Goal: Task Accomplishment & Management: Use online tool/utility

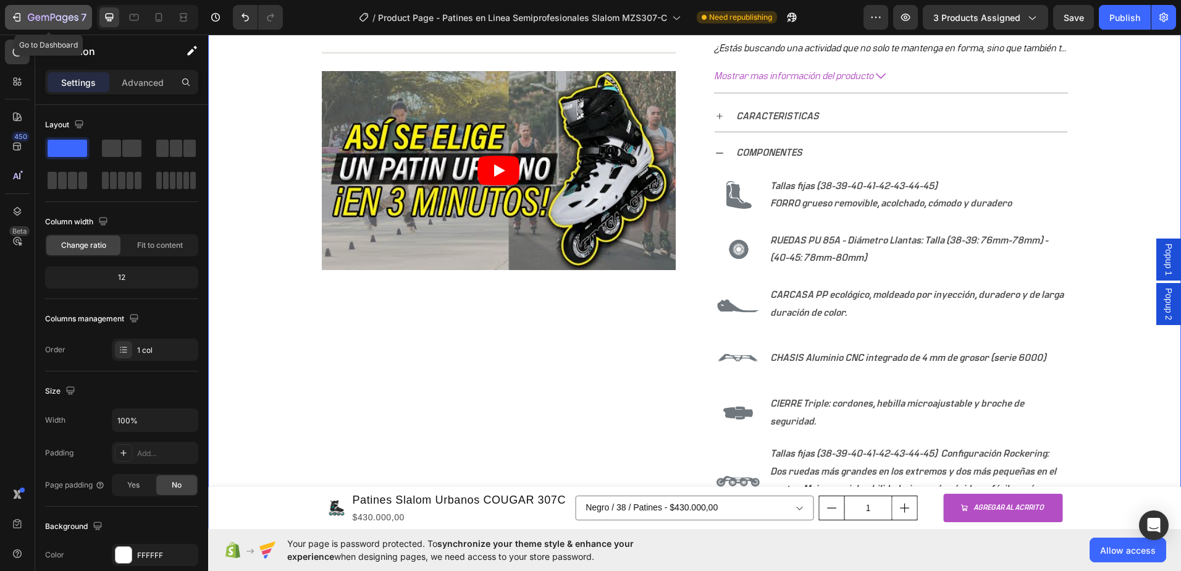
click at [20, 17] on icon "button" at bounding box center [18, 17] width 6 height 9
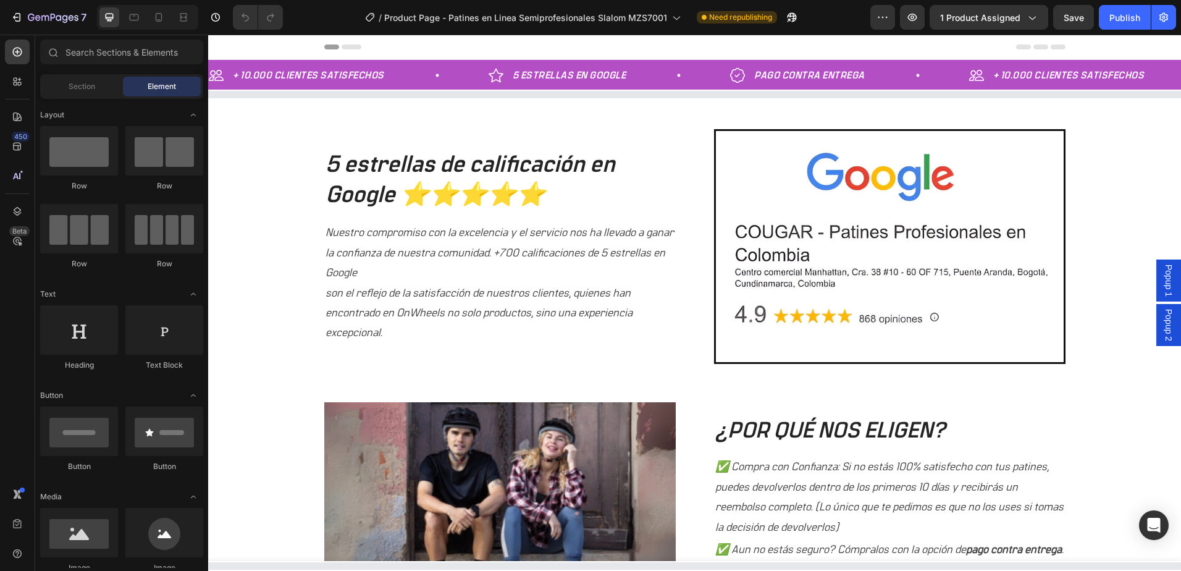
select select "577184192684688358"
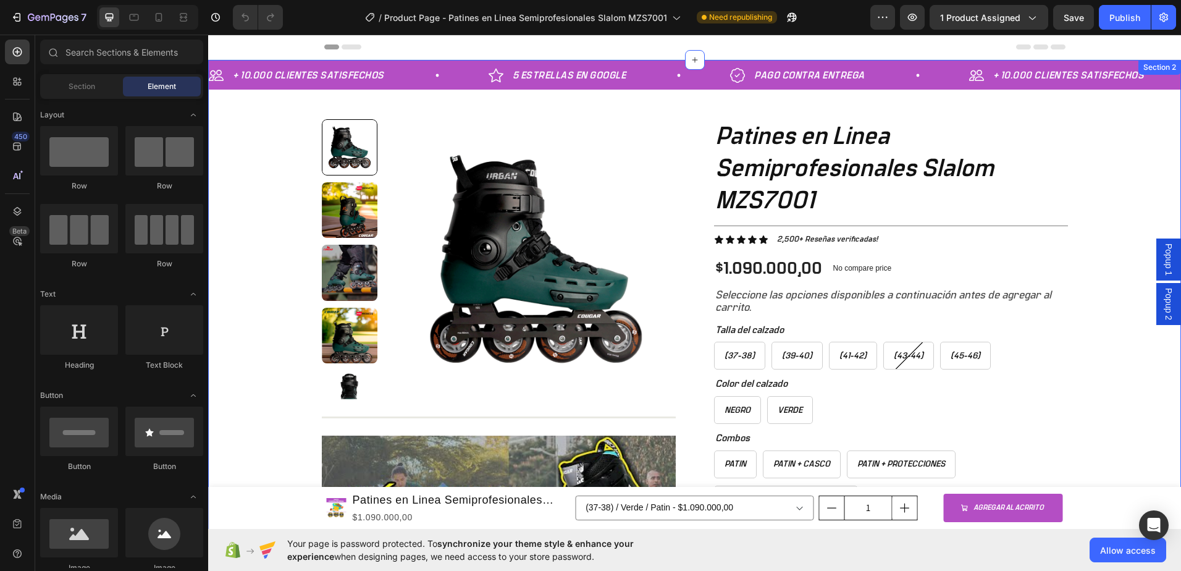
click at [286, 210] on div "+ 10.000 CLIENTES SATISFECHOS Item List 5 ESTRELLAS EN GOOGLE Item List PAGO CO…" at bounding box center [694, 452] width 973 height 785
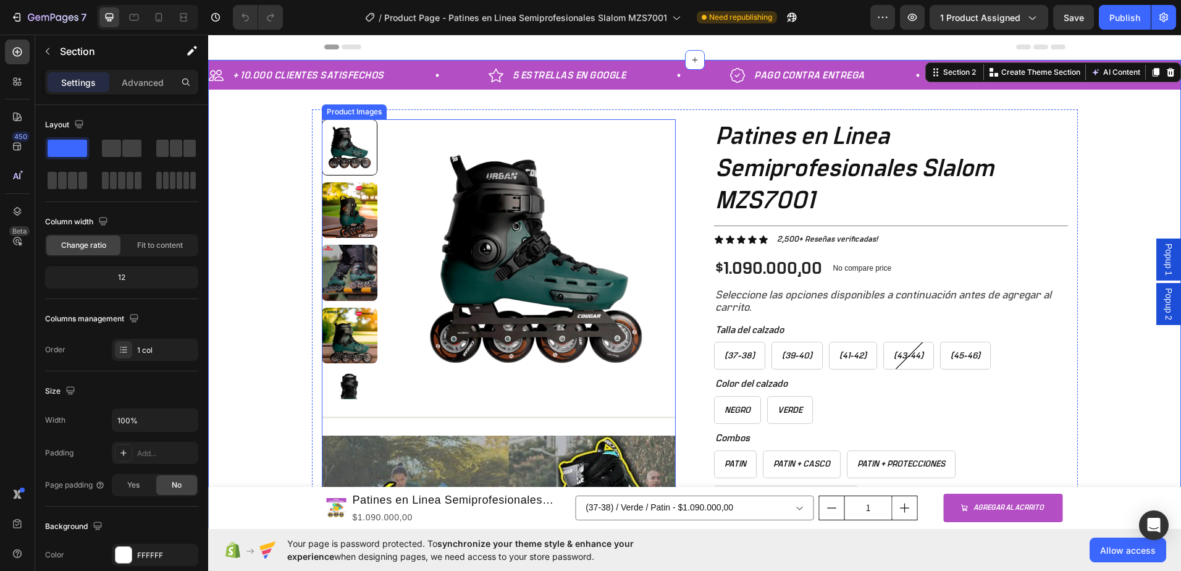
click at [339, 209] on img at bounding box center [350, 210] width 56 height 56
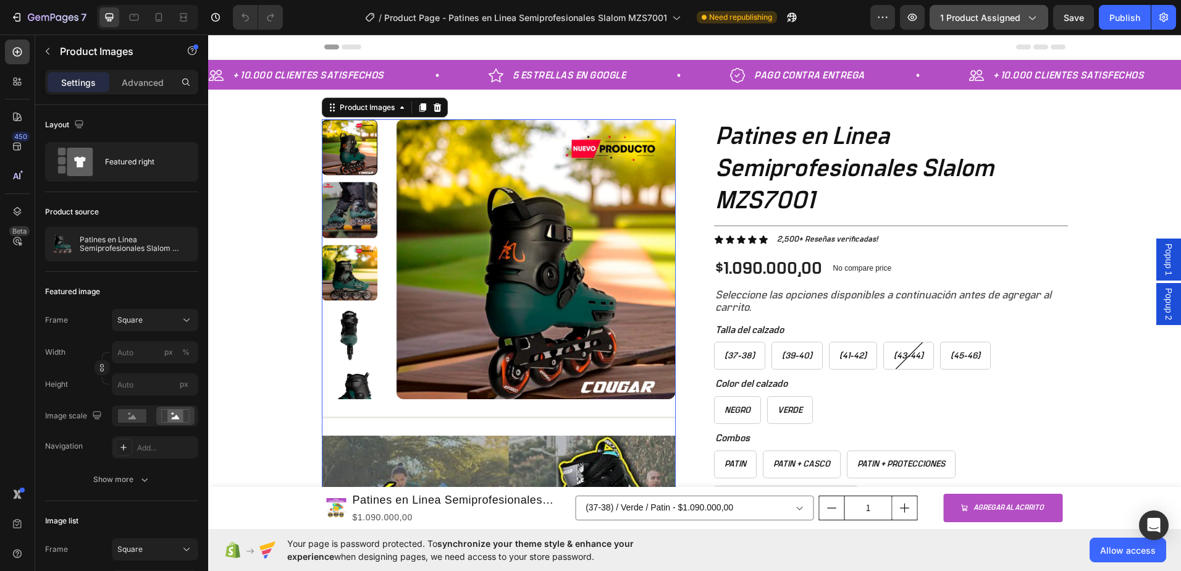
click at [1029, 20] on icon "button" at bounding box center [1032, 17] width 12 height 12
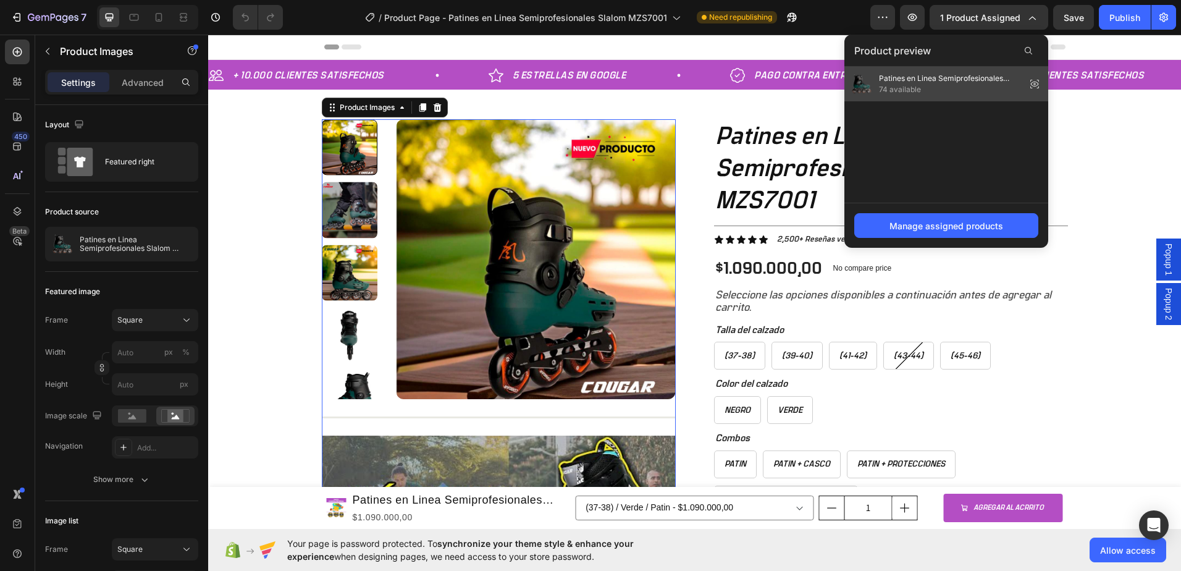
click at [1032, 84] on icon at bounding box center [1034, 83] width 17 height 17
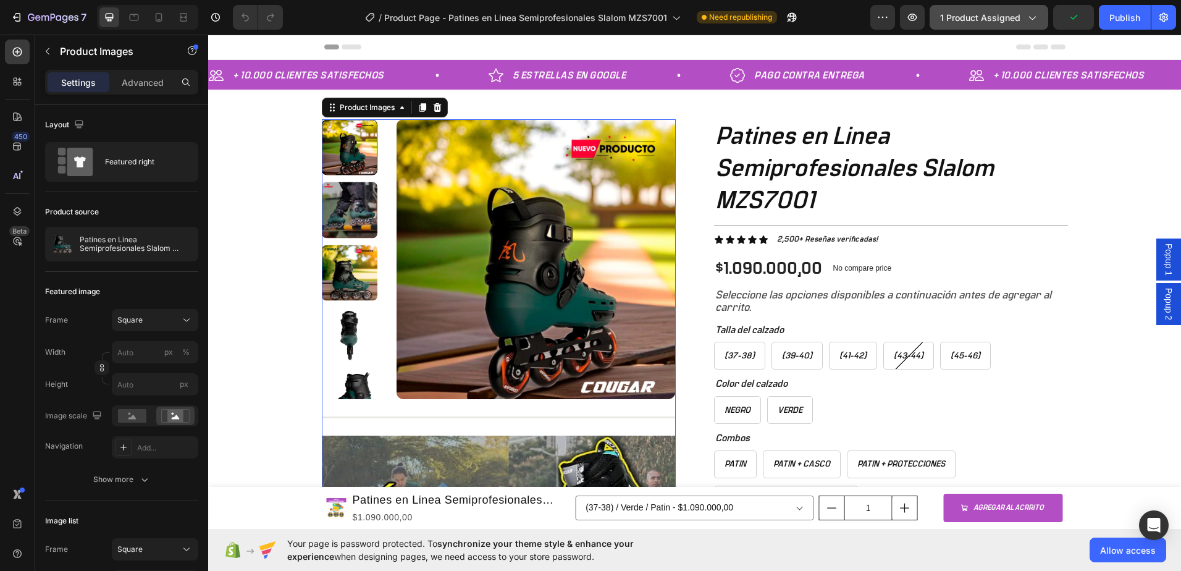
click at [1027, 21] on icon "button" at bounding box center [1032, 17] width 12 height 12
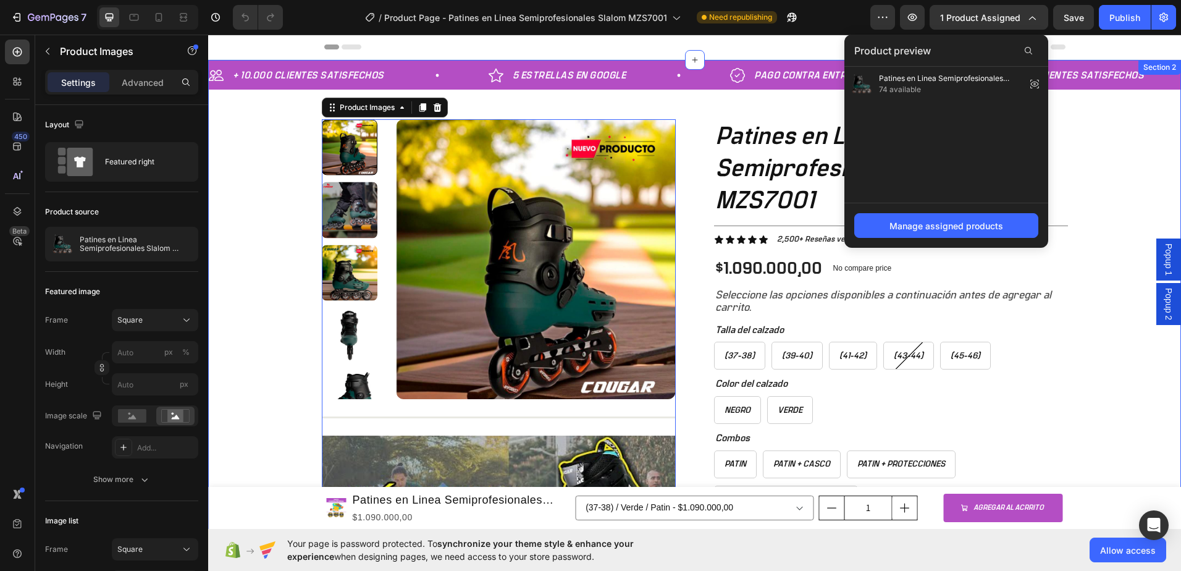
click at [1121, 183] on div "+ 10.000 CLIENTES SATISFECHOS Item List 5 ESTRELLAS EN GOOGLE Item List PAGO CO…" at bounding box center [694, 452] width 973 height 785
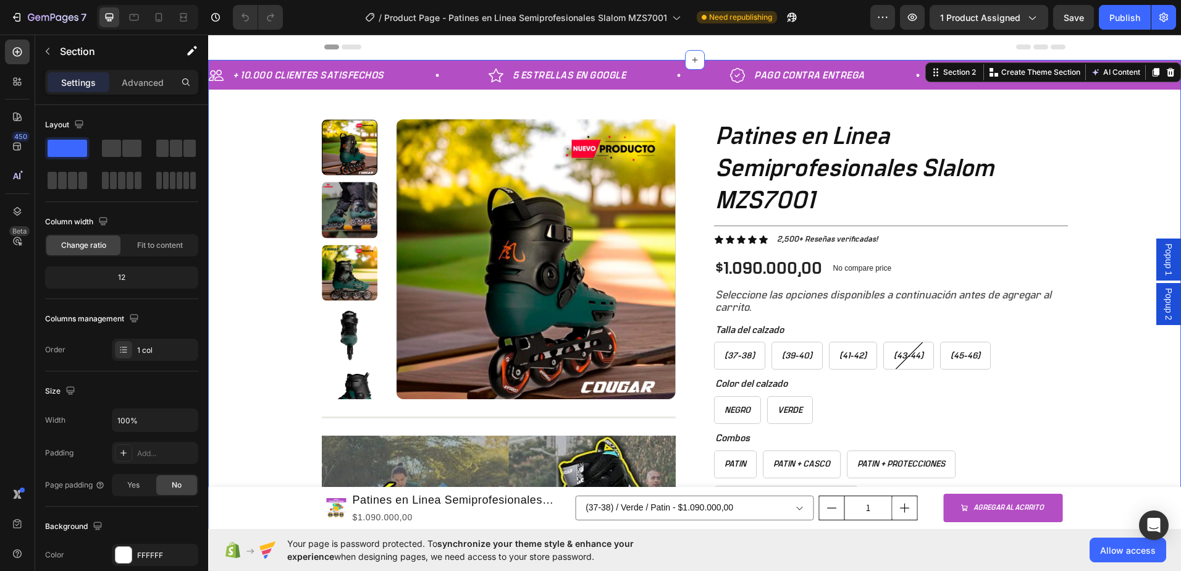
click at [266, 139] on div "+ 10.000 CLIENTES SATISFECHOS Item List 5 ESTRELLAS EN GOOGLE Item List PAGO CO…" at bounding box center [694, 452] width 973 height 785
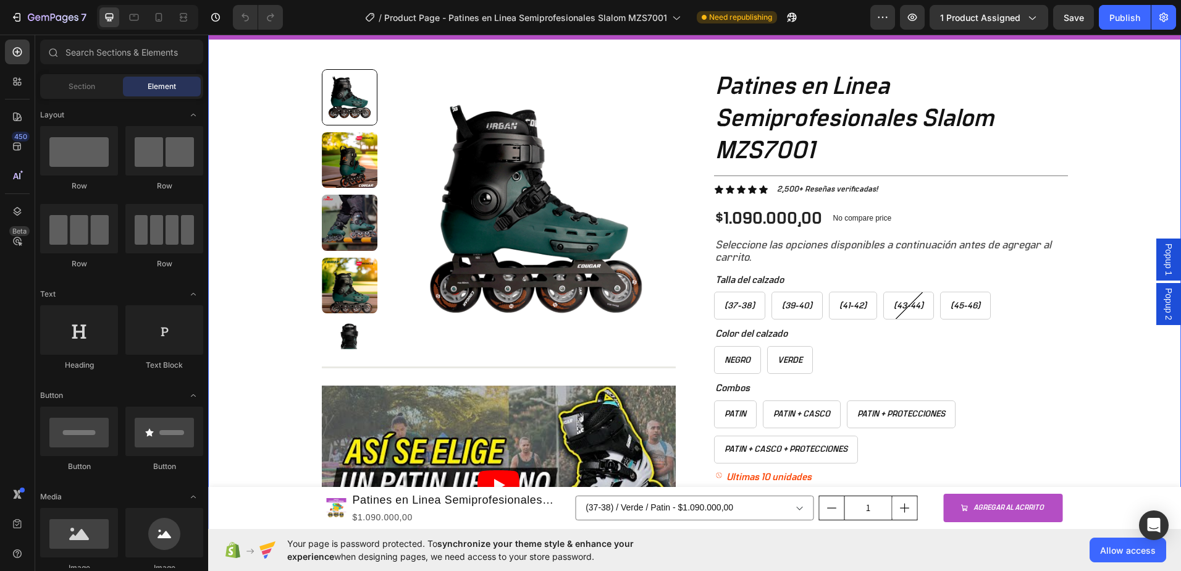
scroll to position [62, 0]
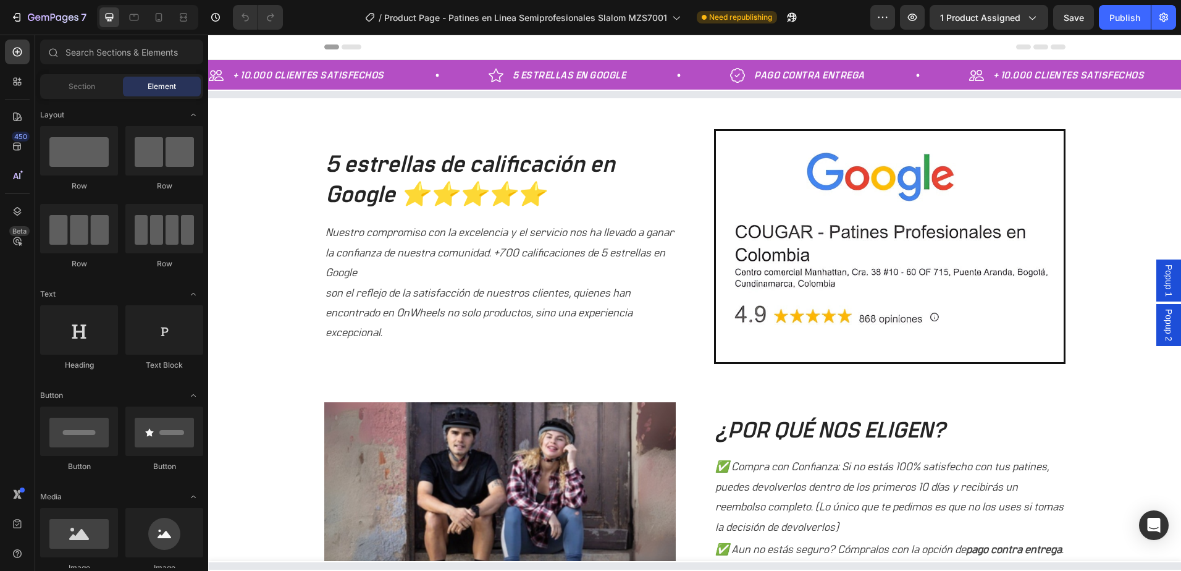
select select "577184192684688358"
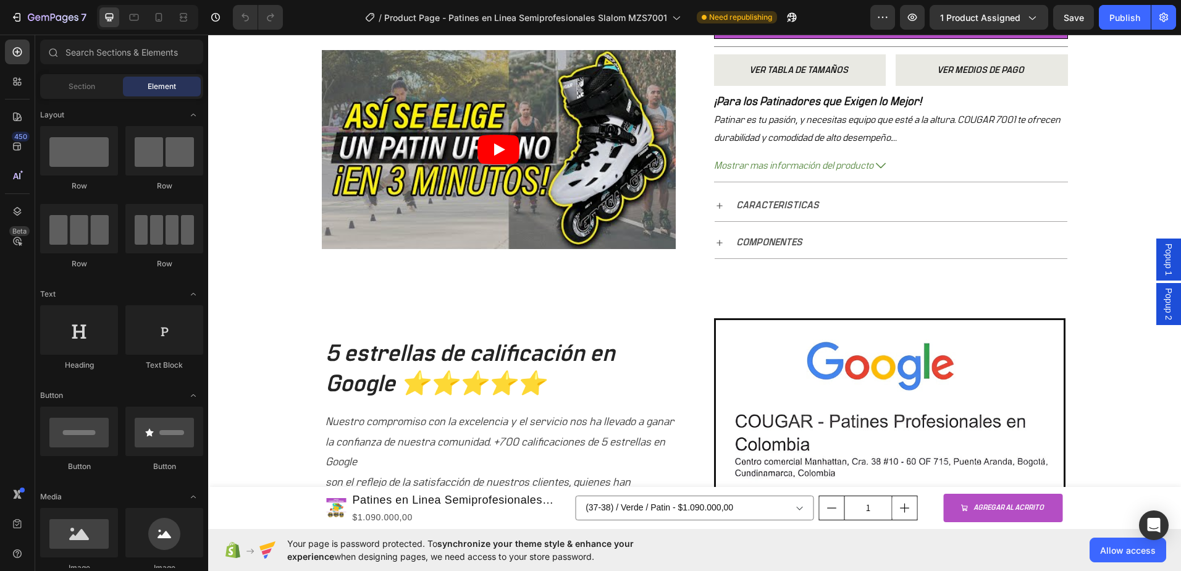
scroll to position [680, 0]
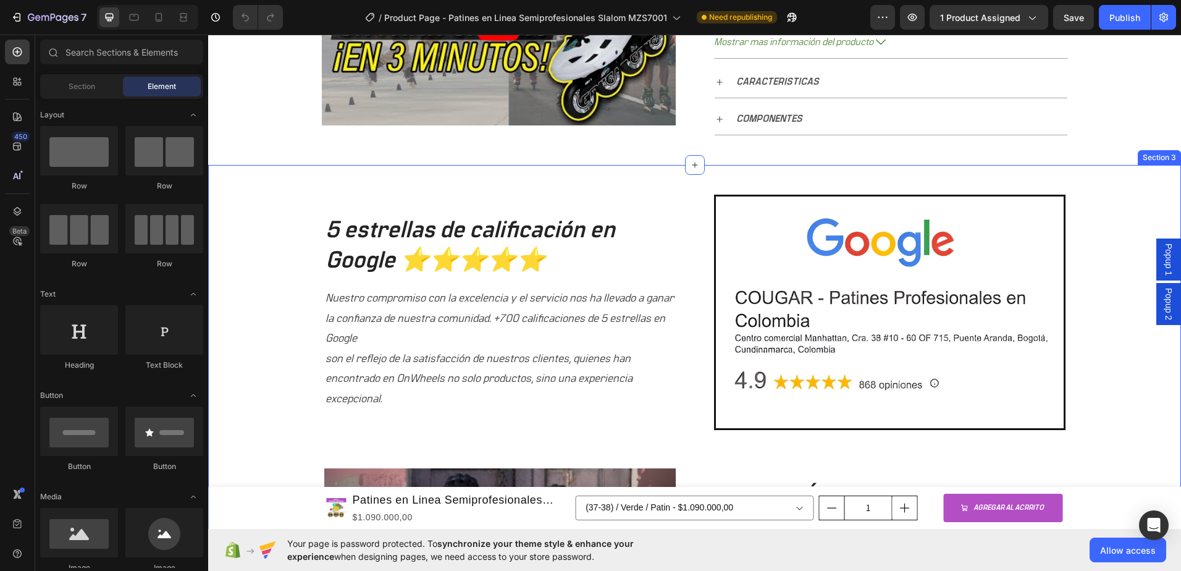
click at [230, 242] on div "5 estrellas de calificación en Google ⭐⭐⭐⭐⭐ Heading Nuestro compromiso con la e…" at bounding box center [694, 461] width 954 height 533
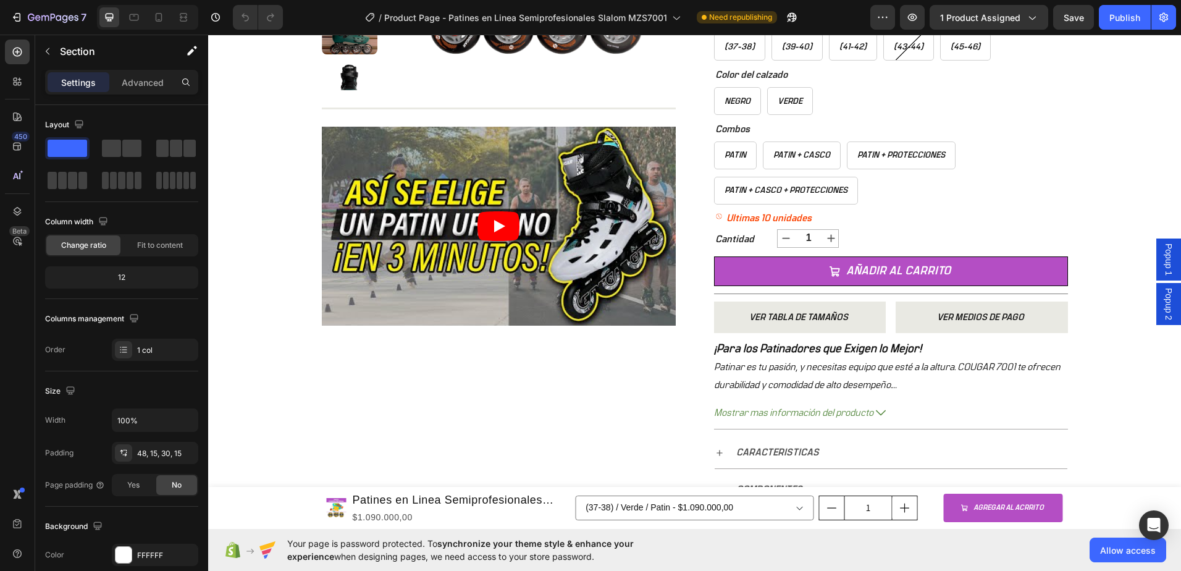
scroll to position [124, 0]
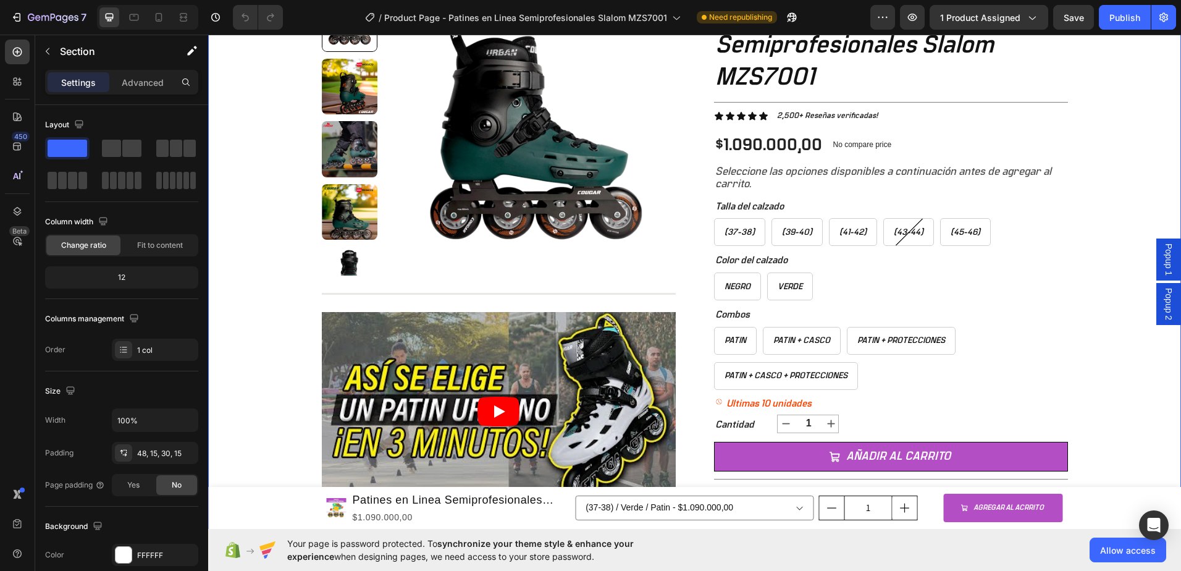
click at [253, 280] on div "+ 10.000 CLIENTES SATISFECHOS Item List 5 ESTRELLAS EN GOOGLE Item List PAGO CO…" at bounding box center [694, 328] width 973 height 785
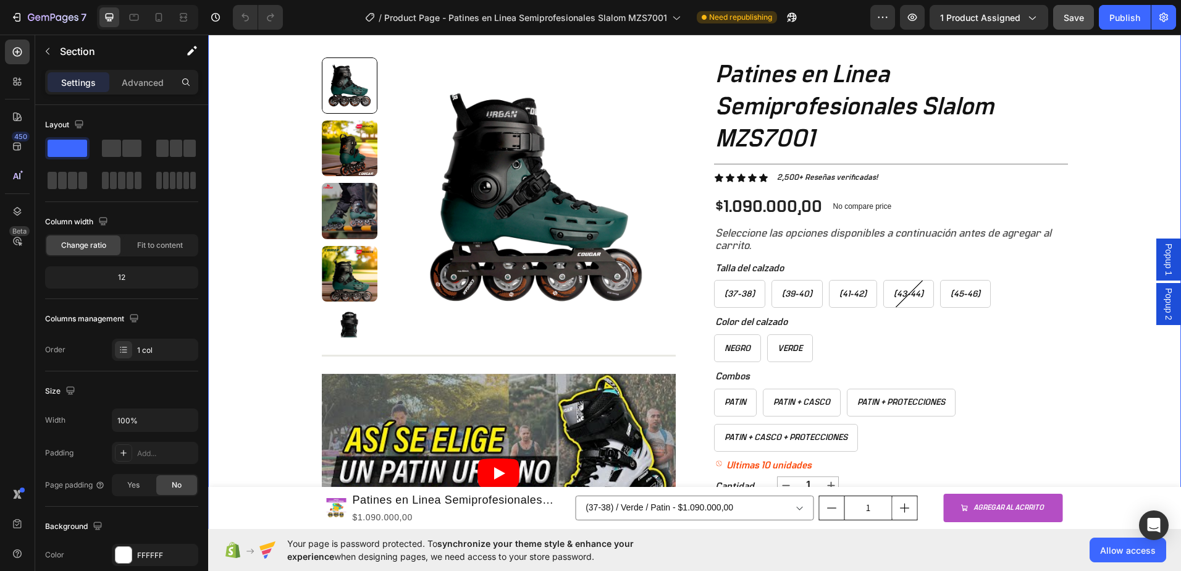
click at [1077, 23] on div "Save" at bounding box center [1074, 17] width 20 height 13
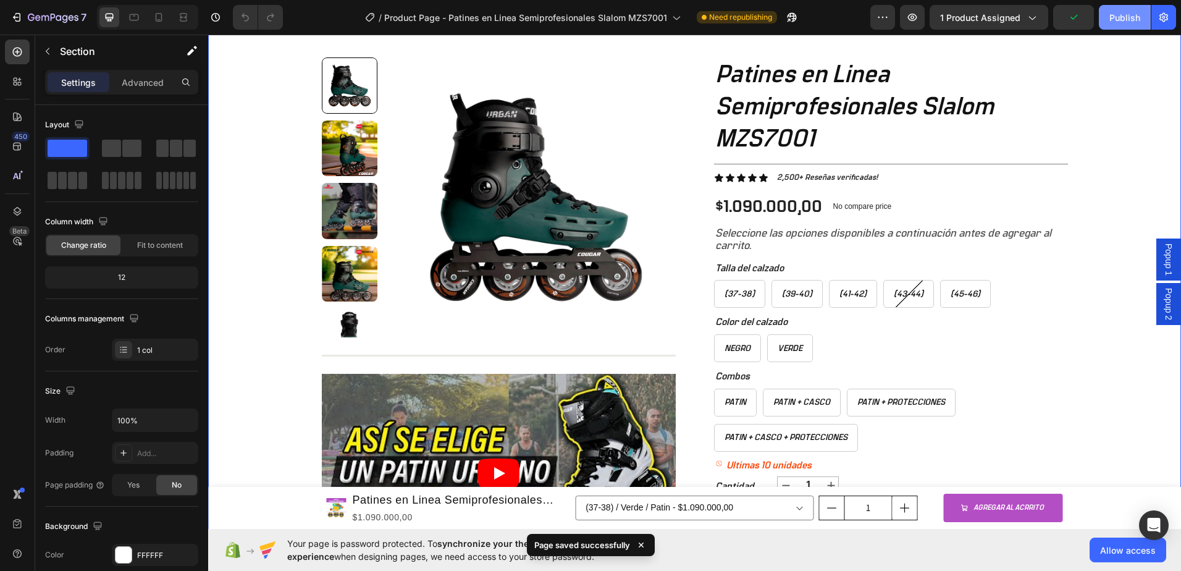
click at [1125, 17] on div "Publish" at bounding box center [1125, 17] width 31 height 13
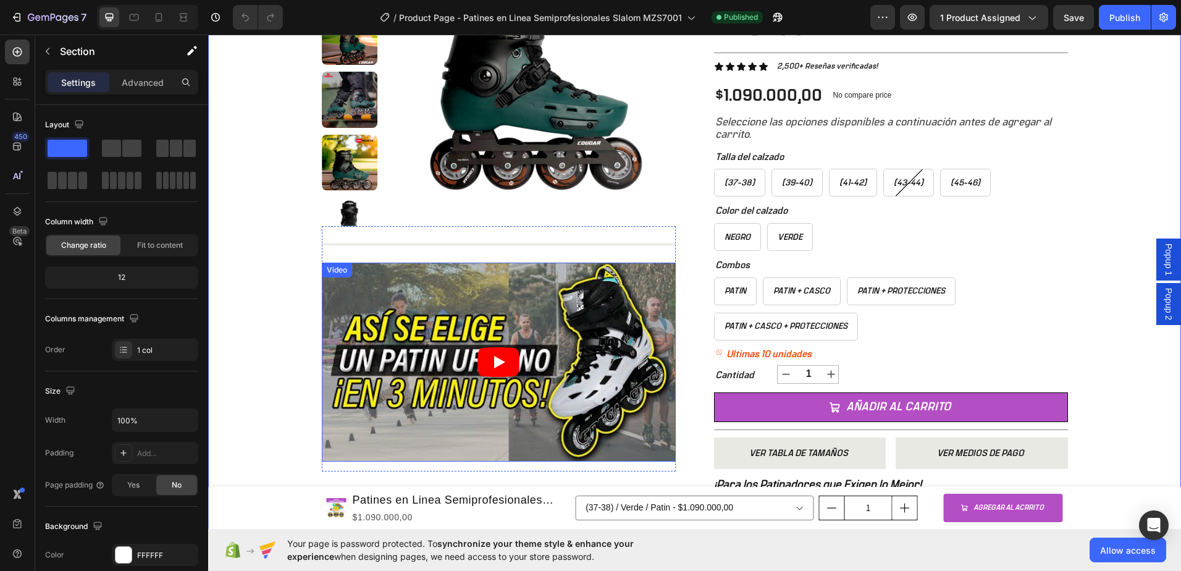
scroll to position [185, 0]
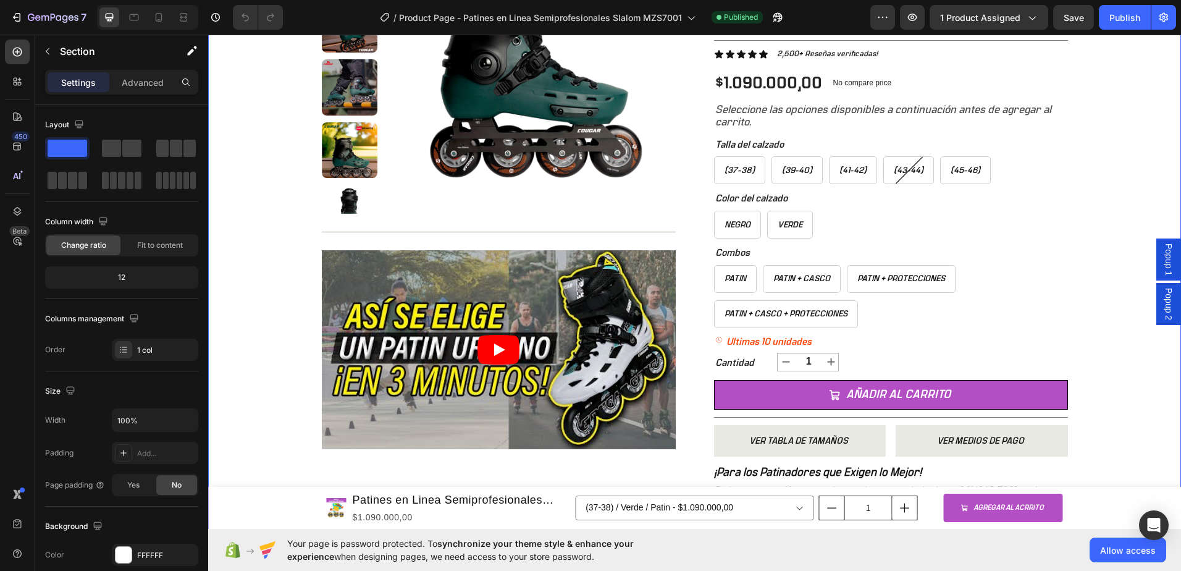
click at [264, 261] on div "+ 10.000 CLIENTES SATISFECHOS Item List 5 ESTRELLAS EN GOOGLE Item List PAGO CO…" at bounding box center [694, 267] width 973 height 785
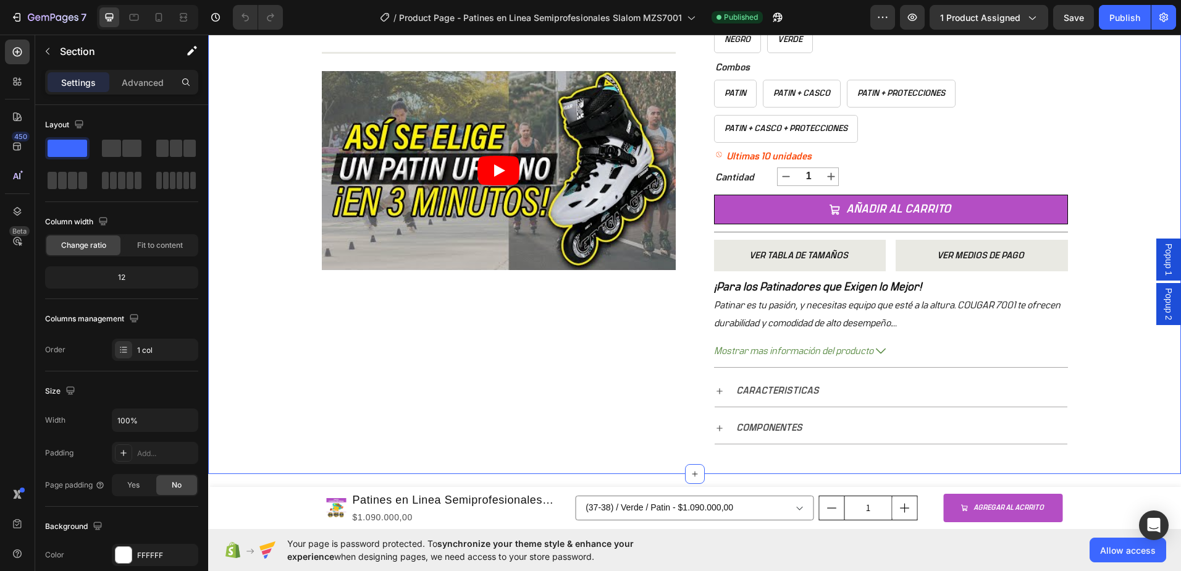
scroll to position [494, 0]
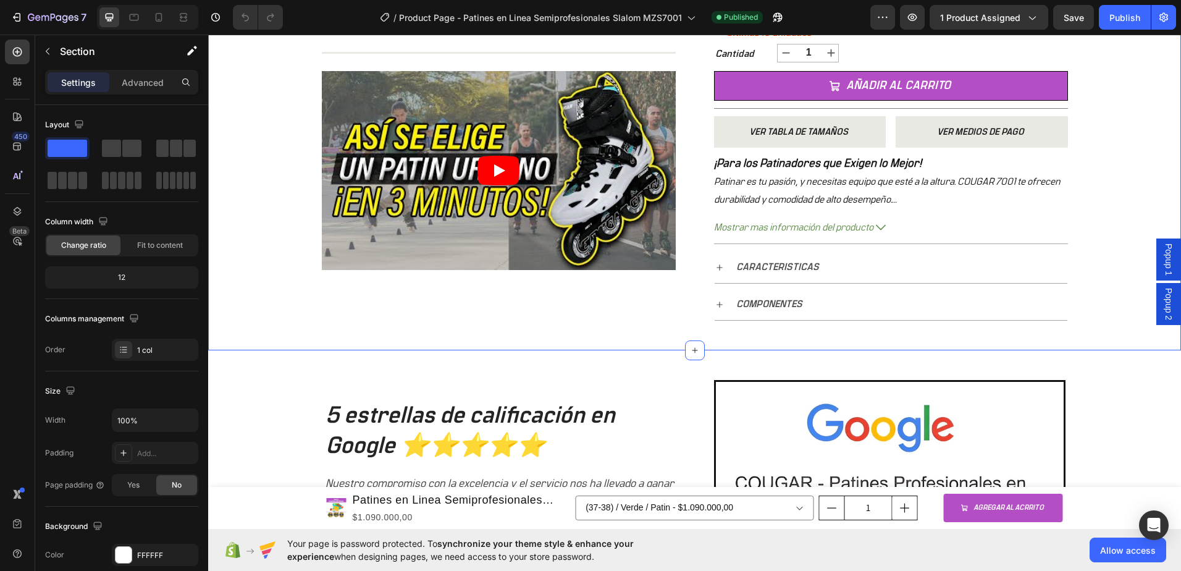
click at [1163, 253] on span "Popup 1" at bounding box center [1169, 259] width 12 height 32
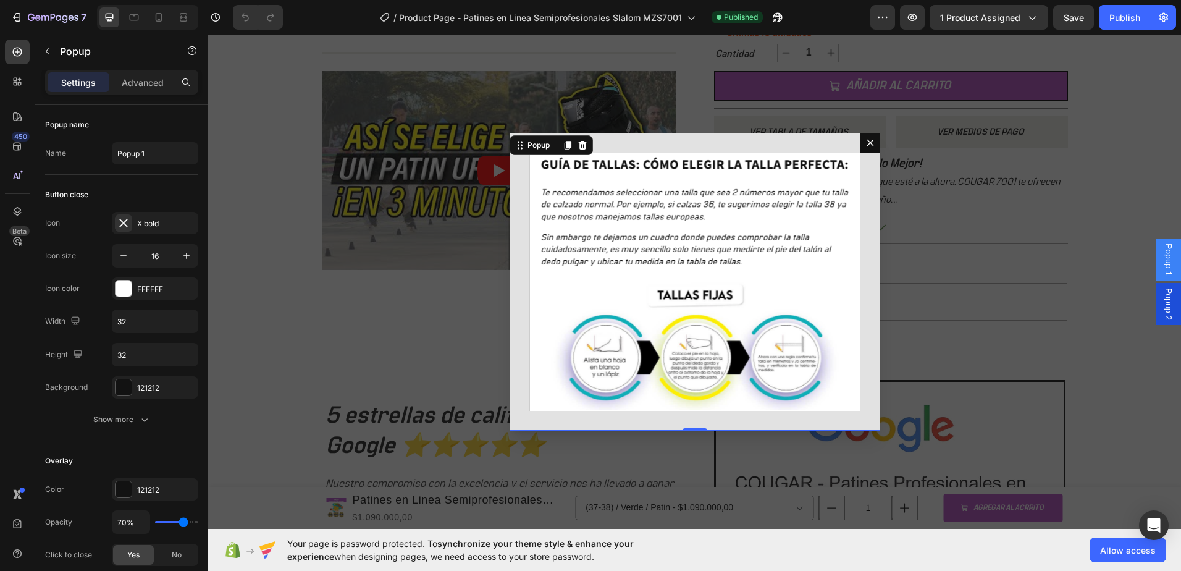
click at [1163, 253] on span "Popup 1" at bounding box center [1169, 259] width 12 height 32
click at [1163, 291] on span "Popup 2" at bounding box center [1169, 304] width 12 height 32
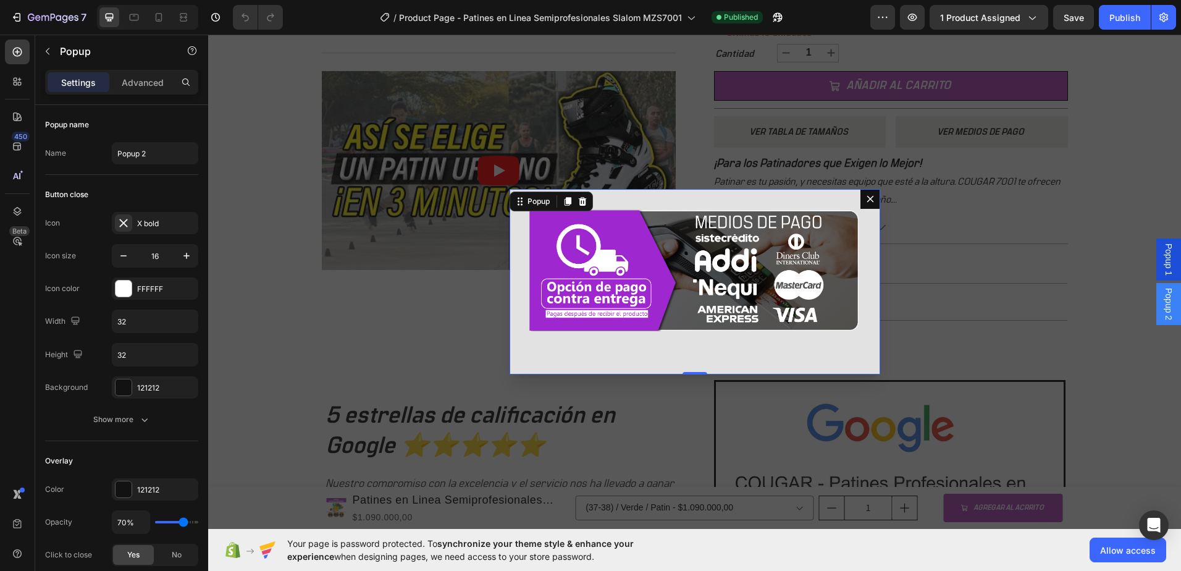
click at [815, 282] on img "Dialog body" at bounding box center [694, 270] width 331 height 122
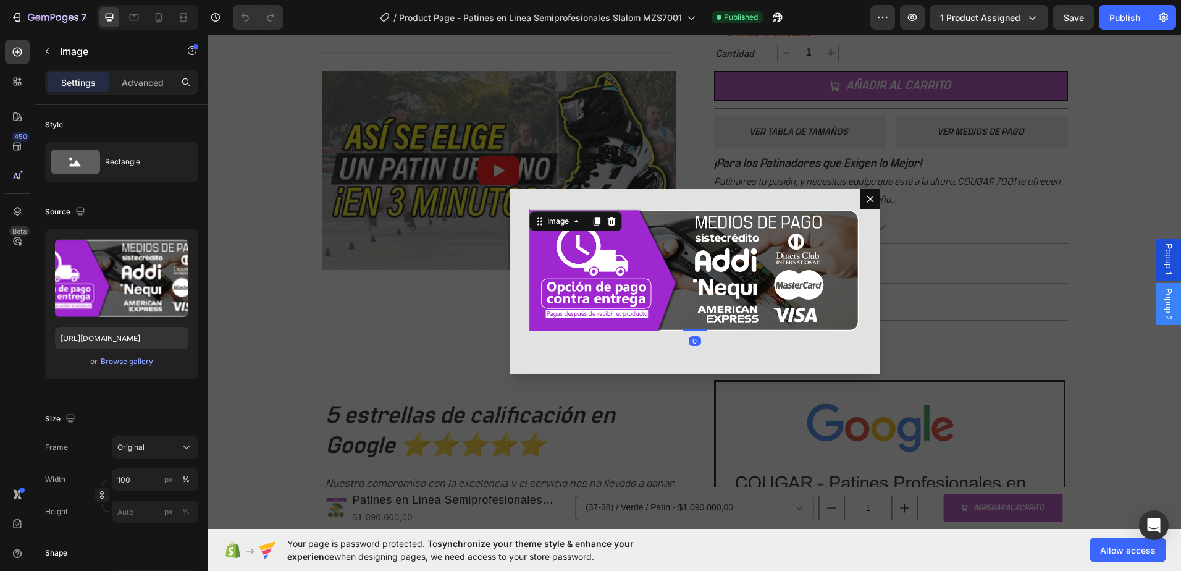
click at [521, 353] on div "Image 0" at bounding box center [695, 281] width 371 height 185
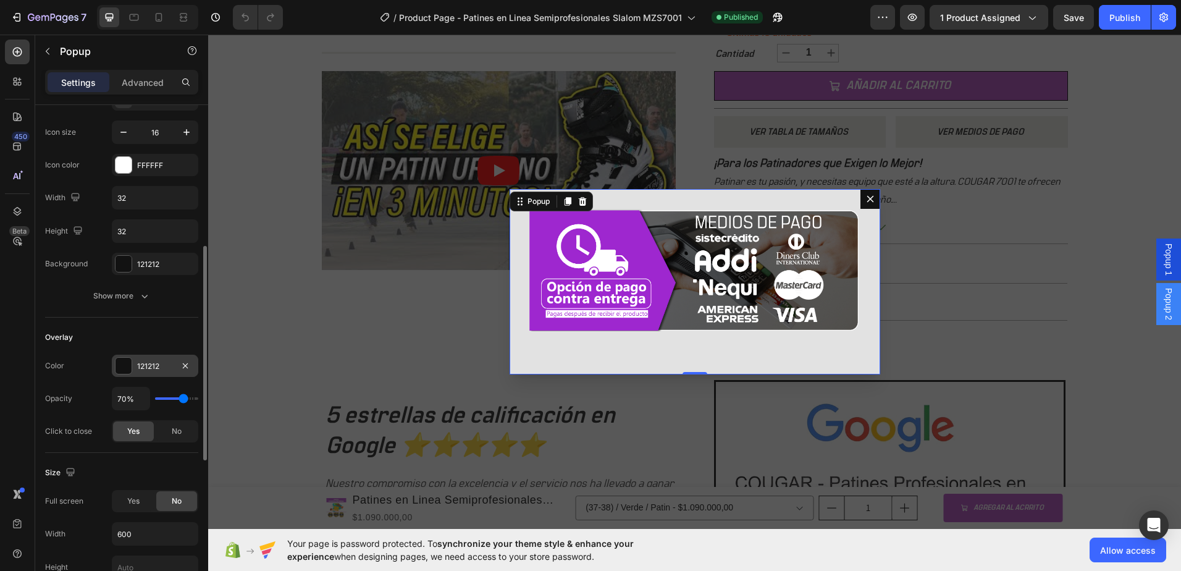
scroll to position [185, 0]
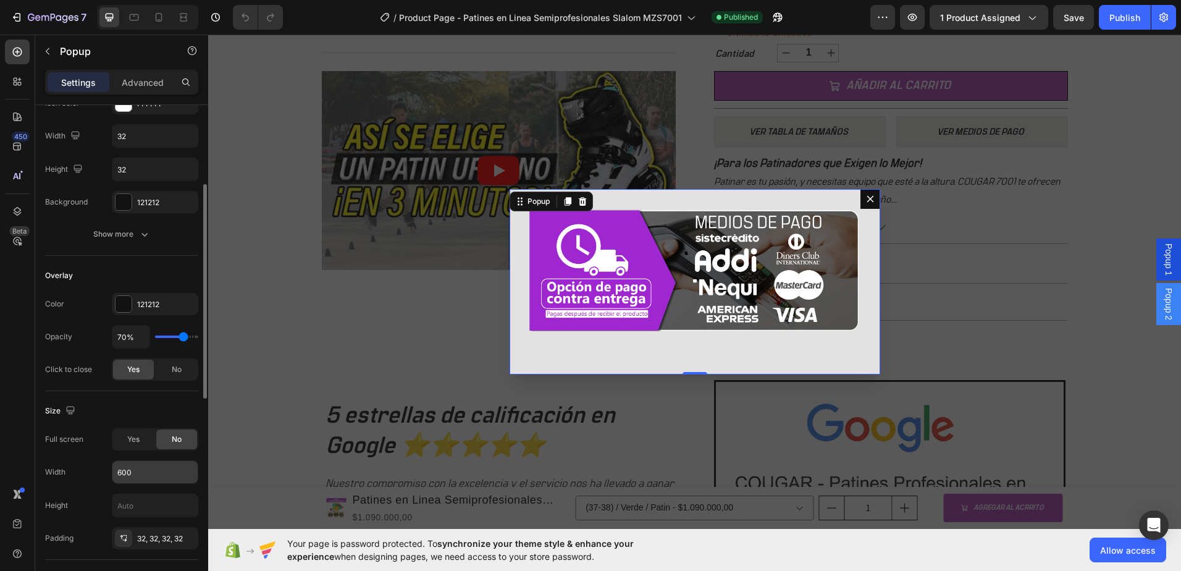
click at [151, 464] on input "600" at bounding box center [154, 472] width 85 height 22
click at [150, 466] on input "600" at bounding box center [154, 472] width 85 height 22
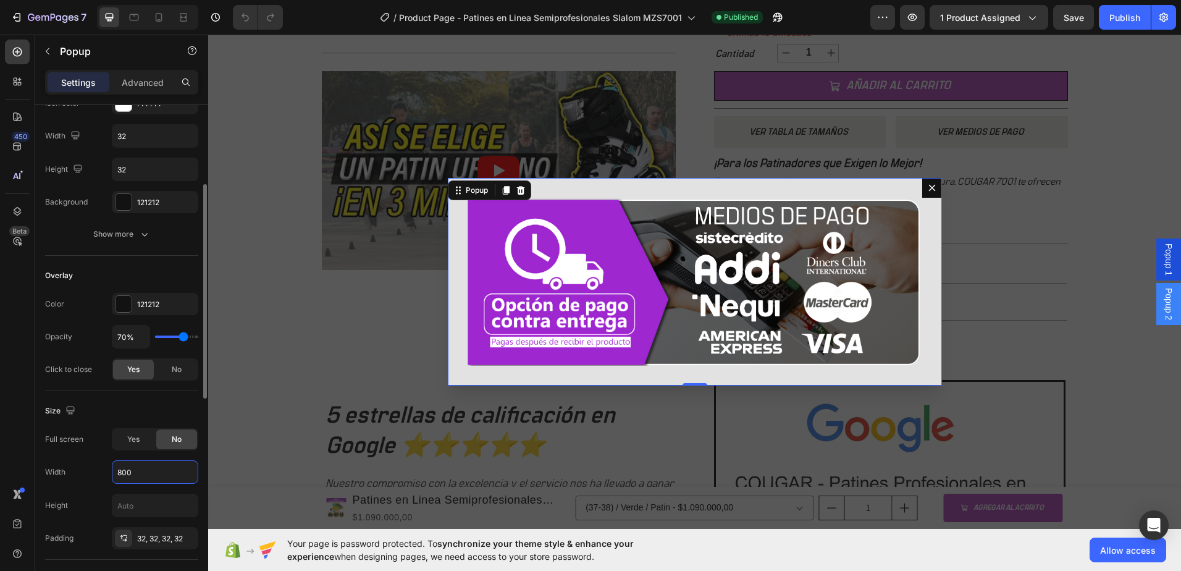
type input "800"
click at [162, 266] on div "Overlay" at bounding box center [121, 276] width 153 height 20
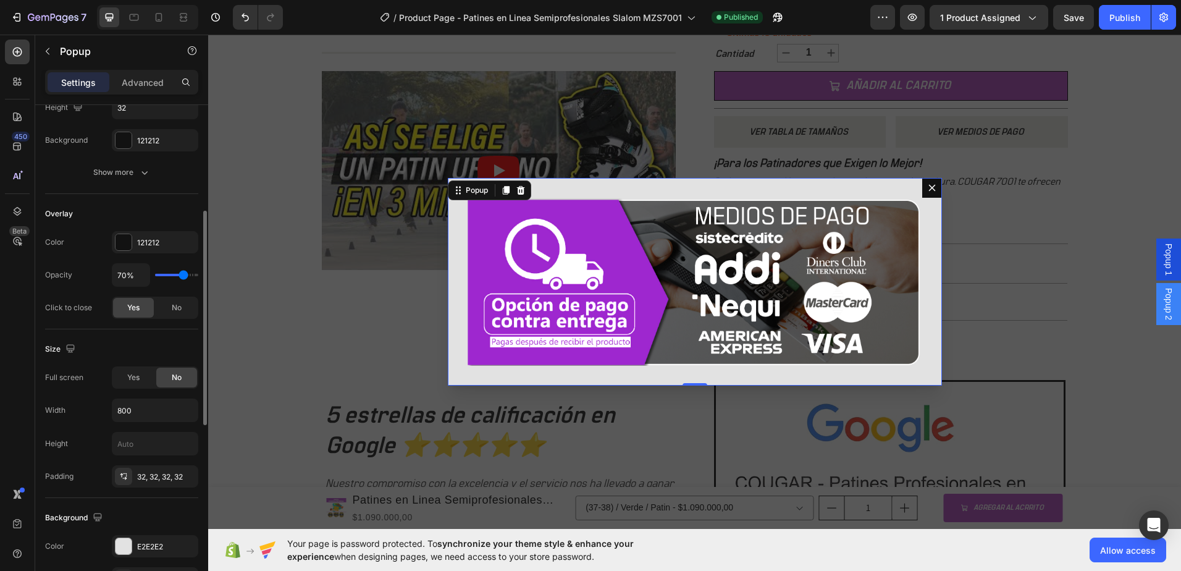
scroll to position [371, 0]
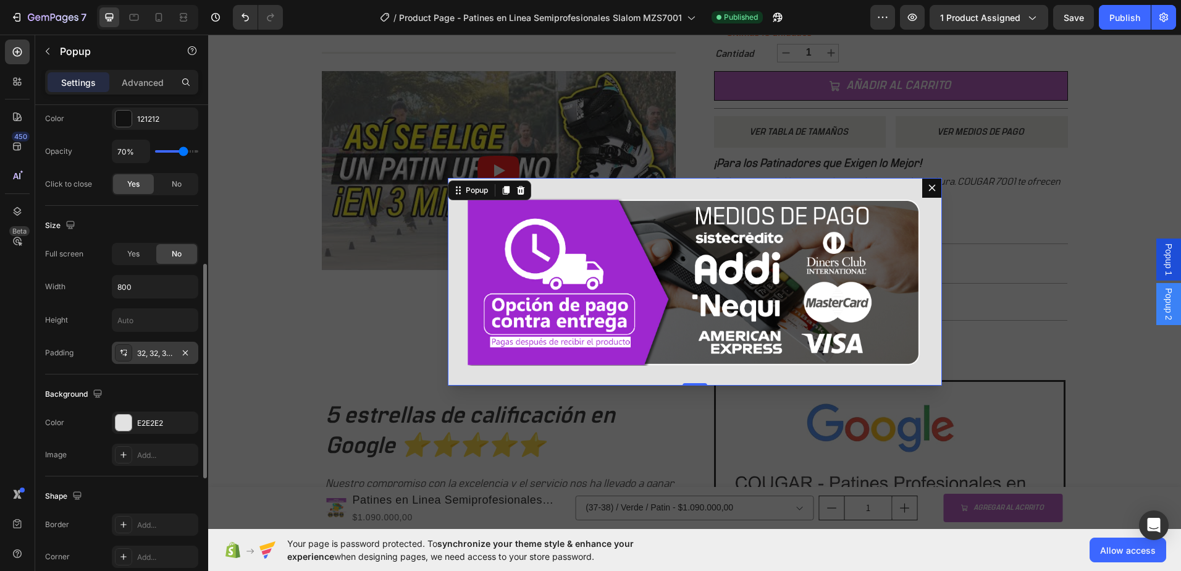
click at [158, 352] on div "32, 32, 32, 32" at bounding box center [155, 353] width 36 height 11
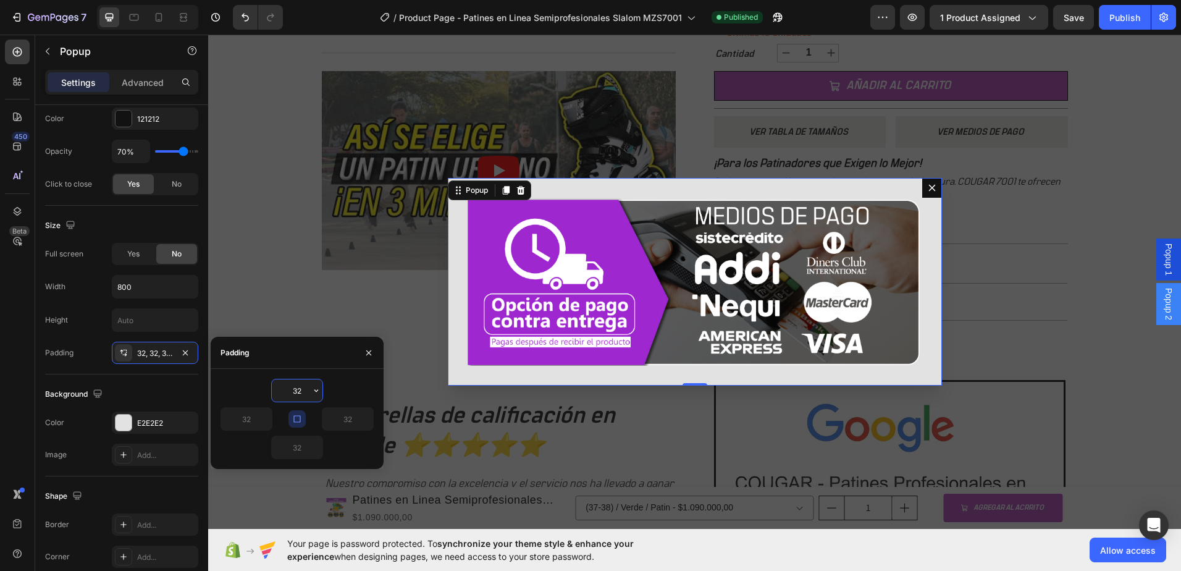
click at [303, 390] on input "32" at bounding box center [297, 390] width 51 height 22
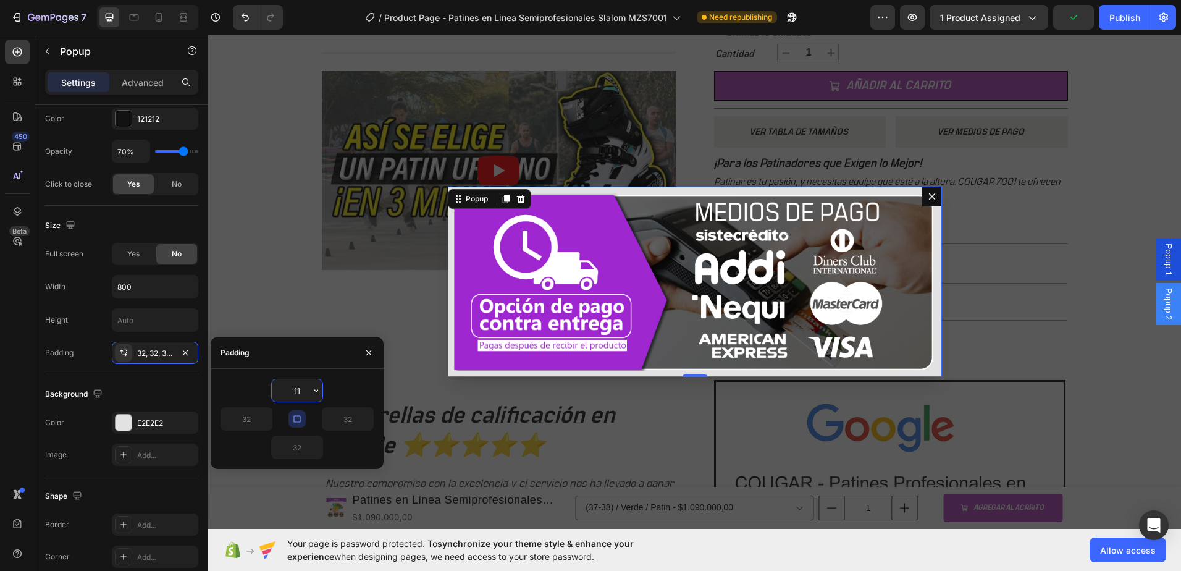
type input "10"
click at [303, 310] on div "Backdrop" at bounding box center [694, 282] width 973 height 494
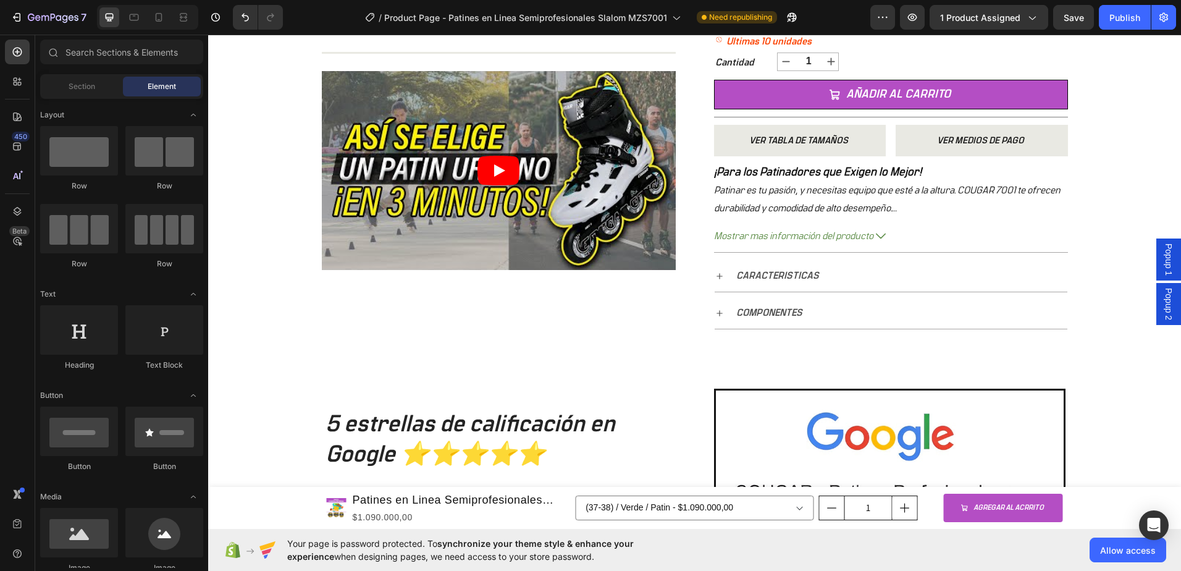
scroll to position [494, 0]
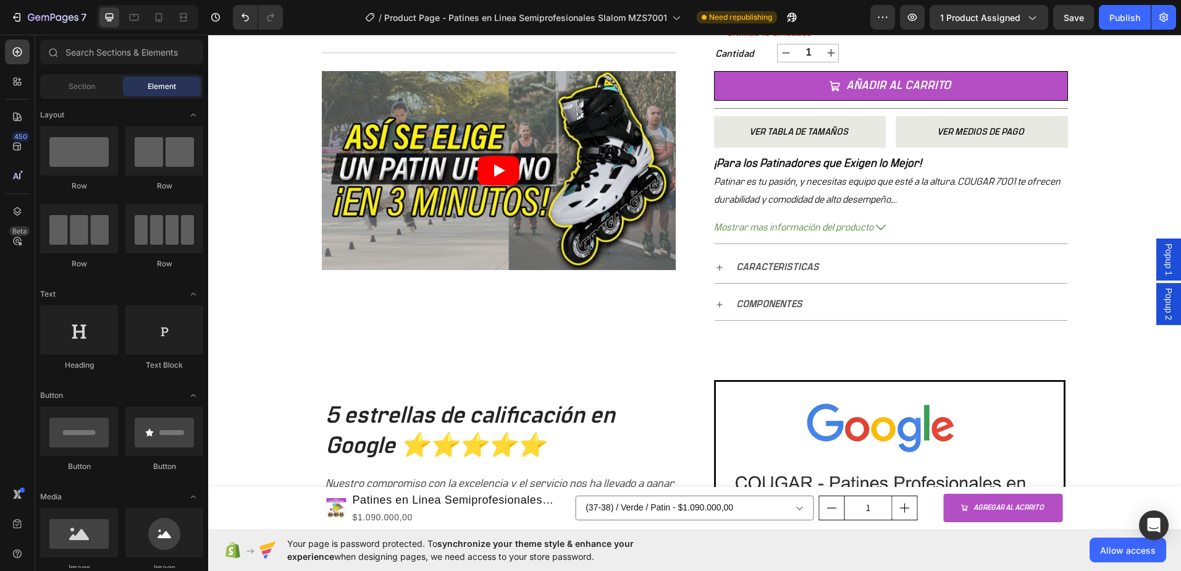
click at [1163, 306] on span "Popup 2" at bounding box center [1169, 304] width 12 height 32
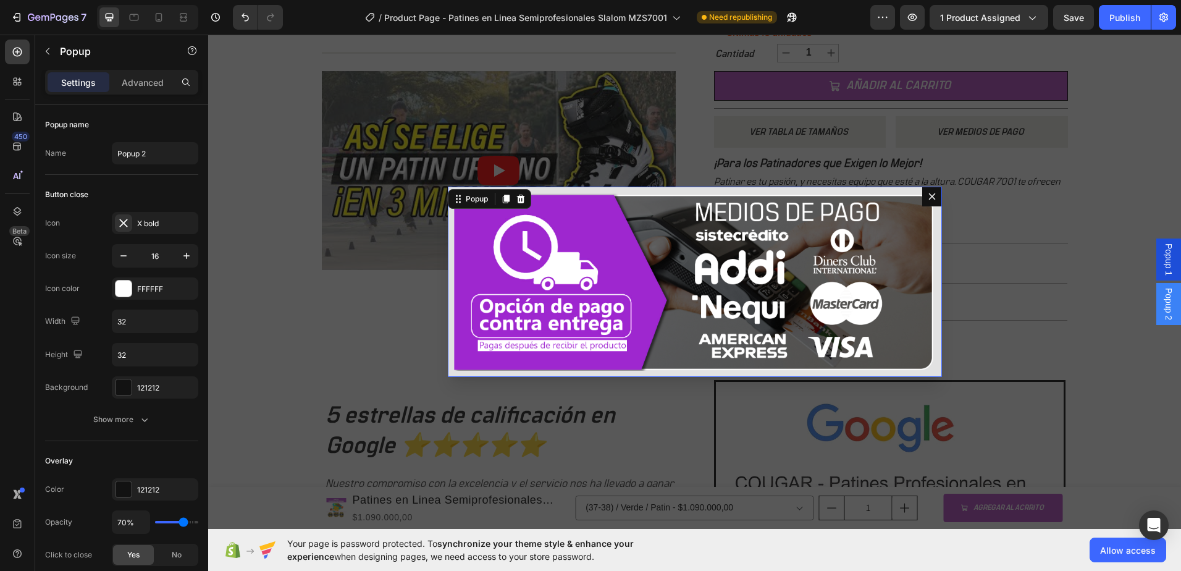
click at [767, 306] on img "Dialog body" at bounding box center [695, 282] width 482 height 178
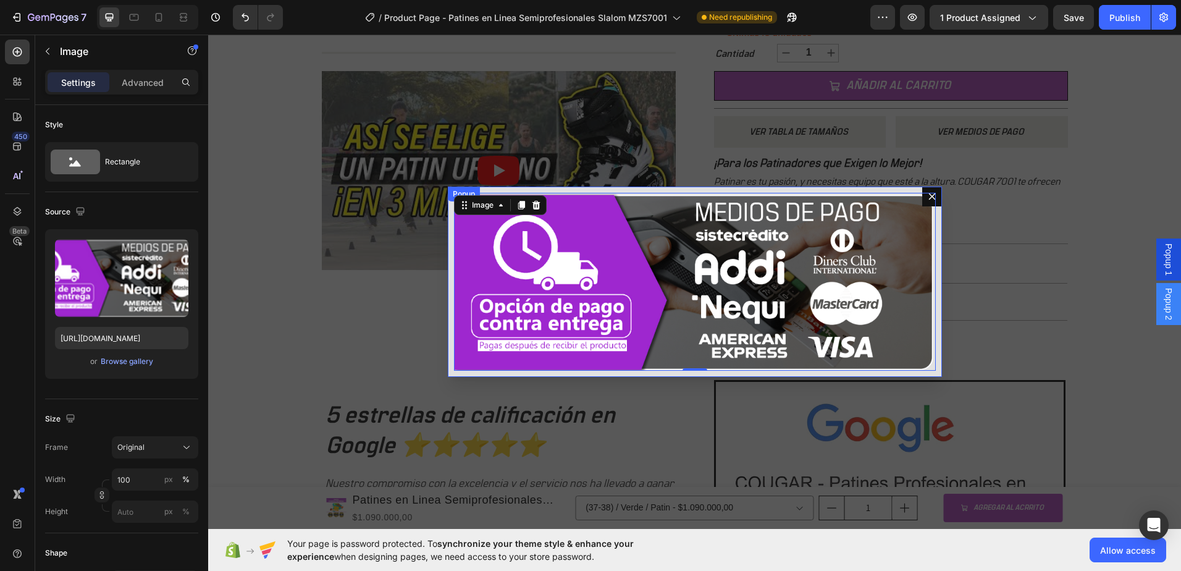
scroll to position [9, 0]
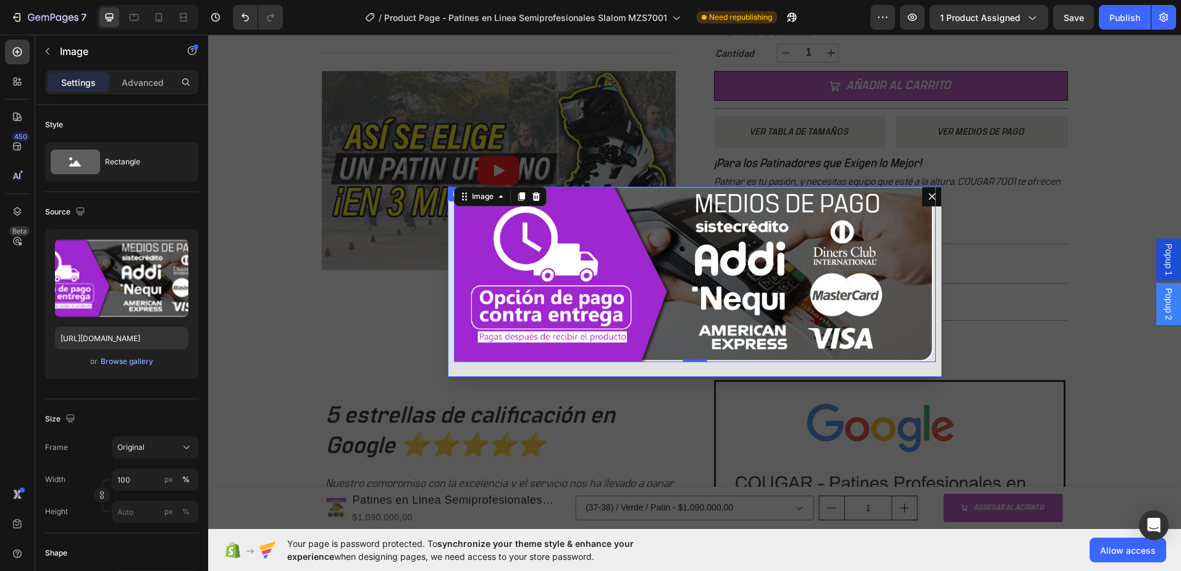
click at [924, 322] on div "Image 0" at bounding box center [695, 282] width 494 height 190
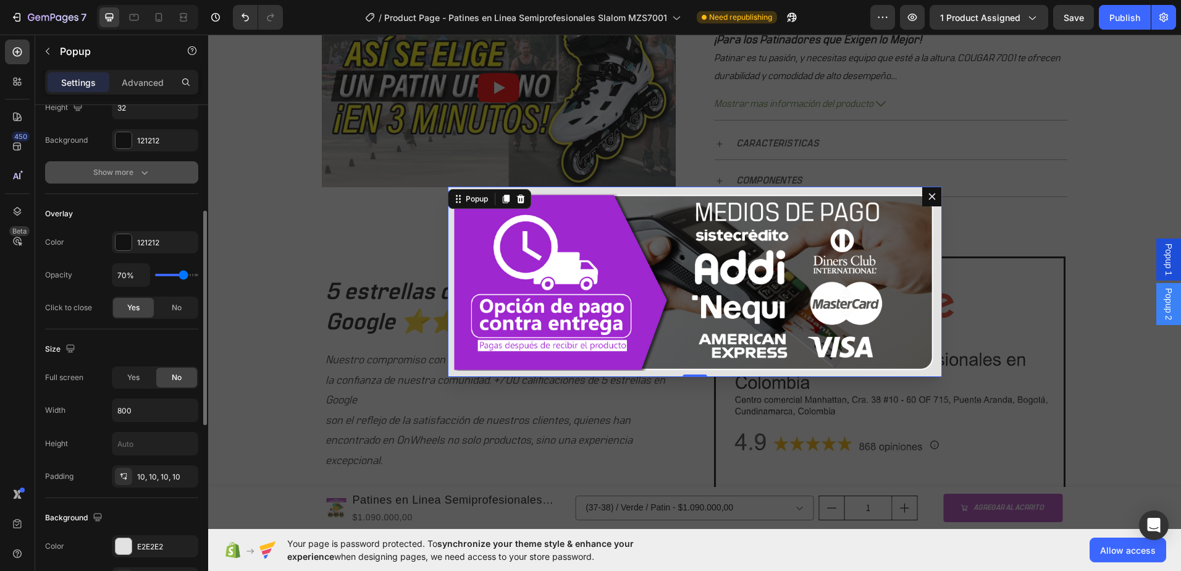
scroll to position [371, 0]
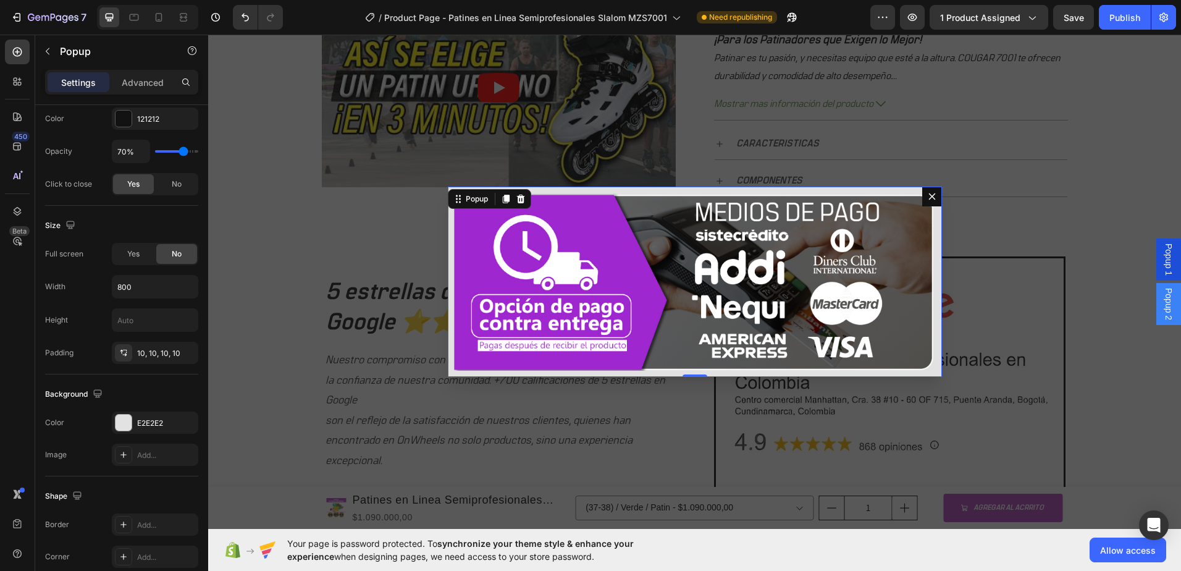
drag, startPoint x: 692, startPoint y: 374, endPoint x: 885, endPoint y: 197, distance: 261.9
click at [690, 356] on div "Image Popup 0" at bounding box center [695, 282] width 494 height 190
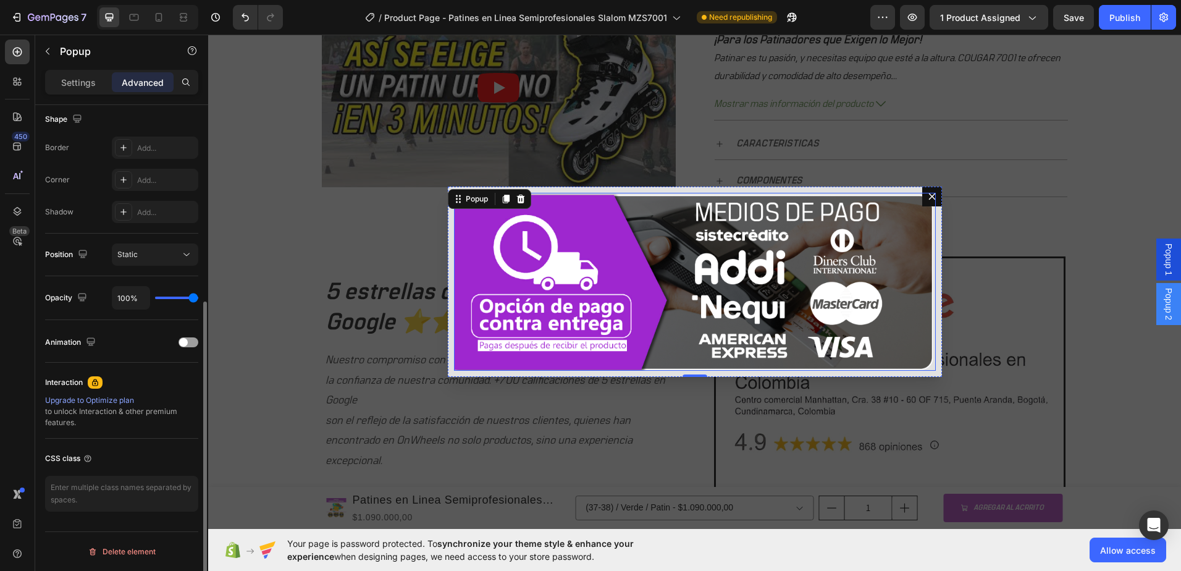
scroll to position [323, 0]
click at [927, 196] on icon "Dialog content" at bounding box center [932, 197] width 10 height 10
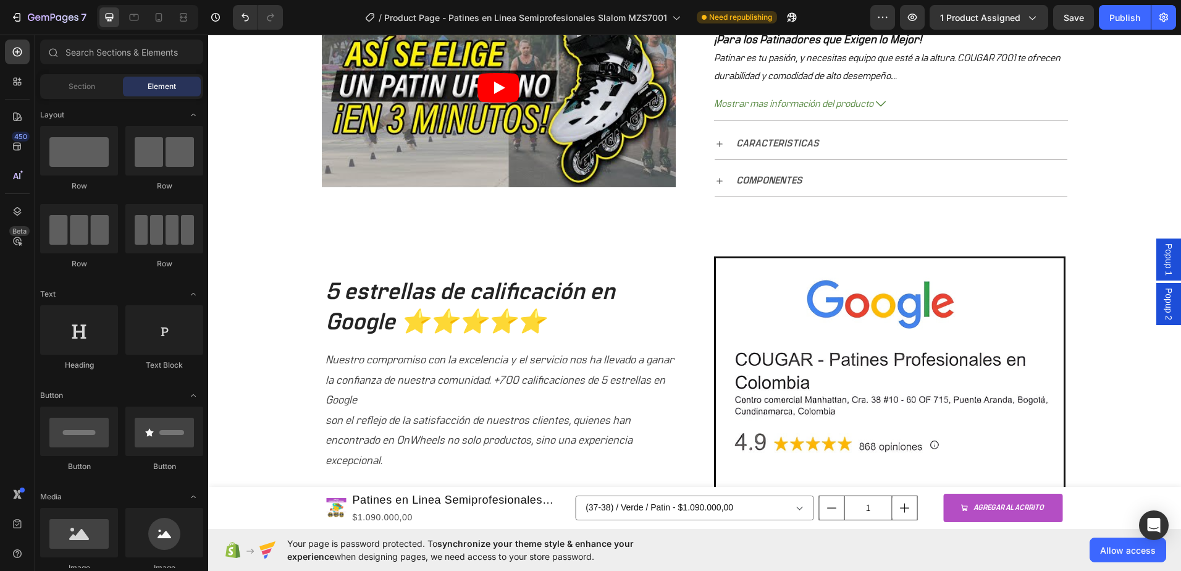
click at [1163, 299] on span "Popup 2" at bounding box center [1169, 304] width 12 height 32
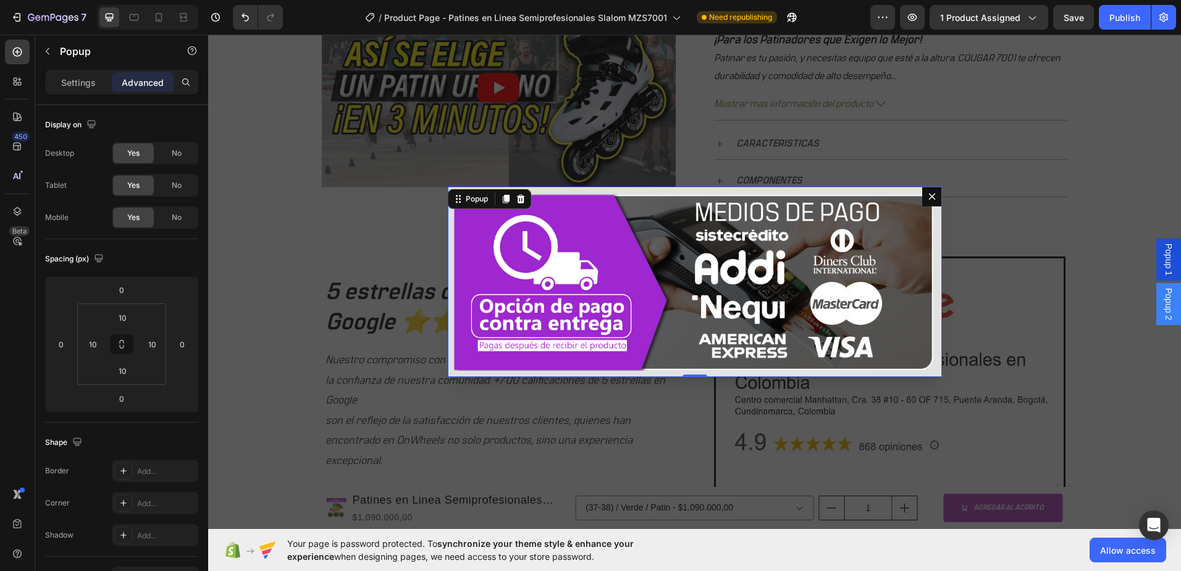
click at [923, 202] on button "Dialog content" at bounding box center [932, 197] width 20 height 20
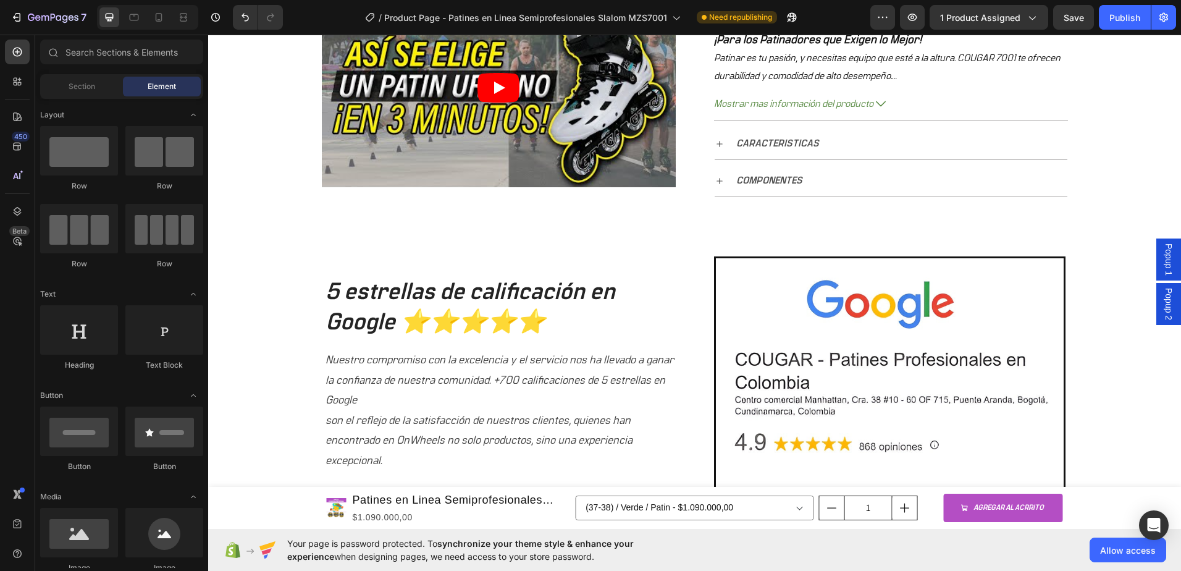
click at [1163, 304] on span "Popup 2" at bounding box center [1169, 304] width 12 height 32
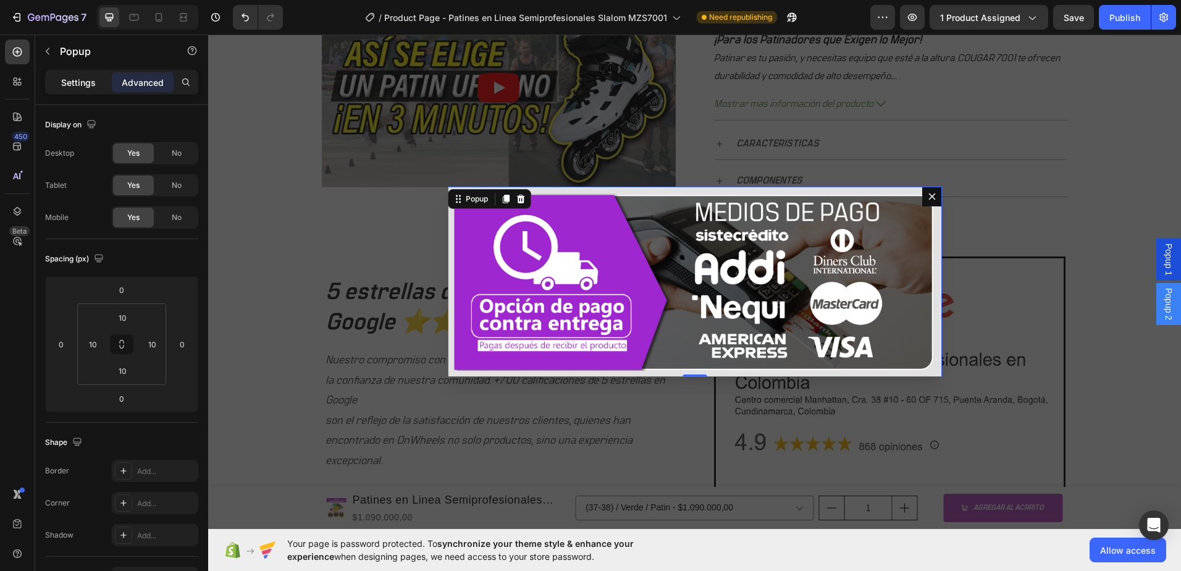
click at [82, 84] on p "Settings" at bounding box center [78, 82] width 35 height 13
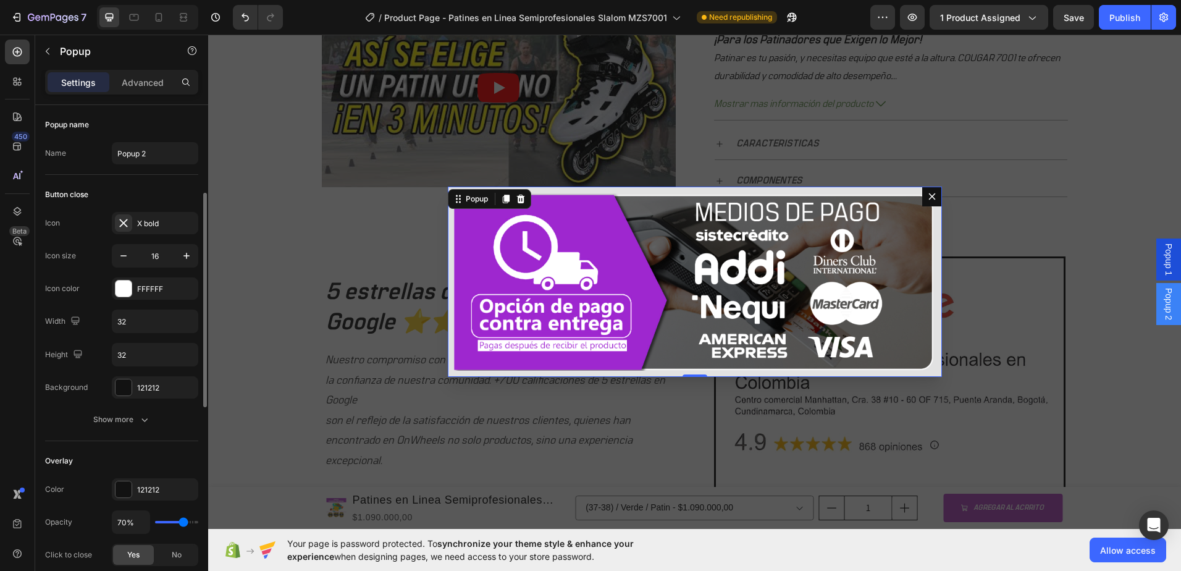
scroll to position [62, 0]
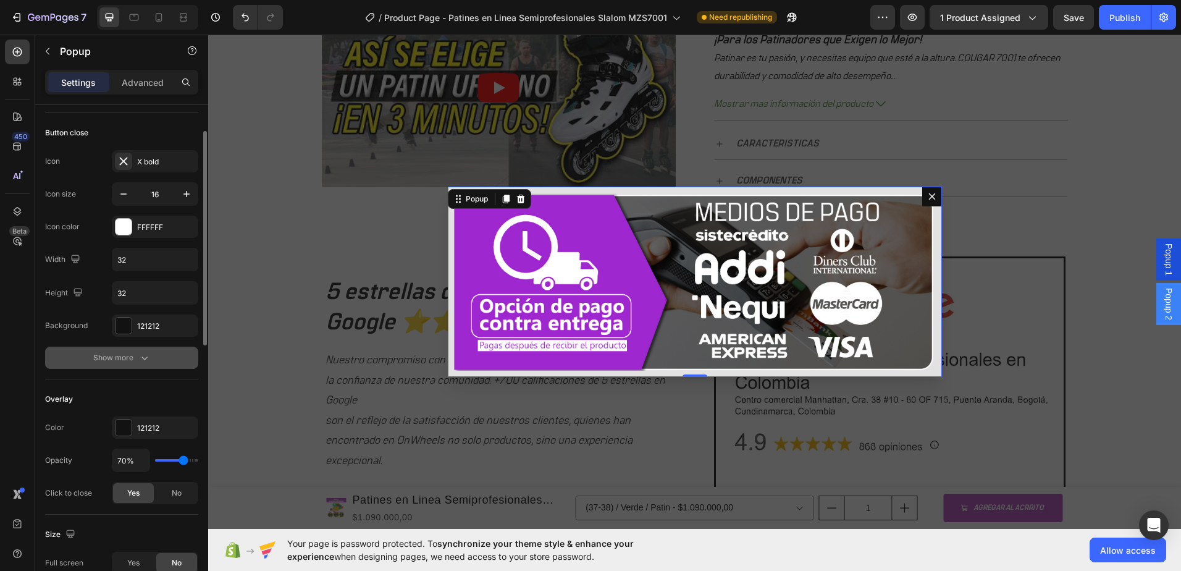
click at [141, 356] on icon "button" at bounding box center [144, 358] width 12 height 12
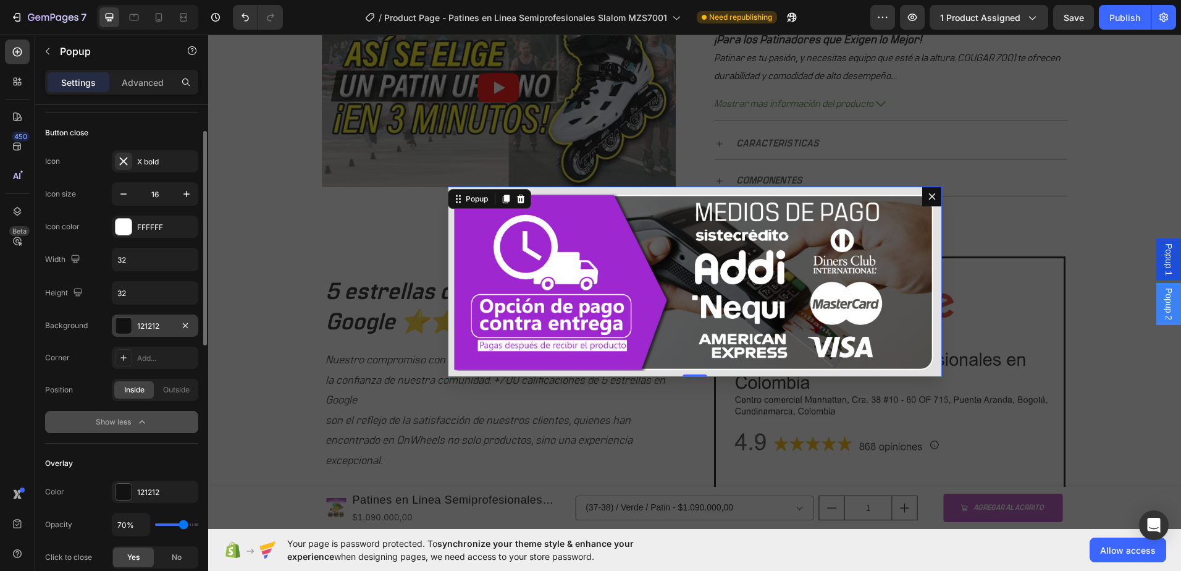
click at [120, 331] on div at bounding box center [124, 326] width 16 height 16
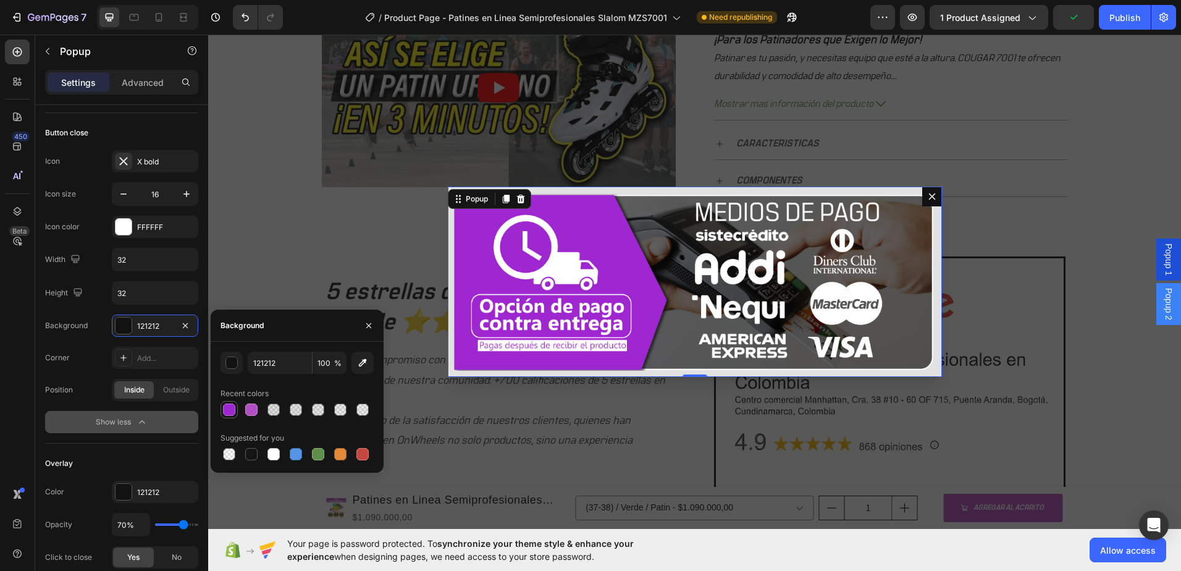
click at [229, 411] on div at bounding box center [229, 409] width 12 height 12
type input "9E28CF"
click at [161, 444] on div "Popup name Name Popup 2" at bounding box center [121, 511] width 153 height 135
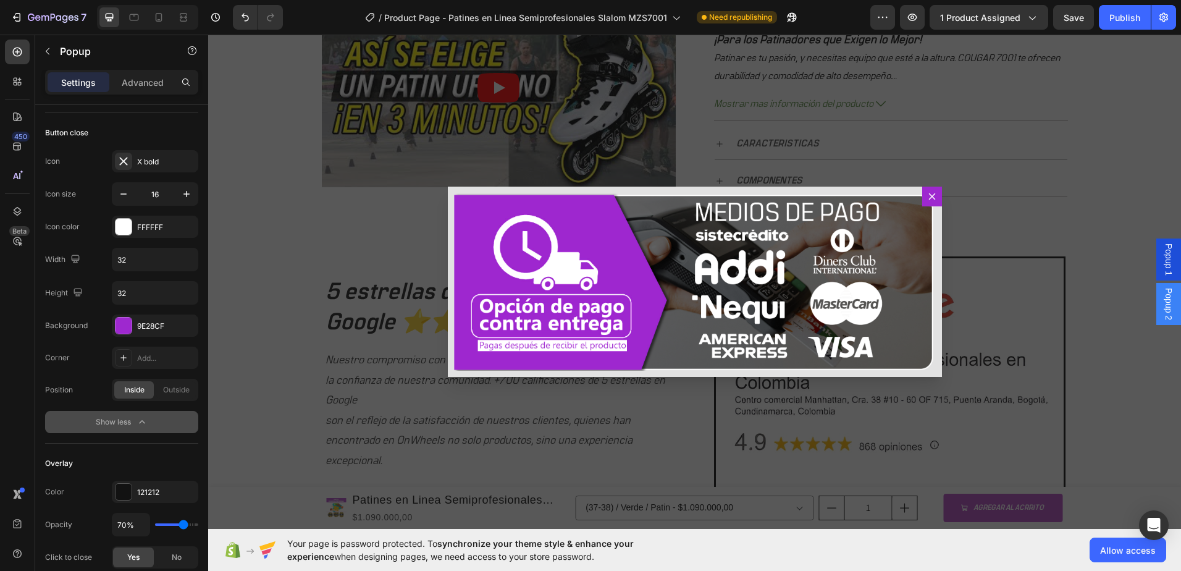
click at [1104, 237] on div "Backdrop" at bounding box center [694, 282] width 973 height 494
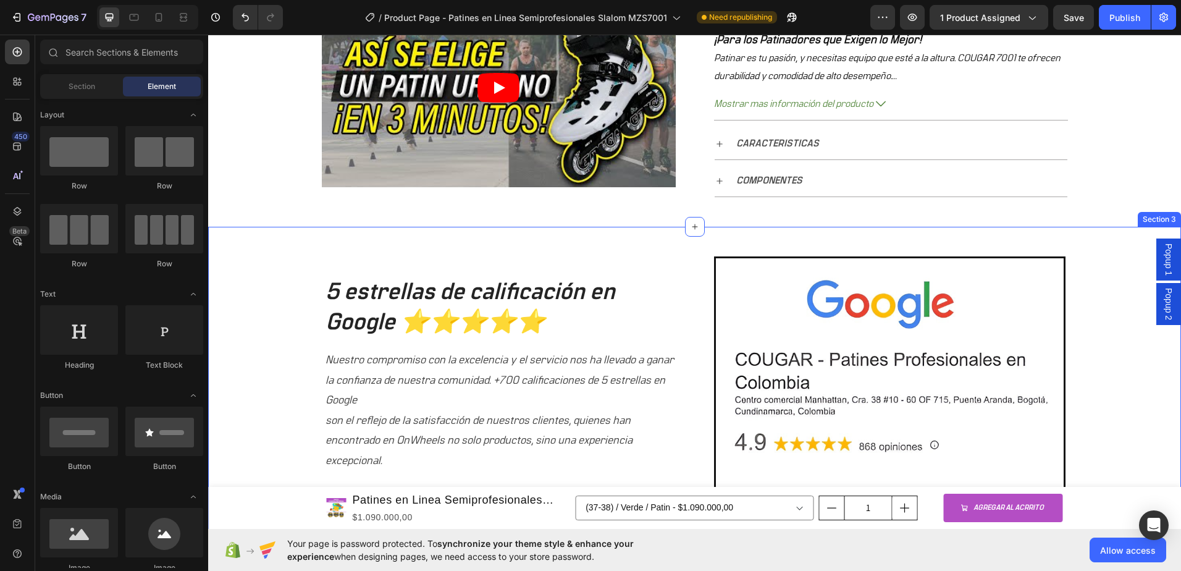
click at [1157, 255] on div "Popup 1" at bounding box center [1169, 259] width 25 height 42
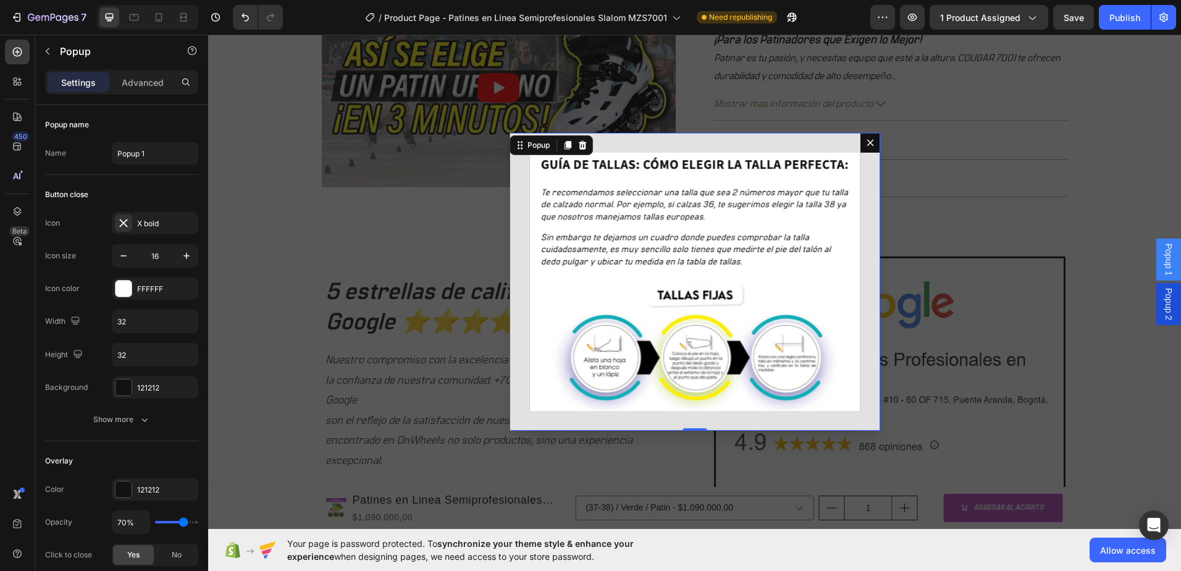
click at [1157, 255] on div "Popup 1" at bounding box center [1169, 259] width 25 height 42
click at [866, 146] on icon "Dialog content" at bounding box center [871, 143] width 10 height 10
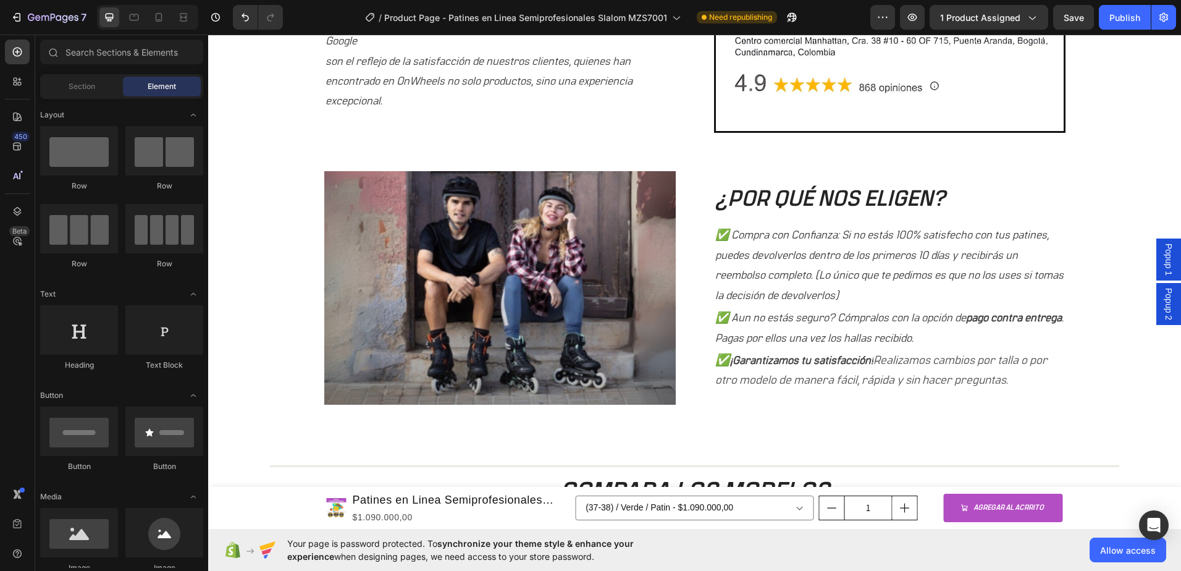
scroll to position [972, 0]
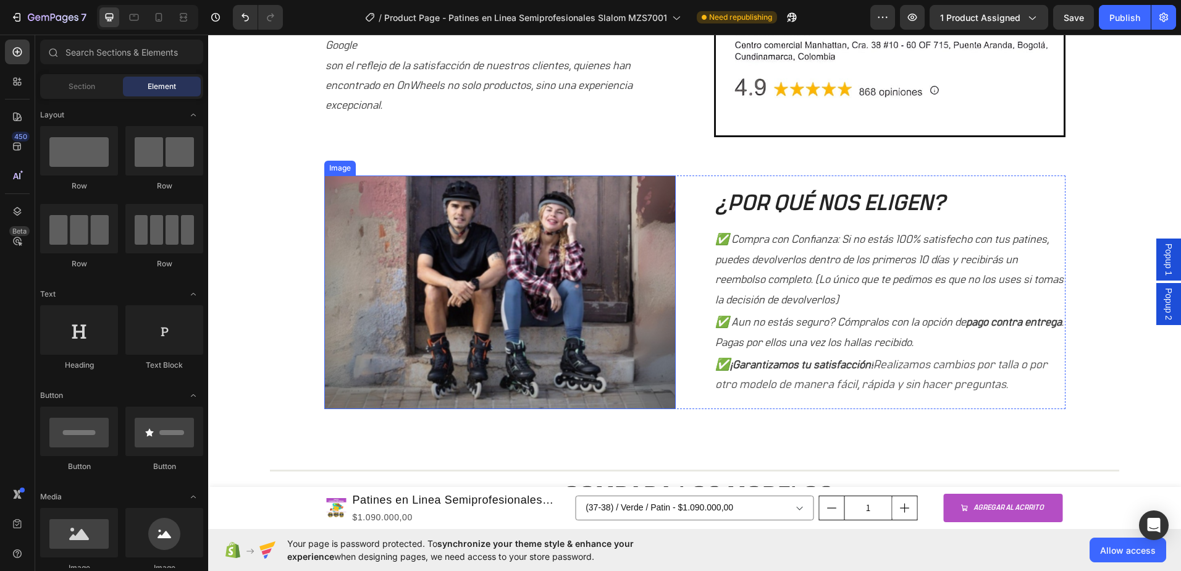
click at [575, 264] on img at bounding box center [500, 292] width 352 height 234
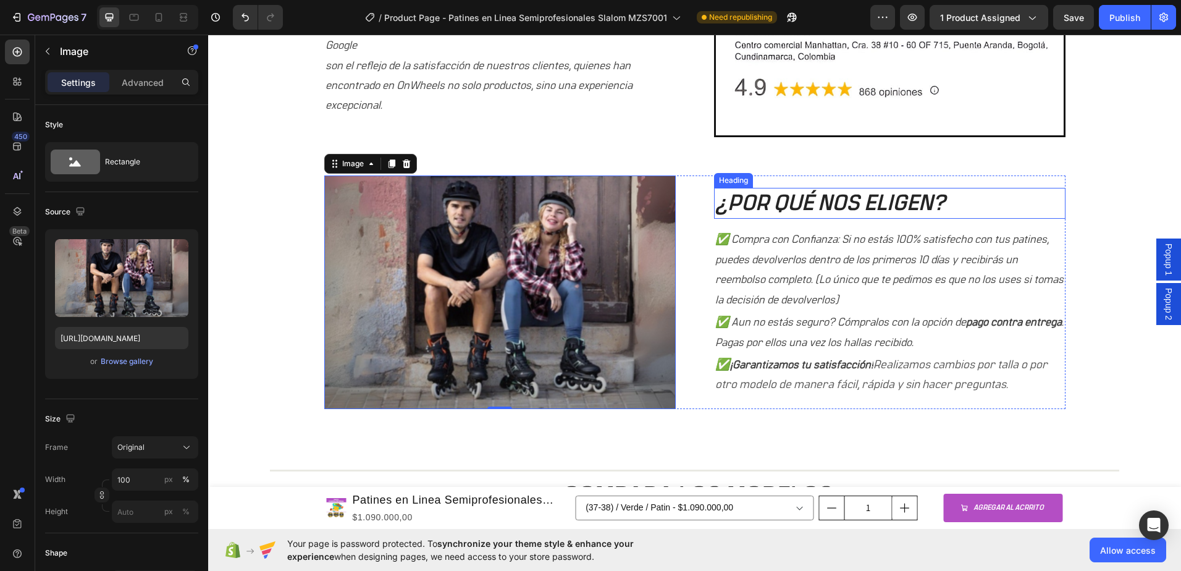
click at [904, 198] on h2 "¿POR QUÉ NOS ELIGEN?" at bounding box center [890, 204] width 352 height 32
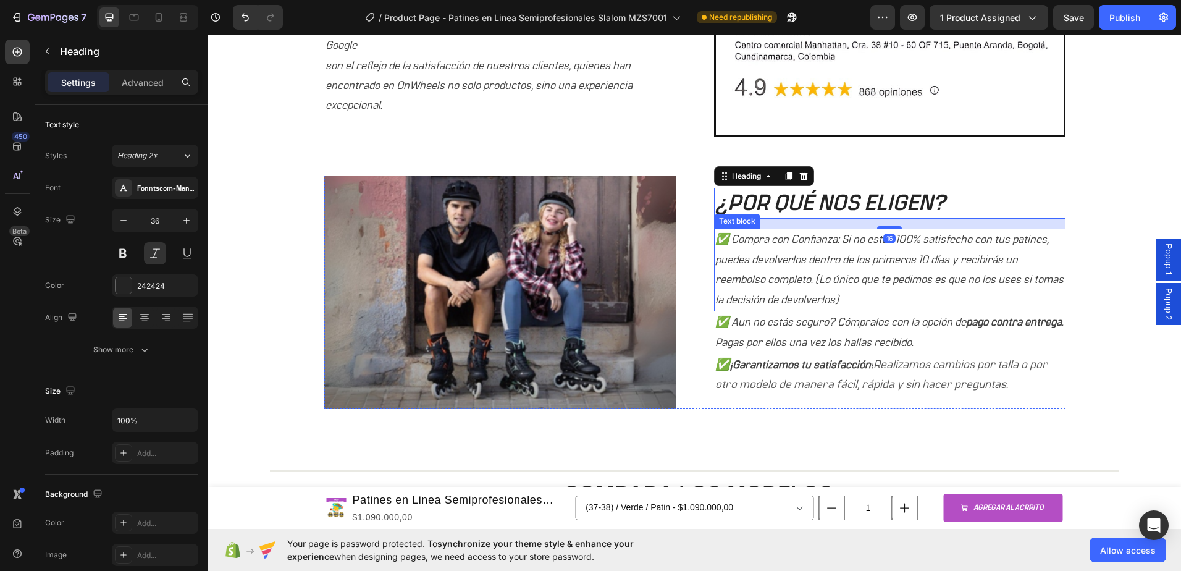
click at [895, 248] on p "✅ Compra con Confianza: Si no estás 100% satisfecho con tus patines, puedes dev…" at bounding box center [889, 270] width 349 height 80
click at [915, 205] on h2 "¿POR QUÉ NOS ELIGEN?" at bounding box center [890, 204] width 352 height 32
click at [927, 300] on p "✅ Compra con Confianza: Si no estás 100% satisfecho con tus patines, puedes dev…" at bounding box center [889, 270] width 349 height 80
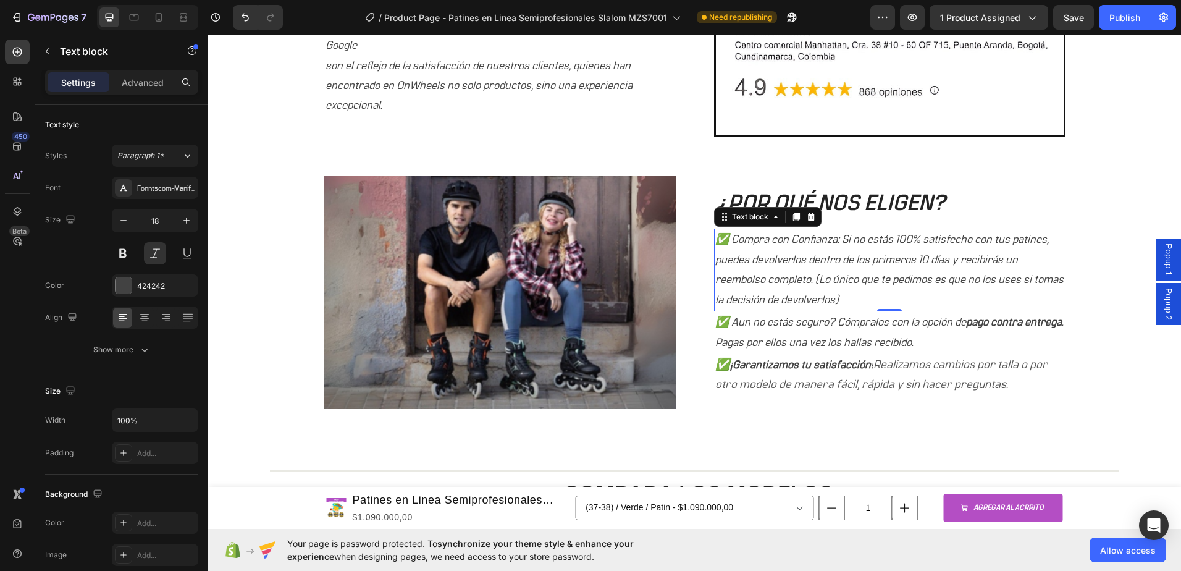
click at [1077, 251] on div "5 estrellas de calificación en Google ⭐⭐⭐⭐⭐ Heading Nuestro compromiso con la e…" at bounding box center [694, 168] width 954 height 533
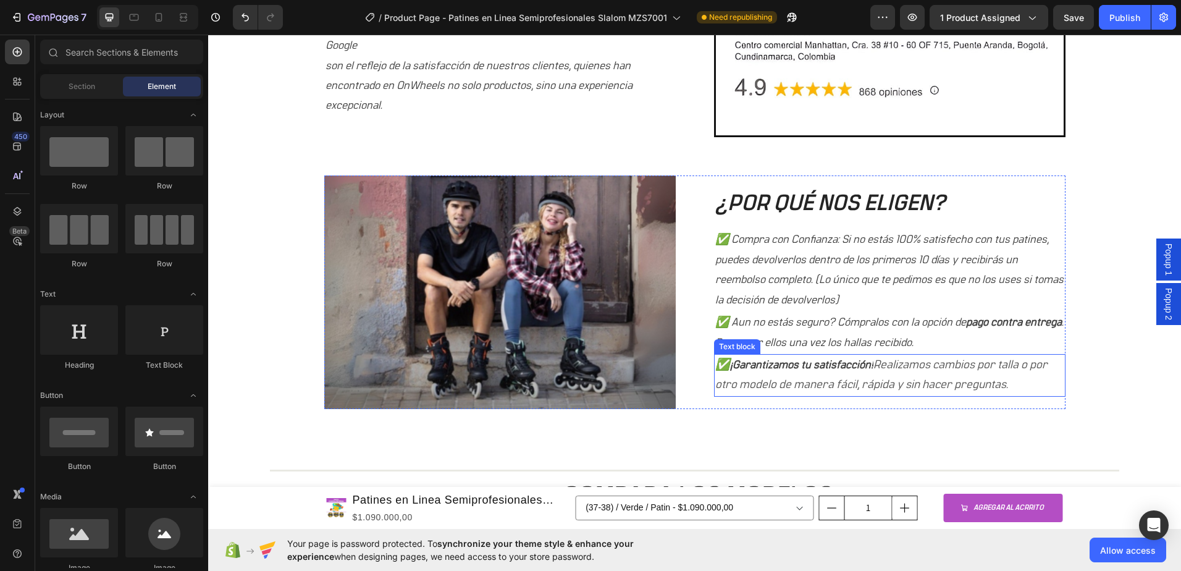
click at [1007, 386] on p "✅ ¡Garantizamos tu satisfacción! Realizamos cambios por talla o por otro modelo…" at bounding box center [889, 375] width 349 height 40
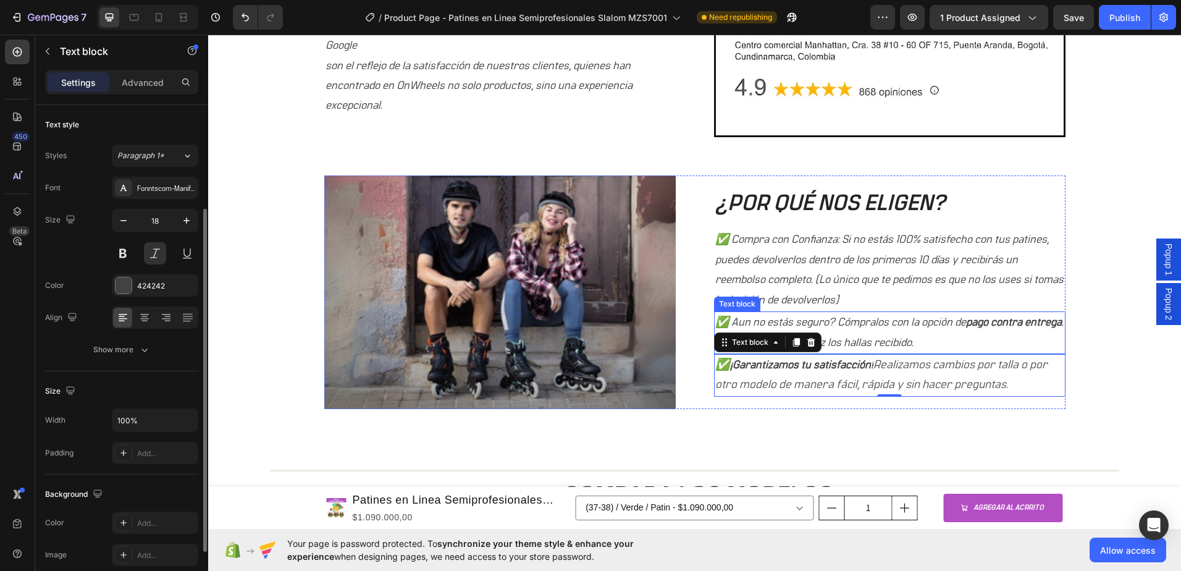
click at [927, 344] on p "✅ Aun no estás seguro? Cómpralos con la opción de pago contra entrega . Pagas p…" at bounding box center [889, 333] width 349 height 40
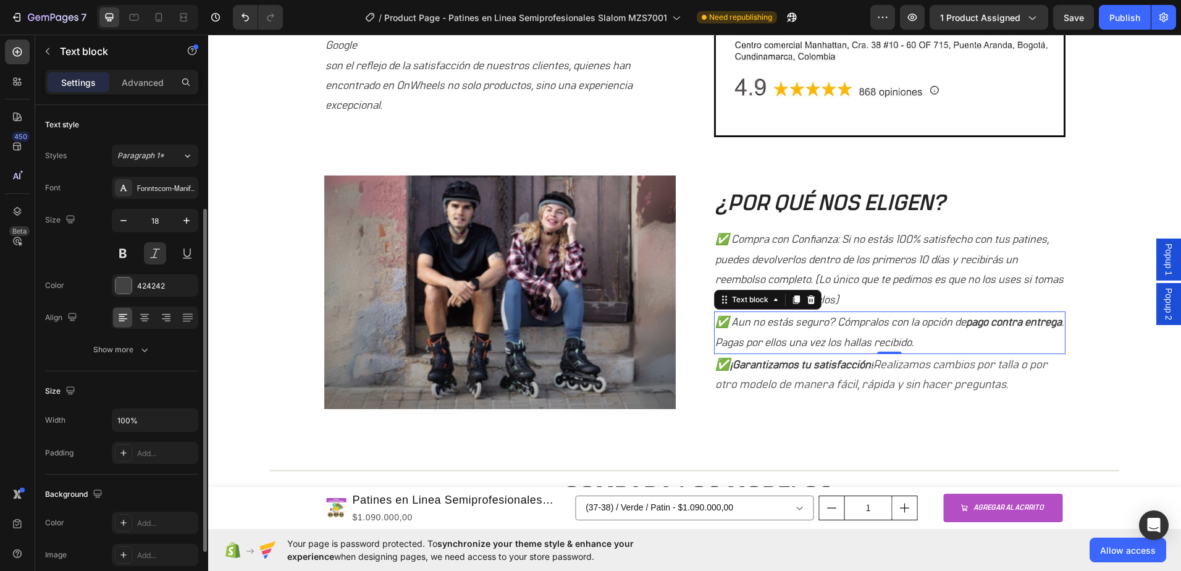
scroll to position [62, 0]
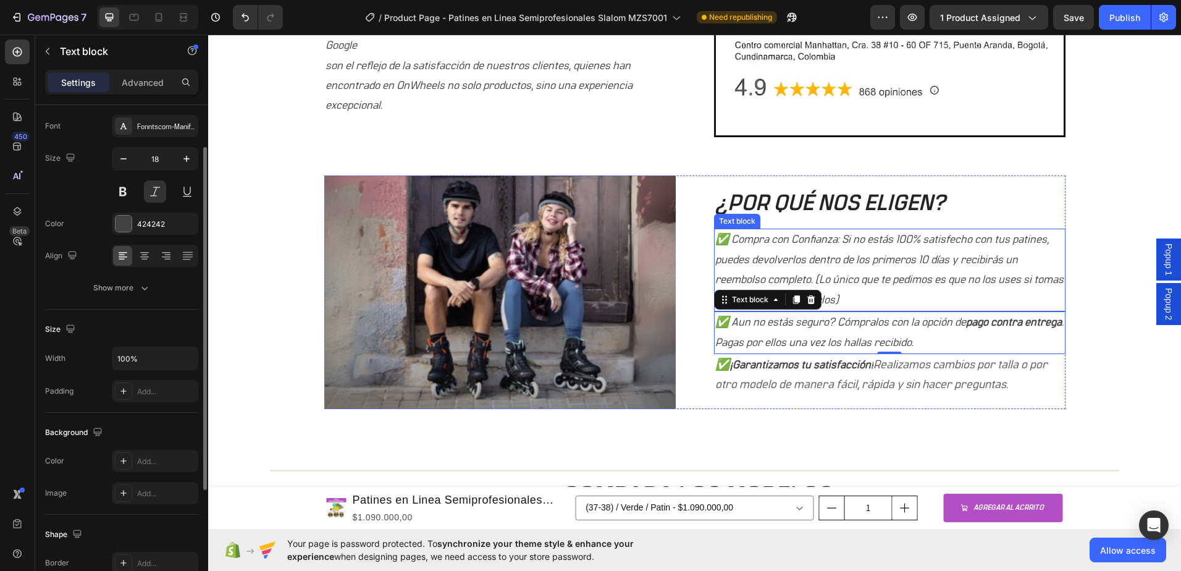
click at [900, 297] on p "✅ Compra con Confianza: Si no estás 100% satisfecho con tus patines, puedes dev…" at bounding box center [889, 270] width 349 height 80
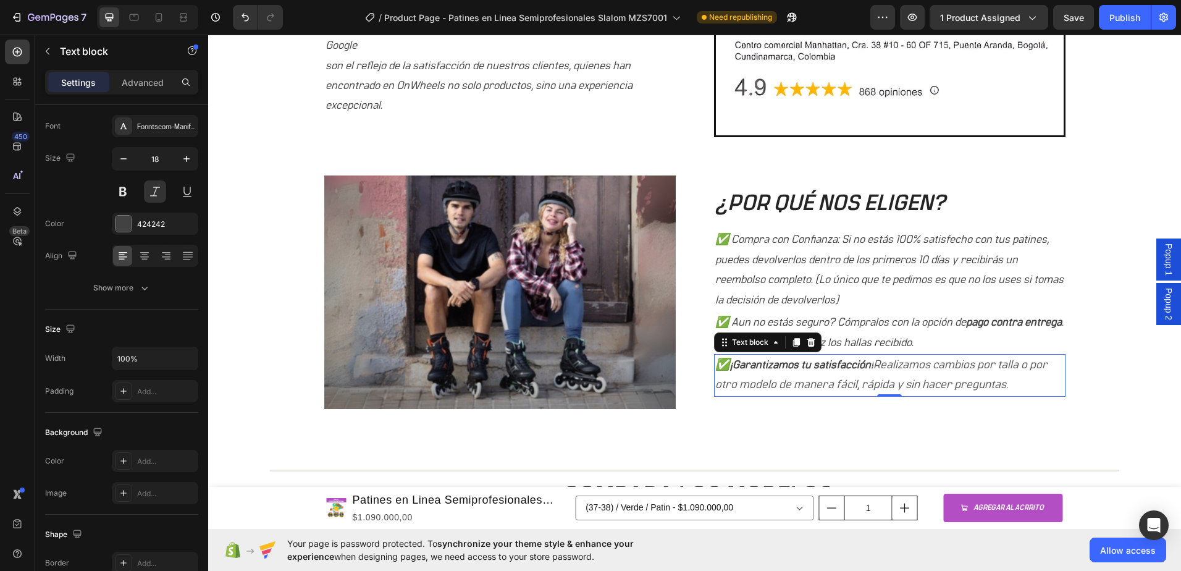
click at [862, 392] on p "✅ ¡Garantizamos tu satisfacción! Realizamos cambios por talla o por otro modelo…" at bounding box center [889, 375] width 349 height 40
click at [862, 343] on p "✅ Aun no estás seguro? Cómpralos con la opción de pago contra entrega . Pagas p…" at bounding box center [889, 333] width 349 height 40
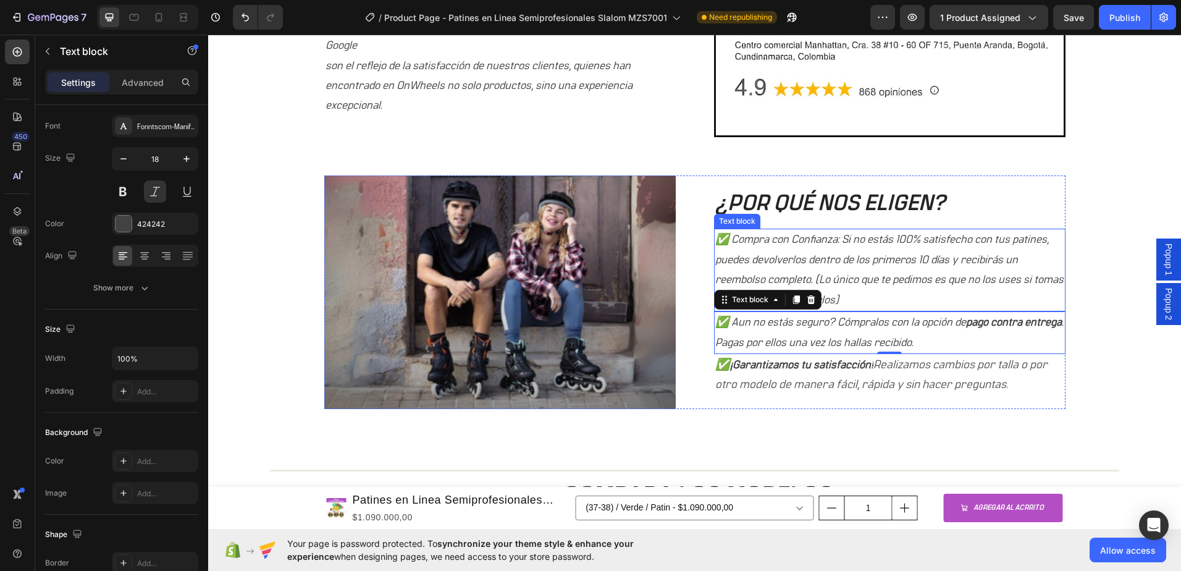
click at [863, 296] on p "✅ Compra con Confianza: Si no estás 100% satisfecho con tus patines, puedes dev…" at bounding box center [889, 270] width 349 height 80
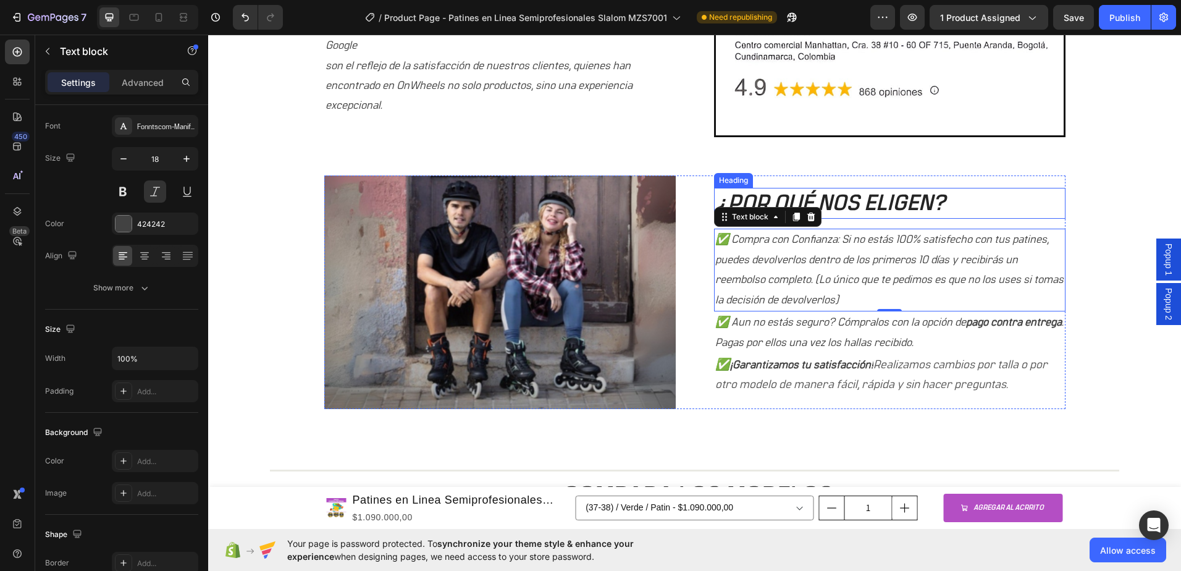
click at [738, 203] on h2 "¿POR QUÉ NOS ELIGEN?" at bounding box center [890, 204] width 352 height 32
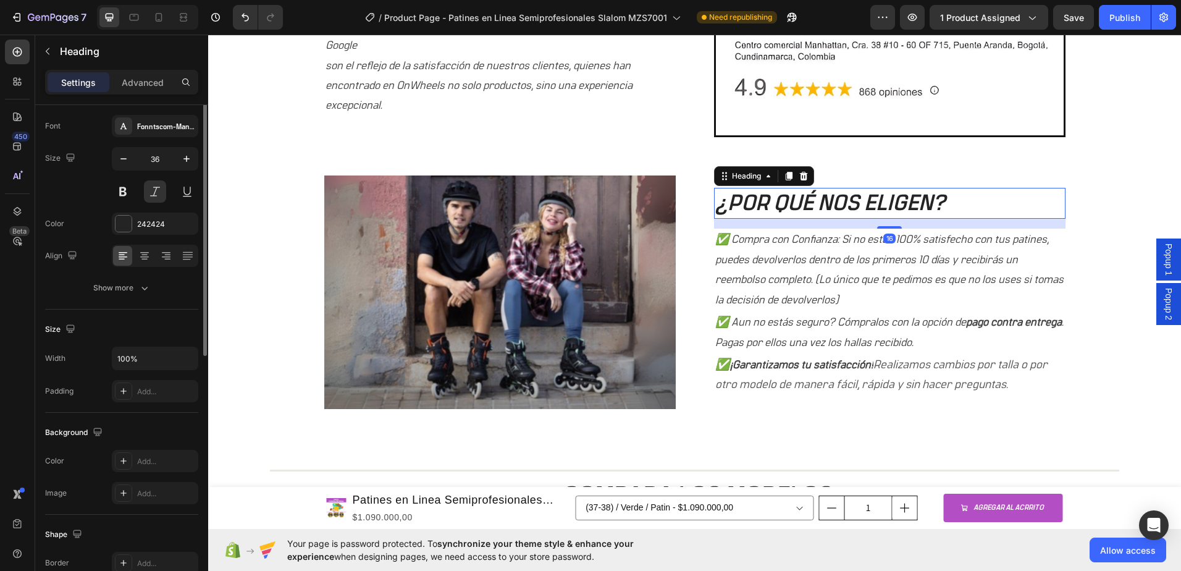
scroll to position [0, 0]
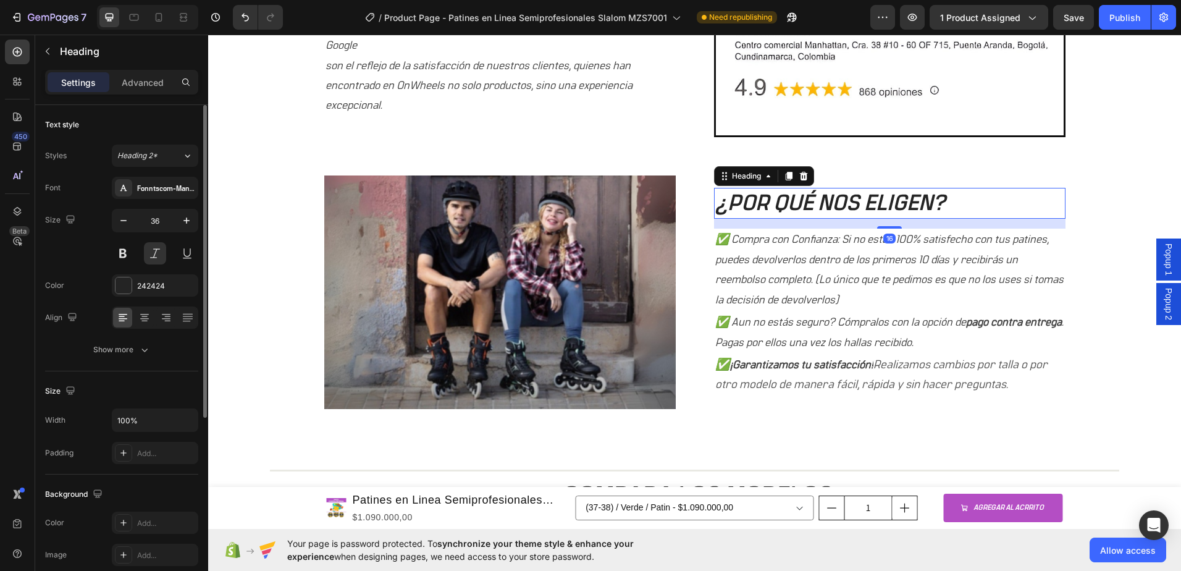
click at [721, 201] on h2 "¿POR QUÉ NOS ELIGEN?" at bounding box center [890, 204] width 352 height 32
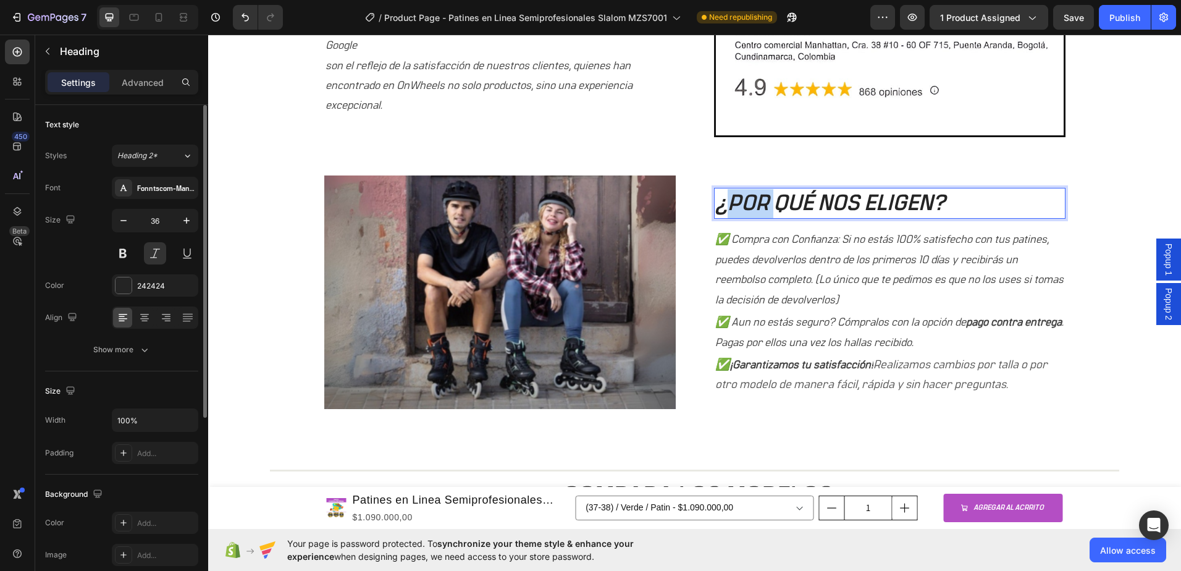
click at [721, 201] on p "¿POR QUÉ NOS ELIGEN?" at bounding box center [889, 203] width 349 height 29
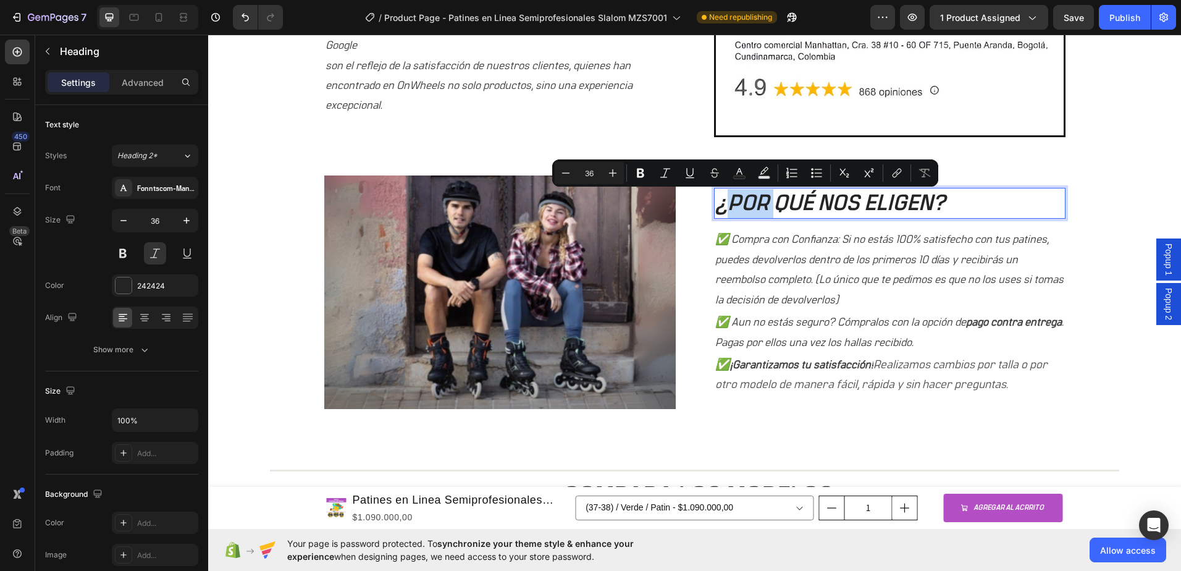
click at [717, 208] on p "¿POR QUÉ NOS ELIGEN?" at bounding box center [889, 203] width 349 height 29
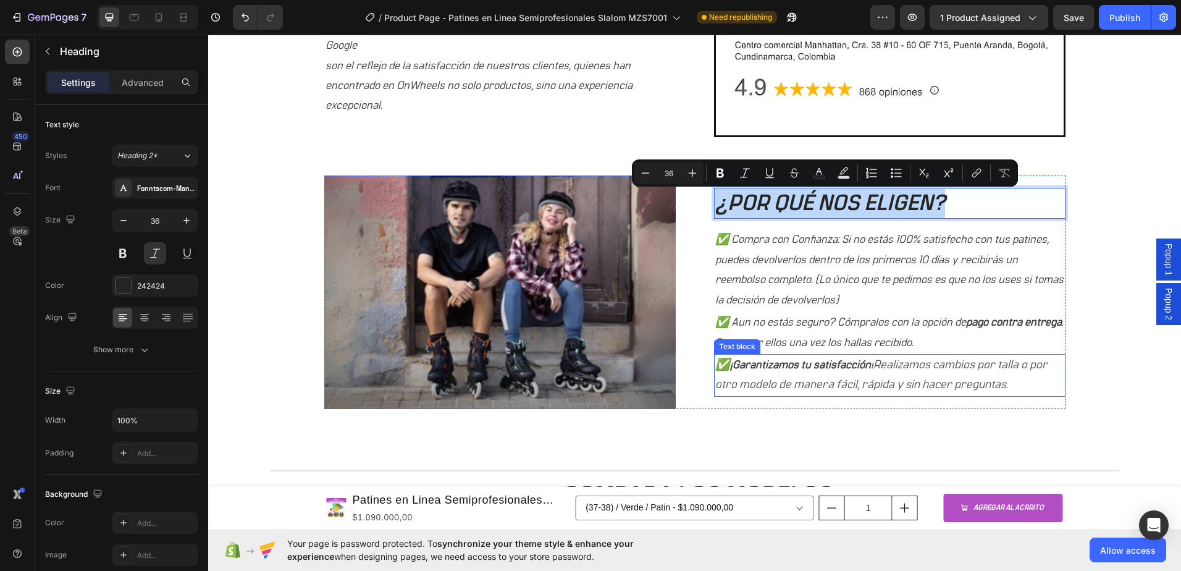
drag, startPoint x: 713, startPoint y: 208, endPoint x: 1016, endPoint y: 411, distance: 365.0
click at [993, 392] on div "¿POR QUÉ NOS ELIGEN? Heading 16 ✅ Compra con Confianza: Si no estás 100% satisf…" at bounding box center [890, 292] width 352 height 234
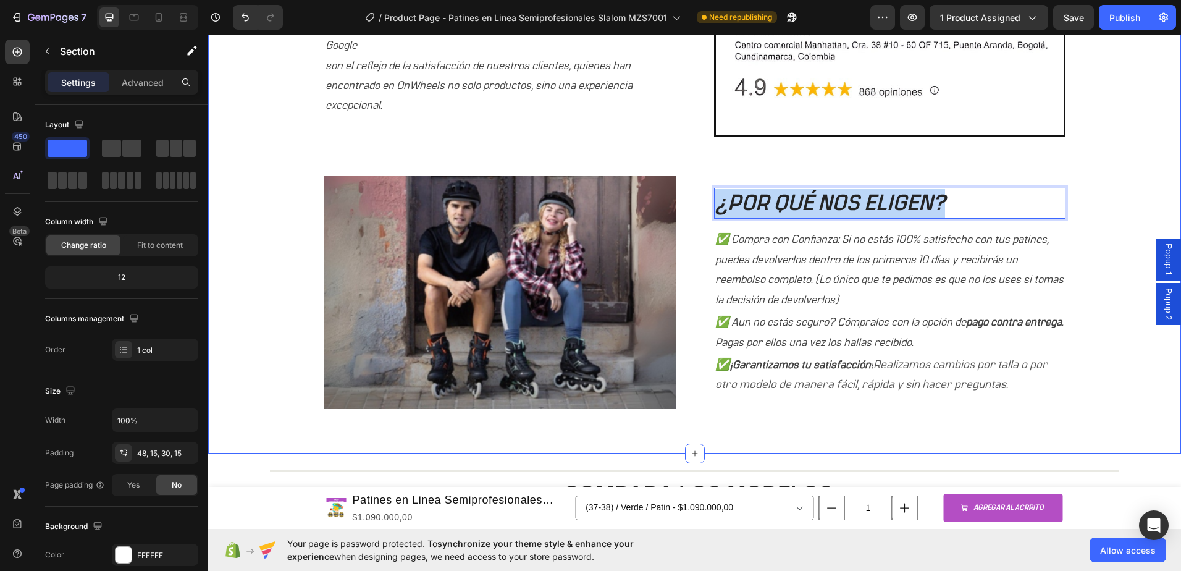
click at [1042, 419] on div "5 estrellas de calificación en Google ⭐⭐⭐⭐⭐ Heading Nuestro compromiso con la e…" at bounding box center [694, 168] width 954 height 533
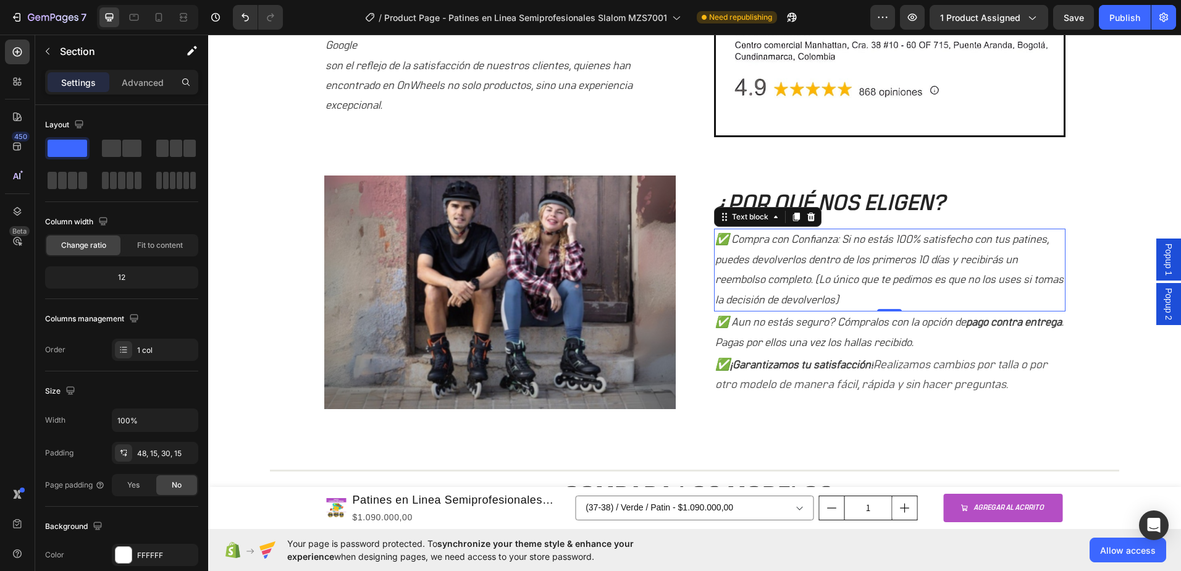
click at [1053, 286] on p "✅ Compra con Confianza: Si no estás 100% satisfecho con tus patines, puedes dev…" at bounding box center [889, 270] width 349 height 80
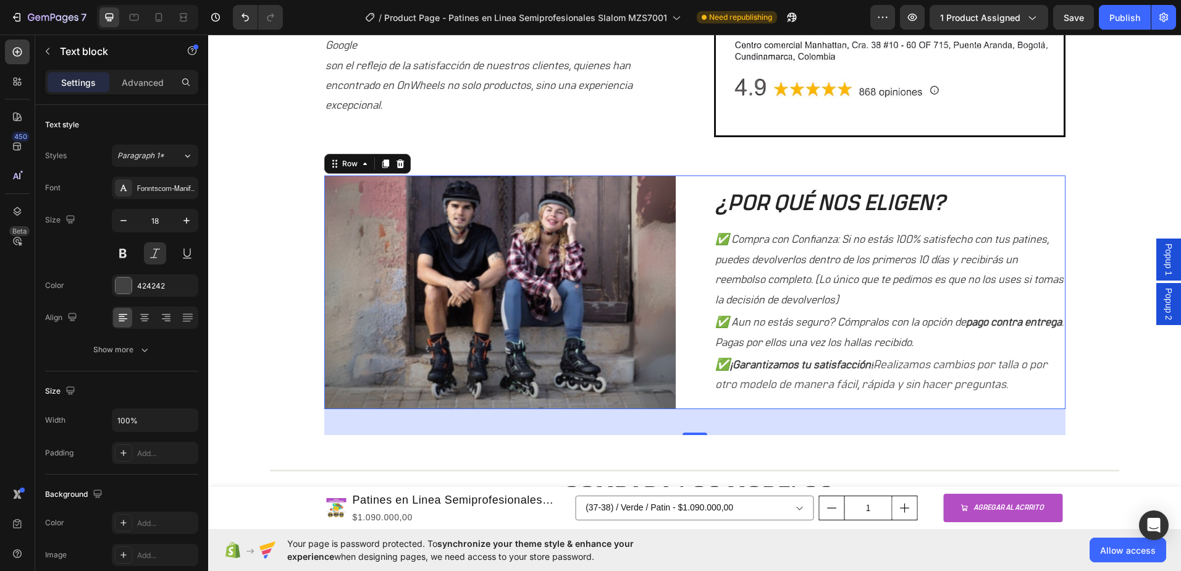
click at [863, 185] on div "¿POR QUÉ NOS ELIGEN? Heading ✅ Compra con Confianza: Si no estás 100% satisfech…" at bounding box center [890, 292] width 352 height 234
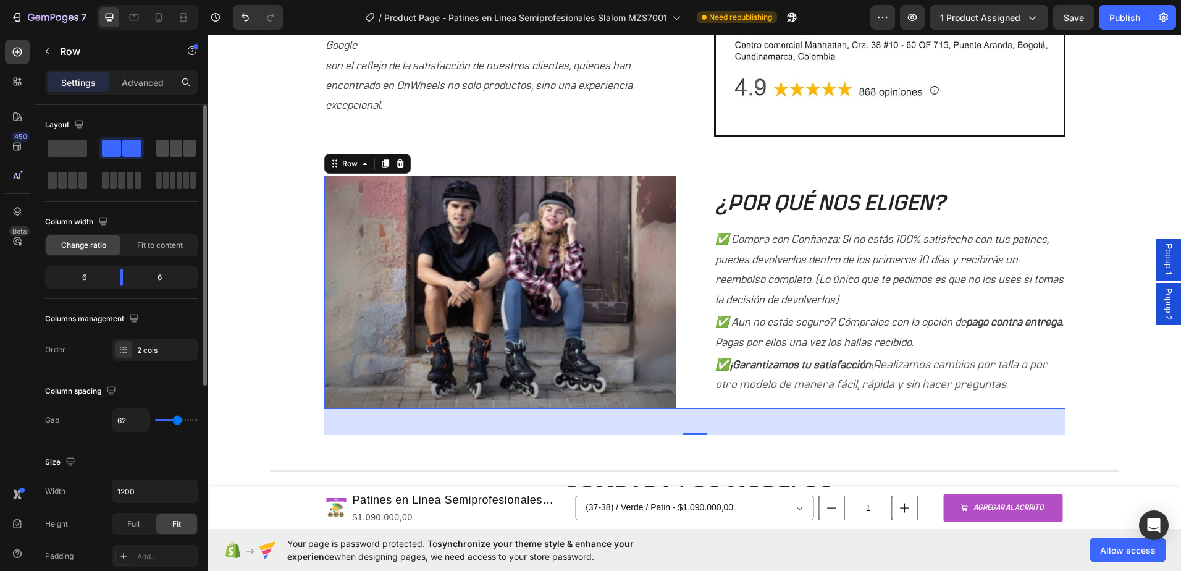
click at [161, 152] on span at bounding box center [162, 148] width 12 height 17
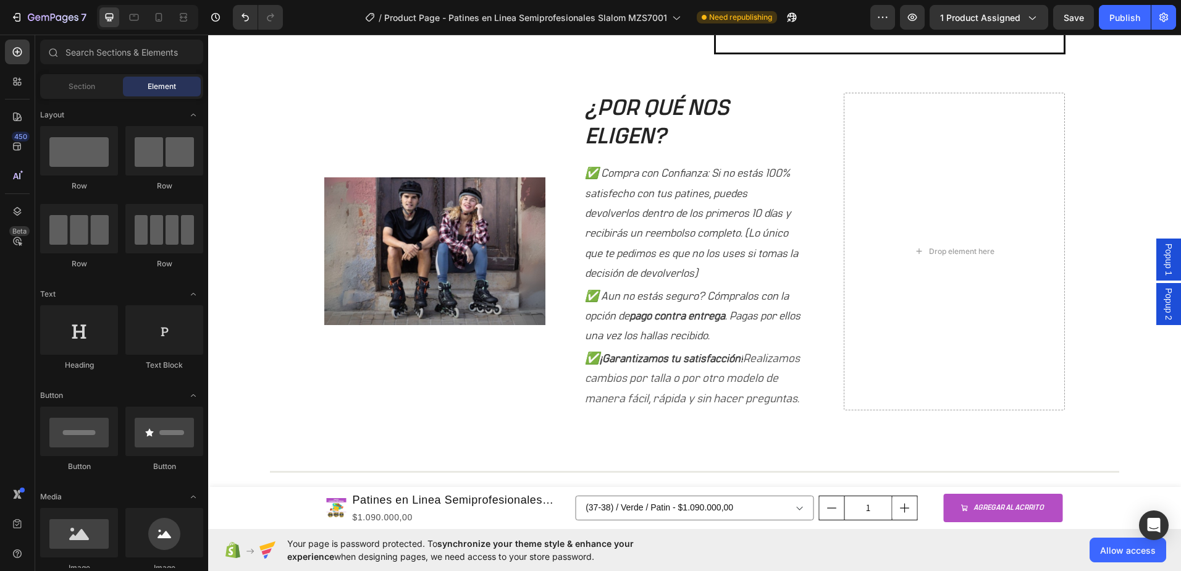
scroll to position [1041, 0]
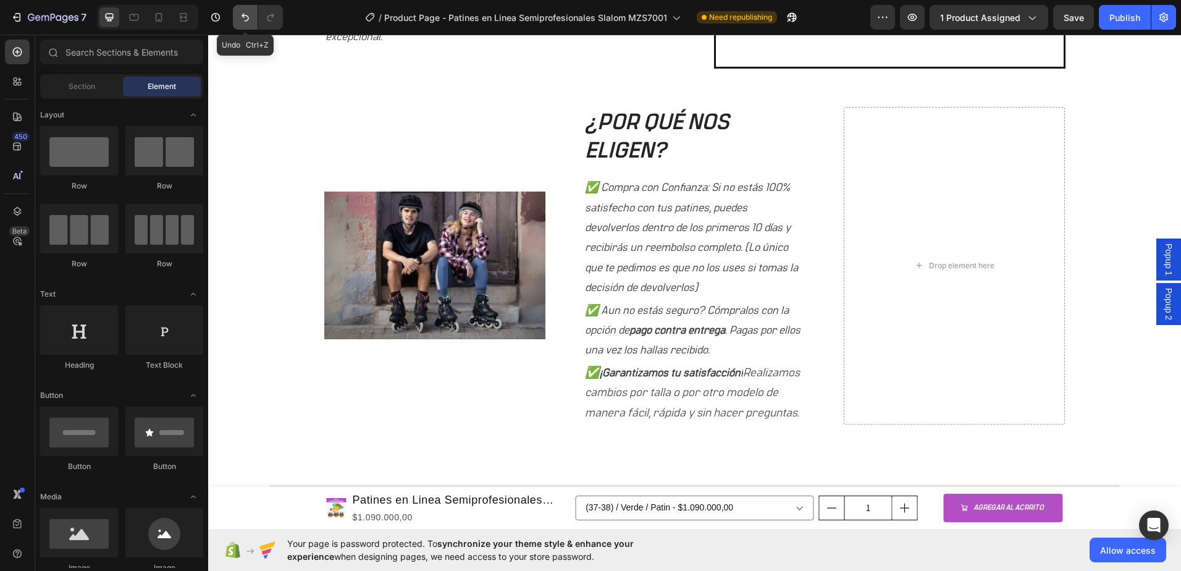
click at [245, 17] on icon "Undo/Redo" at bounding box center [245, 17] width 12 height 12
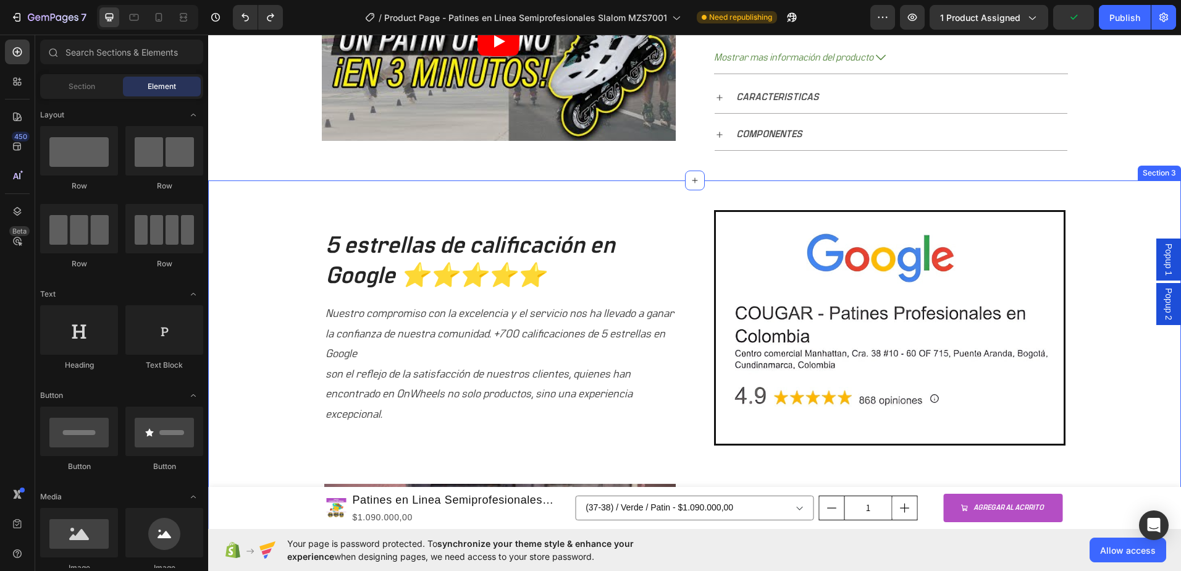
scroll to position [670, 0]
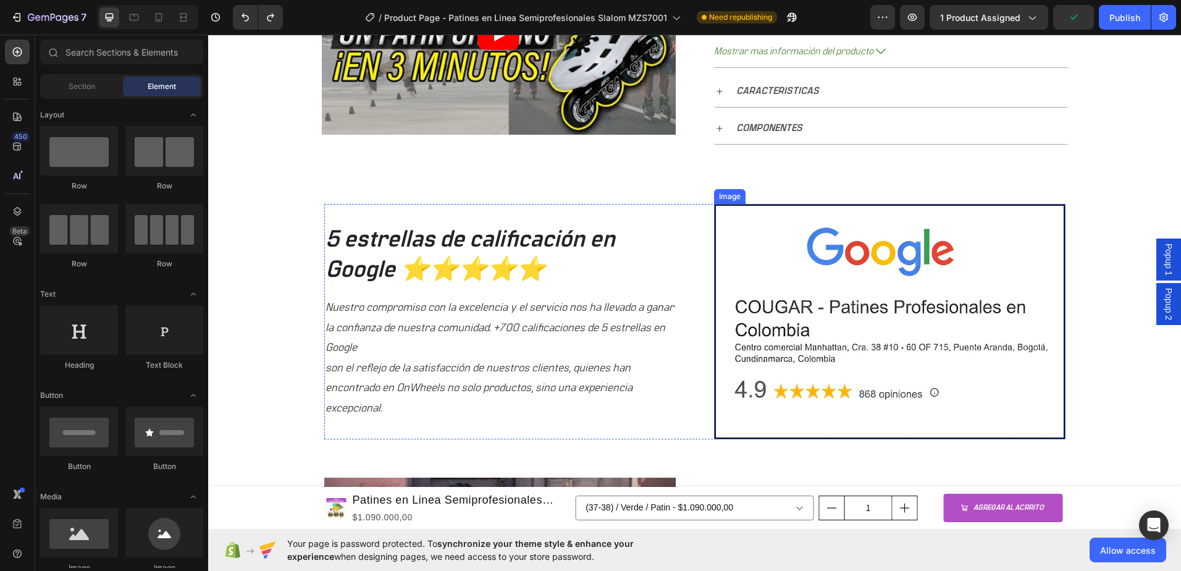
click at [762, 248] on img at bounding box center [890, 321] width 352 height 235
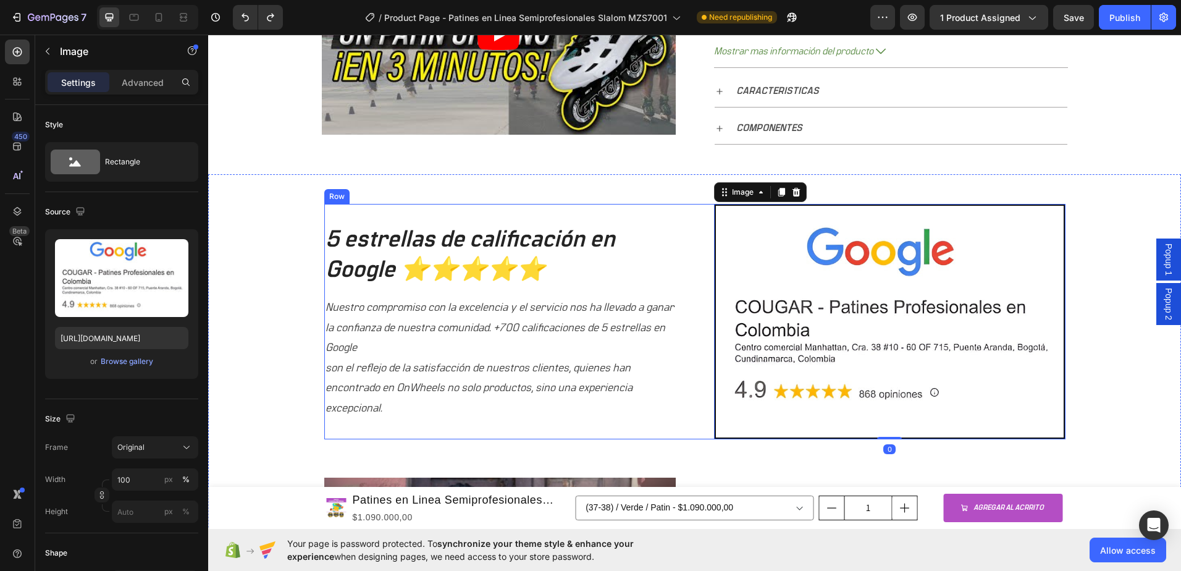
click at [682, 237] on div "5 estrellas de calificación en Google ⭐⭐⭐⭐⭐ Heading Nuestro compromiso con la e…" at bounding box center [694, 321] width 741 height 235
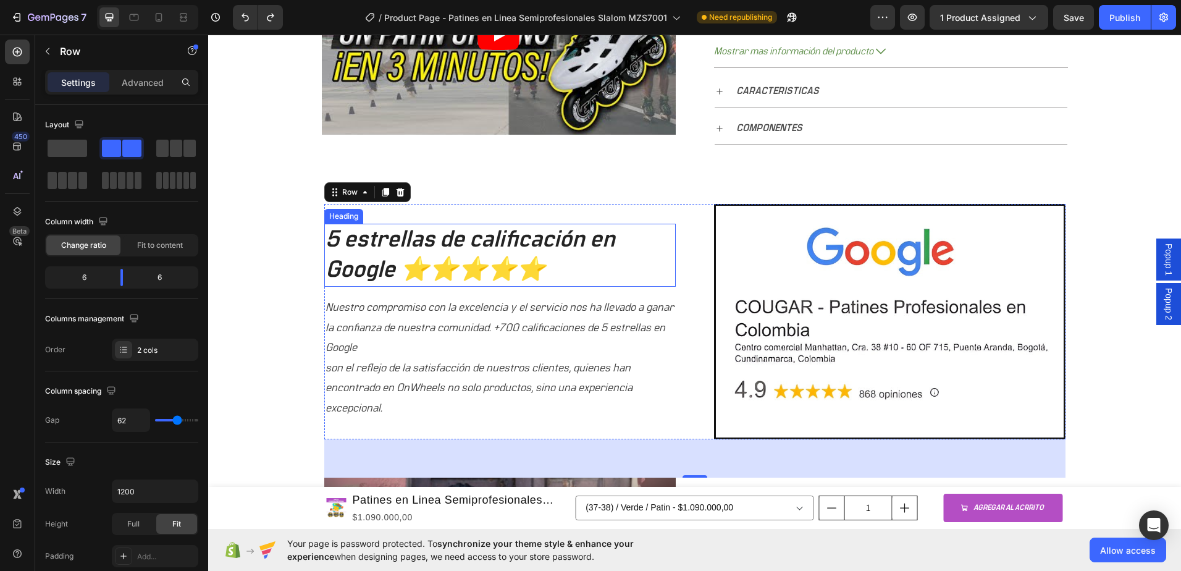
click at [474, 246] on h2 "5 estrellas de calificación en Google ⭐⭐⭐⭐⭐" at bounding box center [500, 256] width 352 height 64
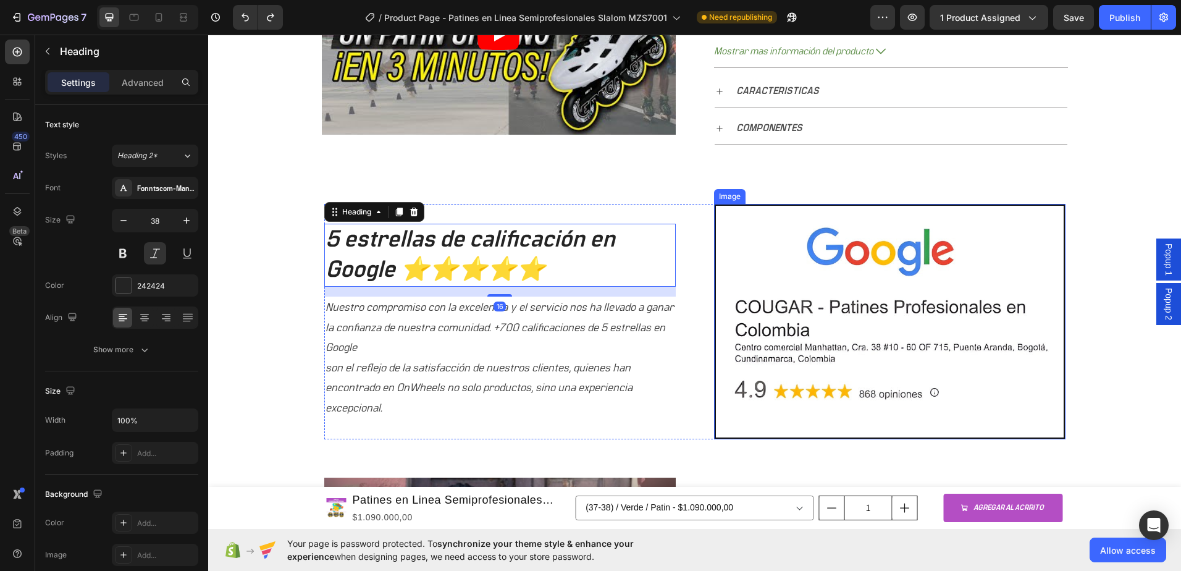
click at [818, 247] on img at bounding box center [890, 321] width 352 height 235
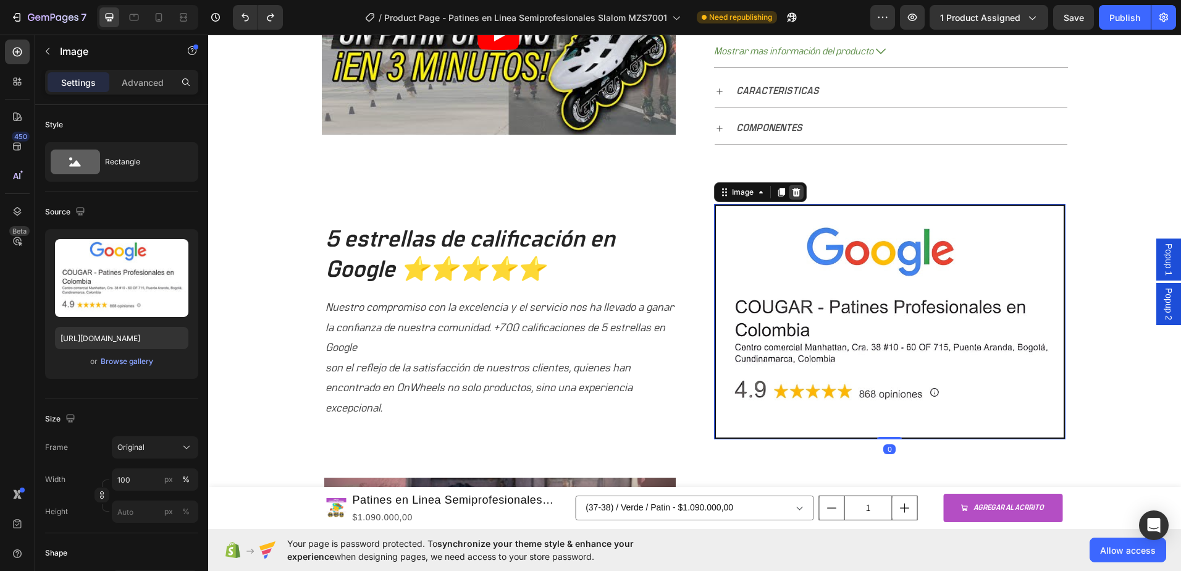
click at [798, 196] on div at bounding box center [796, 192] width 15 height 15
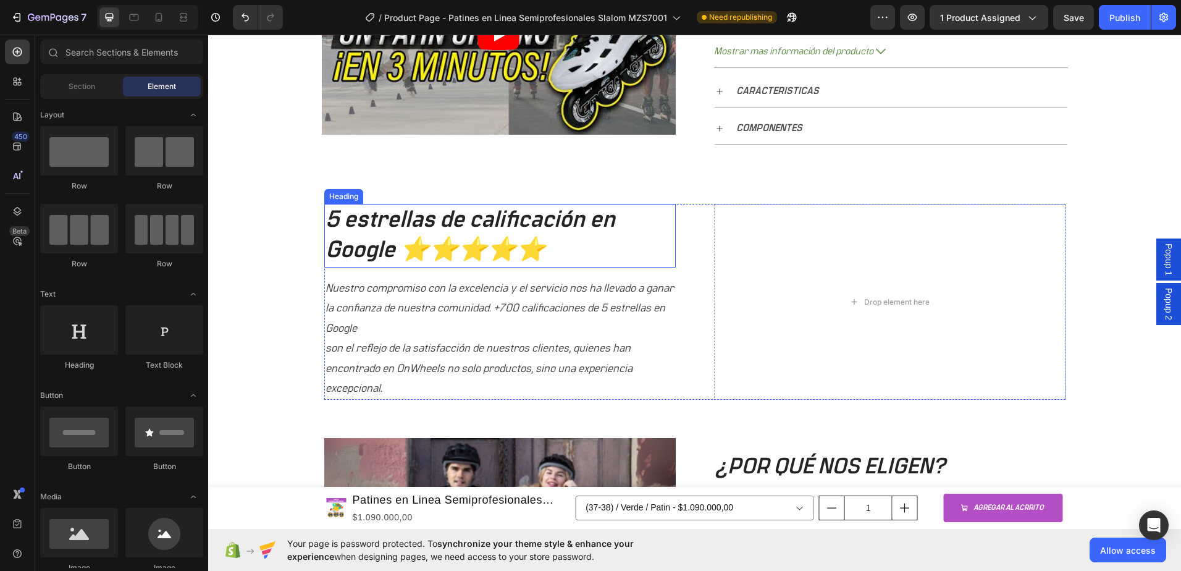
click at [485, 213] on h2 "5 estrellas de calificación en Google ⭐⭐⭐⭐⭐" at bounding box center [500, 236] width 352 height 64
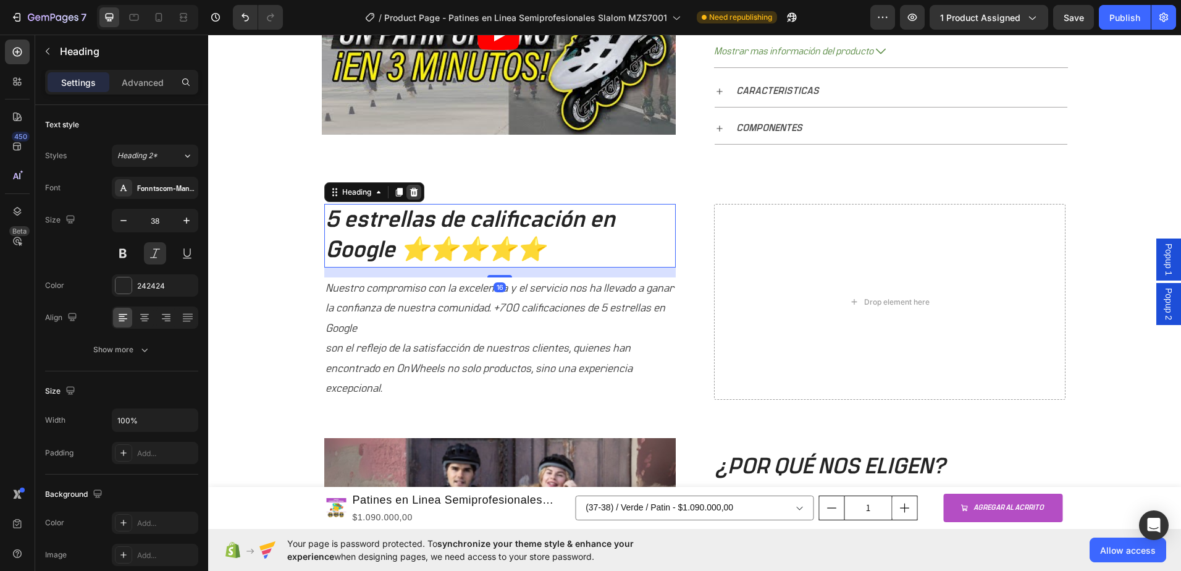
click at [416, 196] on div at bounding box center [414, 192] width 15 height 15
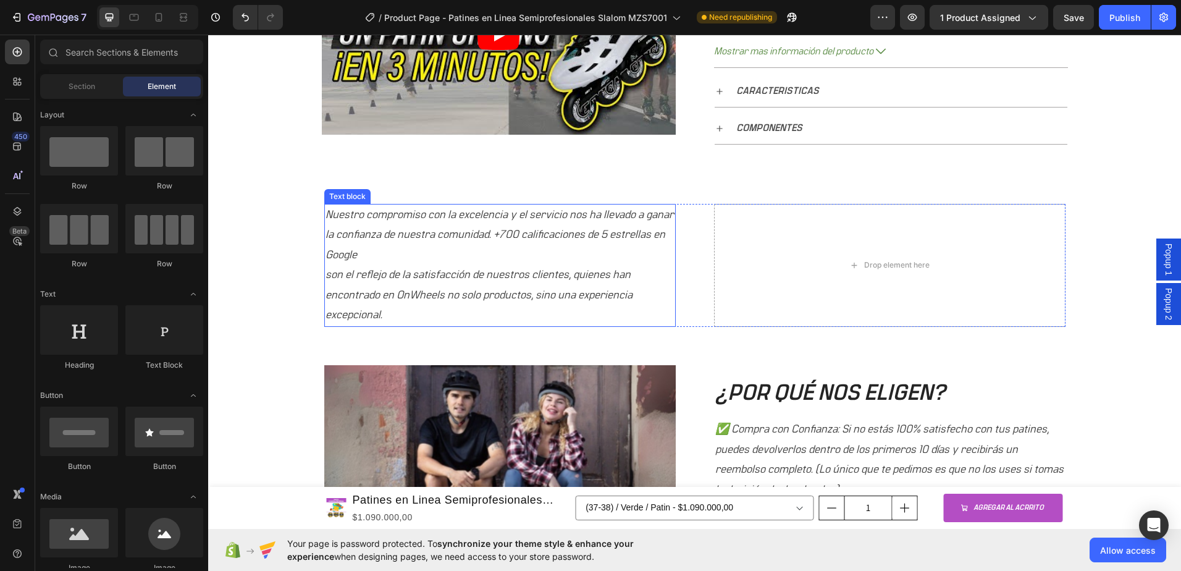
click at [416, 221] on p "Nuestro compromiso con la excelencia y el servicio nos ha llevado a ganar la co…" at bounding box center [500, 265] width 349 height 120
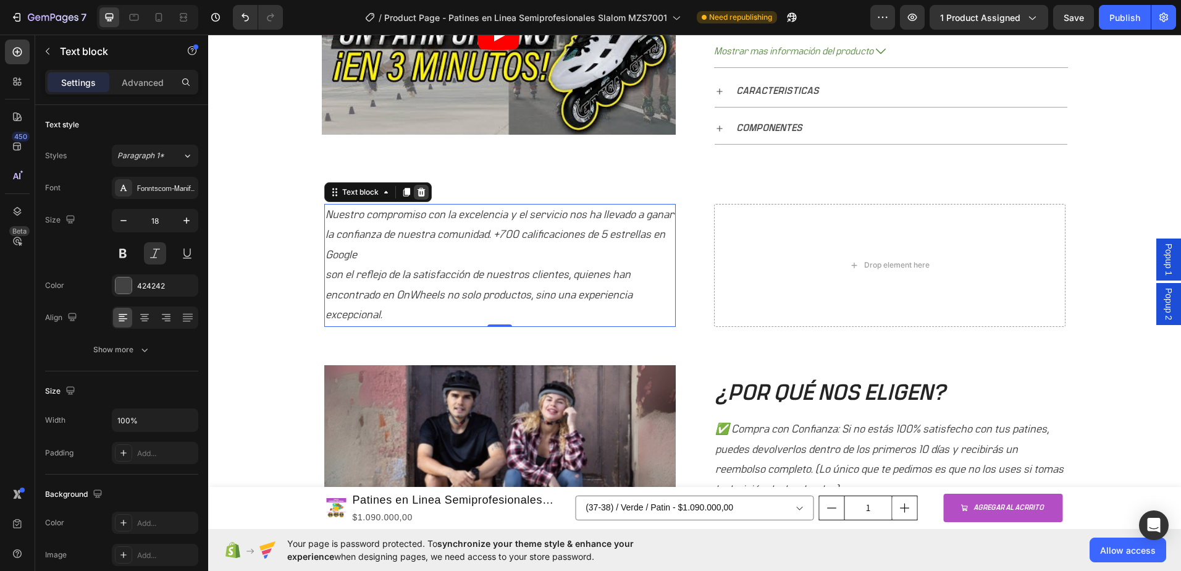
click at [418, 195] on icon at bounding box center [421, 192] width 8 height 9
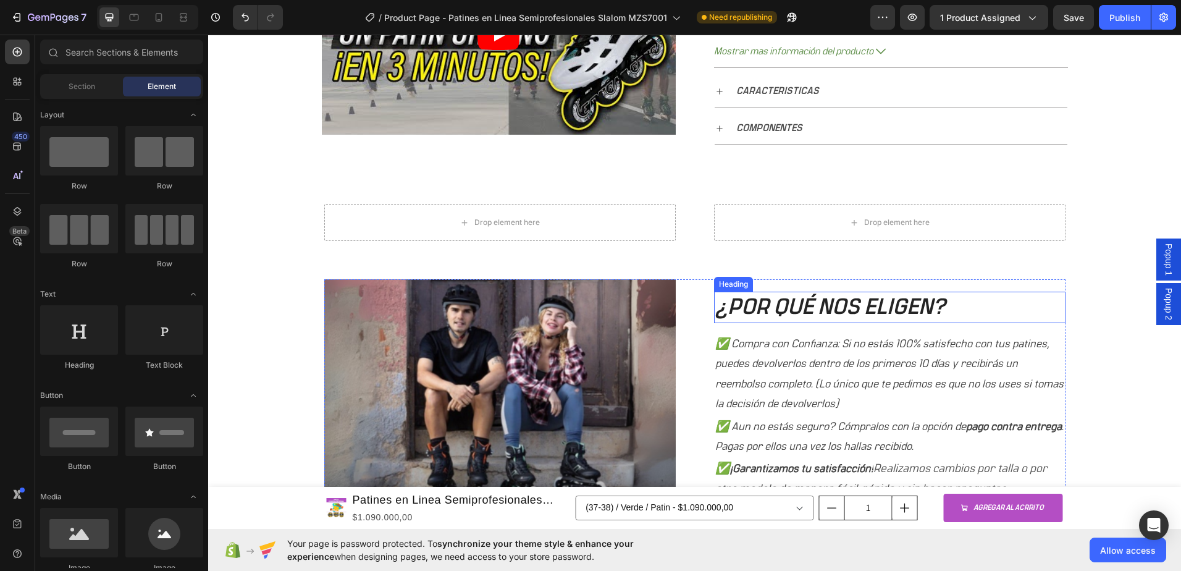
click at [830, 297] on p "¿POR QUÉ NOS ELIGEN?" at bounding box center [889, 307] width 349 height 29
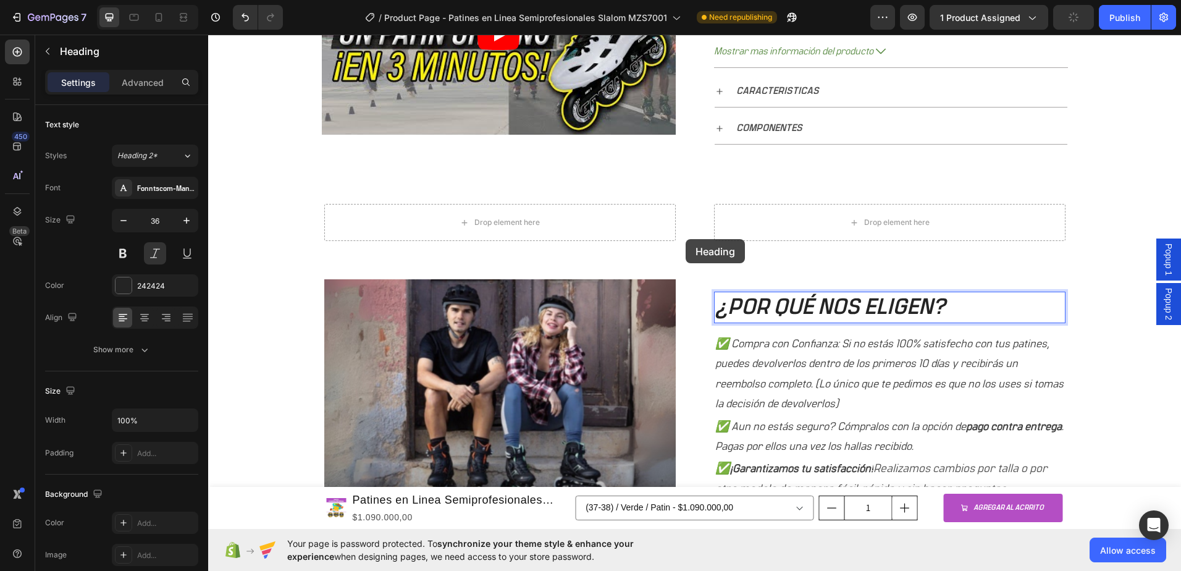
scroll to position [658, 0]
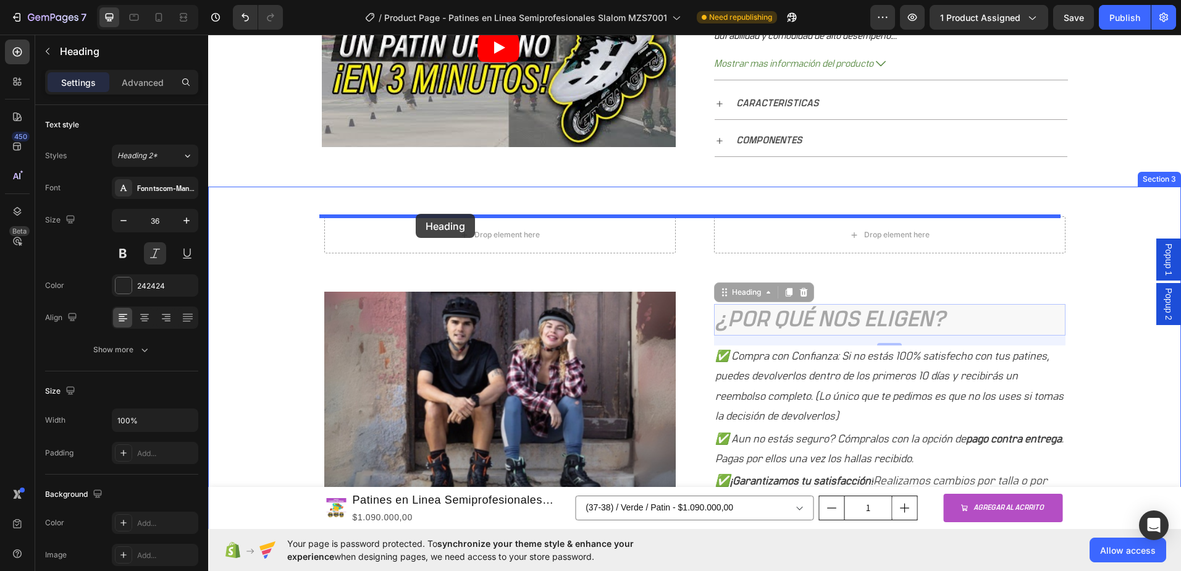
drag, startPoint x: 850, startPoint y: 292, endPoint x: 416, endPoint y: 214, distance: 441.2
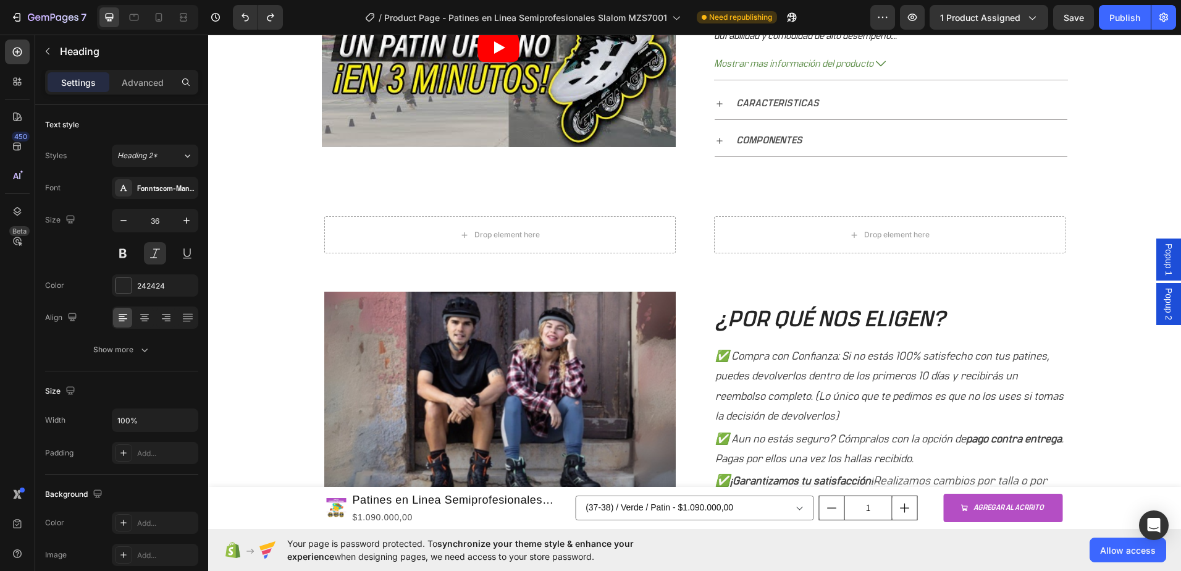
click at [833, 326] on h2 "¿POR QUÉ NOS ELIGEN?" at bounding box center [890, 320] width 352 height 32
click at [843, 314] on p "¿POR QUÉ NOS ELIGEN?" at bounding box center [889, 319] width 349 height 29
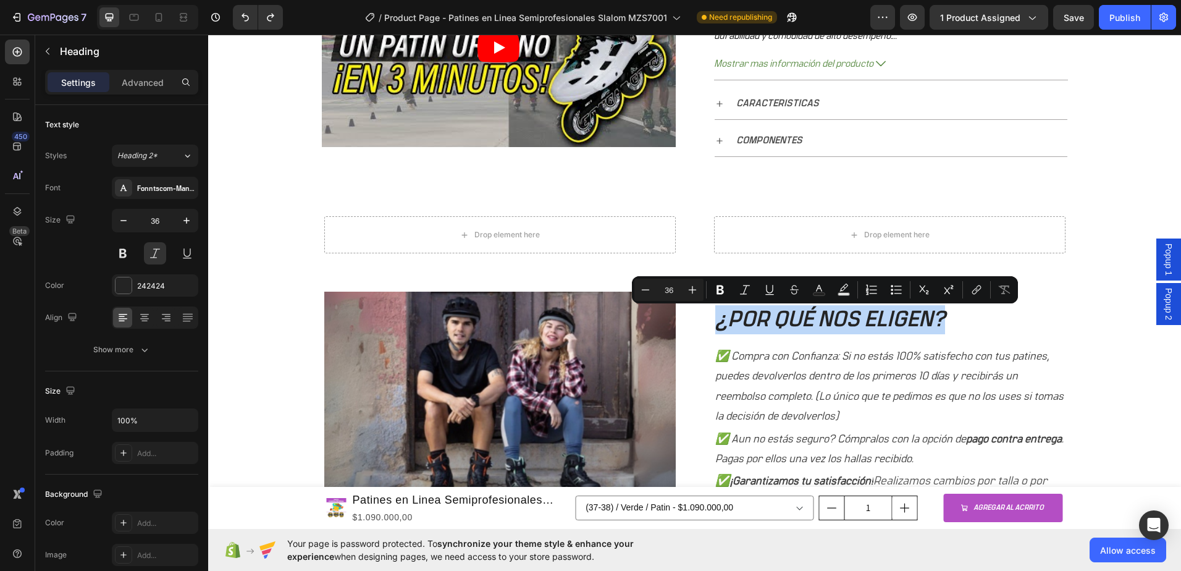
click at [733, 322] on p "¿POR QUÉ NOS ELIGEN?" at bounding box center [889, 319] width 349 height 29
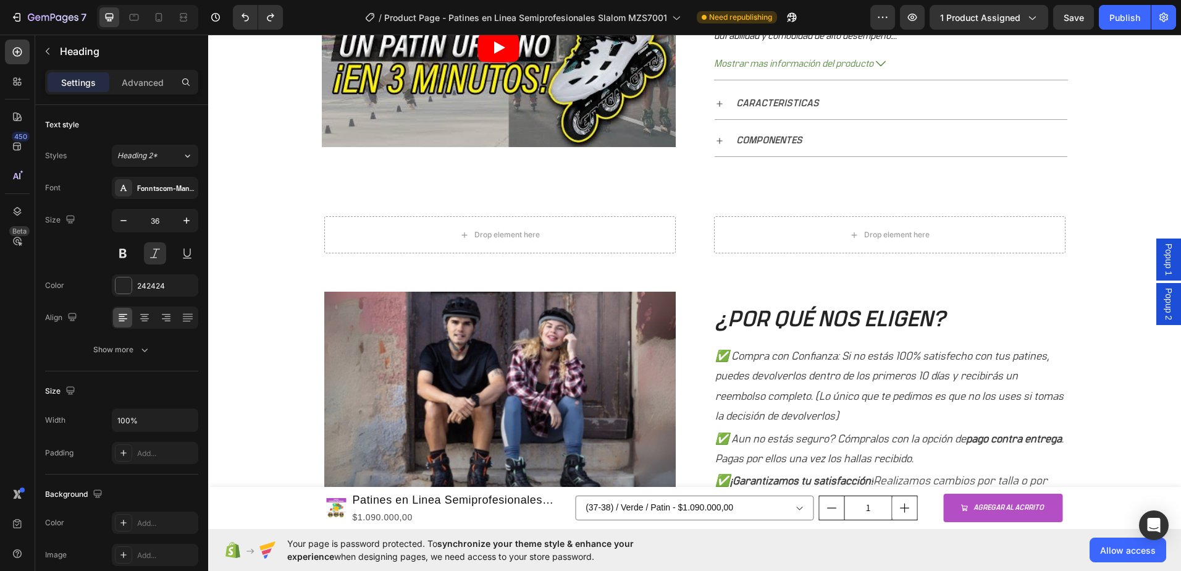
click at [720, 317] on p "¿POR QUÉ NOS ELIGEN?" at bounding box center [889, 319] width 349 height 29
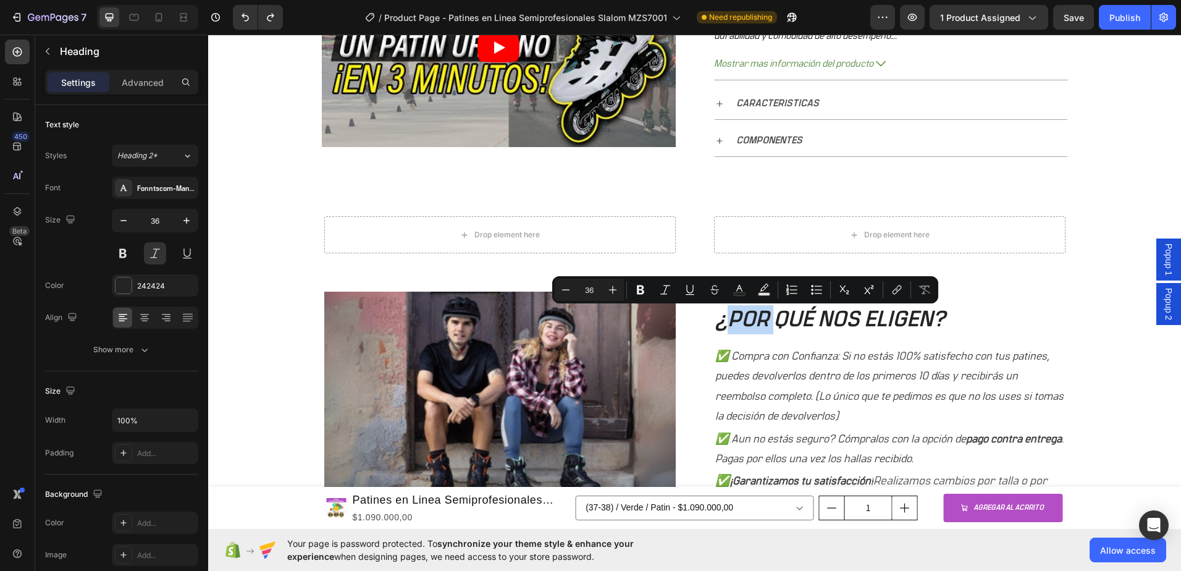
click at [764, 323] on p "¿POR QUÉ NOS ELIGEN?" at bounding box center [889, 319] width 349 height 29
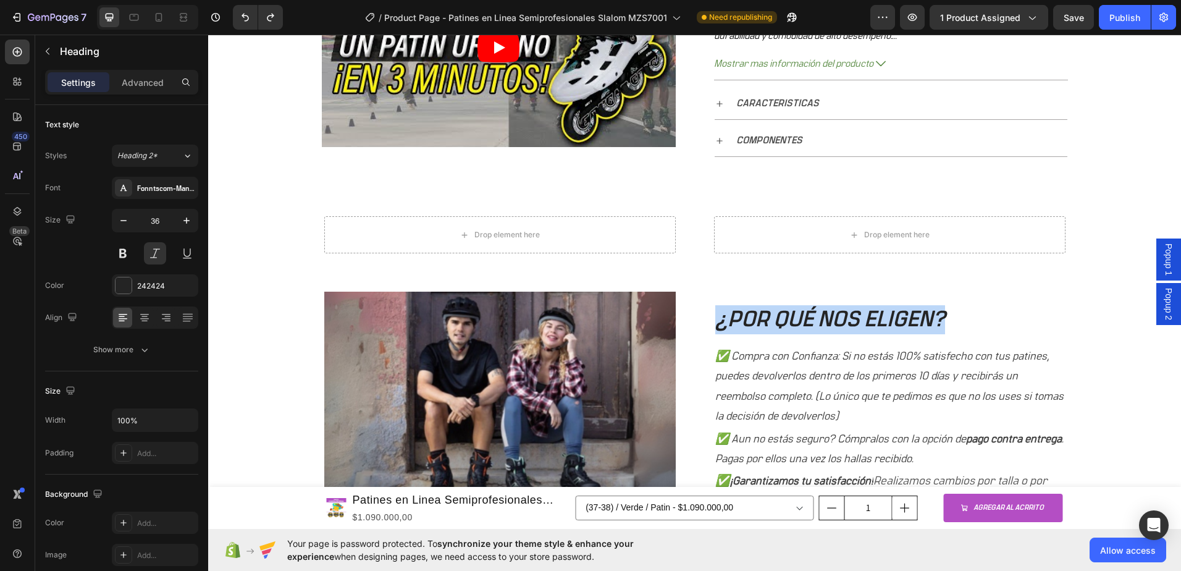
click at [764, 323] on p "¿POR QUÉ NOS ELIGEN?" at bounding box center [889, 319] width 349 height 29
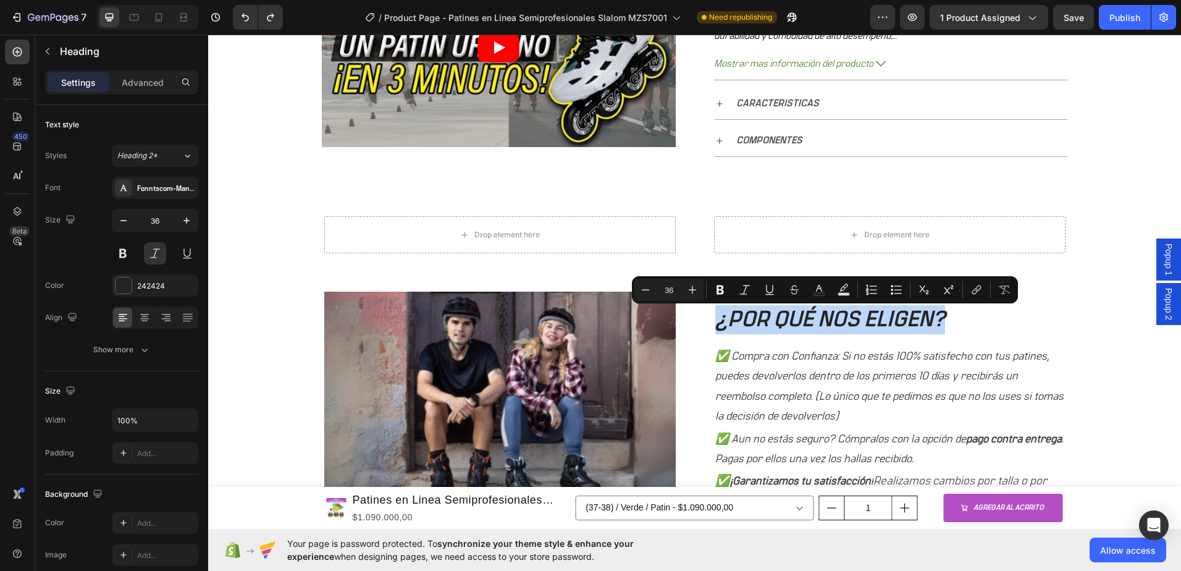
click at [778, 310] on p "¿POR QUÉ NOS ELIGEN?" at bounding box center [889, 319] width 349 height 29
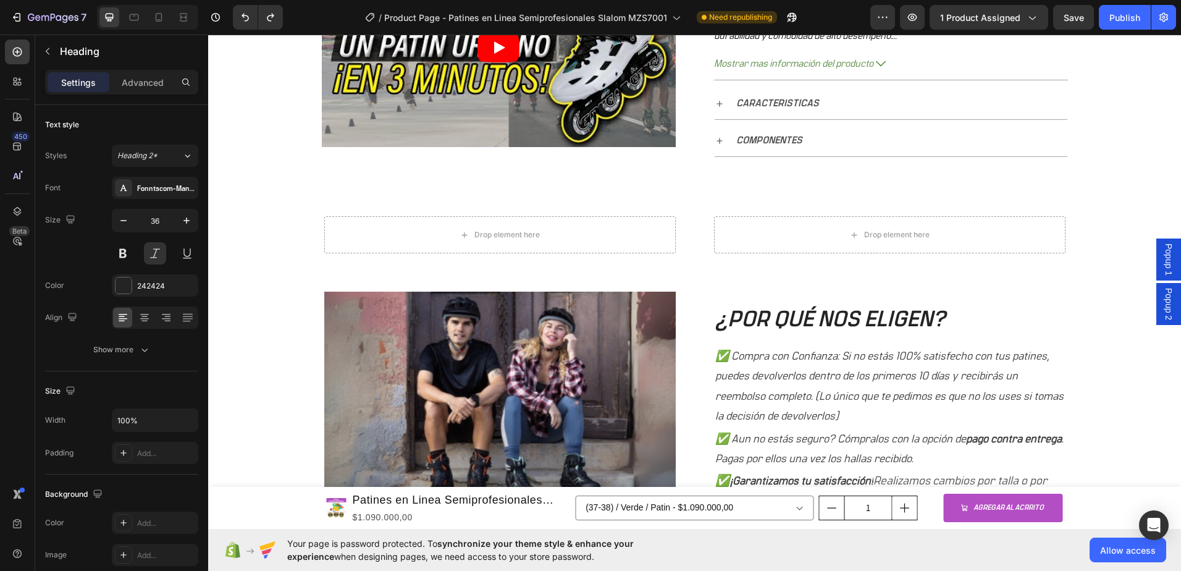
click at [856, 326] on p "¿POR QUÉ NOS ELIGEN?" at bounding box center [889, 319] width 349 height 29
click at [910, 320] on p "¿POR QUÉ NOS ELIGEN?" at bounding box center [889, 319] width 349 height 29
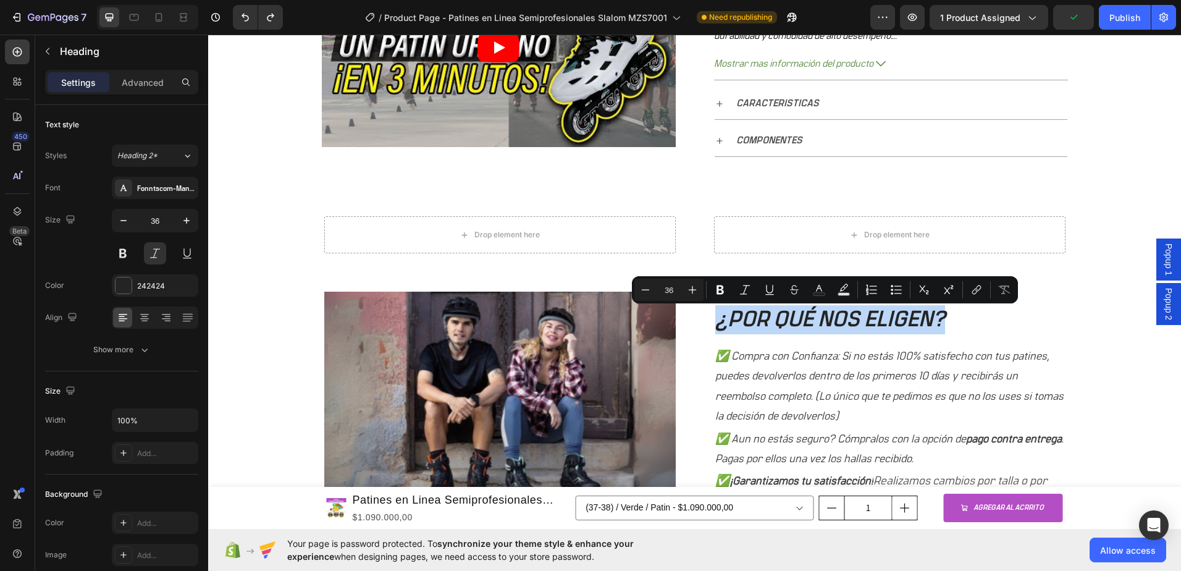
click at [987, 327] on p "¿POR QUÉ NOS ELIGEN?" at bounding box center [889, 319] width 349 height 29
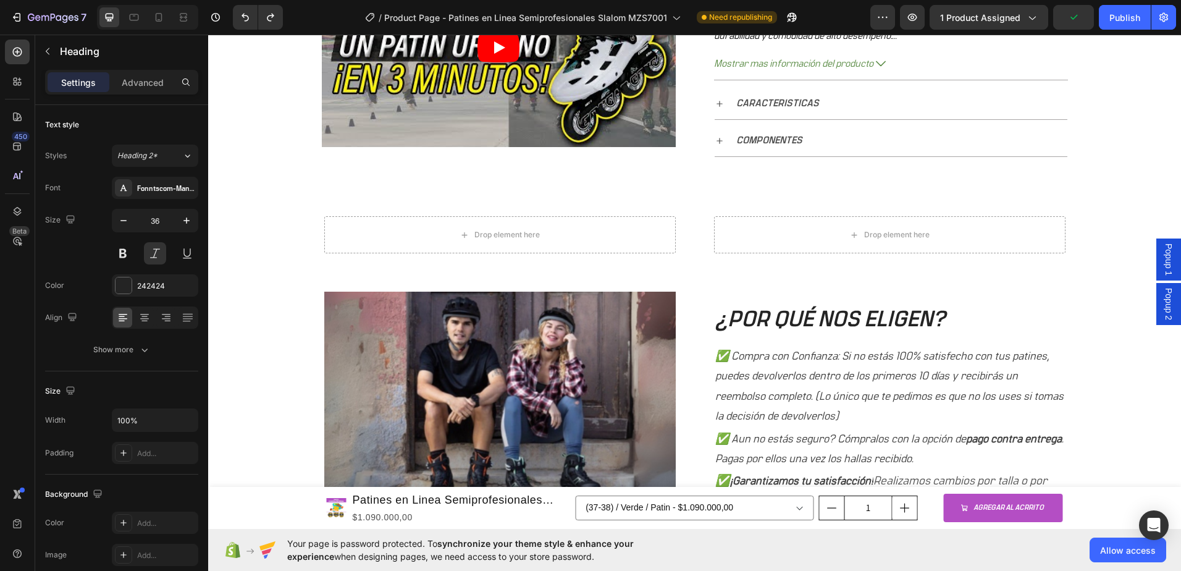
click at [889, 326] on p "¿POR QUÉ NOS ELIGEN?" at bounding box center [889, 319] width 349 height 29
click at [738, 303] on div "¿POR QUÉ NOS ELIGEN? Heading ✅ Compra con Confianza: Si no estás 100% satisfech…" at bounding box center [890, 409] width 352 height 234
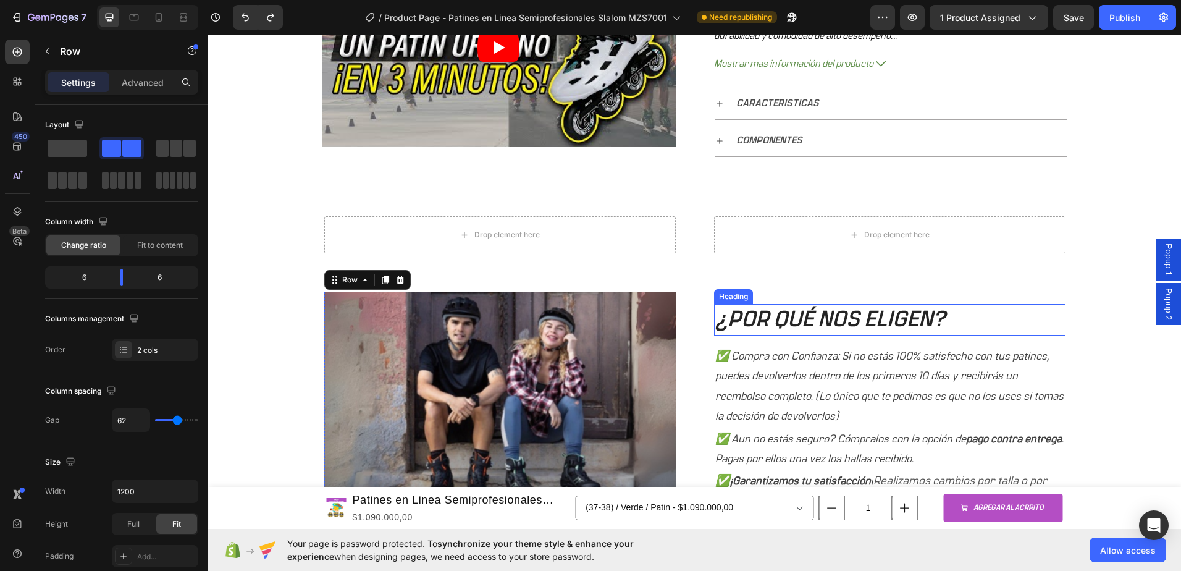
click at [738, 318] on p "¿POR QUÉ NOS ELIGEN?" at bounding box center [889, 319] width 349 height 29
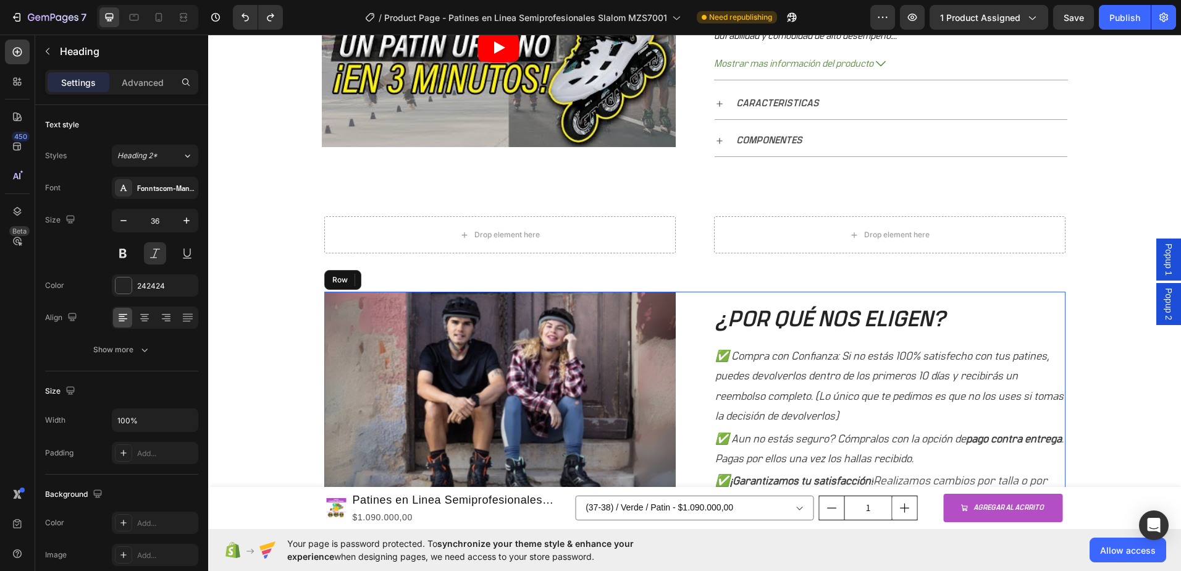
click at [854, 301] on div "¿POR QUÉ NOS ELIGEN? Heading 16 ✅ Compra con Confianza: Si no estás 100% satisf…" at bounding box center [890, 409] width 352 height 234
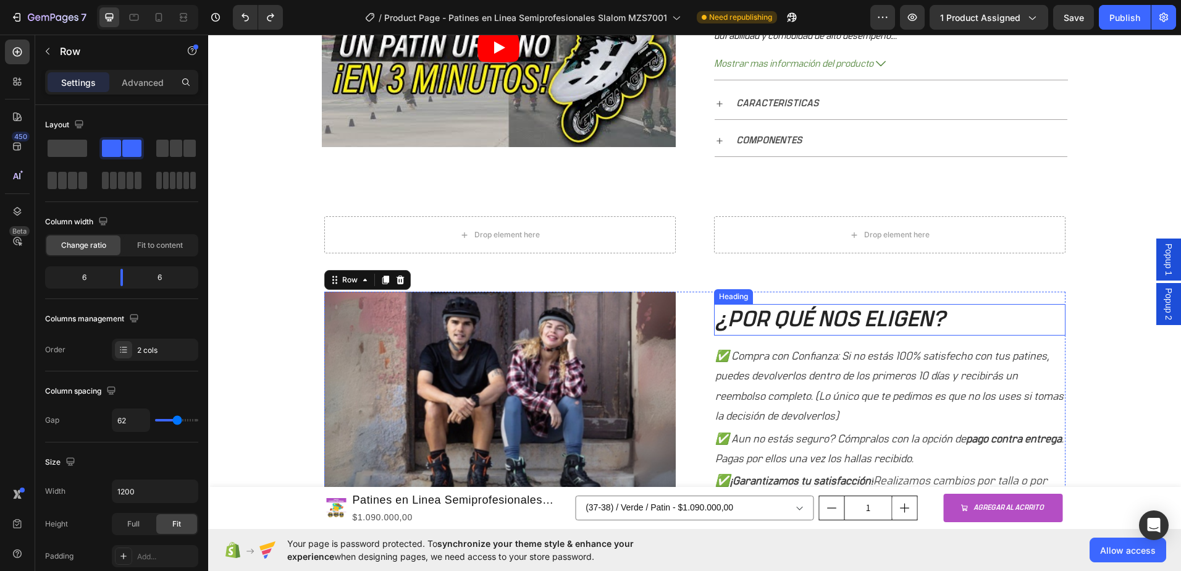
click at [859, 311] on p "¿POR QUÉ NOS ELIGEN?" at bounding box center [889, 319] width 349 height 29
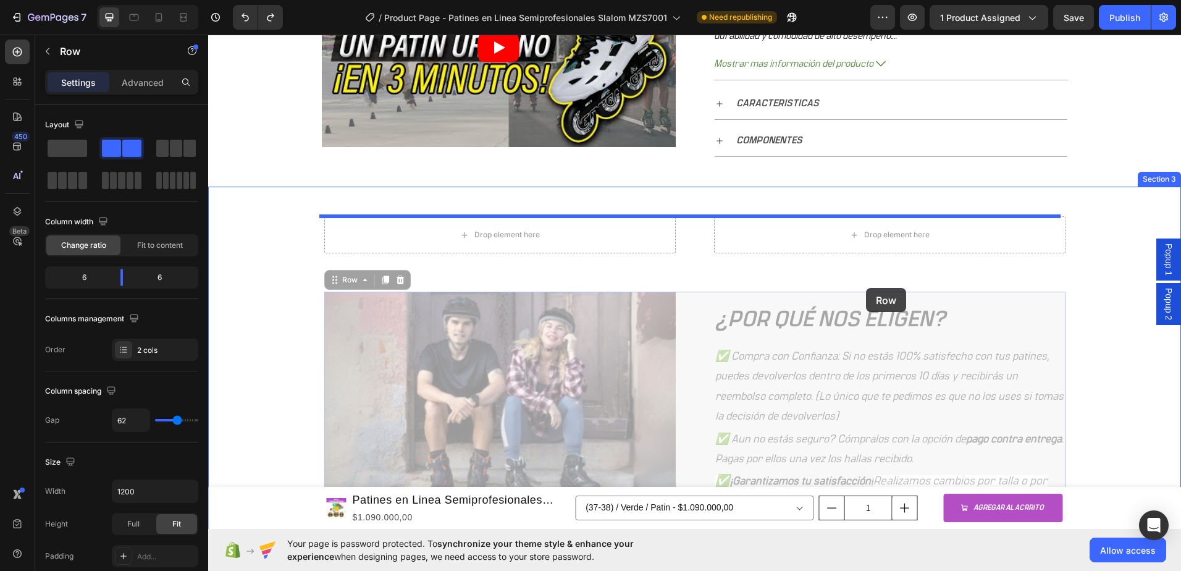
drag, startPoint x: 871, startPoint y: 303, endPoint x: 866, endPoint y: 288, distance: 16.2
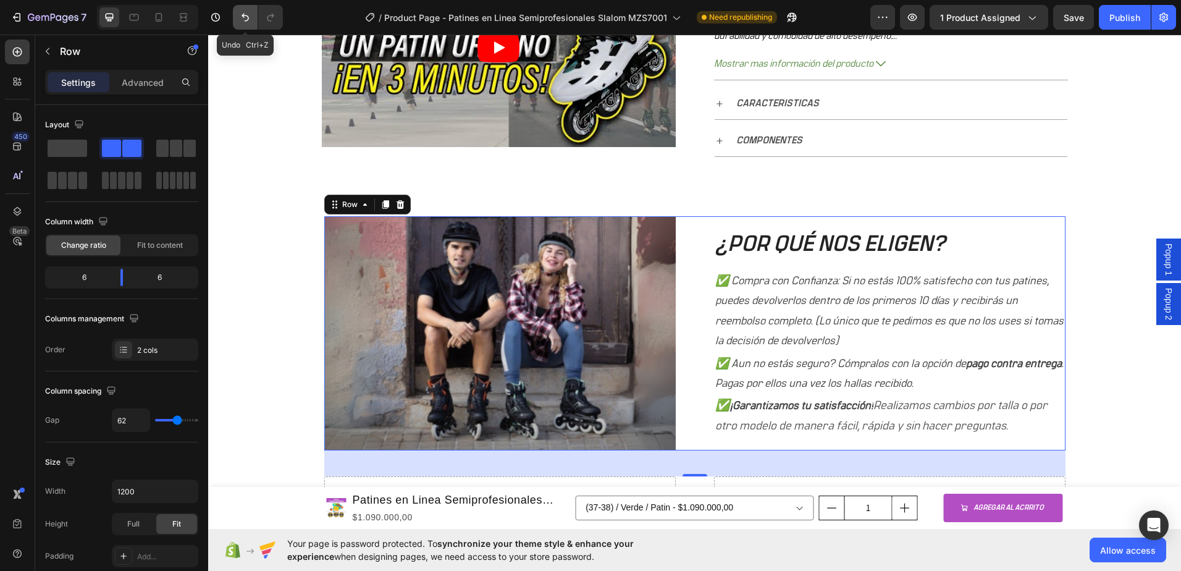
click at [245, 15] on icon "Undo/Redo" at bounding box center [245, 17] width 12 height 12
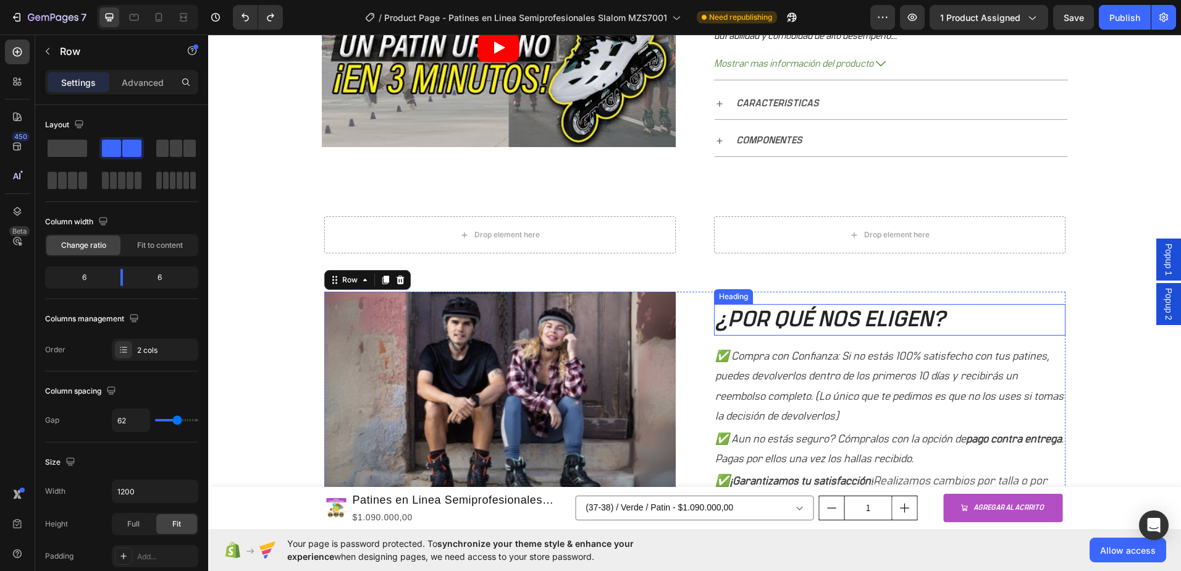
click at [784, 316] on p "¿POR QUÉ NOS ELIGEN?" at bounding box center [889, 319] width 349 height 29
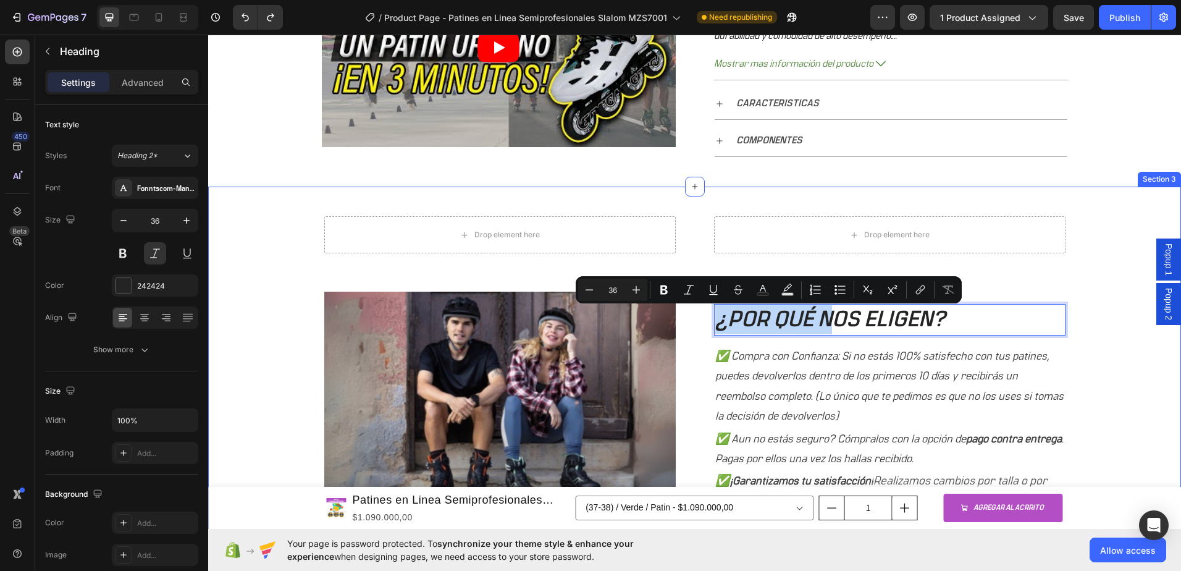
drag, startPoint x: 830, startPoint y: 306, endPoint x: 615, endPoint y: 251, distance: 222.5
click at [860, 330] on p "¿POR QUÉ NOS ELIGEN?" at bounding box center [889, 319] width 349 height 29
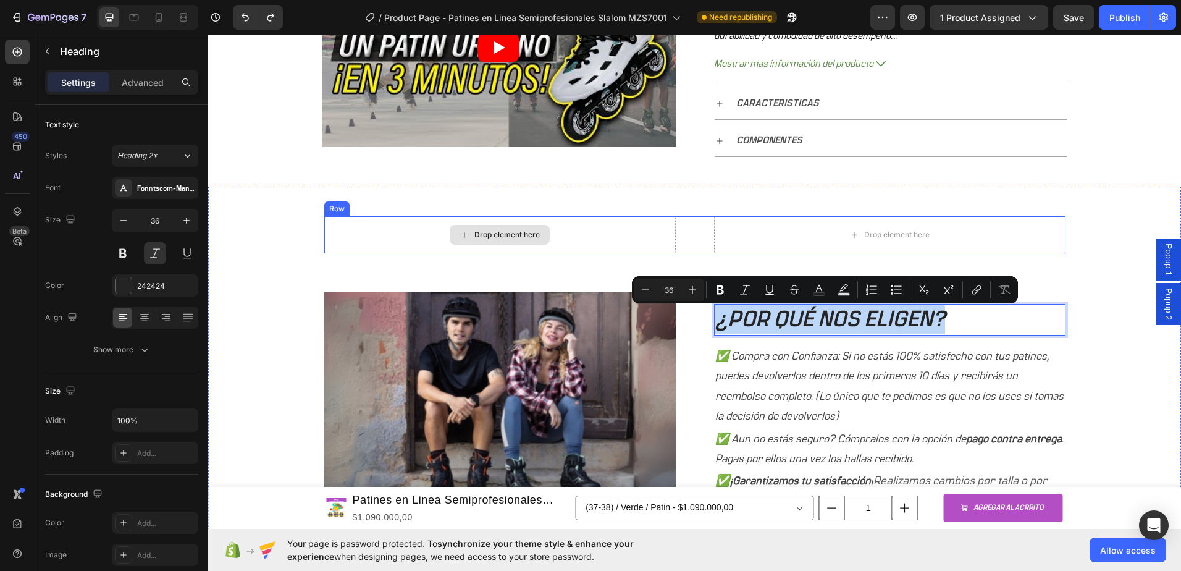
drag, startPoint x: 958, startPoint y: 305, endPoint x: 596, endPoint y: 219, distance: 372.1
click at [596, 219] on div "Drop element here Drop element here Row Image ¿POR QUÉ NOS ELIGEN? Heading 16 ✅…" at bounding box center [694, 383] width 954 height 335
click at [797, 320] on p "¿POR QUÉ NOS ELIGEN?" at bounding box center [889, 319] width 349 height 29
drag, startPoint x: 914, startPoint y: 305, endPoint x: 589, endPoint y: 226, distance: 333.8
click at [589, 226] on div "Drop element here Drop element here Row Image ¿POR QUÉ NOS ELIGEN? Heading 16 ✅…" at bounding box center [694, 383] width 954 height 335
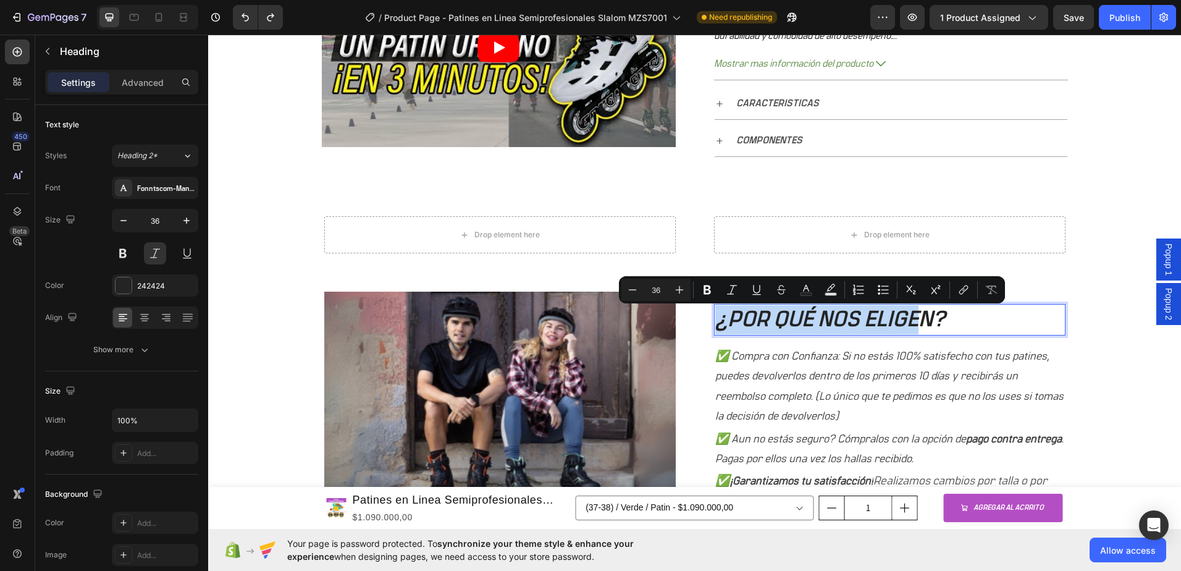
click at [814, 329] on p "¿POR QUÉ NOS ELIGEN?" at bounding box center [889, 319] width 349 height 29
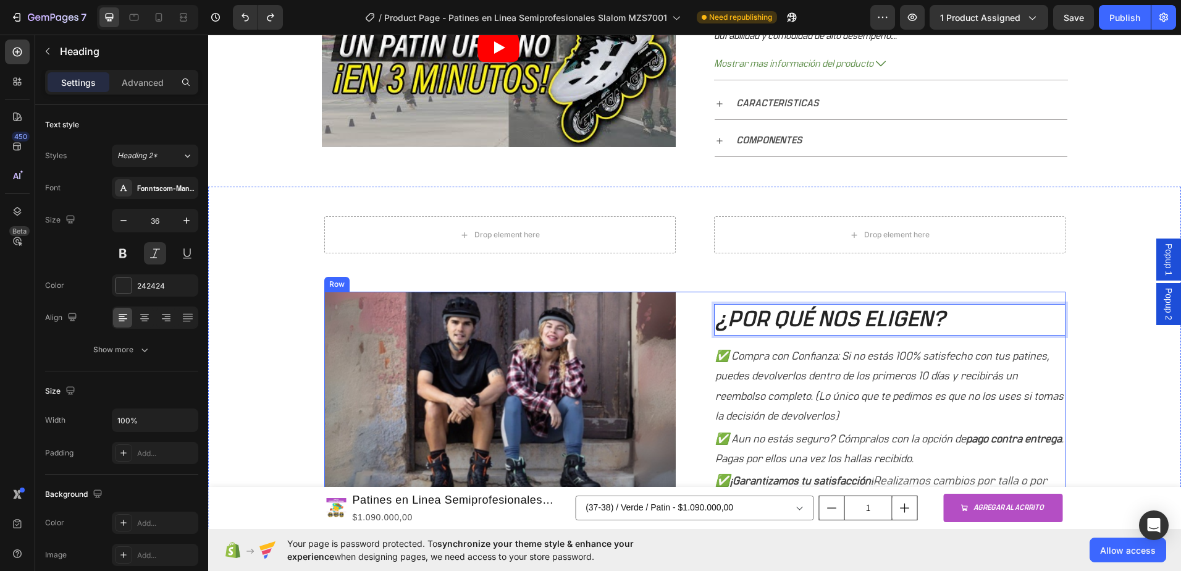
click at [832, 338] on div "¿POR QUÉ NOS ELIGEN? Heading 16 ✅ Compra con Confianza: Si no estás 100% satisf…" at bounding box center [890, 409] width 352 height 234
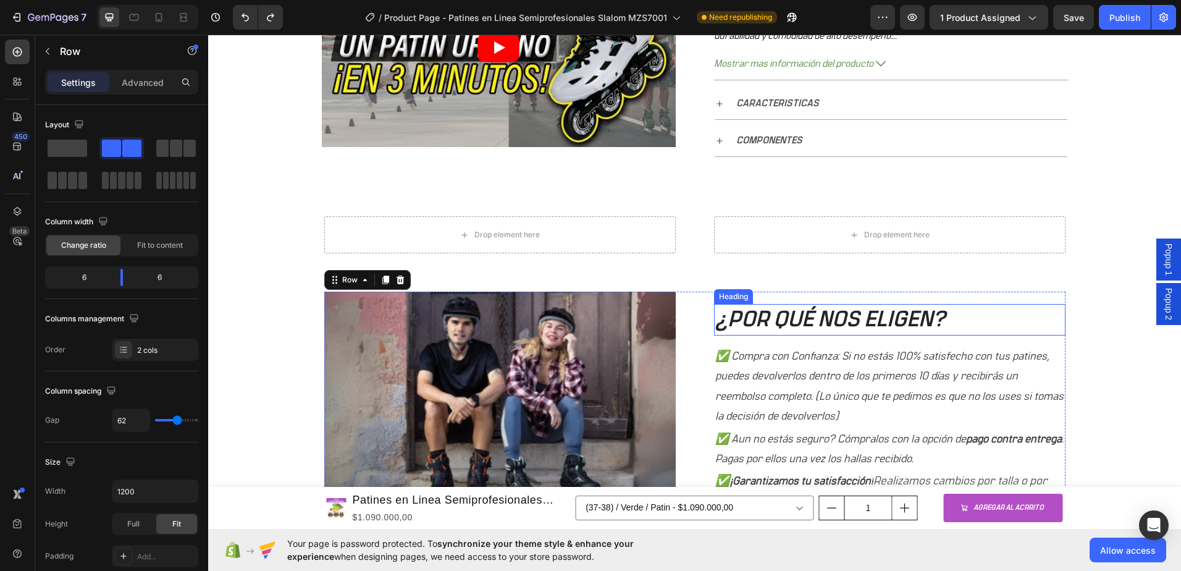
click at [783, 321] on p "¿POR QUÉ NOS ELIGEN?" at bounding box center [889, 319] width 349 height 29
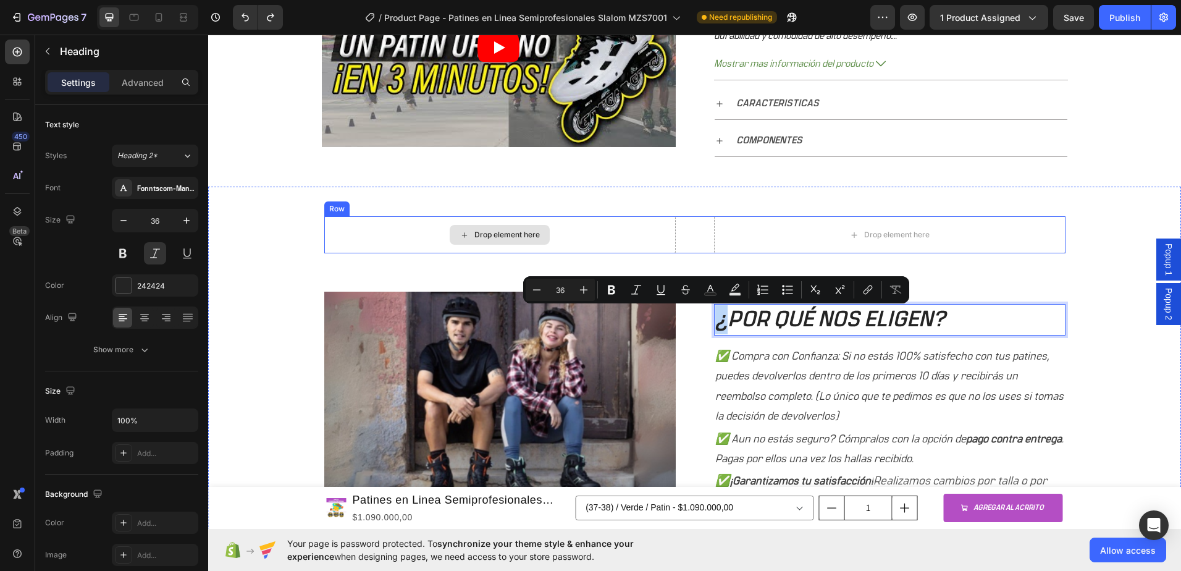
drag, startPoint x: 718, startPoint y: 305, endPoint x: 513, endPoint y: 222, distance: 221.4
click at [992, 325] on p "¿POR QUÉ NOS ELIGEN?" at bounding box center [889, 319] width 349 height 29
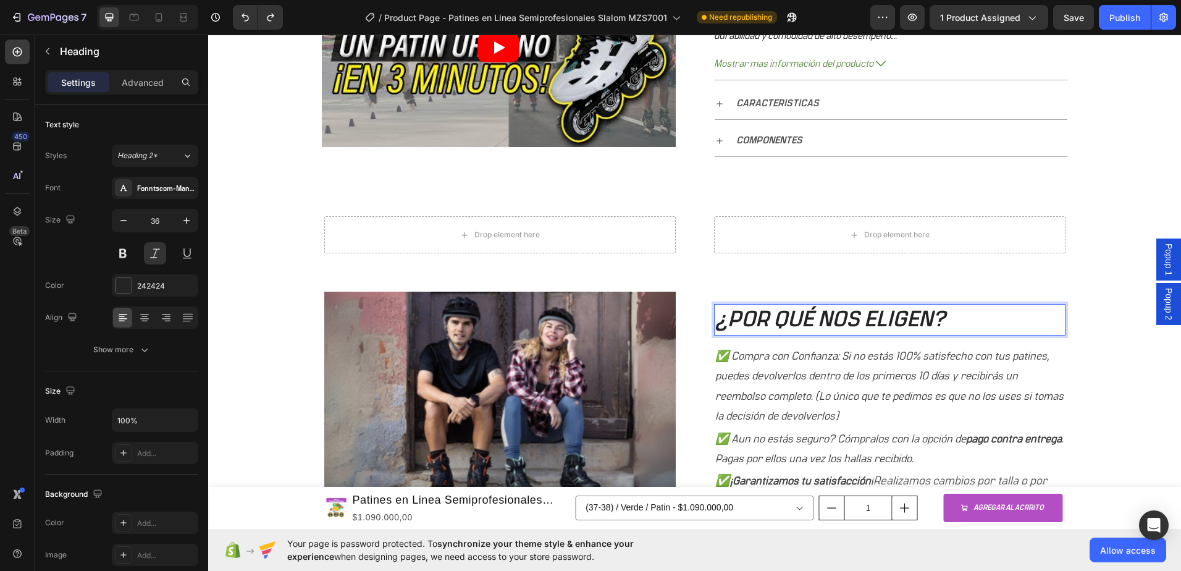
click at [822, 314] on p "¿POR QUÉ NOS ELIGEN?" at bounding box center [889, 319] width 349 height 29
click at [785, 303] on div "¿POR QUÉ NOS ELIGEN? Heading 16 ✅ Compra con Confianza: Si no estás 100% satisf…" at bounding box center [890, 409] width 352 height 234
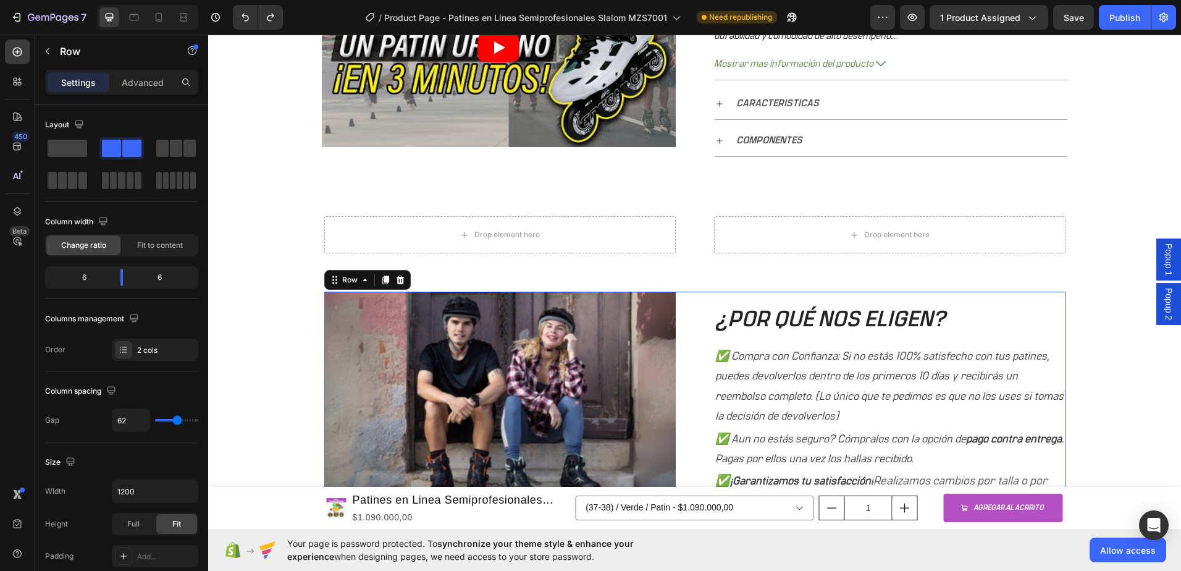
click at [791, 314] on p "¿POR QUÉ NOS ELIGEN?" at bounding box center [889, 319] width 349 height 29
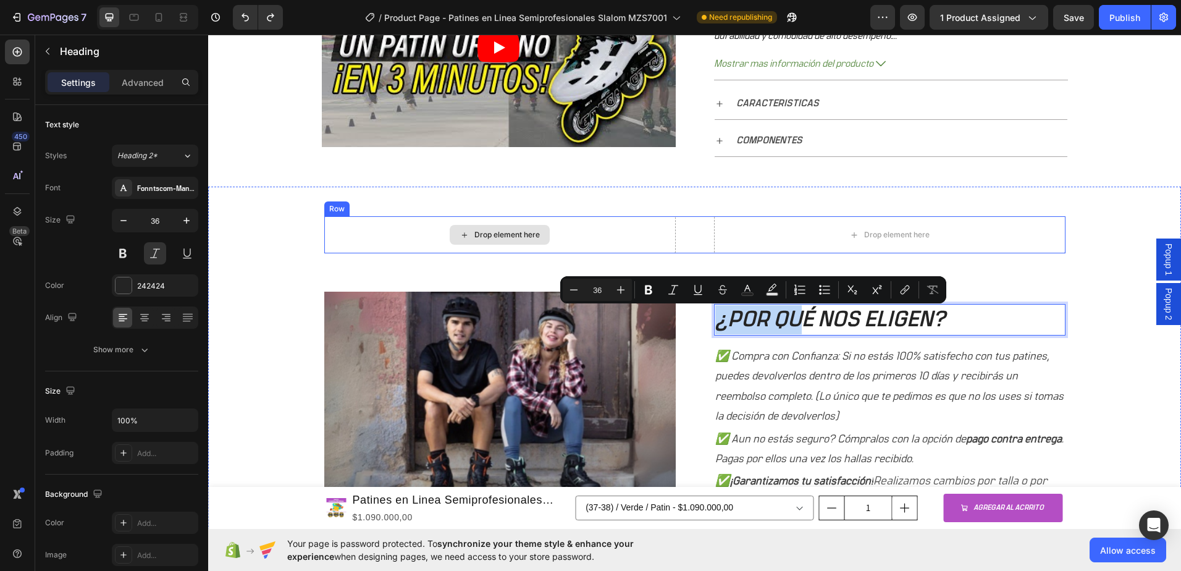
drag, startPoint x: 791, startPoint y: 305, endPoint x: 529, endPoint y: 219, distance: 275.9
click at [1094, 339] on div "Drop element here Drop element here Row Image ¿POR QUÉ NOS ELIGEN? Heading 16 ✅…" at bounding box center [694, 383] width 954 height 335
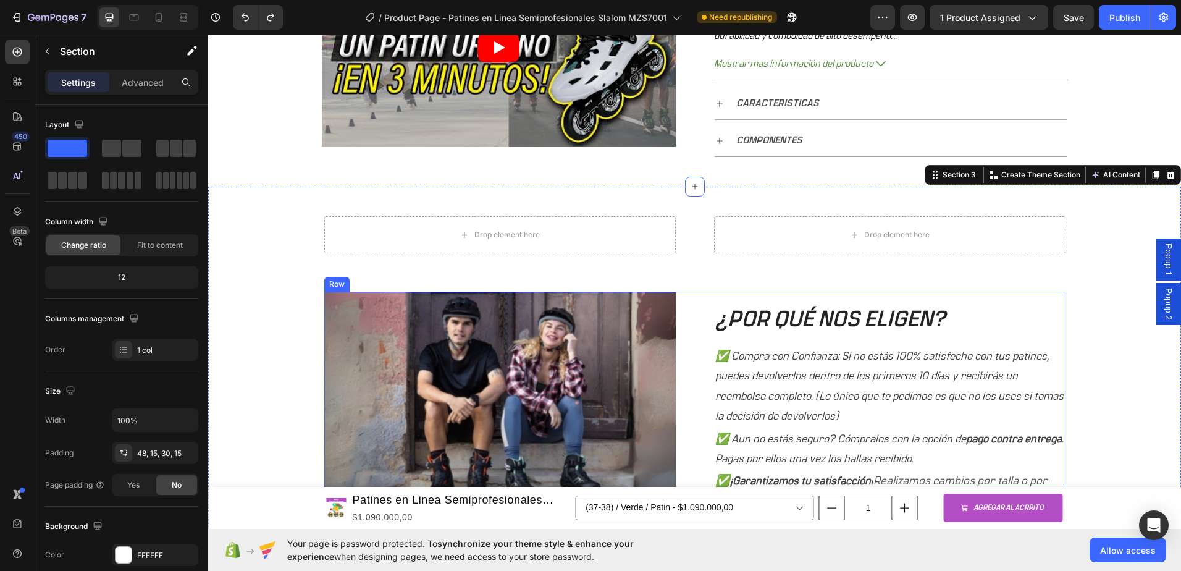
click at [810, 324] on p "¿POR QUÉ NOS ELIGEN?" at bounding box center [889, 319] width 349 height 29
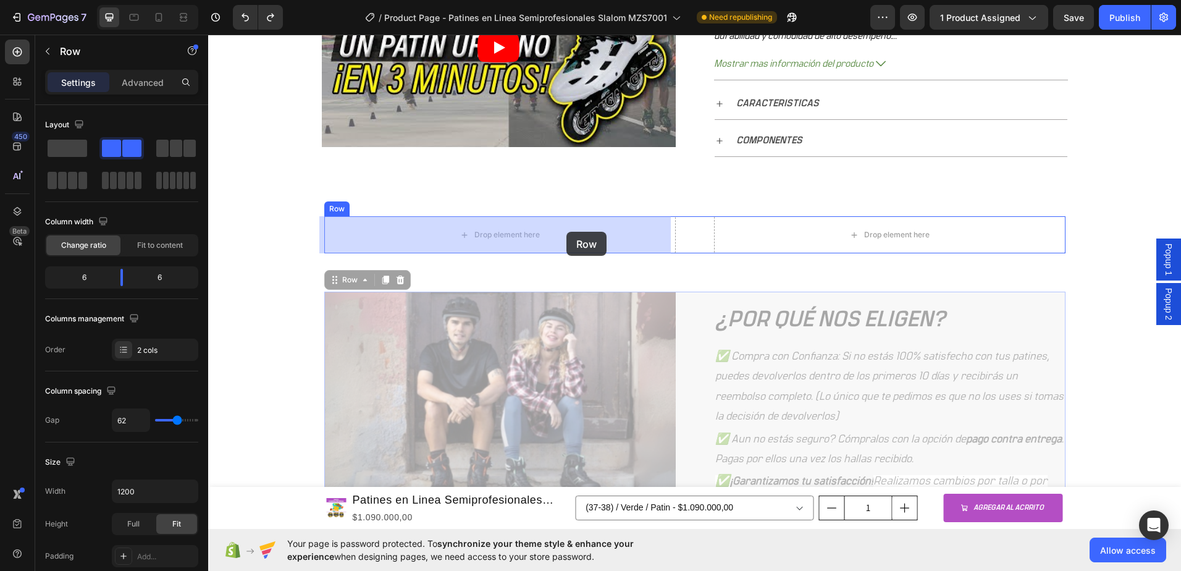
drag, startPoint x: 720, startPoint y: 303, endPoint x: 567, endPoint y: 232, distance: 169.7
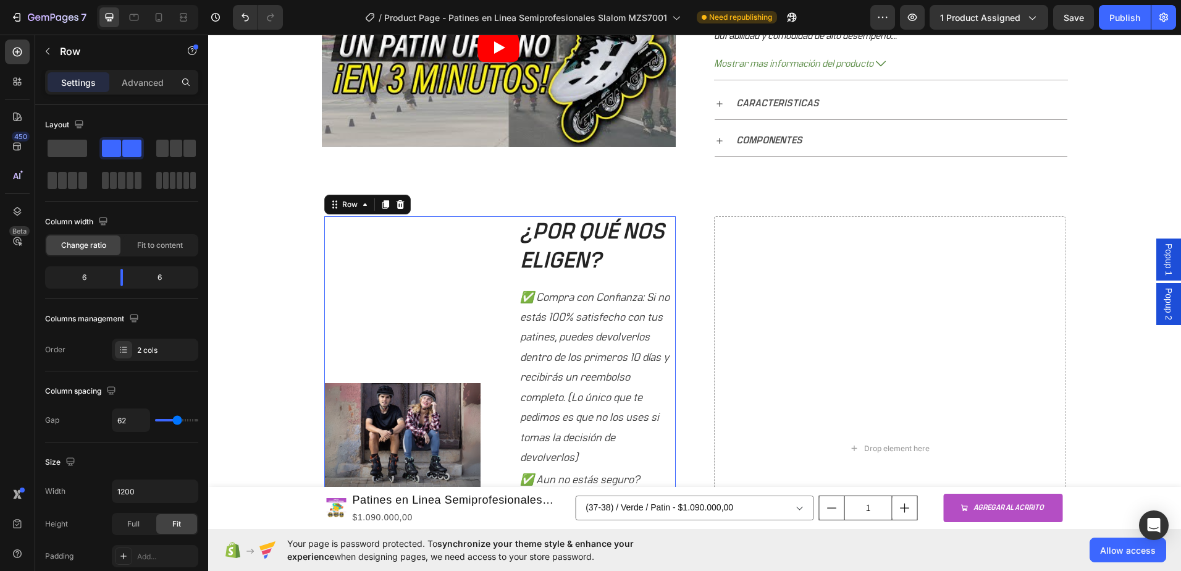
scroll to position [782, 0]
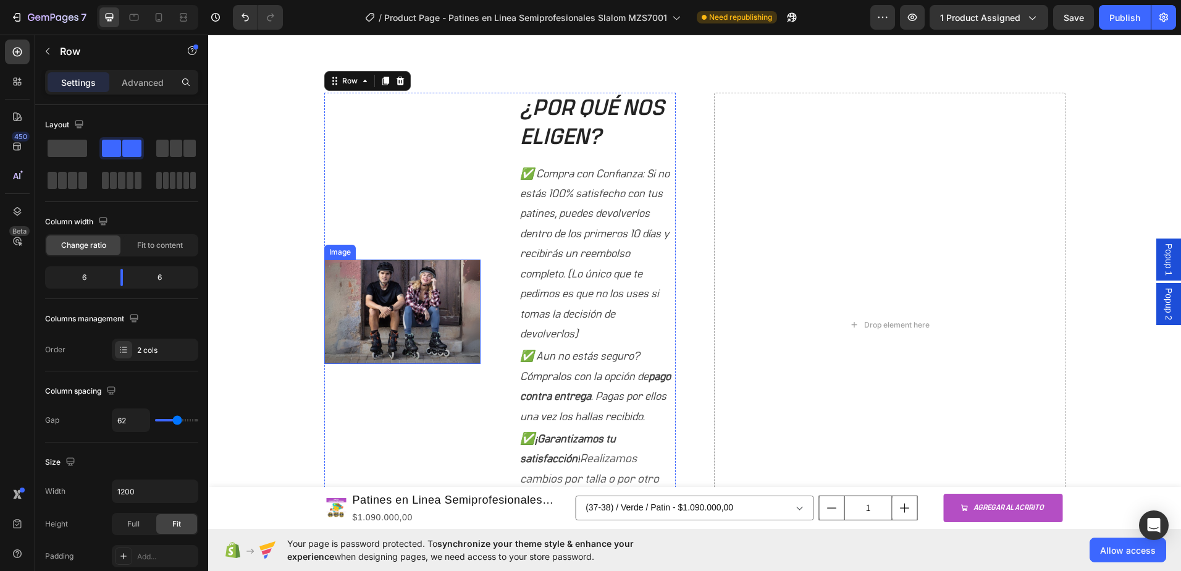
click at [436, 313] on img at bounding box center [402, 311] width 157 height 104
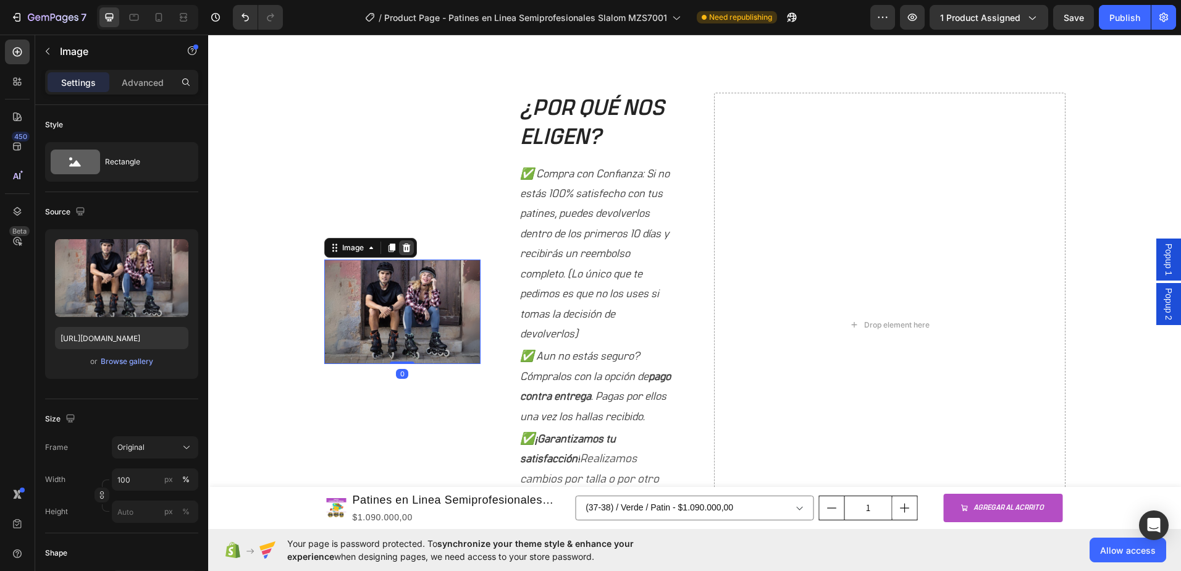
click at [402, 248] on icon at bounding box center [407, 248] width 10 height 10
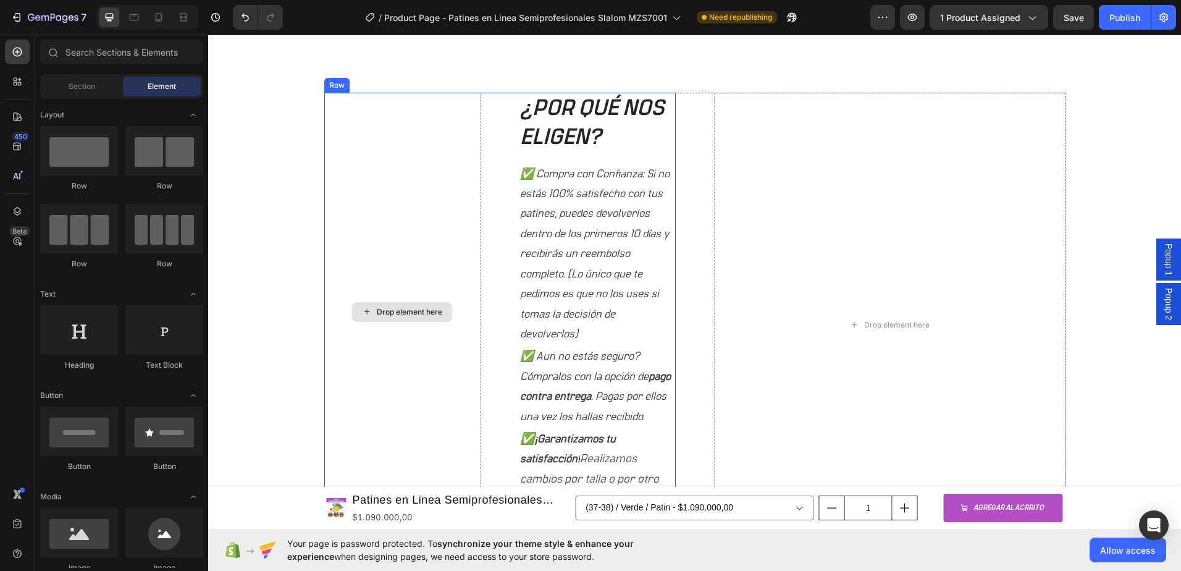
click at [427, 253] on div "Drop element here" at bounding box center [402, 312] width 157 height 438
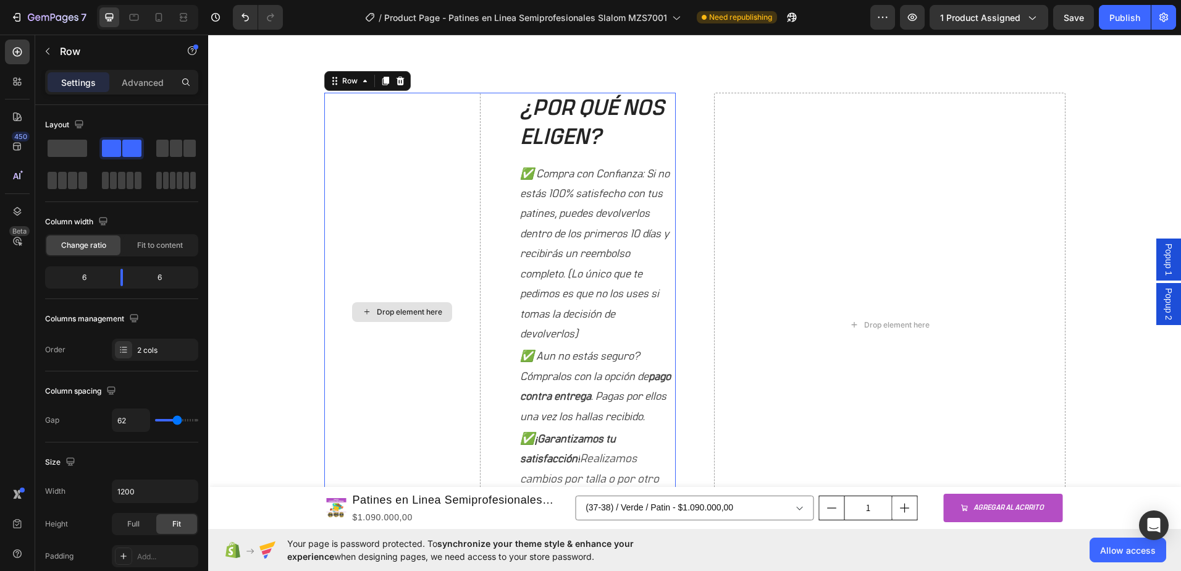
click at [482, 156] on div "Drop element here ¿POR QUÉ NOS ELIGEN? Heading ✅ Compra con Confianza: Si no es…" at bounding box center [500, 312] width 352 height 438
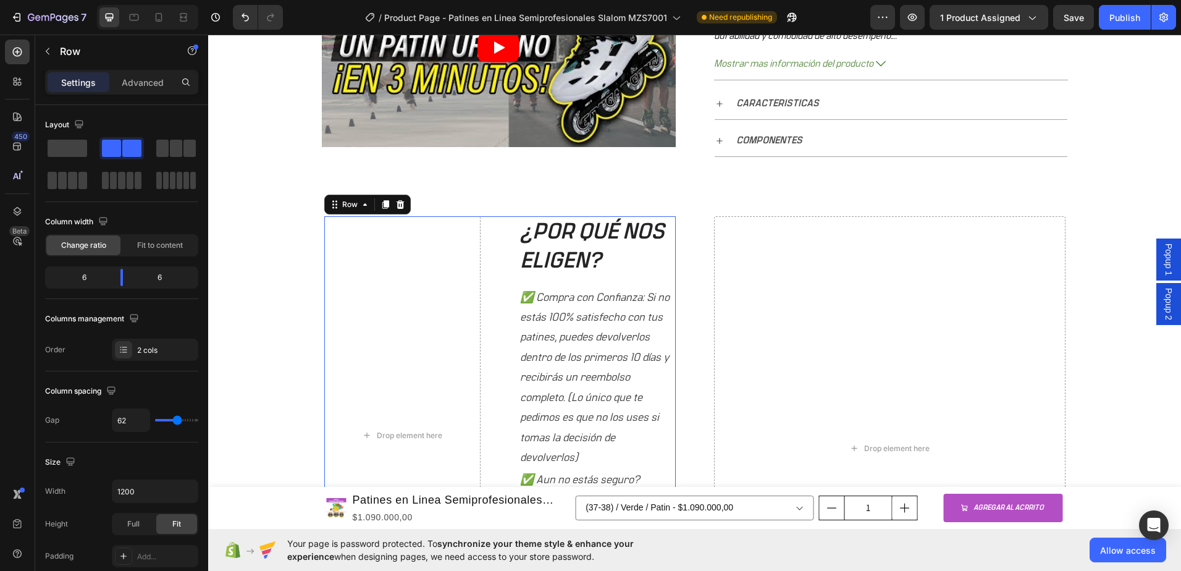
click at [567, 253] on h2 "¿POR QUÉ NOS ELIGEN?" at bounding box center [597, 246] width 157 height 61
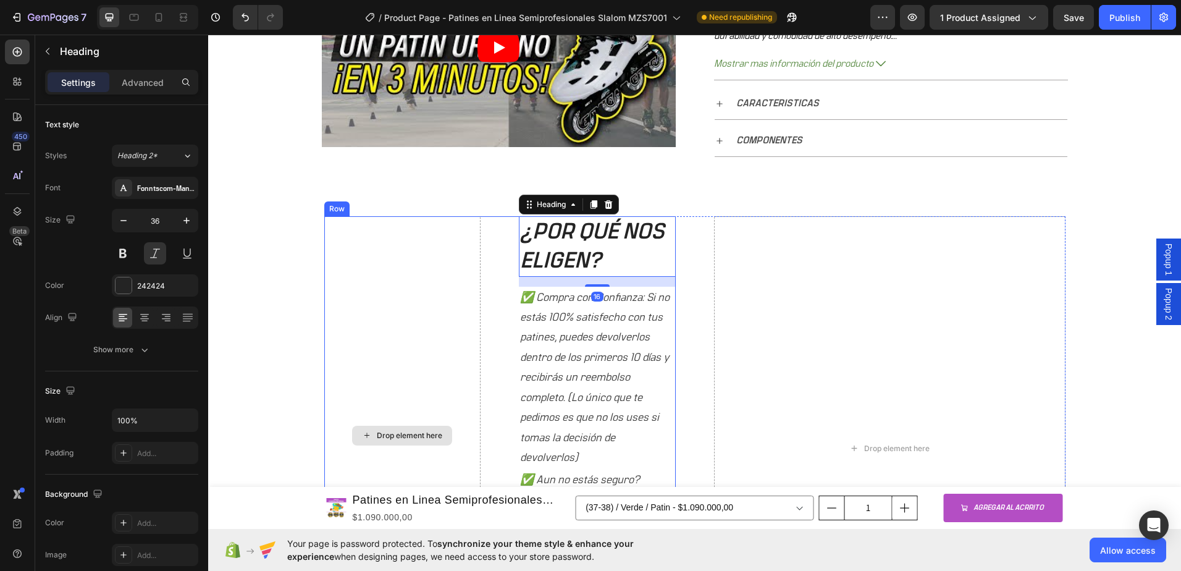
click at [466, 237] on div "Drop element here" at bounding box center [402, 435] width 157 height 438
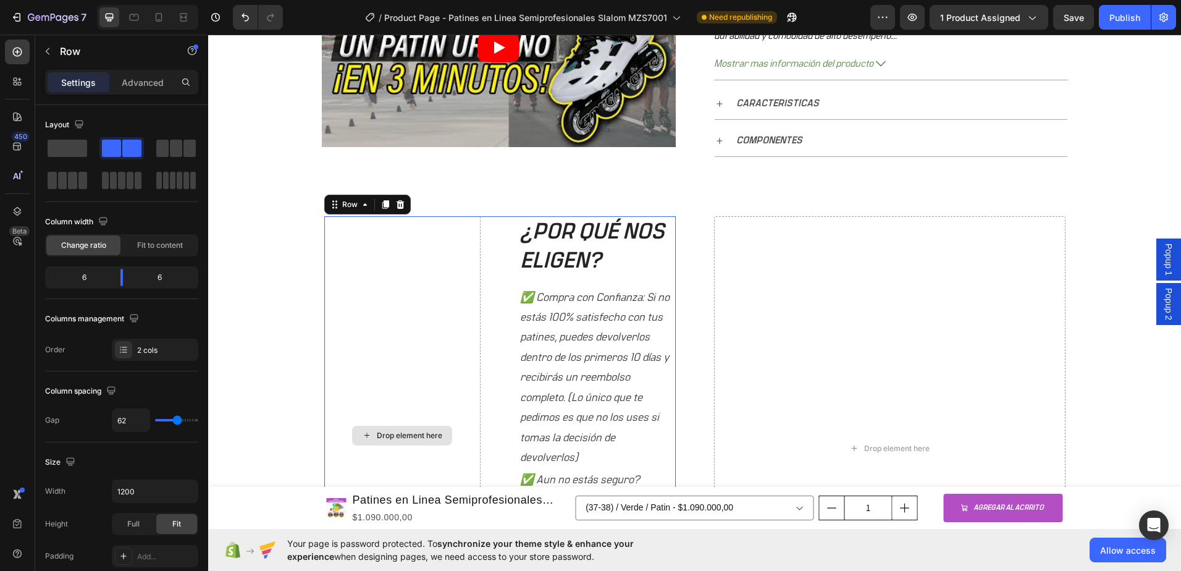
click at [523, 240] on h2 "¿POR QUÉ NOS ELIGEN?" at bounding box center [597, 246] width 157 height 61
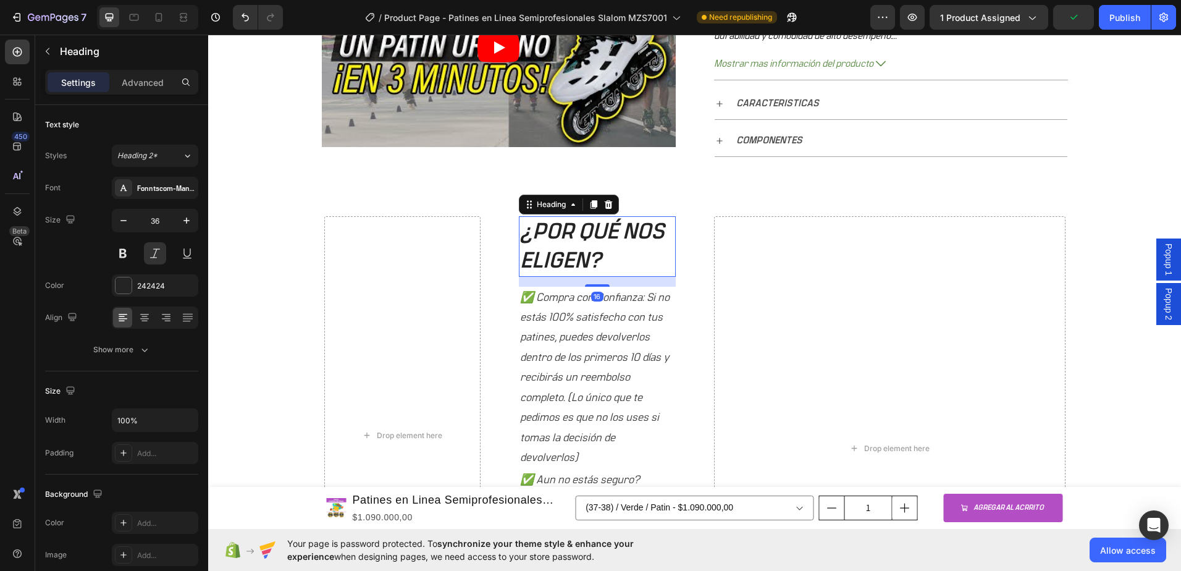
click at [439, 239] on div "Drop element here" at bounding box center [402, 435] width 157 height 438
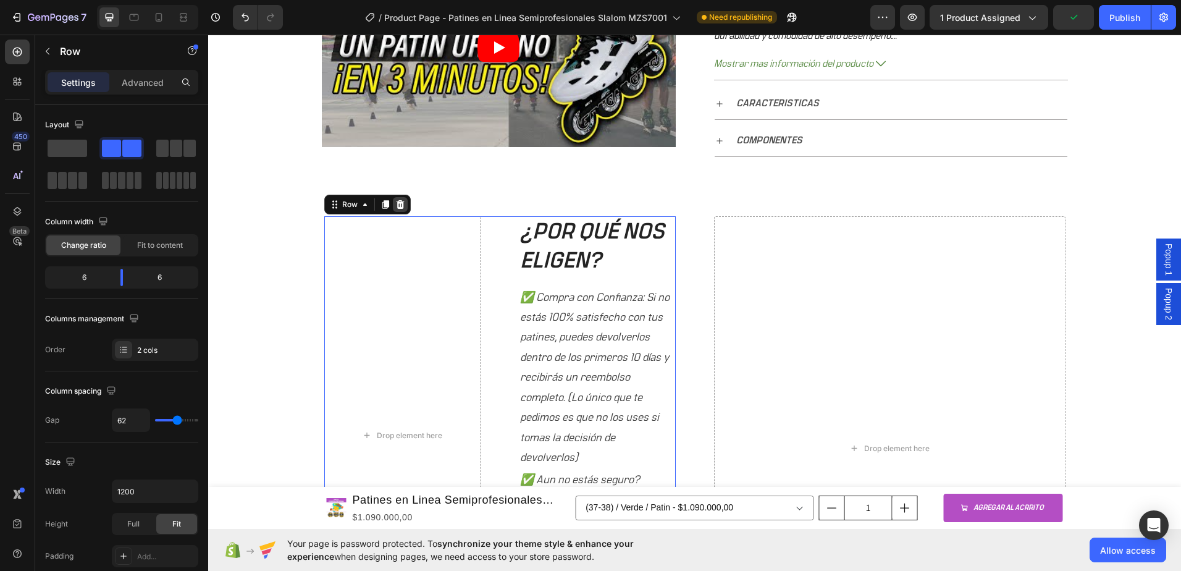
click at [396, 208] on icon at bounding box center [400, 204] width 8 height 9
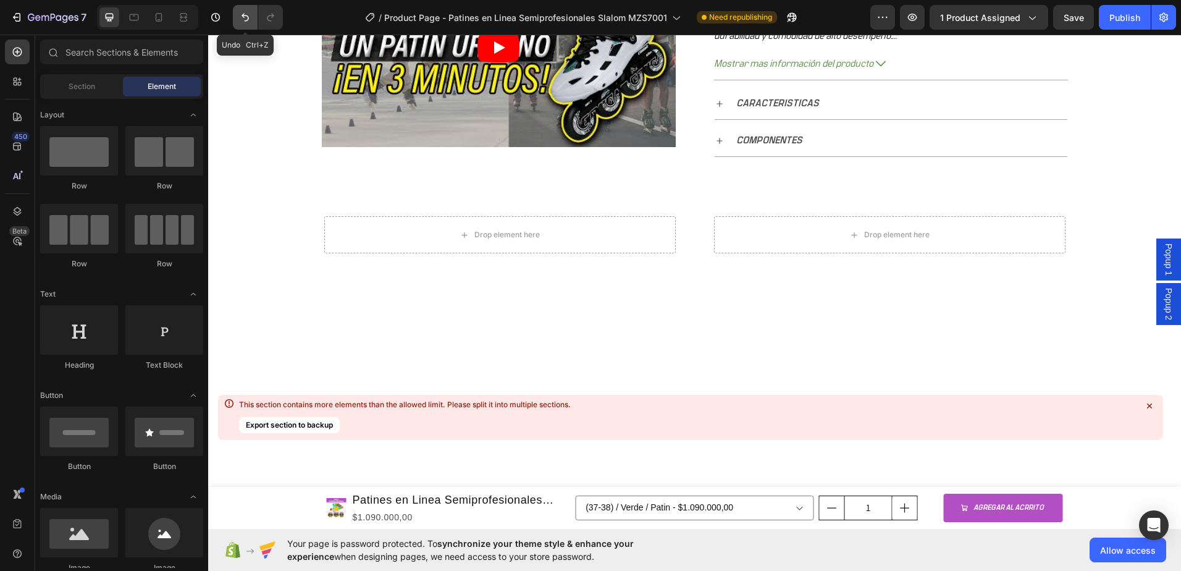
click at [242, 19] on icon "Undo/Redo" at bounding box center [245, 17] width 12 height 12
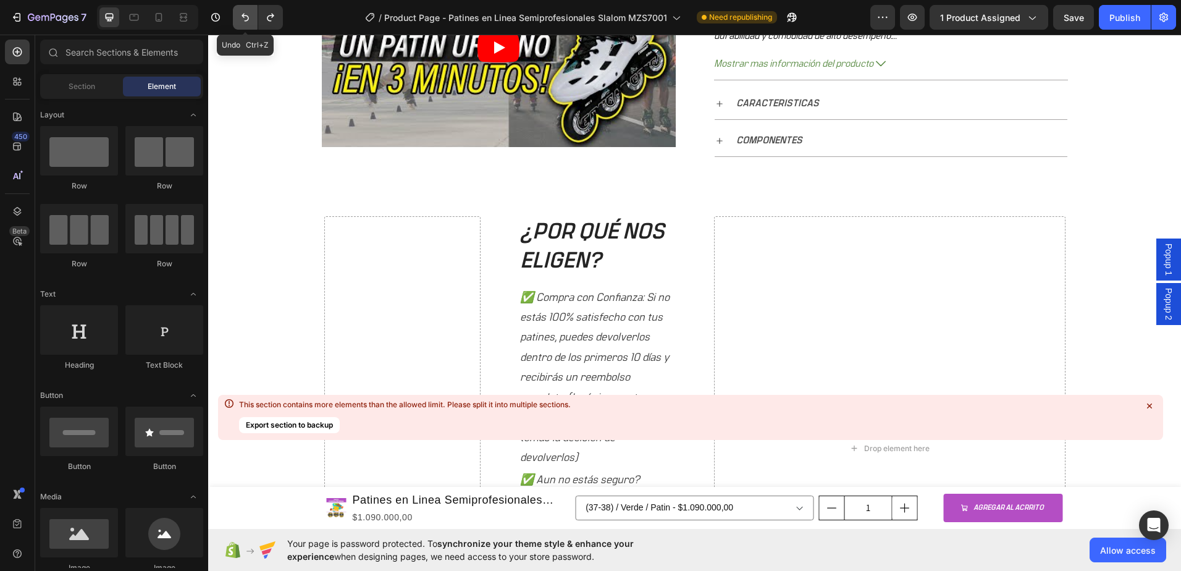
click at [242, 19] on icon "Undo/Redo" at bounding box center [245, 17] width 12 height 12
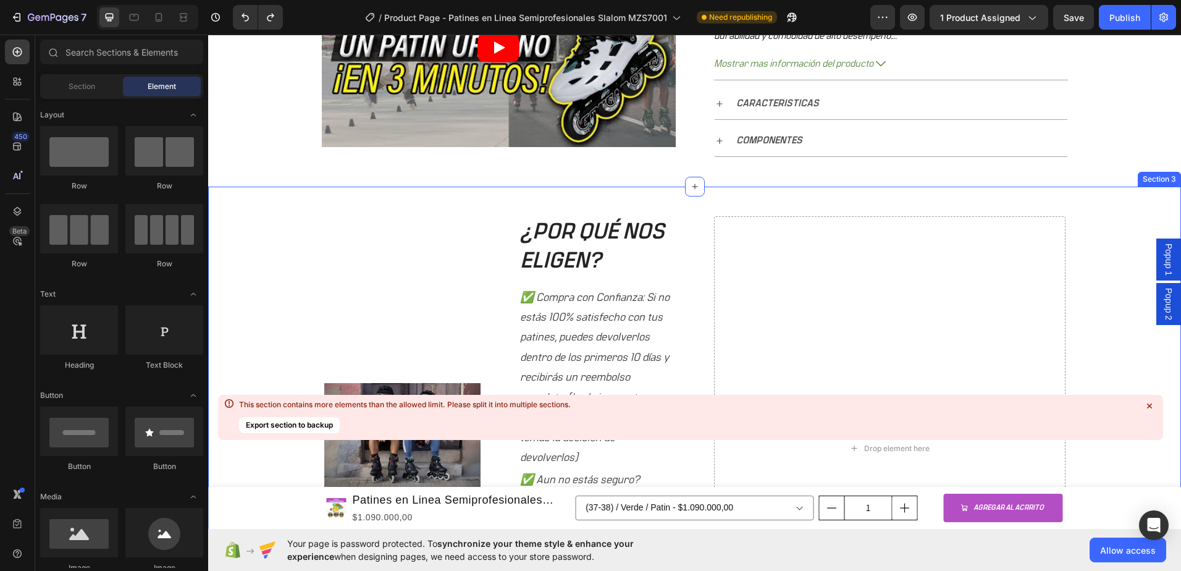
scroll to position [782, 0]
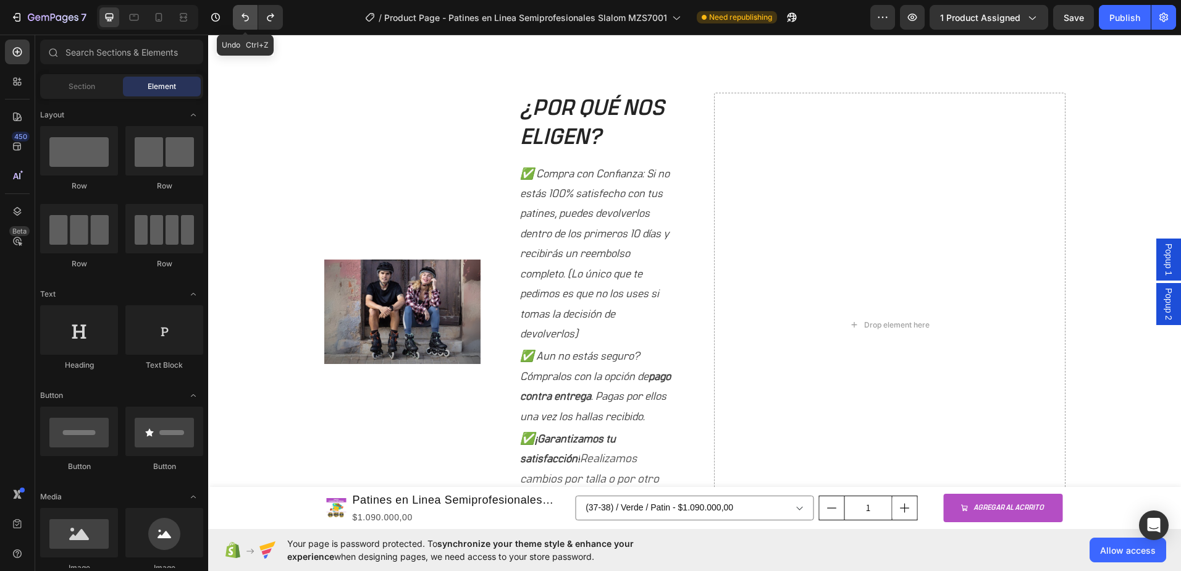
click at [250, 17] on icon "Undo/Redo" at bounding box center [245, 17] width 12 height 12
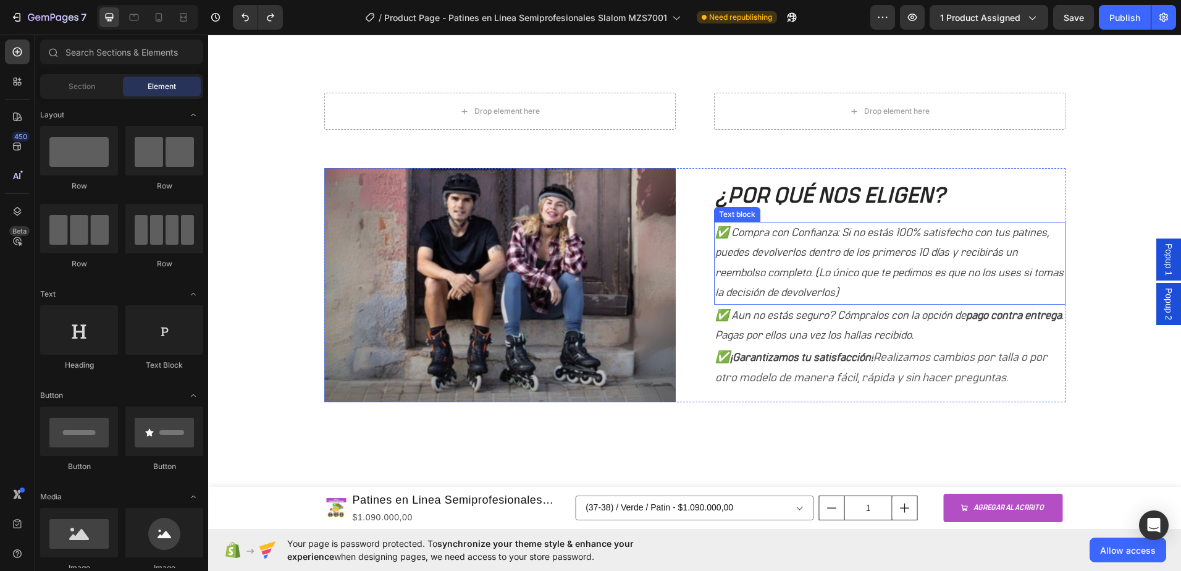
click at [832, 190] on h2 "¿POR QUÉ NOS ELIGEN?" at bounding box center [890, 196] width 352 height 32
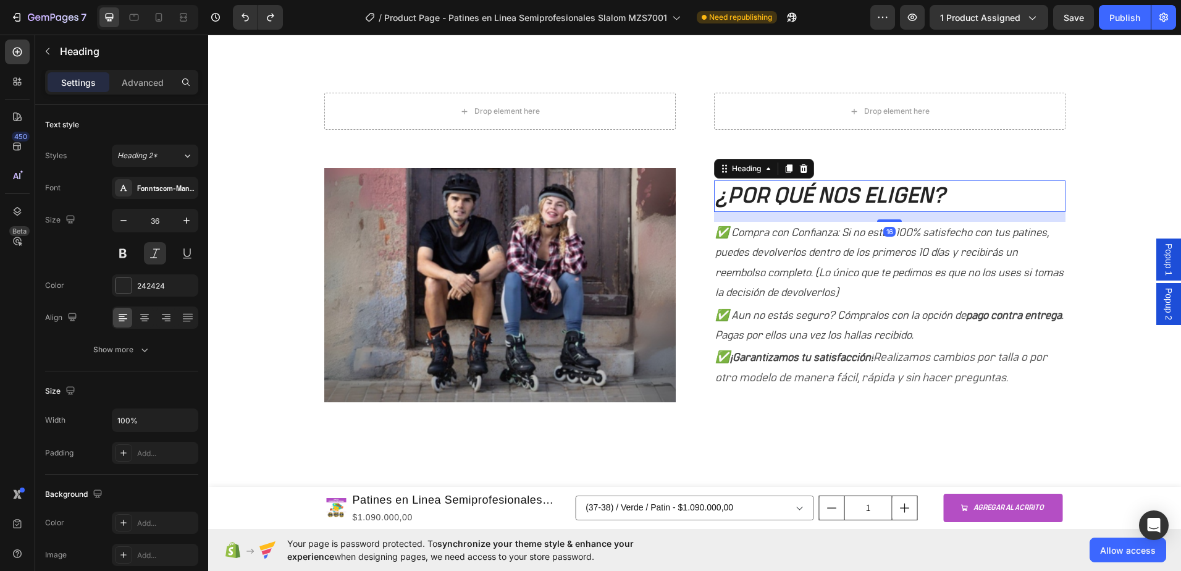
click at [875, 180] on h2 "¿POR QUÉ NOS ELIGEN?" at bounding box center [890, 196] width 352 height 32
click at [778, 187] on p "¿POR QUÉ NOS ELIGEN?" at bounding box center [889, 196] width 349 height 29
click at [970, 188] on p "¿POR QUÉ NOS ELIGEN?" at bounding box center [889, 196] width 349 height 29
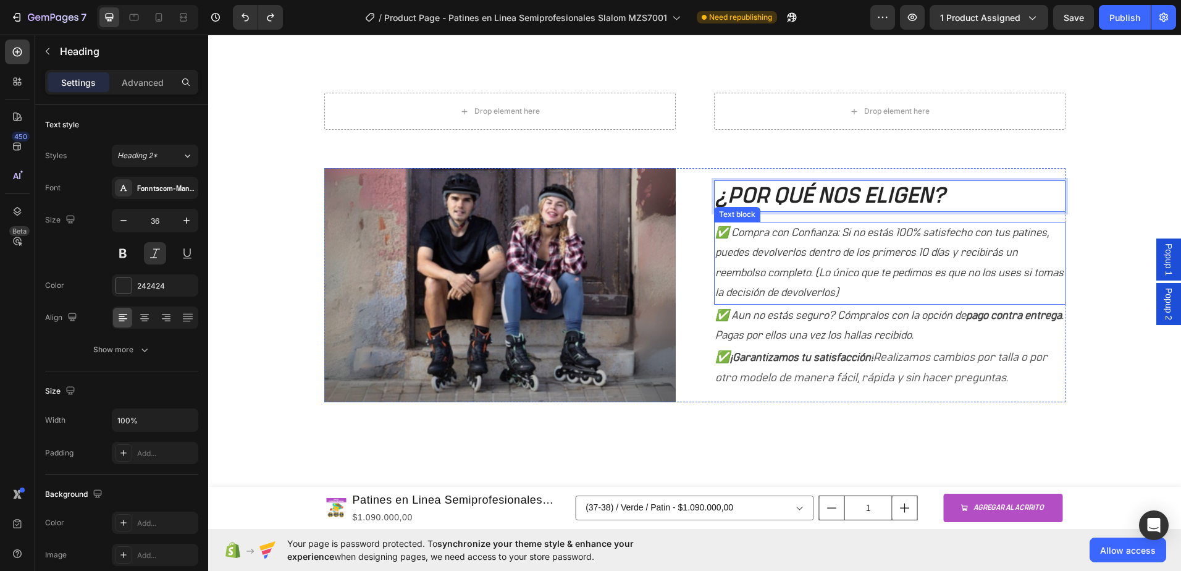
click at [928, 238] on p "✅ Compra con Confianza: Si no estás 100% satisfecho con tus patines, puedes dev…" at bounding box center [889, 263] width 349 height 80
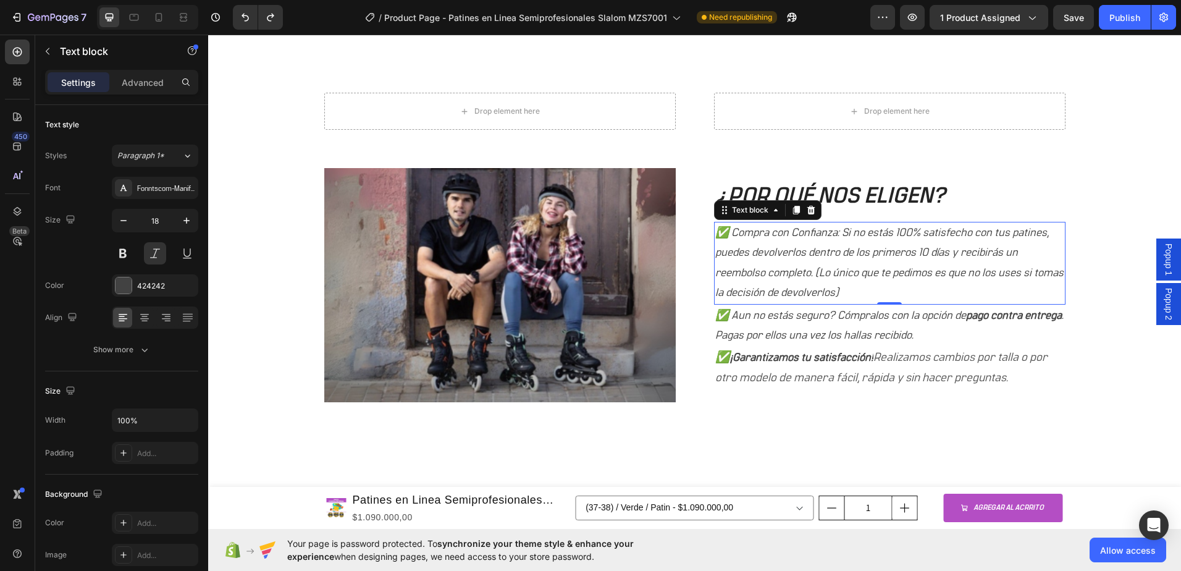
click at [838, 288] on p "✅ Compra con Confianza: Si no estás 100% satisfecho con tus patines, puedes dev…" at bounding box center [889, 263] width 349 height 80
click at [845, 274] on p "✅ Compra con Confianza: Si no estás 100% satisfecho con tus patines, puedes dev…" at bounding box center [889, 263] width 349 height 80
click at [807, 234] on p "✅ Compra con Confianza: Si no estás 100% satisfecho con tus patines, puedes dev…" at bounding box center [889, 263] width 349 height 80
click at [730, 229] on p "✅ Compra con Confianza: Si no estás 100% satisfecho con tus patines, puedes dev…" at bounding box center [889, 263] width 349 height 80
click at [841, 287] on p "✅ Compra con Confianza: Si no estás 100% satisfecho con tus patines, puedes dev…" at bounding box center [889, 263] width 349 height 80
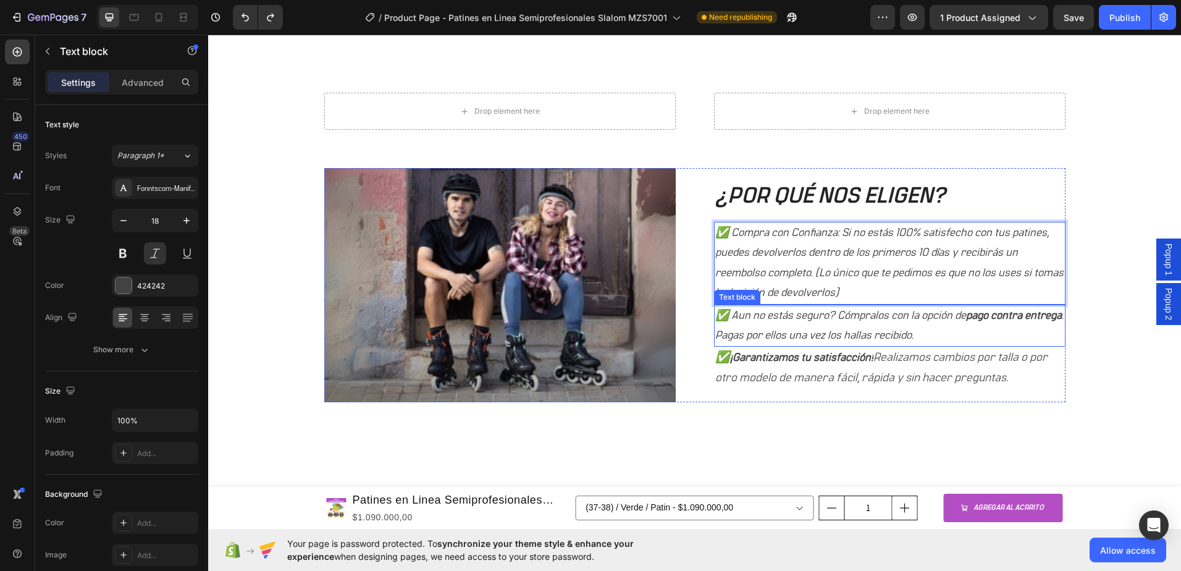
click at [856, 319] on p "✅ Aun no estás seguro? Cómpralos con la opción de pago contra entrega . Pagas p…" at bounding box center [889, 326] width 349 height 40
click at [865, 285] on p "✅ Compra con Confianza: Si no estás 100% satisfecho con tus patines, puedes dev…" at bounding box center [889, 263] width 349 height 80
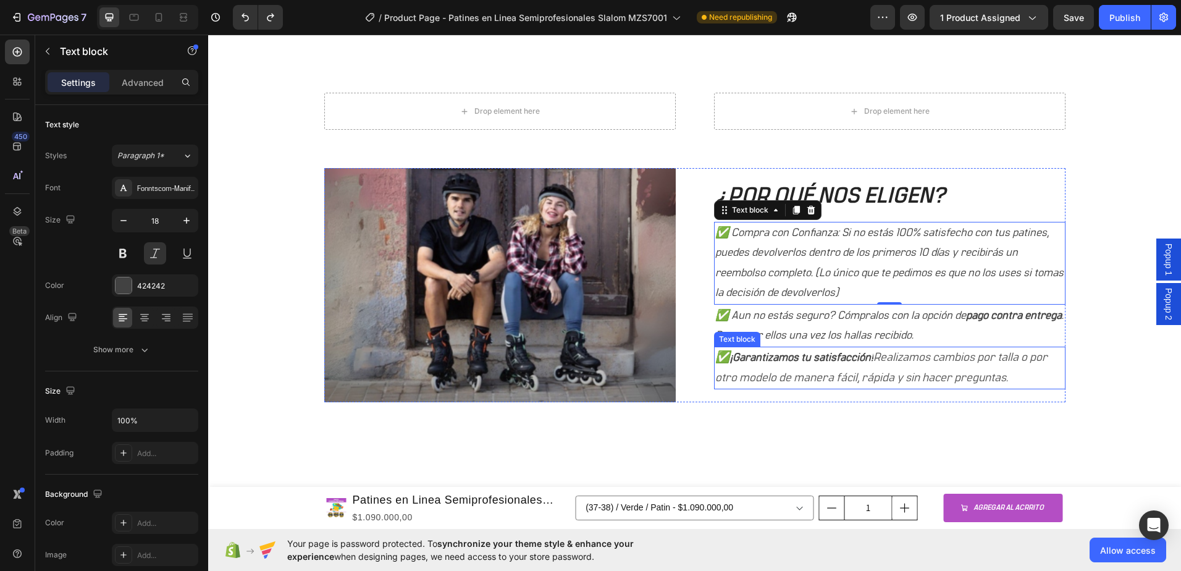
click at [853, 359] on strong "¡Garantizamos tu satisfacción!" at bounding box center [801, 357] width 143 height 11
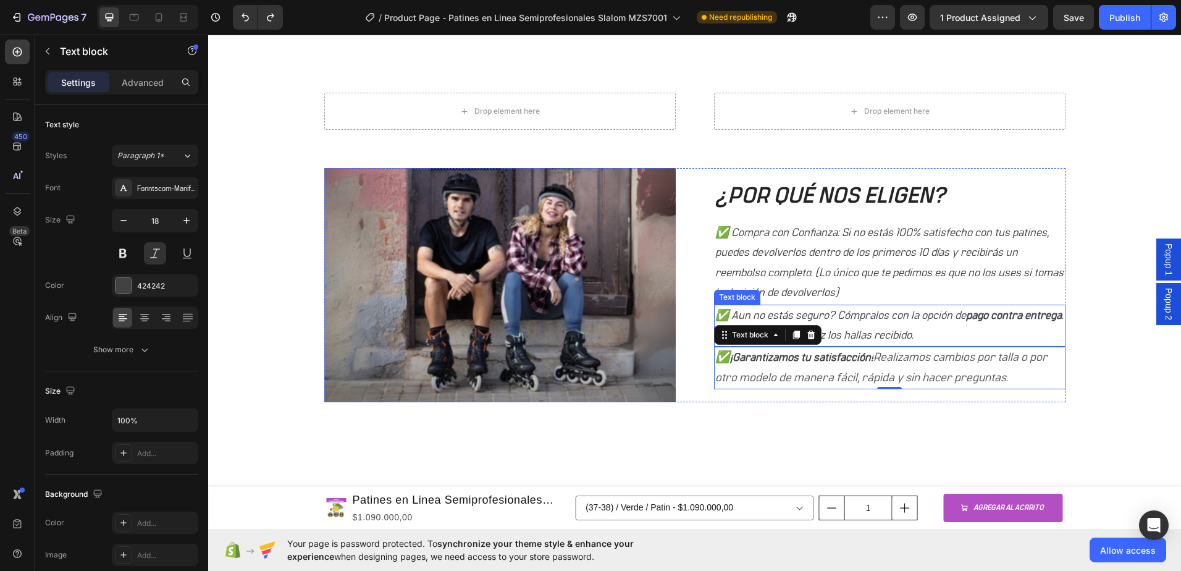
click at [849, 320] on p "✅ Aun no estás seguro? Cómpralos con la opción de pago contra entrega . Pagas p…" at bounding box center [889, 326] width 349 height 40
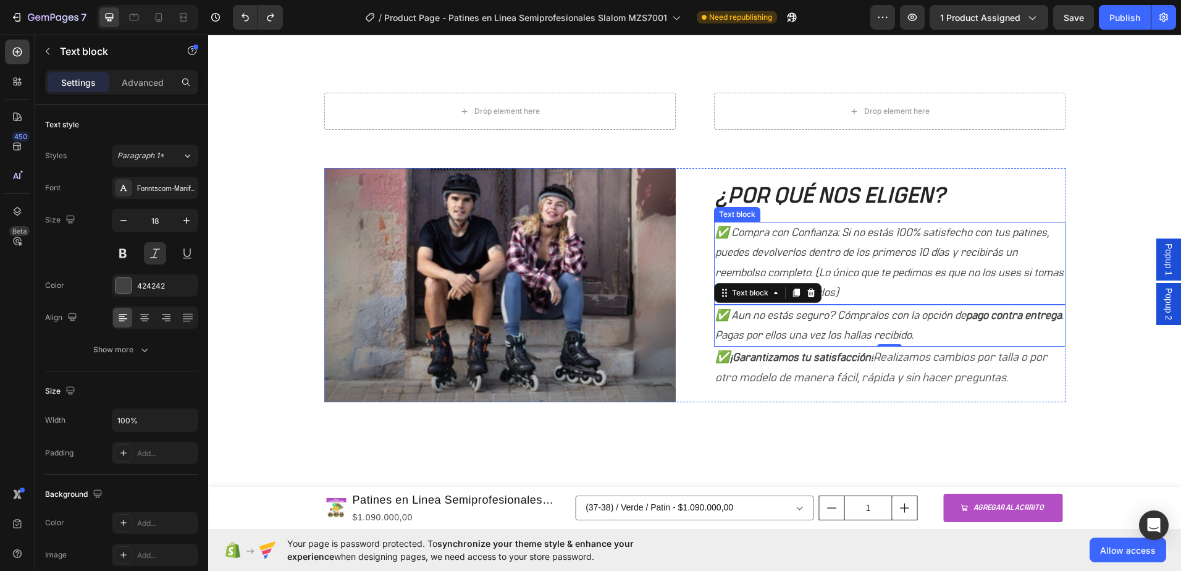
click at [846, 272] on p "✅ Compra con Confianza: Si no estás 100% satisfecho con tus patines, puedes dev…" at bounding box center [889, 263] width 349 height 80
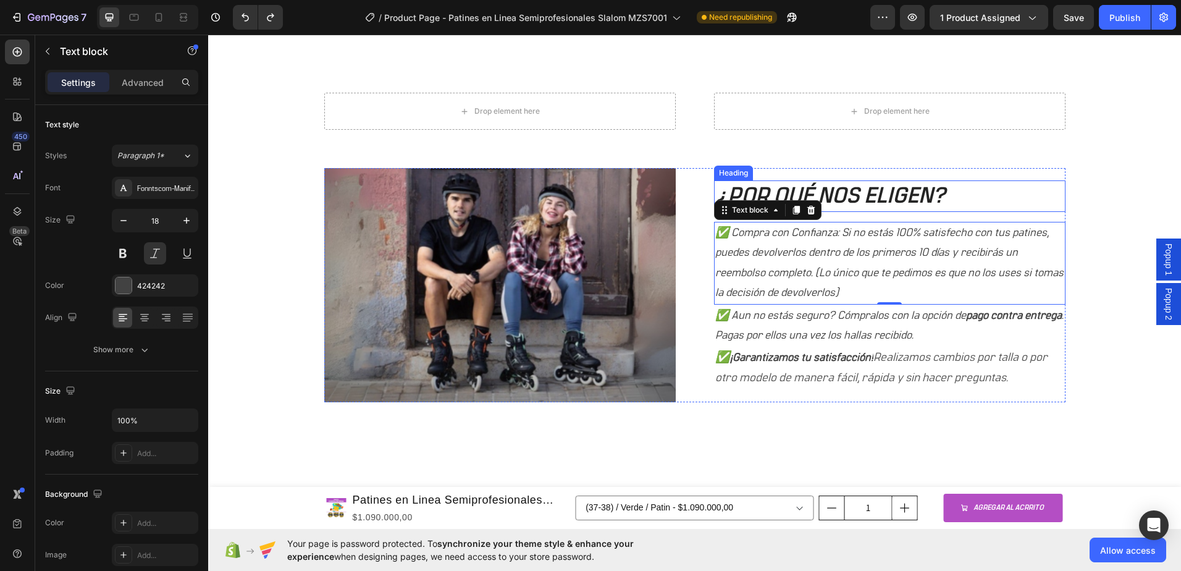
click at [841, 199] on p "¿POR QUÉ NOS ELIGEN?" at bounding box center [889, 196] width 349 height 29
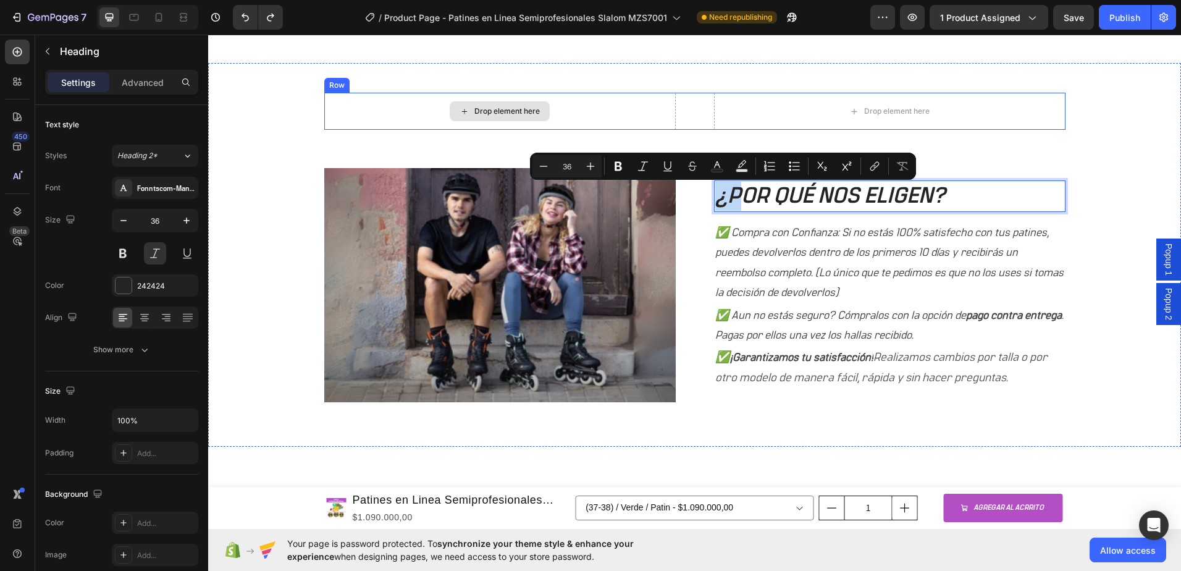
drag, startPoint x: 735, startPoint y: 181, endPoint x: 640, endPoint y: 109, distance: 118.6
click at [640, 109] on div "Drop element here Drop element here Row Image ¿POR QUÉ NOS ELIGEN? Heading 16 ✅…" at bounding box center [694, 260] width 954 height 335
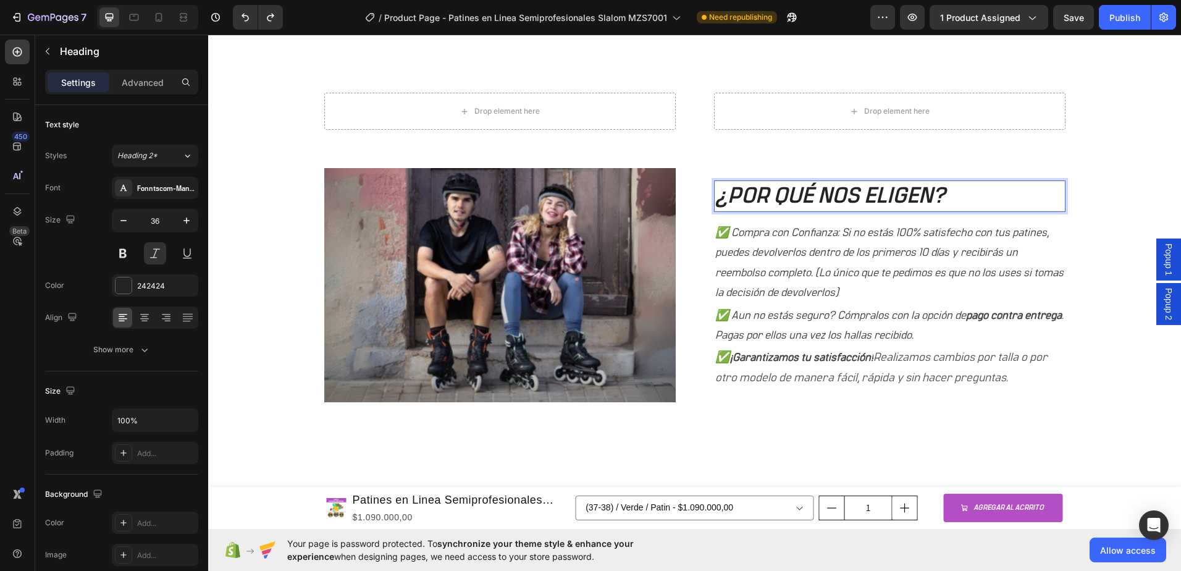
click at [806, 193] on p "¿POR QUÉ NOS ELIGEN?" at bounding box center [889, 196] width 349 height 29
click at [811, 189] on p "¿POR QUÉ NOS ELIGEN?" at bounding box center [889, 196] width 349 height 29
click at [739, 181] on h2 "¿POR QUÉ NOS ELIGEN?" at bounding box center [890, 196] width 352 height 32
click at [973, 195] on p "¿POR QUÉ NOS ELIGEN?" at bounding box center [889, 196] width 349 height 29
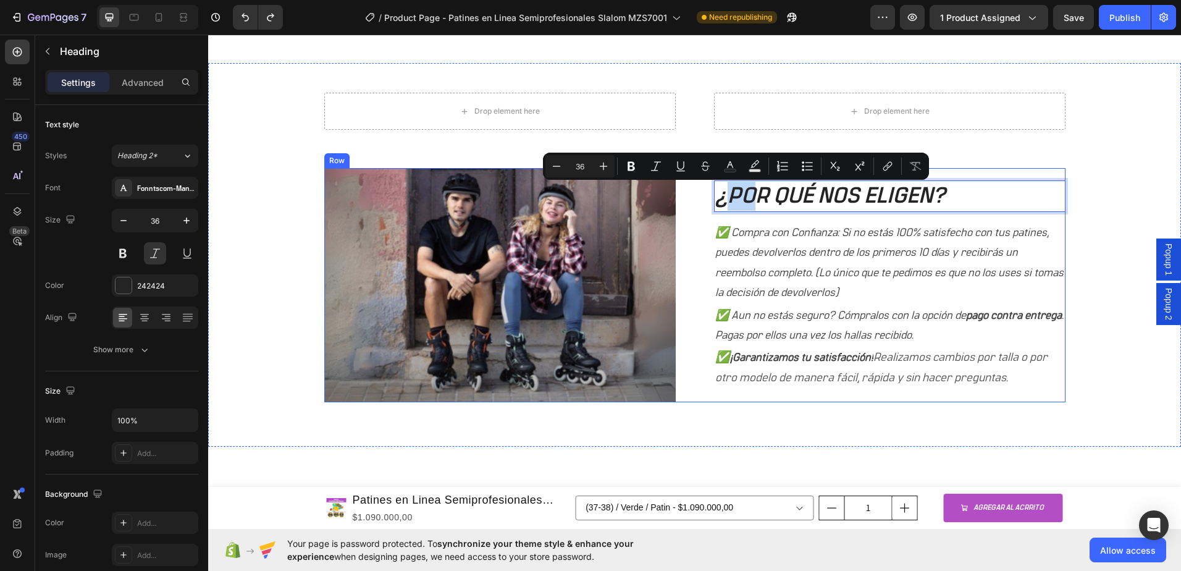
drag, startPoint x: 727, startPoint y: 182, endPoint x: 752, endPoint y: 184, distance: 25.4
click at [745, 179] on div "¿POR QUÉ NOS ELIGEN? Heading 16 ✅ Compra con Confianza: Si no estás 100% satisf…" at bounding box center [890, 285] width 352 height 234
click at [764, 193] on p "¿POR QUÉ NOS ELIGEN?" at bounding box center [889, 196] width 349 height 29
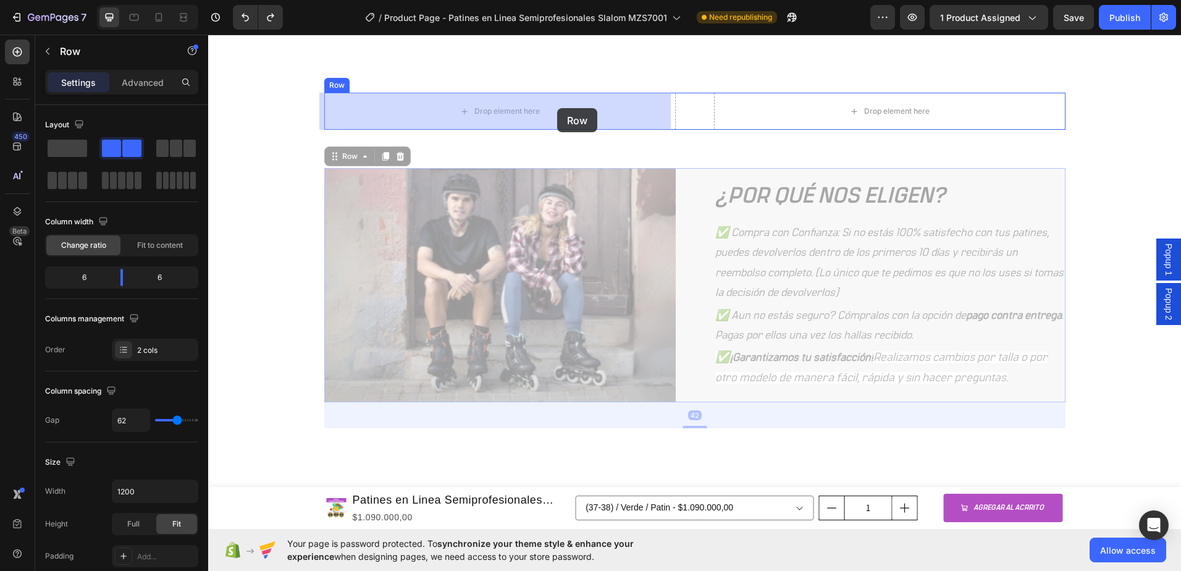
drag, startPoint x: 963, startPoint y: 180, endPoint x: 557, endPoint y: 108, distance: 411.6
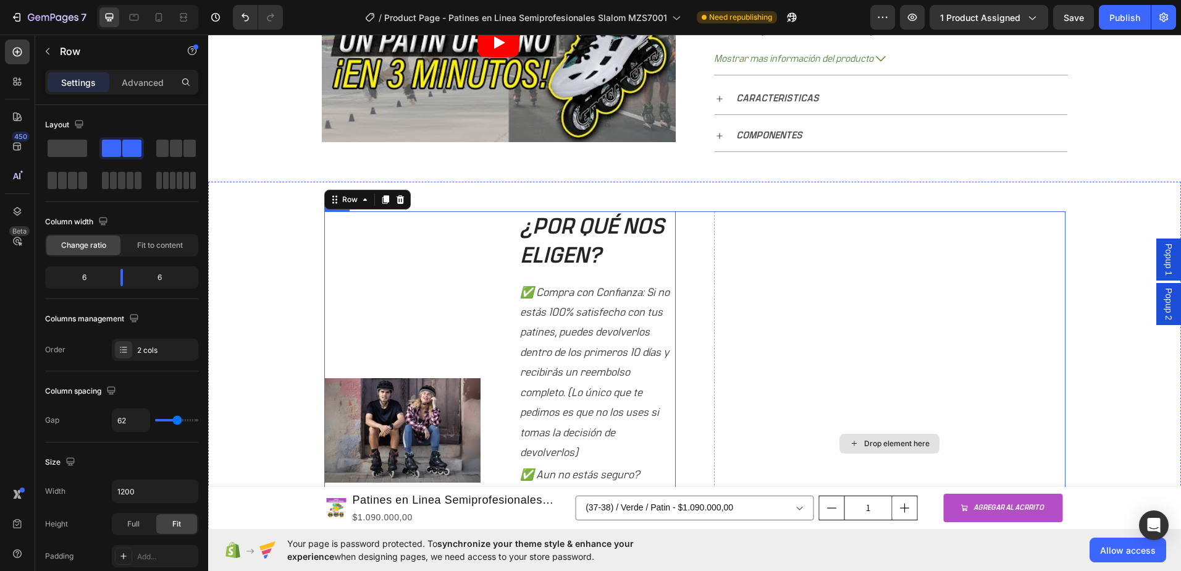
scroll to position [658, 0]
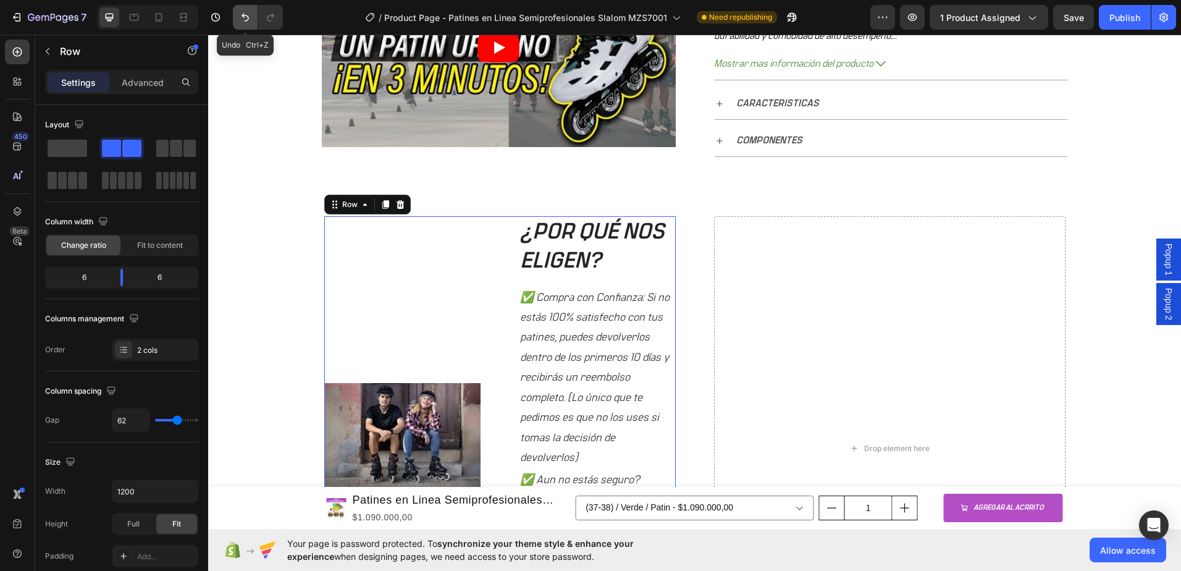
click at [242, 18] on icon "Undo/Redo" at bounding box center [245, 17] width 12 height 12
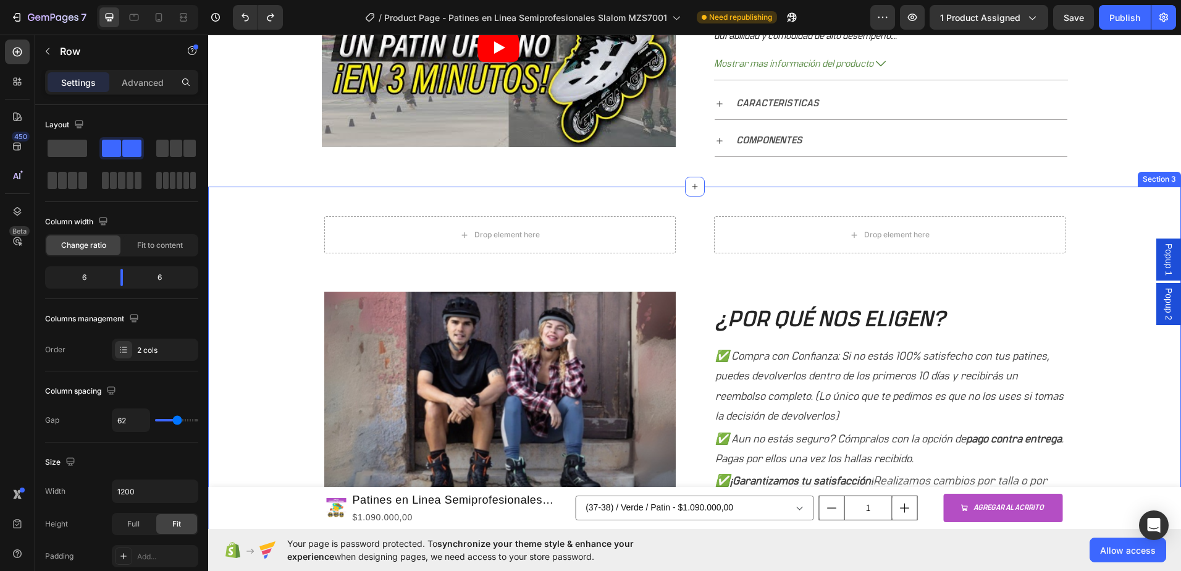
click at [592, 244] on div "Drop element here" at bounding box center [500, 234] width 352 height 37
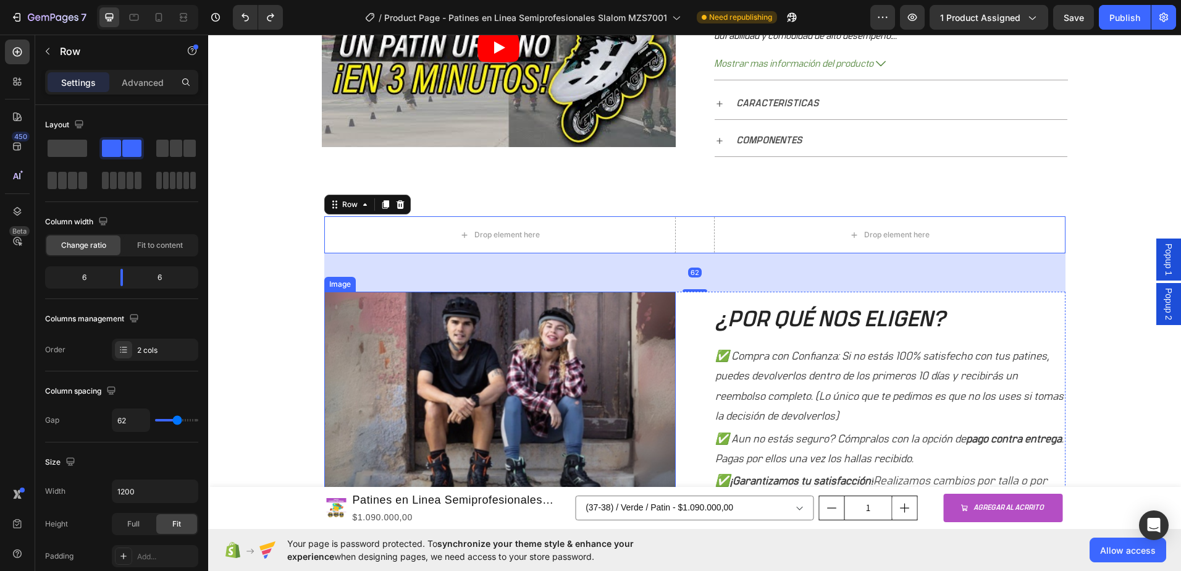
click at [660, 333] on img at bounding box center [500, 409] width 352 height 234
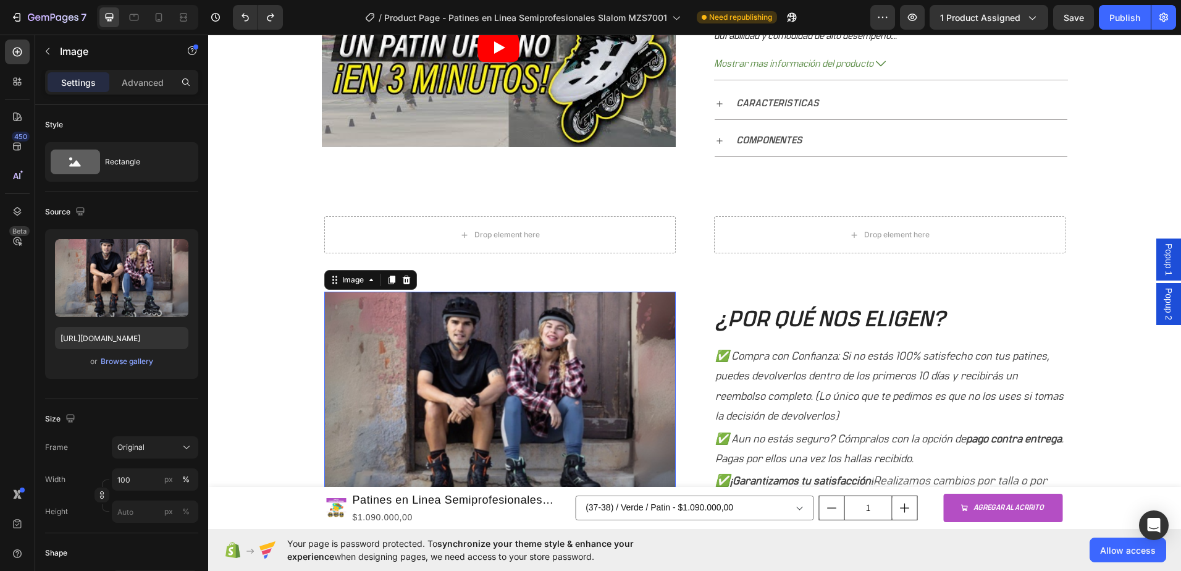
click at [423, 339] on img at bounding box center [500, 409] width 352 height 234
click at [405, 277] on icon at bounding box center [406, 280] width 8 height 9
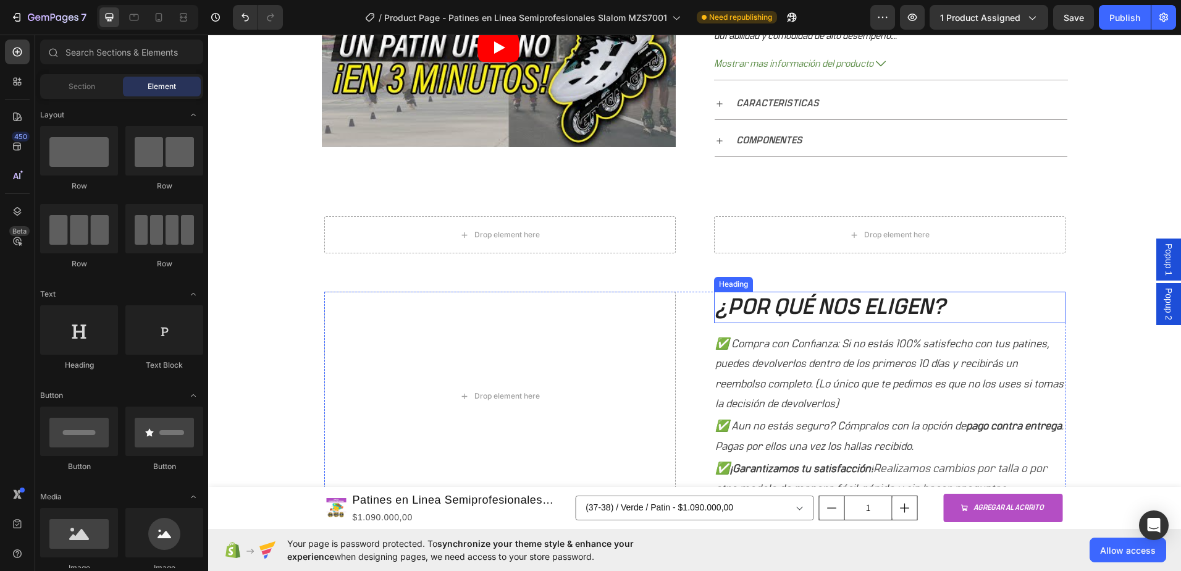
click at [790, 311] on h2 "¿POR QUÉ NOS ELIGEN?" at bounding box center [890, 308] width 352 height 32
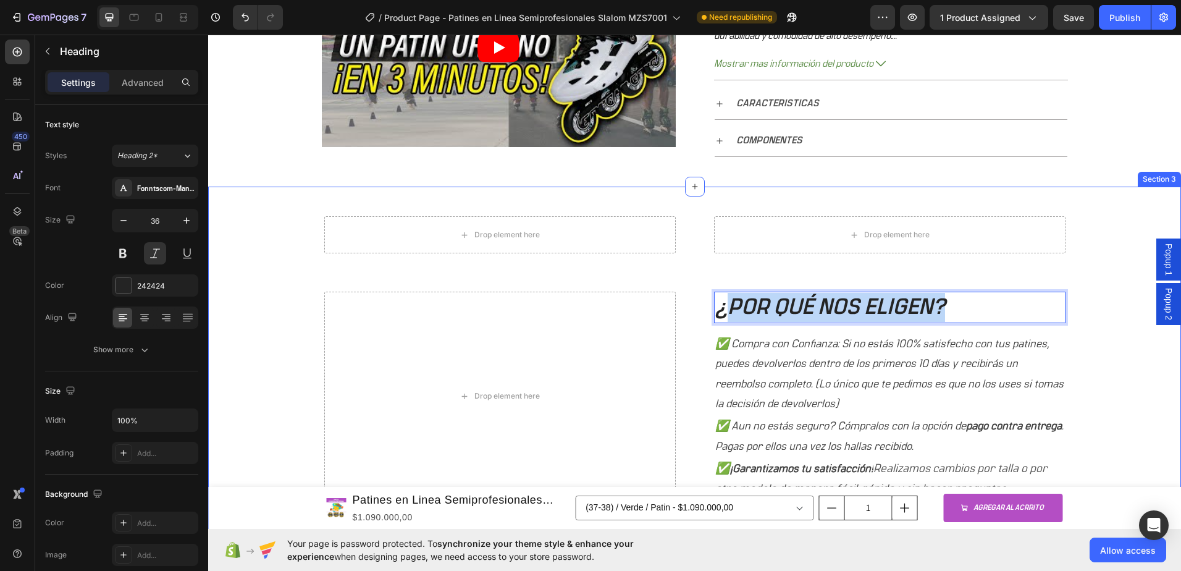
drag, startPoint x: 986, startPoint y: 293, endPoint x: 723, endPoint y: 260, distance: 264.6
click at [723, 260] on div "Drop element here Drop element here Row Drop element here ¿POR QUÉ NOS ELIGEN? …" at bounding box center [694, 371] width 954 height 310
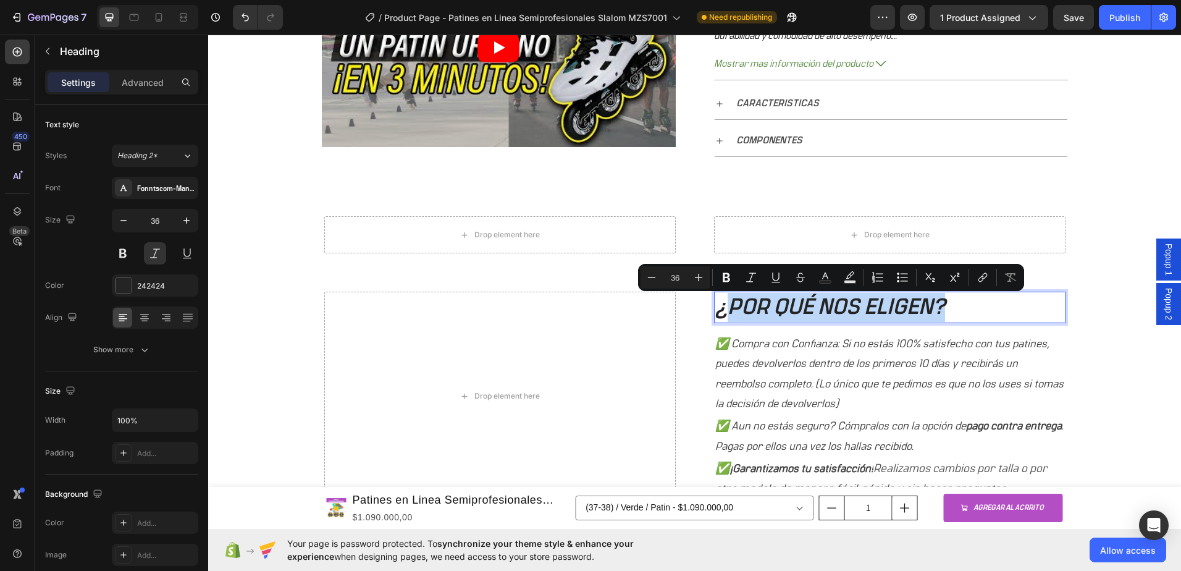
click at [764, 305] on p "¿POR QUÉ NOS ELIGEN?" at bounding box center [889, 307] width 349 height 29
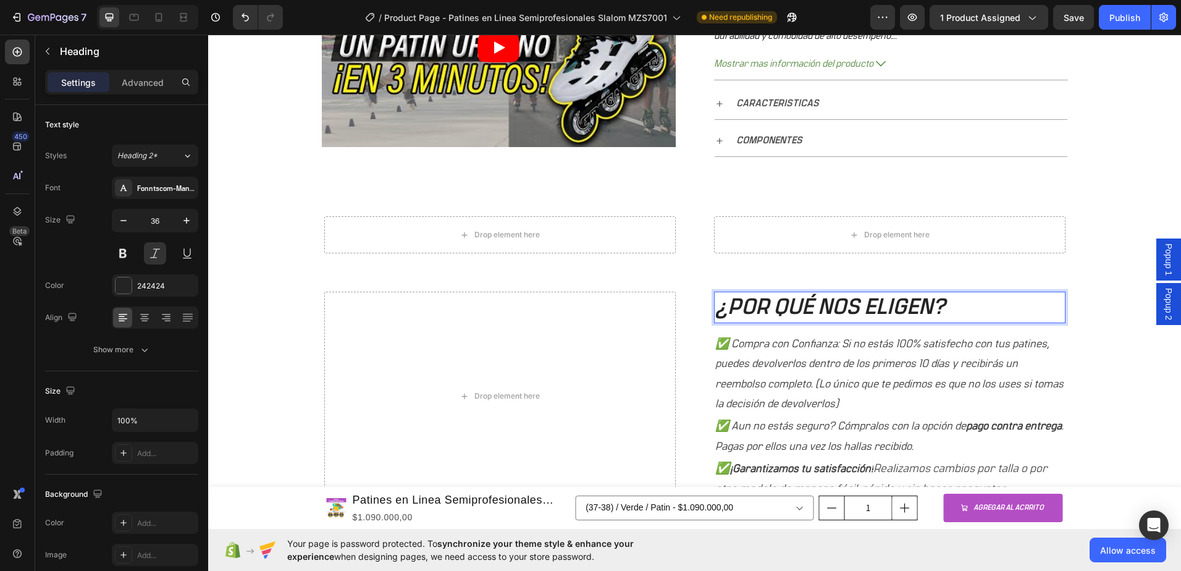
click at [772, 292] on h2 "¿POR QUÉ NOS ELIGEN?" at bounding box center [890, 308] width 352 height 32
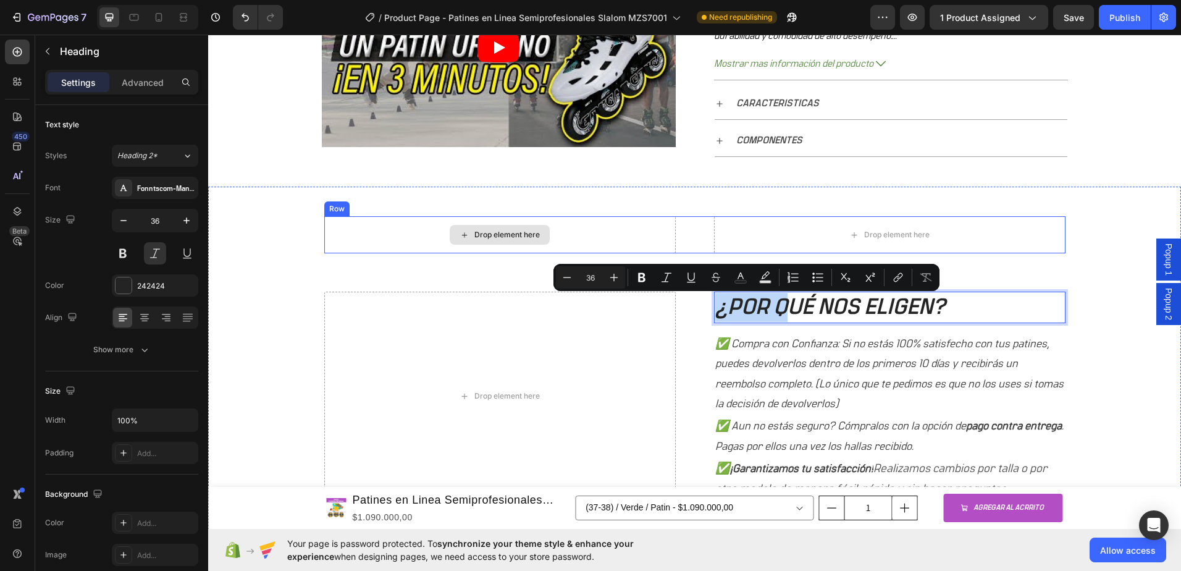
drag, startPoint x: 787, startPoint y: 293, endPoint x: 363, endPoint y: 225, distance: 429.2
click at [940, 314] on p "¿POR QUÉ NOS ELIGEN?" at bounding box center [889, 307] width 349 height 29
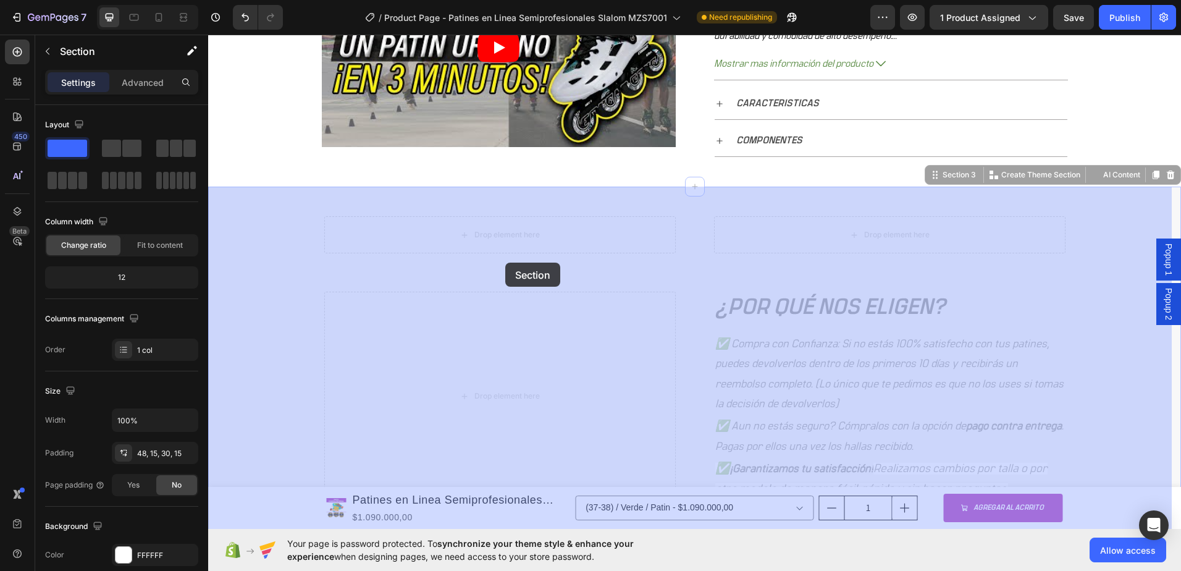
drag, startPoint x: 958, startPoint y: 291, endPoint x: 507, endPoint y: 255, distance: 452.5
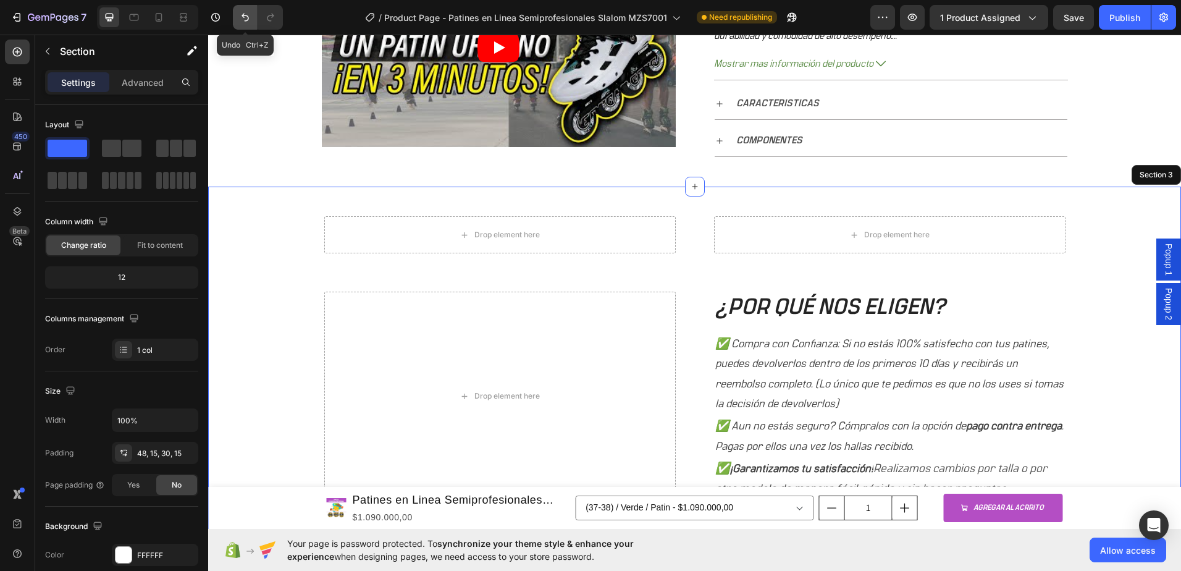
click at [246, 19] on icon "Undo/Redo" at bounding box center [245, 17] width 12 height 12
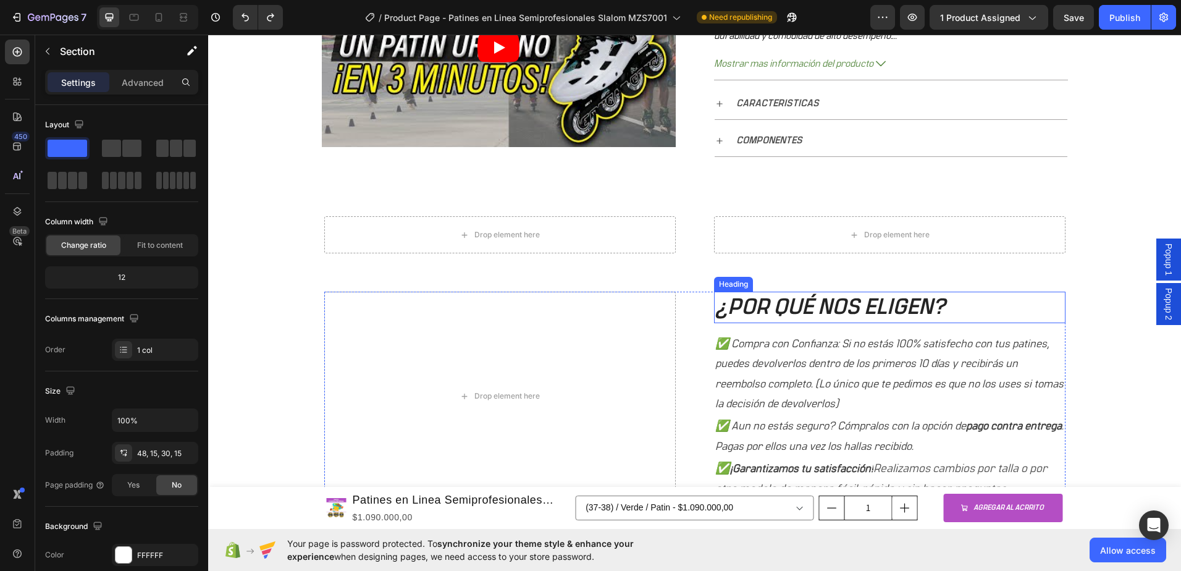
click at [827, 297] on h2 "¿POR QUÉ NOS ELIGEN?" at bounding box center [890, 308] width 352 height 32
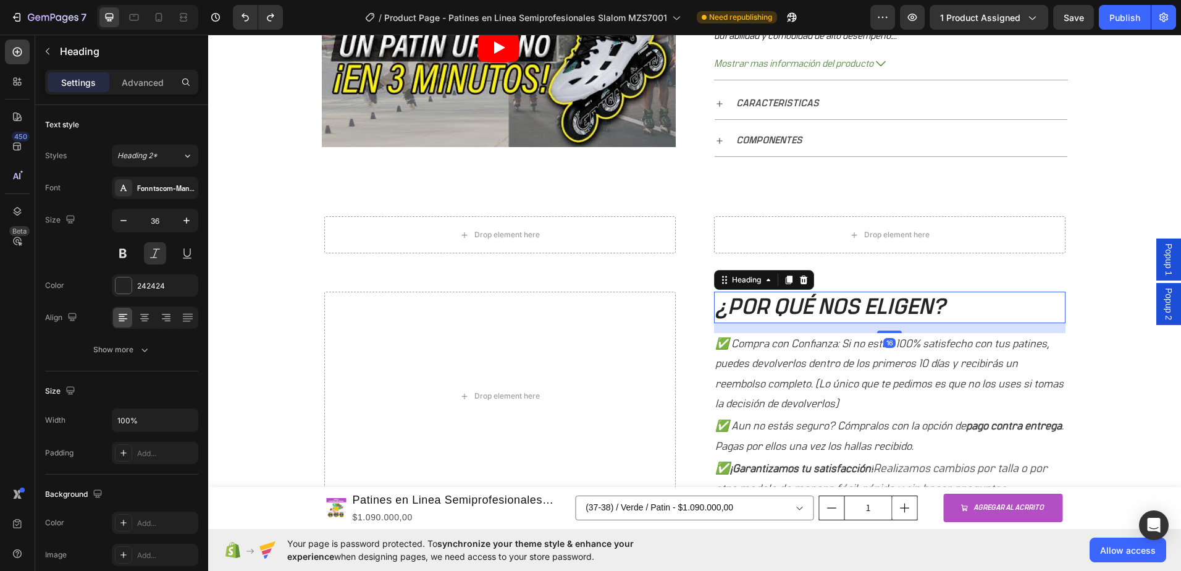
click at [799, 304] on h2 "¿POR QUÉ NOS ELIGEN?" at bounding box center [890, 308] width 352 height 32
click at [972, 293] on p "¿POR QUÉ NOS ELIGEN?" at bounding box center [889, 307] width 349 height 29
click at [757, 303] on p "¿POR QUÉ NOS ELIGEN?" at bounding box center [889, 307] width 349 height 29
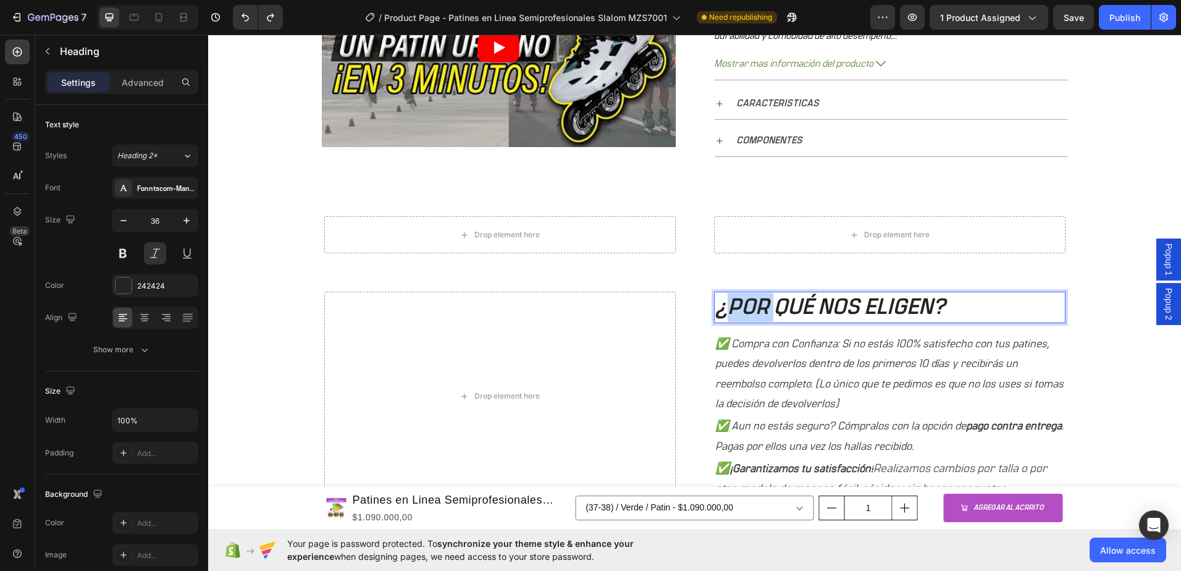
click at [757, 303] on p "¿POR QUÉ NOS ELIGEN?" at bounding box center [889, 307] width 349 height 29
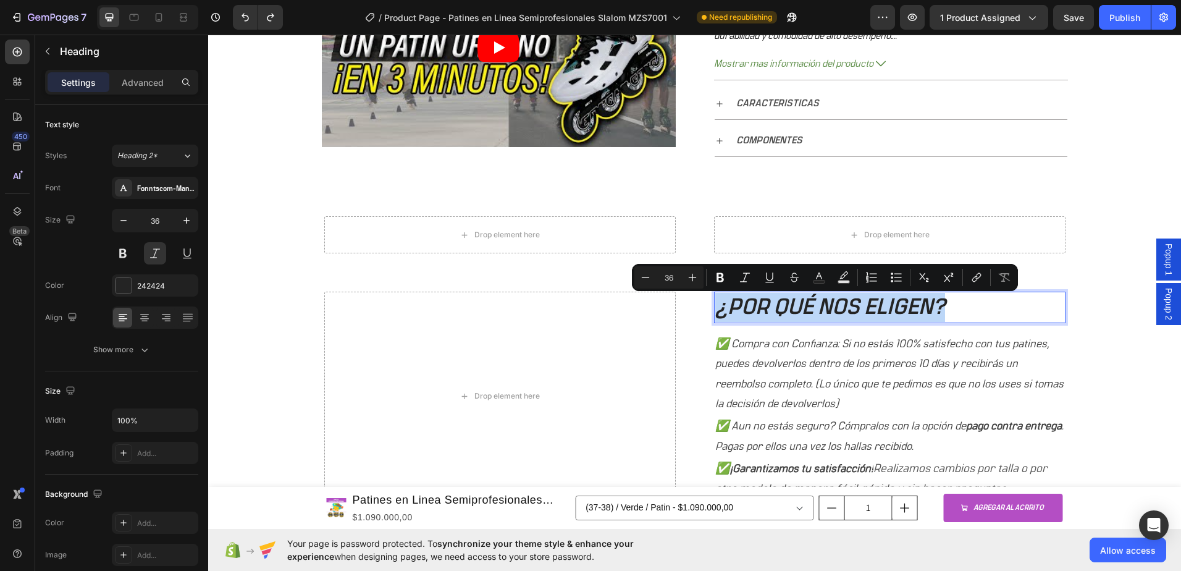
click at [747, 318] on p "¿POR QUÉ NOS ELIGEN?" at bounding box center [889, 307] width 349 height 29
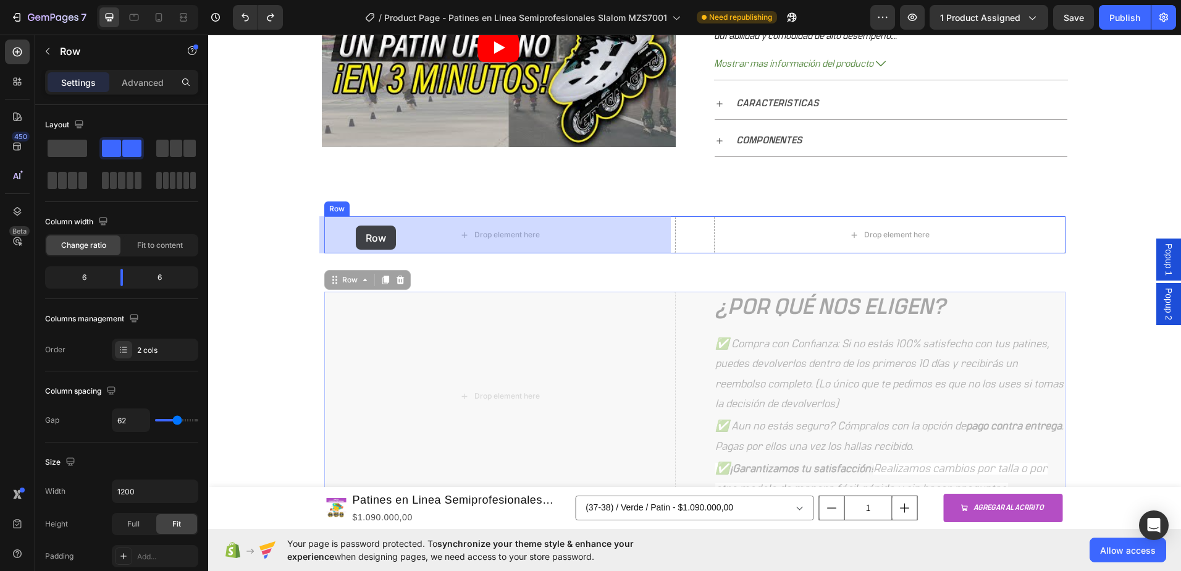
drag, startPoint x: 708, startPoint y: 294, endPoint x: 356, endPoint y: 225, distance: 358.8
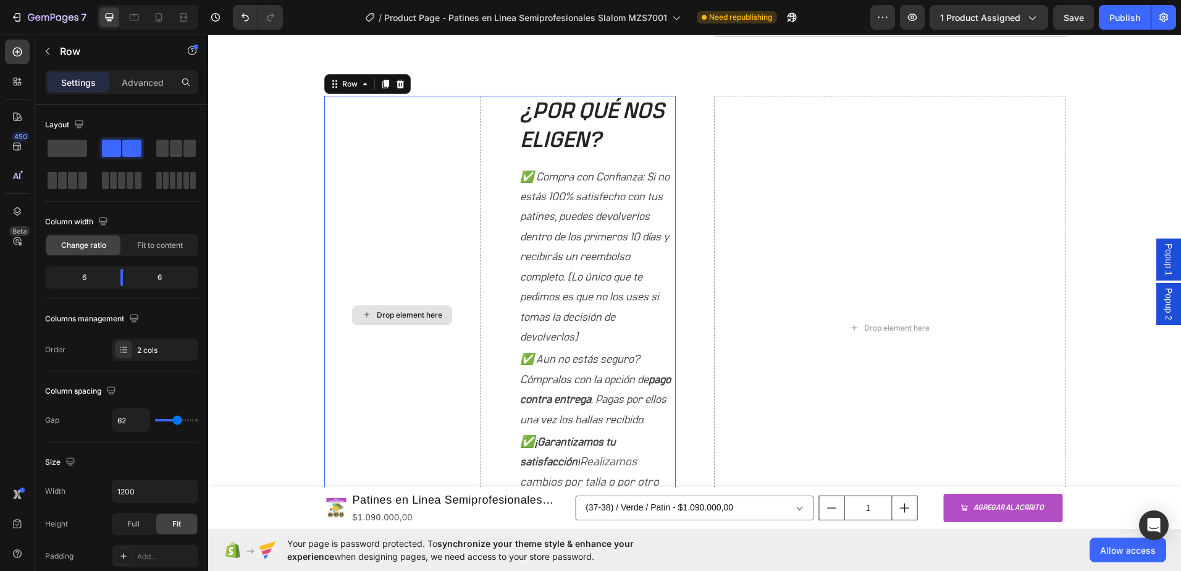
scroll to position [782, 0]
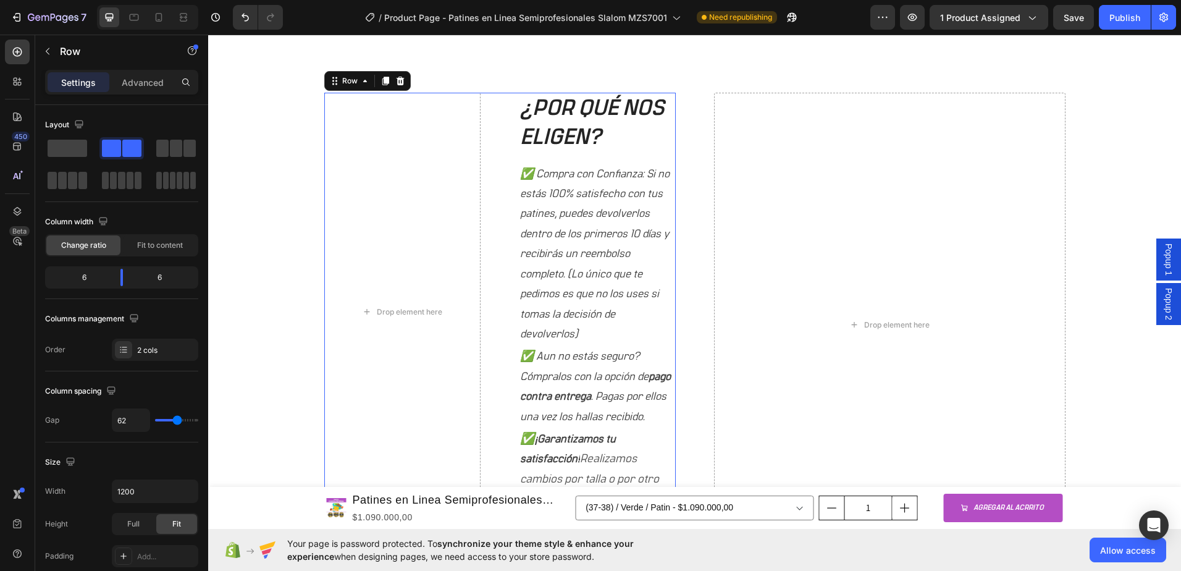
click at [494, 298] on div "Drop element here ¿POR QUÉ NOS ELIGEN? Heading ✅ Compra con Confianza: Si no es…" at bounding box center [500, 312] width 352 height 438
click at [399, 315] on div "Drop element here" at bounding box center [409, 312] width 65 height 10
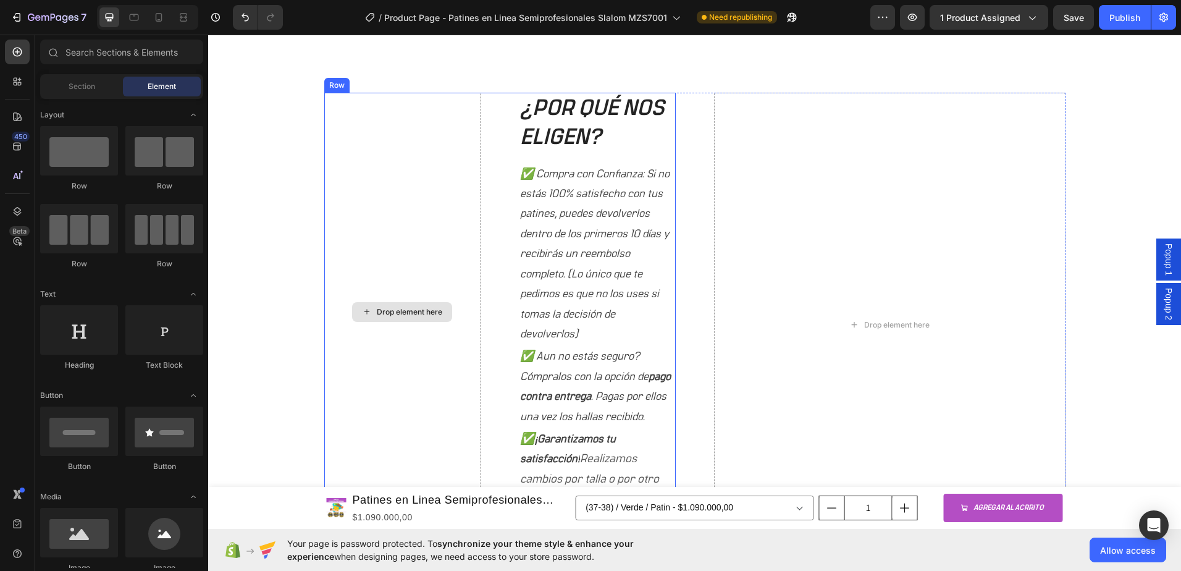
click at [474, 280] on div "Drop element here" at bounding box center [402, 312] width 157 height 438
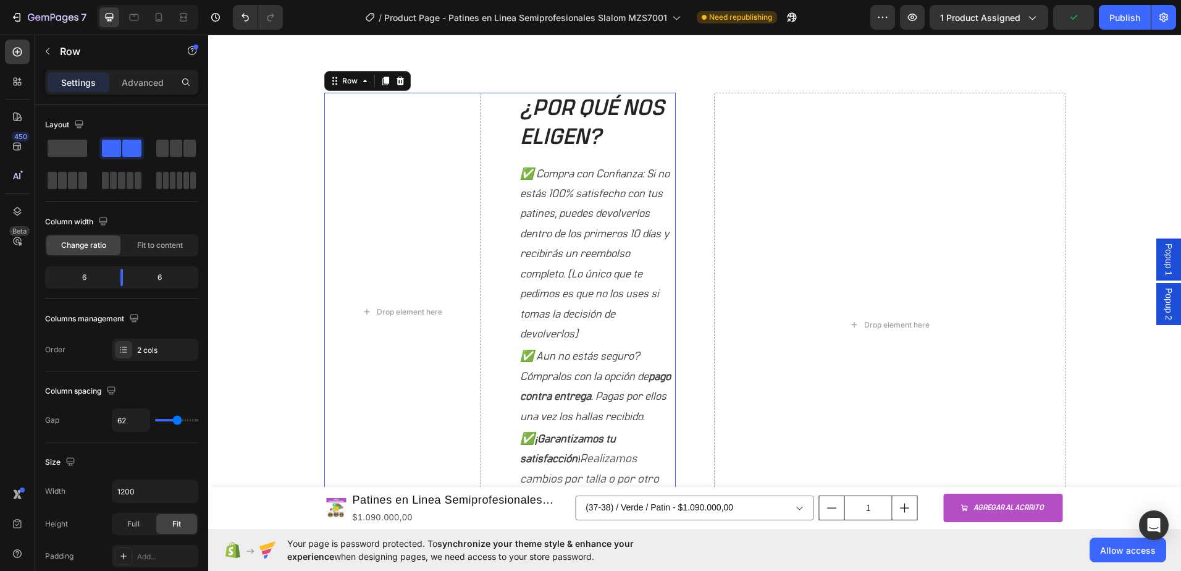
click at [476, 213] on div "Drop element here ¿POR QUÉ NOS ELIGEN? Heading ✅ Compra con Confianza: Si no es…" at bounding box center [500, 312] width 352 height 438
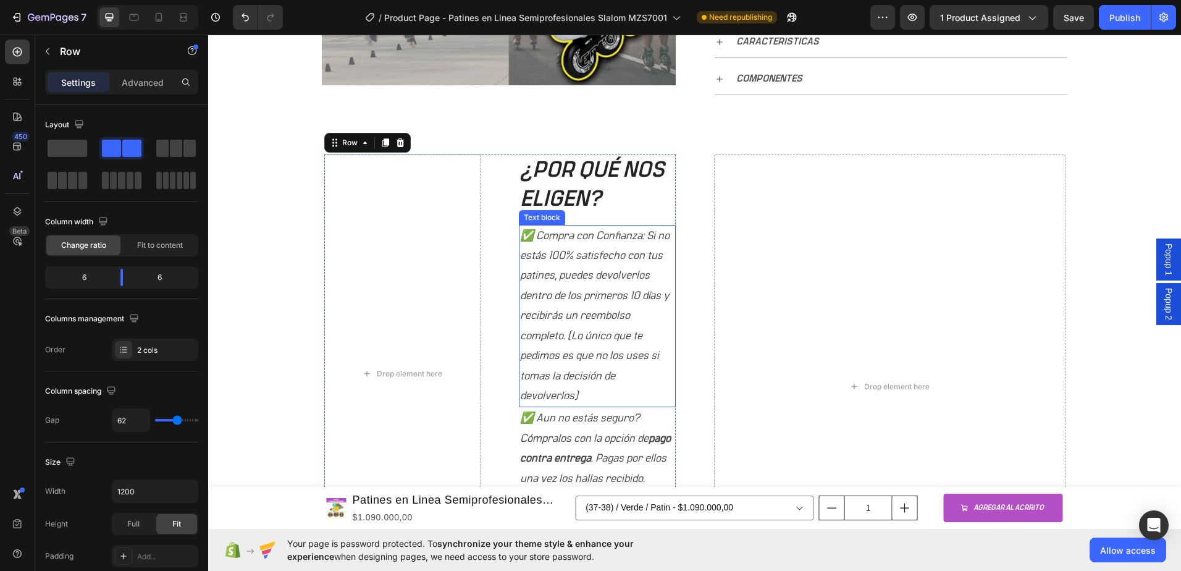
click at [551, 285] on p "✅ Compra con Confianza: Si no estás 100% satisfecho con tus patines, puedes dev…" at bounding box center [597, 316] width 154 height 180
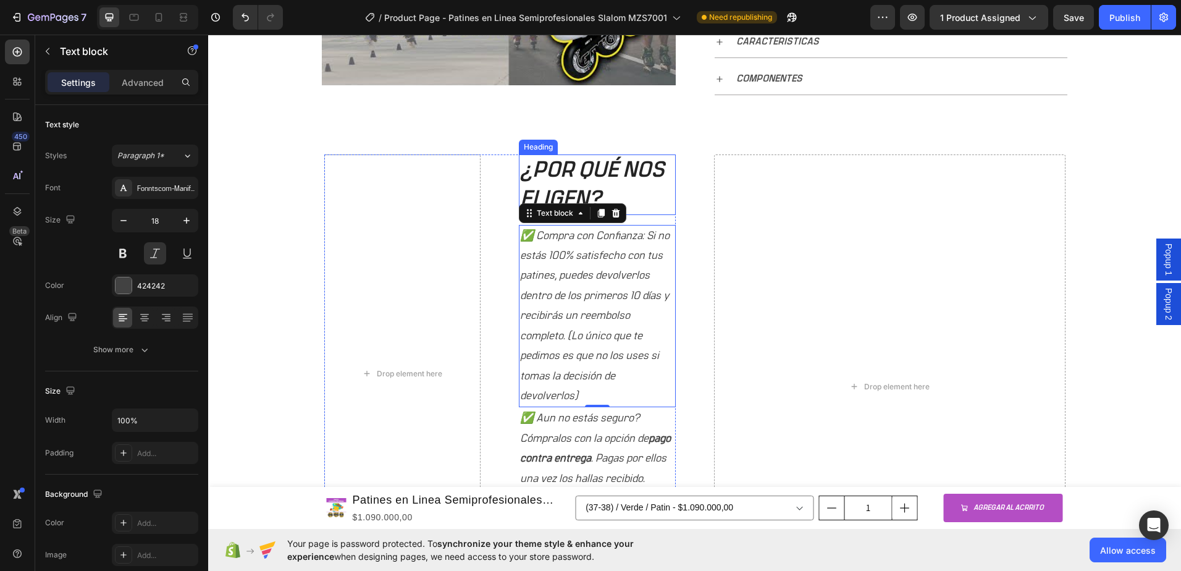
click at [564, 173] on h2 "¿POR QUÉ NOS ELIGEN?" at bounding box center [597, 184] width 157 height 61
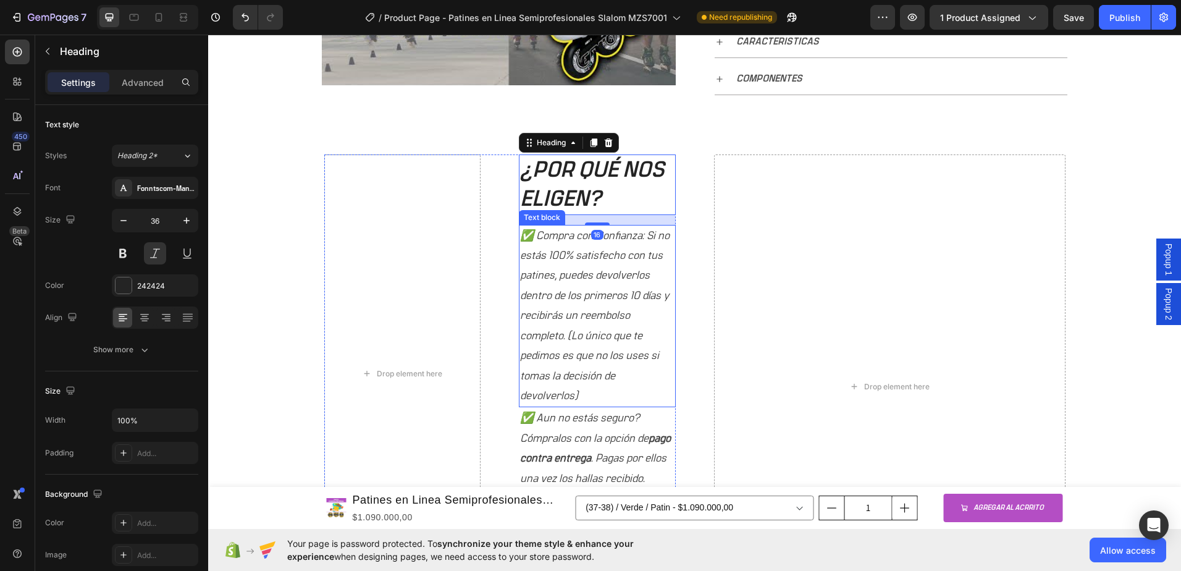
click at [554, 257] on p "✅ Compra con Confianza: Si no estás 100% satisfecho con tus patines, puedes dev…" at bounding box center [597, 316] width 154 height 180
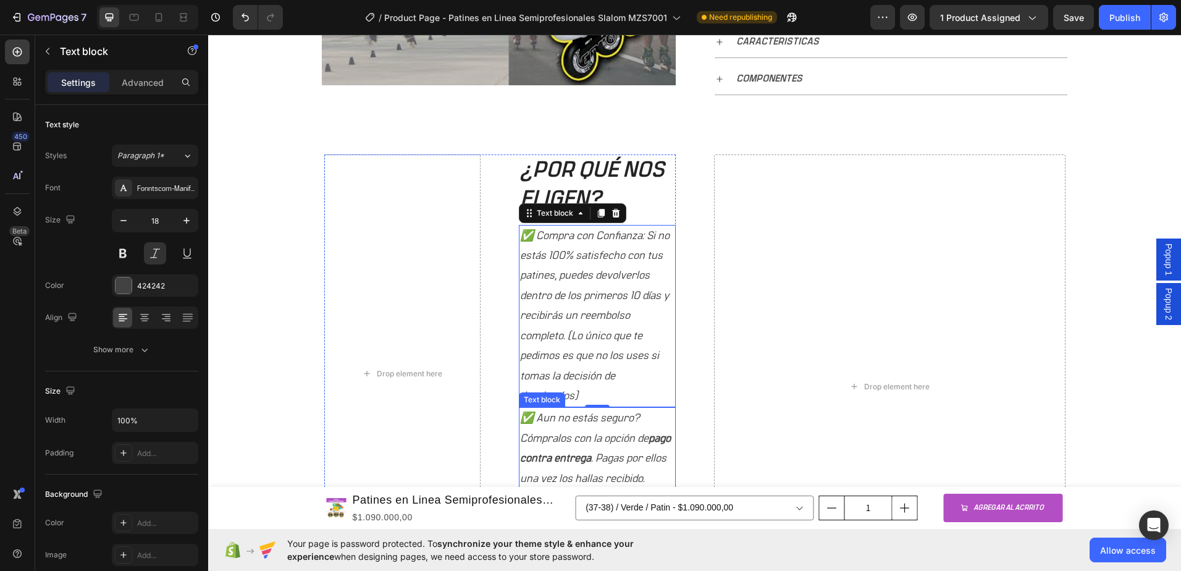
click at [562, 419] on p "✅ Aun no estás seguro? Cómpralos con la opción de pago contra entrega . Pagas p…" at bounding box center [597, 448] width 154 height 80
click at [562, 266] on p "✅ Compra con Confianza: Si no estás 100% satisfecho con tus patines, puedes dev…" at bounding box center [597, 316] width 154 height 180
click at [567, 169] on h2 "¿POR QUÉ NOS ELIGEN?" at bounding box center [597, 184] width 157 height 61
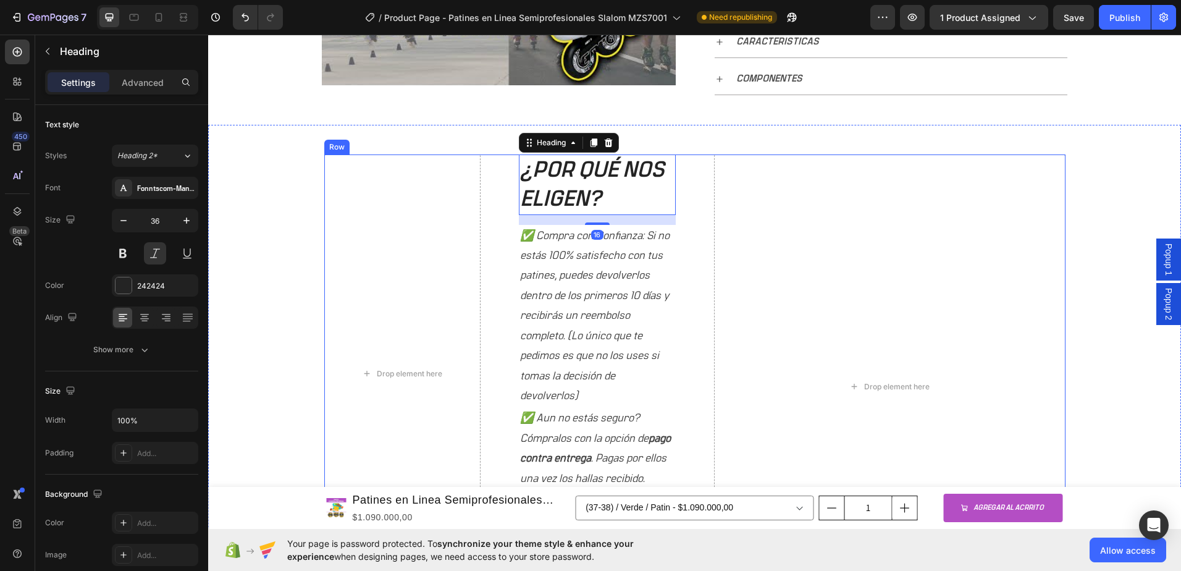
click at [783, 255] on div "Drop element here" at bounding box center [890, 386] width 352 height 464
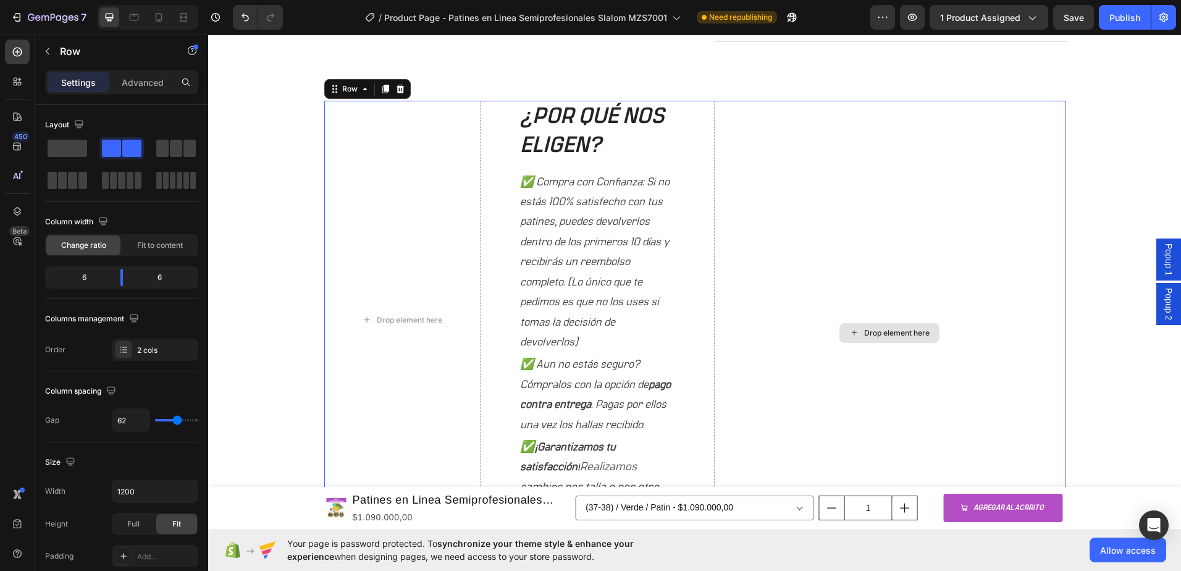
scroll to position [782, 0]
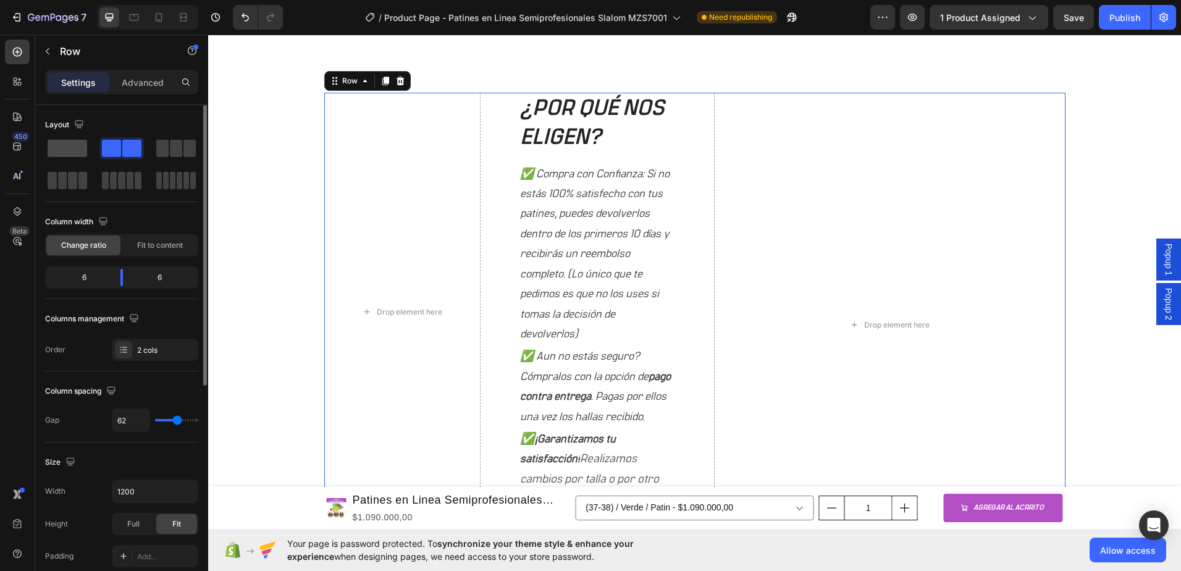
click at [77, 154] on span at bounding box center [68, 148] width 40 height 17
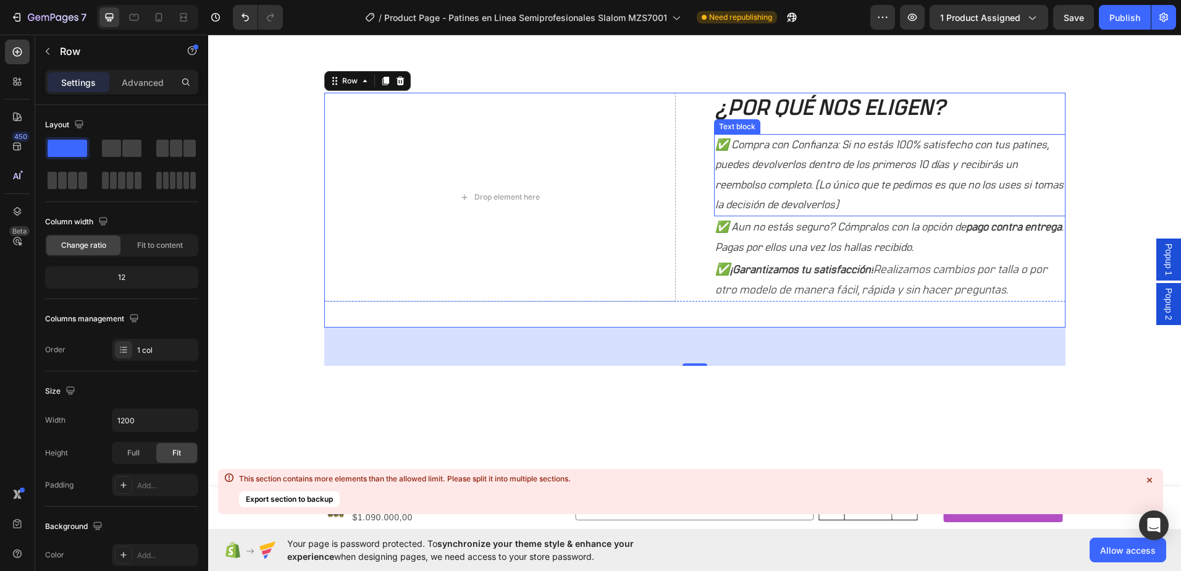
click at [820, 112] on h2 "¿POR QUÉ NOS ELIGEN?" at bounding box center [890, 109] width 352 height 32
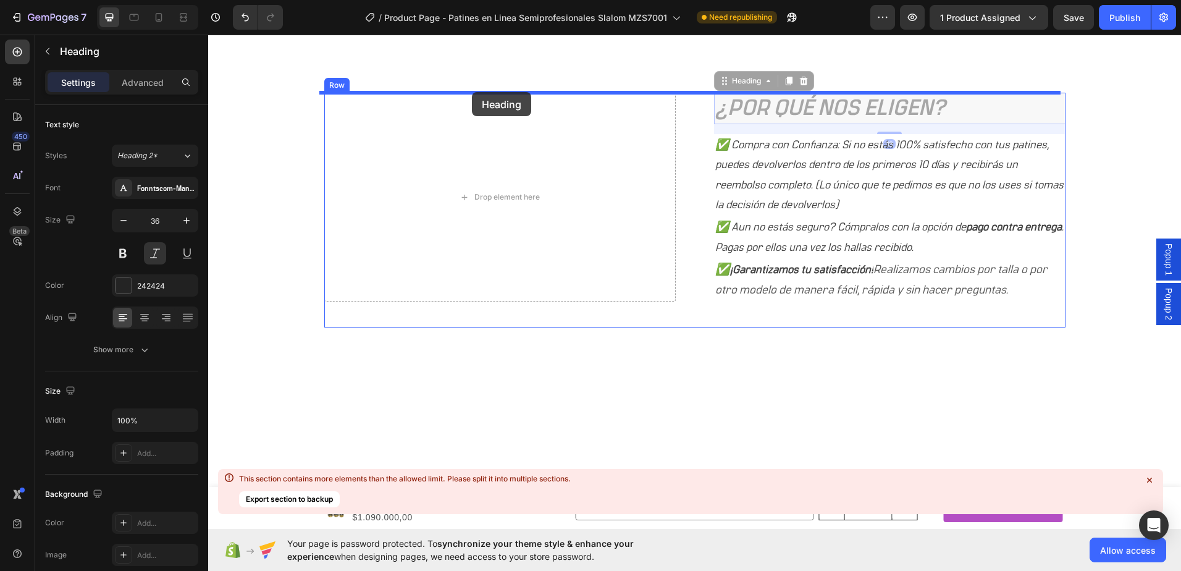
drag, startPoint x: 815, startPoint y: 104, endPoint x: 472, endPoint y: 92, distance: 343.7
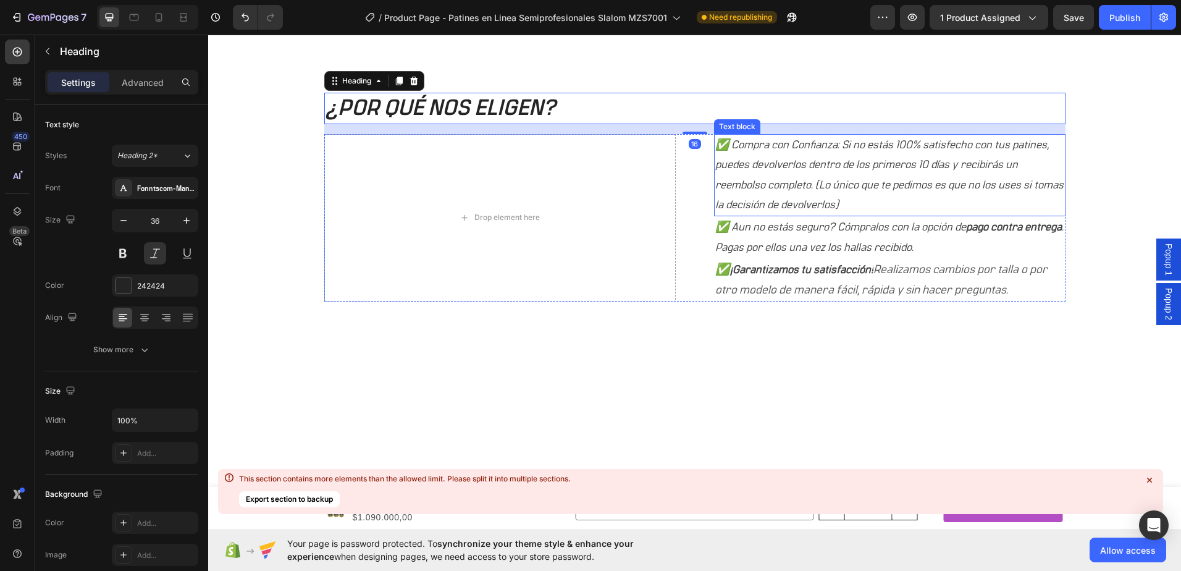
click at [802, 153] on p "✅ Compra con Confianza: Si no estás 100% satisfecho con tus patines, puedes dev…" at bounding box center [889, 175] width 349 height 80
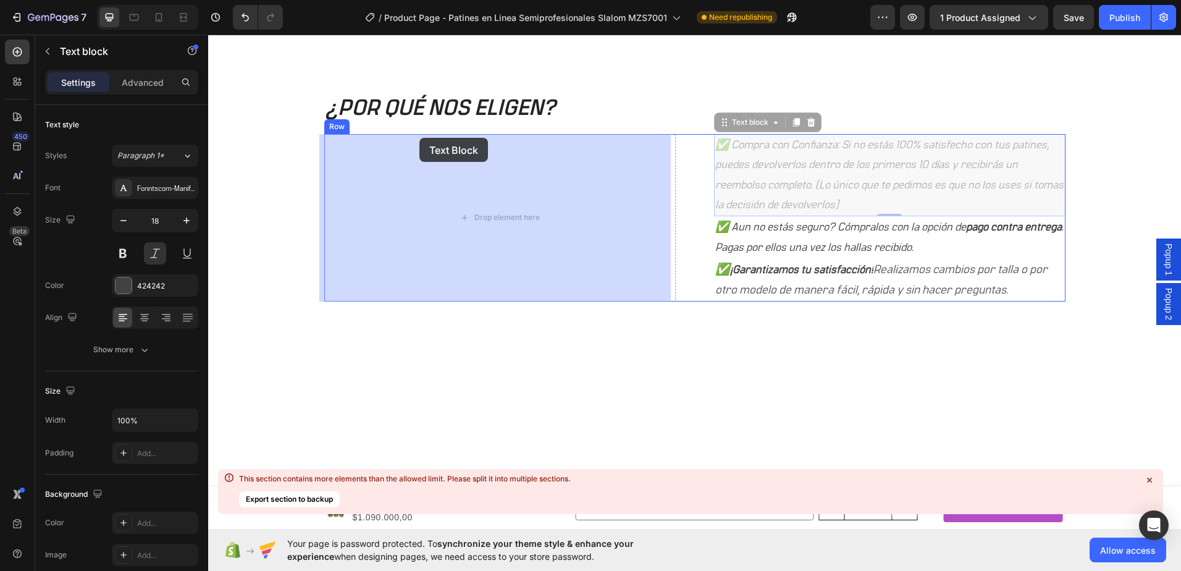
drag, startPoint x: 811, startPoint y: 143, endPoint x: 419, endPoint y: 138, distance: 391.1
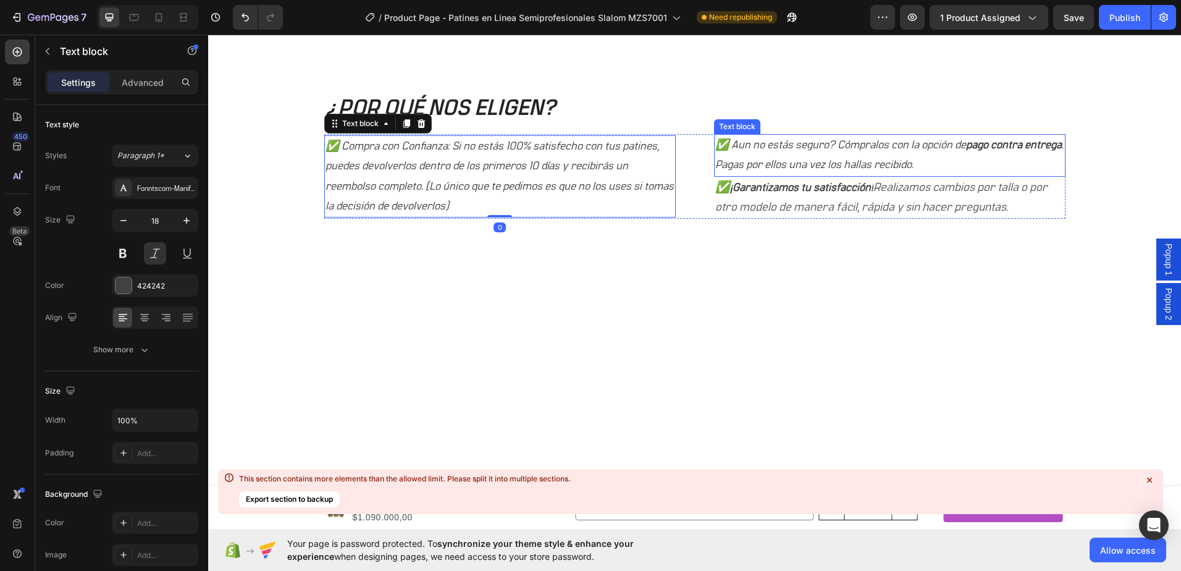
click at [791, 154] on p "✅ Aun no estás seguro? Cómpralos con la opción de pago contra entrega . Pagas p…" at bounding box center [889, 155] width 349 height 40
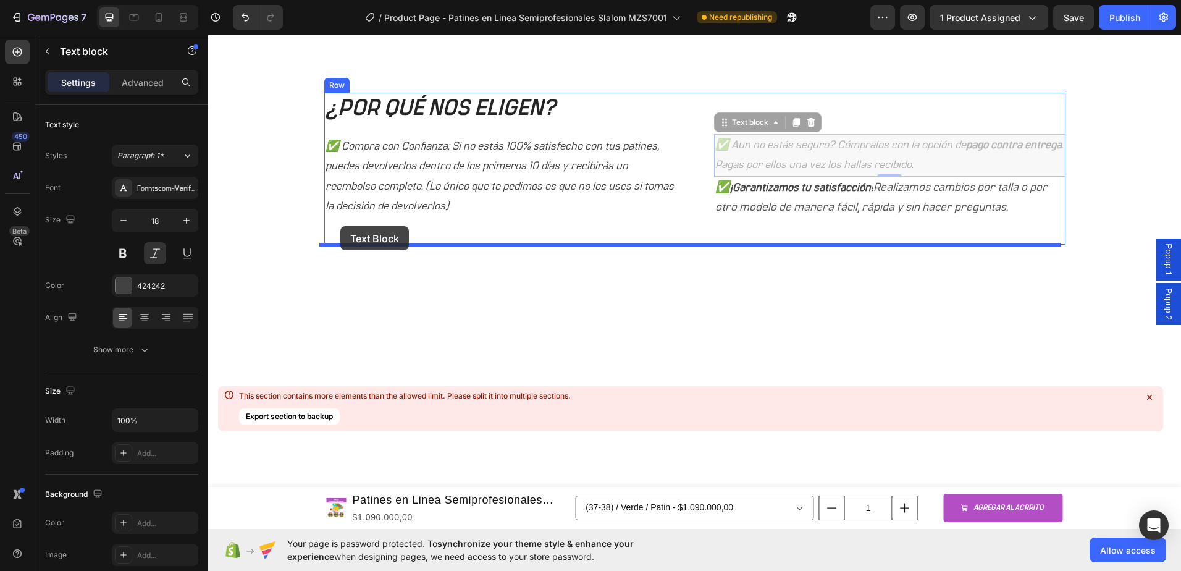
drag, startPoint x: 816, startPoint y: 133, endPoint x: 340, endPoint y: 226, distance: 484.6
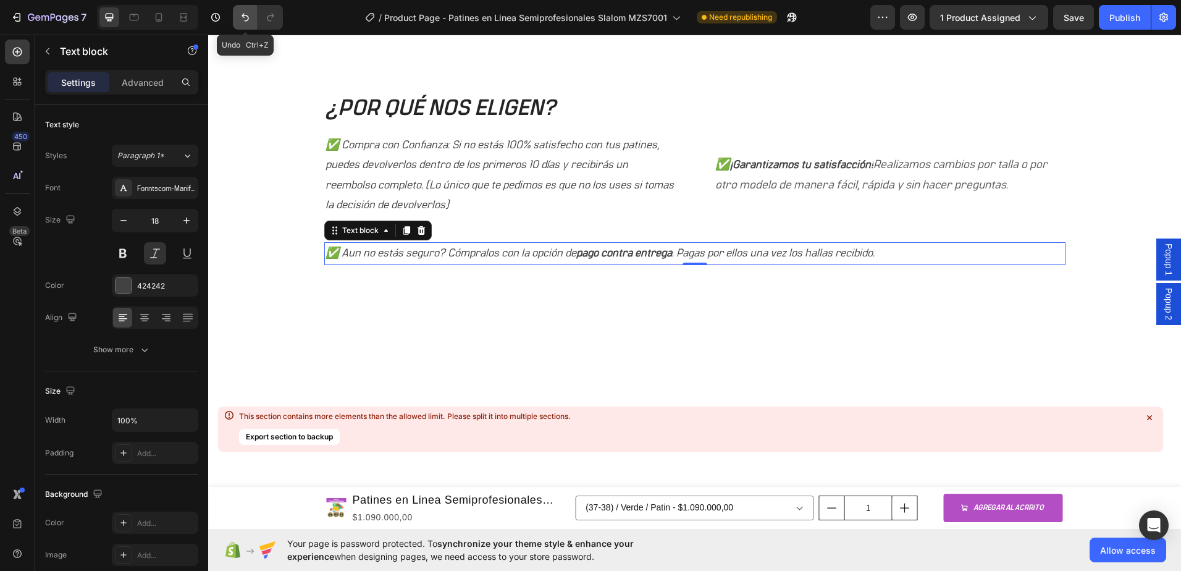
click at [238, 19] on button "Undo/Redo" at bounding box center [245, 17] width 25 height 25
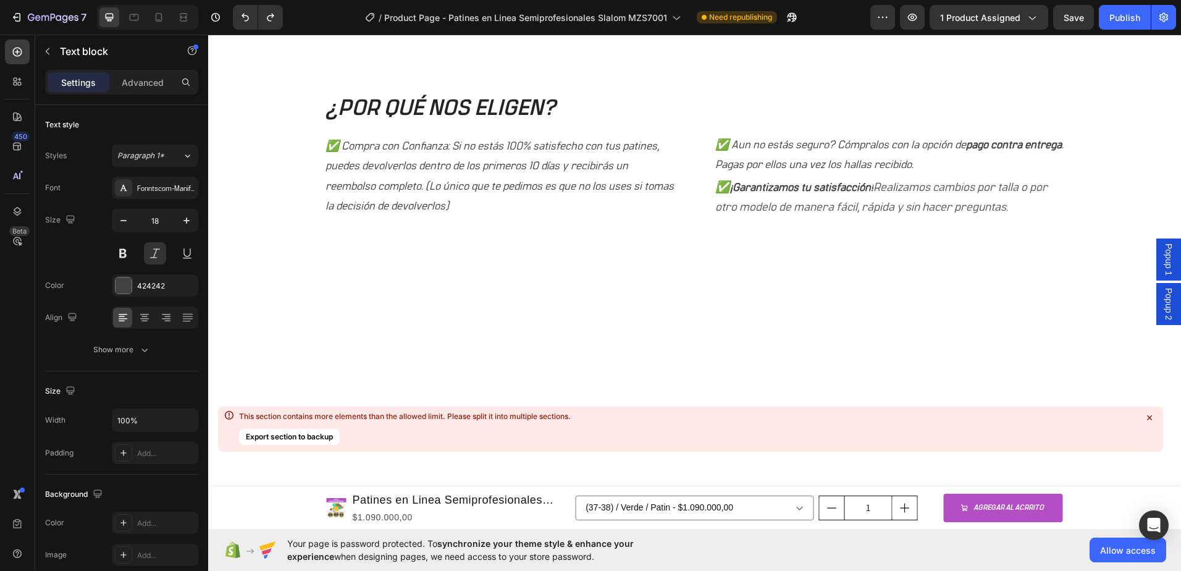
click at [838, 152] on p "✅ Aun no estás seguro? Cómpralos con la opción de pago contra entrega . Pagas p…" at bounding box center [889, 155] width 349 height 40
click at [887, 143] on p "✅ Aun no estás seguro? Cómpralos con la opción de pago contra entrega . Pagas p…" at bounding box center [889, 155] width 349 height 40
click at [893, 135] on p "✅ Aun no estás seguro? Cómpralos con la opción de pago contra entrega . Pagas p…" at bounding box center [889, 155] width 349 height 40
click at [921, 201] on icon "Realizamos cambios por talla o por otro modelo de manera fácil, rápida y sin ha…" at bounding box center [881, 198] width 332 height 32
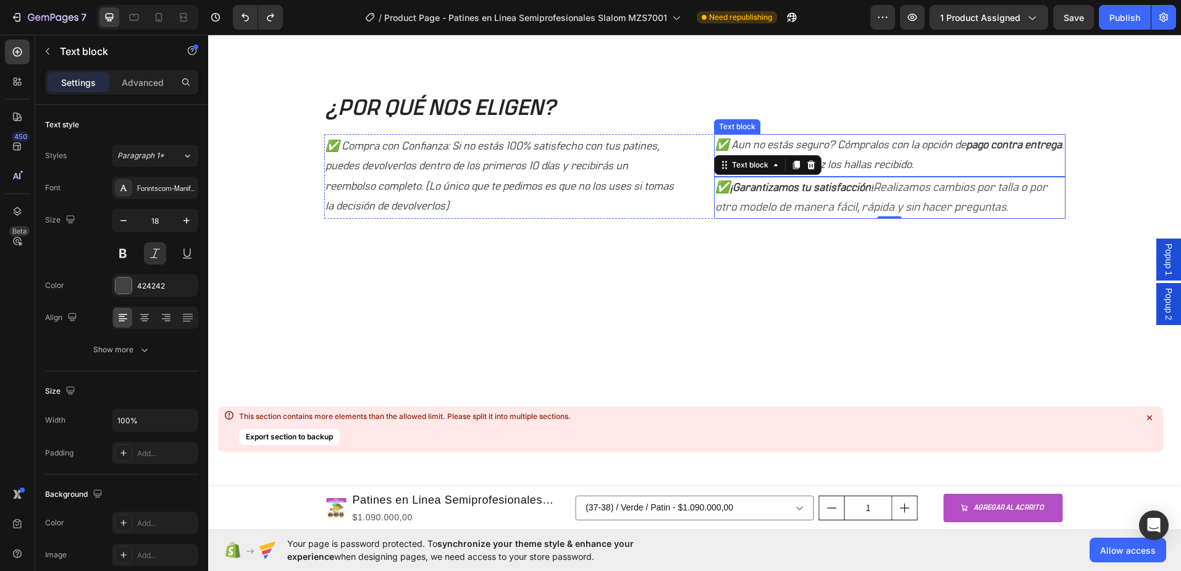
click at [921, 152] on p "✅ Aun no estás seguro? Cómpralos con la opción de pago contra entrega . Pagas p…" at bounding box center [889, 155] width 349 height 40
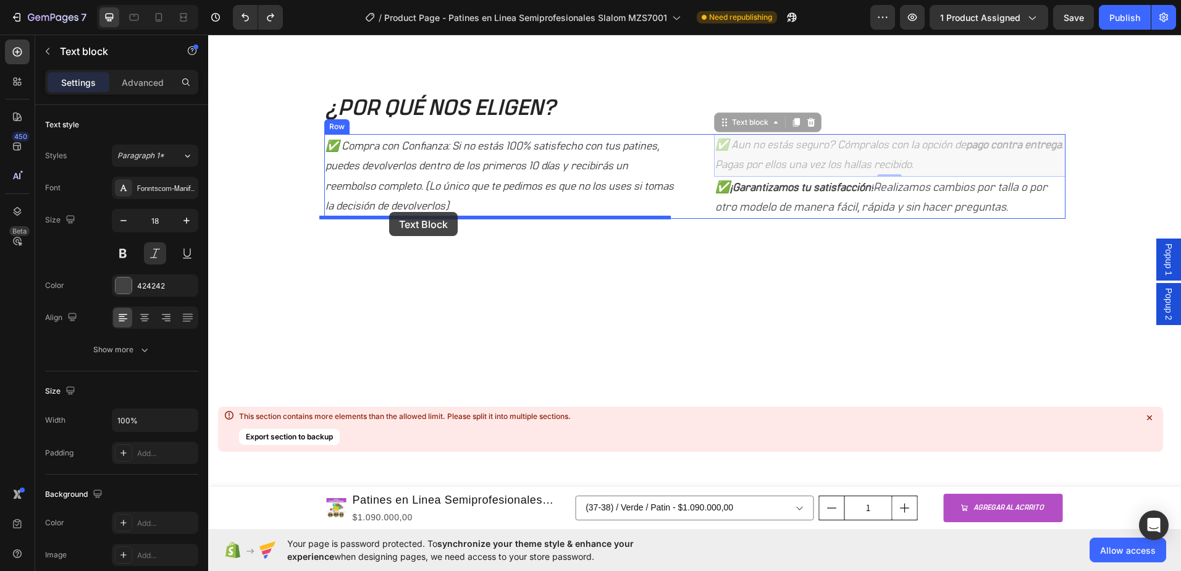
drag, startPoint x: 943, startPoint y: 133, endPoint x: 389, endPoint y: 212, distance: 559.1
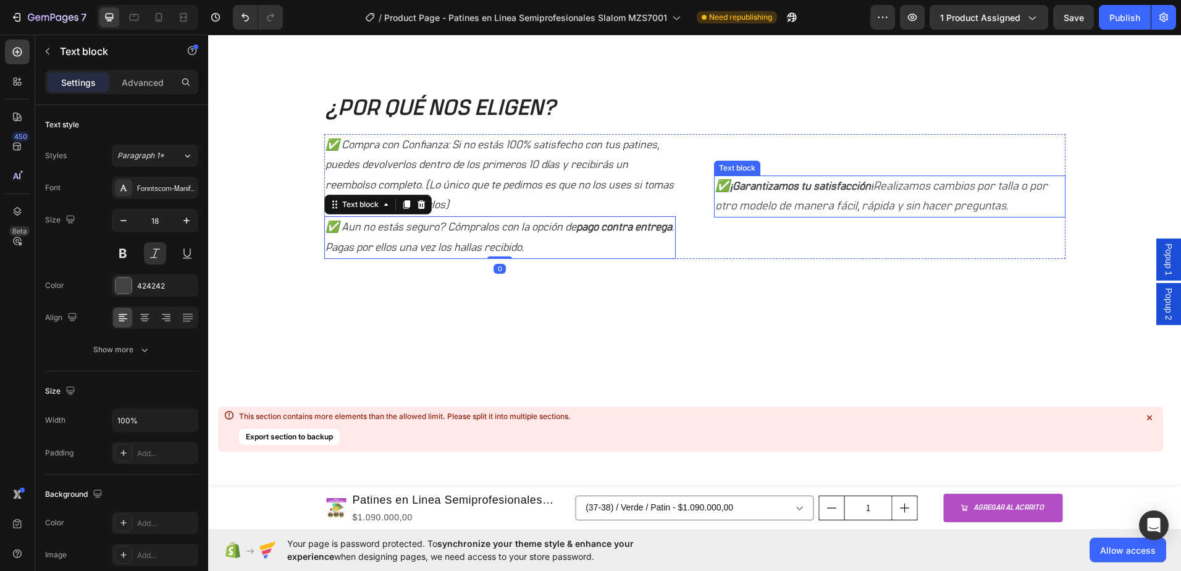
click at [843, 193] on p "✅ ¡Garantizamos tu satisfacción! Realizamos cambios por talla o por otro modelo…" at bounding box center [889, 197] width 349 height 40
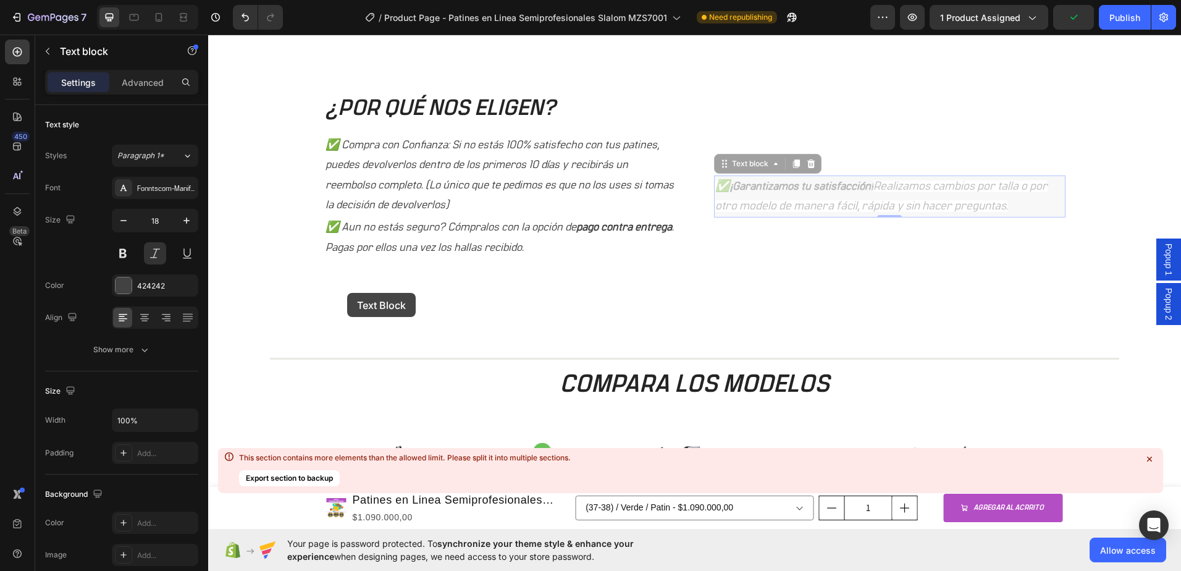
scroll to position [760, 0]
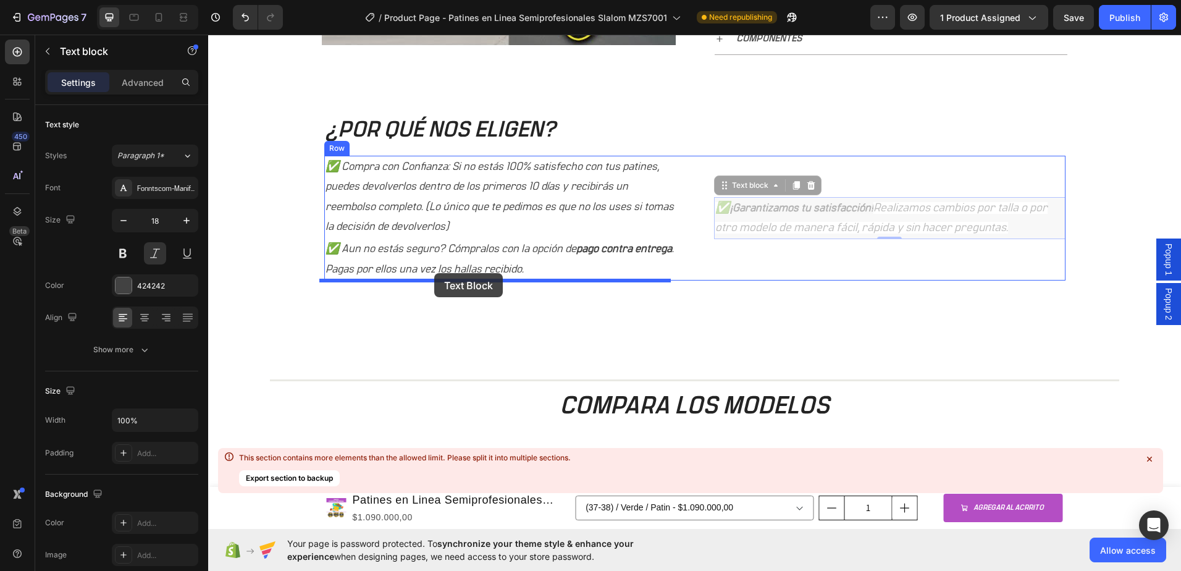
drag, startPoint x: 848, startPoint y: 175, endPoint x: 434, endPoint y: 273, distance: 425.4
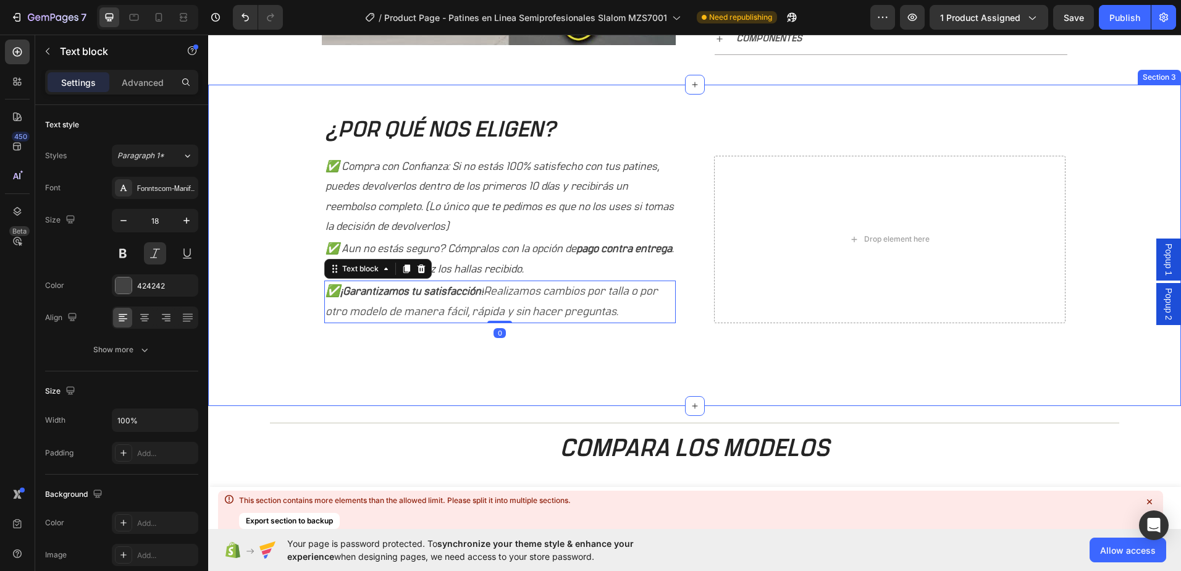
click at [1108, 279] on div "¿POR QUÉ NOS ELIGEN? Heading ✅ Compra con Confianza: Si no estás 100% satisfech…" at bounding box center [694, 250] width 954 height 273
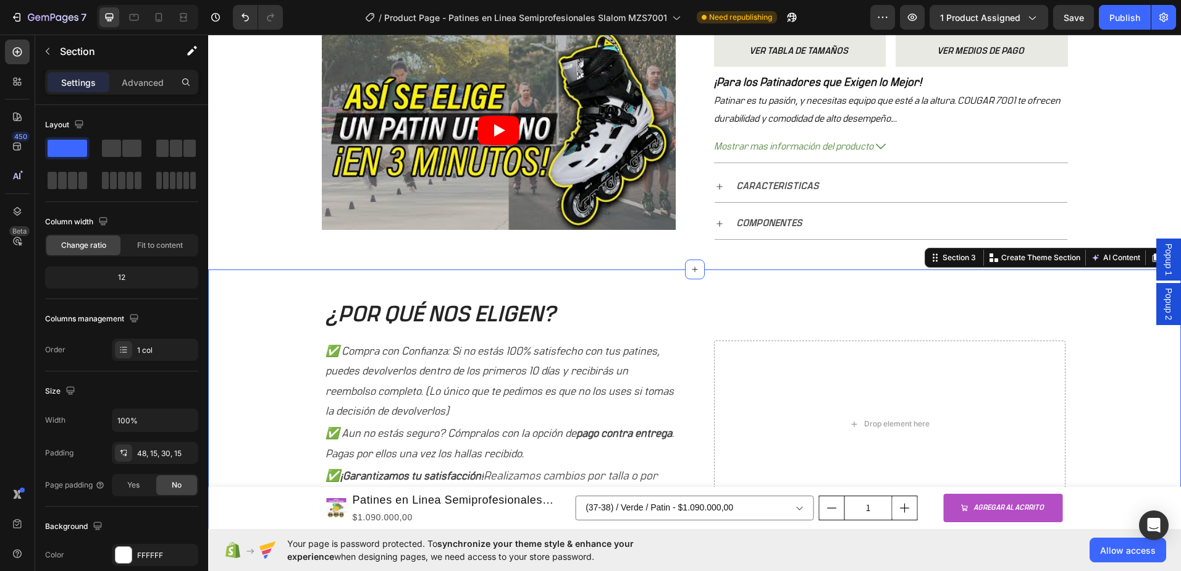
scroll to position [575, 0]
click at [694, 270] on icon at bounding box center [695, 270] width 10 height 10
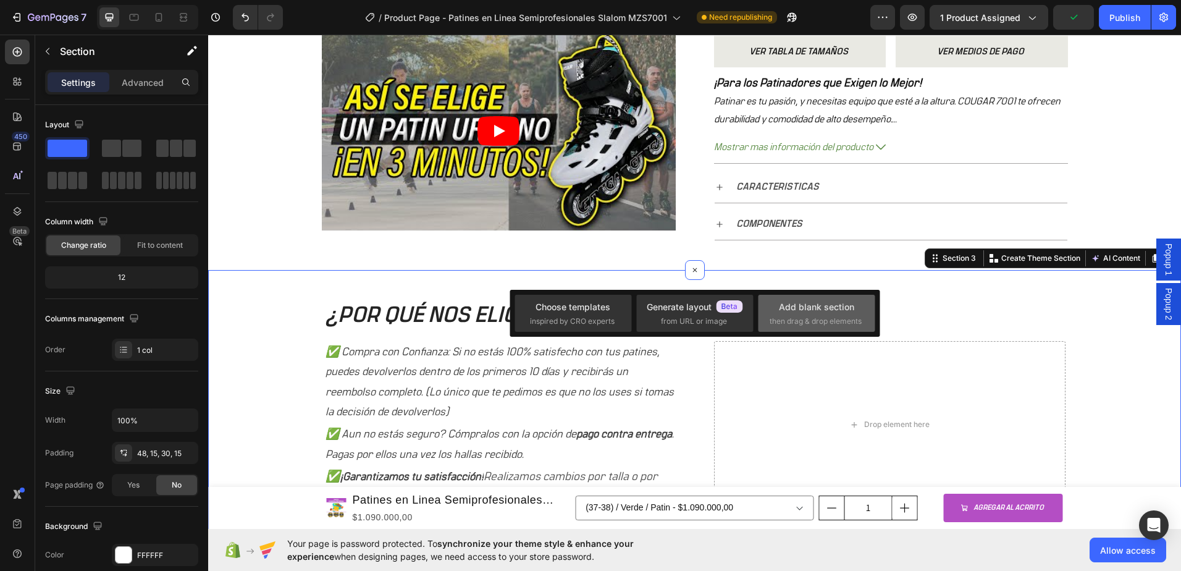
click at [809, 319] on span "then drag & drop elements" at bounding box center [816, 321] width 92 height 11
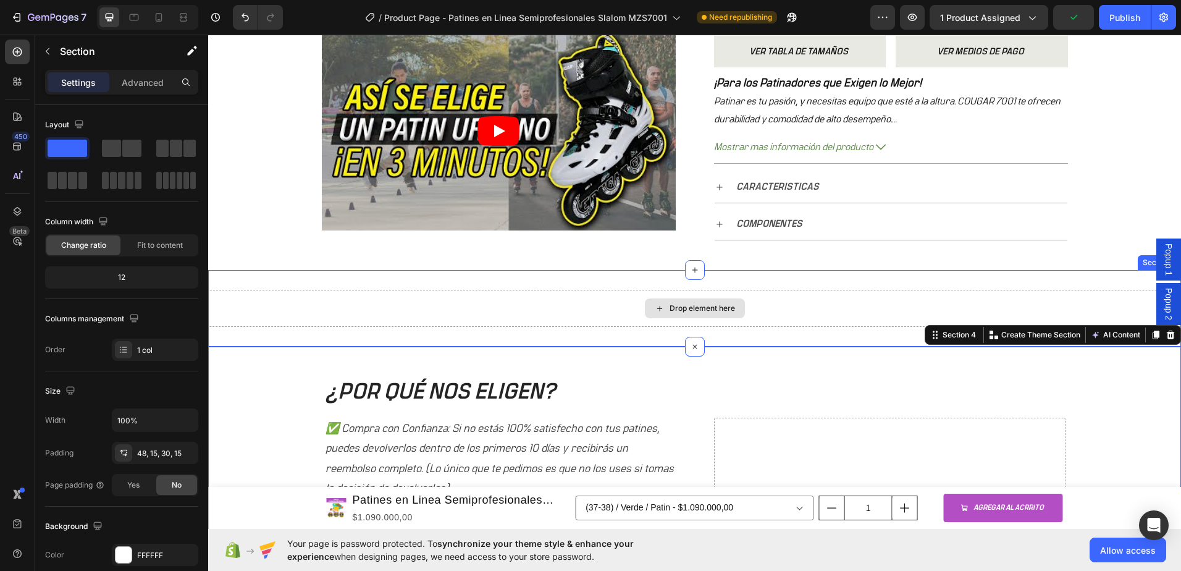
click at [698, 305] on div "Drop element here" at bounding box center [702, 308] width 65 height 10
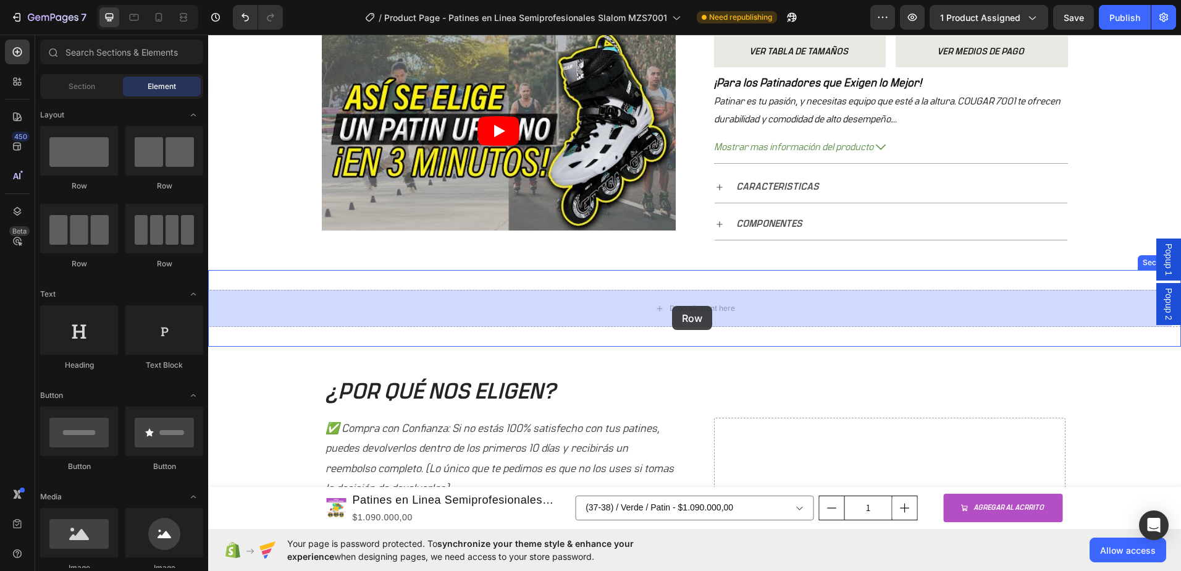
drag, startPoint x: 271, startPoint y: 269, endPoint x: 672, endPoint y: 306, distance: 402.6
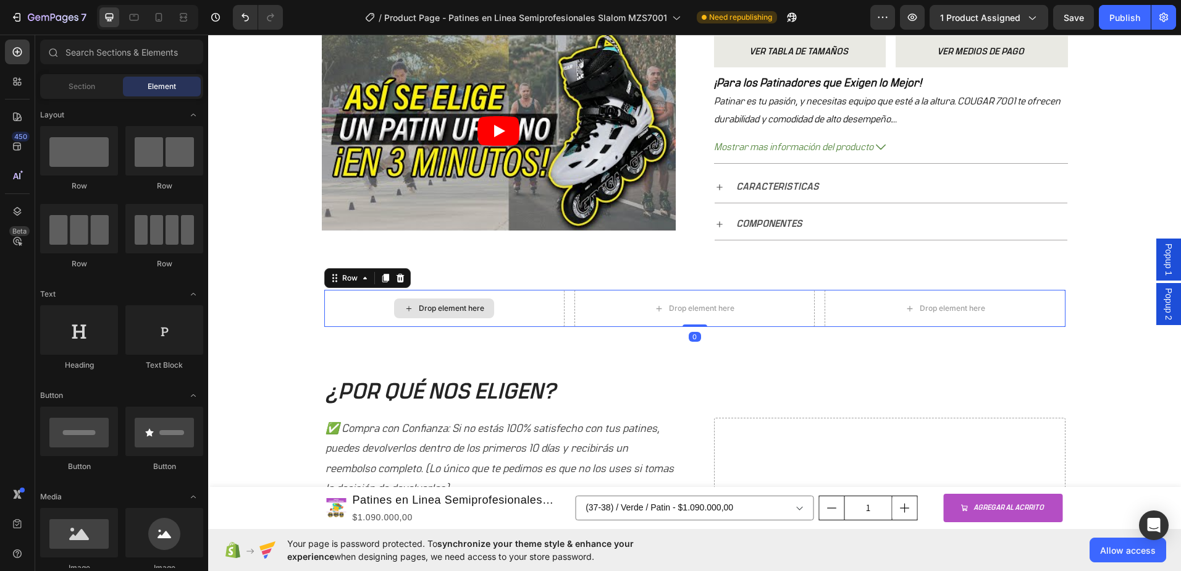
click at [461, 307] on div "Drop element here" at bounding box center [451, 308] width 65 height 10
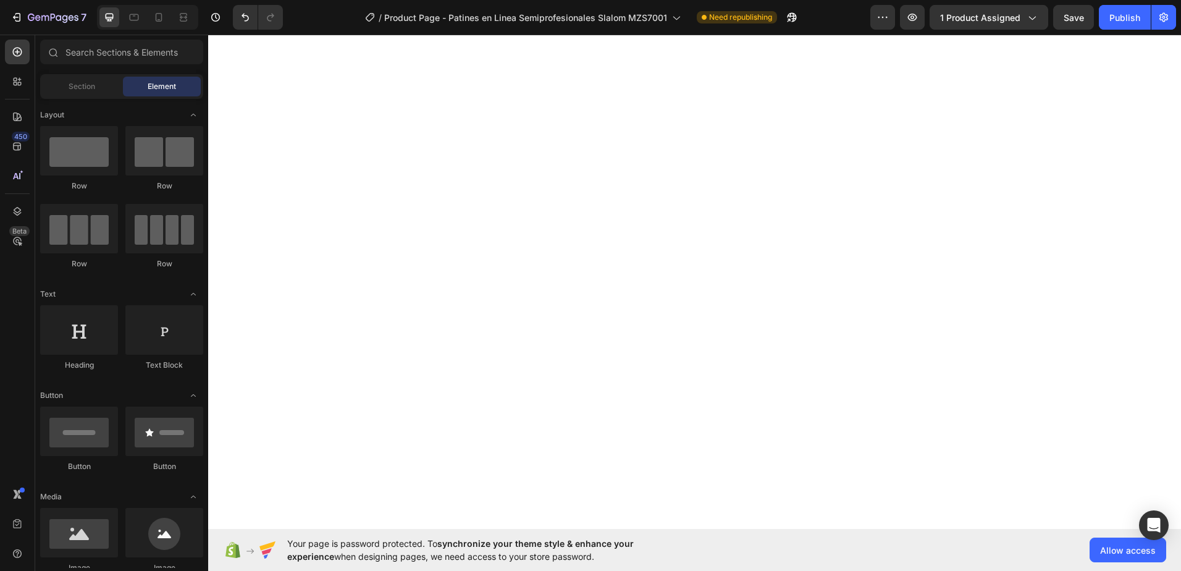
select select "577184192684688358"
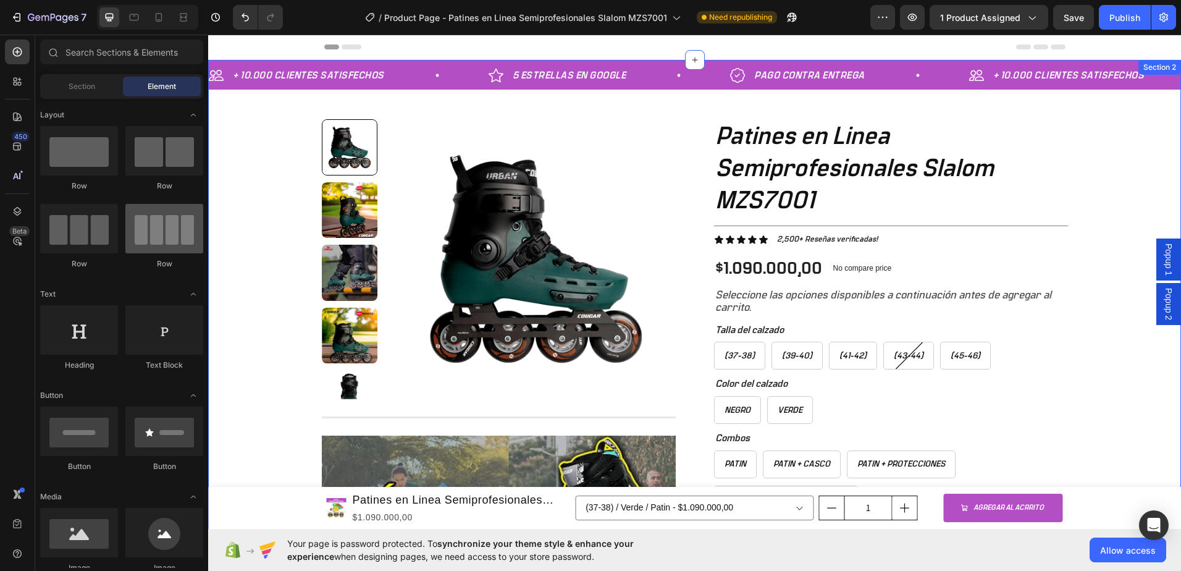
scroll to position [575, 0]
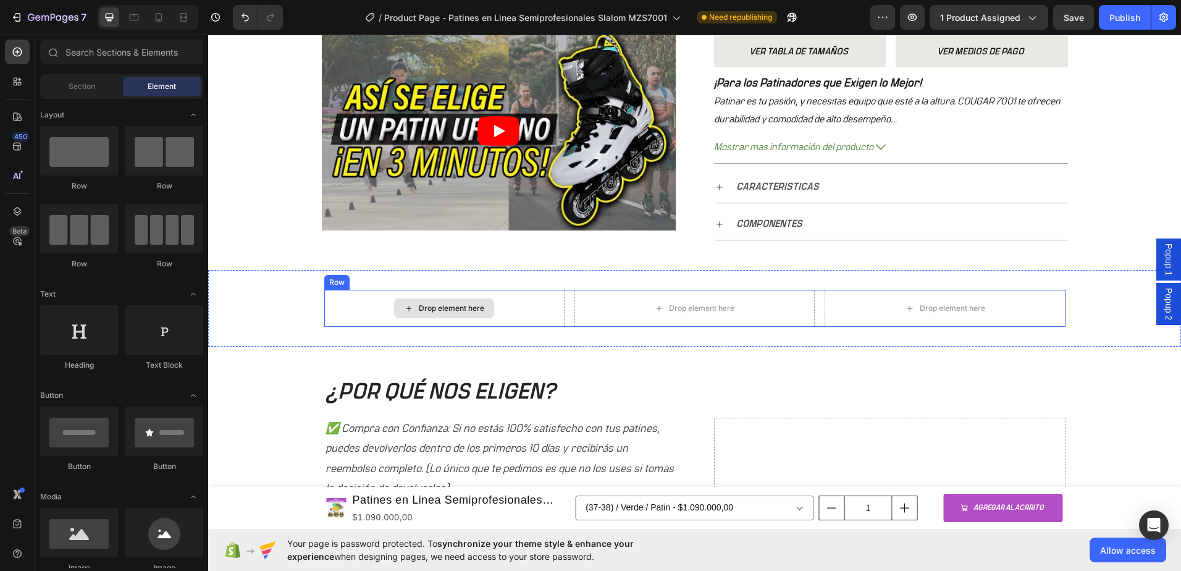
click at [463, 313] on div "Drop element here" at bounding box center [451, 308] width 65 height 10
click at [425, 311] on div "Drop element here" at bounding box center [451, 308] width 65 height 10
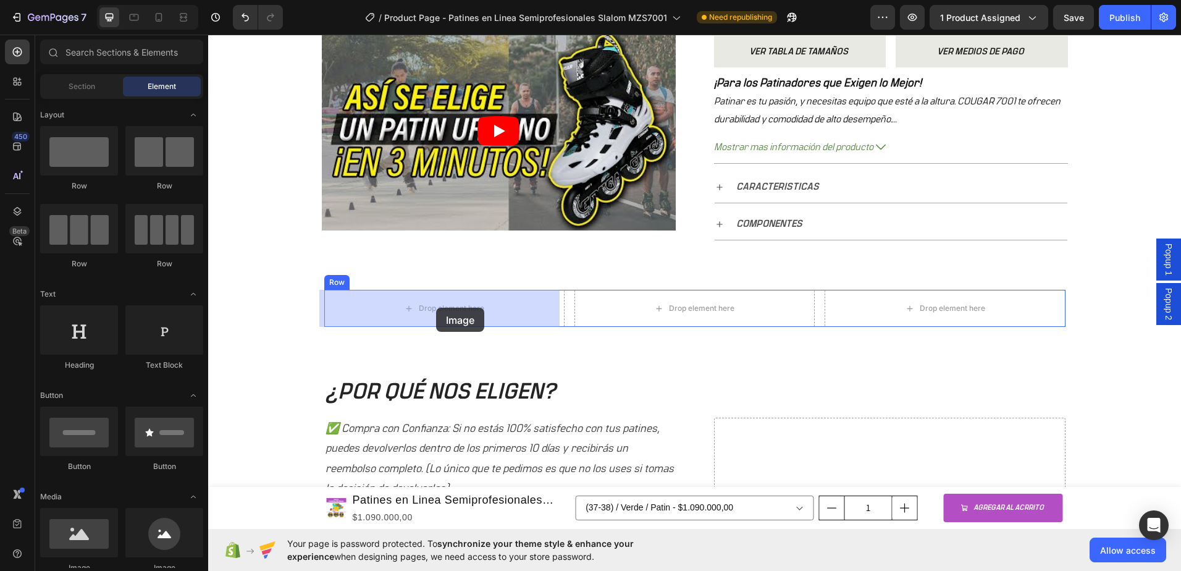
drag, startPoint x: 285, startPoint y: 559, endPoint x: 436, endPoint y: 308, distance: 293.2
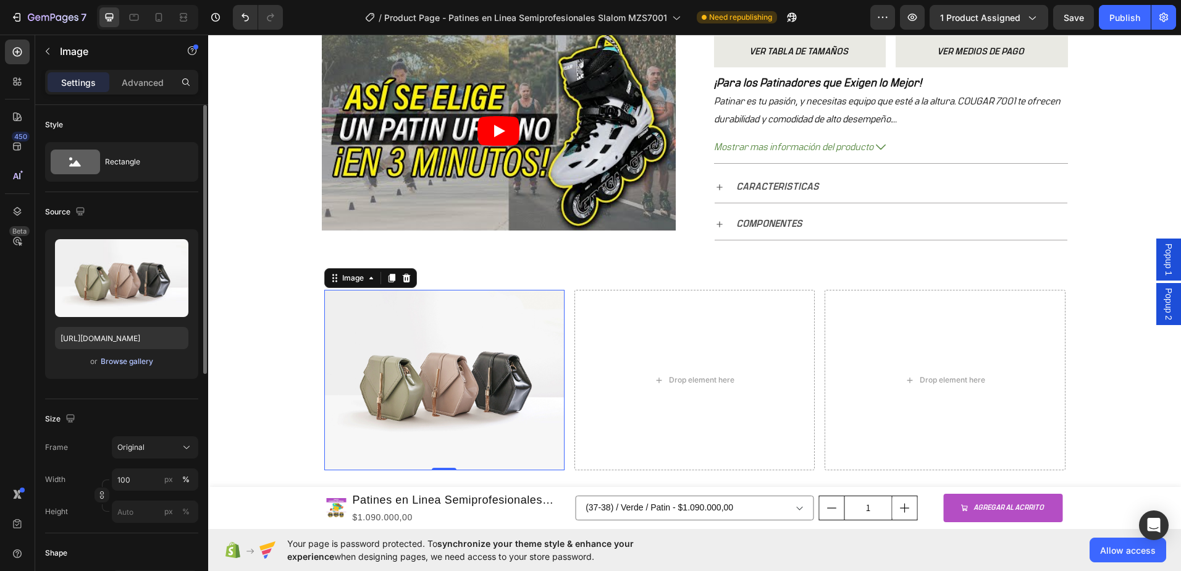
click at [124, 361] on div "Browse gallery" at bounding box center [127, 361] width 53 height 11
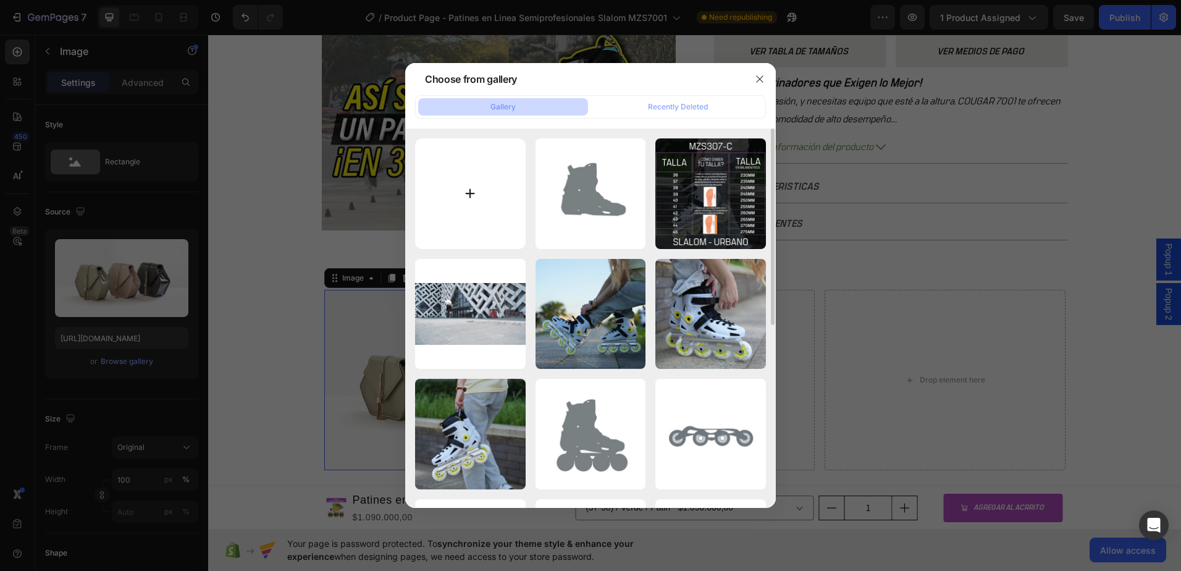
click at [497, 198] on input "file" at bounding box center [470, 193] width 111 height 111
type input "C:\fakepath\verde1.jpeg"
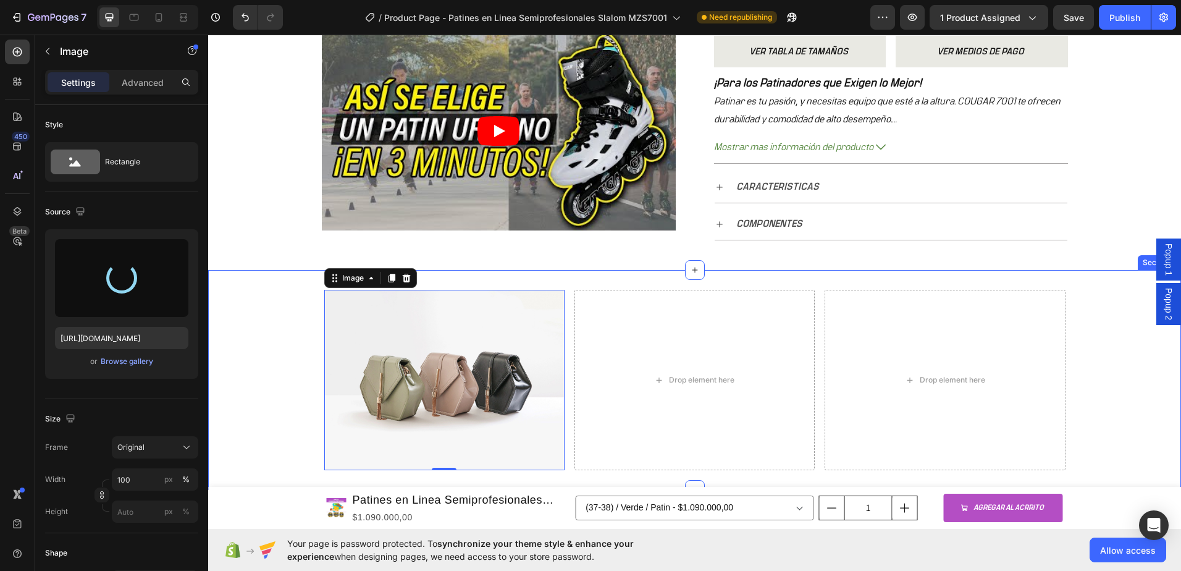
scroll to position [698, 0]
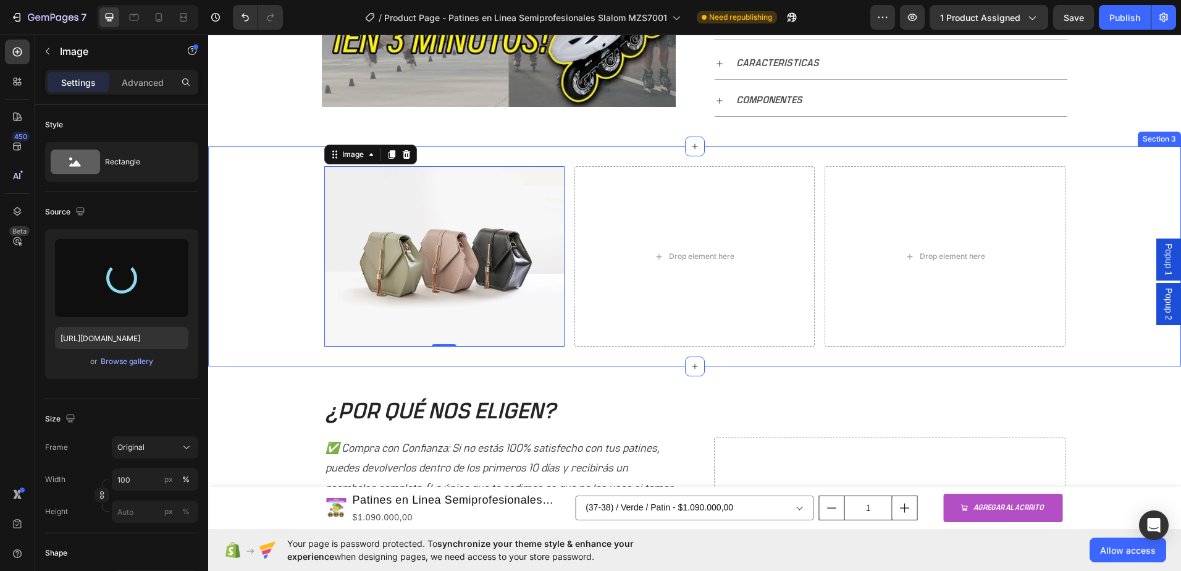
type input "https://cdn.shopify.com/s/files/1/0964/2947/4086/files/gempages_577184158929912…"
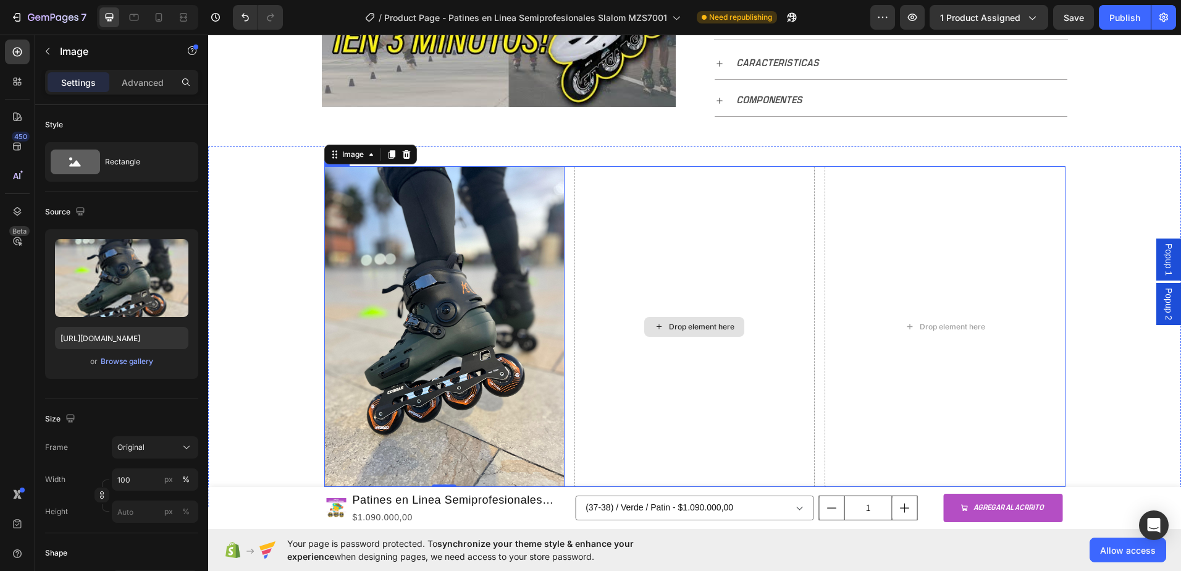
click at [718, 314] on div "Drop element here" at bounding box center [695, 326] width 240 height 321
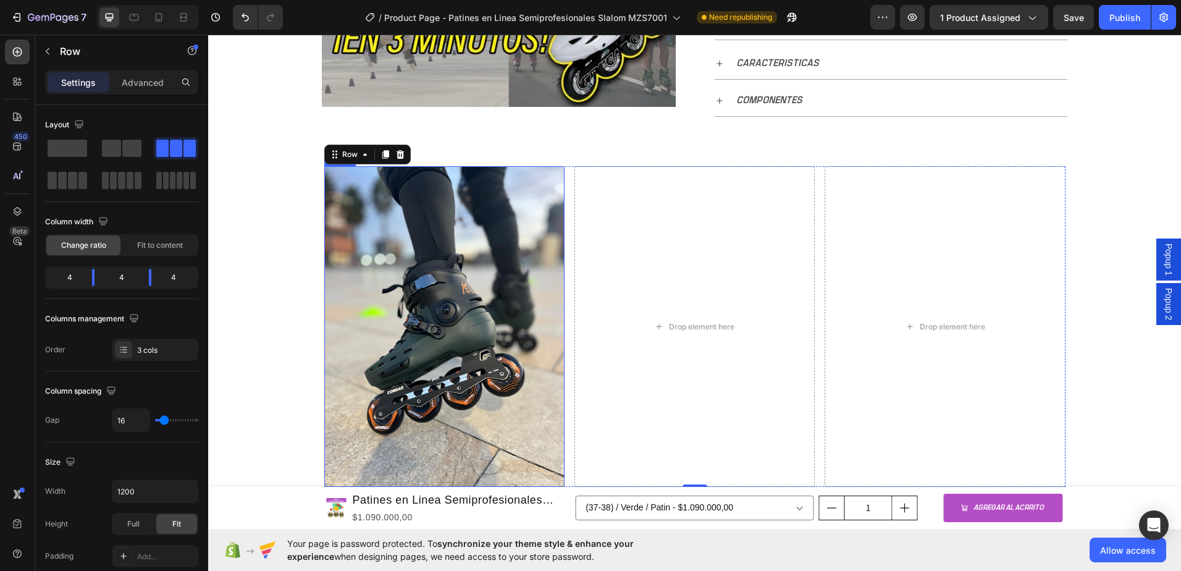
click at [403, 313] on img at bounding box center [444, 326] width 240 height 321
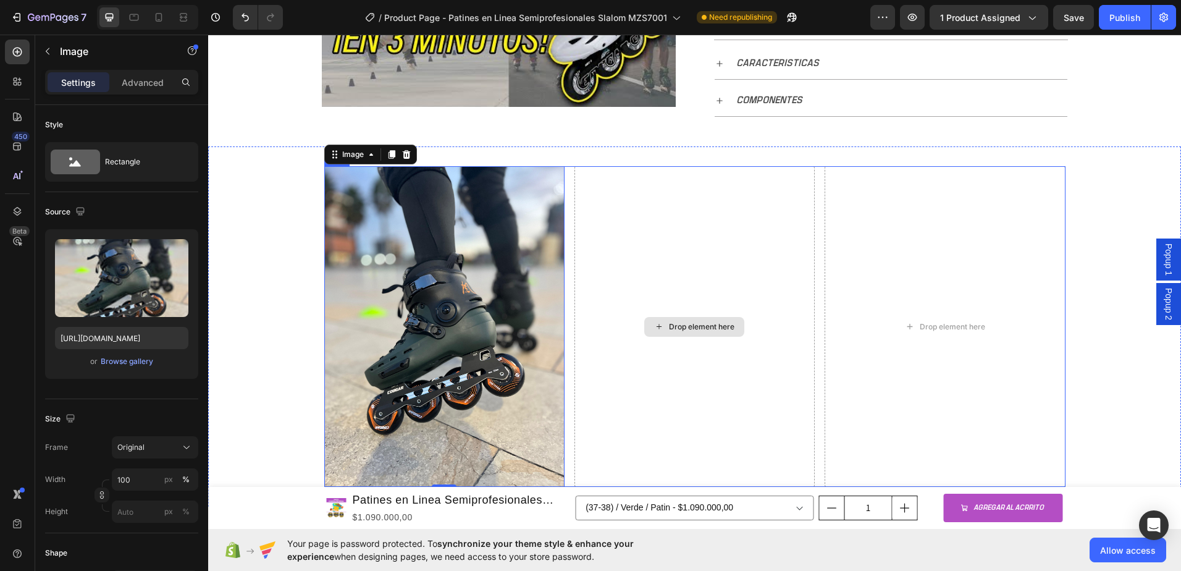
click at [667, 337] on div "Drop element here" at bounding box center [695, 326] width 240 height 321
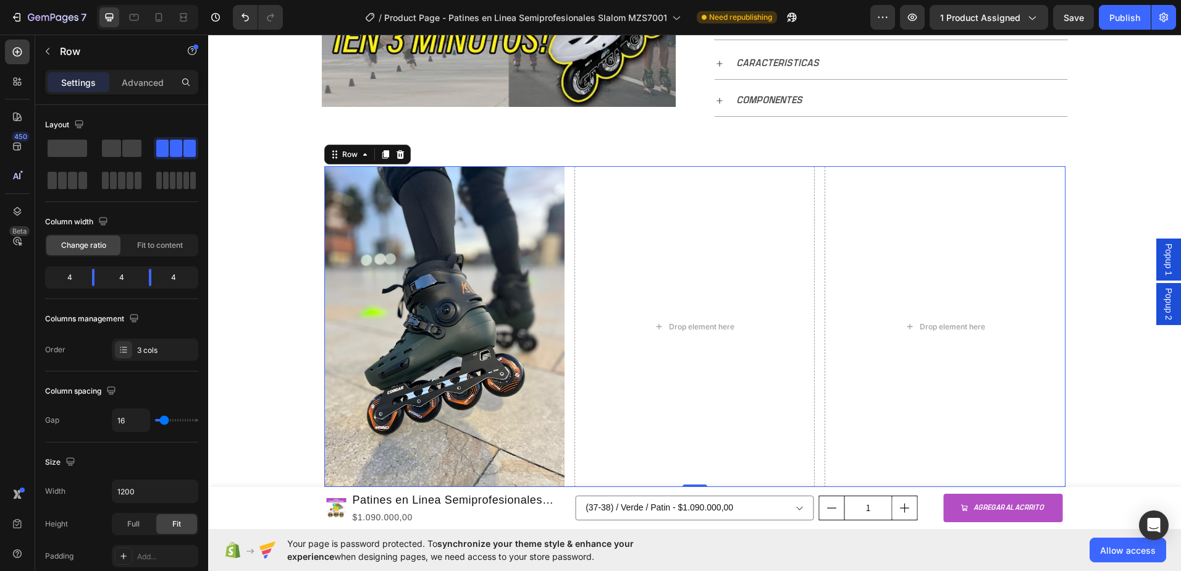
click at [567, 222] on div "Image Drop element here Drop element here Row 0" at bounding box center [694, 326] width 741 height 321
click at [586, 222] on div "Drop element here" at bounding box center [695, 326] width 240 height 321
click at [609, 313] on div "Drop element here" at bounding box center [695, 326] width 240 height 321
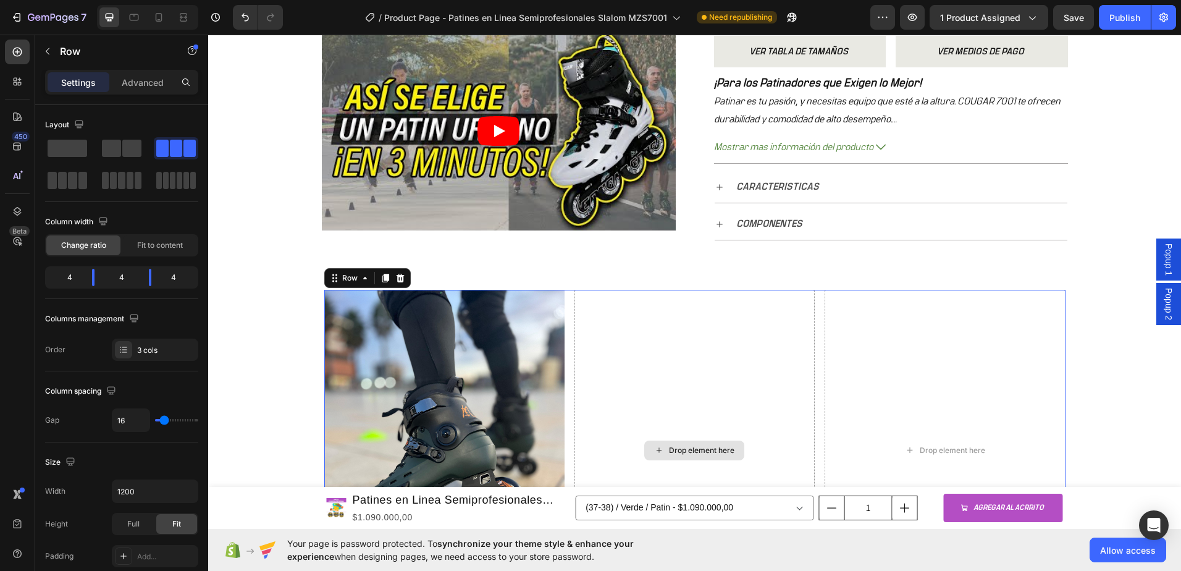
scroll to position [760, 0]
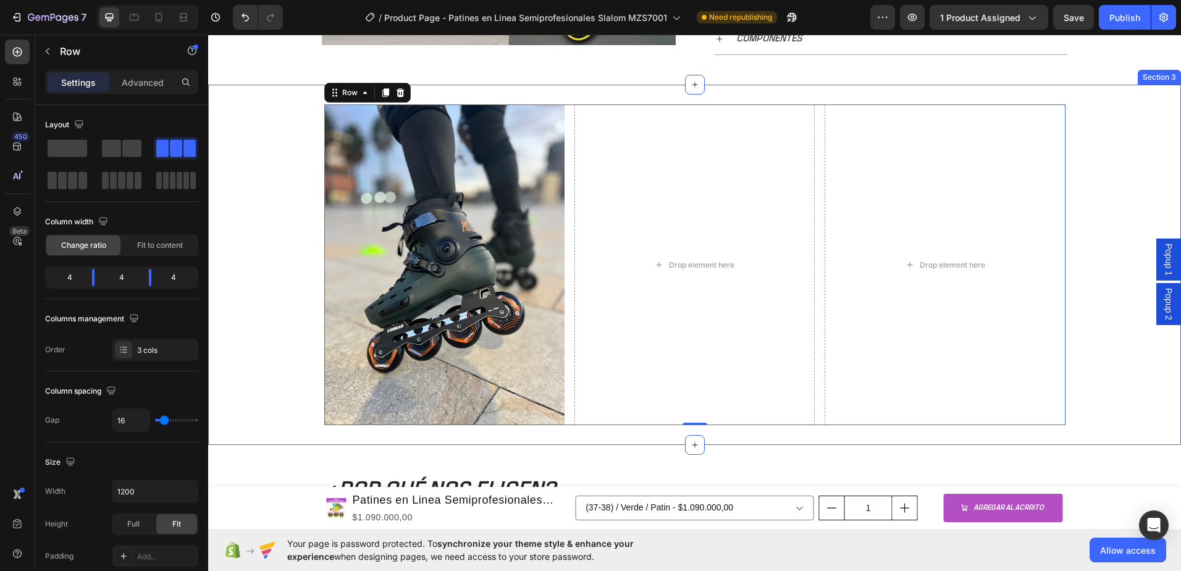
click at [284, 306] on div "Image Drop element here Drop element here Row 0" at bounding box center [694, 264] width 973 height 321
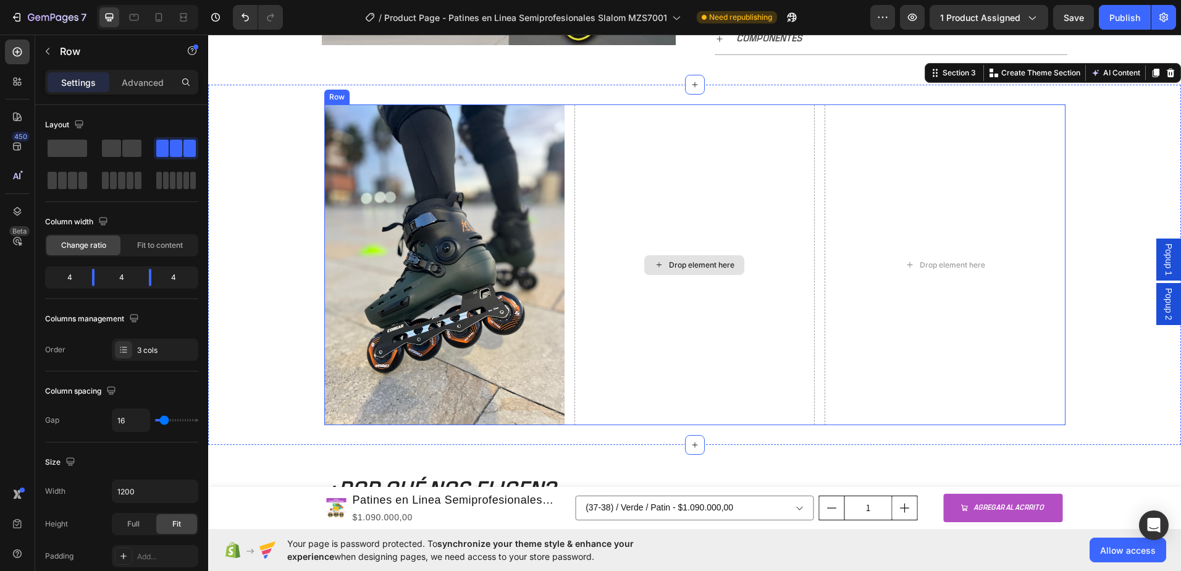
click at [594, 306] on div "Drop element here" at bounding box center [695, 264] width 240 height 321
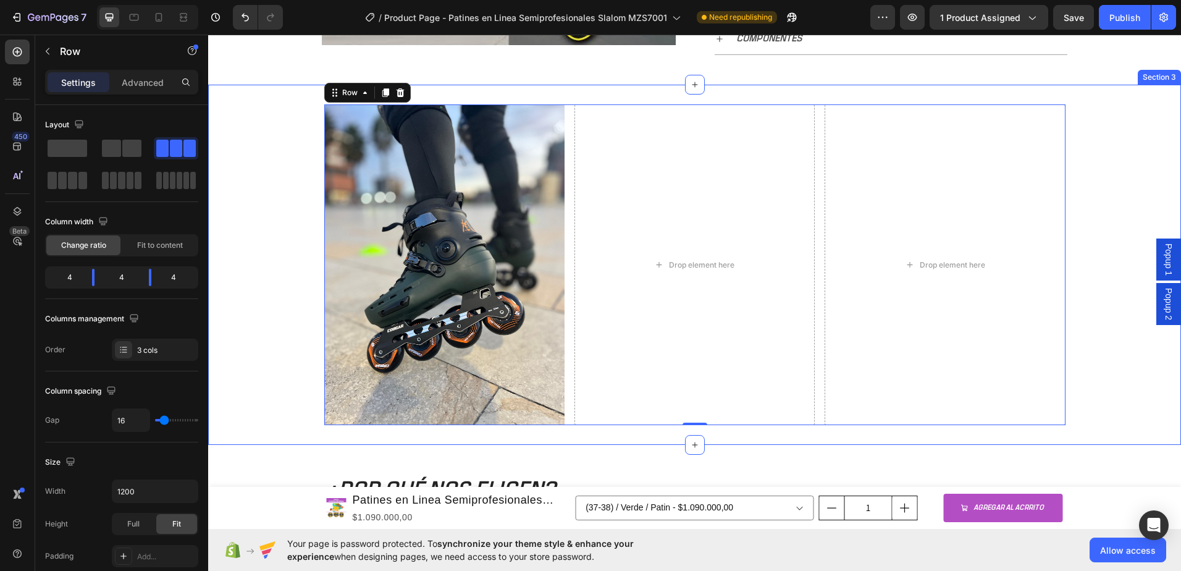
click at [246, 200] on div "Image Drop element here Drop element here Row 0" at bounding box center [694, 264] width 973 height 321
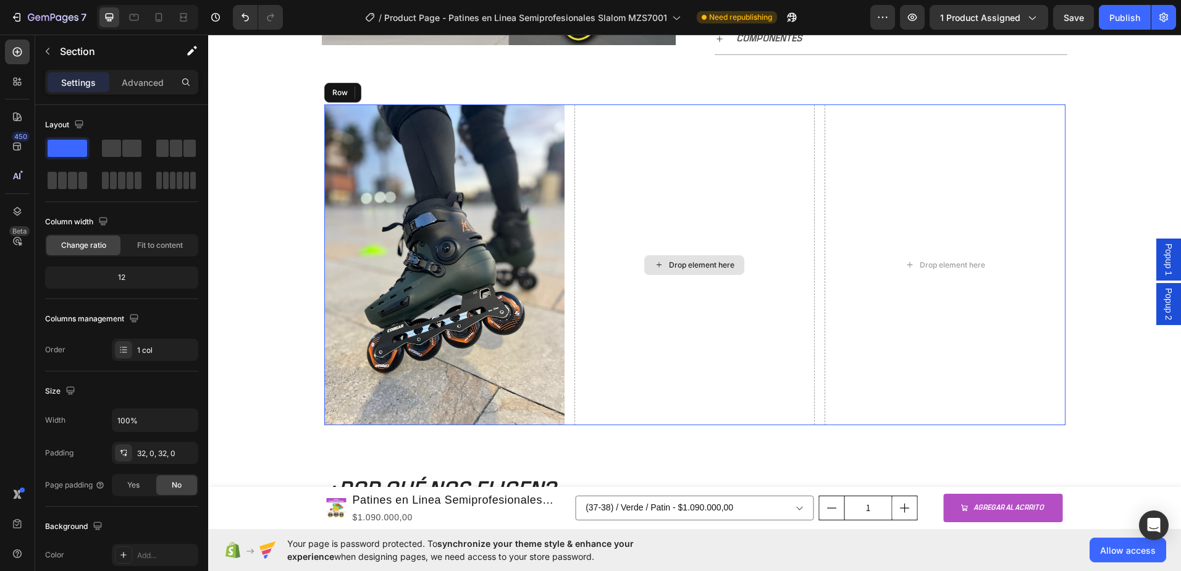
click at [628, 229] on div "Drop element here" at bounding box center [695, 264] width 240 height 321
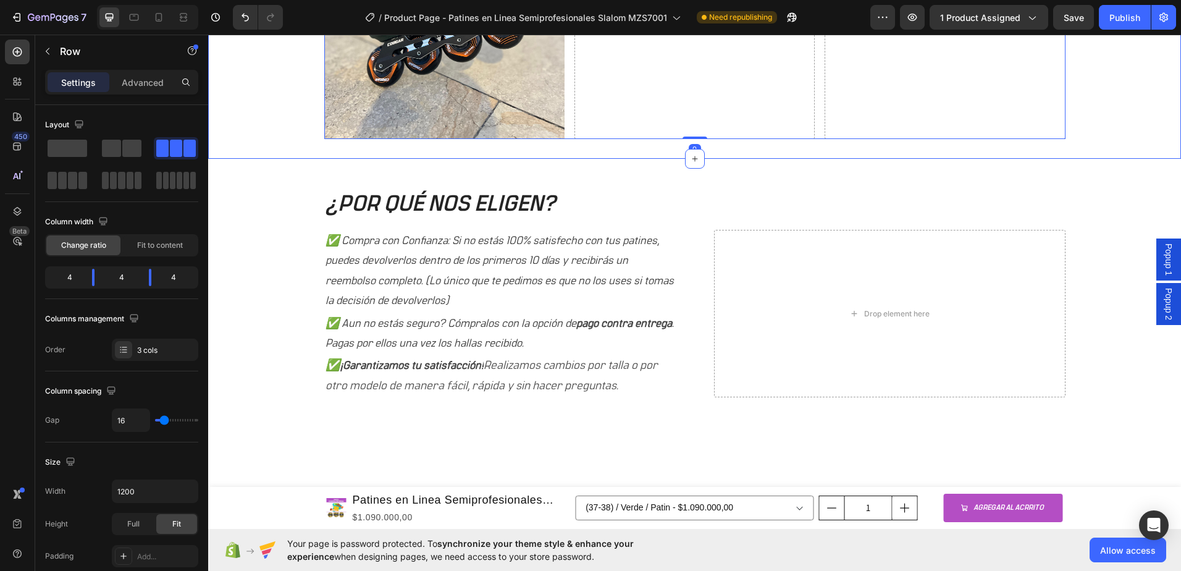
scroll to position [1069, 0]
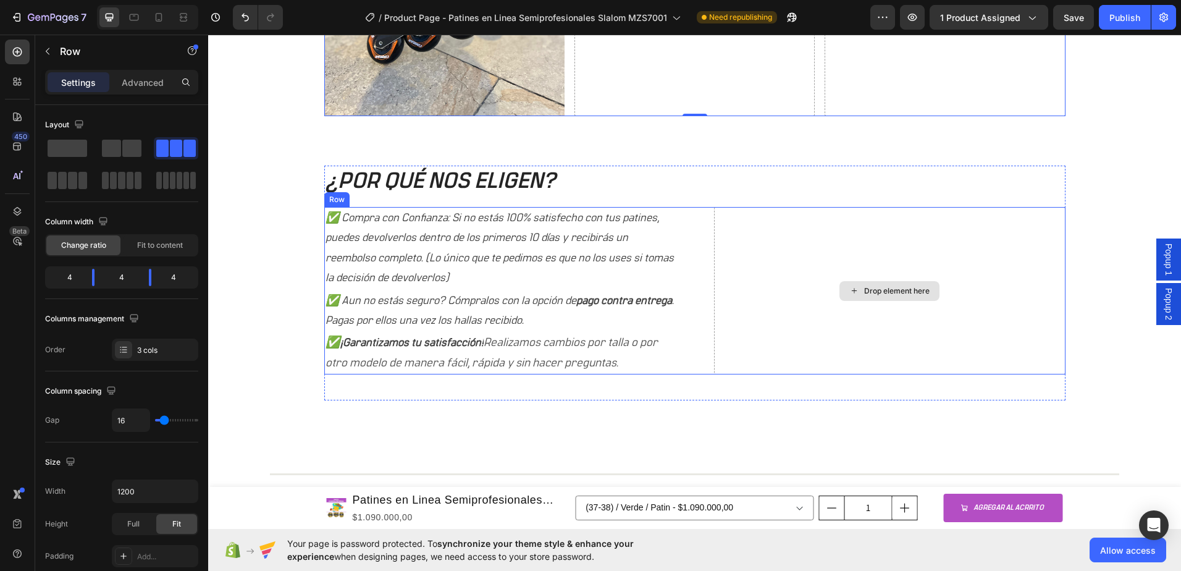
click at [900, 296] on div "Drop element here" at bounding box center [890, 291] width 100 height 20
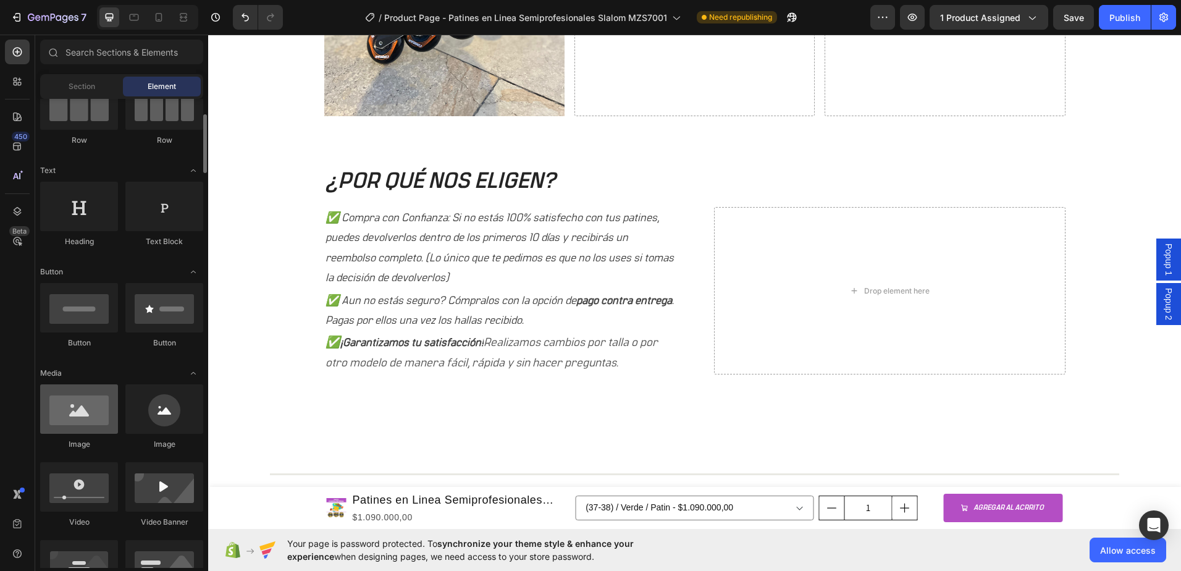
scroll to position [185, 0]
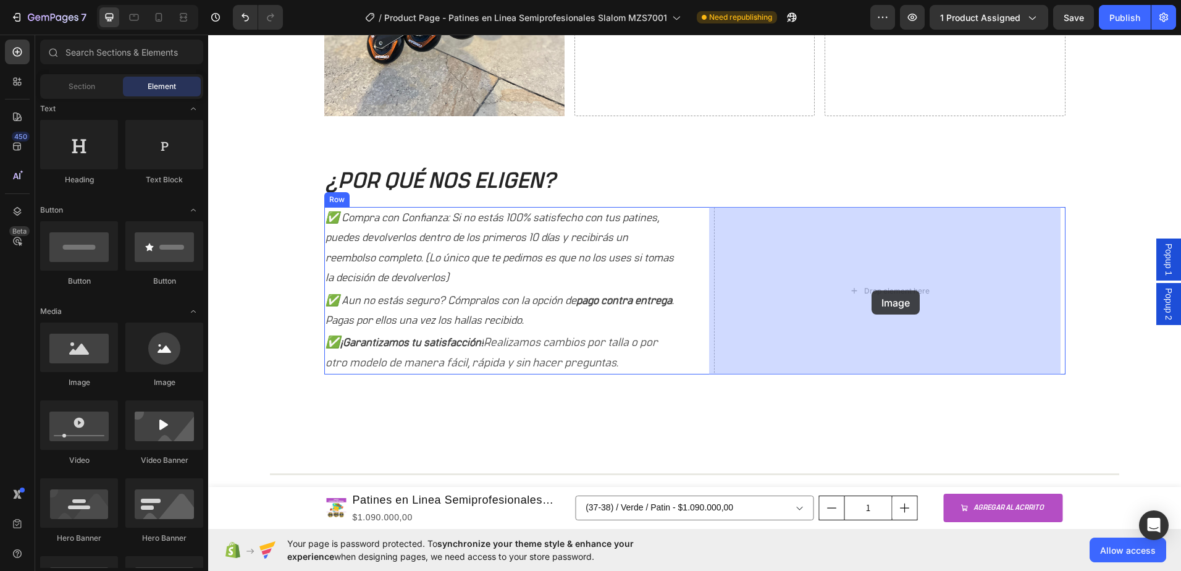
drag, startPoint x: 314, startPoint y: 388, endPoint x: 872, endPoint y: 290, distance: 565.7
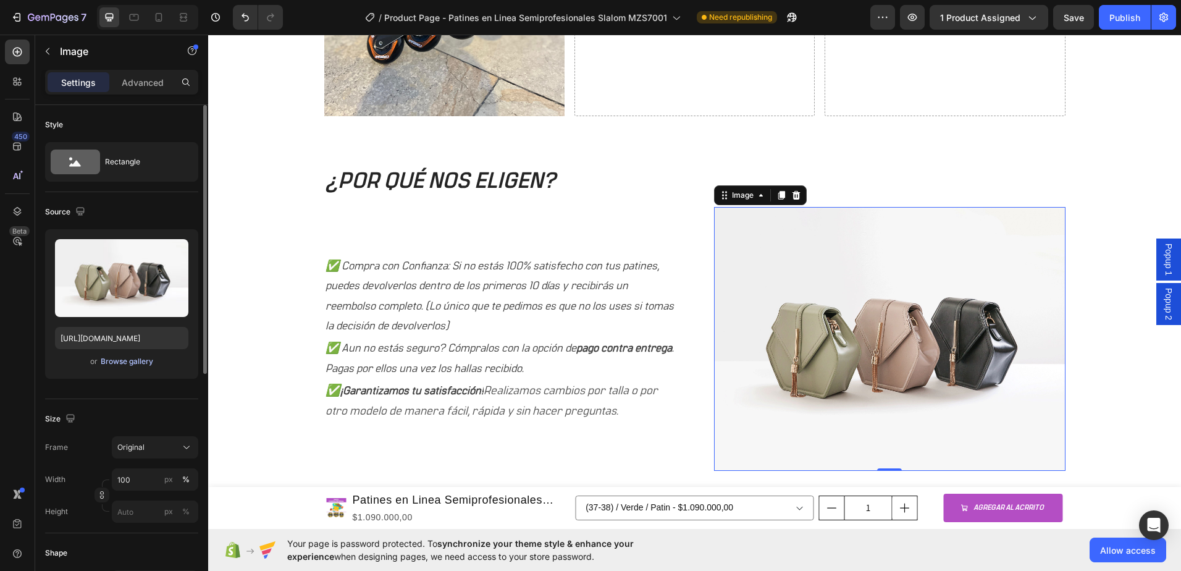
click at [117, 361] on div "Browse gallery" at bounding box center [127, 361] width 53 height 11
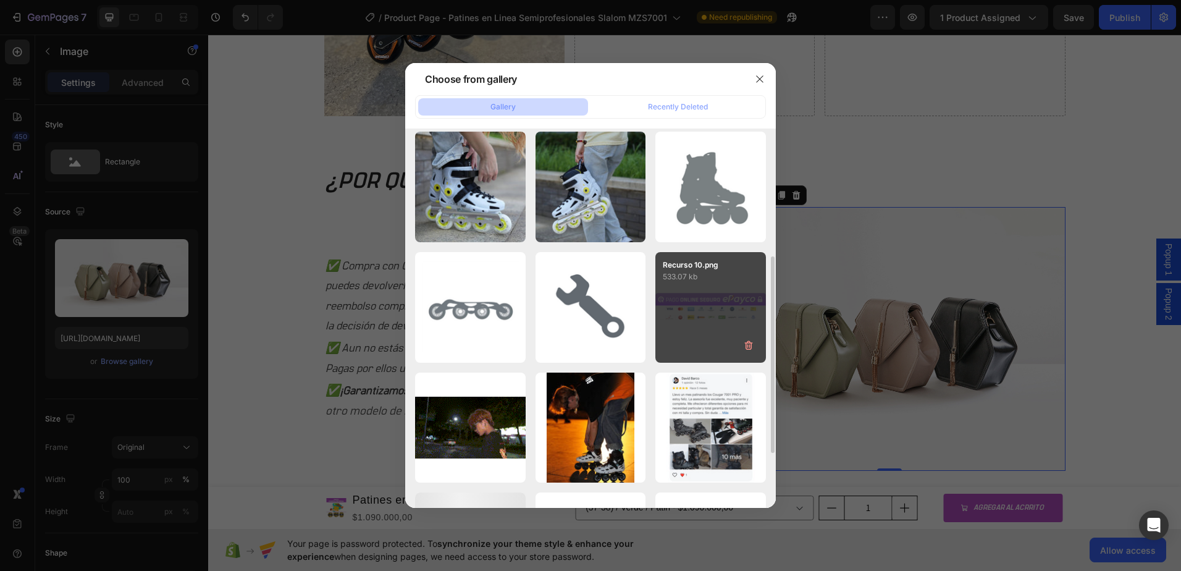
scroll to position [352, 0]
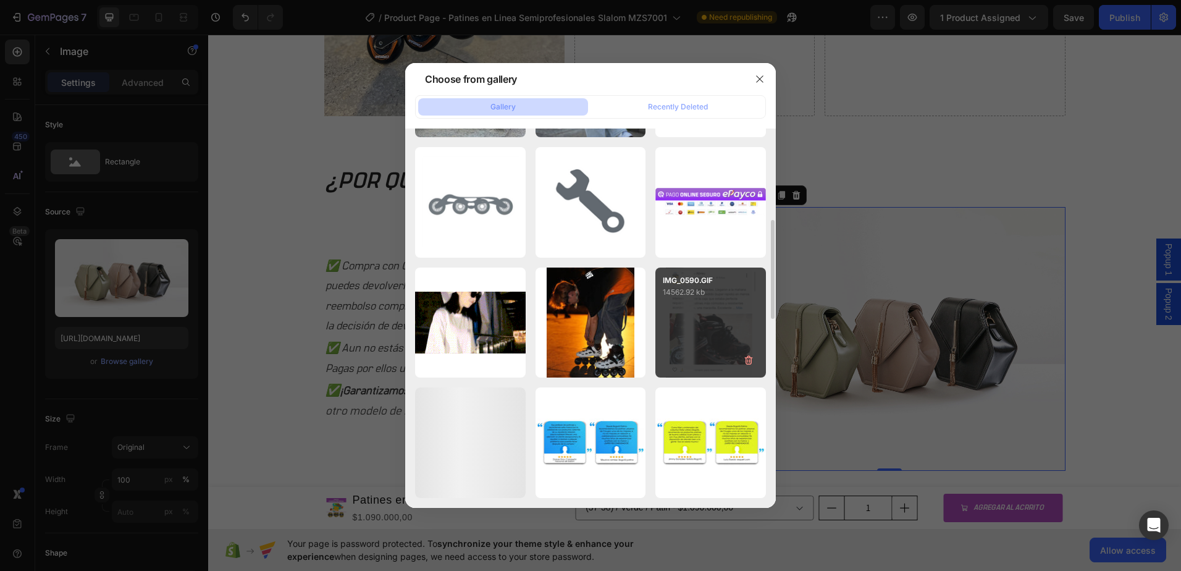
click at [705, 310] on div "IMG_0590.GIF 14562.92 kb" at bounding box center [710, 323] width 111 height 111
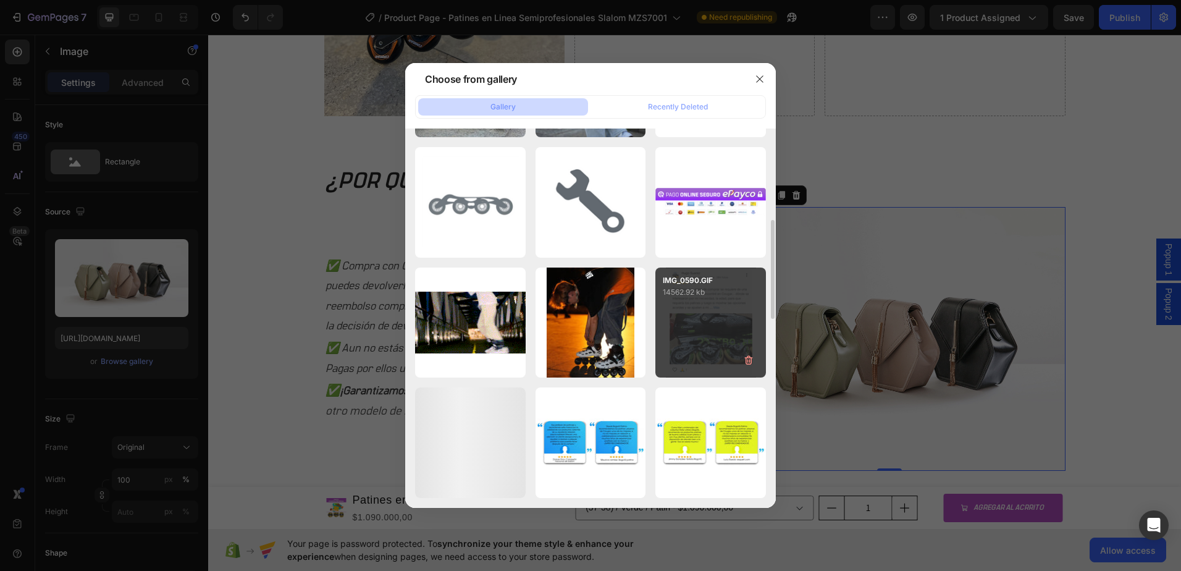
type input "[URL][DOMAIN_NAME]"
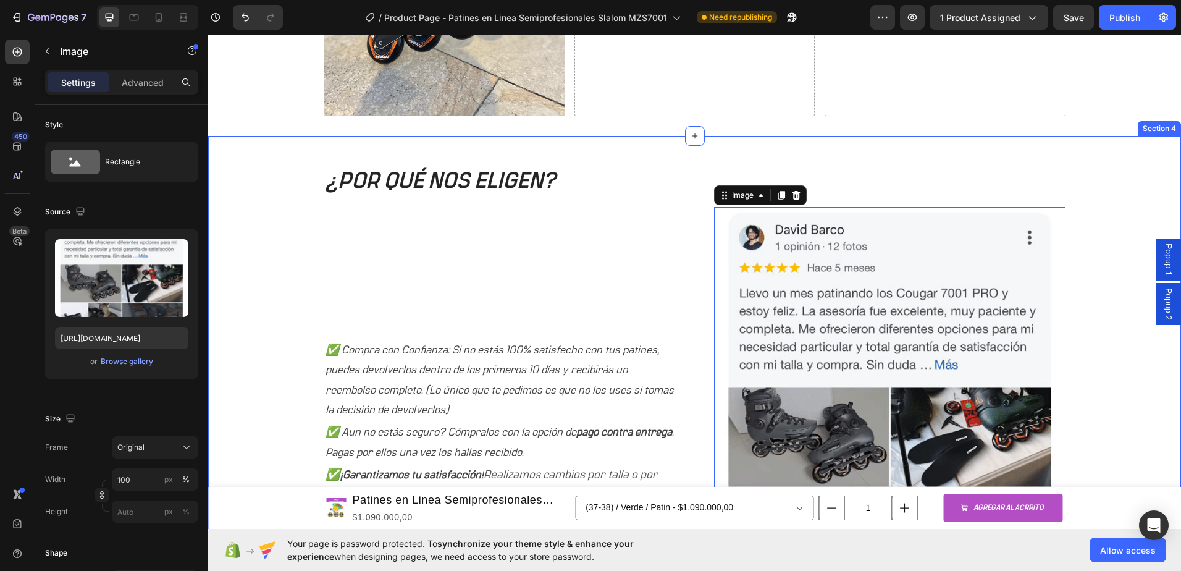
scroll to position [1131, 0]
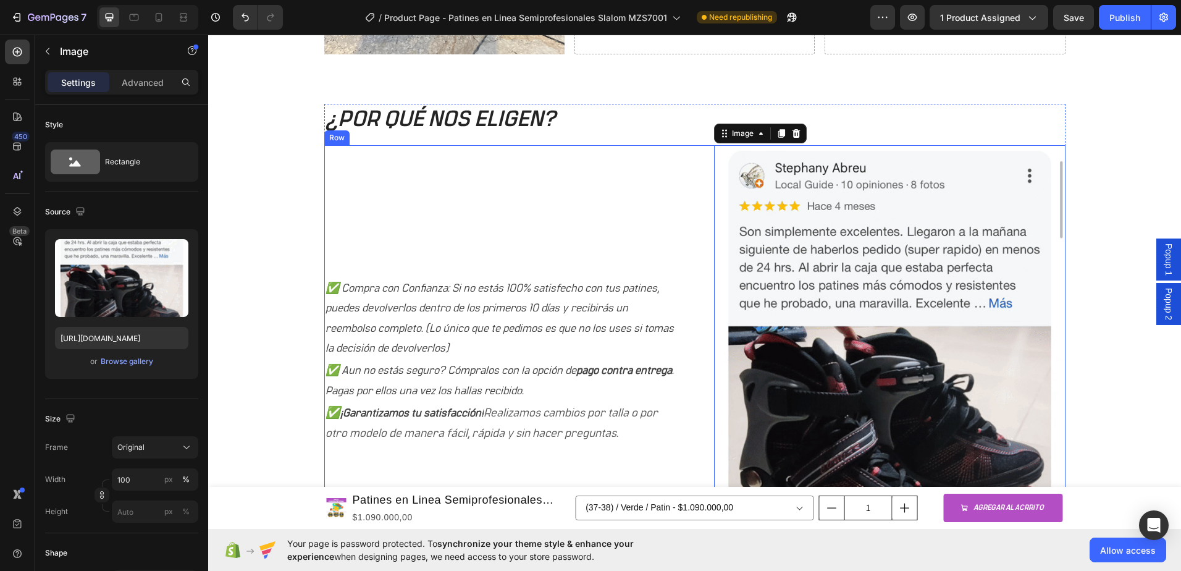
click at [492, 231] on div "✅ Compra con Confianza: Si no estás 100% satisfecho con tus patines, puedes dev…" at bounding box center [500, 361] width 352 height 432
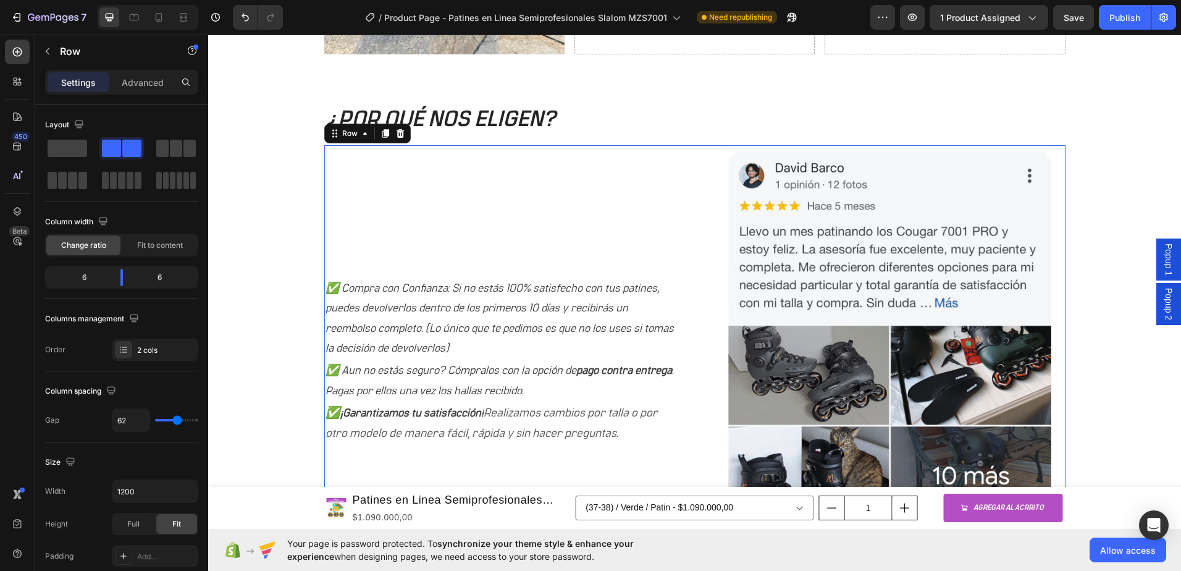
click at [425, 264] on div "✅ Compra con Confianza: Si no estás 100% satisfecho con tus patines, puedes dev…" at bounding box center [500, 361] width 352 height 432
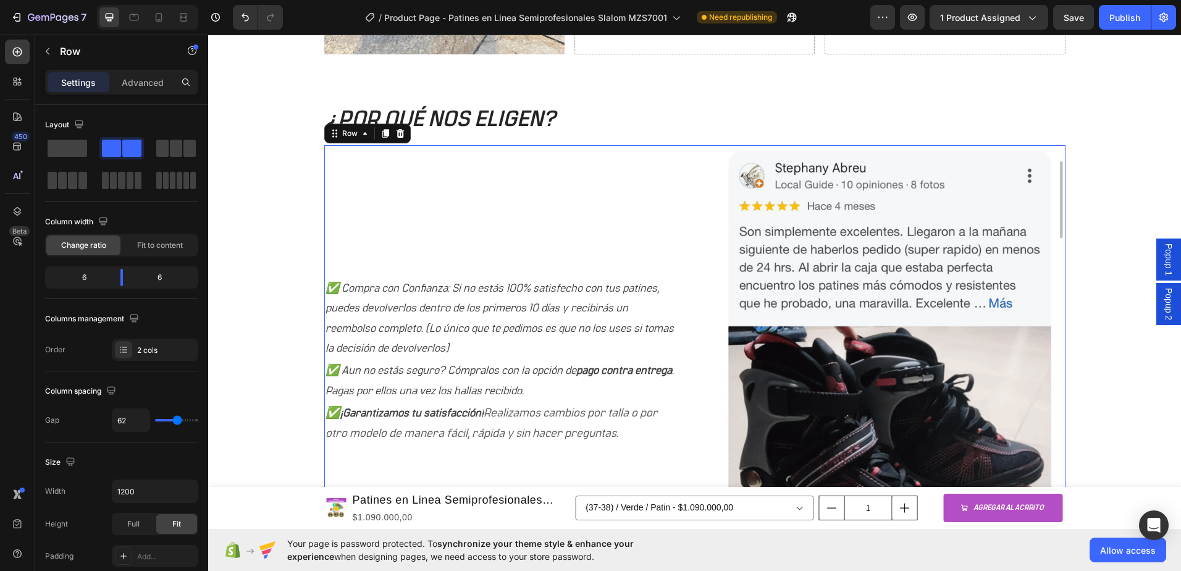
click at [815, 177] on img at bounding box center [890, 361] width 352 height 432
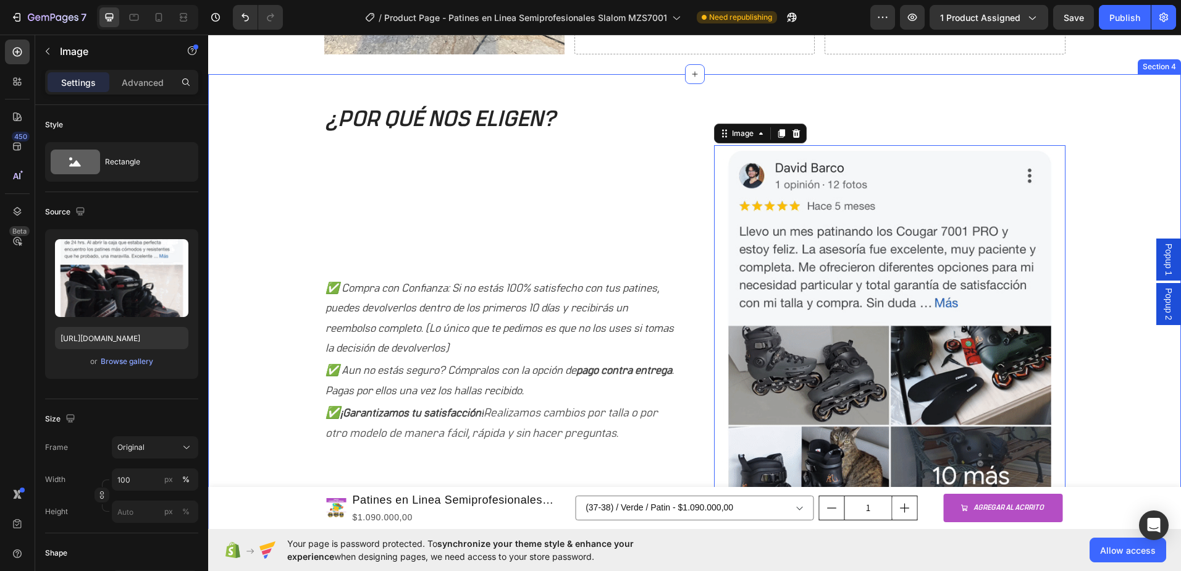
click at [508, 119] on h2 "¿POR QUÉ NOS ELIGEN?" at bounding box center [694, 120] width 741 height 32
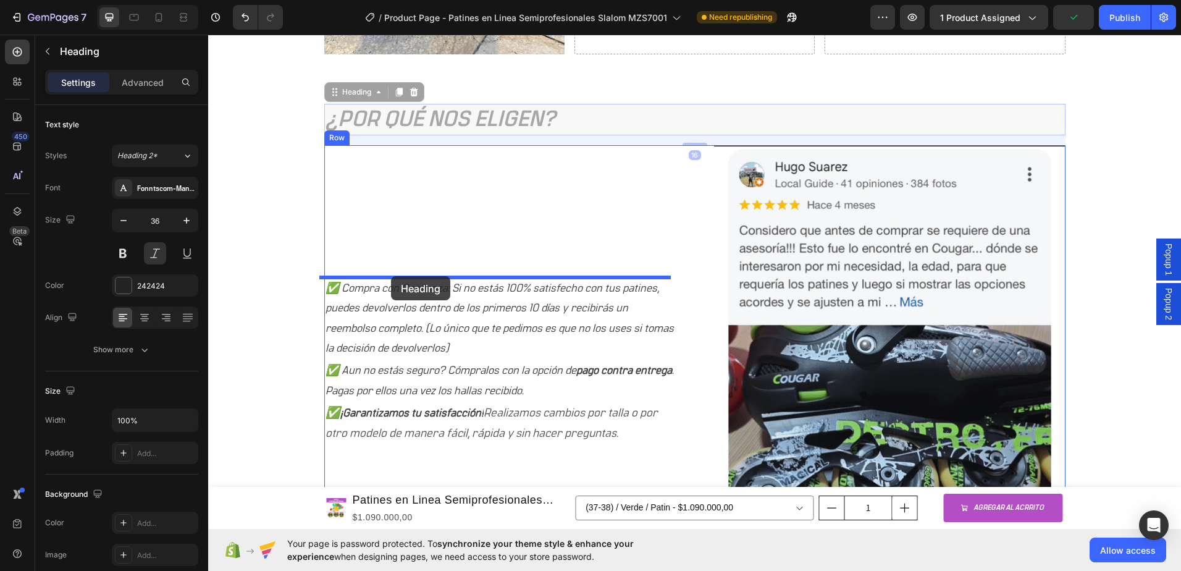
drag, startPoint x: 448, startPoint y: 117, endPoint x: 390, endPoint y: 277, distance: 170.8
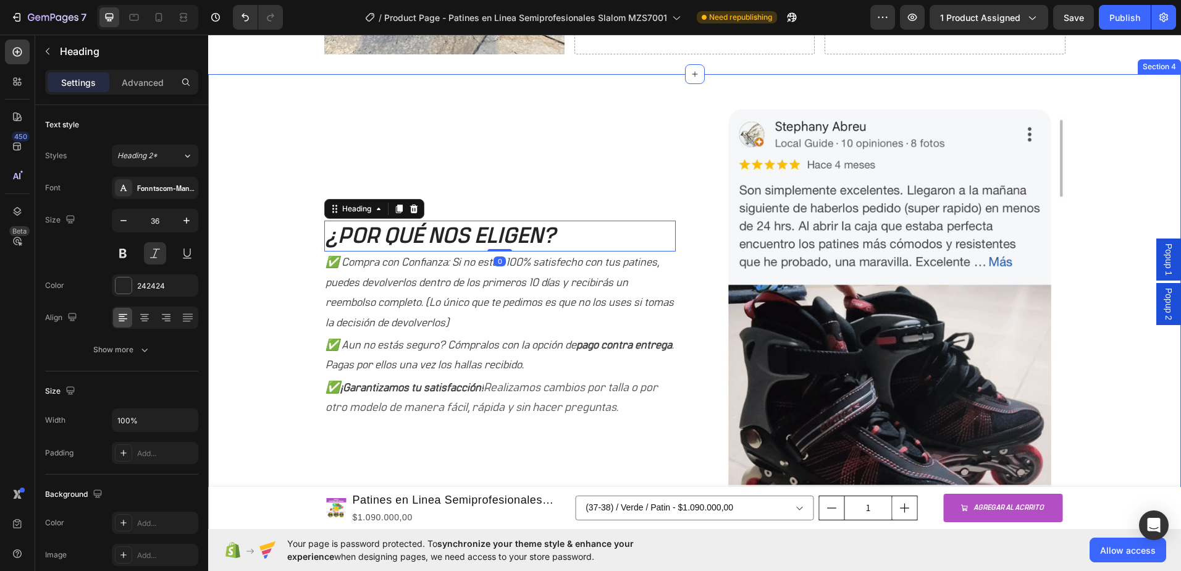
click at [289, 168] on div "¿POR QUÉ NOS ELIGEN? Heading 0 ✅ Compra con Confianza: Si no estás 100% satisfe…" at bounding box center [694, 352] width 954 height 496
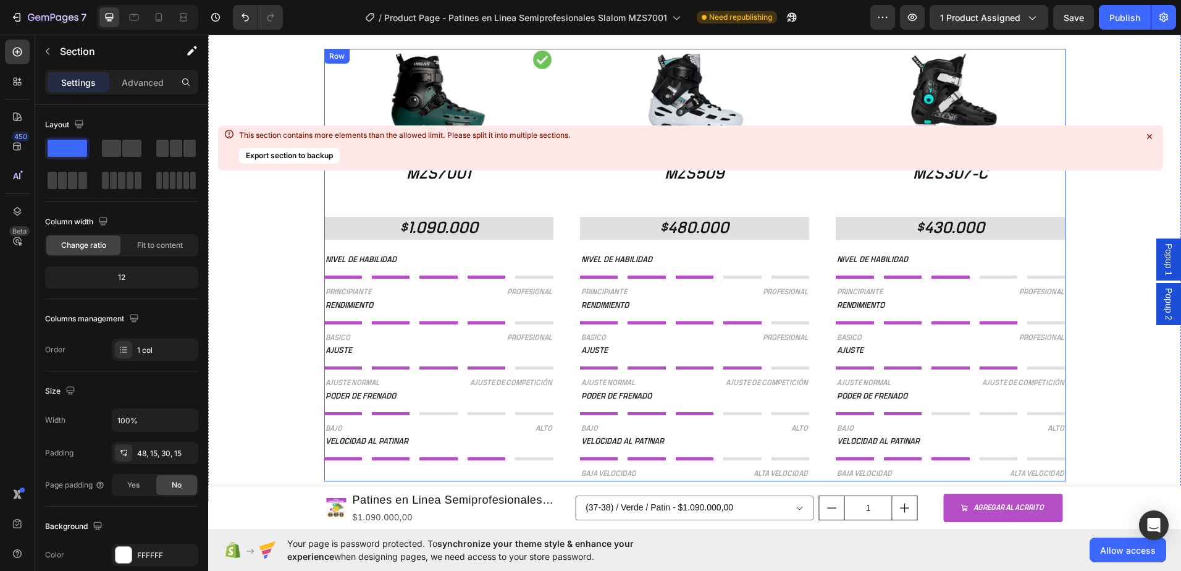
scroll to position [1810, 0]
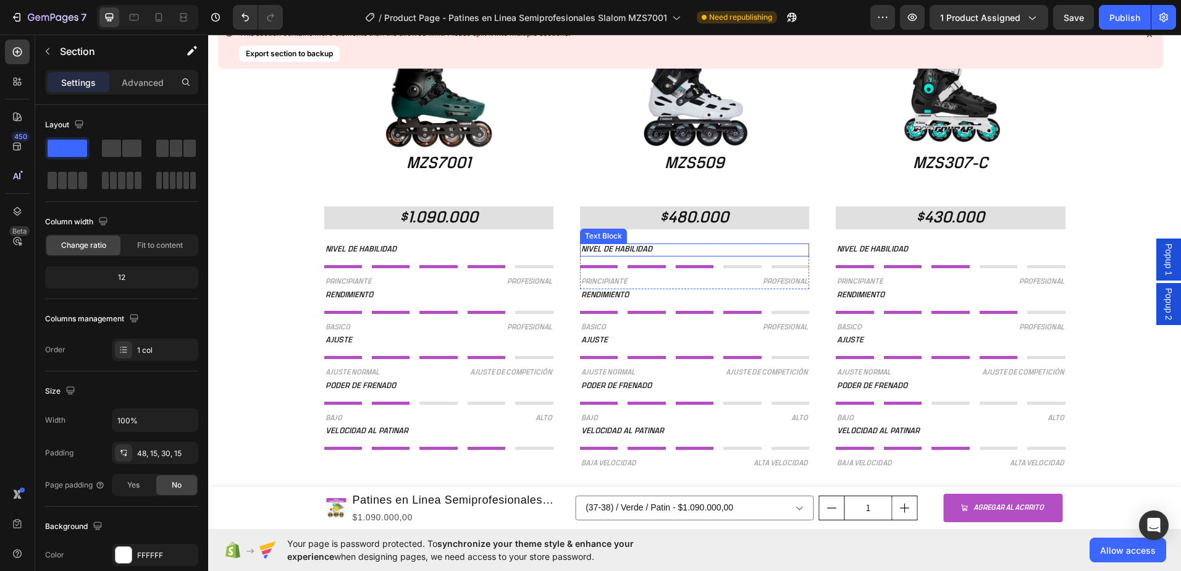
click at [682, 219] on h2 "$480.000" at bounding box center [694, 217] width 229 height 23
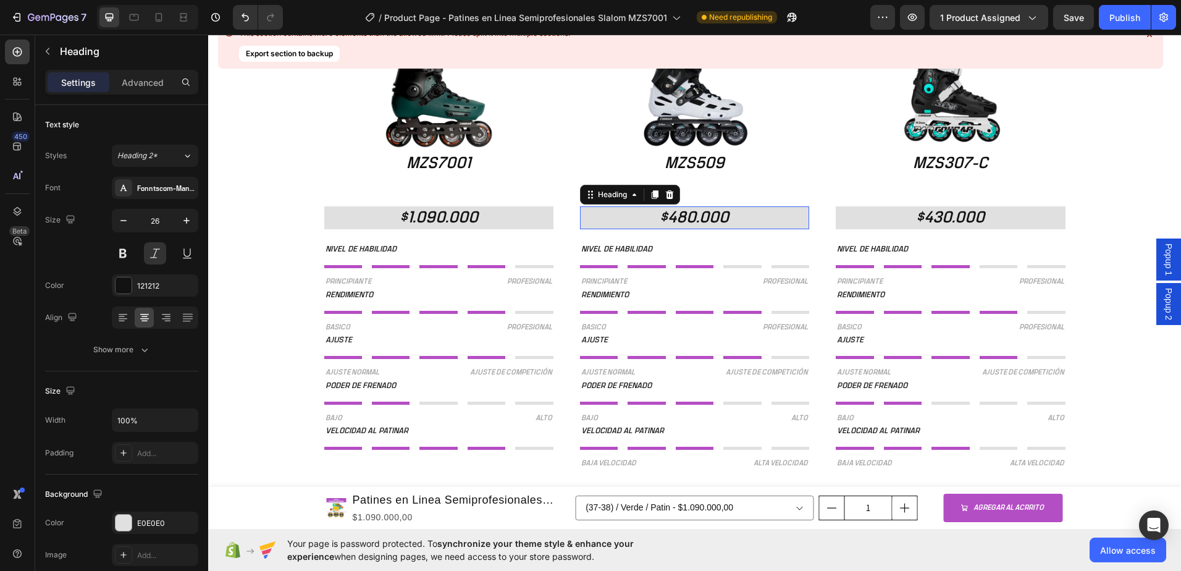
click at [682, 219] on h2 "$480.000" at bounding box center [694, 217] width 229 height 23
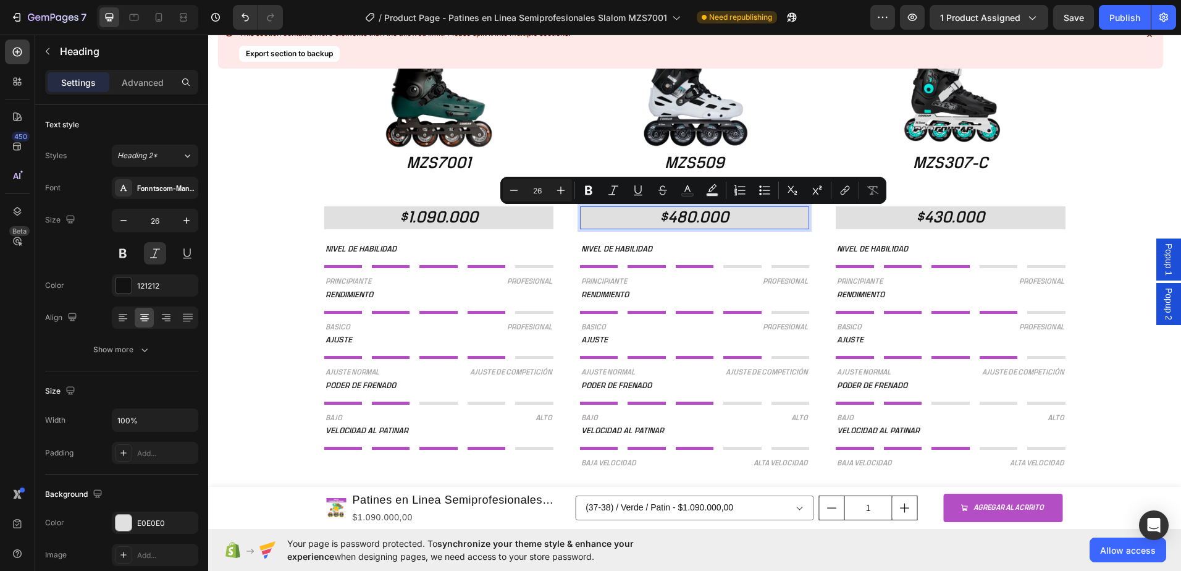
click at [682, 219] on p "$480.000" at bounding box center [694, 218] width 227 height 21
click at [690, 214] on p "$480.000" at bounding box center [694, 218] width 227 height 21
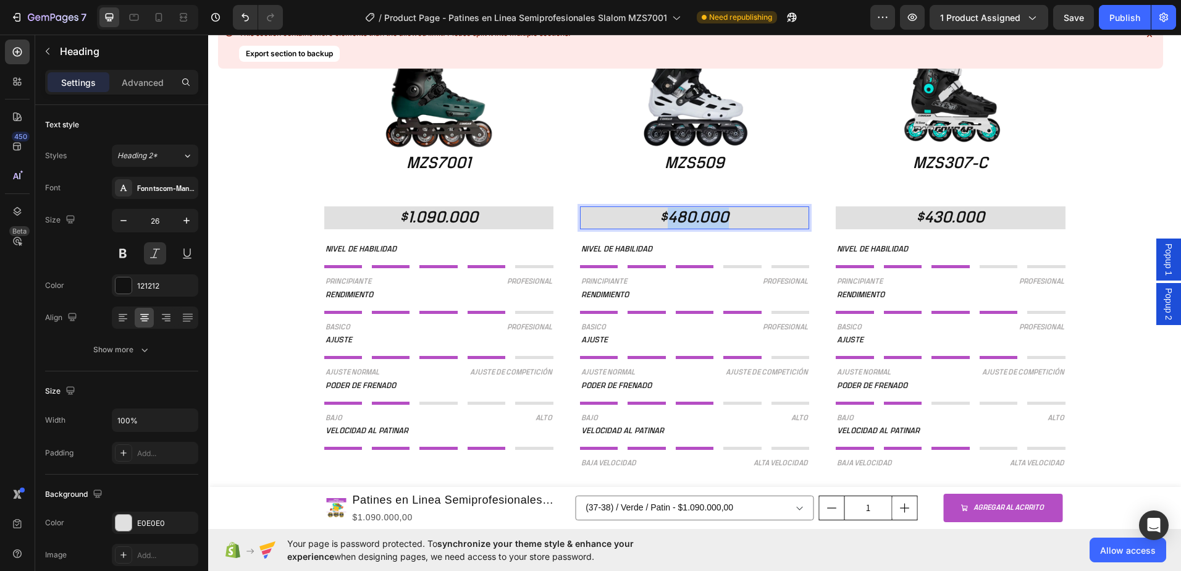
click at [690, 214] on p "$480.000" at bounding box center [694, 218] width 227 height 21
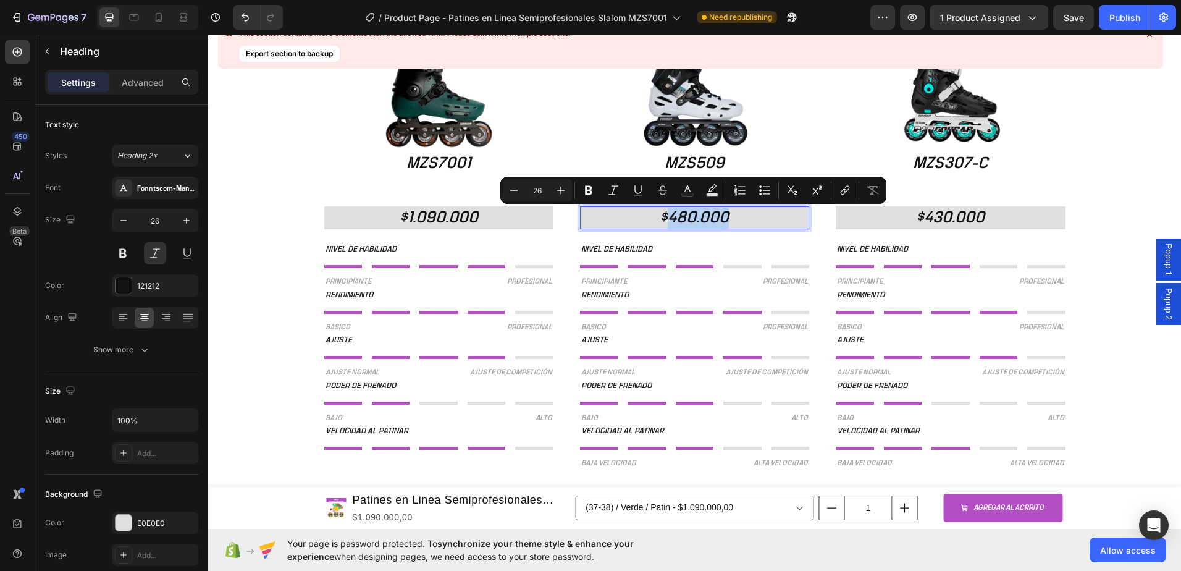
click at [693, 218] on p "$480.000" at bounding box center [694, 218] width 227 height 21
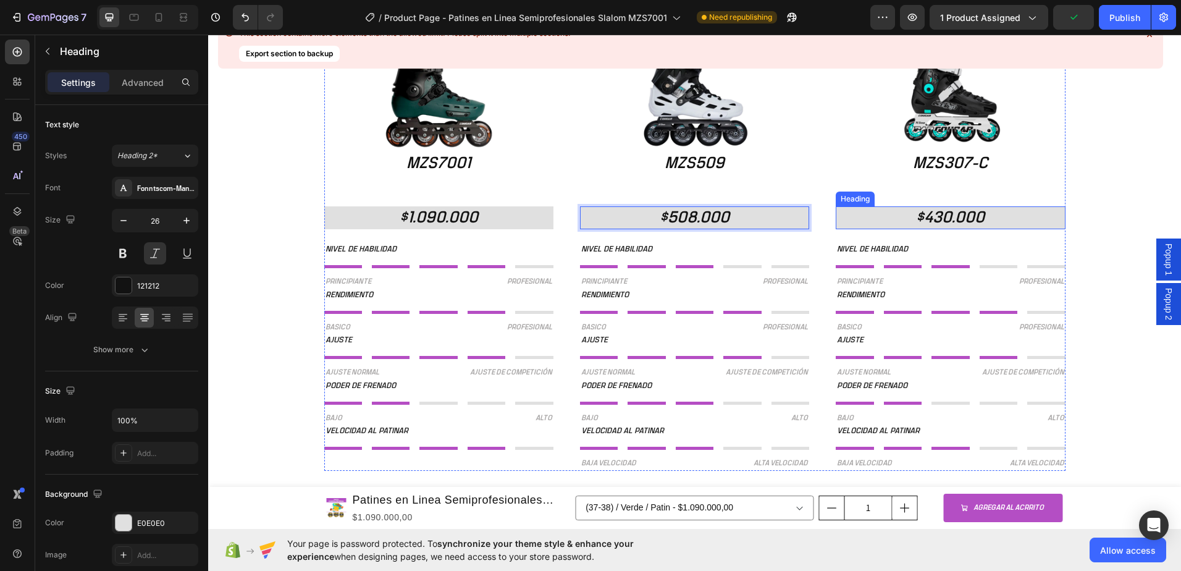
click at [815, 219] on div "Image MZS509 Heading $508.000 Heading 23 NIVEL DE HABILIDAD Text Block Title Li…" at bounding box center [694, 254] width 741 height 432
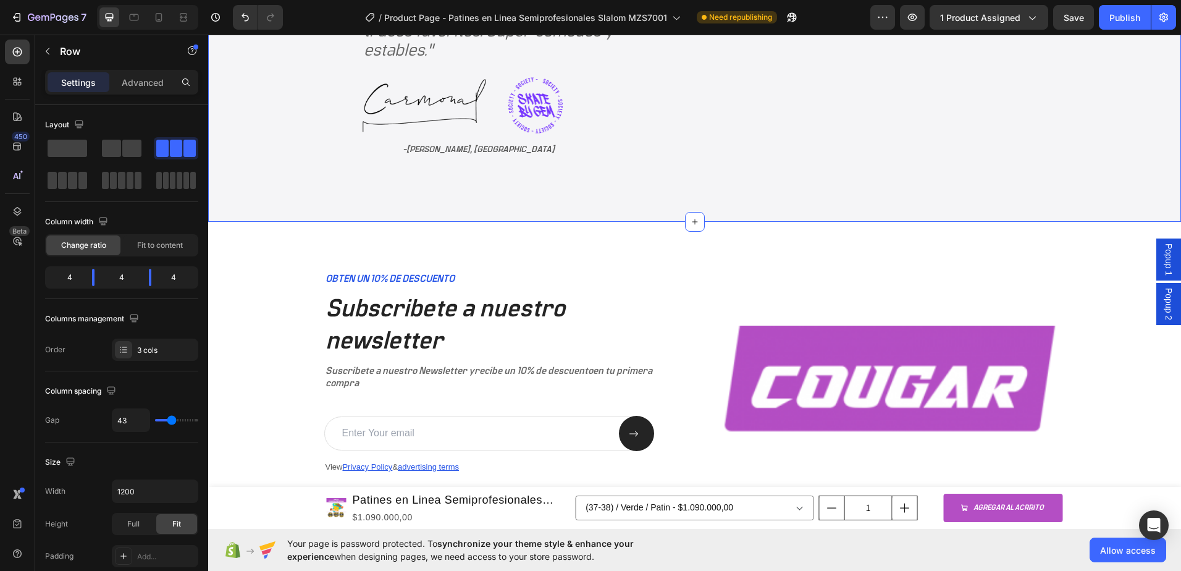
scroll to position [3046, 0]
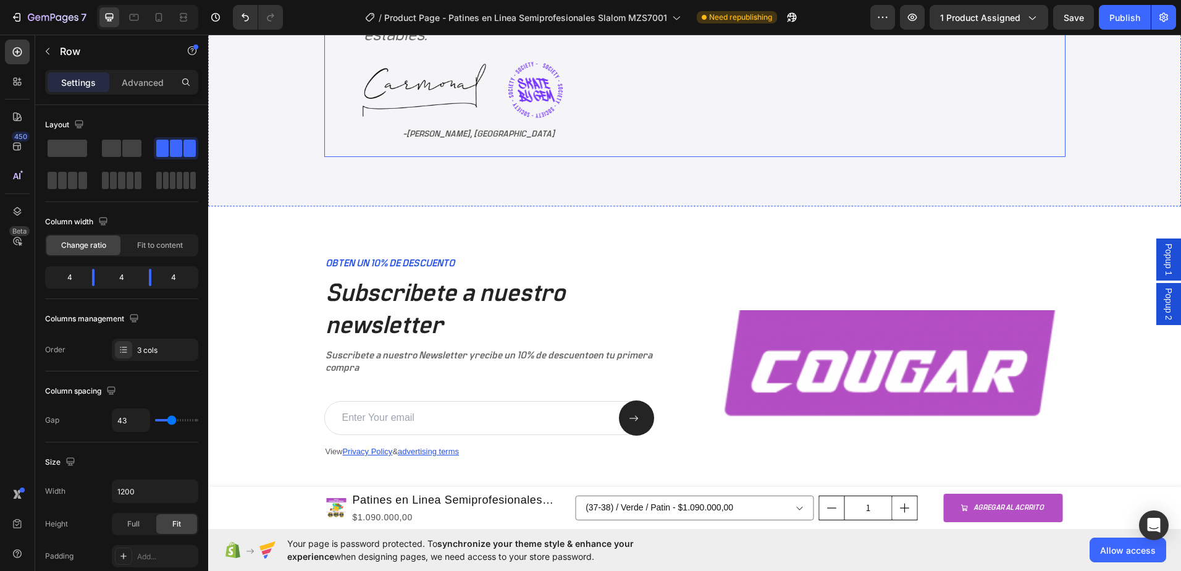
click at [486, 86] on img at bounding box center [425, 90] width 124 height 57
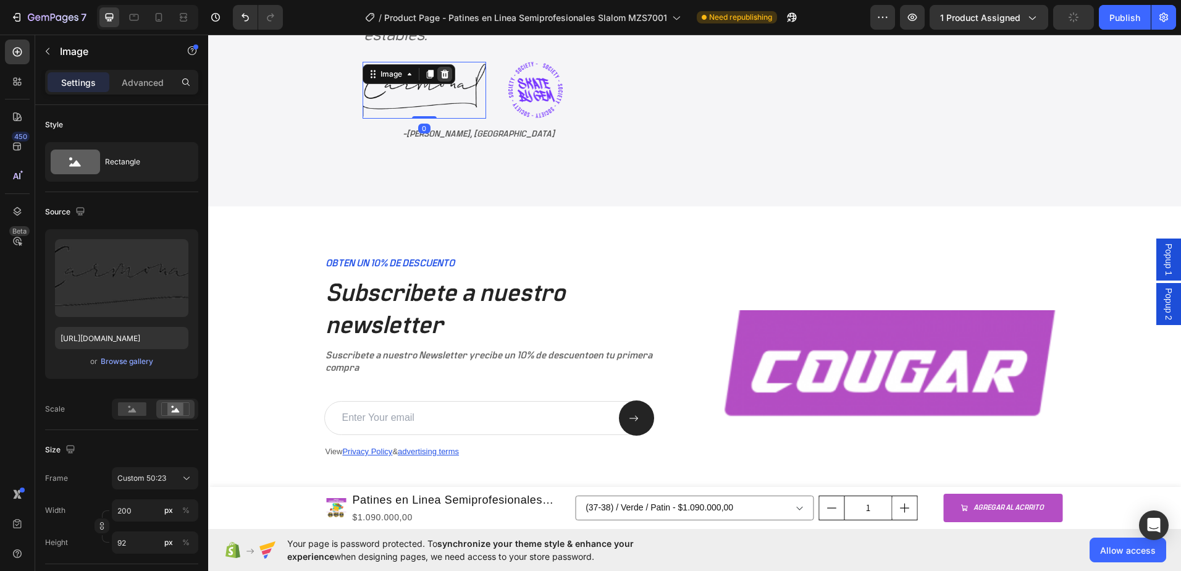
click at [450, 74] on icon at bounding box center [445, 74] width 10 height 10
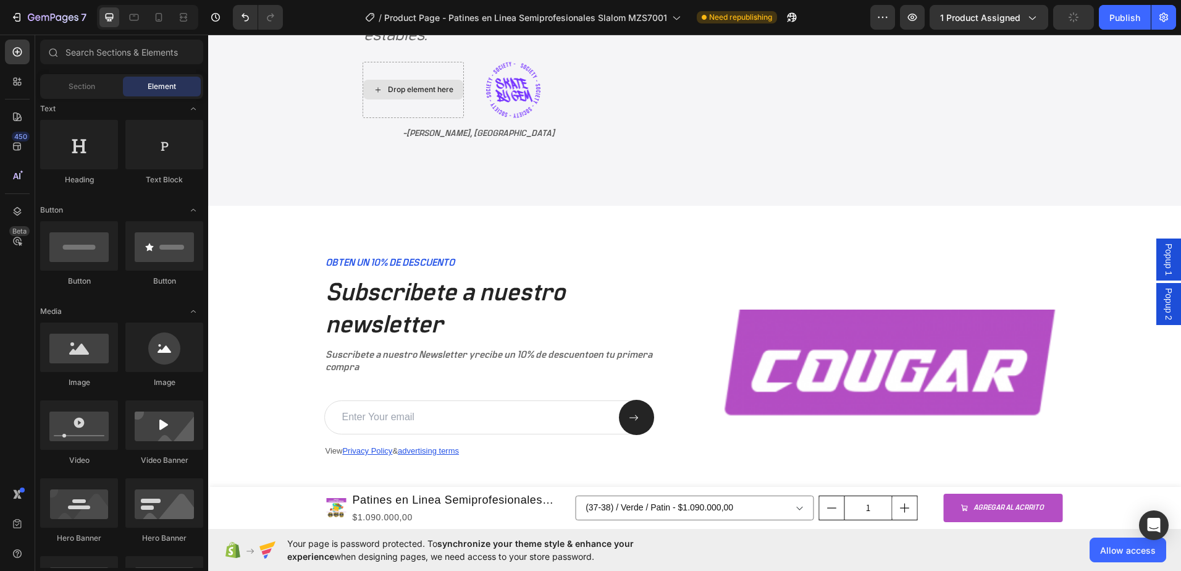
scroll to position [3045, 0]
click at [516, 61] on div "Image" at bounding box center [502, 54] width 27 height 11
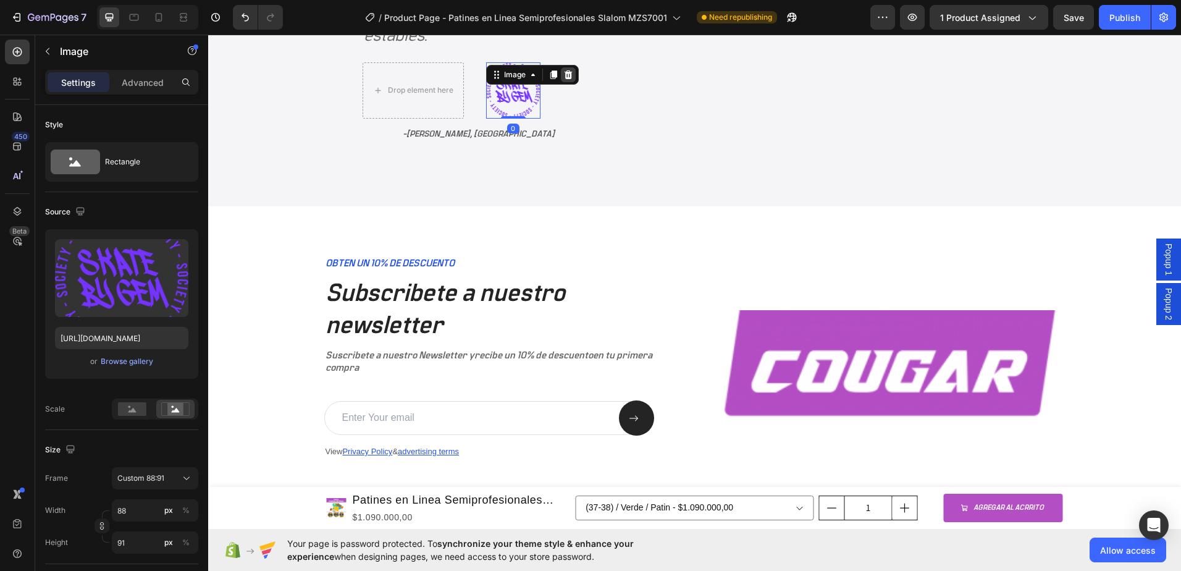
click at [576, 80] on div at bounding box center [568, 74] width 15 height 15
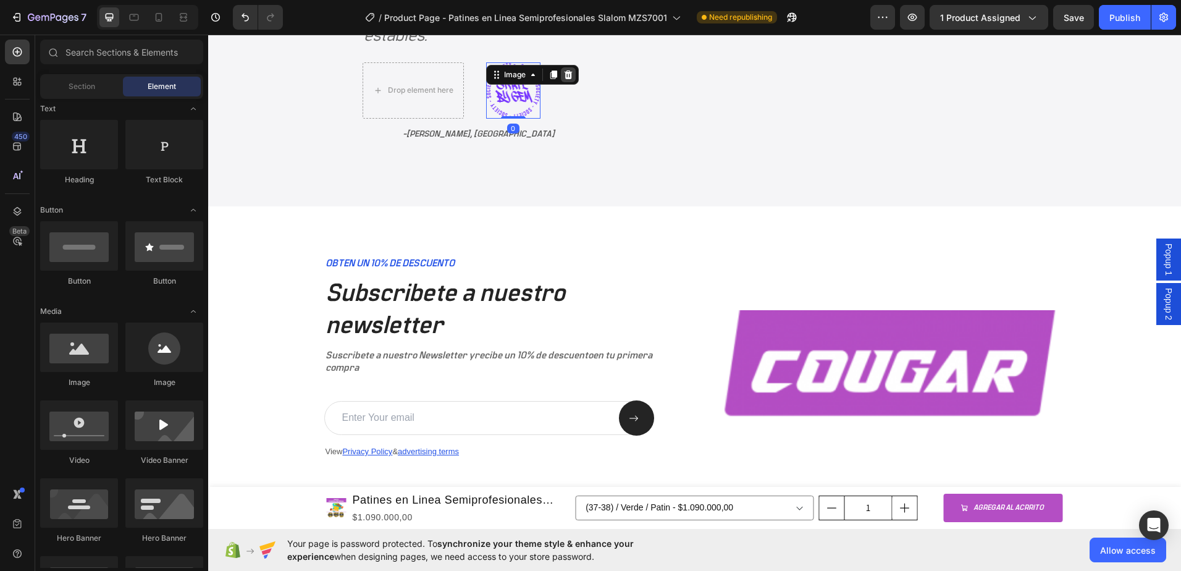
scroll to position [3036, 0]
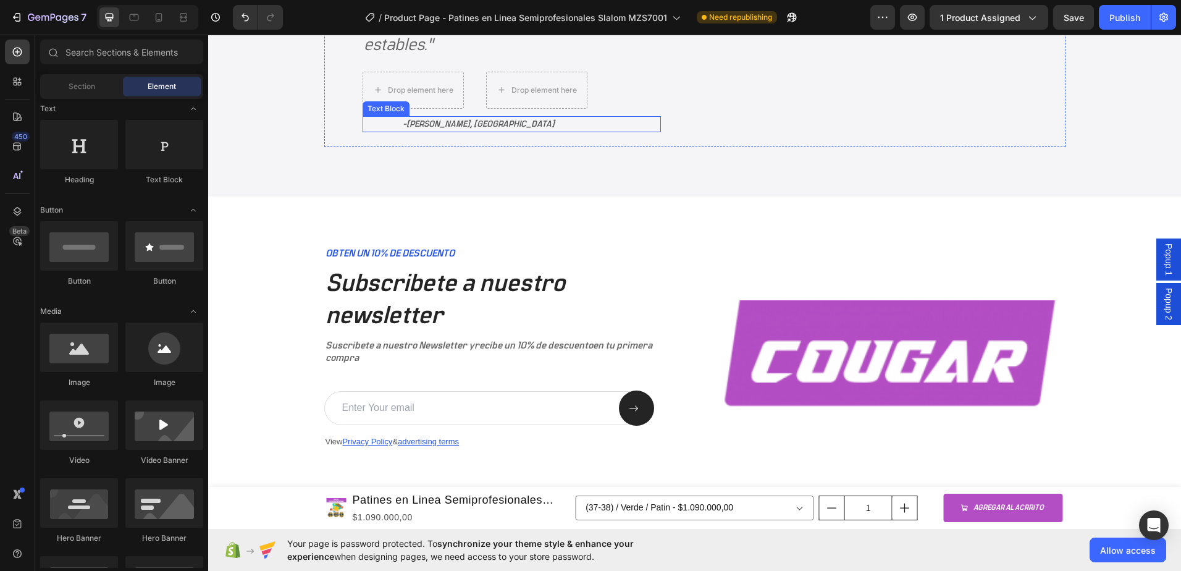
click at [555, 120] on span "[PERSON_NAME], [GEOGRAPHIC_DATA]" at bounding box center [481, 124] width 148 height 9
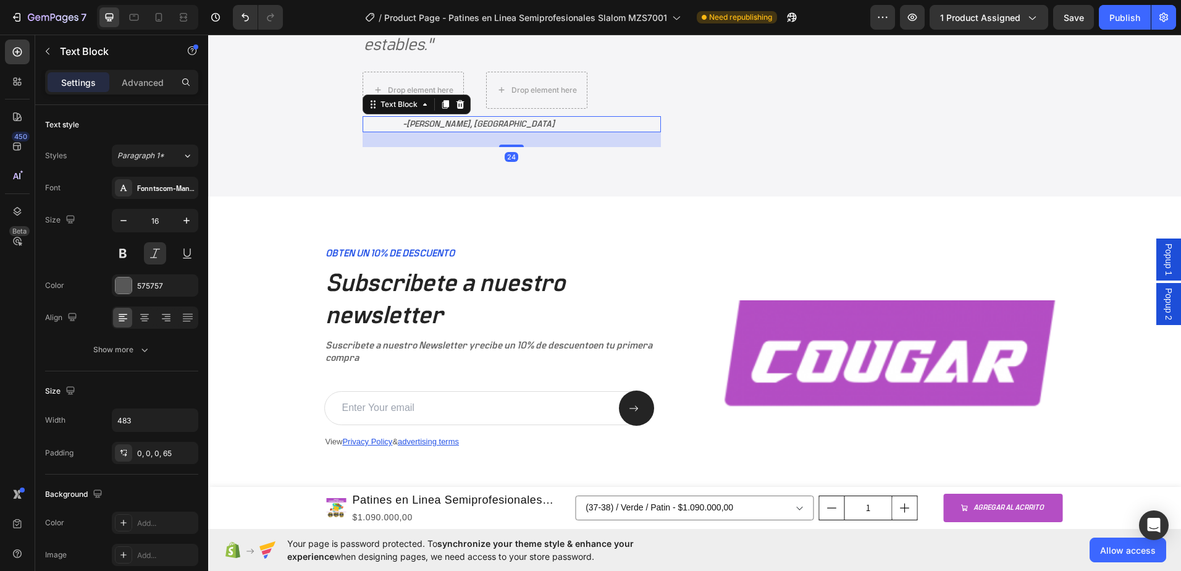
click at [471, 109] on div "Text Block" at bounding box center [417, 105] width 108 height 20
click at [465, 104] on icon at bounding box center [460, 104] width 10 height 10
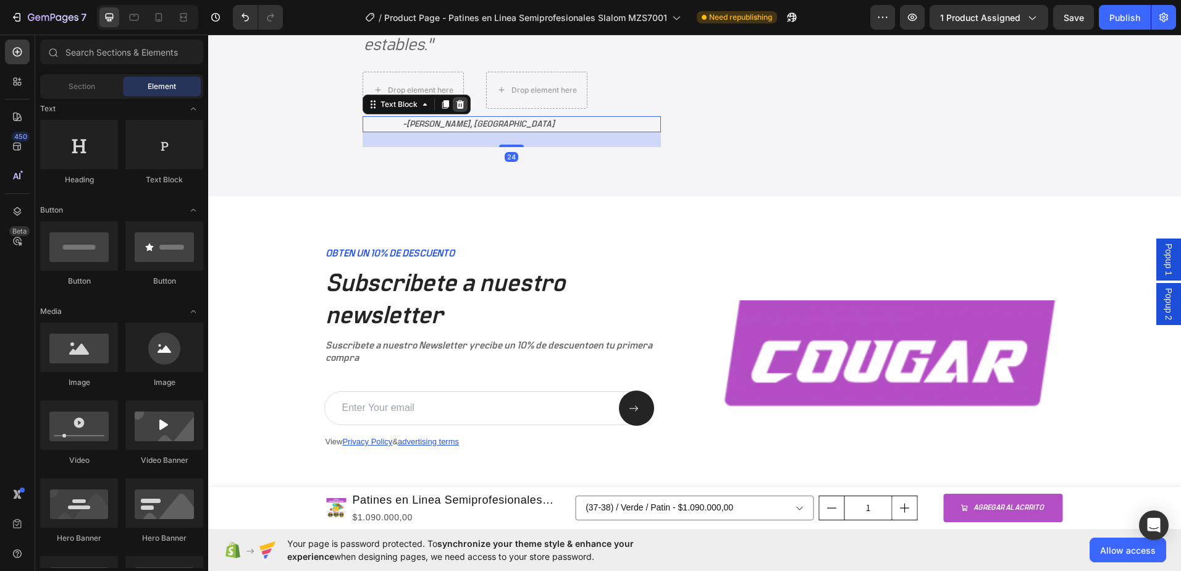
scroll to position [3020, 0]
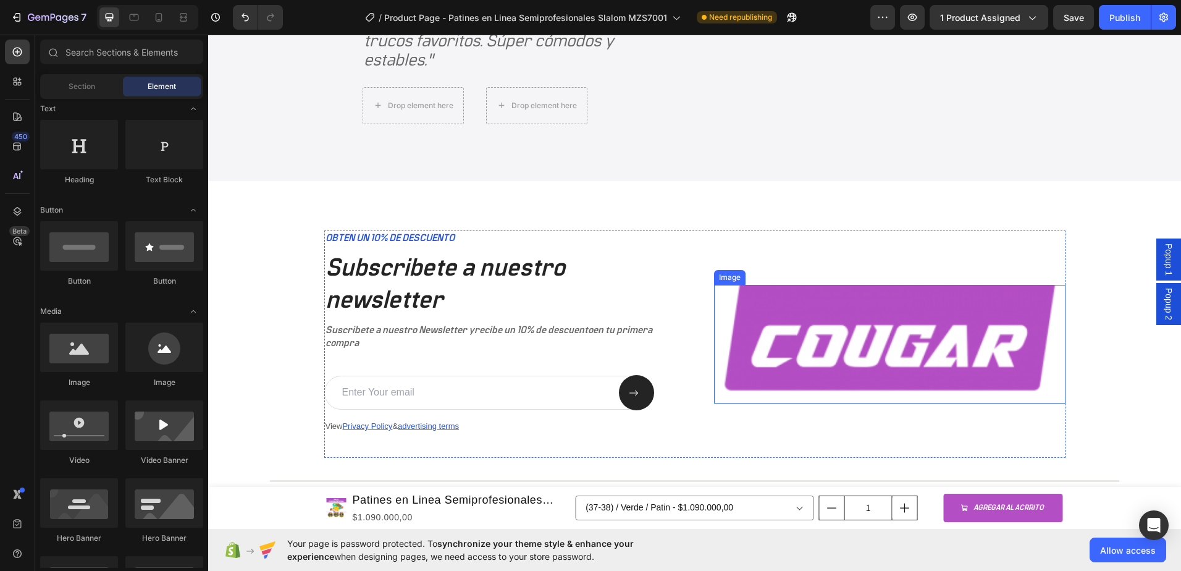
click at [875, 323] on img at bounding box center [890, 344] width 352 height 119
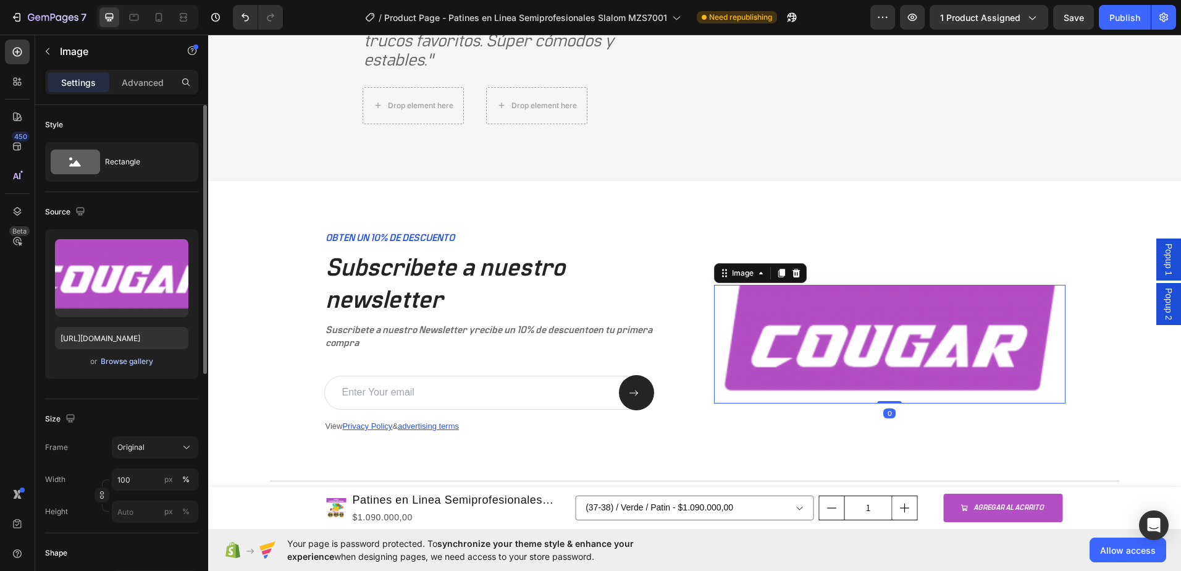
click at [116, 358] on div "Browse gallery" at bounding box center [127, 361] width 53 height 11
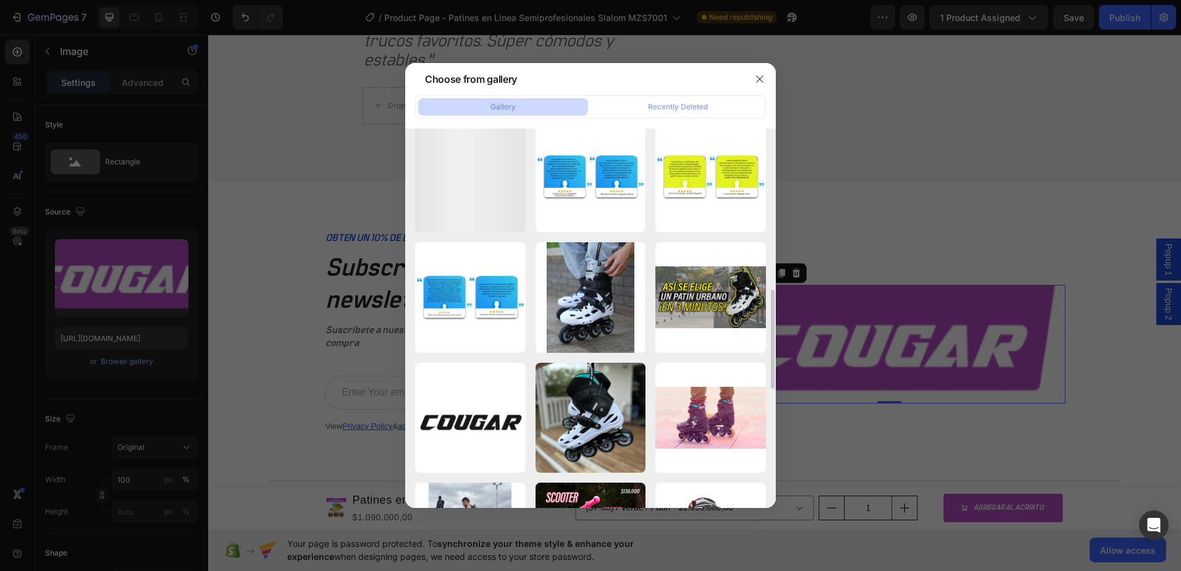
scroll to position [803, 0]
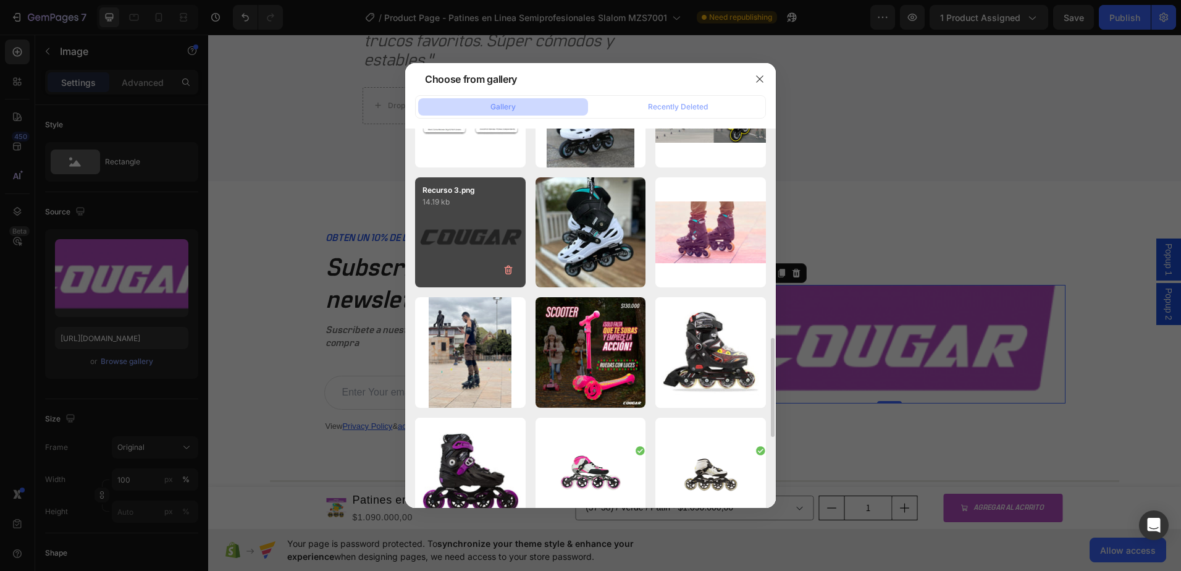
click at [515, 234] on div "Recurso 3.png 14.19 kb" at bounding box center [470, 232] width 111 height 111
type input "[URL][DOMAIN_NAME]"
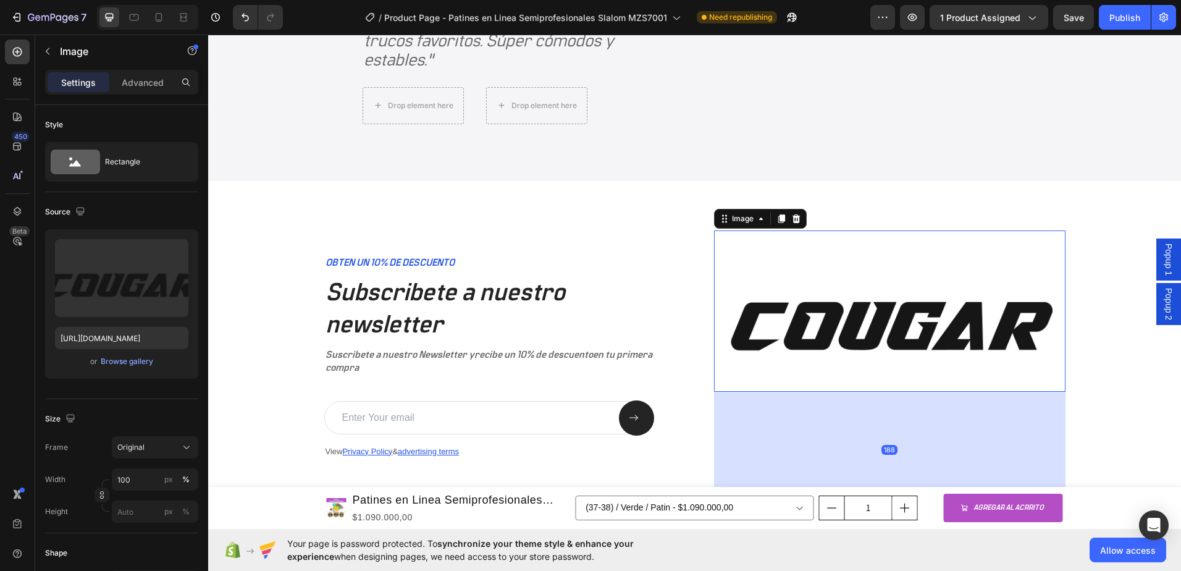
drag, startPoint x: 882, startPoint y: 423, endPoint x: 893, endPoint y: 539, distance: 116.7
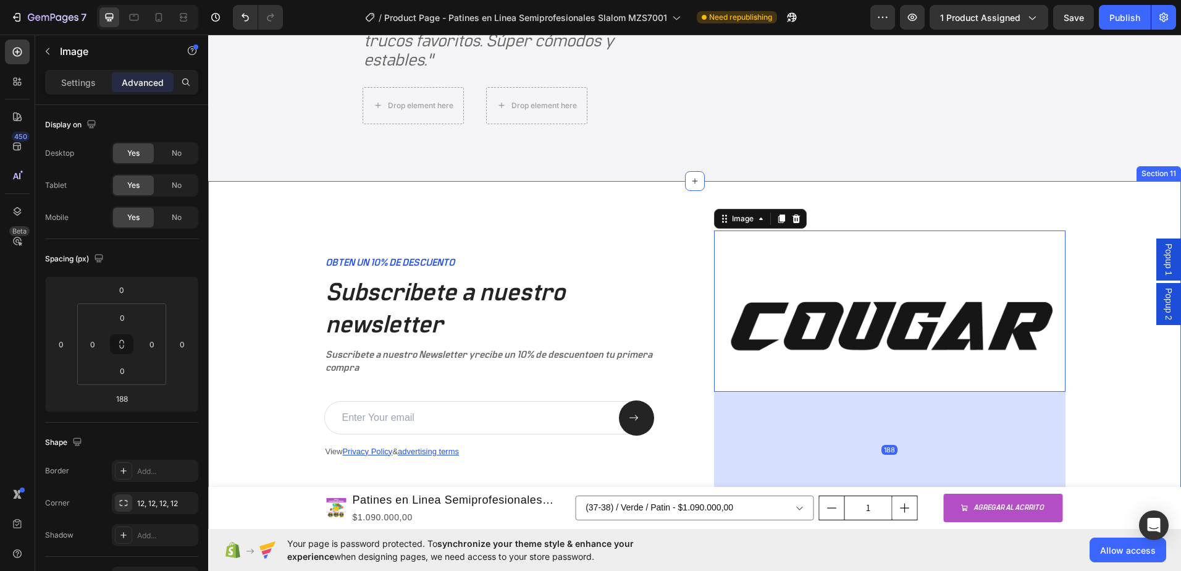
click at [1100, 308] on div "OBTEN UN 10% DE DESCUENTO Text Block Subscribete a nuestro newsletter Heading S…" at bounding box center [695, 384] width 948 height 309
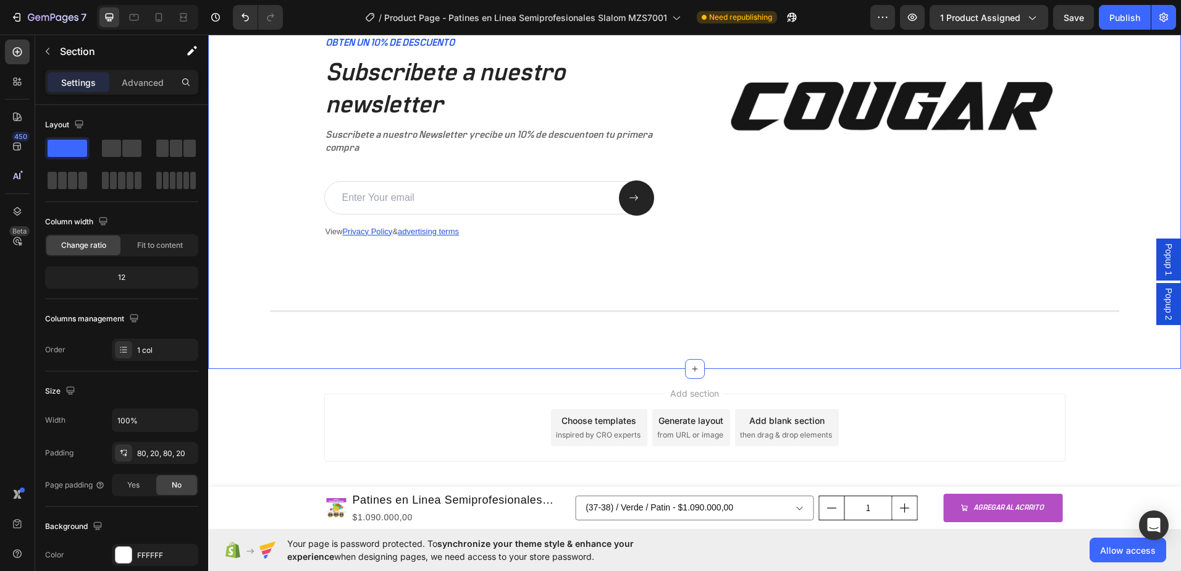
scroll to position [3258, 0]
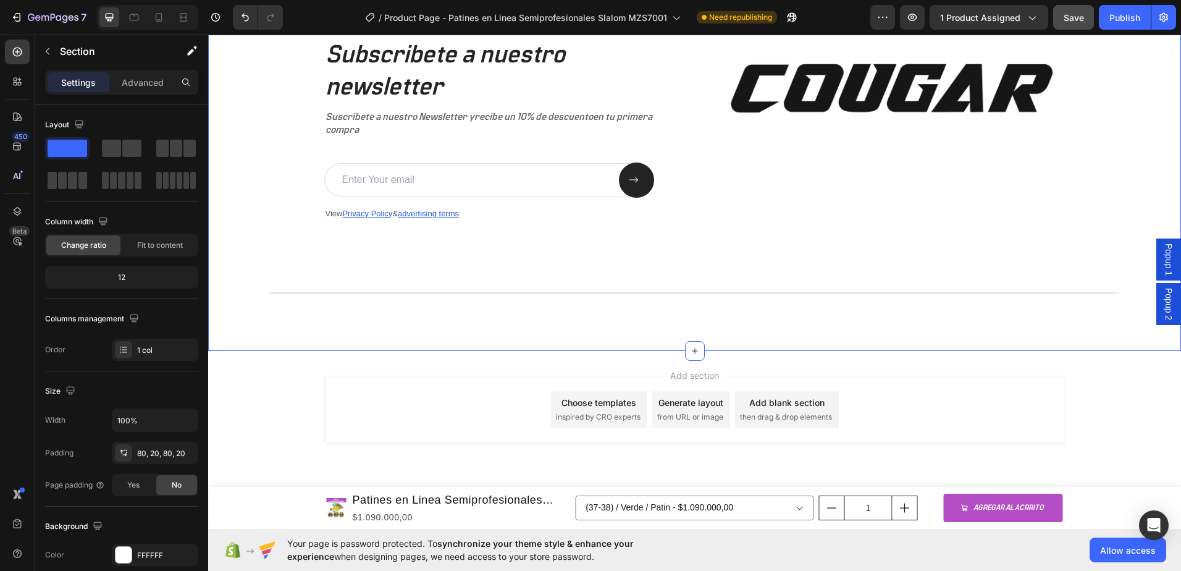
click at [1081, 19] on span "Save" at bounding box center [1074, 17] width 20 height 11
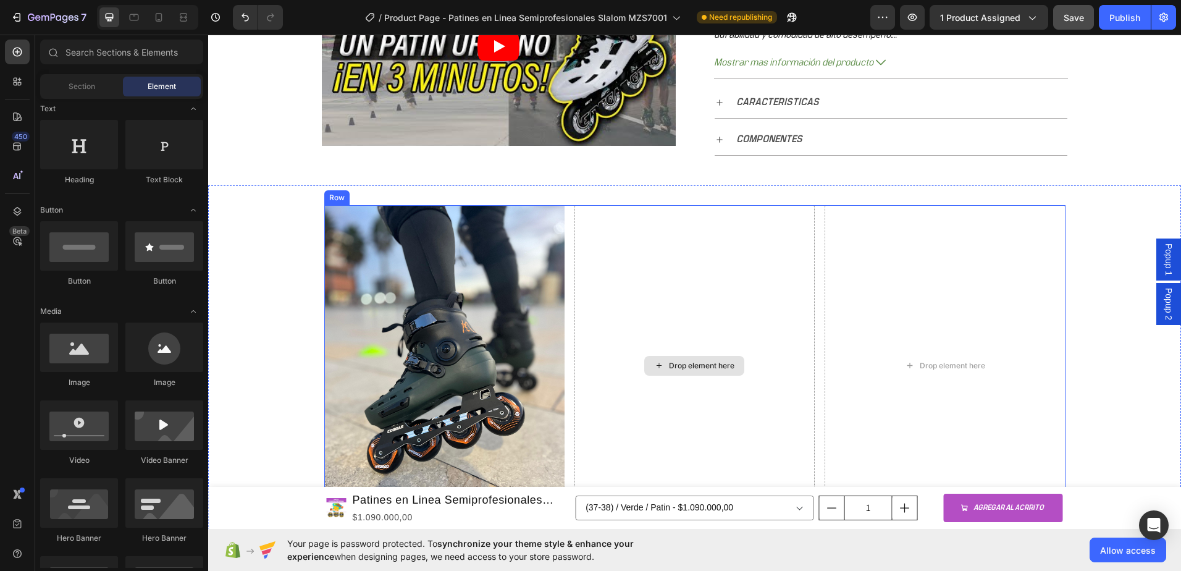
scroll to position [783, 0]
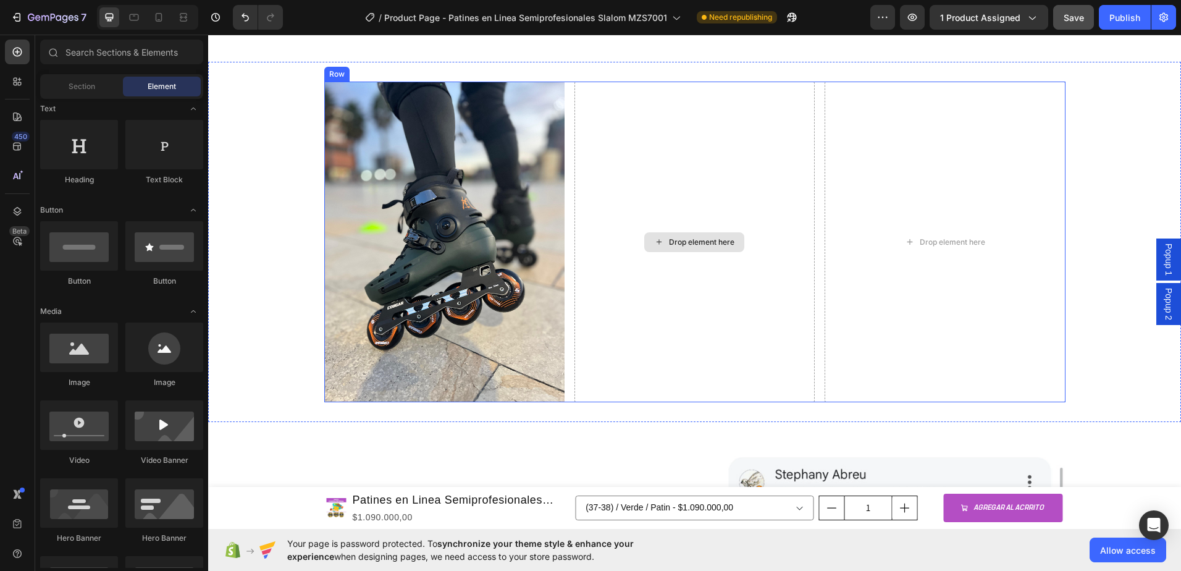
click at [685, 228] on div "Drop element here" at bounding box center [695, 242] width 240 height 321
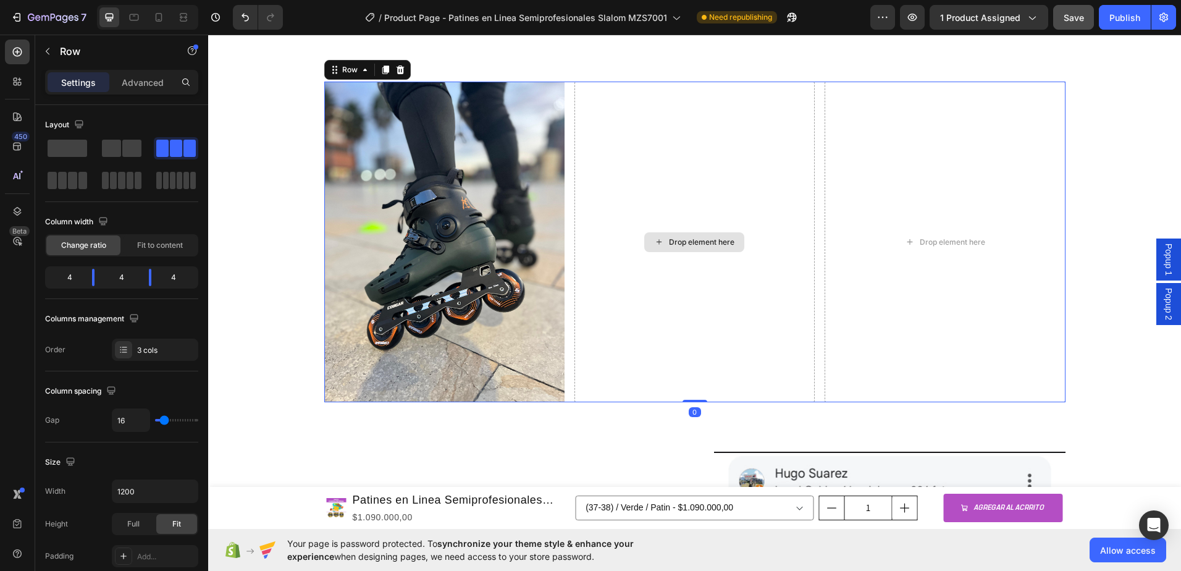
click at [697, 248] on div "Drop element here" at bounding box center [694, 242] width 100 height 20
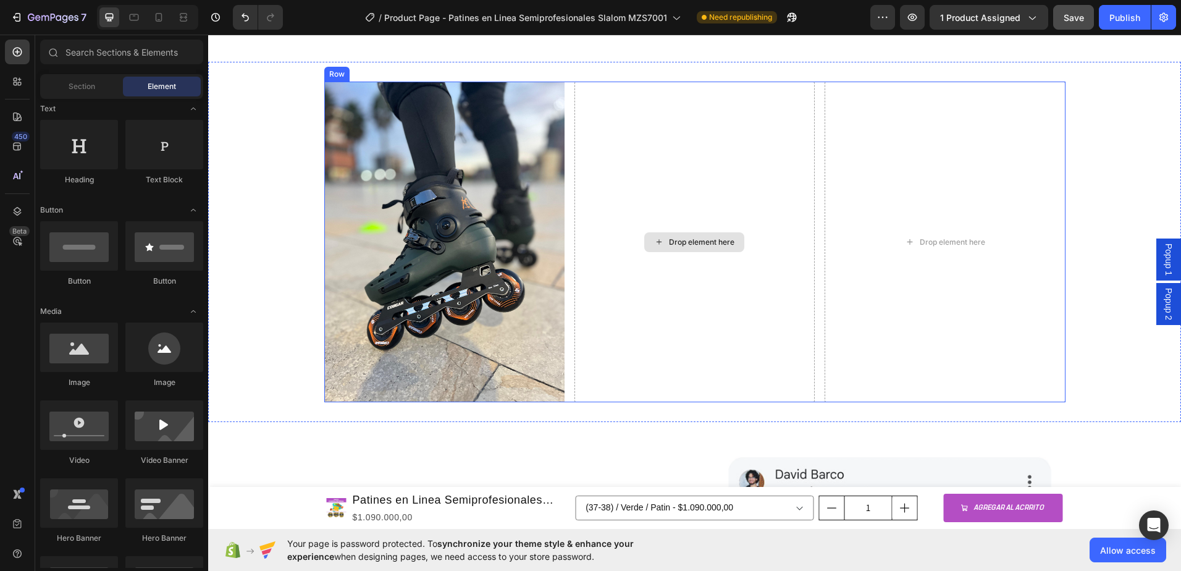
click at [696, 246] on div "Drop element here" at bounding box center [701, 242] width 65 height 10
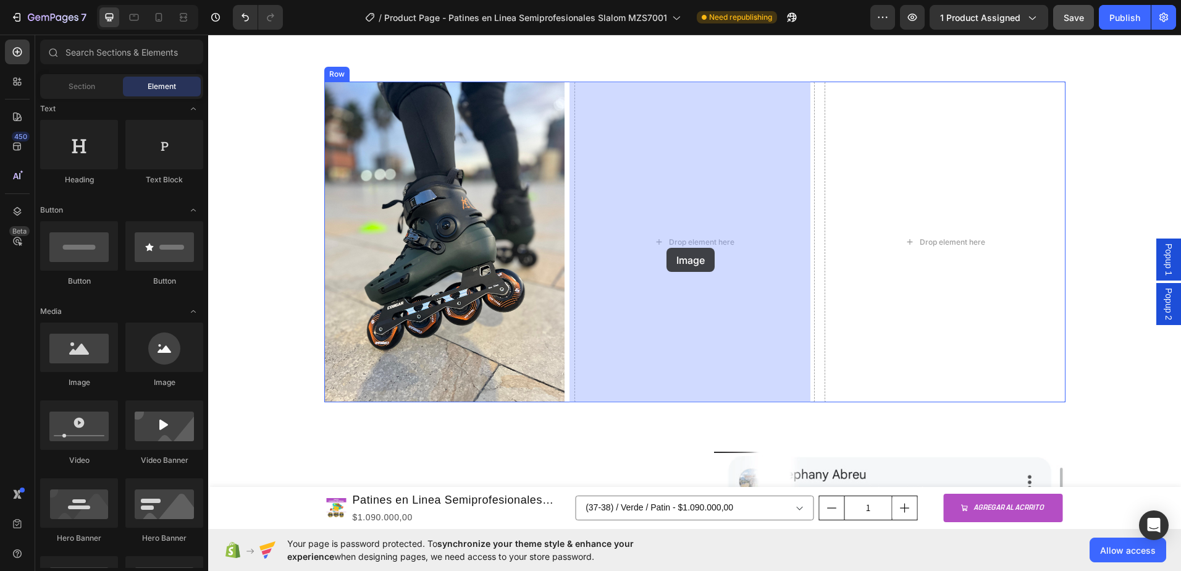
drag, startPoint x: 287, startPoint y: 404, endPoint x: 671, endPoint y: 245, distance: 415.8
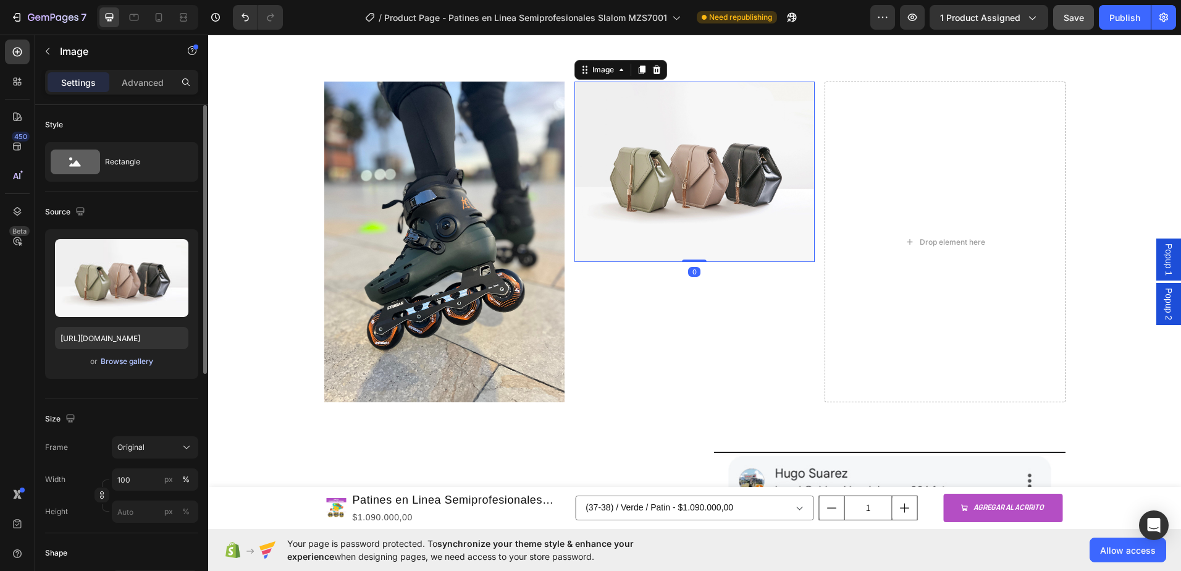
click at [117, 360] on div "Browse gallery" at bounding box center [127, 361] width 53 height 11
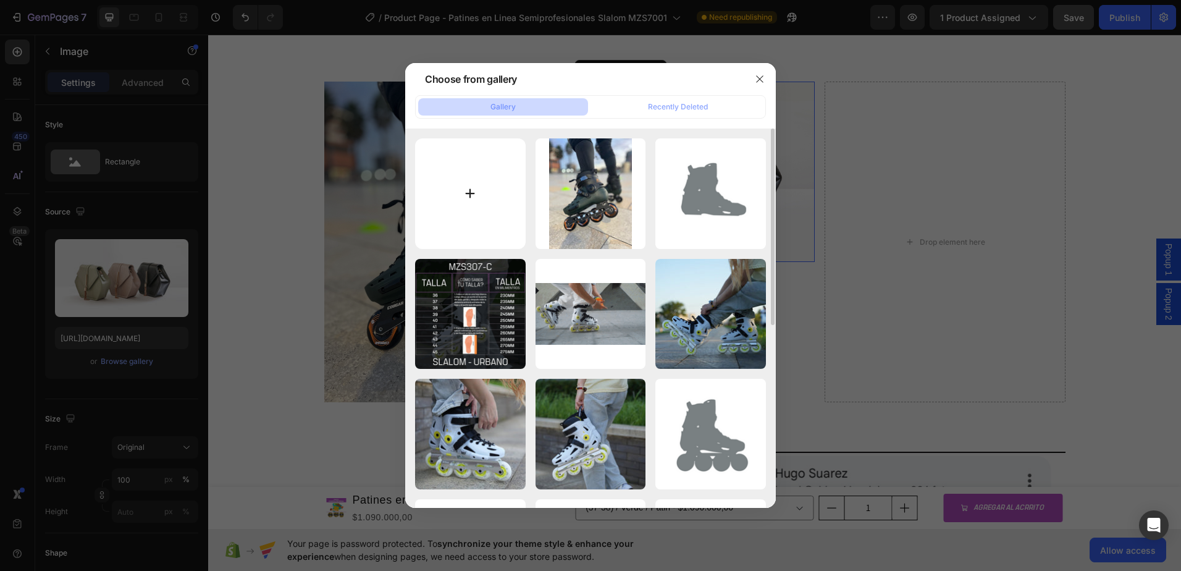
click at [492, 184] on input "file" at bounding box center [470, 193] width 111 height 111
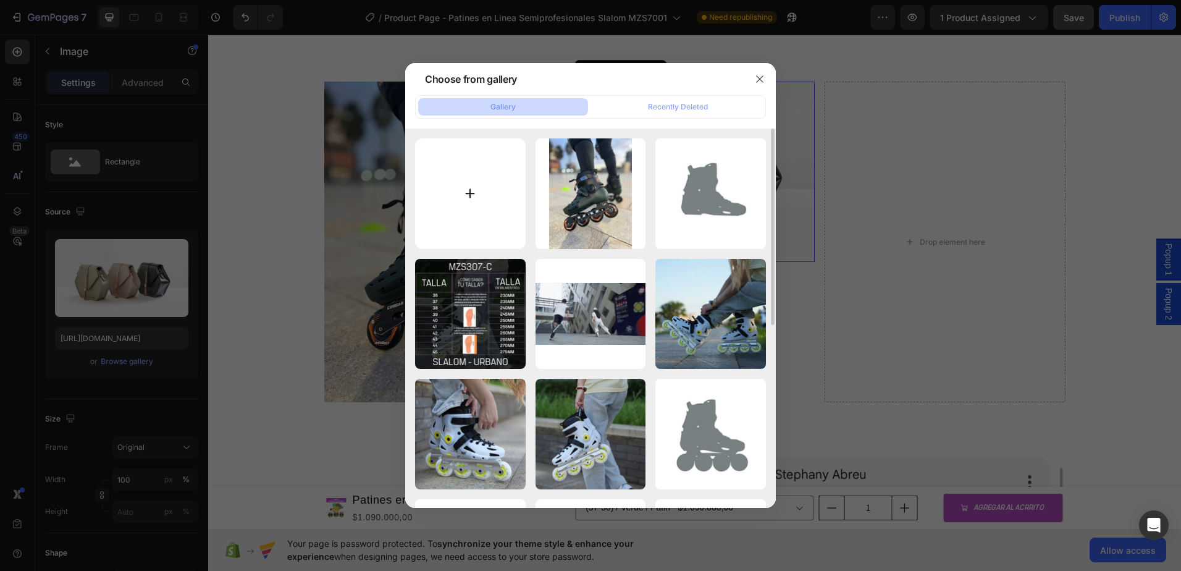
type input "C:\fakepath\Wall riding effortlessly over vertical surfaces. 😎The options are e…"
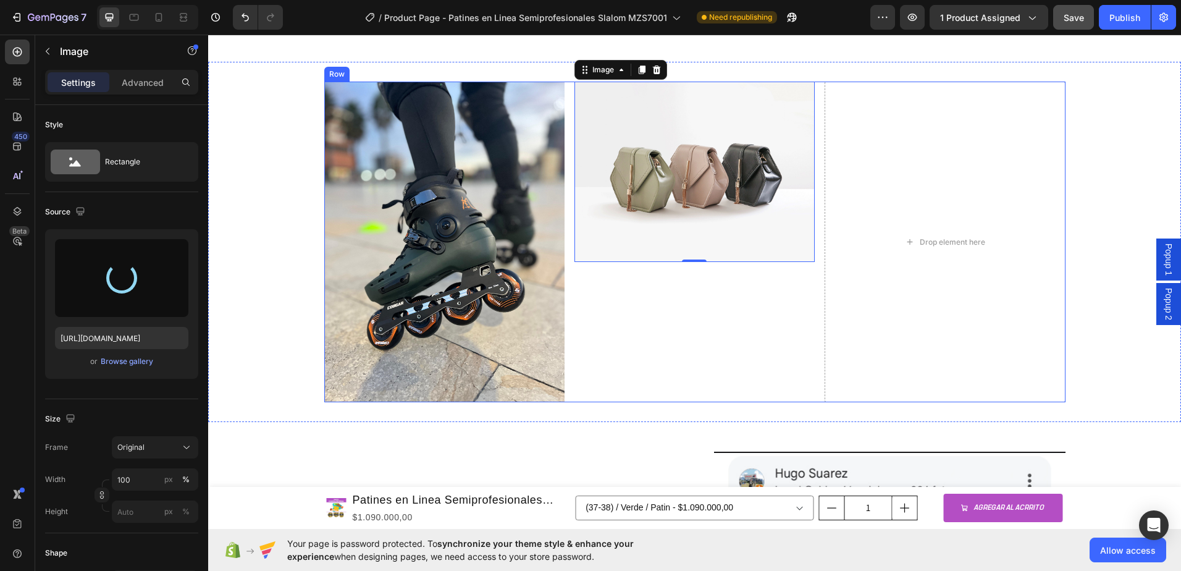
type input "https://cdn.shopify.com/s/files/1/0964/2947/4086/files/gempages_577184158929912…"
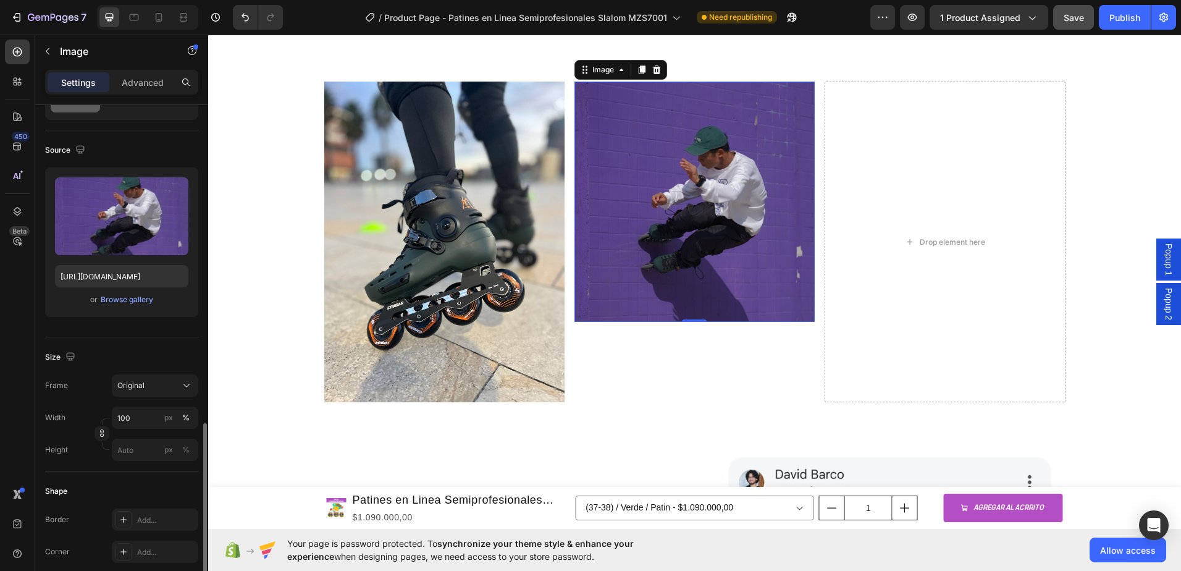
scroll to position [247, 0]
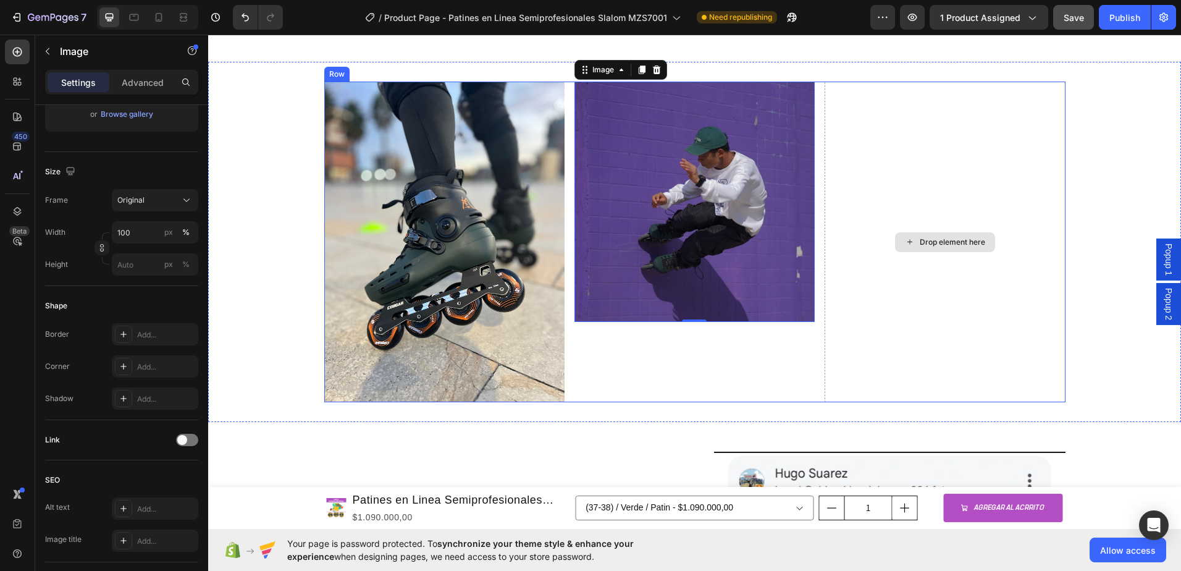
click at [905, 243] on icon at bounding box center [910, 242] width 10 height 11
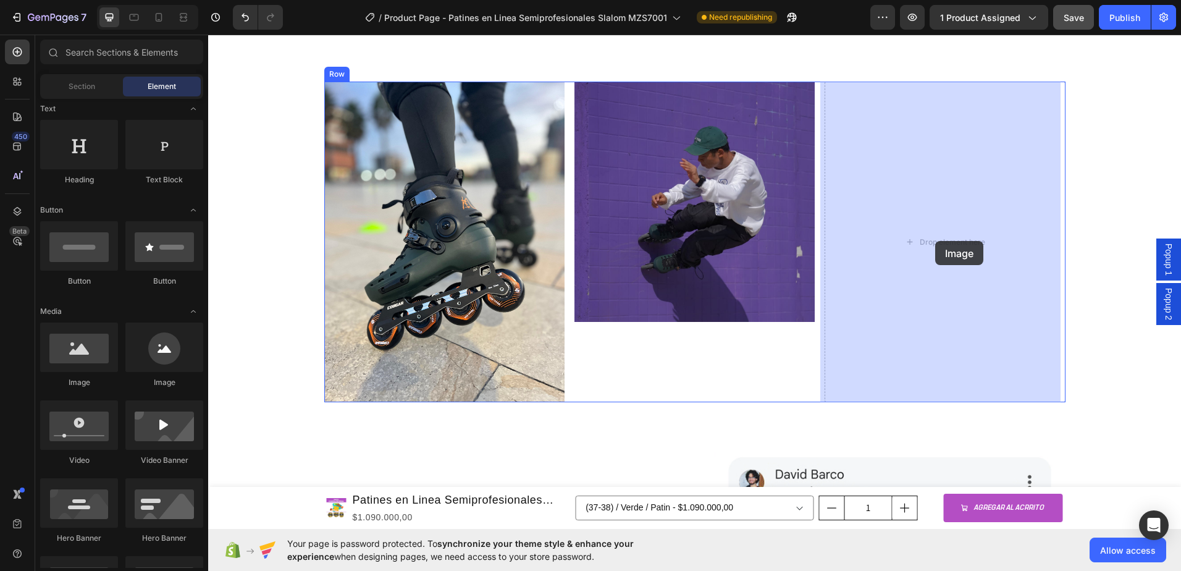
drag, startPoint x: 290, startPoint y: 394, endPoint x: 935, endPoint y: 241, distance: 663.5
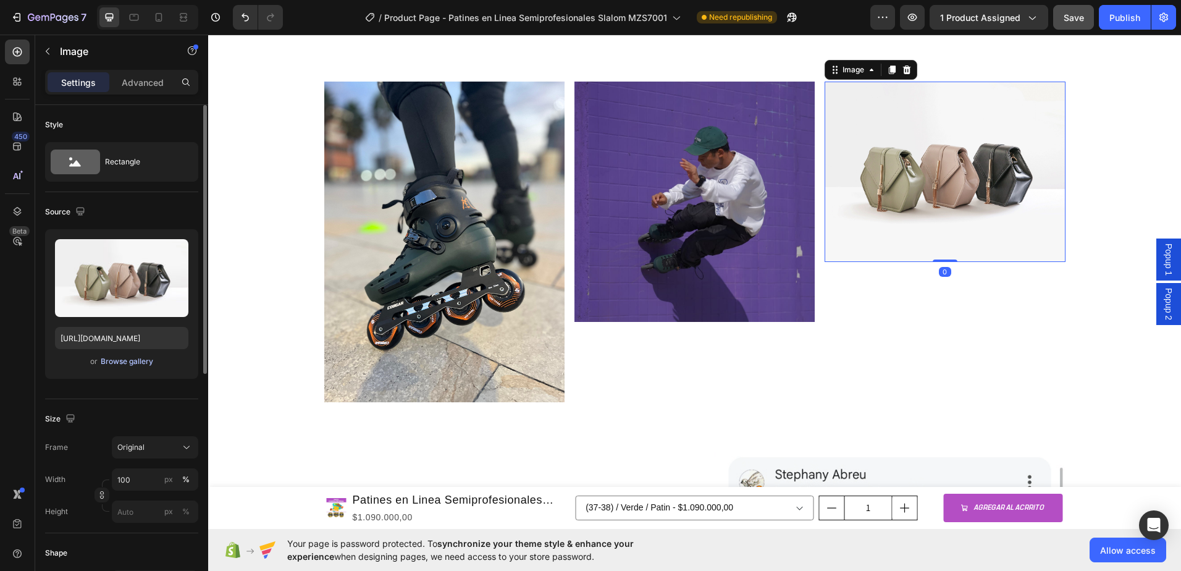
click at [120, 361] on div "Browse gallery" at bounding box center [127, 361] width 53 height 11
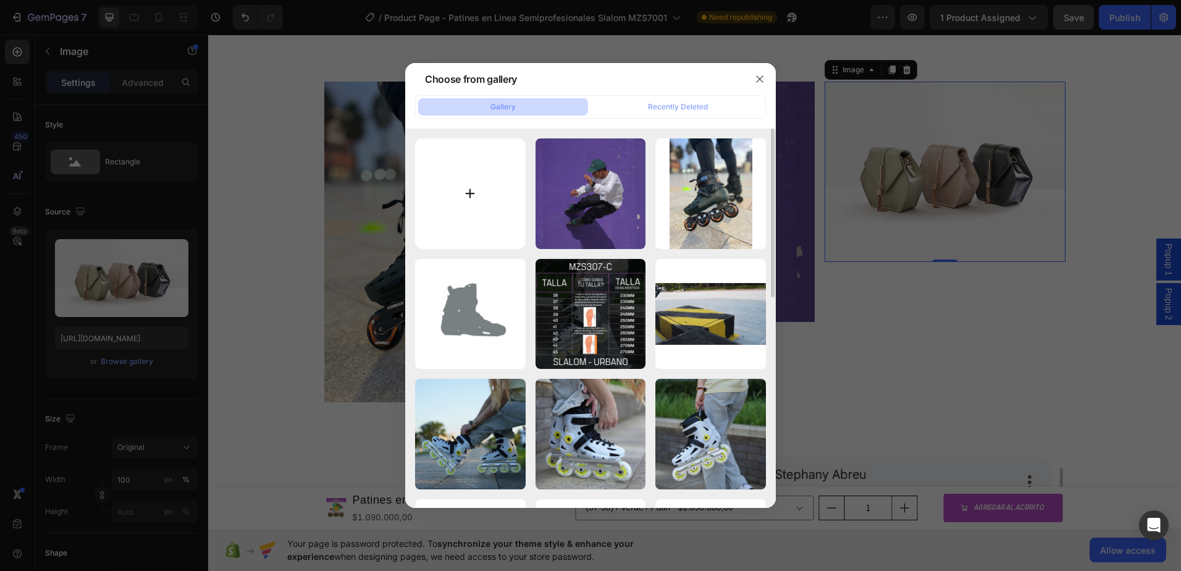
click at [469, 182] on input "file" at bounding box center [470, 193] width 111 height 111
type input "C:\fakepath\WhatsApp Image 2024-05-22 at 5.56.41 PM (1).jpeg"
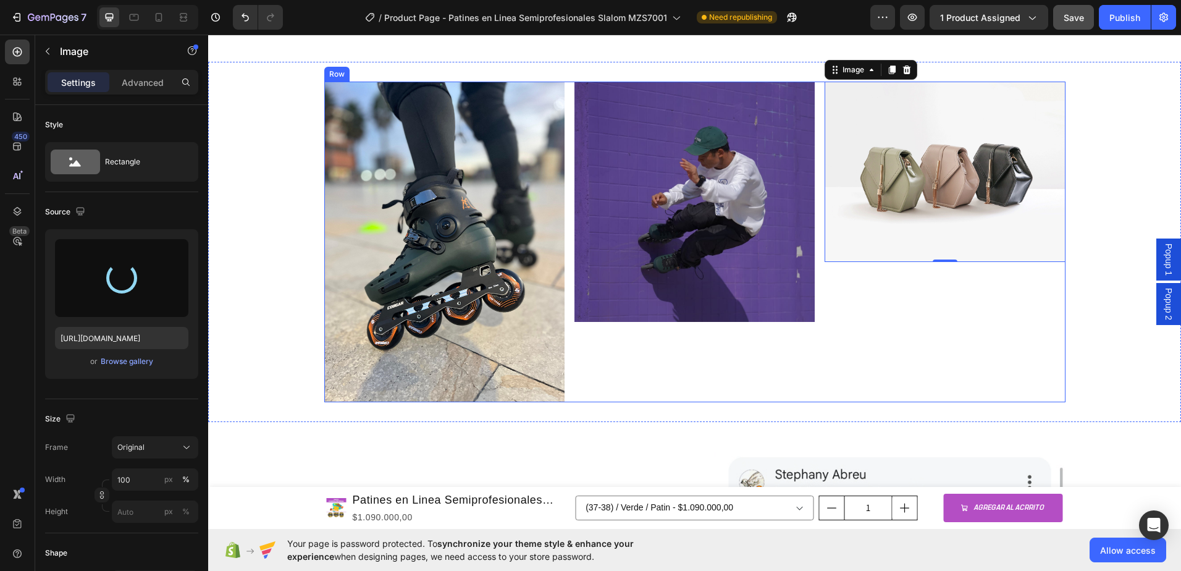
type input "https://cdn.shopify.com/s/files/1/0964/2947/4086/files/gempages_577184158929912…"
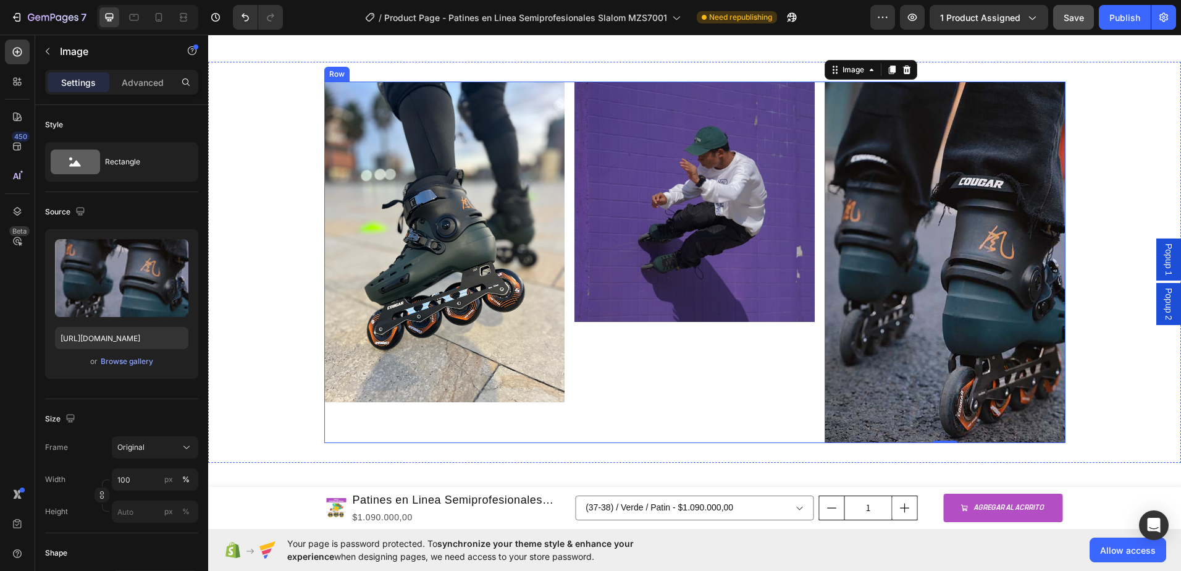
click at [736, 261] on img at bounding box center [695, 202] width 240 height 240
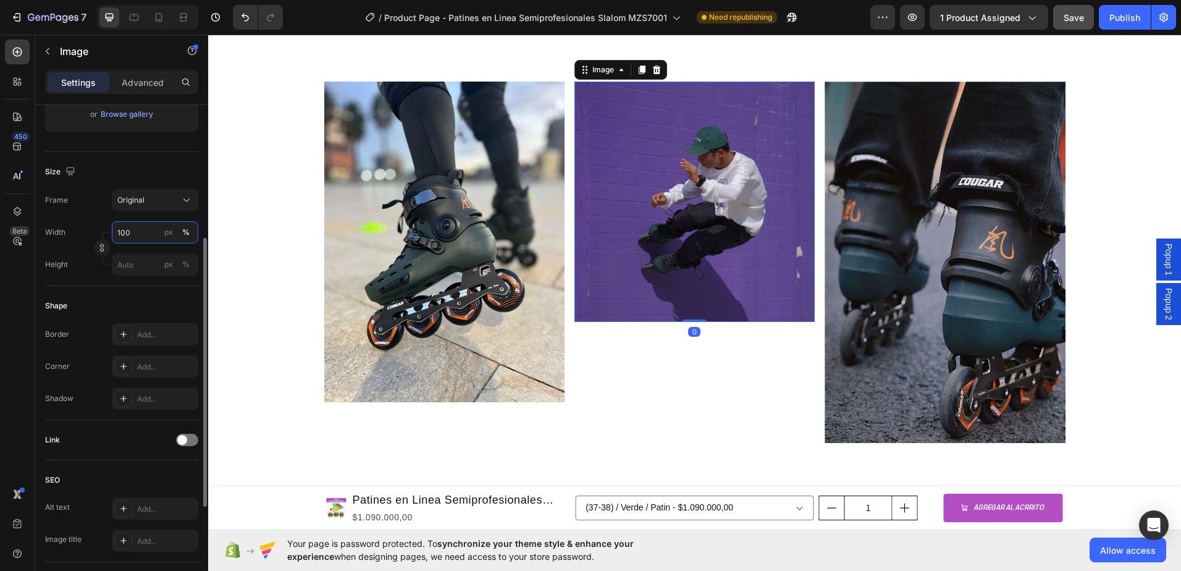
click at [135, 230] on input "100" at bounding box center [155, 232] width 86 height 22
click at [147, 209] on button "Original" at bounding box center [155, 200] width 86 height 22
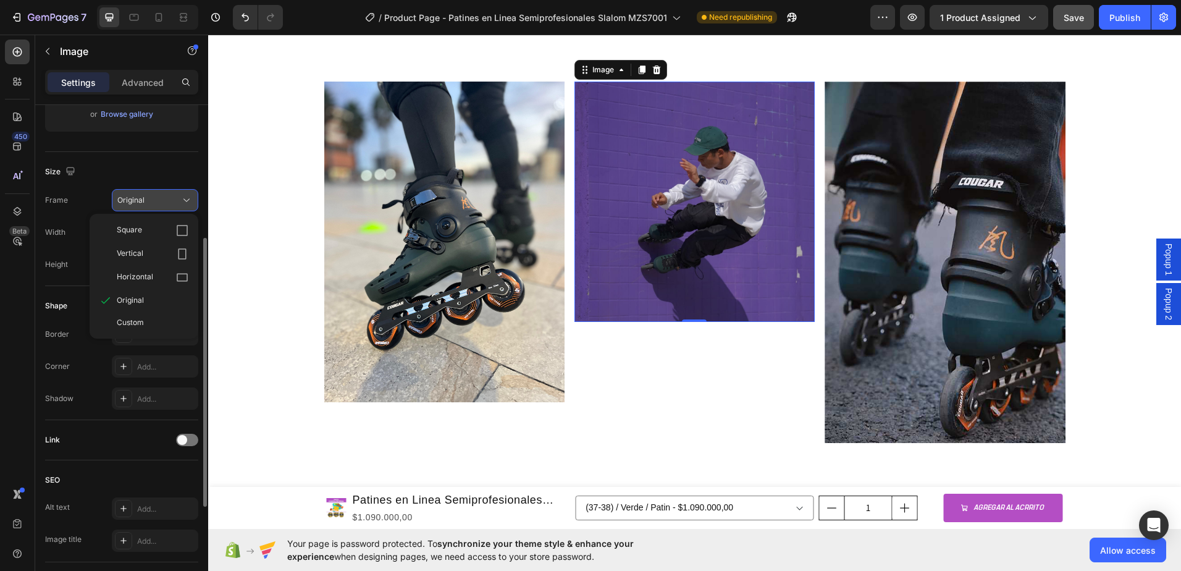
type input "101"
click at [145, 246] on div "Vertical" at bounding box center [144, 253] width 99 height 23
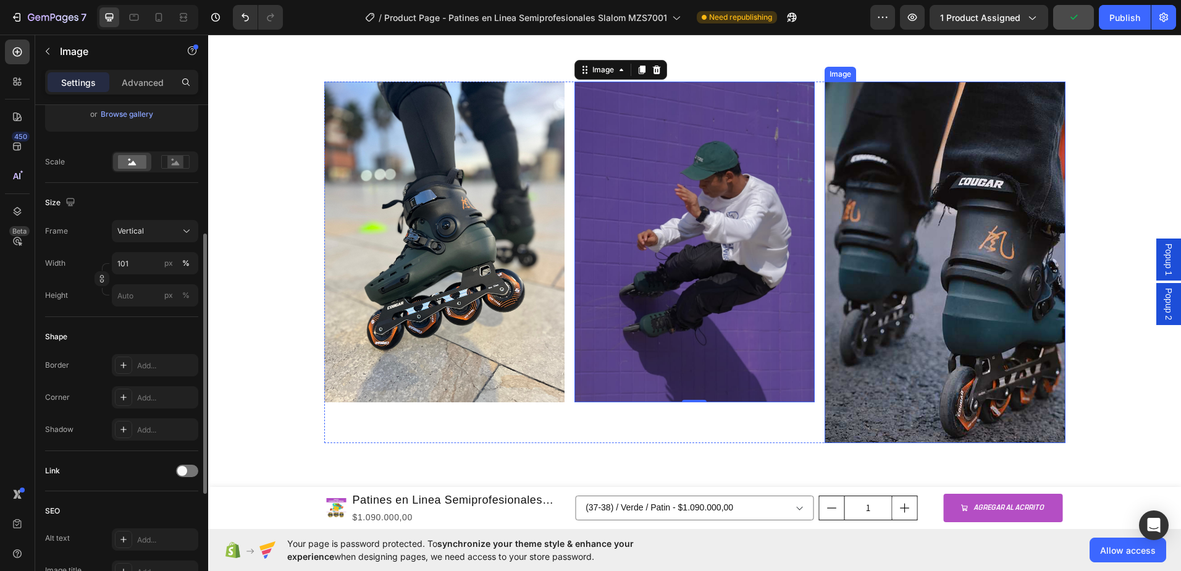
click at [981, 307] on img at bounding box center [945, 262] width 240 height 361
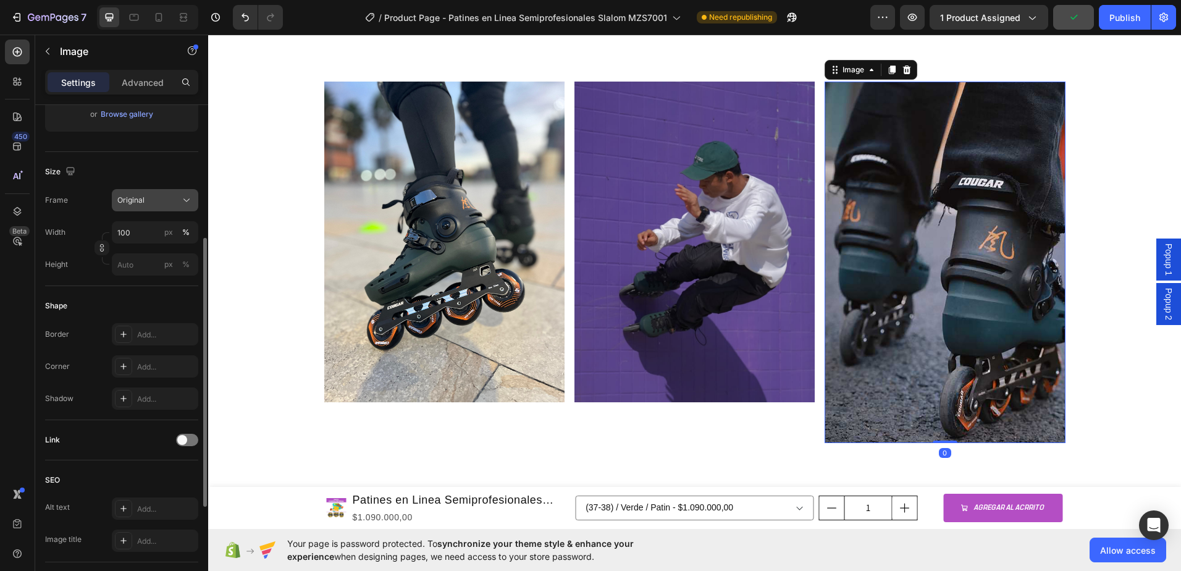
click at [150, 194] on div "Original" at bounding box center [154, 200] width 75 height 12
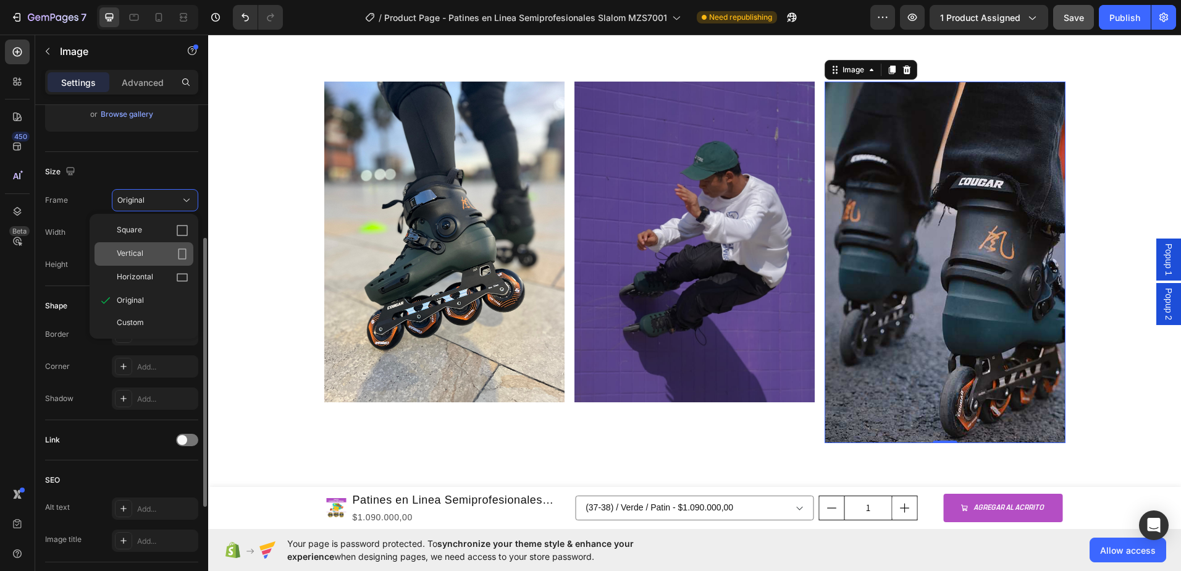
click at [148, 252] on div "Vertical" at bounding box center [153, 254] width 72 height 12
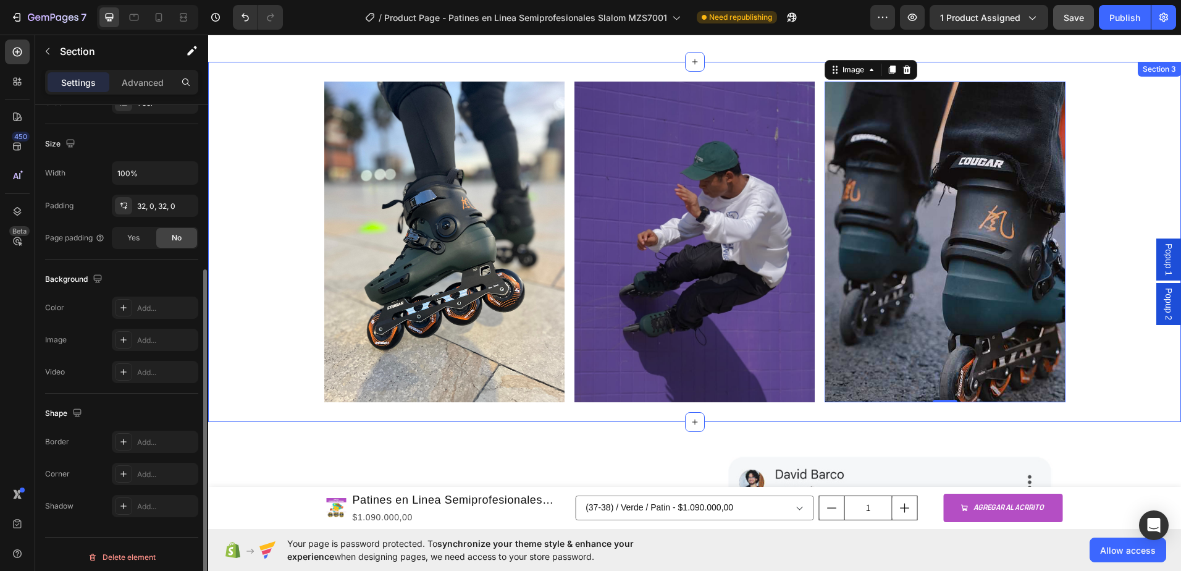
click at [1110, 214] on div "Image Image Image 0 Row" at bounding box center [694, 242] width 973 height 321
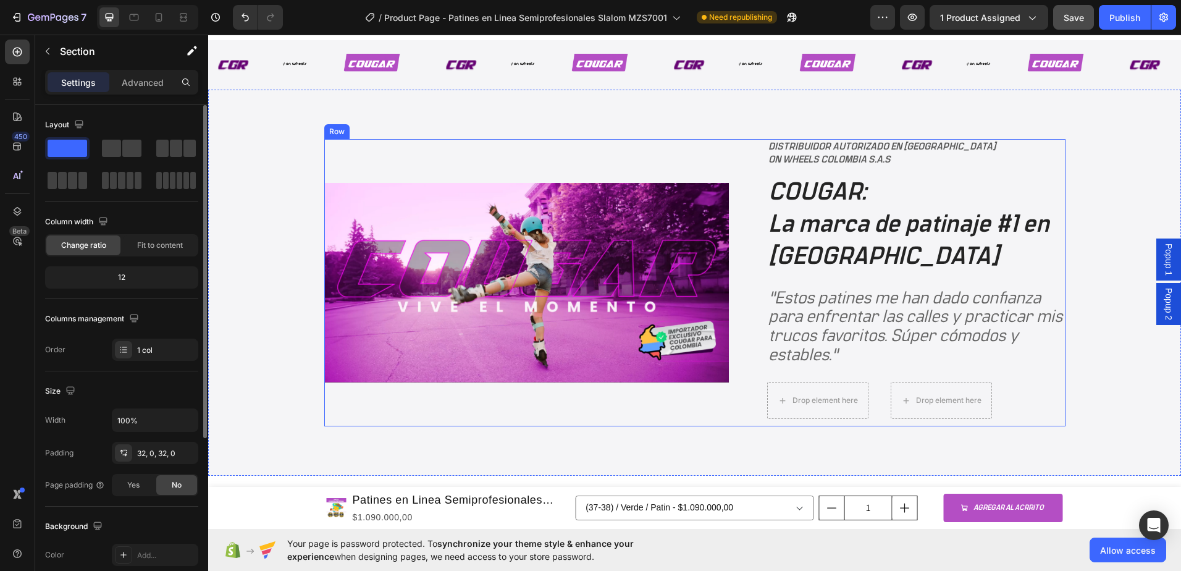
scroll to position [2574, 0]
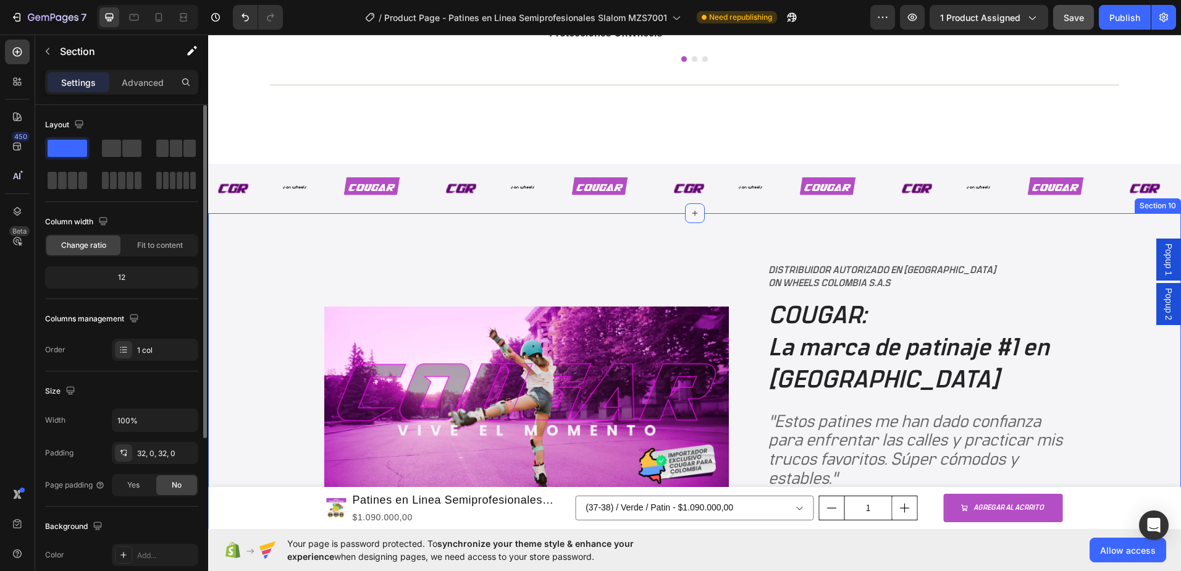
click at [693, 215] on icon at bounding box center [695, 213] width 10 height 10
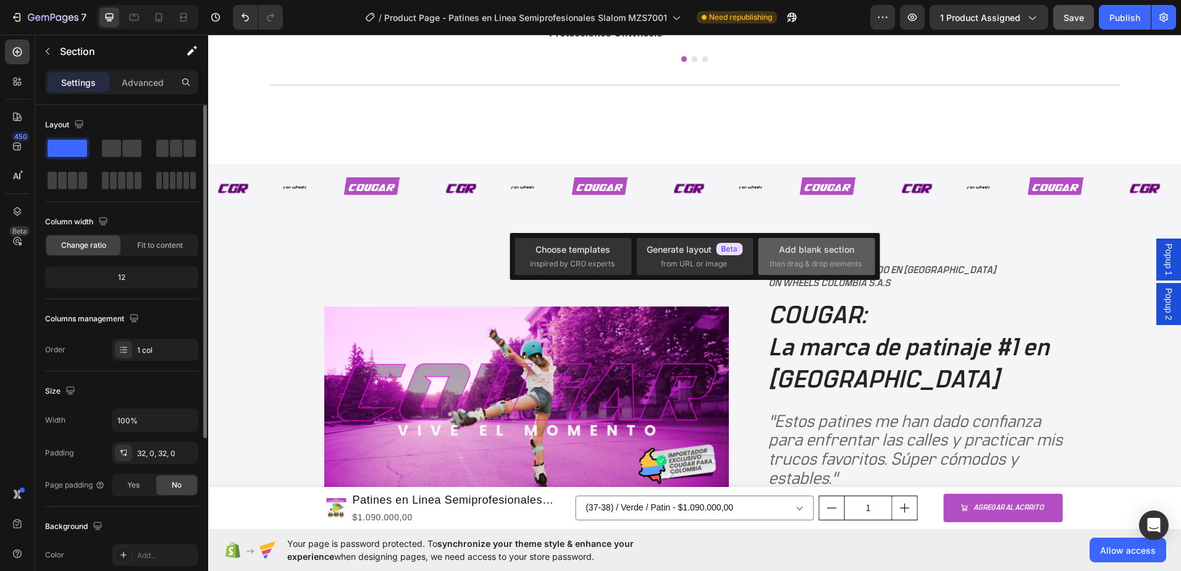
click at [796, 246] on div "Add blank section" at bounding box center [816, 249] width 75 height 13
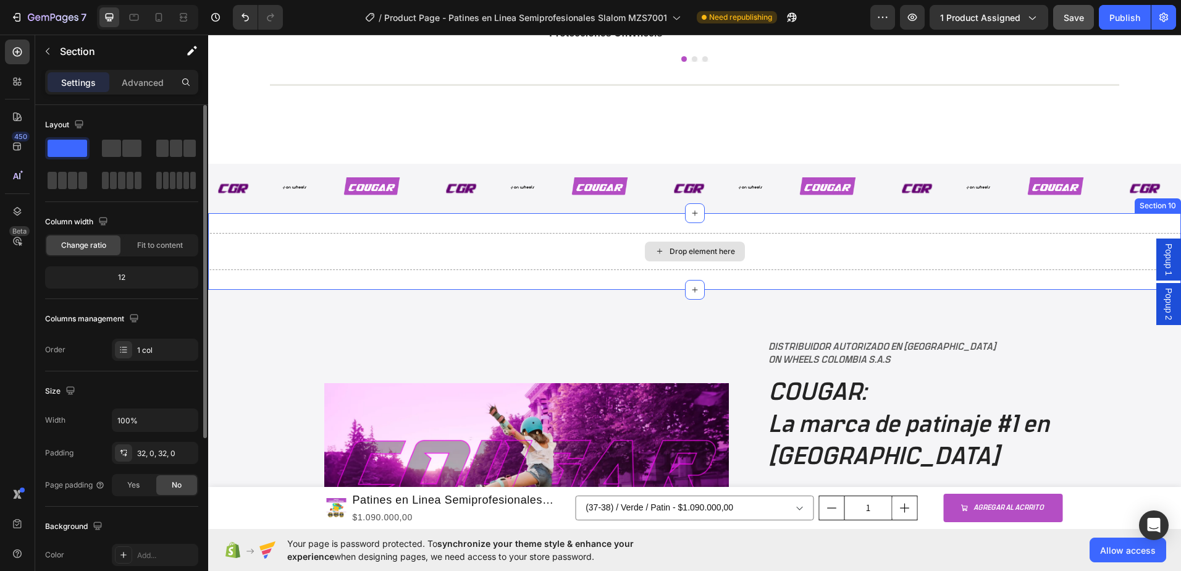
click at [702, 259] on div "Drop element here" at bounding box center [695, 252] width 100 height 20
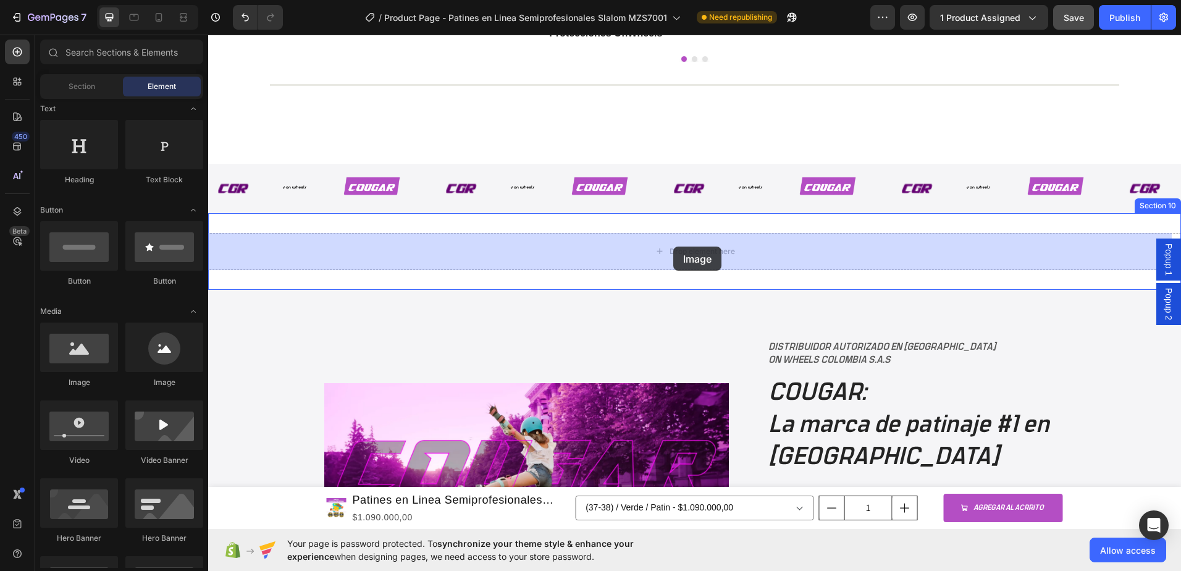
drag, startPoint x: 295, startPoint y: 397, endPoint x: 673, endPoint y: 246, distance: 407.6
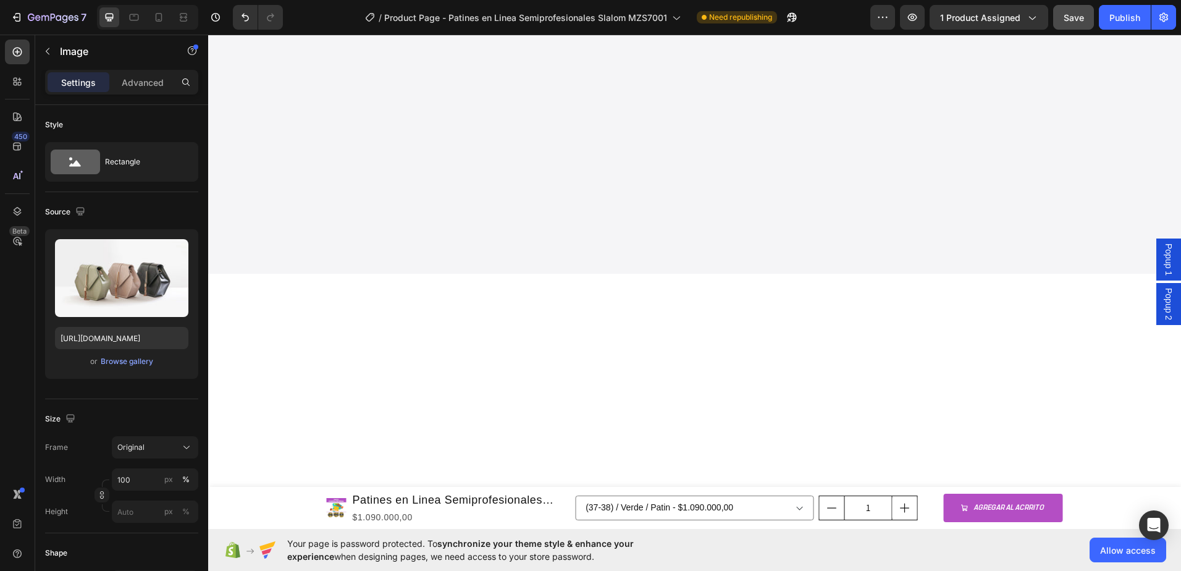
scroll to position [2945, 0]
click at [121, 363] on div "Browse gallery" at bounding box center [127, 361] width 53 height 11
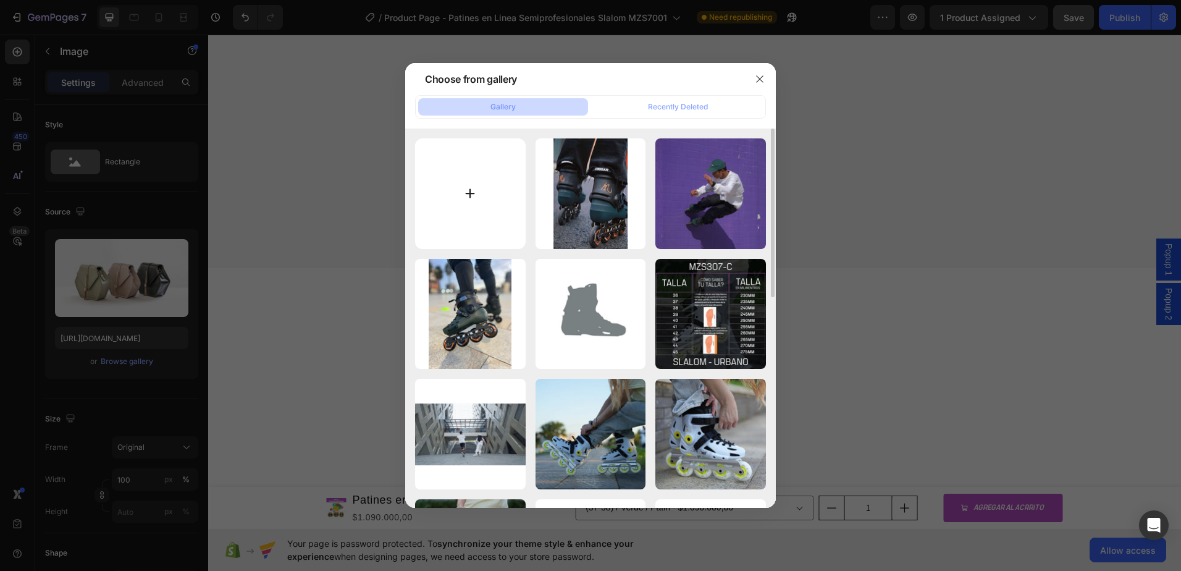
click at [479, 185] on input "file" at bounding box center [470, 193] width 111 height 111
type input "C:\fakepath\IMG_0800.GIF"
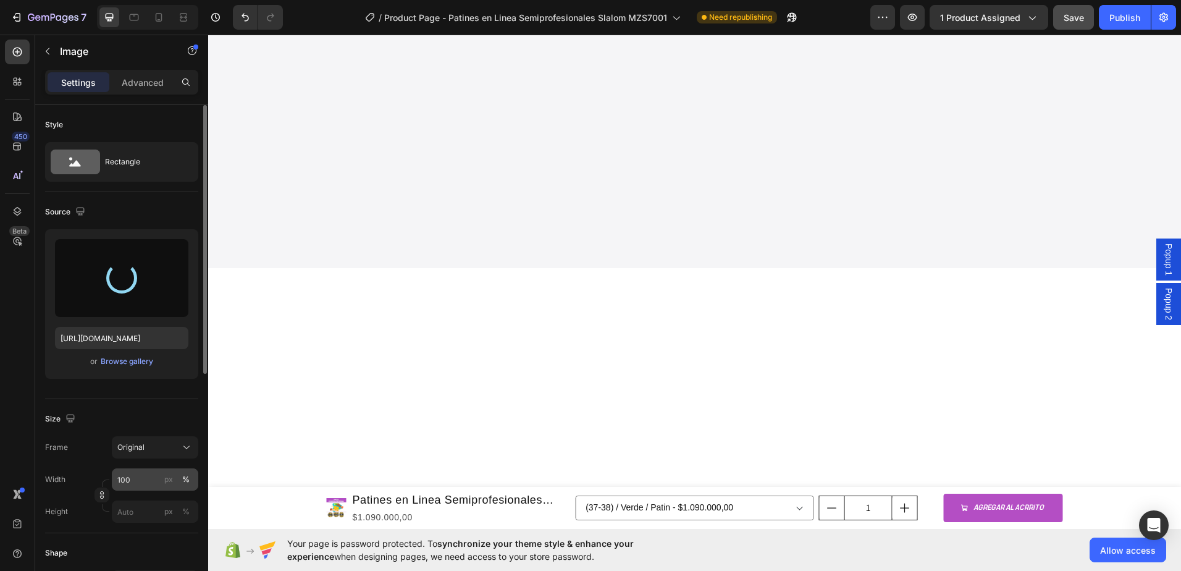
type input "https://cdn.shopify.com/s/files/1/0964/2947/4086/files/gempages_577184158929912…"
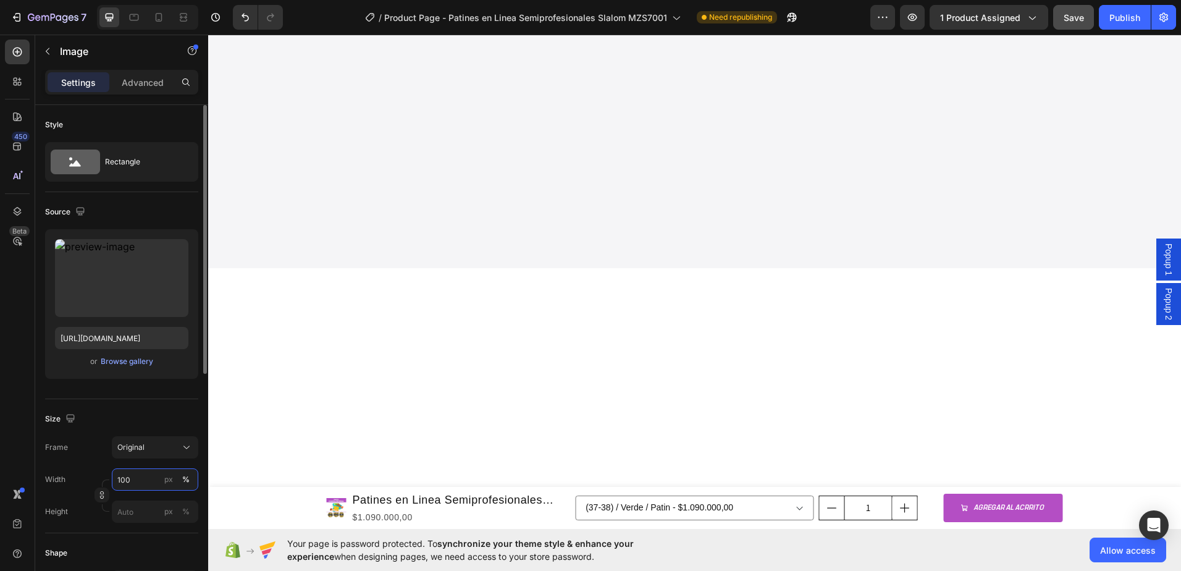
click at [139, 481] on input "100" at bounding box center [155, 479] width 86 height 22
click at [146, 478] on input "100" at bounding box center [155, 479] width 86 height 22
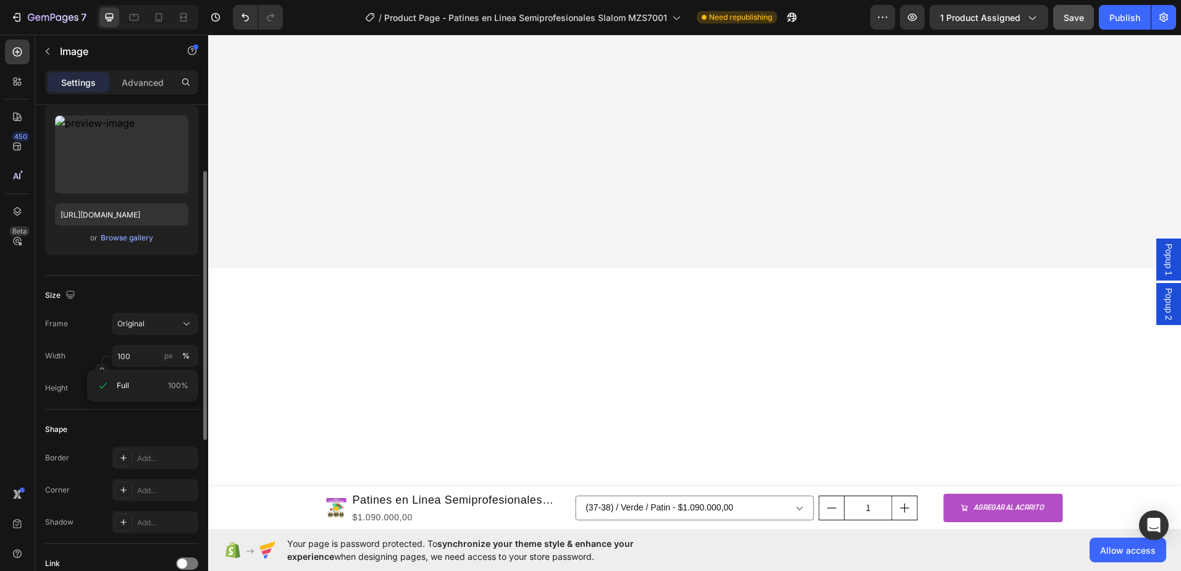
click at [143, 434] on div "Shape" at bounding box center [121, 429] width 153 height 20
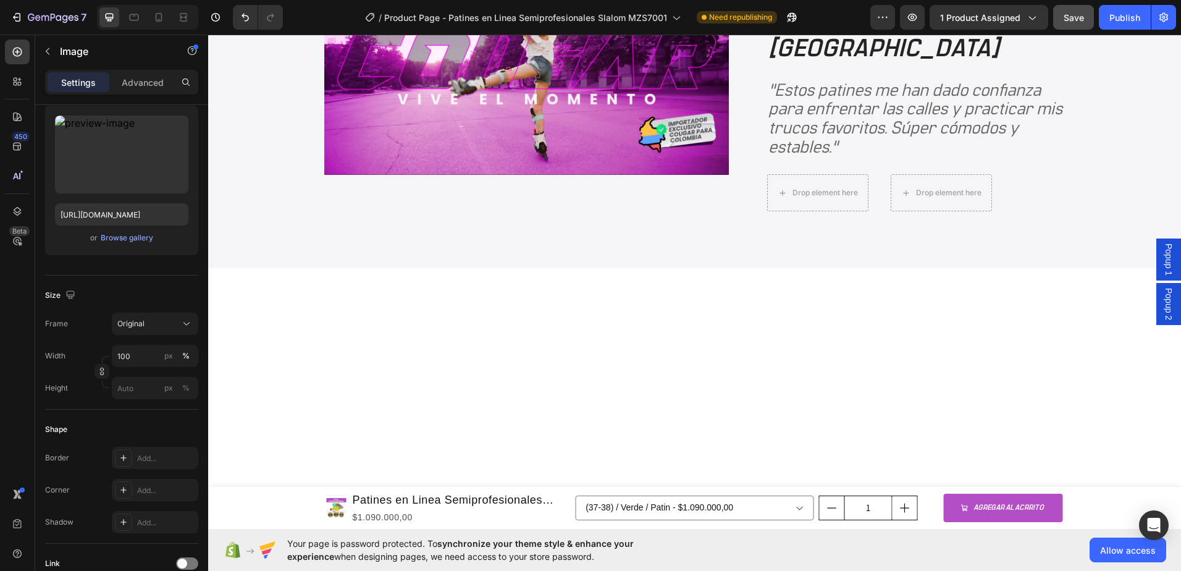
scroll to position [2760, 0]
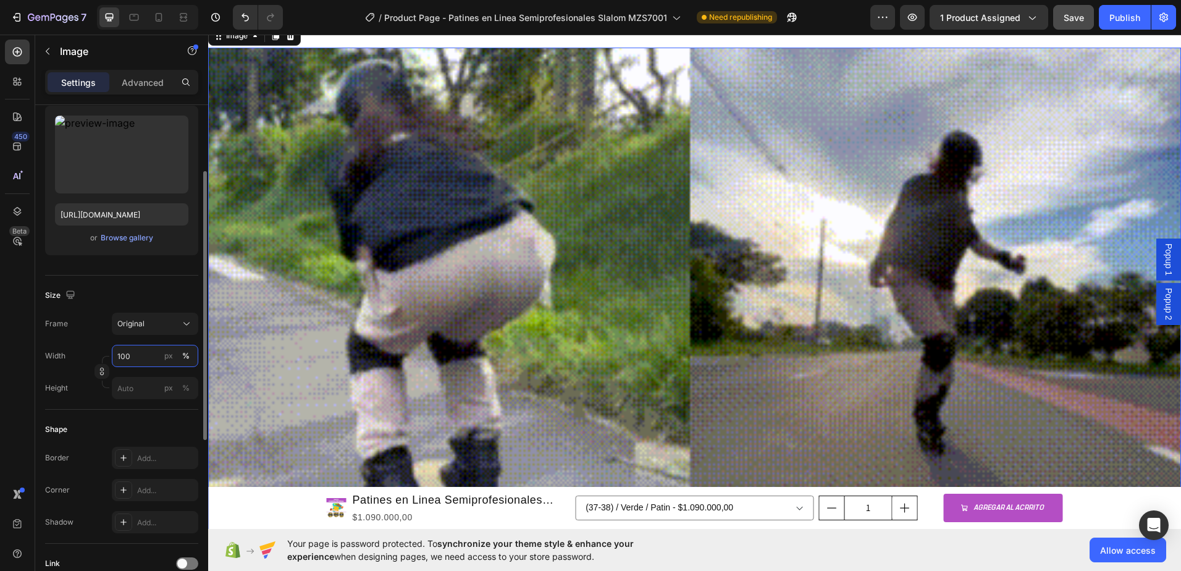
click at [148, 355] on input "100" at bounding box center [155, 356] width 86 height 22
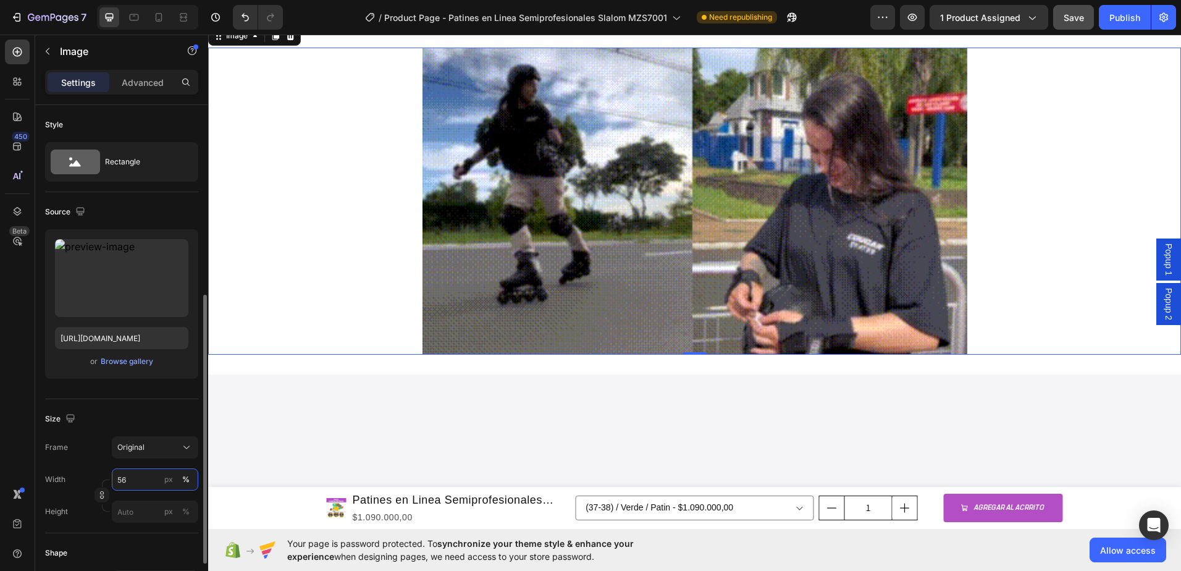
scroll to position [124, 0]
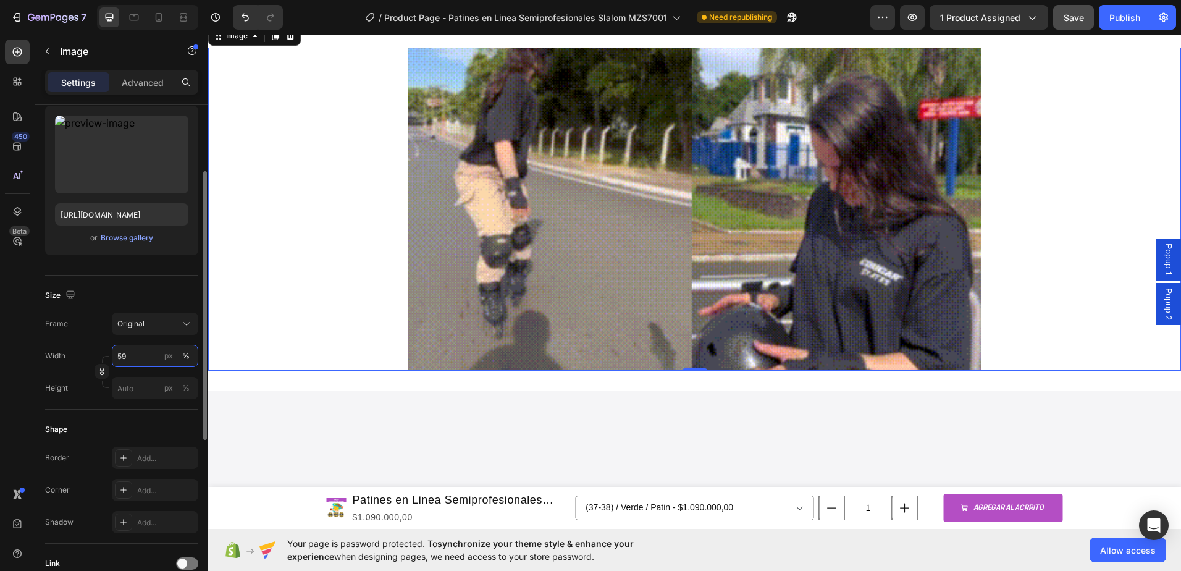
type input "60"
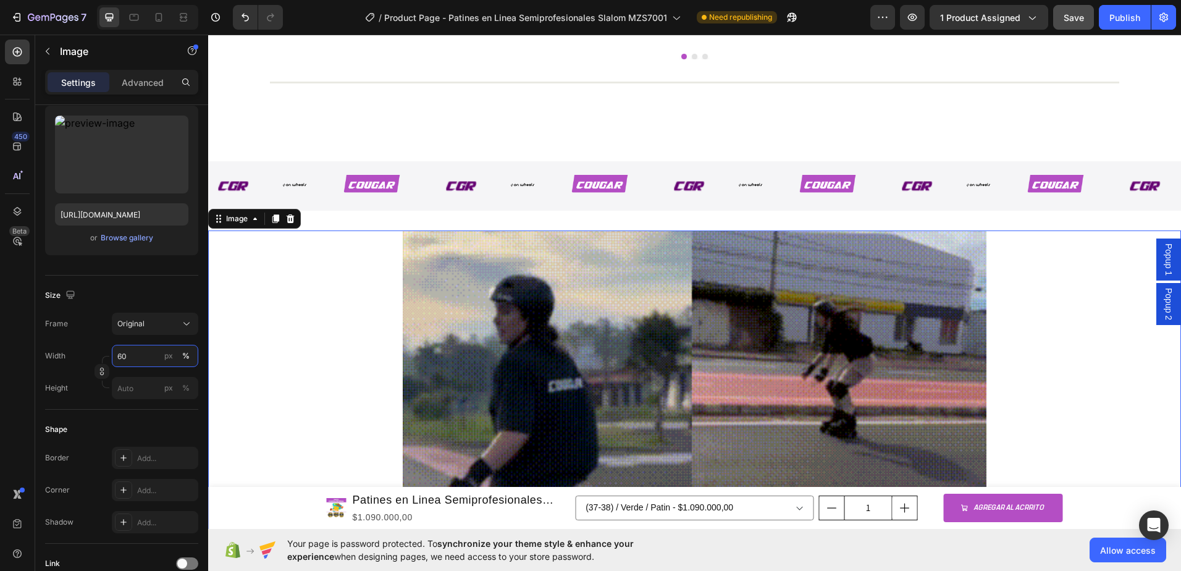
scroll to position [2698, 0]
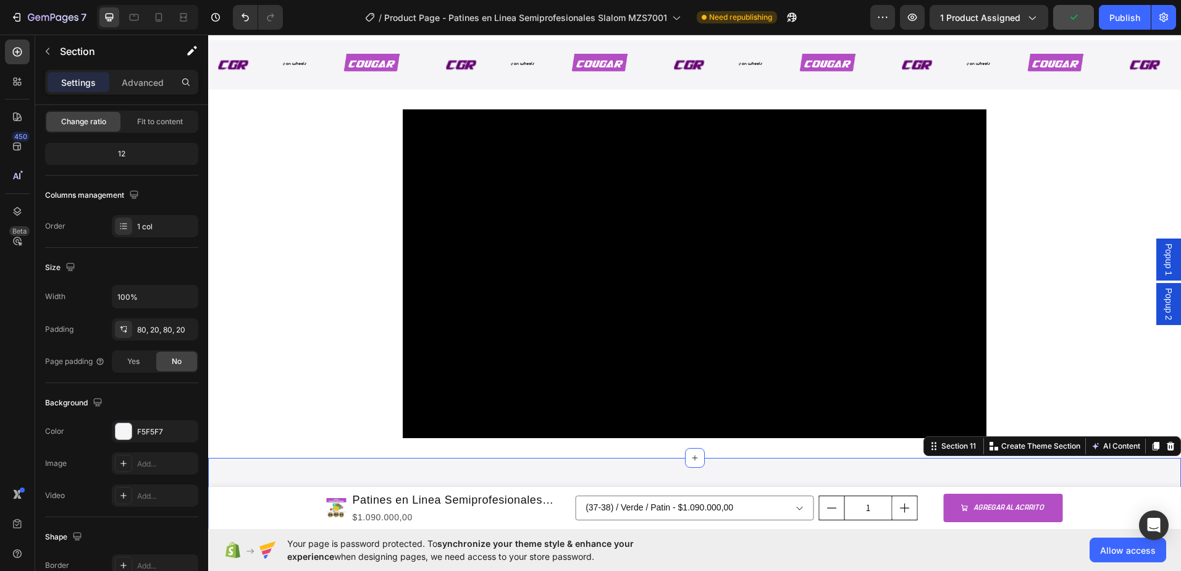
scroll to position [0, 0]
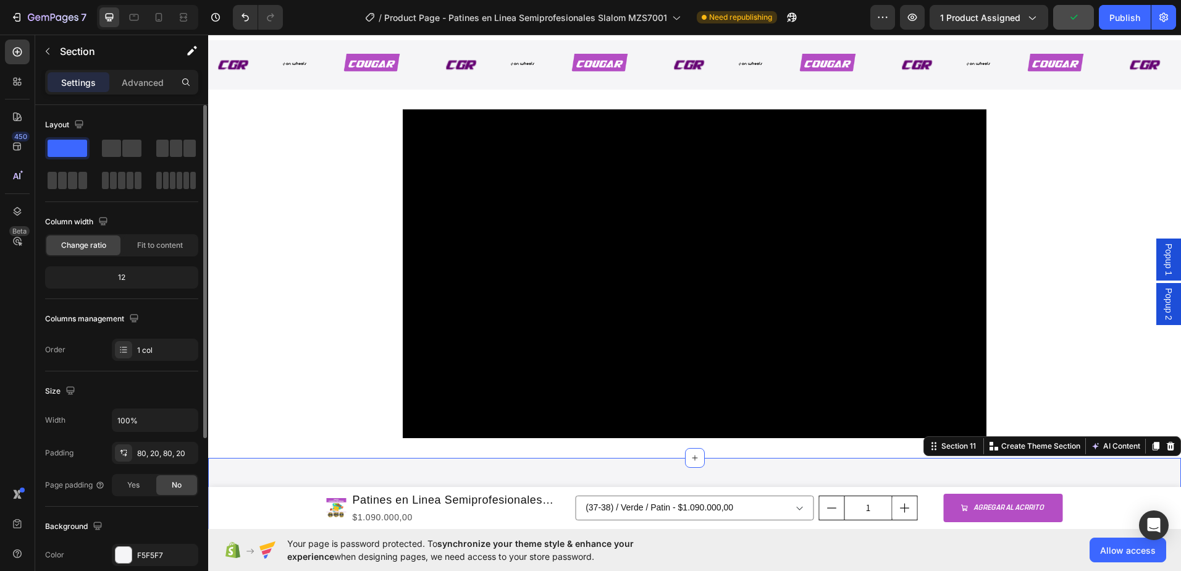
click at [313, 339] on div at bounding box center [694, 273] width 973 height 329
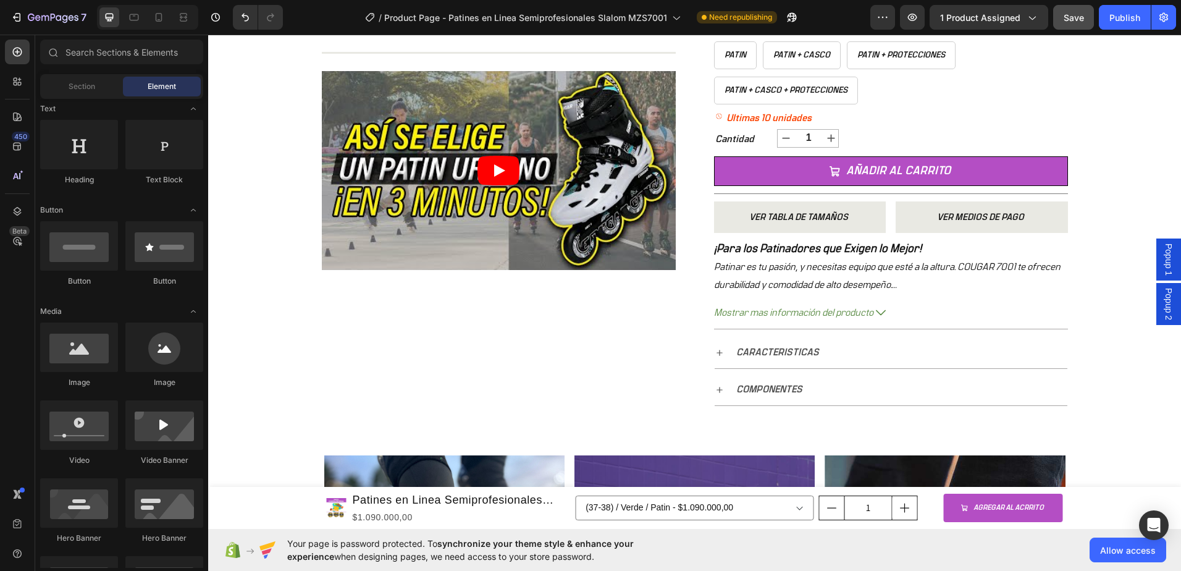
scroll to position [442, 0]
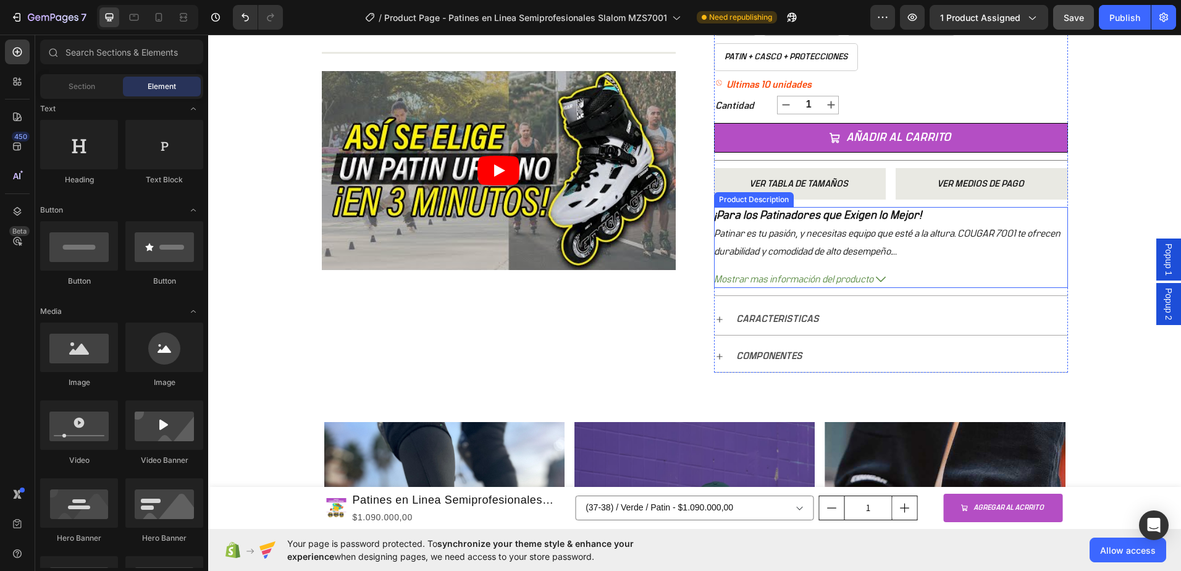
click at [886, 276] on button "Mostrar mas información del producto" at bounding box center [891, 280] width 354 height 18
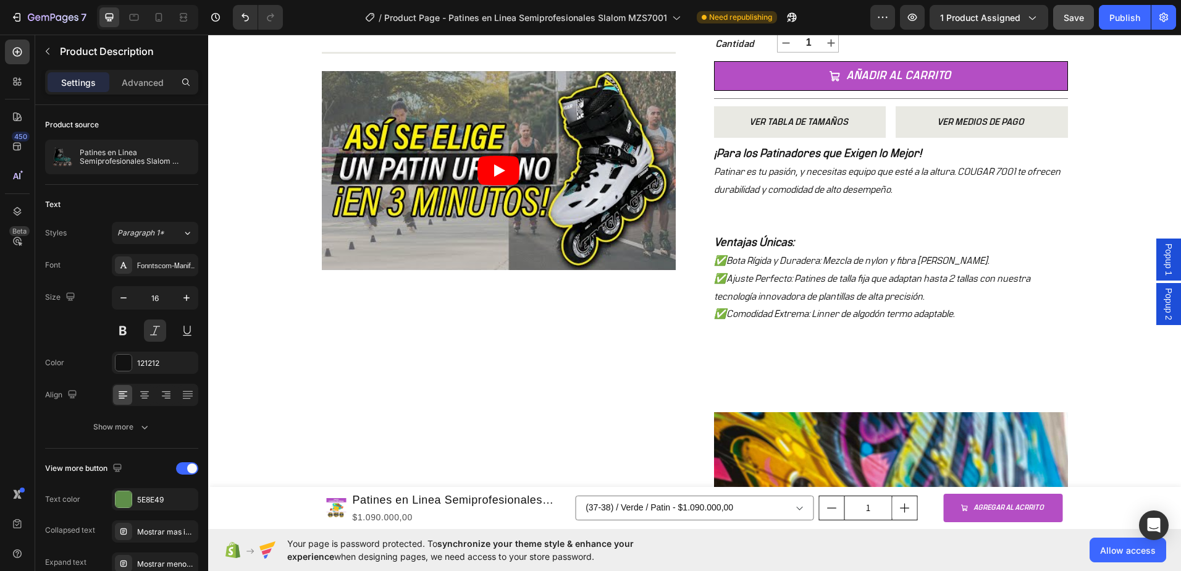
scroll to position [561, 0]
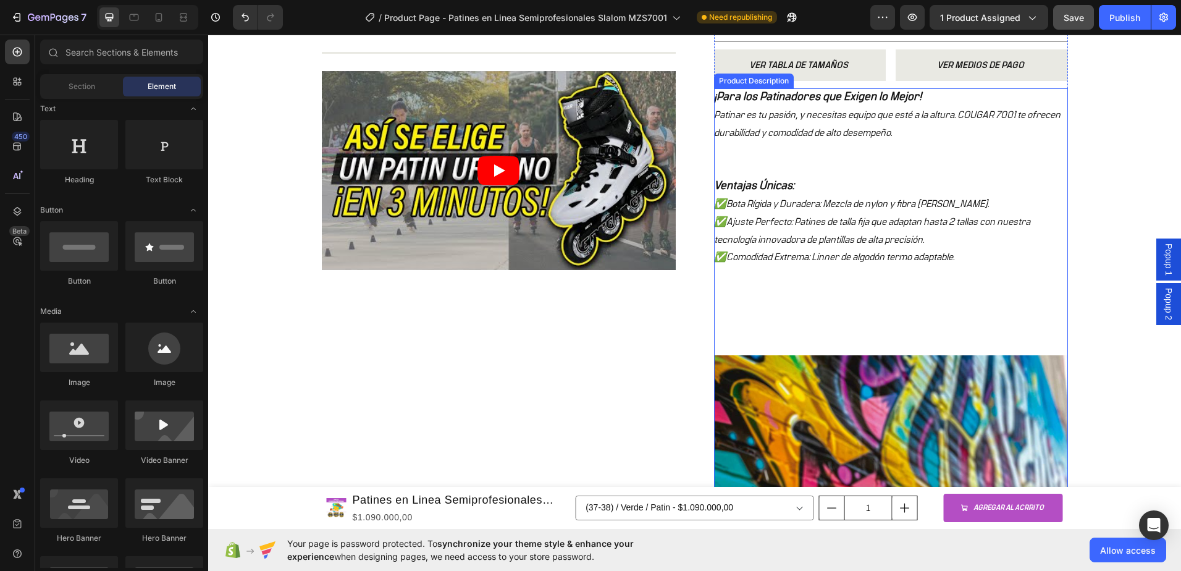
click at [801, 260] on p "✅Comodidad Extrema: Linner de algodón termo adaptable." at bounding box center [834, 257] width 240 height 10
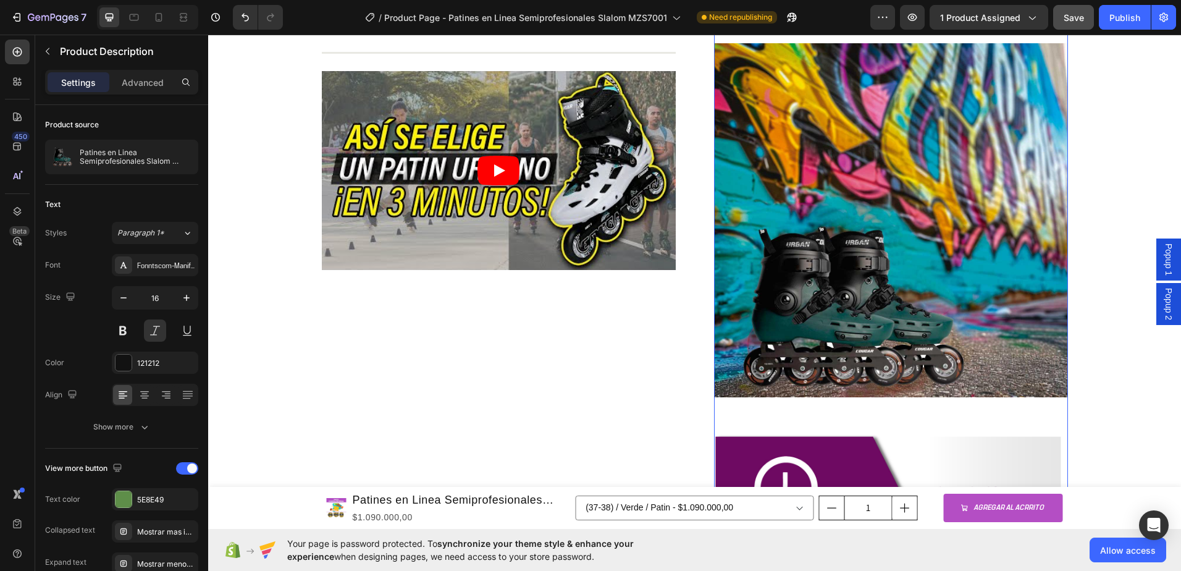
scroll to position [932, 0]
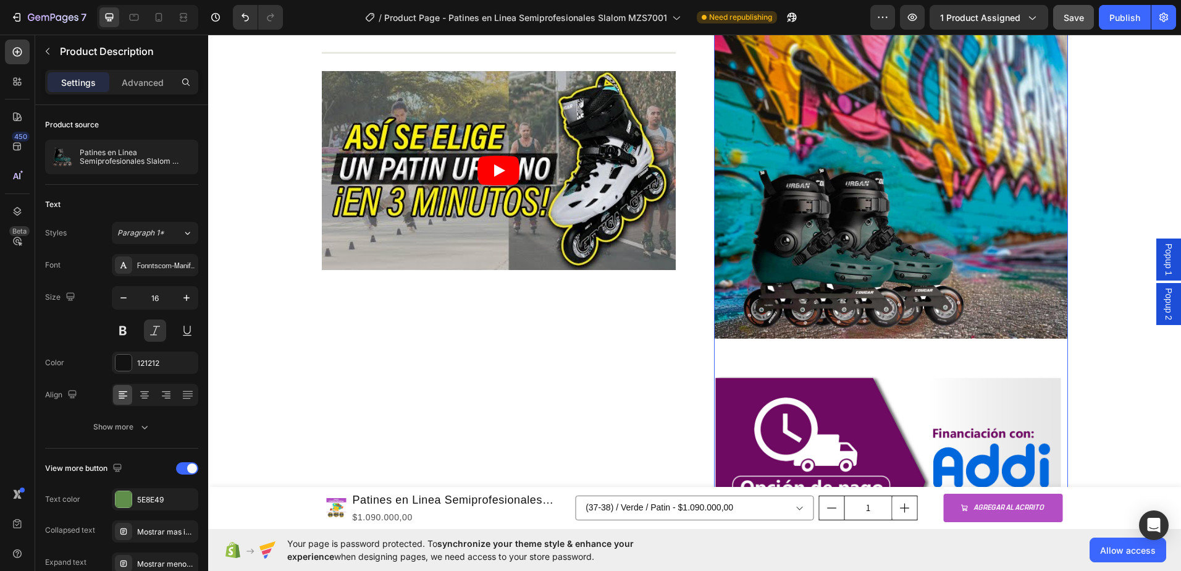
click at [900, 276] on img at bounding box center [891, 162] width 354 height 354
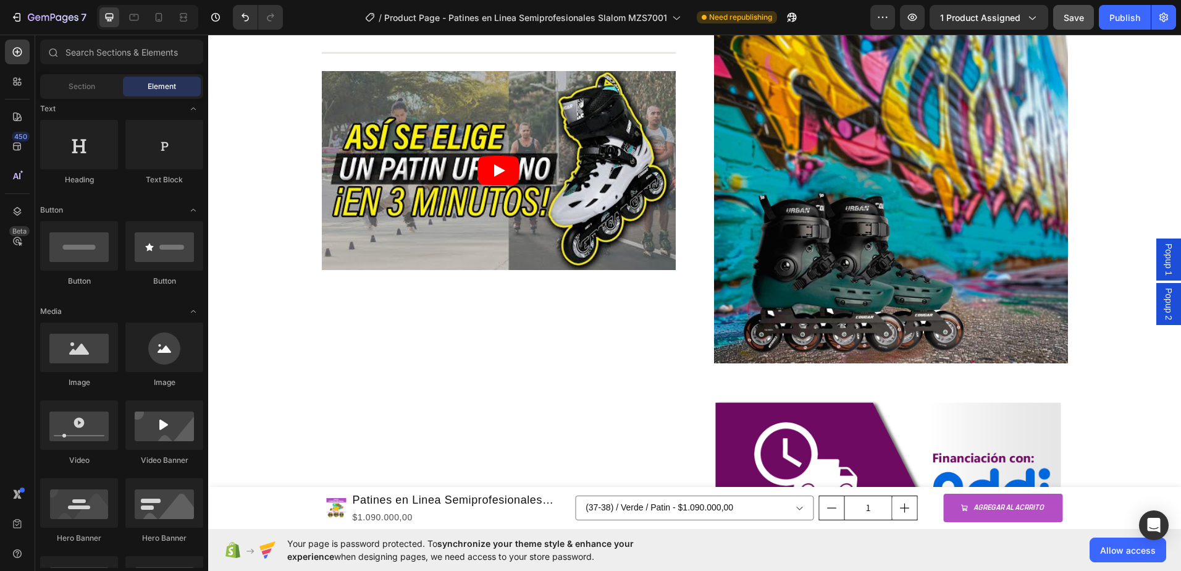
scroll to position [834, 0]
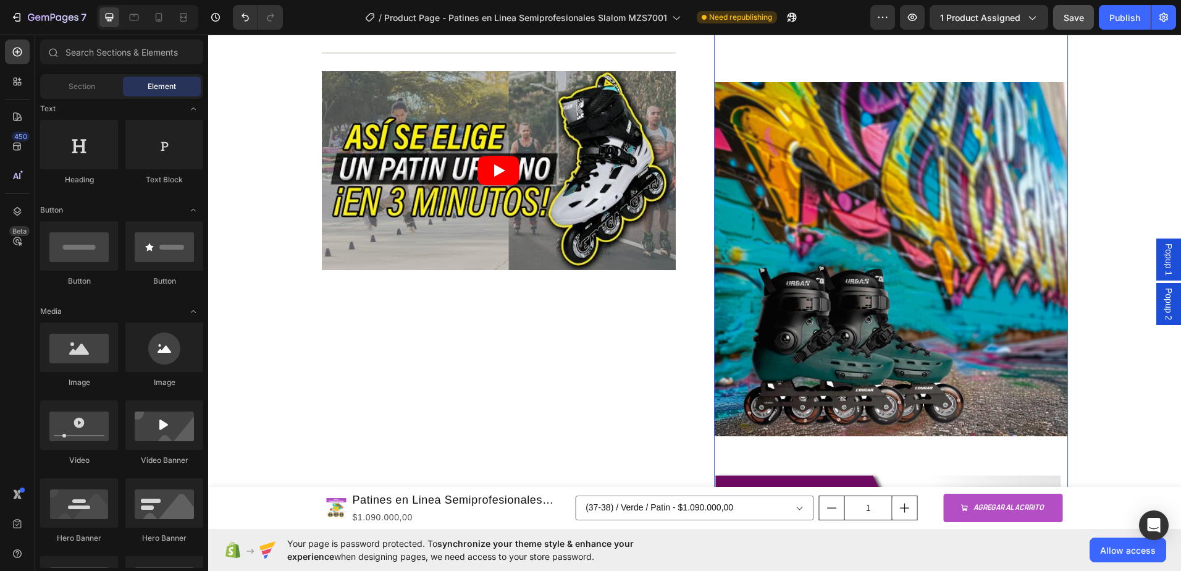
click at [1006, 123] on img at bounding box center [891, 259] width 354 height 354
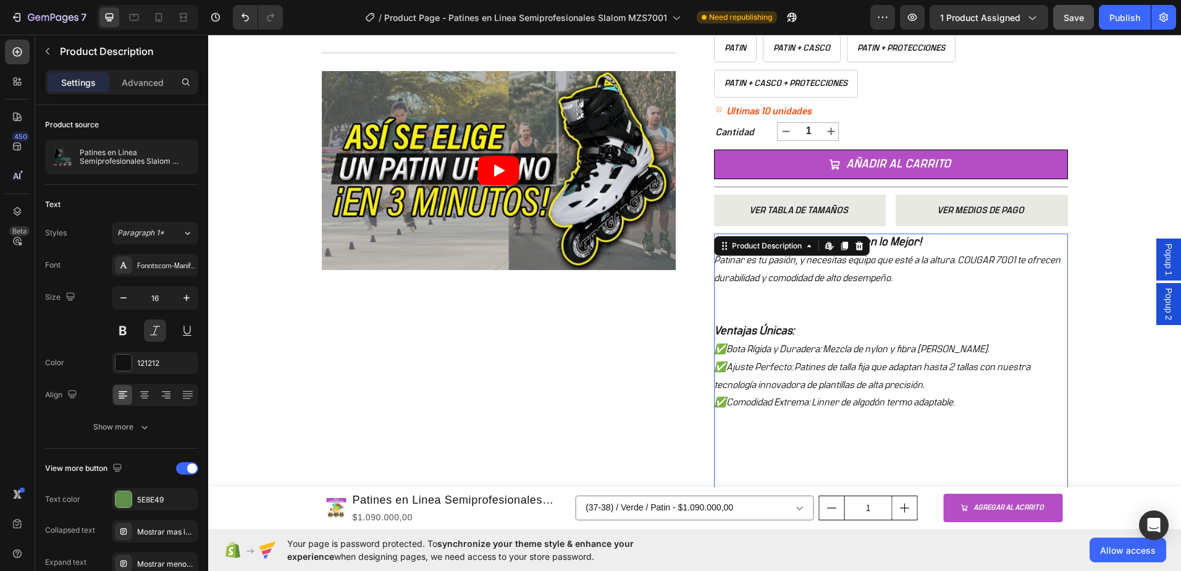
scroll to position [402, 0]
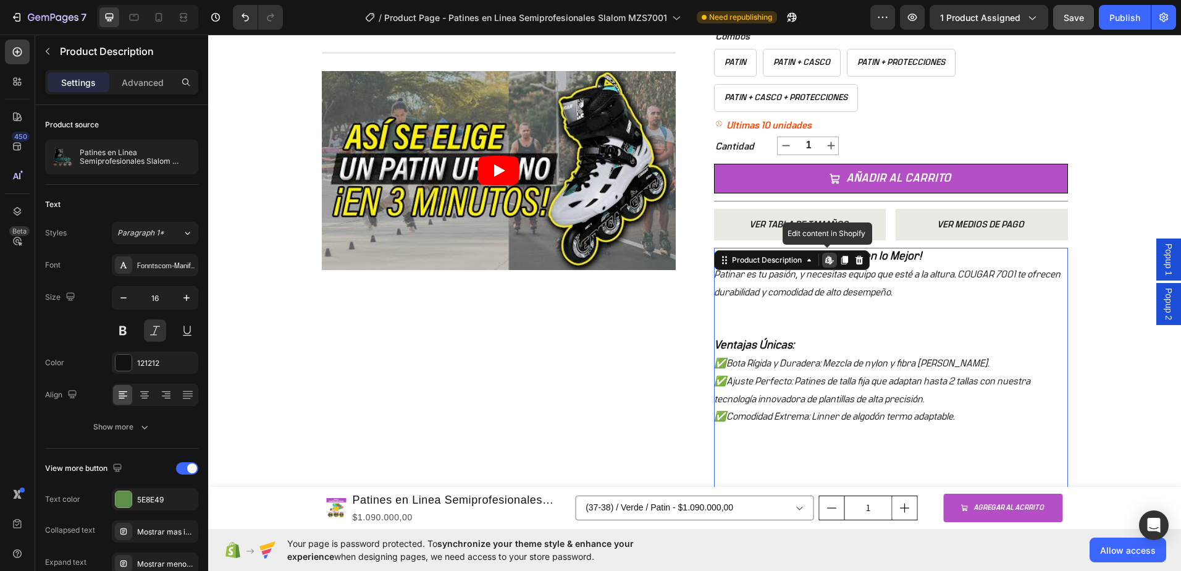
click at [825, 263] on icon at bounding box center [827, 259] width 5 height 7
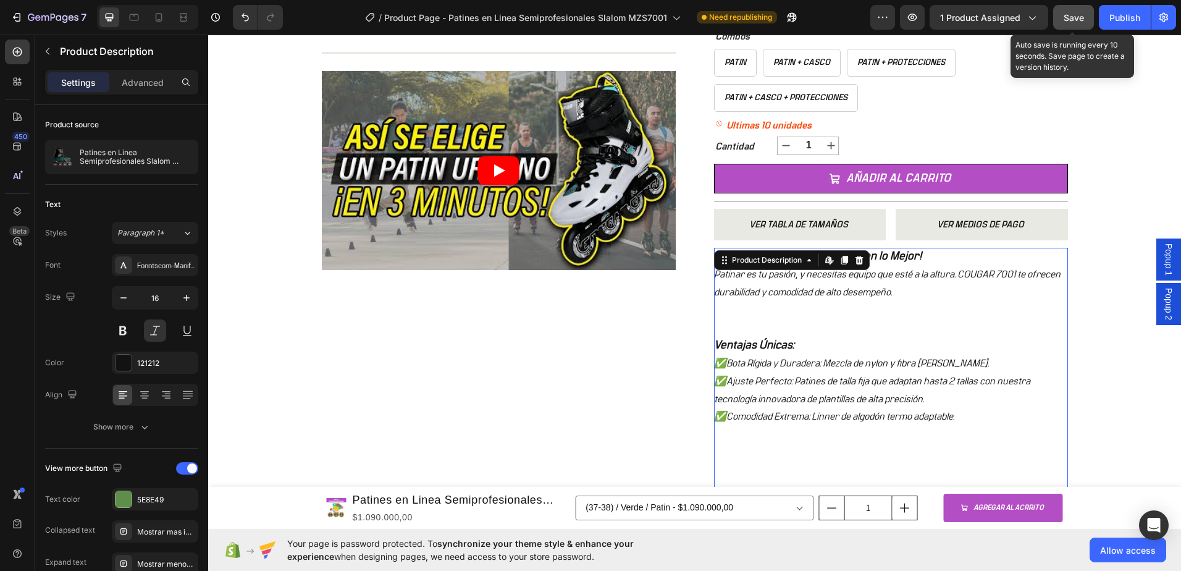
click at [1083, 28] on button "Save" at bounding box center [1073, 17] width 41 height 25
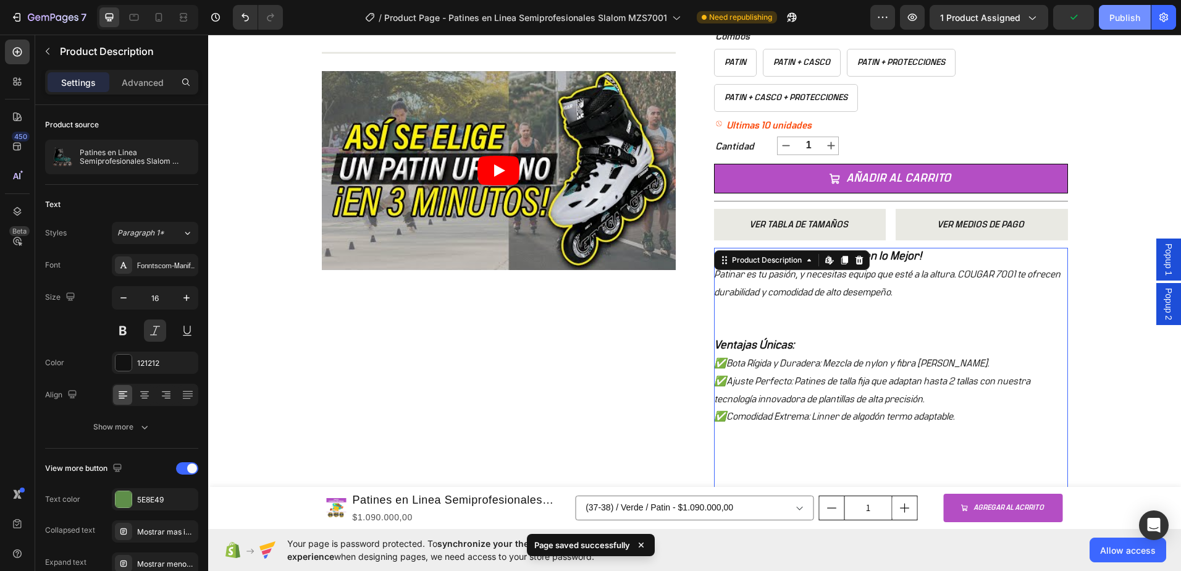
click at [1126, 22] on div "Publish" at bounding box center [1125, 17] width 31 height 13
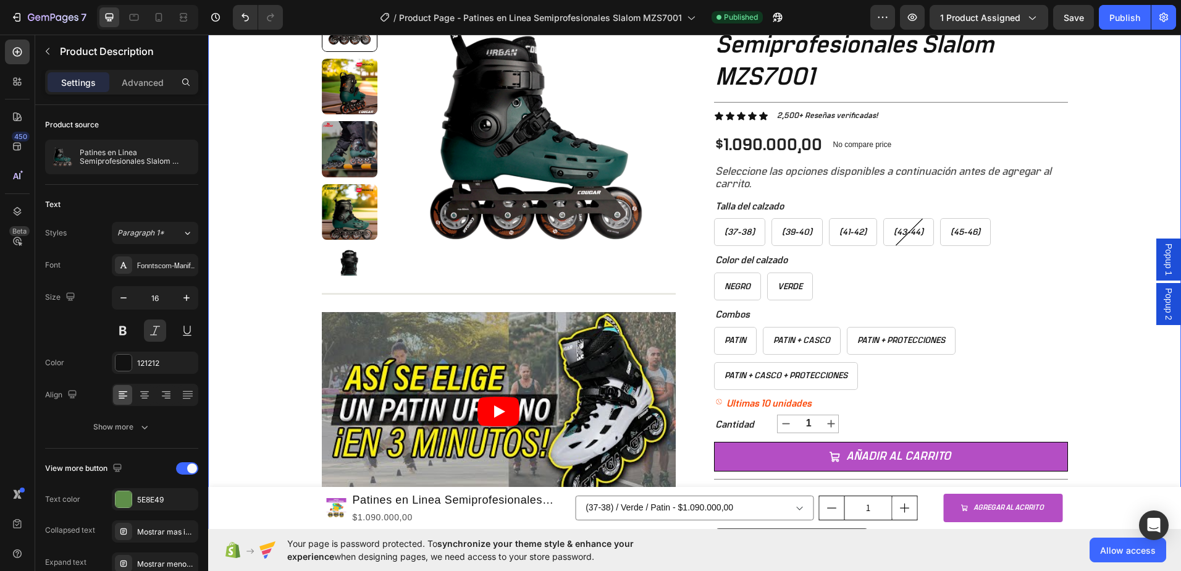
scroll to position [0, 0]
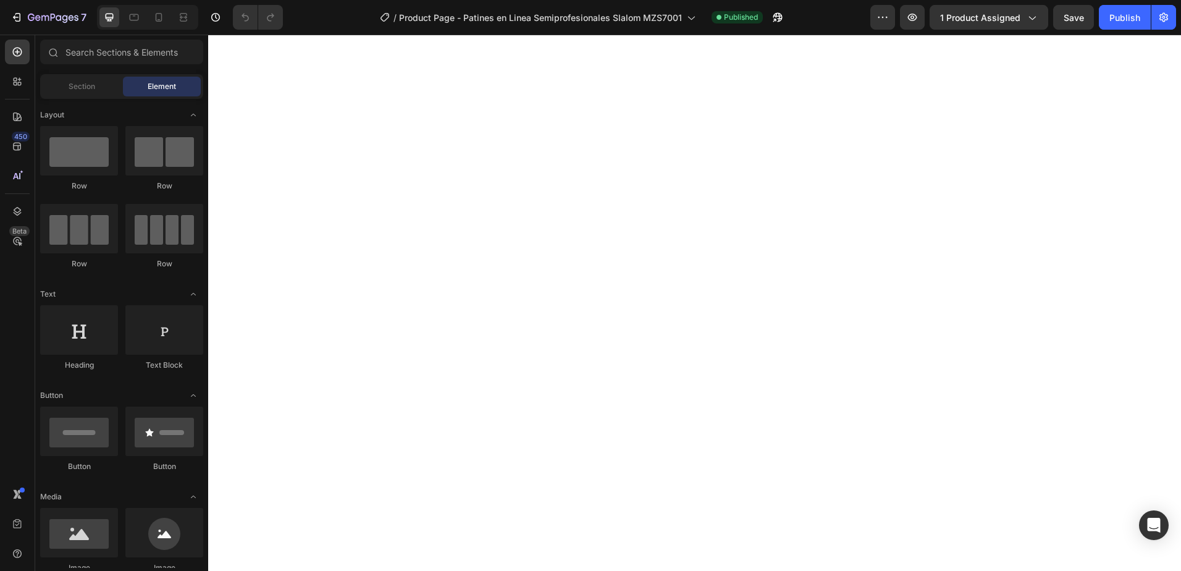
select select "577184192684688358"
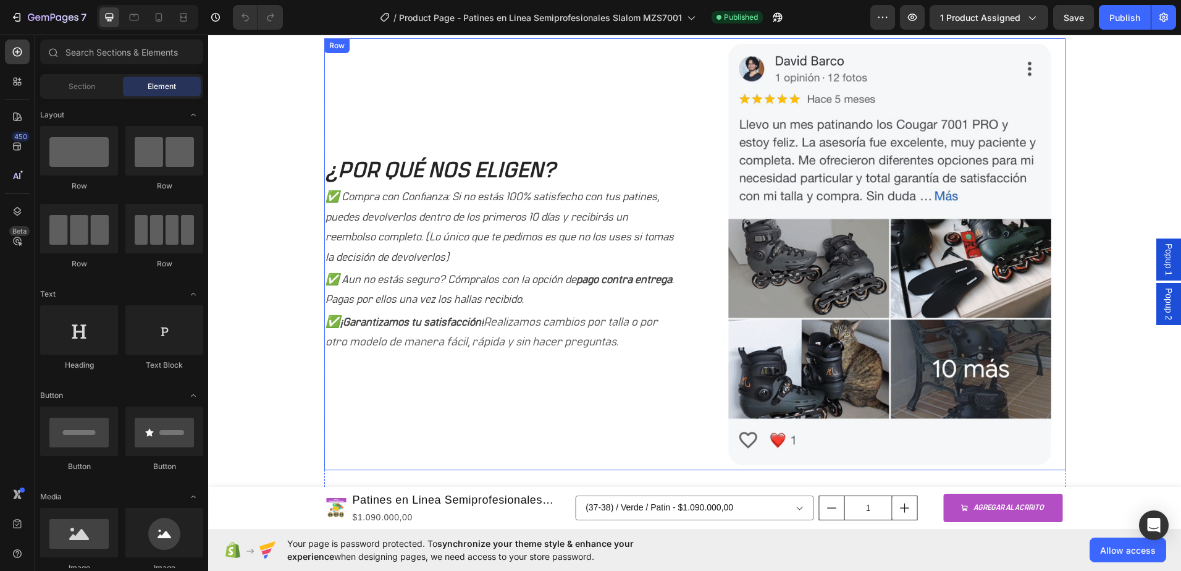
scroll to position [1180, 0]
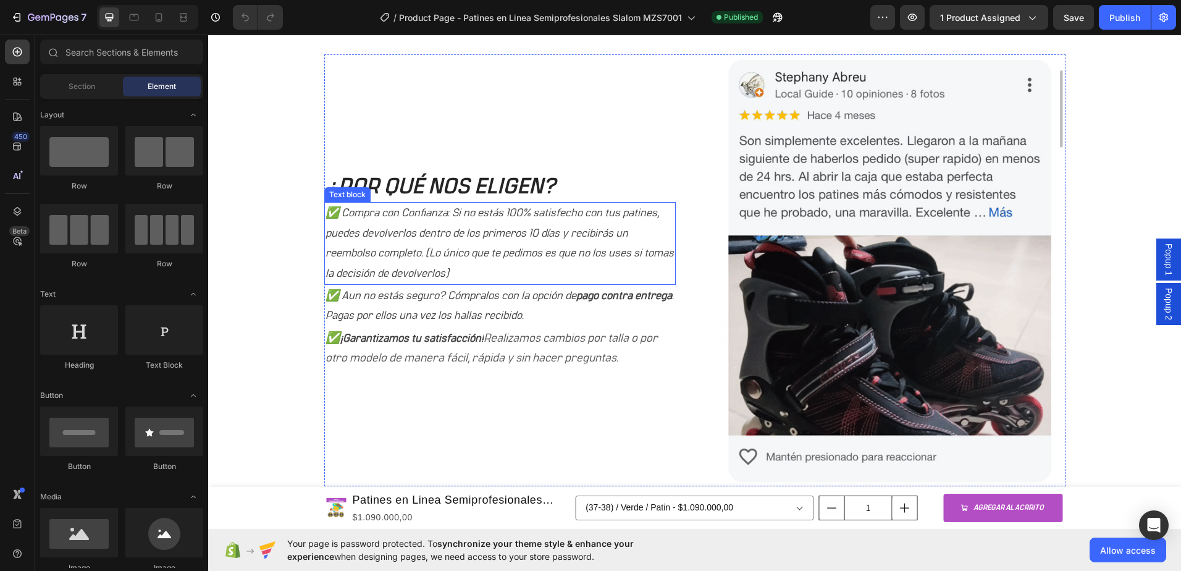
click at [411, 220] on p "✅ Compra con Confianza: Si no estás 100% satisfecho con tus patines, puedes dev…" at bounding box center [500, 243] width 349 height 80
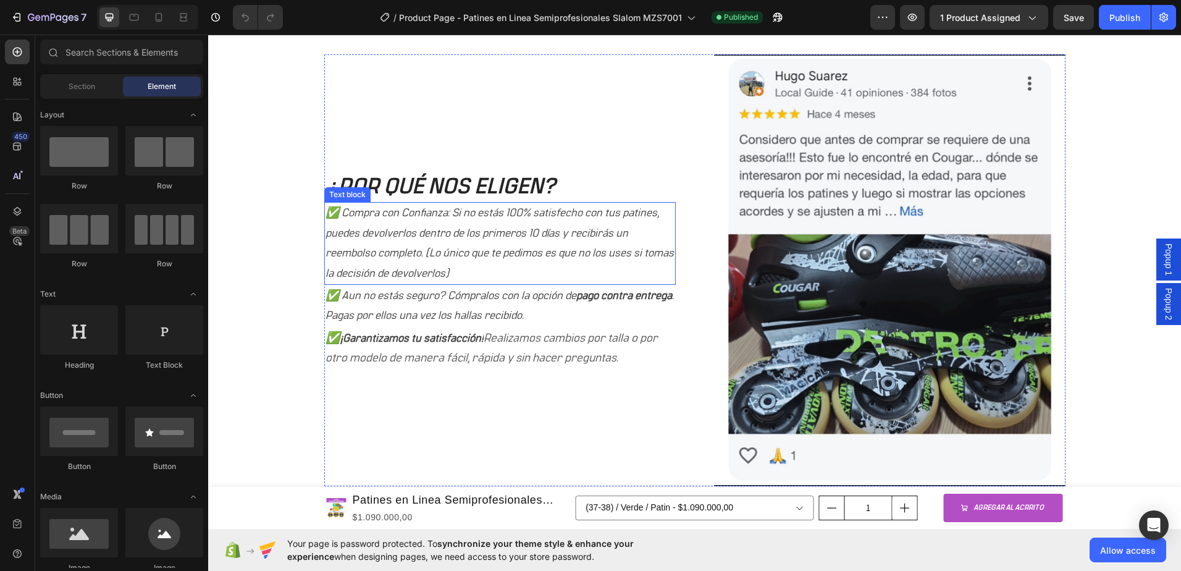
click at [411, 220] on p "✅ Compra con Confianza: Si no estás 100% satisfecho con tus patines, puedes dev…" at bounding box center [500, 243] width 349 height 80
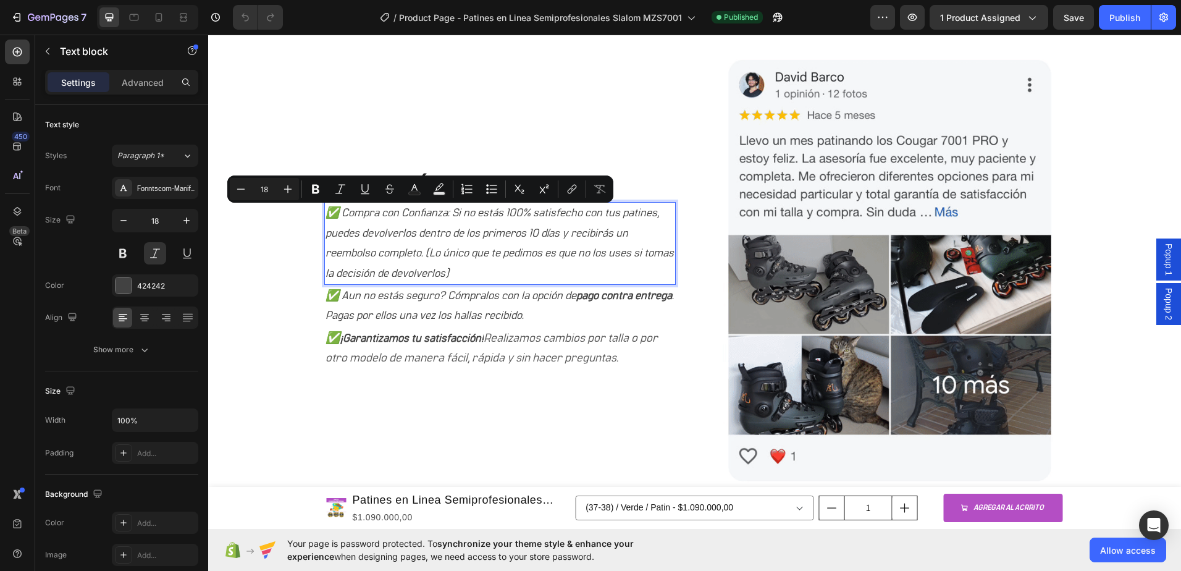
click at [343, 211] on p "✅ Compra con Confianza: Si no estás 100% satisfecho con tus patines, puedes dev…" at bounding box center [500, 243] width 349 height 80
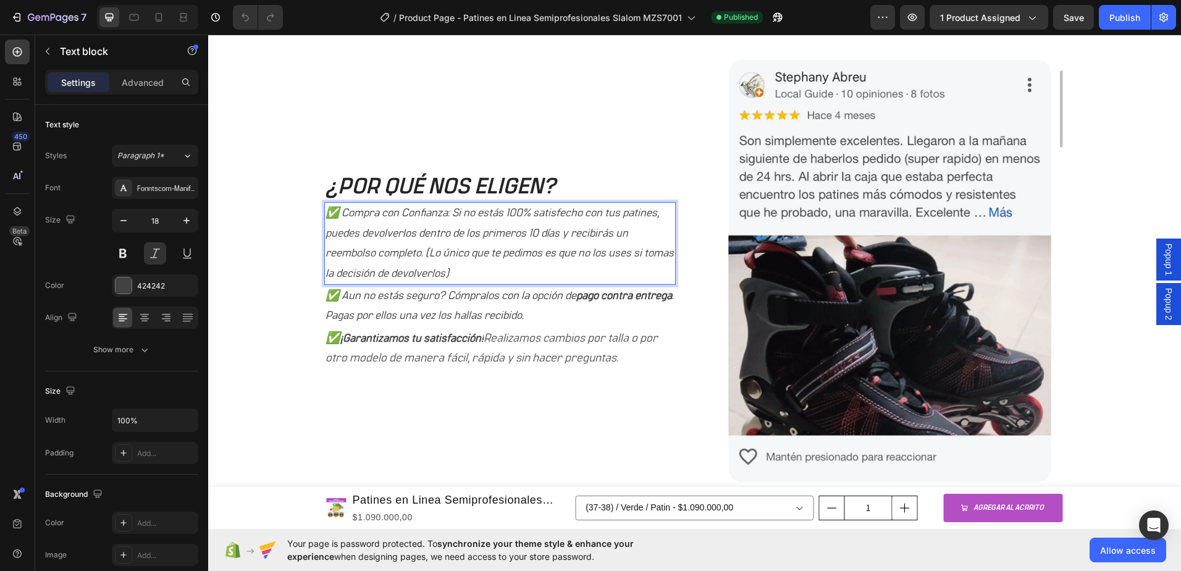
click at [340, 211] on p "✅ Compra con Confianza: Si no estás 100% satisfecho con tus patines, puedes dev…" at bounding box center [500, 243] width 349 height 80
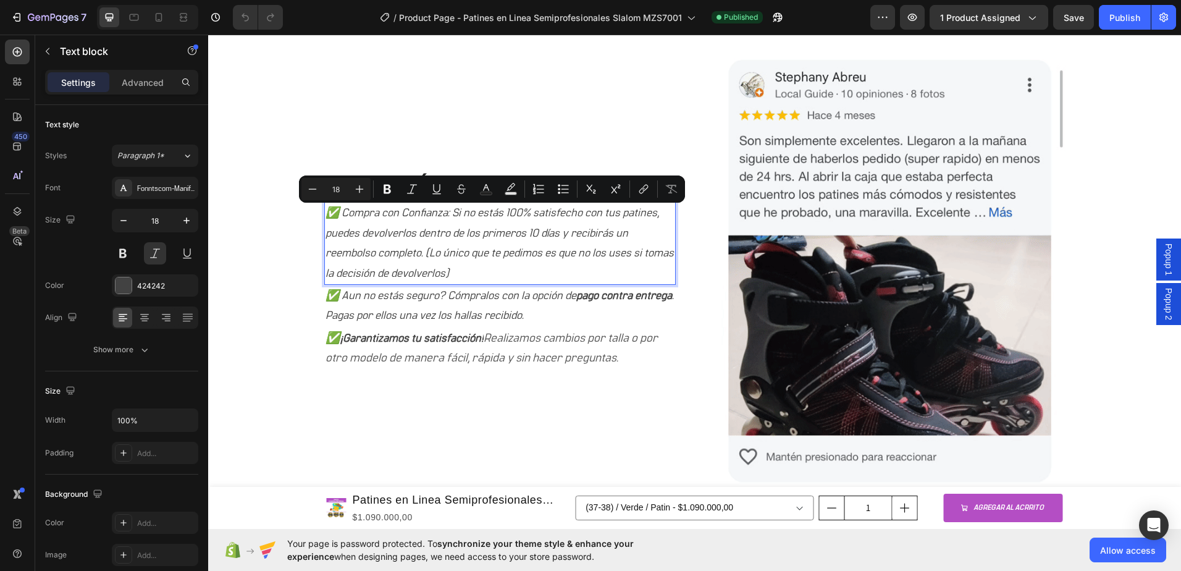
drag, startPoint x: 338, startPoint y: 209, endPoint x: 450, endPoint y: 269, distance: 127.2
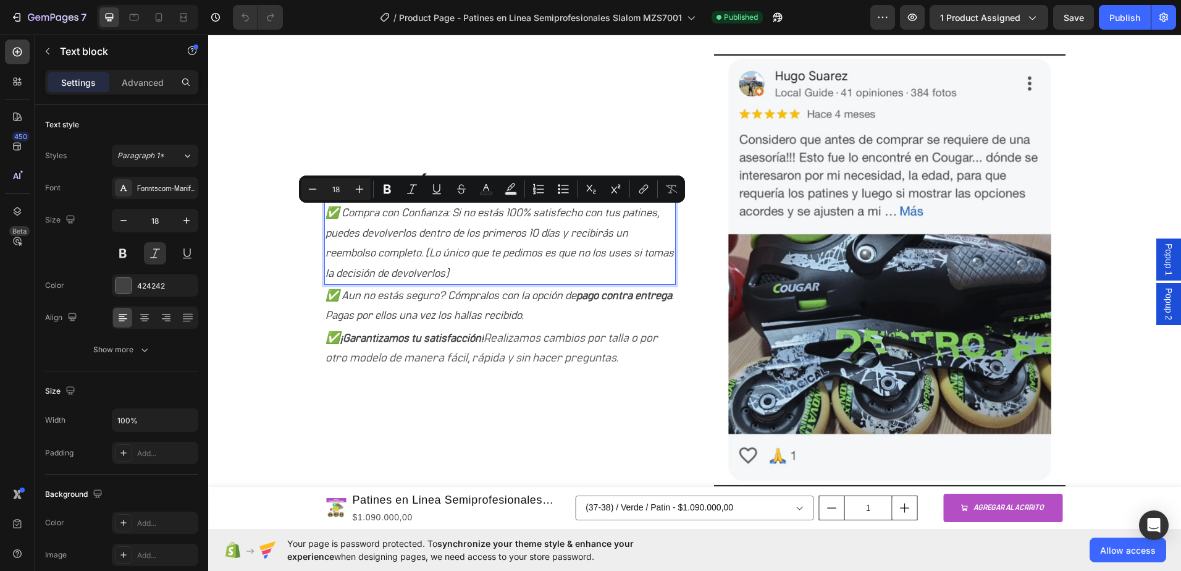
click at [450, 269] on p "✅ Compra con Confianza: Si no estás 100% satisfecho con tus patines, puedes dev…" at bounding box center [500, 243] width 349 height 80
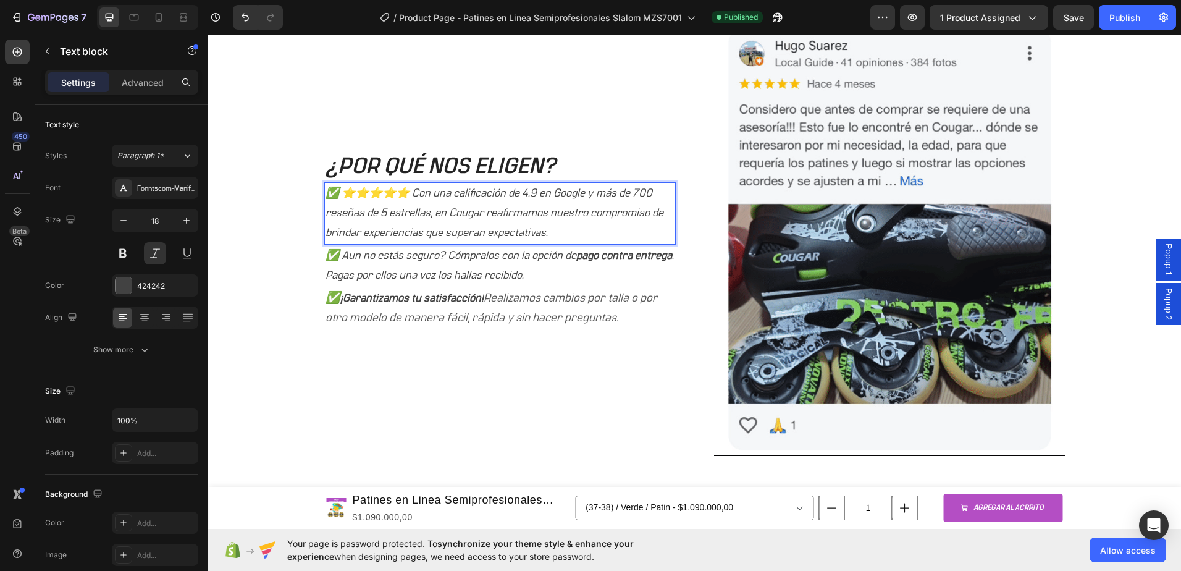
scroll to position [1190, 0]
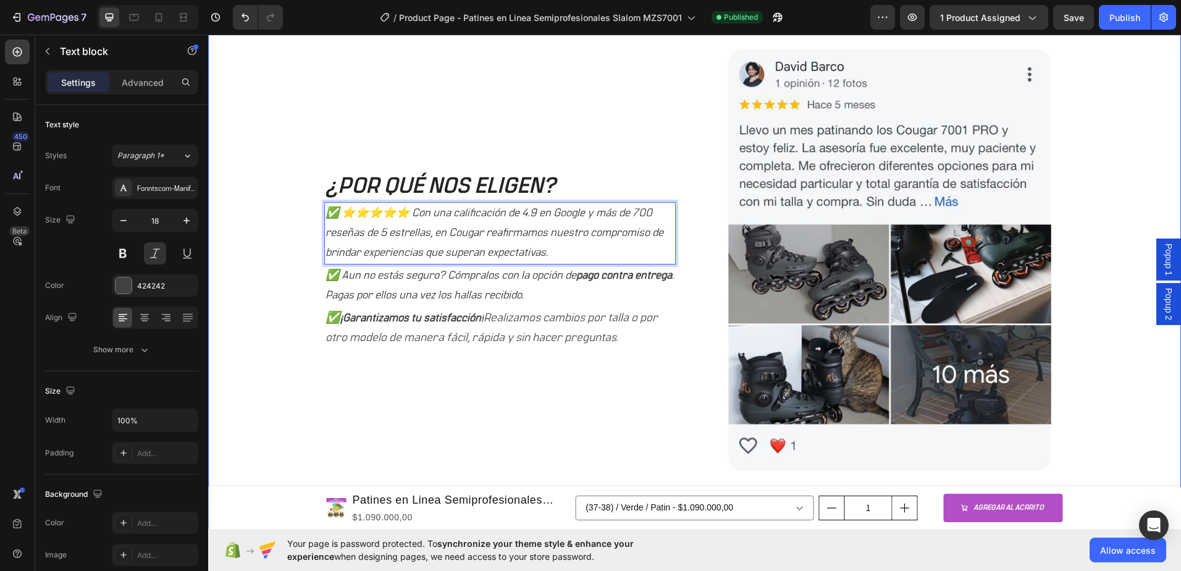
click at [1111, 183] on div "¿POR QUÉ NOS ELIGEN? Heading ✅ ⭐⭐⭐⭐⭐ Con una calificación de 4.9 en Google y má…" at bounding box center [694, 292] width 954 height 496
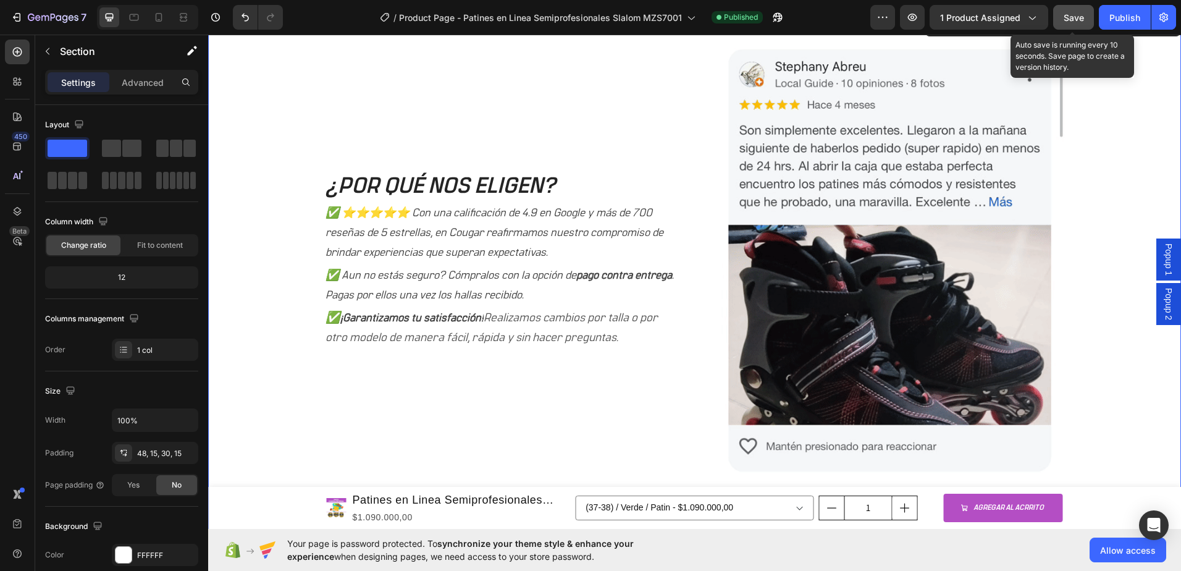
click at [1076, 23] on div "Save" at bounding box center [1074, 17] width 20 height 13
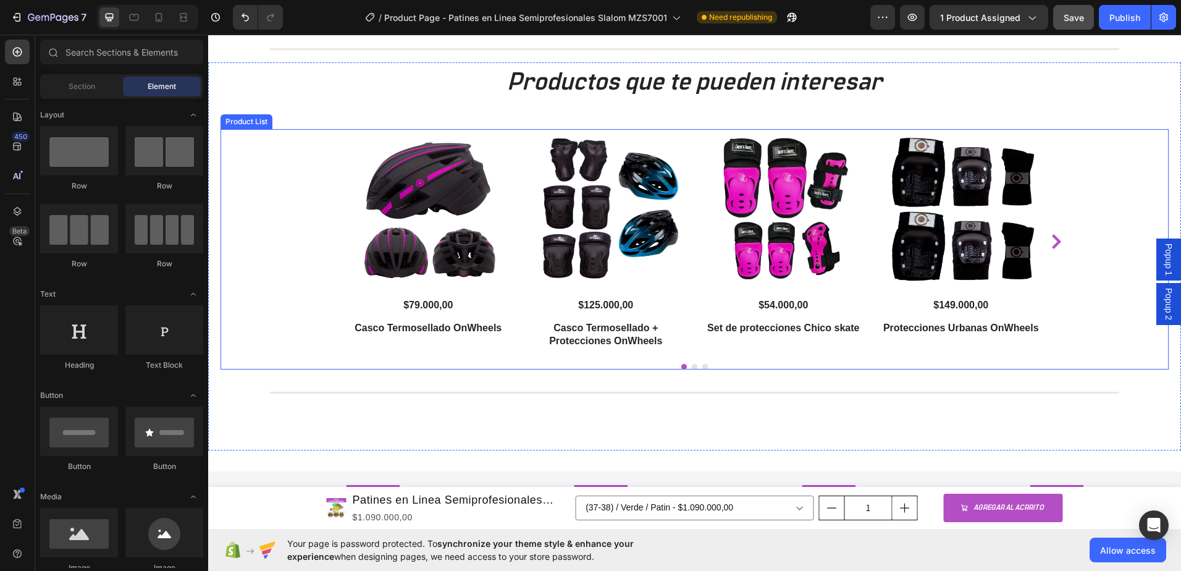
scroll to position [2284, 0]
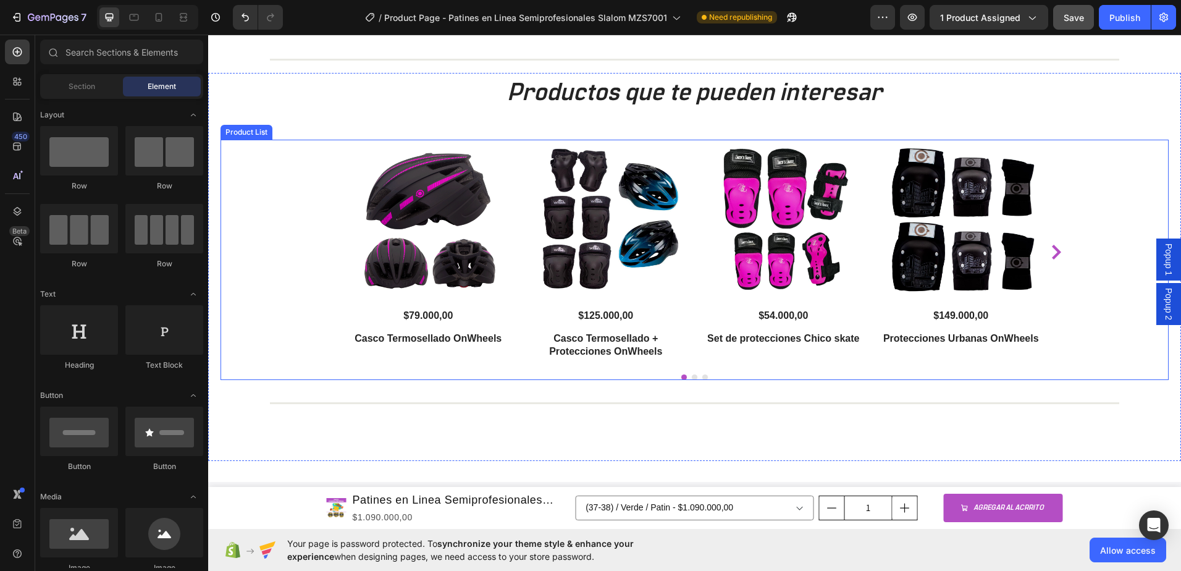
click at [1053, 256] on icon "Carousel Next Arrow" at bounding box center [1056, 252] width 15 height 15
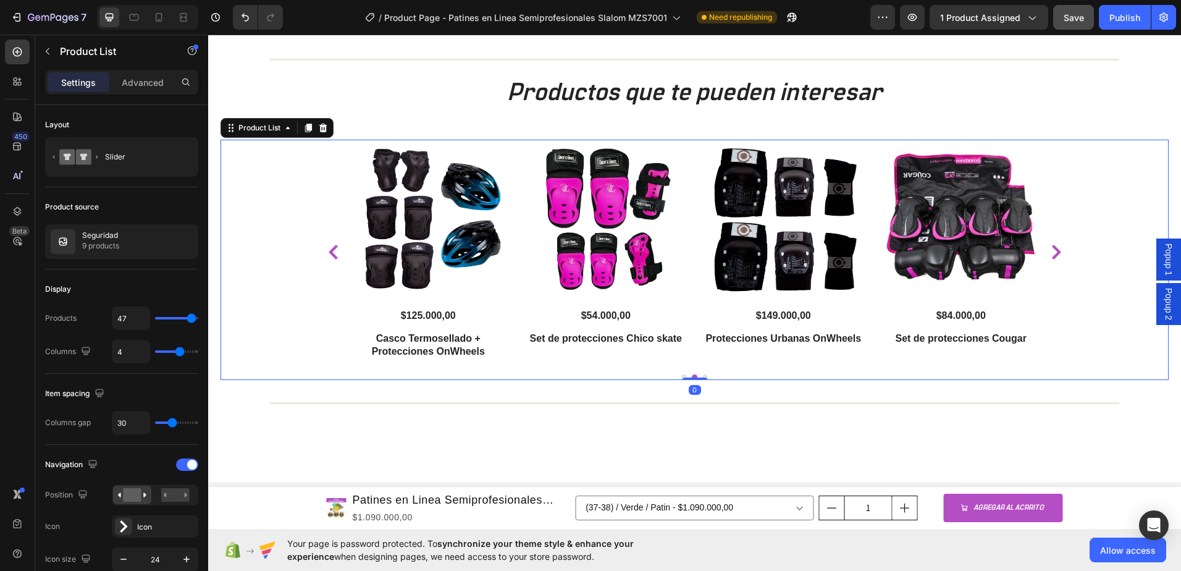
click at [1053, 256] on icon "Carousel Next Arrow" at bounding box center [1056, 252] width 15 height 15
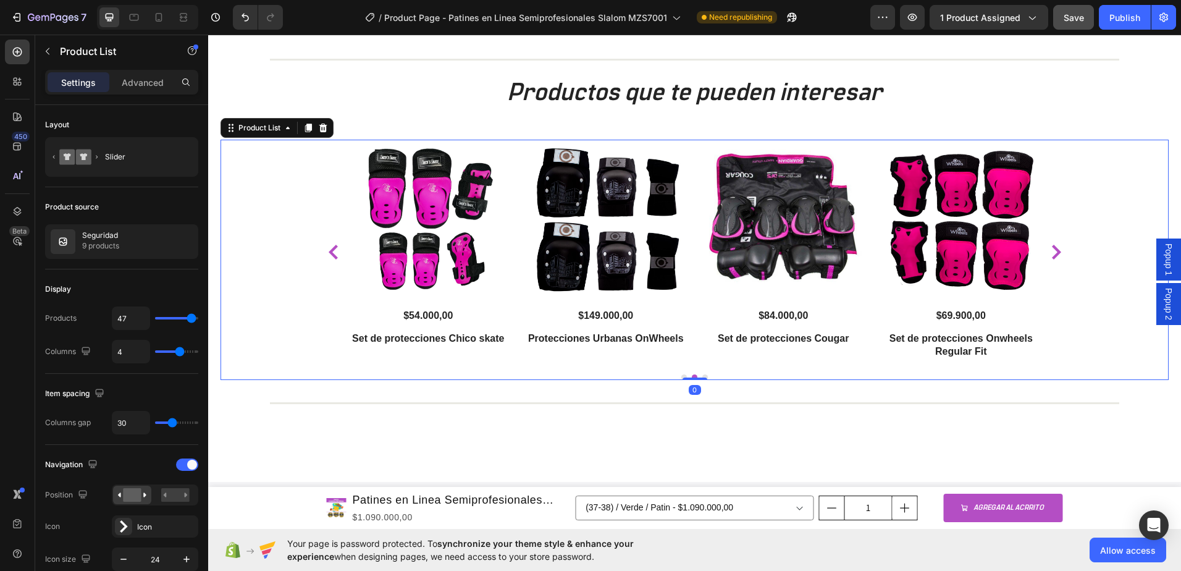
click at [1053, 256] on icon "Carousel Next Arrow" at bounding box center [1056, 252] width 15 height 15
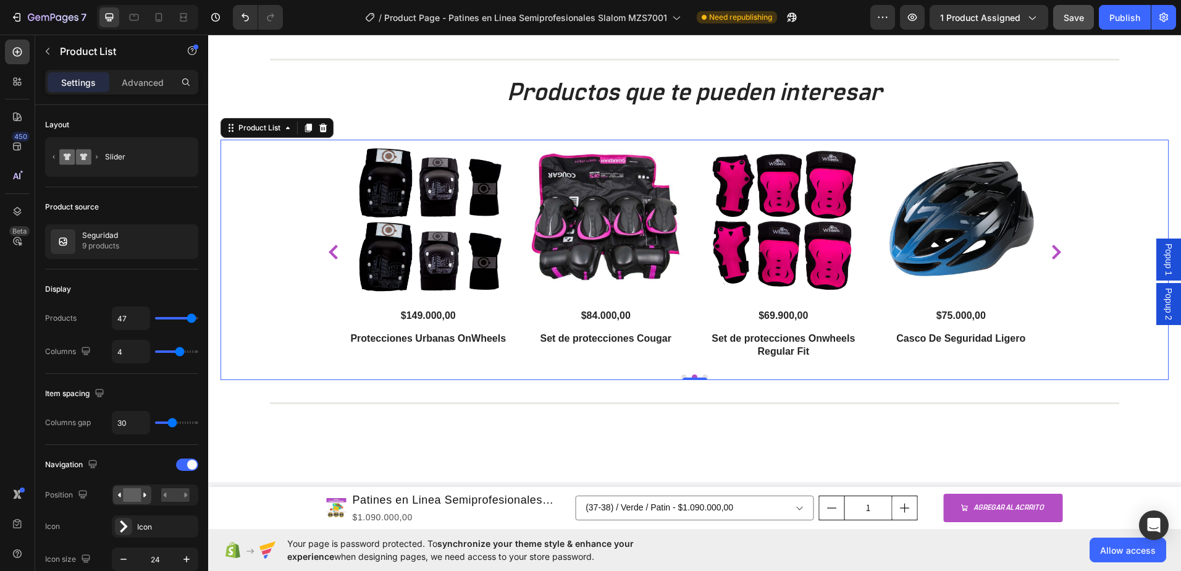
click at [1053, 256] on icon "Carousel Next Arrow" at bounding box center [1056, 252] width 15 height 15
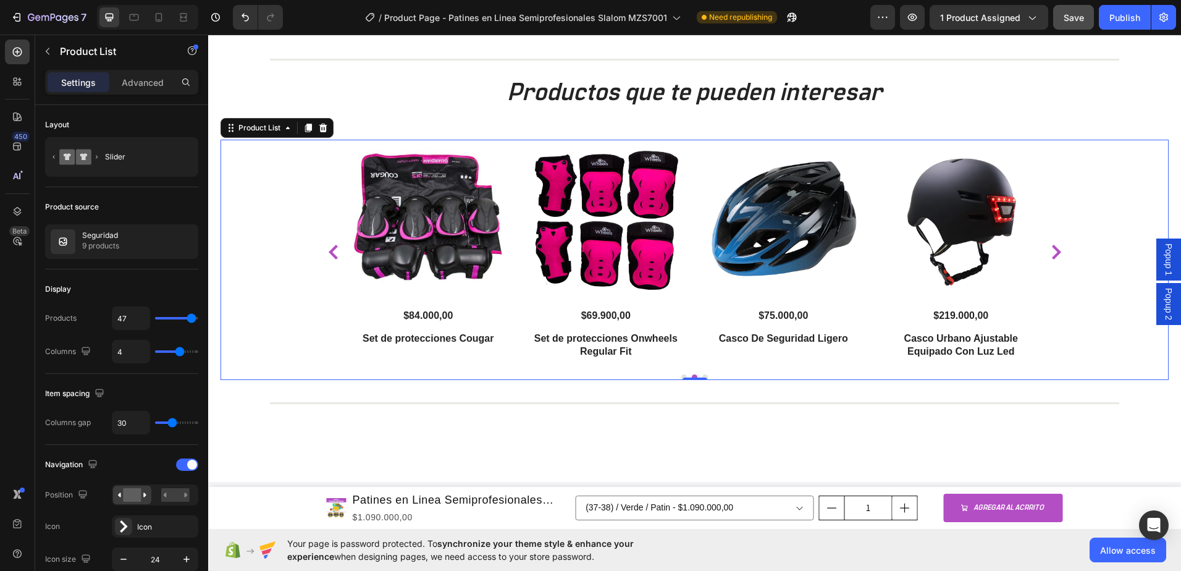
click at [1053, 256] on icon "Carousel Next Arrow" at bounding box center [1056, 252] width 15 height 15
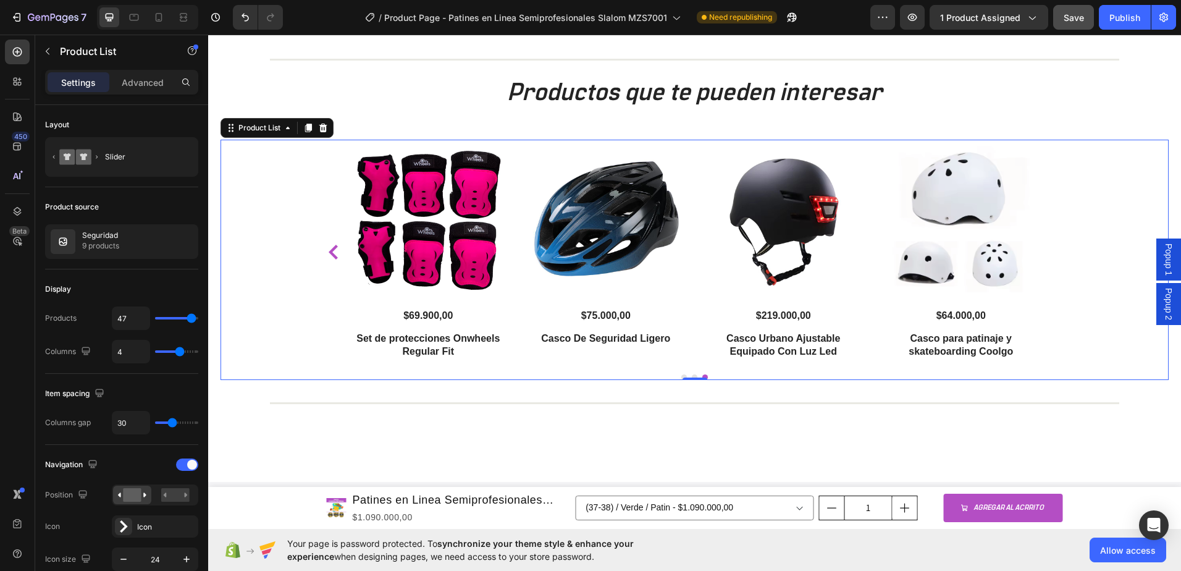
click at [1053, 256] on div "Product Images $79.000,00 Product Price Product Price Casco Termosellado OnWhee…" at bounding box center [694, 252] width 741 height 225
click at [326, 253] on icon "Carousel Back Arrow" at bounding box center [333, 252] width 15 height 15
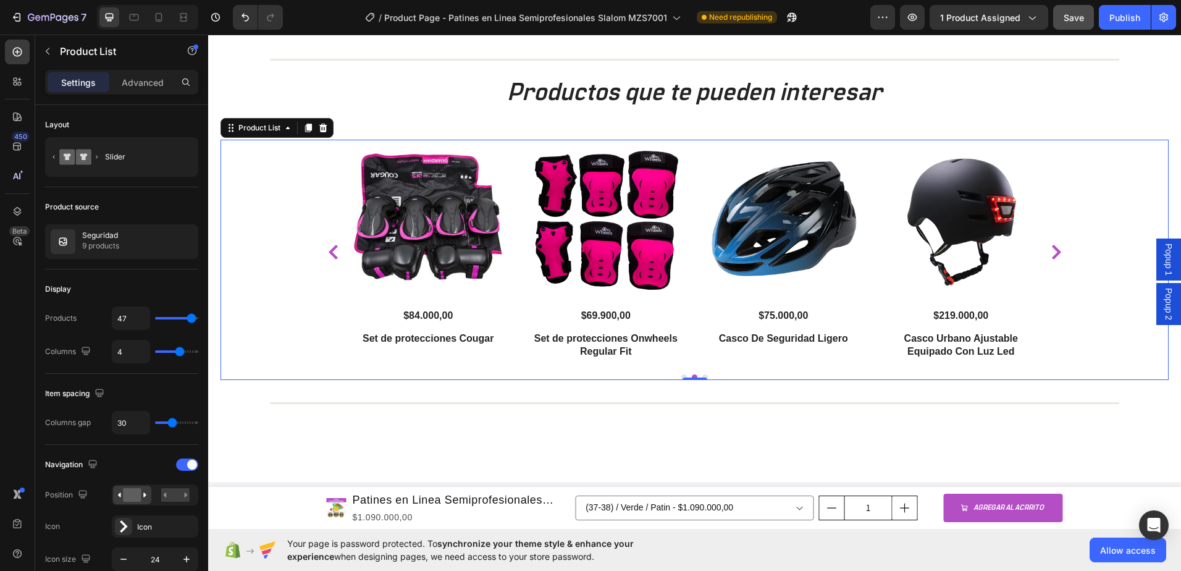
click at [329, 253] on icon "Carousel Back Arrow" at bounding box center [333, 252] width 9 height 15
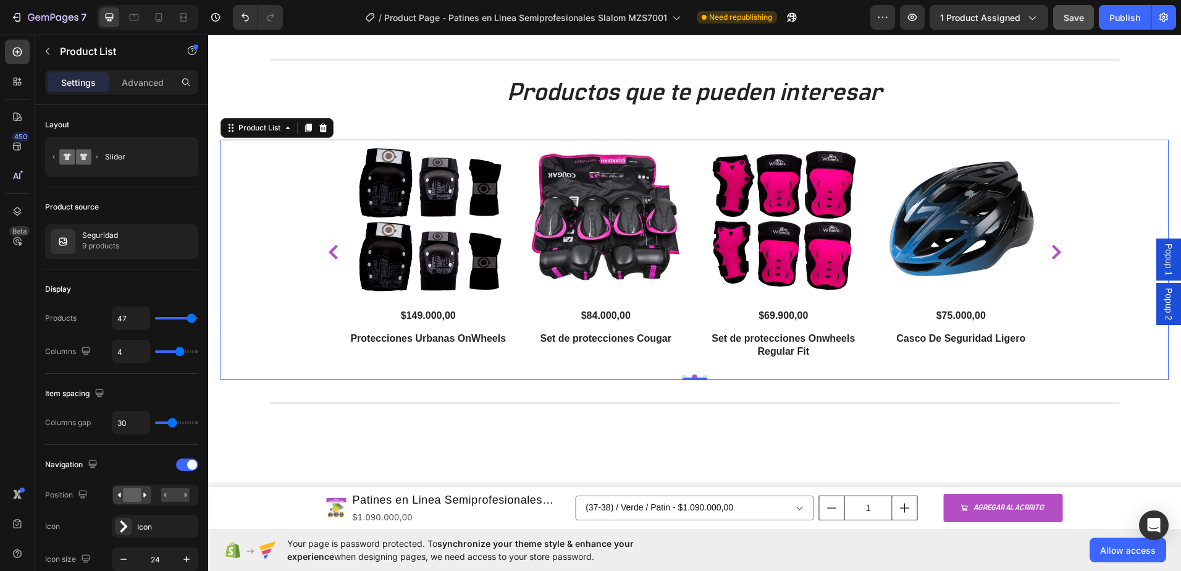
click at [329, 253] on icon "Carousel Back Arrow" at bounding box center [333, 252] width 9 height 15
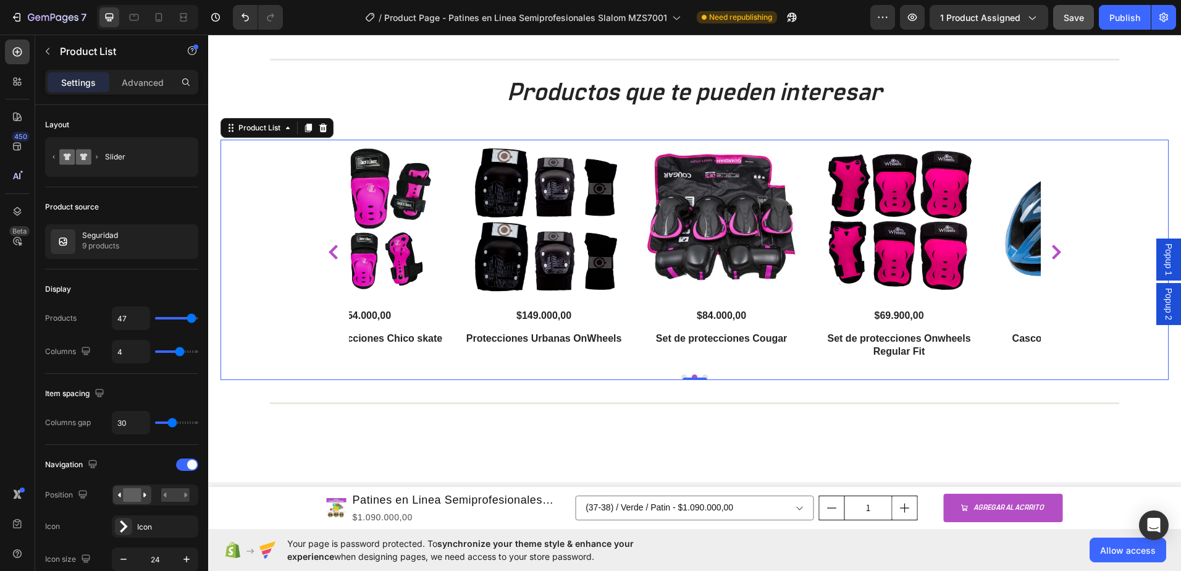
click at [329, 253] on icon "Carousel Back Arrow" at bounding box center [333, 252] width 9 height 15
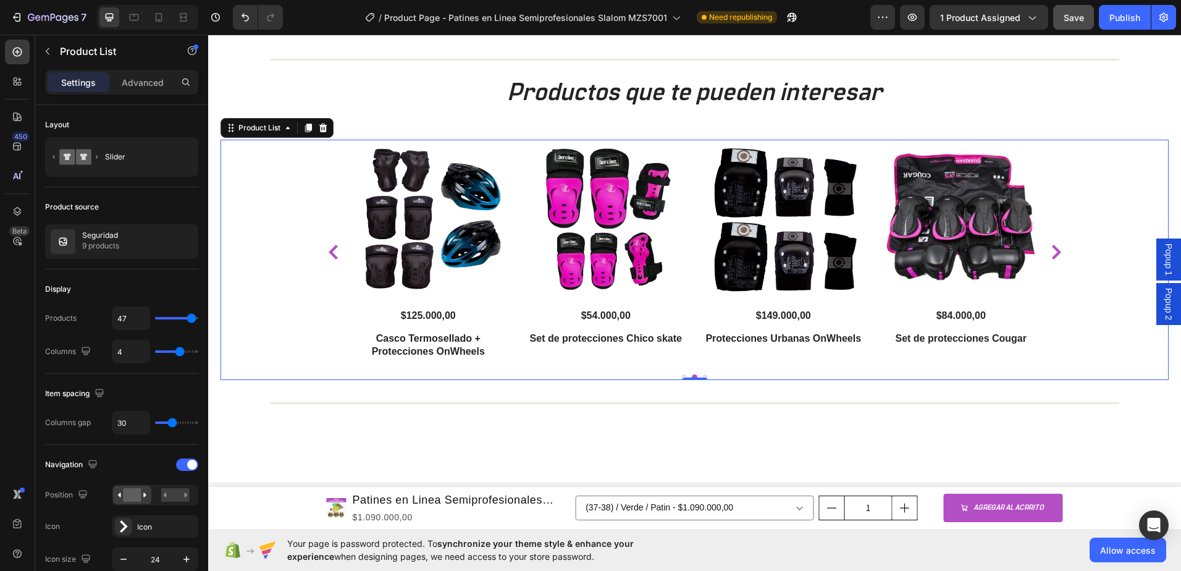
click at [329, 253] on icon "Carousel Back Arrow" at bounding box center [333, 252] width 9 height 15
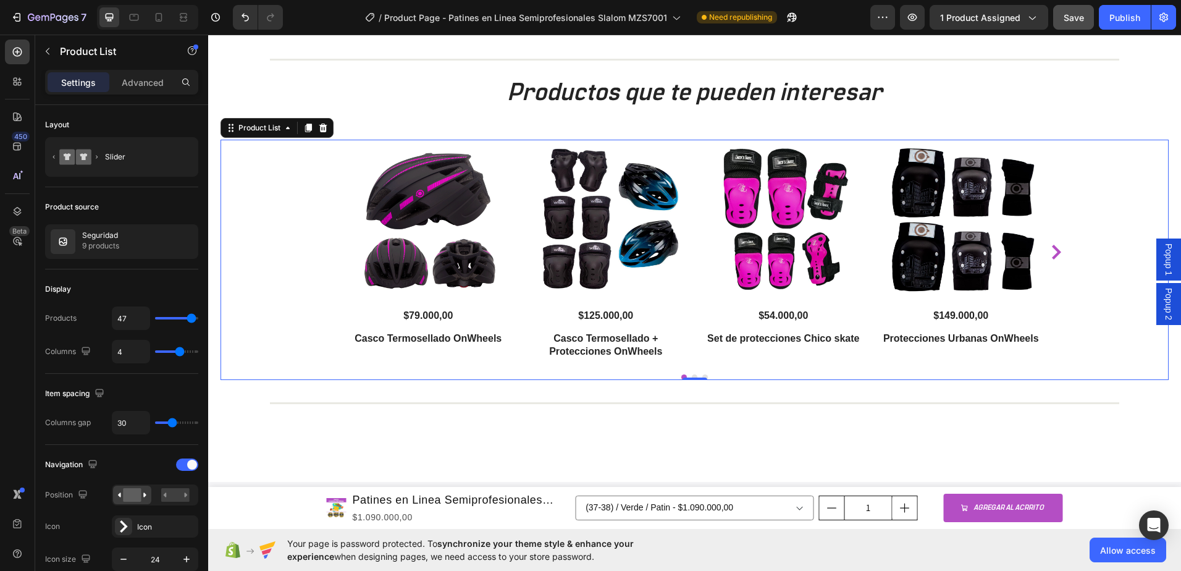
click at [326, 253] on div "Product Images $79.000,00 Product Price Product Price Casco Termosellado OnWhee…" at bounding box center [694, 252] width 741 height 225
click at [391, 259] on img at bounding box center [428, 219] width 159 height 159
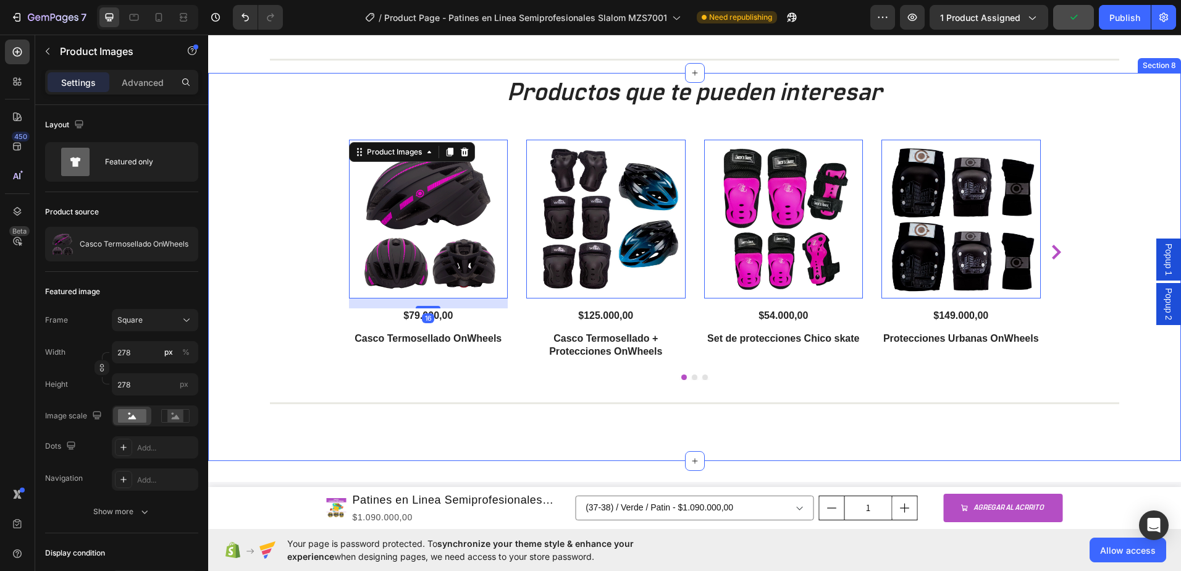
click at [425, 390] on div "Productos que te pueden interesar Heading Product Images 16 $79.000,00 Product …" at bounding box center [695, 243] width 948 height 336
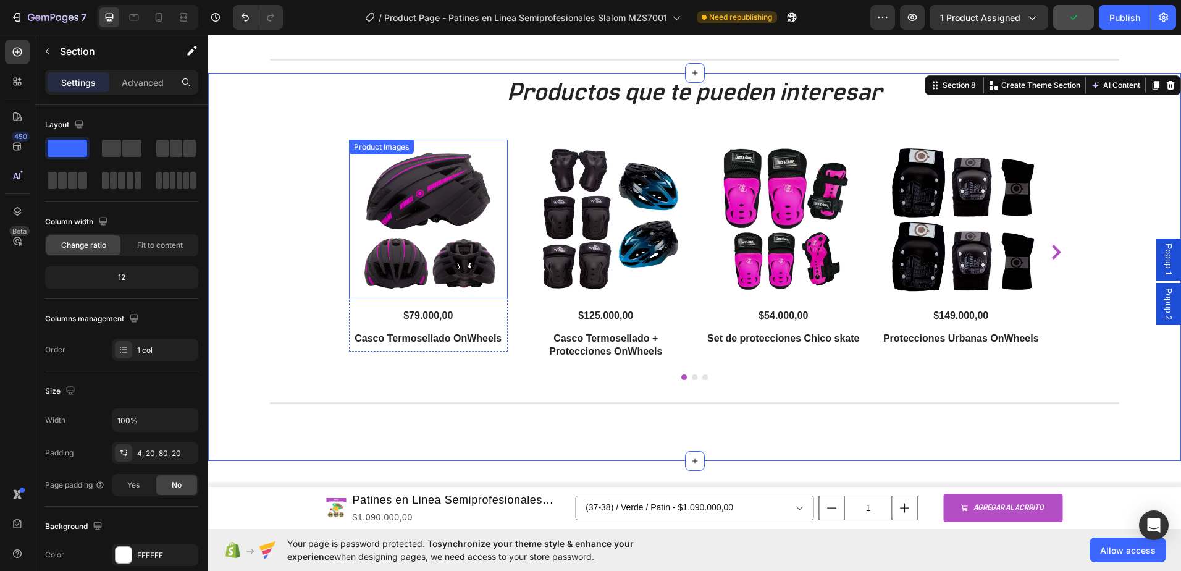
click at [418, 203] on img at bounding box center [428, 219] width 159 height 159
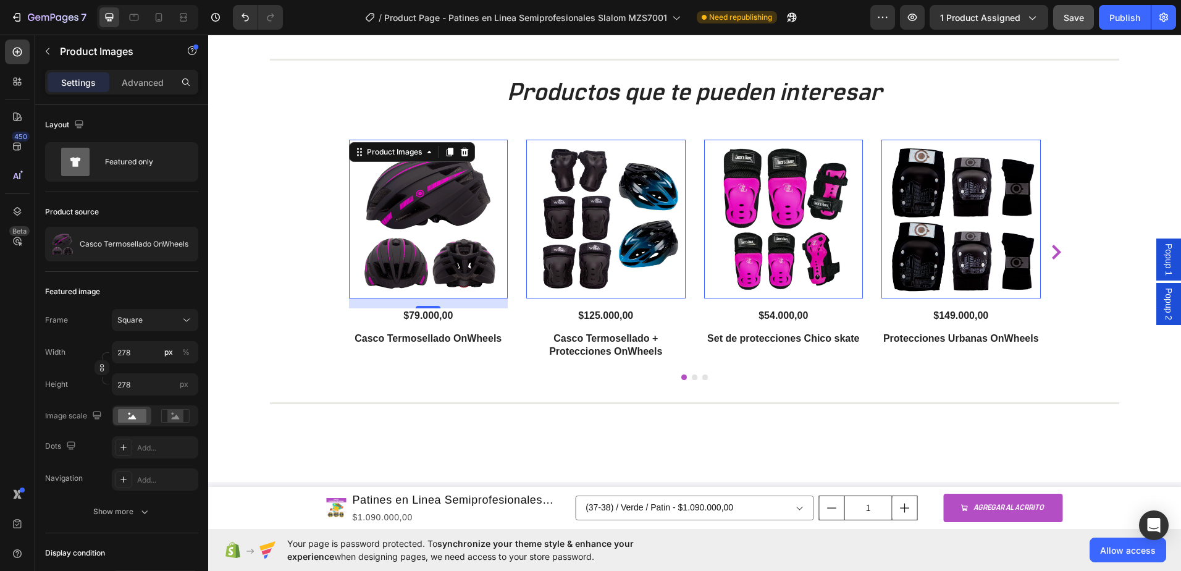
click at [1163, 260] on span "Popup 1" at bounding box center [1169, 259] width 12 height 32
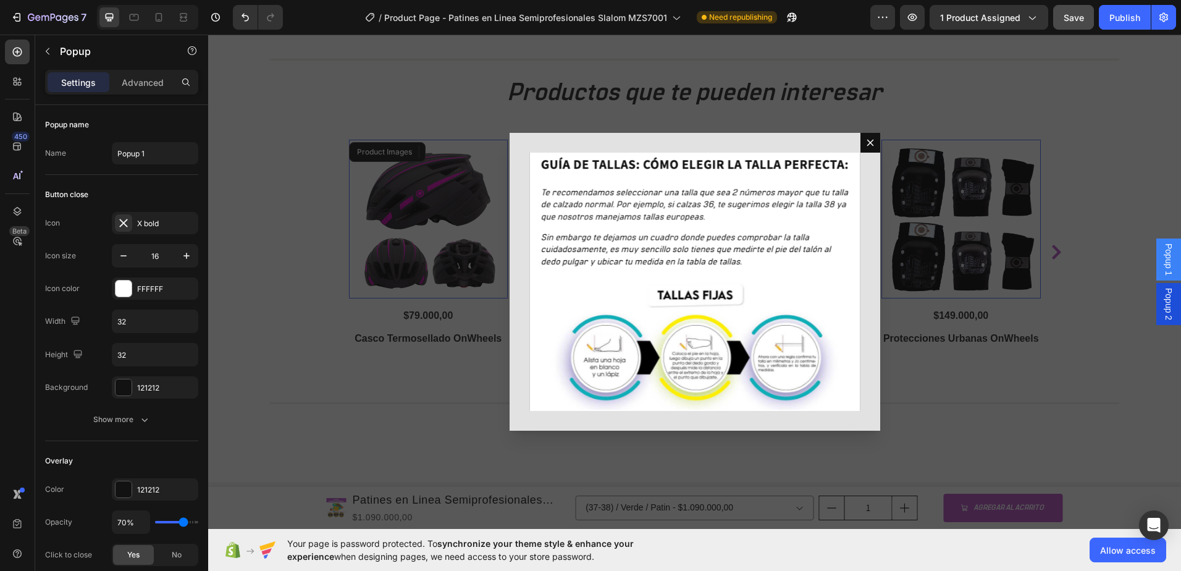
click at [1163, 260] on span "Popup 1" at bounding box center [1169, 259] width 12 height 32
click at [1163, 297] on span "Popup 2" at bounding box center [1169, 304] width 12 height 32
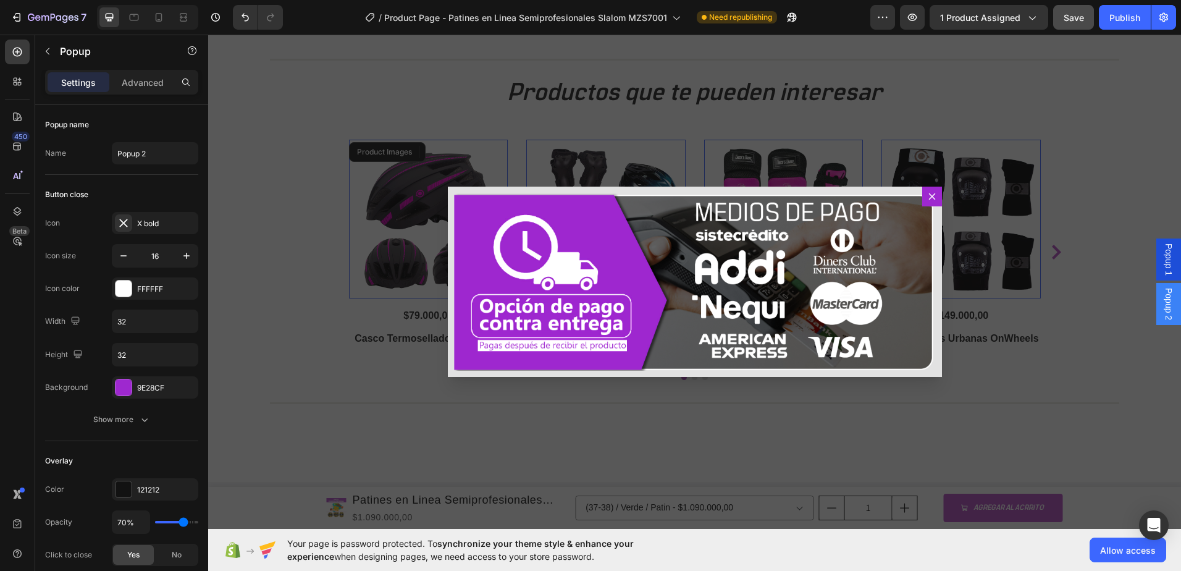
click at [1163, 297] on span "Popup 2" at bounding box center [1169, 304] width 12 height 32
click at [1163, 316] on span "Popup 2" at bounding box center [1169, 304] width 12 height 32
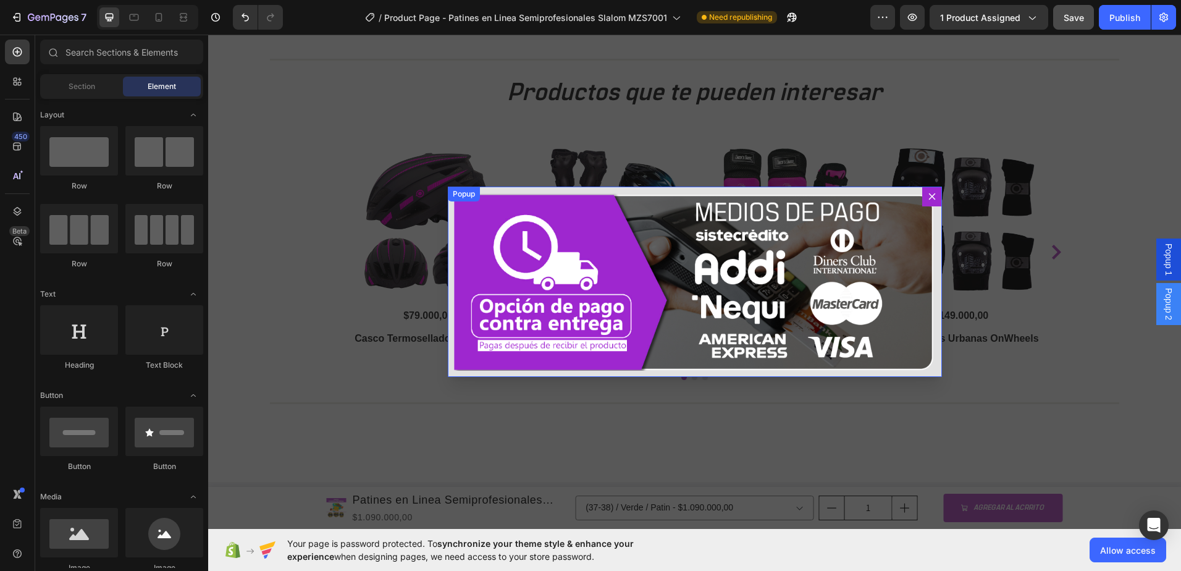
click at [927, 196] on icon "Dialog content" at bounding box center [932, 197] width 10 height 10
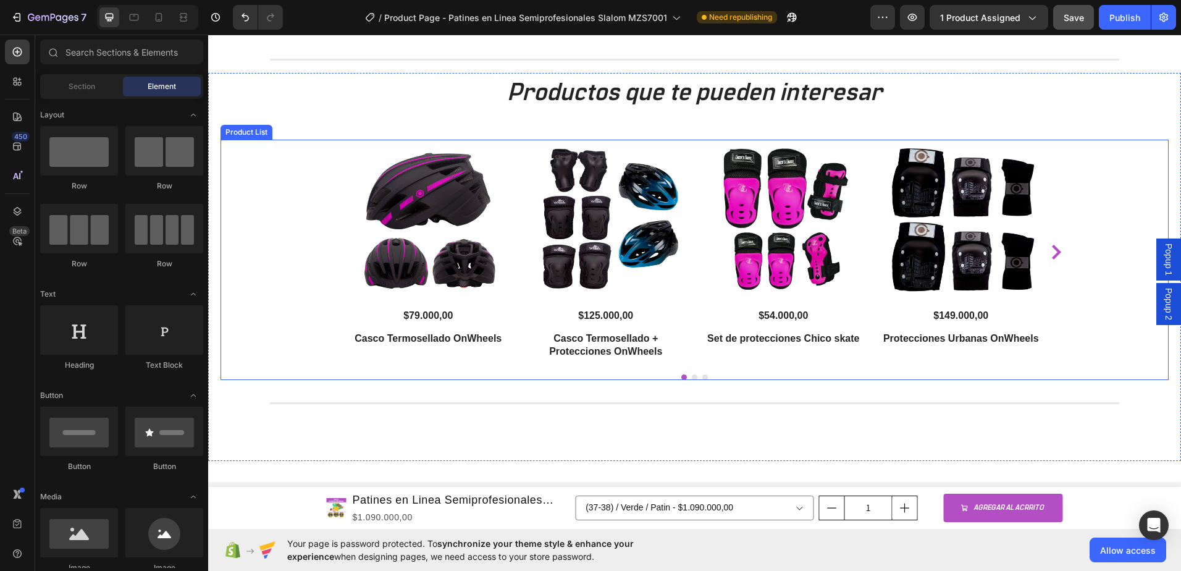
click at [327, 223] on div "Product Images $79.000,00 Product Price Product Price Casco Termosellado OnWhee…" at bounding box center [694, 252] width 741 height 225
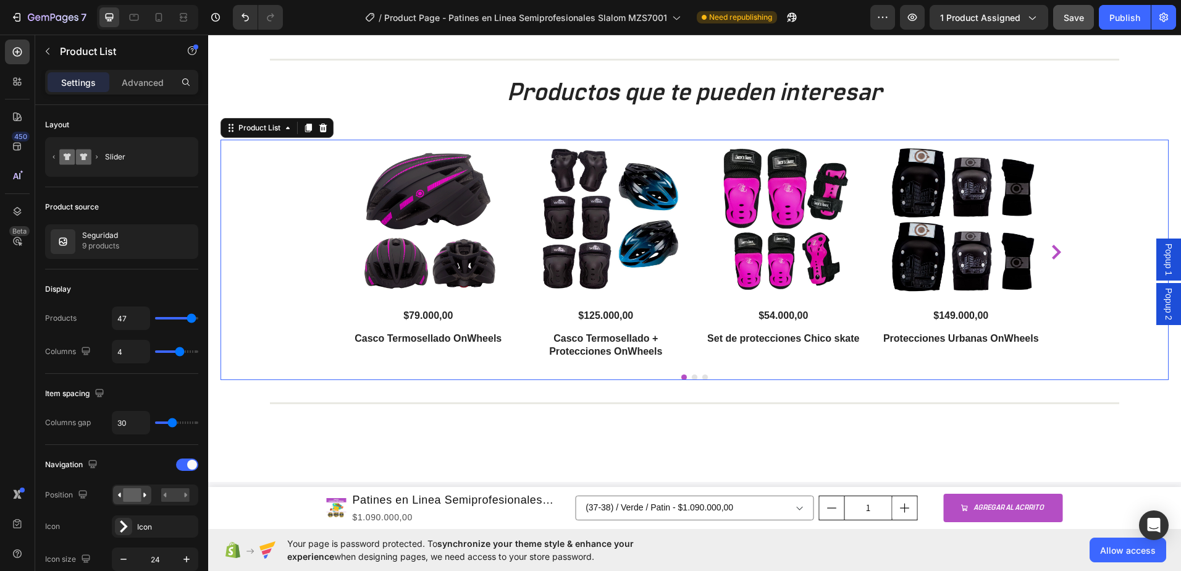
click at [387, 210] on img at bounding box center [428, 219] width 159 height 159
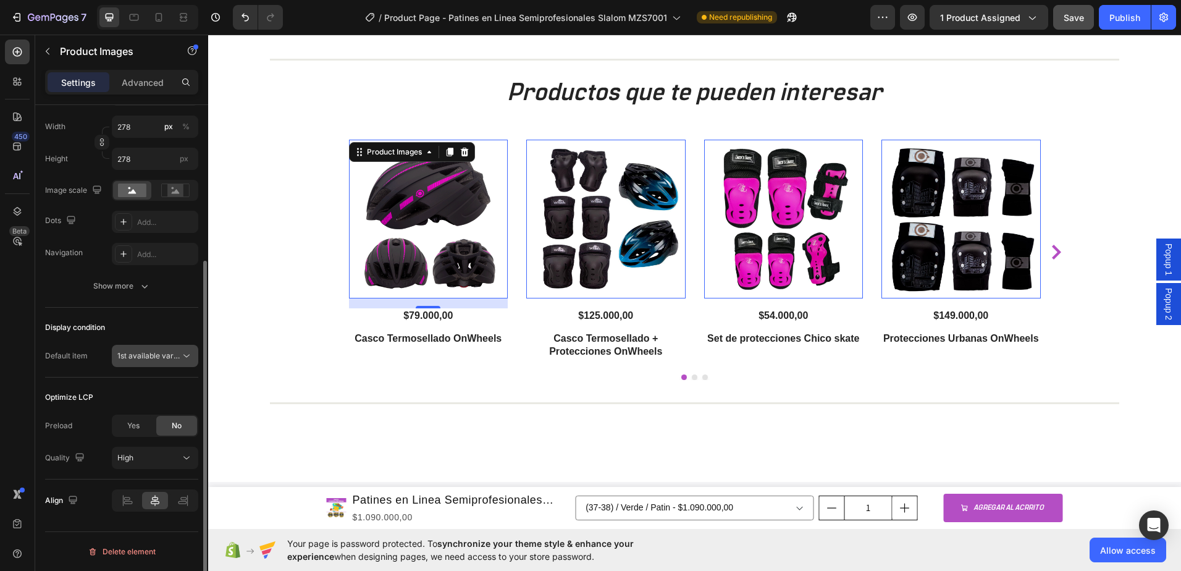
scroll to position [102, 0]
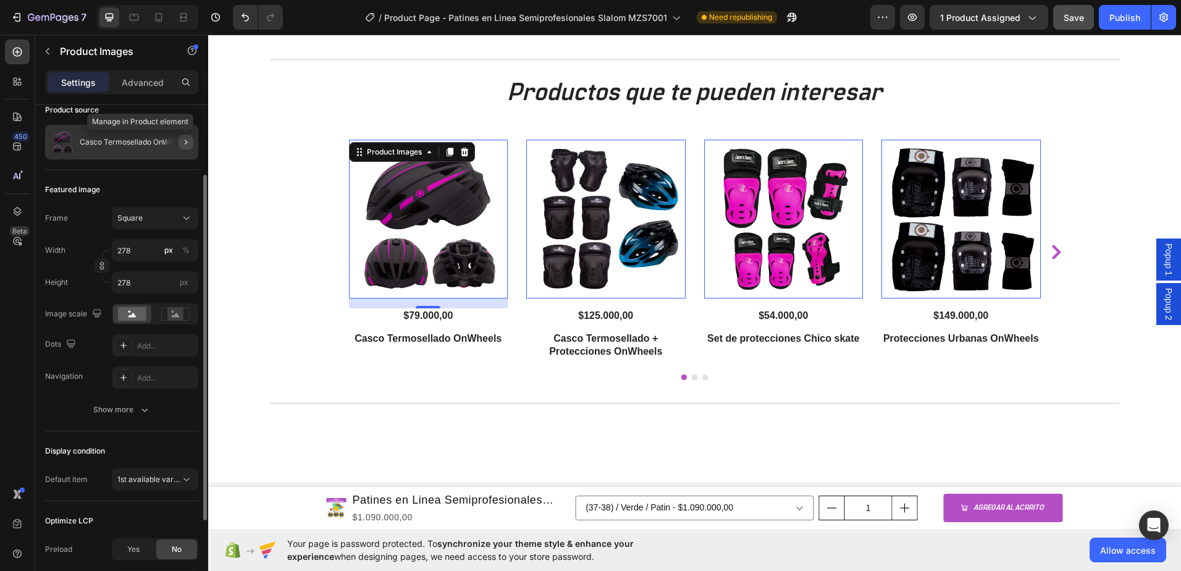
click at [182, 143] on icon "button" at bounding box center [186, 142] width 10 height 10
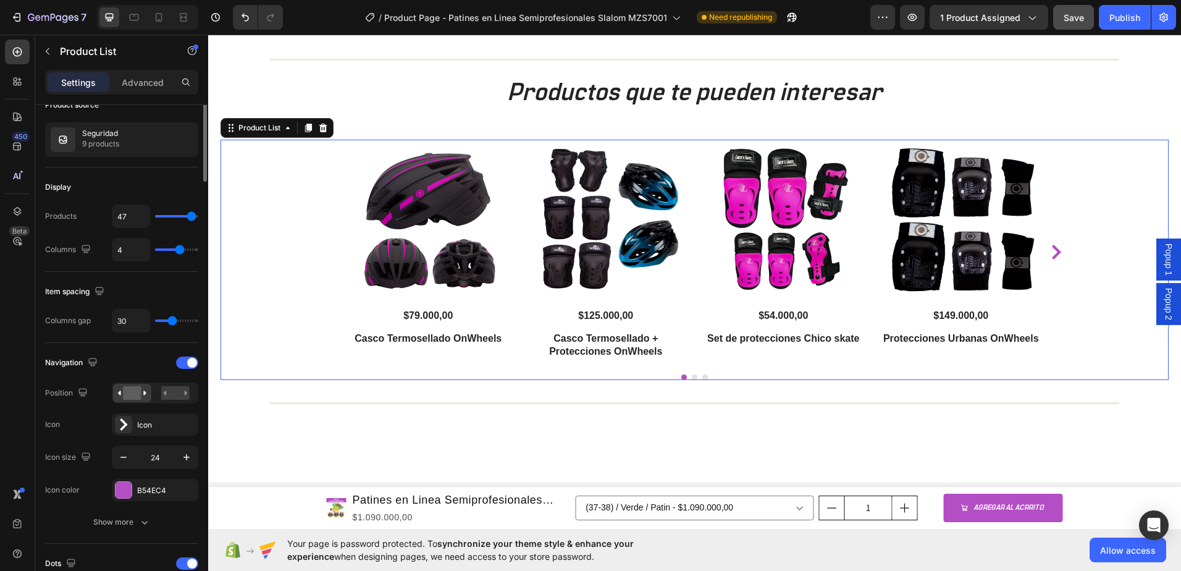
scroll to position [0, 0]
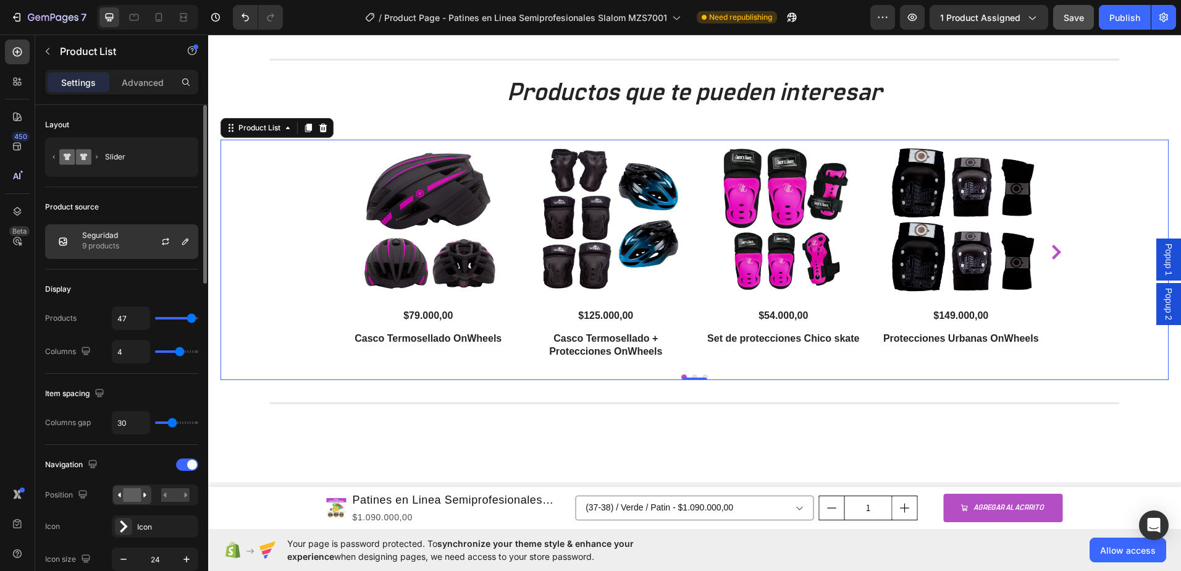
click at [123, 238] on div "Seguridad 9 products" at bounding box center [121, 241] width 153 height 35
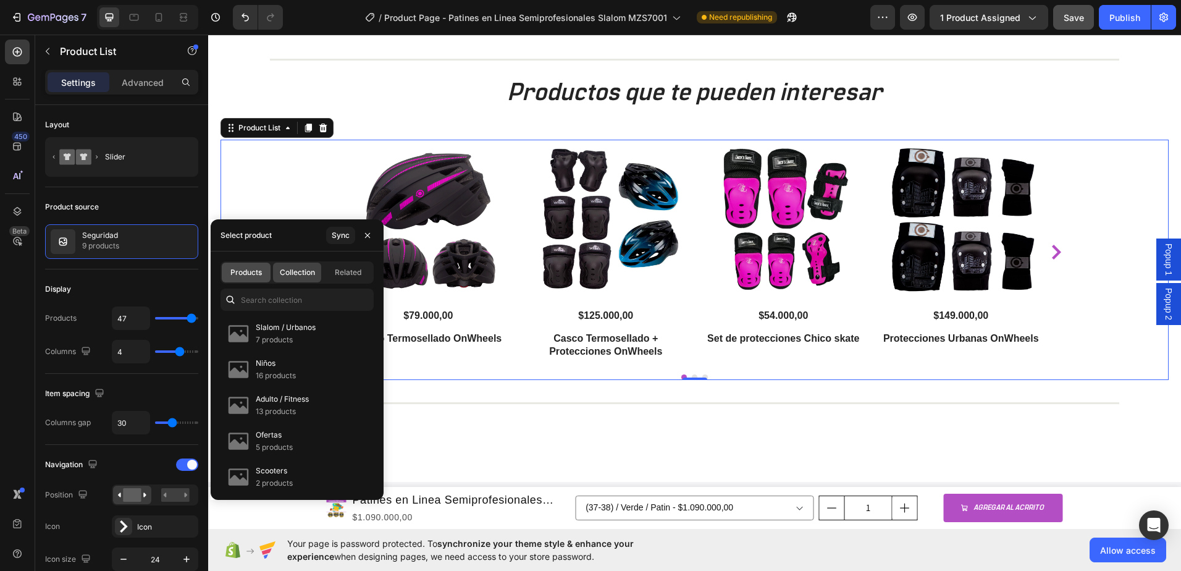
click at [246, 268] on span "Products" at bounding box center [246, 272] width 32 height 11
type input "4"
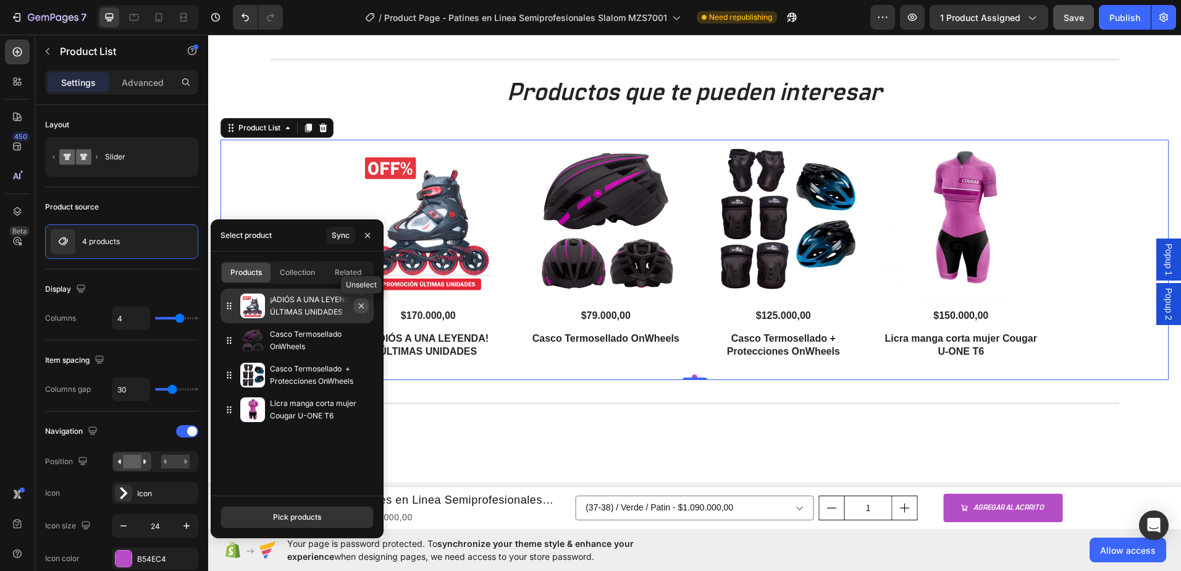
click at [361, 307] on icon "button" at bounding box center [361, 306] width 10 height 10
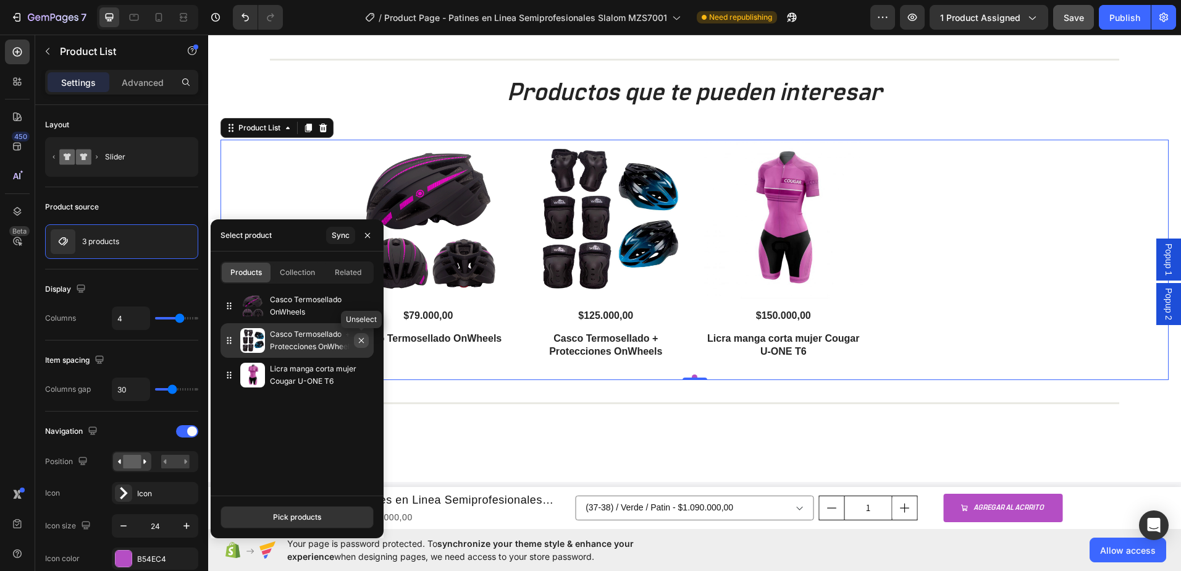
click at [362, 341] on icon "button" at bounding box center [361, 340] width 5 height 5
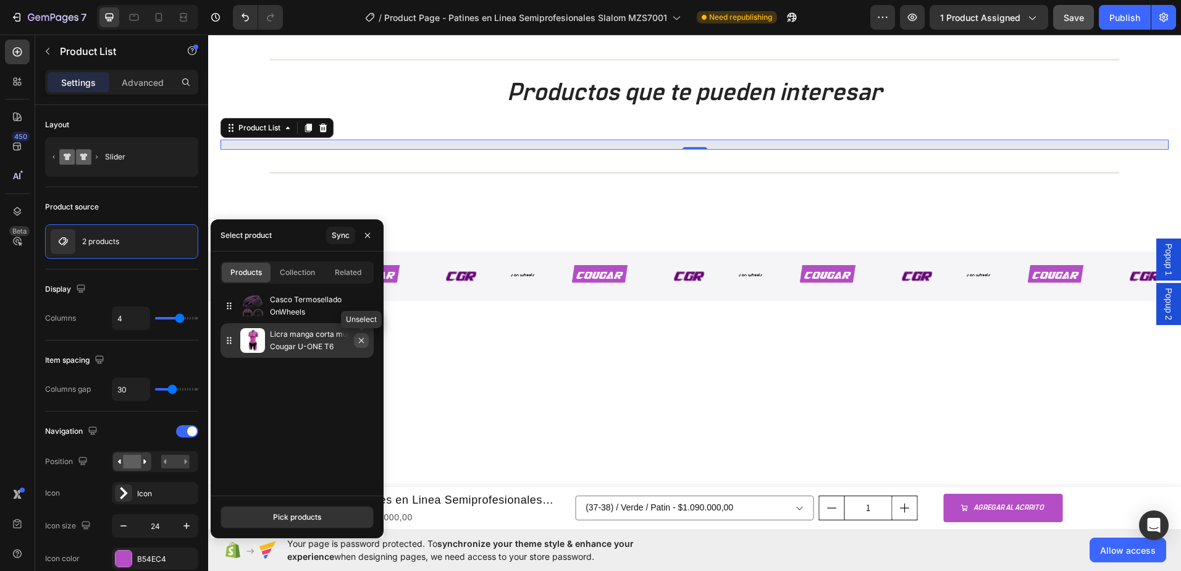
click at [360, 337] on icon "button" at bounding box center [361, 340] width 10 height 10
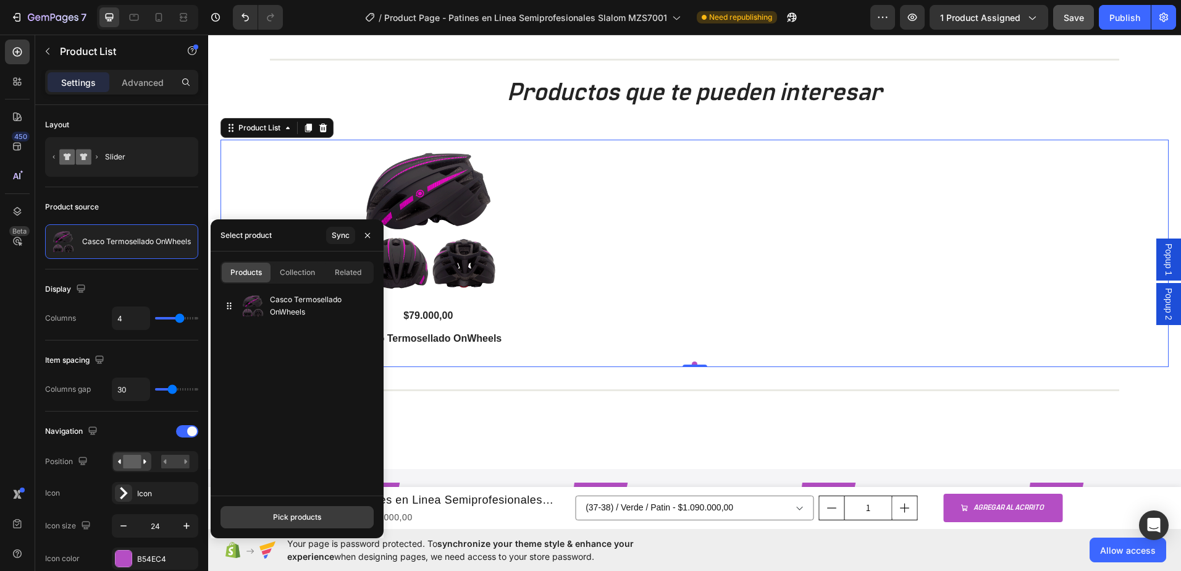
click at [298, 520] on div "Pick products" at bounding box center [297, 517] width 48 height 11
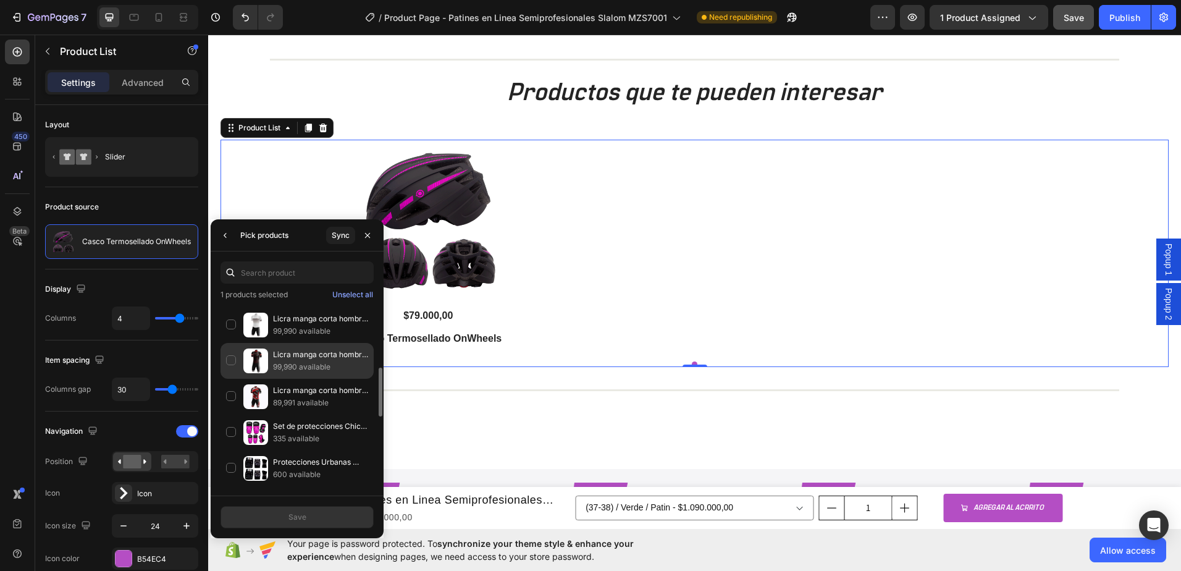
scroll to position [371, 0]
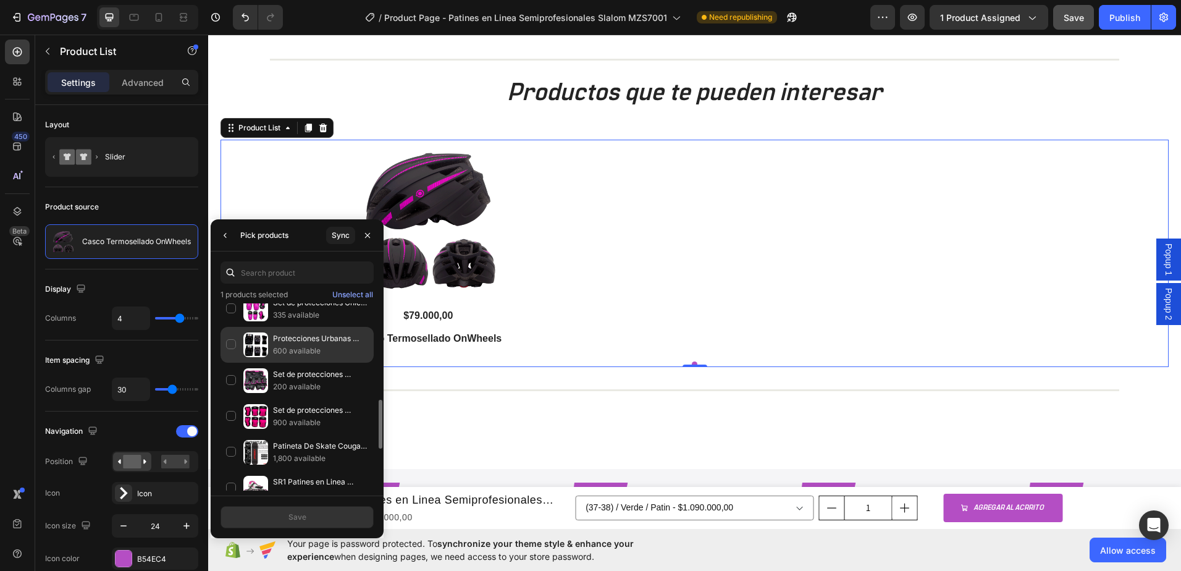
click at [229, 363] on div "Protecciones Urbanas OnWheels 600 available" at bounding box center [297, 381] width 153 height 36
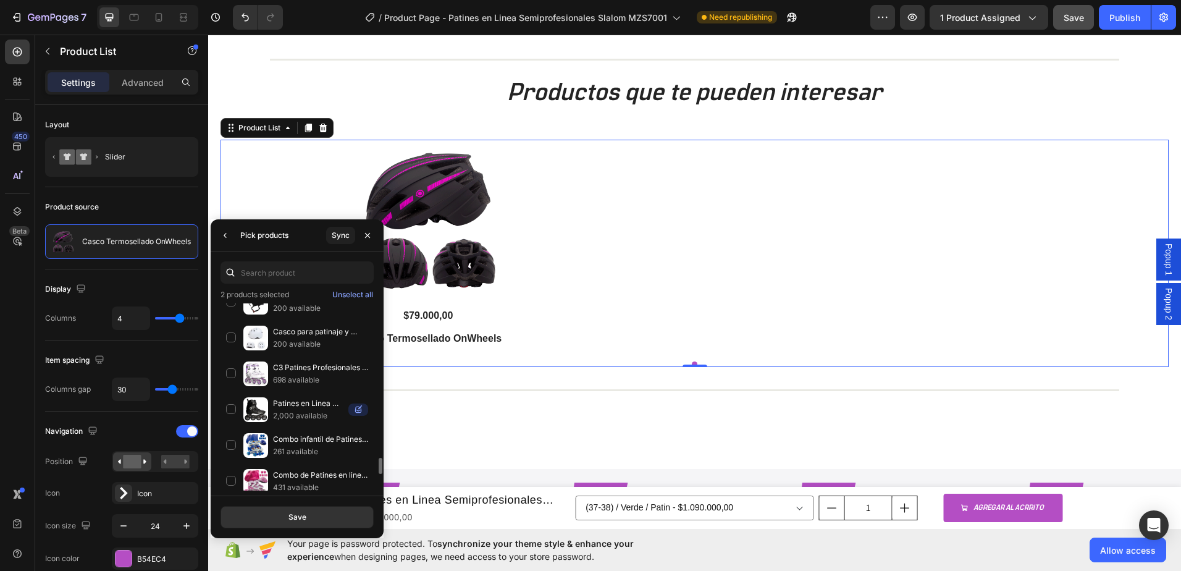
scroll to position [1713, 0]
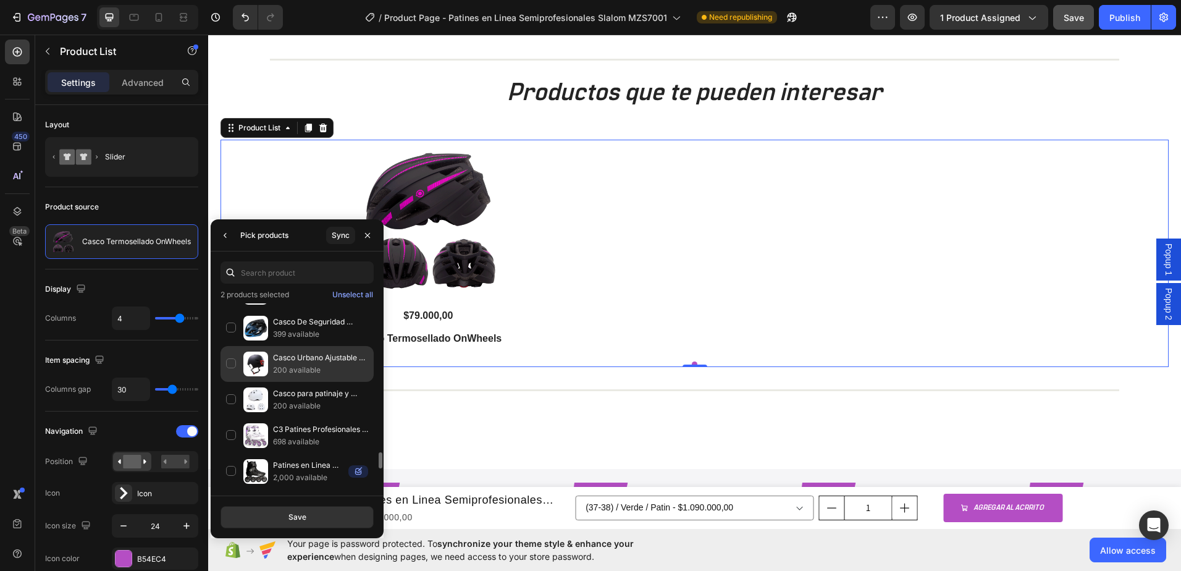
click at [230, 382] on div "Casco Urbano Ajustable Equipado Con Luz Led 200 available" at bounding box center [297, 400] width 153 height 36
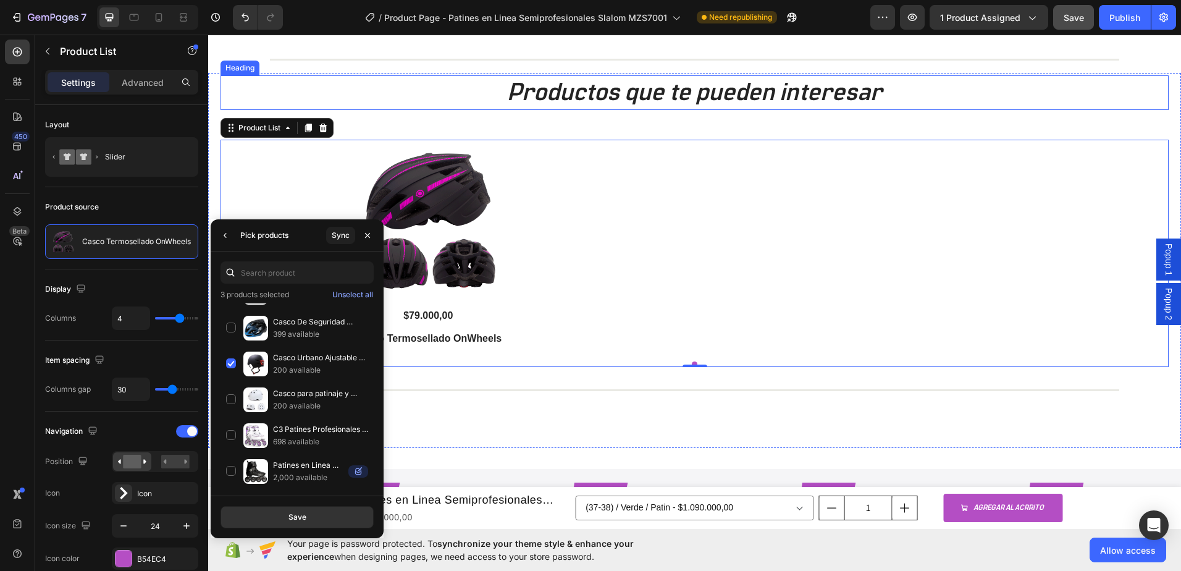
click at [435, 91] on h2 "Productos que te pueden interesar" at bounding box center [695, 92] width 948 height 35
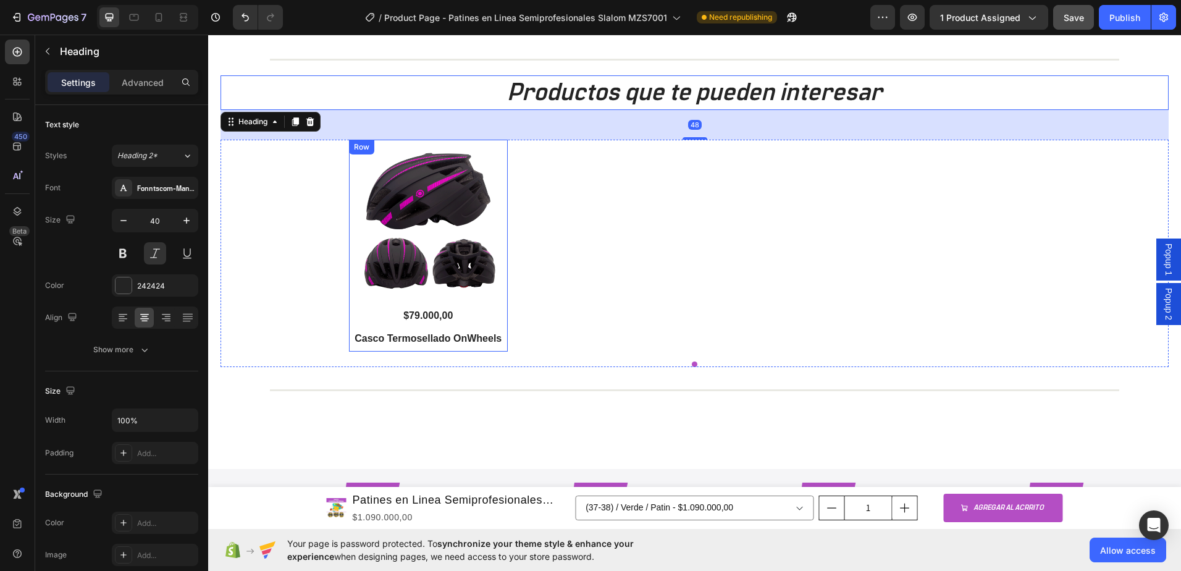
click at [425, 227] on img at bounding box center [428, 219] width 159 height 159
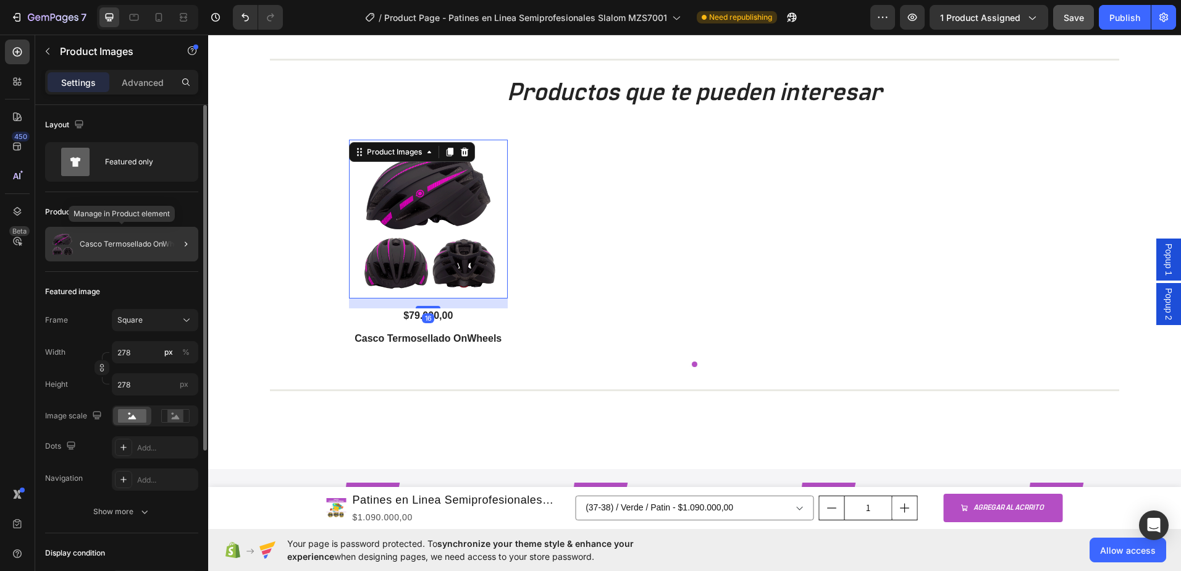
click at [129, 247] on p "Casco Termosellado OnWheels" at bounding box center [134, 244] width 109 height 9
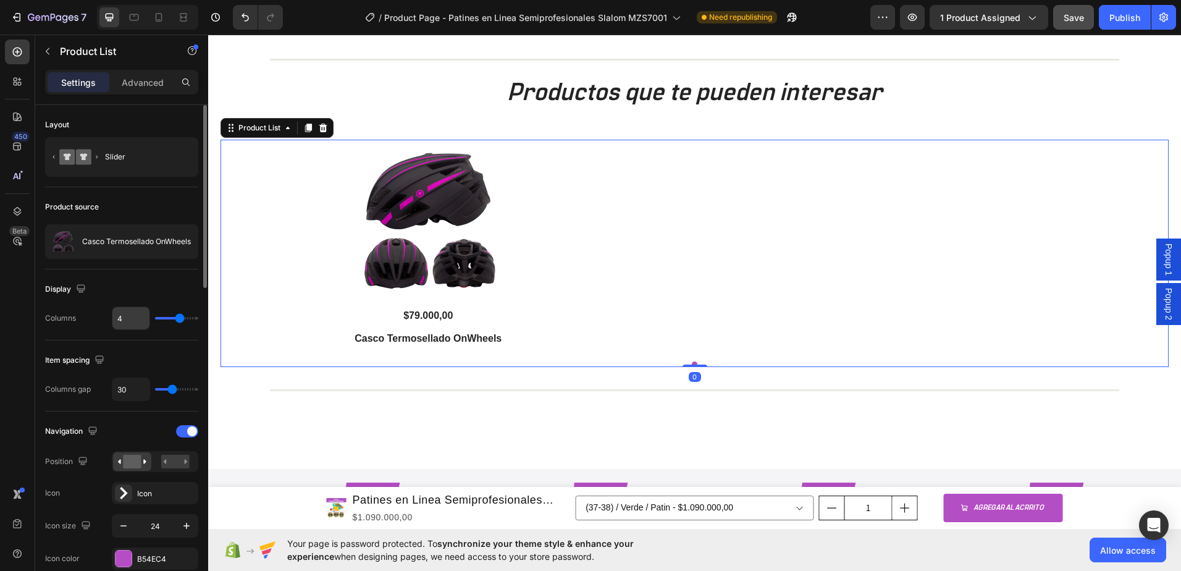
scroll to position [62, 0]
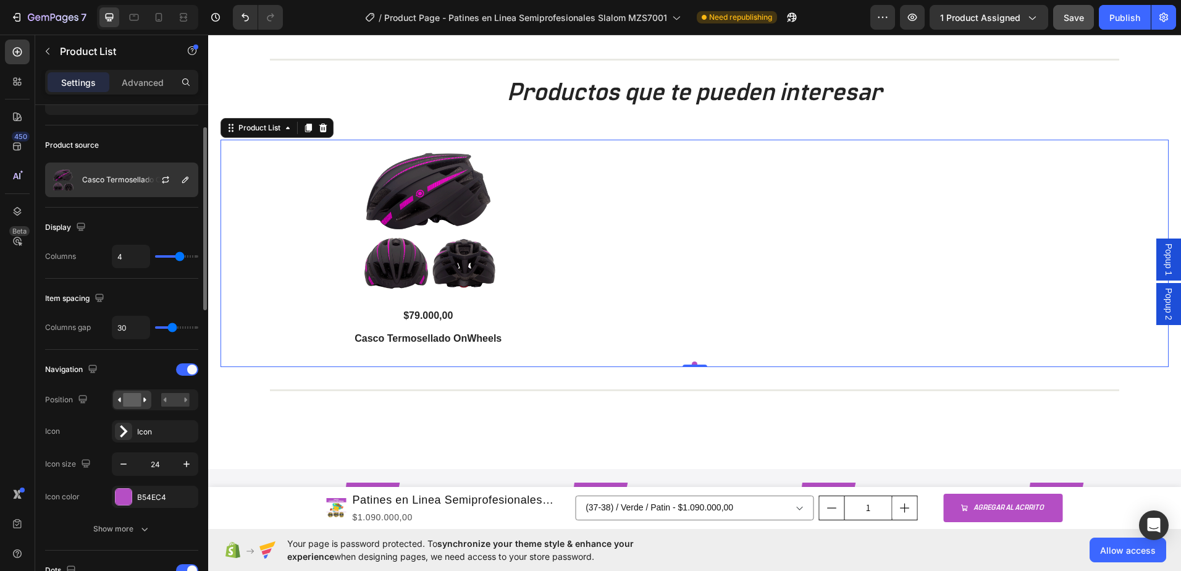
click at [143, 177] on div at bounding box center [170, 179] width 54 height 33
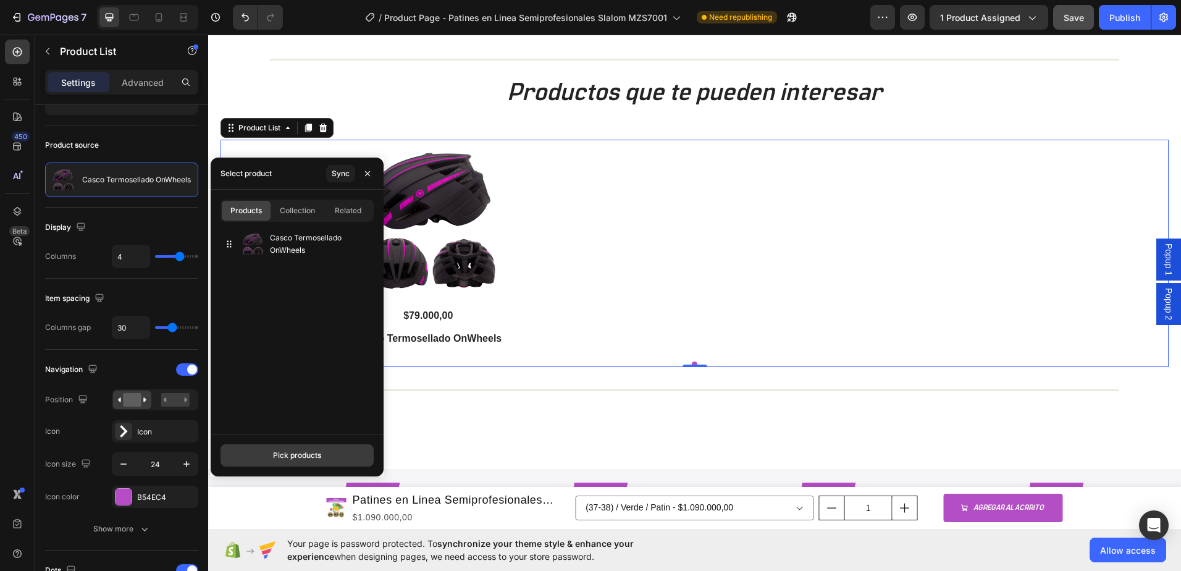
click at [303, 451] on div "Pick products" at bounding box center [297, 455] width 48 height 11
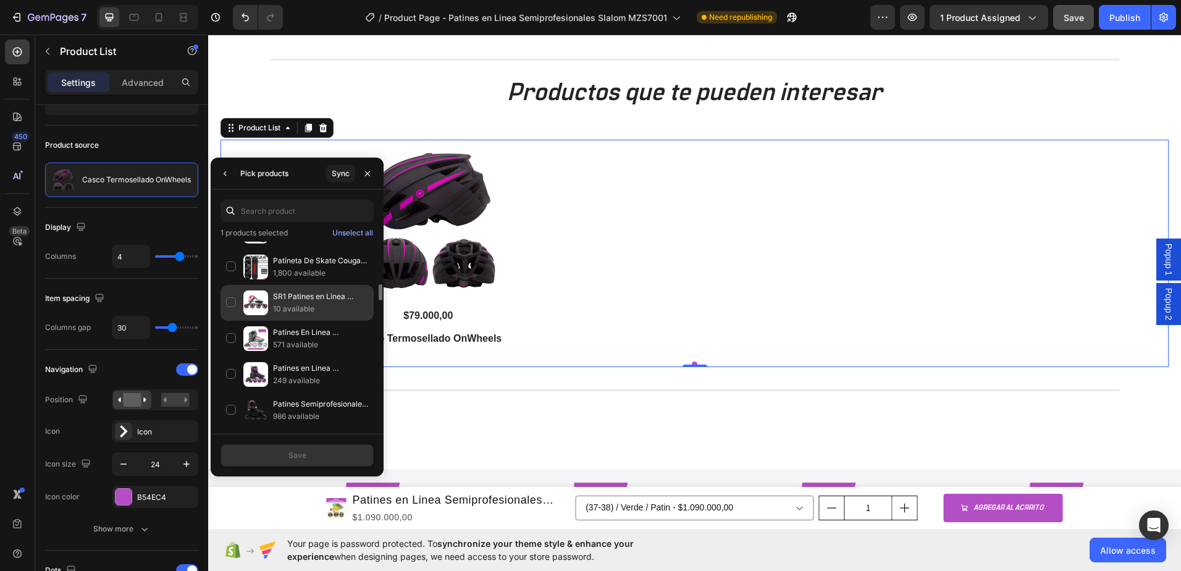
scroll to position [371, 0]
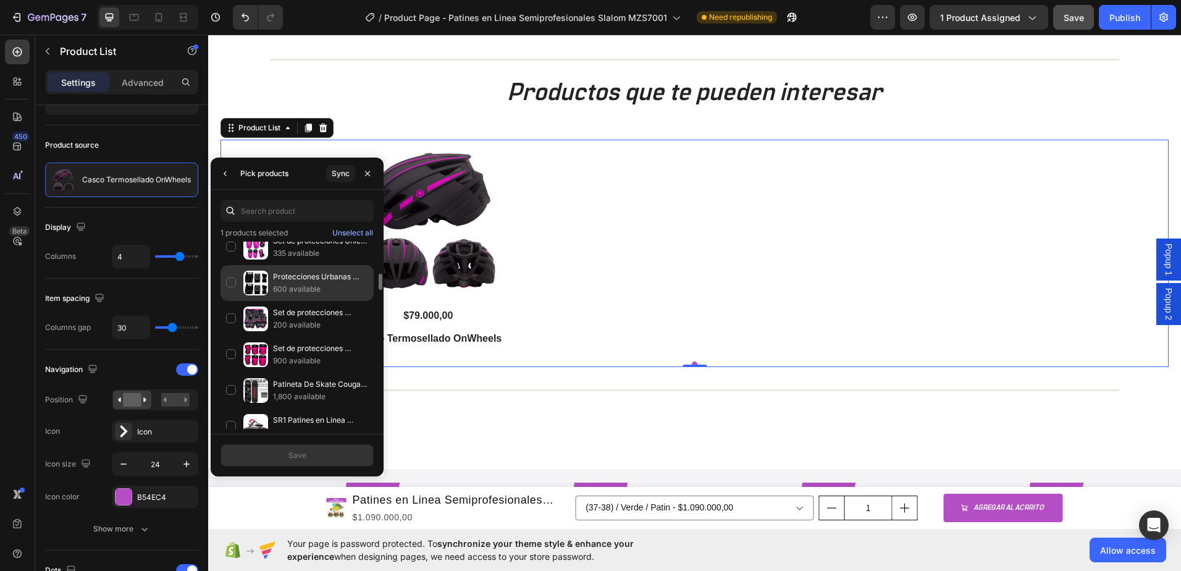
click at [227, 301] on div "Protecciones Urbanas OnWheels 600 available" at bounding box center [297, 319] width 153 height 36
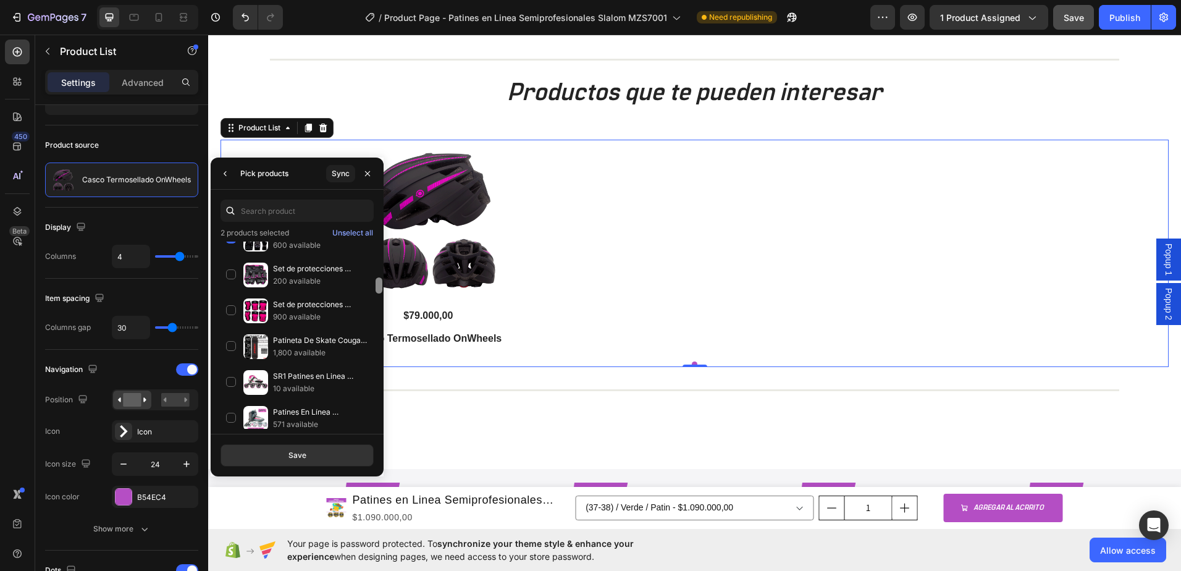
scroll to position [393, 0]
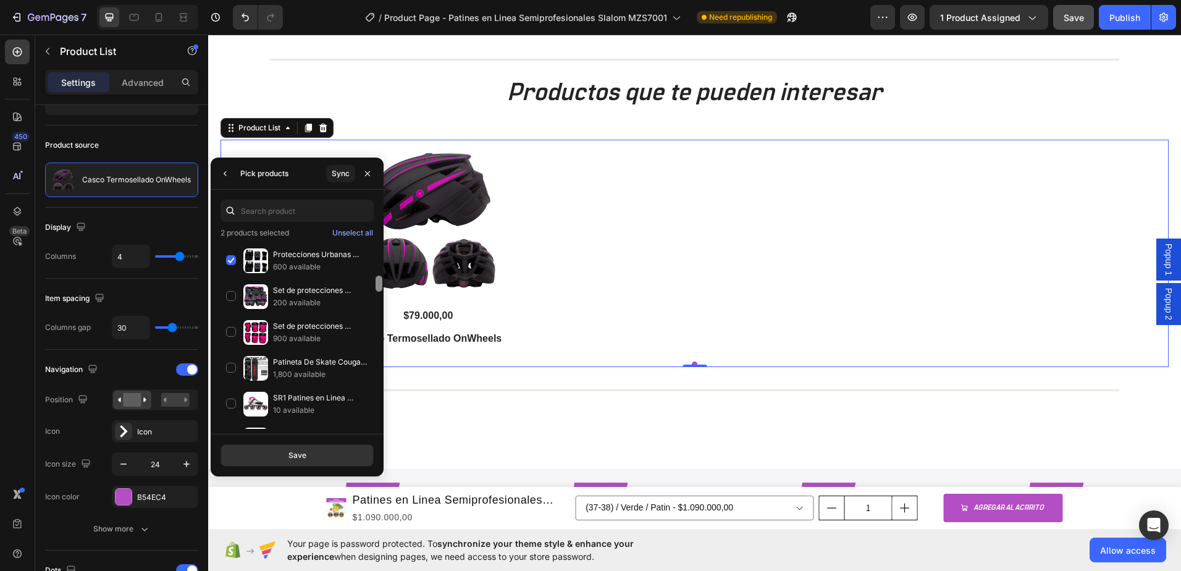
drag, startPoint x: 379, startPoint y: 295, endPoint x: 377, endPoint y: 281, distance: 14.4
click at [377, 281] on div at bounding box center [379, 284] width 7 height 16
click at [230, 350] on div "Set de protecciones Onwheels Regular Fit 900 available" at bounding box center [297, 368] width 153 height 36
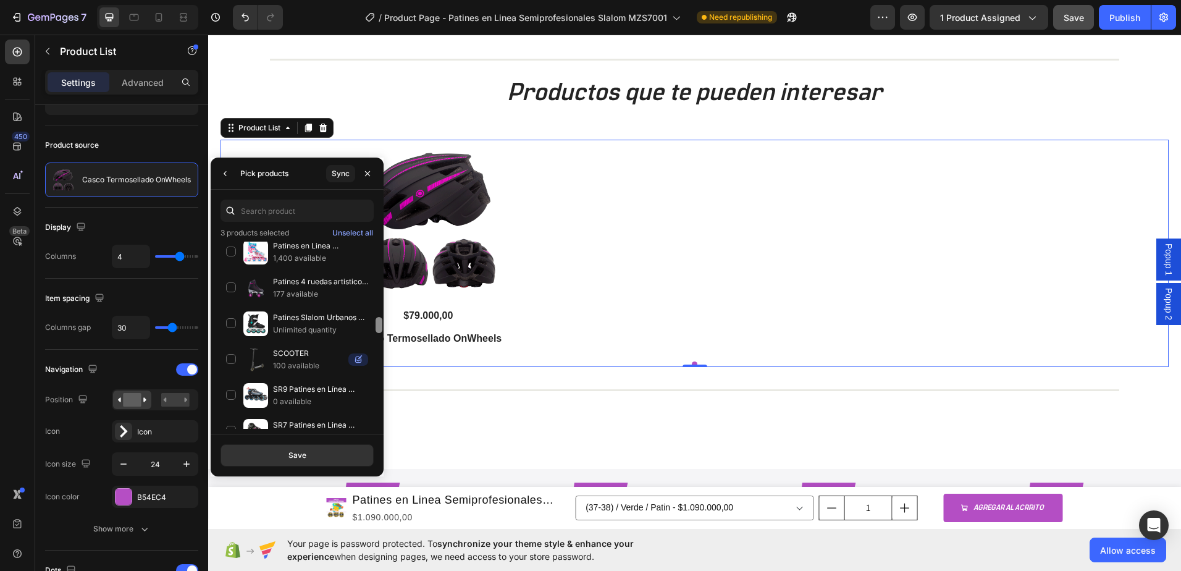
drag, startPoint x: 379, startPoint y: 282, endPoint x: 383, endPoint y: 324, distance: 41.6
click at [383, 324] on div at bounding box center [378, 335] width 9 height 187
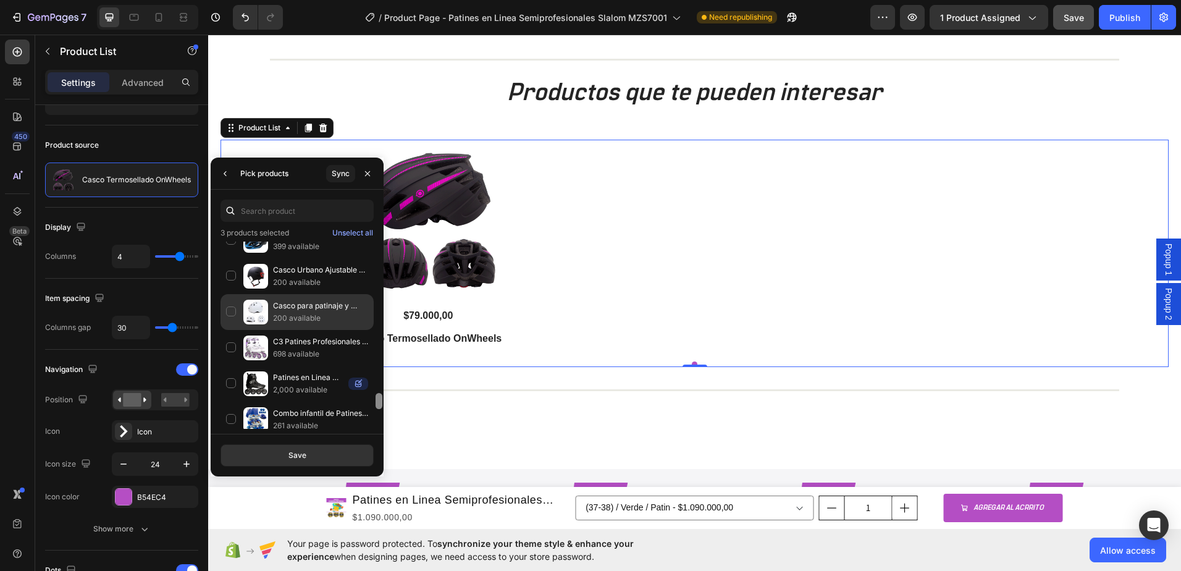
drag, startPoint x: 378, startPoint y: 321, endPoint x: 272, endPoint y: 332, distance: 106.9
click at [374, 396] on div "¡ADIÓS A UNA LEYENDA! ÚLTIMAS UNIDADES 196 available Casco Termosellado OnWheel…" at bounding box center [297, 335] width 173 height 187
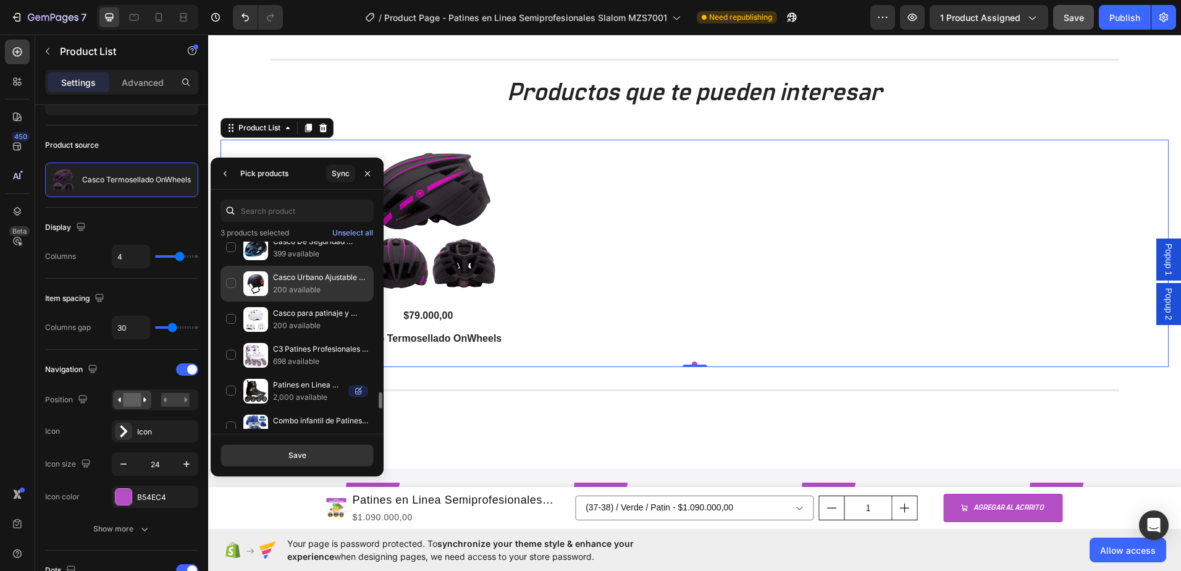
click at [230, 301] on div "Casco Urbano Ajustable Equipado Con Luz Led 200 available" at bounding box center [297, 319] width 153 height 36
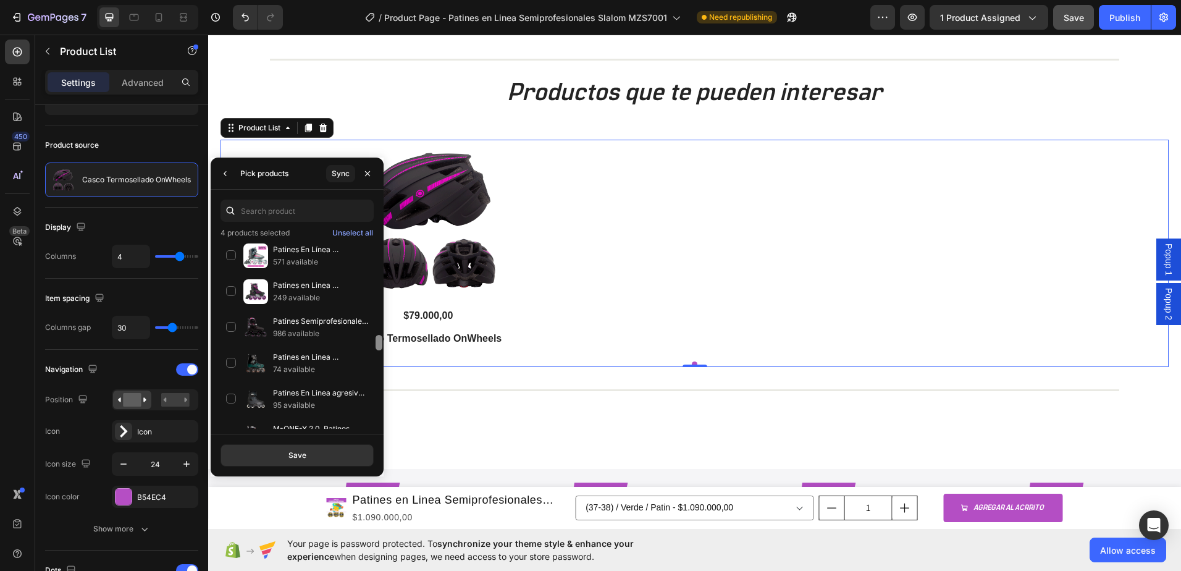
scroll to position [633, 0]
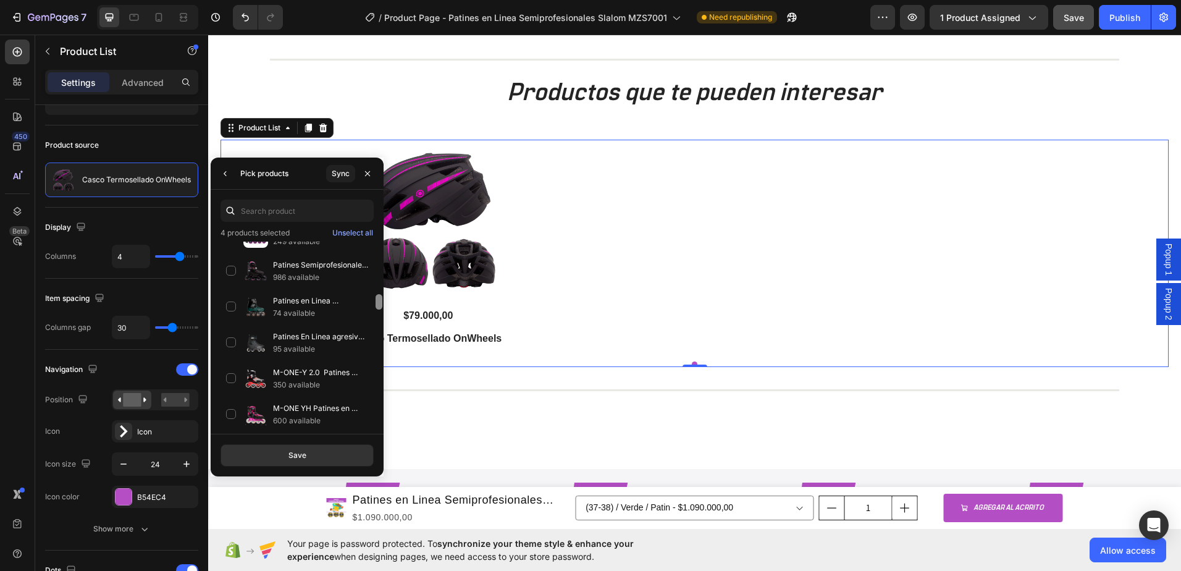
drag, startPoint x: 380, startPoint y: 397, endPoint x: 383, endPoint y: 301, distance: 95.8
click at [383, 301] on div at bounding box center [378, 335] width 9 height 187
click at [235, 397] on div "M-ONE-Y 2.0 Patines Profesionales Slalom en Fibra de Carbono 350 available" at bounding box center [297, 415] width 153 height 36
click at [234, 432] on div "M-ONE YH Patines en Linea en Fibra de Carbono 600 available" at bounding box center [297, 450] width 153 height 36
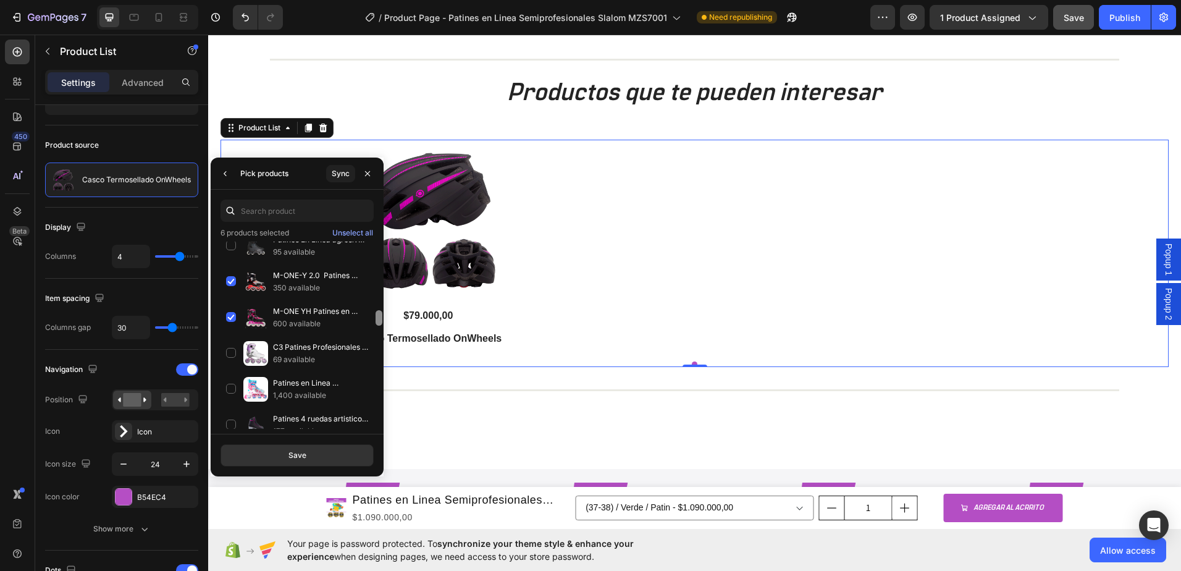
scroll to position [752, 0]
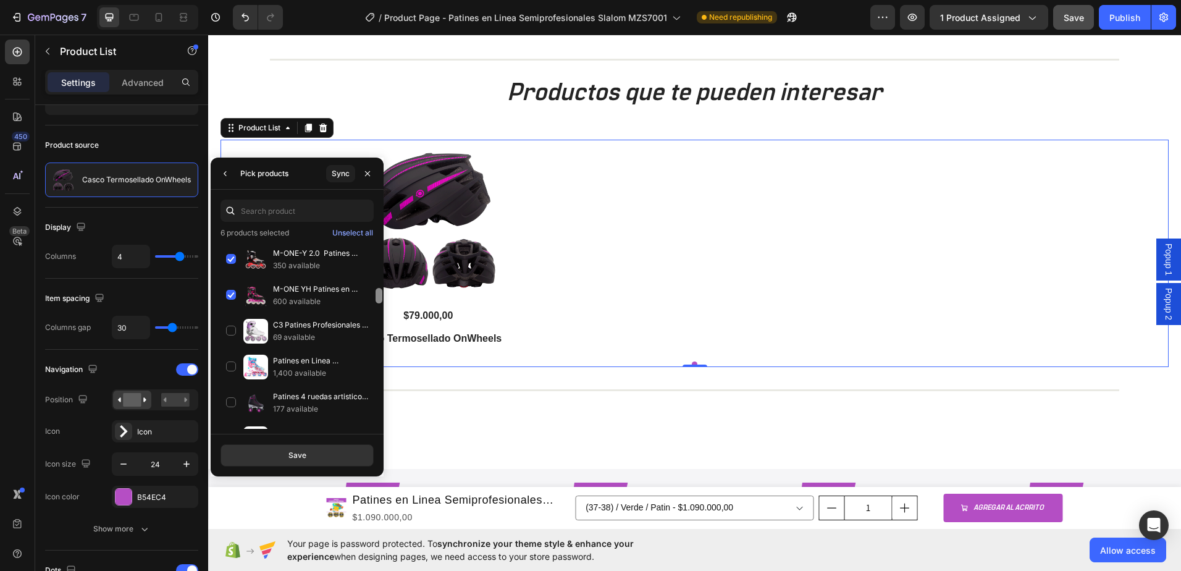
drag, startPoint x: 379, startPoint y: 305, endPoint x: 381, endPoint y: 314, distance: 10.0
click at [381, 303] on div at bounding box center [379, 295] width 7 height 15
click at [230, 349] on div "C3 Patines Profesionales Slalom en Fibra de Carbono 69 available" at bounding box center [297, 367] width 153 height 36
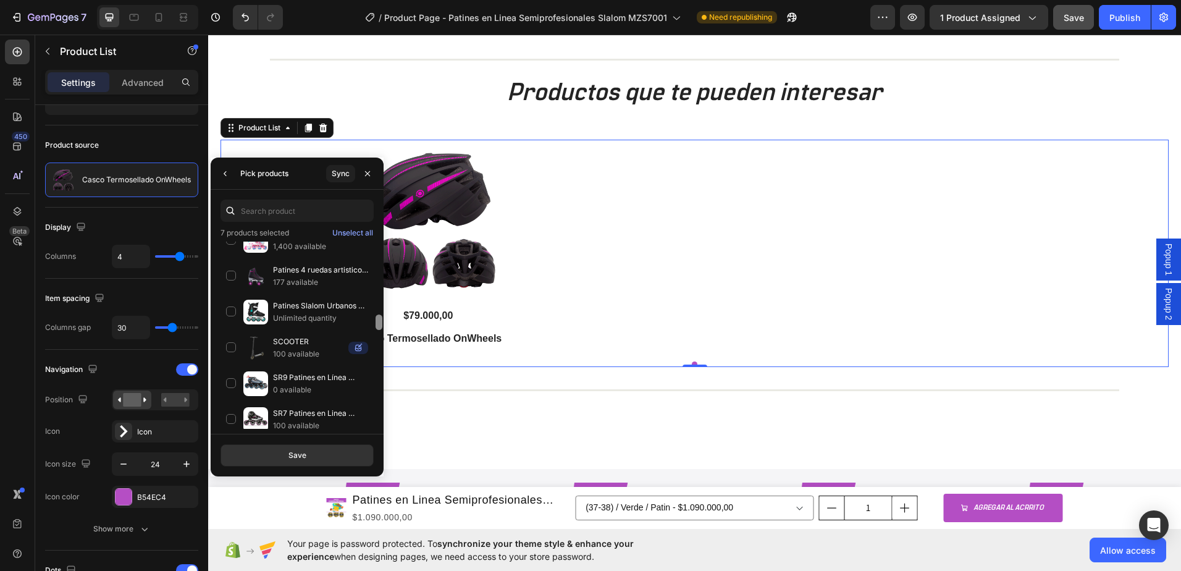
scroll to position [909, 0]
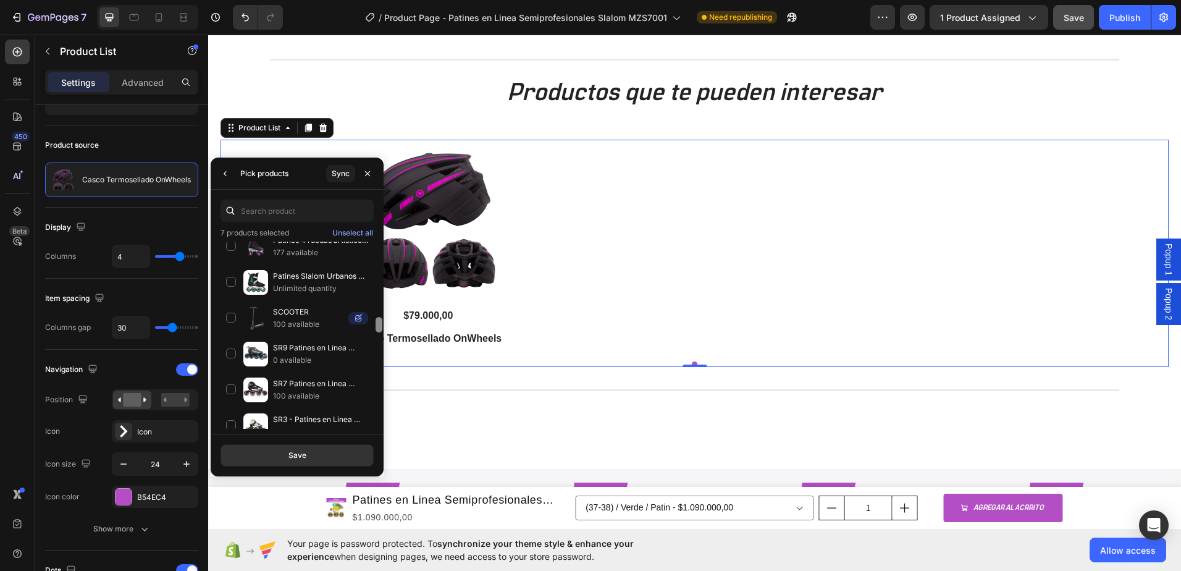
drag, startPoint x: 379, startPoint y: 308, endPoint x: 378, endPoint y: 321, distance: 13.0
click at [378, 321] on div at bounding box center [379, 324] width 7 height 15
click at [233, 300] on div "Patines Slalom Urbanos COUGAR 307C Unlimited quantity" at bounding box center [297, 318] width 153 height 36
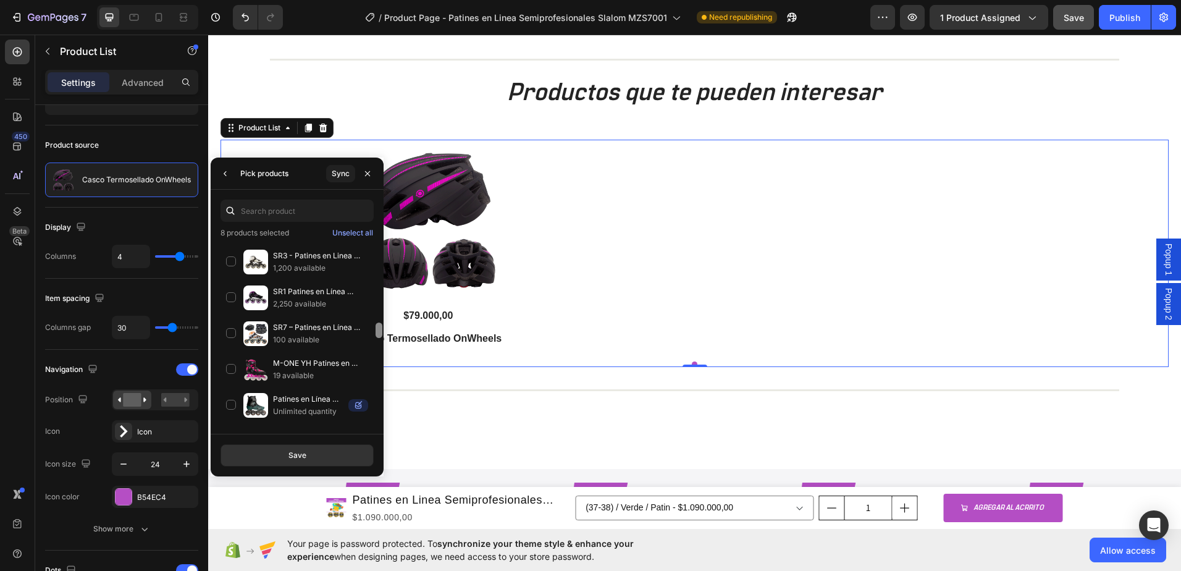
scroll to position [1080, 0]
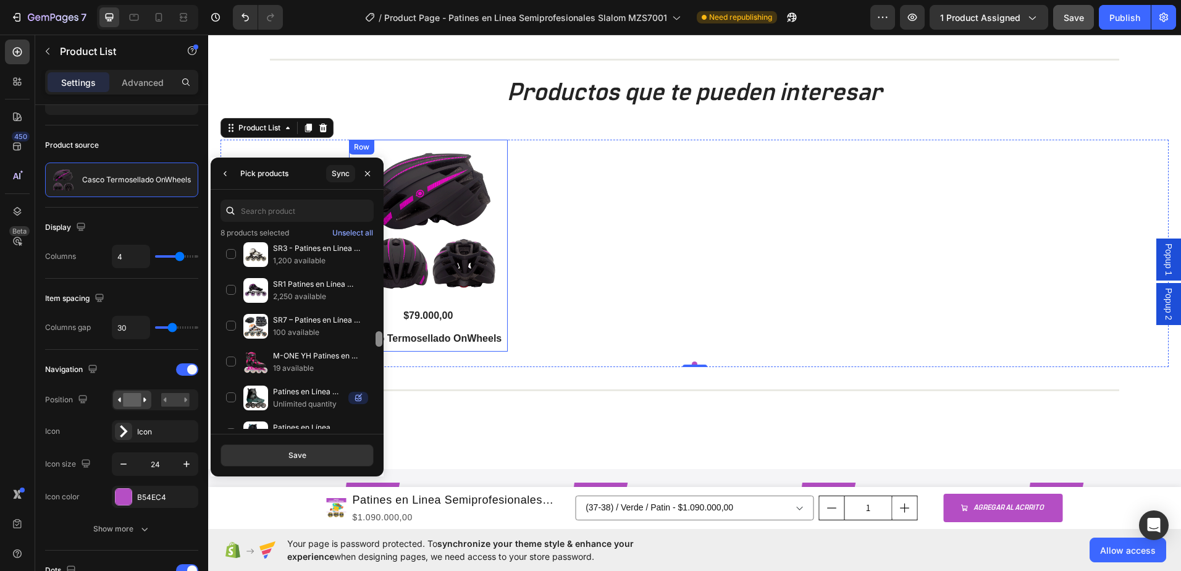
drag, startPoint x: 588, startPoint y: 355, endPoint x: 387, endPoint y: 347, distance: 200.9
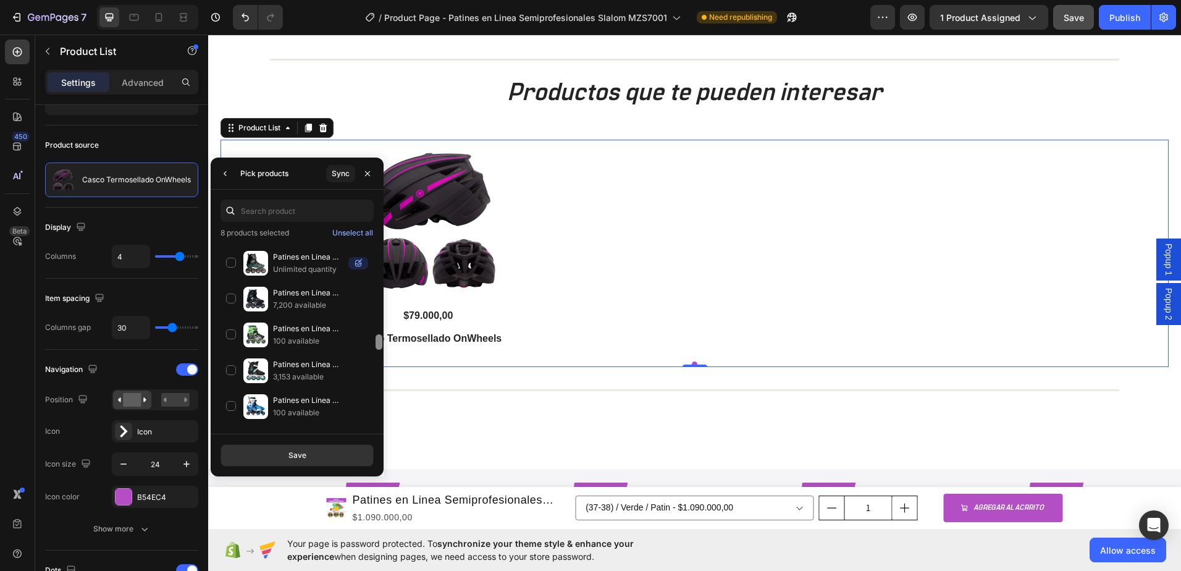
scroll to position [1200, 0]
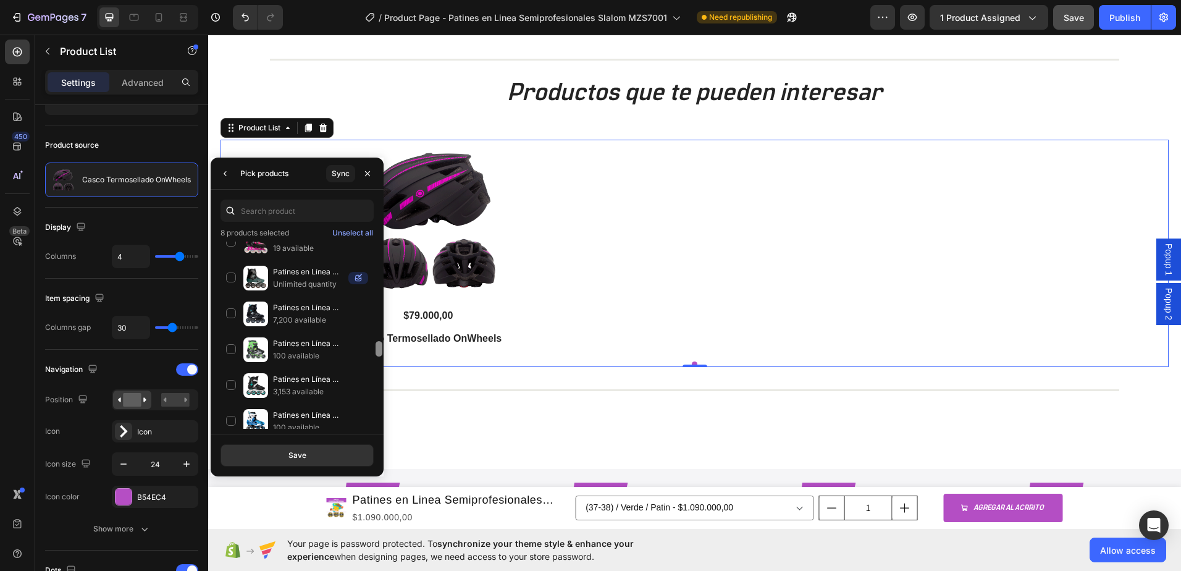
drag, startPoint x: 379, startPoint y: 338, endPoint x: 377, endPoint y: 344, distance: 6.7
click at [377, 344] on div at bounding box center [379, 348] width 7 height 15
click at [232, 332] on div "Patines en Línea Semiprofesionales Slalom MZS509 7,200 available" at bounding box center [297, 350] width 153 height 36
click at [303, 453] on div "Save" at bounding box center [298, 455] width 18 height 11
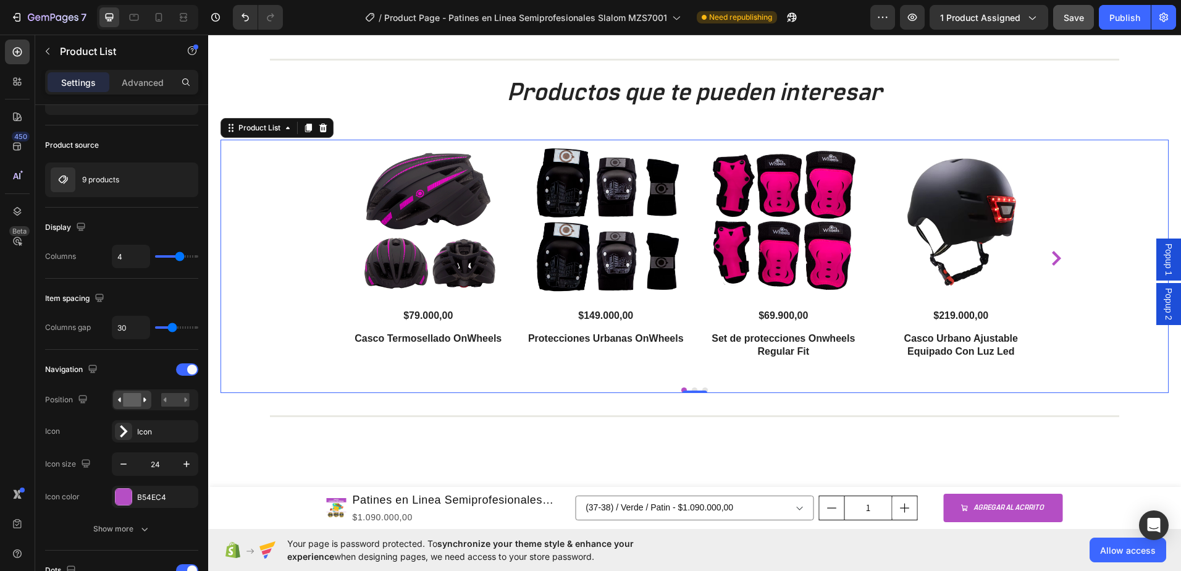
click at [1049, 258] on icon "Carousel Next Arrow" at bounding box center [1056, 258] width 15 height 15
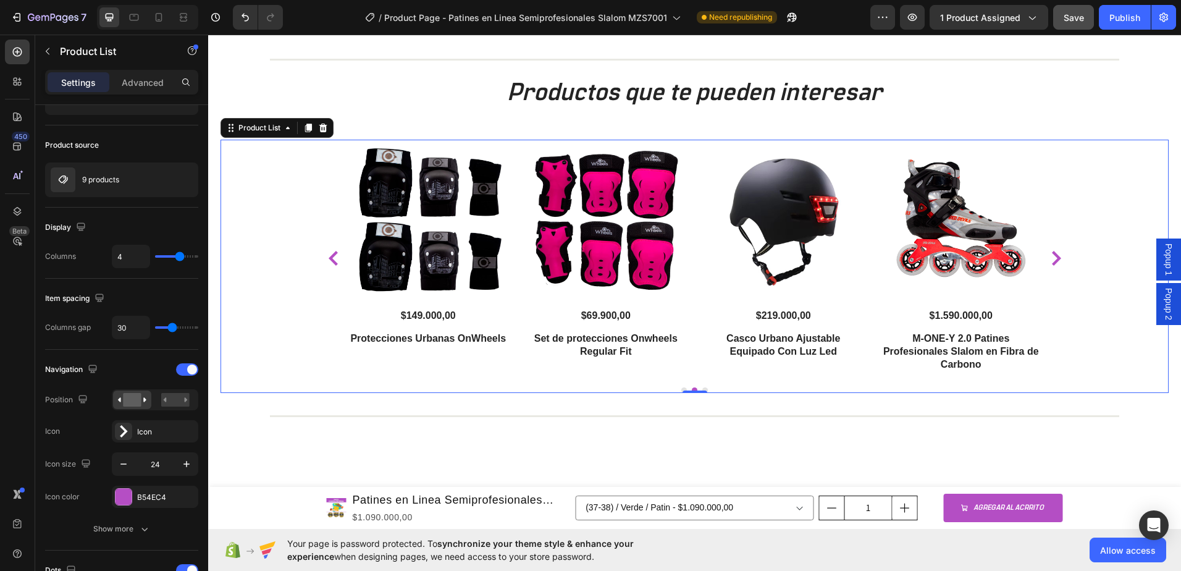
click at [1051, 259] on icon "Carousel Next Arrow" at bounding box center [1056, 258] width 15 height 15
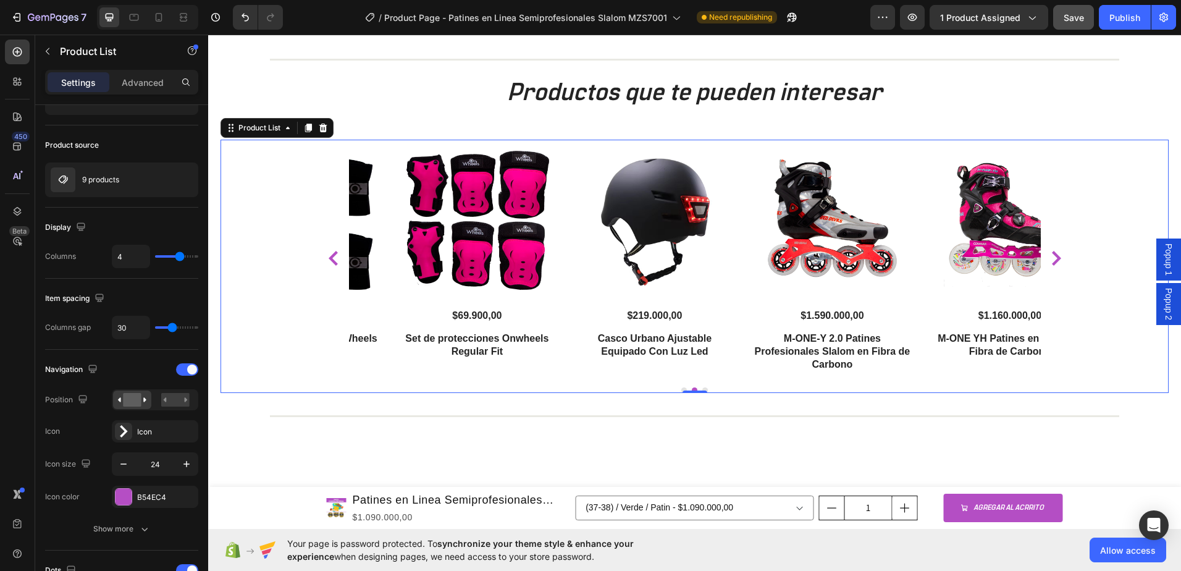
click at [1051, 259] on icon "Carousel Next Arrow" at bounding box center [1056, 258] width 15 height 15
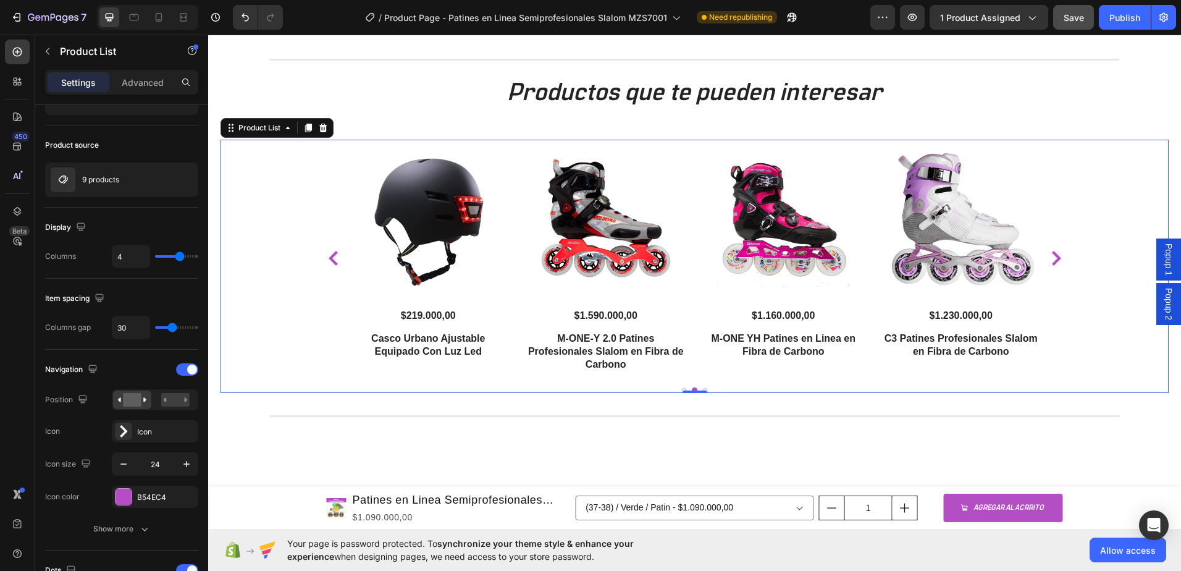
click at [1051, 259] on icon "Carousel Next Arrow" at bounding box center [1056, 258] width 15 height 15
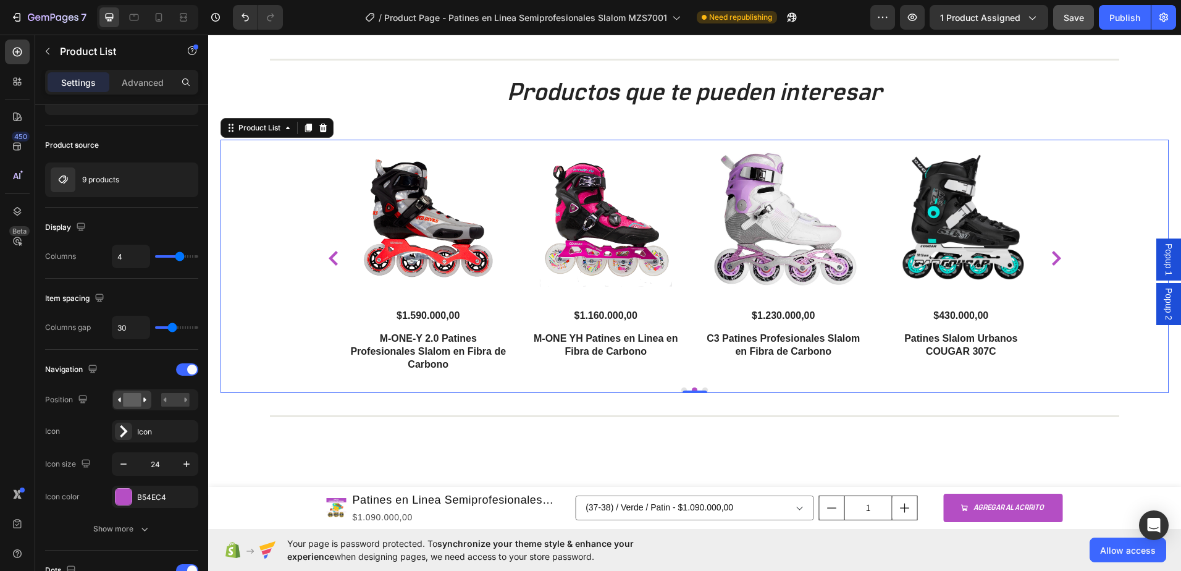
click at [1051, 259] on icon "Carousel Next Arrow" at bounding box center [1056, 258] width 15 height 15
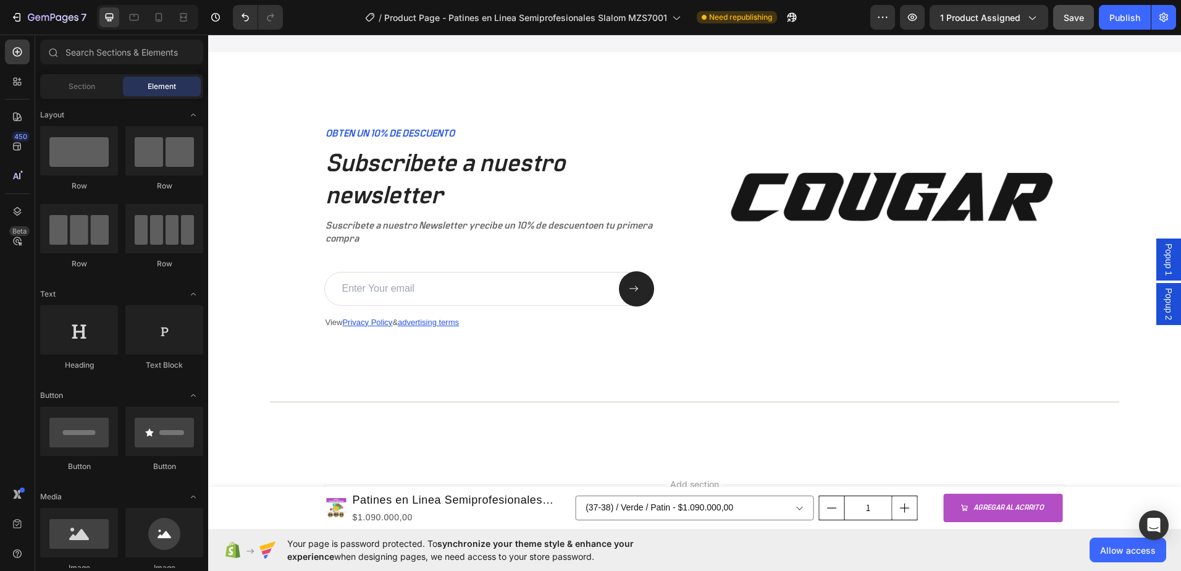
scroll to position [3188, 0]
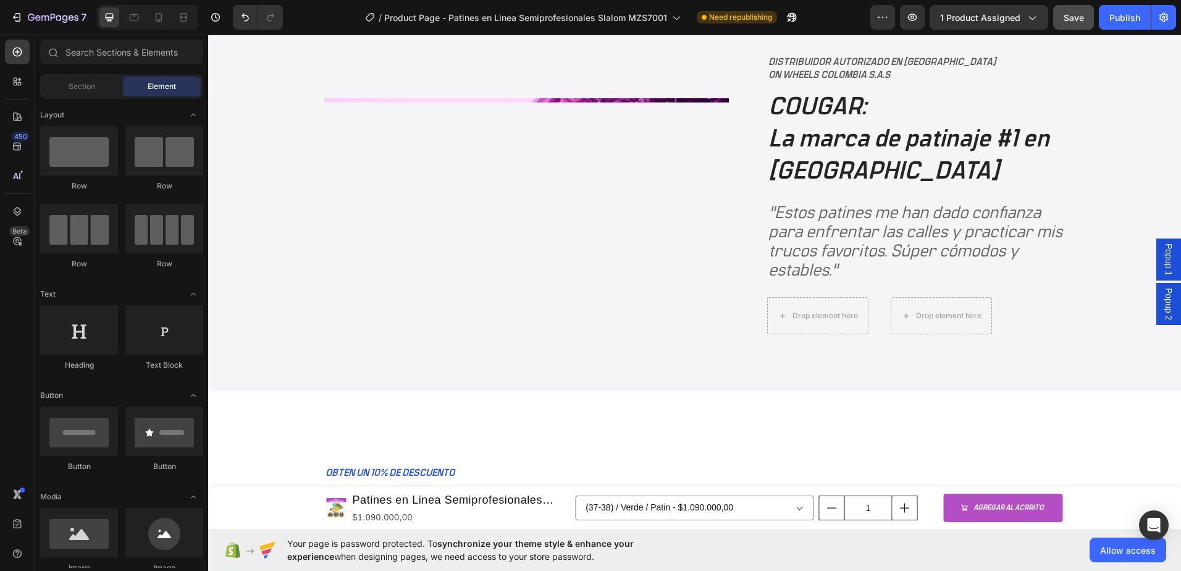
click at [1163, 313] on span "Popup 2" at bounding box center [1169, 304] width 12 height 32
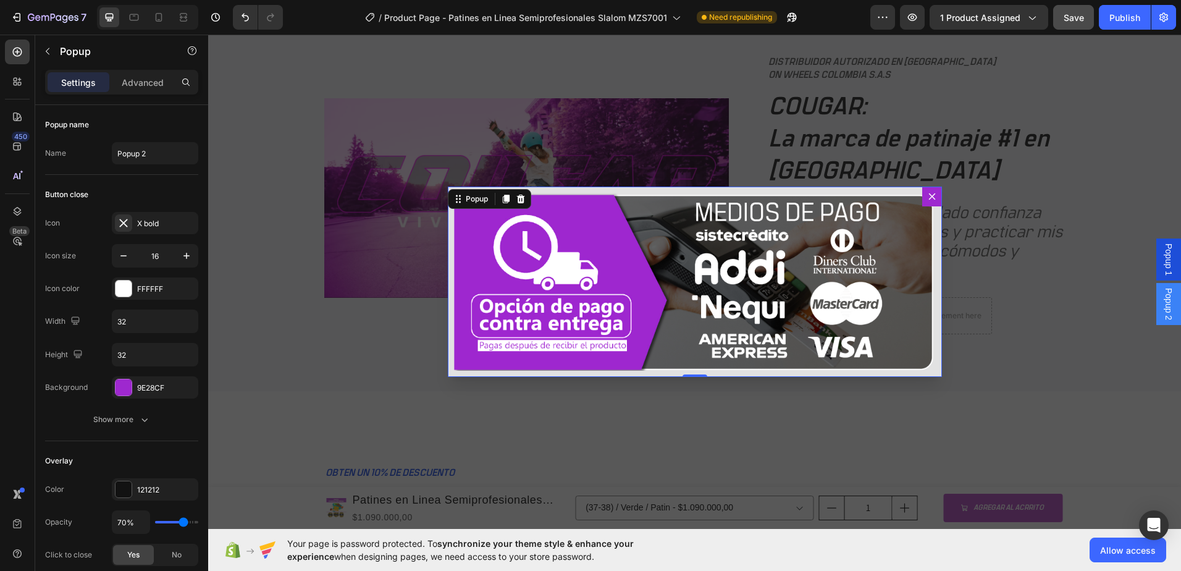
click at [1163, 313] on span "Popup 2" at bounding box center [1169, 304] width 12 height 32
click at [1156, 369] on div "Backdrop" at bounding box center [694, 282] width 973 height 494
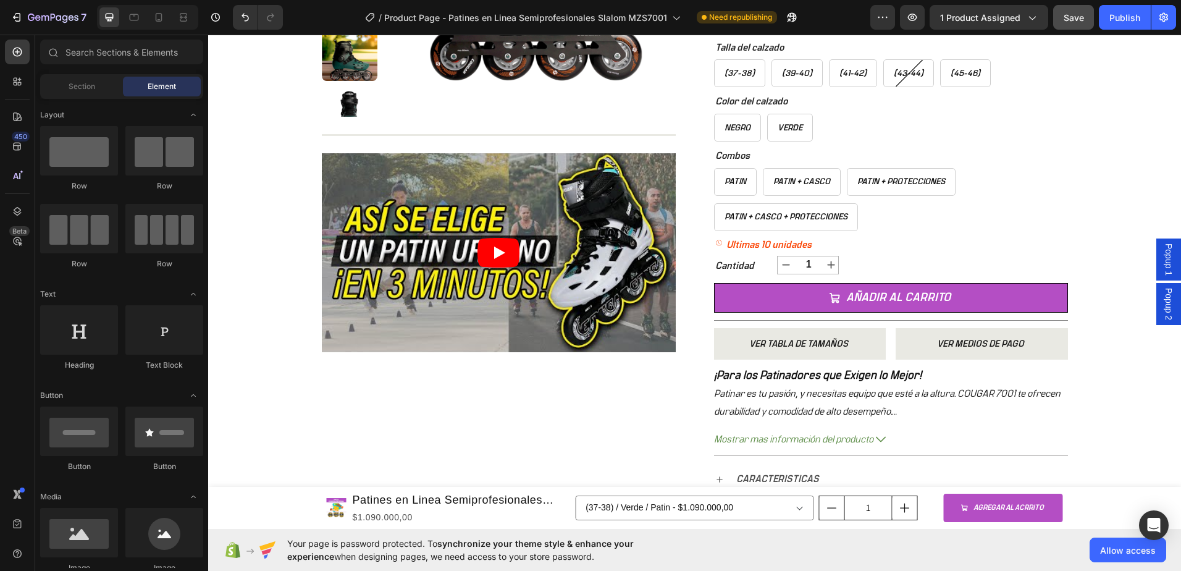
scroll to position [271, 0]
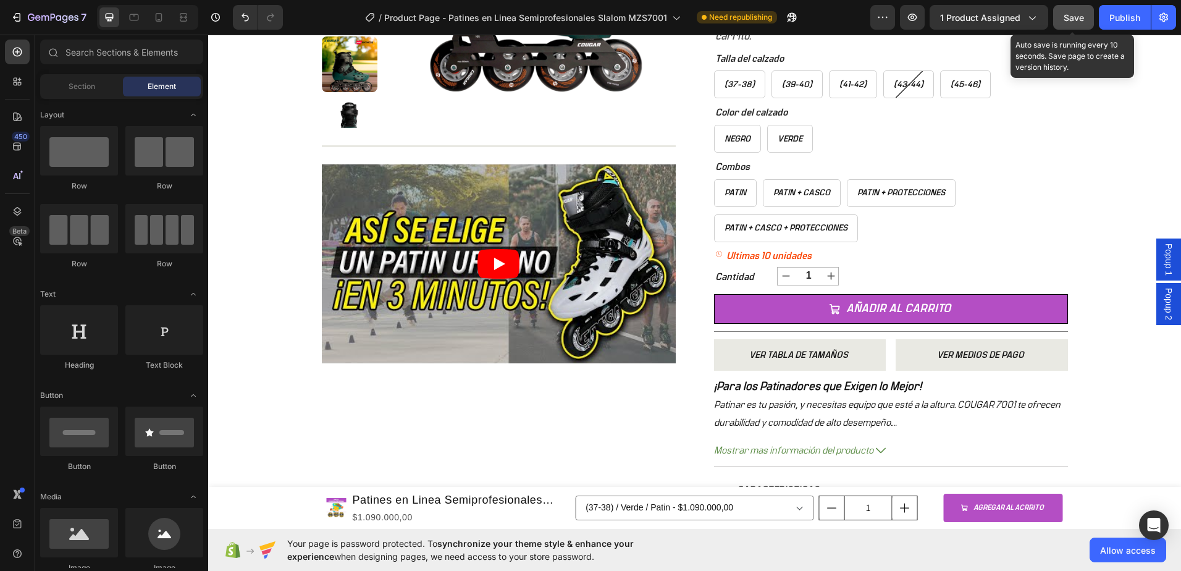
click at [1085, 17] on button "Save" at bounding box center [1073, 17] width 41 height 25
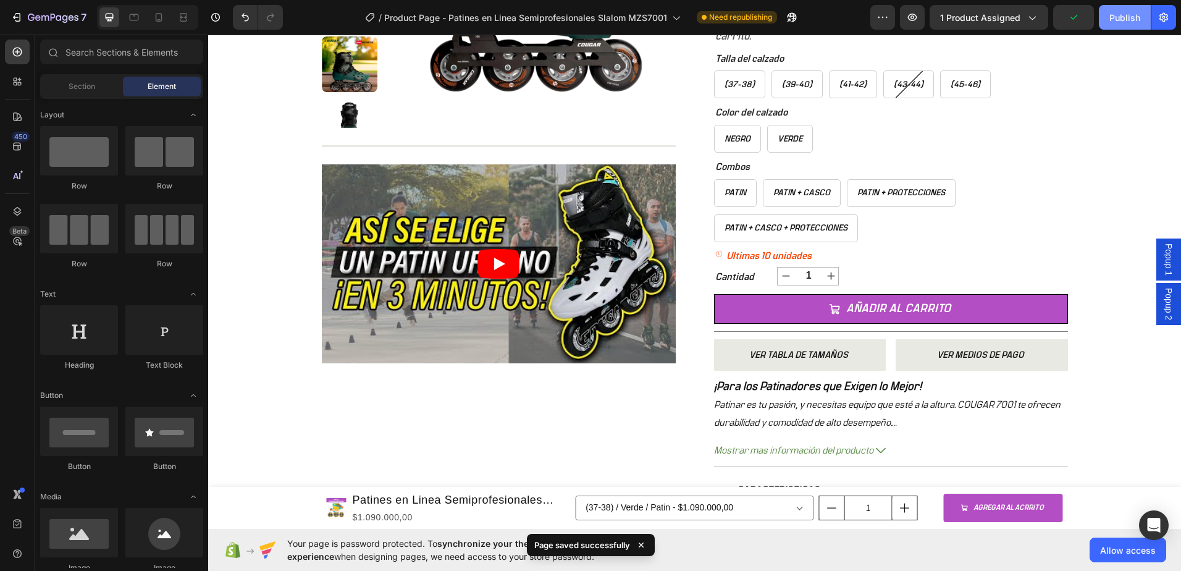
click at [1123, 15] on div "Publish" at bounding box center [1125, 17] width 31 height 13
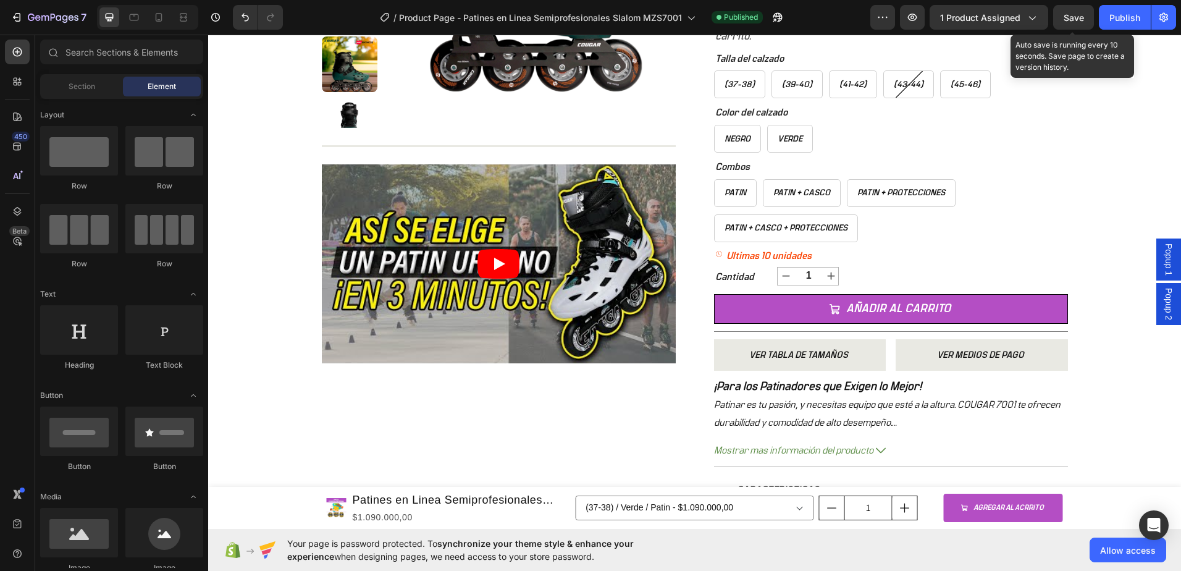
click at [1072, 18] on span "Save" at bounding box center [1074, 17] width 20 height 11
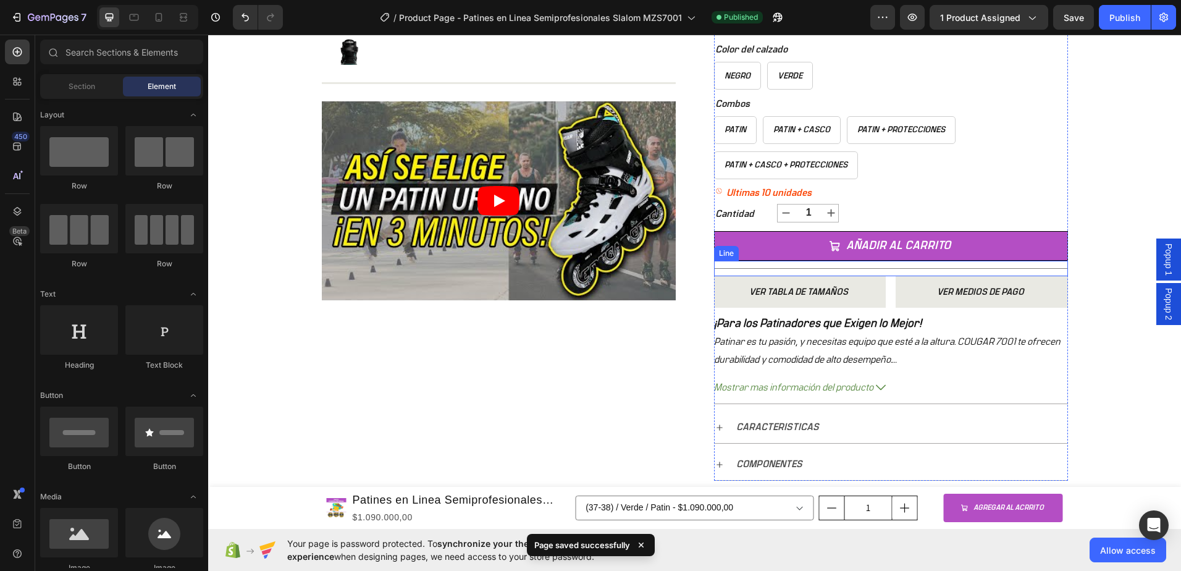
scroll to position [395, 0]
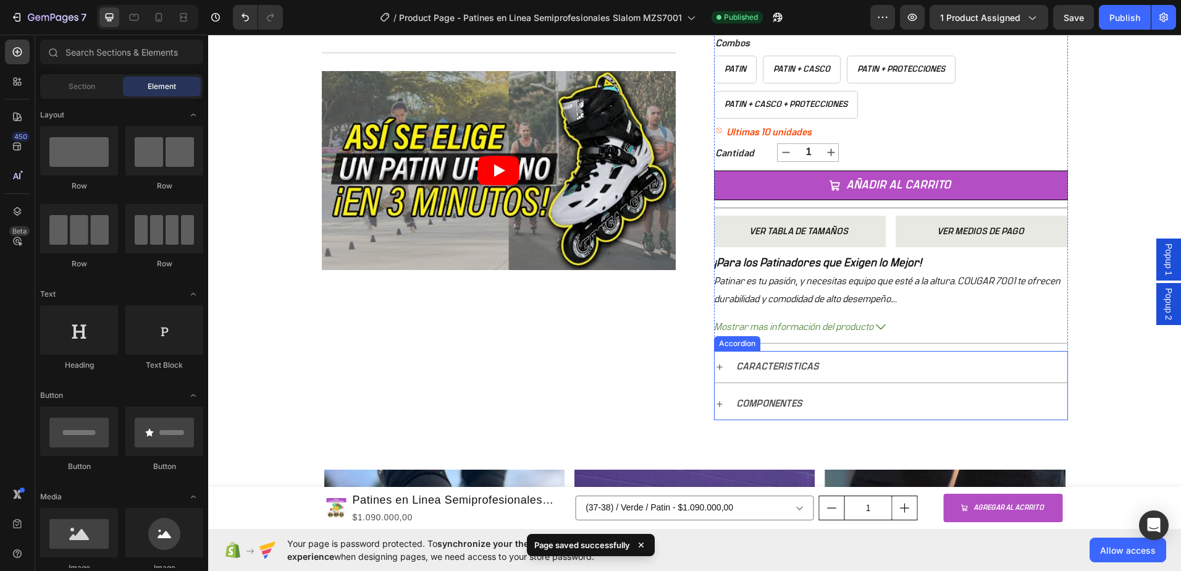
click at [807, 388] on div "COMPONENTES" at bounding box center [891, 404] width 353 height 32
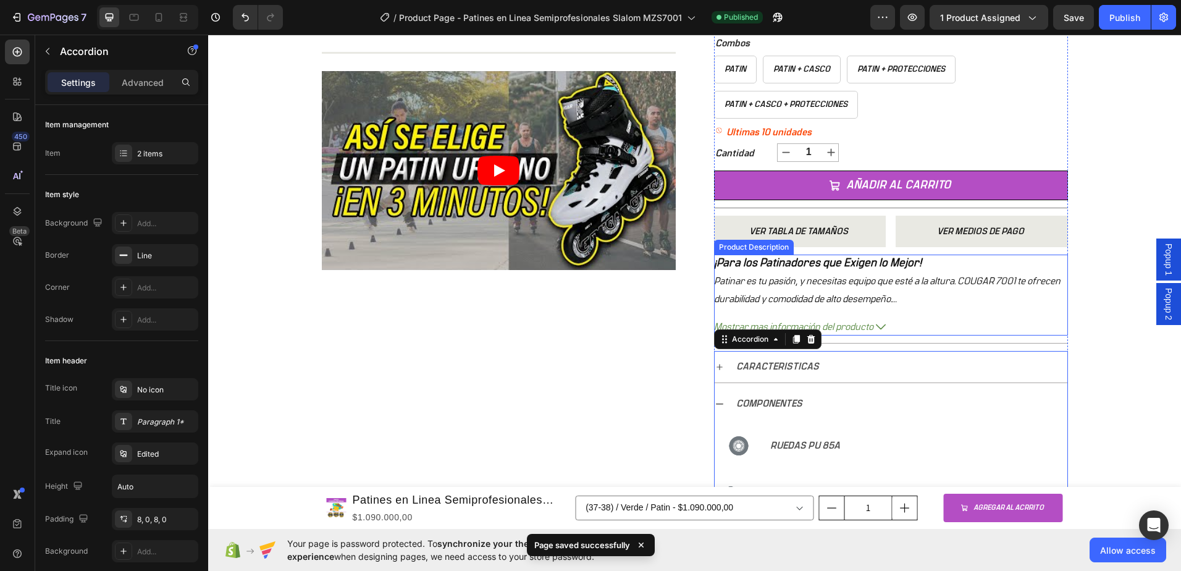
click at [860, 323] on span "Mostrar mas información del producto" at bounding box center [793, 327] width 159 height 18
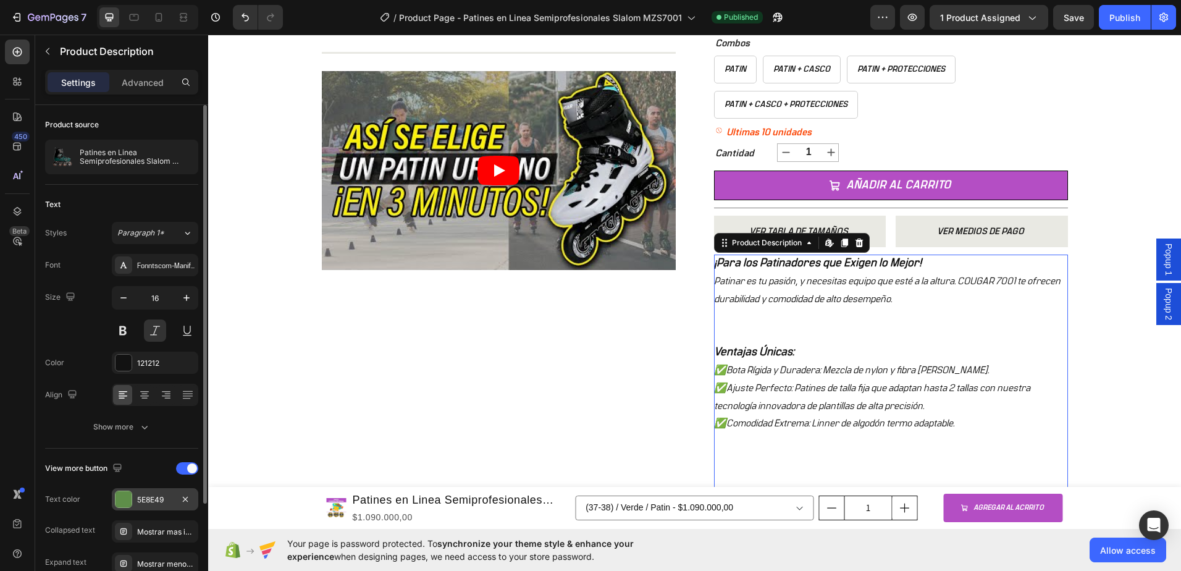
click at [125, 497] on div at bounding box center [124, 499] width 16 height 16
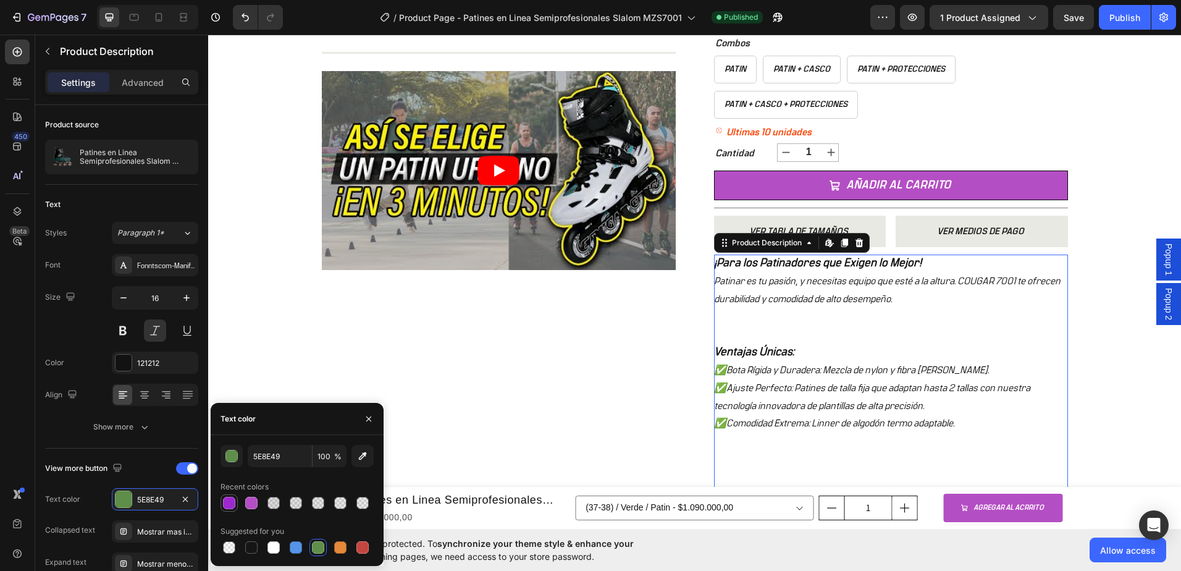
click at [226, 501] on div at bounding box center [229, 503] width 12 height 12
type input "9E28CF"
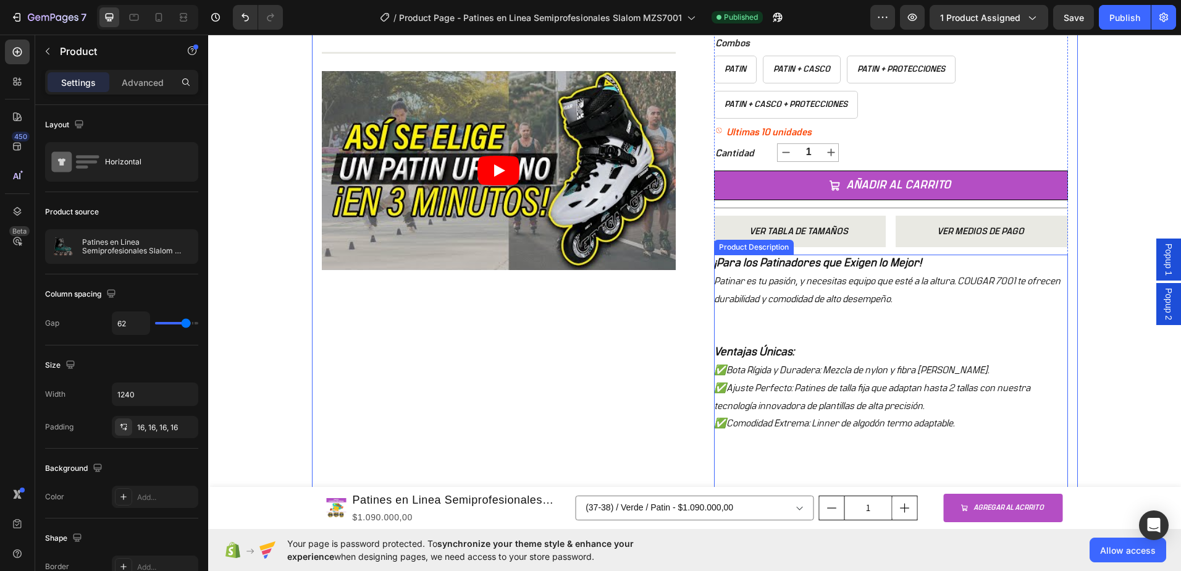
scroll to position [457, 0]
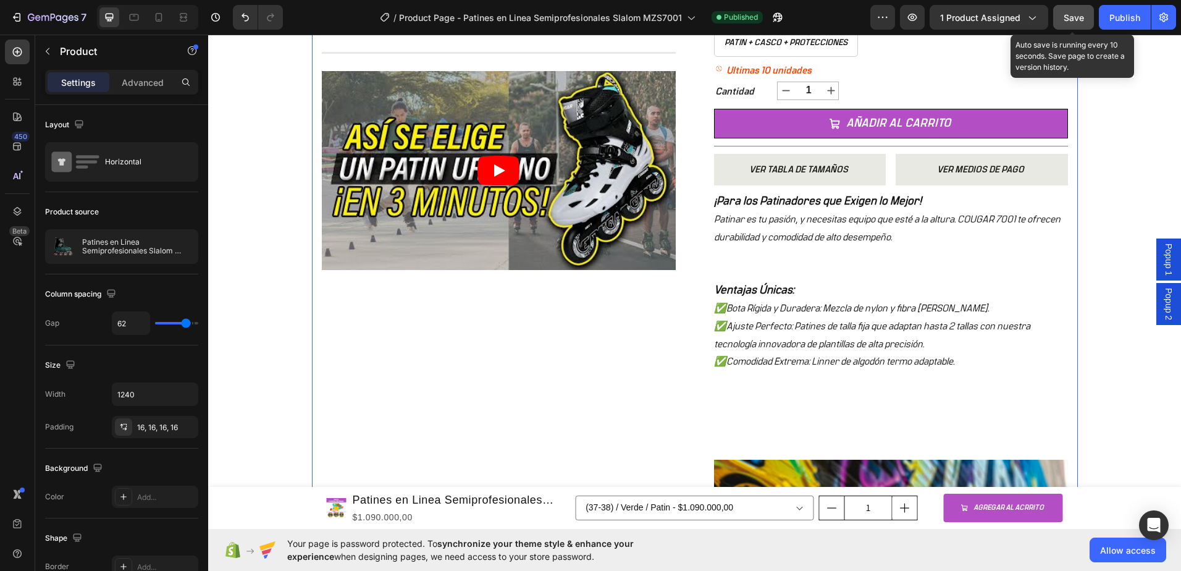
click at [1063, 17] on button "Save" at bounding box center [1073, 17] width 41 height 25
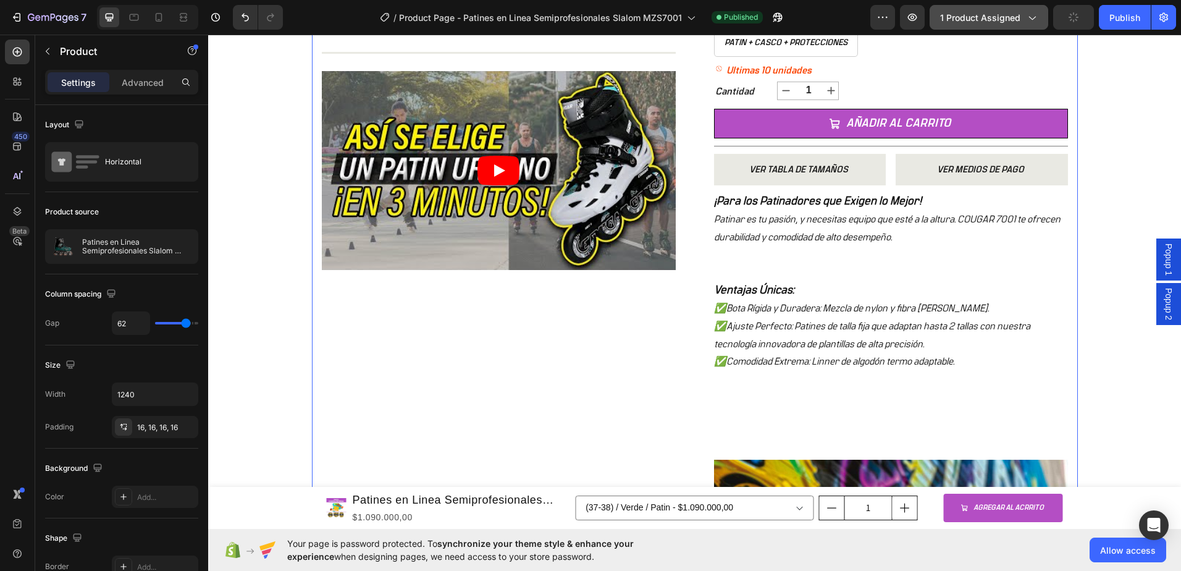
click at [1034, 20] on icon "button" at bounding box center [1032, 17] width 12 height 12
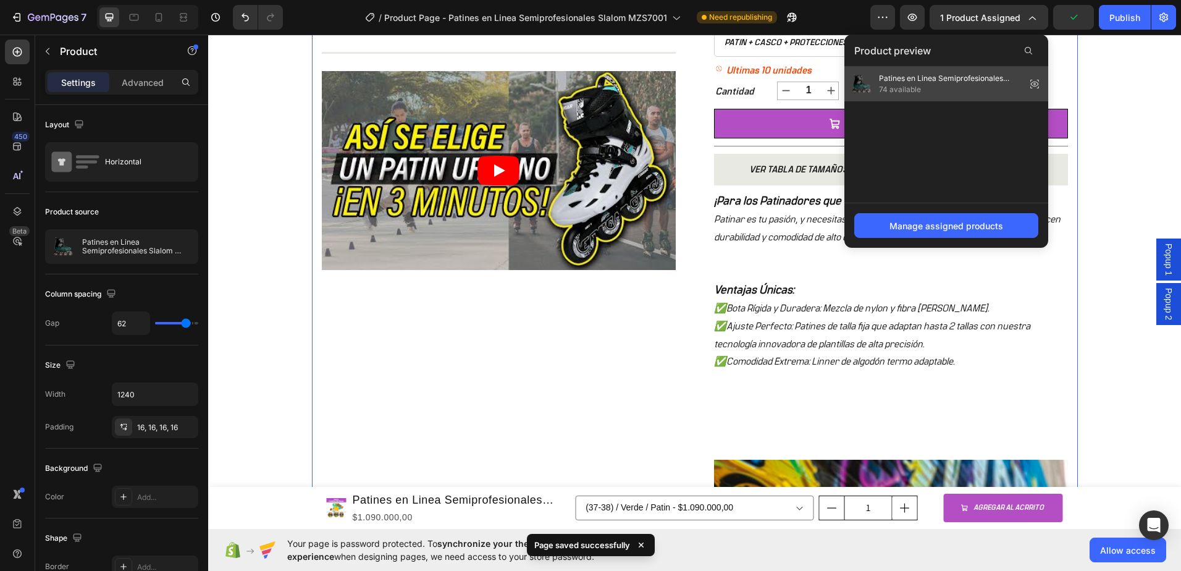
click at [993, 72] on div "Patines en Linea Semiprofesionales Slalom MZS7001 74 available" at bounding box center [935, 84] width 172 height 25
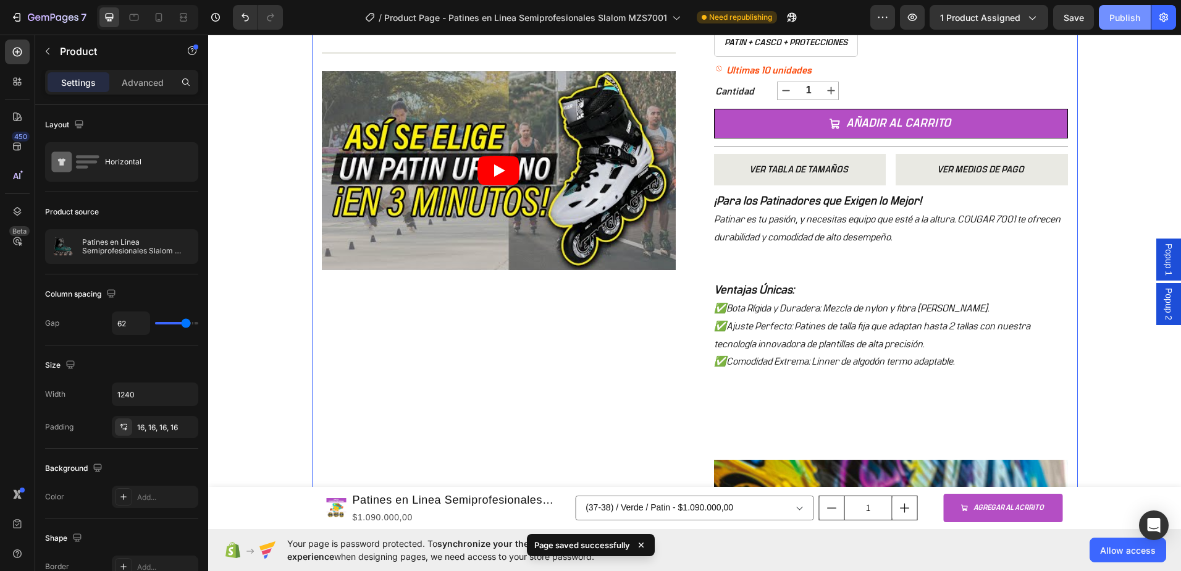
click at [1118, 19] on div "Publish" at bounding box center [1125, 17] width 31 height 13
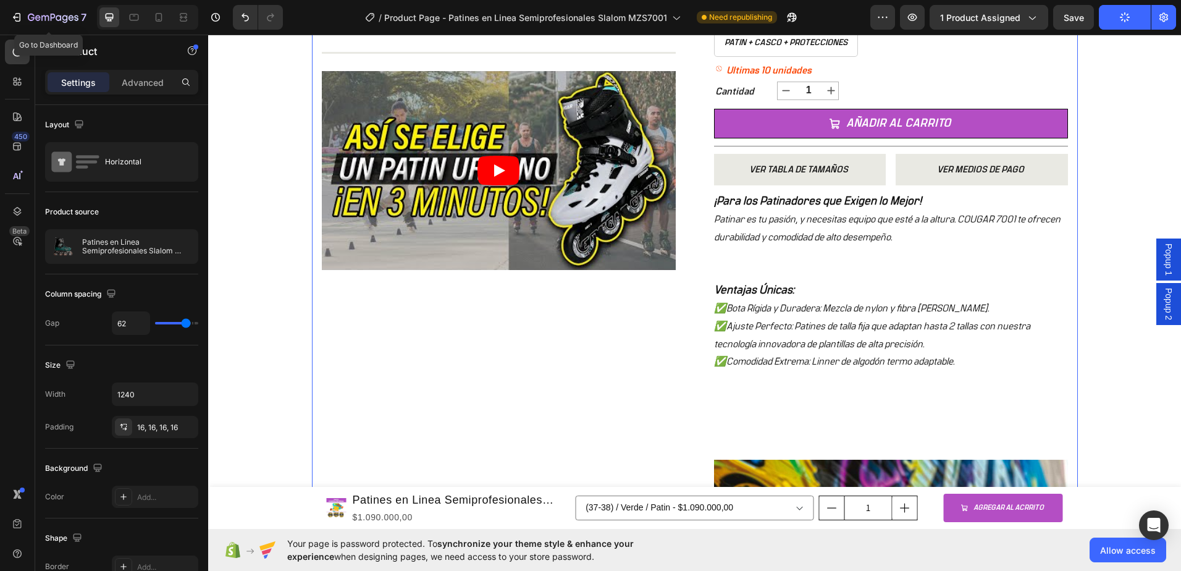
drag, startPoint x: 253, startPoint y: 48, endPoint x: 390, endPoint y: 44, distance: 136.6
click at [390, 44] on div "Title Line Video Row" at bounding box center [499, 157] width 354 height 245
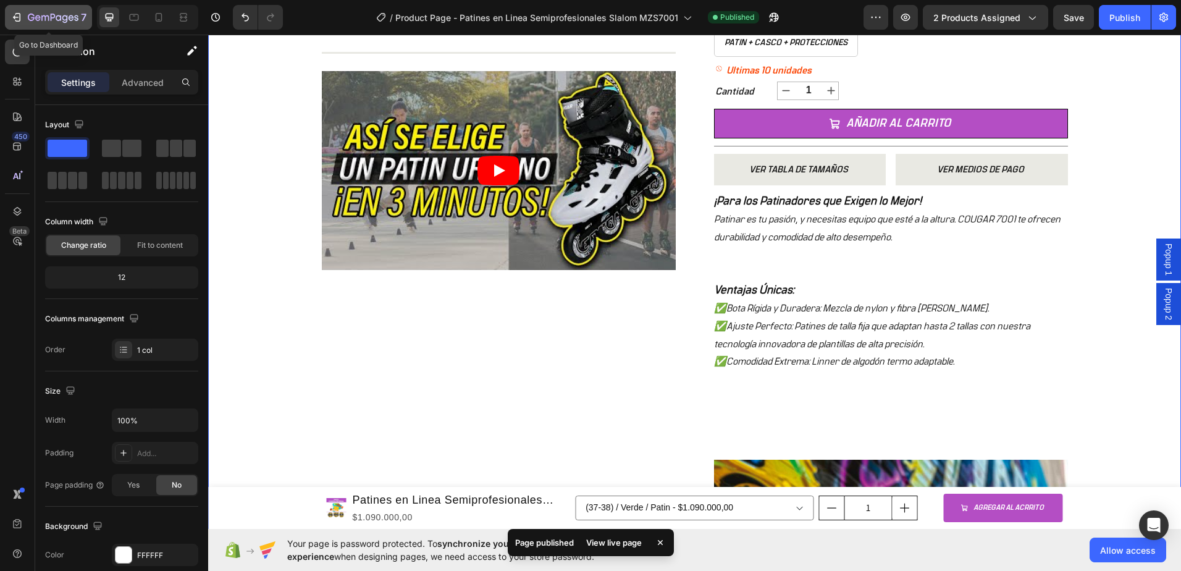
click at [40, 18] on icon "button" at bounding box center [38, 18] width 6 height 6
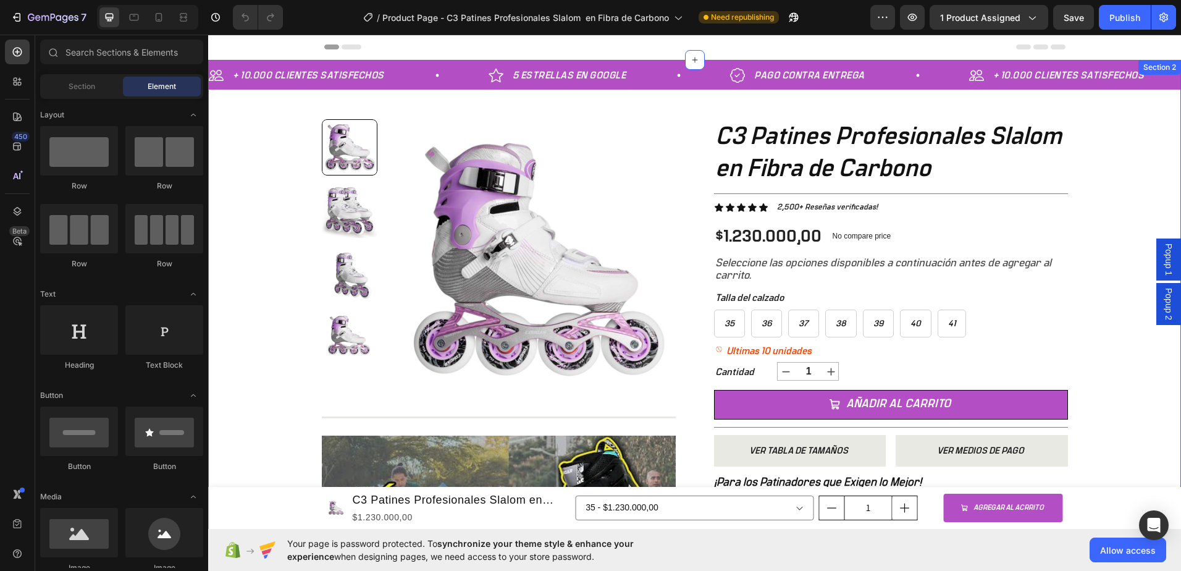
click at [261, 172] on div "+ 10.000 CLIENTES SATISFECHOS Item List 5 ESTRELLAS EN GOOGLE Item List PAGO CO…" at bounding box center [694, 367] width 973 height 614
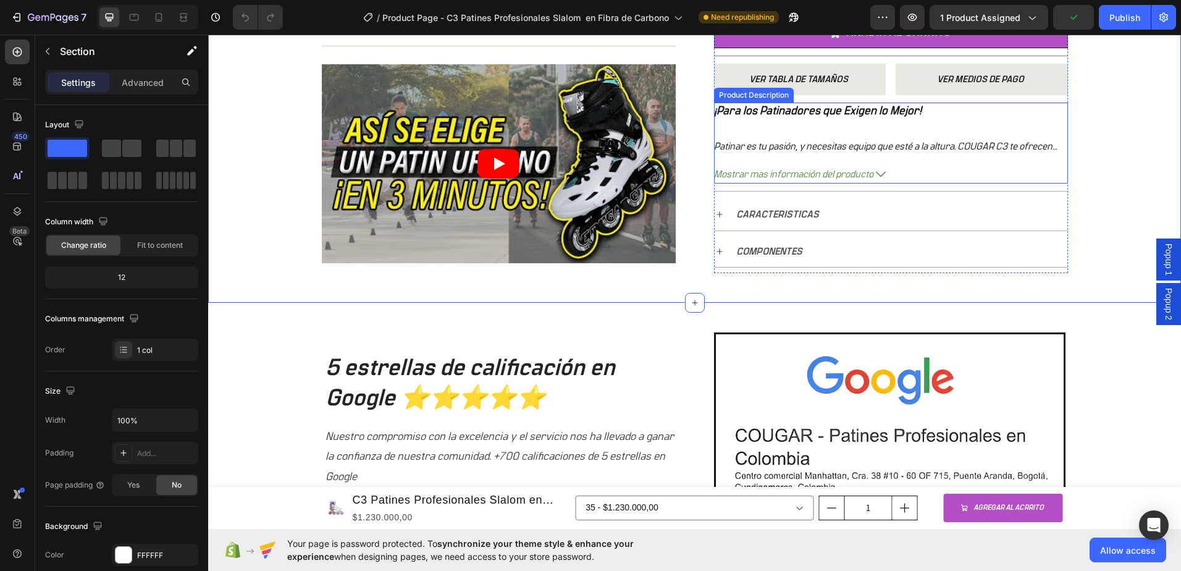
scroll to position [309, 0]
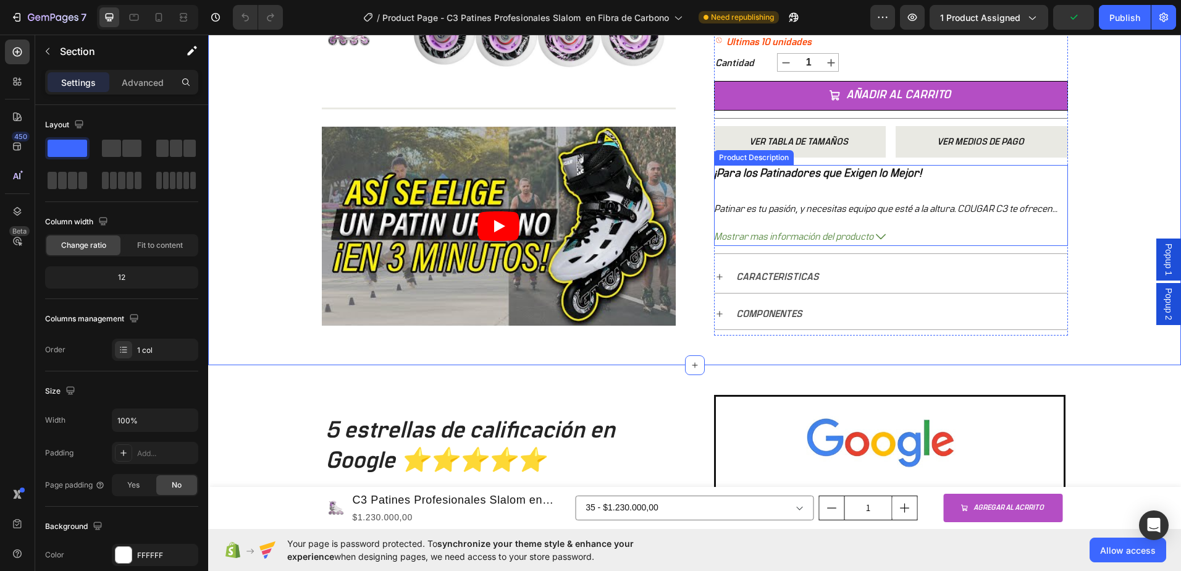
click at [774, 226] on div "¡Para los Patinadores que Exigen lo Mejor! Patinar es tu pasión, y necesitas eq…" at bounding box center [891, 205] width 354 height 81
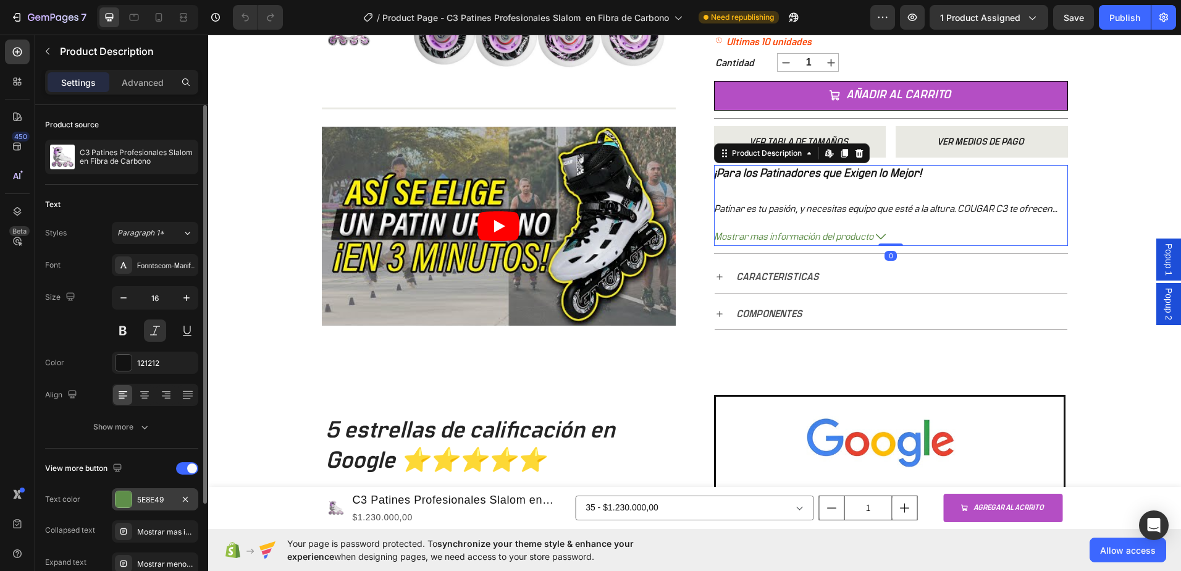
click at [118, 507] on div at bounding box center [124, 499] width 16 height 16
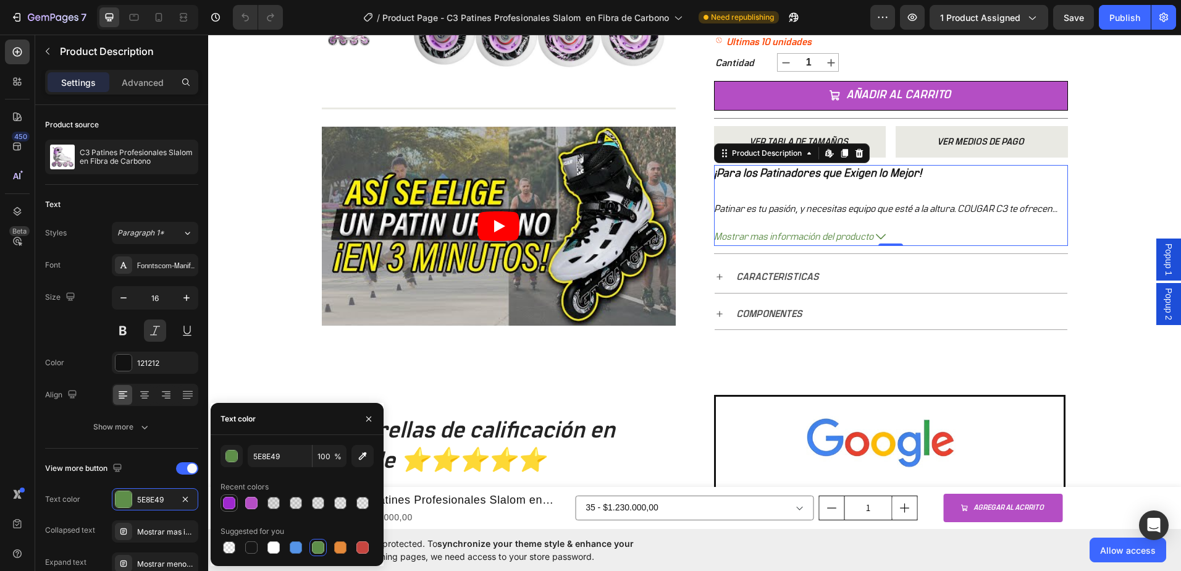
click at [225, 506] on div at bounding box center [229, 503] width 12 height 12
type input "9E28CF"
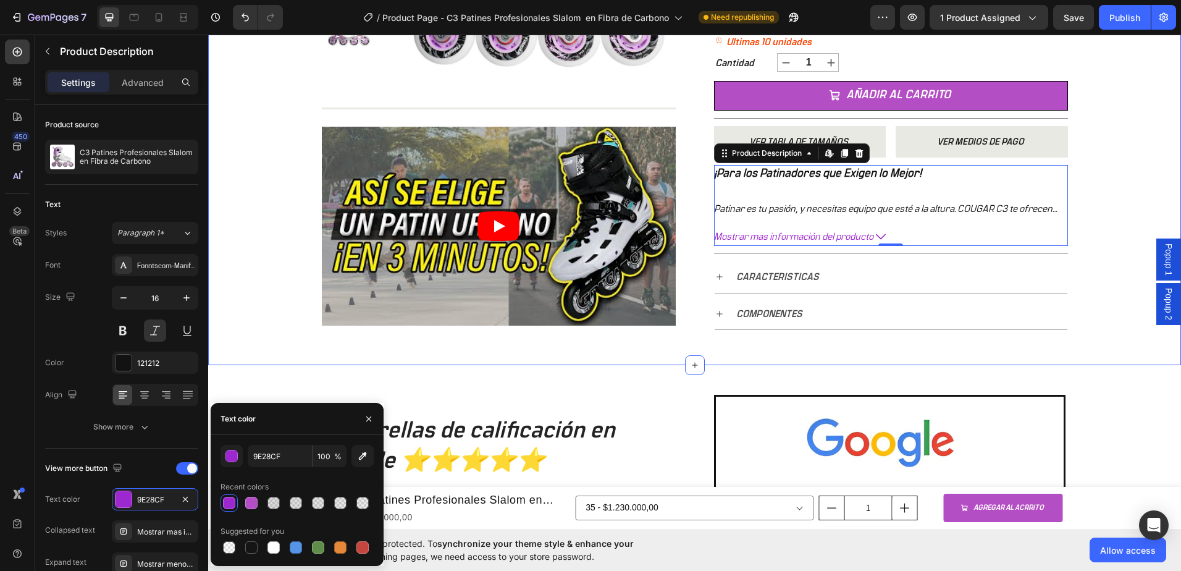
click at [1119, 239] on div "+ 10.000 CLIENTES SATISFECHOS Item List 5 ESTRELLAS EN GOOGLE Item List PAGO CO…" at bounding box center [694, 58] width 973 height 614
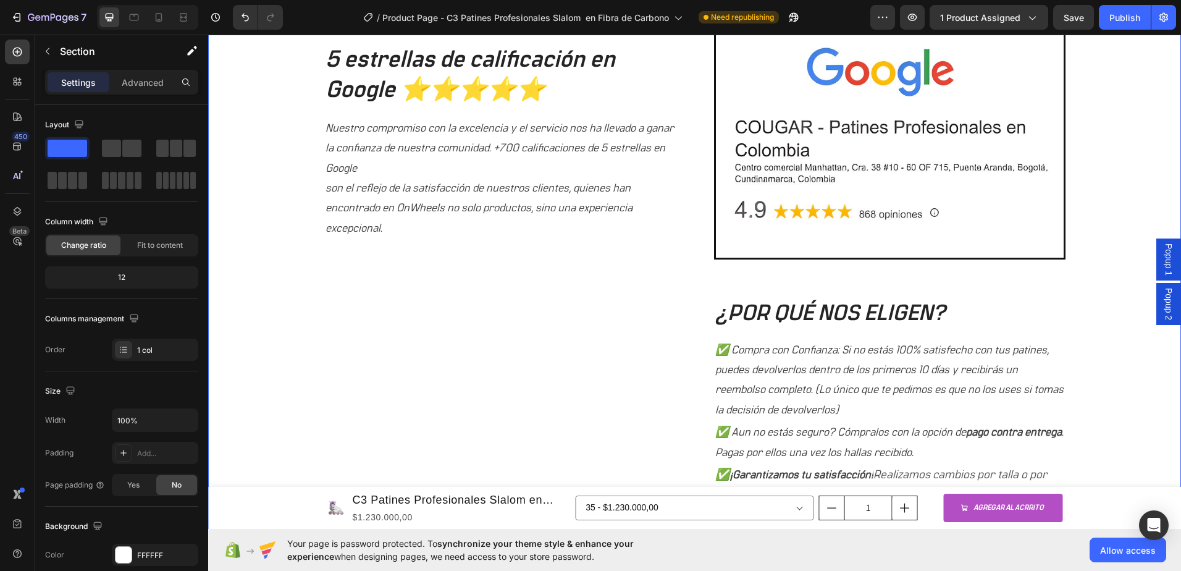
scroll to position [556, 0]
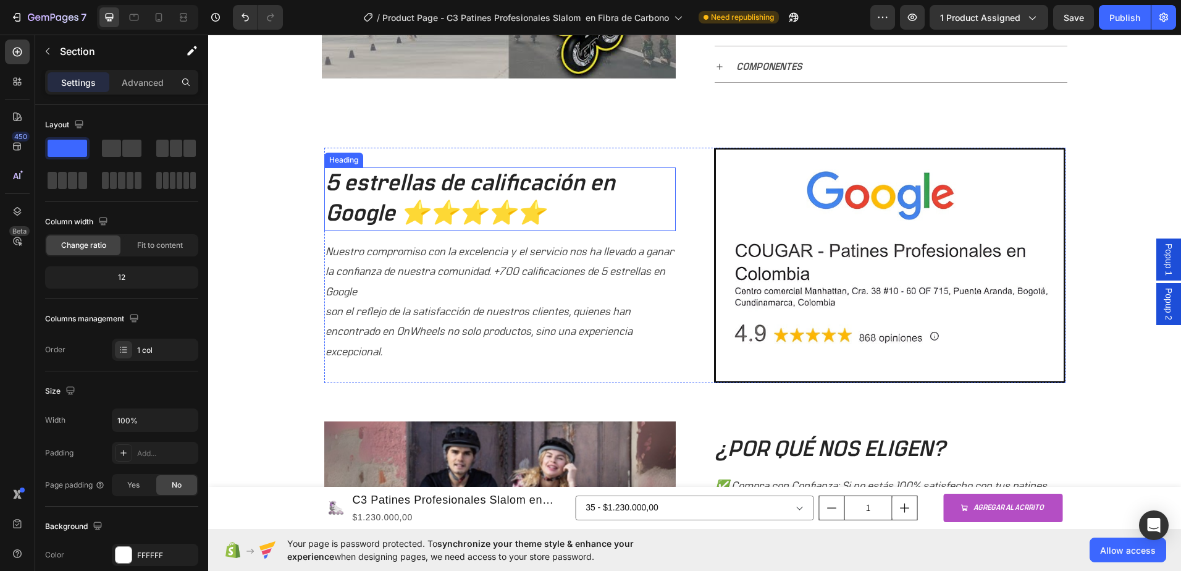
click at [625, 197] on h2 "5 estrellas de calificación en Google ⭐⭐⭐⭐⭐" at bounding box center [500, 199] width 352 height 64
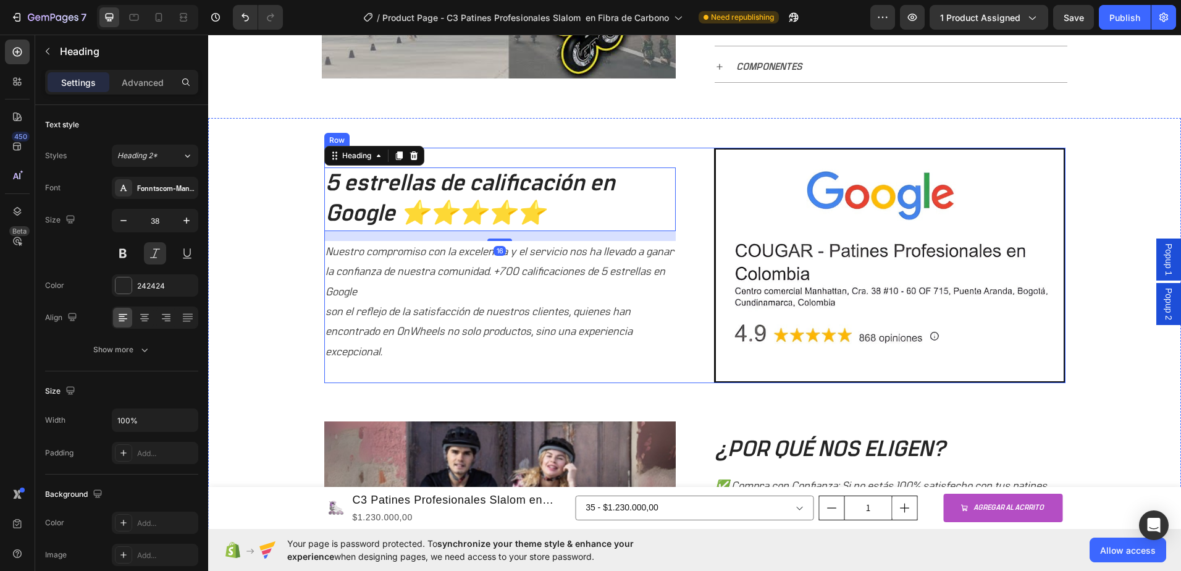
click at [499, 153] on div "5 estrellas de calificación en Google ⭐⭐⭐⭐⭐ Heading 16 Nuestro compromiso con l…" at bounding box center [500, 265] width 352 height 235
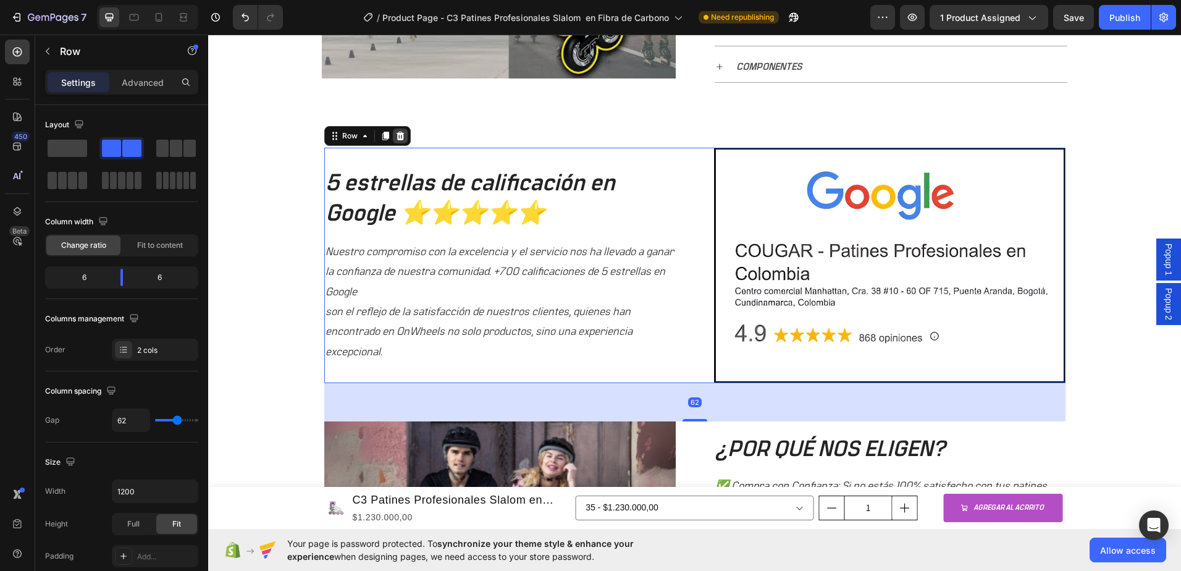
click at [396, 138] on icon at bounding box center [400, 136] width 8 height 9
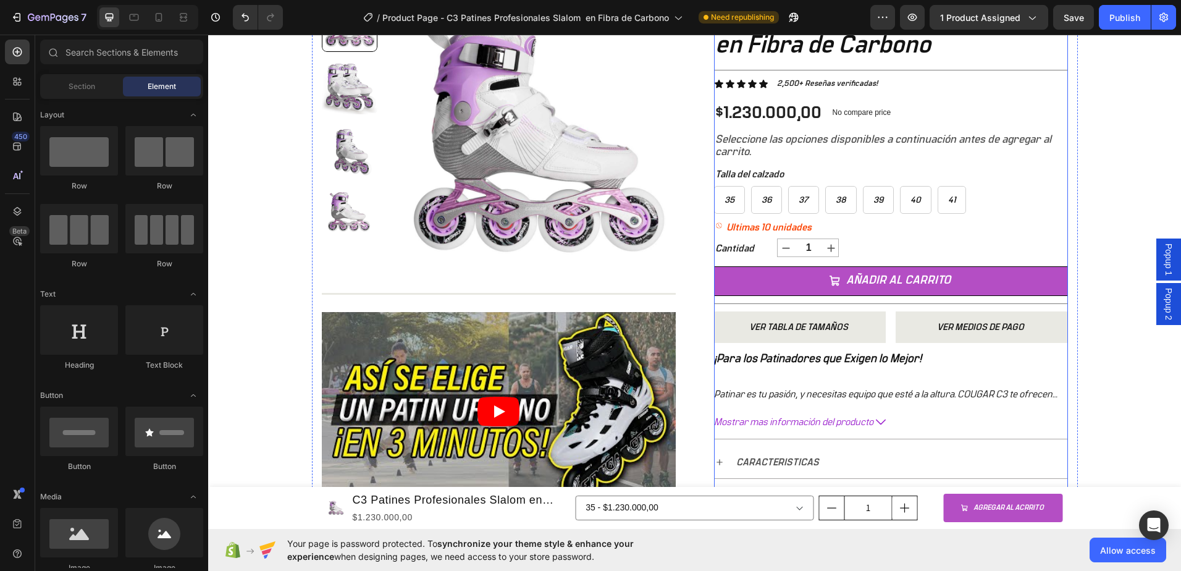
scroll to position [371, 0]
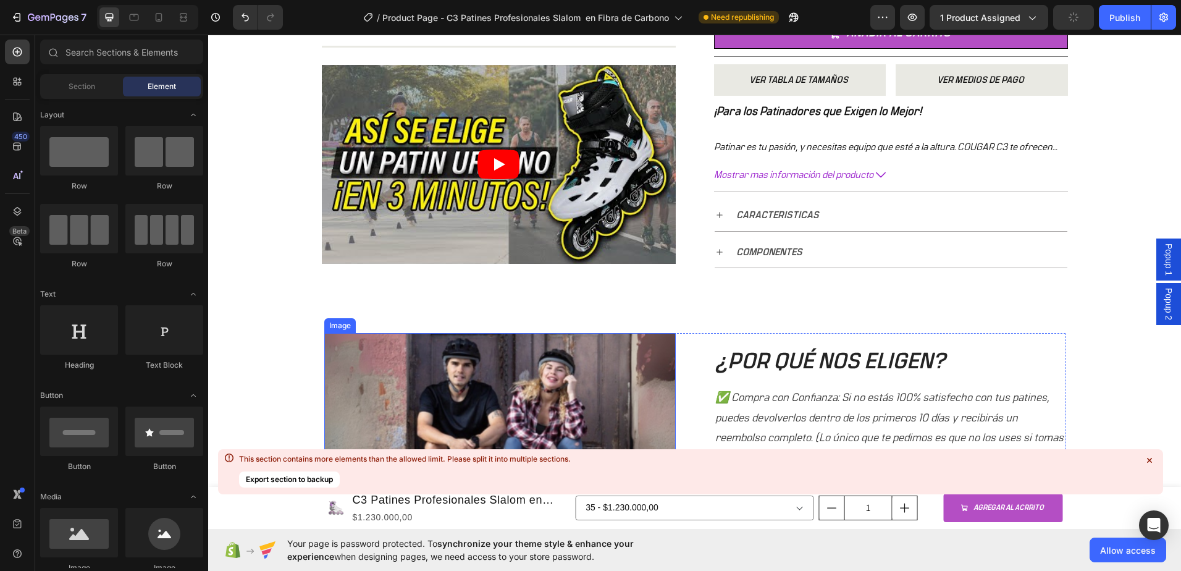
click at [558, 333] on img at bounding box center [500, 450] width 352 height 234
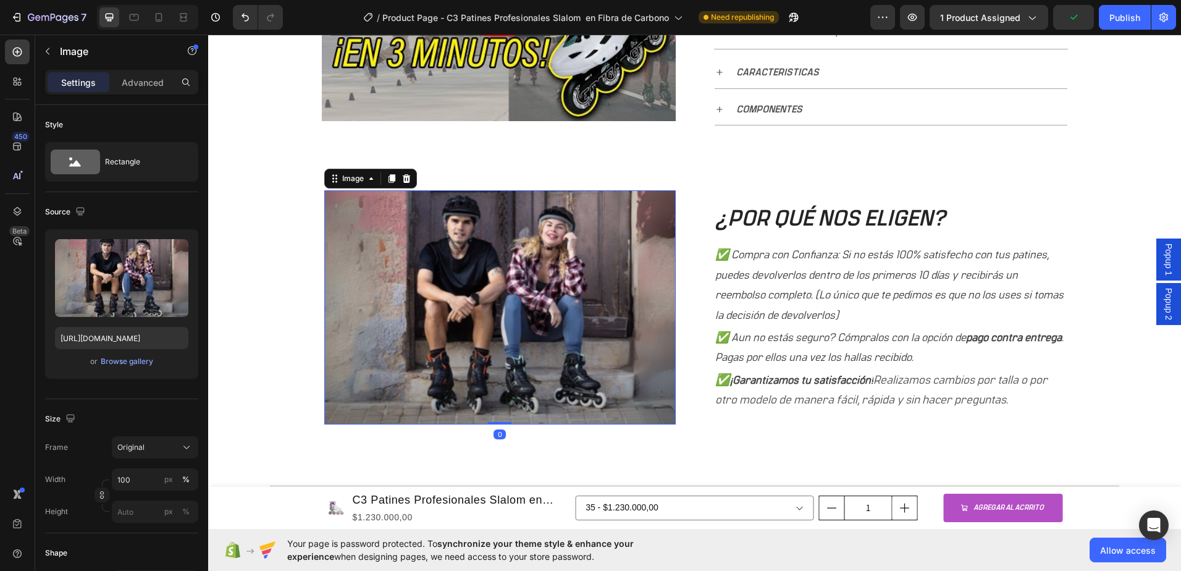
scroll to position [494, 0]
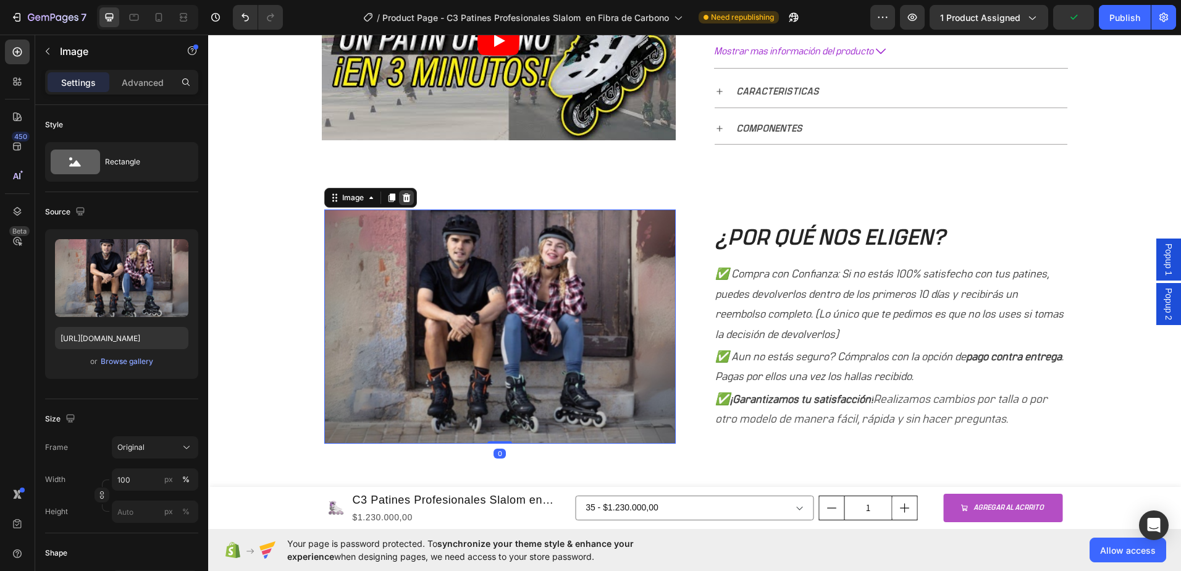
click at [403, 197] on icon at bounding box center [407, 198] width 10 height 10
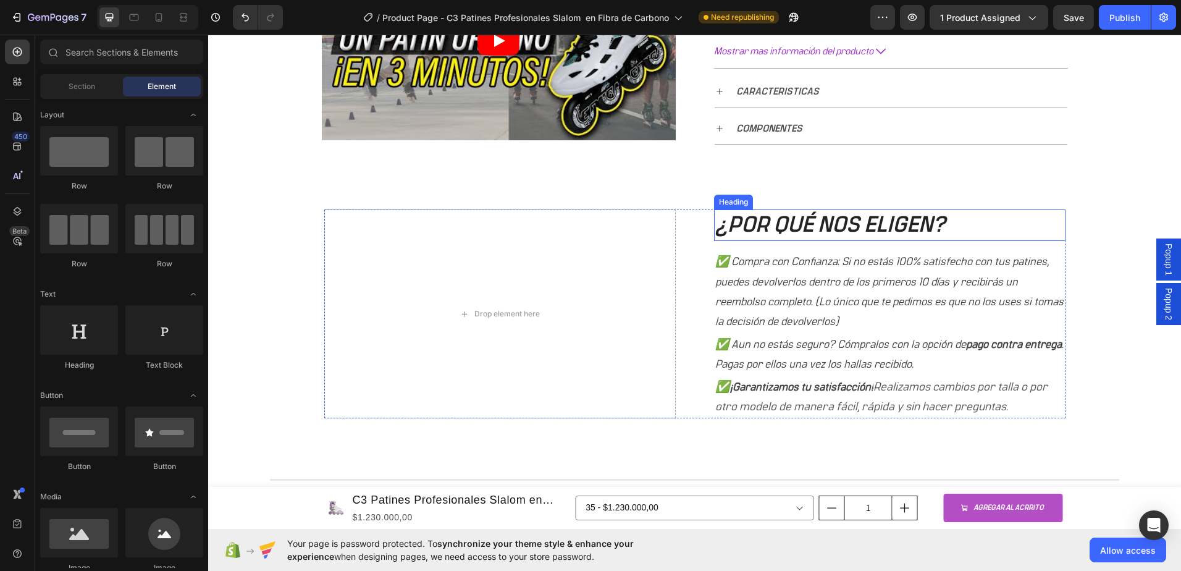
click at [820, 234] on h2 "¿POR QUÉ NOS ELIGEN?" at bounding box center [890, 225] width 352 height 32
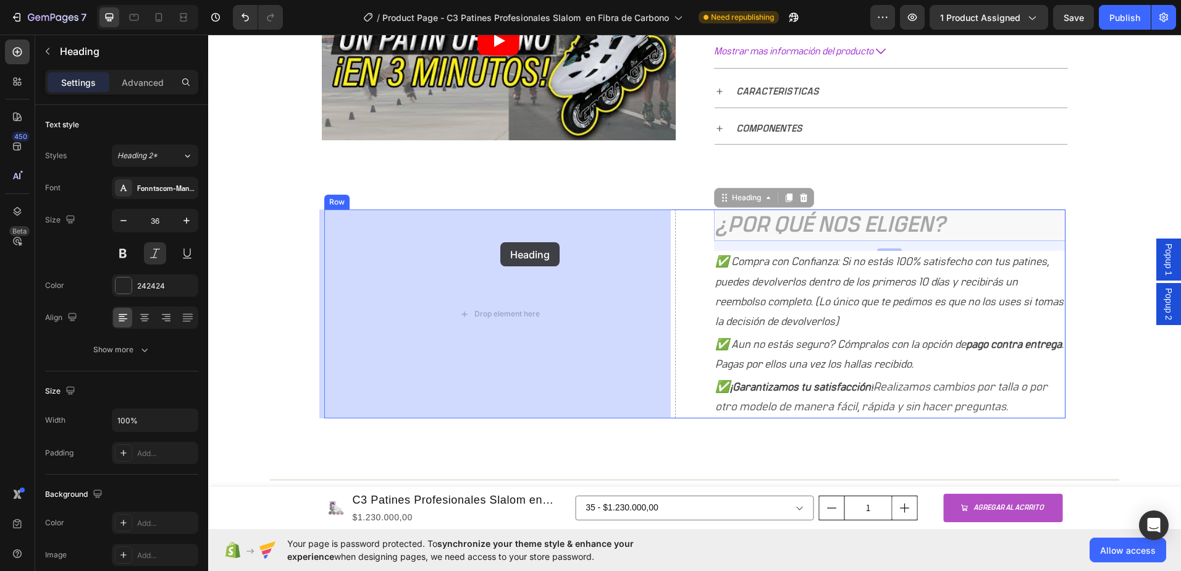
drag, startPoint x: 857, startPoint y: 238, endPoint x: 499, endPoint y: 236, distance: 358.3
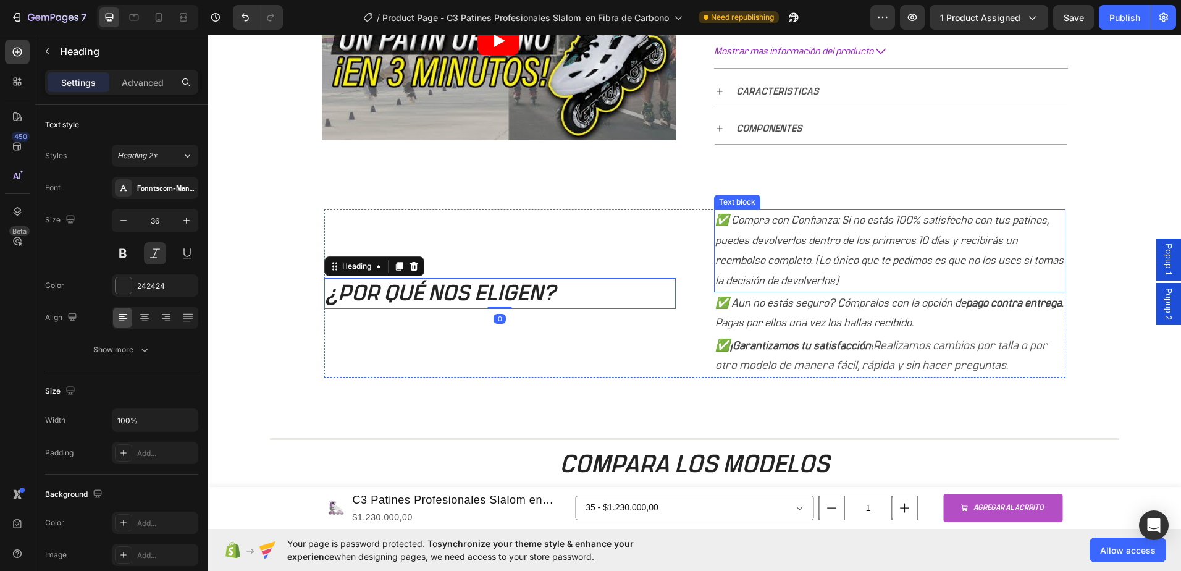
click at [800, 240] on p "✅ Compra con Confianza: Si no estás 100% satisfecho con tus patines, puedes dev…" at bounding box center [889, 251] width 349 height 80
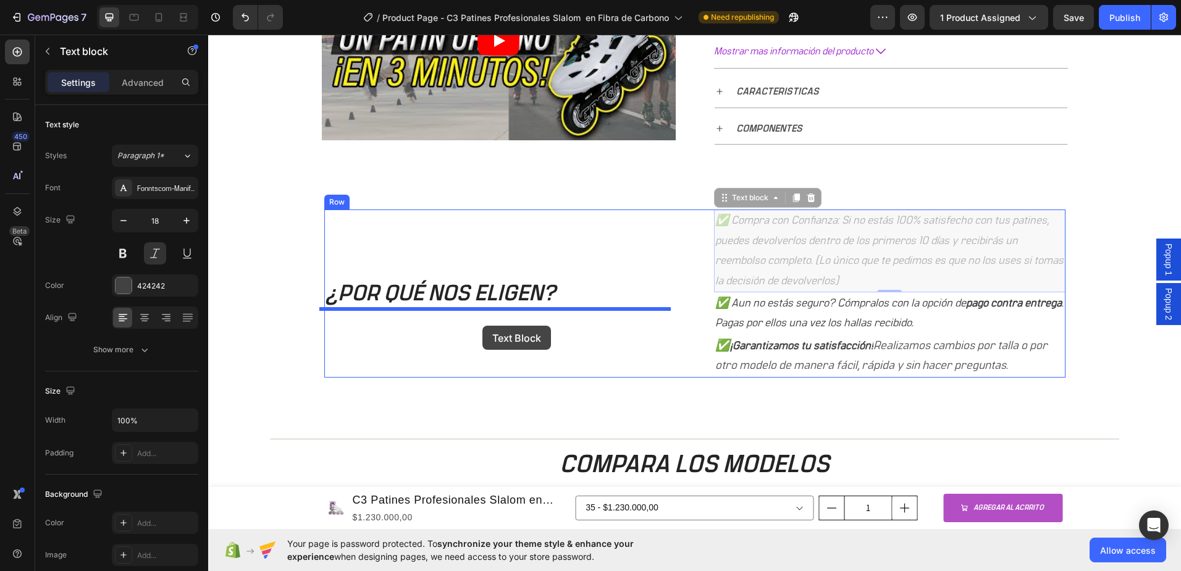
drag, startPoint x: 828, startPoint y: 211, endPoint x: 482, endPoint y: 326, distance: 364.5
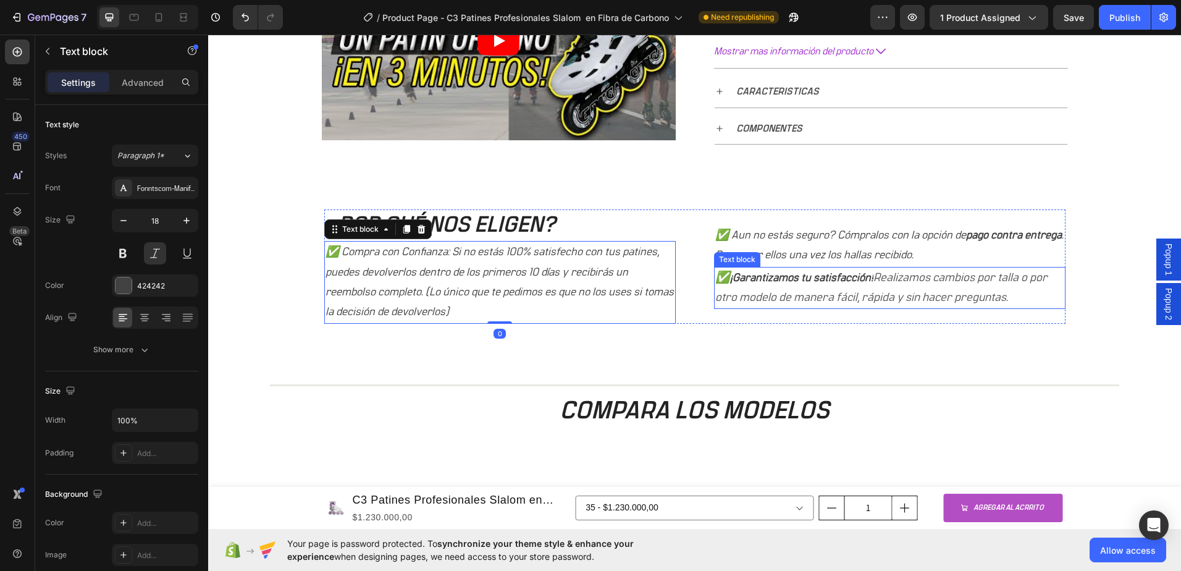
click at [822, 256] on p "✅ Aun no estás seguro? Cómpralos con la opción de pago contra entrega . Pagas p…" at bounding box center [889, 245] width 349 height 40
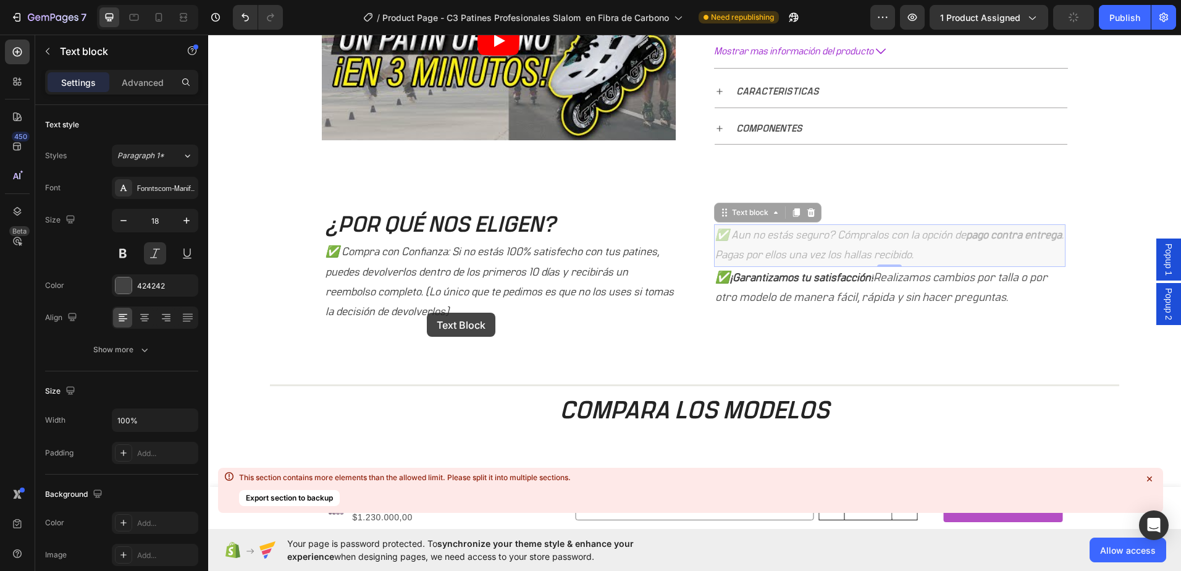
drag, startPoint x: 834, startPoint y: 226, endPoint x: 411, endPoint y: 334, distance: 436.6
click at [411, 323] on div "¿POR QUÉ NOS ELIGEN? Heading ✅ Compra con Confianza: Si no estás 100% satisfech…" at bounding box center [694, 266] width 741 height 114
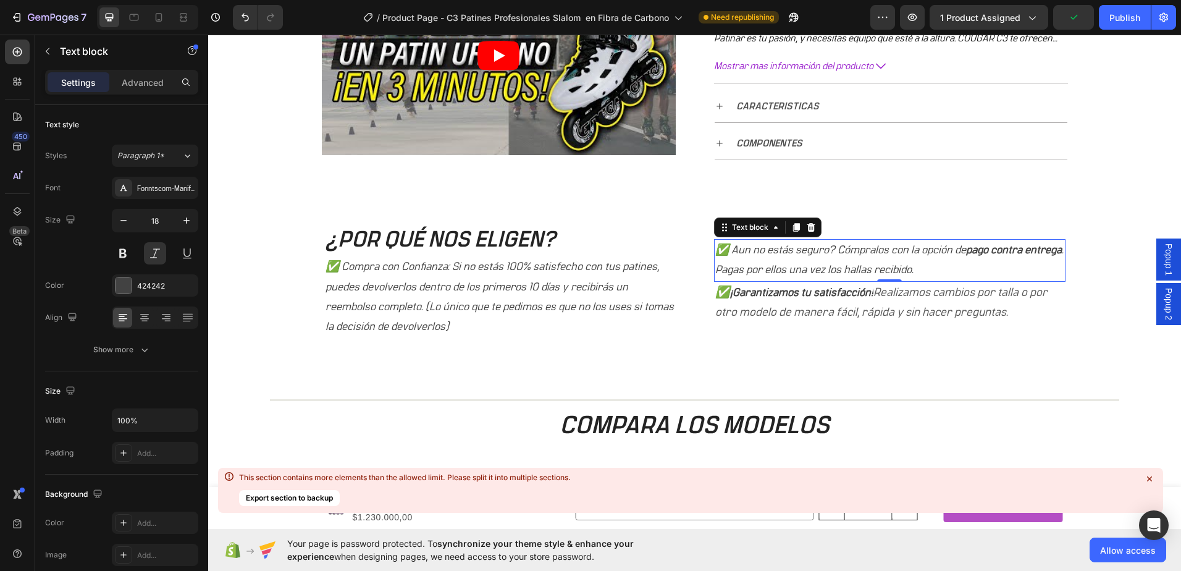
click at [834, 259] on p "✅ Aun no estás seguro? Cómpralos con la opción de pago contra entrega . Pagas p…" at bounding box center [889, 260] width 349 height 40
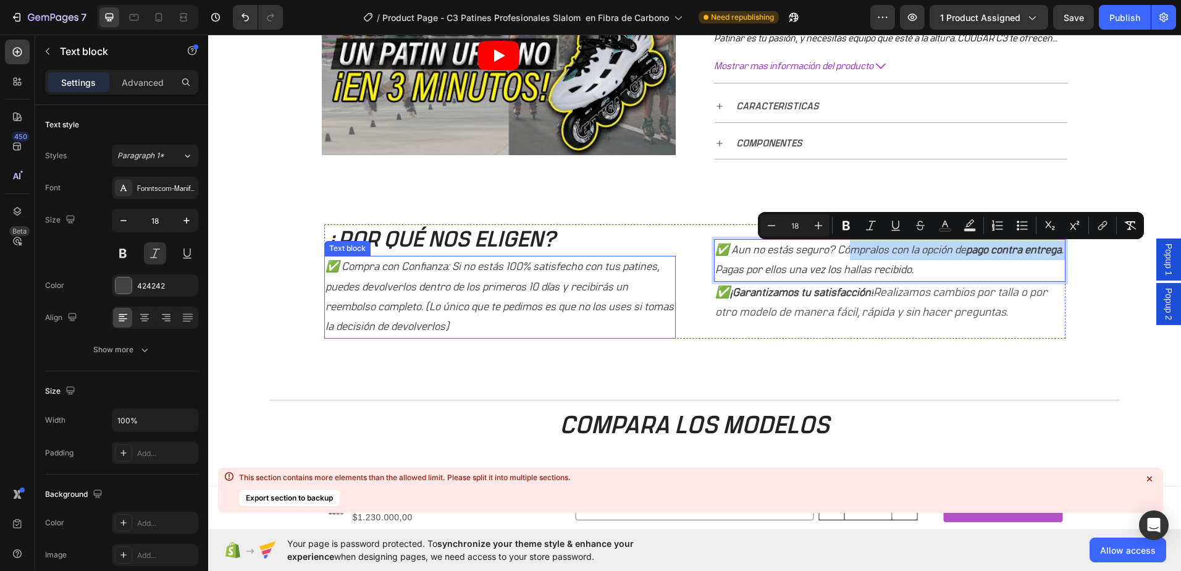
drag, startPoint x: 845, startPoint y: 239, endPoint x: 432, endPoint y: 335, distance: 424.3
click at [432, 335] on div "¿POR QUÉ NOS ELIGEN? Heading ✅ Compra con Confianza: Si no estás 100% satisfech…" at bounding box center [694, 281] width 741 height 114
click at [778, 258] on p "✅ Aun no estás seguro? Cómpralos con la opción de pago contra entrega . Pagas p…" at bounding box center [889, 260] width 349 height 40
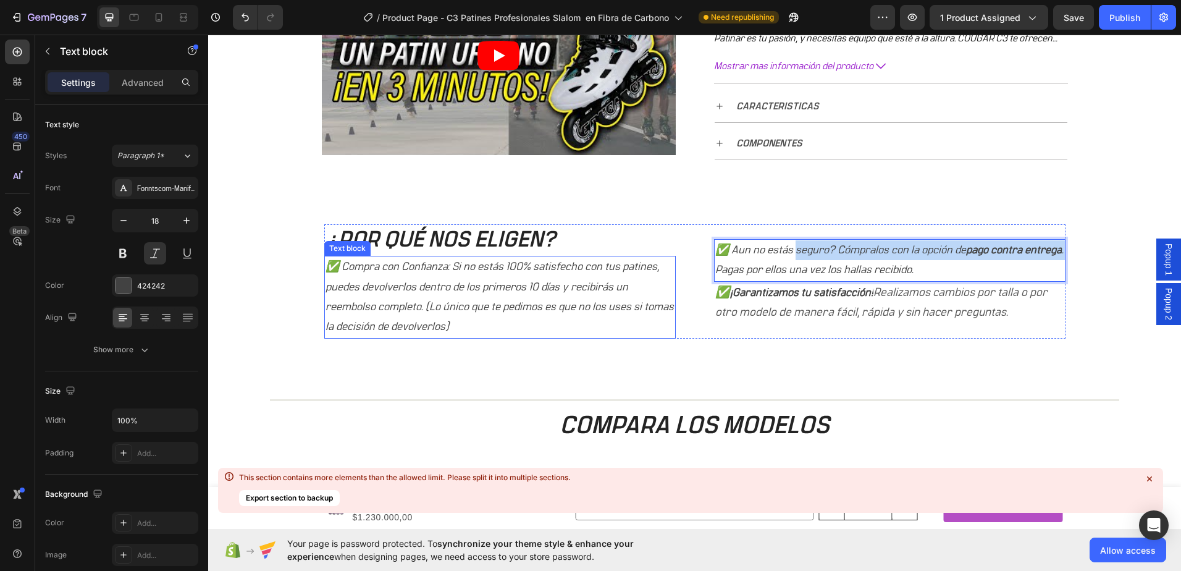
drag, startPoint x: 790, startPoint y: 239, endPoint x: 531, endPoint y: 264, distance: 260.0
click at [531, 264] on div "¿POR QUÉ NOS ELIGEN? Heading ✅ Compra con Confianza: Si no estás 100% satisfech…" at bounding box center [694, 281] width 741 height 114
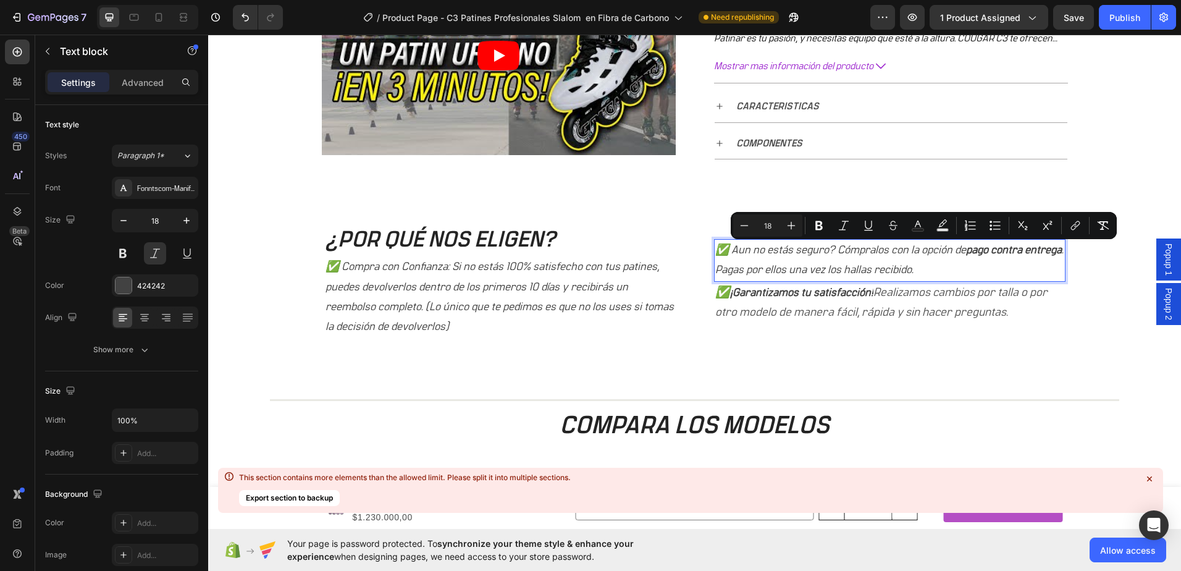
click at [841, 268] on p "✅ Aun no estás seguro? Cómpralos con la opción de pago contra entrega . Pagas p…" at bounding box center [889, 260] width 349 height 40
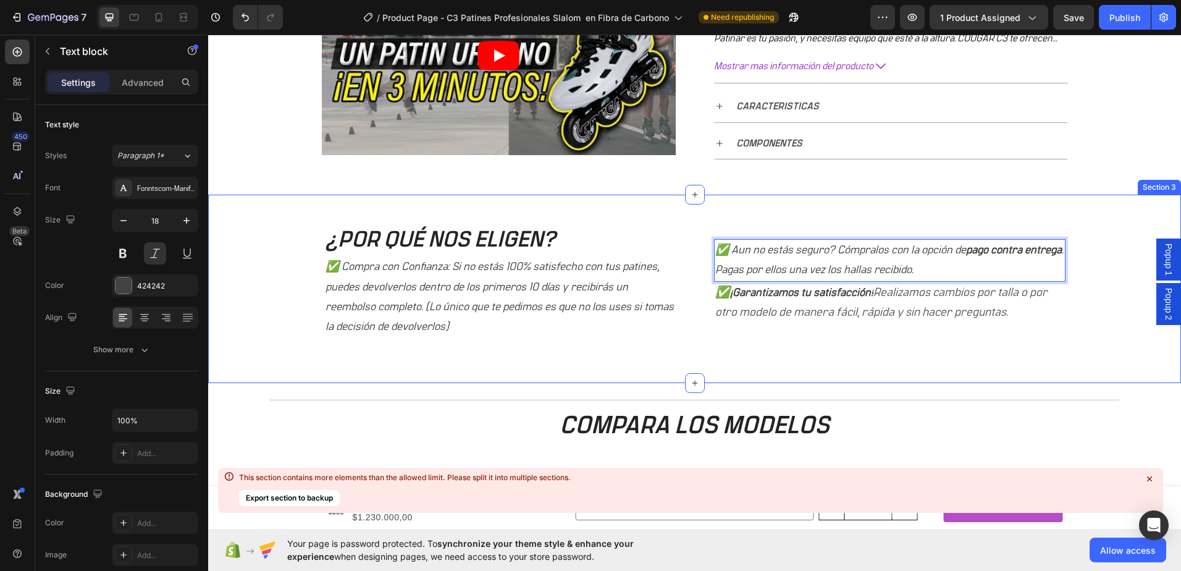
click at [1095, 303] on div "¿POR QUÉ NOS ELIGEN? Heading ✅ Compra con Confianza: Si no estás 100% satisfech…" at bounding box center [694, 294] width 954 height 140
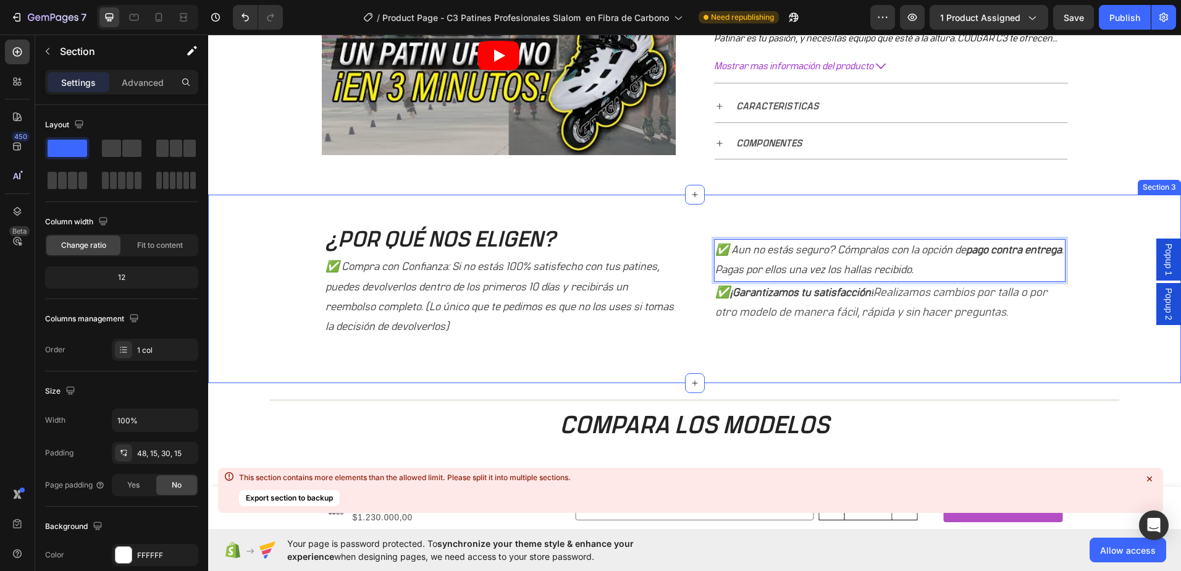
click at [987, 303] on p "✅ ¡Garantizamos tu satisfacción! Realizamos cambios por talla o por otro modelo…" at bounding box center [889, 303] width 349 height 40
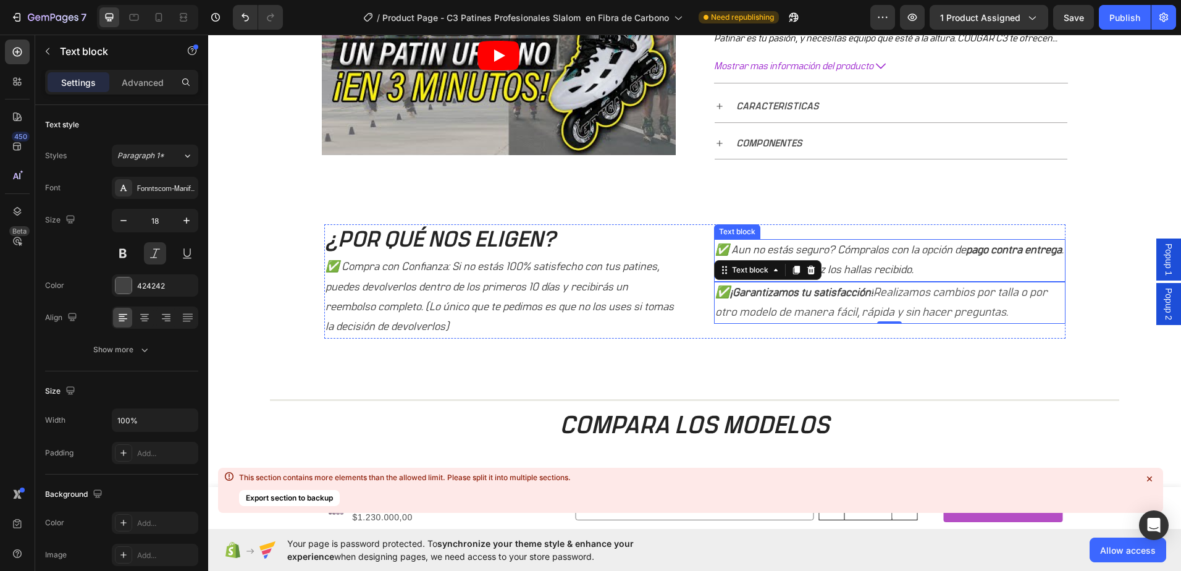
click at [885, 245] on p "✅ Aun no estás seguro? Cómpralos con la opción de pago contra entrega . Pagas p…" at bounding box center [889, 260] width 349 height 40
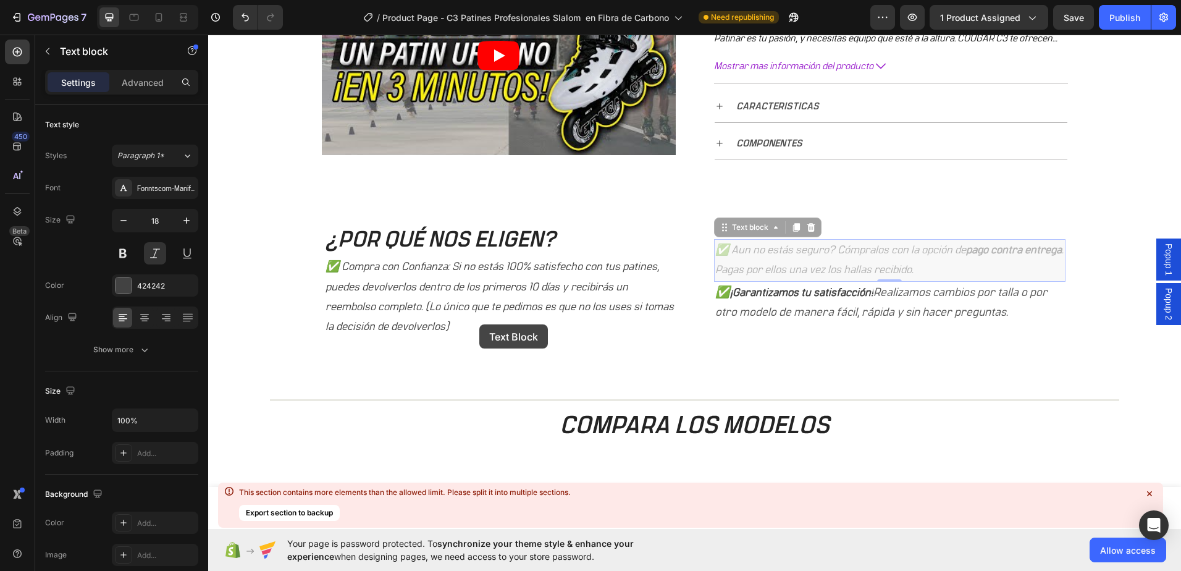
scroll to position [465, 0]
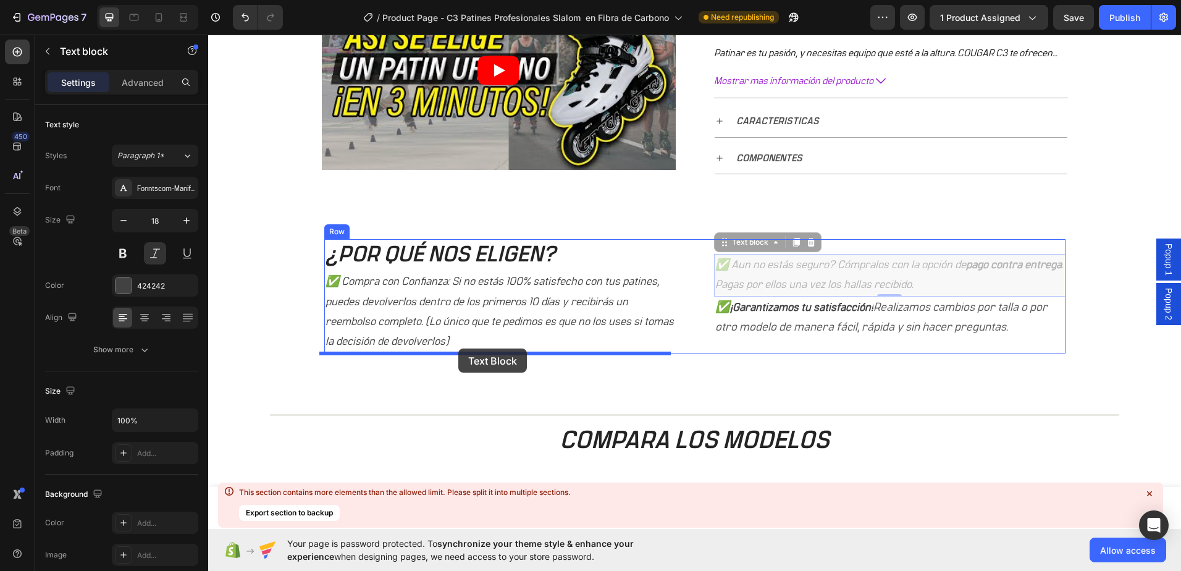
drag, startPoint x: 889, startPoint y: 238, endPoint x: 458, endPoint y: 348, distance: 444.4
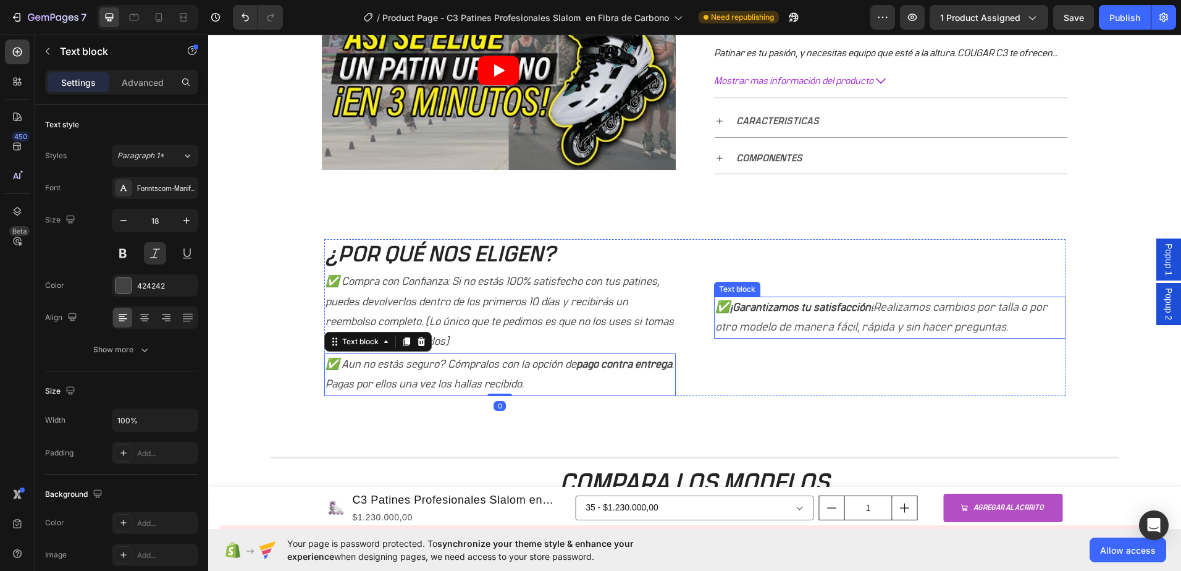
click at [827, 300] on p "✅ ¡Garantizamos tu satisfacción! Realizamos cambios por talla o por otro modelo…" at bounding box center [889, 318] width 349 height 40
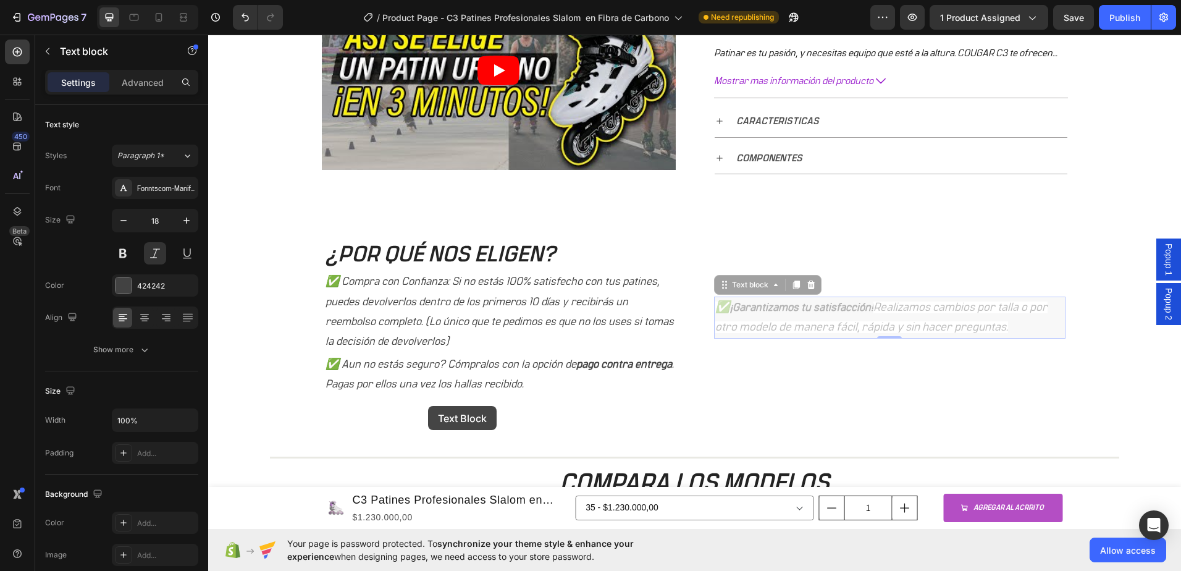
scroll to position [443, 0]
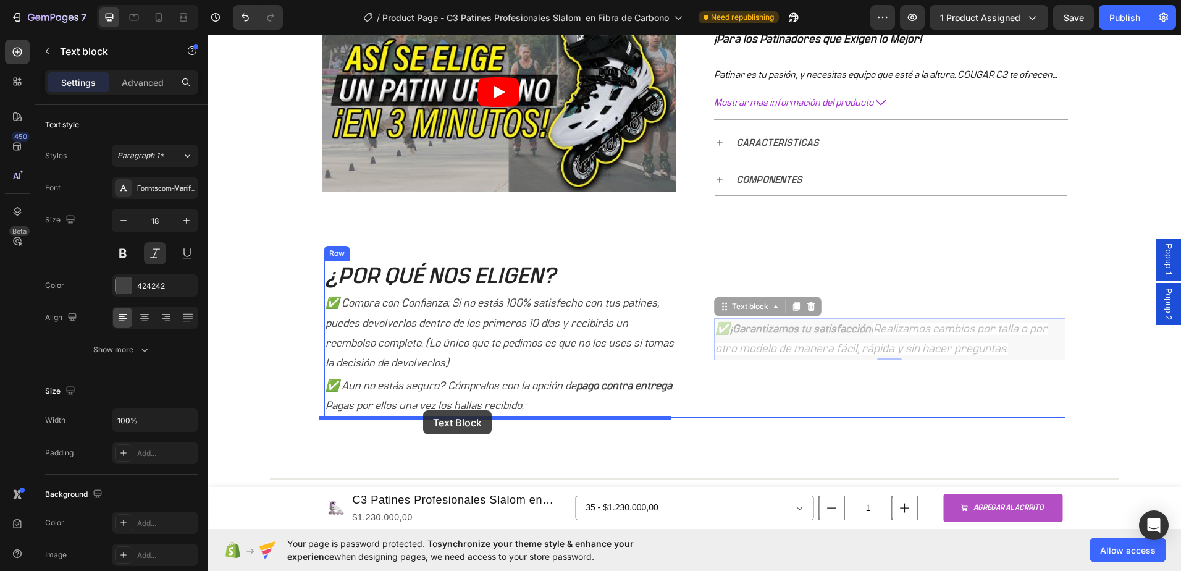
drag, startPoint x: 839, startPoint y: 297, endPoint x: 416, endPoint y: 414, distance: 438.4
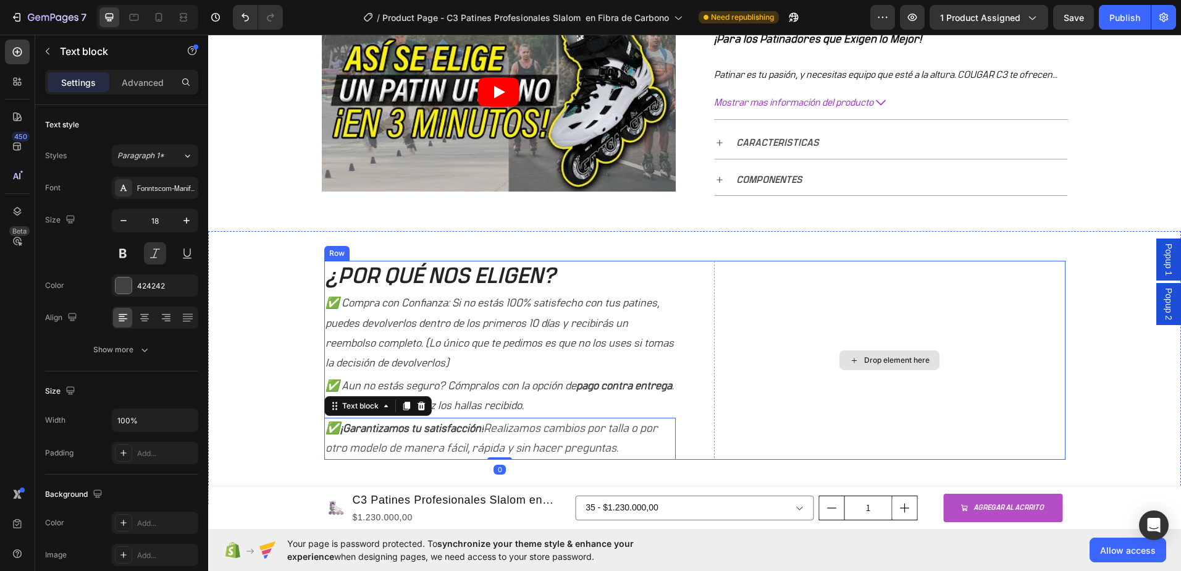
click at [827, 373] on div "Drop element here" at bounding box center [890, 360] width 352 height 199
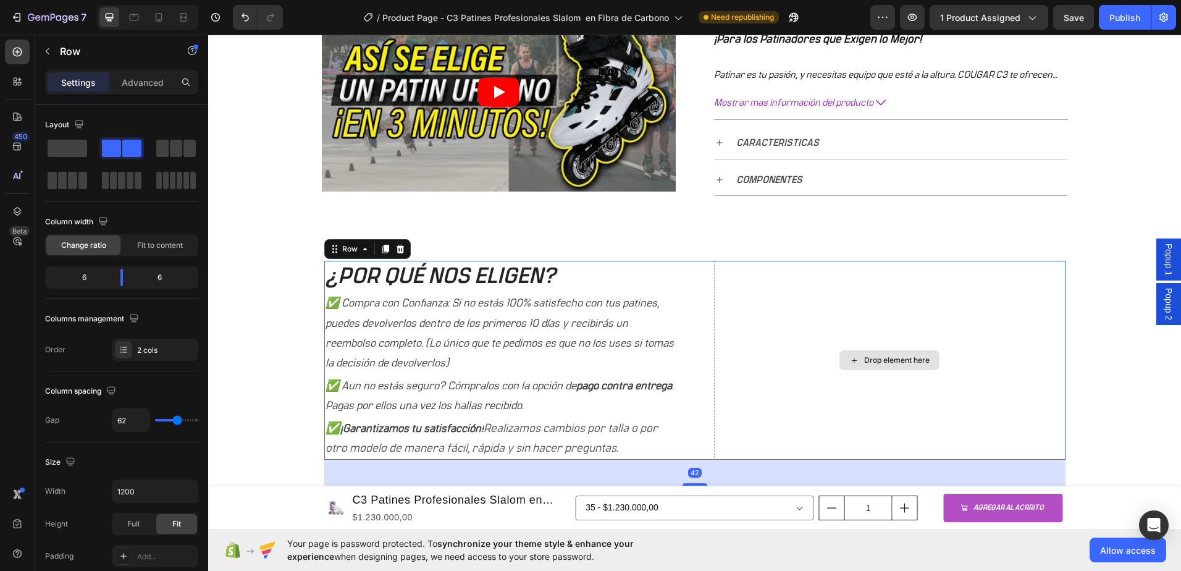
click at [890, 369] on div "Drop element here" at bounding box center [890, 360] width 100 height 20
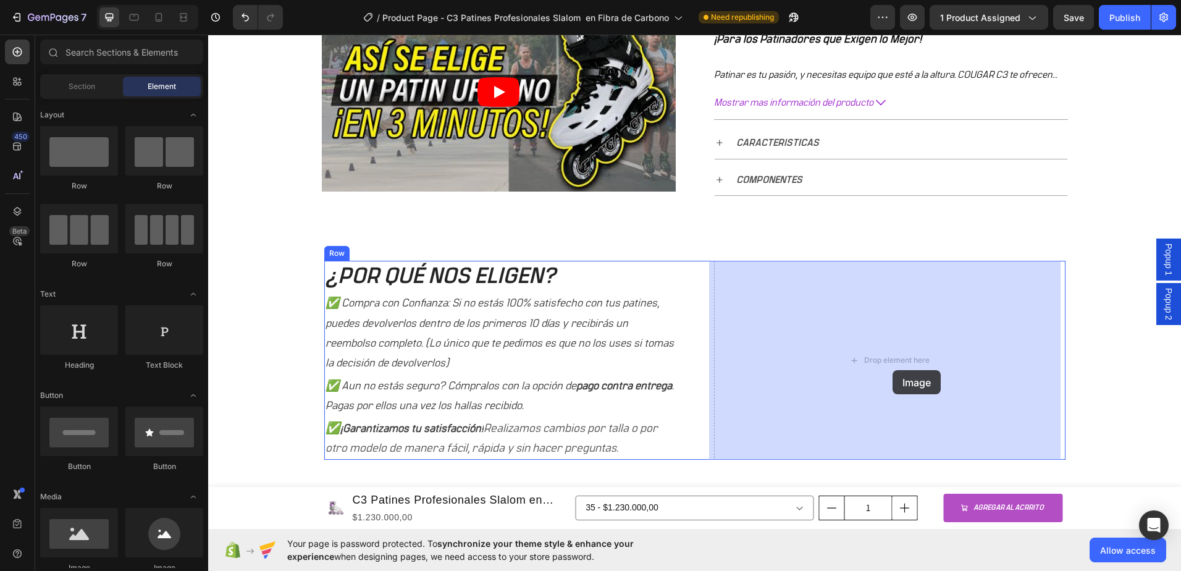
drag, startPoint x: 290, startPoint y: 464, endPoint x: 893, endPoint y: 370, distance: 610.2
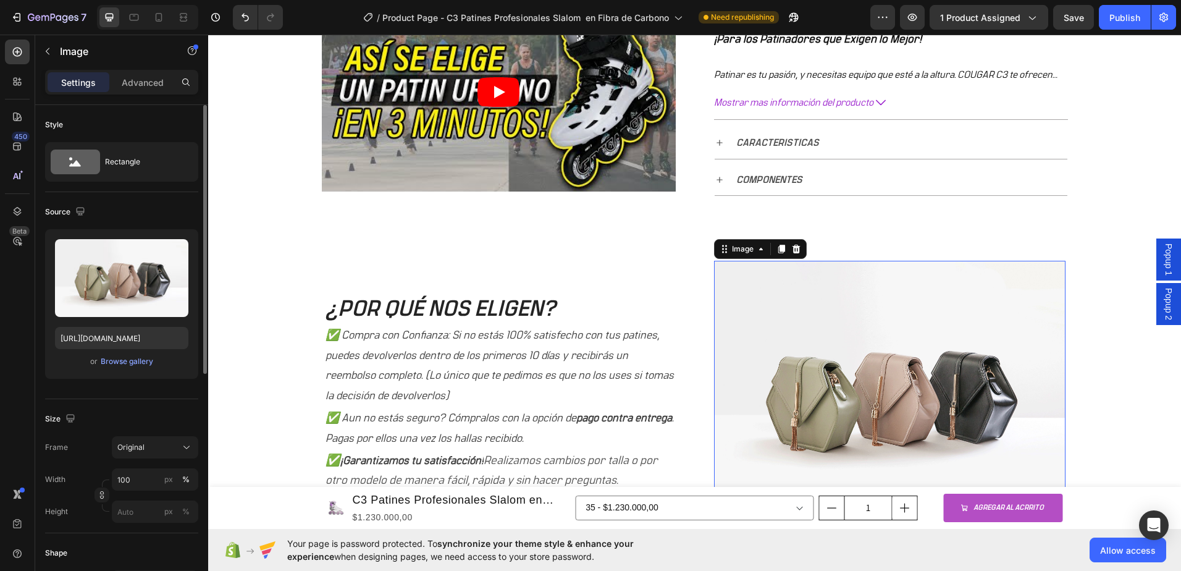
click at [133, 353] on div "Upload Image [URL][DOMAIN_NAME] or Browse gallery" at bounding box center [121, 304] width 153 height 150
click at [135, 361] on div "Browse gallery" at bounding box center [127, 361] width 53 height 11
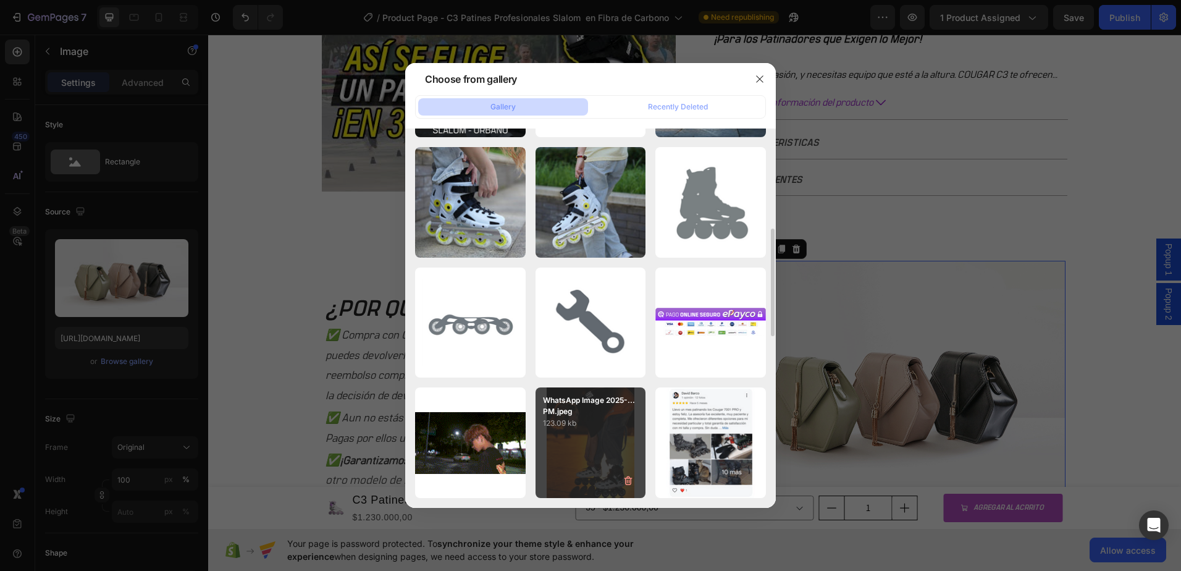
scroll to position [537, 0]
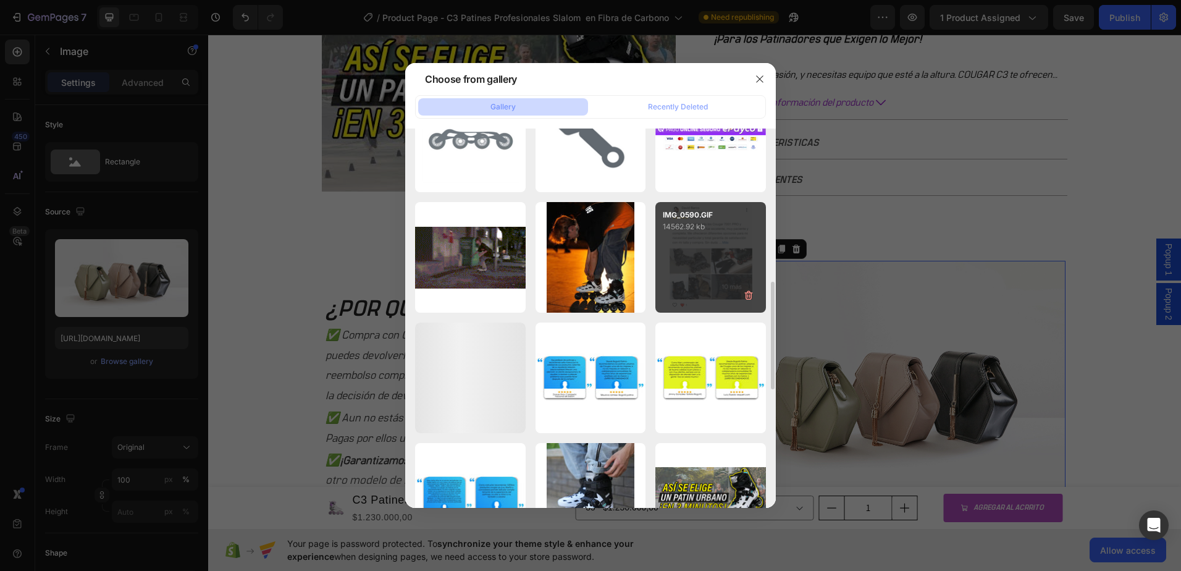
click at [715, 226] on p "14562.92 kb" at bounding box center [711, 227] width 96 height 12
type input "[URL][DOMAIN_NAME]"
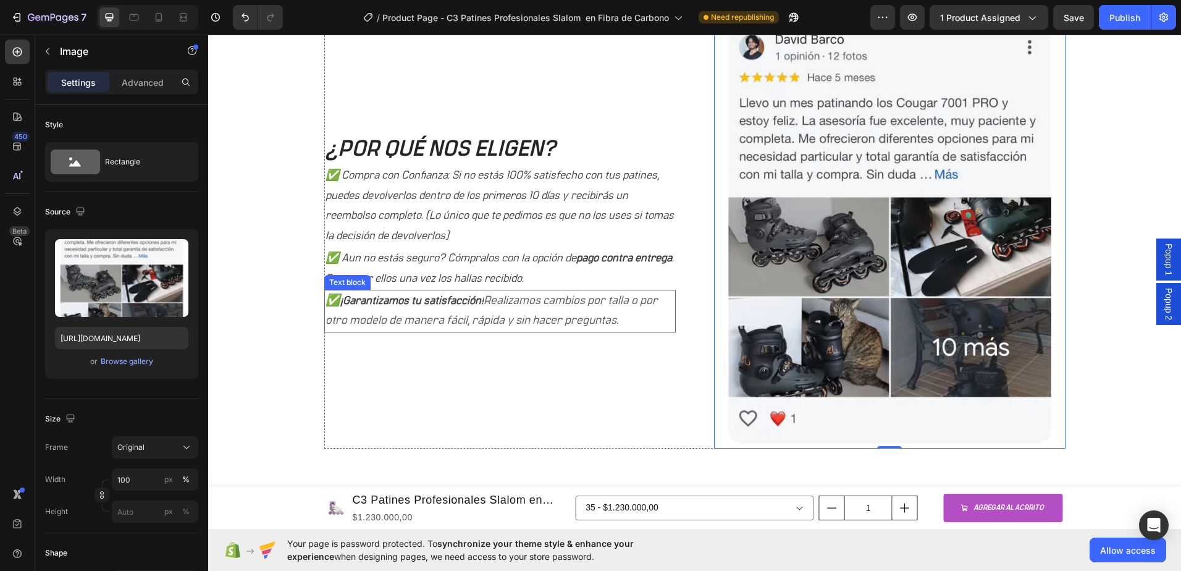
scroll to position [690, 0]
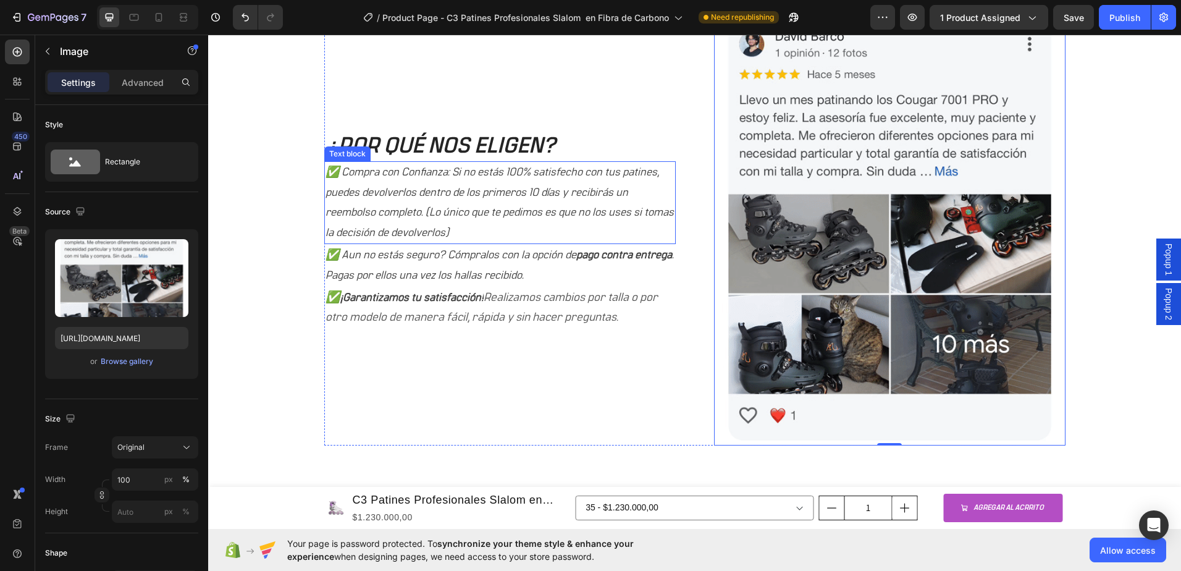
click at [364, 190] on p "✅ Compra con Confianza: Si no estás 100% satisfecho con tus patines, puedes dev…" at bounding box center [500, 202] width 349 height 80
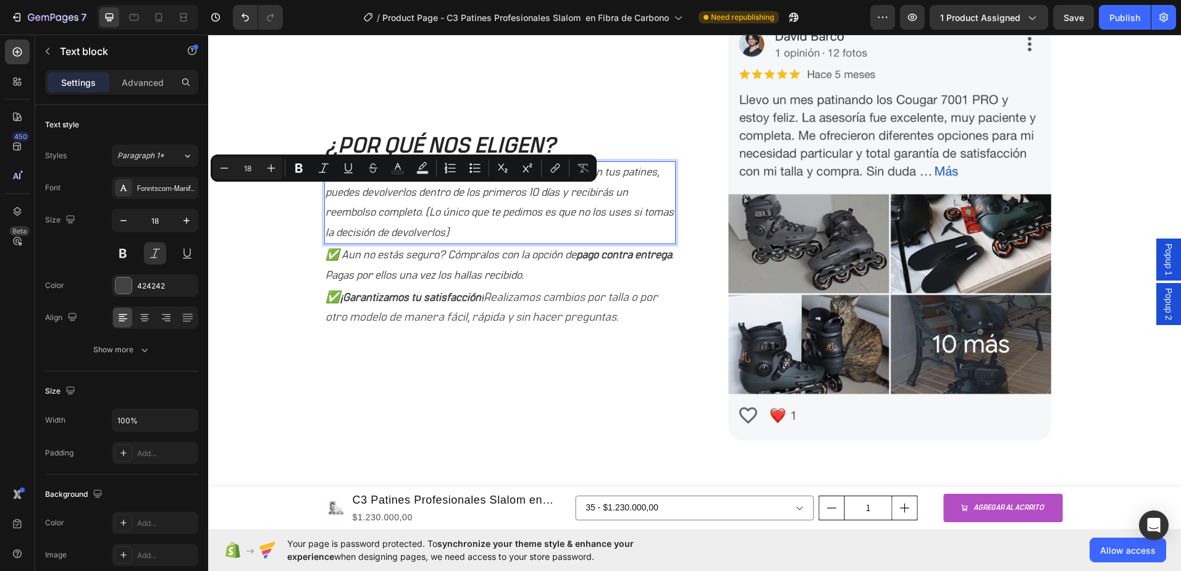
click at [358, 208] on p "✅ Compra con Confianza: Si no estás 100% satisfecho con tus patines, puedes dev…" at bounding box center [500, 202] width 349 height 80
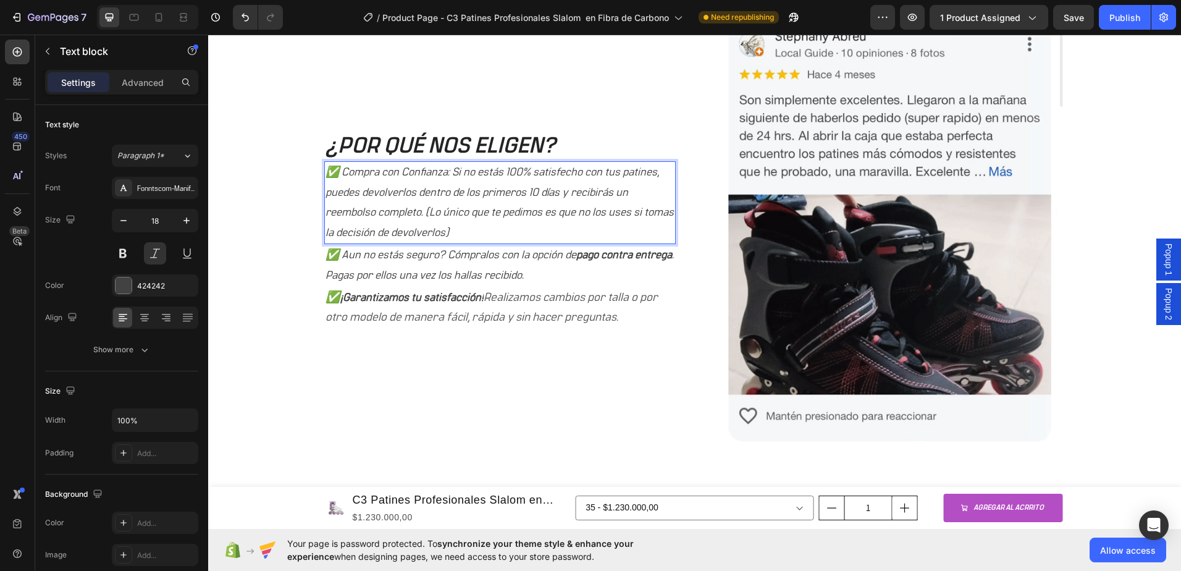
click at [342, 171] on p "✅ Compra con Confianza: Si no estás 100% satisfecho con tus patines, puedes dev…" at bounding box center [500, 202] width 349 height 80
drag, startPoint x: 339, startPoint y: 168, endPoint x: 480, endPoint y: 232, distance: 154.8
click at [480, 232] on p "✅ Compra con Confianza: Si no estás 100% satisfecho con tus patines, puedes dev…" at bounding box center [500, 202] width 349 height 80
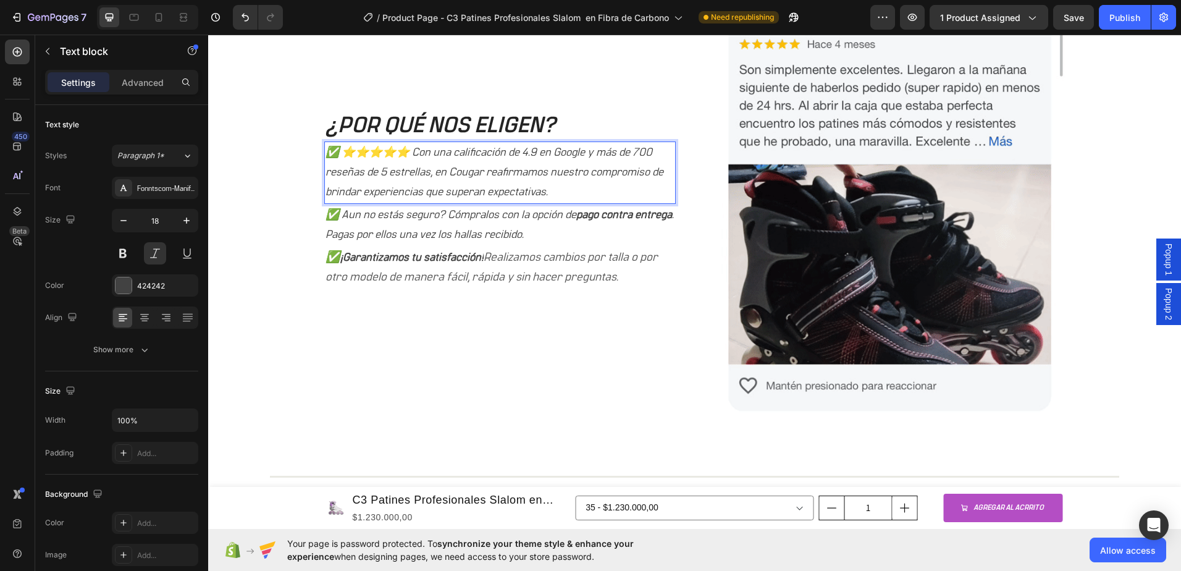
scroll to position [701, 0]
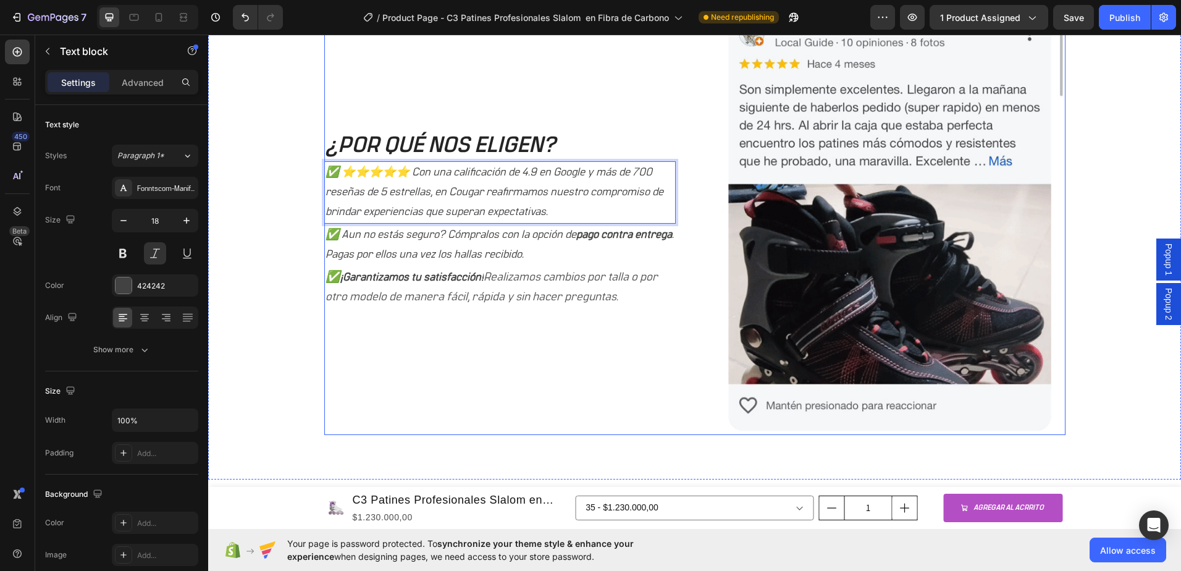
click at [499, 352] on div "¿POR QUÉ NOS ELIGEN? Heading ✅ ⭐⭐⭐⭐⭐ Con una calificación de 4.9 en Google y má…" at bounding box center [500, 219] width 352 height 432
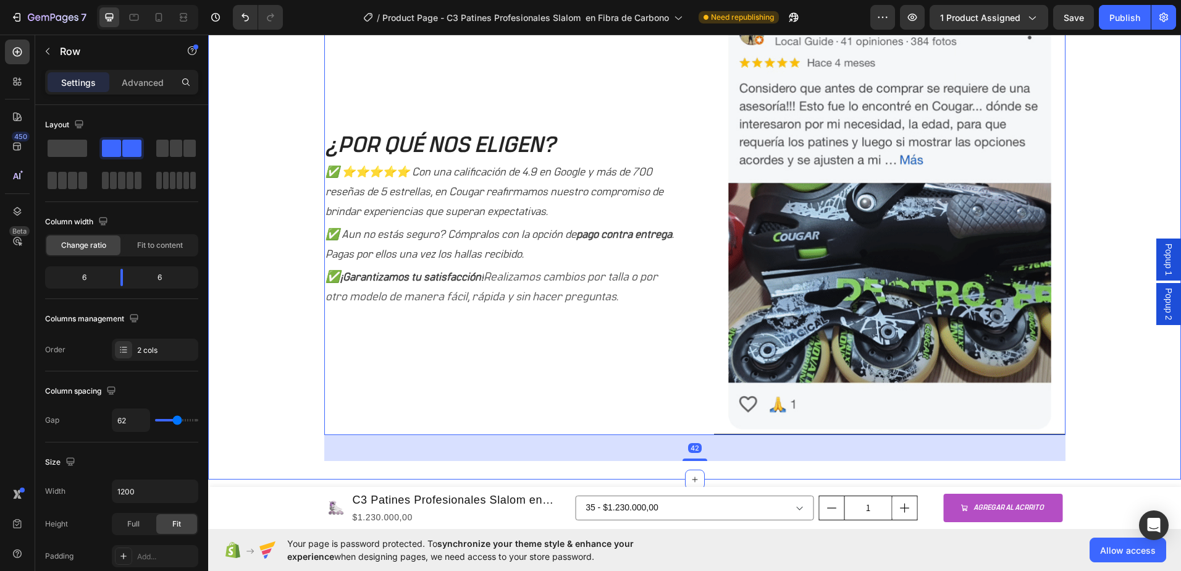
click at [1088, 226] on div "¿POR QUÉ NOS ELIGEN? Heading ✅ ⭐⭐⭐⭐⭐ Con una calificación de 4.9 en Google y má…" at bounding box center [694, 232] width 954 height 458
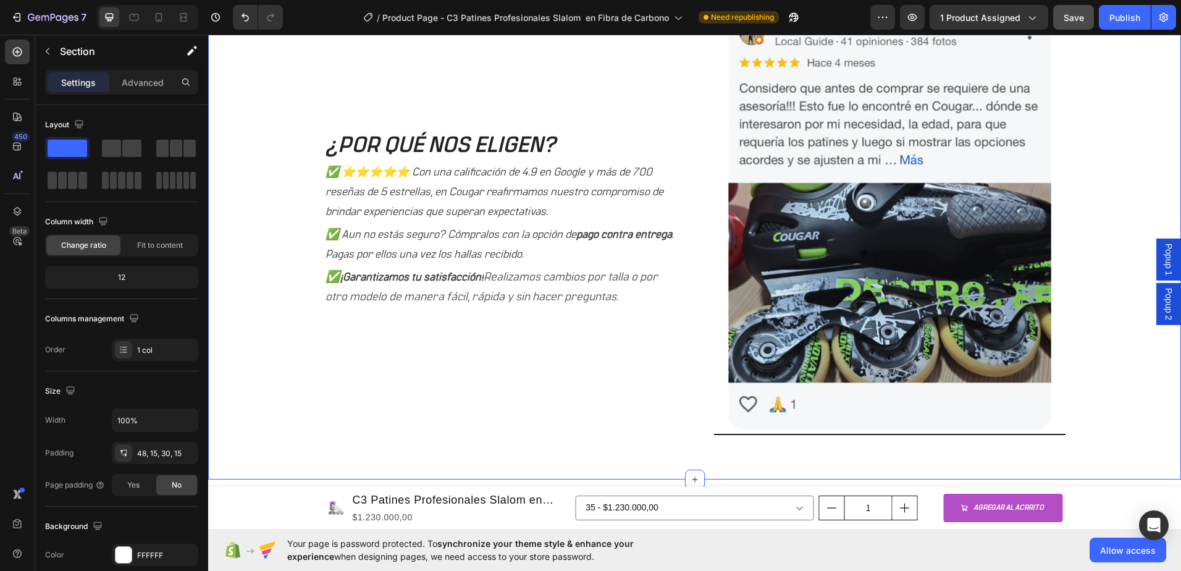
click at [1074, 15] on span "Save" at bounding box center [1074, 17] width 20 height 11
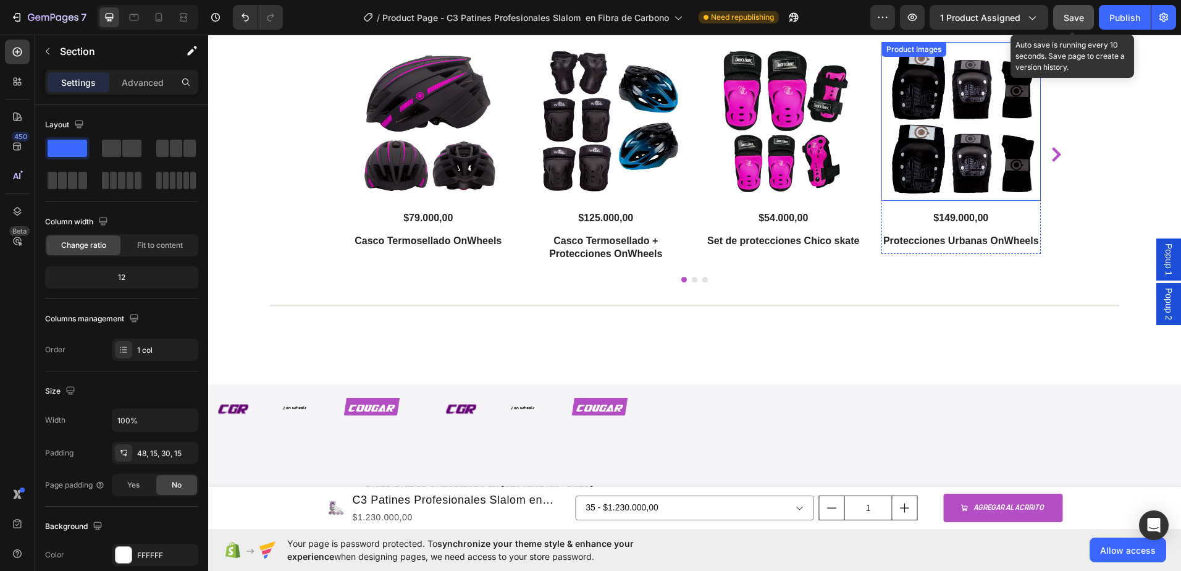
scroll to position [1998, 0]
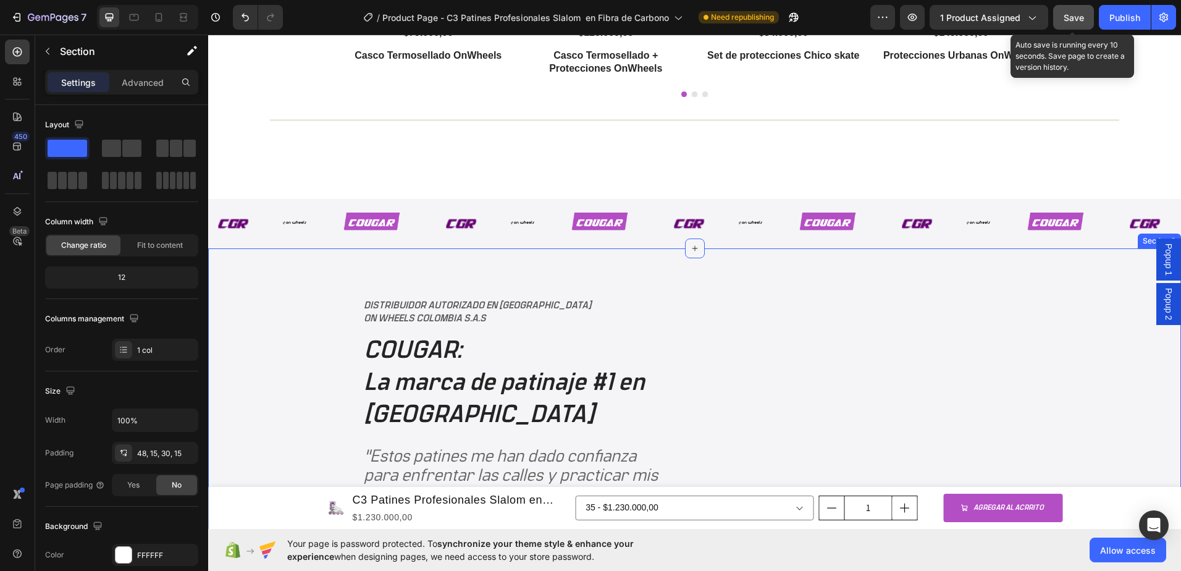
click at [691, 249] on icon at bounding box center [695, 248] width 10 height 10
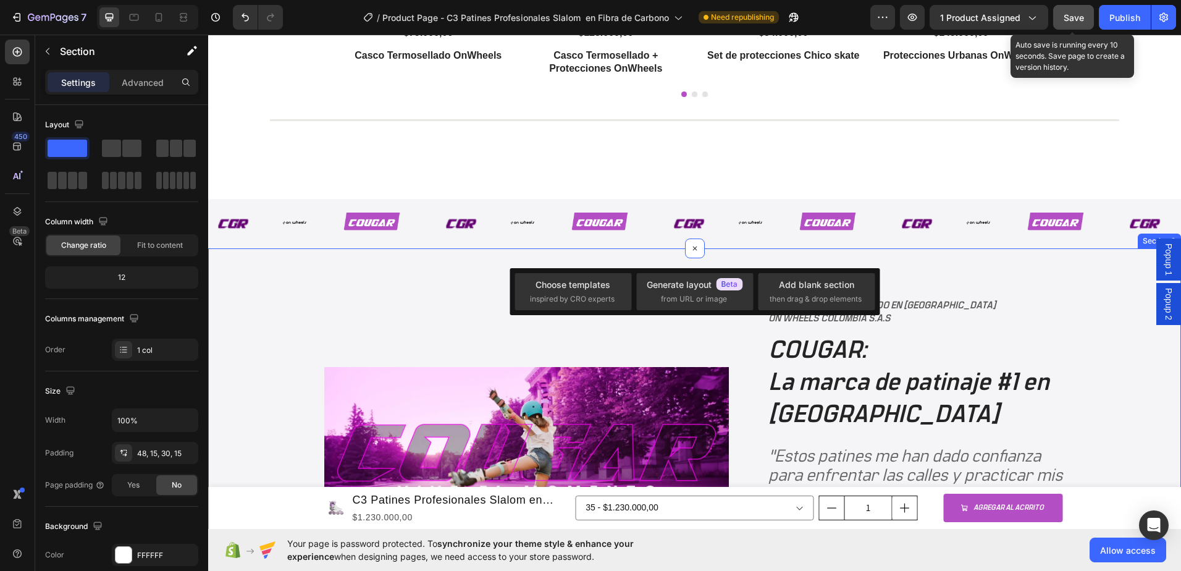
click at [1060, 277] on div "Image DISTRIBUIDOR AUTORIZADO EN [GEOGRAPHIC_DATA] ON WHEELS COLOMBIA S.A.S Tex…" at bounding box center [694, 466] width 973 height 437
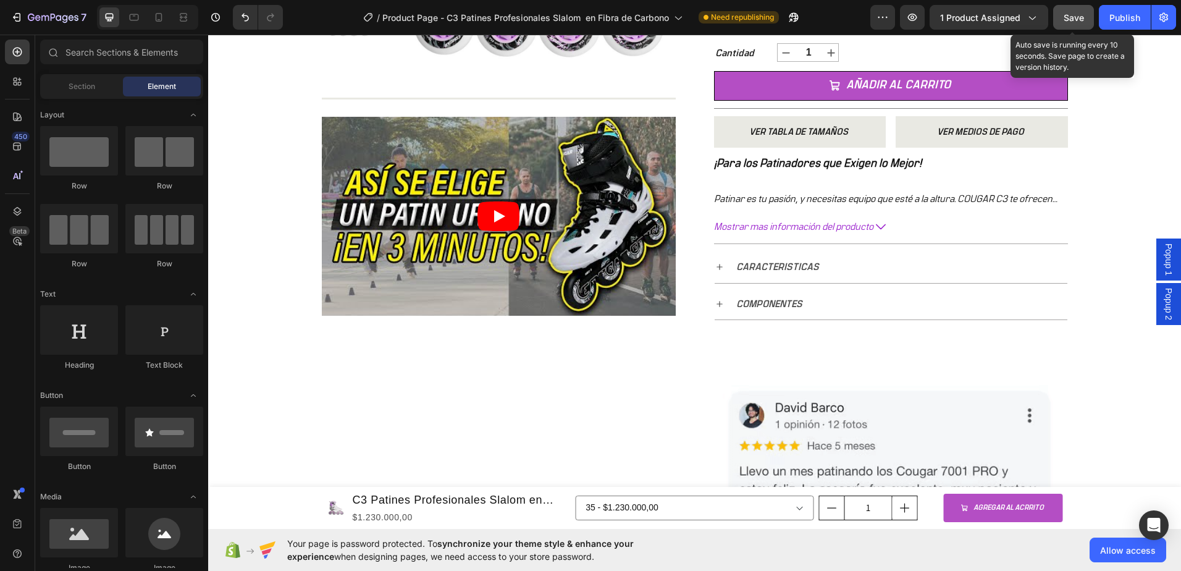
scroll to position [463, 0]
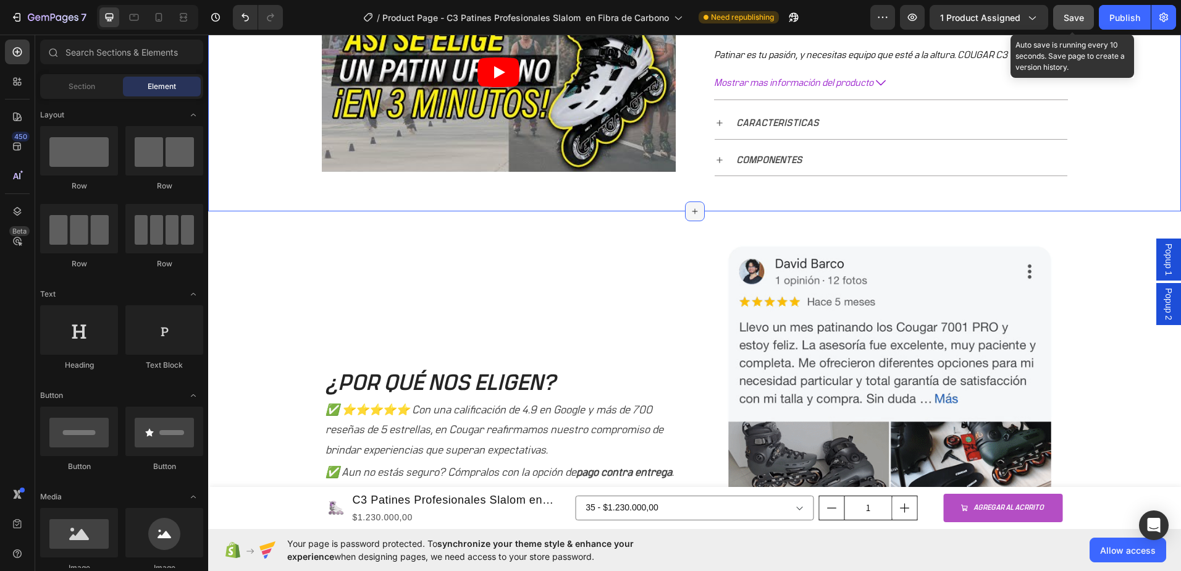
click at [690, 208] on icon at bounding box center [695, 211] width 10 height 10
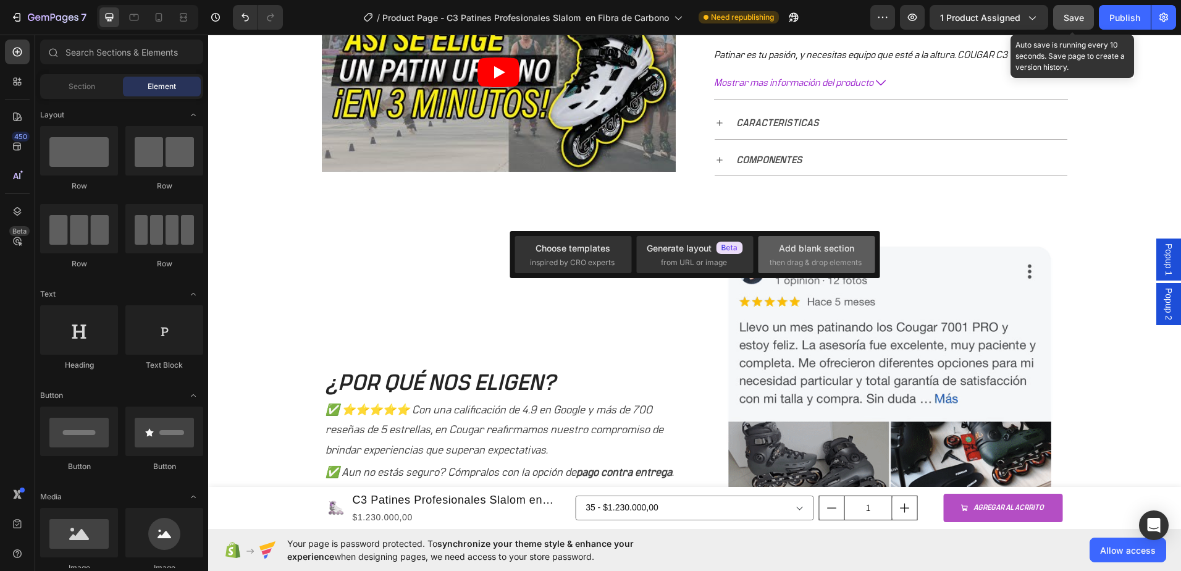
click at [825, 264] on span "then drag & drop elements" at bounding box center [816, 262] width 92 height 11
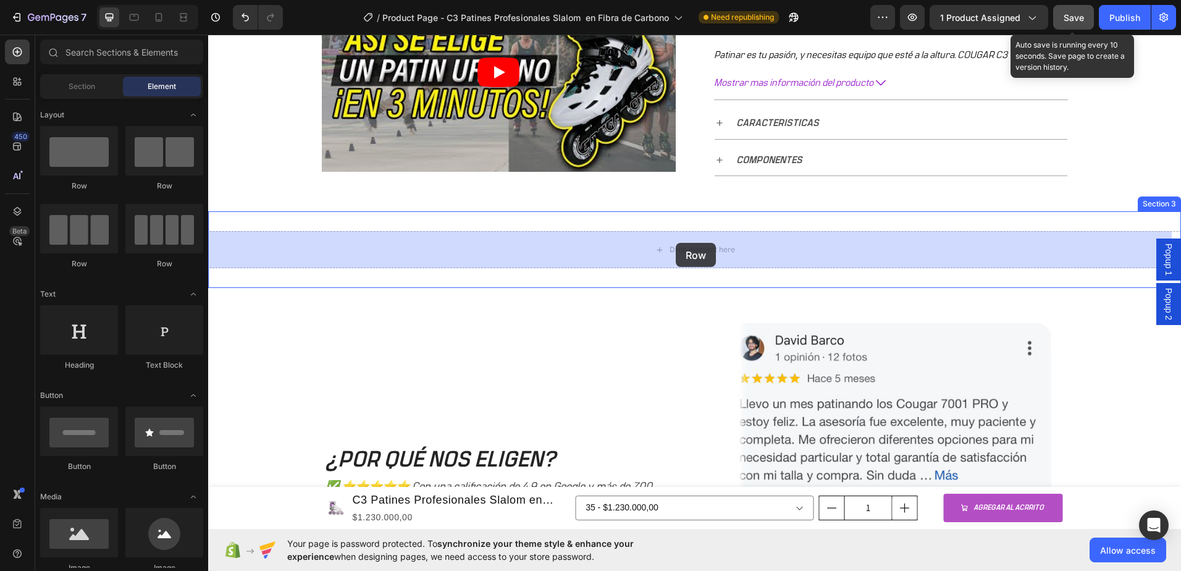
drag, startPoint x: 290, startPoint y: 271, endPoint x: 676, endPoint y: 243, distance: 387.2
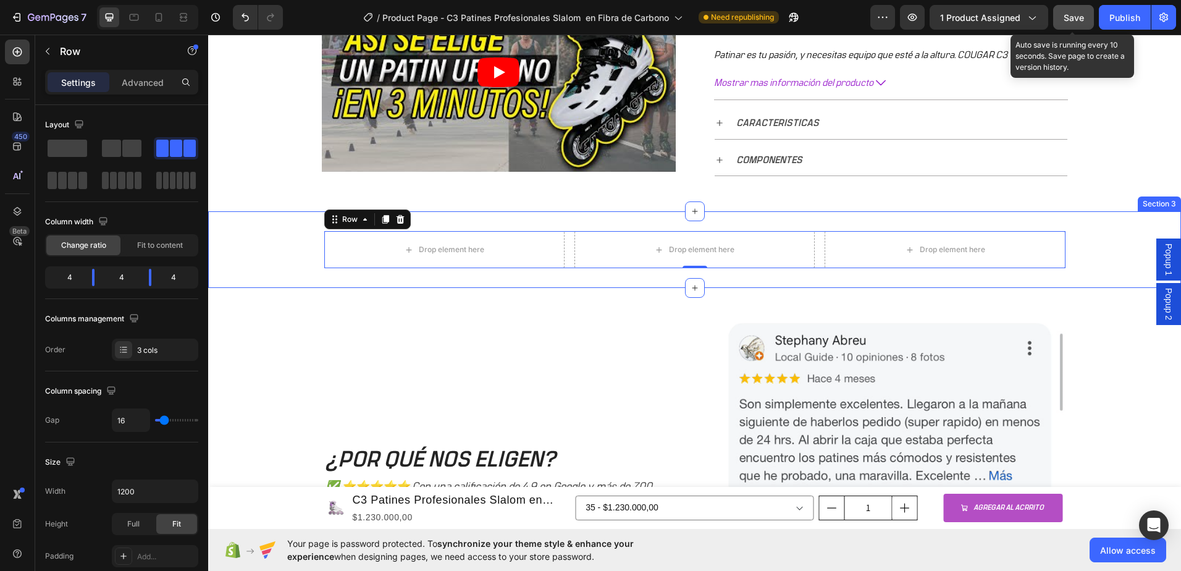
click at [458, 251] on div "Drop element here" at bounding box center [451, 250] width 65 height 10
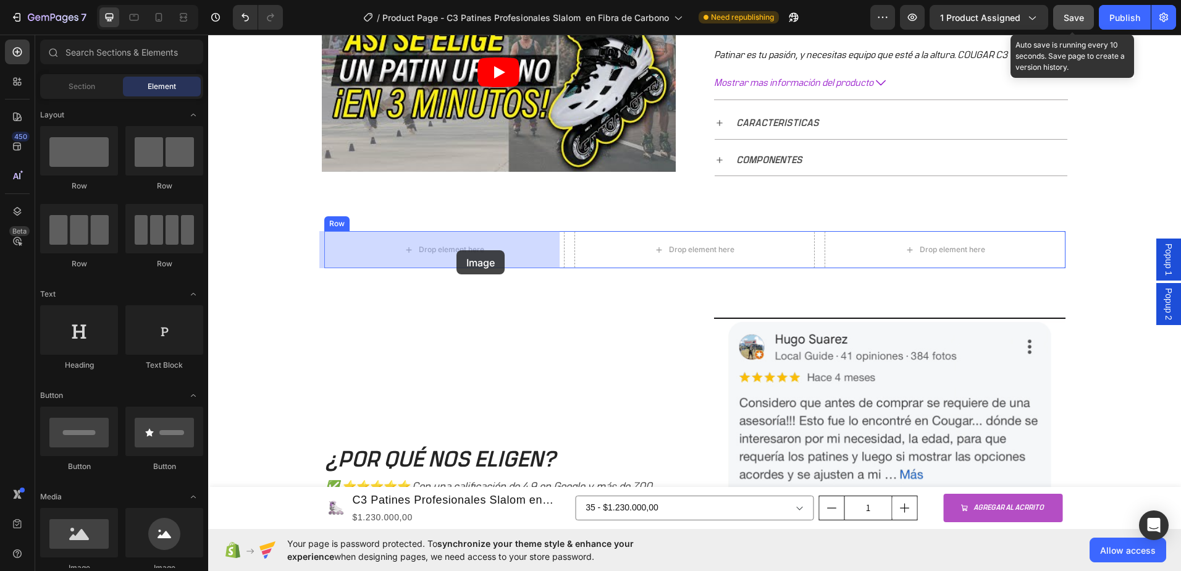
drag, startPoint x: 270, startPoint y: 361, endPoint x: 457, endPoint y: 250, distance: 217.2
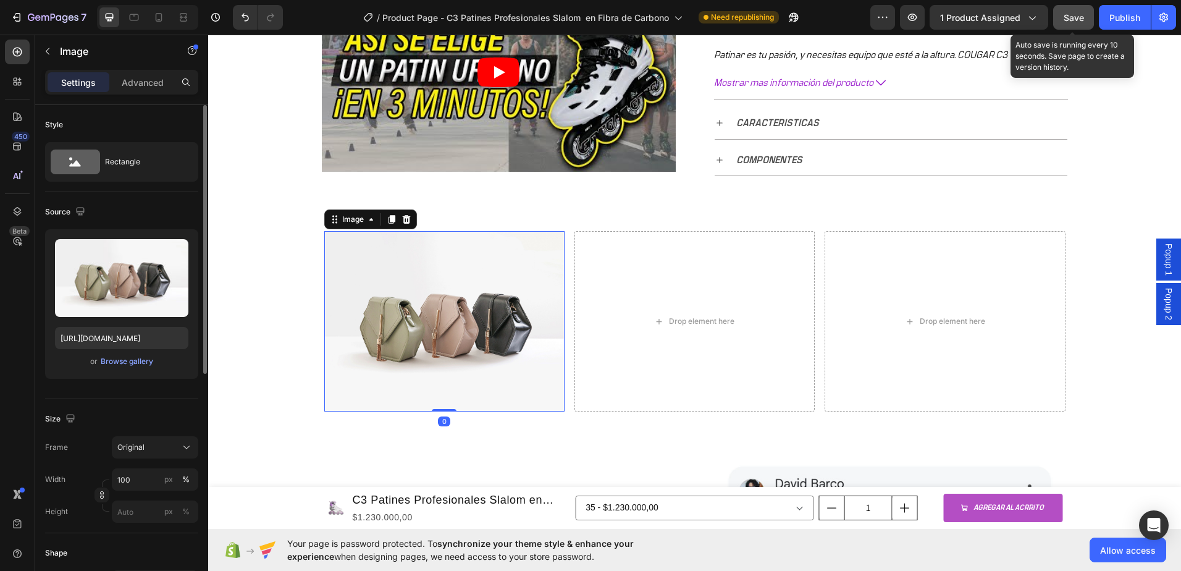
click at [123, 354] on div "or Browse gallery" at bounding box center [121, 361] width 133 height 15
click at [127, 363] on div "Browse gallery" at bounding box center [127, 361] width 53 height 11
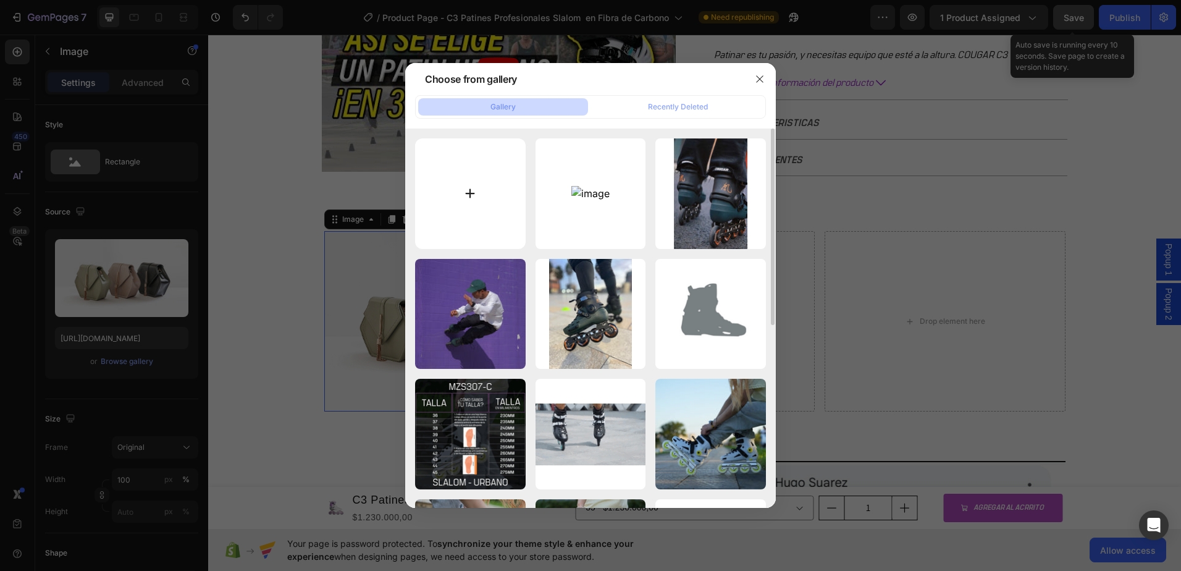
click at [482, 203] on input "file" at bounding box center [470, 193] width 111 height 111
type input "C:\fakepath\WhatsApp Image [DATE] 4.03.53 PM (1).jpeg"
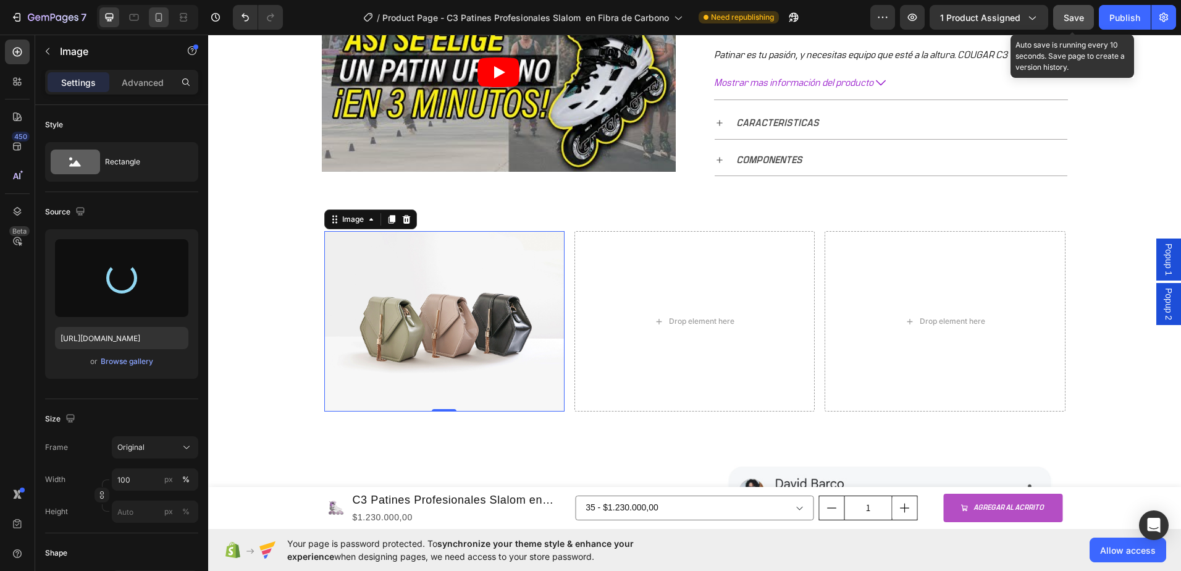
type input "[URL][DOMAIN_NAME][DATE]"
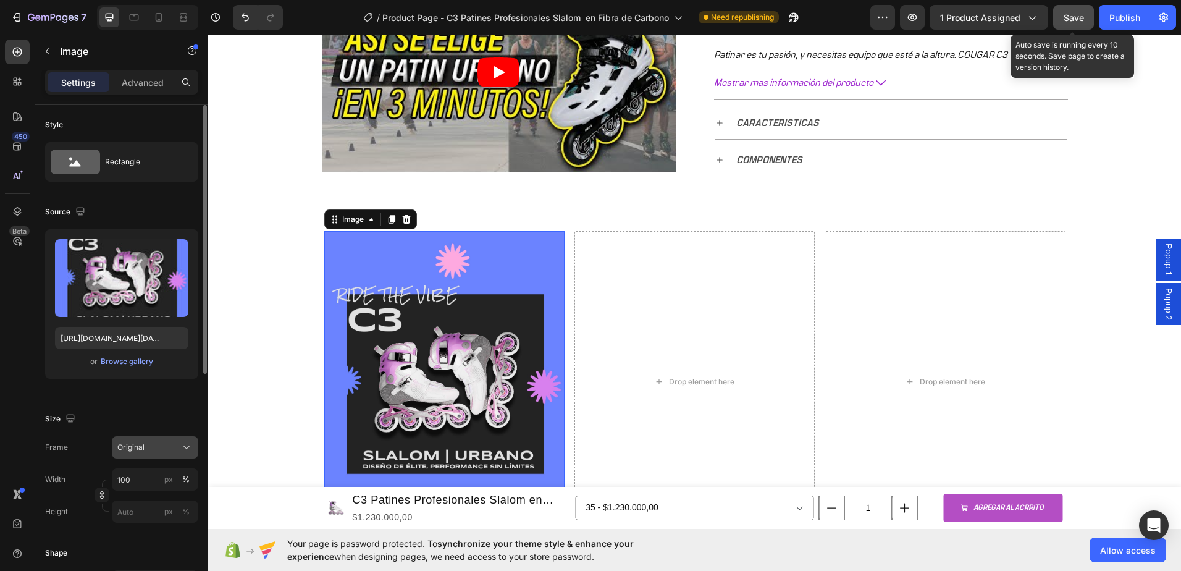
click at [176, 444] on div "Original" at bounding box center [147, 447] width 61 height 11
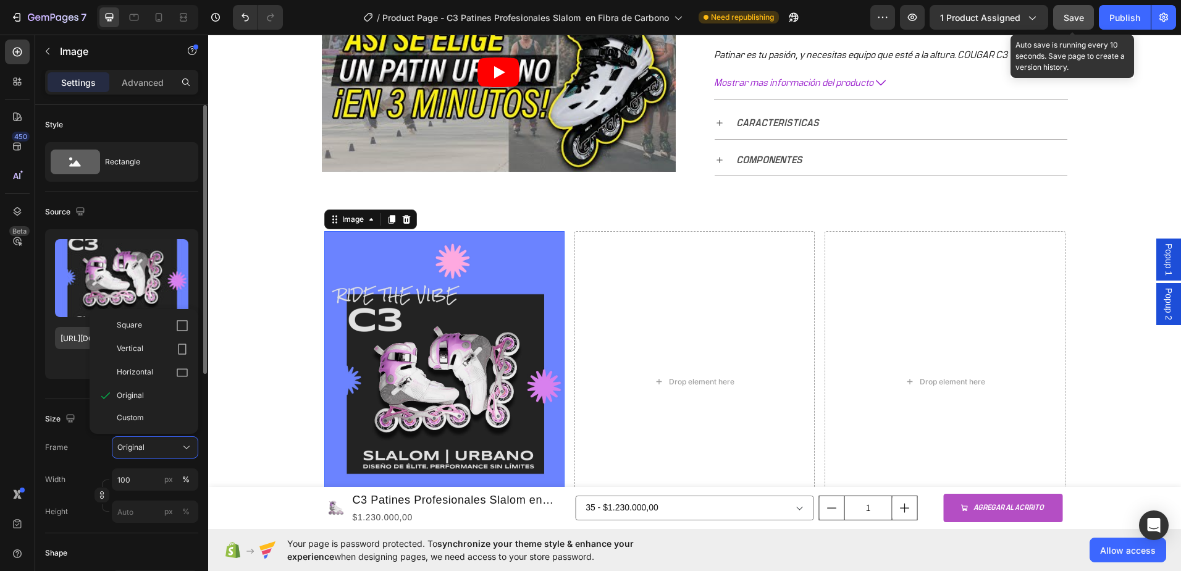
click at [154, 348] on div "Vertical" at bounding box center [153, 349] width 72 height 12
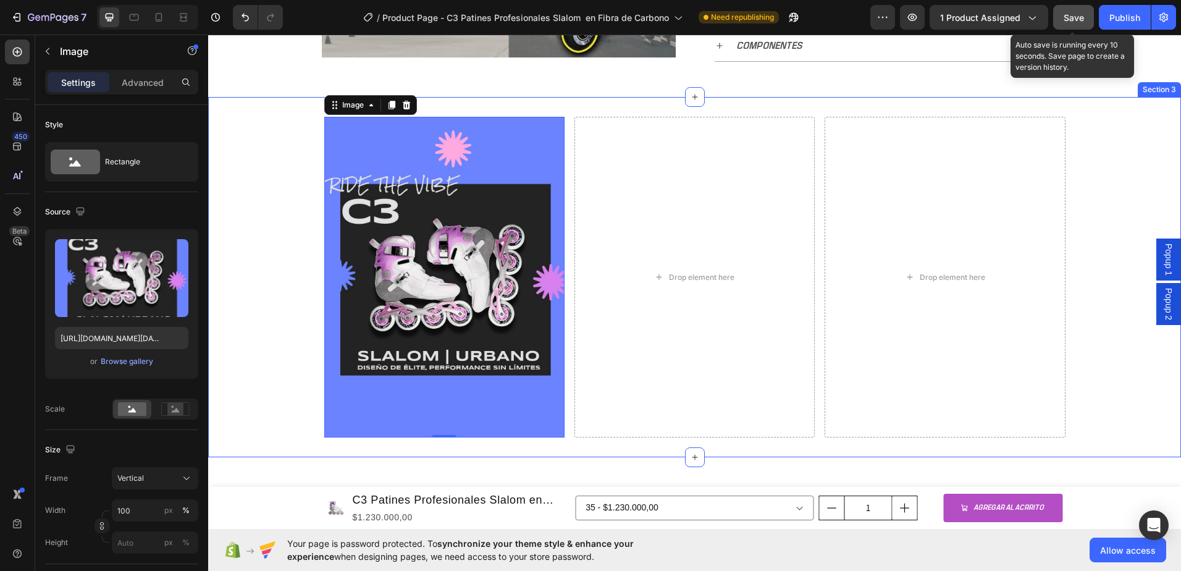
scroll to position [586, 0]
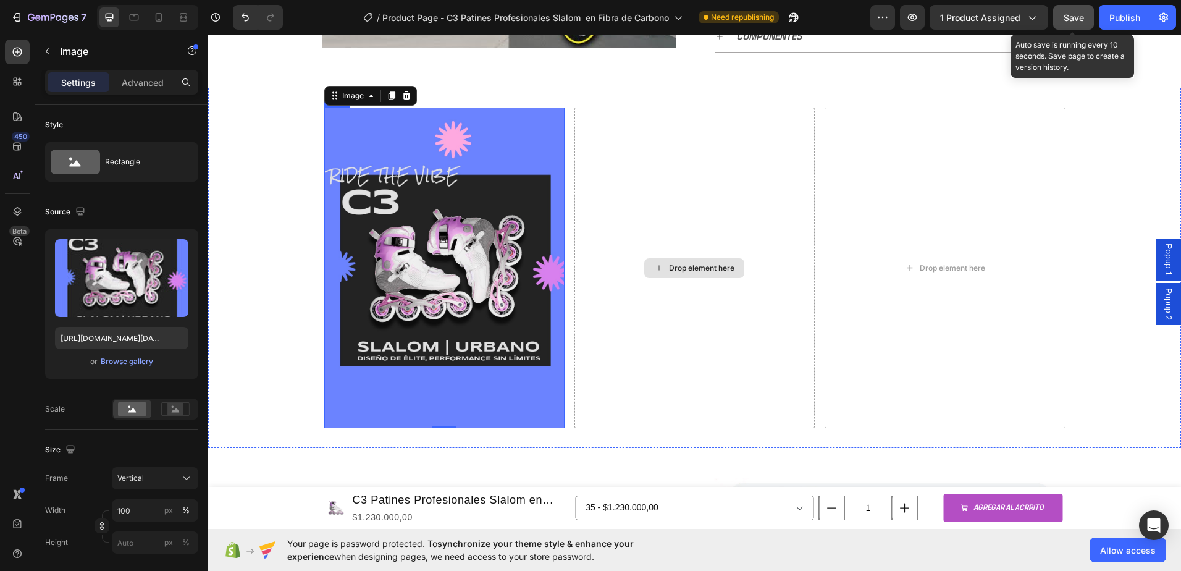
click at [636, 251] on div "Drop element here" at bounding box center [695, 267] width 240 height 321
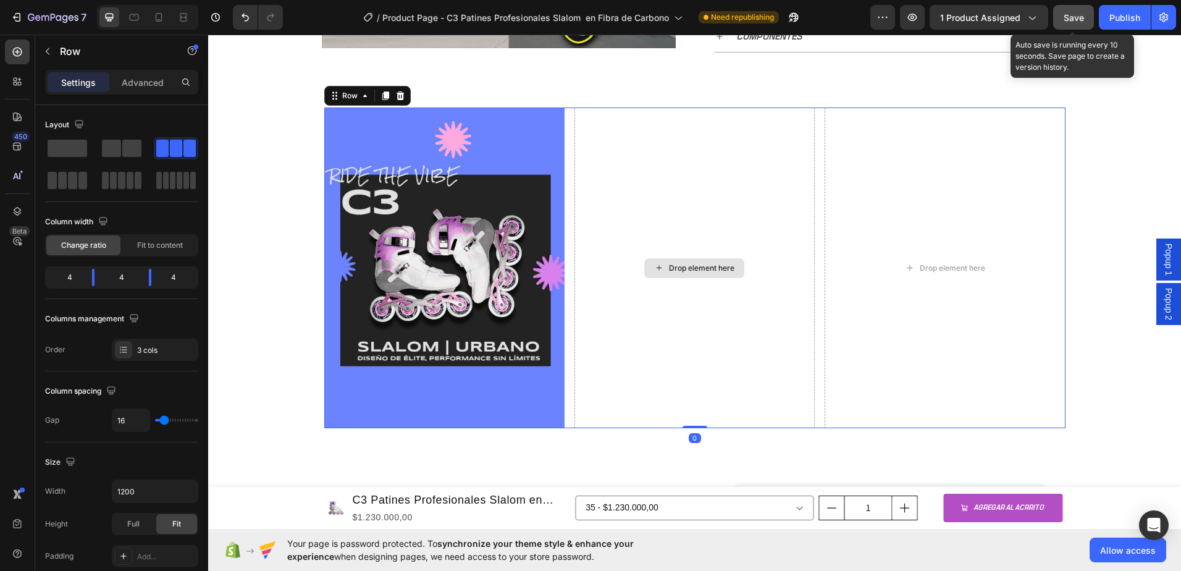
click at [683, 269] on div "Drop element here" at bounding box center [701, 268] width 65 height 10
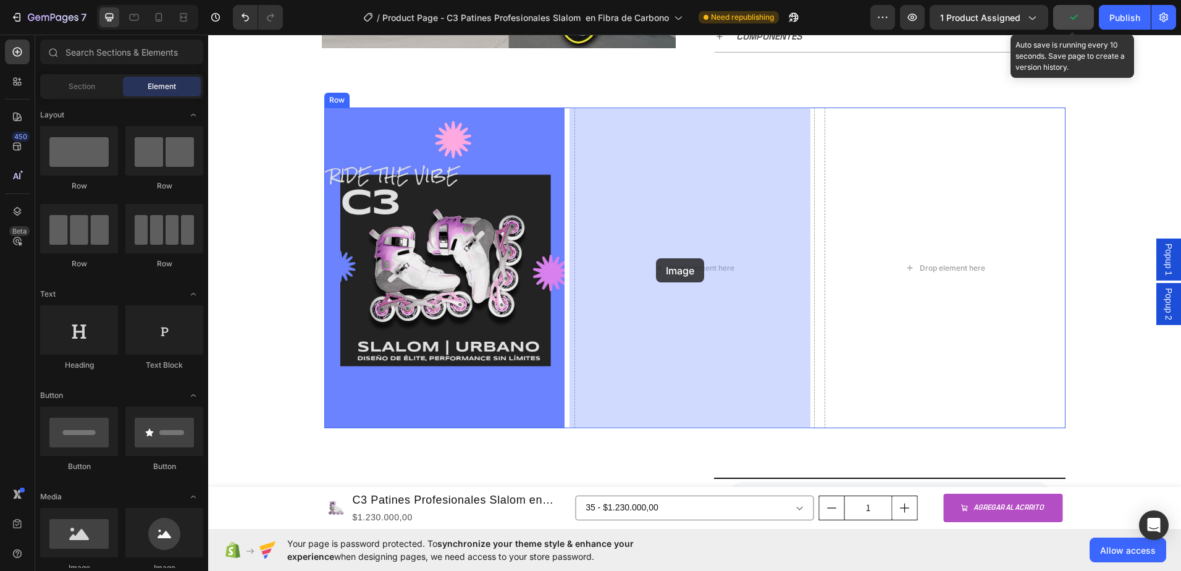
drag, startPoint x: 278, startPoint y: 570, endPoint x: 672, endPoint y: 257, distance: 502.6
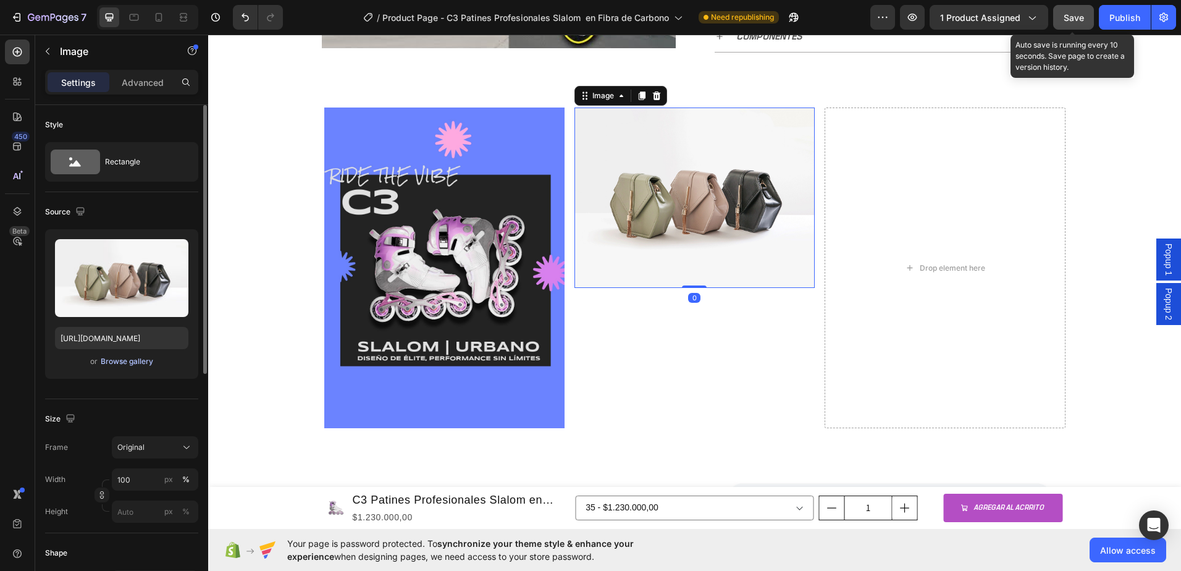
click at [125, 361] on div "Browse gallery" at bounding box center [127, 361] width 53 height 11
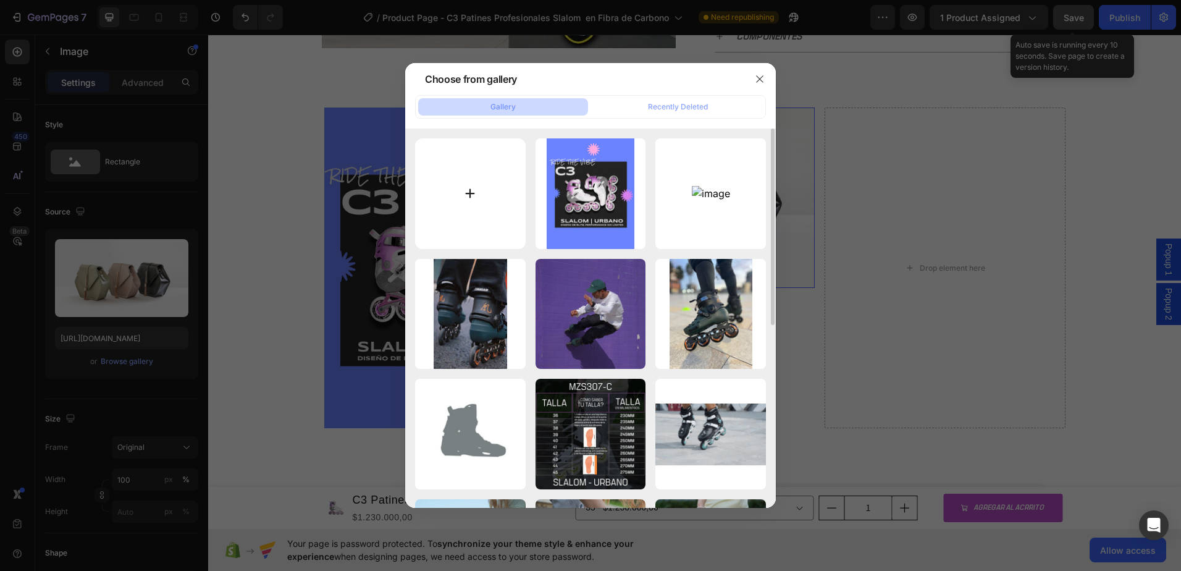
click at [495, 200] on input "file" at bounding box center [470, 193] width 111 height 111
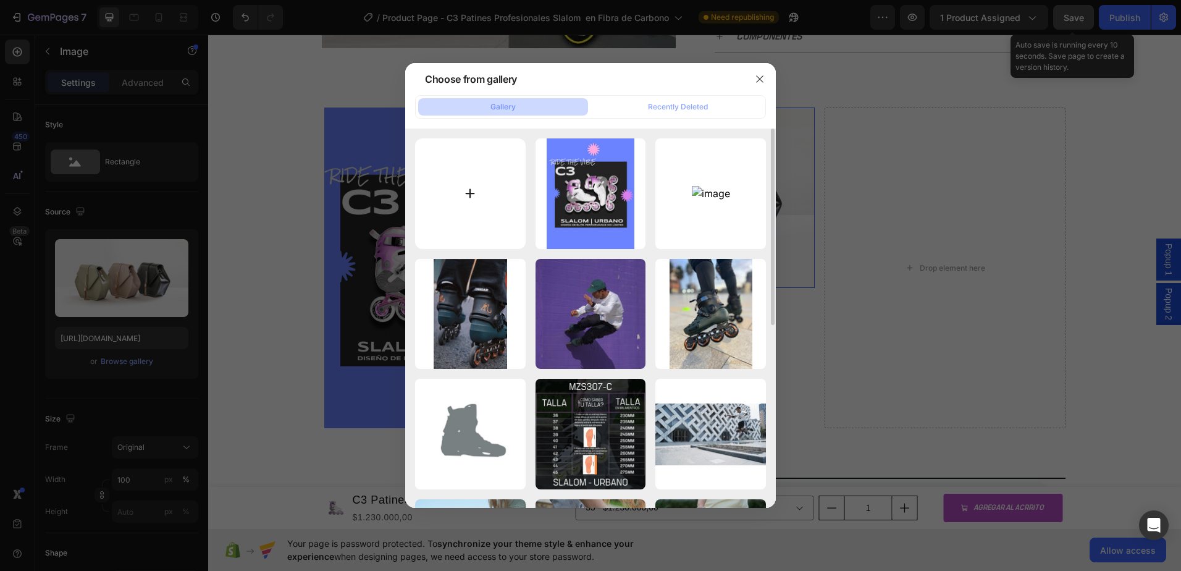
type input "C:\fakepath\WhatsApp Image [DATE] 4.02.38 PM (1).jpeg"
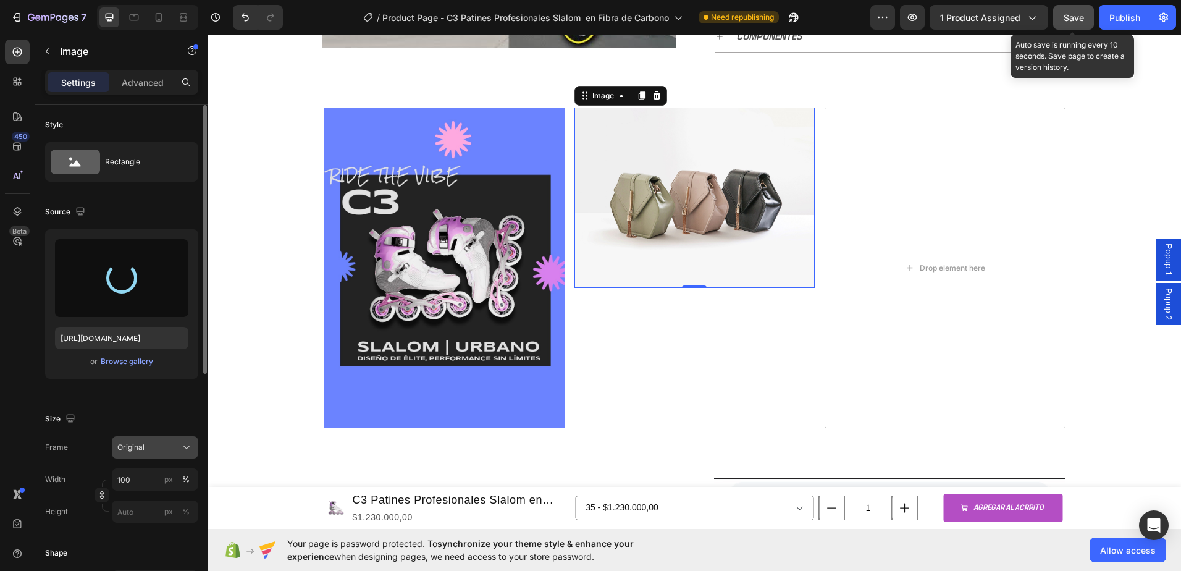
type input "[URL][DOMAIN_NAME]"
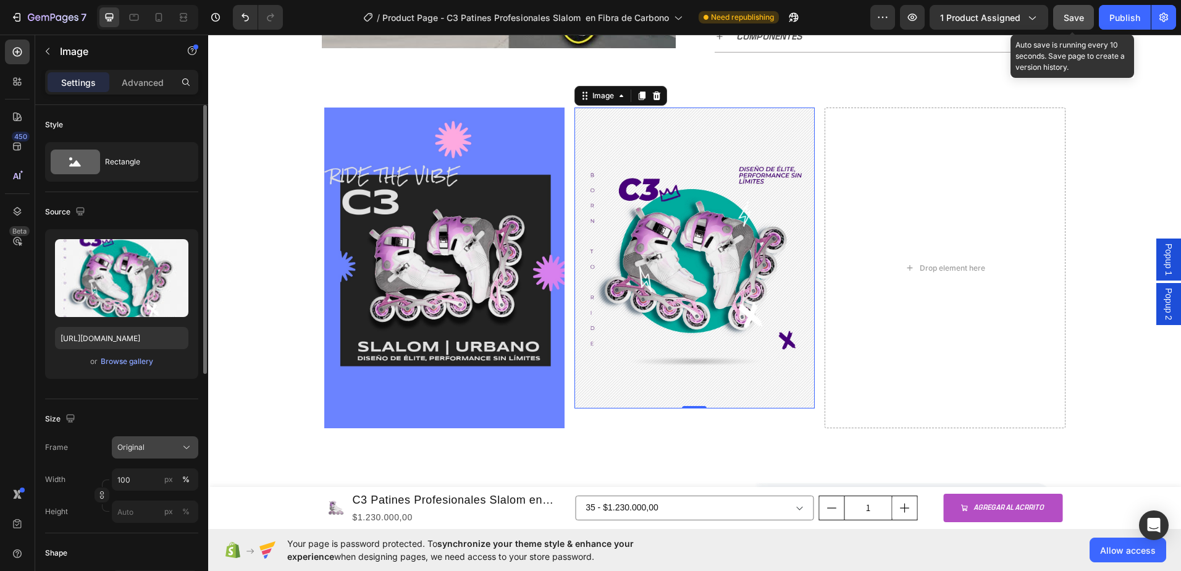
click at [183, 449] on icon at bounding box center [186, 447] width 12 height 12
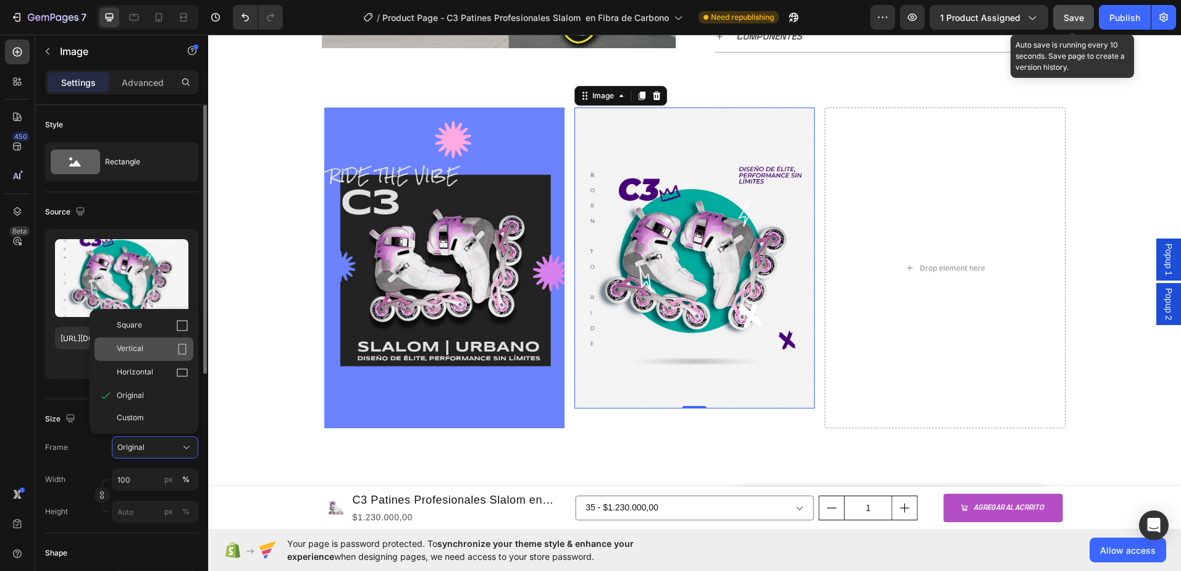
click at [144, 351] on div "Vertical" at bounding box center [153, 349] width 72 height 12
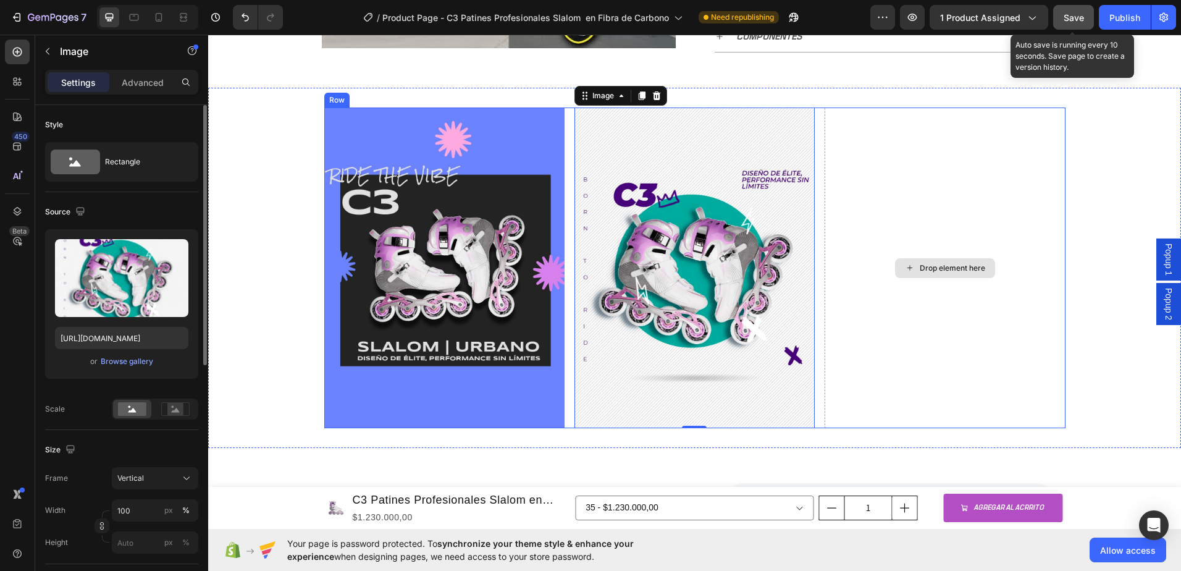
click at [882, 269] on div "Drop element here" at bounding box center [945, 267] width 240 height 321
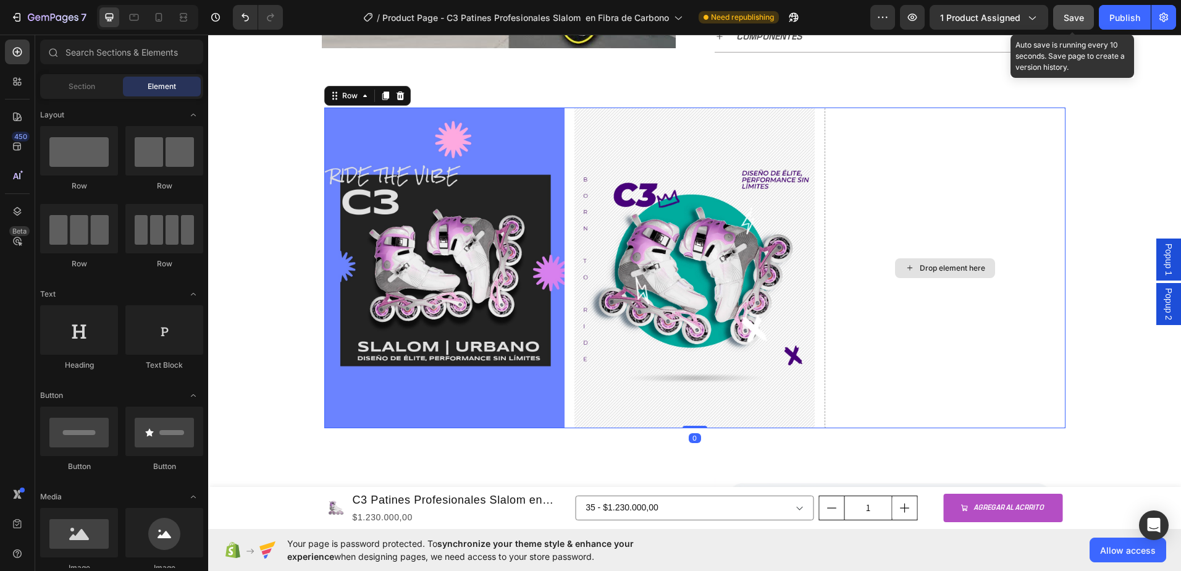
click at [912, 267] on div "Drop element here" at bounding box center [945, 268] width 100 height 20
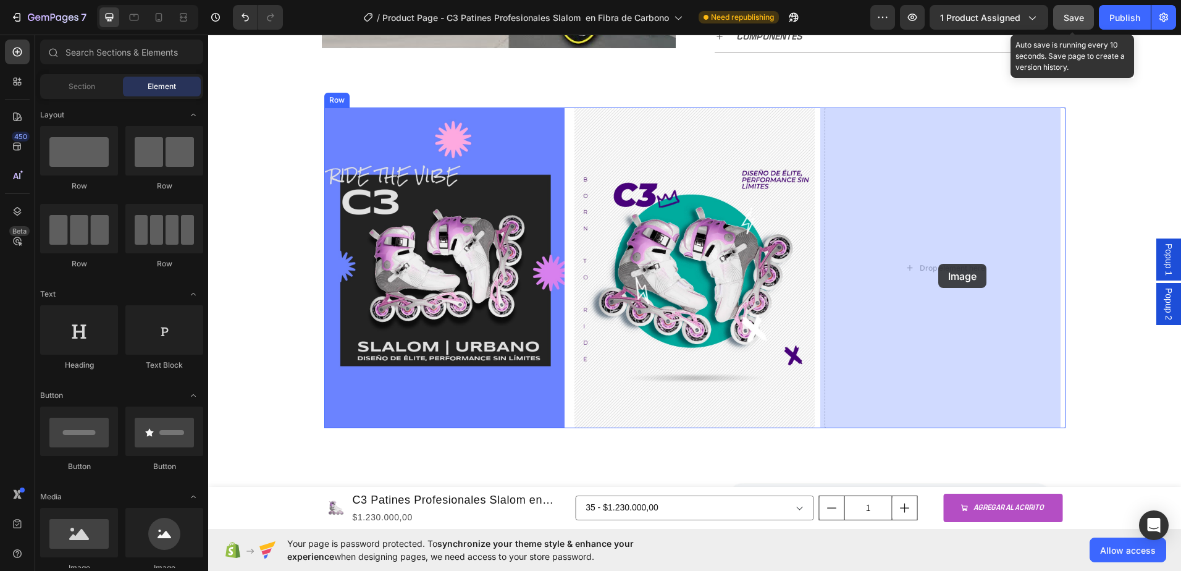
drag, startPoint x: 293, startPoint y: 568, endPoint x: 938, endPoint y: 264, distance: 713.3
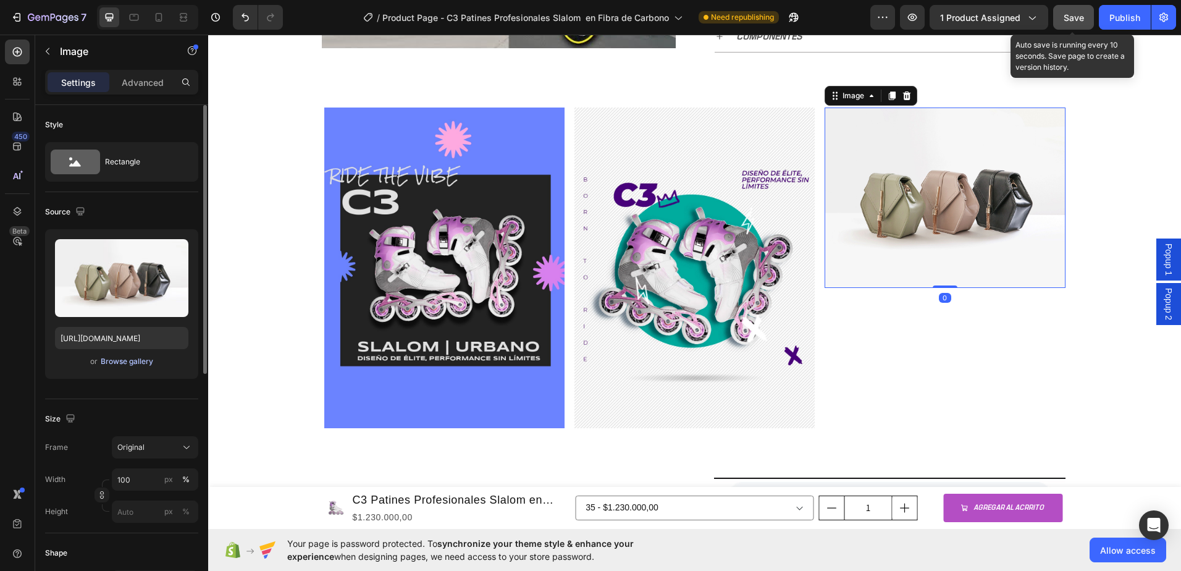
click at [133, 363] on div "Browse gallery" at bounding box center [127, 361] width 53 height 11
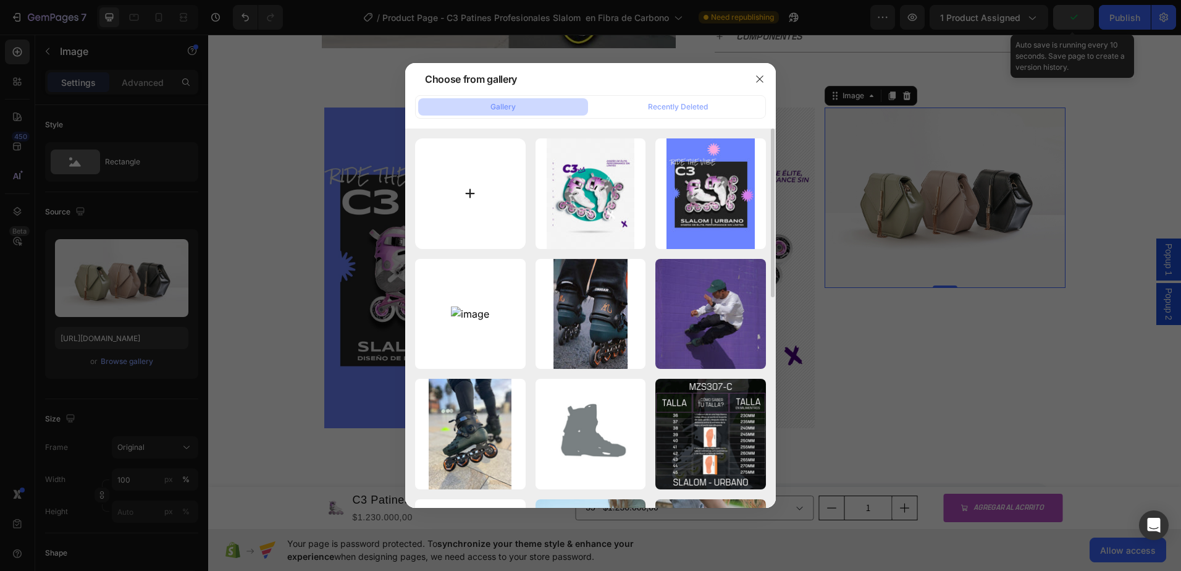
click at [470, 195] on input "file" at bounding box center [470, 193] width 111 height 111
type input "C:\fakepath\WhatsApp Image [DATE] 4.09.17 PM.jpeg"
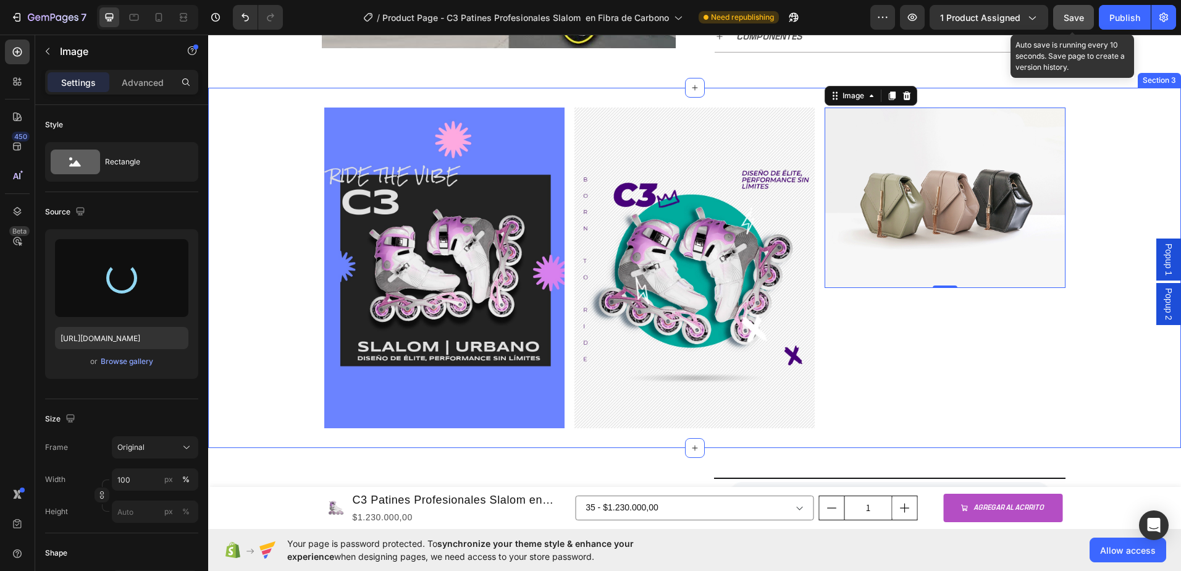
type input "[URL][DOMAIN_NAME]"
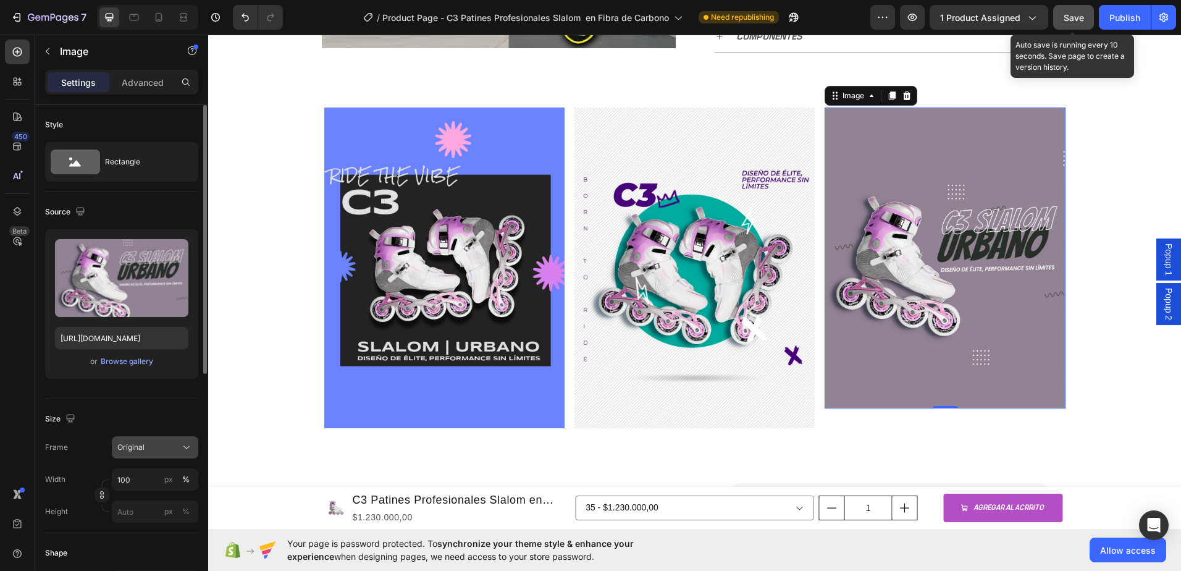
click at [166, 456] on button "Original" at bounding box center [155, 447] width 86 height 22
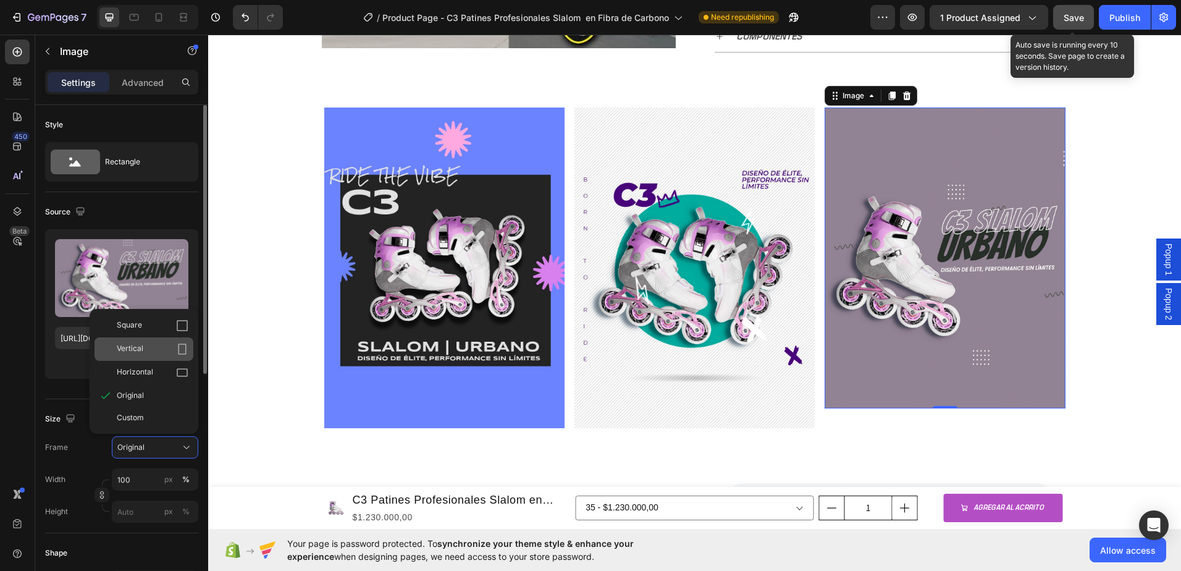
click at [141, 346] on span "Vertical" at bounding box center [130, 349] width 27 height 12
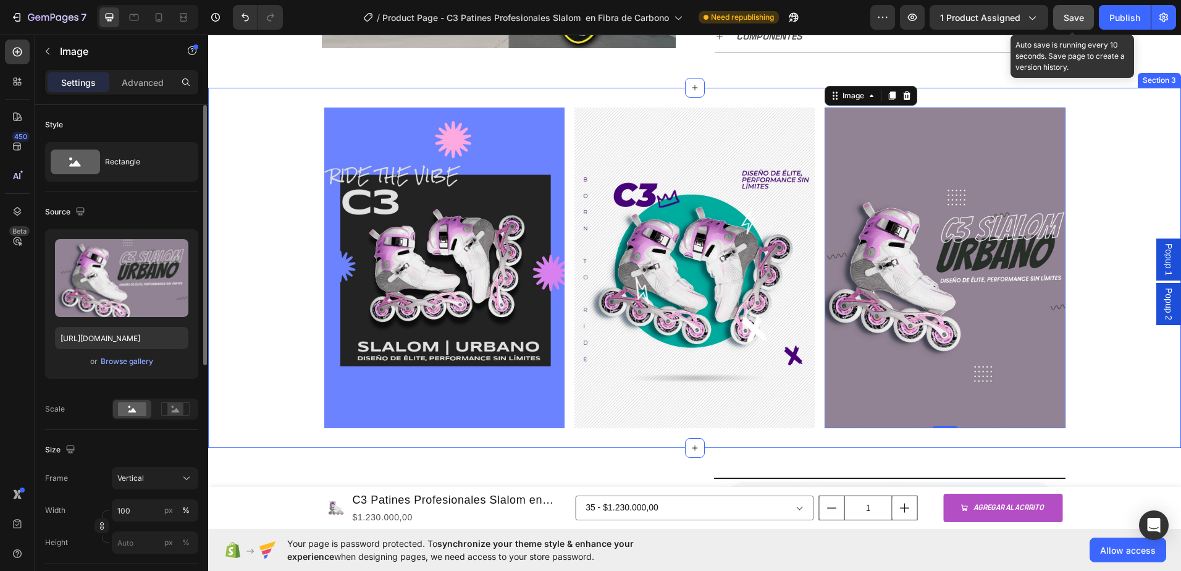
click at [256, 343] on div "Image Image Image 0 Row" at bounding box center [694, 267] width 973 height 321
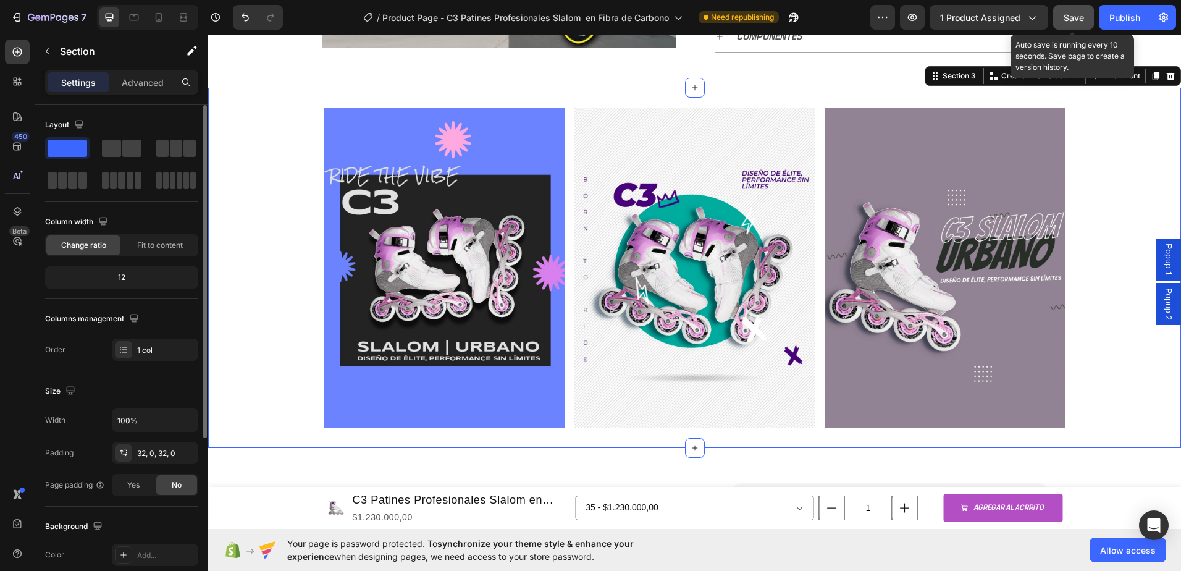
click at [1076, 24] on button "Save" at bounding box center [1073, 17] width 41 height 25
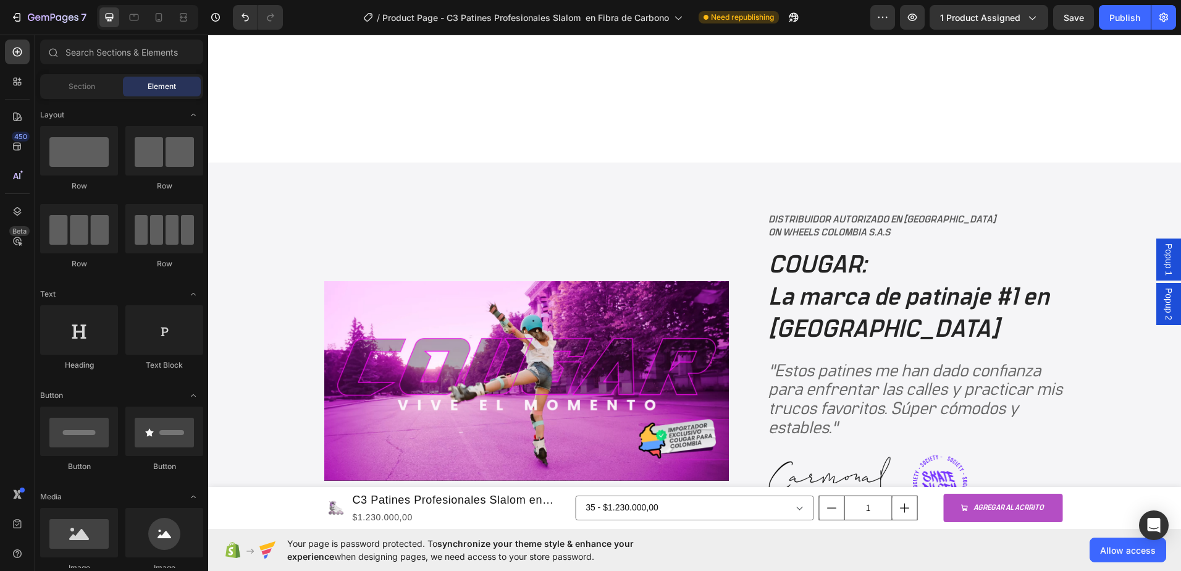
scroll to position [2674, 0]
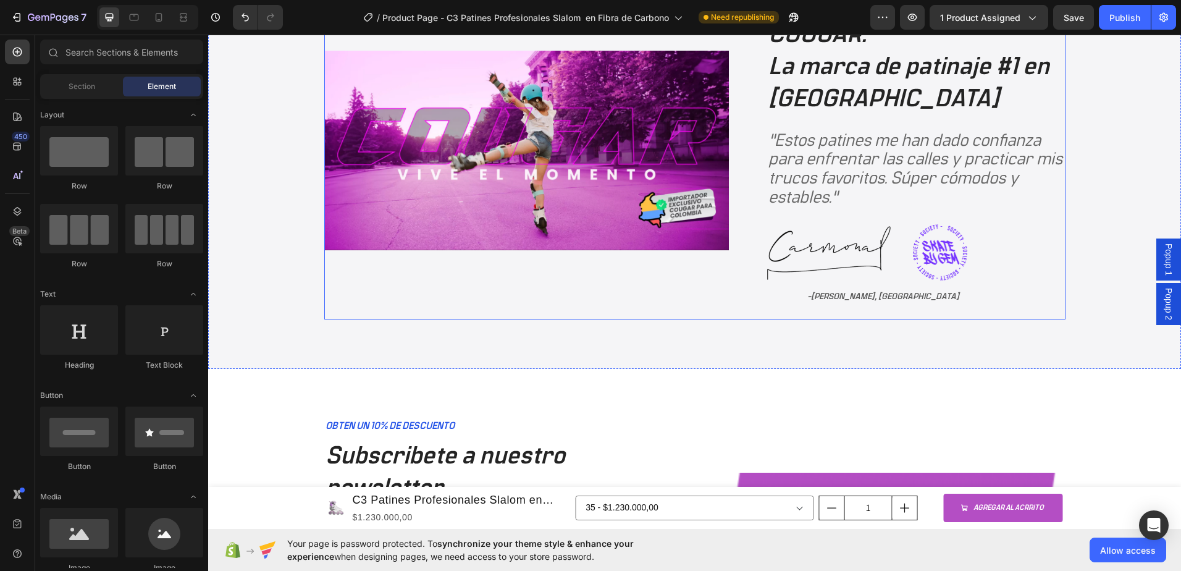
click at [915, 232] on img at bounding box center [940, 252] width 54 height 56
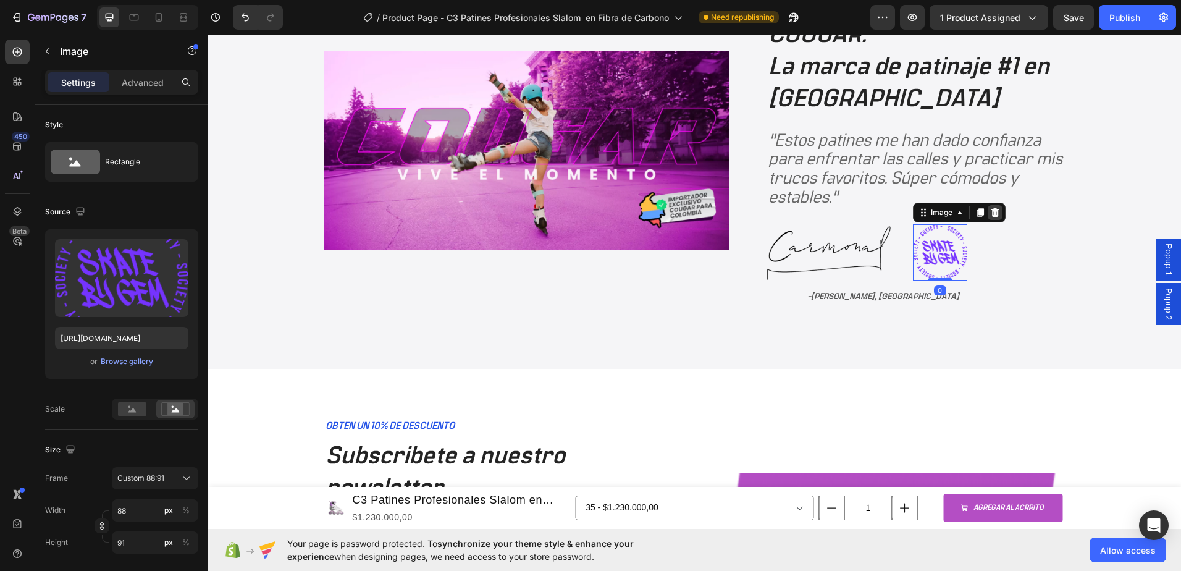
click at [993, 211] on icon at bounding box center [995, 212] width 8 height 9
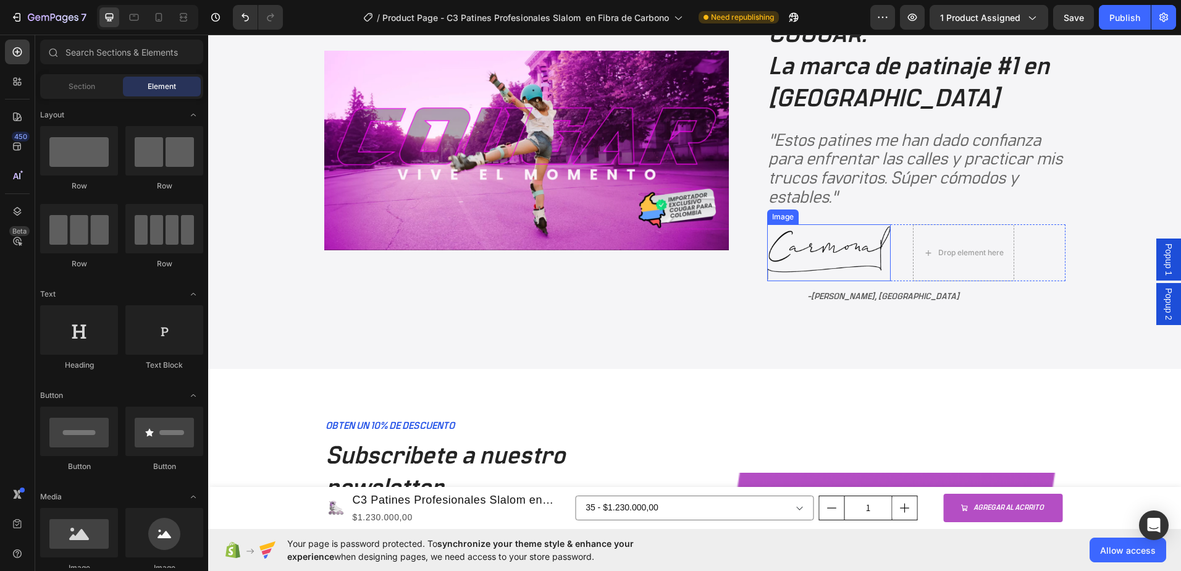
click at [870, 242] on img at bounding box center [829, 252] width 124 height 57
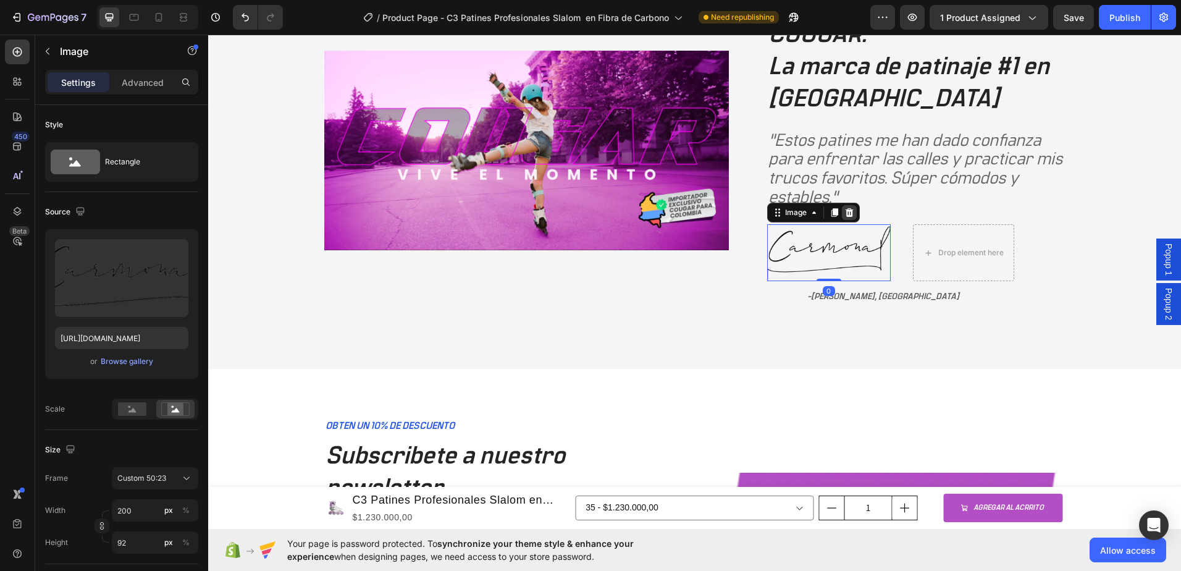
click at [844, 219] on div at bounding box center [849, 212] width 15 height 15
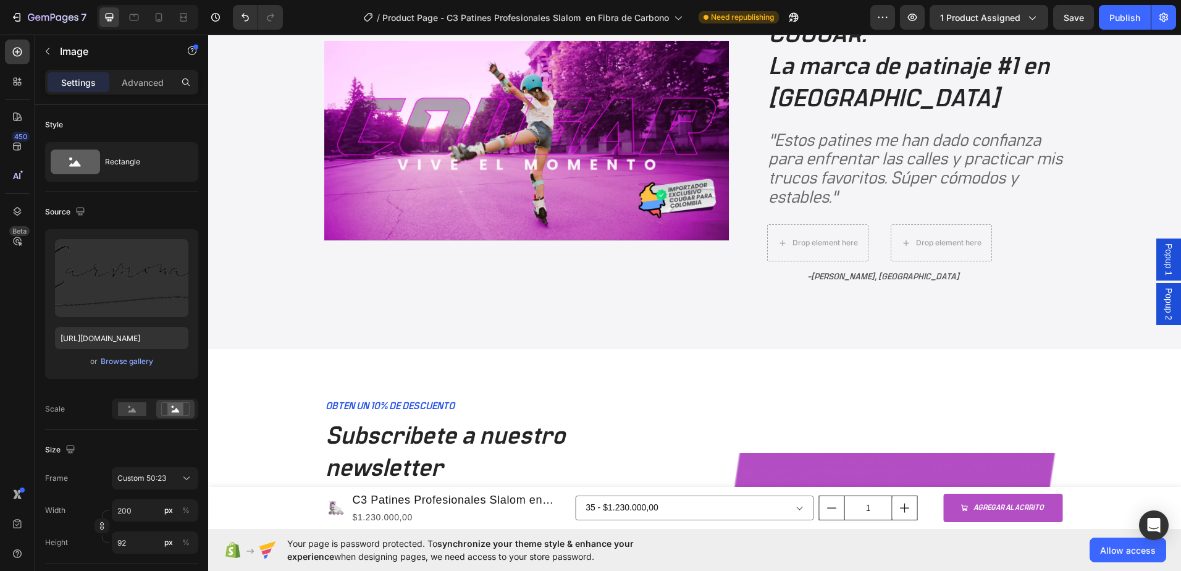
scroll to position [2665, 0]
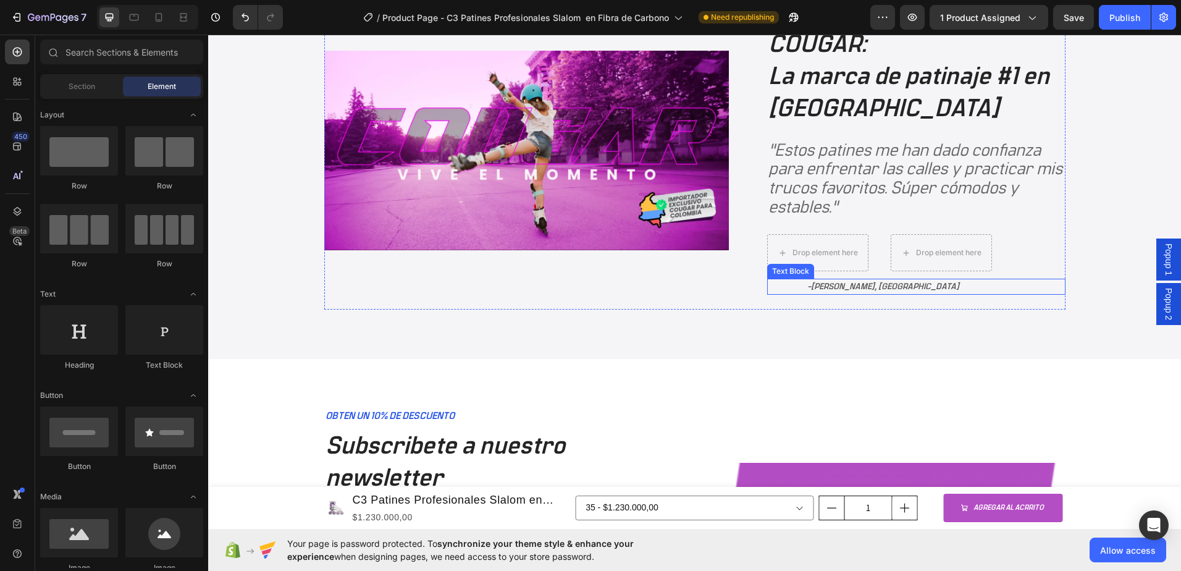
click at [888, 285] on span "[PERSON_NAME], [GEOGRAPHIC_DATA]" at bounding box center [885, 286] width 148 height 9
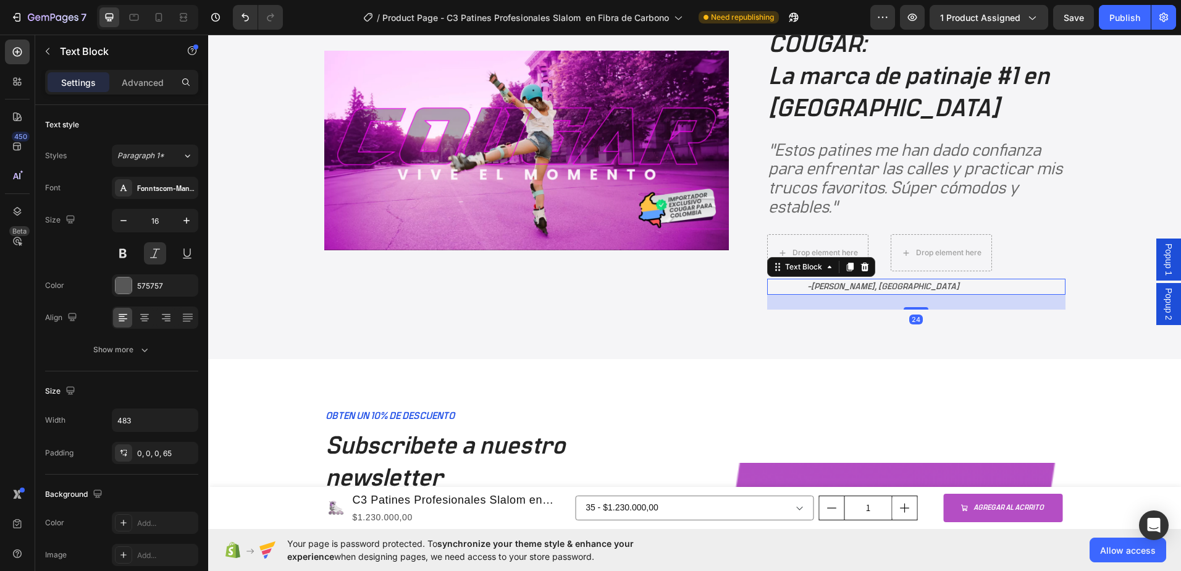
click at [870, 267] on div "Drop element here Drop element here Row" at bounding box center [916, 252] width 298 height 37
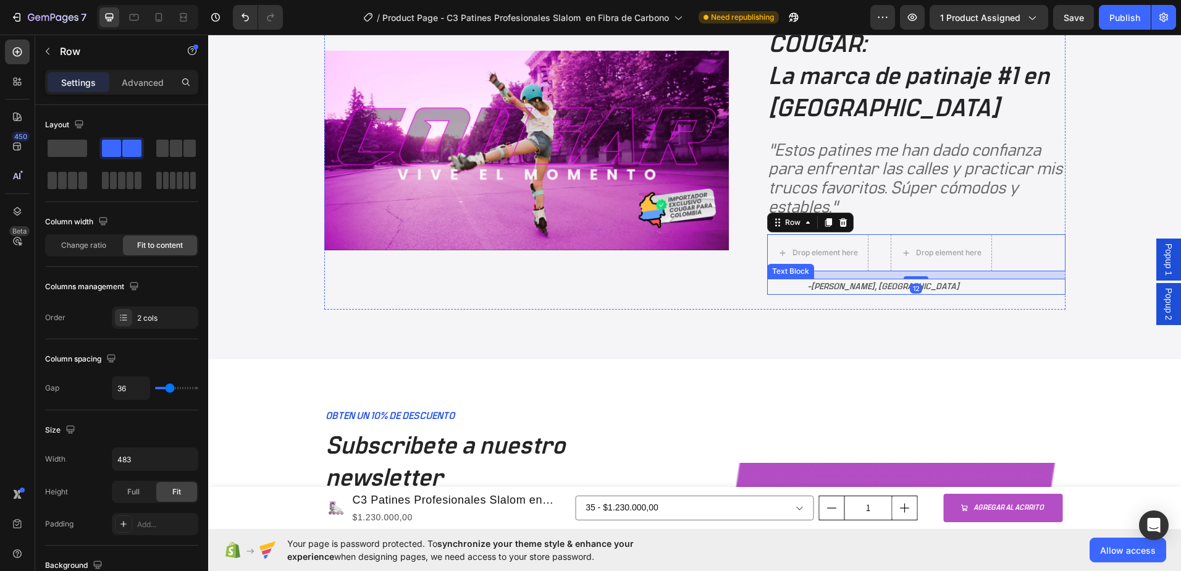
click at [872, 283] on span "[PERSON_NAME], [GEOGRAPHIC_DATA]" at bounding box center [885, 286] width 148 height 9
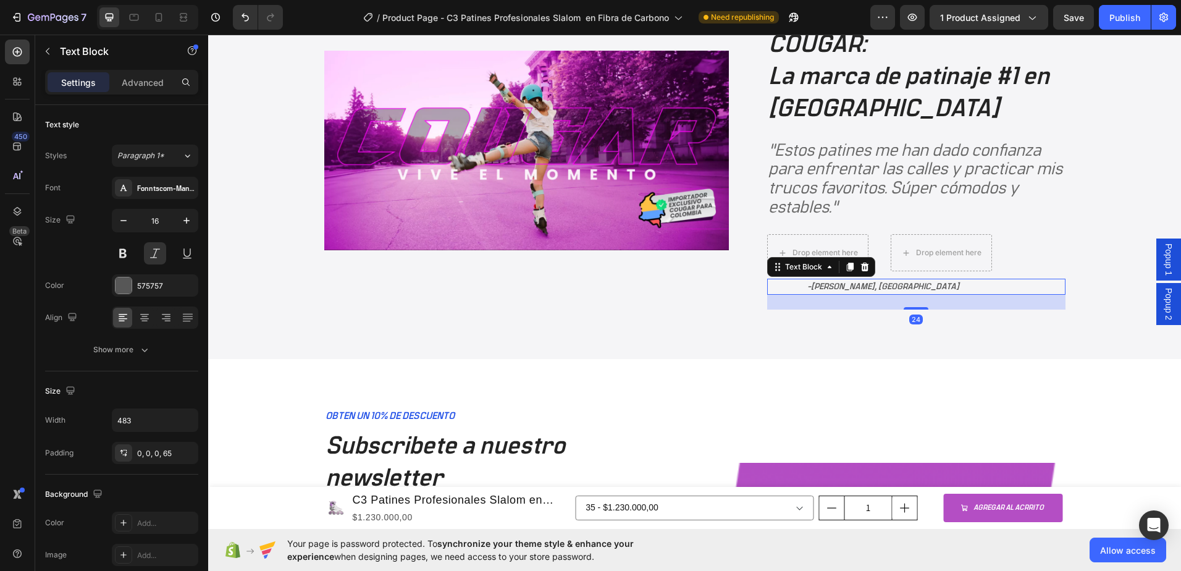
click at [863, 261] on div at bounding box center [864, 266] width 15 height 15
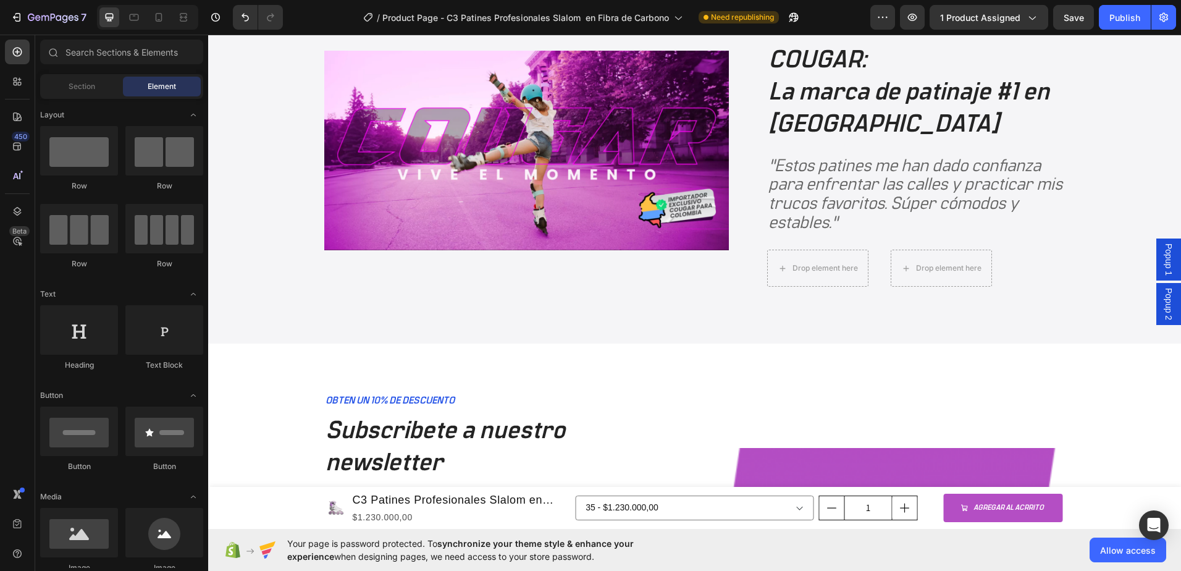
scroll to position [3000, 0]
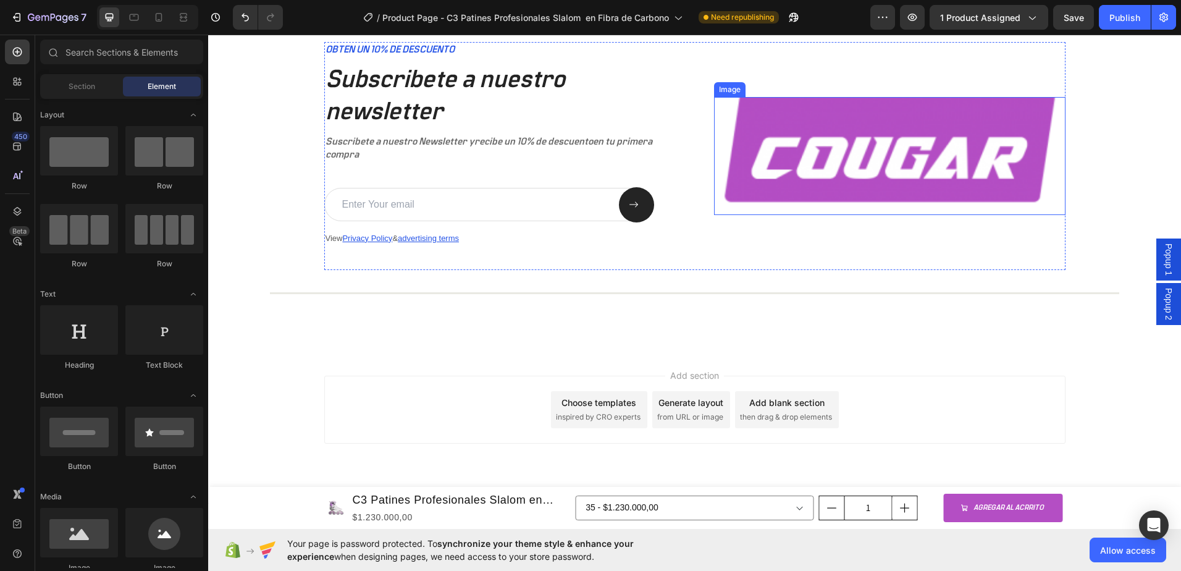
click at [911, 148] on img at bounding box center [890, 156] width 352 height 119
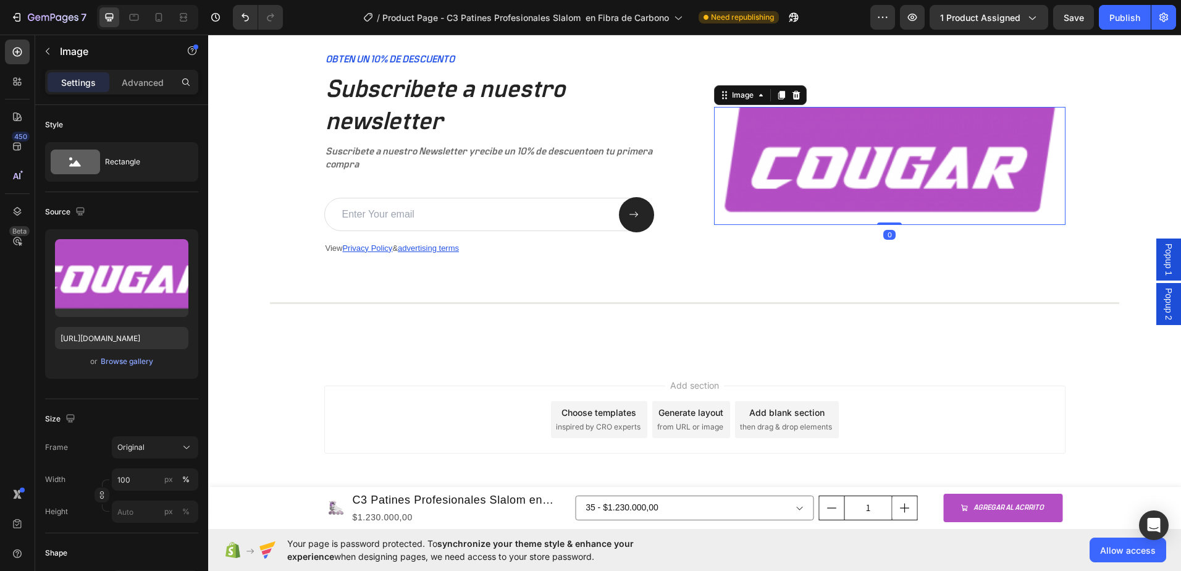
scroll to position [2938, 0]
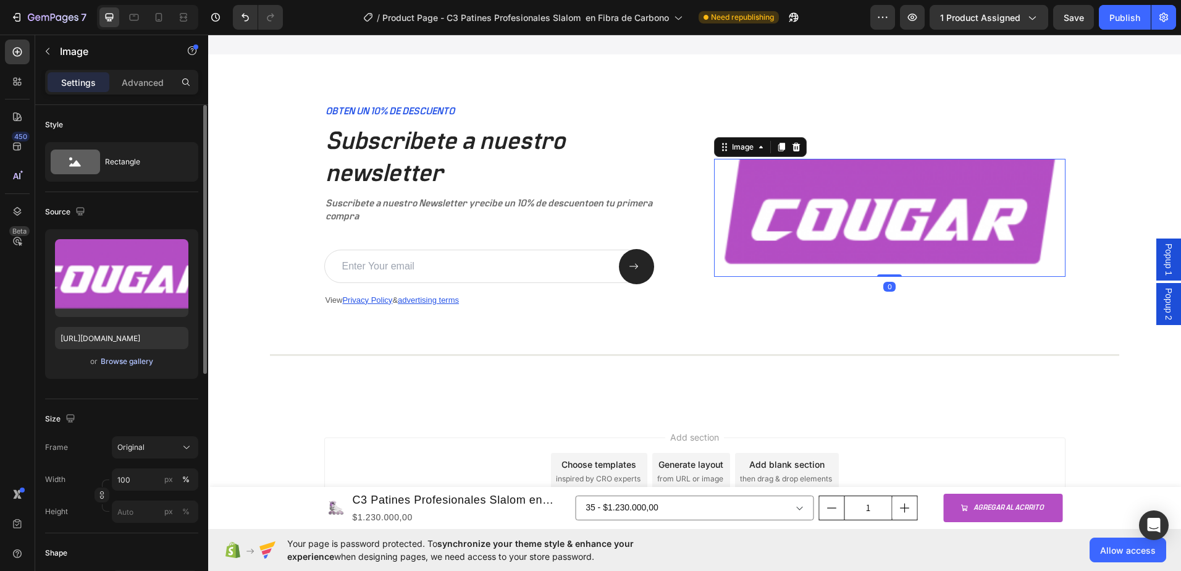
click at [124, 364] on div "Browse gallery" at bounding box center [127, 361] width 53 height 11
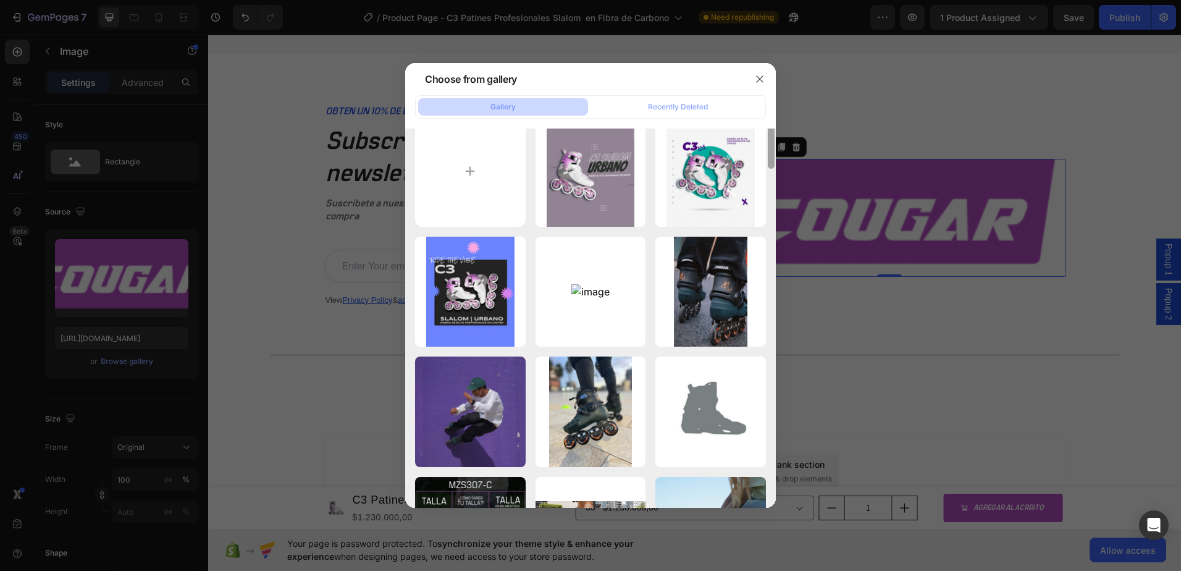
scroll to position [0, 0]
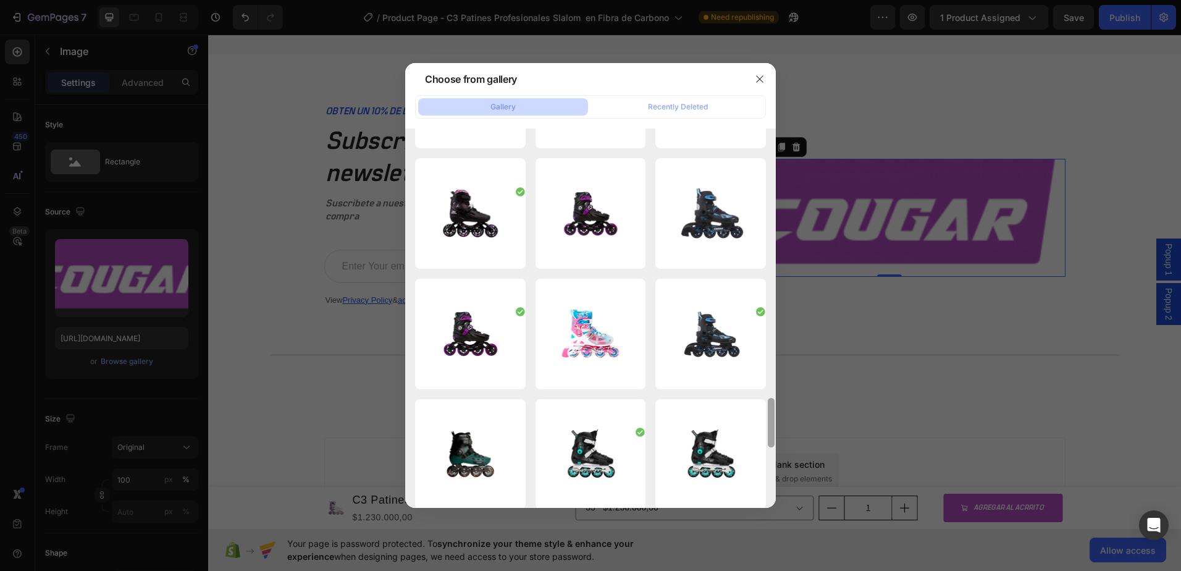
drag, startPoint x: 772, startPoint y: 409, endPoint x: 777, endPoint y: 486, distance: 76.8
click at [777, 486] on div "Choose from gallery Gallery Recently Deleted WhatsApp Image 2025-...PM.jpeg 172…" at bounding box center [590, 285] width 1181 height 571
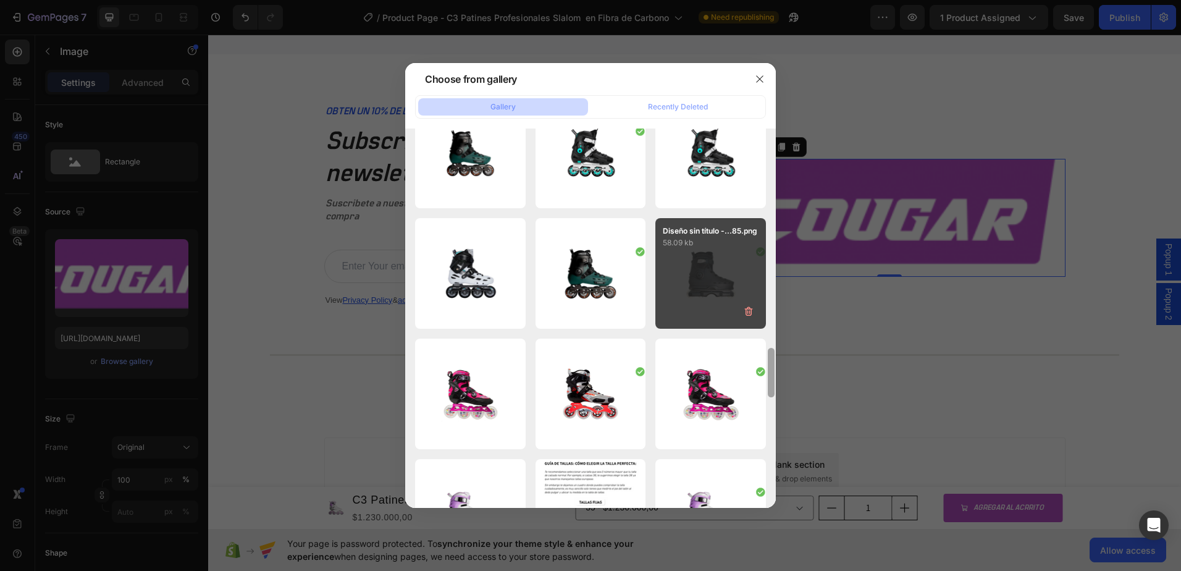
drag, startPoint x: 773, startPoint y: 414, endPoint x: 685, endPoint y: 309, distance: 137.6
click at [758, 455] on div "WhatsApp Image 2025-...PM.jpeg 172.27 kb WhatsApp Image 2025-...1).jpeg 518.99 …" at bounding box center [590, 318] width 371 height 379
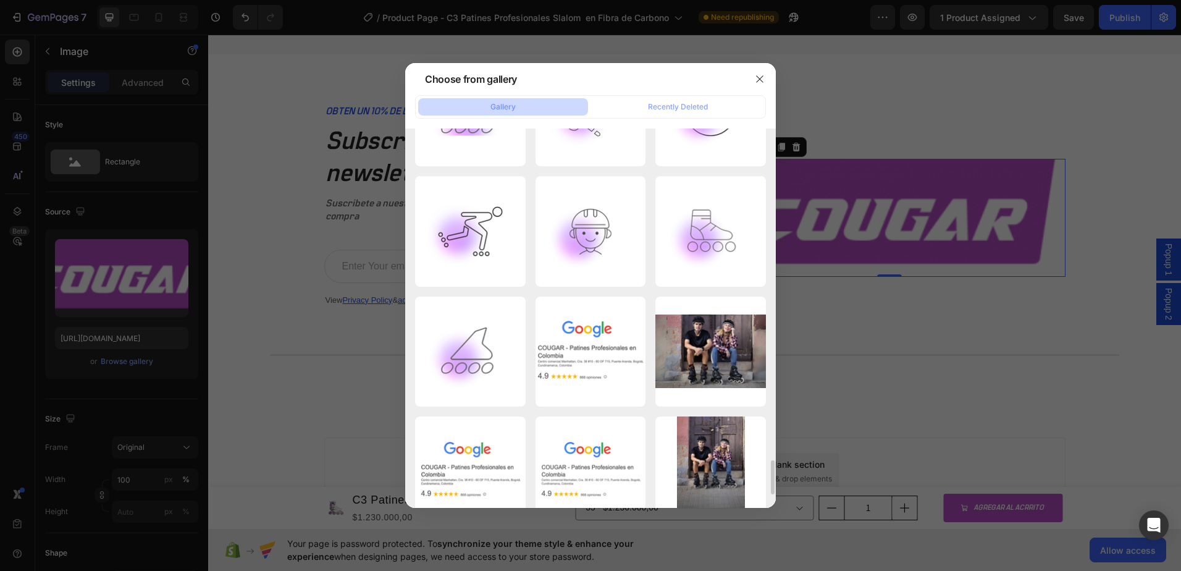
scroll to position [3814, 0]
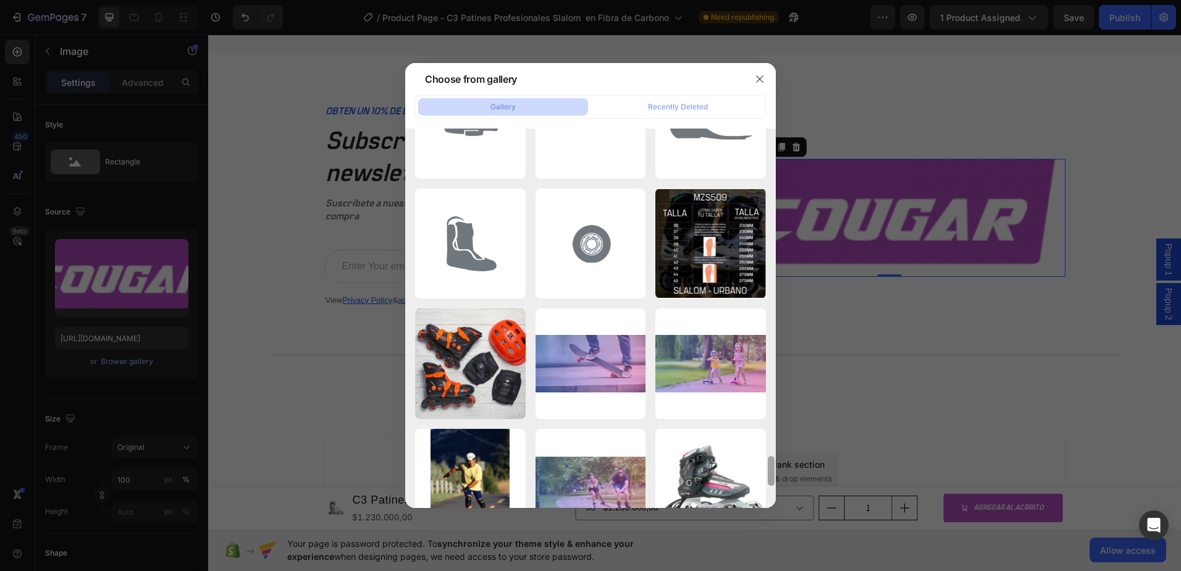
drag, startPoint x: 771, startPoint y: 443, endPoint x: 770, endPoint y: 470, distance: 27.2
click at [770, 470] on div at bounding box center [771, 471] width 7 height 30
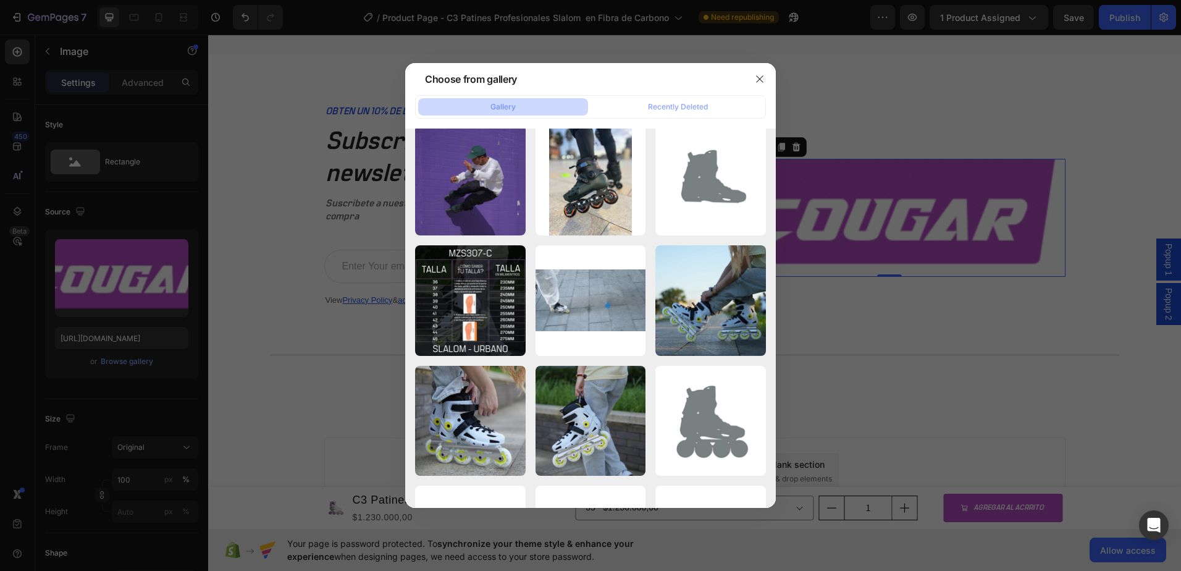
scroll to position [0, 0]
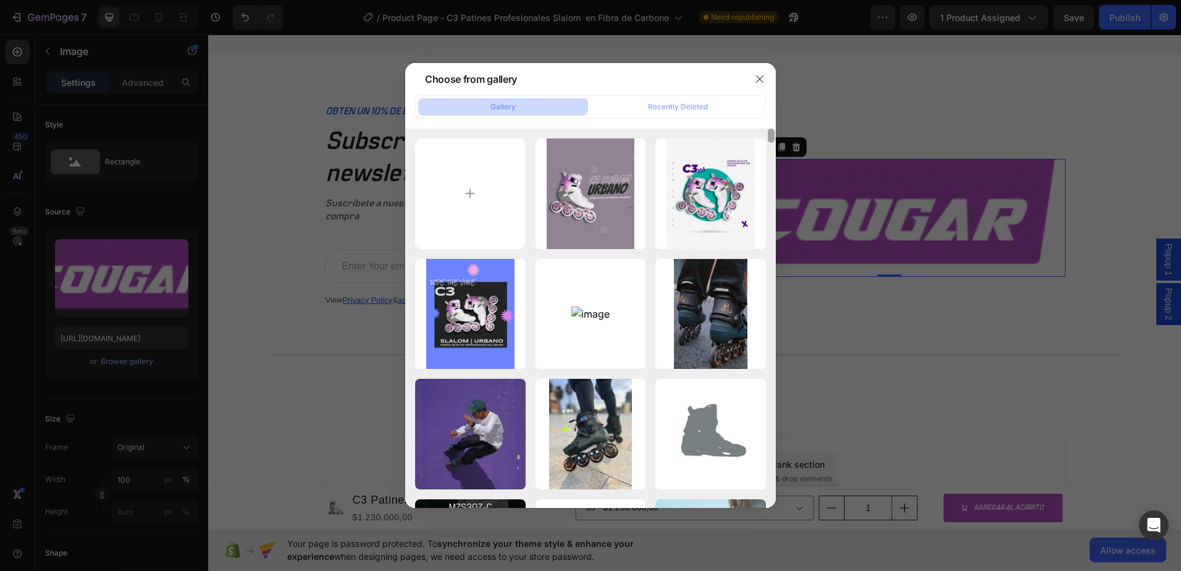
drag, startPoint x: 772, startPoint y: 499, endPoint x: 771, endPoint y: 125, distance: 373.1
click at [771, 125] on div "Gallery Recently Deleted WhatsApp Image 2025-...PM.jpeg 172.27 kb WhatsApp Imag…" at bounding box center [590, 301] width 371 height 413
click at [697, 106] on div "Recently Deleted" at bounding box center [678, 106] width 60 height 11
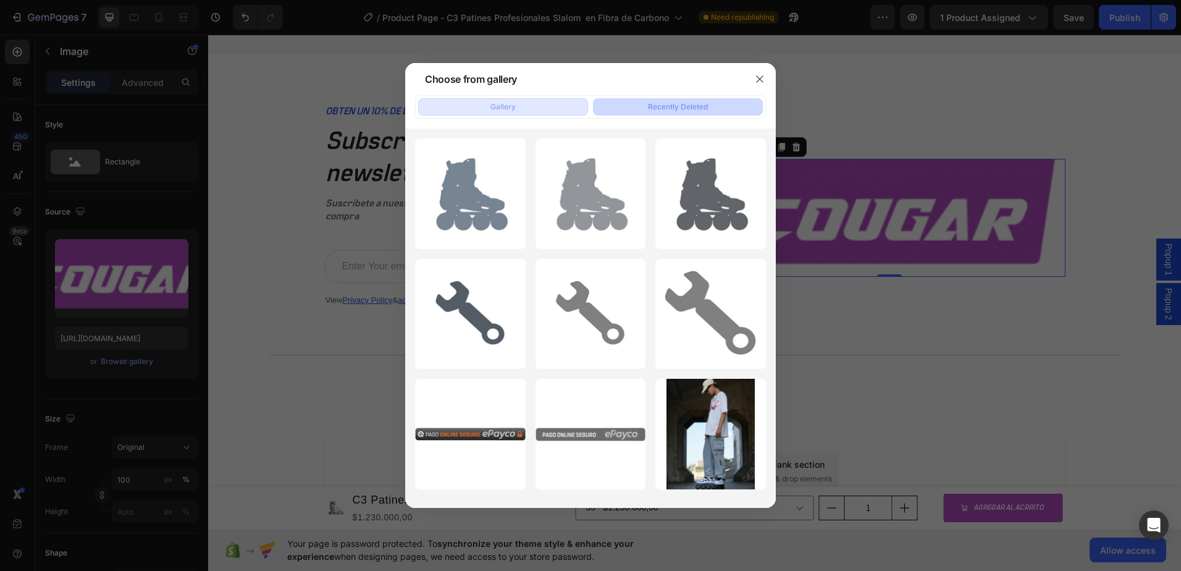
click at [507, 110] on div "Gallery" at bounding box center [503, 106] width 25 height 11
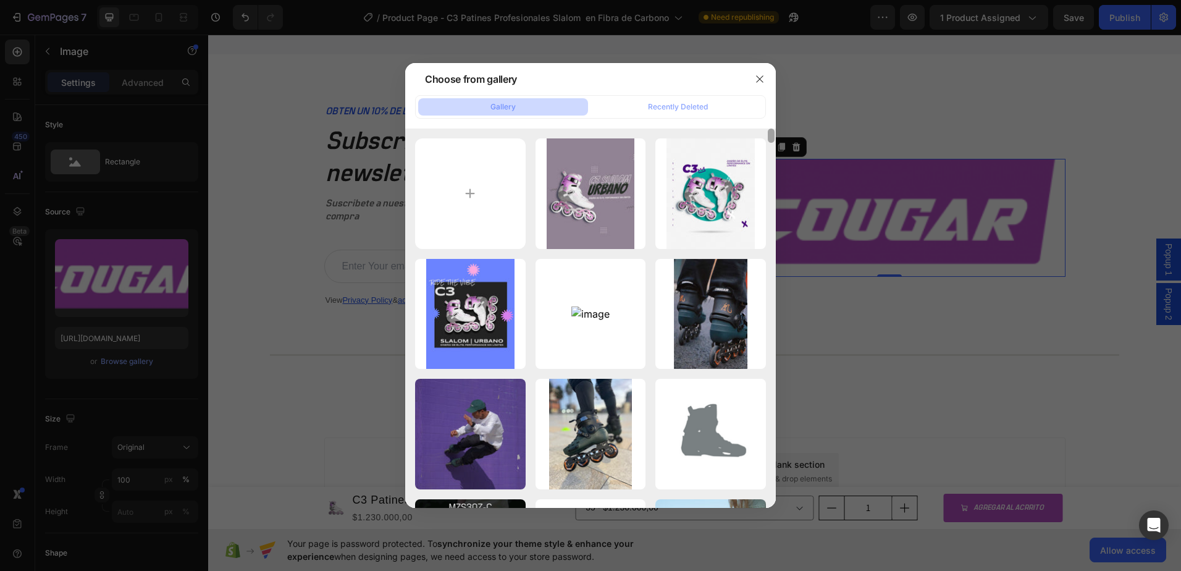
drag, startPoint x: 771, startPoint y: 135, endPoint x: 775, endPoint y: 124, distance: 12.3
click at [775, 124] on div "Gallery Recently Deleted WhatsApp Image 2025-...PM.jpeg 172.27 kb WhatsApp Imag…" at bounding box center [590, 301] width 371 height 413
click at [463, 198] on input "file" at bounding box center [470, 193] width 111 height 111
type input "C:\fakepath\Recurso 3.png"
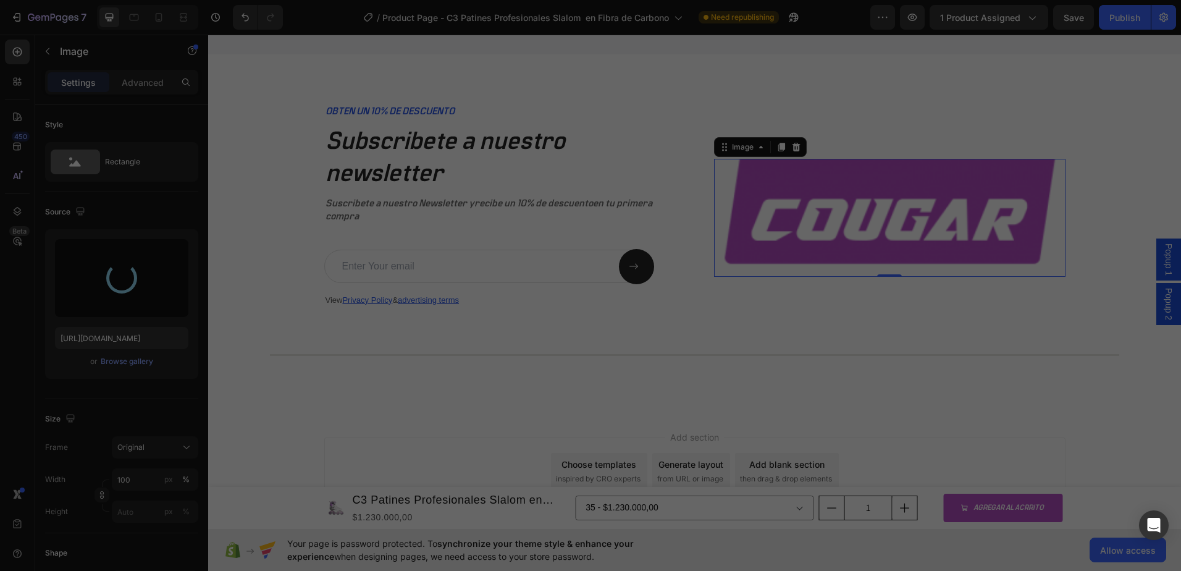
type input "[URL][DOMAIN_NAME]"
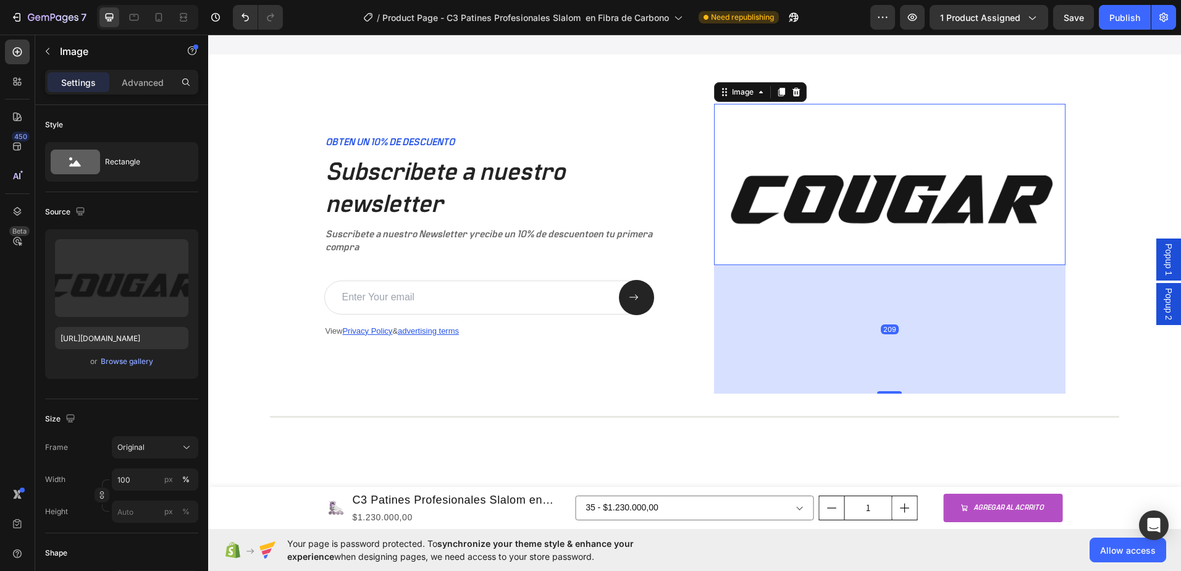
drag, startPoint x: 887, startPoint y: 295, endPoint x: 895, endPoint y: 421, distance: 125.7
click at [895, 421] on div "OBTEN UN 10% DE DESCUENTO Text Block Subscribete a nuestro newsletter Heading S…" at bounding box center [695, 264] width 948 height 321
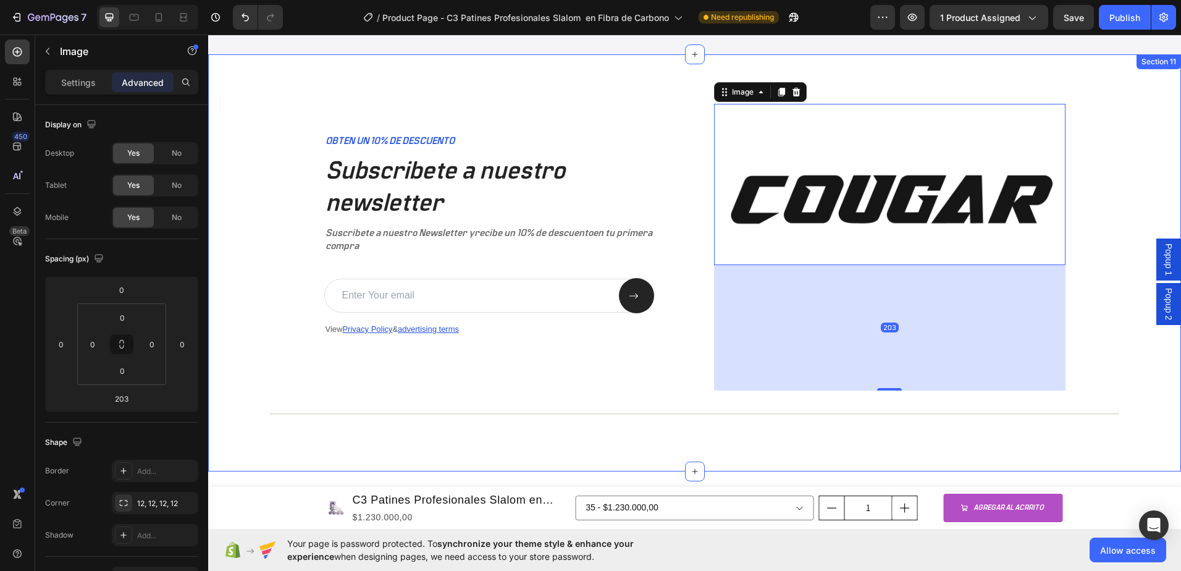
click at [1107, 225] on div "OBTEN UN 10% DE DESCUENTO Text Block Subscribete a nuestro newsletter Heading S…" at bounding box center [695, 263] width 948 height 318
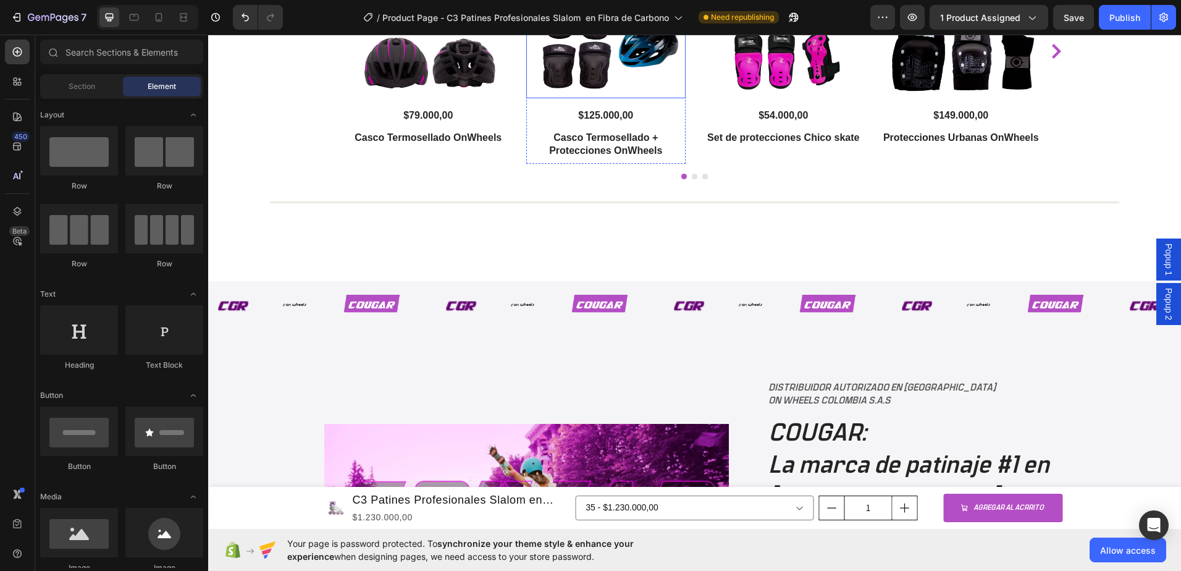
scroll to position [2078, 0]
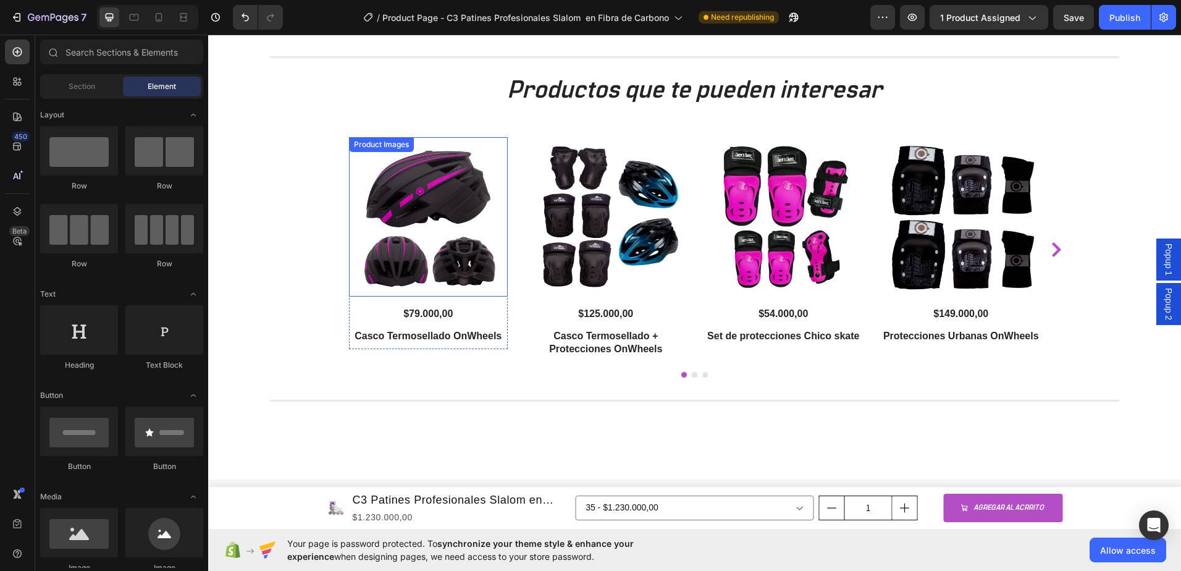
click at [437, 237] on img at bounding box center [428, 216] width 159 height 159
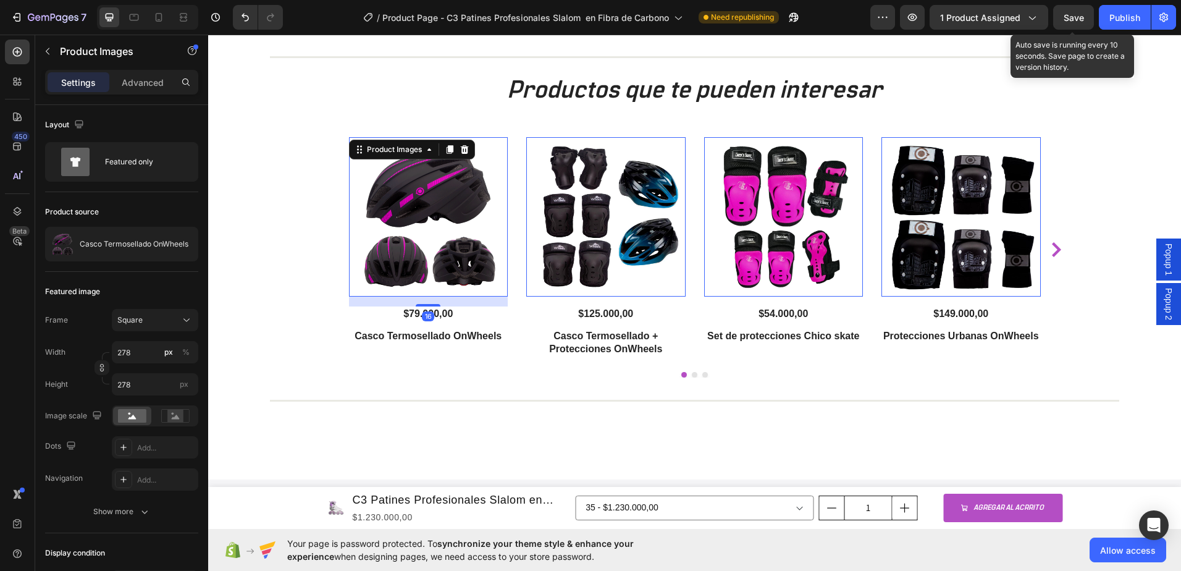
click at [1079, 18] on span "Save" at bounding box center [1074, 17] width 20 height 11
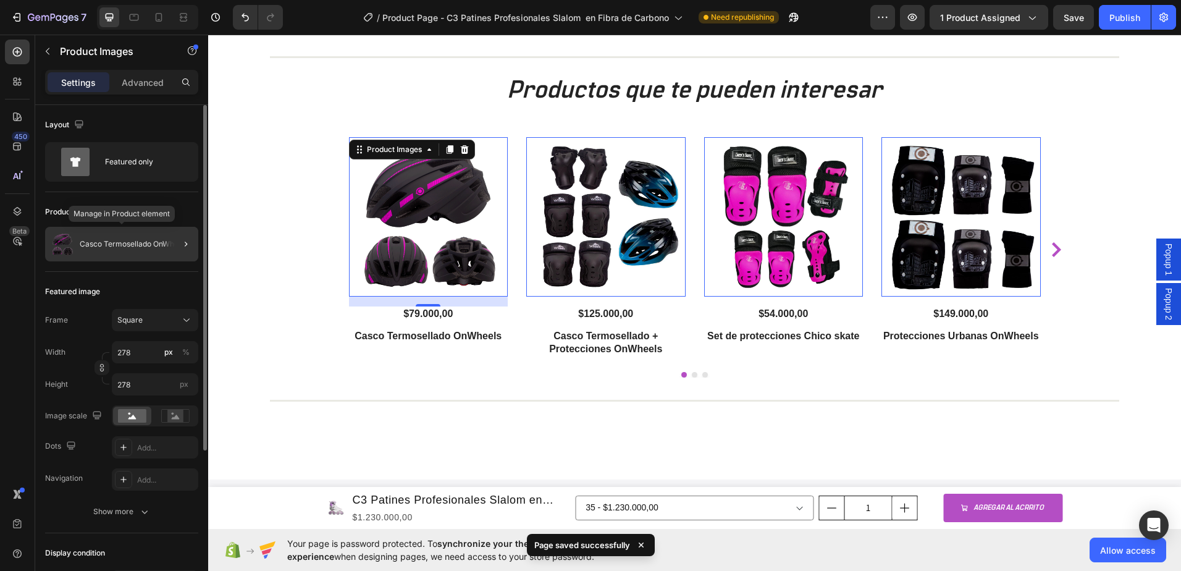
click at [140, 255] on div "Casco Termosellado OnWheels" at bounding box center [121, 244] width 153 height 35
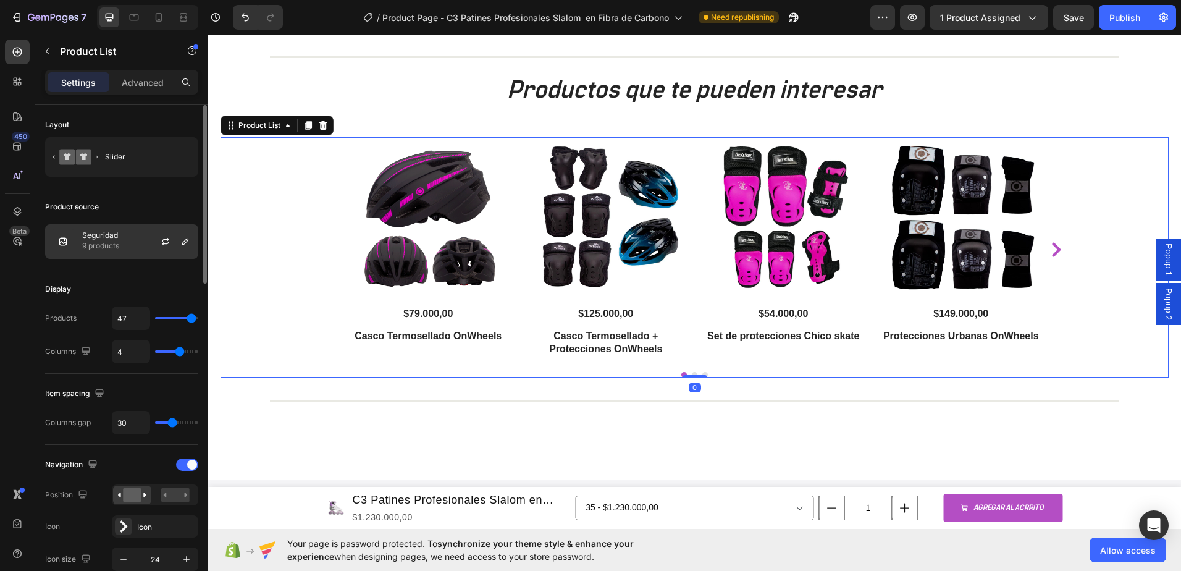
click at [115, 250] on p "9 products" at bounding box center [100, 246] width 37 height 12
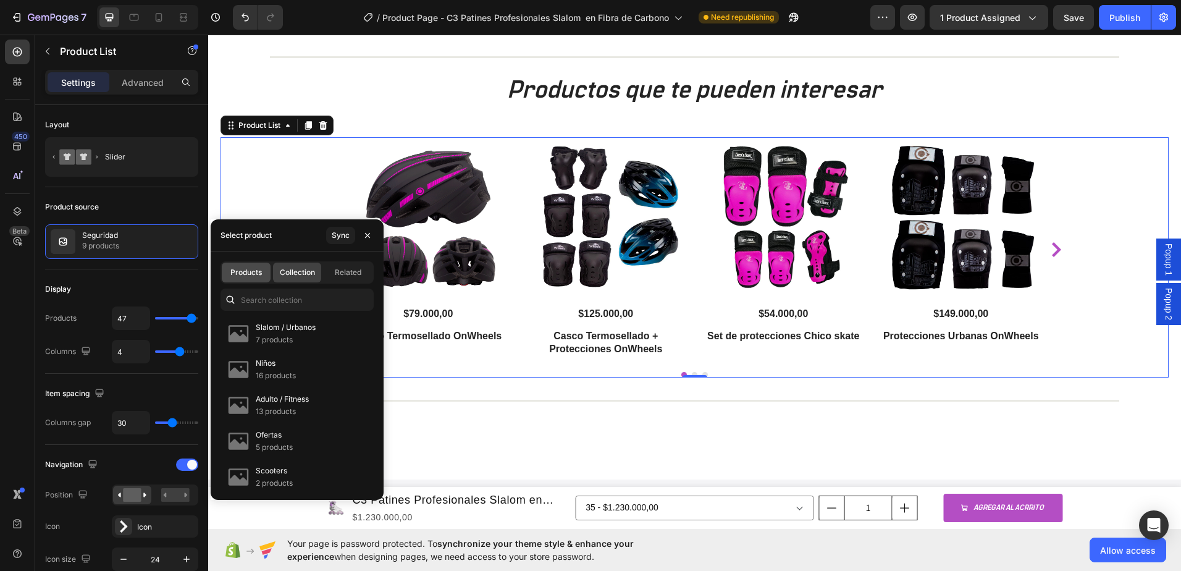
click at [240, 274] on span "Products" at bounding box center [246, 272] width 32 height 11
type input "4"
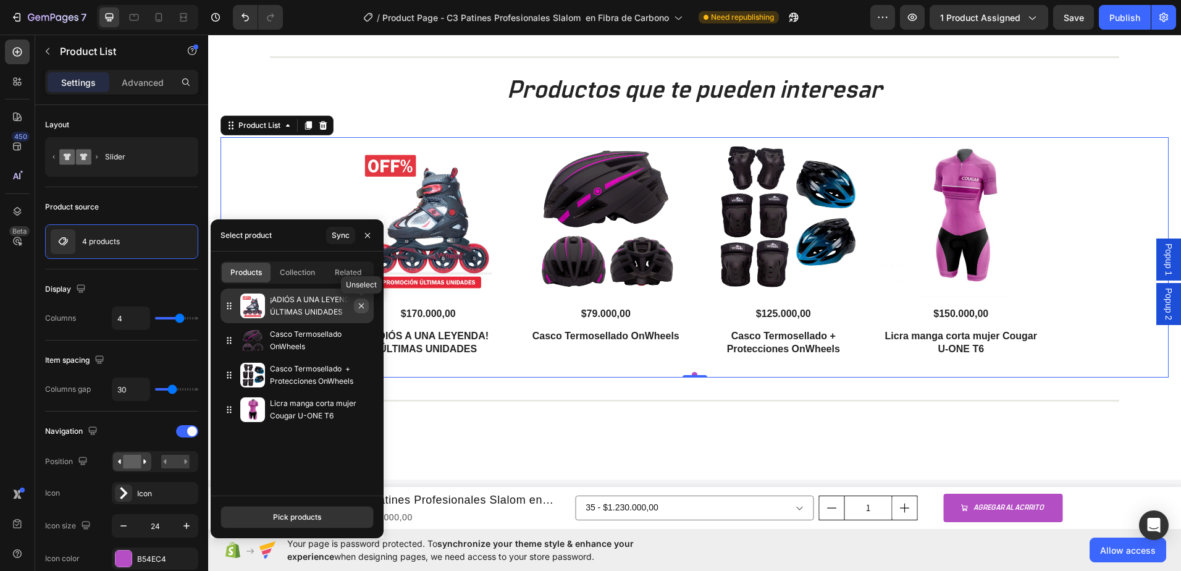
click at [363, 307] on icon "button" at bounding box center [361, 306] width 10 height 10
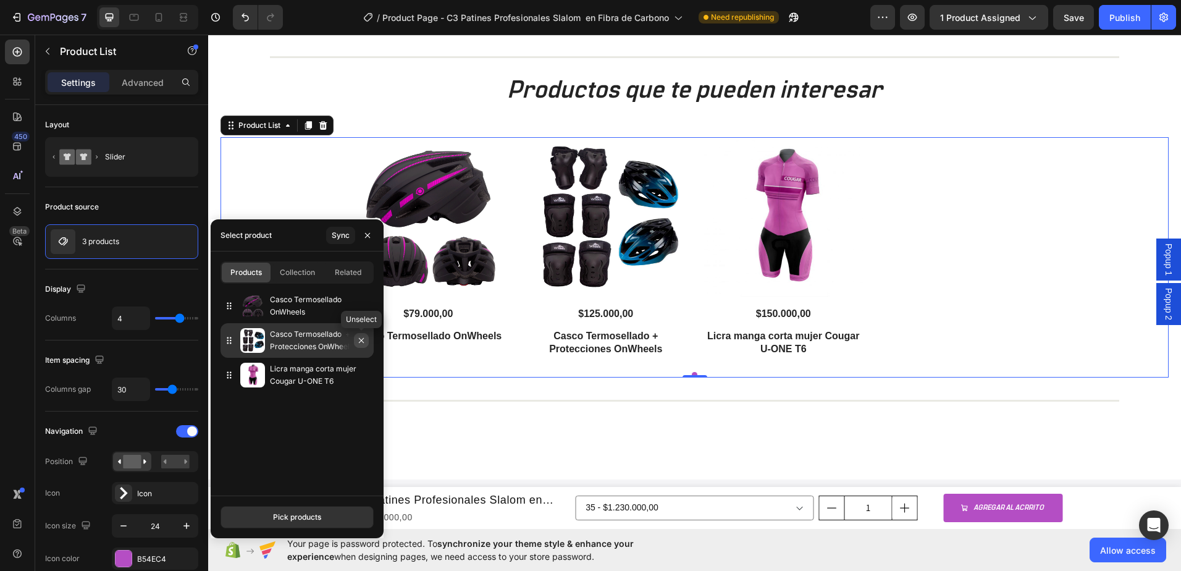
click at [363, 341] on icon "button" at bounding box center [361, 340] width 10 height 10
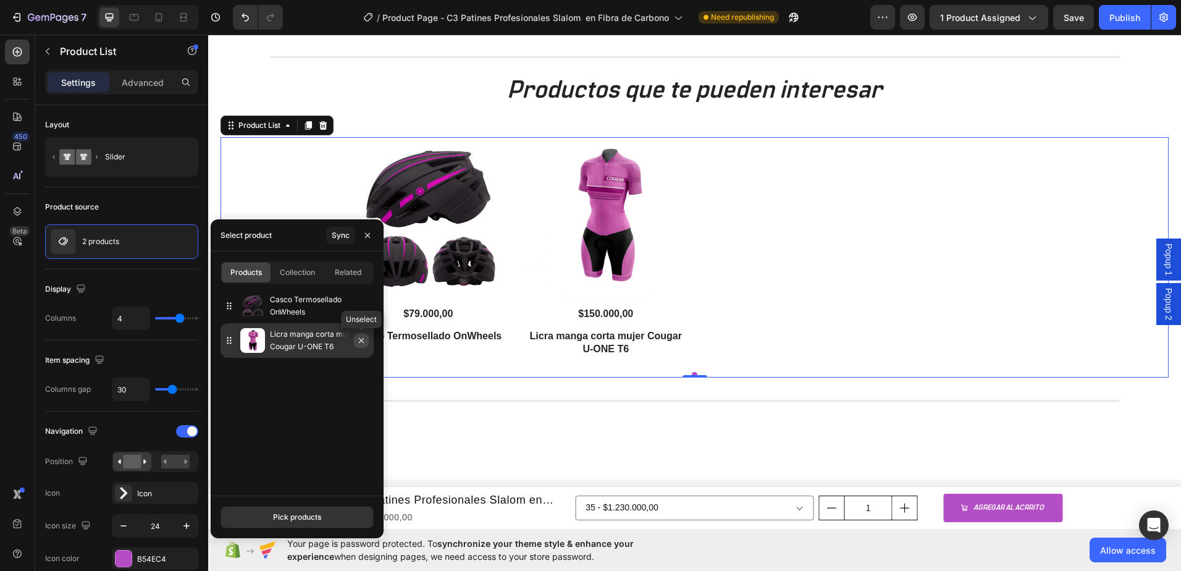
click at [363, 342] on icon "button" at bounding box center [361, 340] width 10 height 10
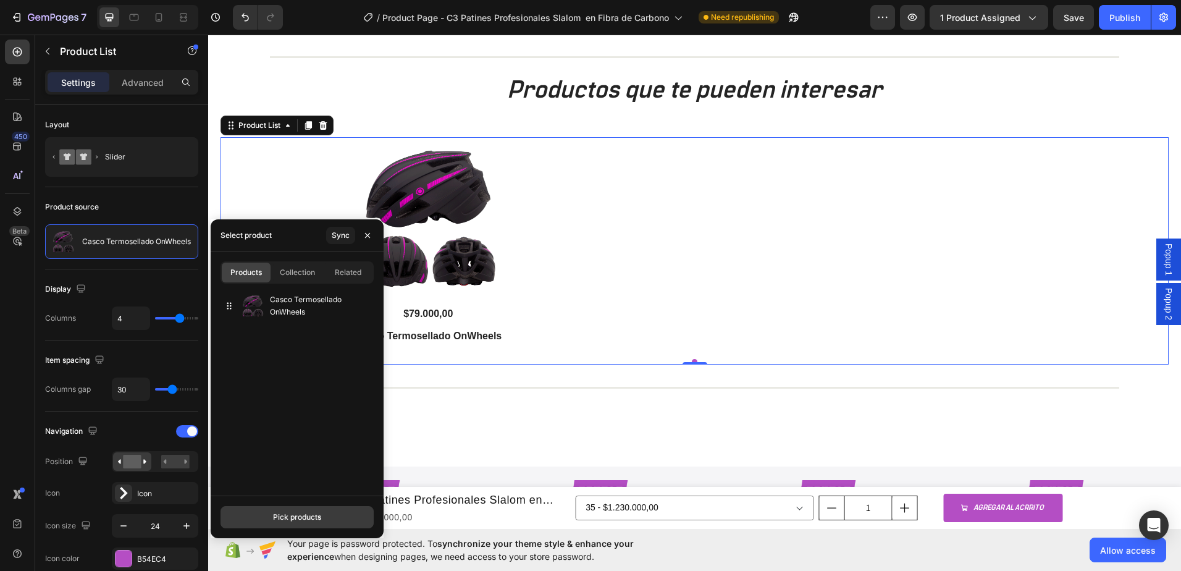
click at [287, 522] on div "Pick products" at bounding box center [297, 517] width 48 height 11
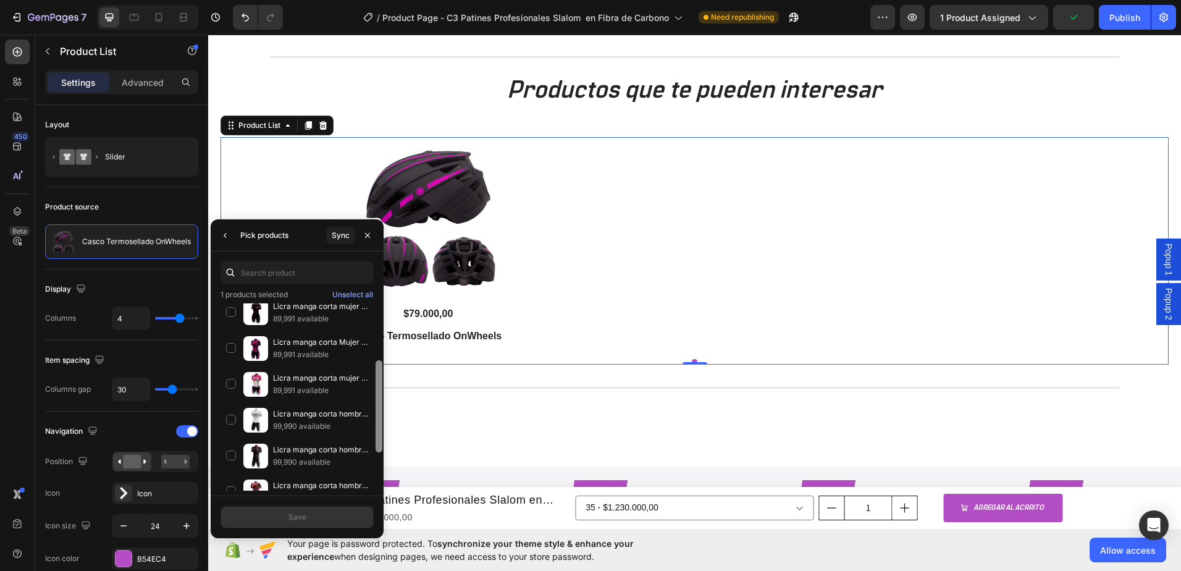
drag, startPoint x: 380, startPoint y: 330, endPoint x: 375, endPoint y: 411, distance: 81.1
click at [375, 411] on div at bounding box center [378, 385] width 9 height 187
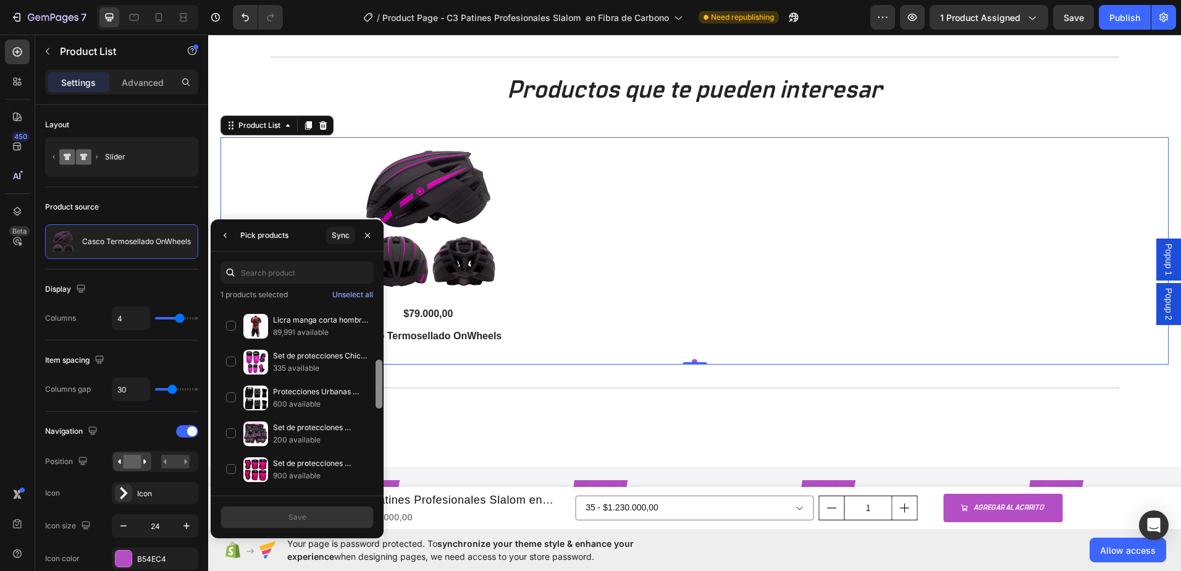
drag, startPoint x: 380, startPoint y: 355, endPoint x: 377, endPoint y: 400, distance: 45.2
click at [377, 400] on div at bounding box center [379, 384] width 7 height 49
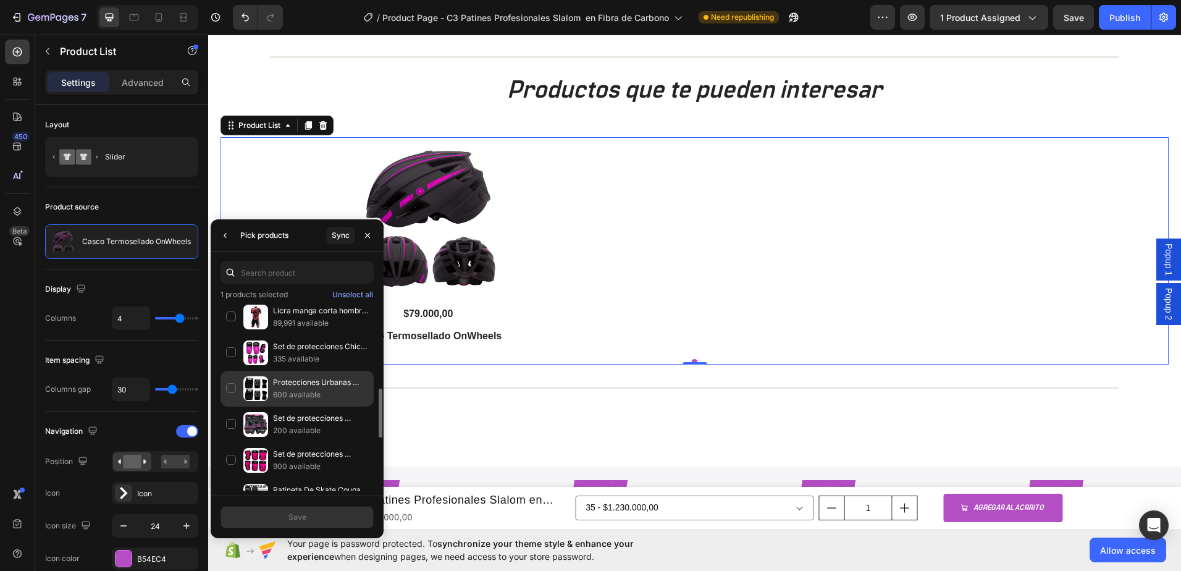
click at [230, 407] on div "Protecciones Urbanas OnWheels 600 available" at bounding box center [297, 425] width 153 height 36
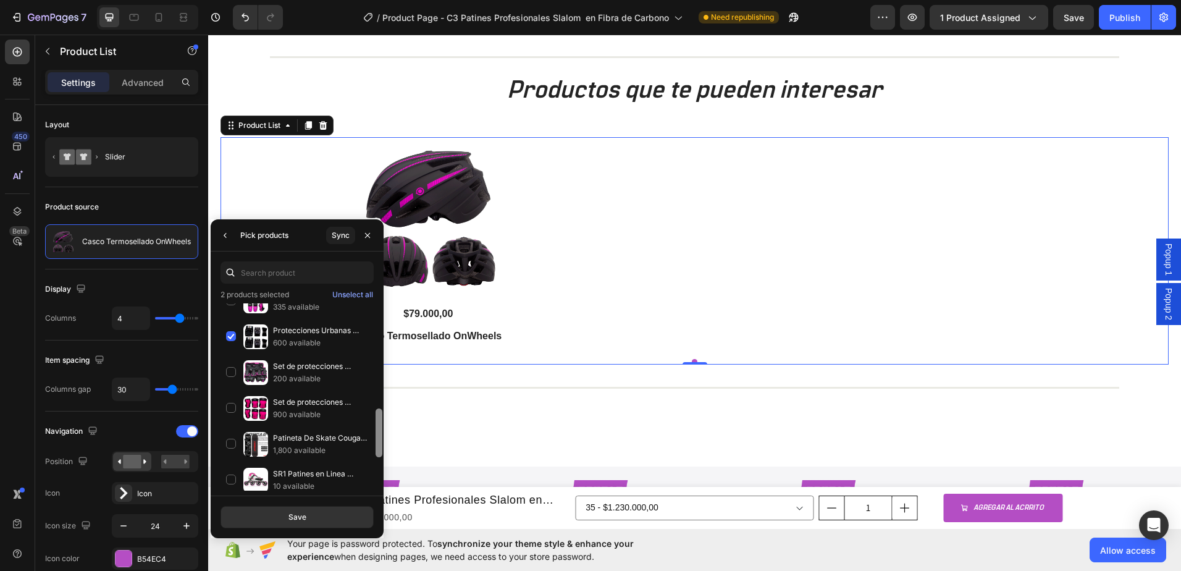
scroll to position [393, 0]
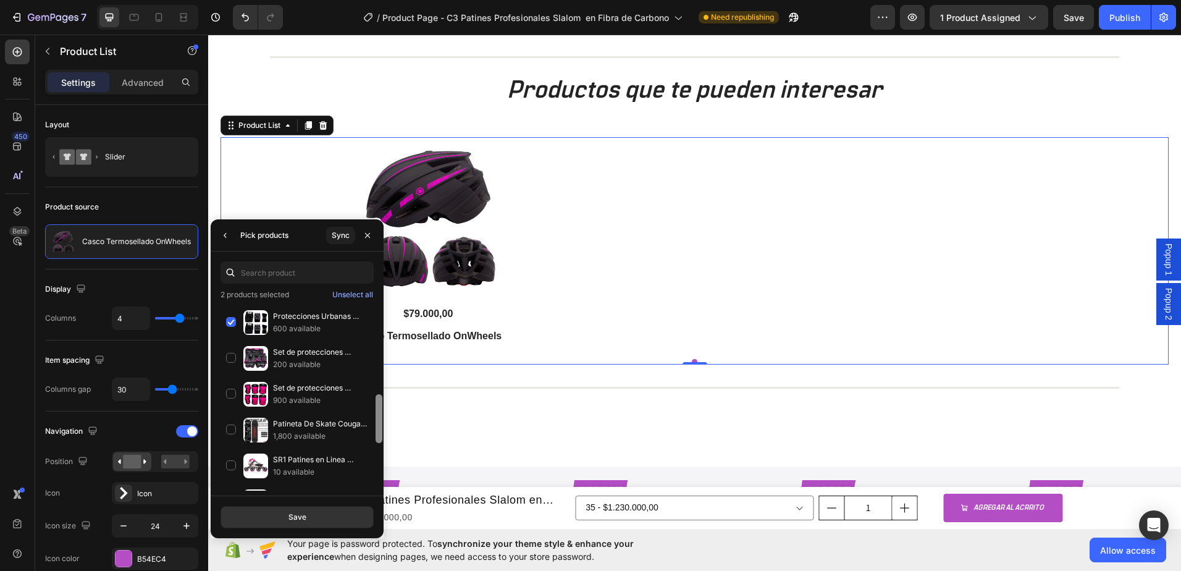
drag, startPoint x: 378, startPoint y: 397, endPoint x: 382, endPoint y: 414, distance: 17.7
click at [382, 414] on div at bounding box center [379, 418] width 7 height 49
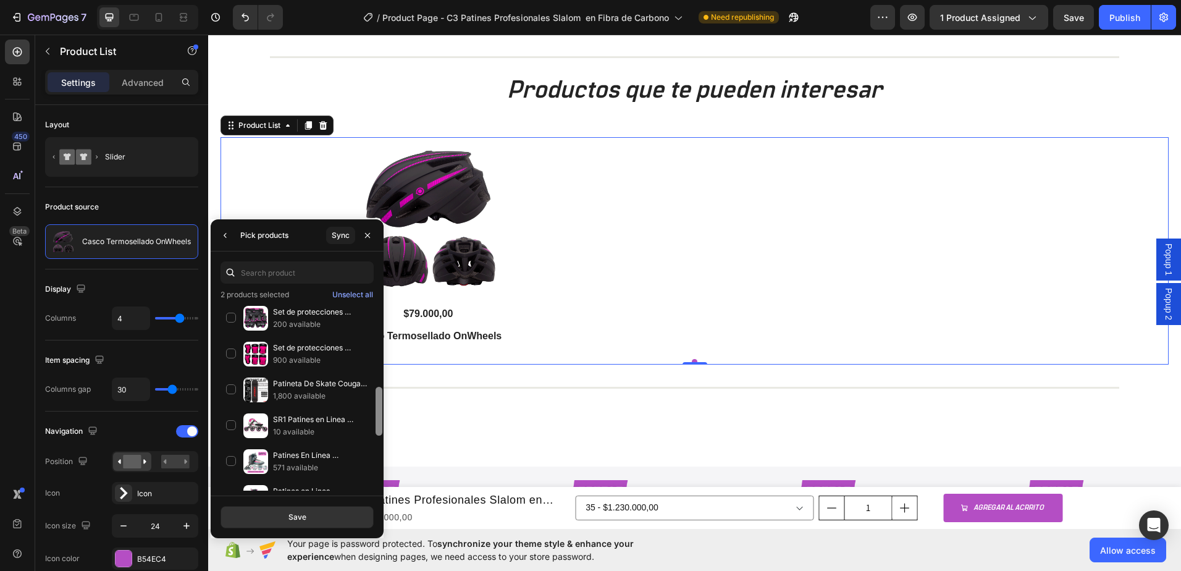
scroll to position [440, 0]
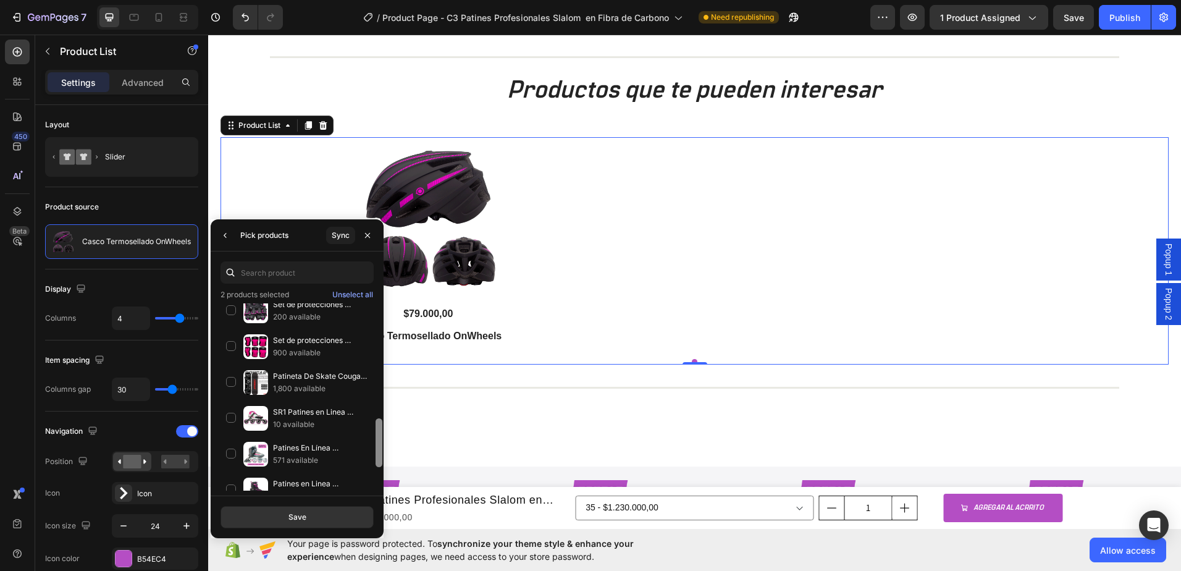
drag, startPoint x: 377, startPoint y: 414, endPoint x: 377, endPoint y: 426, distance: 12.4
click at [377, 426] on div at bounding box center [379, 442] width 7 height 49
click at [232, 364] on div "Set de protecciones Onwheels Regular Fit 900 available" at bounding box center [297, 382] width 153 height 36
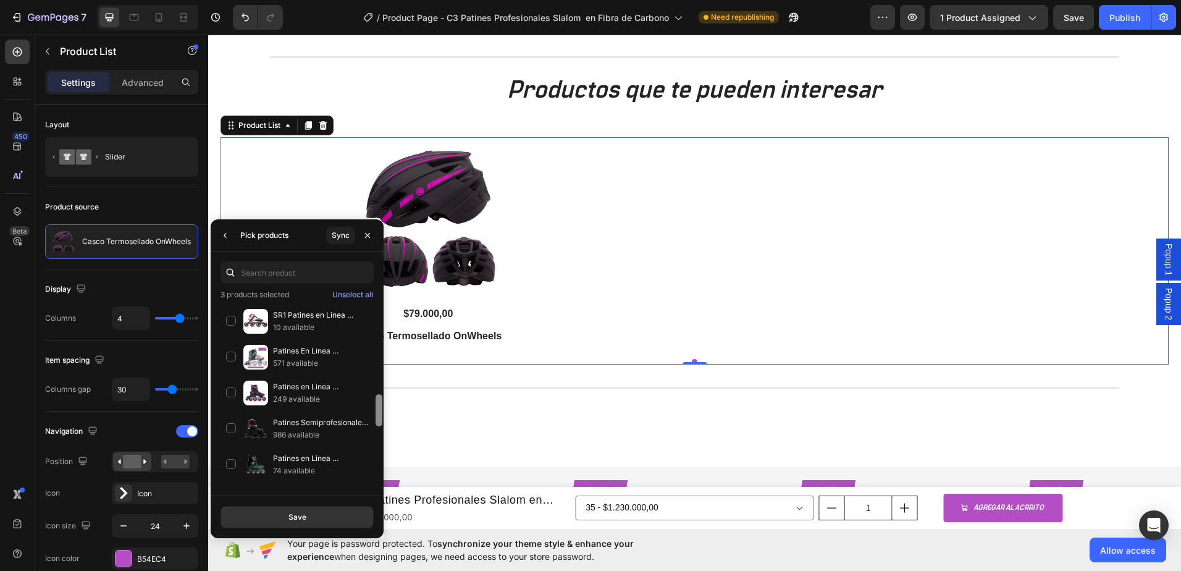
scroll to position [540, 0]
drag, startPoint x: 379, startPoint y: 429, endPoint x: 376, endPoint y: 455, distance: 26.7
click at [376, 455] on div at bounding box center [378, 396] width 9 height 187
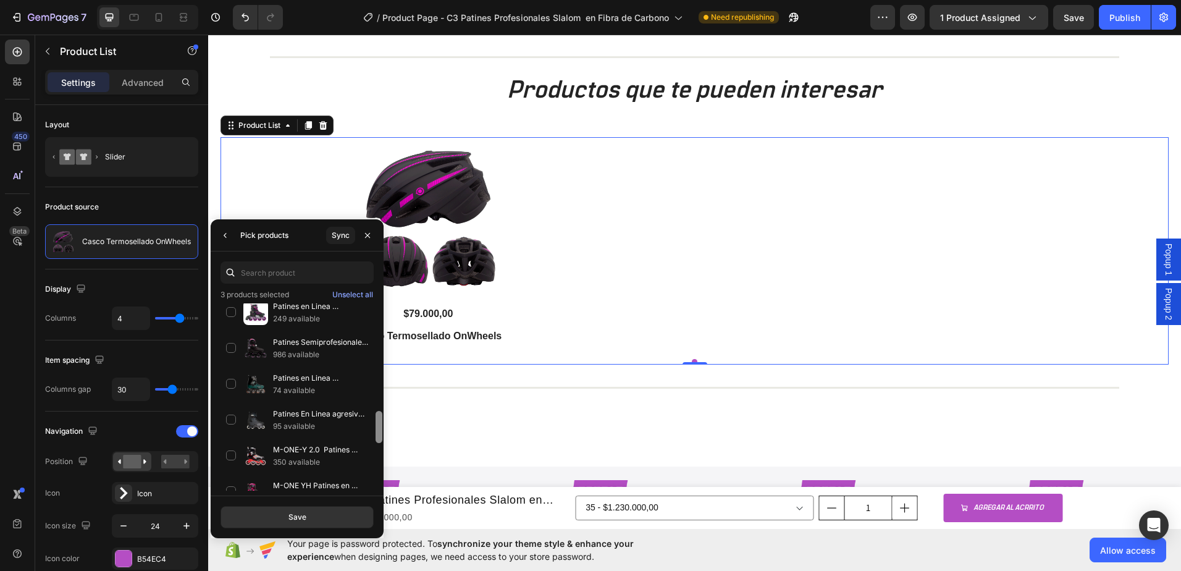
scroll to position [621, 0]
drag, startPoint x: 377, startPoint y: 407, endPoint x: 381, endPoint y: 421, distance: 14.7
click at [381, 421] on div at bounding box center [379, 427] width 7 height 32
click at [230, 398] on div "Patines en Linea Semiprofesionales Slalom MZS7001 74 available" at bounding box center [297, 416] width 153 height 36
click at [232, 470] on div "M-ONE-Y 2.0 Patines Profesionales Slalom en Fibra de Carbono 350 available" at bounding box center [297, 488] width 153 height 36
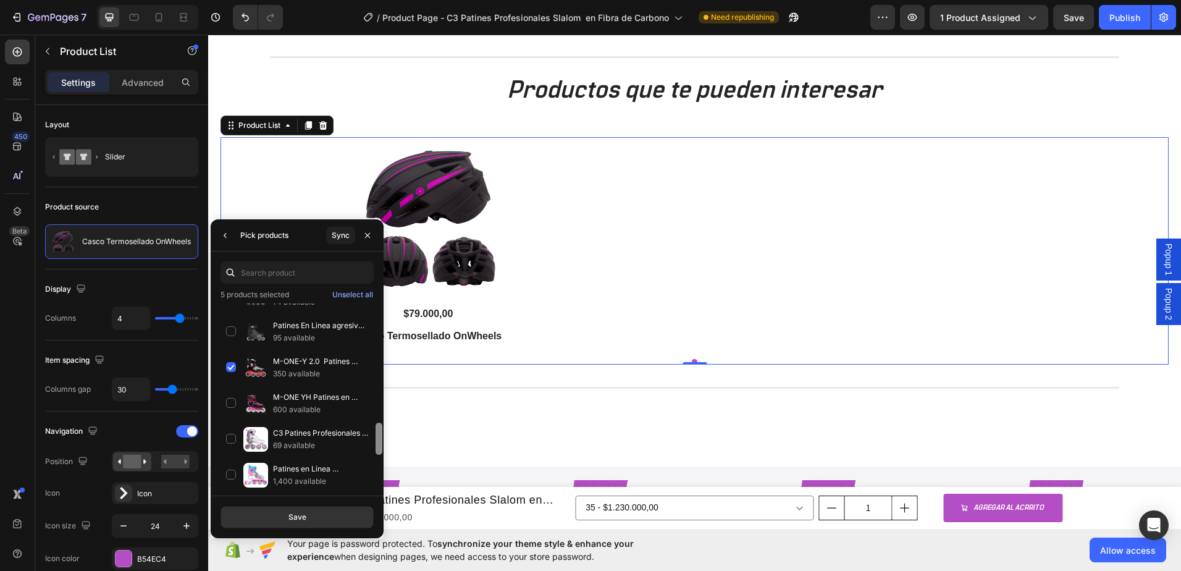
scroll to position [720, 0]
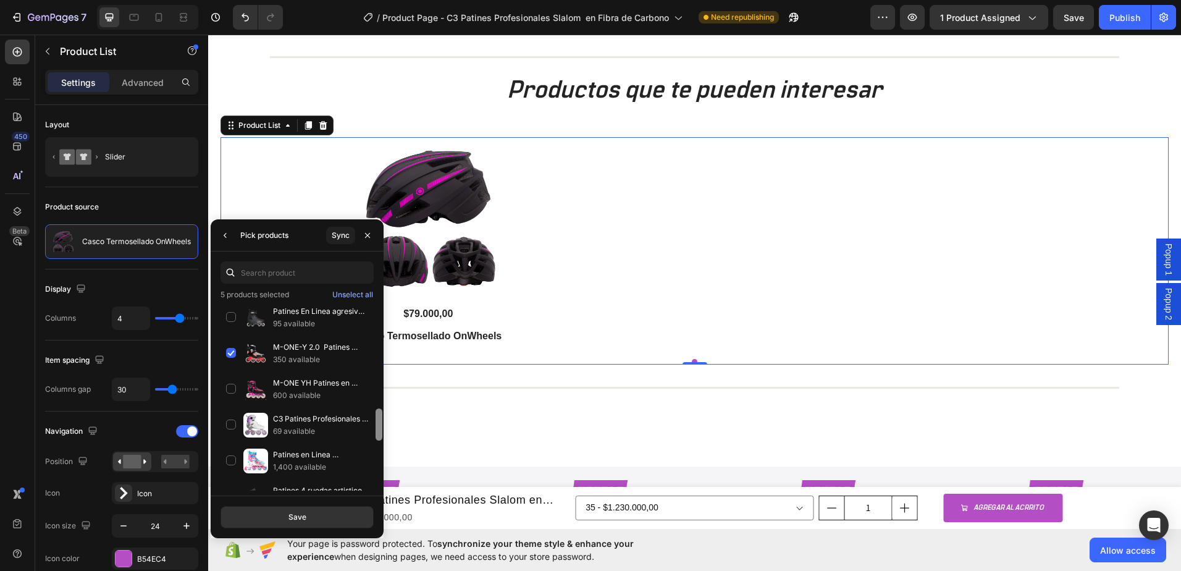
drag, startPoint x: 377, startPoint y: 423, endPoint x: 378, endPoint y: 440, distance: 17.3
click at [378, 440] on div at bounding box center [379, 424] width 7 height 32
click at [228, 407] on div "M-ONE YH Patines en Linea en Fibra de Carbono 600 available" at bounding box center [297, 425] width 153 height 36
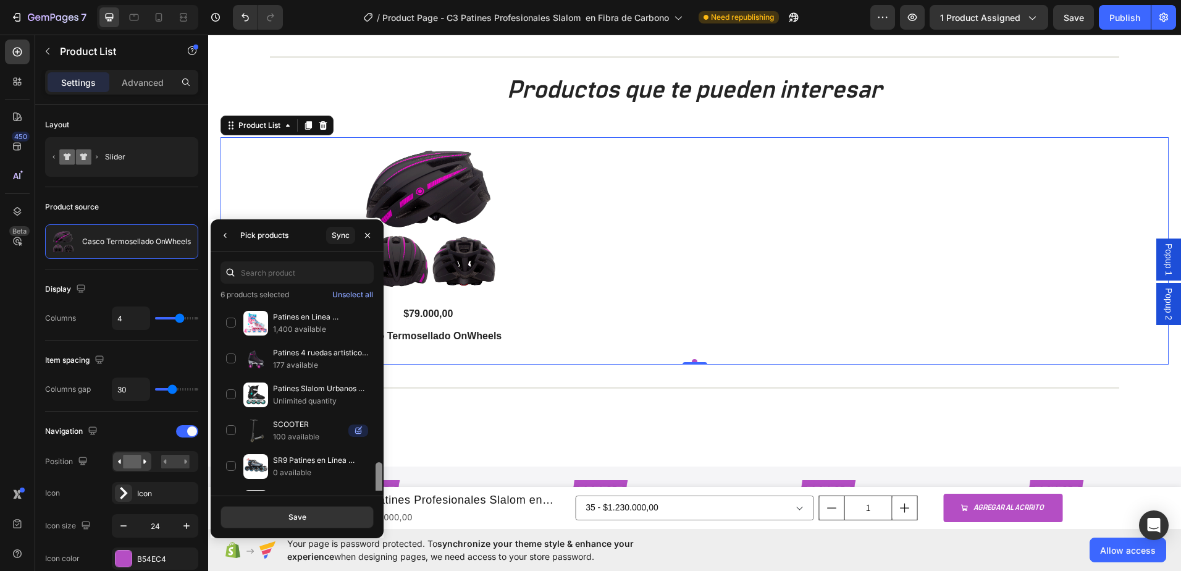
scroll to position [869, 0]
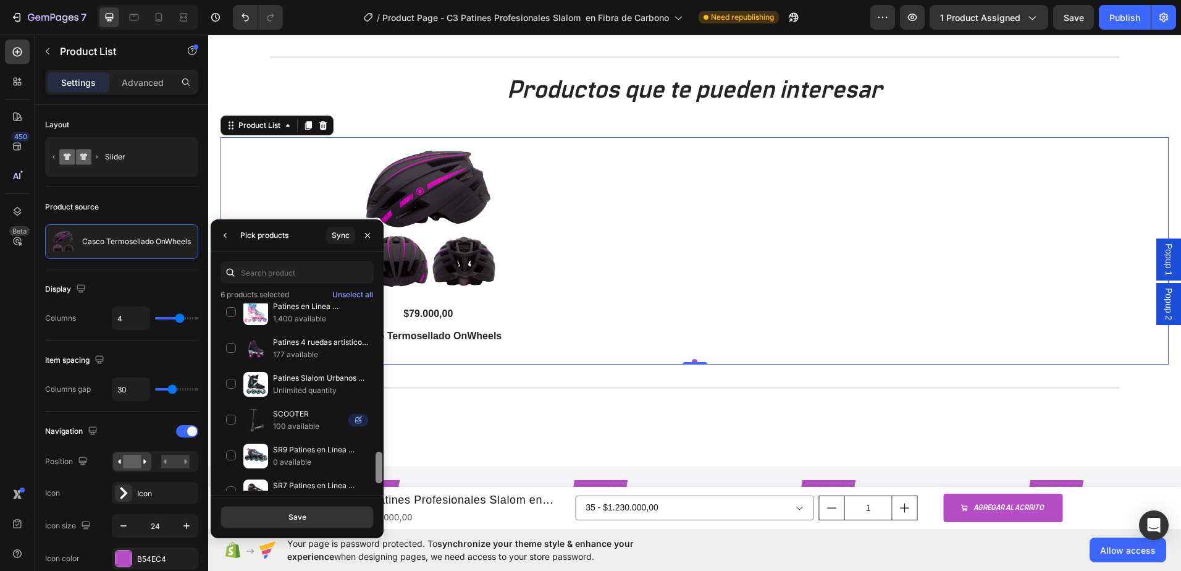
drag, startPoint x: 379, startPoint y: 437, endPoint x: 375, endPoint y: 463, distance: 26.2
click at [375, 463] on div at bounding box center [378, 396] width 9 height 187
click at [232, 402] on div "Patines Slalom Urbanos COUGAR 307C Unlimited quantity" at bounding box center [297, 420] width 153 height 36
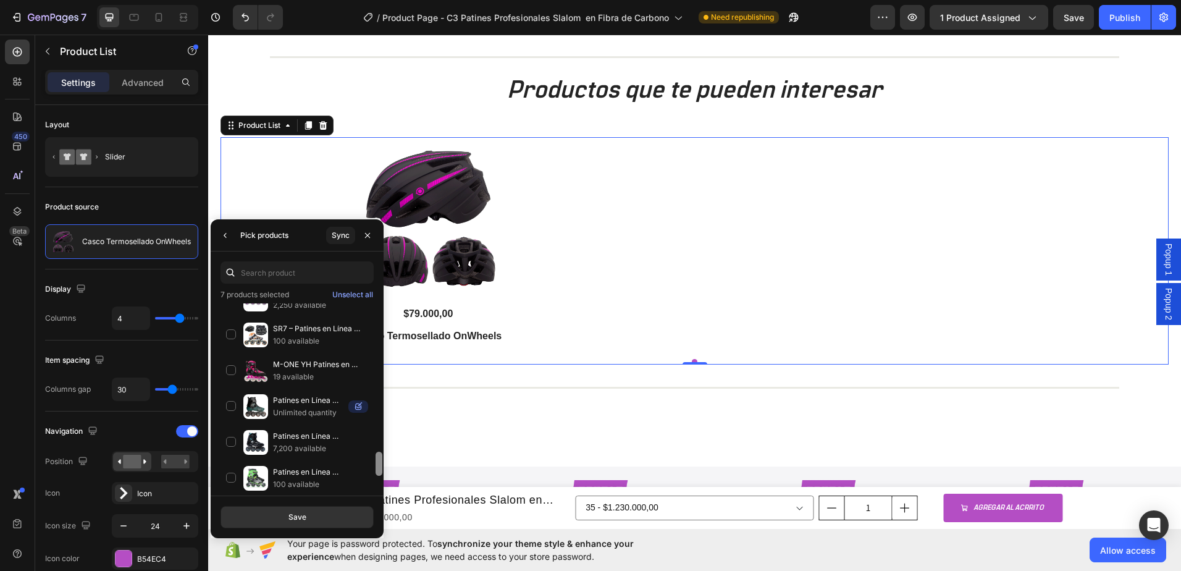
scroll to position [1142, 0]
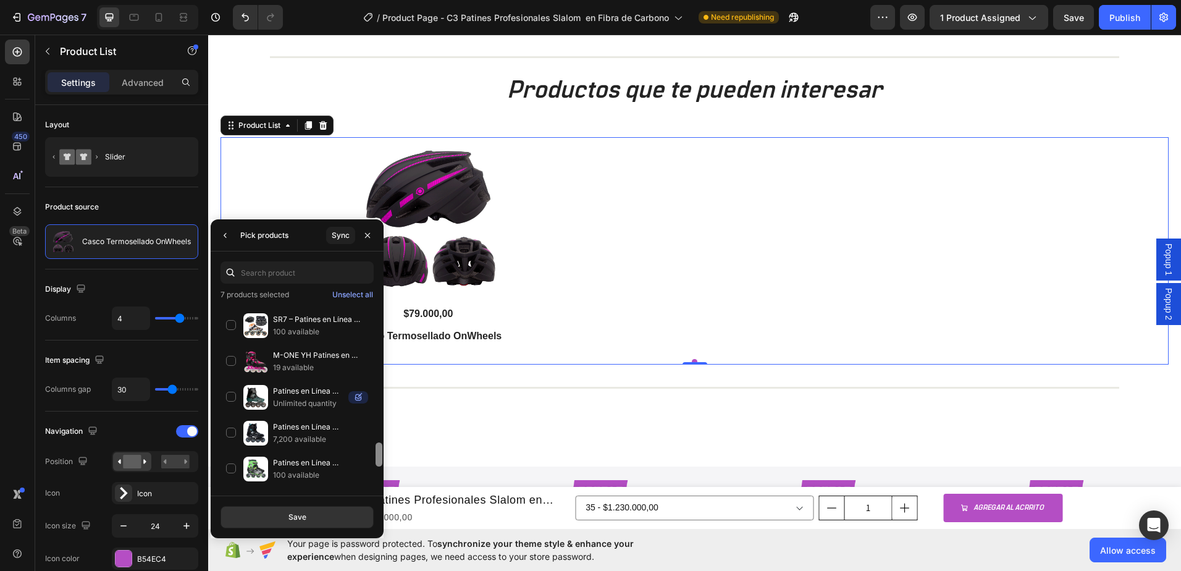
drag, startPoint x: 379, startPoint y: 423, endPoint x: 377, endPoint y: 459, distance: 35.9
click at [377, 459] on div at bounding box center [379, 454] width 7 height 24
click at [233, 451] on div "Patines en Línea Semiprofesionales Slalom MZS509 7,200 available" at bounding box center [297, 469] width 153 height 36
click at [326, 526] on button "Save" at bounding box center [297, 517] width 153 height 22
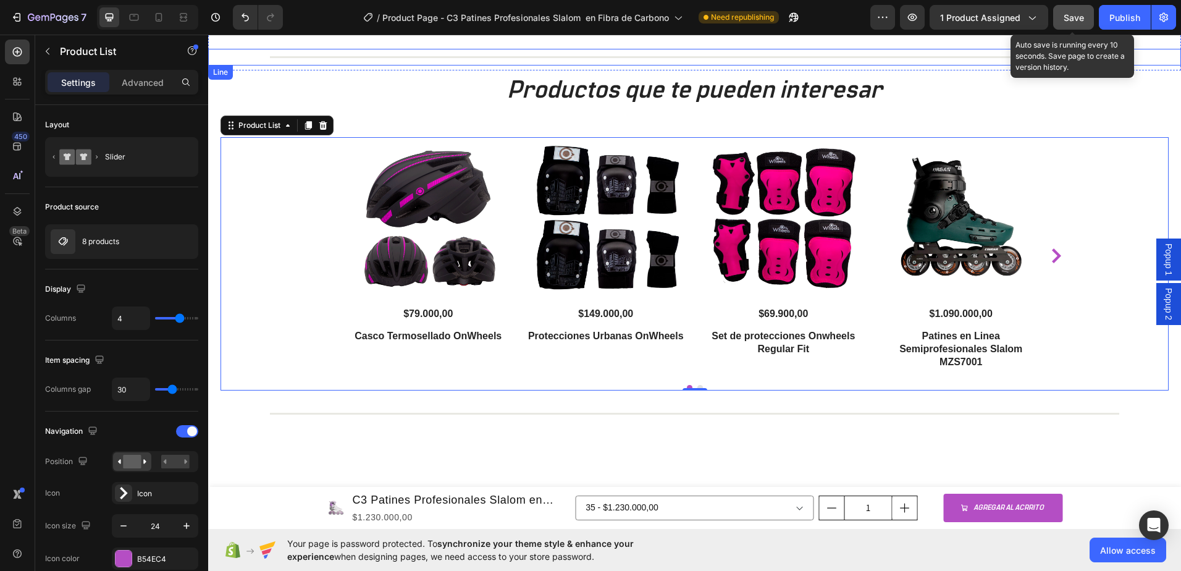
click at [1062, 27] on button "Save" at bounding box center [1073, 17] width 41 height 25
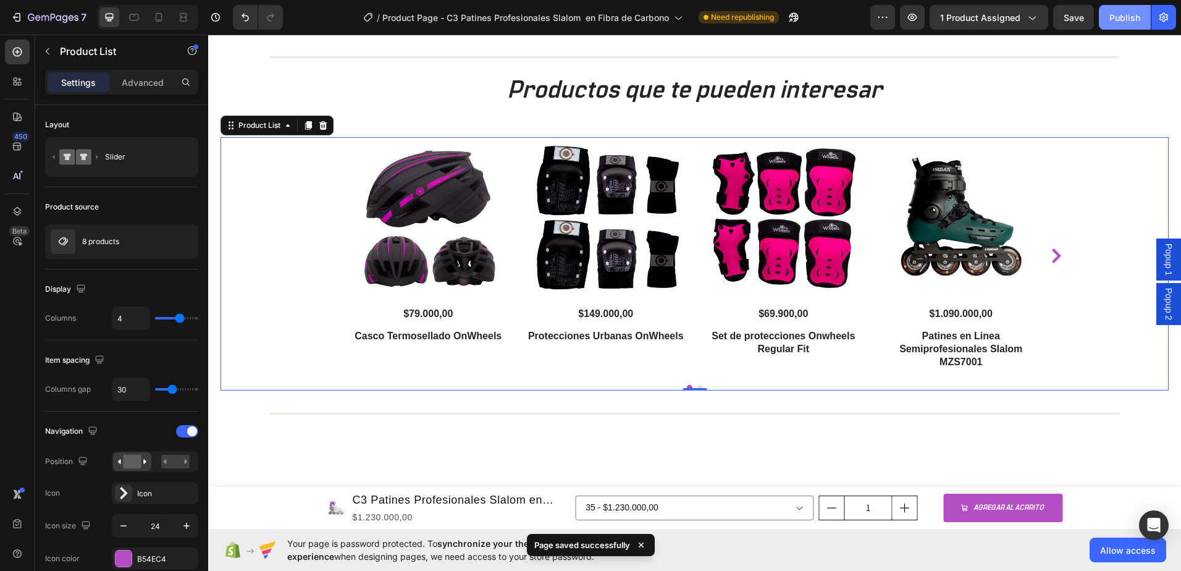
click at [1132, 23] on div "Publish" at bounding box center [1125, 17] width 31 height 13
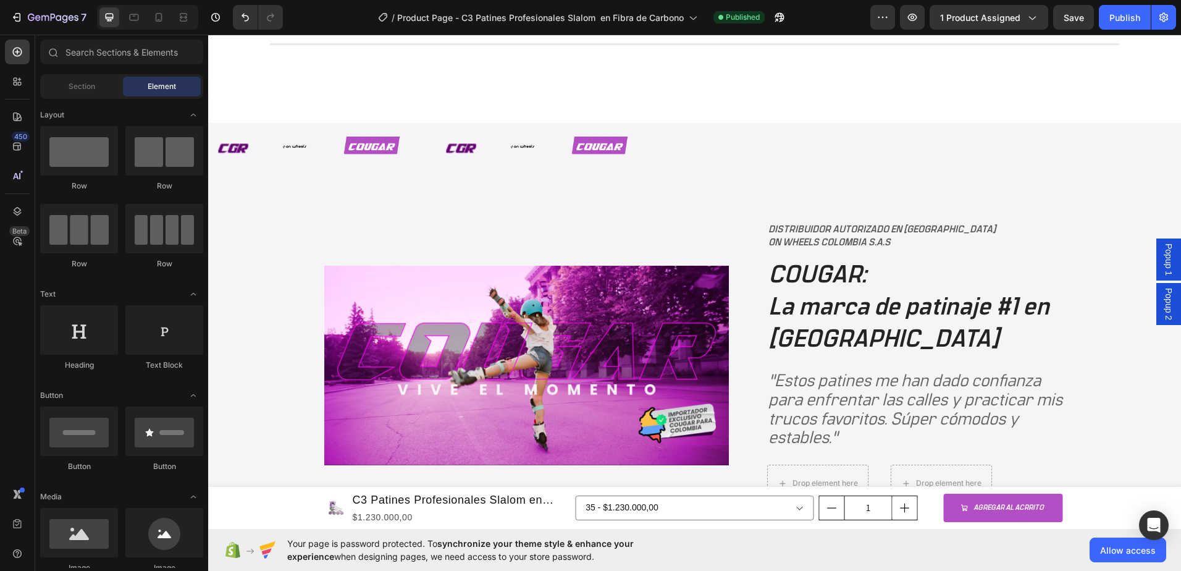
scroll to position [2191, 0]
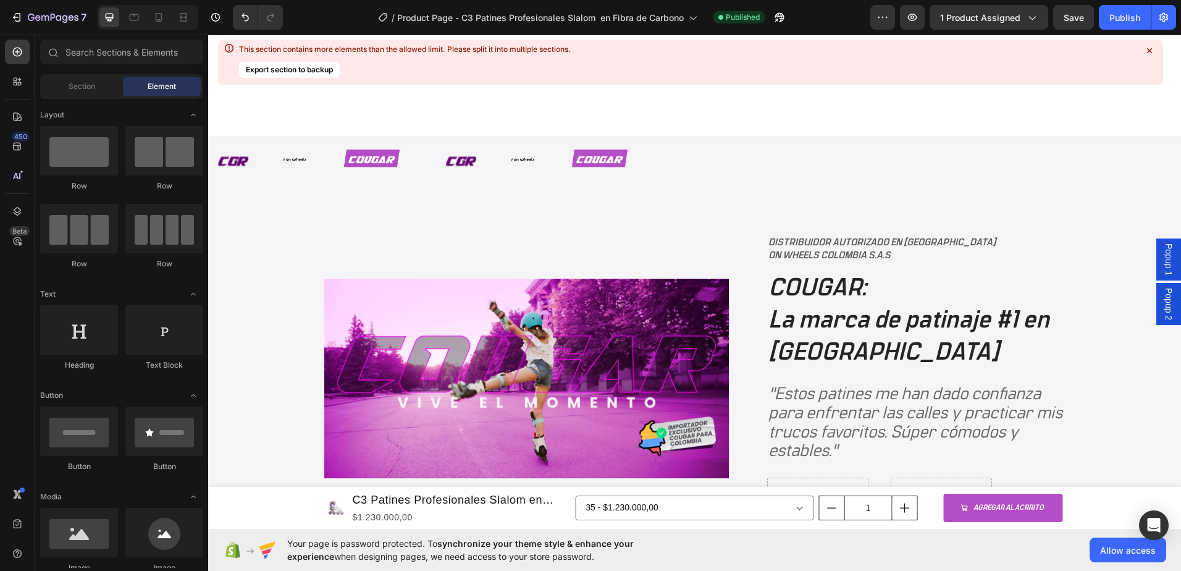
click at [1163, 271] on span "Popup 1" at bounding box center [1169, 259] width 12 height 32
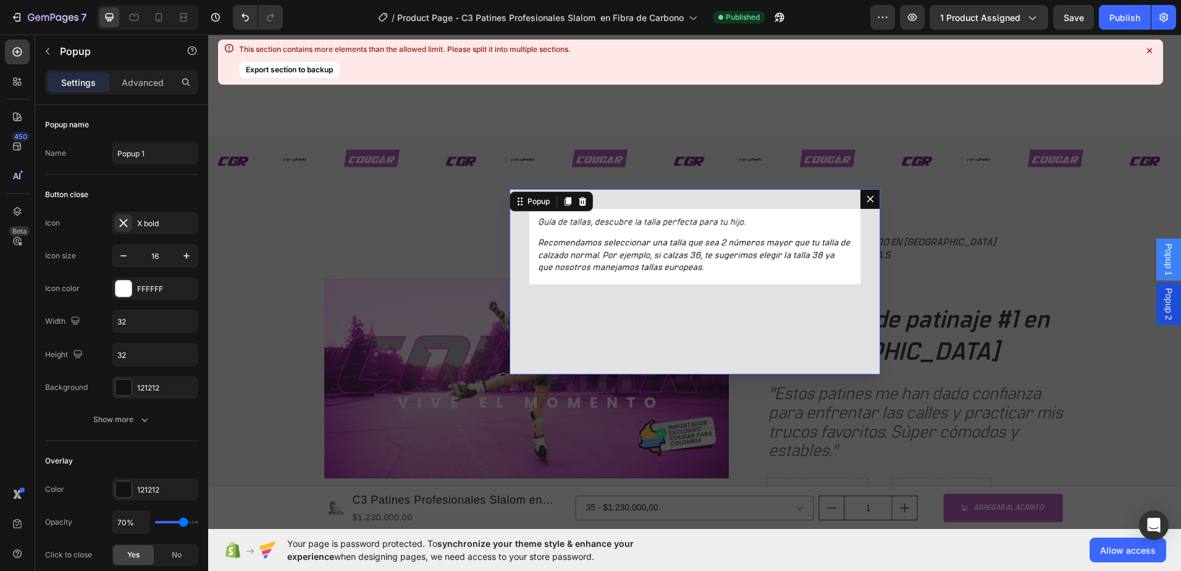
scroll to position [1895, 0]
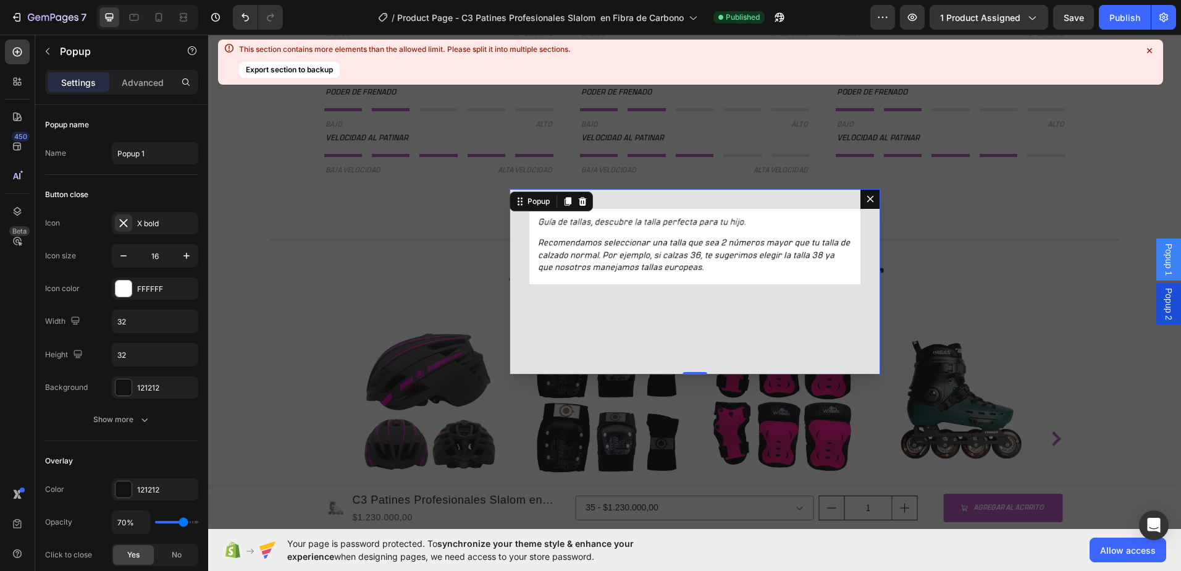
click at [867, 198] on icon "Dialog content" at bounding box center [870, 199] width 7 height 7
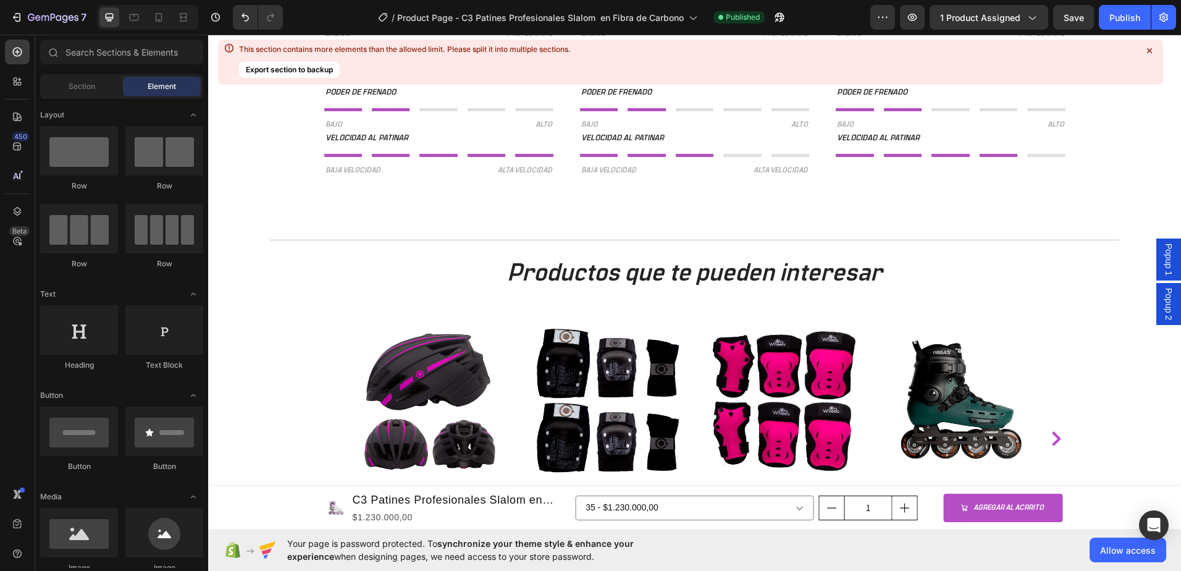
click at [1163, 266] on span "Popup 1" at bounding box center [1169, 259] width 12 height 32
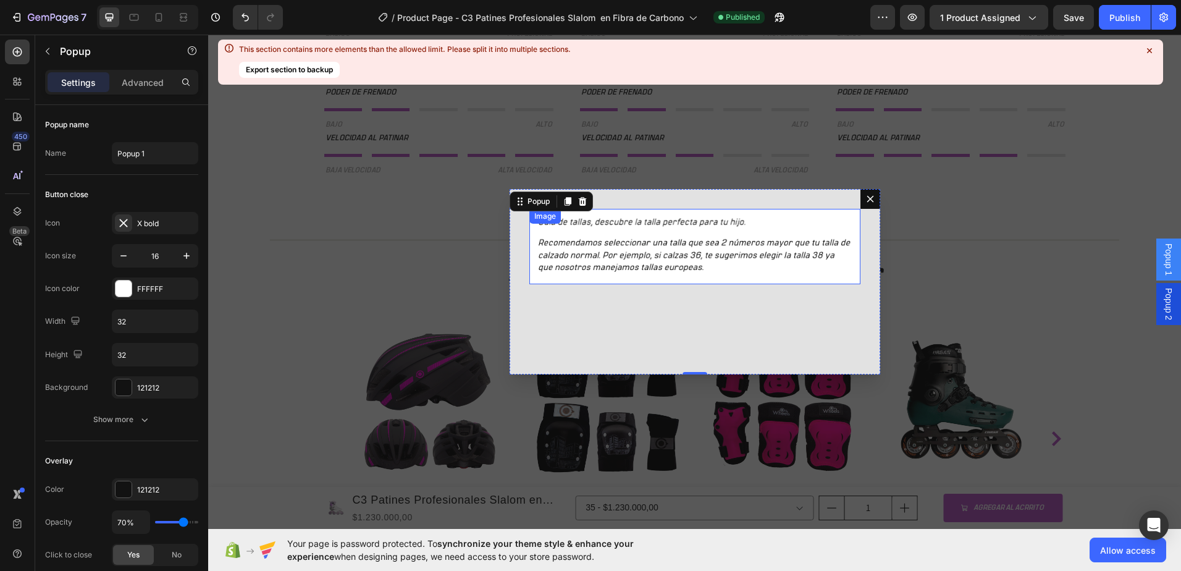
click at [584, 257] on img "Dialog body" at bounding box center [694, 246] width 331 height 75
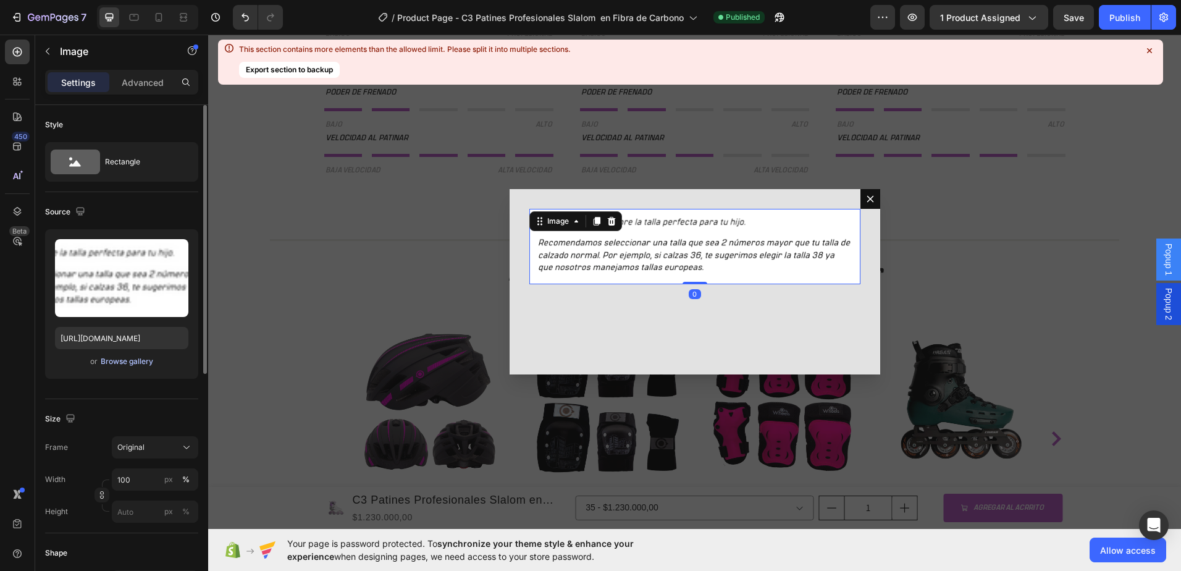
click at [129, 362] on div "Browse gallery" at bounding box center [127, 361] width 53 height 11
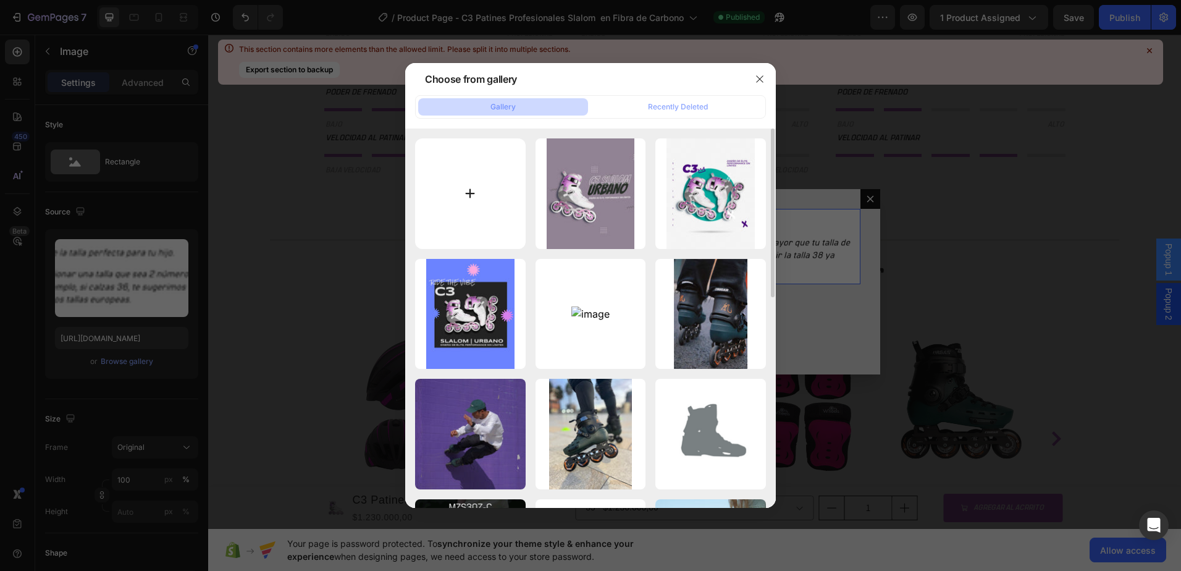
click at [459, 198] on input "file" at bounding box center [470, 193] width 111 height 111
type input "C:\fakepath\TABLA-tallas-7001.png"
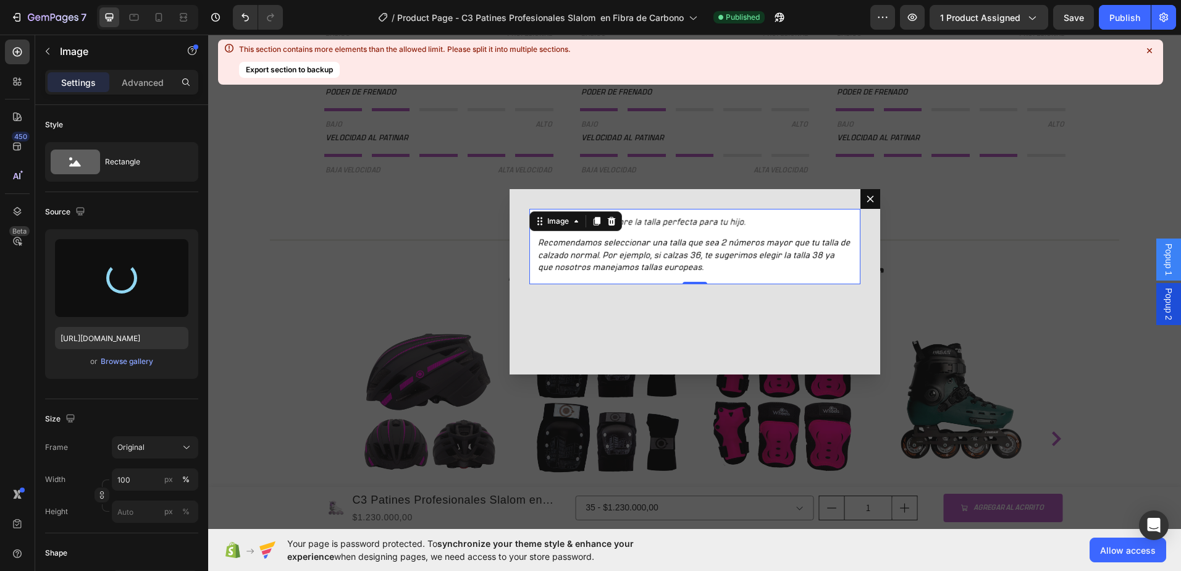
type input "[URL][DOMAIN_NAME]"
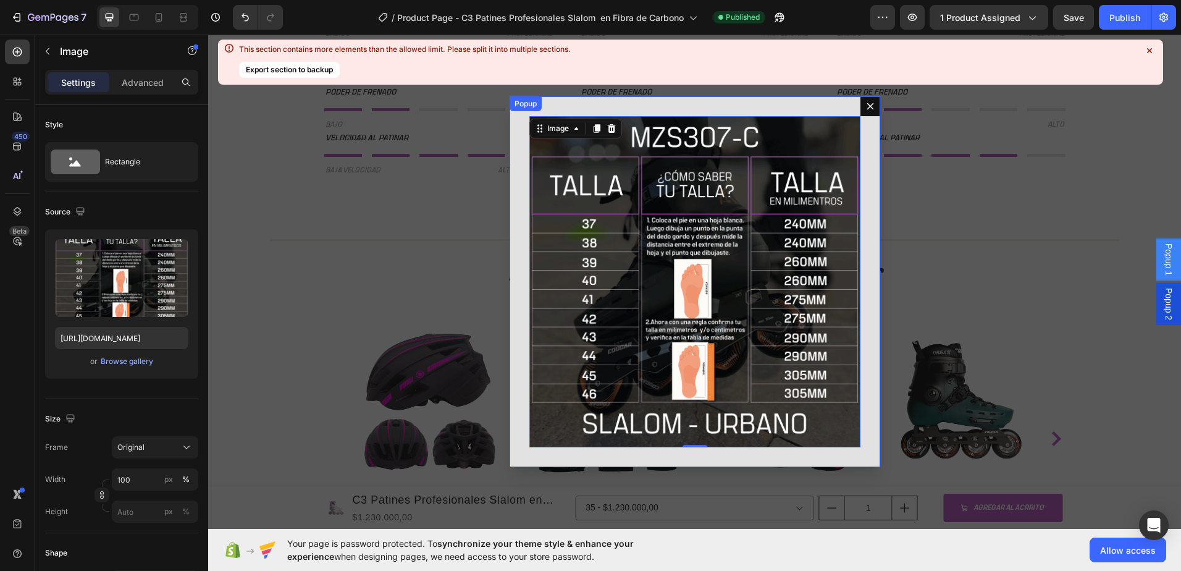
click at [859, 198] on div "Image 0" at bounding box center [695, 281] width 371 height 371
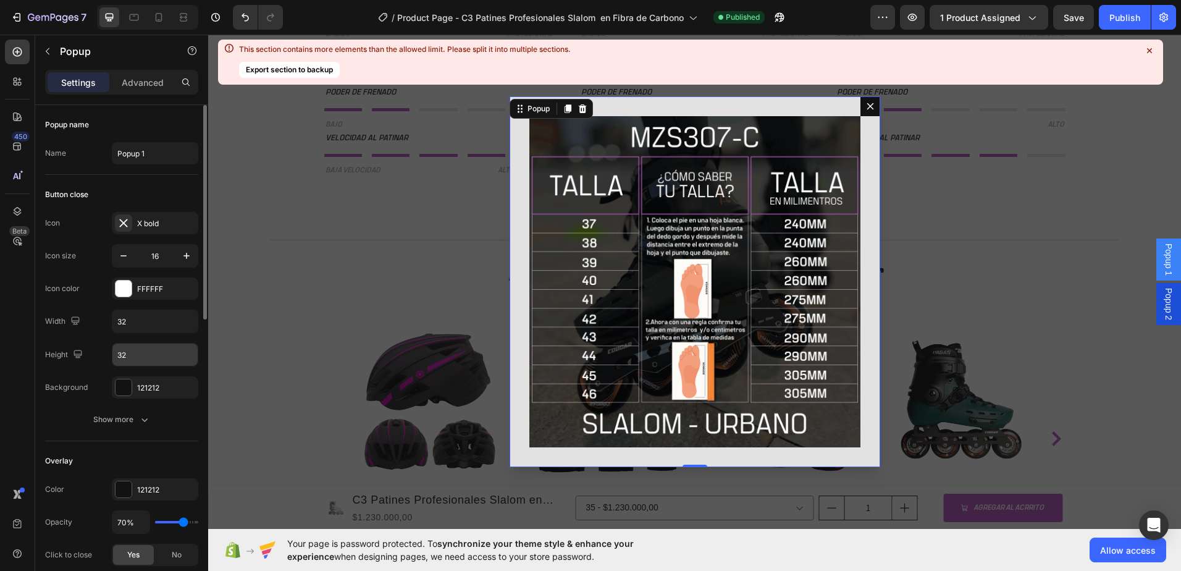
scroll to position [124, 0]
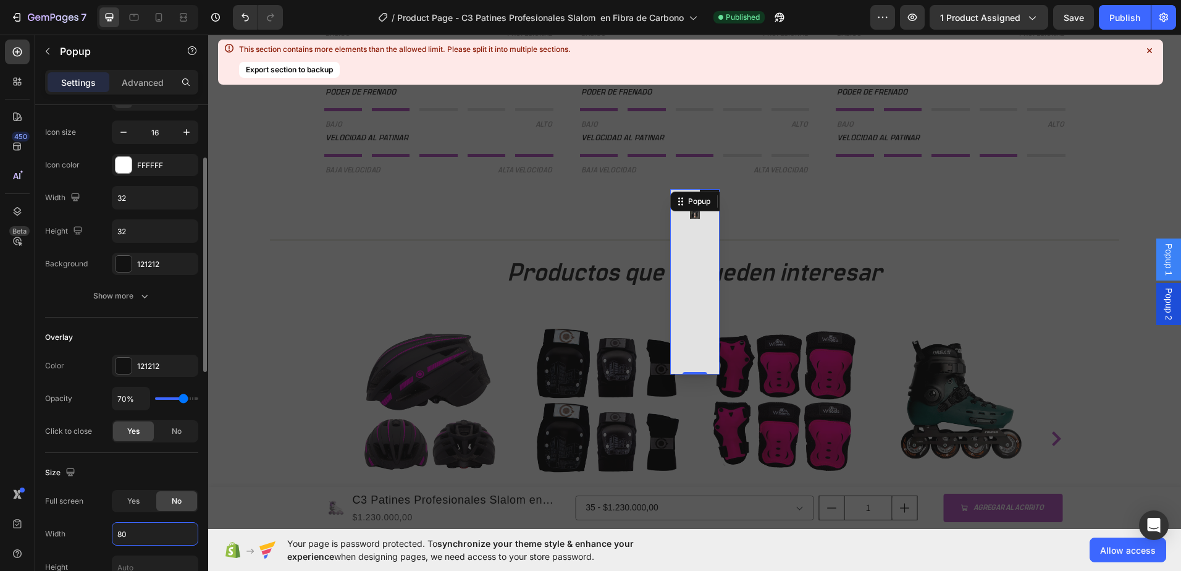
type input "800"
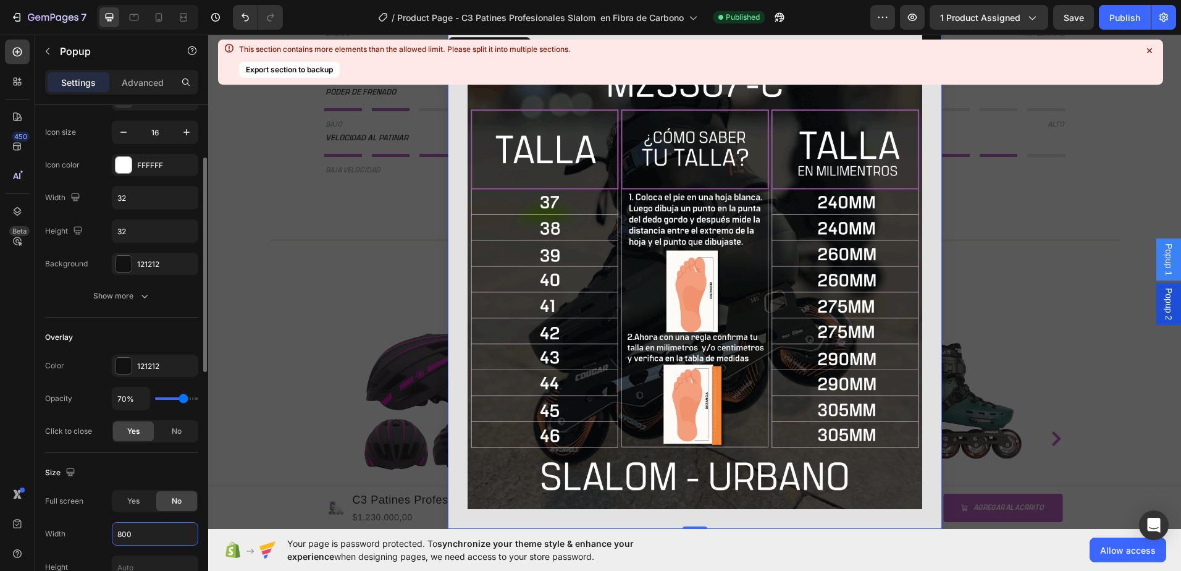
scroll to position [247, 0]
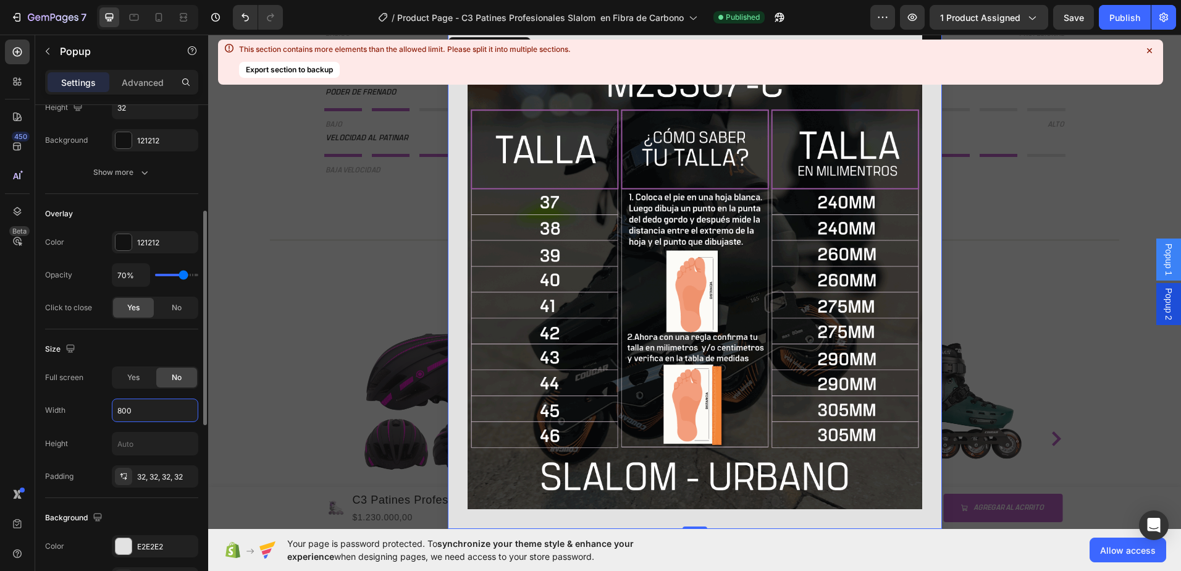
click at [278, 201] on div "Backdrop" at bounding box center [694, 282] width 973 height 494
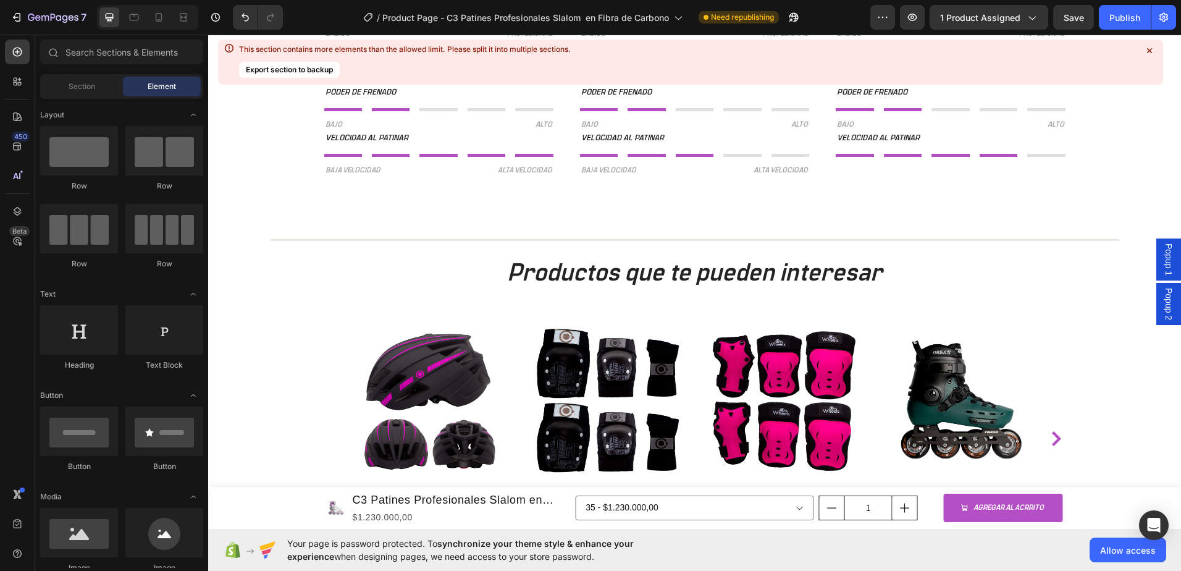
click at [1083, 21] on span "Save" at bounding box center [1074, 17] width 20 height 11
click at [1125, 26] on button "Publish" at bounding box center [1125, 17] width 52 height 25
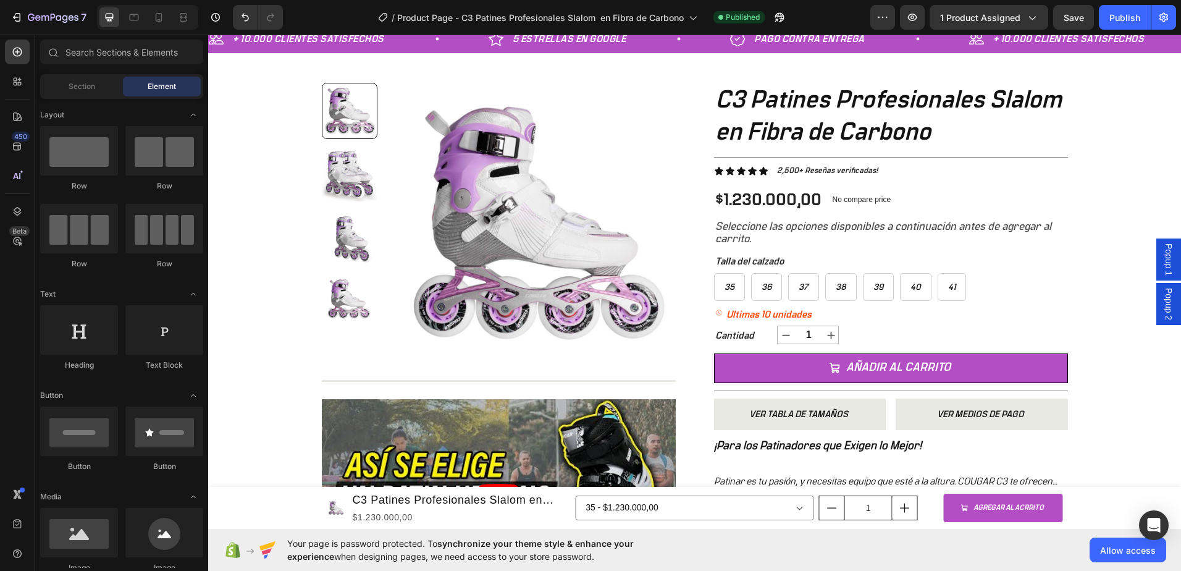
scroll to position [0, 0]
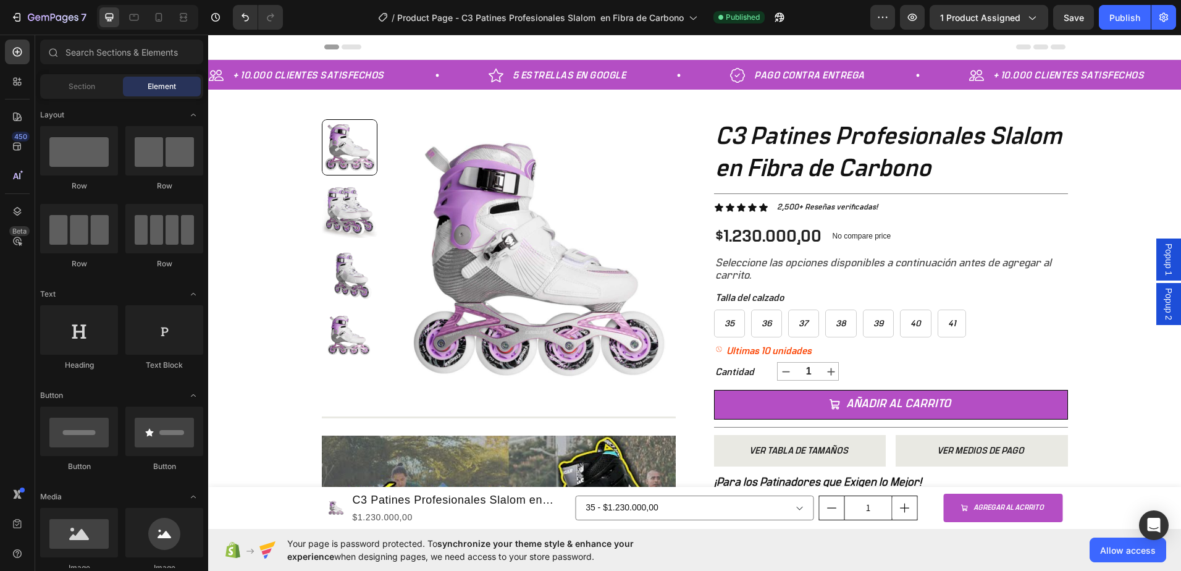
drag, startPoint x: 1176, startPoint y: 315, endPoint x: 1077, endPoint y: 44, distance: 288.9
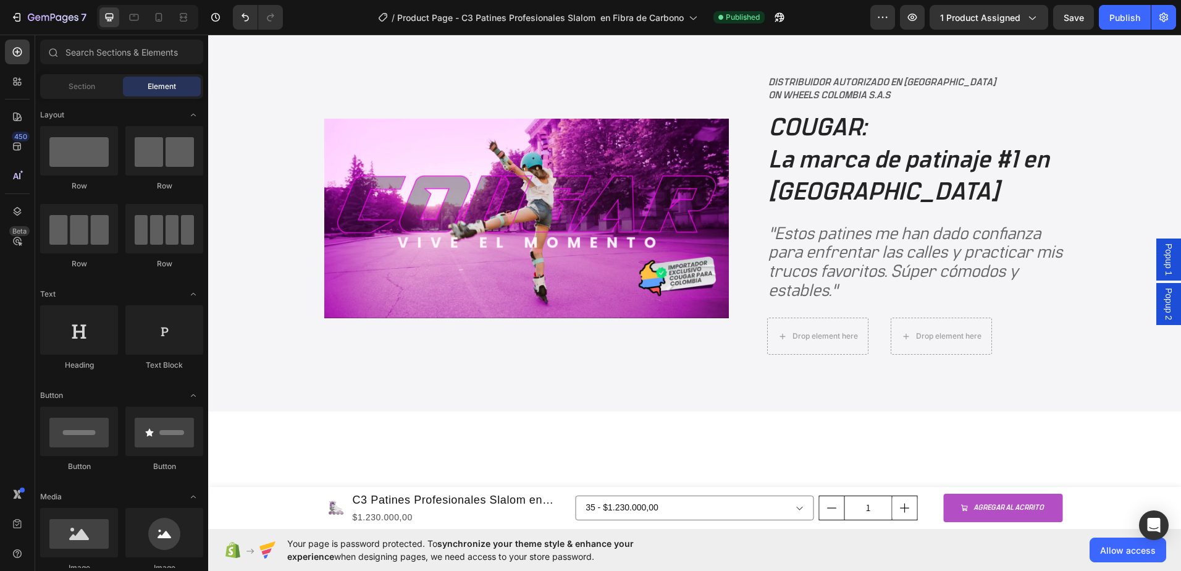
scroll to position [2488, 0]
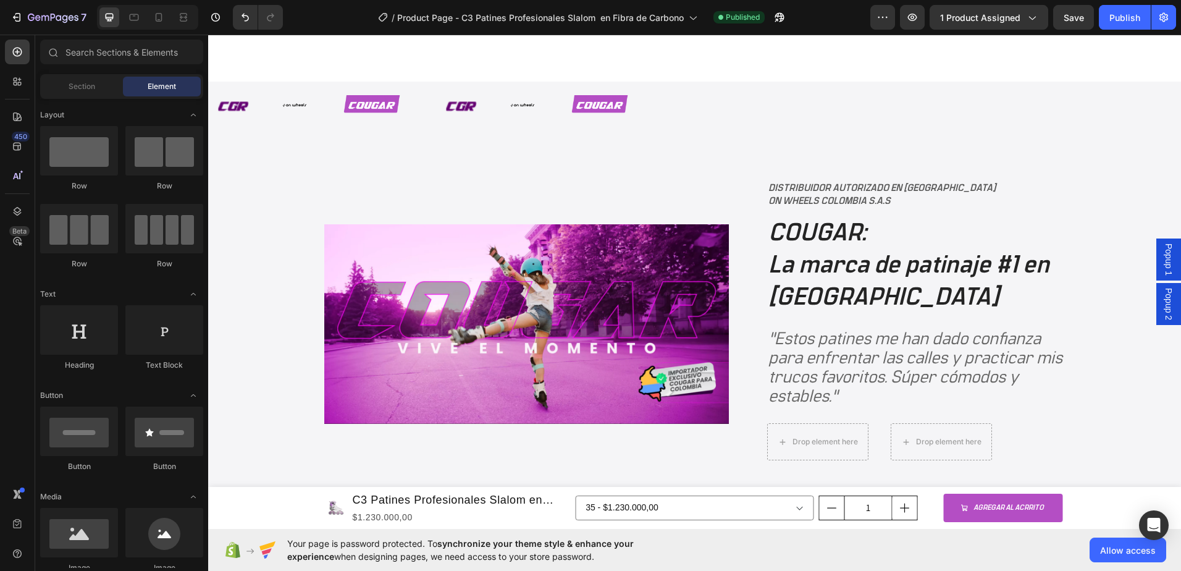
click at [1164, 258] on span "Popup 1" at bounding box center [1169, 259] width 12 height 32
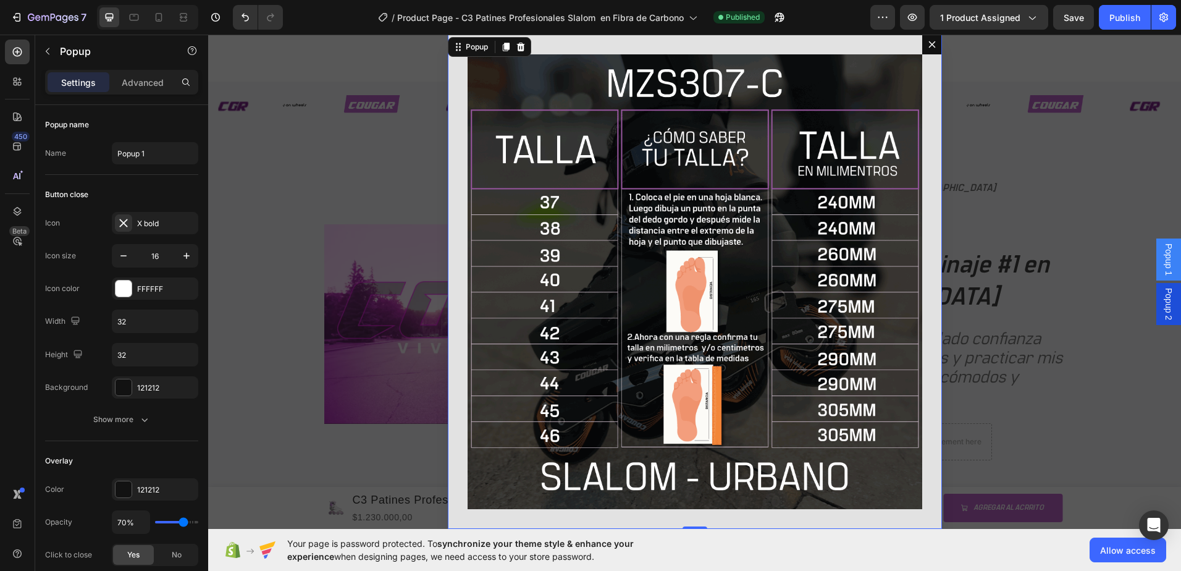
click at [1018, 195] on div "Backdrop" at bounding box center [694, 282] width 973 height 494
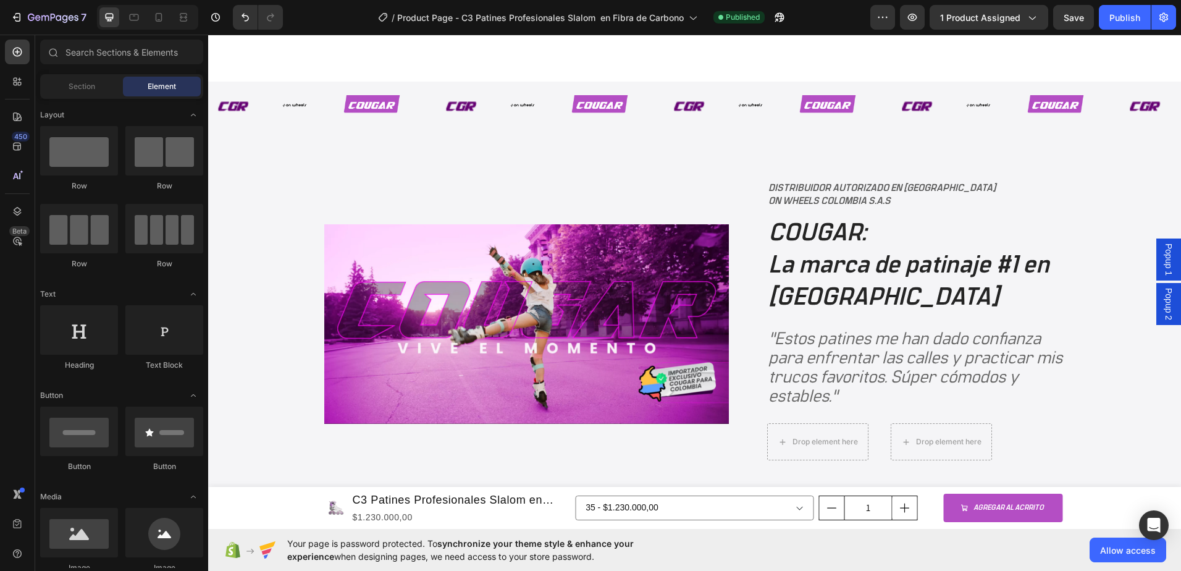
click at [1163, 251] on span "Popup 1" at bounding box center [1169, 259] width 12 height 32
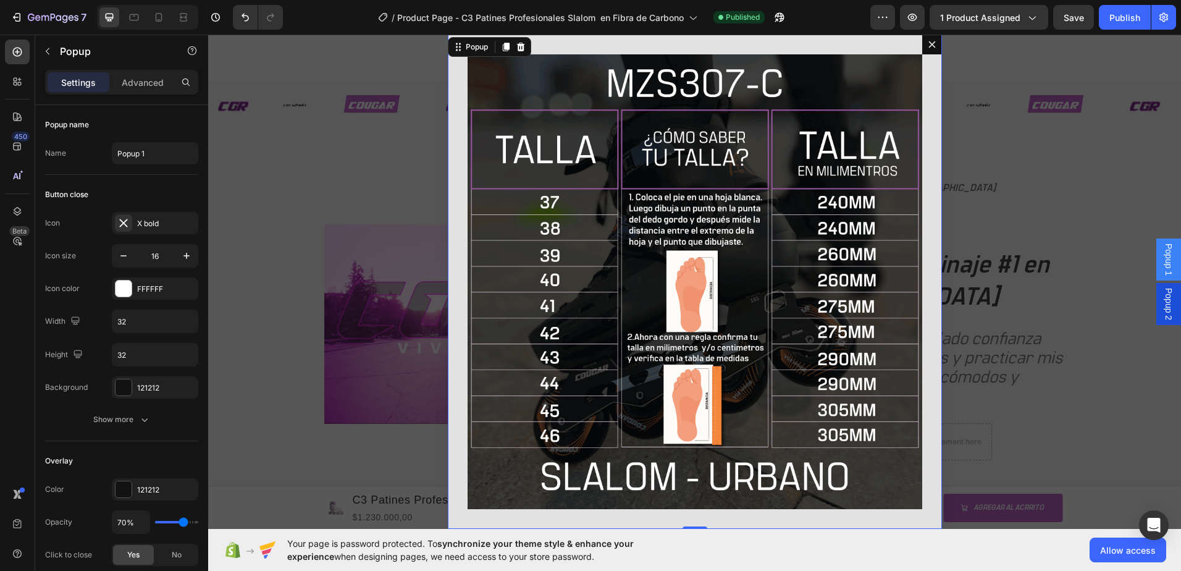
click at [1163, 261] on span "Popup 1" at bounding box center [1169, 259] width 12 height 32
click at [1163, 298] on span "Popup 2" at bounding box center [1169, 304] width 12 height 32
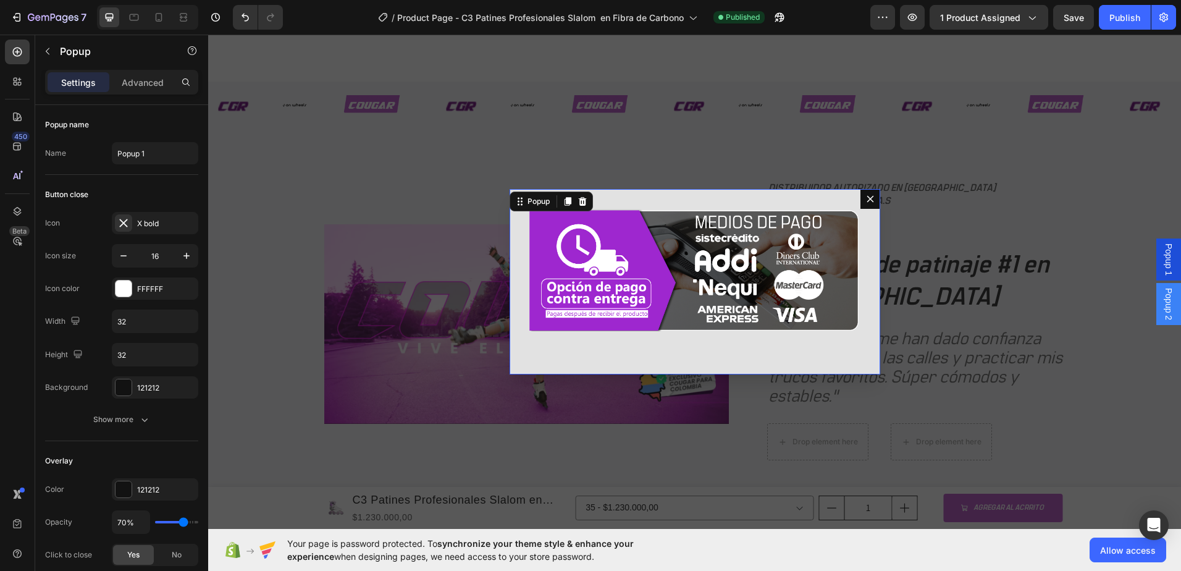
scroll to position [247, 0]
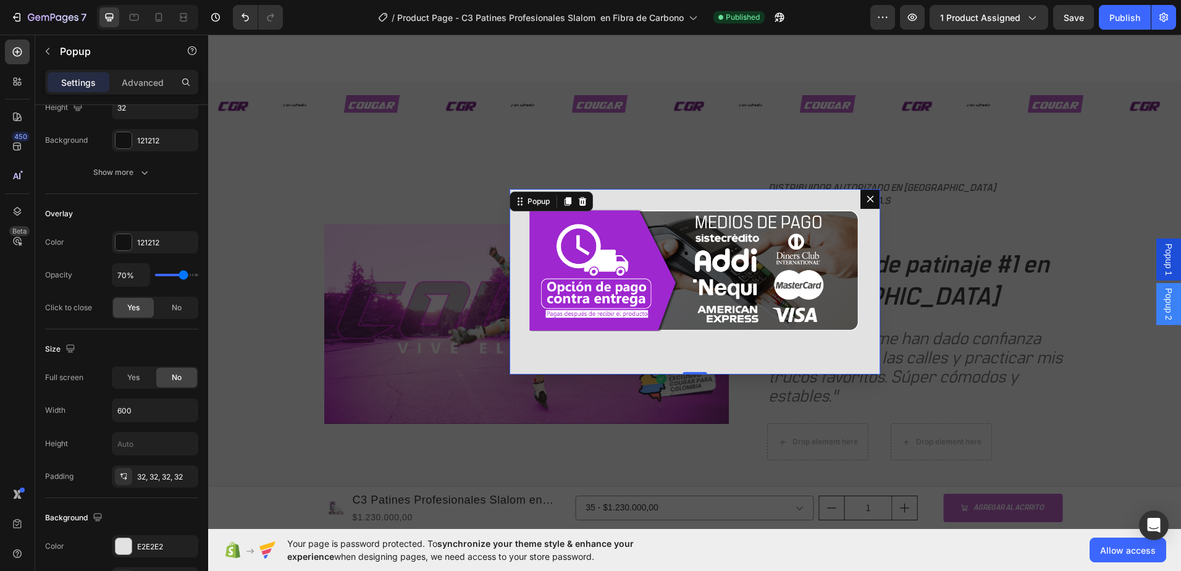
click at [699, 346] on div "Image" at bounding box center [695, 281] width 371 height 185
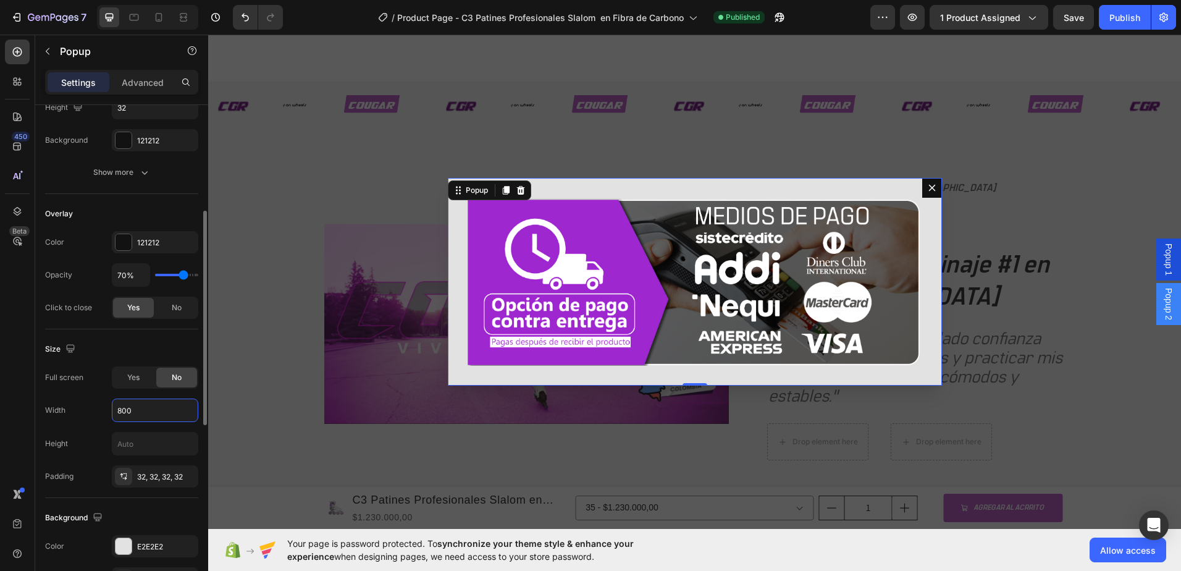
type input "800"
click at [123, 240] on div at bounding box center [124, 242] width 16 height 16
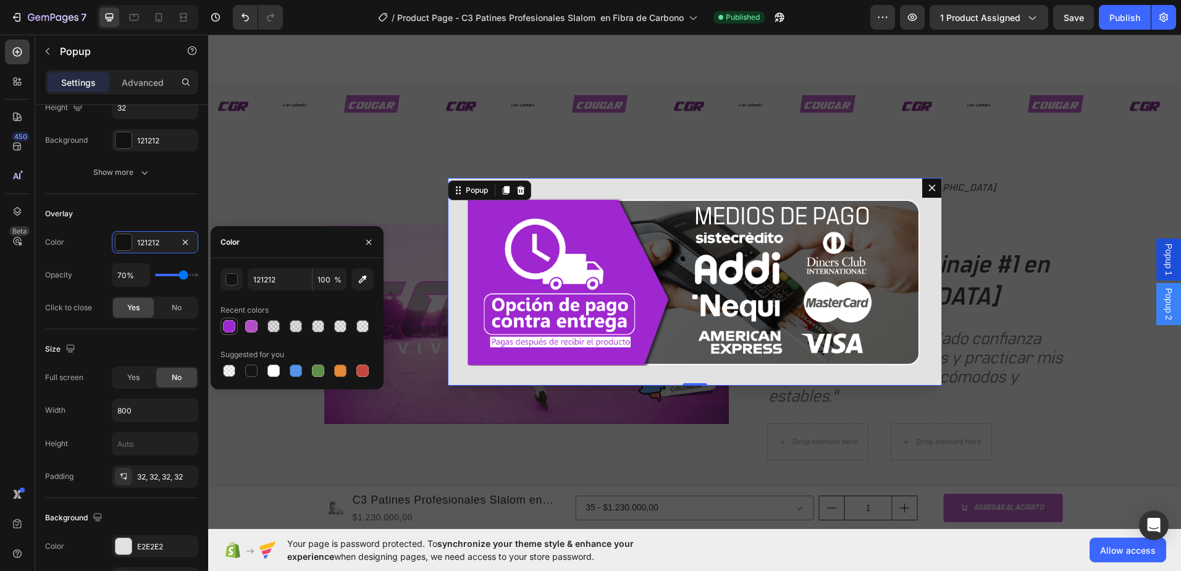
click at [234, 326] on div at bounding box center [229, 326] width 12 height 12
type input "9E28CF"
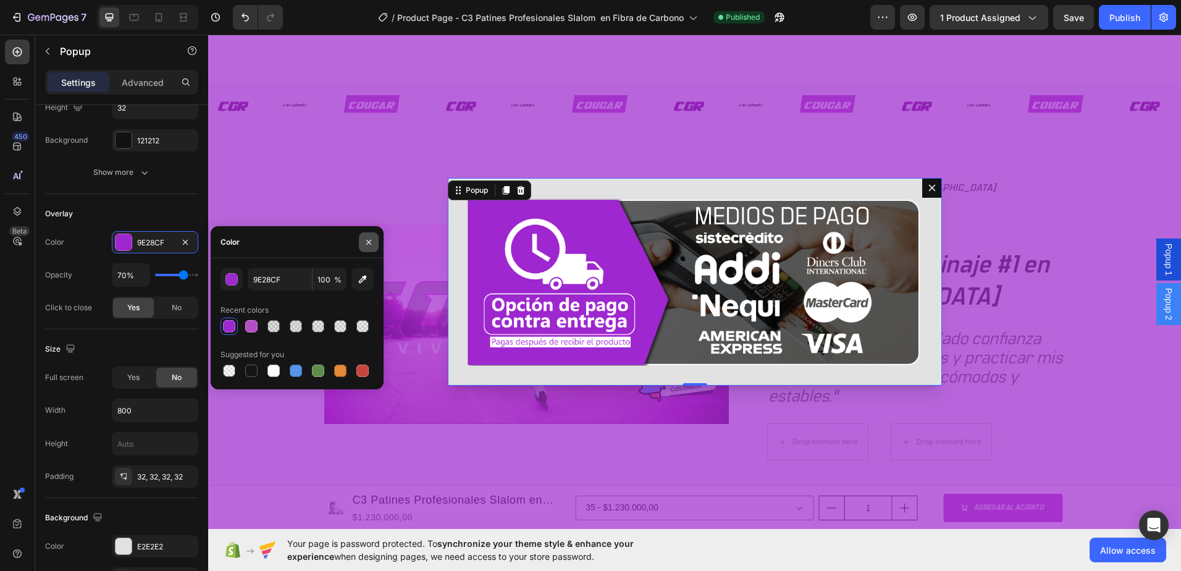
click at [364, 241] on icon "button" at bounding box center [369, 242] width 10 height 10
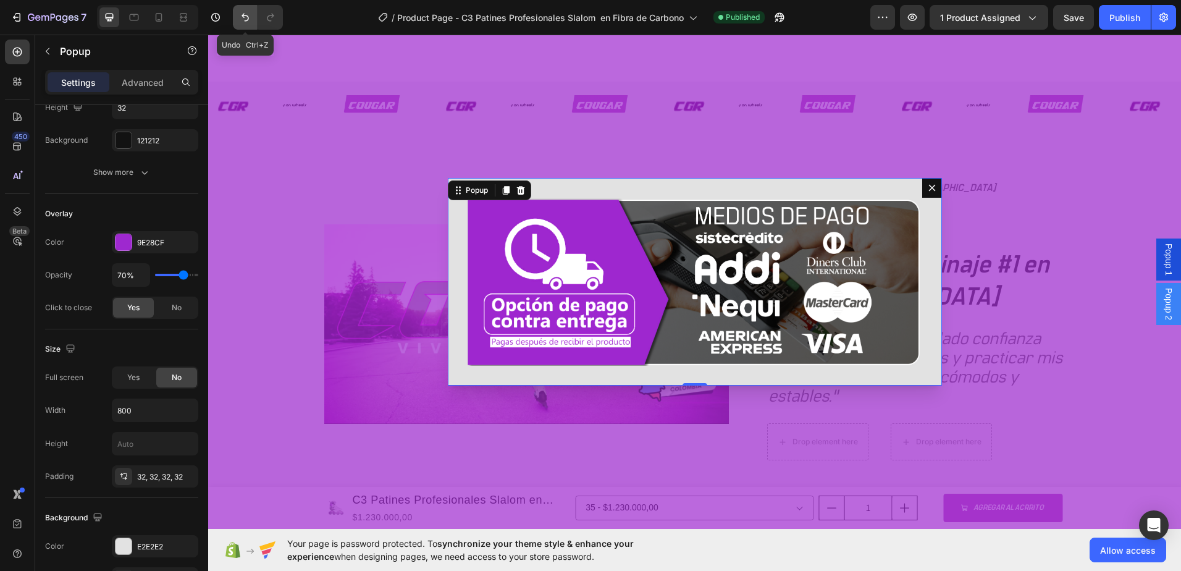
click at [238, 19] on button "Undo/Redo" at bounding box center [245, 17] width 25 height 25
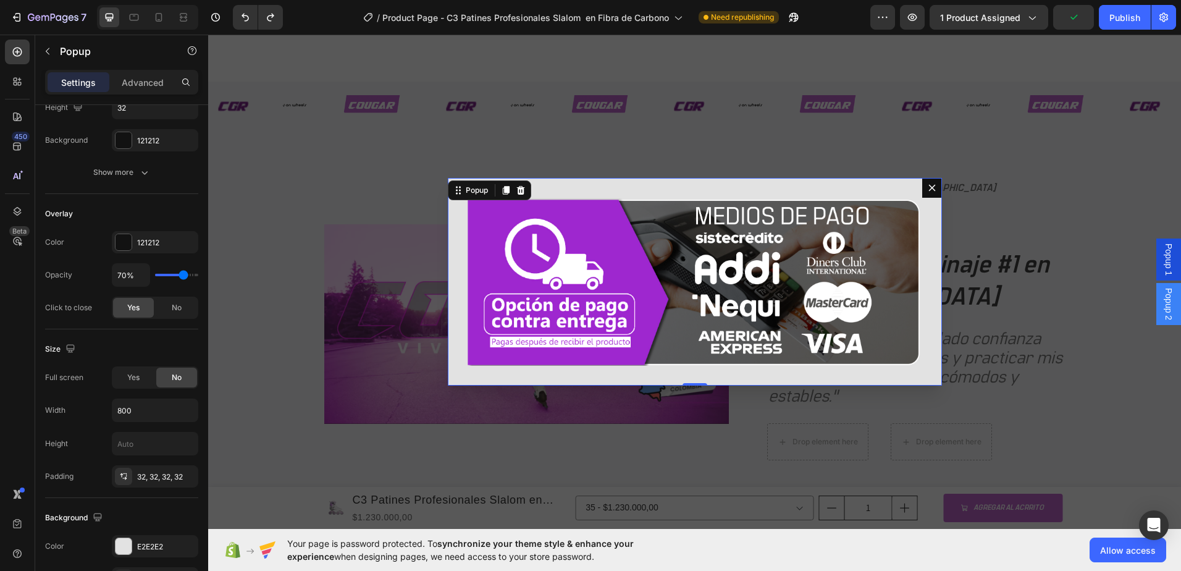
click at [922, 189] on button "Dialog content" at bounding box center [932, 188] width 20 height 20
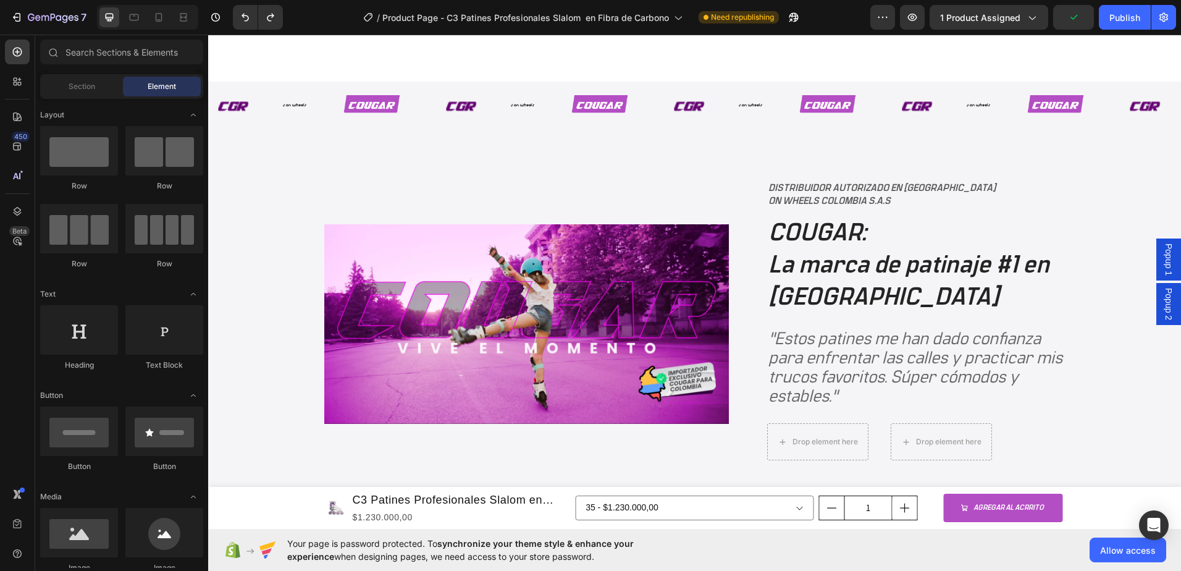
click at [1163, 267] on span "Popup 1" at bounding box center [1169, 259] width 12 height 32
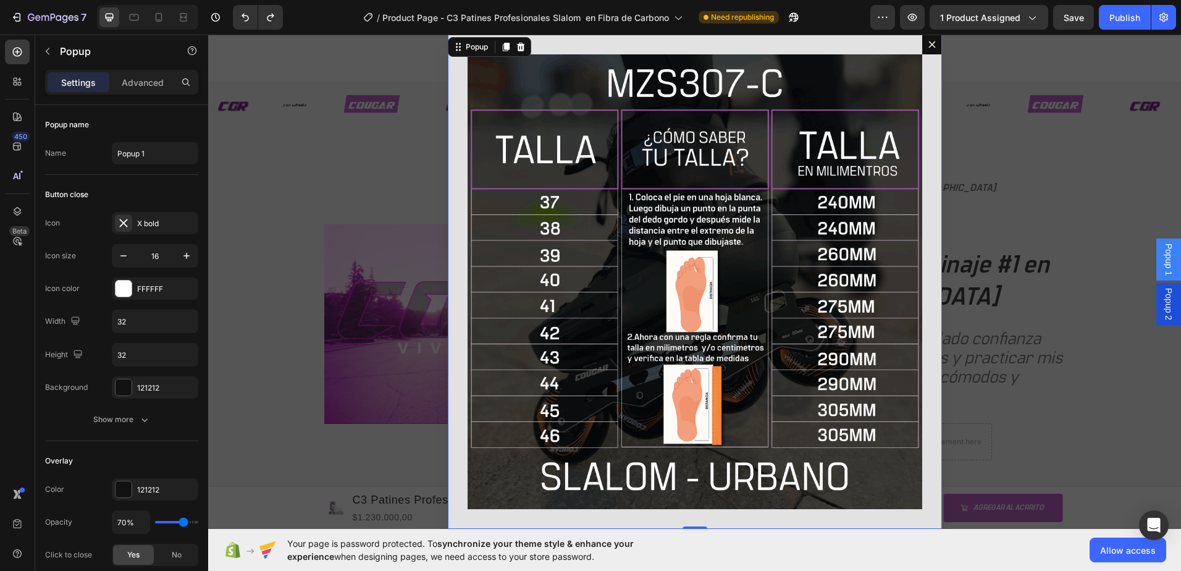
click at [1163, 298] on span "Popup 2" at bounding box center [1169, 304] width 12 height 32
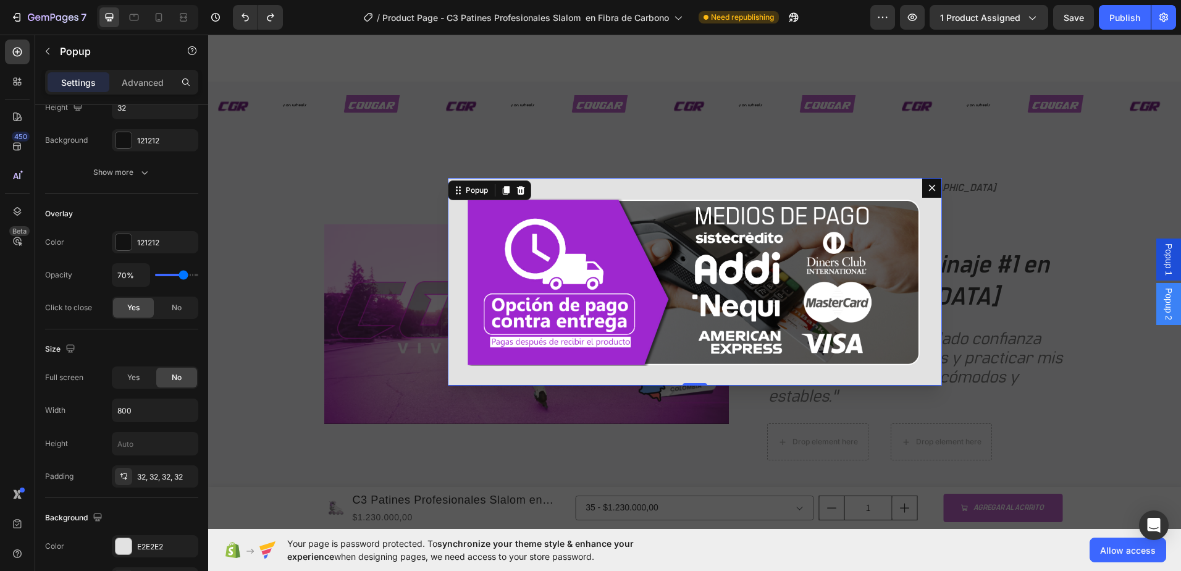
click at [930, 194] on button "Dialog content" at bounding box center [932, 188] width 20 height 20
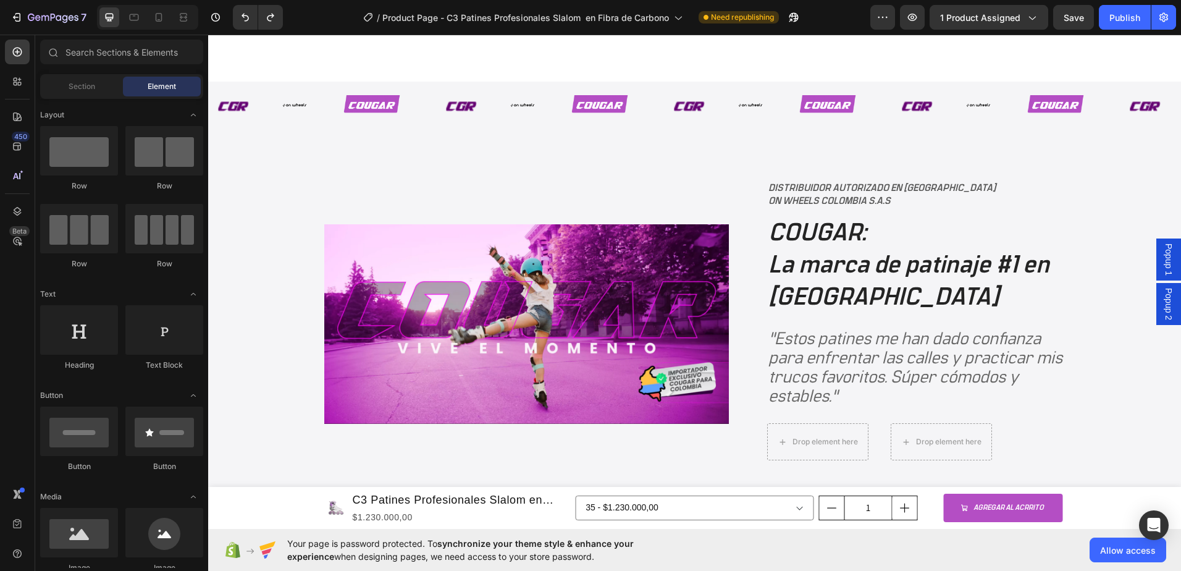
click at [1164, 305] on span "Popup 2" at bounding box center [1169, 304] width 12 height 32
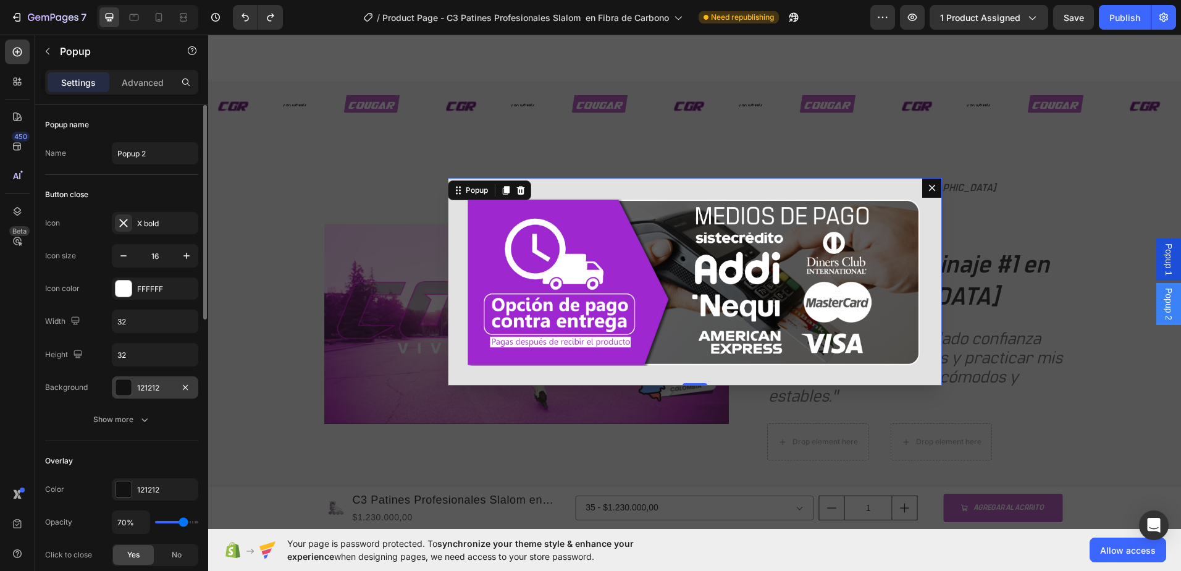
click at [128, 387] on div at bounding box center [124, 387] width 16 height 16
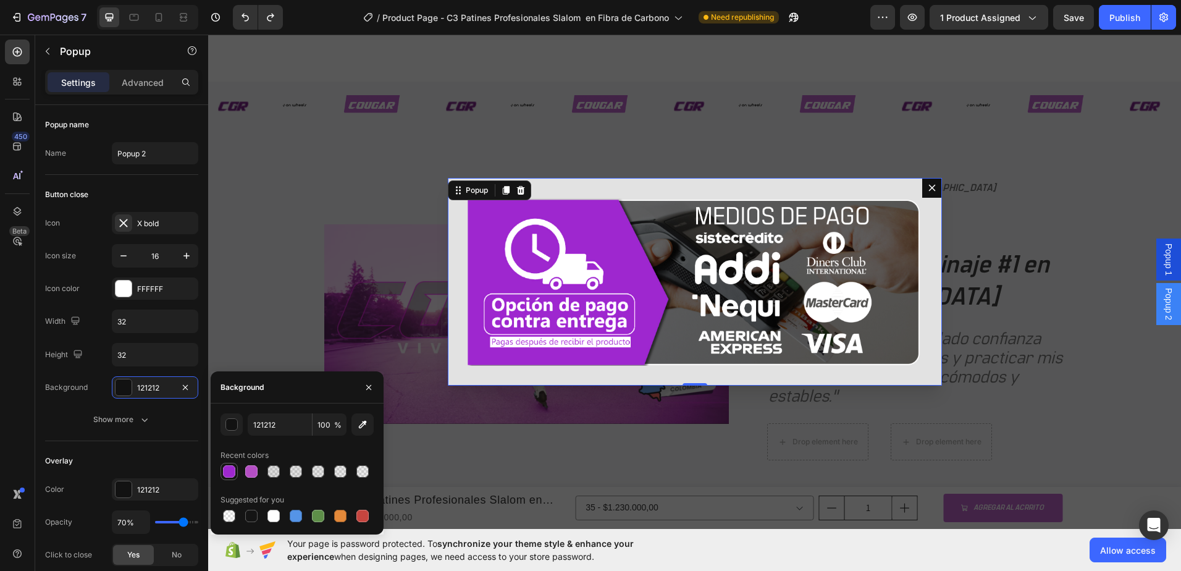
click at [227, 468] on div at bounding box center [229, 471] width 12 height 12
type input "9E28CF"
click at [233, 264] on div "Backdrop" at bounding box center [694, 282] width 973 height 494
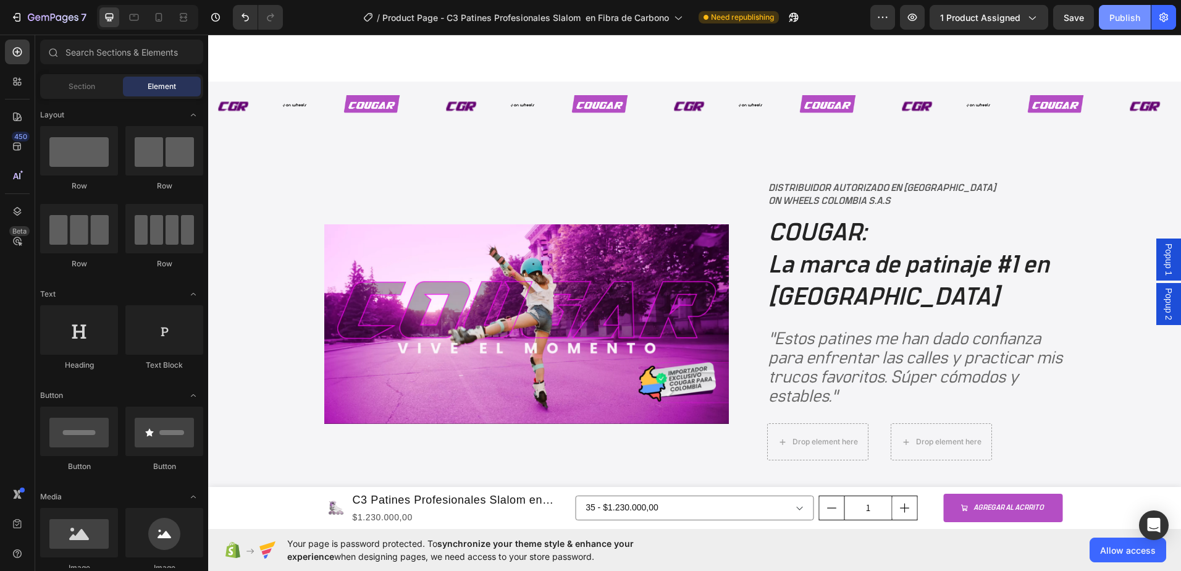
click at [1114, 25] on button "Publish" at bounding box center [1125, 17] width 52 height 25
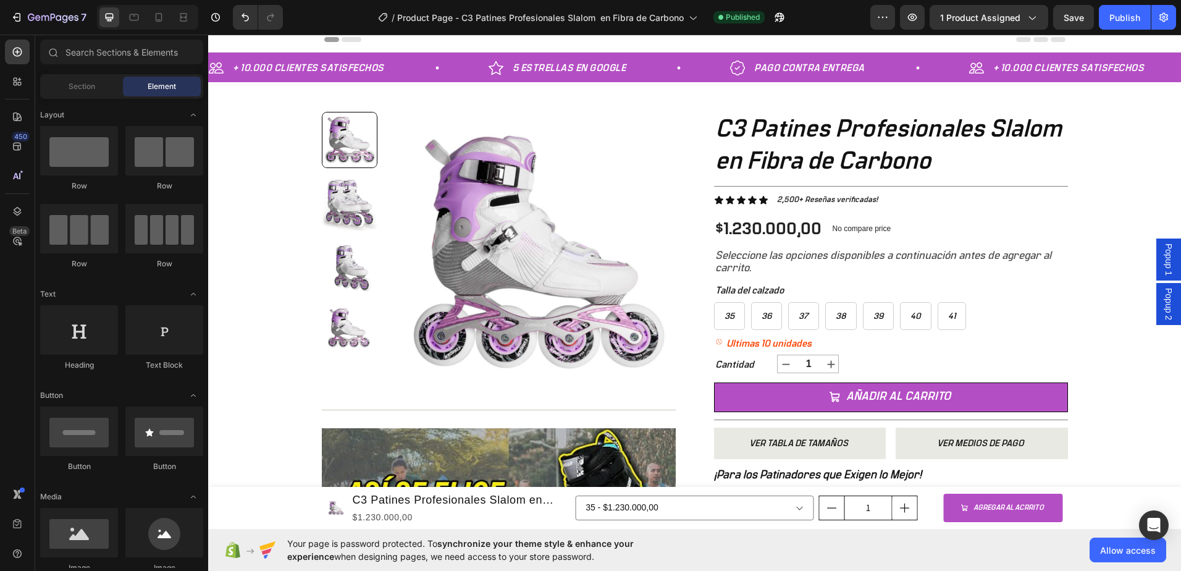
scroll to position [0, 0]
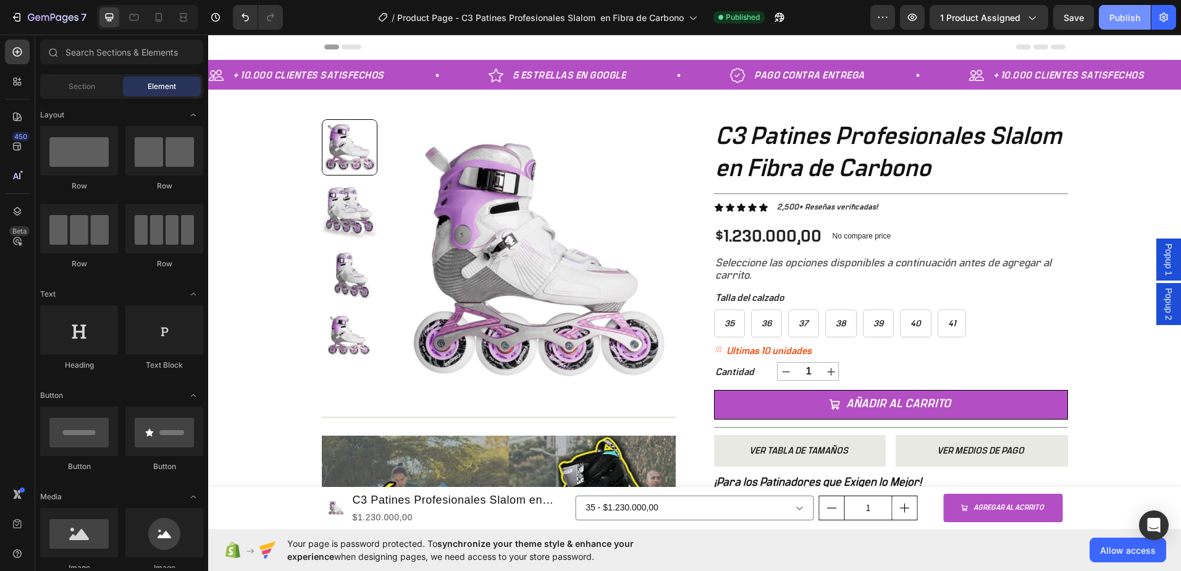
click at [1126, 28] on button "Publish" at bounding box center [1125, 17] width 52 height 25
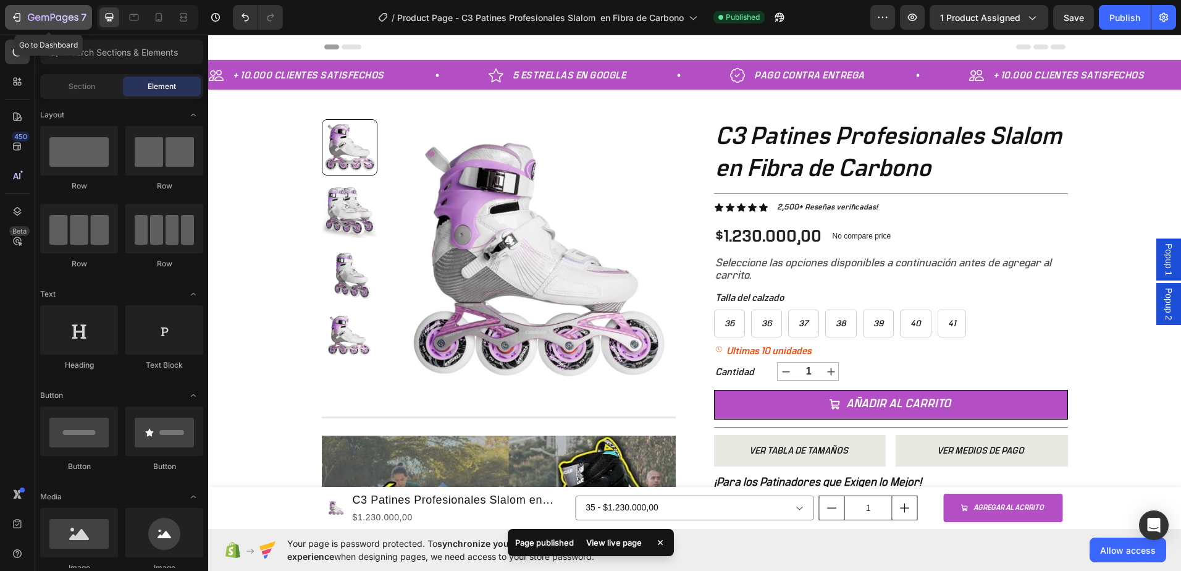
click at [12, 16] on icon "button" at bounding box center [17, 17] width 12 height 12
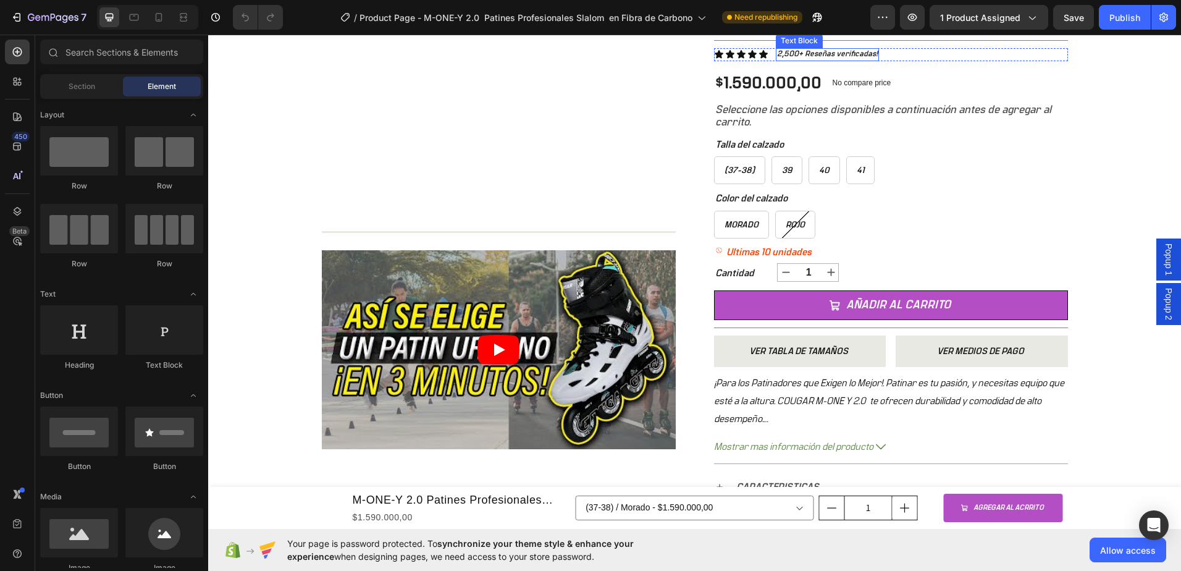
scroll to position [432, 0]
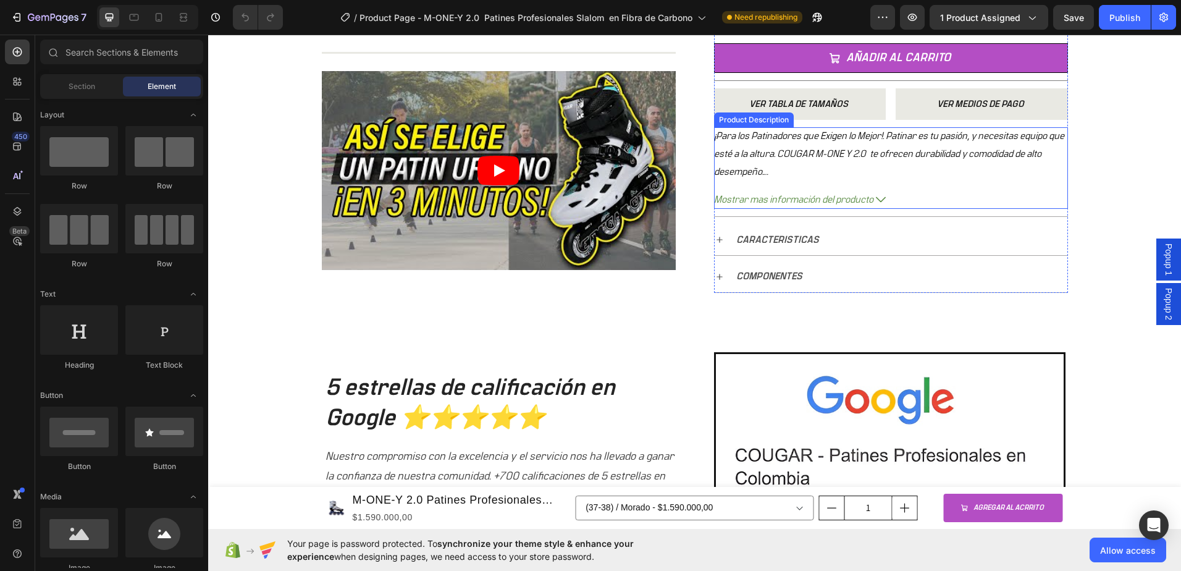
click at [838, 153] on p "¡Para los Patinadores que Exigen lo Mejor!. Patinar es tu pasión, y necesitas e…" at bounding box center [889, 154] width 350 height 46
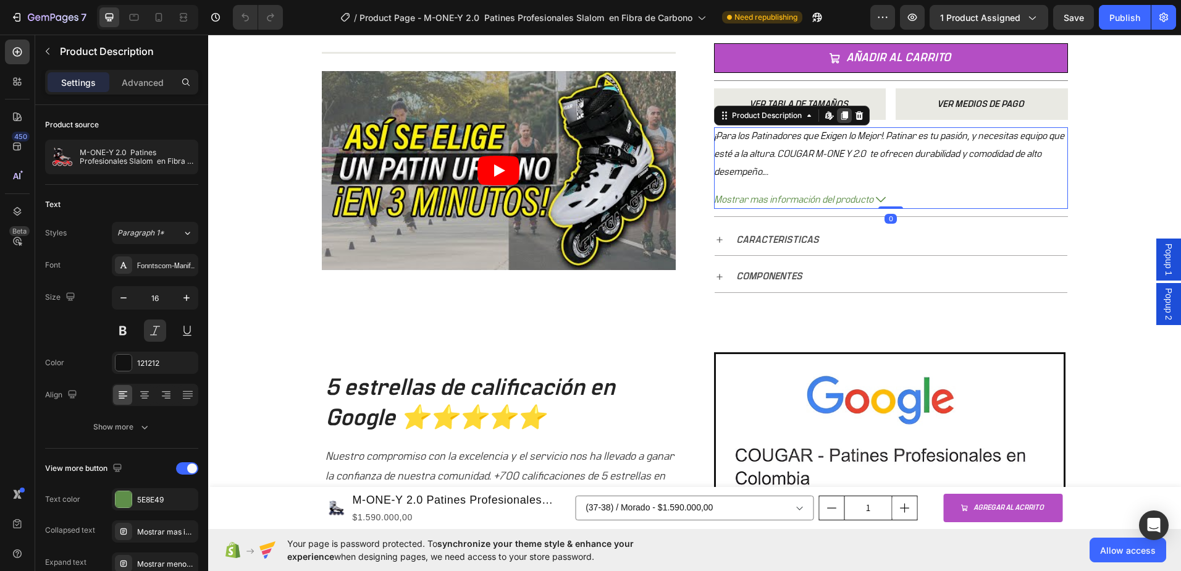
click at [841, 112] on icon at bounding box center [844, 116] width 7 height 9
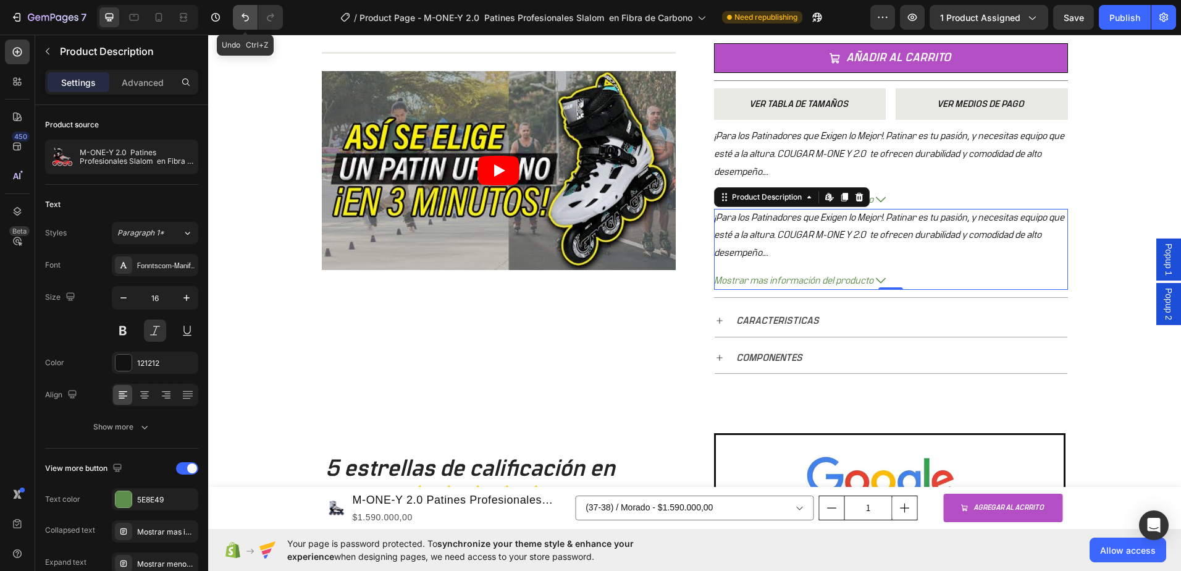
click at [240, 18] on icon "Undo/Redo" at bounding box center [245, 17] width 12 height 12
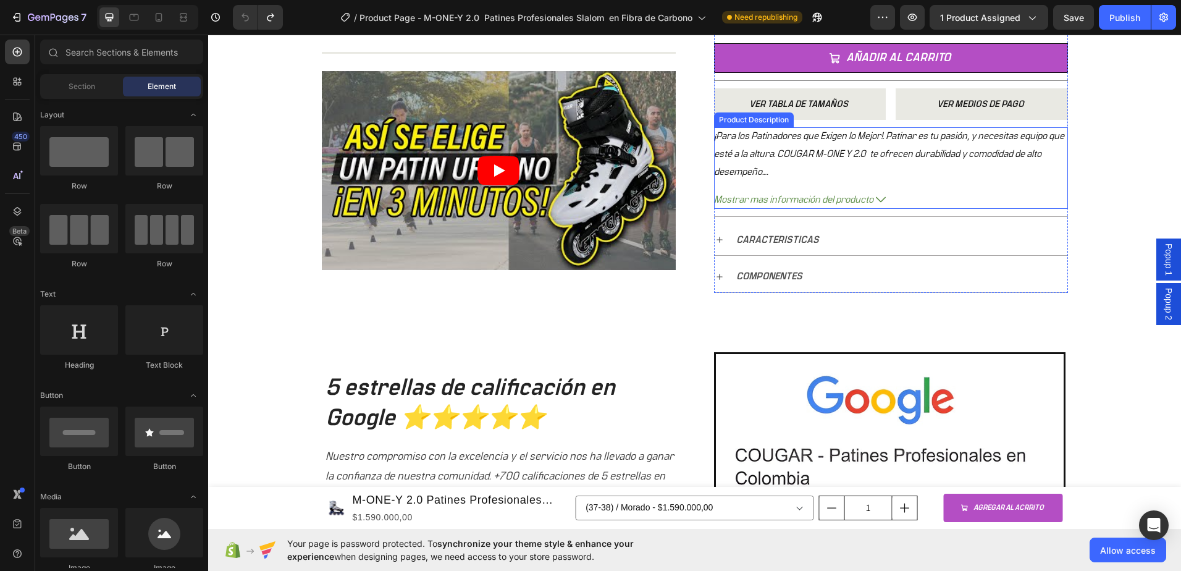
click at [832, 157] on p "¡Para los Patinadores que Exigen lo Mejor!. Patinar es tu pasión, y necesitas e…" at bounding box center [889, 154] width 350 height 46
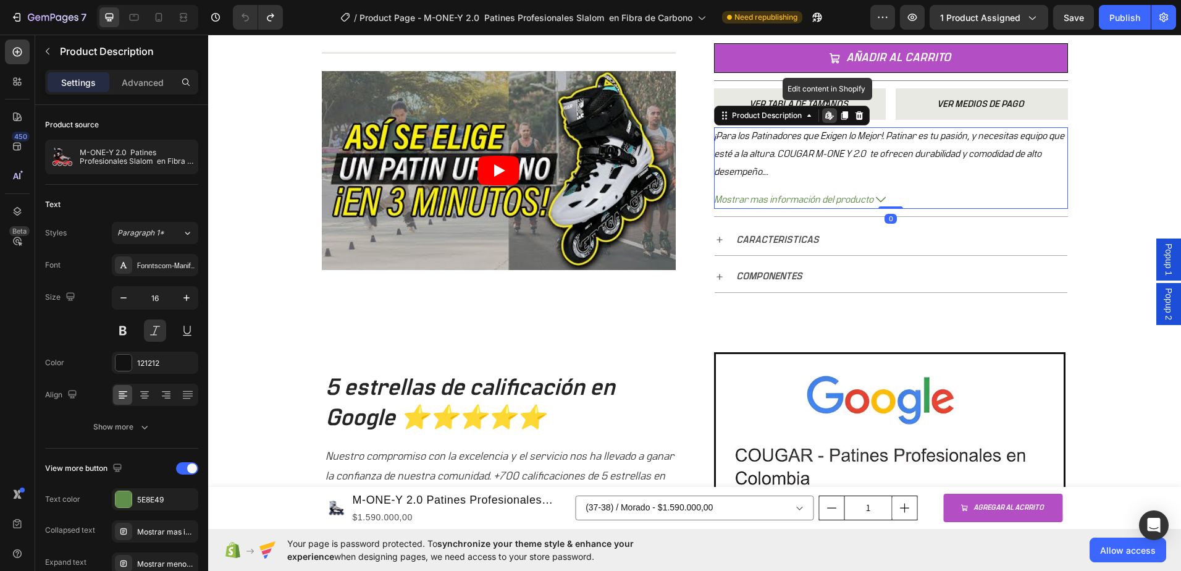
click at [825, 119] on icon at bounding box center [827, 114] width 5 height 7
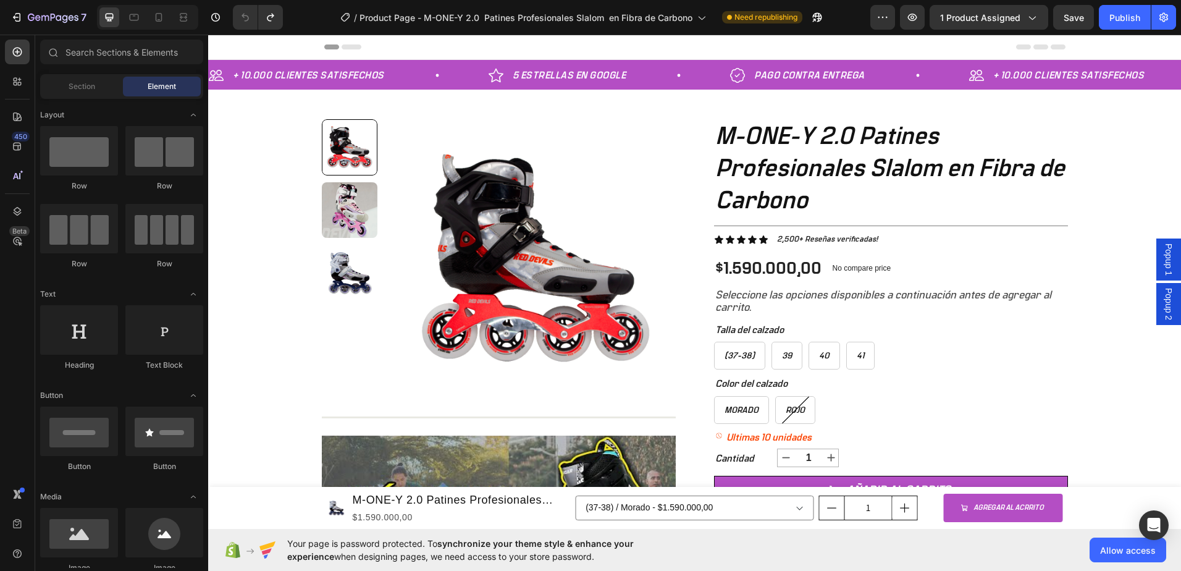
scroll to position [885, 0]
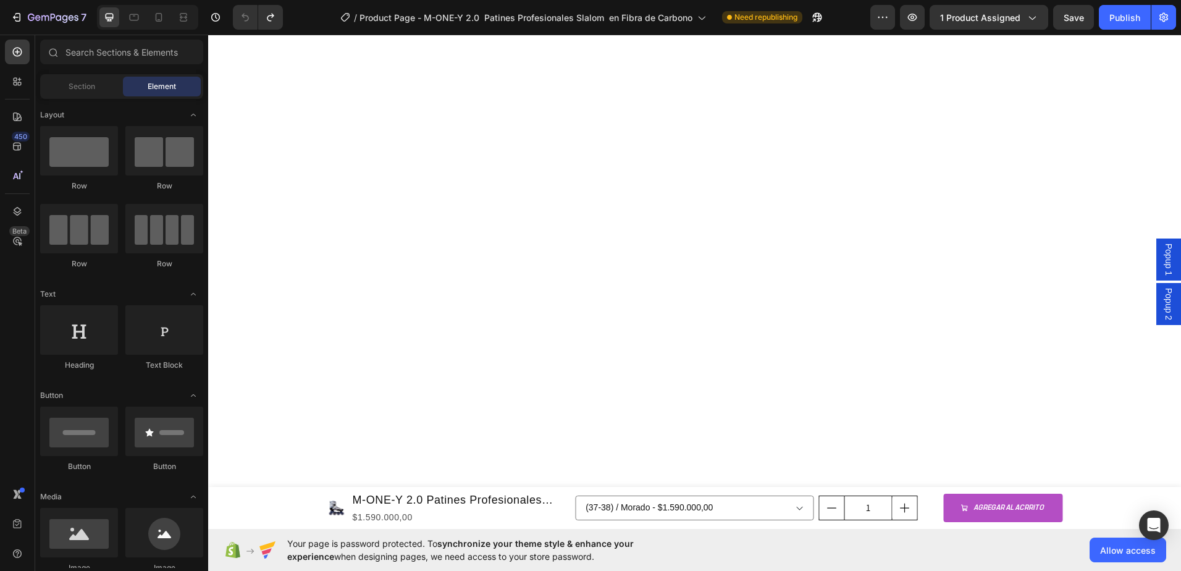
drag, startPoint x: 1174, startPoint y: 151, endPoint x: 1099, endPoint y: 54, distance: 122.8
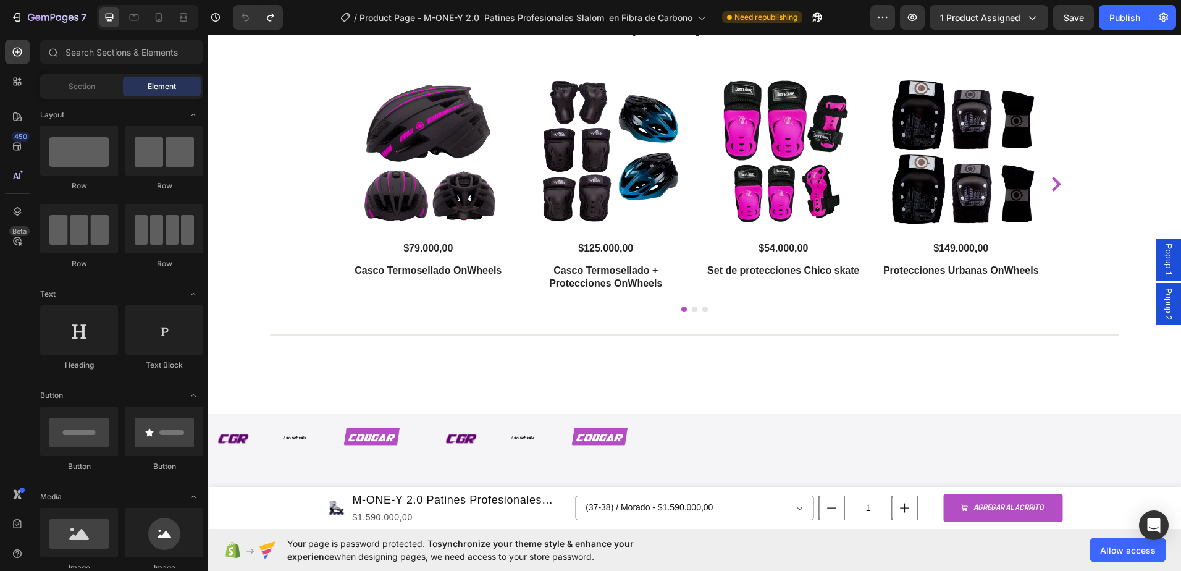
scroll to position [1932, 0]
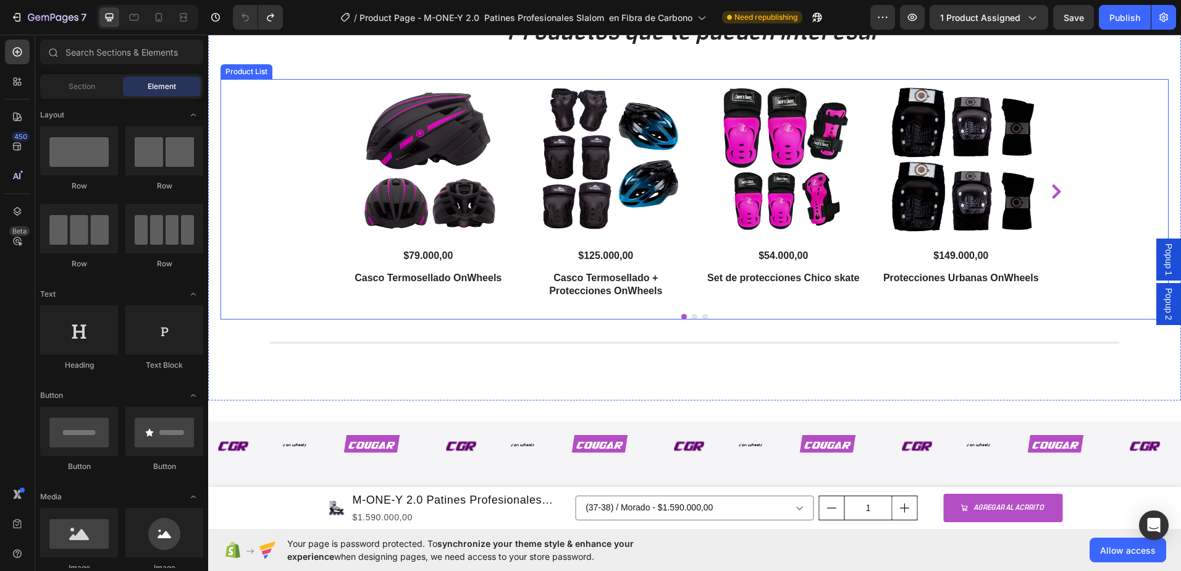
click at [1051, 190] on icon "Carousel Next Arrow" at bounding box center [1056, 191] width 15 height 15
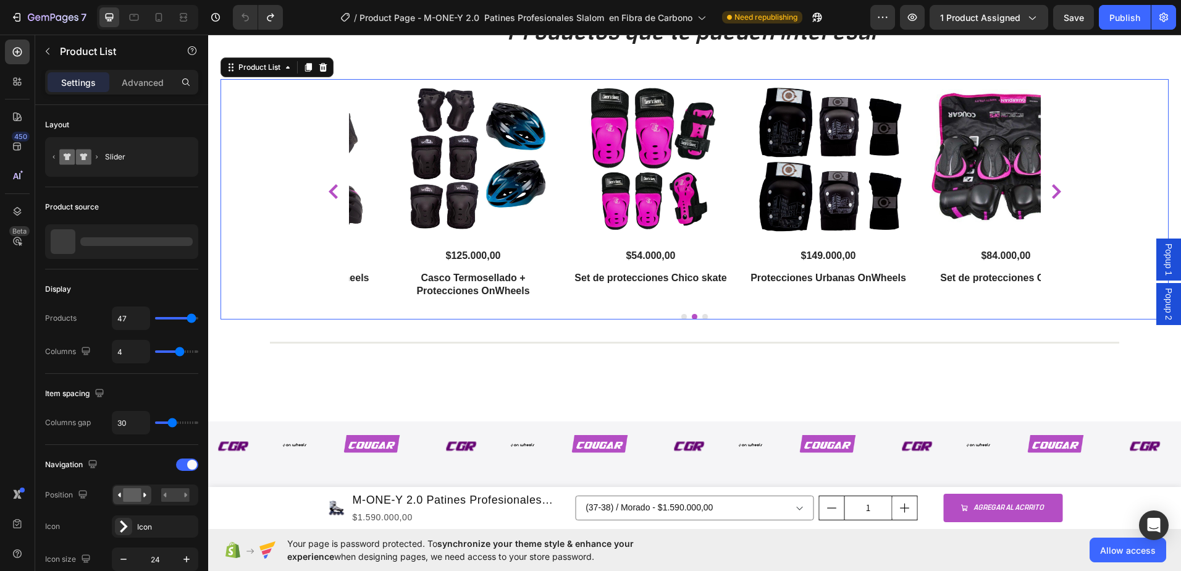
click at [1051, 190] on icon "Carousel Next Arrow" at bounding box center [1056, 191] width 15 height 15
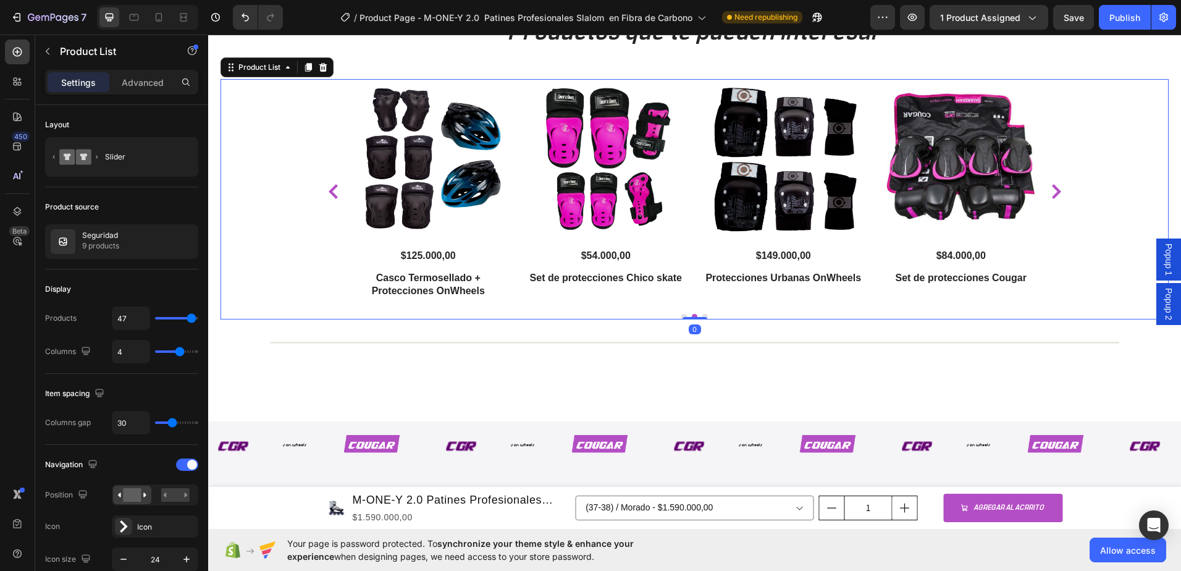
click at [1051, 190] on icon "Carousel Next Arrow" at bounding box center [1056, 191] width 15 height 15
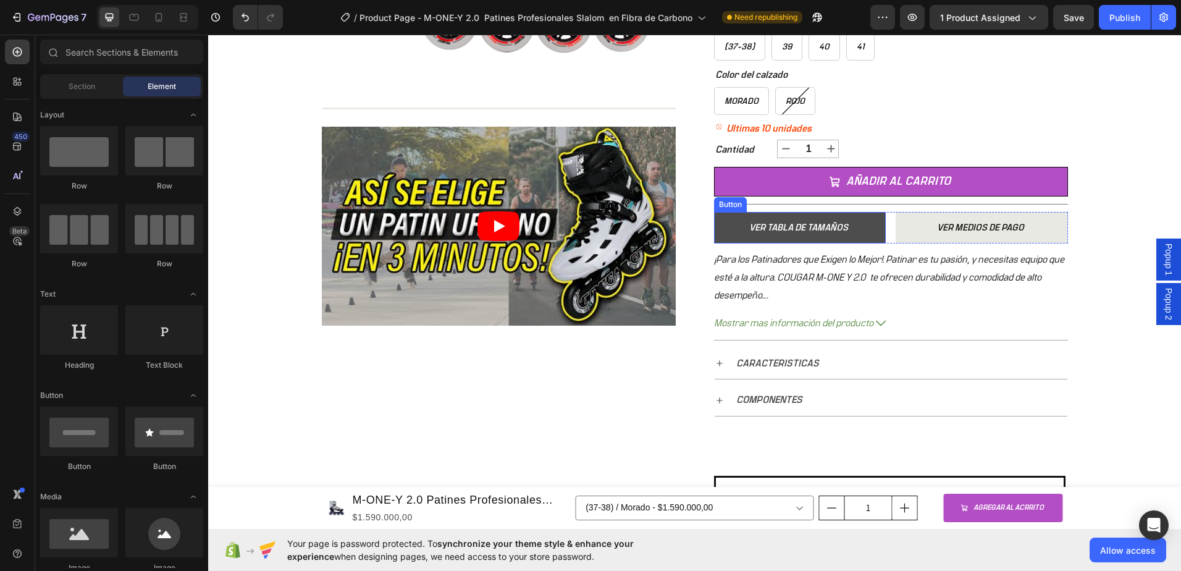
scroll to position [494, 0]
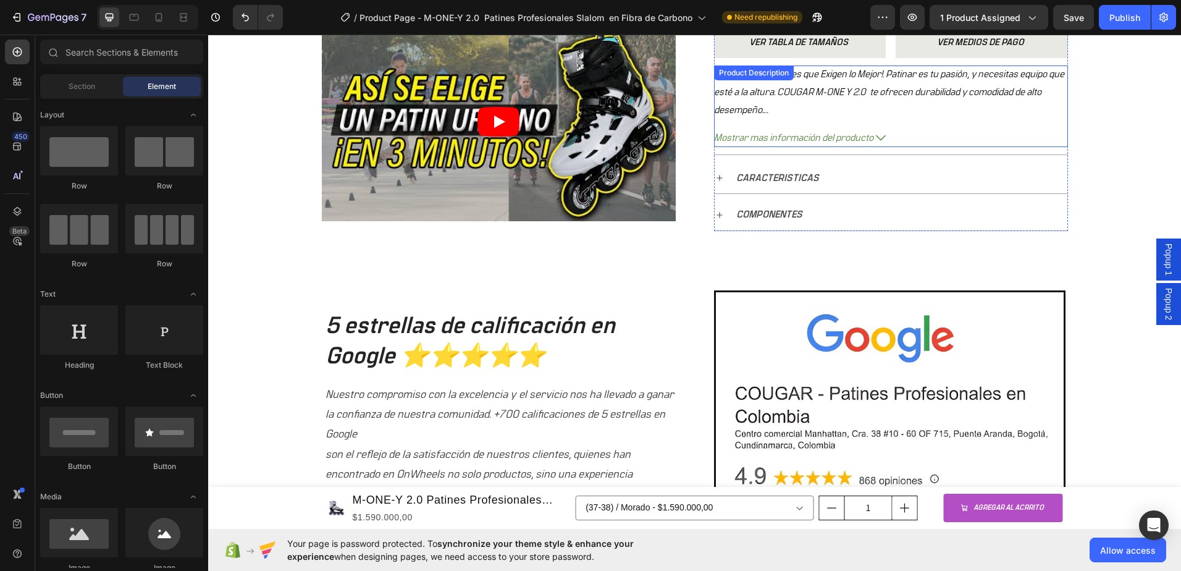
click at [760, 140] on span "Mostrar mas información del producto" at bounding box center [793, 138] width 159 height 18
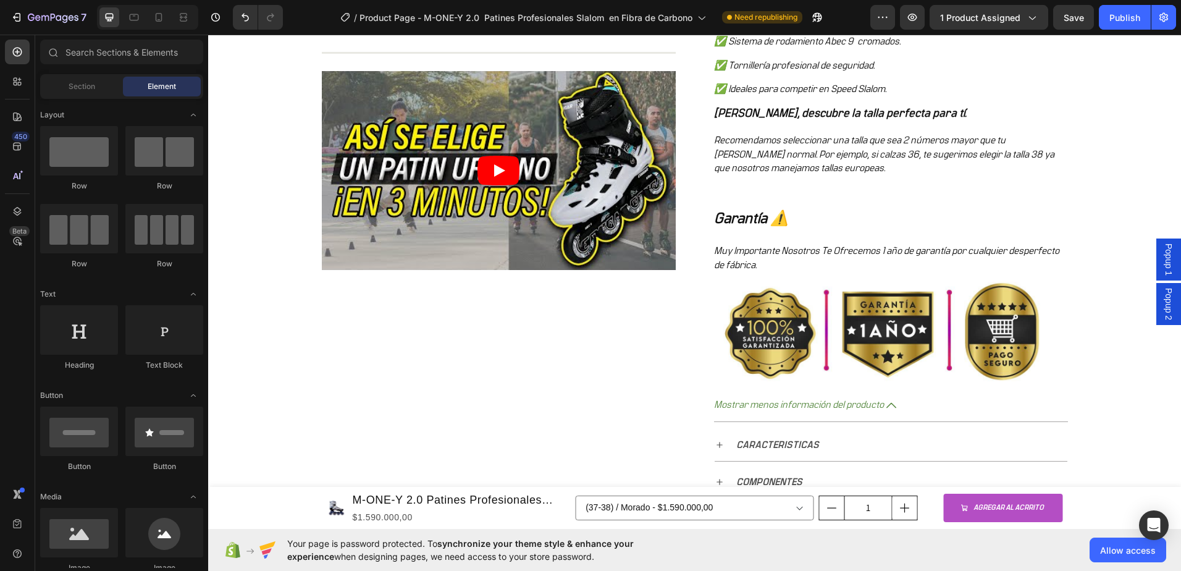
scroll to position [1074, 0]
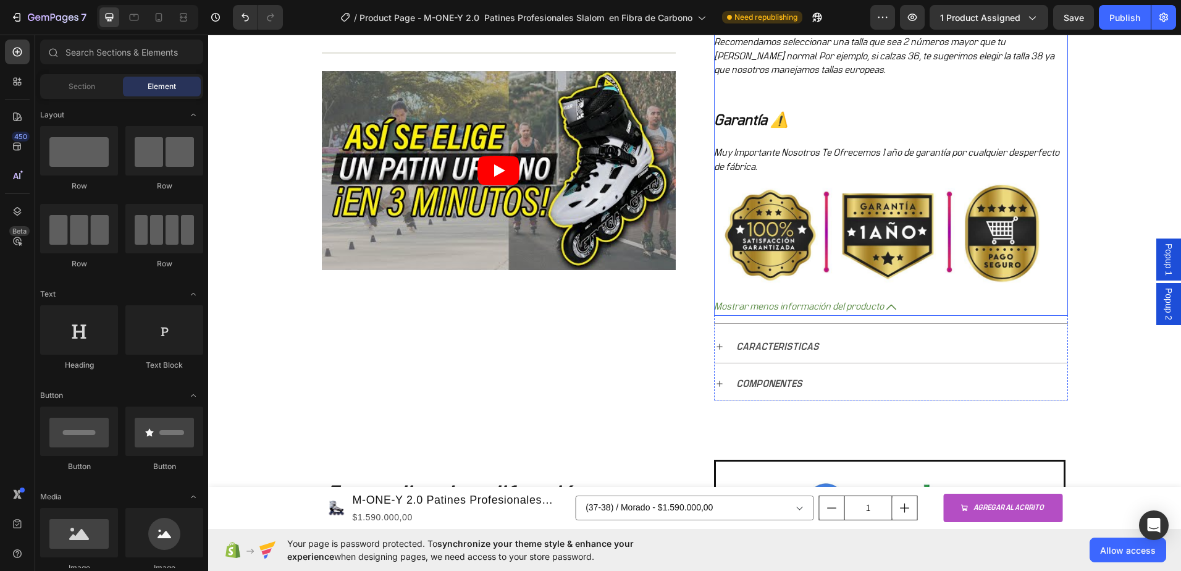
click at [815, 305] on span "Mostrar menos información del producto" at bounding box center [799, 307] width 170 height 18
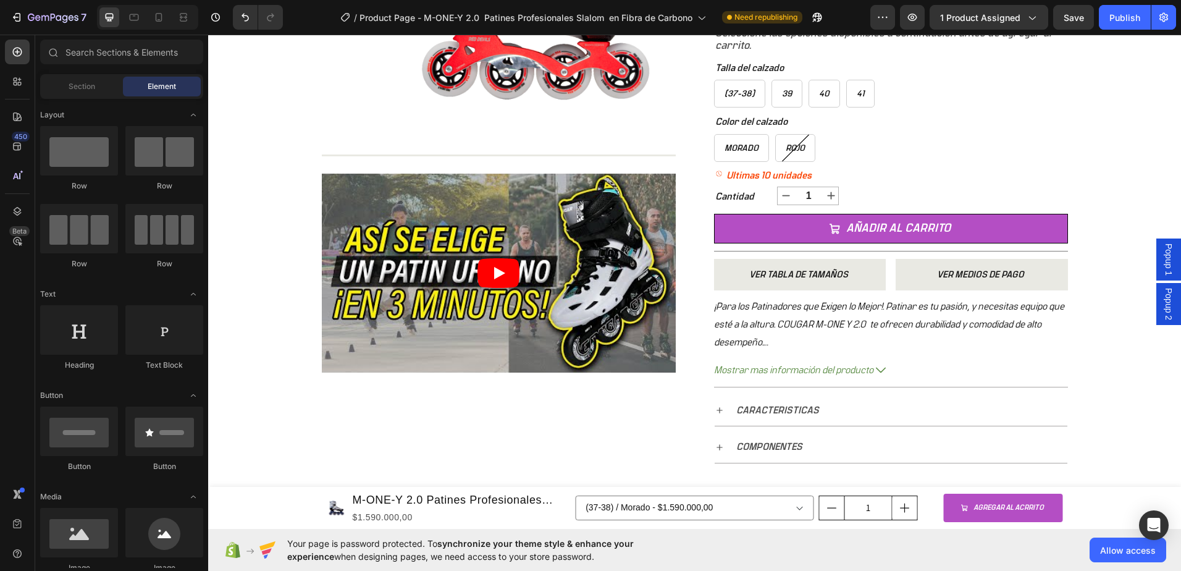
scroll to position [285, 0]
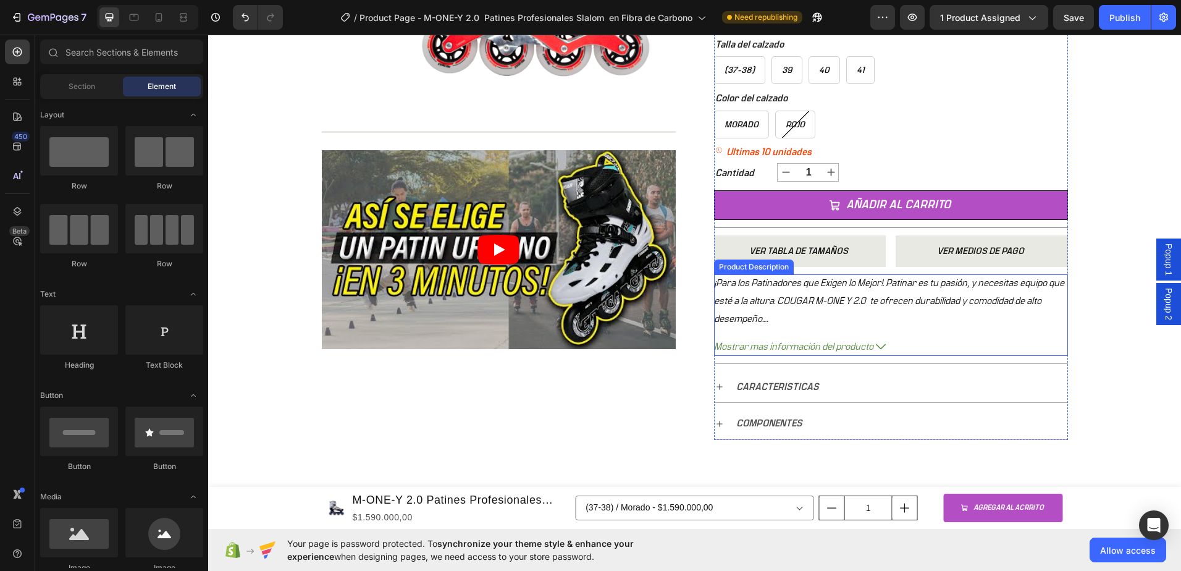
click at [811, 303] on p "¡Para los Patinadores que Exigen lo Mejor!. Patinar es tu pasión, y necesitas e…" at bounding box center [889, 301] width 350 height 46
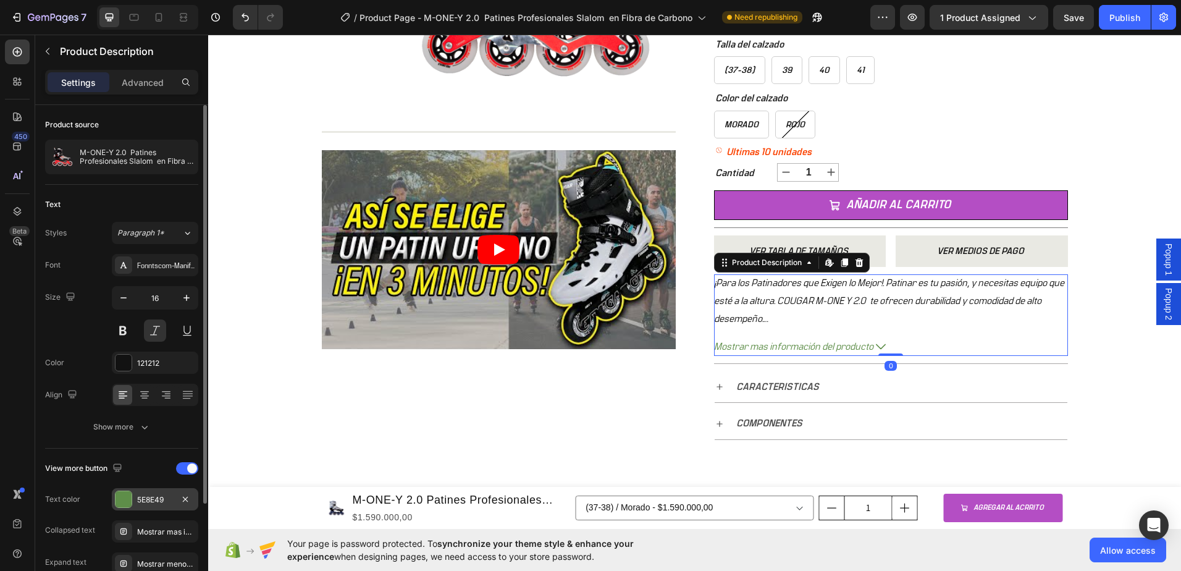
click at [118, 494] on div at bounding box center [124, 499] width 16 height 16
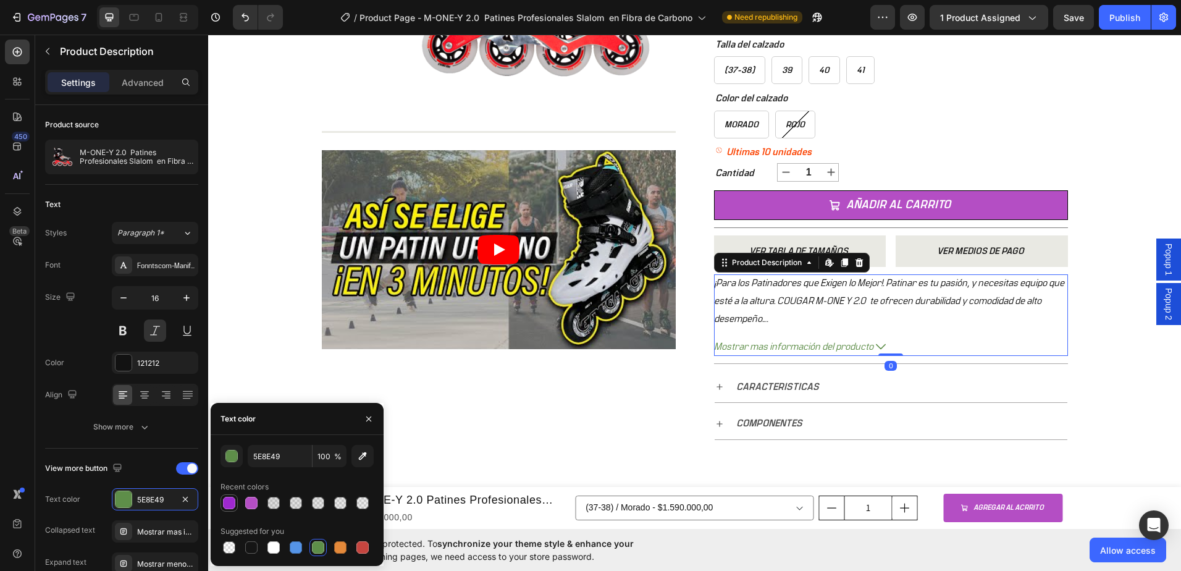
click at [229, 495] on div at bounding box center [229, 502] width 17 height 17
type input "9E28CF"
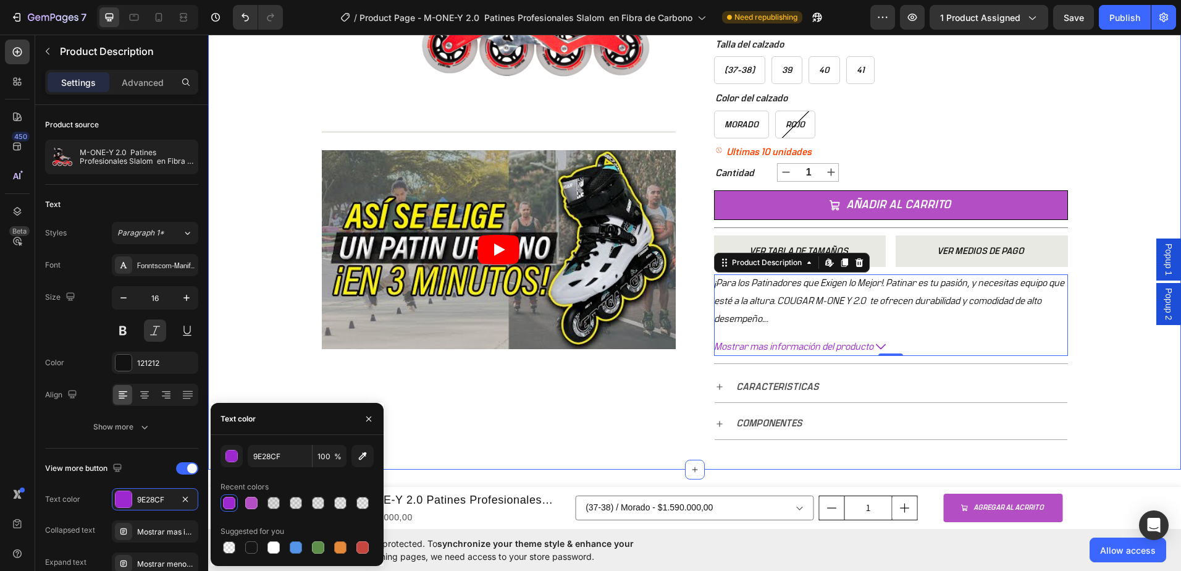
click at [243, 359] on div "+ 10.000 CLIENTES SATISFECHOS Item List 5 ESTRELLAS EN GOOGLE Item List PAGO CO…" at bounding box center [694, 122] width 973 height 695
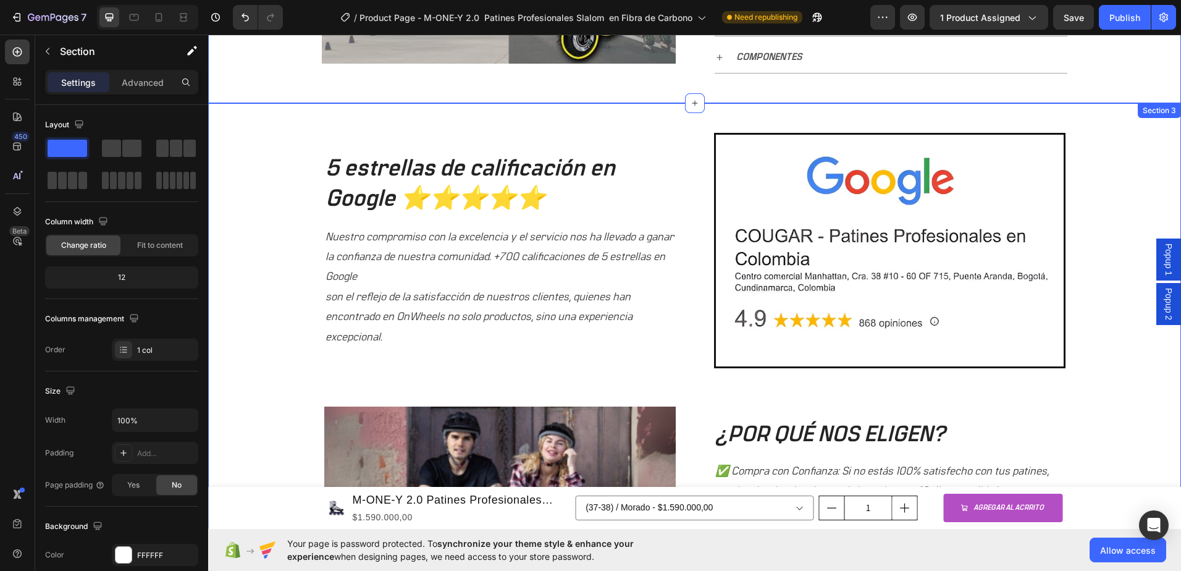
scroll to position [594, 0]
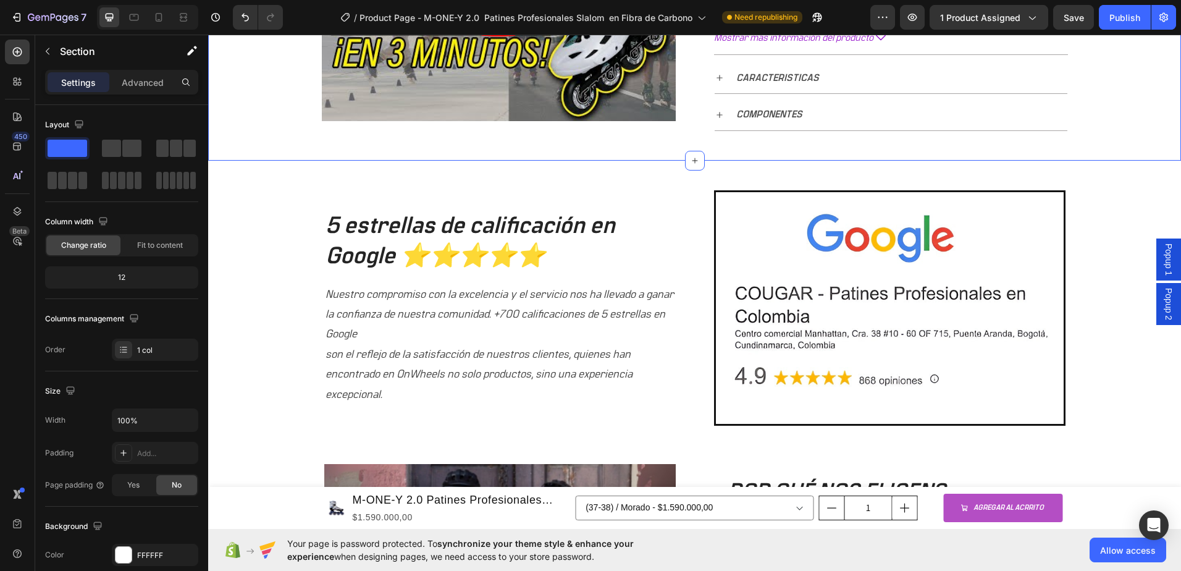
click at [693, 163] on icon at bounding box center [695, 161] width 10 height 10
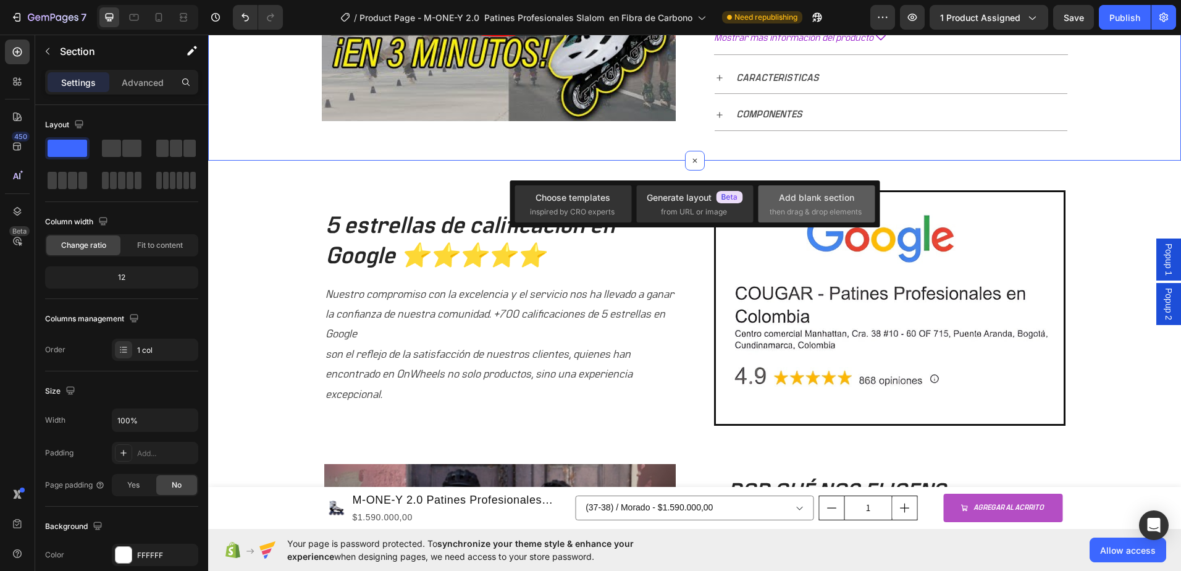
drag, startPoint x: 825, startPoint y: 207, endPoint x: 153, endPoint y: 310, distance: 679.4
click at [825, 207] on span "then drag & drop elements" at bounding box center [816, 211] width 92 height 11
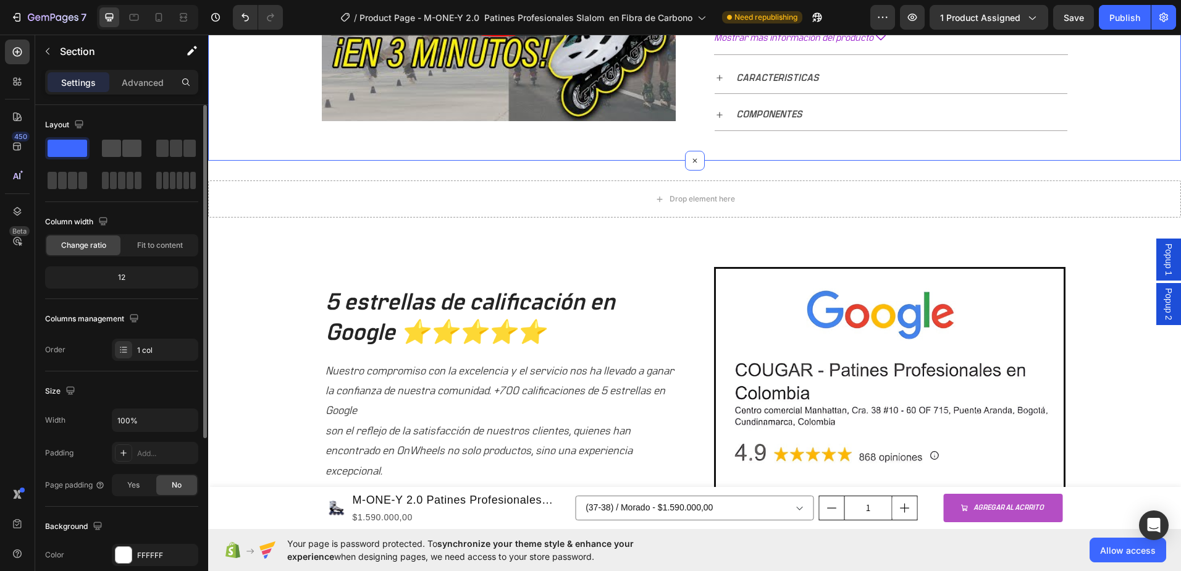
click at [119, 146] on span at bounding box center [111, 148] width 19 height 17
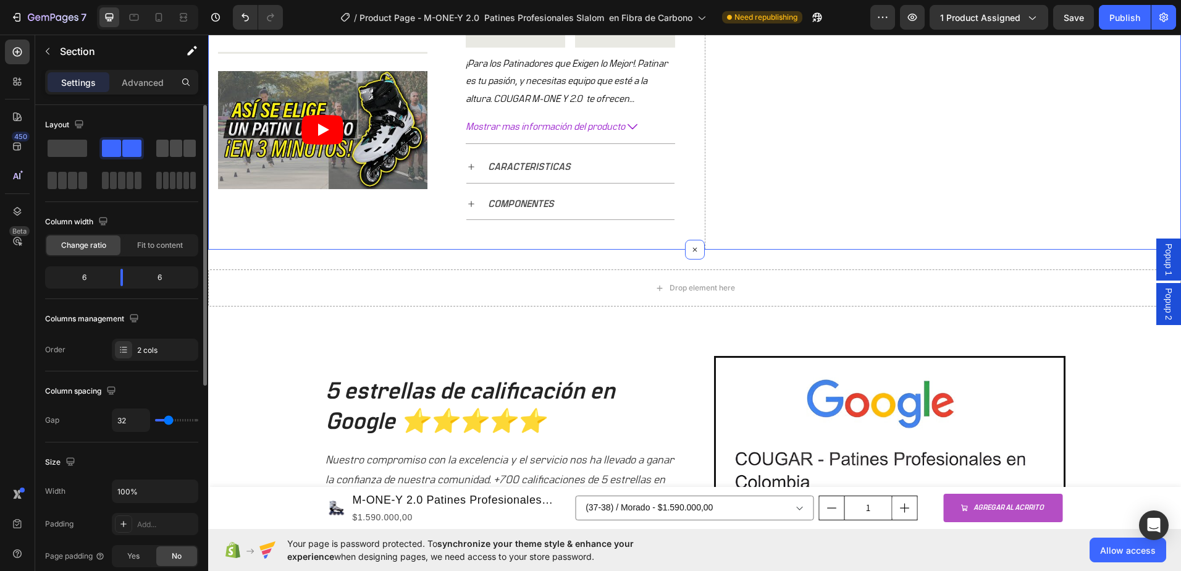
click at [168, 142] on span at bounding box center [162, 148] width 12 height 17
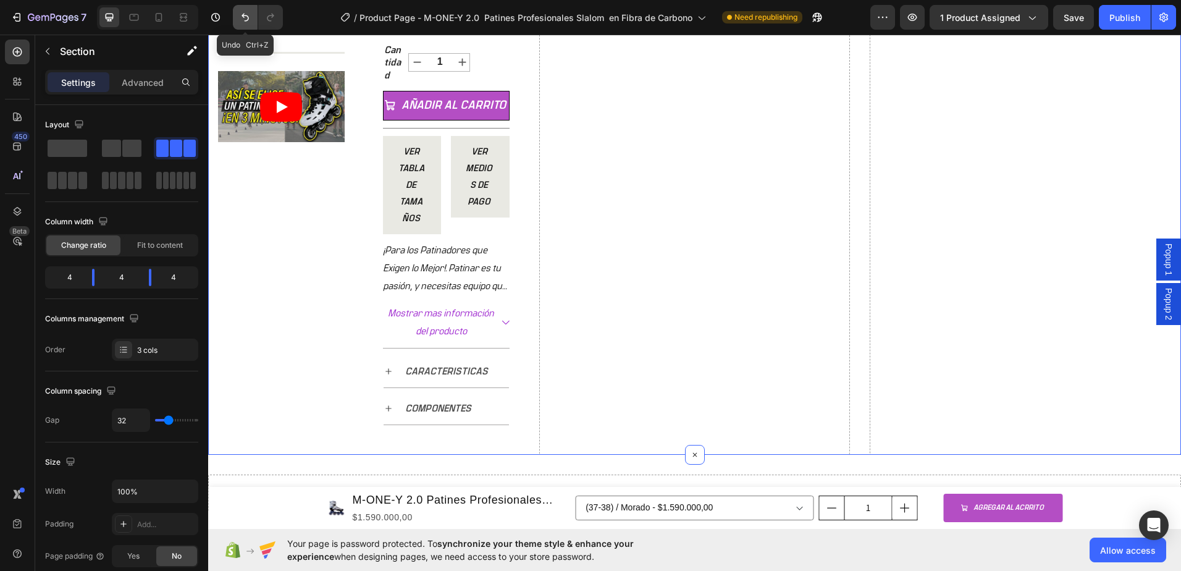
click at [239, 23] on button "Undo/Redo" at bounding box center [245, 17] width 25 height 25
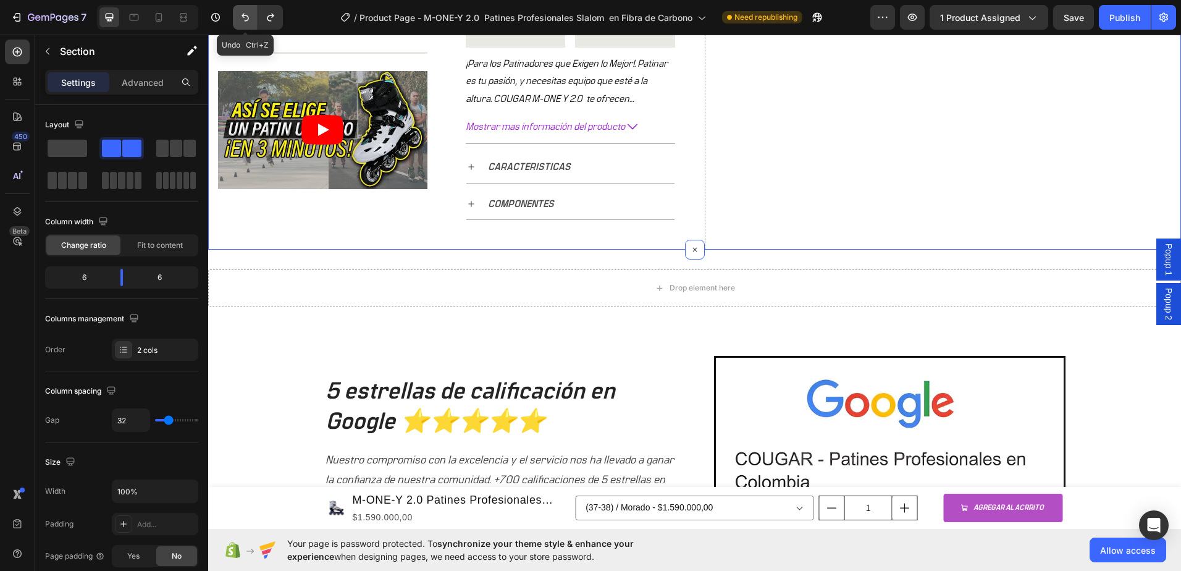
click at [239, 23] on button "Undo/Redo" at bounding box center [245, 17] width 25 height 25
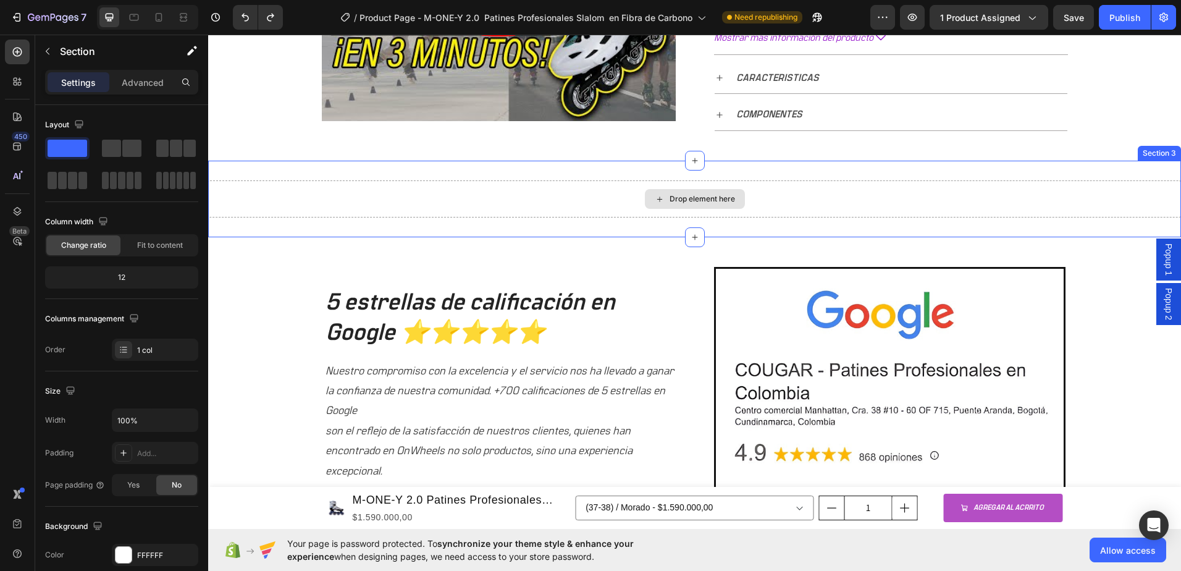
click at [716, 200] on div "Drop element here" at bounding box center [702, 199] width 65 height 10
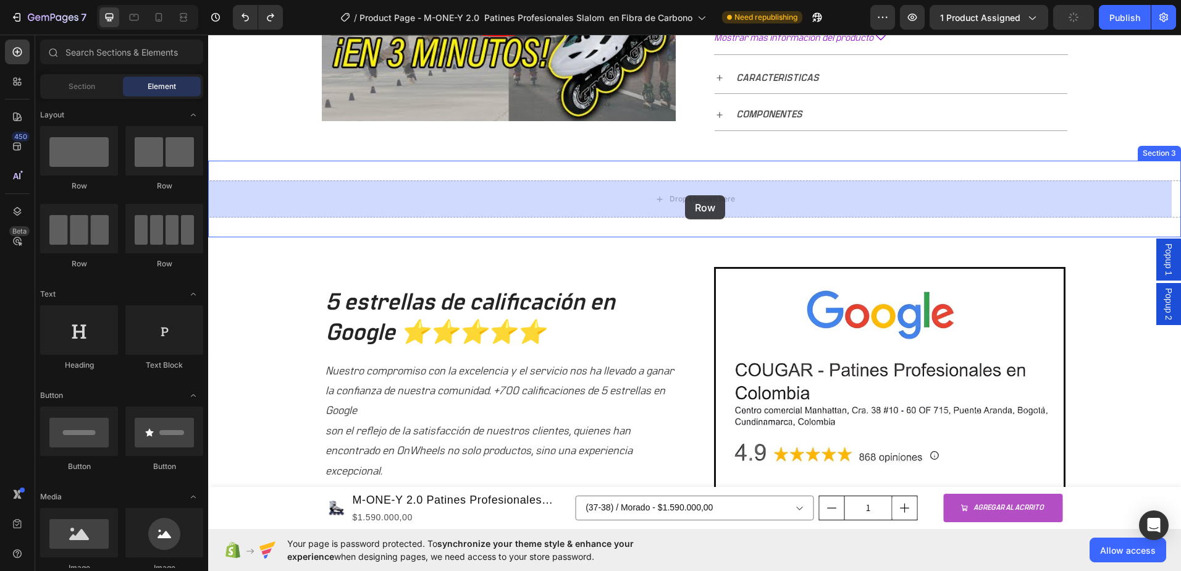
drag, startPoint x: 270, startPoint y: 272, endPoint x: 685, endPoint y: 195, distance: 422.2
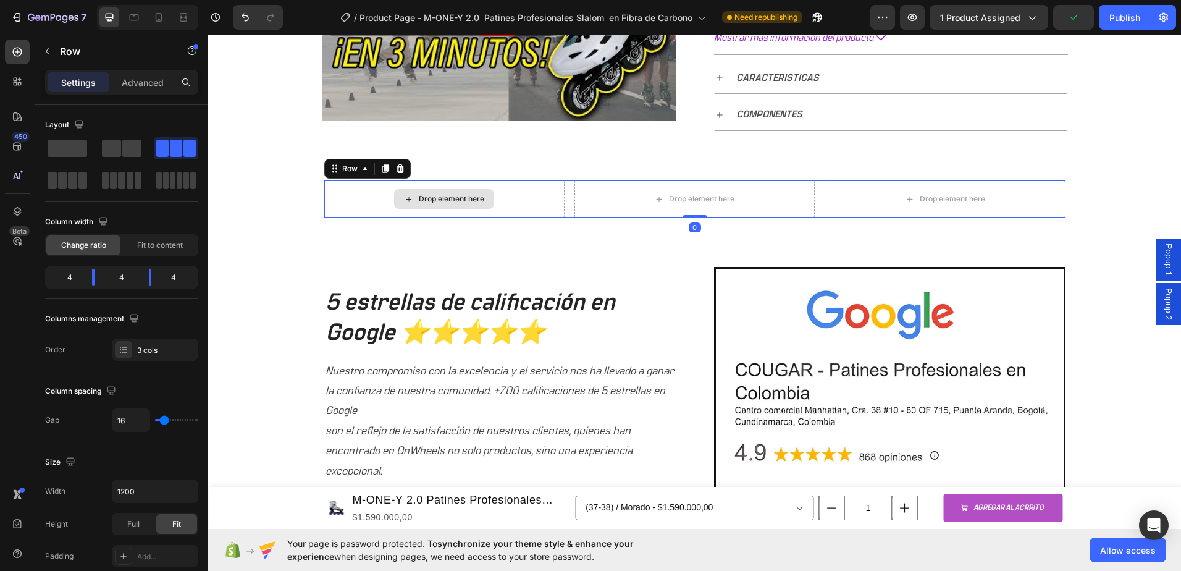
click at [423, 197] on div "Drop element here" at bounding box center [451, 199] width 65 height 10
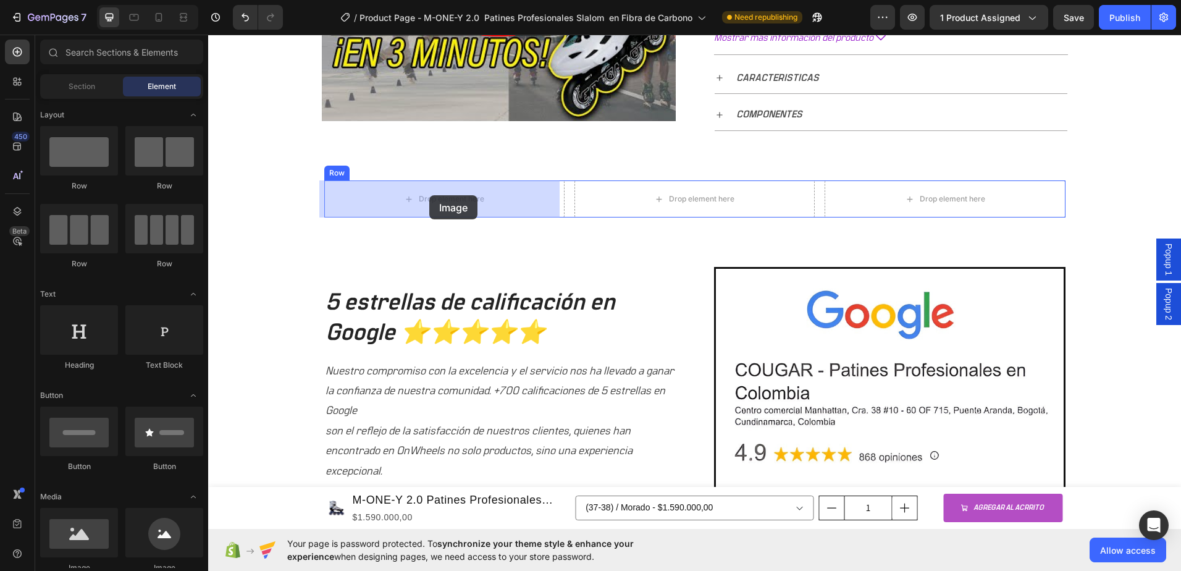
drag, startPoint x: 357, startPoint y: 265, endPoint x: 429, endPoint y: 195, distance: 100.5
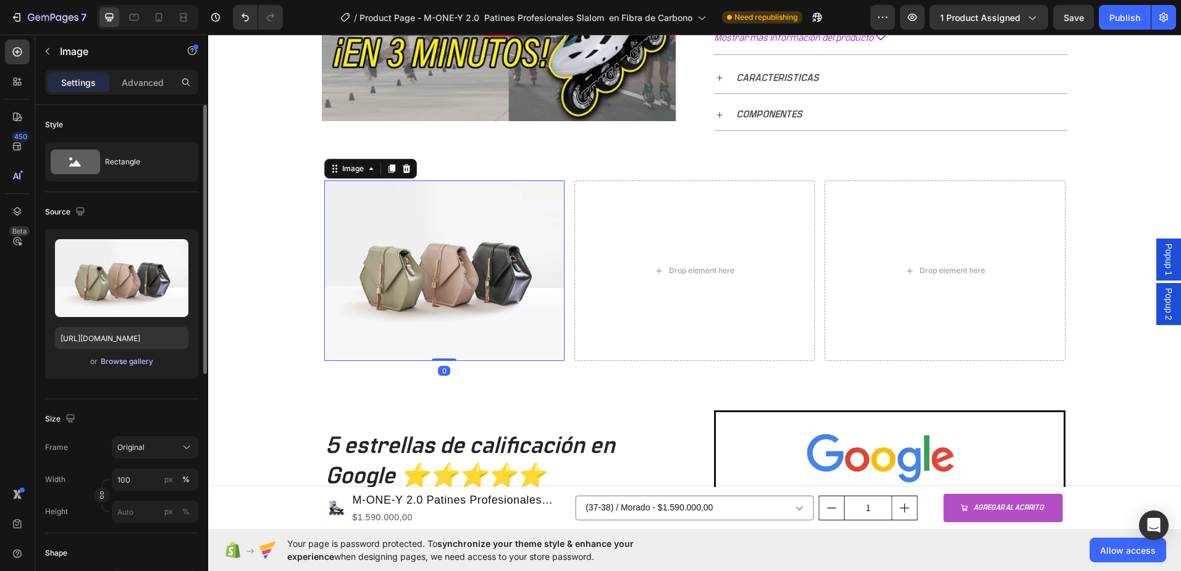
click at [129, 362] on div "Browse gallery" at bounding box center [127, 361] width 53 height 11
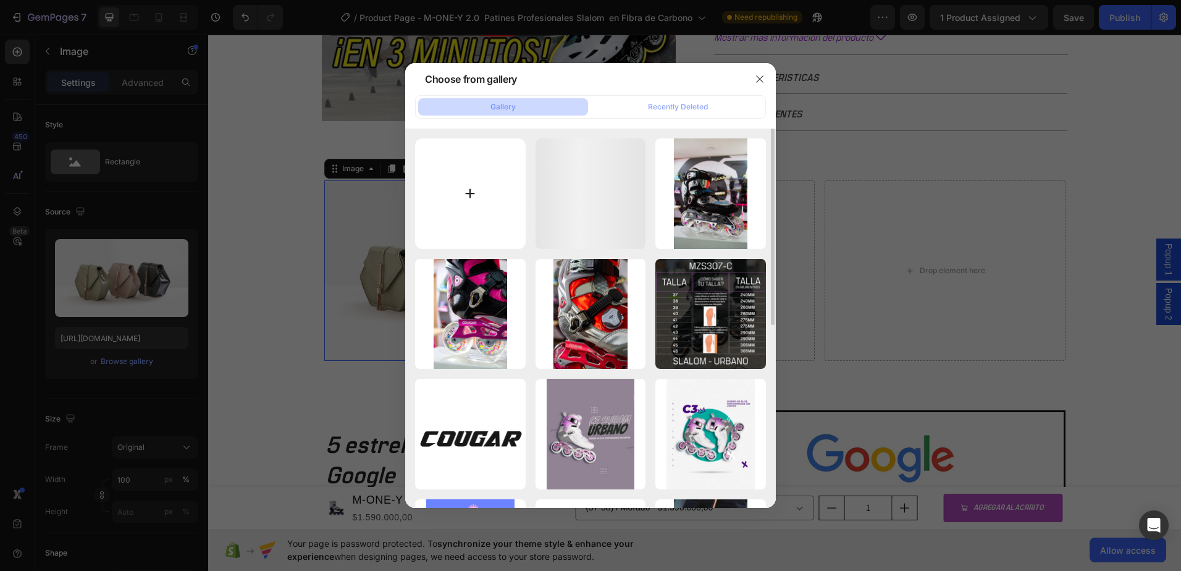
click at [465, 187] on input "file" at bounding box center [470, 193] width 111 height 111
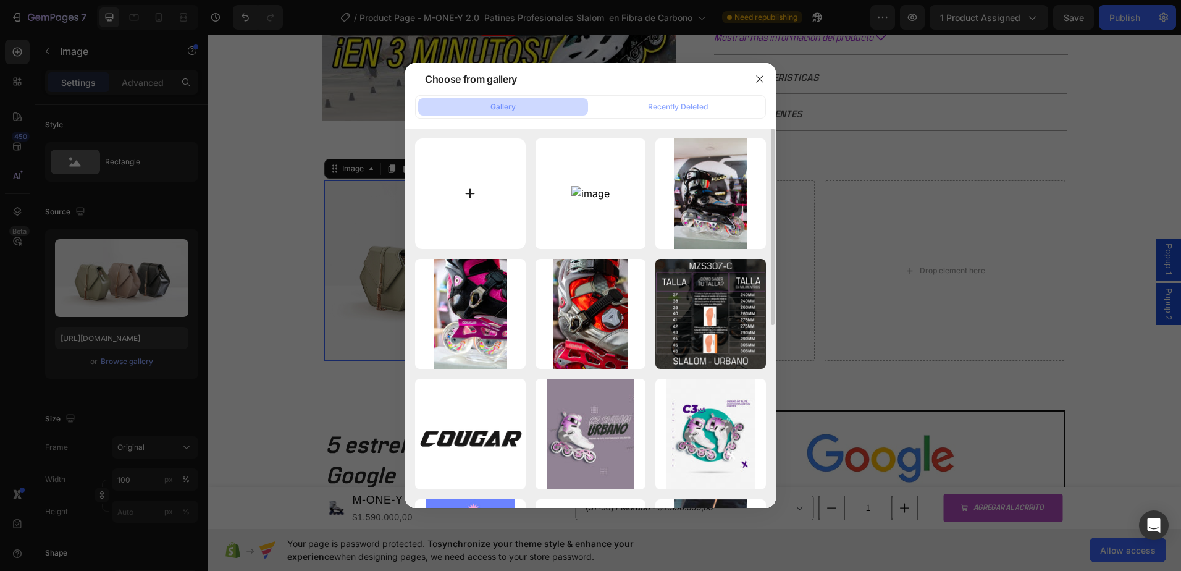
type input "C:\fakepath\IMG_2038.jpg"
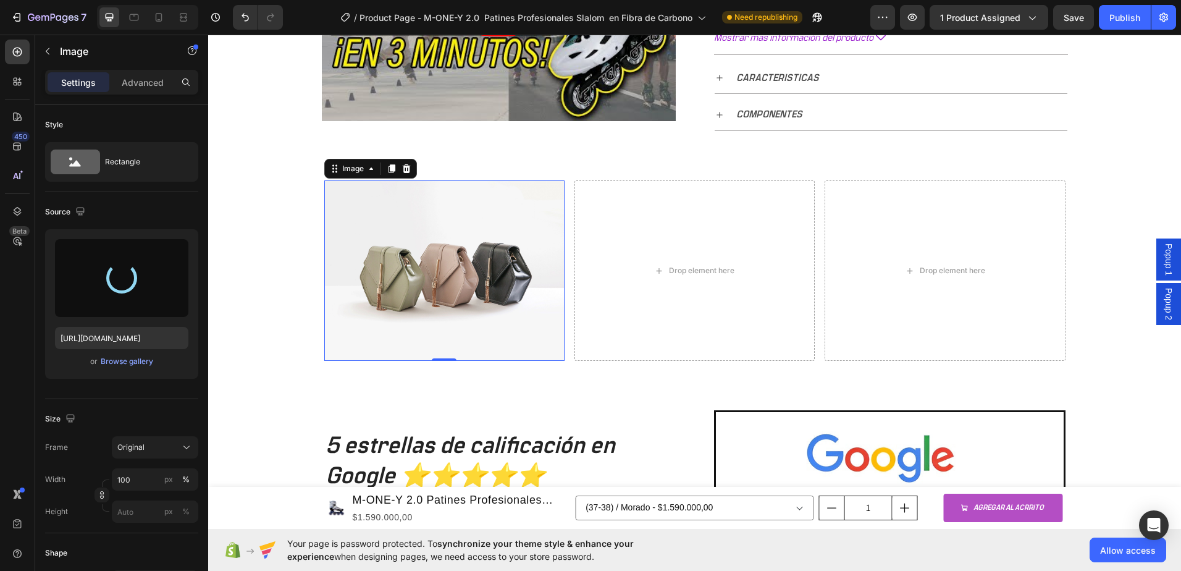
type input "https://cdn.shopify.com/s/files/1/0964/2947/4086/files/gempages_577184158929912…"
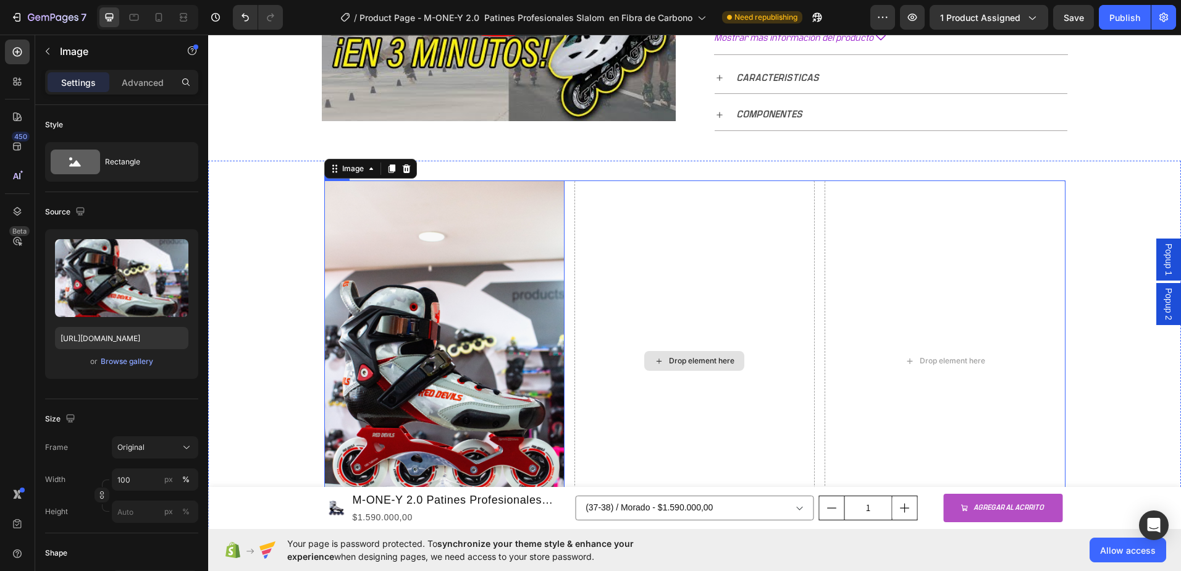
click at [714, 356] on div "Drop element here" at bounding box center [701, 361] width 65 height 10
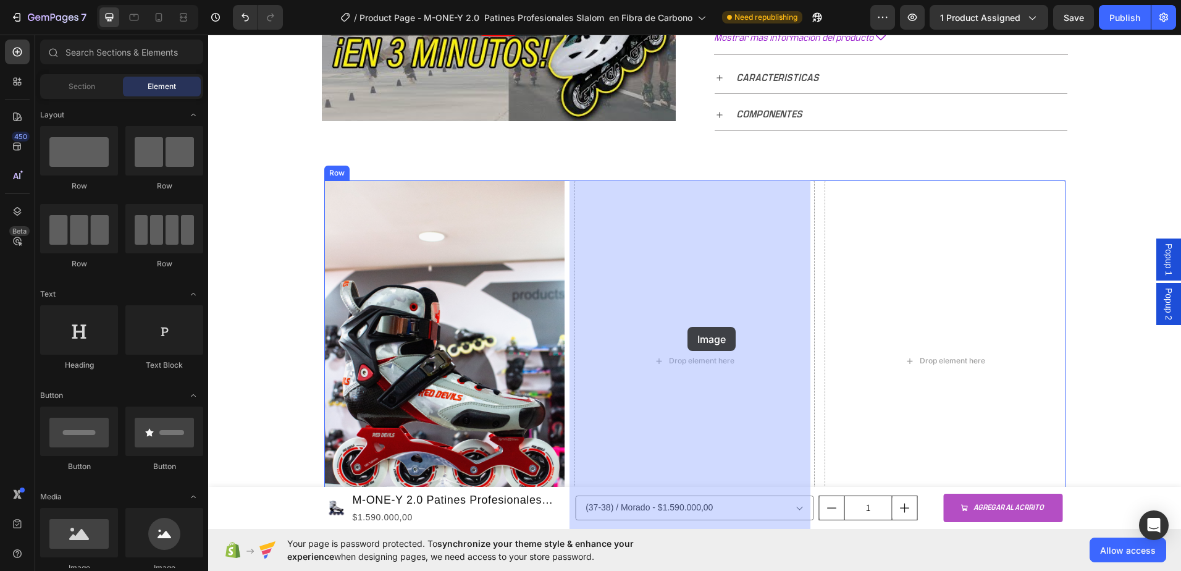
drag, startPoint x: 293, startPoint y: 566, endPoint x: 688, endPoint y: 327, distance: 461.5
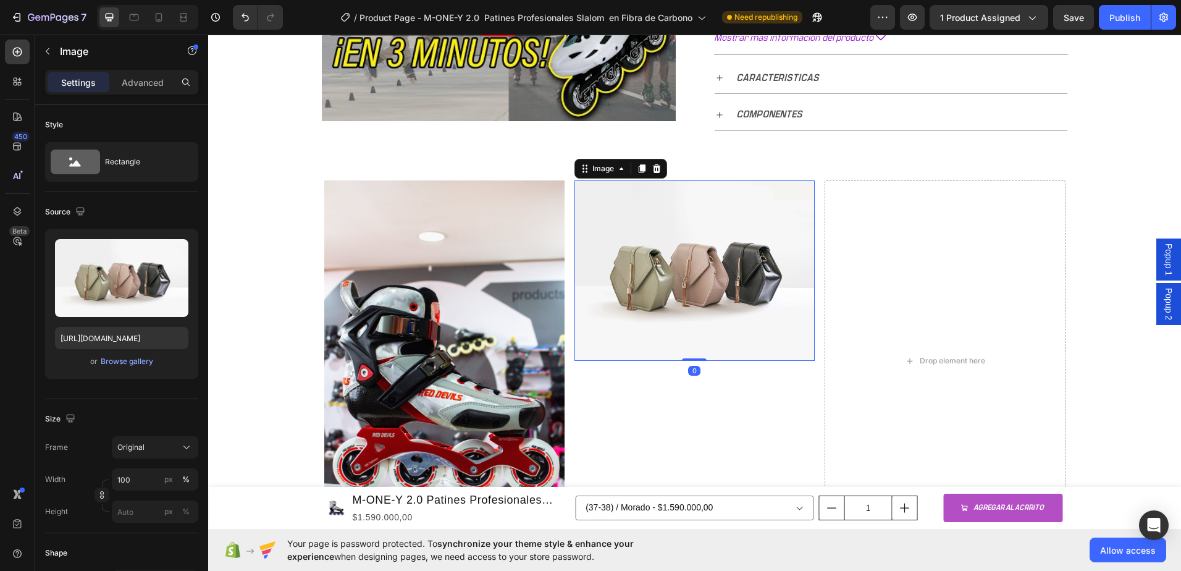
scroll to position [718, 0]
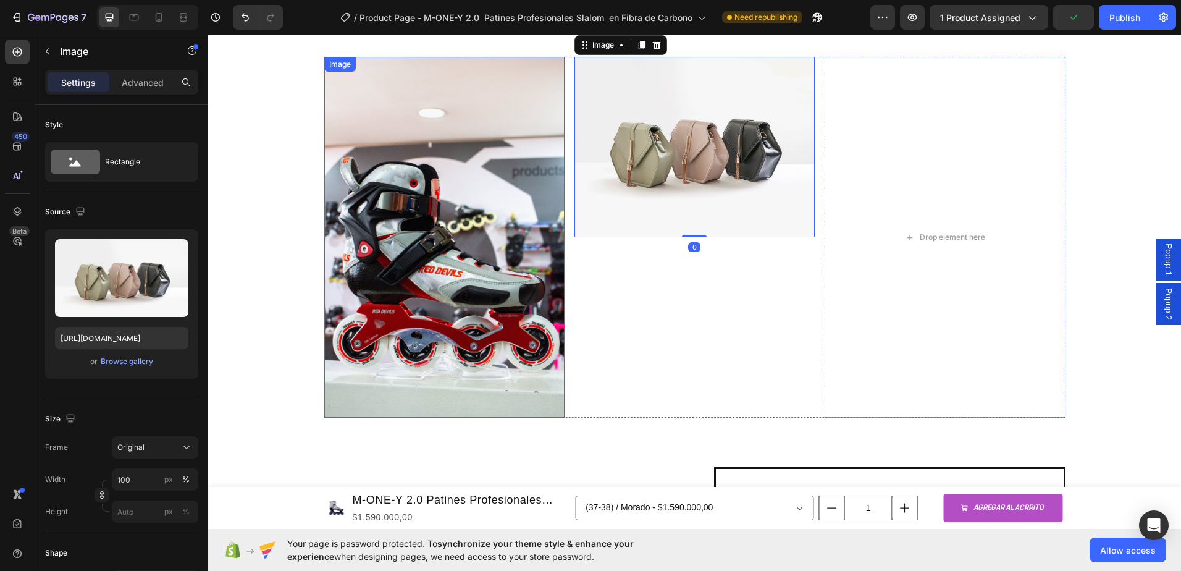
click at [427, 305] on img at bounding box center [444, 237] width 240 height 361
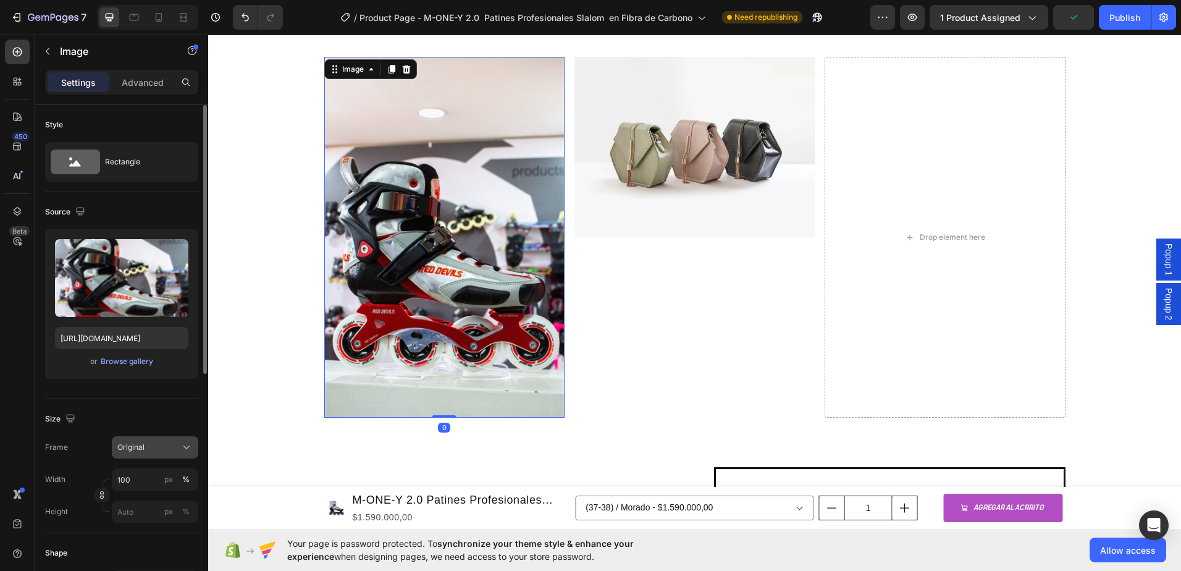
click at [178, 449] on div "Original" at bounding box center [154, 447] width 75 height 12
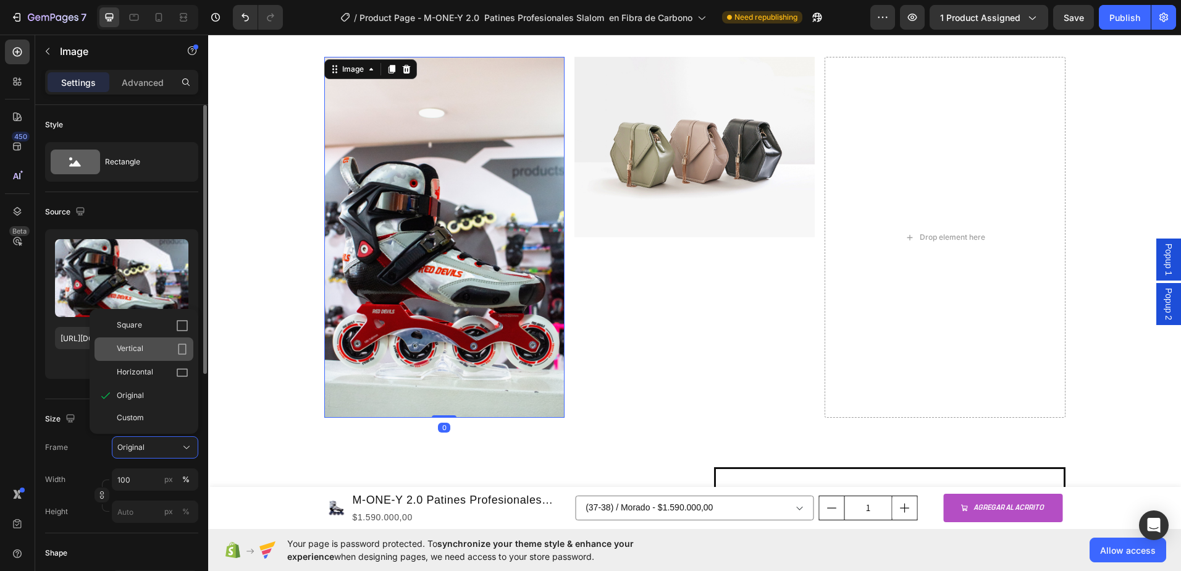
click at [144, 352] on div "Vertical" at bounding box center [153, 349] width 72 height 12
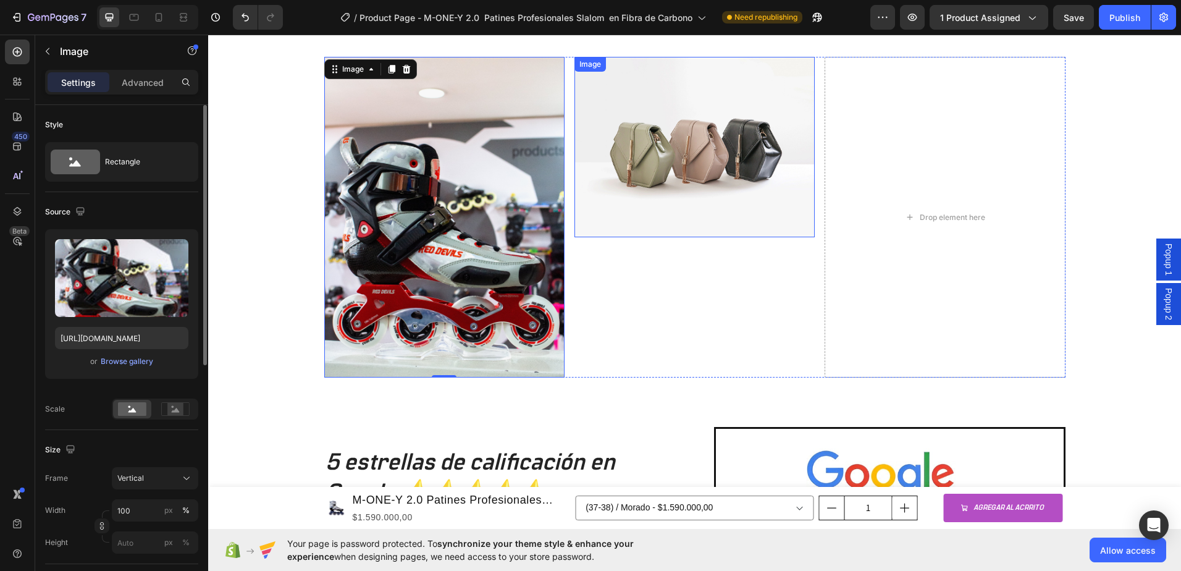
click at [672, 180] on img at bounding box center [695, 147] width 240 height 180
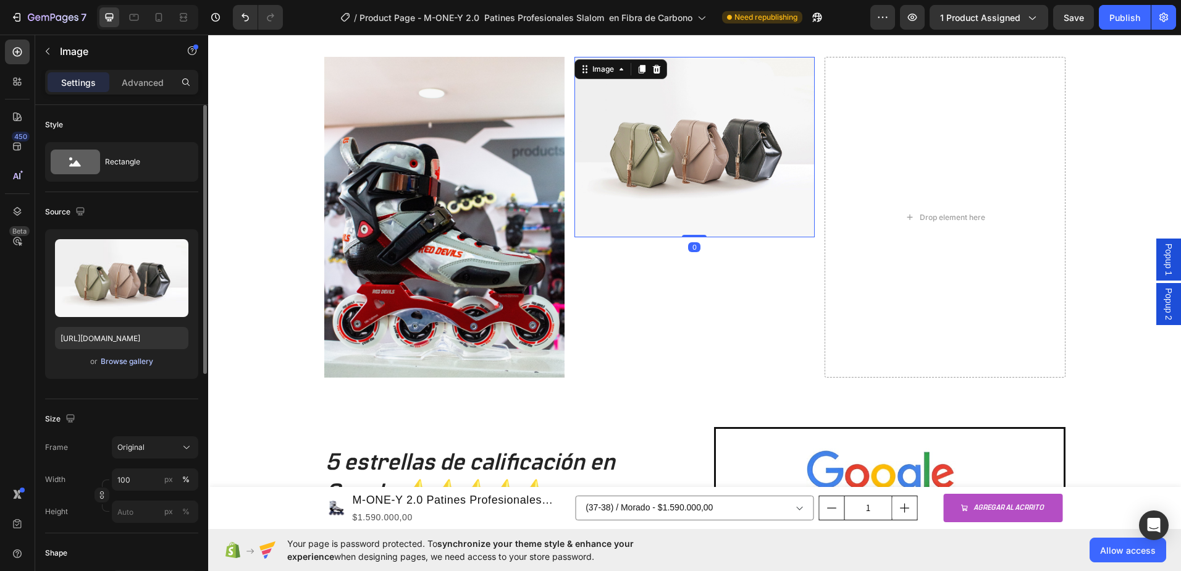
click at [109, 366] on div "Browse gallery" at bounding box center [127, 361] width 53 height 11
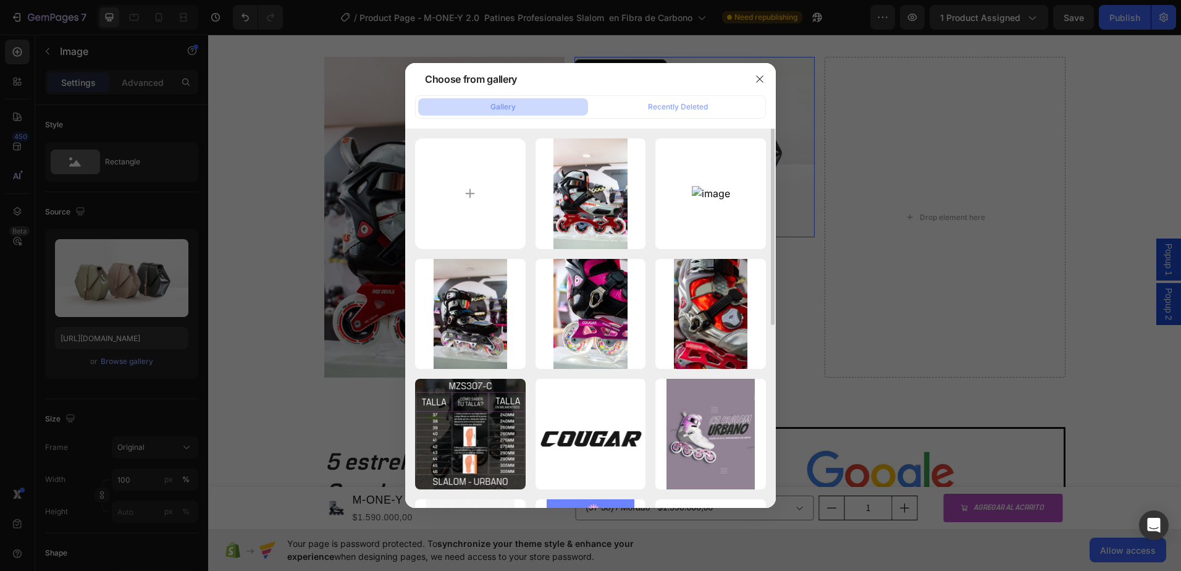
click at [647, 182] on div "IMG_2038.jpg 17104.85 kb IMG_0802.GIF 18845.11 kb IMG_1989.jpg 15991.11 kb IMG_…" at bounding box center [590, 494] width 351 height 712
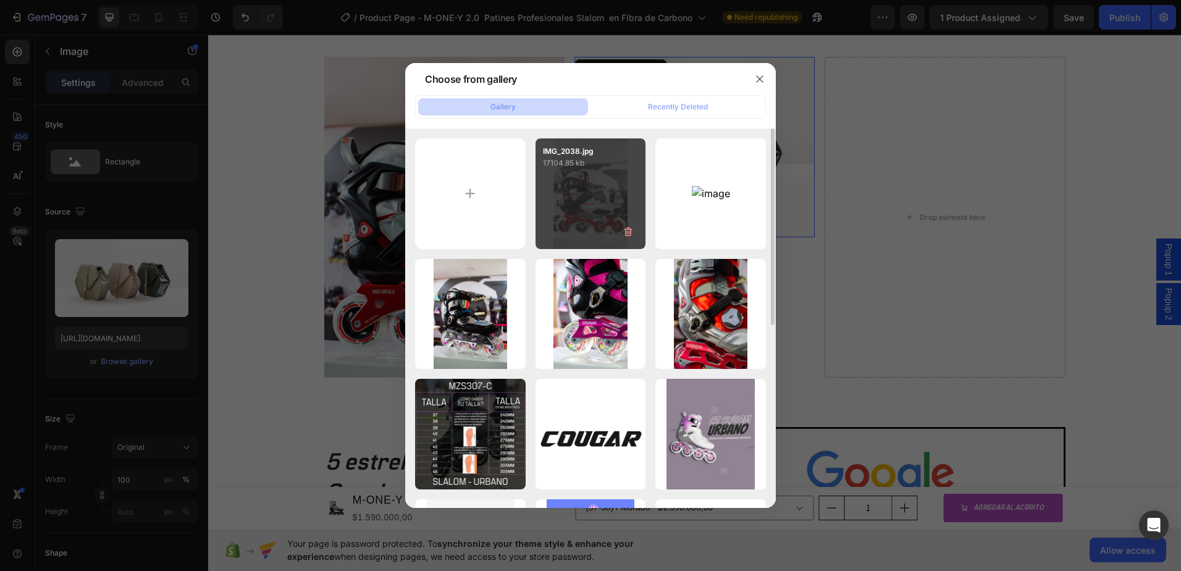
click at [596, 182] on div "IMG_2038.jpg 17104.85 kb" at bounding box center [591, 193] width 111 height 111
type input "https://cdn.shopify.com/s/files/1/0964/2947/4086/files/gempages_577184158929912…"
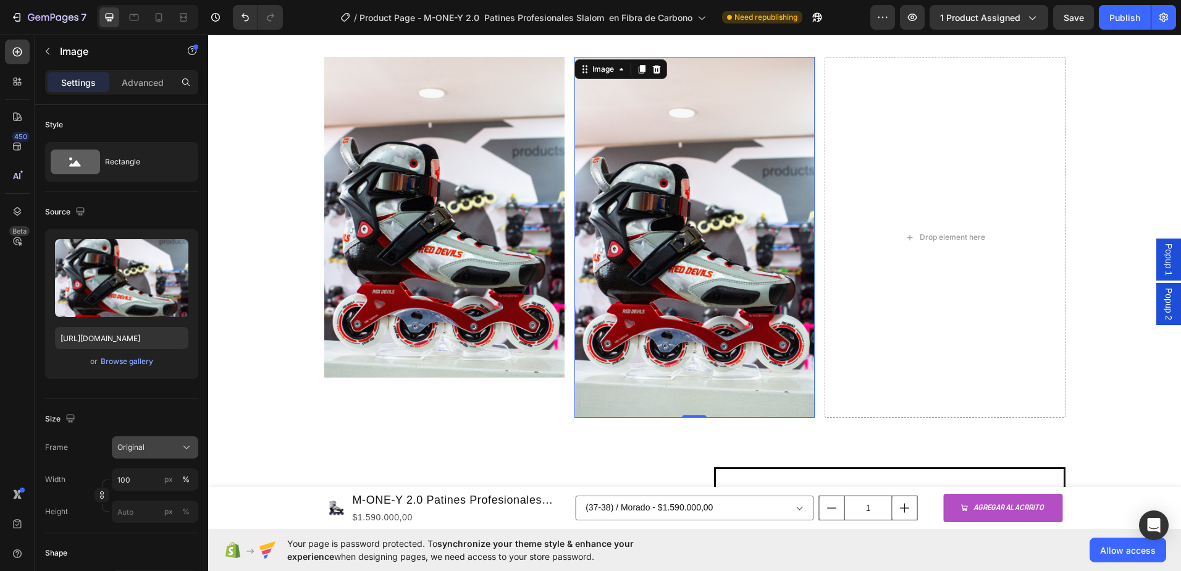
click at [187, 451] on icon at bounding box center [186, 447] width 12 height 12
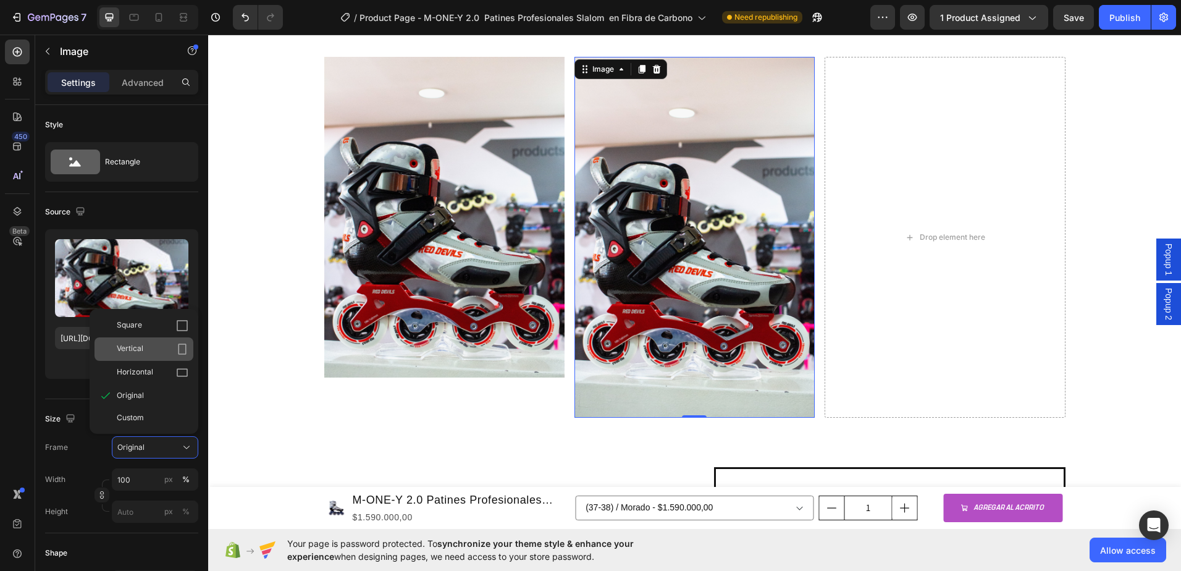
click at [146, 348] on div "Vertical" at bounding box center [153, 349] width 72 height 12
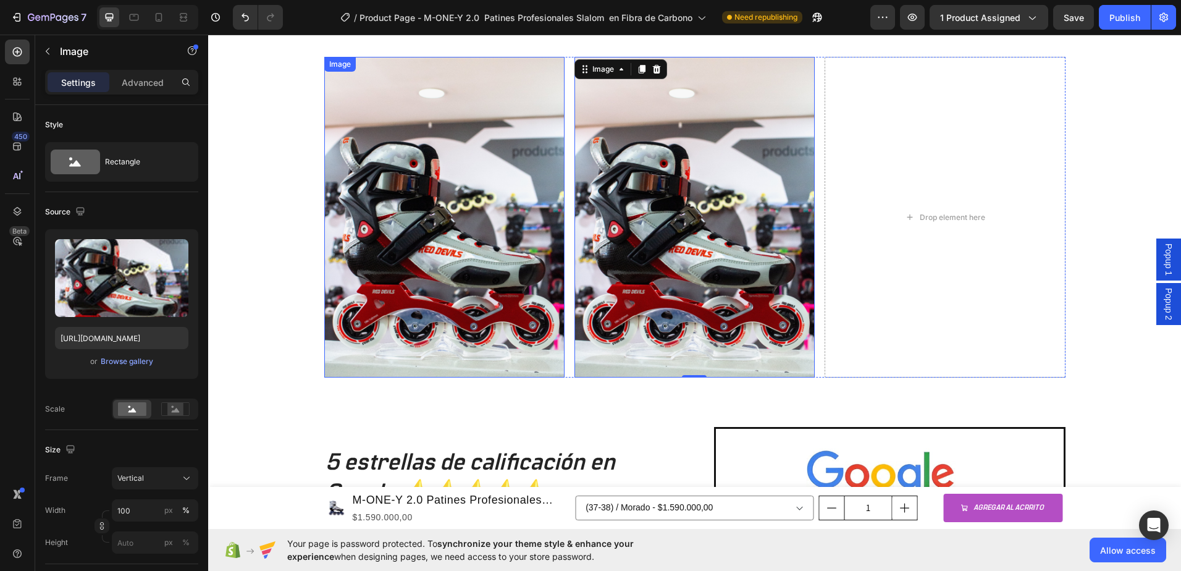
click at [419, 289] on img at bounding box center [444, 217] width 240 height 321
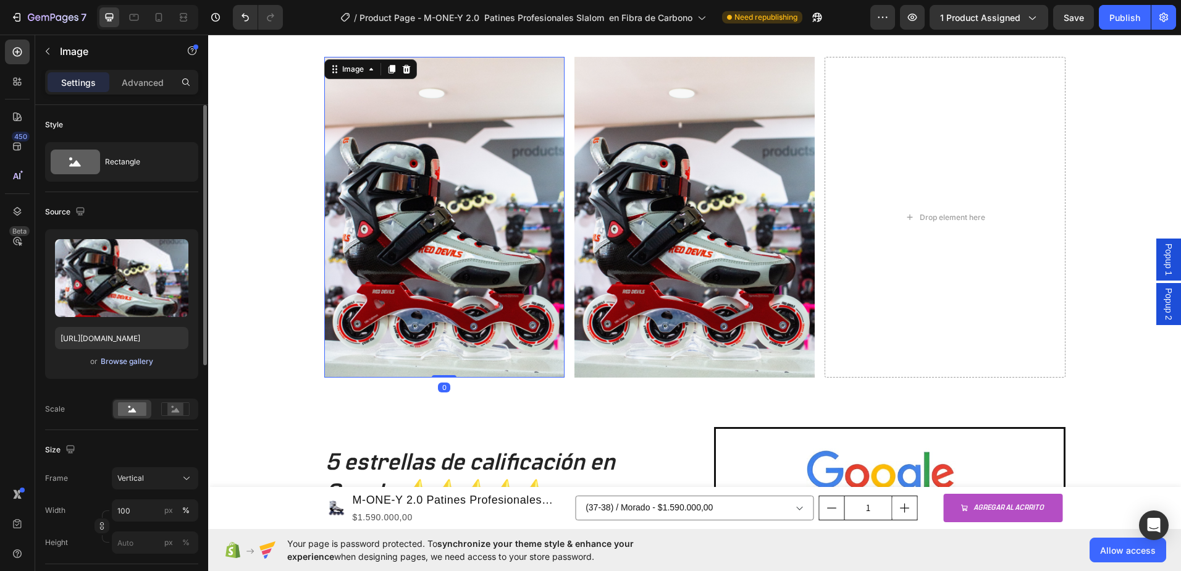
click at [118, 360] on div "Browse gallery" at bounding box center [127, 361] width 53 height 11
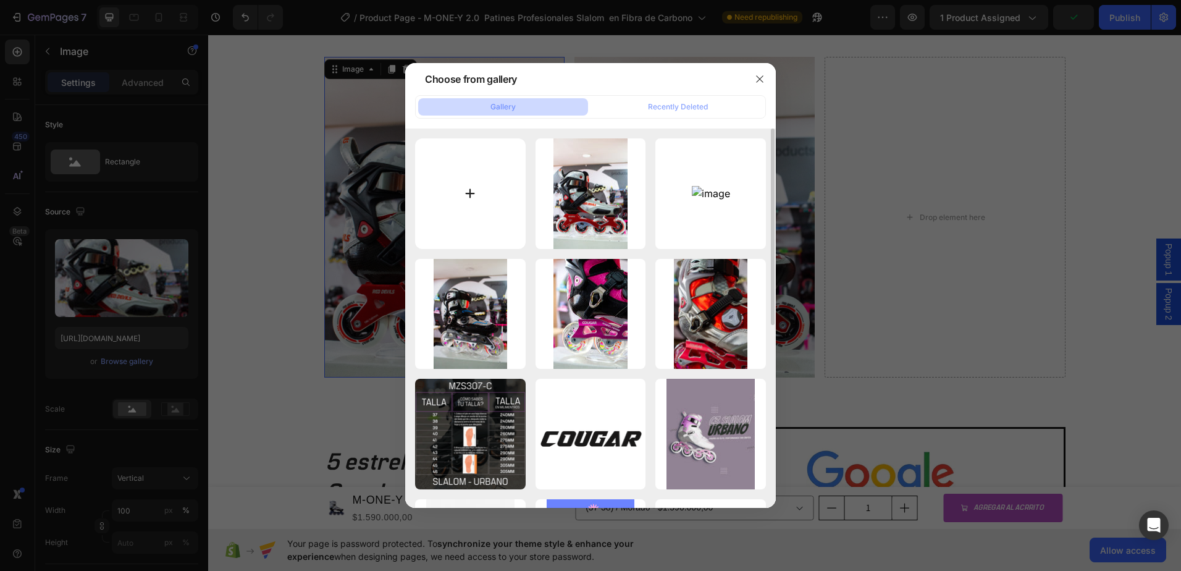
click at [471, 203] on input "file" at bounding box center [470, 193] width 111 height 111
type input "C:\fakepath\IMG_2030.jpg"
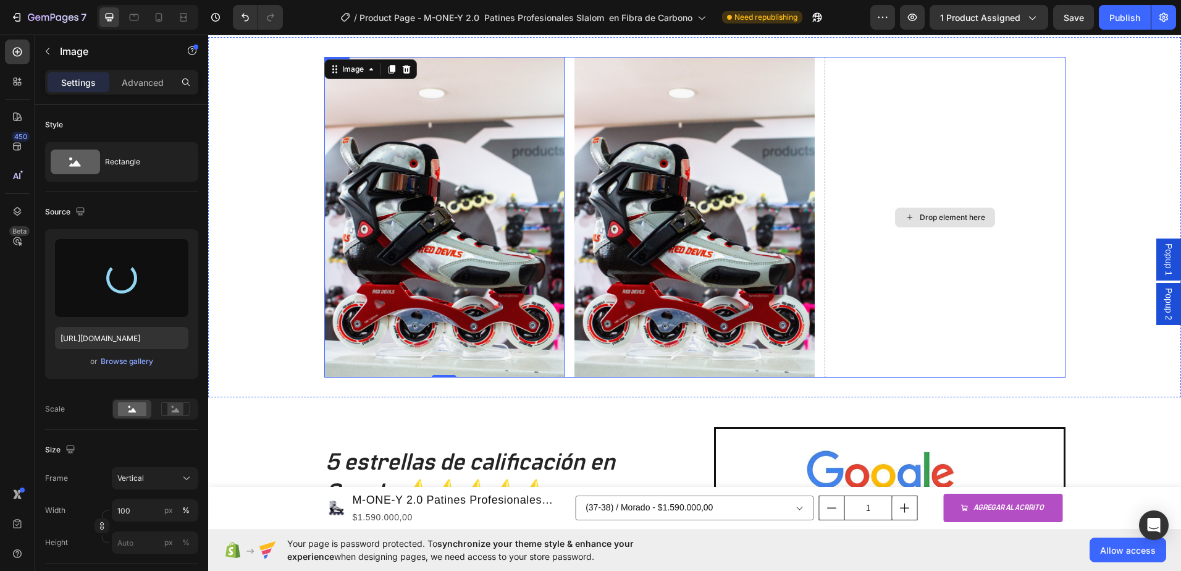
type input "https://cdn.shopify.com/s/files/1/0964/2947/4086/files/gempages_577184158929912…"
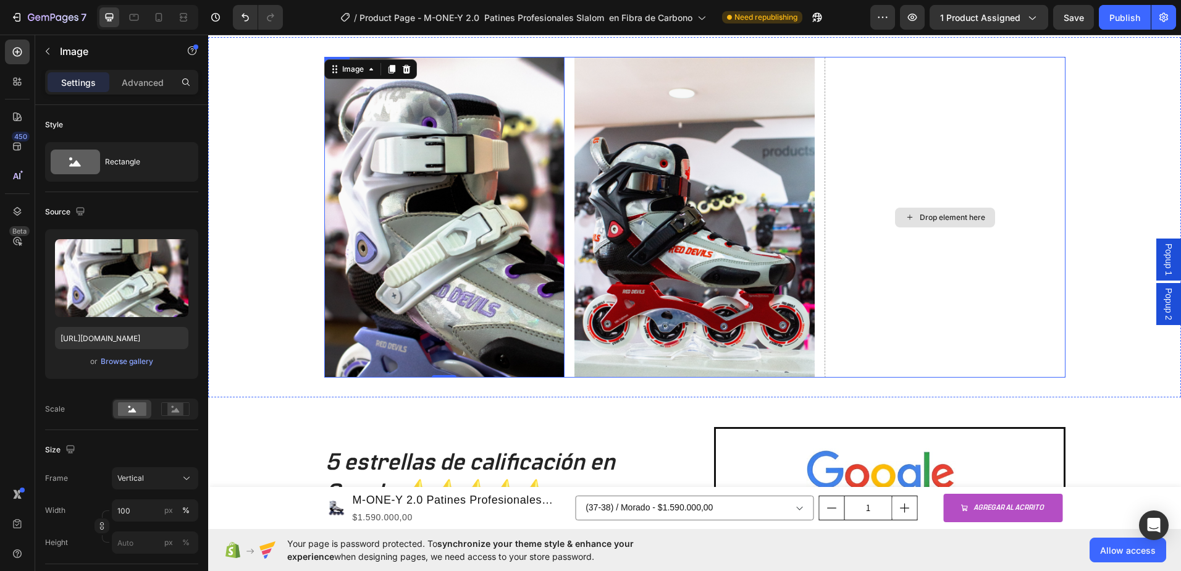
click at [947, 215] on div "Drop element here" at bounding box center [952, 218] width 65 height 10
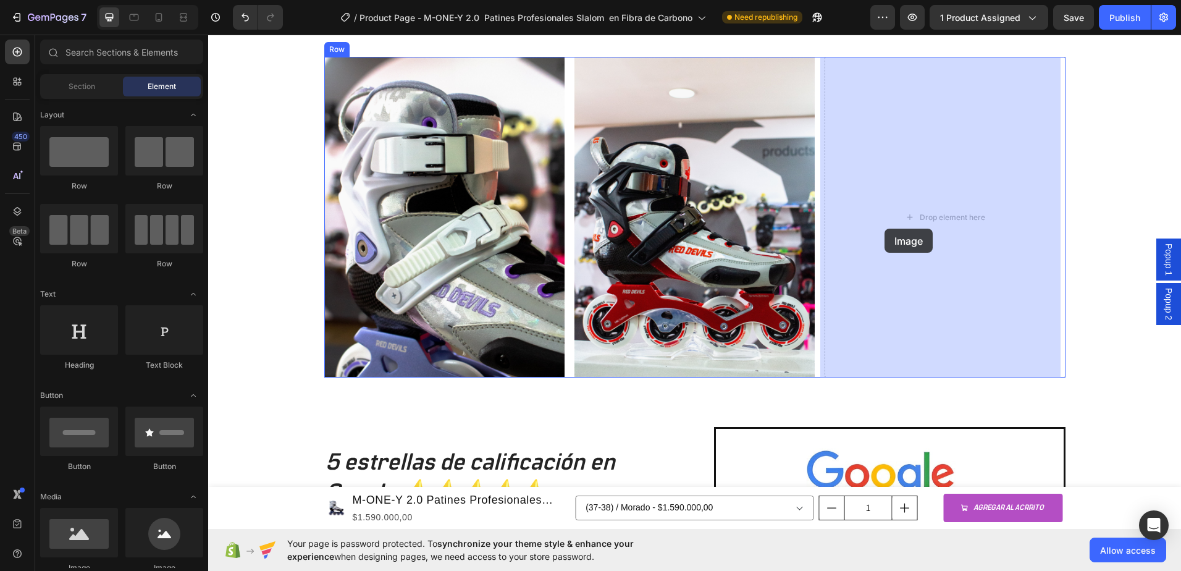
drag, startPoint x: 277, startPoint y: 570, endPoint x: 885, endPoint y: 229, distance: 696.8
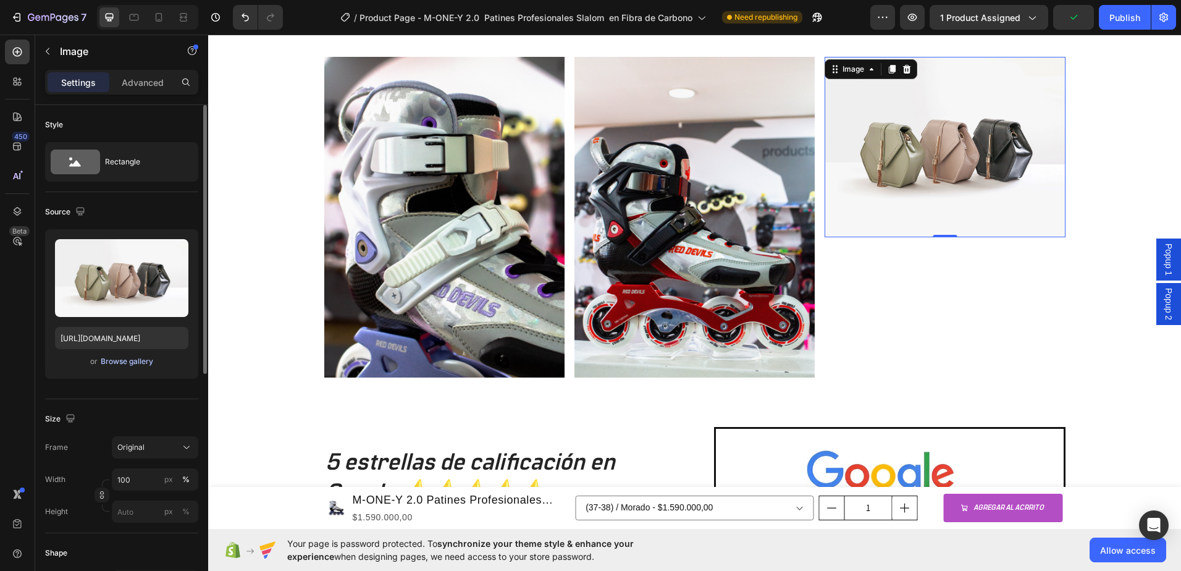
click at [133, 358] on div "Browse gallery" at bounding box center [127, 361] width 53 height 11
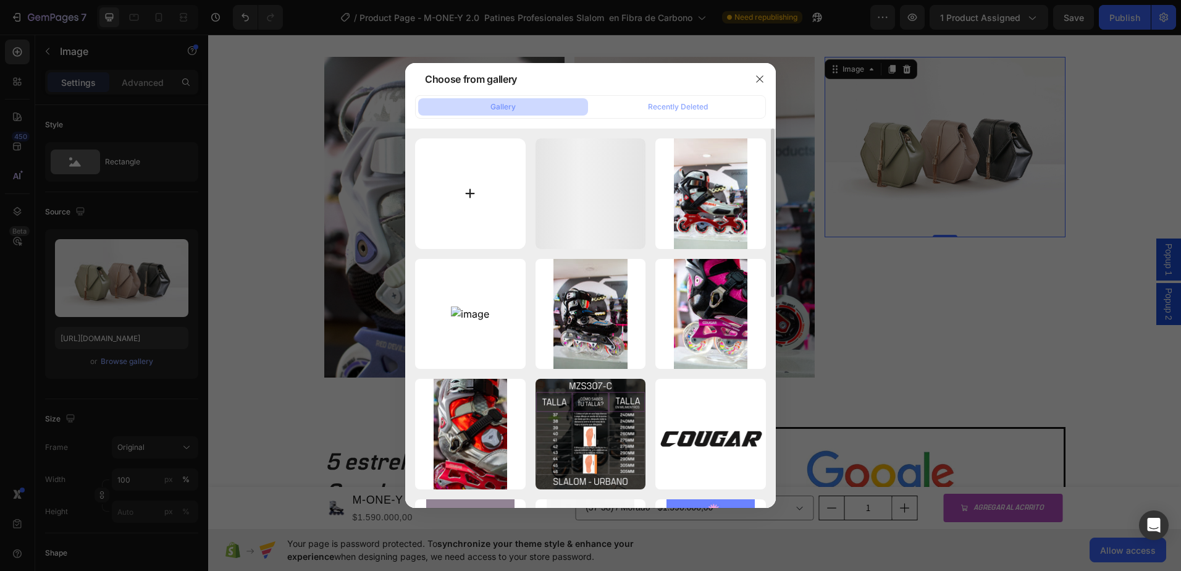
click at [463, 176] on input "file" at bounding box center [470, 193] width 111 height 111
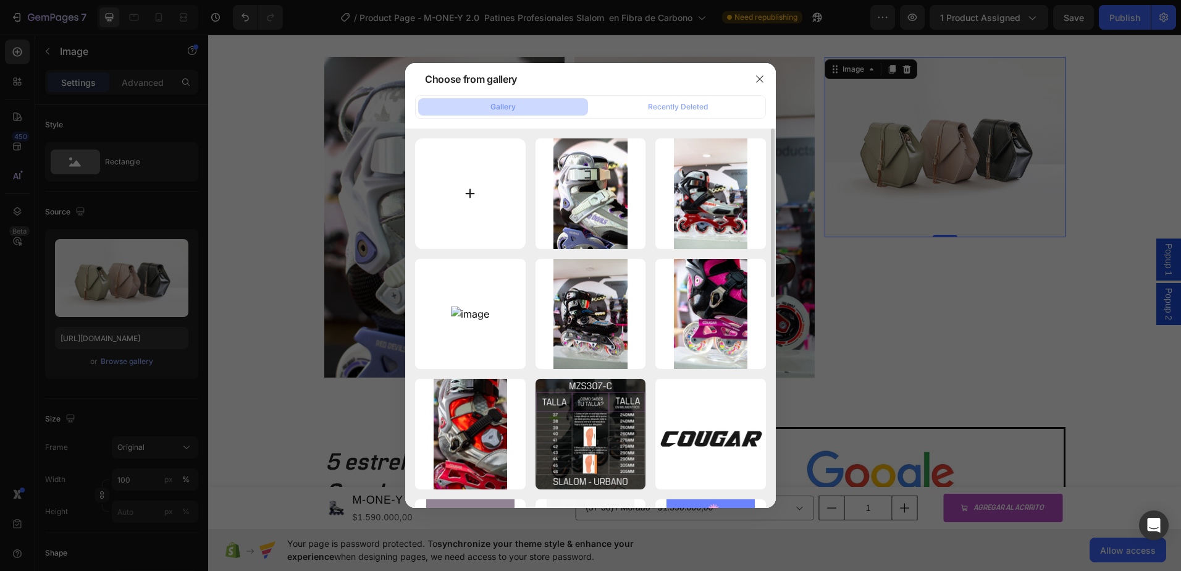
type input "C:\fakepath\IMG_2035.jpg"
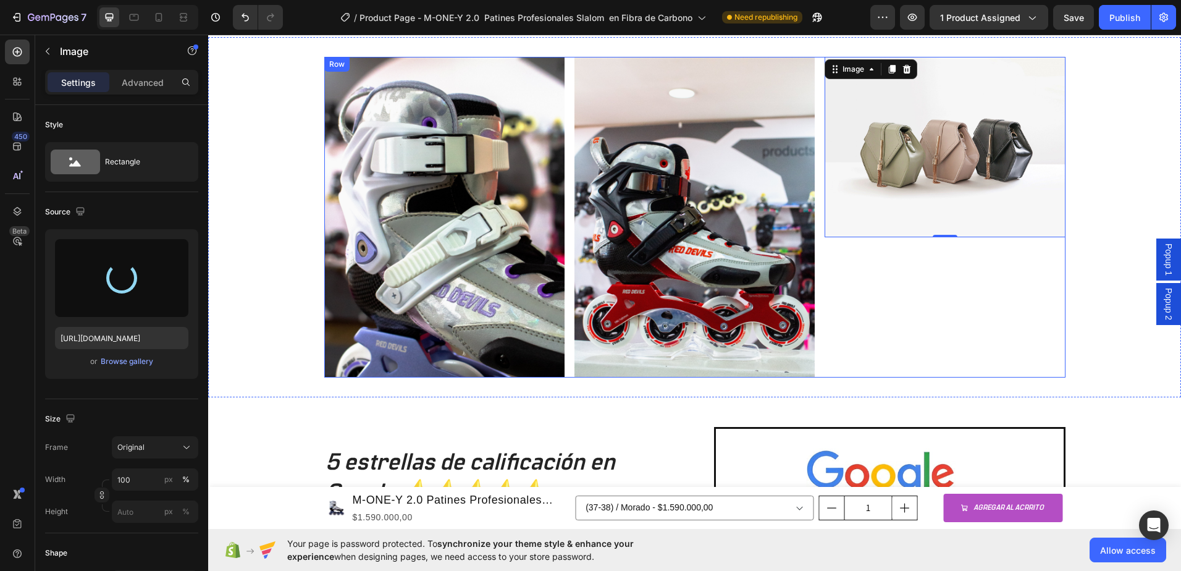
type input "https://cdn.shopify.com/s/files/1/0964/2947/4086/files/gempages_577184158929912…"
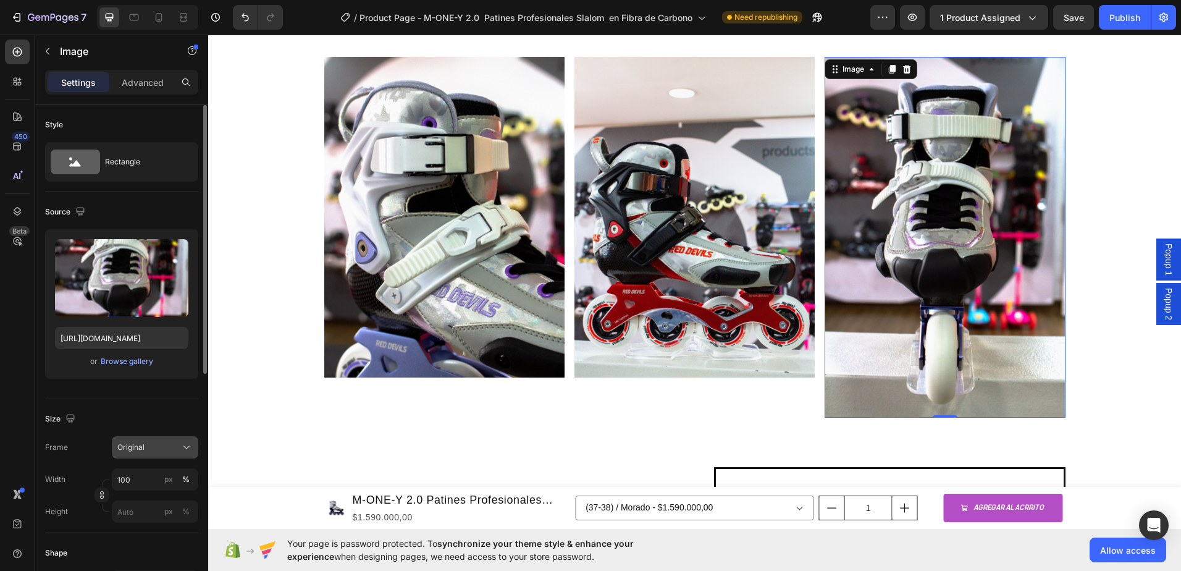
click at [187, 450] on icon at bounding box center [186, 447] width 12 height 12
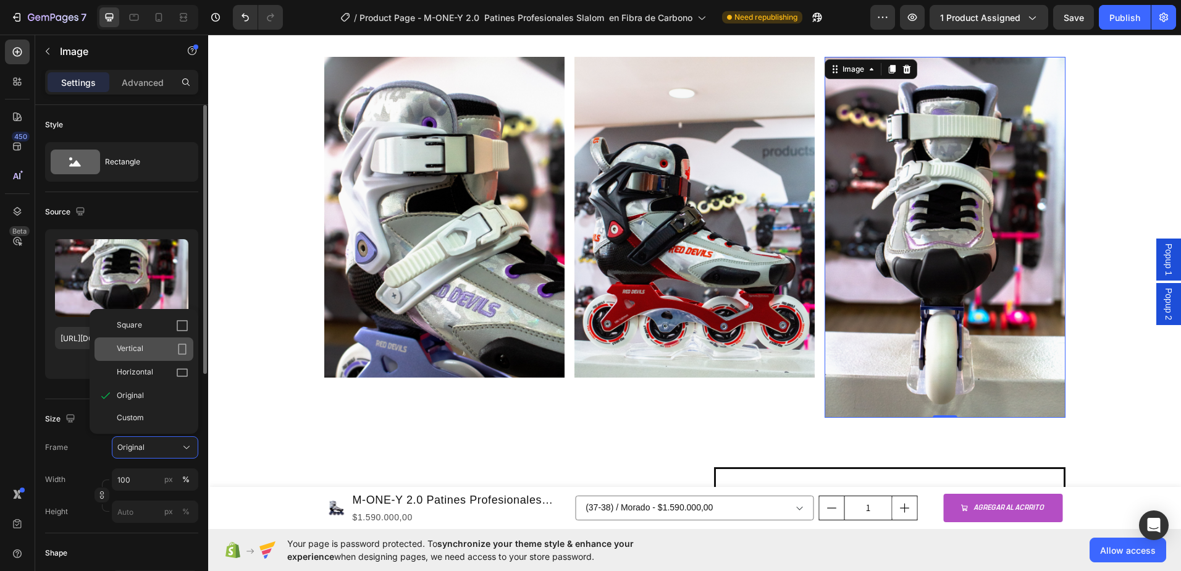
click at [156, 345] on div "Vertical" at bounding box center [153, 349] width 72 height 12
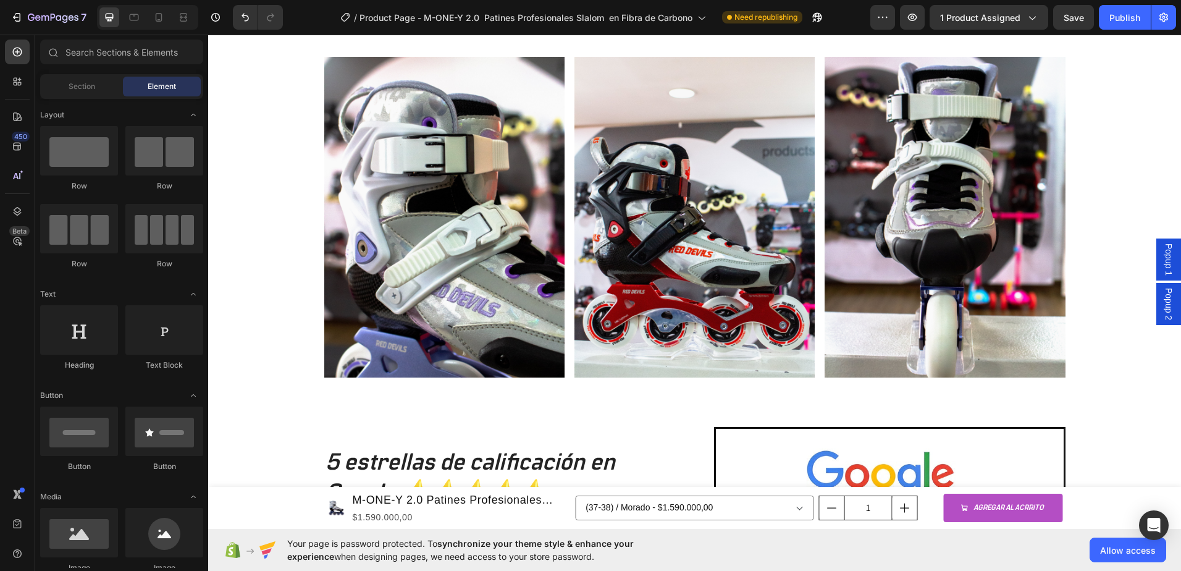
scroll to position [678, 0]
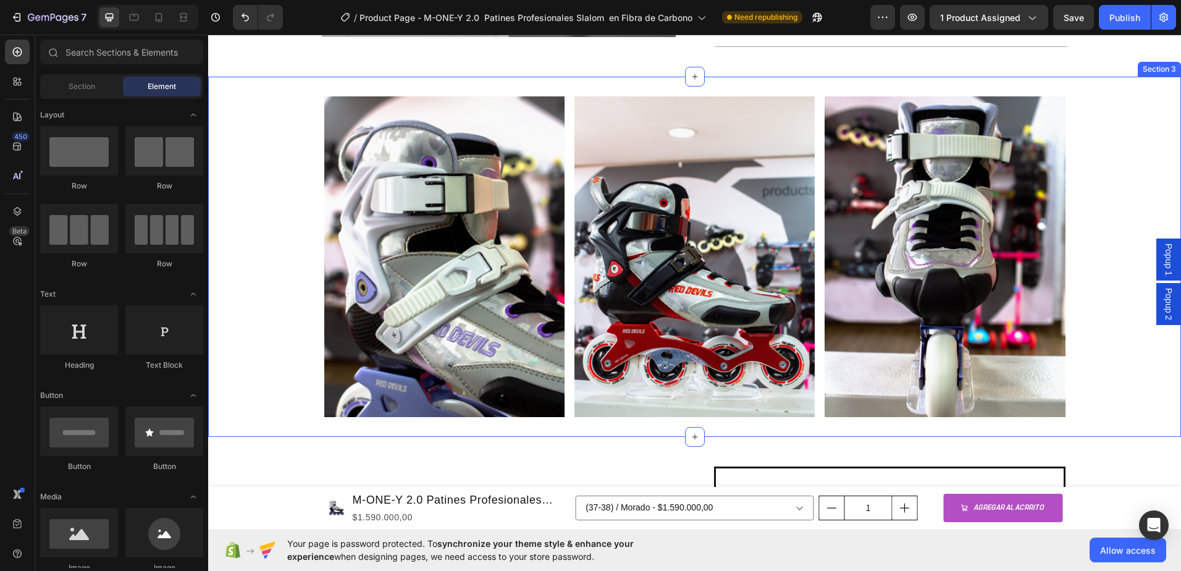
click at [1123, 180] on div "Image Image Image Row" at bounding box center [694, 256] width 973 height 321
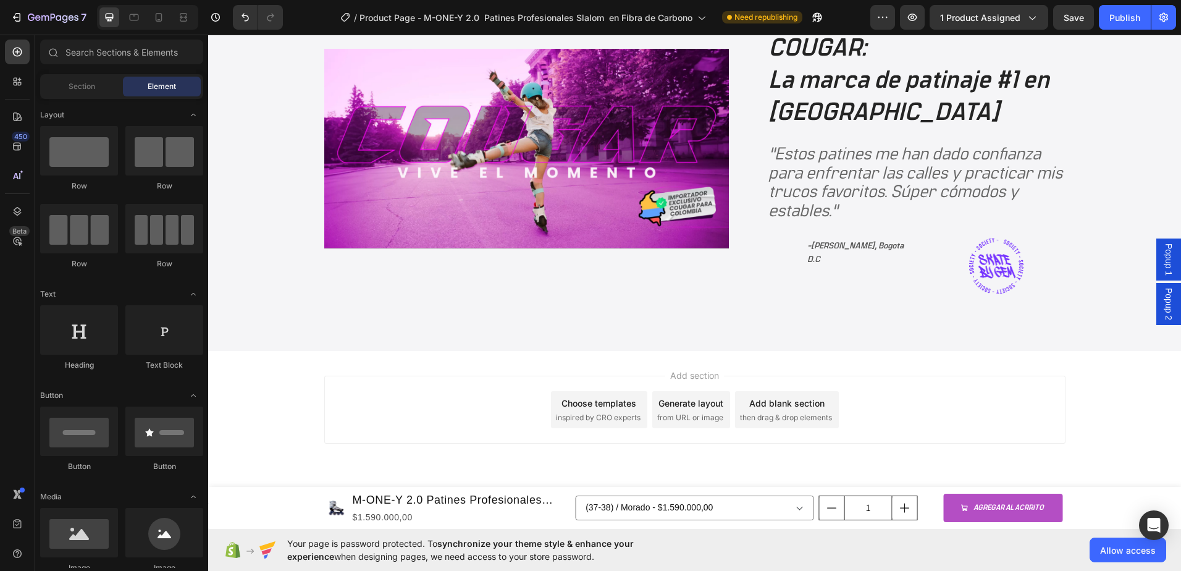
scroll to position [2755, 0]
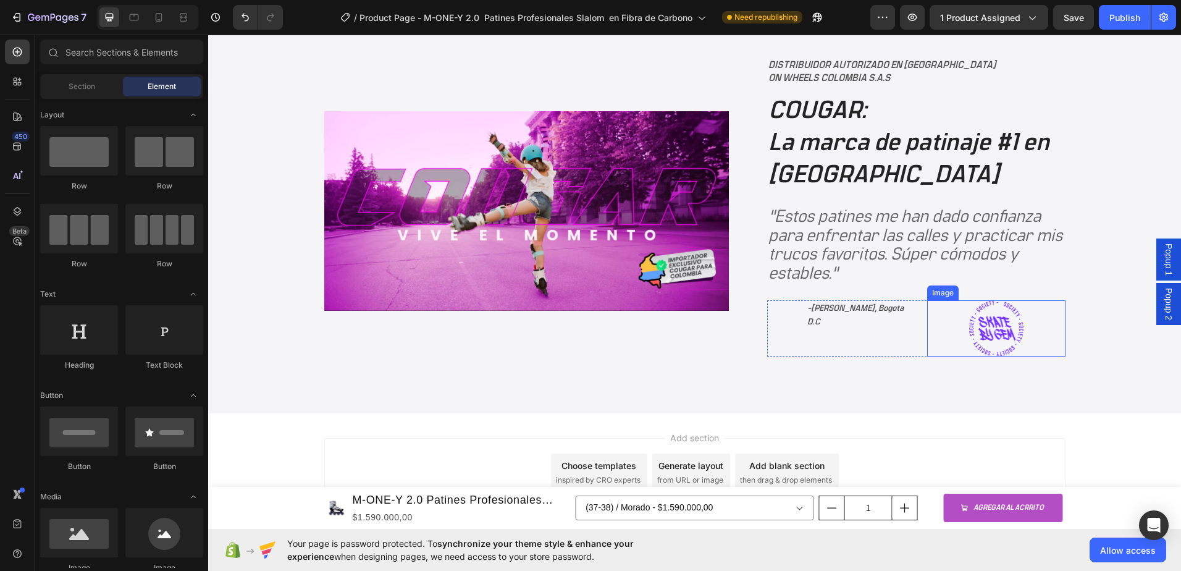
click at [1003, 311] on img at bounding box center [996, 328] width 54 height 56
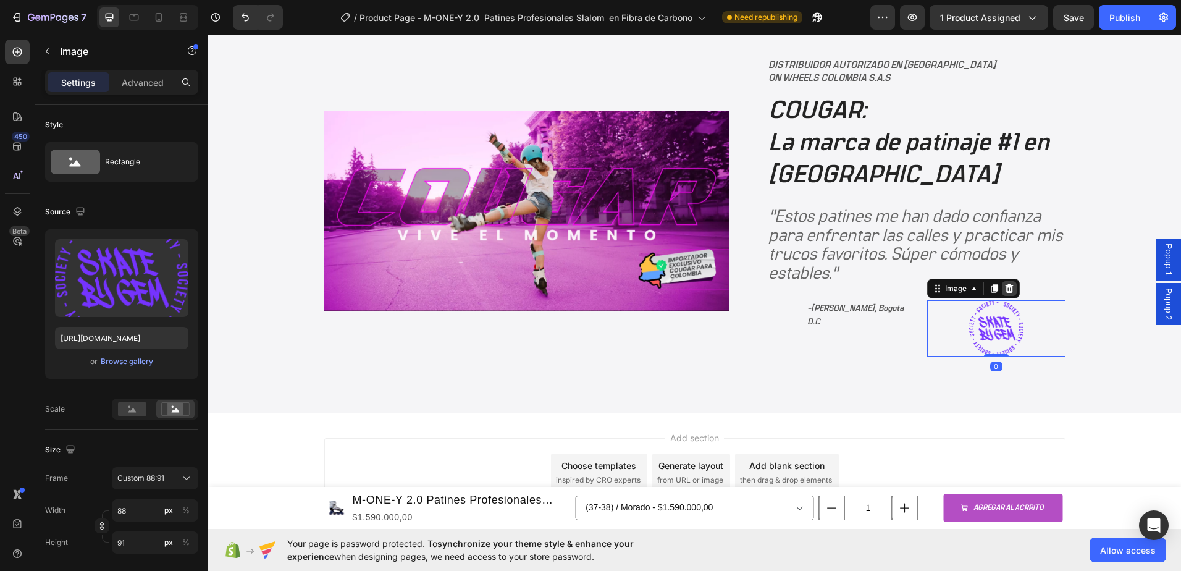
click at [1011, 292] on div at bounding box center [1009, 288] width 15 height 15
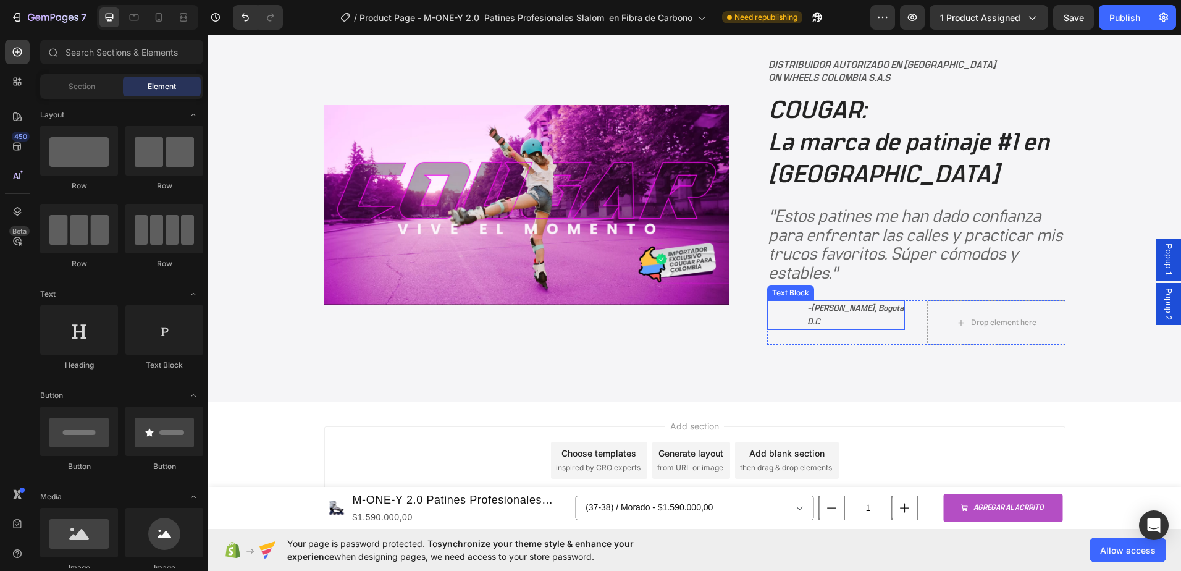
click at [867, 311] on span "[PERSON_NAME], Bogota D.C" at bounding box center [855, 315] width 96 height 22
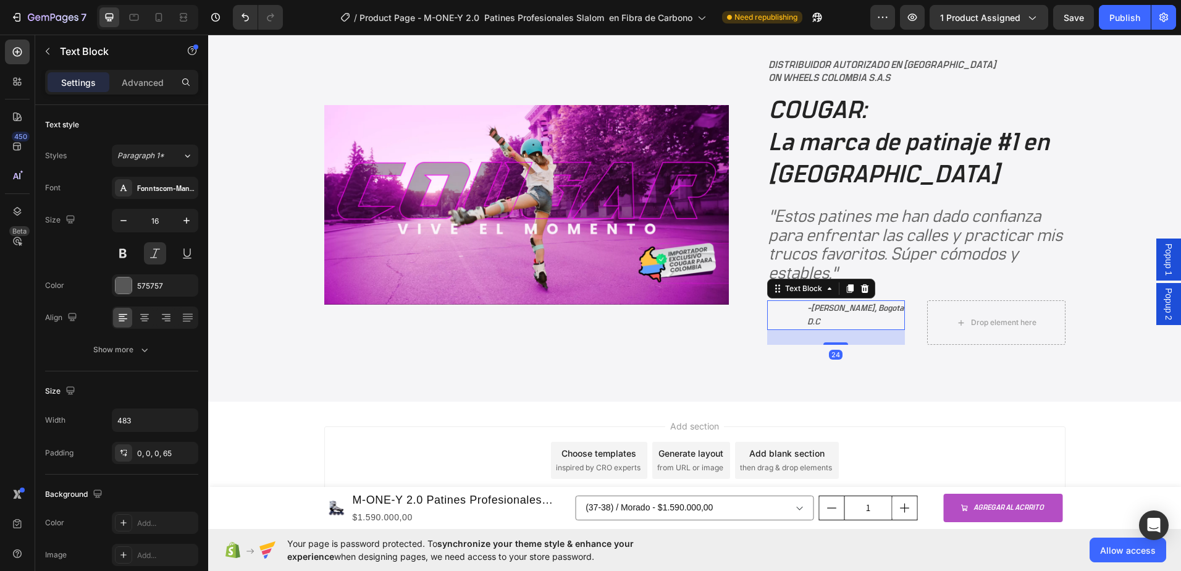
click at [861, 289] on icon at bounding box center [865, 288] width 8 height 9
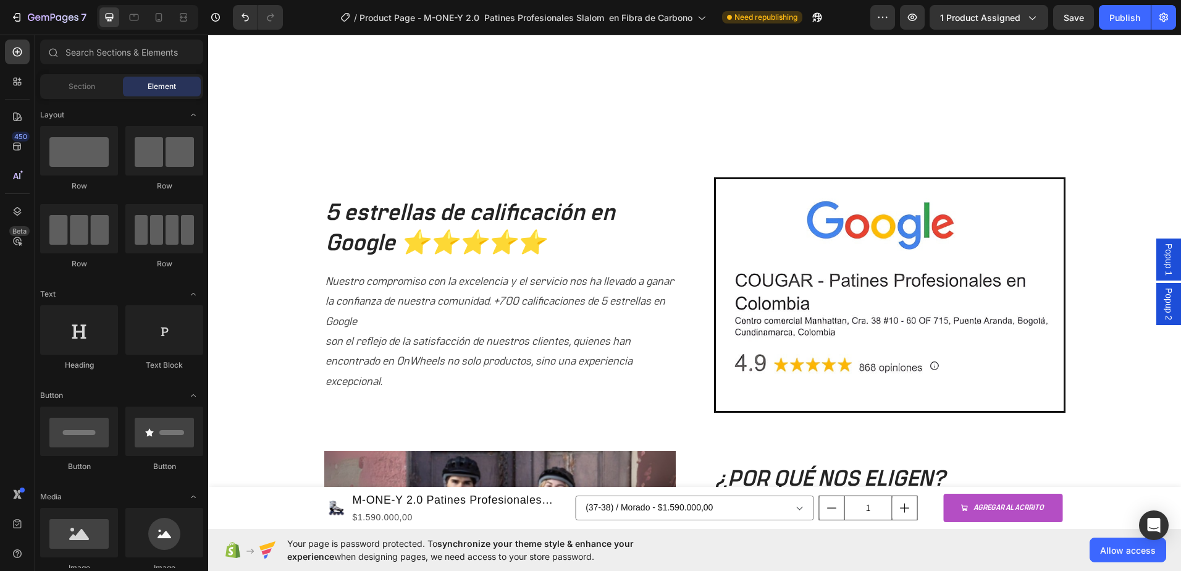
scroll to position [1094, 0]
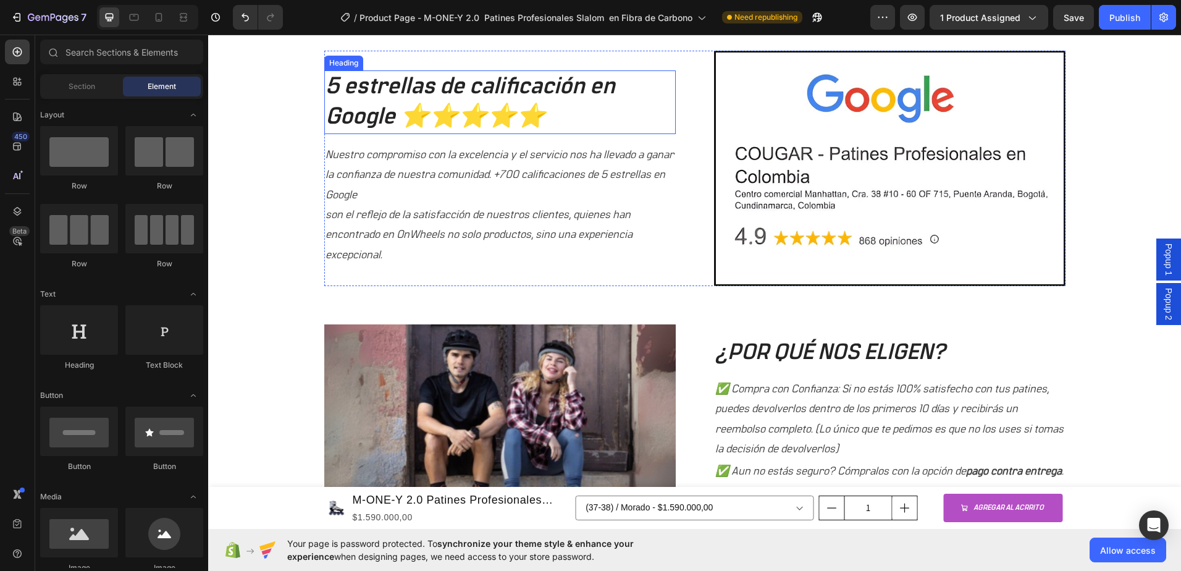
click at [508, 98] on h2 "5 estrellas de calificación en Google ⭐⭐⭐⭐⭐" at bounding box center [500, 102] width 352 height 64
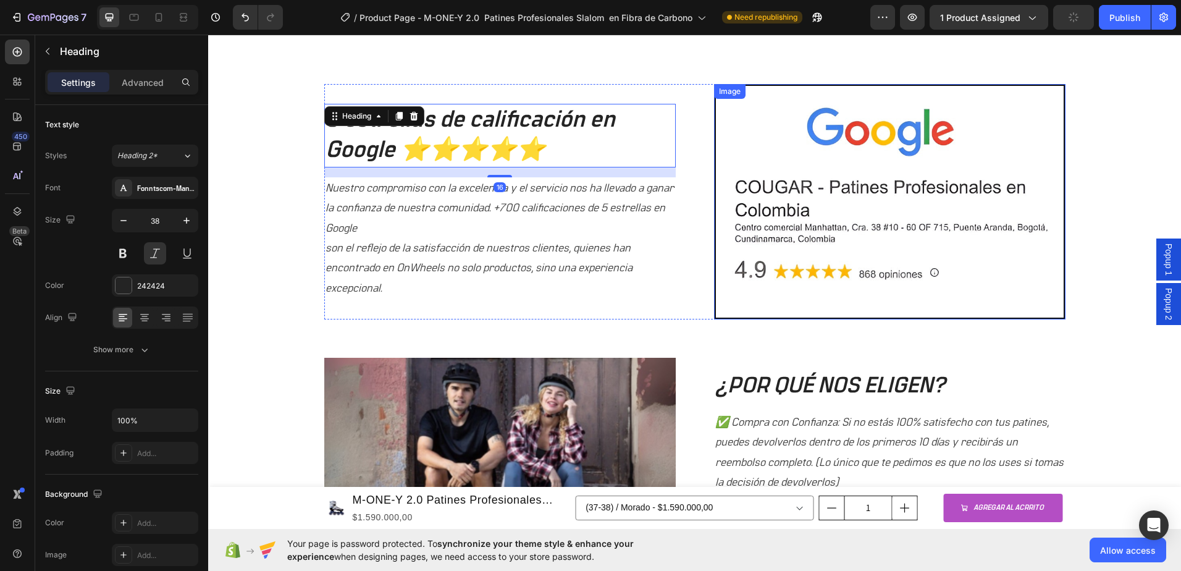
scroll to position [1032, 0]
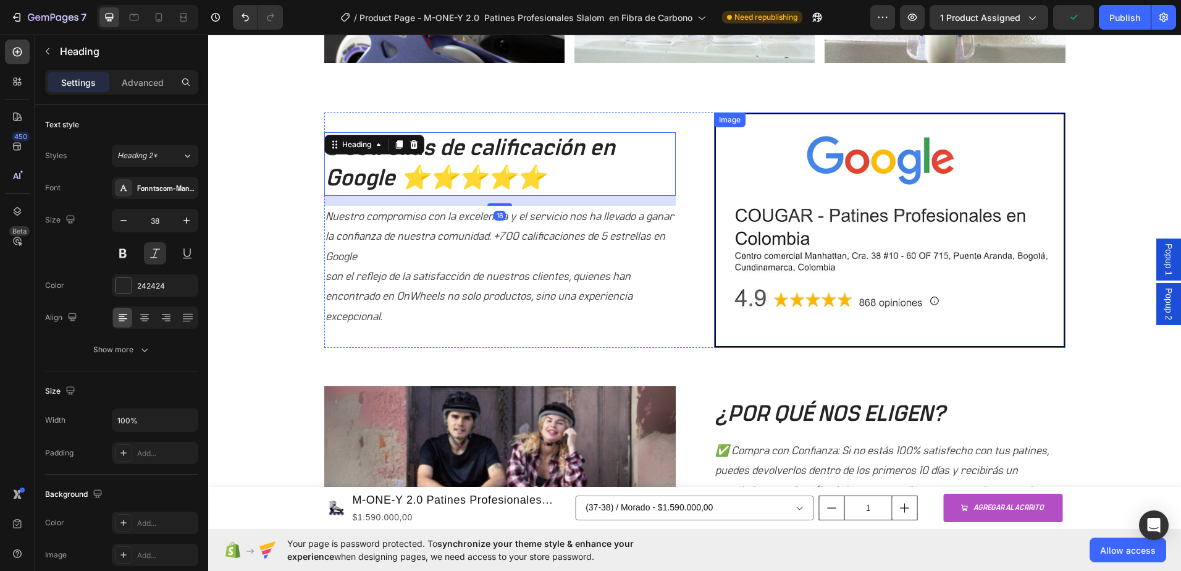
click at [761, 179] on img at bounding box center [890, 229] width 352 height 235
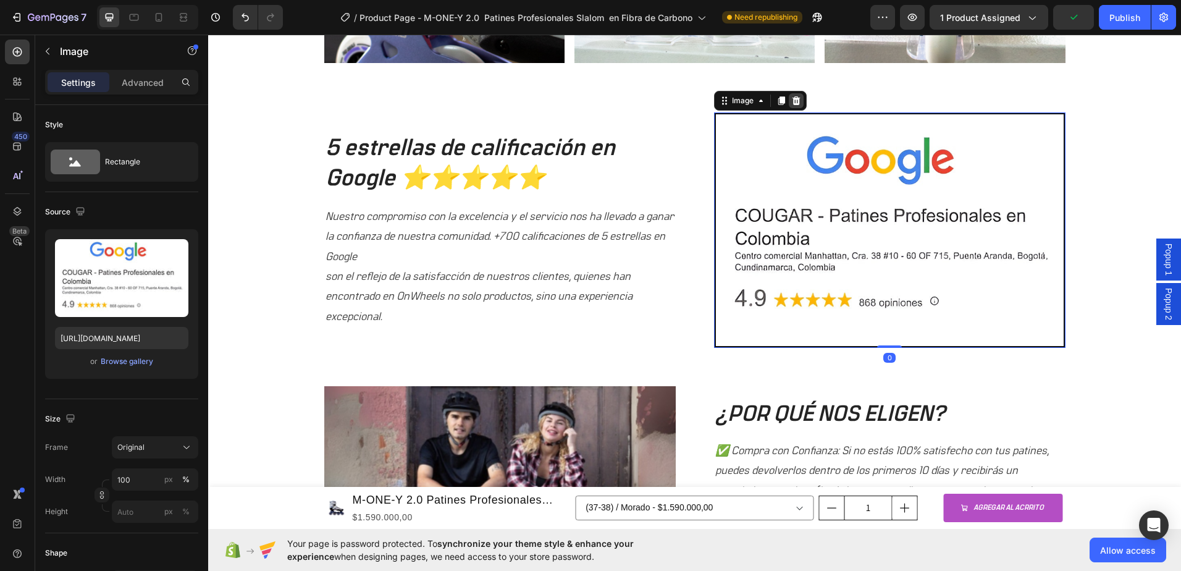
click at [791, 101] on icon at bounding box center [796, 101] width 10 height 10
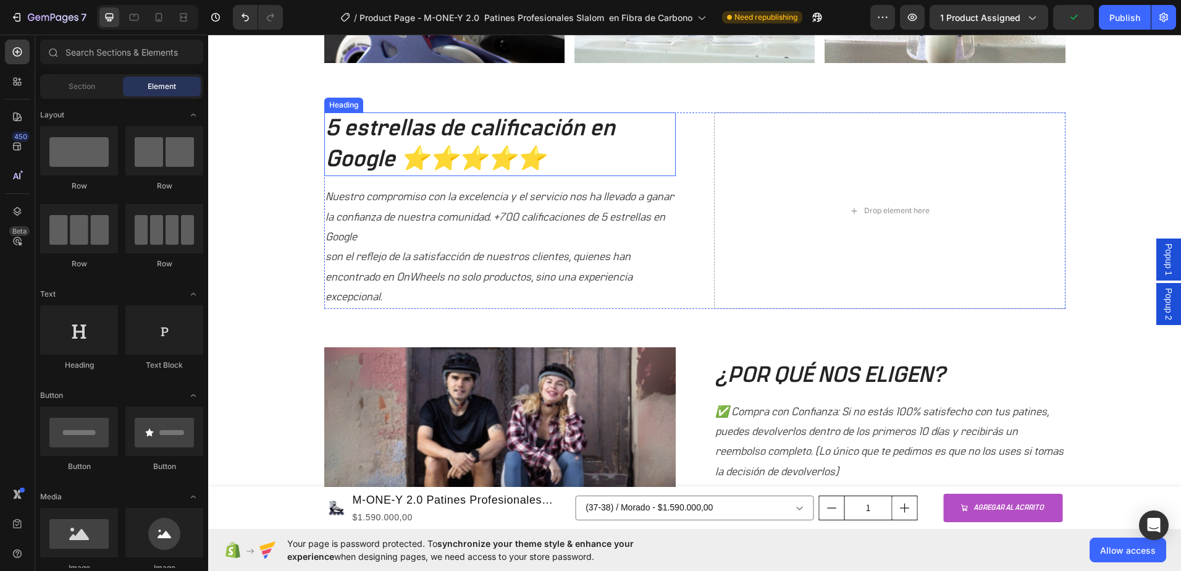
click at [449, 148] on h2 "5 estrellas de calificación en Google ⭐⭐⭐⭐⭐" at bounding box center [500, 144] width 352 height 64
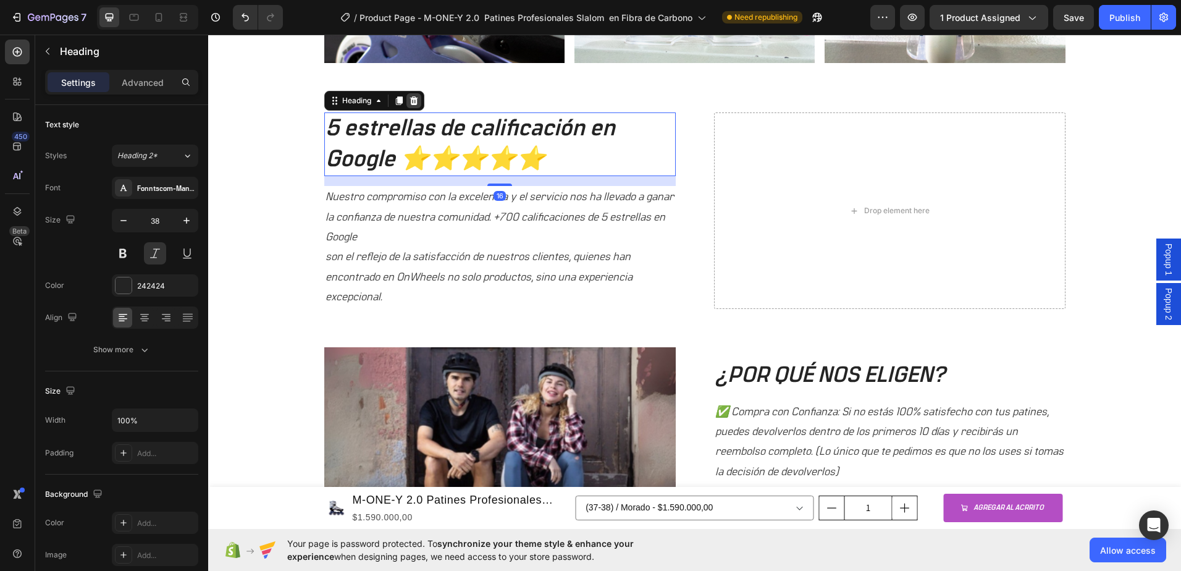
click at [411, 103] on icon at bounding box center [414, 101] width 10 height 10
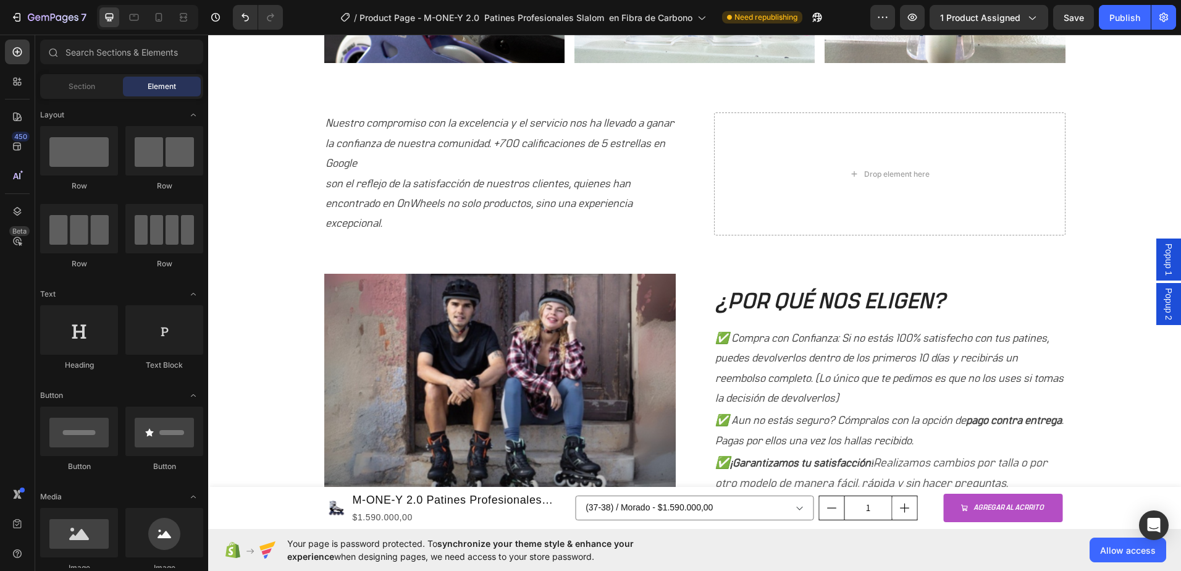
click at [411, 128] on p "Nuestro compromiso con la excelencia y el servicio nos ha llevado a ganar la co…" at bounding box center [500, 174] width 349 height 120
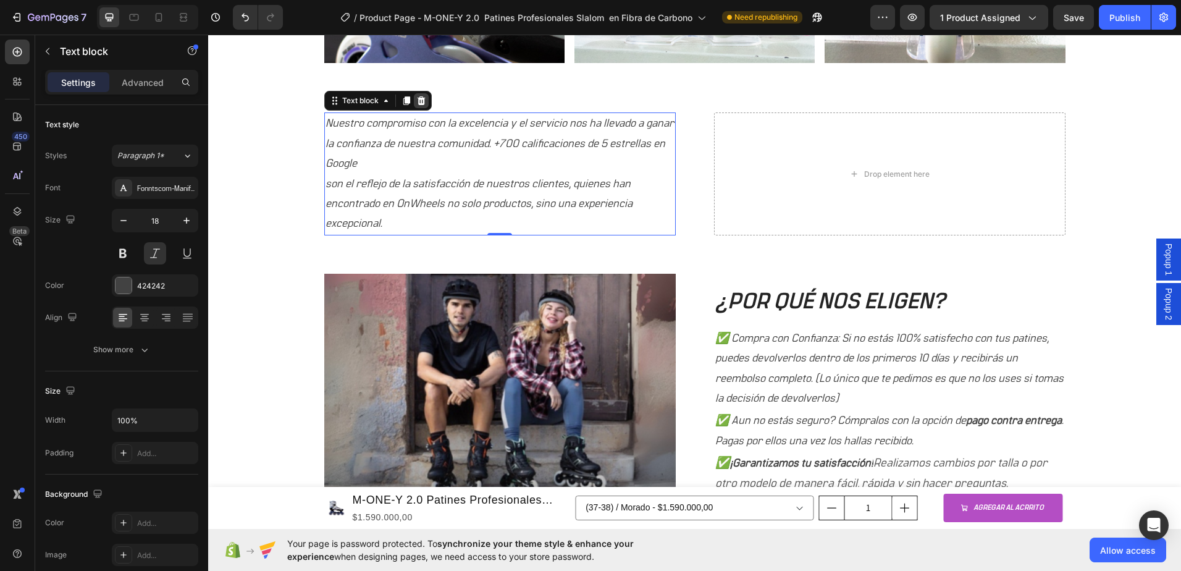
click at [417, 98] on icon at bounding box center [421, 100] width 8 height 9
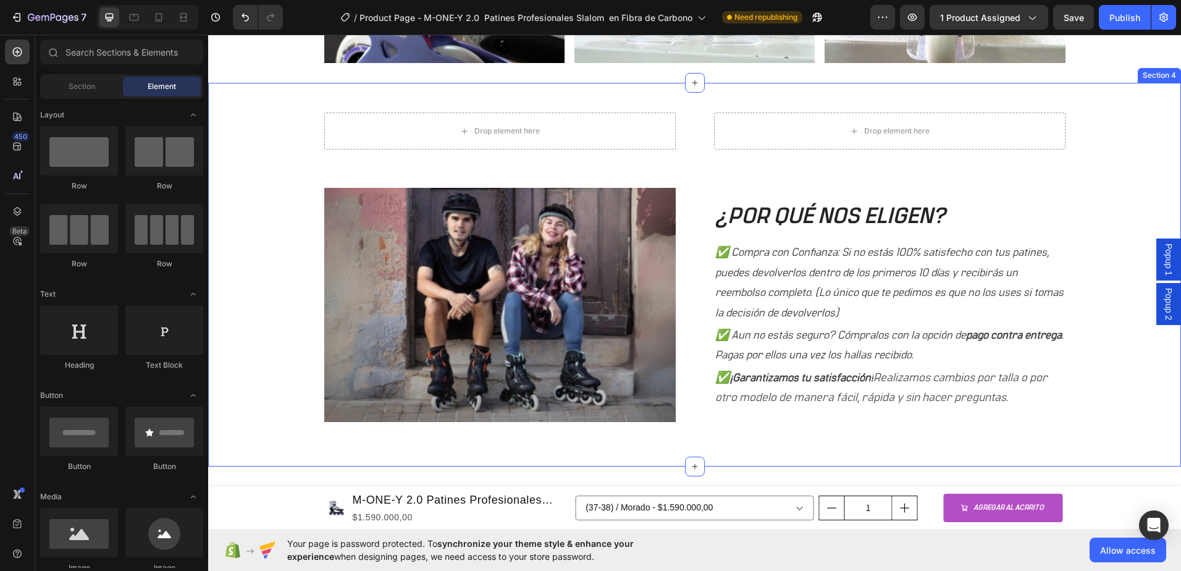
click at [500, 225] on img at bounding box center [500, 305] width 352 height 234
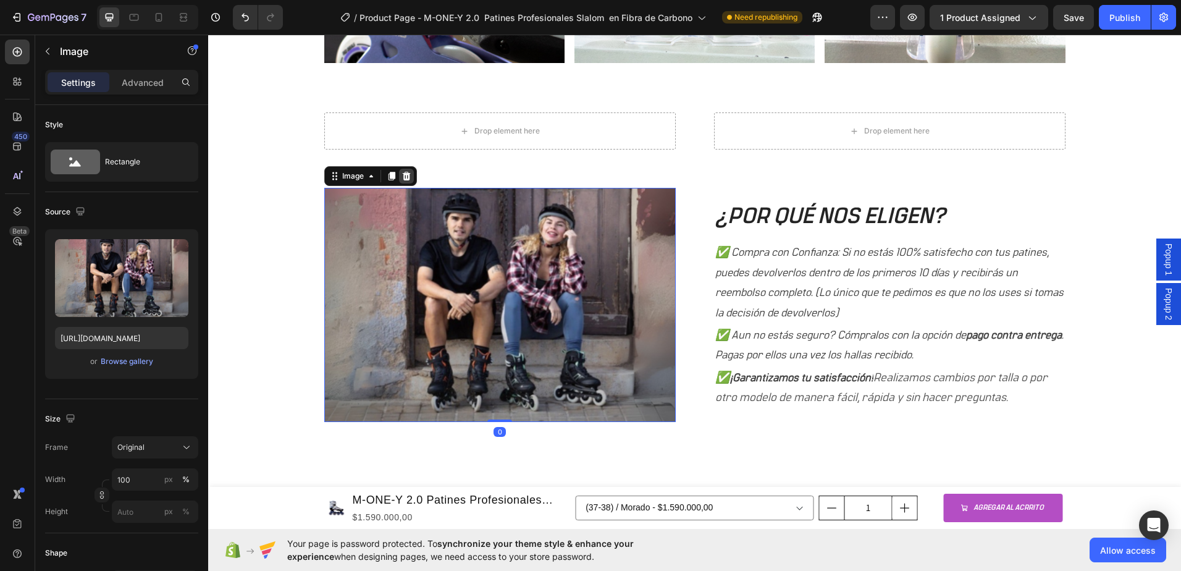
click at [405, 178] on icon at bounding box center [407, 176] width 10 height 10
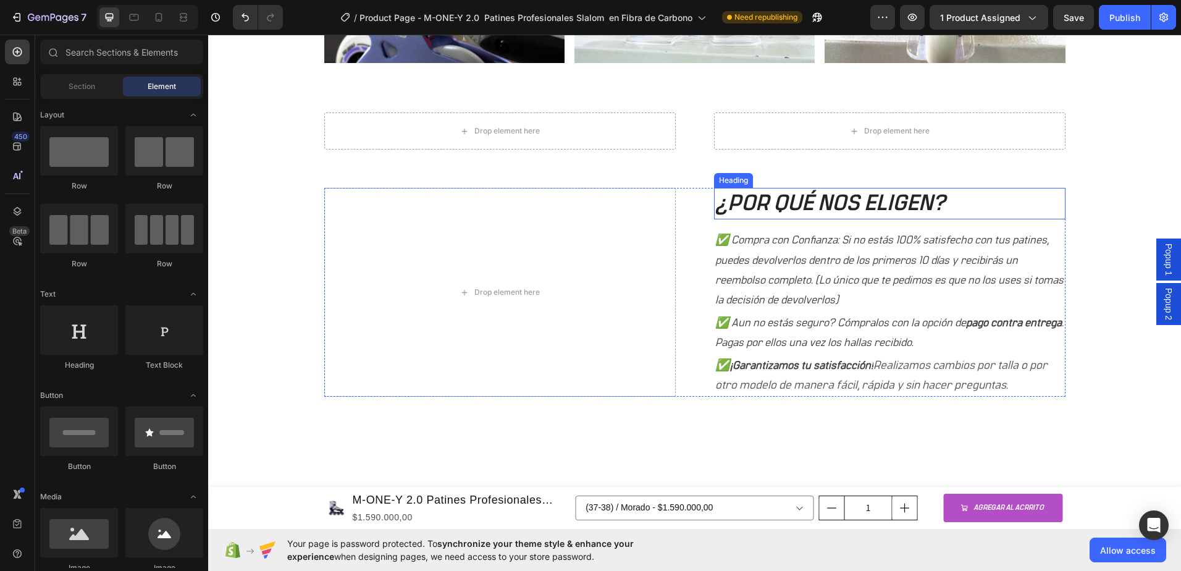
click at [807, 191] on h2 "¿POR QUÉ NOS ELIGEN?" at bounding box center [890, 204] width 352 height 32
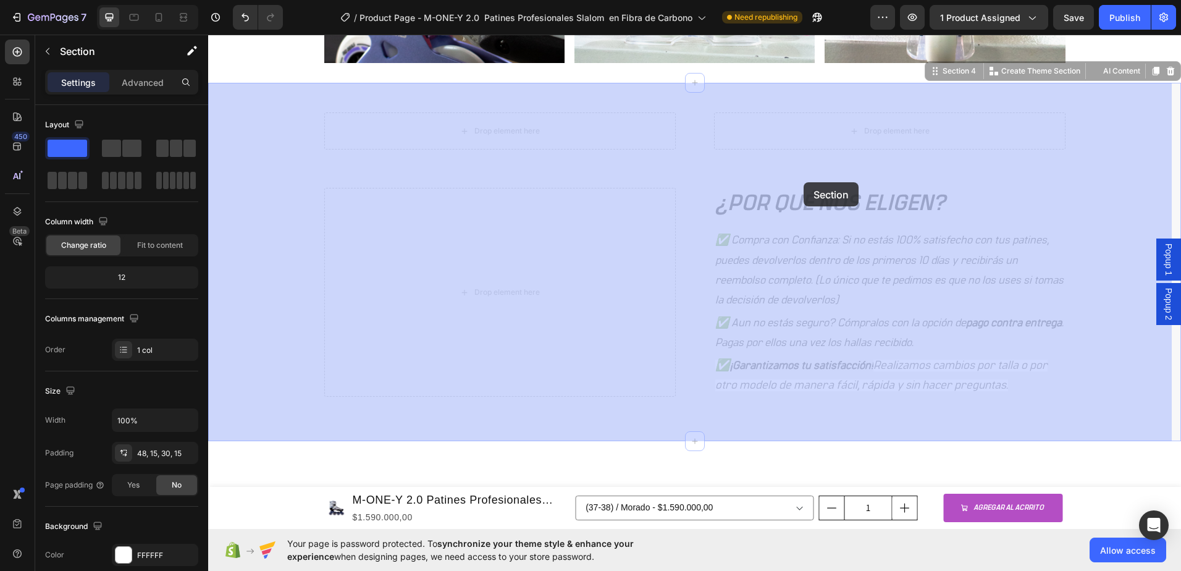
drag, startPoint x: 858, startPoint y: 187, endPoint x: 807, endPoint y: 195, distance: 52.0
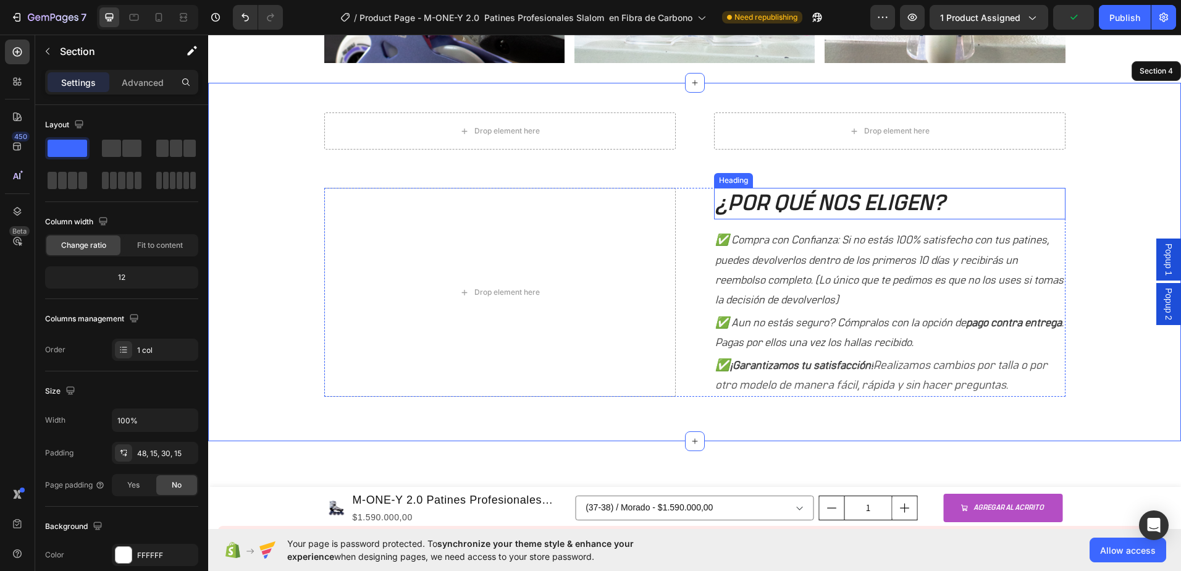
click at [769, 195] on h2 "¿POR QUÉ NOS ELIGEN?" at bounding box center [890, 204] width 352 height 32
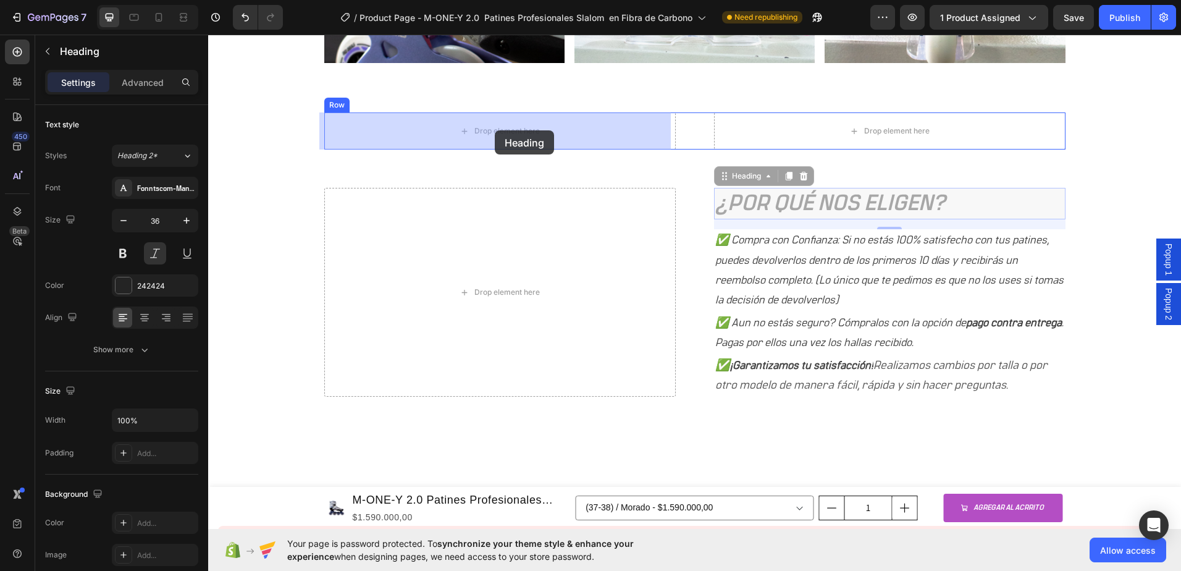
drag, startPoint x: 963, startPoint y: 188, endPoint x: 495, endPoint y: 130, distance: 471.3
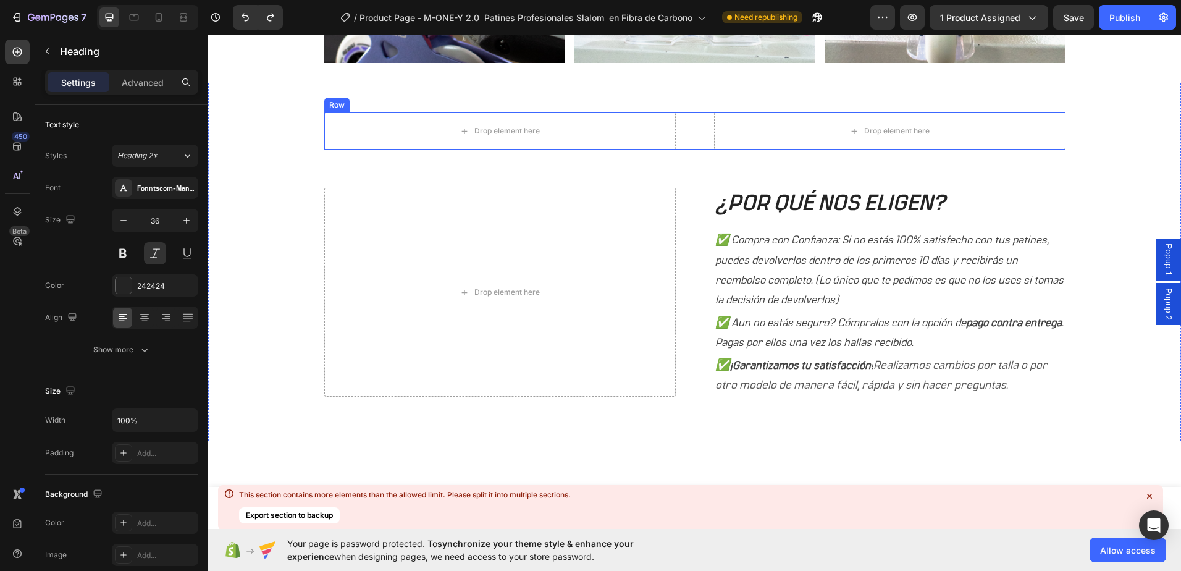
click at [691, 133] on div "Drop element here Drop element here Row" at bounding box center [694, 130] width 741 height 37
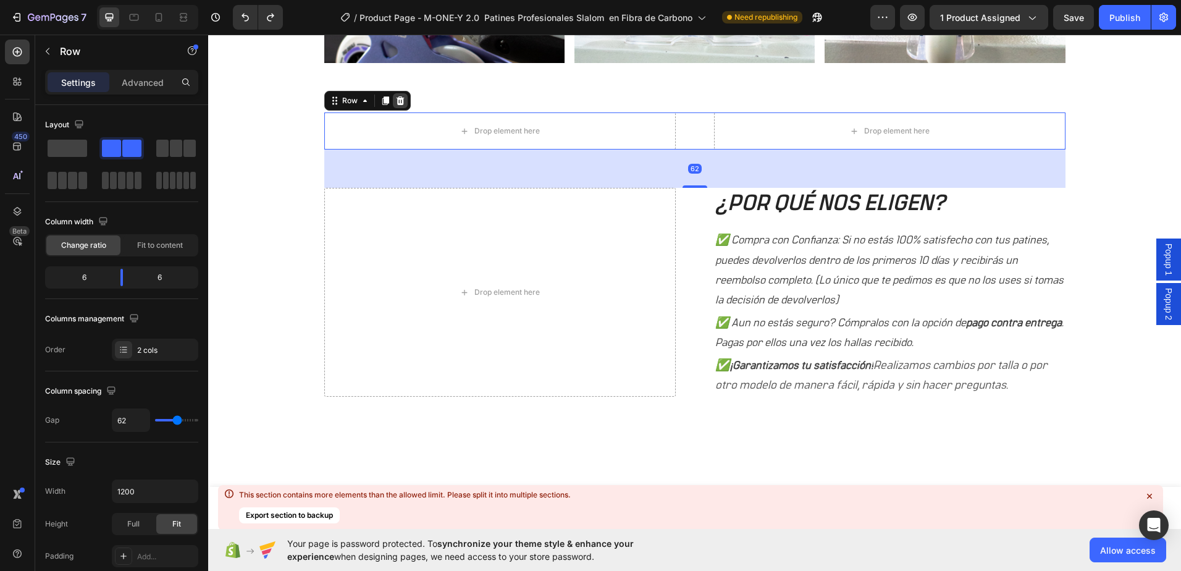
click at [397, 104] on icon at bounding box center [400, 100] width 8 height 9
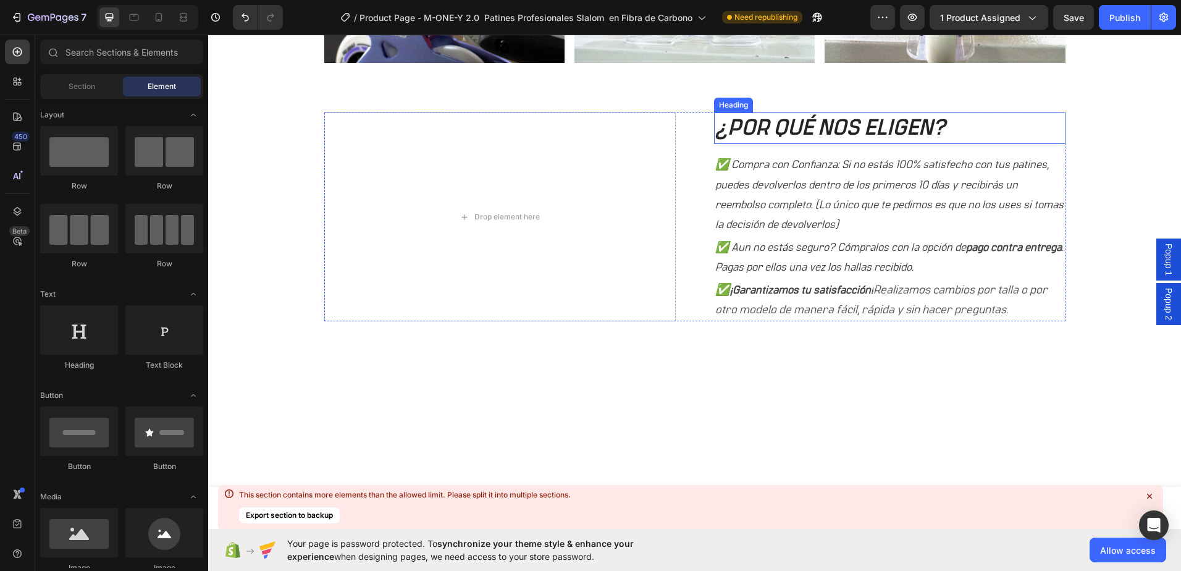
click at [773, 129] on h2 "¿POR QUÉ NOS ELIGEN?" at bounding box center [890, 128] width 352 height 32
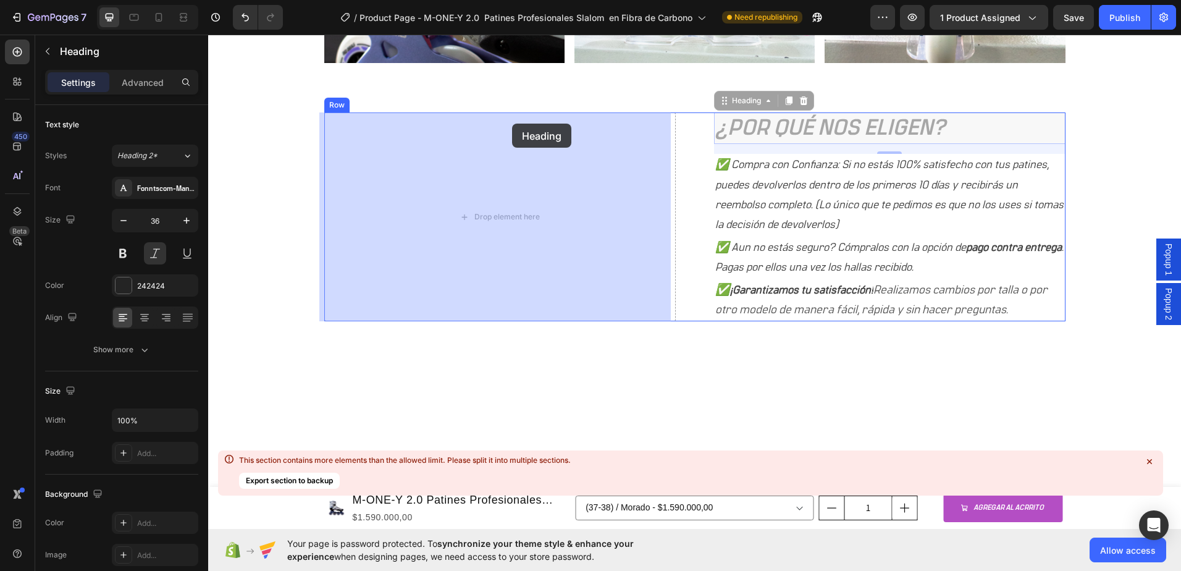
drag, startPoint x: 967, startPoint y: 114, endPoint x: 512, endPoint y: 124, distance: 454.8
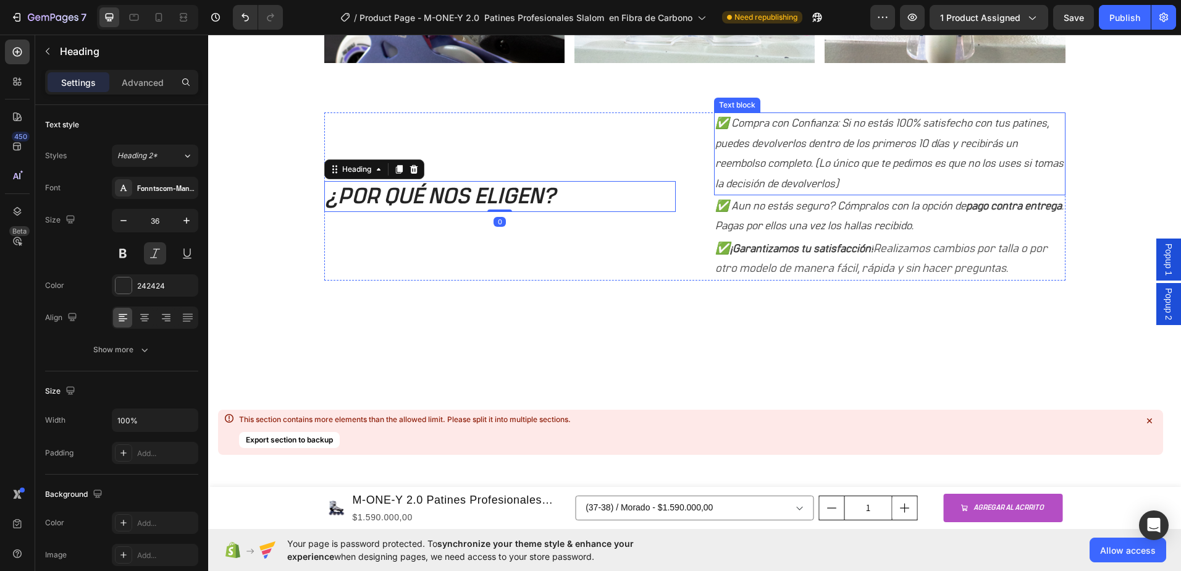
click at [798, 127] on p "✅ Compra con Confianza: Si no estás 100% satisfecho con tus patines, puedes dev…" at bounding box center [889, 154] width 349 height 80
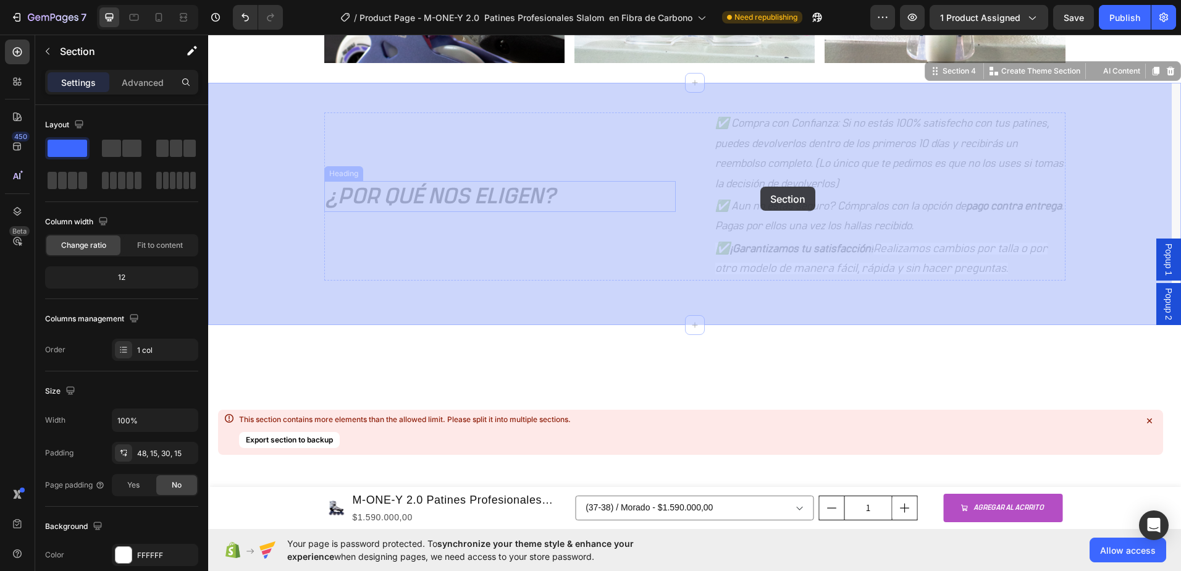
drag, startPoint x: 881, startPoint y: 112, endPoint x: 788, endPoint y: 186, distance: 118.7
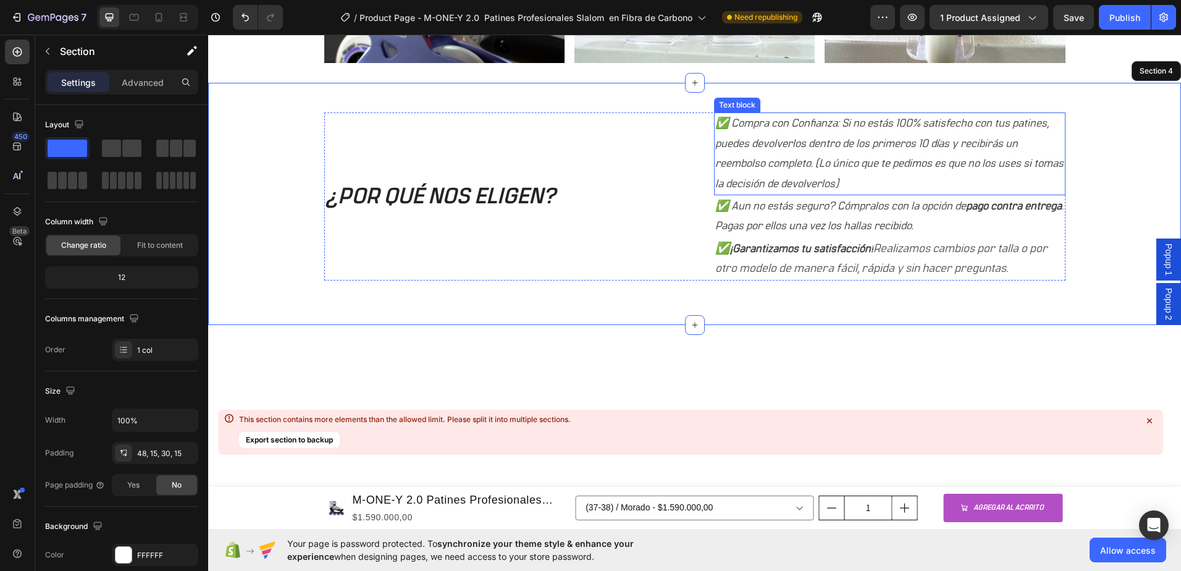
click at [799, 134] on p "✅ Compra con Confianza: Si no estás 100% satisfecho con tus patines, puedes dev…" at bounding box center [889, 154] width 349 height 80
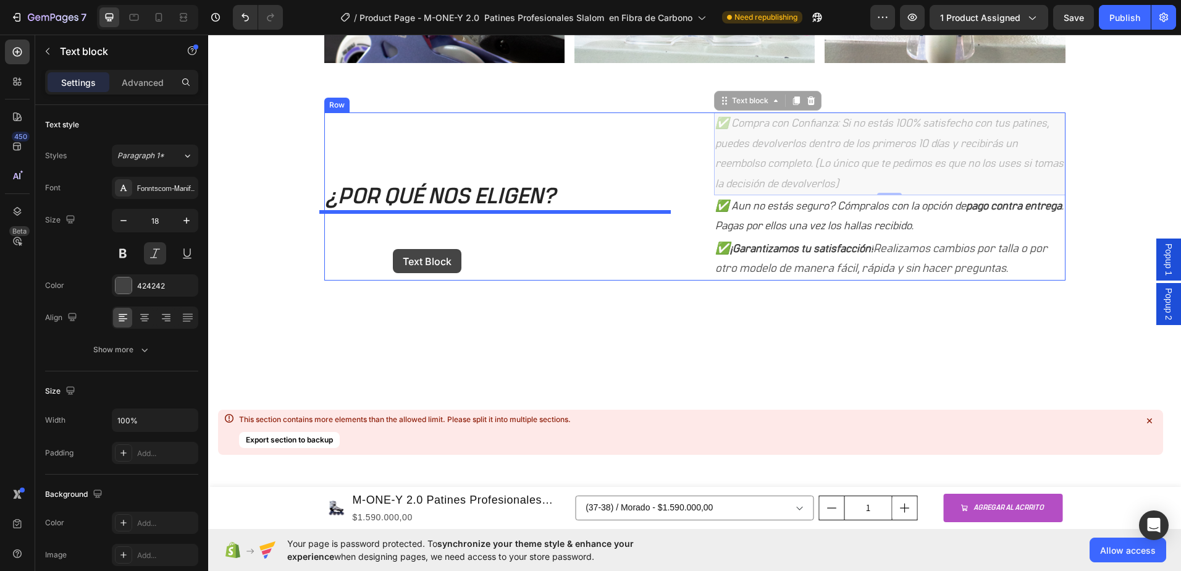
drag, startPoint x: 896, startPoint y: 113, endPoint x: 388, endPoint y: 231, distance: 521.4
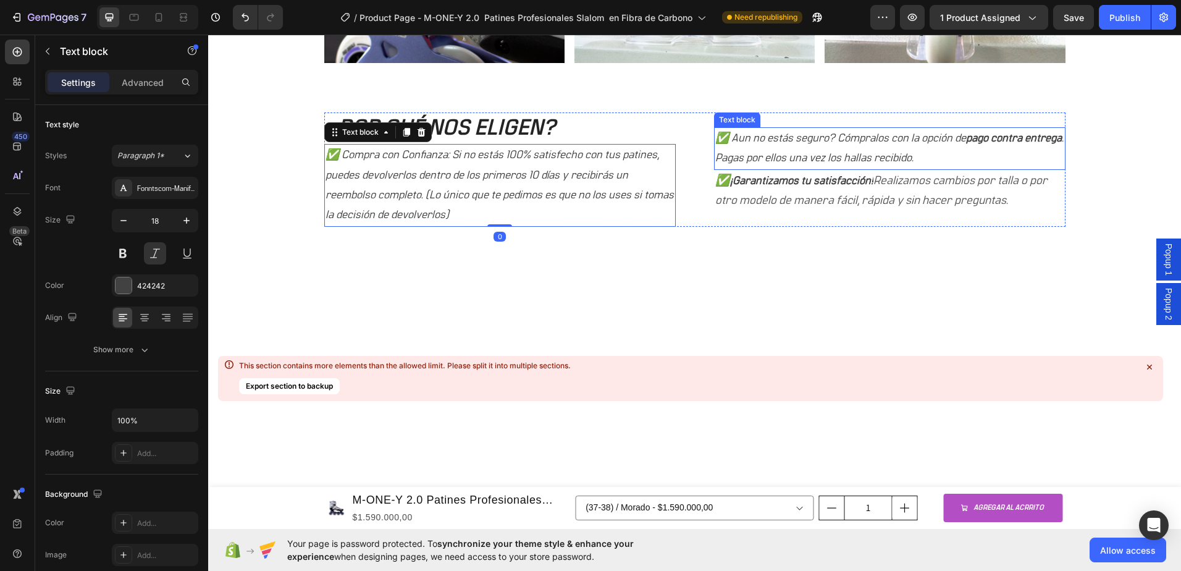
click at [829, 151] on p "✅ Aun no estás seguro? Cómpralos con la opción de pago contra entrega . Pagas p…" at bounding box center [889, 149] width 349 height 40
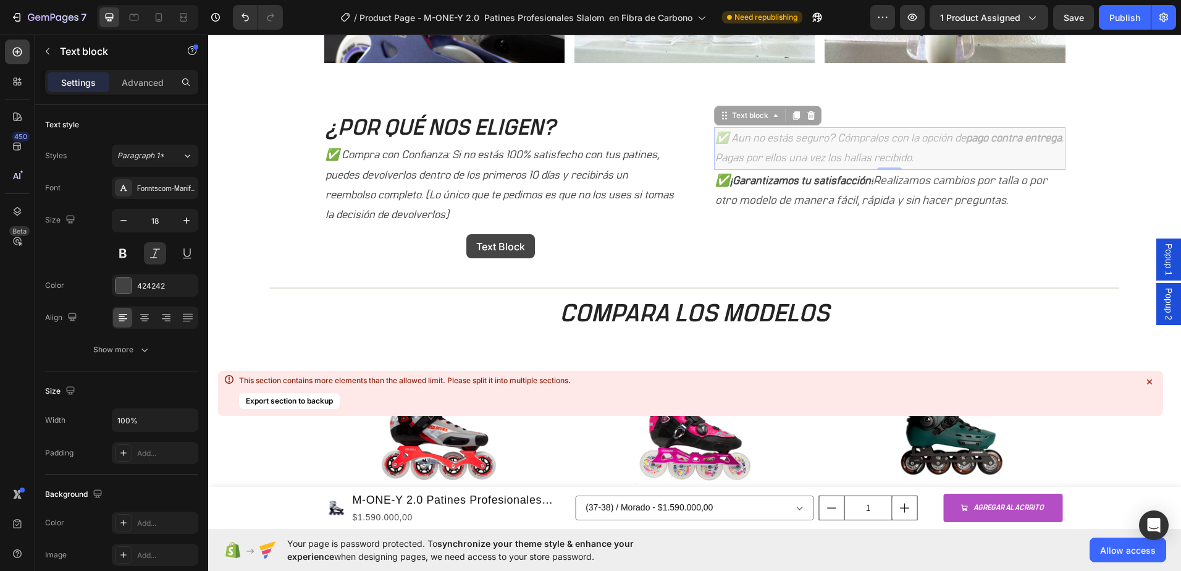
scroll to position [1018, 0]
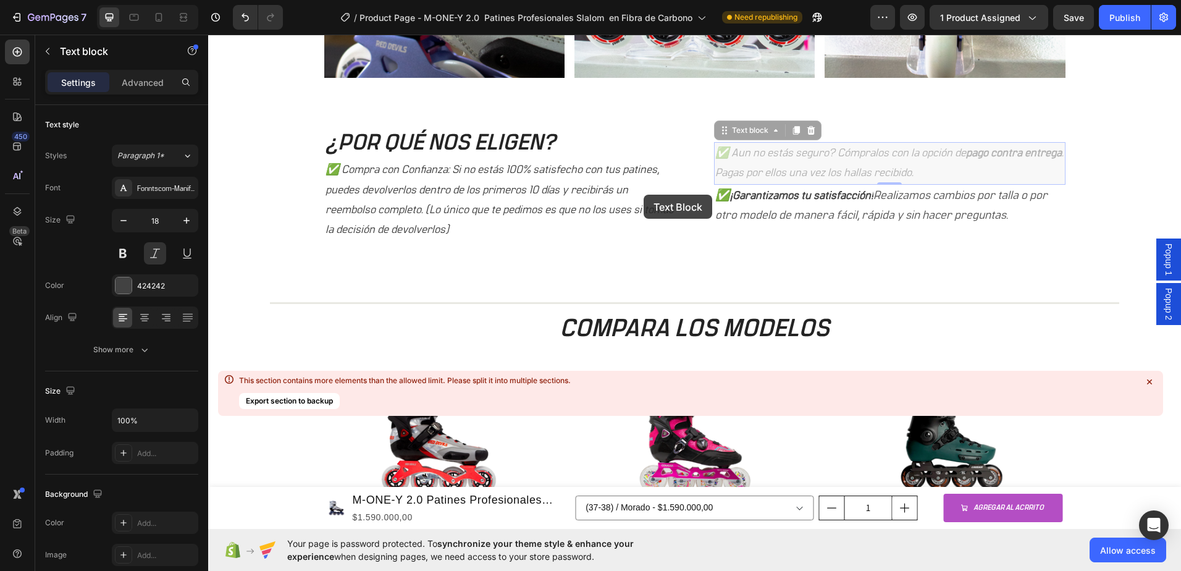
drag, startPoint x: 654, startPoint y: 187, endPoint x: 644, endPoint y: 195, distance: 12.4
click at [644, 195] on div "¿POR QUÉ NOS ELIGEN? Heading ✅ Compra con Confianza: Si no estás 100% satisfech…" at bounding box center [694, 184] width 741 height 114
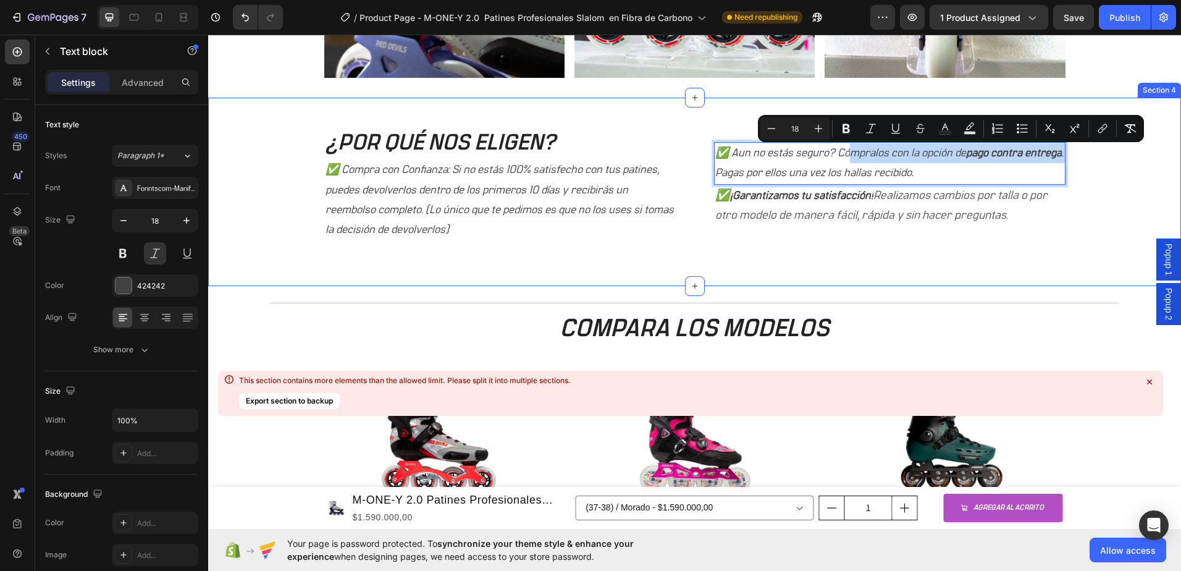
drag, startPoint x: 843, startPoint y: 141, endPoint x: 360, endPoint y: 251, distance: 494.7
click at [360, 251] on div "¿POR QUÉ NOS ELIGEN? Heading ✅ Compra con Confianza: Si no estás 100% satisfech…" at bounding box center [694, 197] width 954 height 140
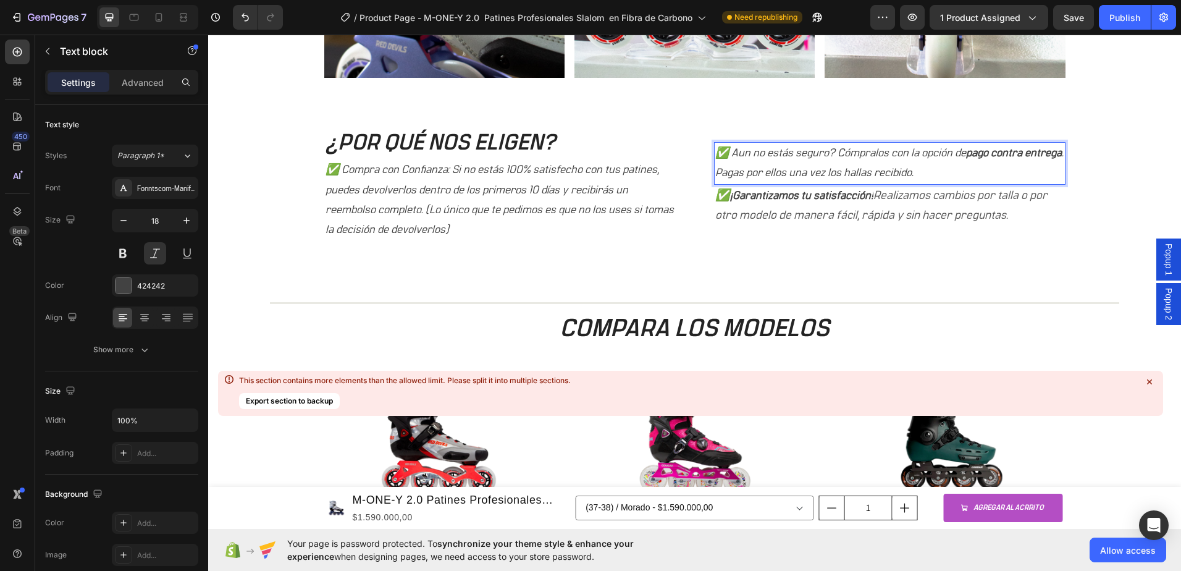
click at [757, 167] on p "✅ Aun no estás seguro? Cómpralos con la opción de pago contra entrega . Pagas p…" at bounding box center [889, 163] width 349 height 40
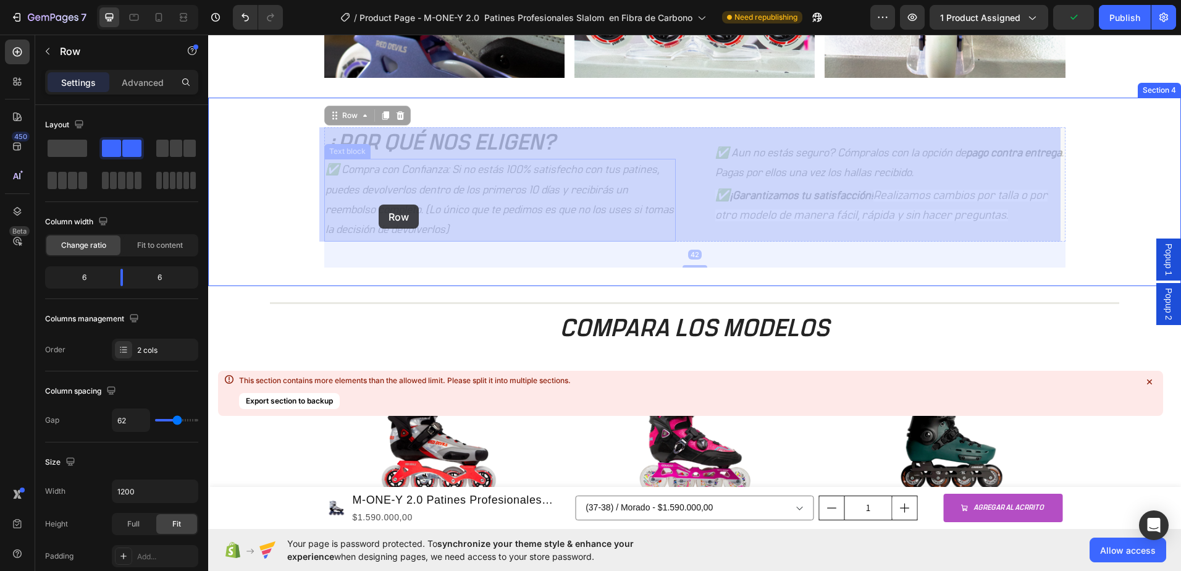
drag, startPoint x: 751, startPoint y: 141, endPoint x: 379, endPoint y: 204, distance: 377.9
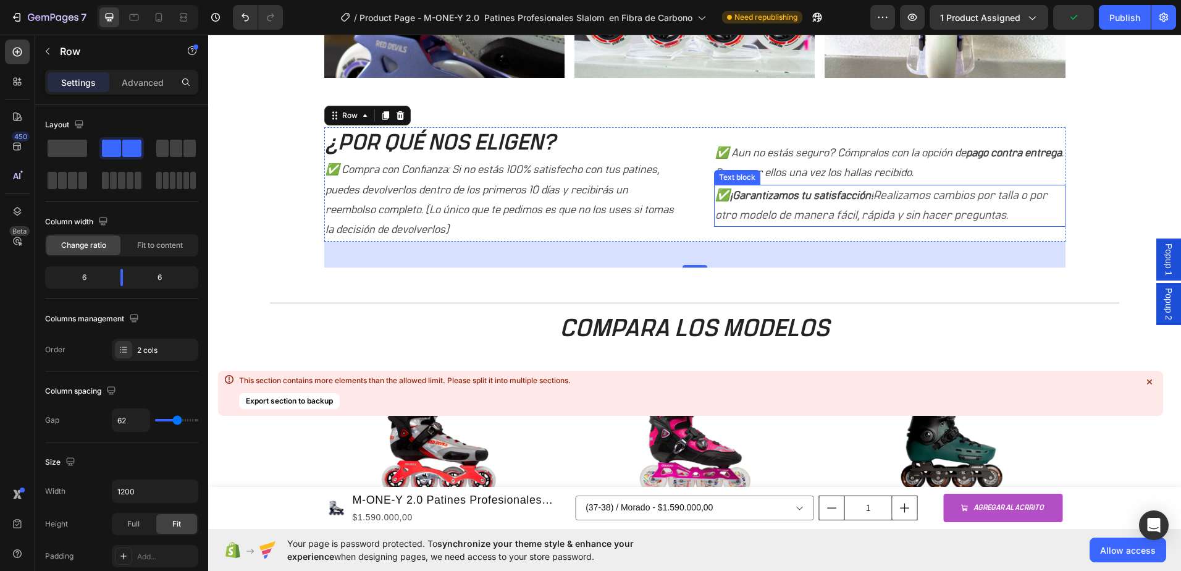
click at [819, 179] on p "✅ Aun no estás seguro? Cómpralos con la opción de pago contra entrega . Pagas p…" at bounding box center [889, 163] width 349 height 40
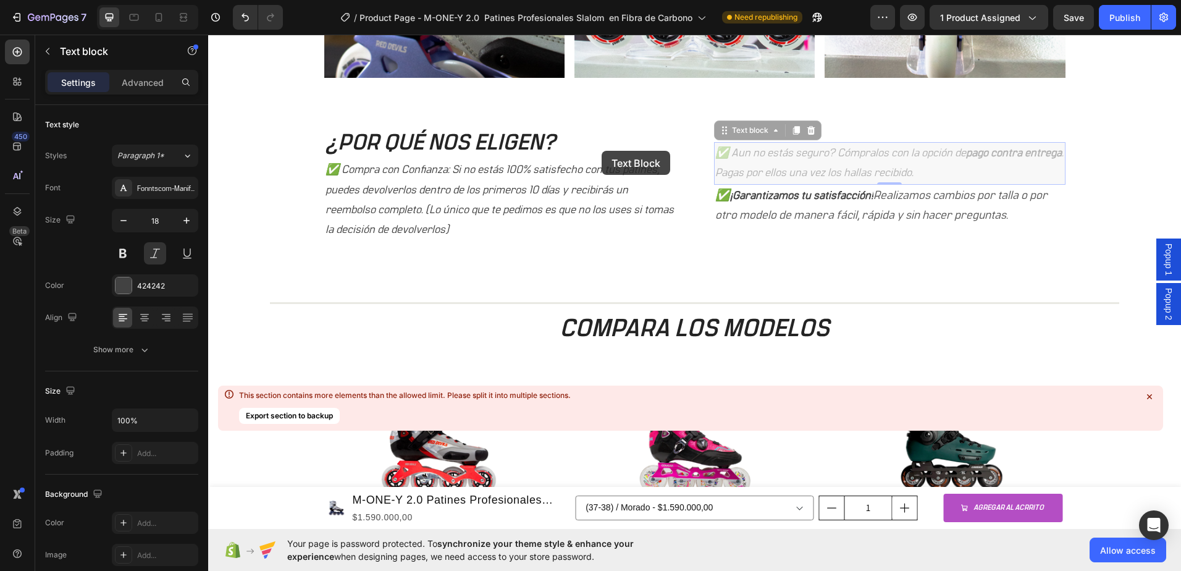
scroll to position [1003, 0]
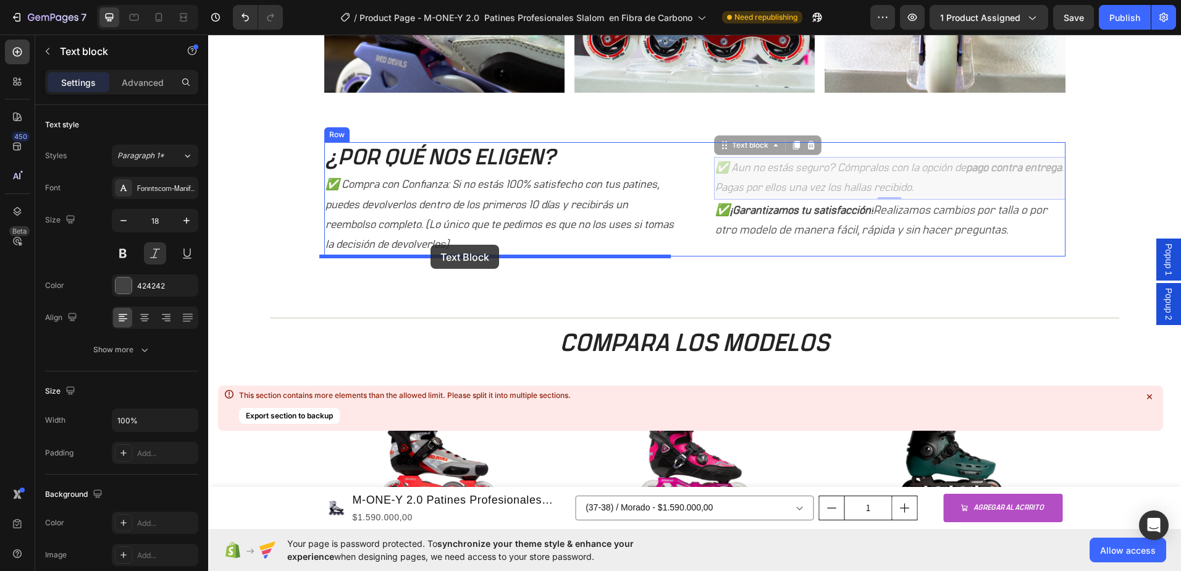
drag, startPoint x: 894, startPoint y: 141, endPoint x: 431, endPoint y: 245, distance: 474.7
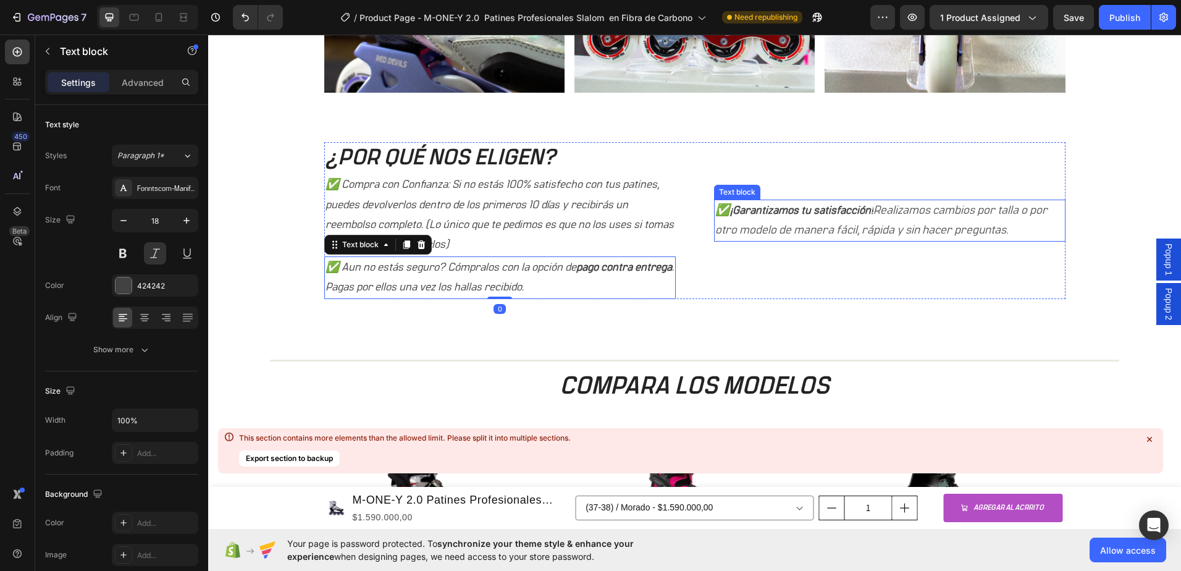
click at [826, 222] on p "✅ ¡Garantizamos tu satisfacción! Realizamos cambios por talla o por otro modelo…" at bounding box center [889, 221] width 349 height 40
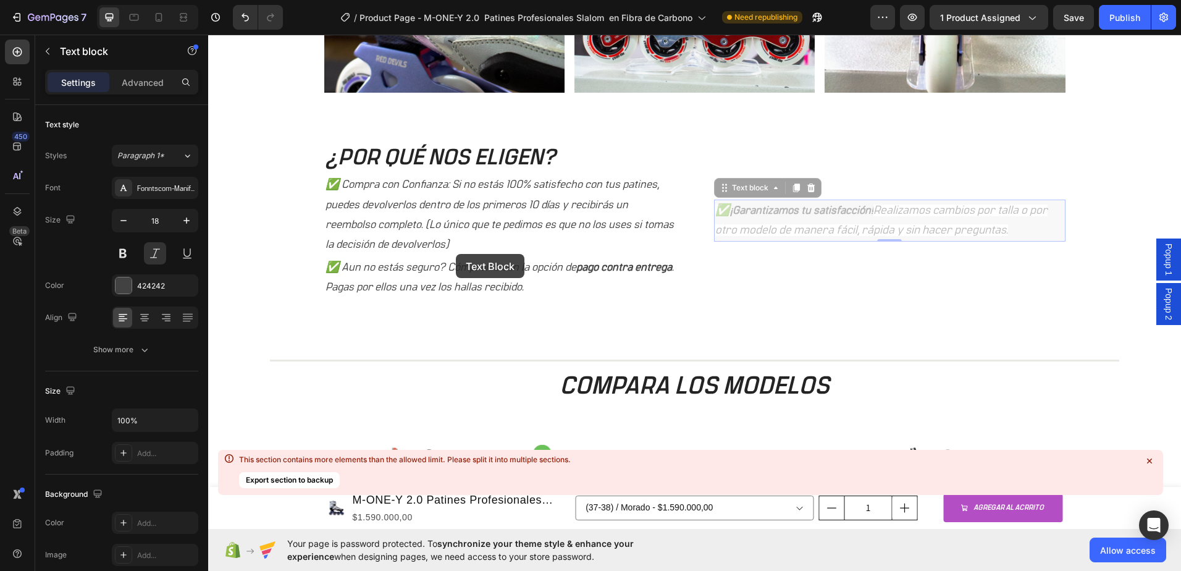
scroll to position [981, 0]
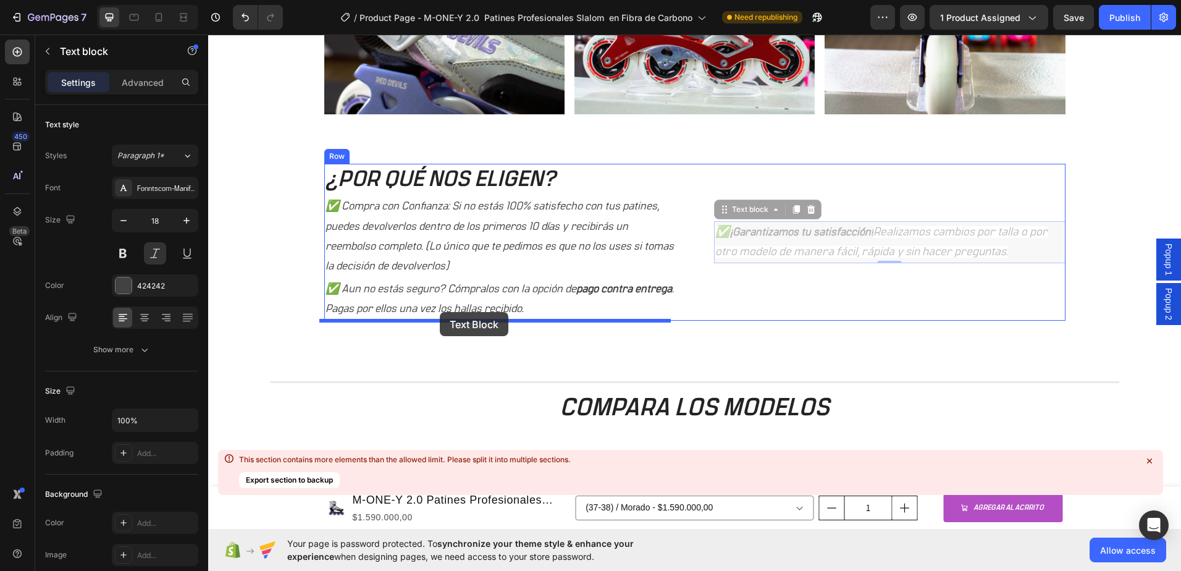
drag, startPoint x: 920, startPoint y: 203, endPoint x: 440, endPoint y: 312, distance: 492.3
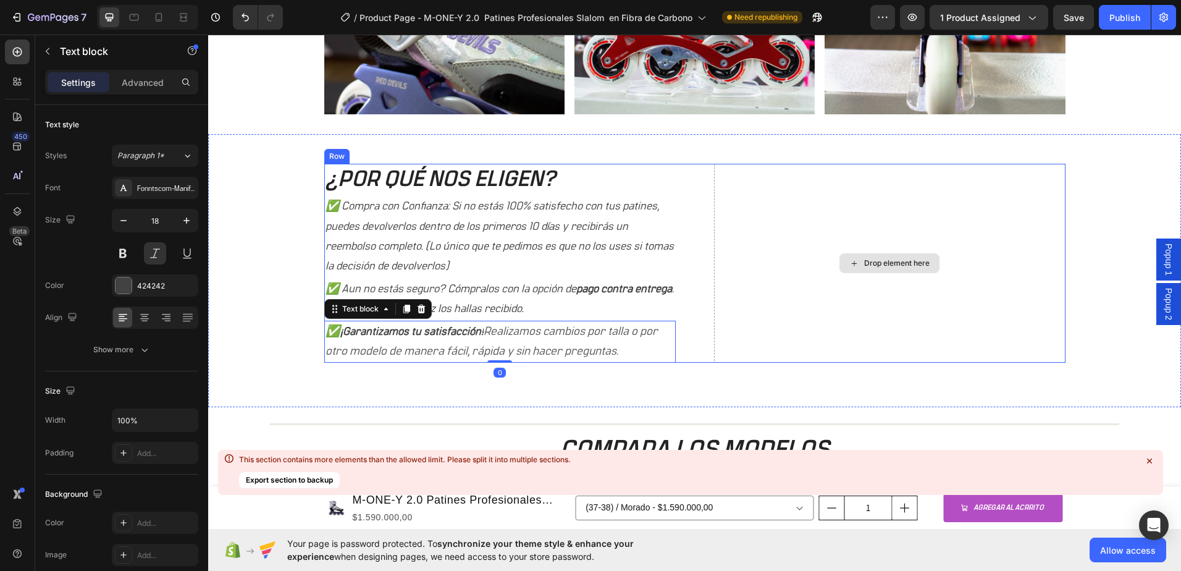
click at [867, 308] on div "Drop element here" at bounding box center [890, 263] width 352 height 199
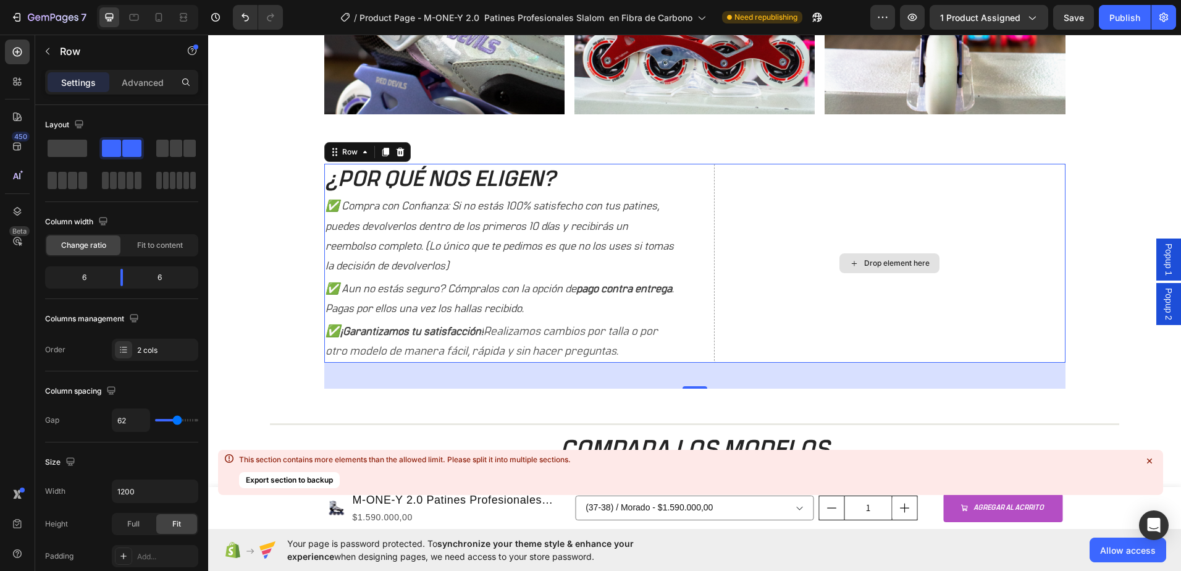
click at [906, 261] on div "Drop element here" at bounding box center [896, 263] width 65 height 10
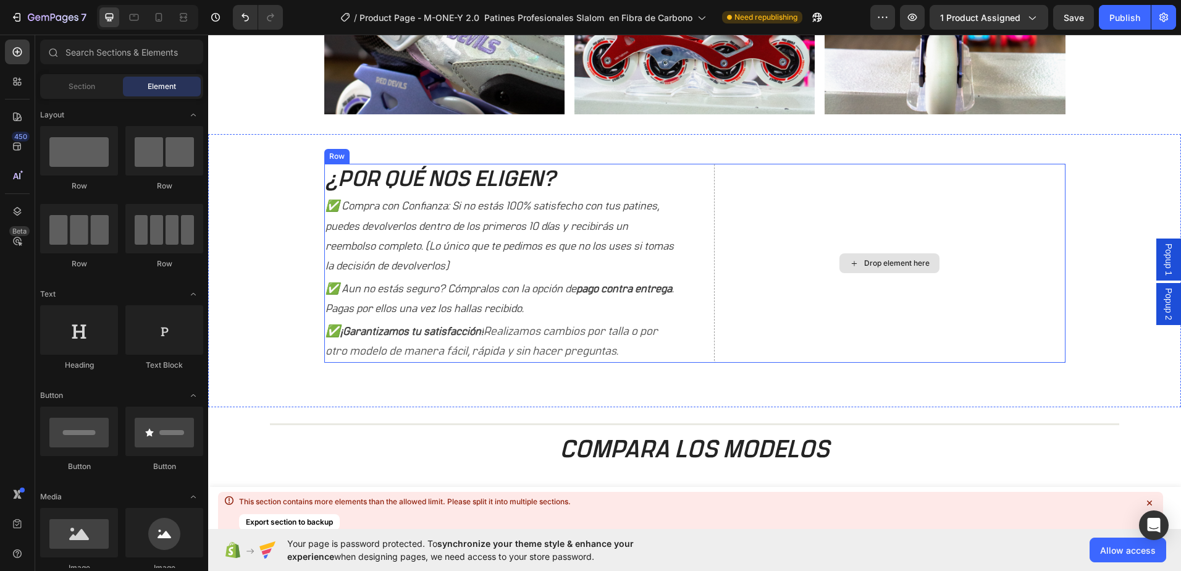
click at [867, 258] on div "Drop element here" at bounding box center [890, 263] width 100 height 20
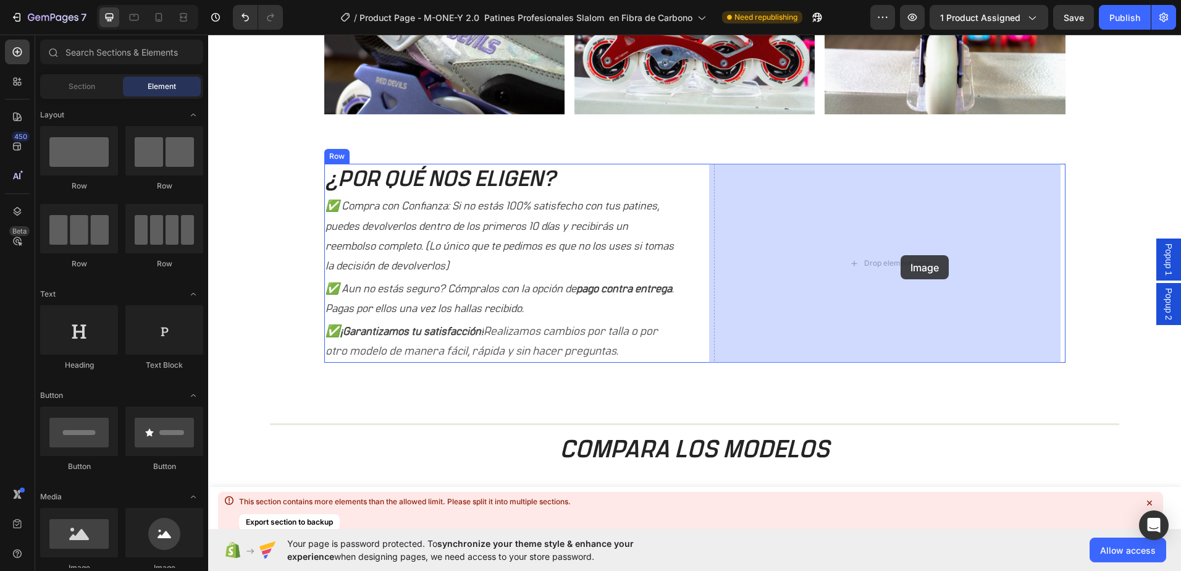
drag, startPoint x: 761, startPoint y: 303, endPoint x: 895, endPoint y: 265, distance: 138.8
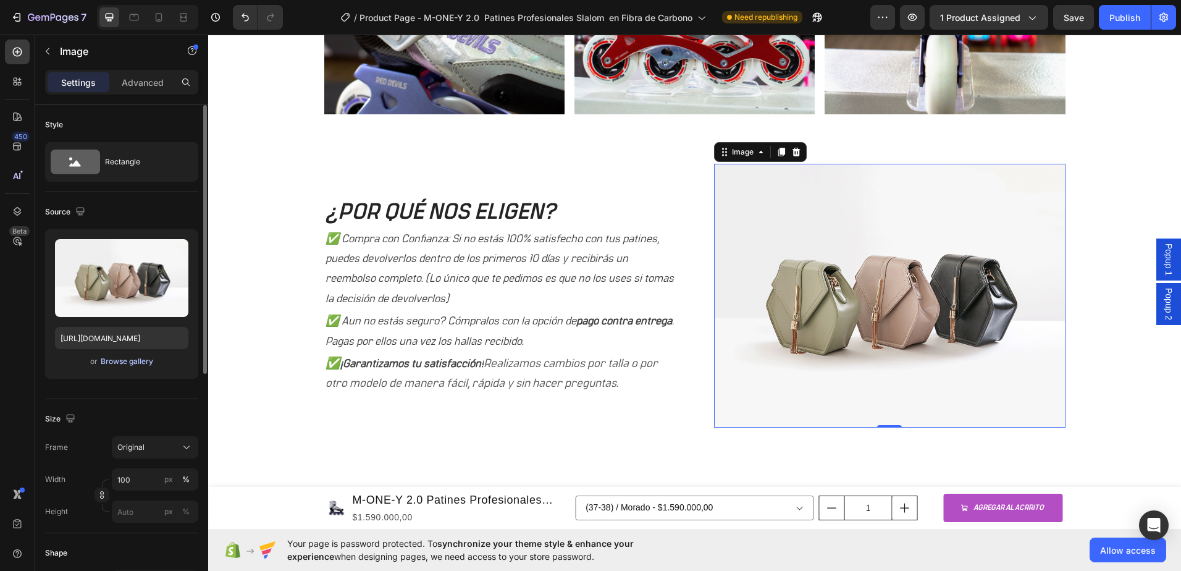
click at [120, 363] on div "Browse gallery" at bounding box center [127, 361] width 53 height 11
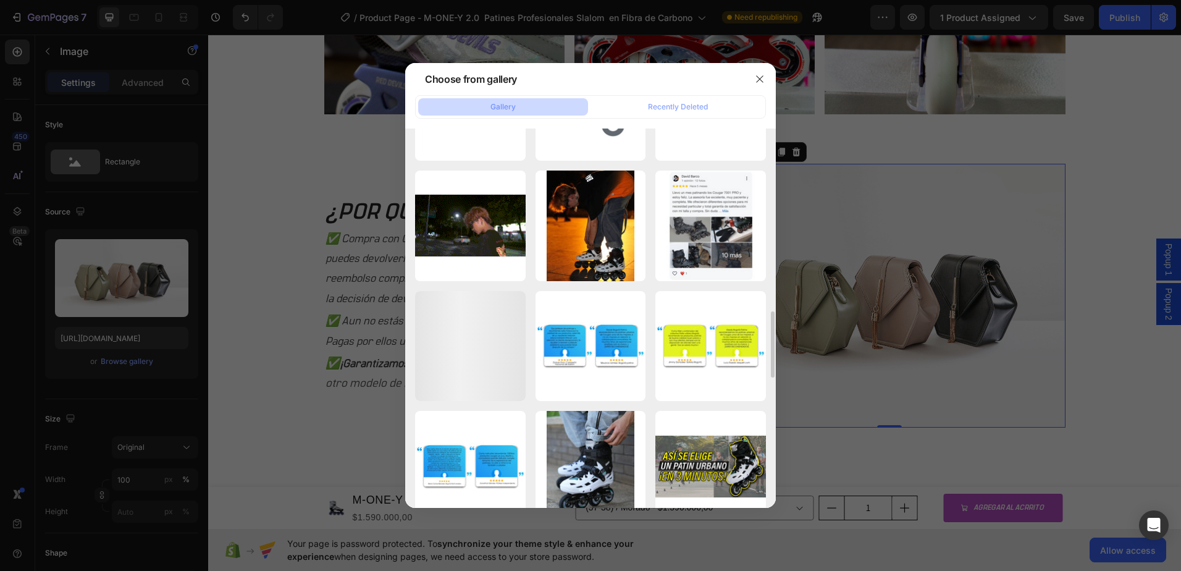
scroll to position [988, 0]
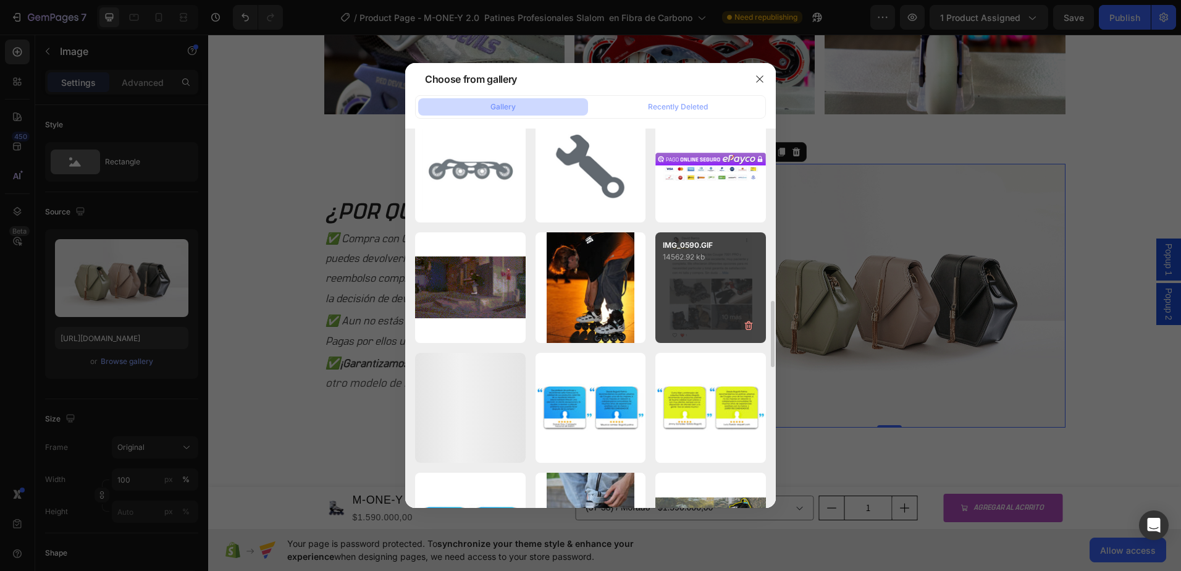
click at [693, 285] on div "IMG_0590.GIF 14562.92 kb" at bounding box center [710, 287] width 111 height 111
type input "[URL][DOMAIN_NAME]"
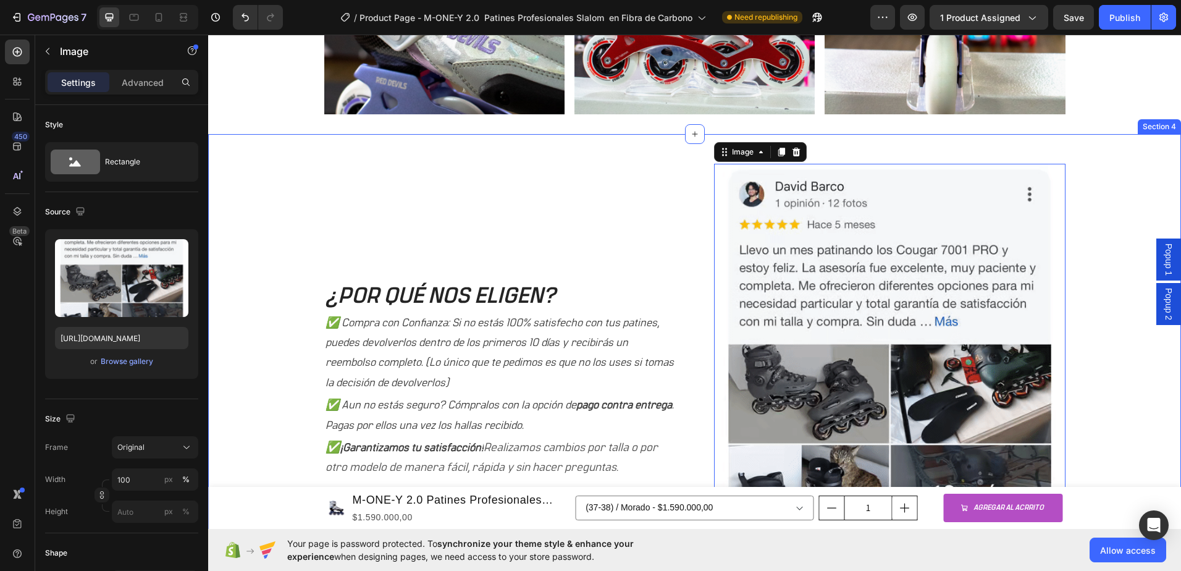
click at [1113, 256] on div "¿POR QUÉ NOS ELIGEN? Heading ✅ Compra con Confianza: Si no estás 100% satisfech…" at bounding box center [694, 393] width 954 height 458
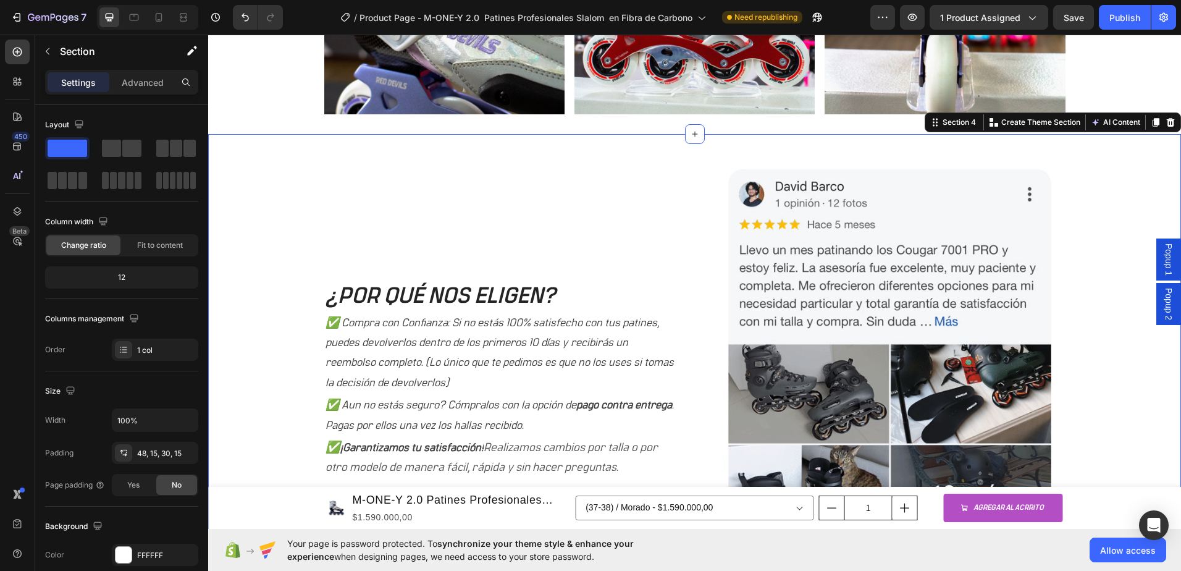
scroll to position [1043, 0]
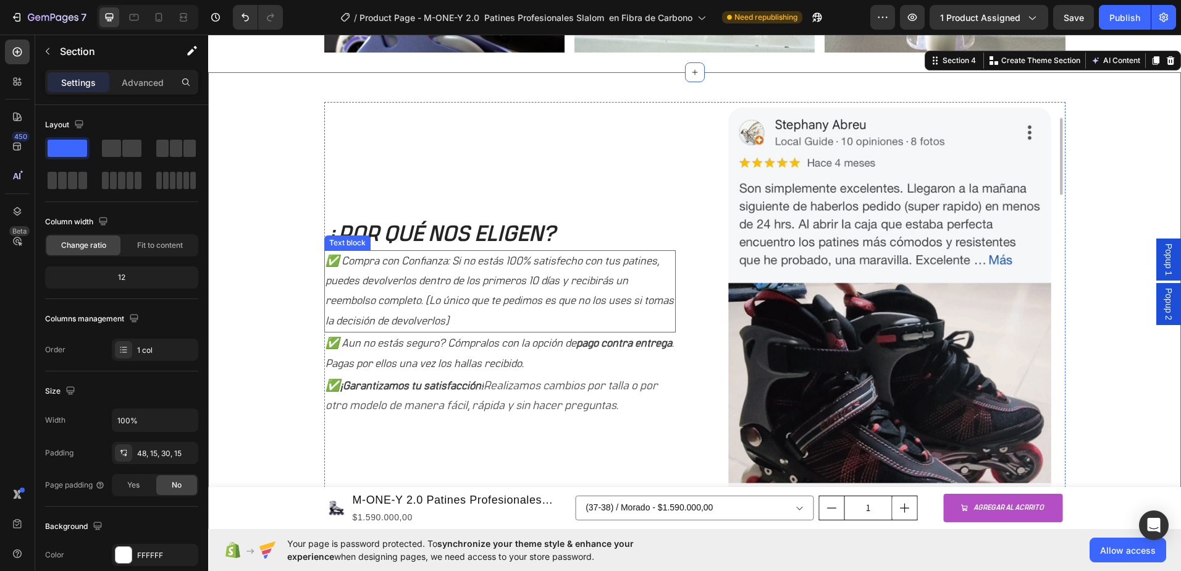
click at [448, 269] on p "✅ Compra con Confianza: Si no estás 100% satisfecho con tus patines, puedes dev…" at bounding box center [500, 291] width 349 height 80
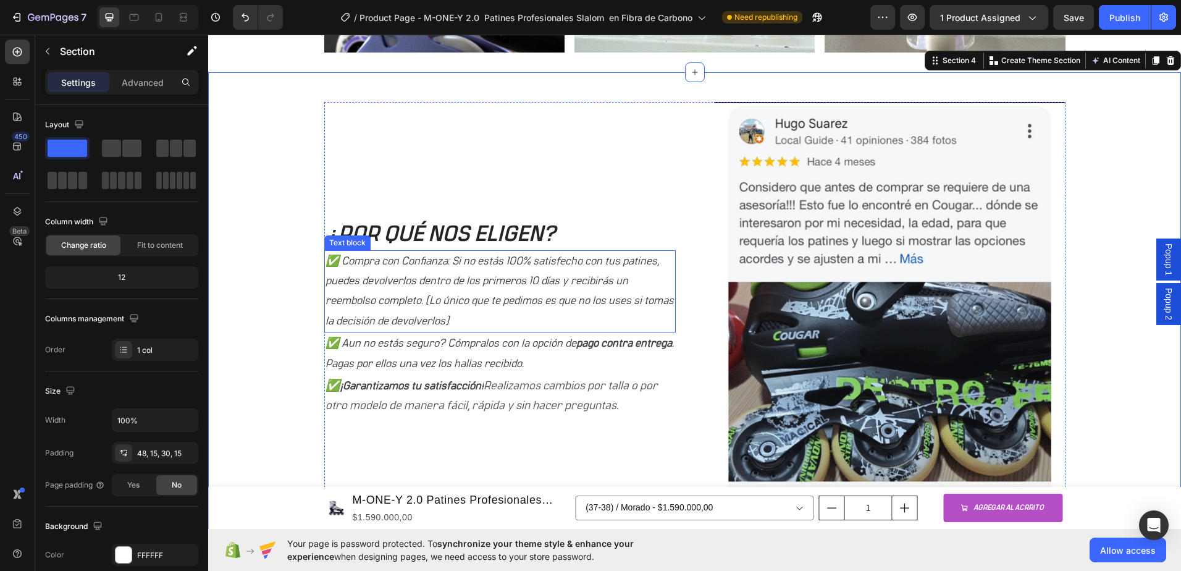
click at [448, 269] on p "✅ Compra con Confianza: Si no estás 100% satisfecho con tus patines, puedes dev…" at bounding box center [500, 291] width 349 height 80
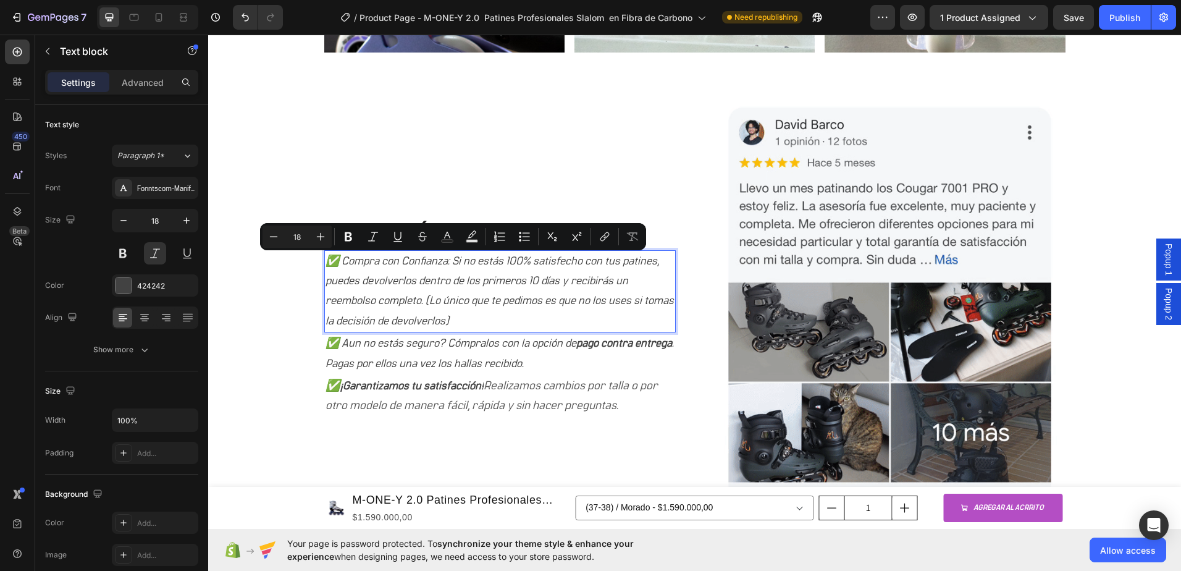
click at [345, 263] on p "✅ Compra con Confianza: Si no estás 100% satisfecho con tus patines, puedes dev…" at bounding box center [500, 291] width 349 height 80
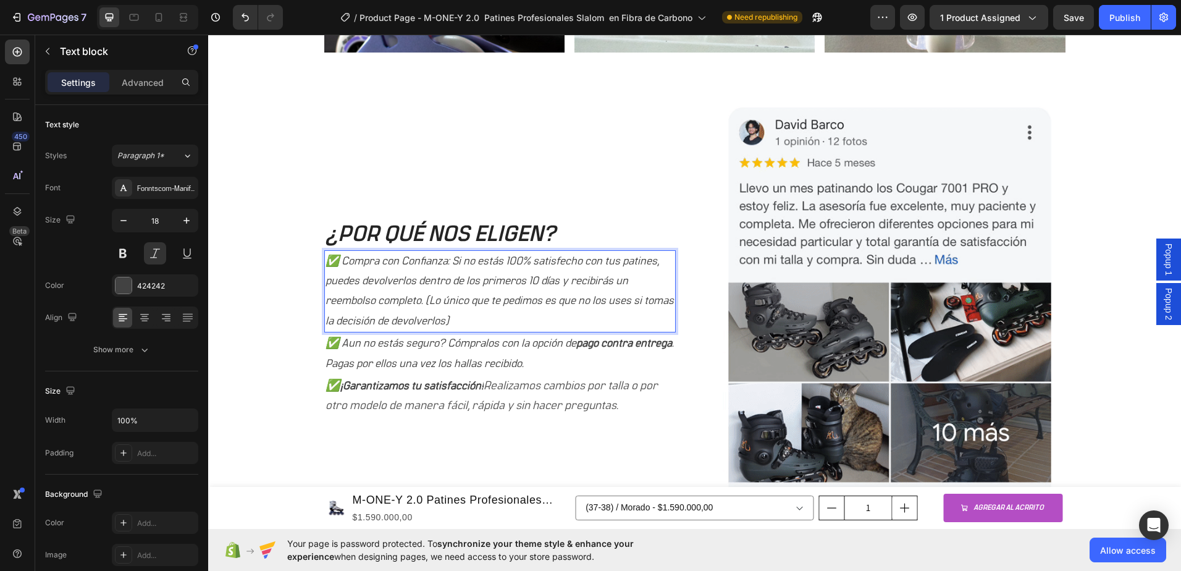
click at [337, 260] on p "✅ Compra con Confianza: Si no estás 100% satisfecho con tus patines, puedes dev…" at bounding box center [500, 291] width 349 height 80
drag, startPoint x: 337, startPoint y: 256, endPoint x: 449, endPoint y: 318, distance: 126.9
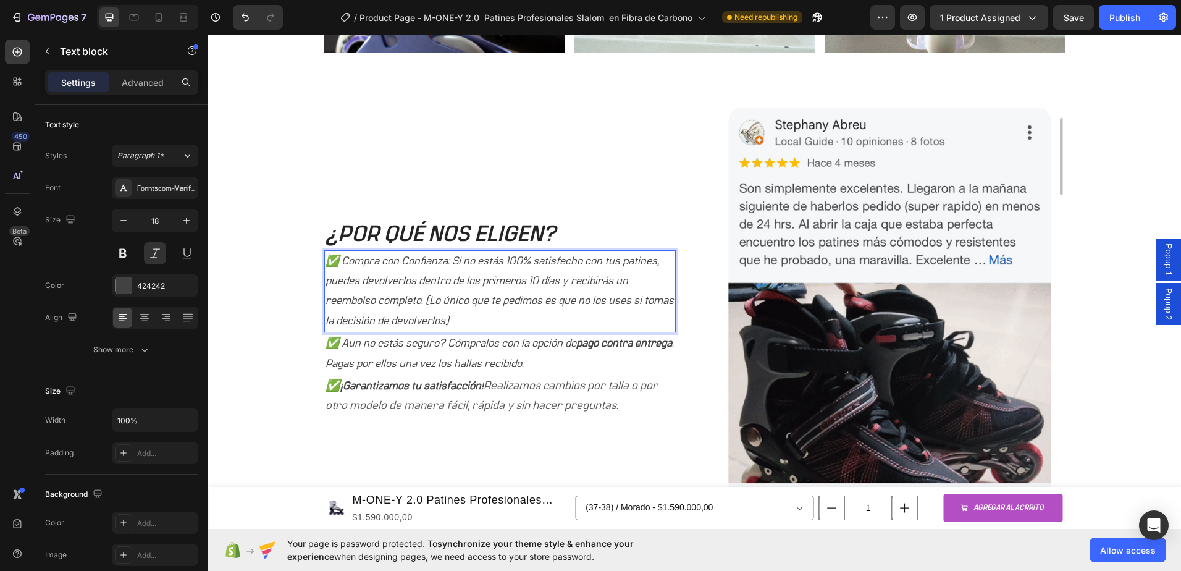
click at [449, 318] on p "✅ Compra con Confianza: Si no estás 100% satisfecho con tus patines, puedes dev…" at bounding box center [500, 291] width 349 height 80
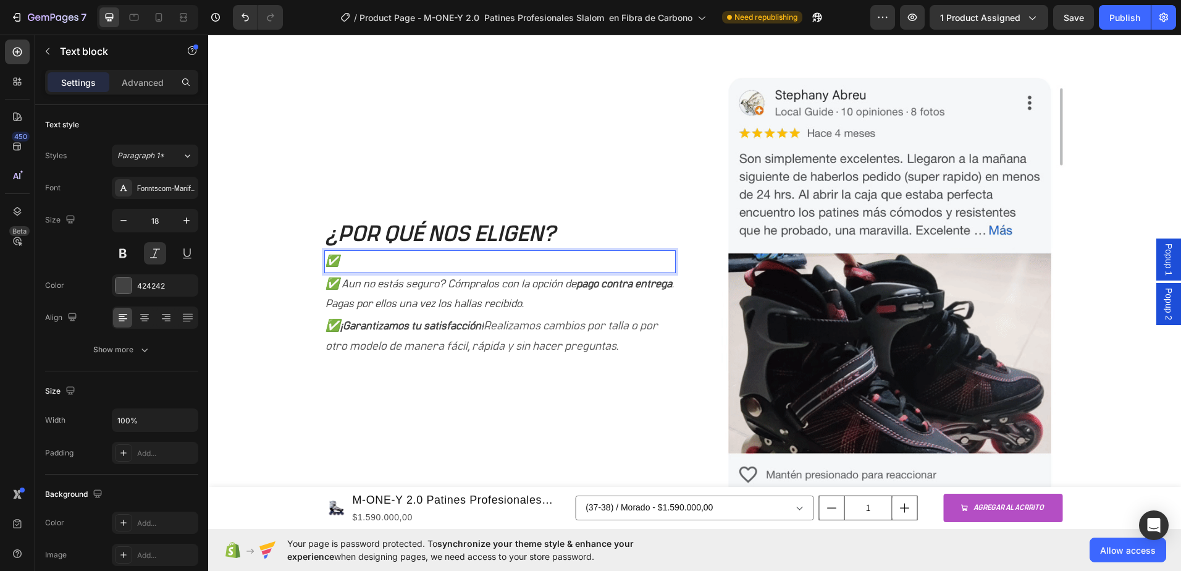
scroll to position [1053, 0]
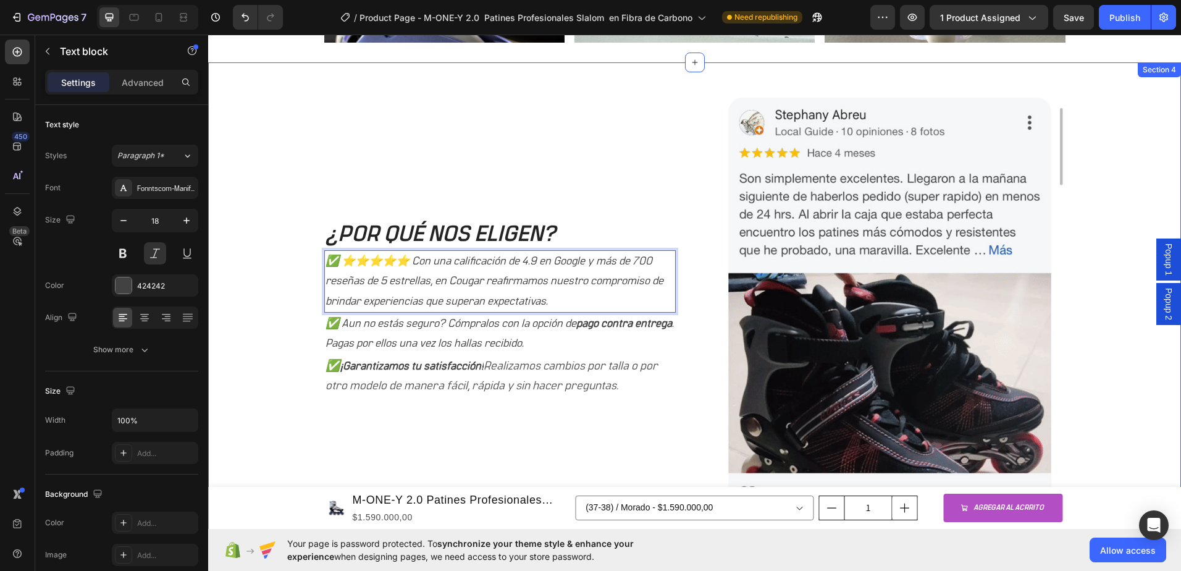
click at [305, 385] on div "¿POR QUÉ NOS ELIGEN? Heading ✅ ⭐⭐⭐⭐⭐ Con una calificación de 4.9 en Google y má…" at bounding box center [694, 321] width 954 height 458
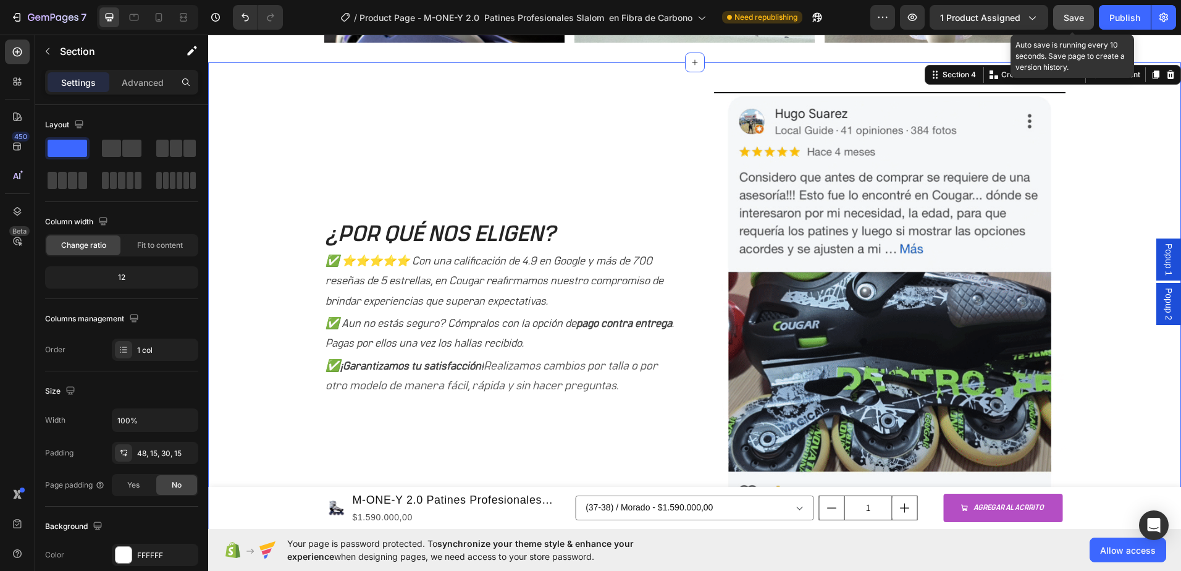
click at [1060, 17] on button "Save" at bounding box center [1073, 17] width 41 height 25
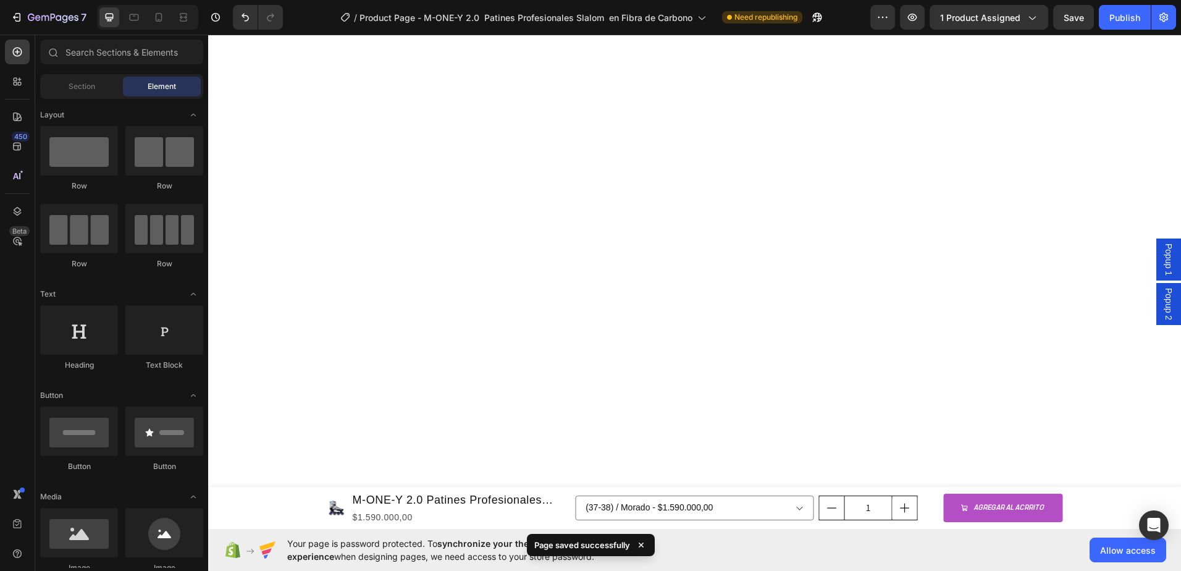
scroll to position [2139, 0]
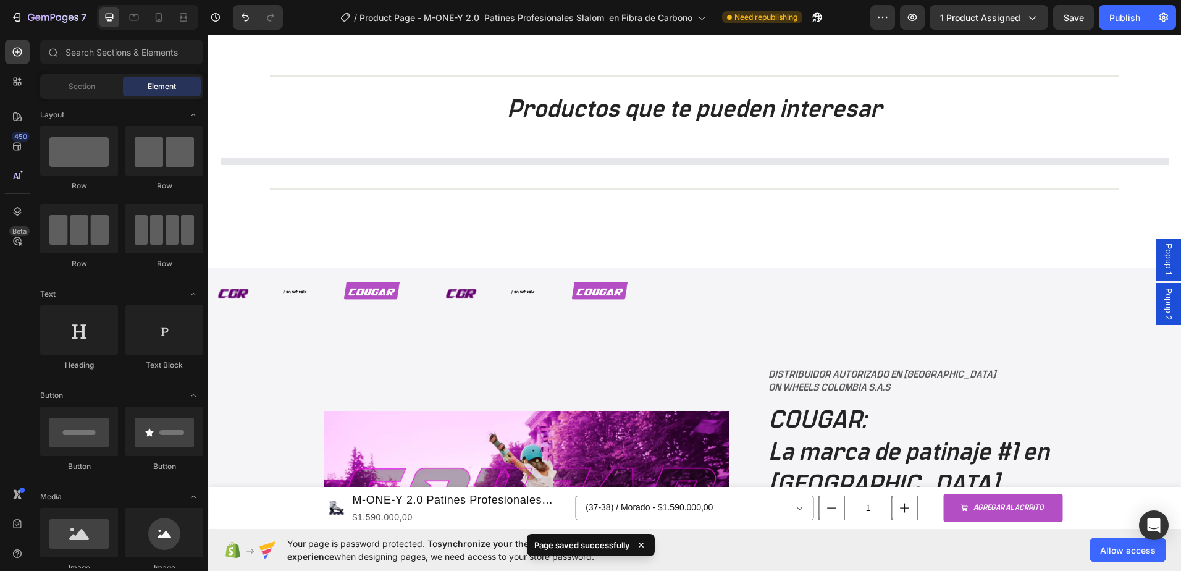
drag, startPoint x: 1176, startPoint y: 216, endPoint x: 1005, endPoint y: 65, distance: 228.1
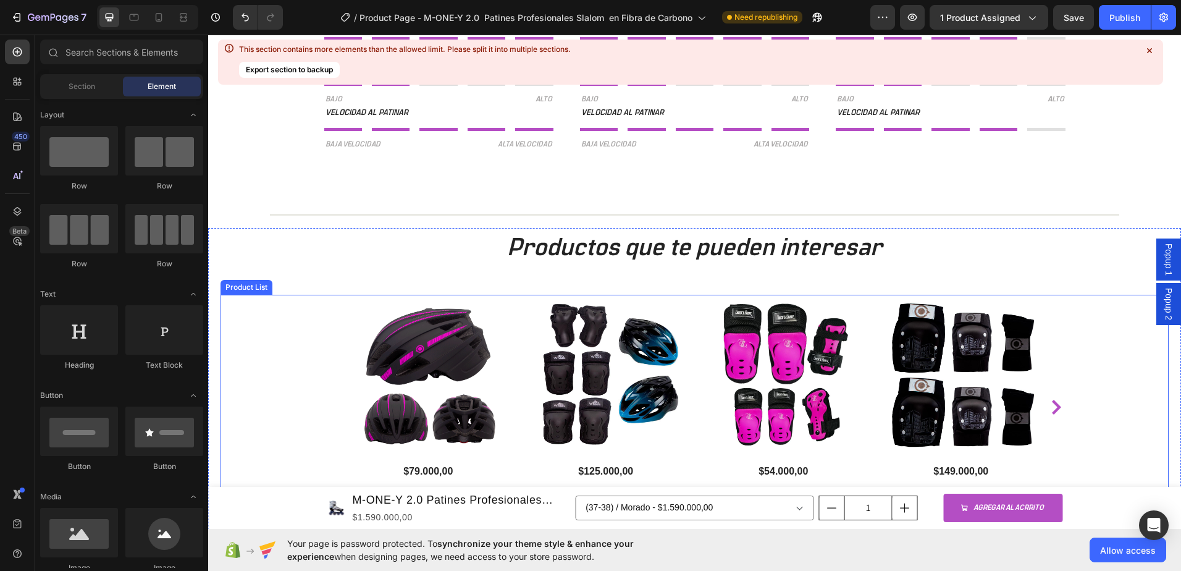
scroll to position [2125, 0]
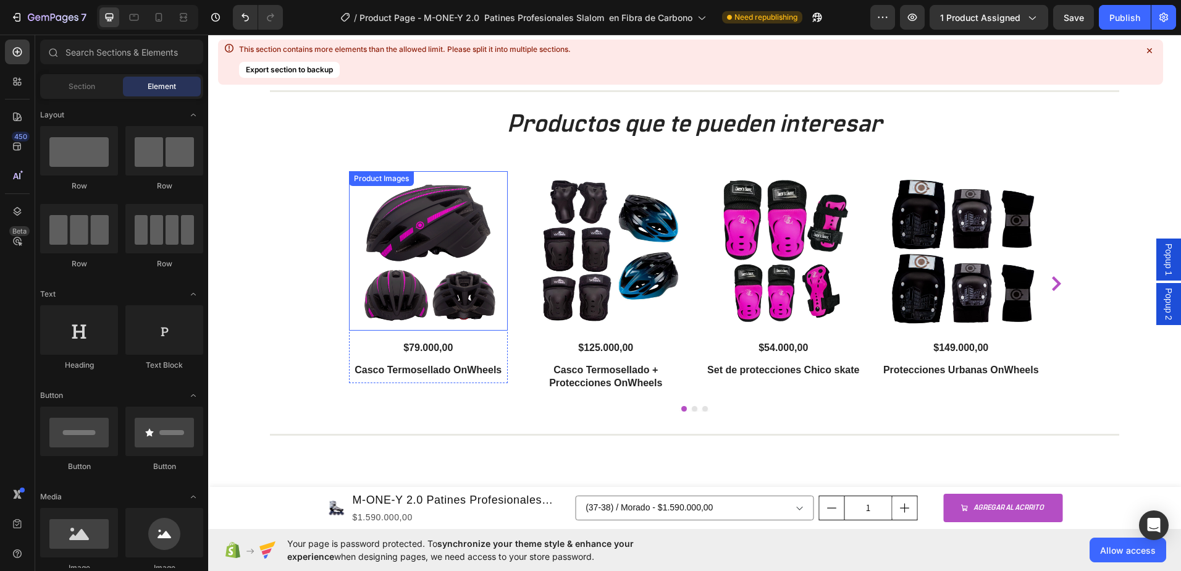
click at [423, 256] on img at bounding box center [428, 250] width 159 height 159
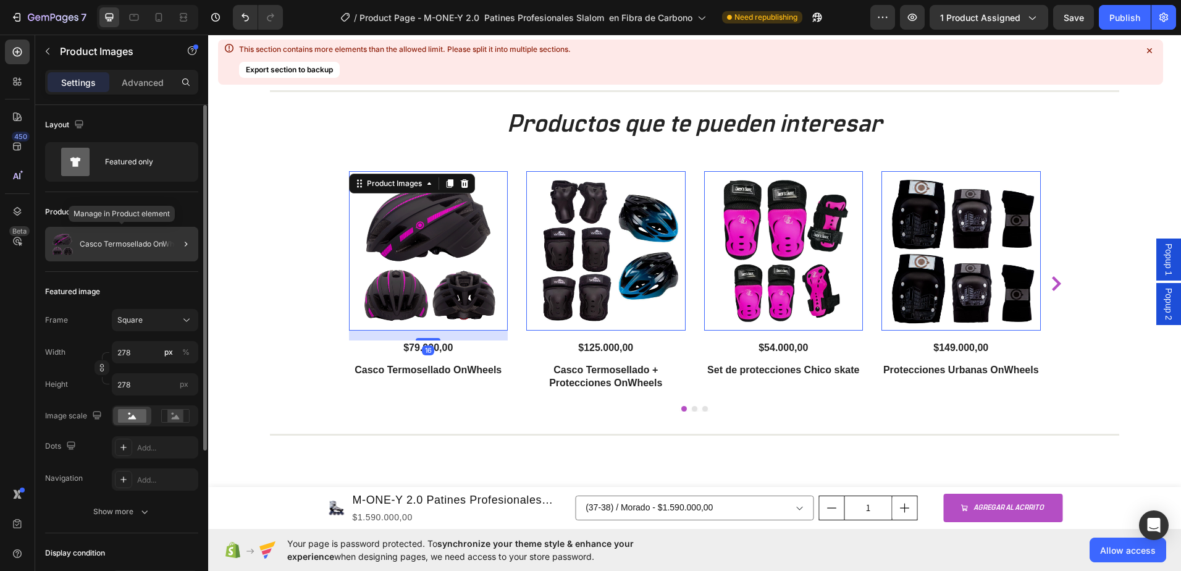
click at [109, 241] on p "Casco Termosellado OnWheels" at bounding box center [134, 244] width 109 height 9
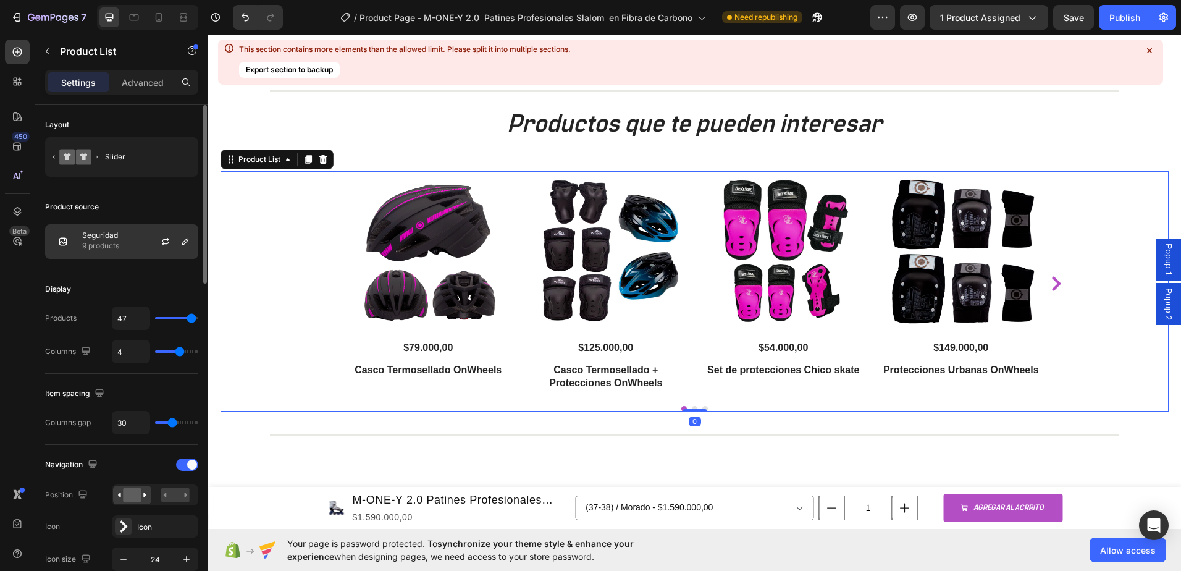
click at [123, 240] on div "Seguridad 9 products" at bounding box center [121, 241] width 153 height 35
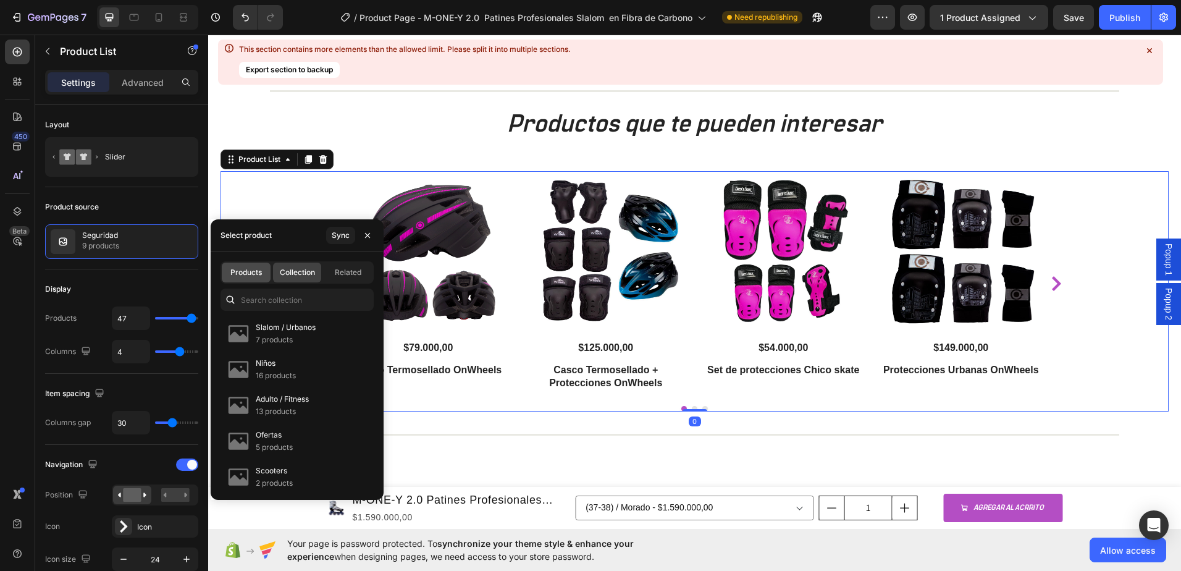
click at [233, 274] on span "Products" at bounding box center [246, 272] width 32 height 11
type input "4"
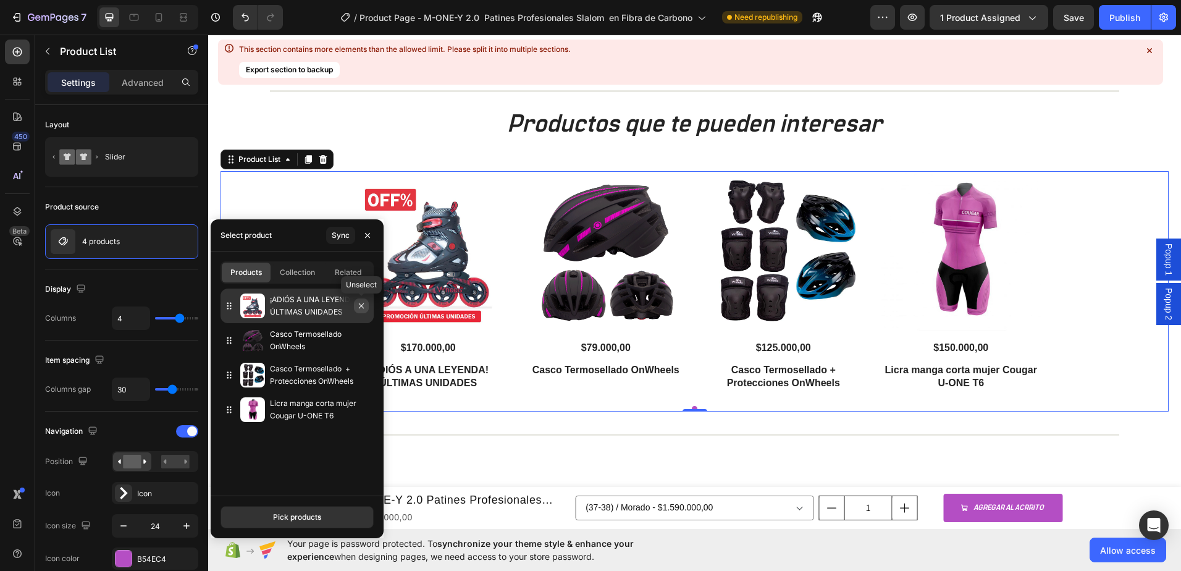
click at [366, 308] on icon "button" at bounding box center [361, 306] width 10 height 10
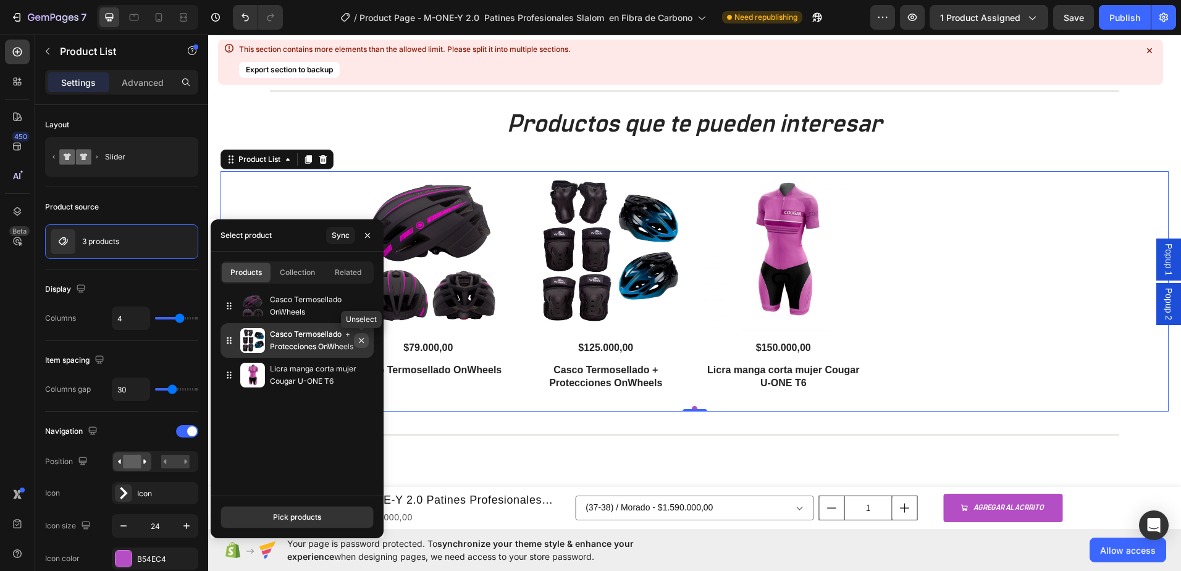
click at [365, 340] on icon "button" at bounding box center [361, 340] width 10 height 10
click at [361, 340] on icon "button" at bounding box center [361, 340] width 10 height 10
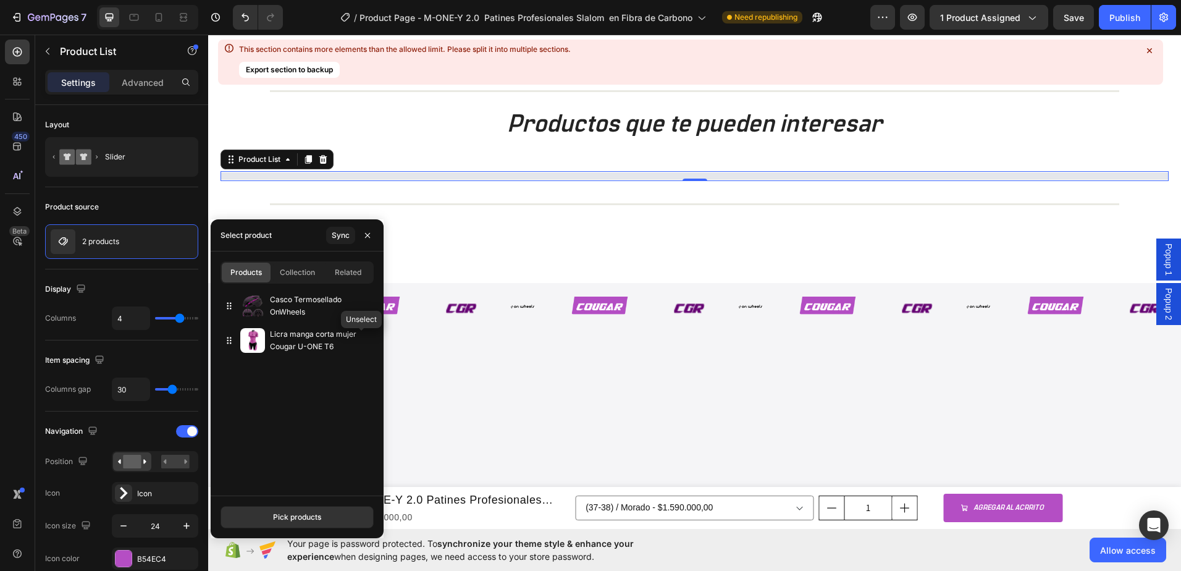
click at [0, 0] on icon "button" at bounding box center [0, 0] width 0 height 0
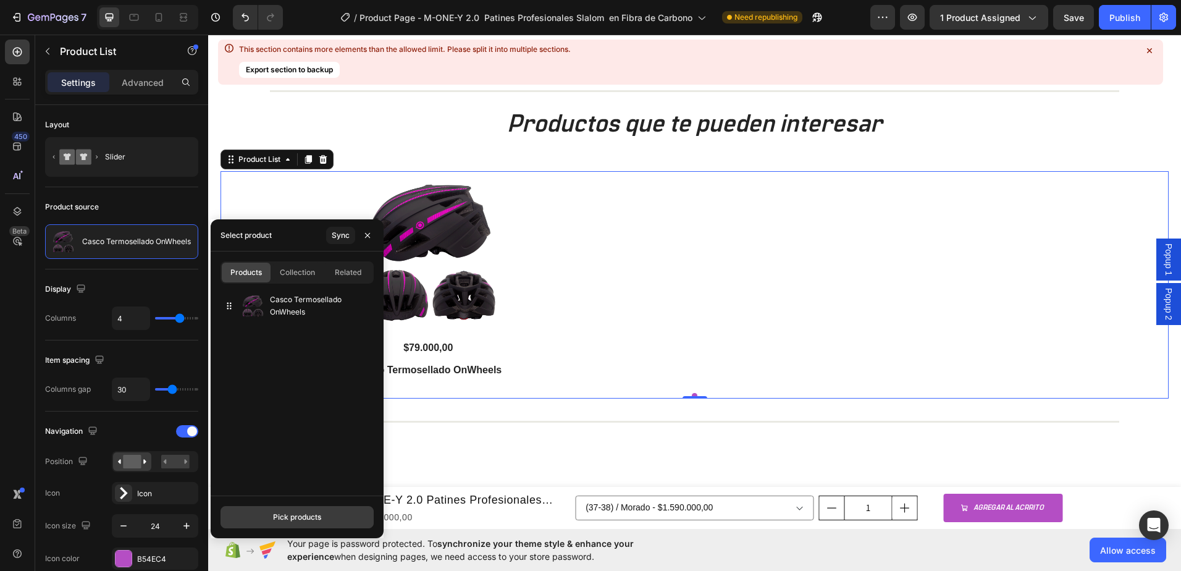
click at [286, 512] on div "Pick products" at bounding box center [297, 517] width 48 height 11
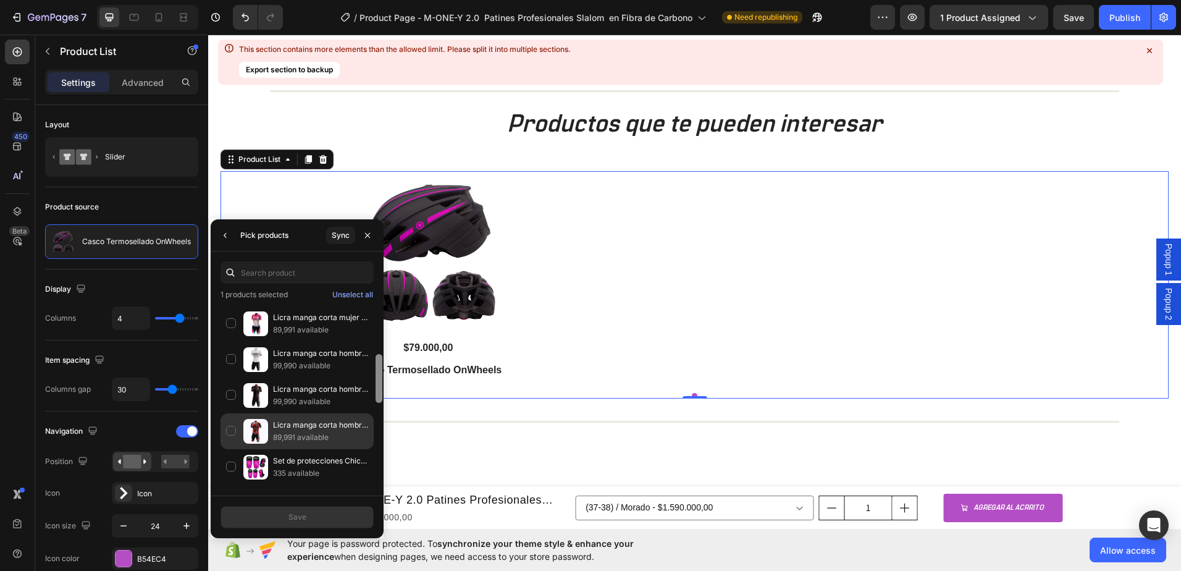
drag, startPoint x: 377, startPoint y: 317, endPoint x: 371, endPoint y: 428, distance: 111.4
click at [371, 428] on div "¡ADIÓS A UNA LEYENDA! ÚLTIMAS UNIDADES 196 available Casco Termosellado OnWheel…" at bounding box center [297, 396] width 173 height 187
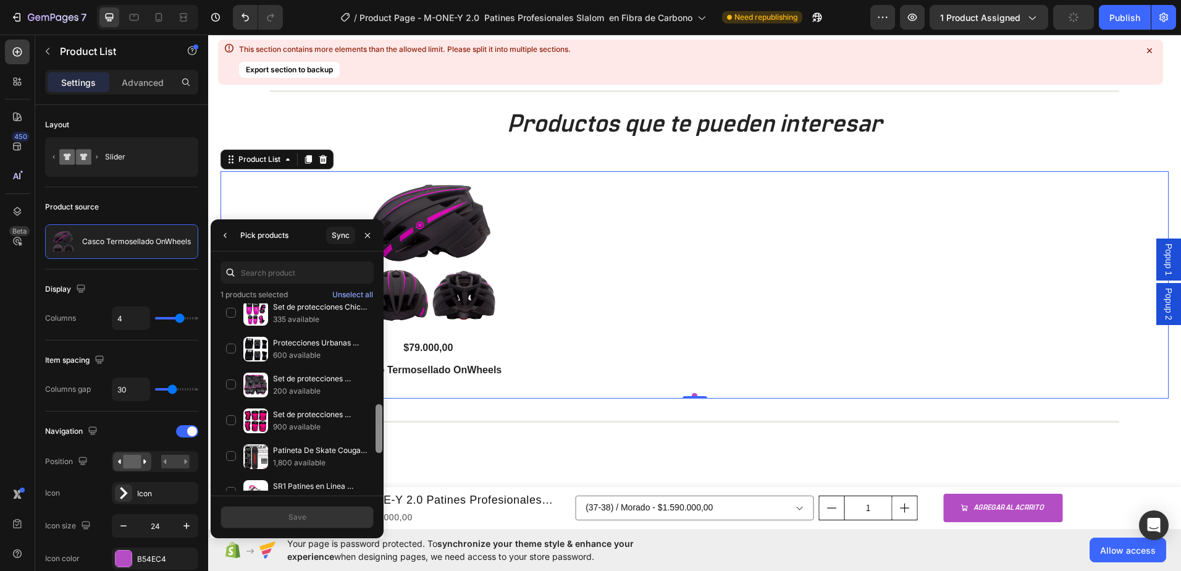
scroll to position [373, 0]
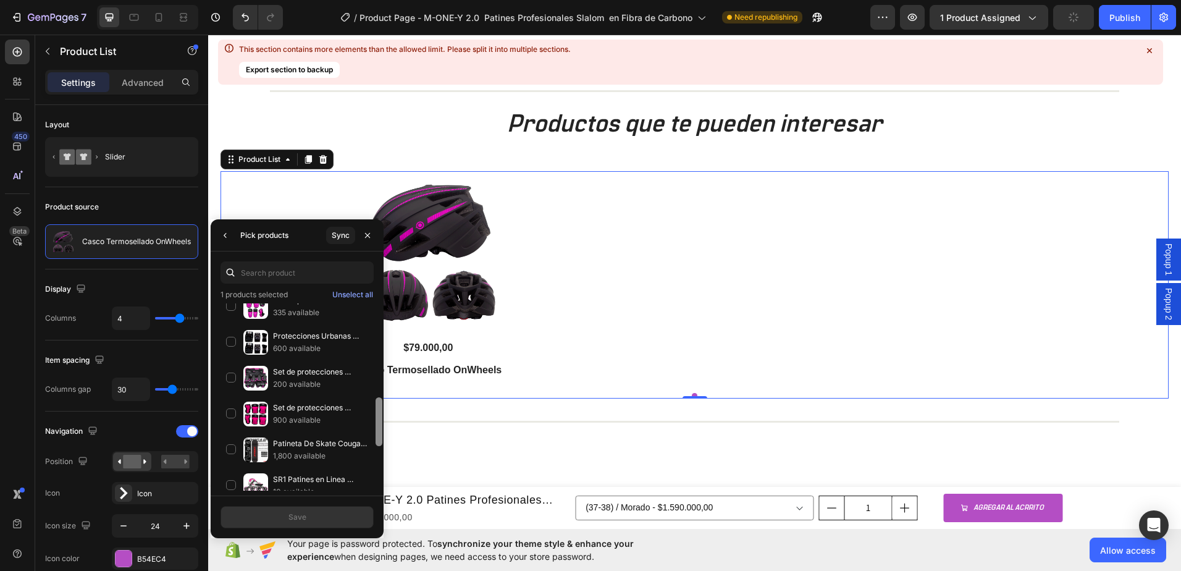
drag, startPoint x: 379, startPoint y: 373, endPoint x: 381, endPoint y: 415, distance: 42.1
click at [381, 415] on div at bounding box center [379, 421] width 7 height 49
click at [234, 360] on div "Protecciones Urbanas OnWheels 600 available" at bounding box center [297, 378] width 153 height 36
click at [232, 432] on div "Set de protecciones Onwheels Regular Fit 900 available" at bounding box center [297, 450] width 153 height 36
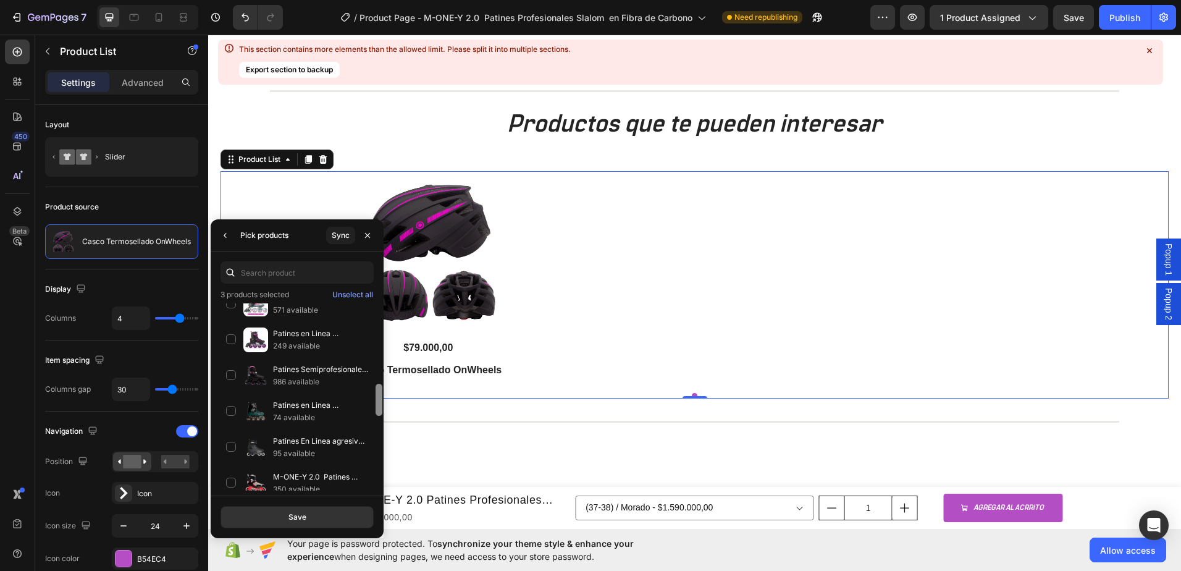
drag, startPoint x: 381, startPoint y: 408, endPoint x: 380, endPoint y: 465, distance: 56.9
click at [380, 465] on div at bounding box center [378, 377] width 9 height 187
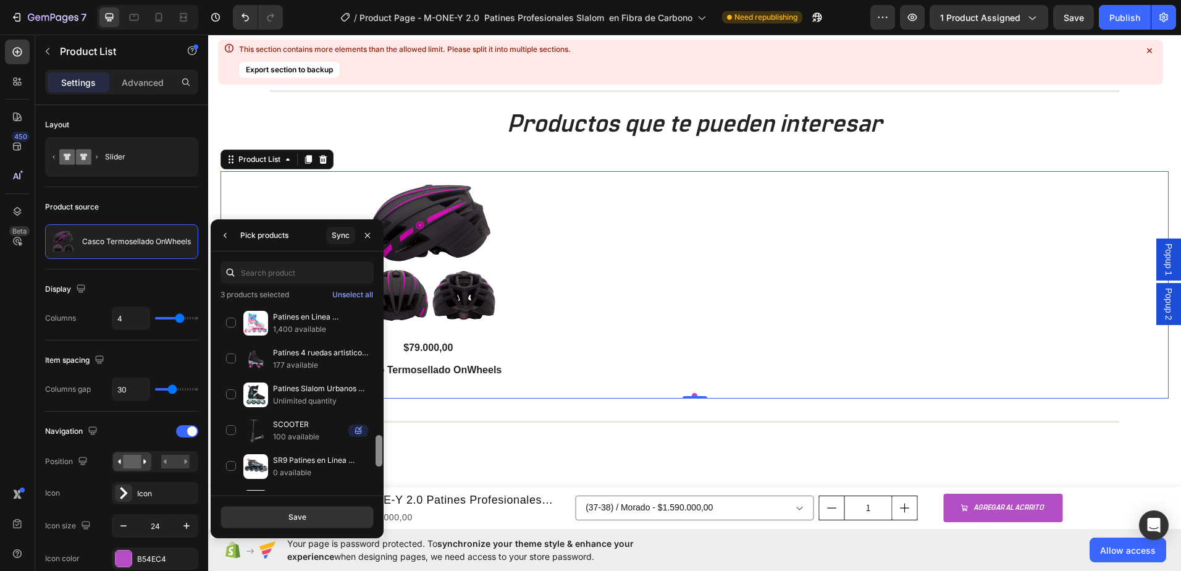
drag, startPoint x: 381, startPoint y: 415, endPoint x: 377, endPoint y: 461, distance: 47.1
click at [377, 461] on div at bounding box center [379, 451] width 7 height 32
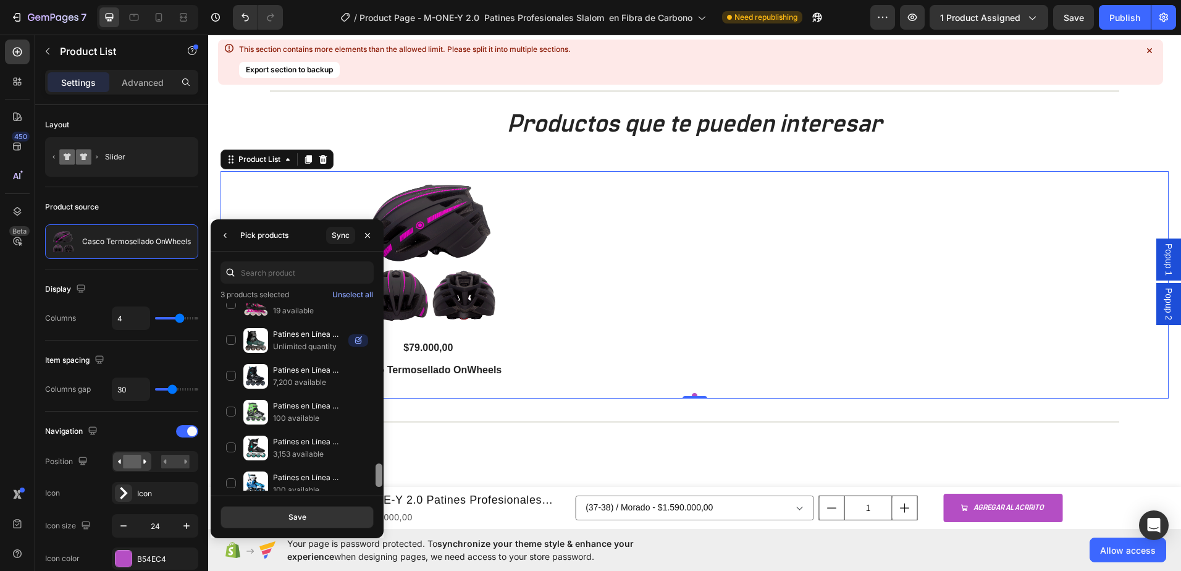
drag, startPoint x: 377, startPoint y: 423, endPoint x: 379, endPoint y: 468, distance: 45.1
click at [379, 468] on div at bounding box center [379, 474] width 7 height 23
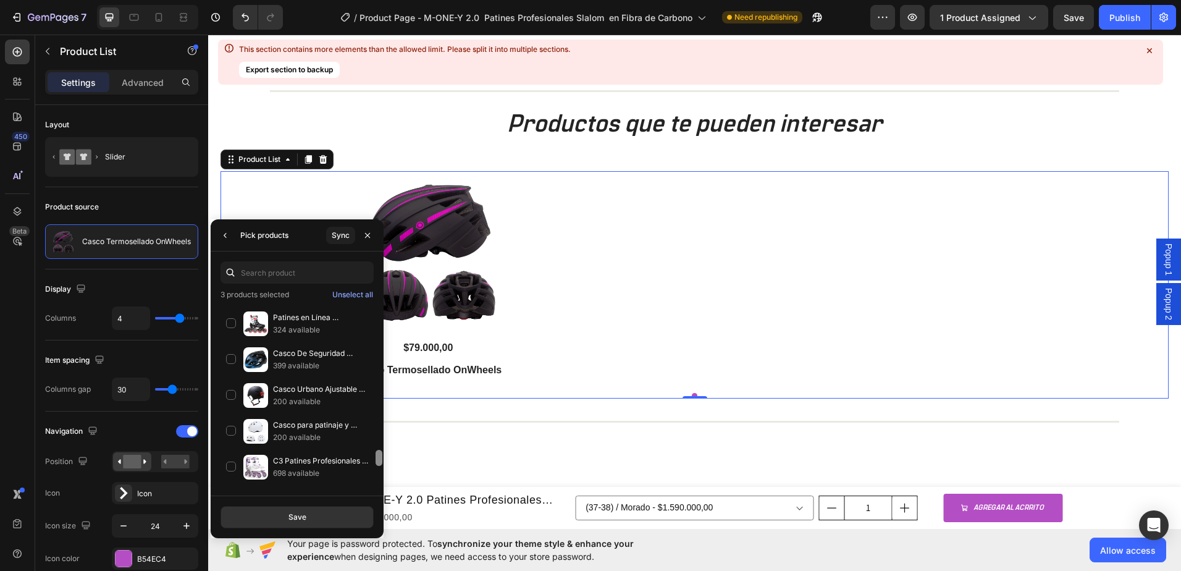
drag, startPoint x: 379, startPoint y: 434, endPoint x: 377, endPoint y: 481, distance: 47.0
click at [377, 481] on div at bounding box center [378, 396] width 9 height 187
click at [236, 413] on div "Casco Urbano Ajustable Equipado Con Luz Led 200 available" at bounding box center [297, 431] width 153 height 36
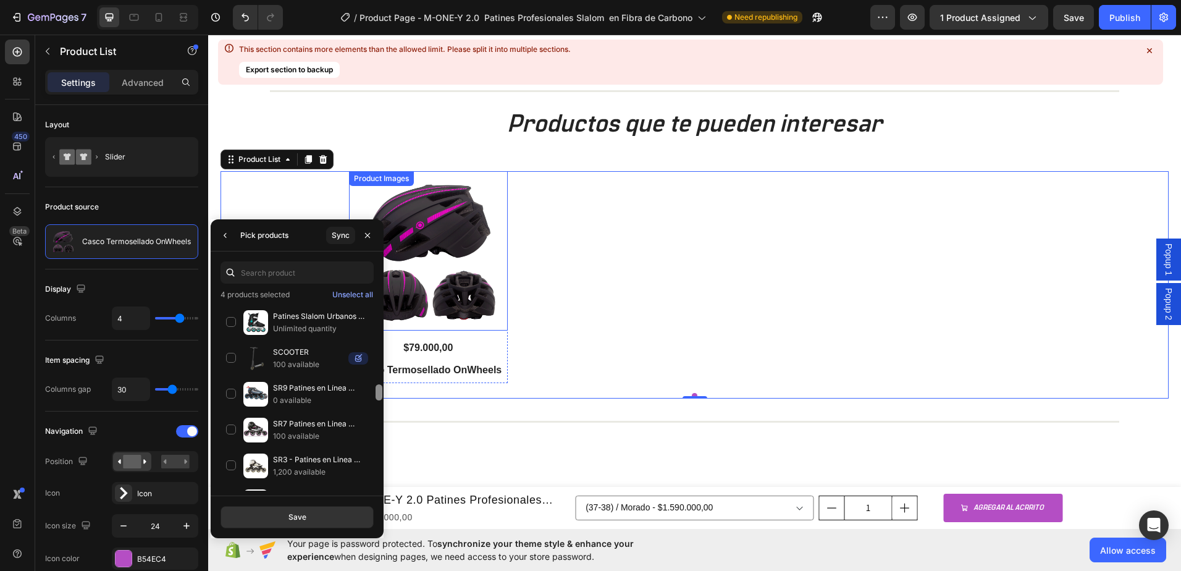
drag, startPoint x: 590, startPoint y: 494, endPoint x: 386, endPoint y: 306, distance: 277.6
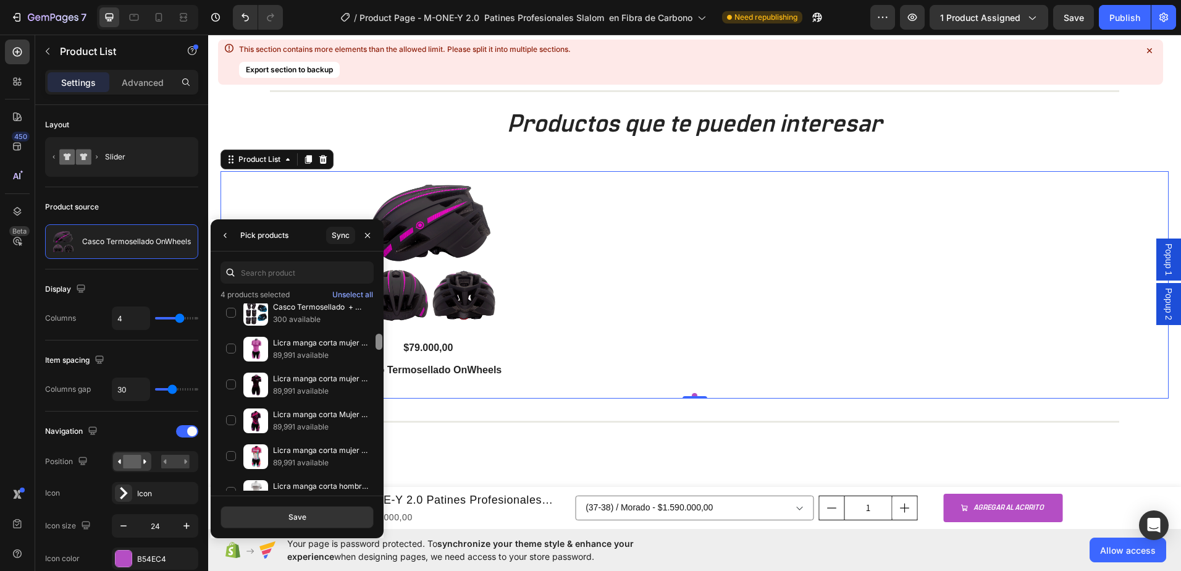
drag, startPoint x: 379, startPoint y: 347, endPoint x: 383, endPoint y: 317, distance: 29.9
click at [383, 325] on div at bounding box center [378, 418] width 9 height 187
click at [379, 313] on div at bounding box center [379, 315] width 7 height 16
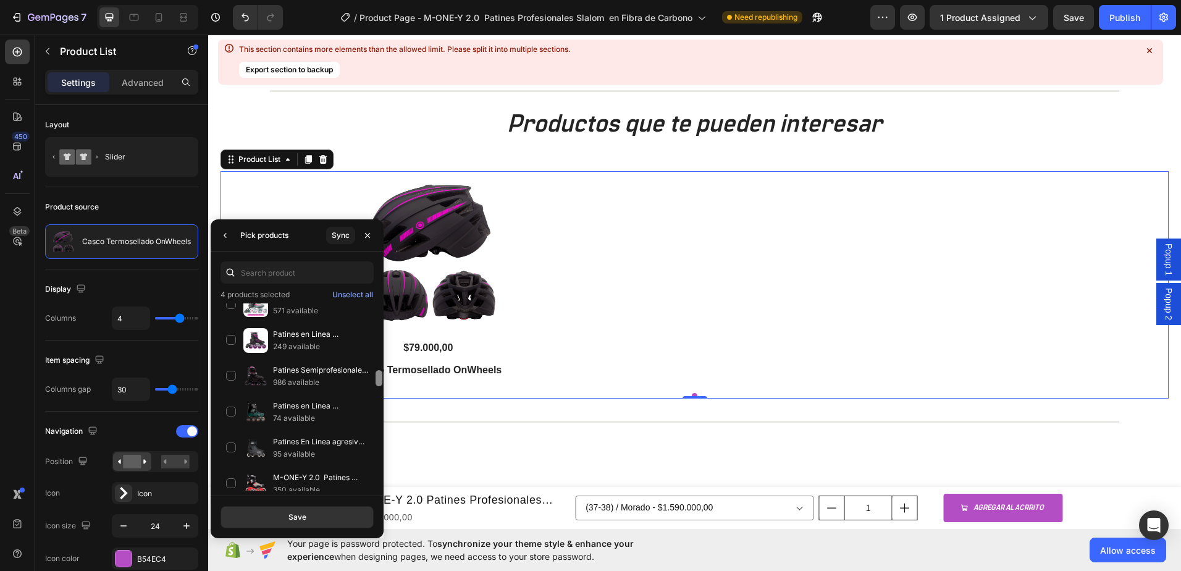
scroll to position [612, 0]
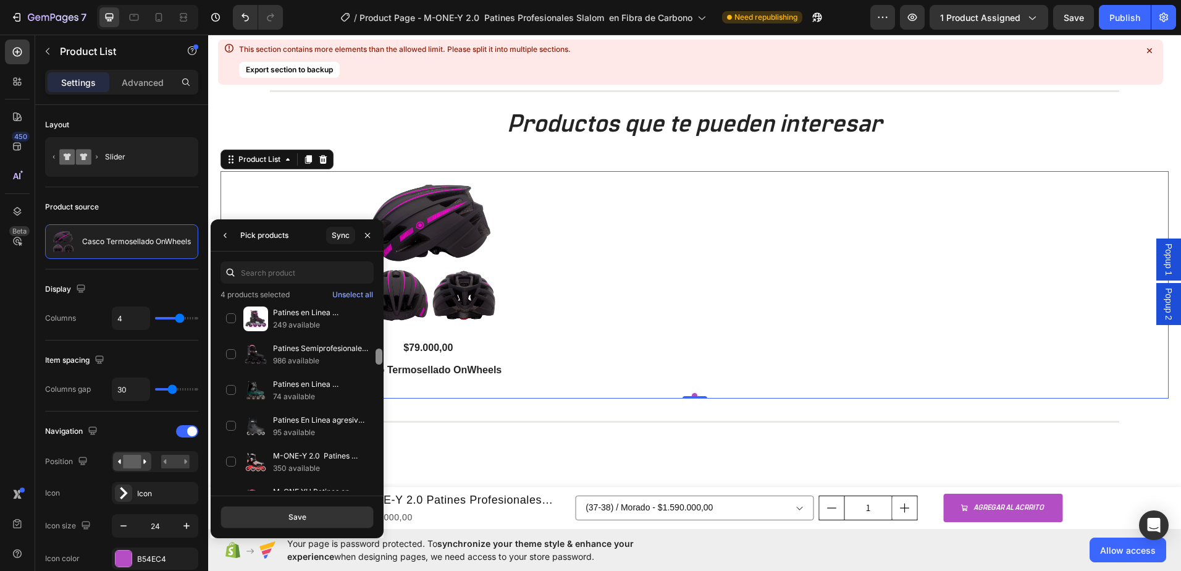
drag, startPoint x: 376, startPoint y: 311, endPoint x: 377, endPoint y: 360, distance: 49.4
click at [377, 360] on div at bounding box center [379, 356] width 7 height 16
click at [230, 408] on div "Patines en Linea Semiprofesionales Slalom MZS7001 74 available" at bounding box center [297, 426] width 153 height 36
click at [227, 480] on div "M-ONE-Y 2.0 Patines Profesionales Slalom en Fibra de Carbono 350 available" at bounding box center [297, 498] width 153 height 36
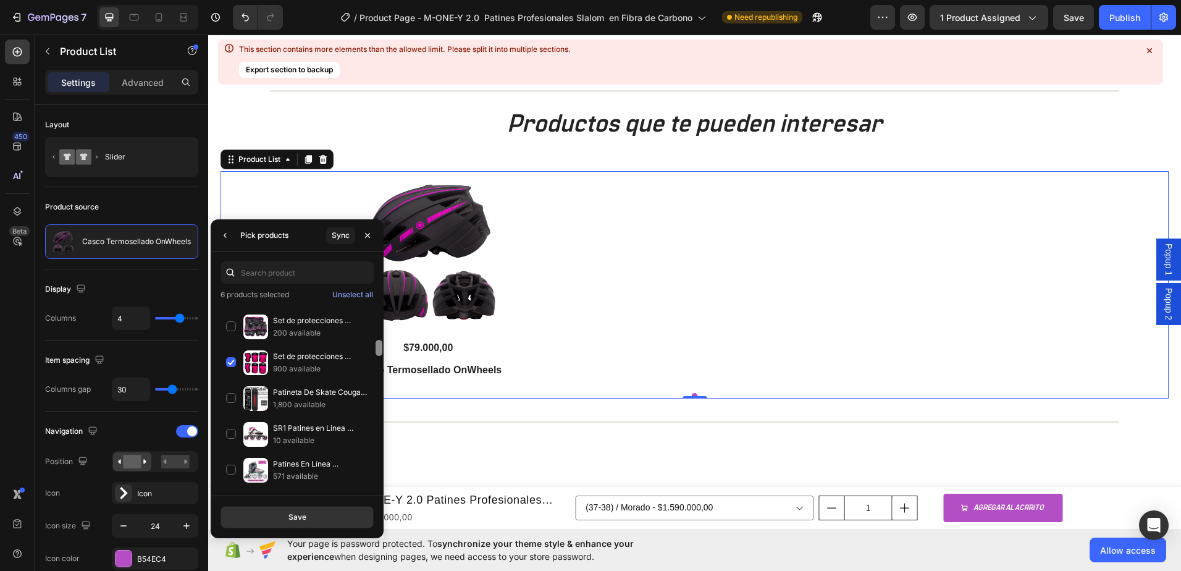
click at [383, 356] on div at bounding box center [378, 396] width 9 height 187
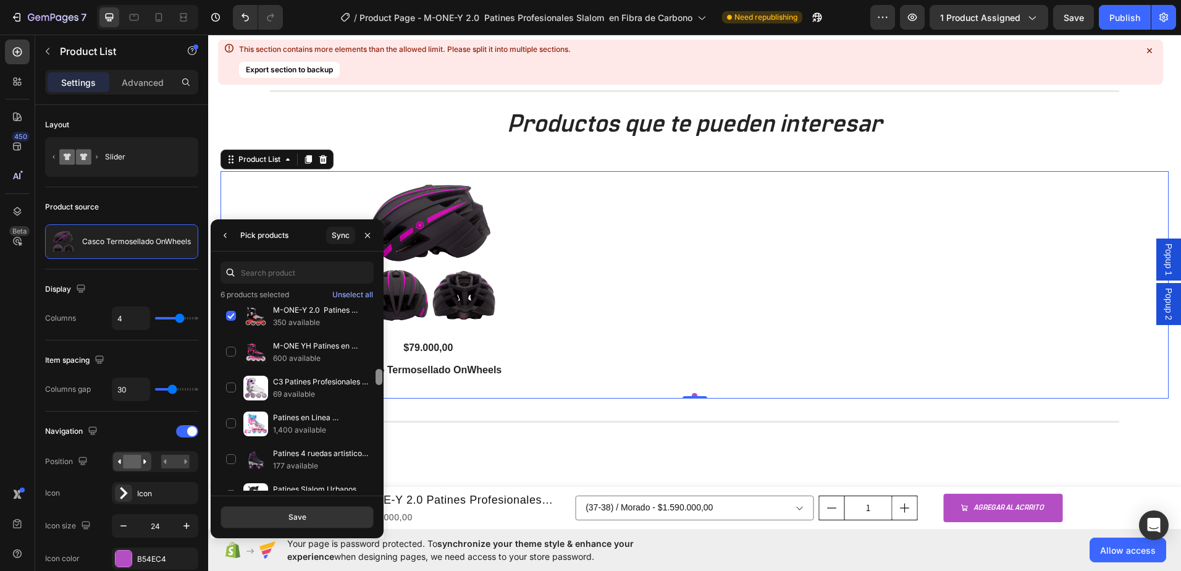
drag, startPoint x: 379, startPoint y: 345, endPoint x: 379, endPoint y: 374, distance: 29.0
click at [379, 374] on div at bounding box center [379, 377] width 7 height 16
click at [236, 370] on div "M-ONE YH Patines en Linea en Fibra de Carbono 600 available" at bounding box center [297, 388] width 153 height 36
click at [237, 406] on div "C3 Patines Profesionales Slalom en Fibra de Carbono 69 available" at bounding box center [297, 424] width 153 height 36
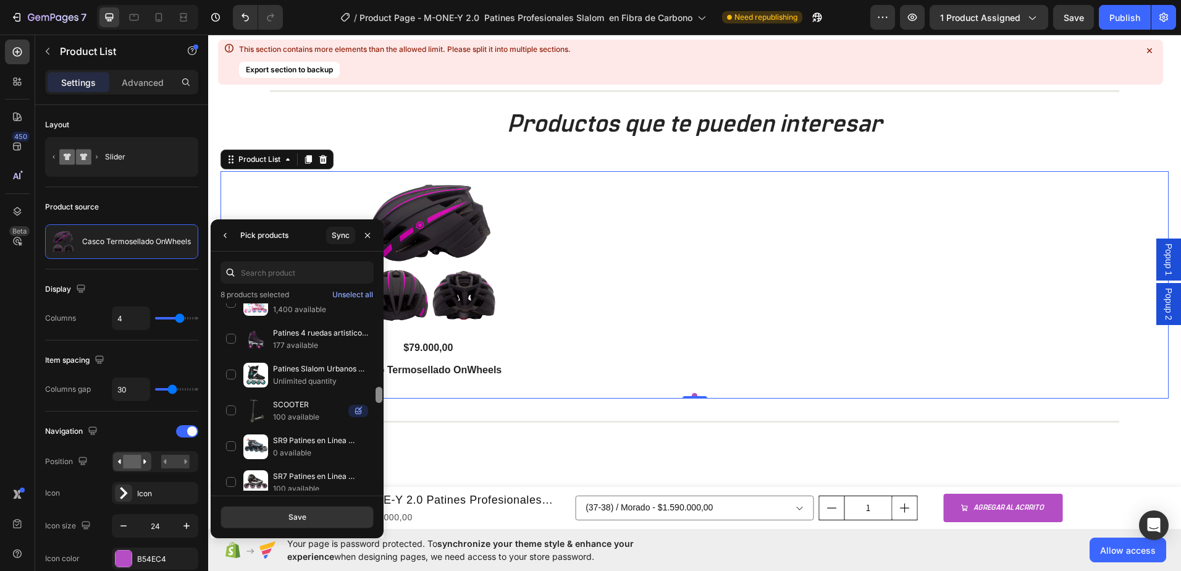
scroll to position [885, 0]
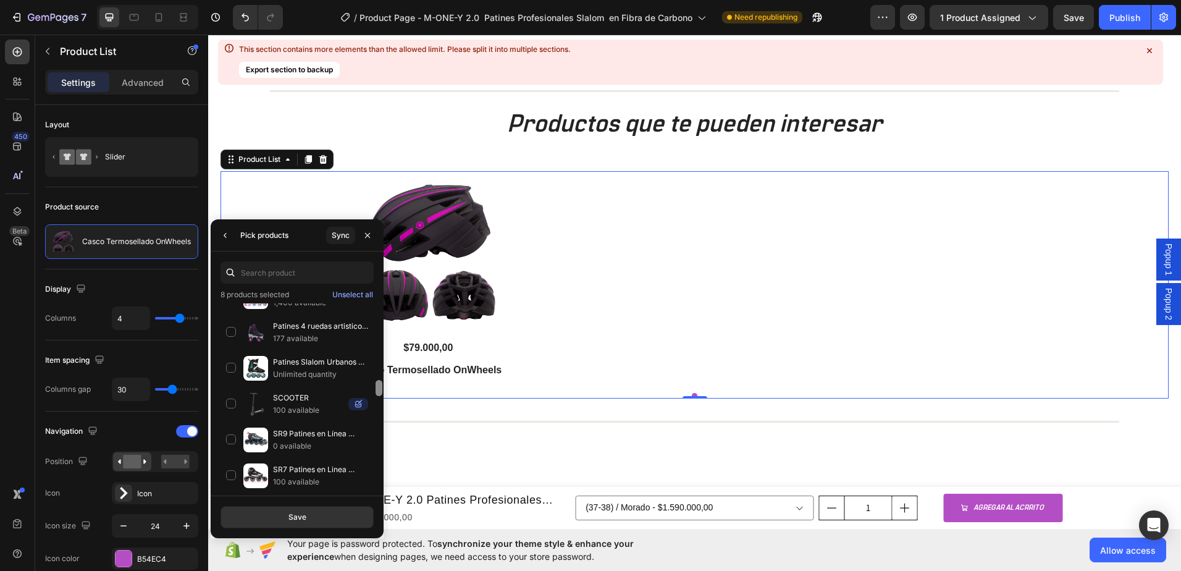
drag, startPoint x: 379, startPoint y: 369, endPoint x: 380, endPoint y: 380, distance: 11.2
click at [380, 380] on div at bounding box center [379, 388] width 7 height 16
click at [235, 386] on div "Patines Slalom Urbanos COUGAR 307C Unlimited quantity" at bounding box center [297, 404] width 153 height 36
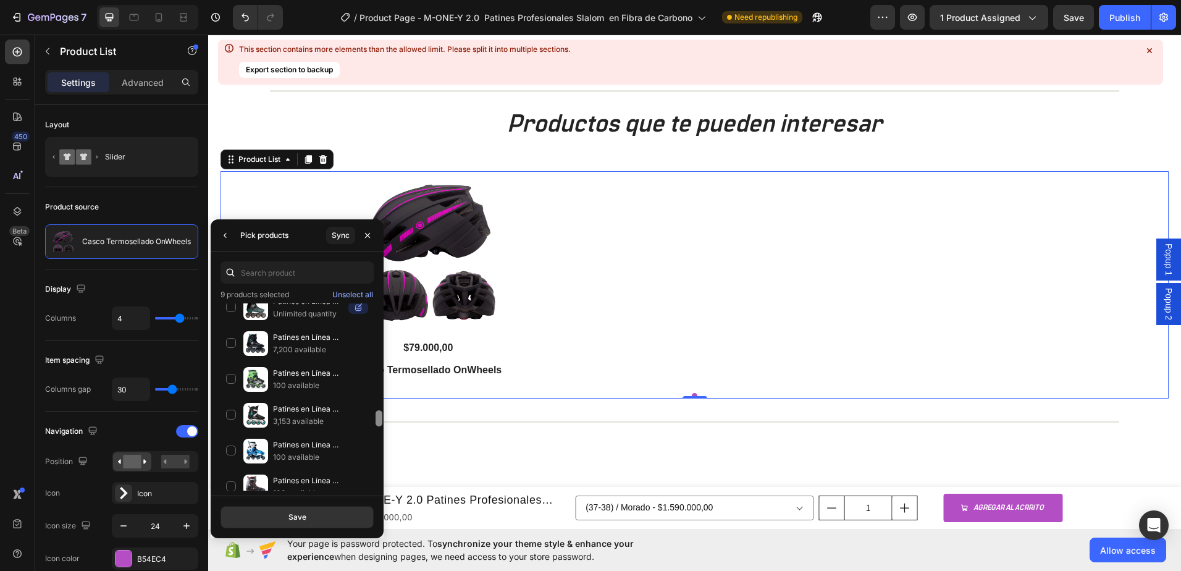
scroll to position [1239, 0]
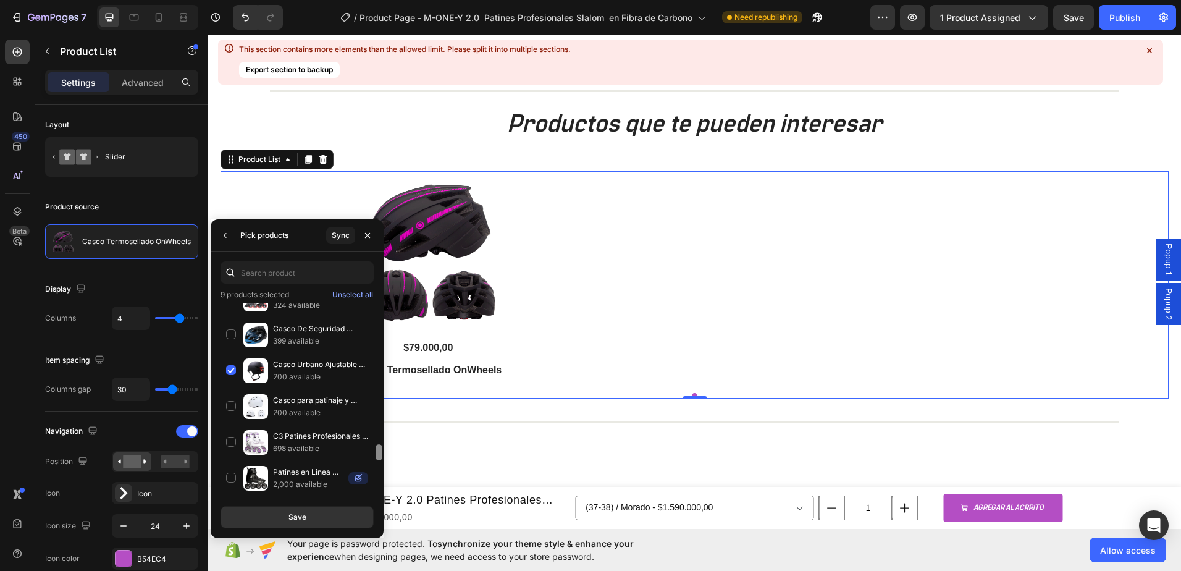
drag, startPoint x: 381, startPoint y: 387, endPoint x: 382, endPoint y: 479, distance: 92.1
click at [382, 459] on div at bounding box center [378, 390] width 9 height 187
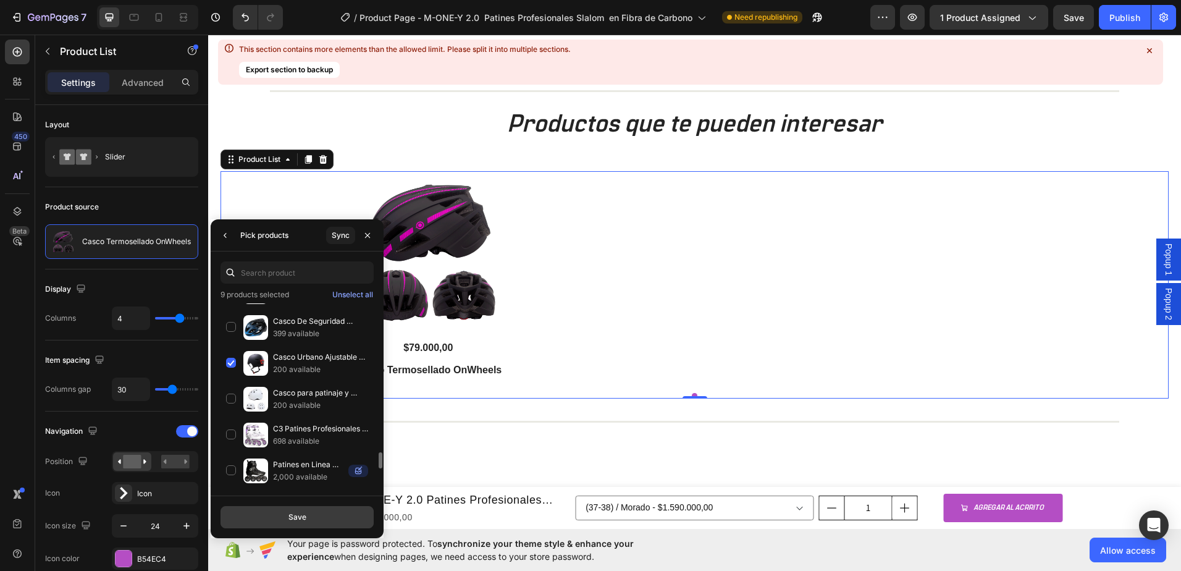
click at [340, 511] on button "Save" at bounding box center [297, 517] width 153 height 22
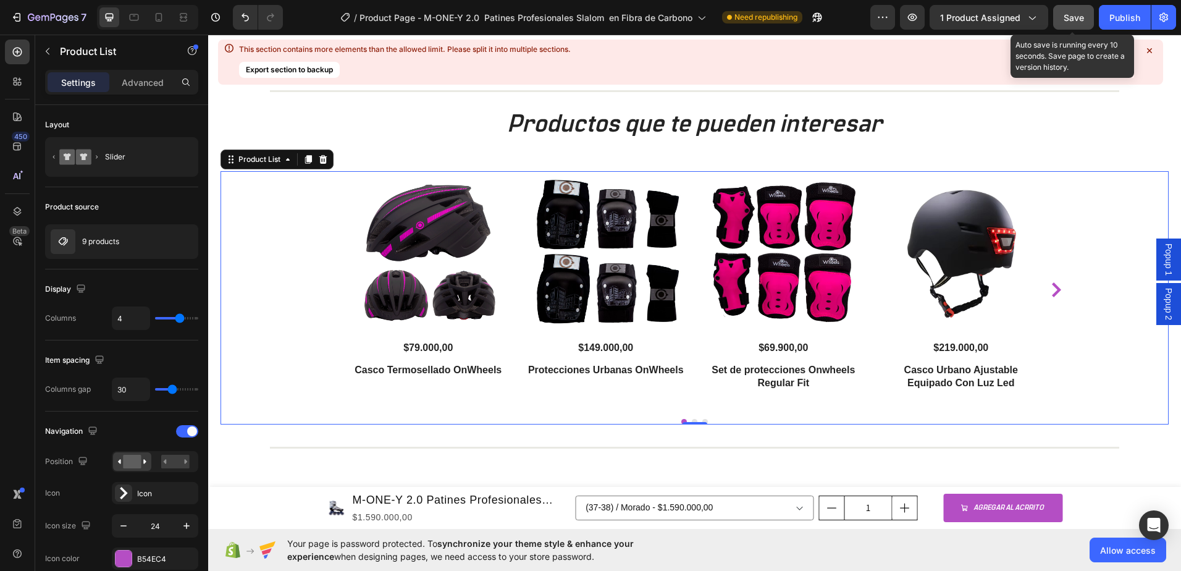
click at [1074, 11] on div "Save" at bounding box center [1074, 17] width 20 height 13
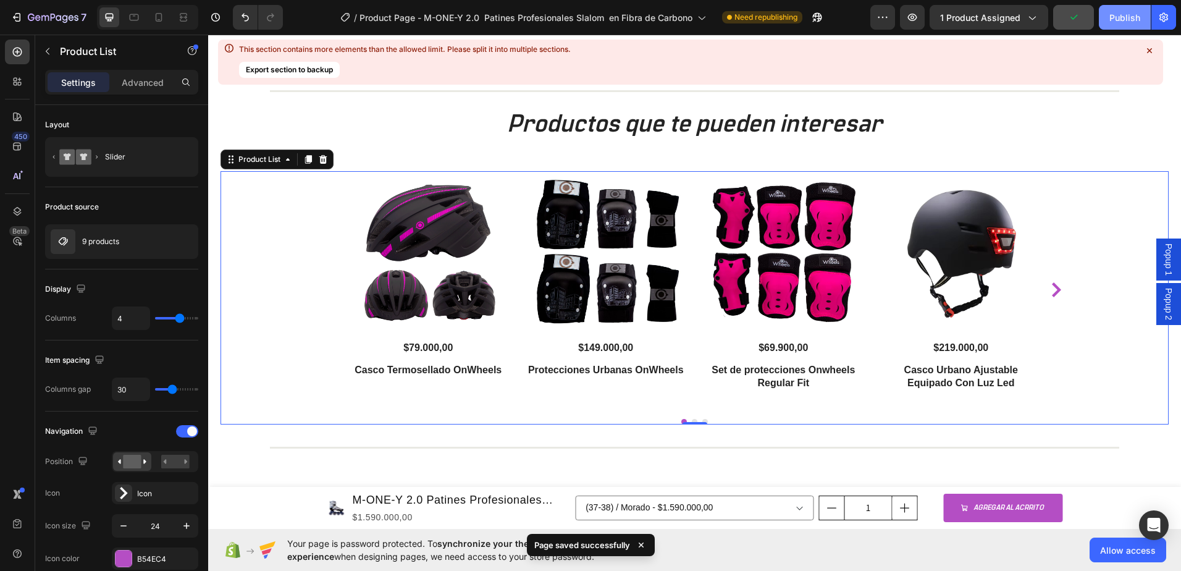
click at [1128, 23] on div "Publish" at bounding box center [1125, 17] width 31 height 13
click at [1163, 253] on span "Popup 1" at bounding box center [1169, 259] width 12 height 32
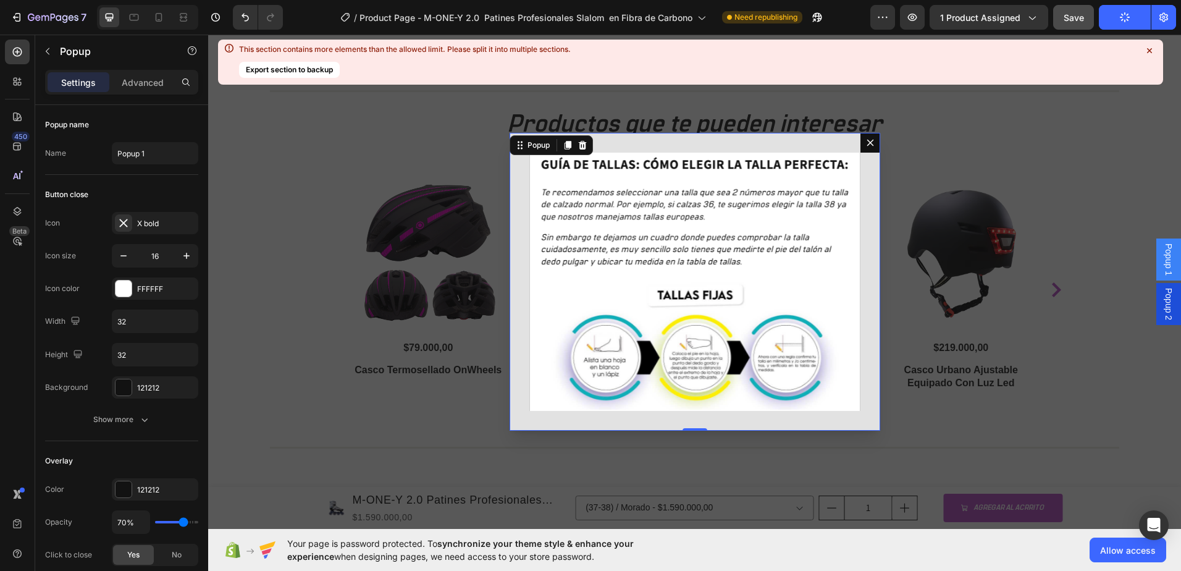
click at [1163, 253] on span "Popup 1" at bounding box center [1169, 259] width 12 height 32
click at [867, 143] on icon "Dialog content" at bounding box center [870, 142] width 7 height 7
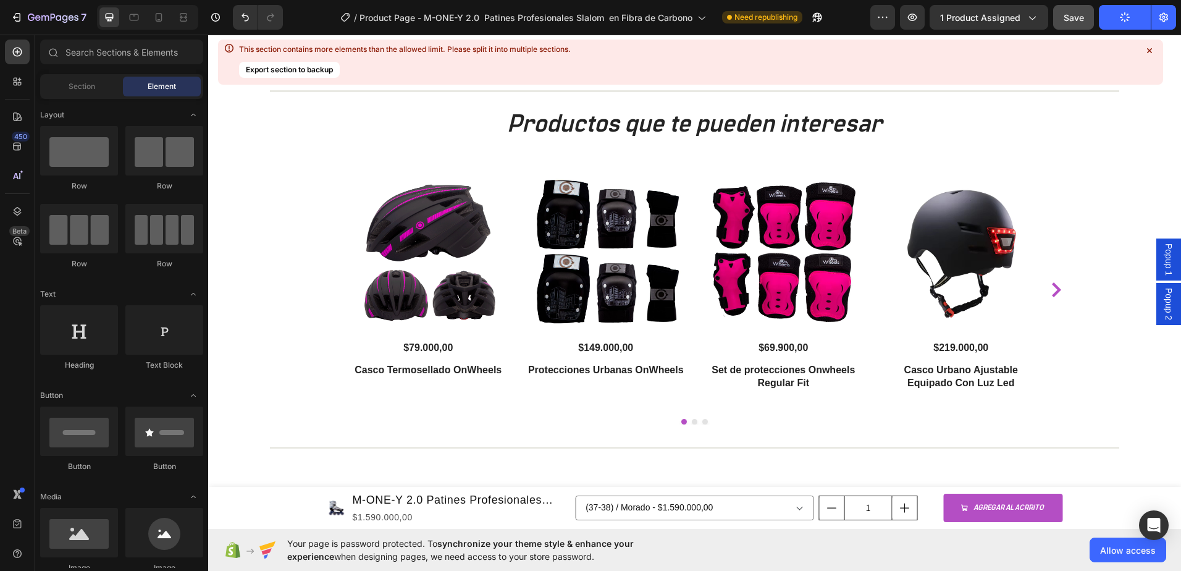
click at [1163, 311] on span "Popup 2" at bounding box center [1169, 304] width 12 height 32
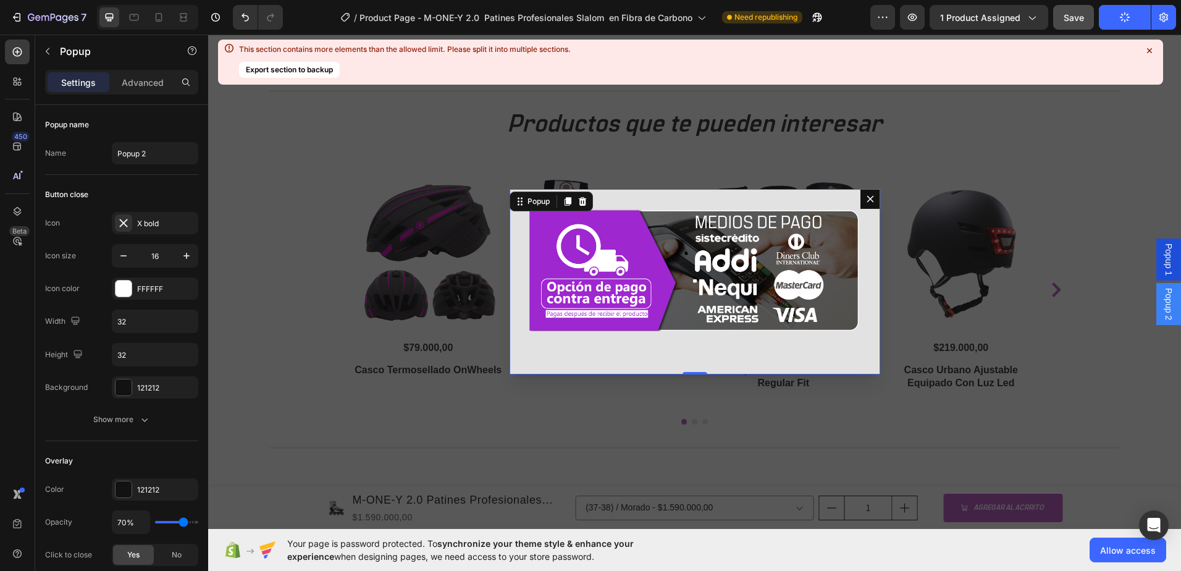
click at [865, 276] on div "Image" at bounding box center [695, 281] width 371 height 185
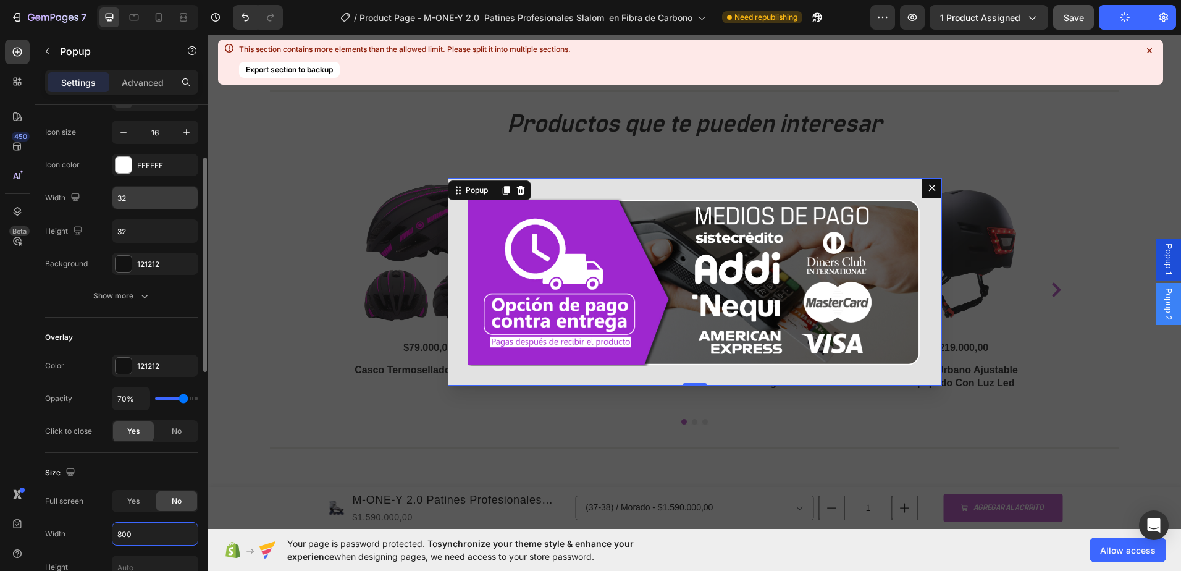
type input "800"
click at [147, 199] on input "32" at bounding box center [154, 198] width 85 height 22
click at [159, 234] on input "32" at bounding box center [154, 231] width 85 height 22
click at [182, 259] on icon "button" at bounding box center [185, 264] width 10 height 10
click at [241, 19] on icon "Undo/Redo" at bounding box center [245, 17] width 12 height 12
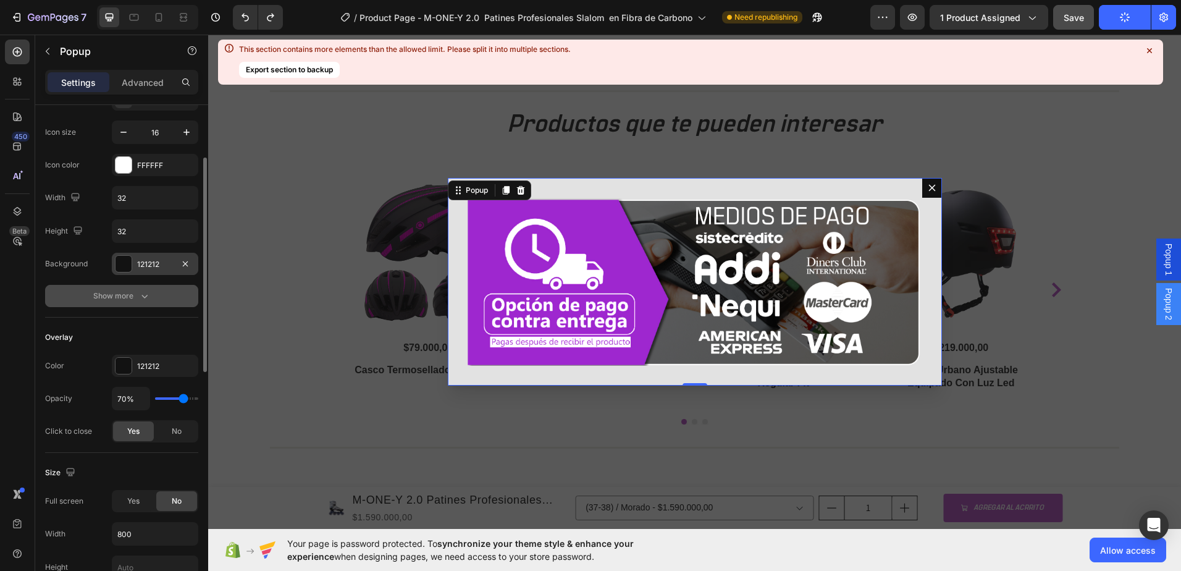
click at [138, 300] on icon "button" at bounding box center [144, 296] width 12 height 12
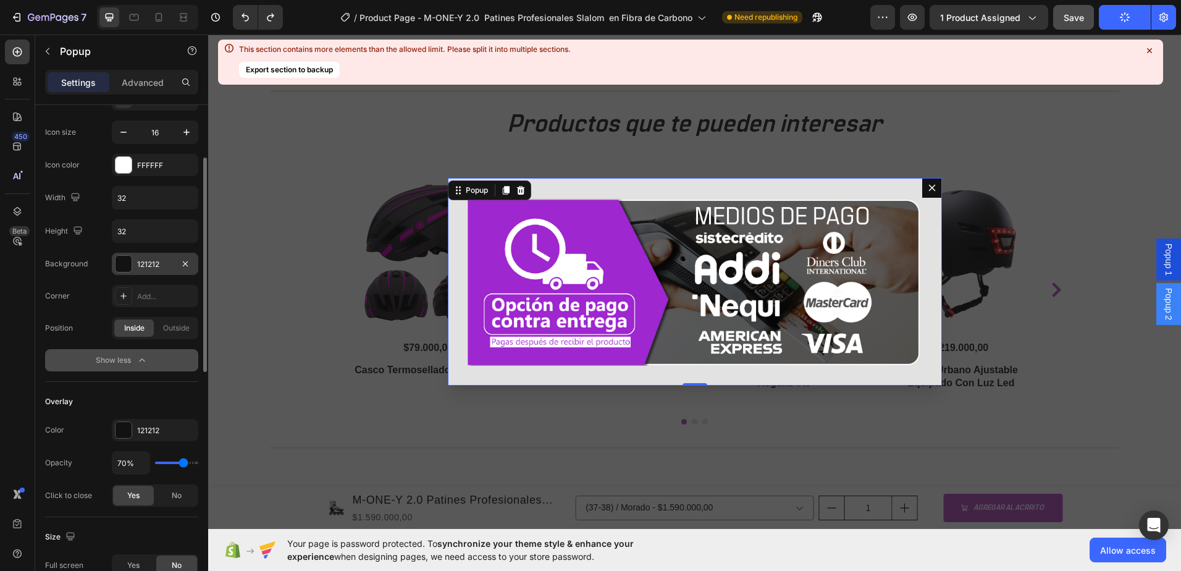
click at [65, 263] on div "Background" at bounding box center [66, 263] width 43 height 11
click at [117, 261] on div at bounding box center [124, 264] width 16 height 16
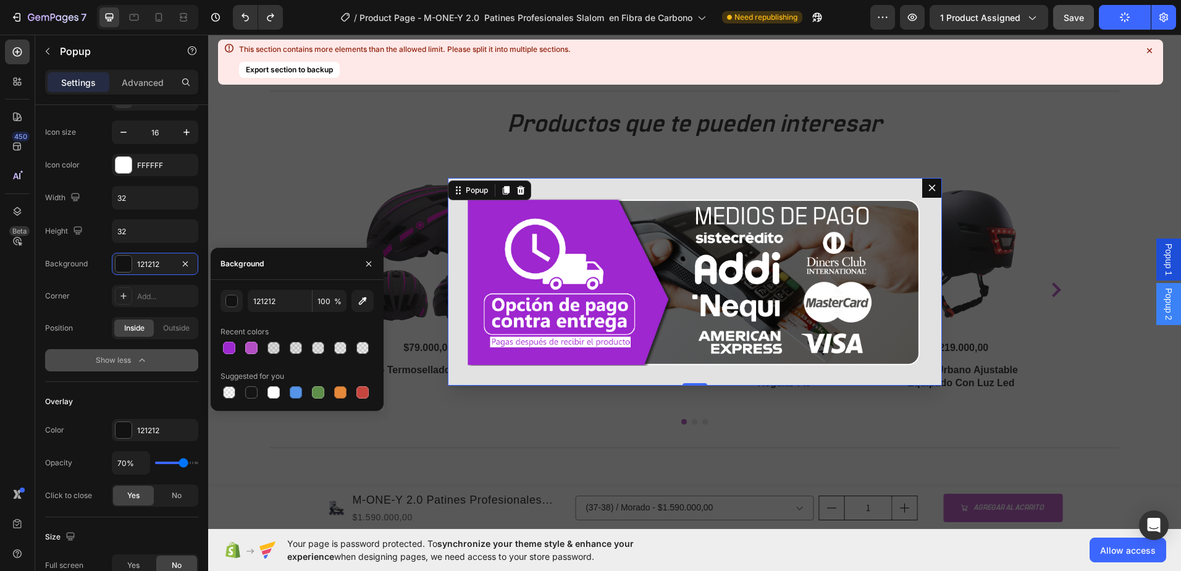
click at [225, 348] on div at bounding box center [229, 348] width 12 height 12
type input "9E28CF"
click at [203, 221] on div at bounding box center [203, 256] width 7 height 203
click at [733, 186] on div "Image" at bounding box center [695, 282] width 494 height 208
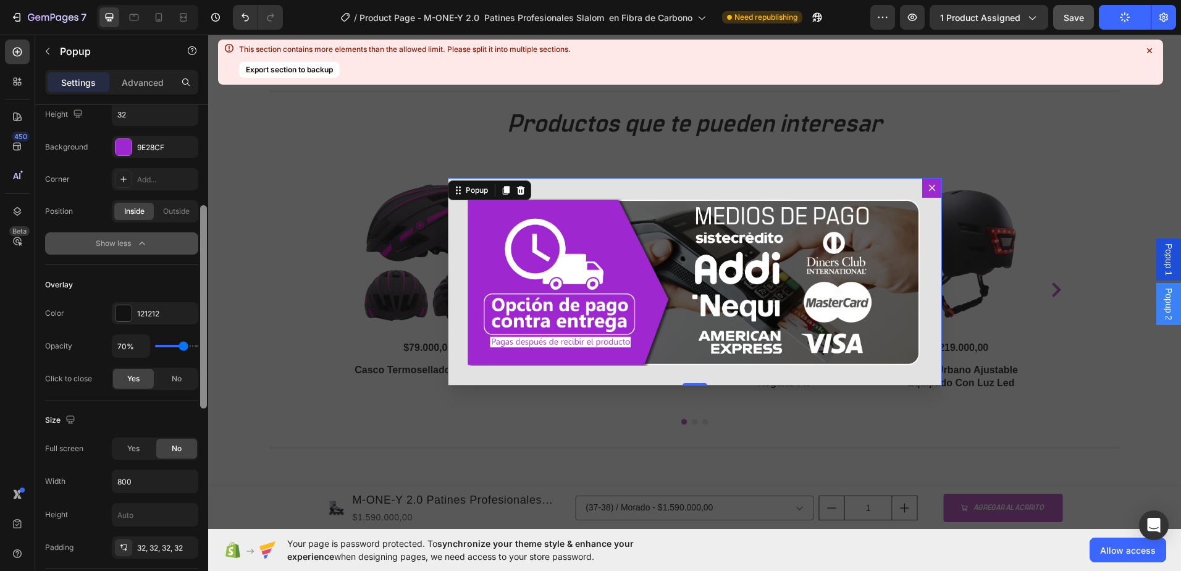
scroll to position [242, 0]
drag, startPoint x: 203, startPoint y: 241, endPoint x: 202, endPoint y: 289, distance: 48.2
click at [202, 289] on div at bounding box center [203, 304] width 7 height 203
click at [521, 269] on img "Dialog body" at bounding box center [695, 282] width 455 height 168
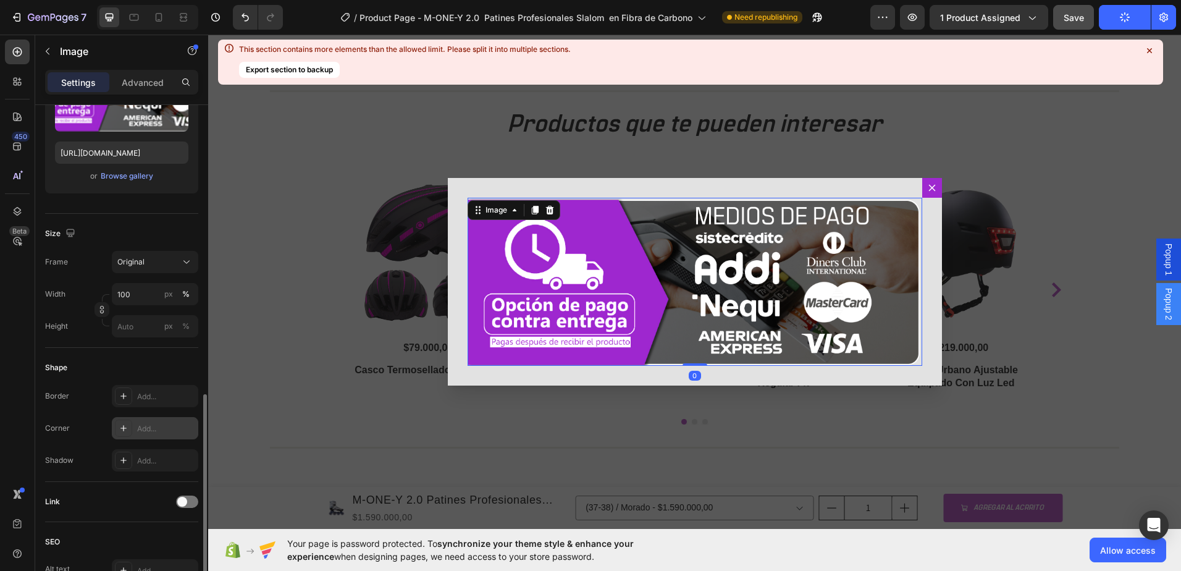
scroll to position [309, 0]
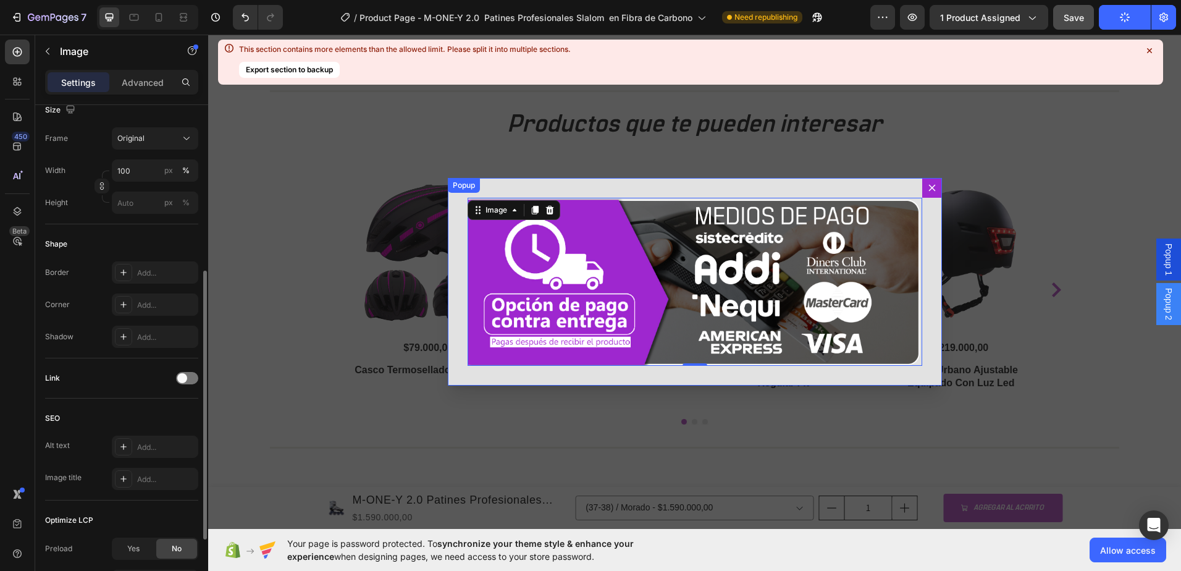
click at [450, 288] on div "Image 0" at bounding box center [695, 282] width 494 height 208
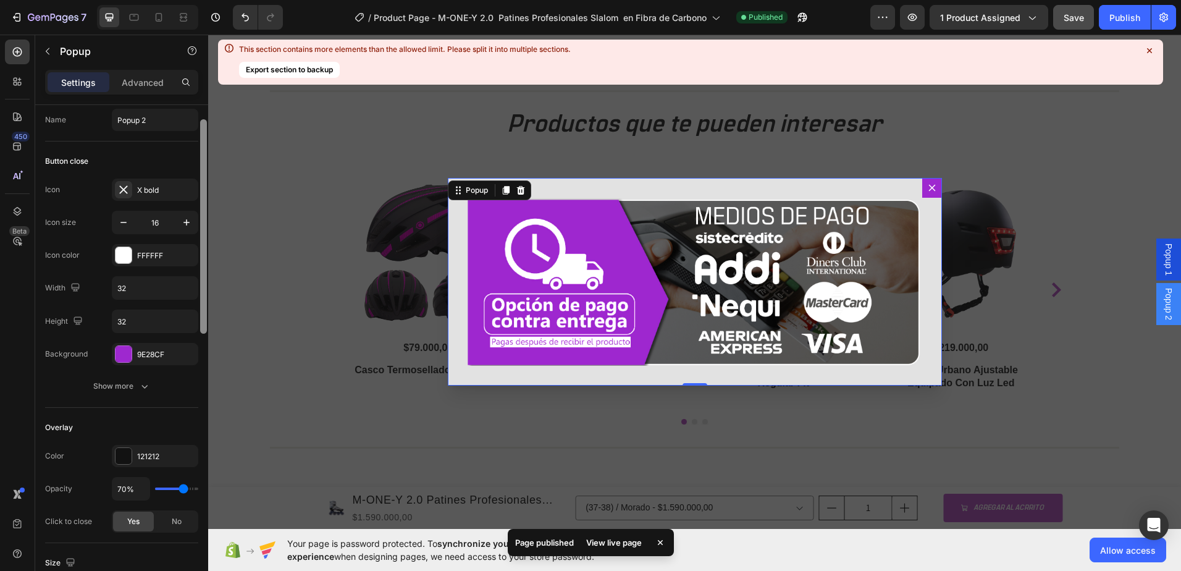
scroll to position [53, 0]
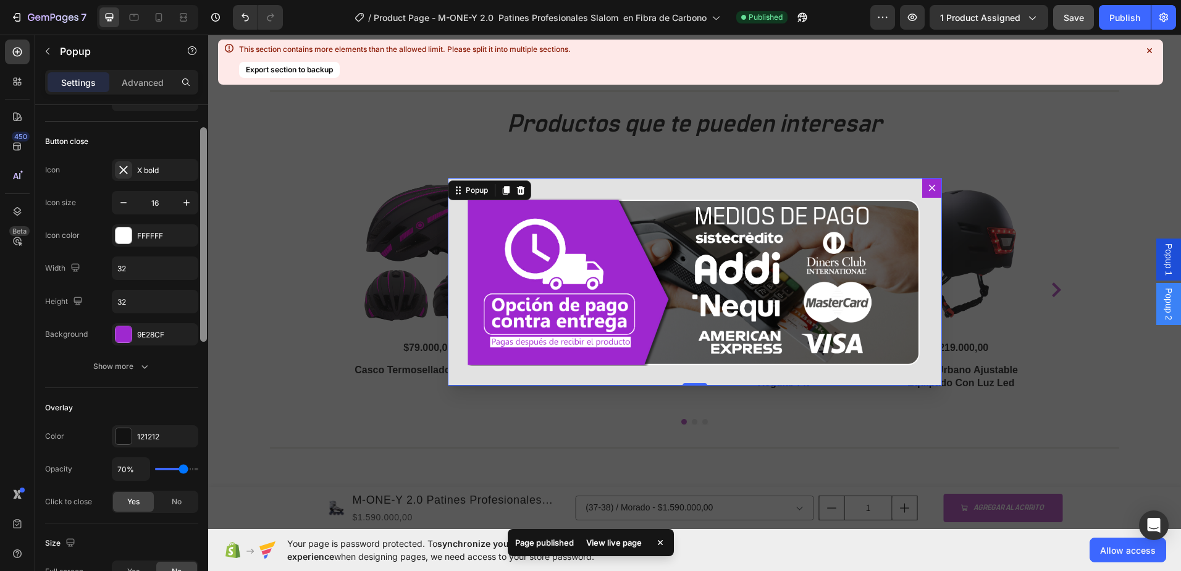
drag, startPoint x: 204, startPoint y: 186, endPoint x: 202, endPoint y: 209, distance: 23.0
click at [202, 209] on div at bounding box center [203, 234] width 7 height 214
click at [147, 268] on input "32" at bounding box center [154, 268] width 85 height 22
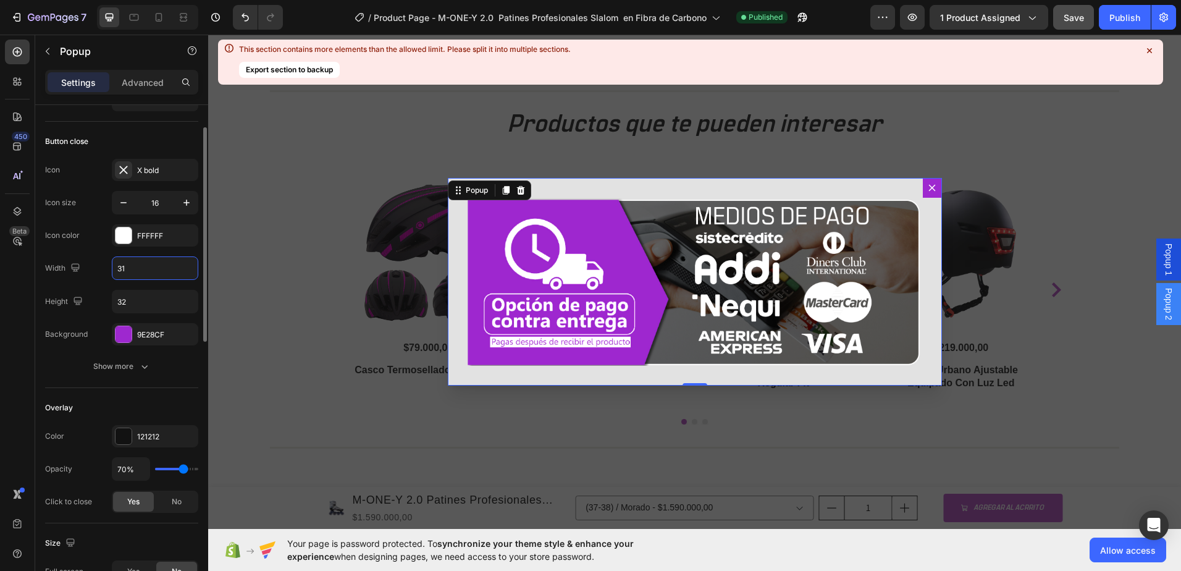
type input "32"
click at [558, 275] on img "Dialog body" at bounding box center [695, 282] width 455 height 168
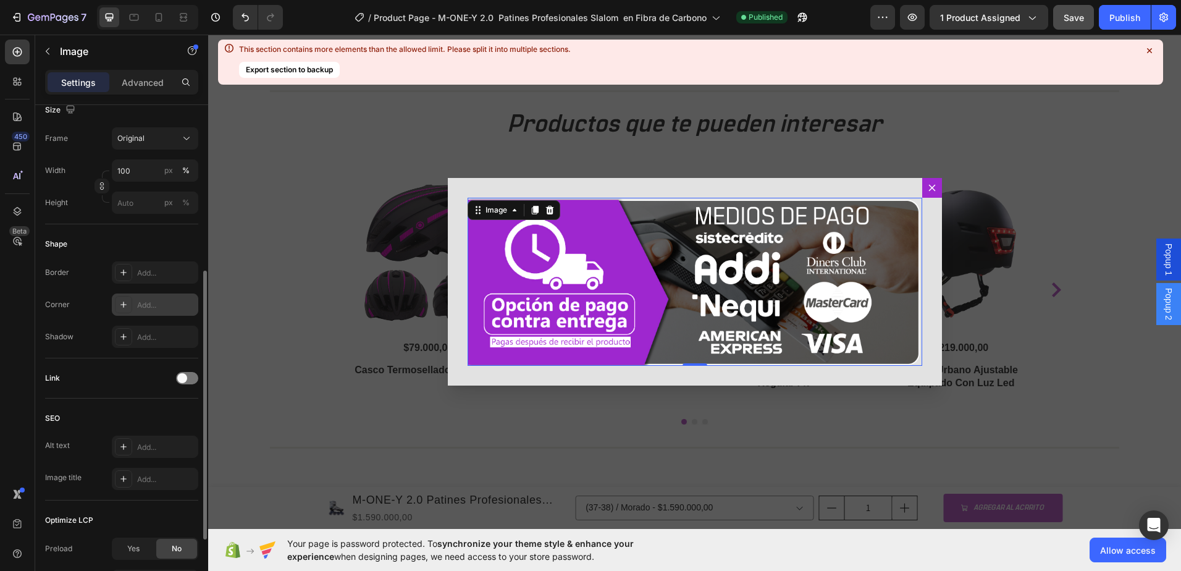
scroll to position [432, 0]
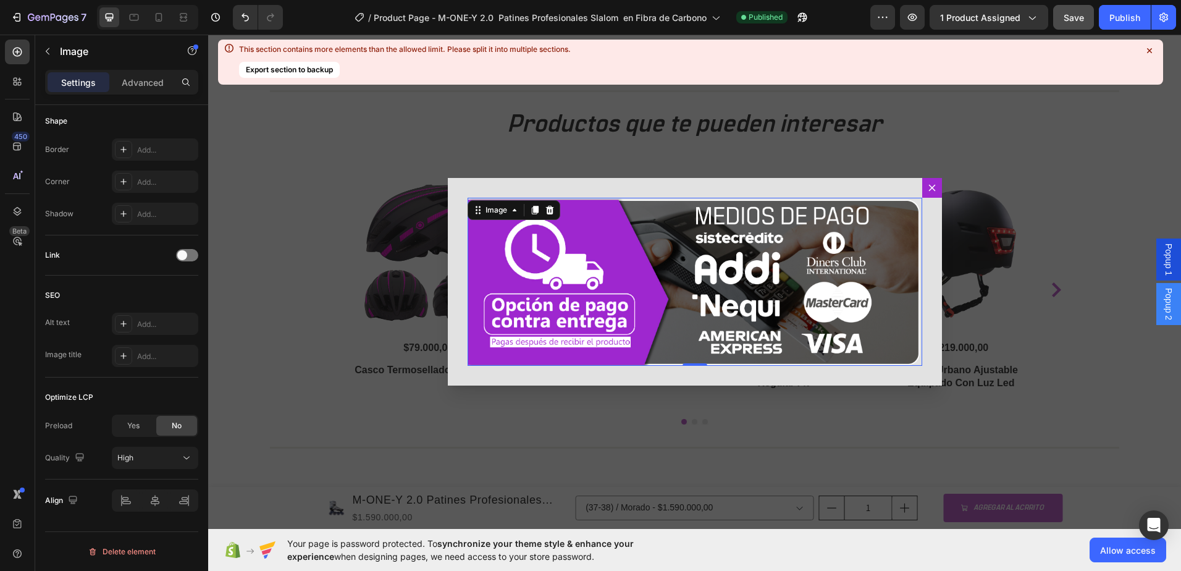
click at [624, 185] on div "Image 0" at bounding box center [695, 282] width 494 height 208
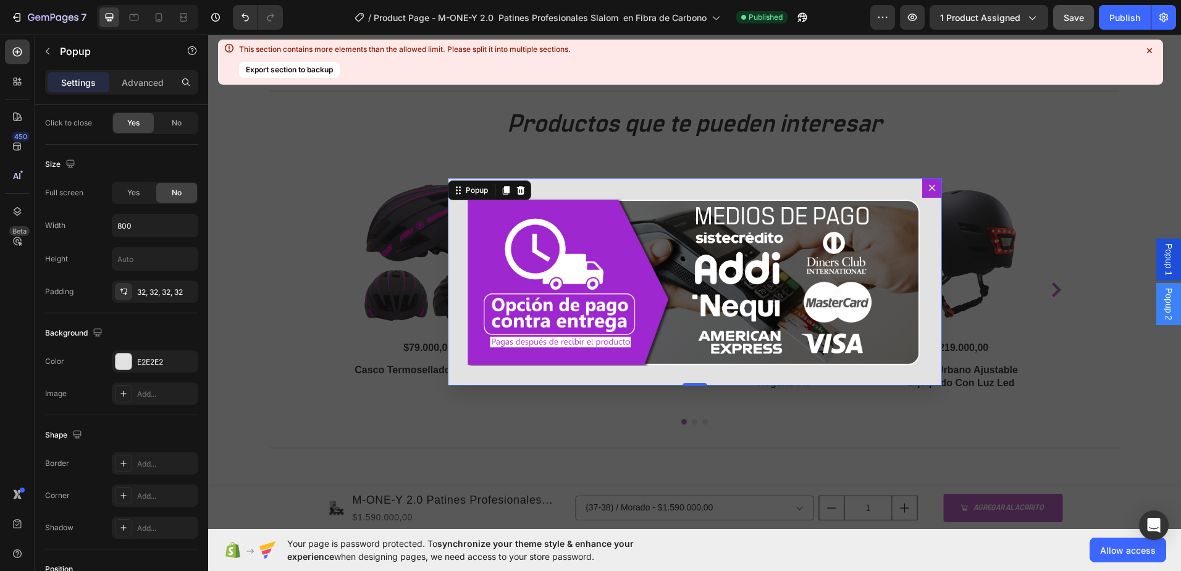
scroll to position [0, 0]
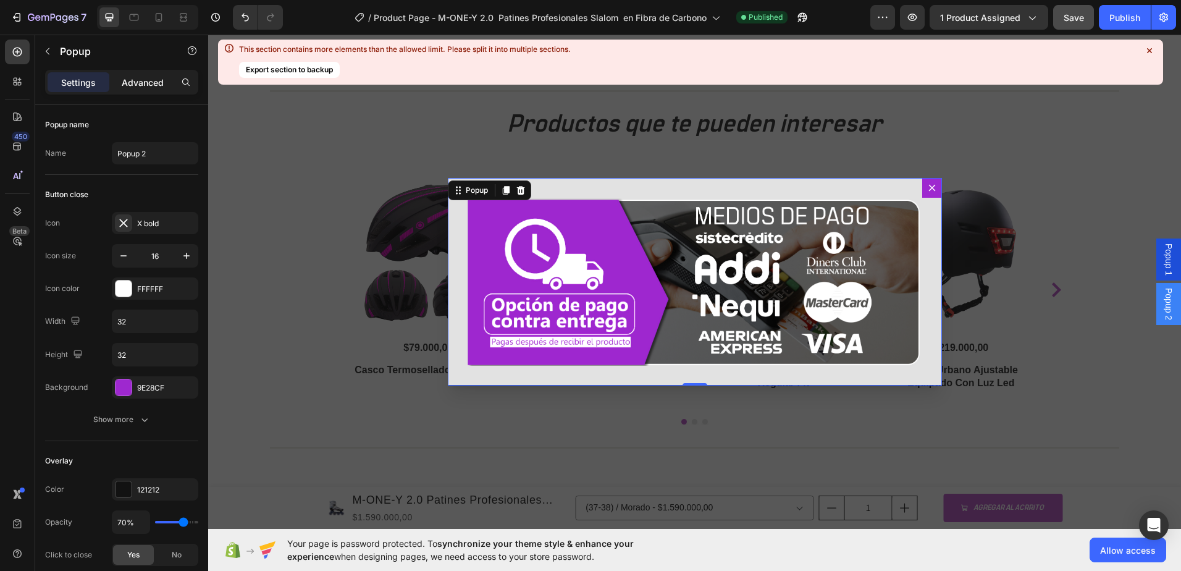
click at [135, 80] on p "Advanced" at bounding box center [143, 82] width 42 height 13
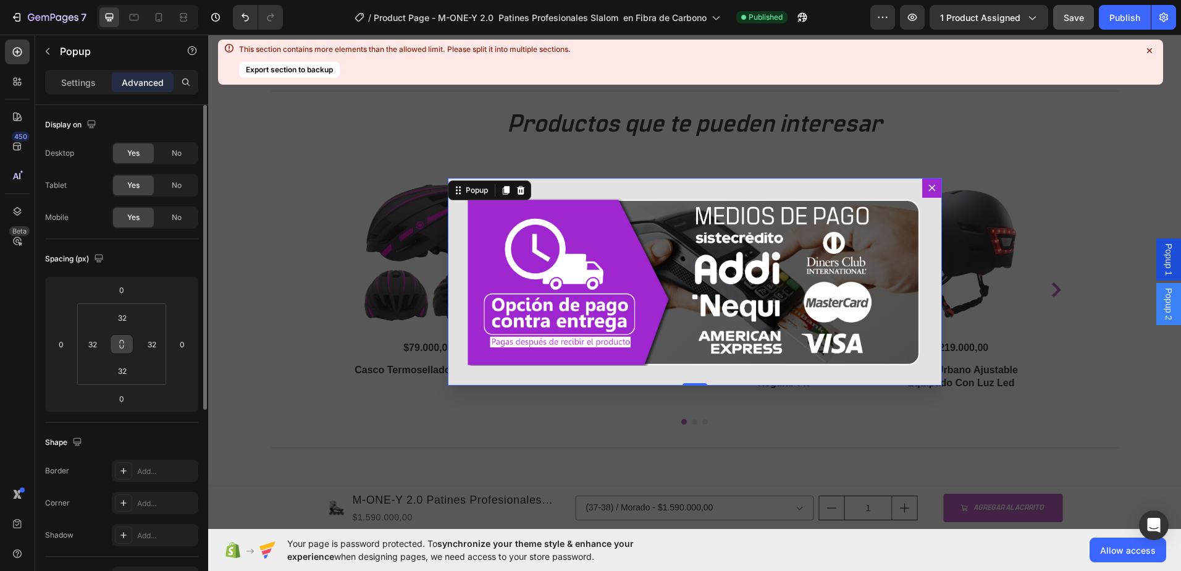
click at [125, 348] on icon at bounding box center [122, 344] width 10 height 10
click at [130, 320] on input "32" at bounding box center [122, 317] width 25 height 19
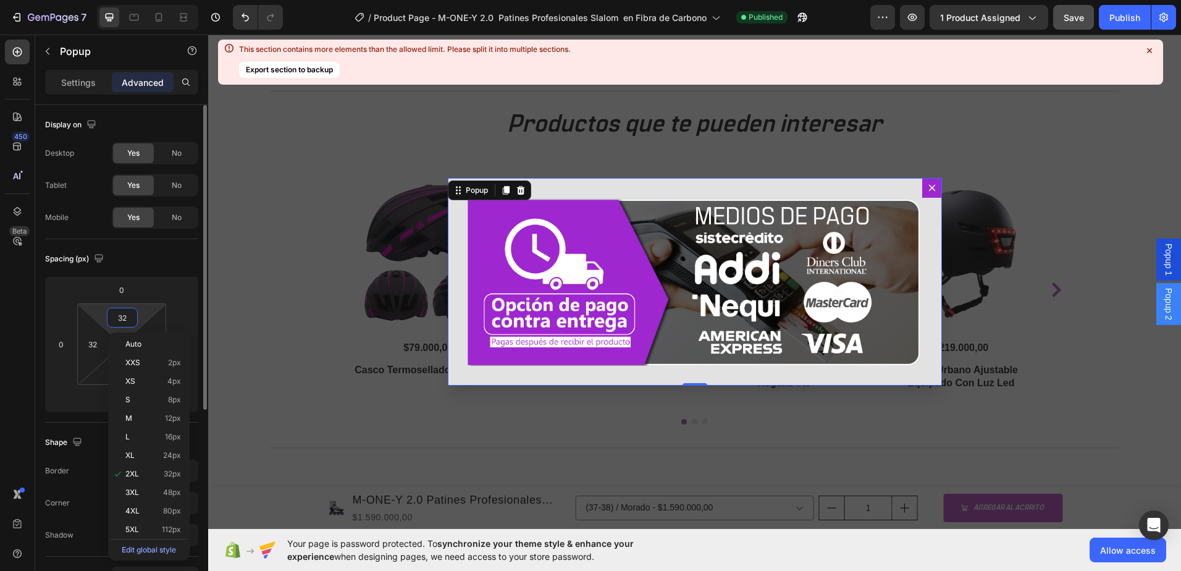
type input "31"
type input "30"
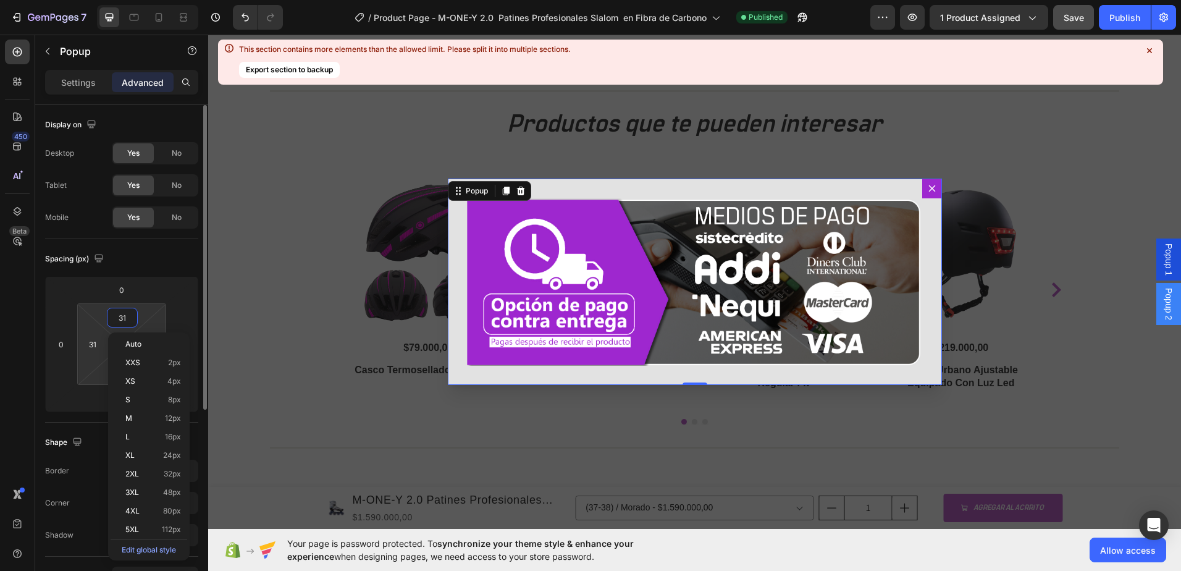
type input "30"
type input "29"
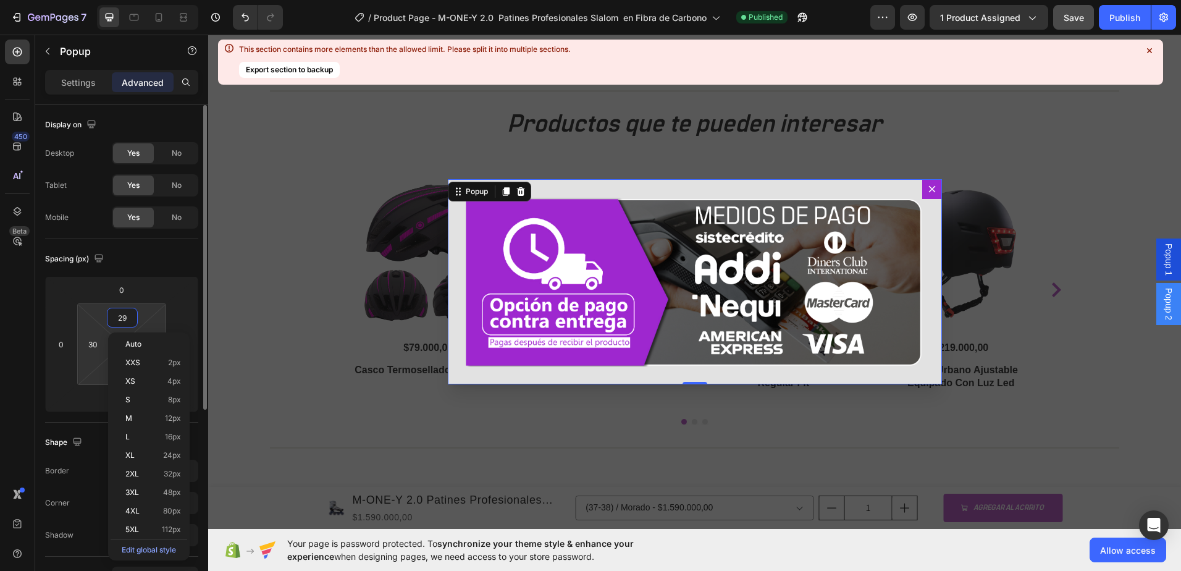
type input "29"
type input "28"
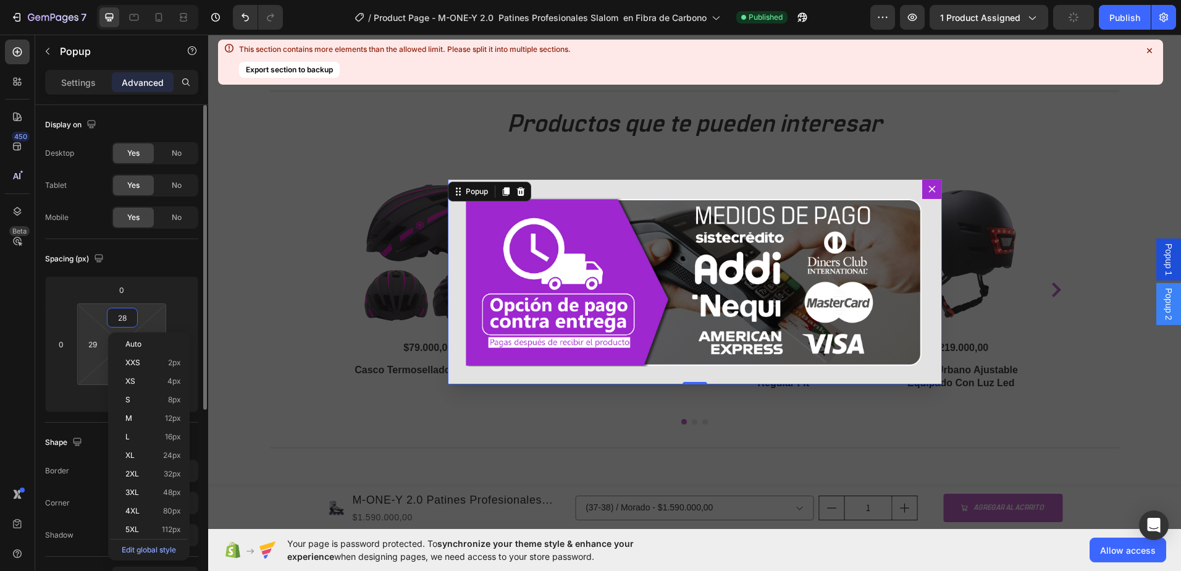
type input "28"
type input "27"
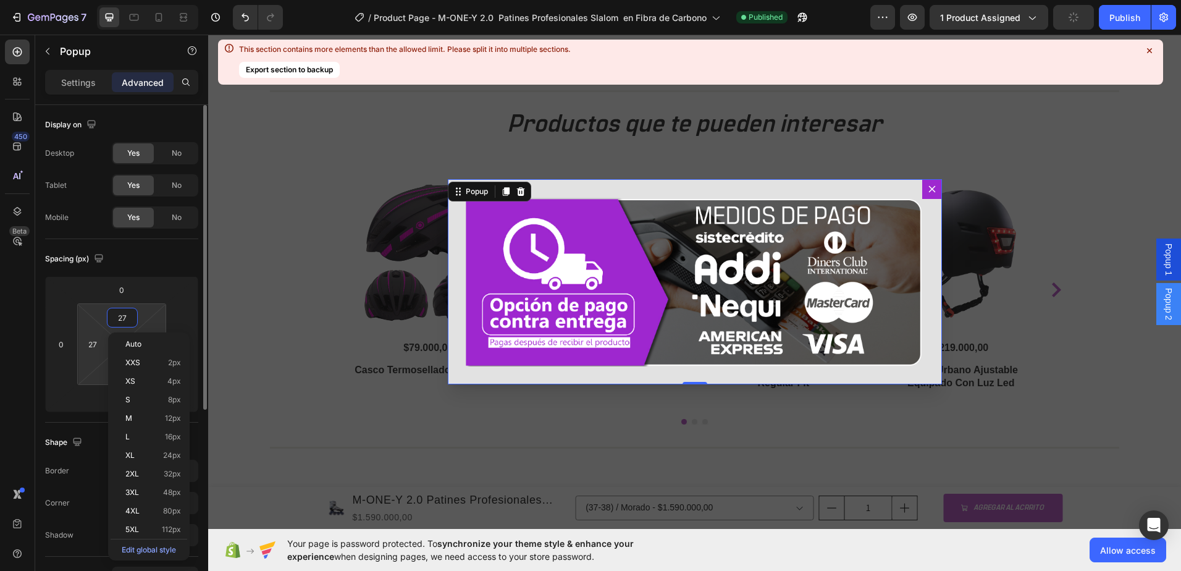
type input "26"
type input "25"
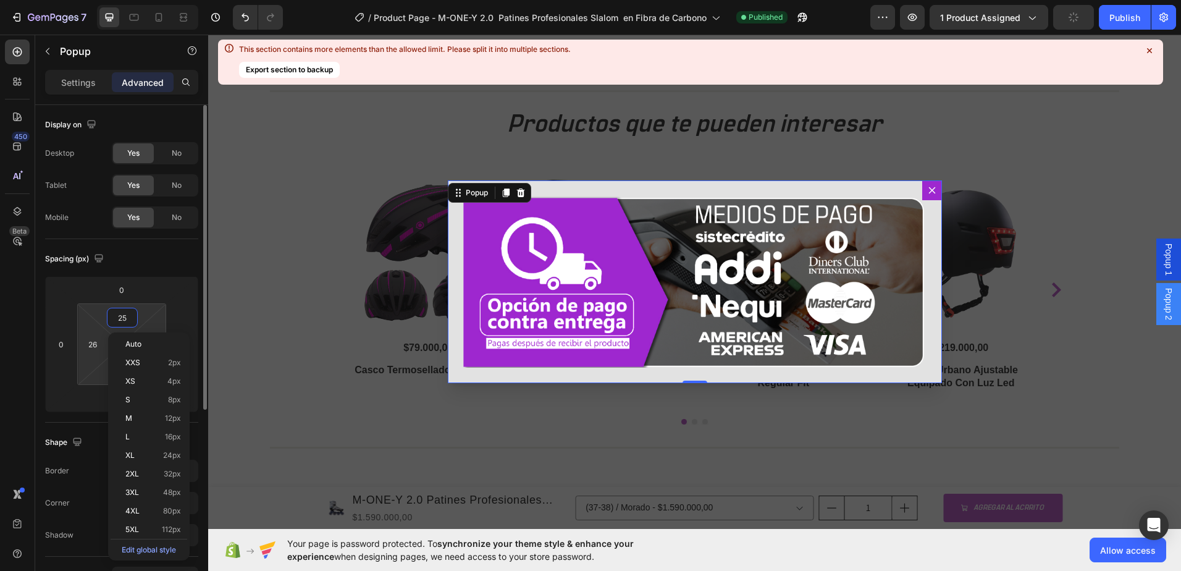
type input "25"
type input "24"
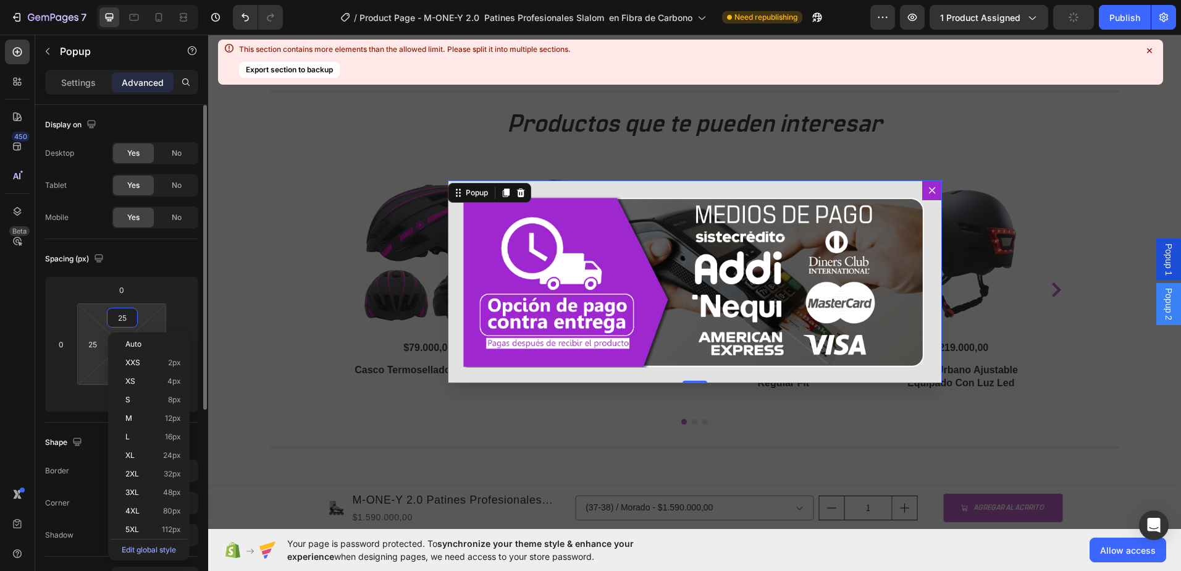
type input "24"
type input "23"
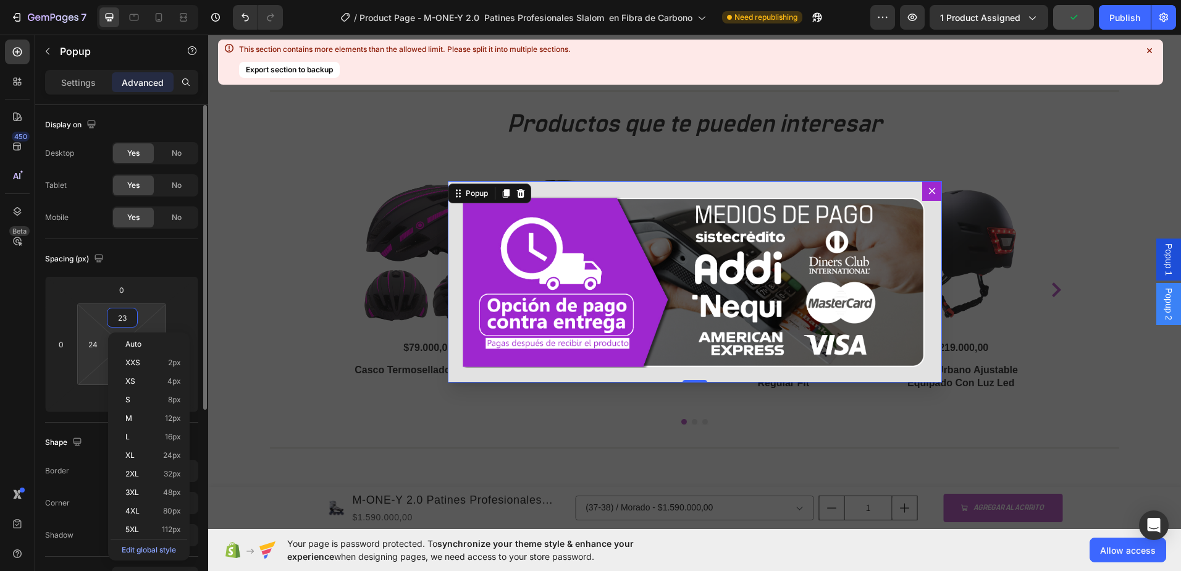
type input "23"
type input "22"
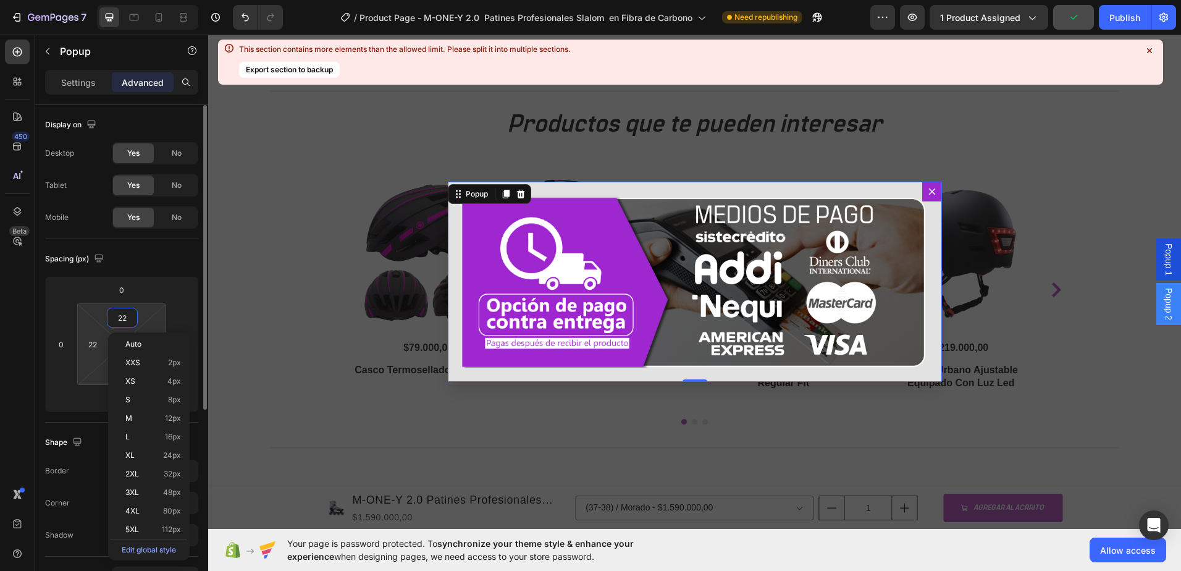
type input "21"
type input "20"
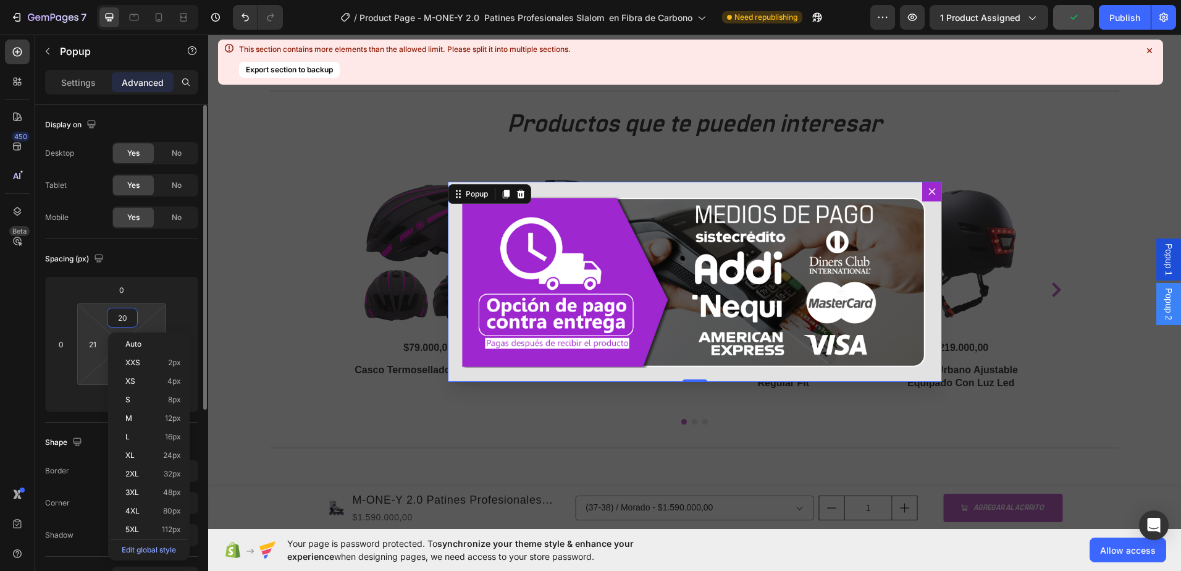
type input "20"
type input "19"
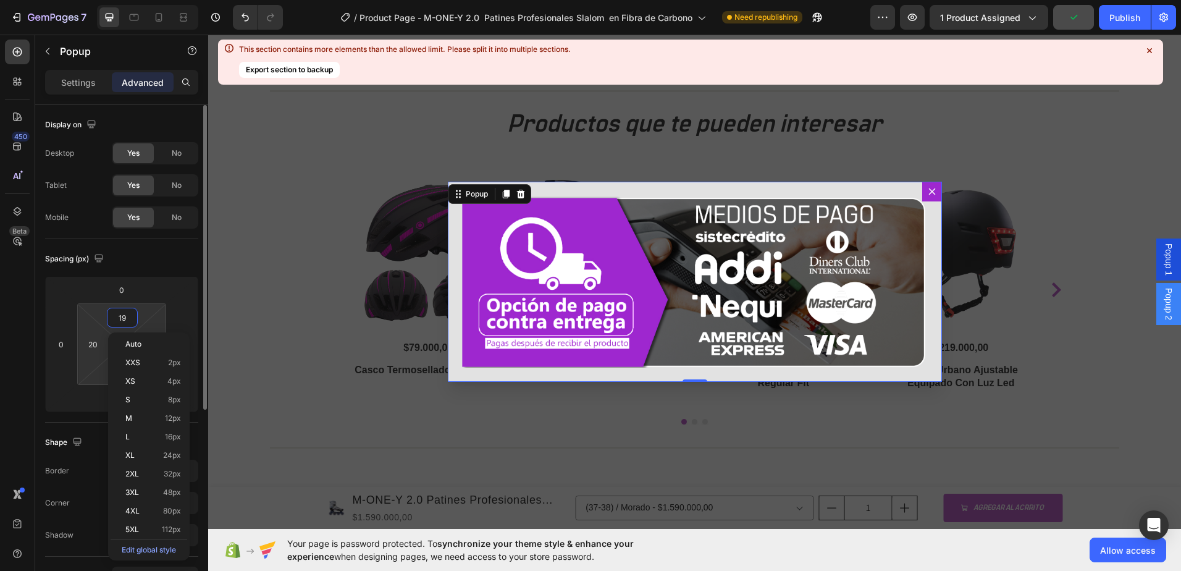
type input "19"
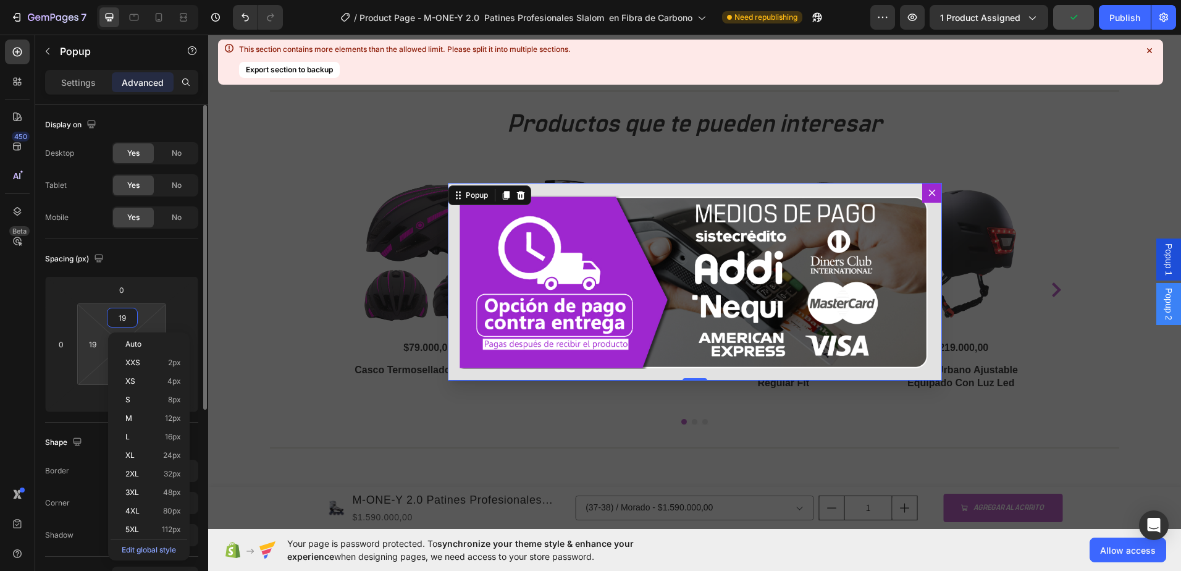
type input "18"
type input "17"
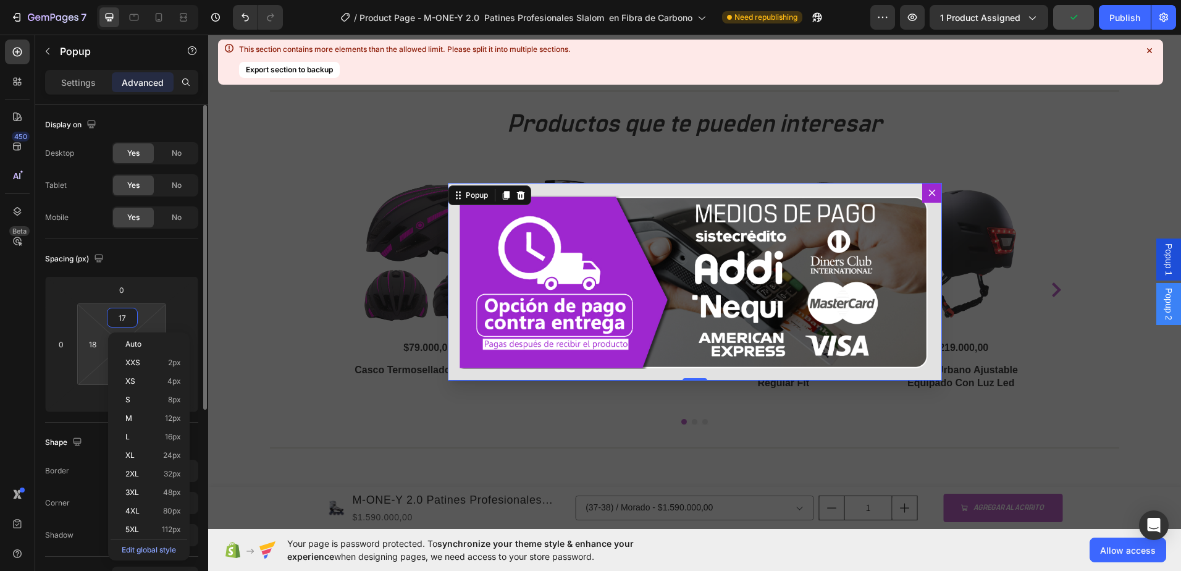
type input "17"
type input "16"
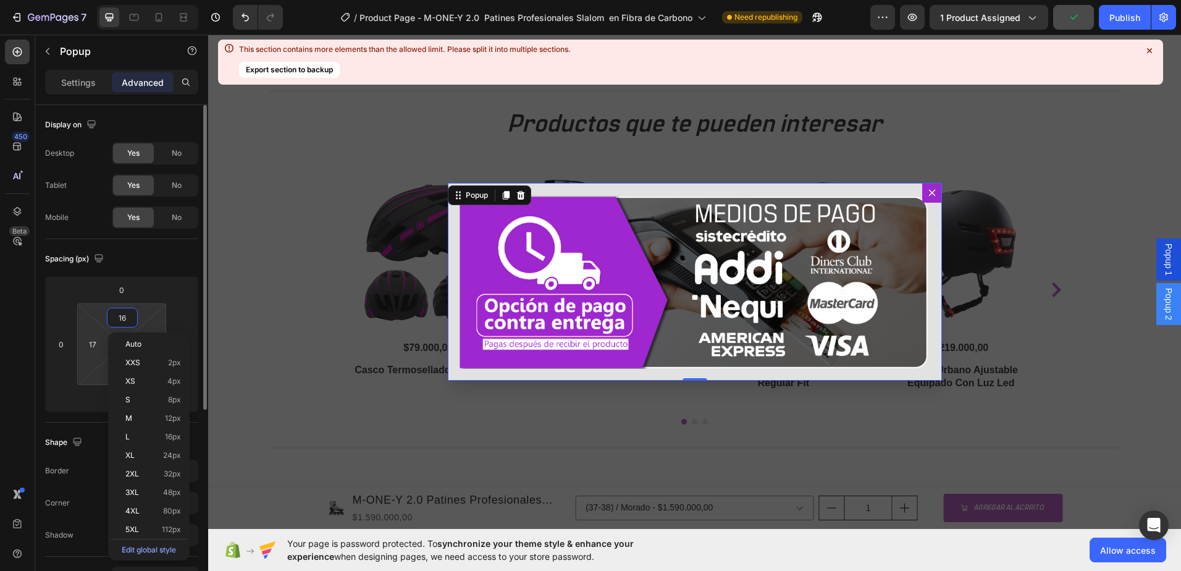
type input "16"
type input "15"
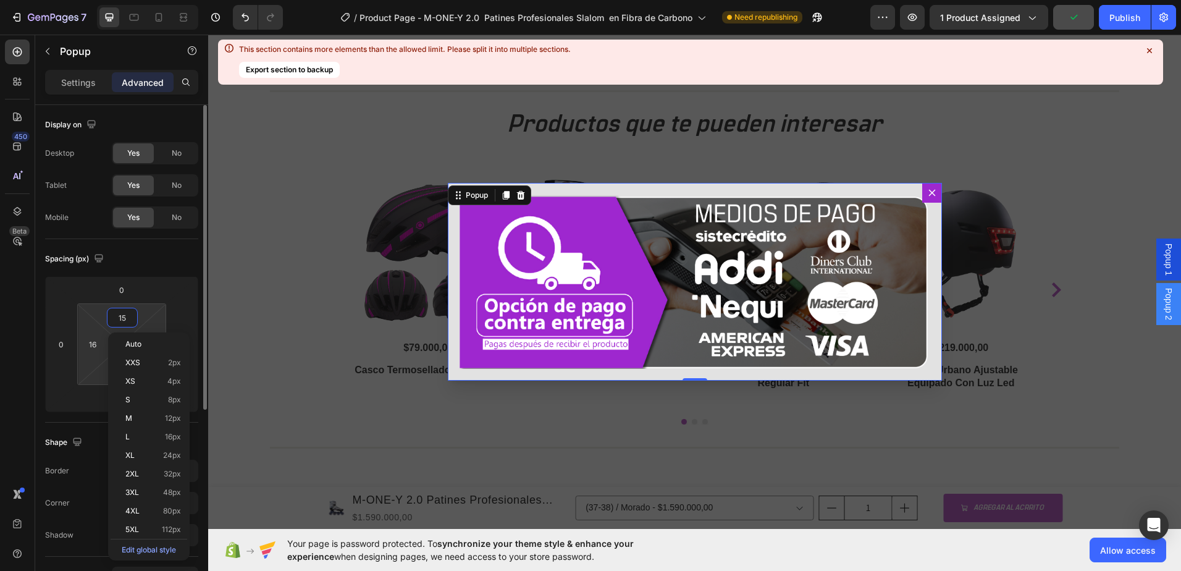
type input "15"
type input "14"
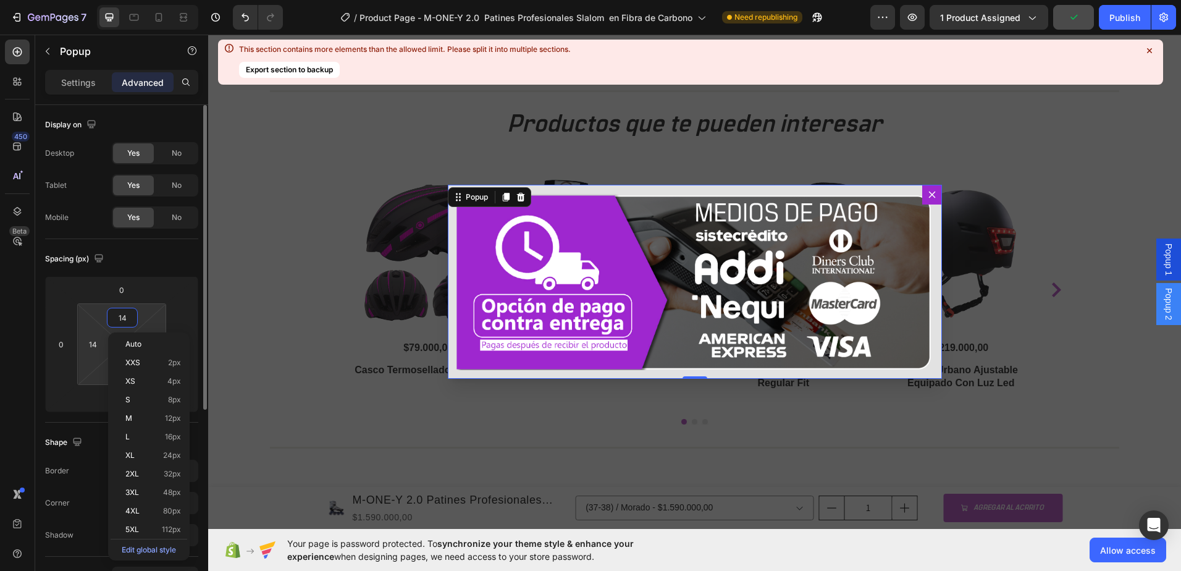
type input "13"
click at [790, 142] on div "Backdrop" at bounding box center [694, 282] width 973 height 494
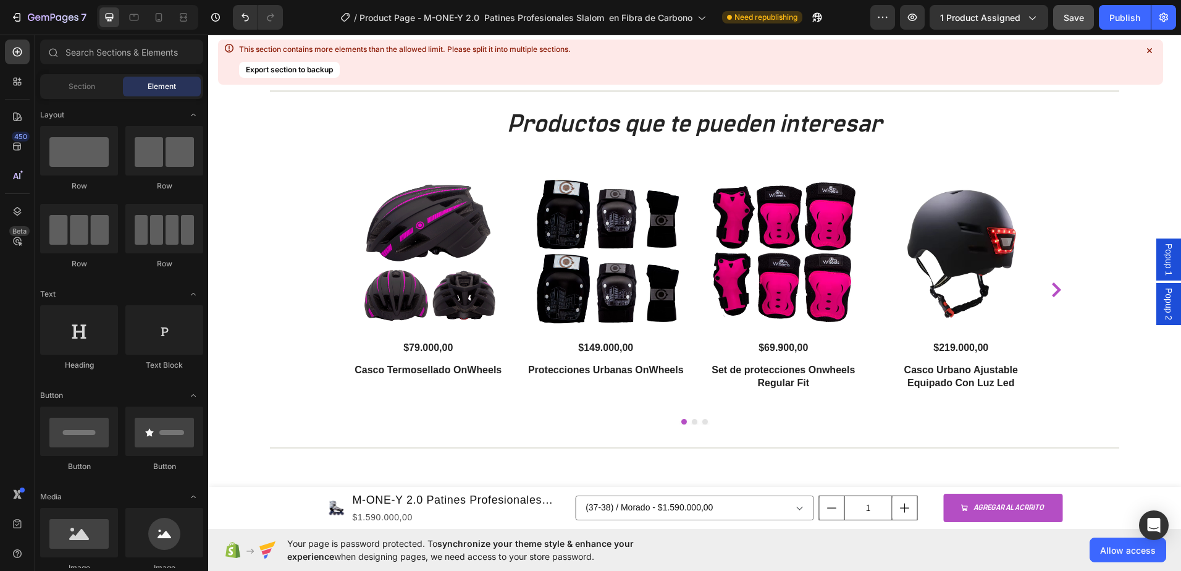
click at [1071, 20] on span "Save" at bounding box center [1074, 17] width 20 height 11
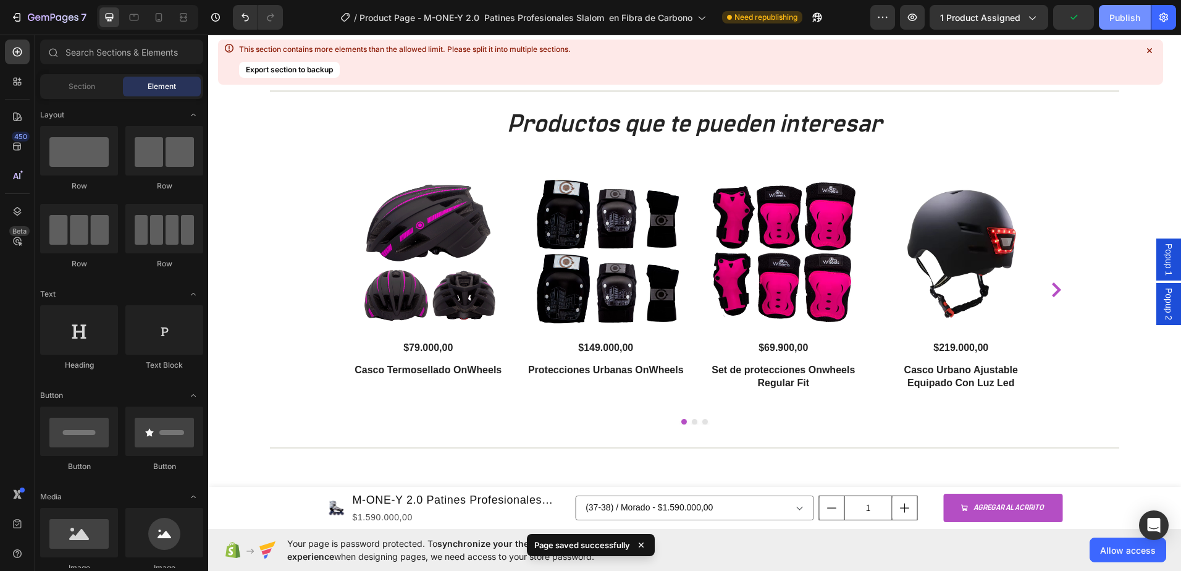
click at [1126, 20] on div "Publish" at bounding box center [1125, 17] width 31 height 13
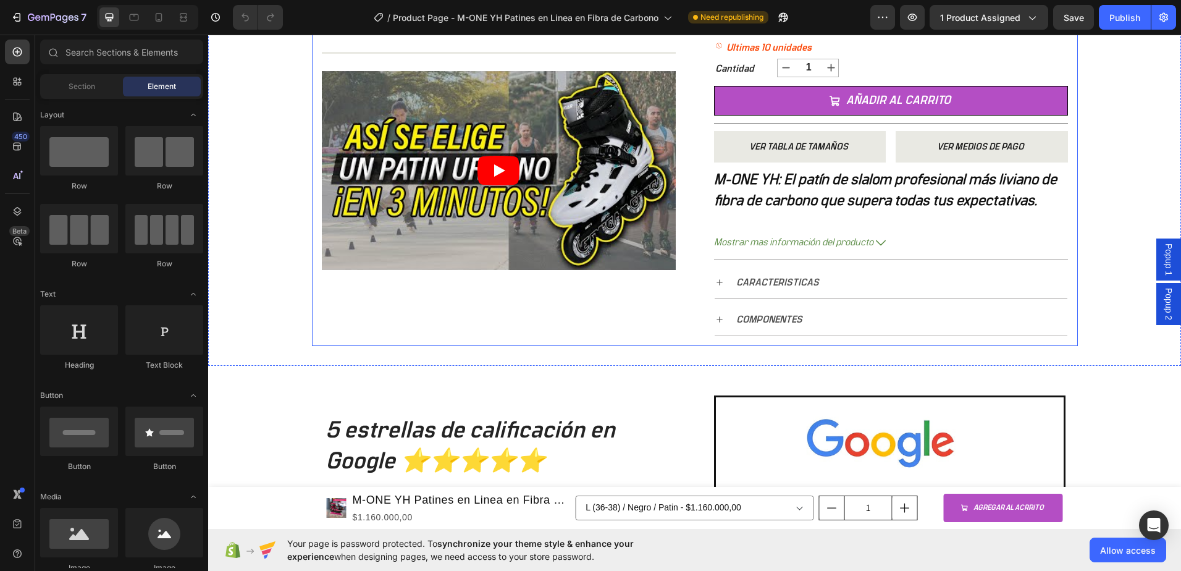
scroll to position [494, 0]
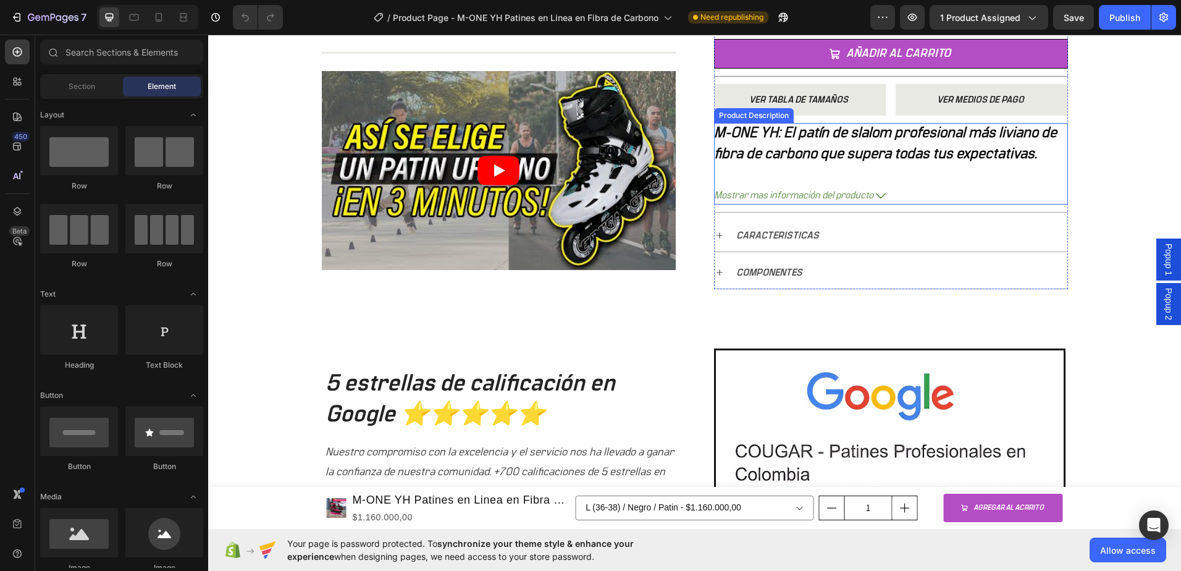
click at [782, 194] on span "Mostrar mas información del producto" at bounding box center [793, 196] width 159 height 18
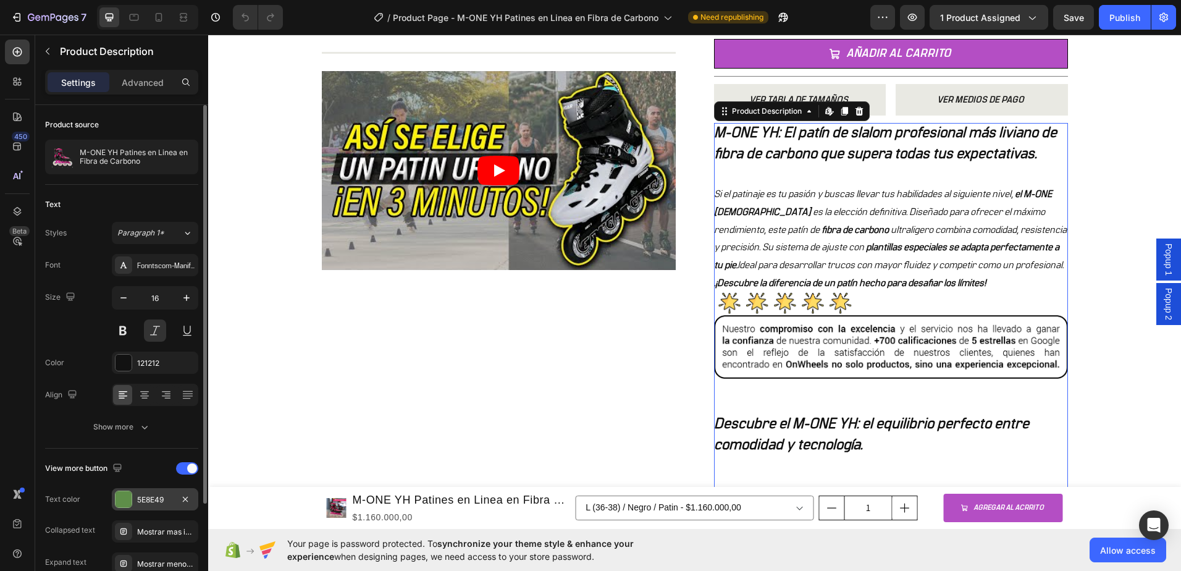
click at [127, 505] on div at bounding box center [124, 499] width 16 height 16
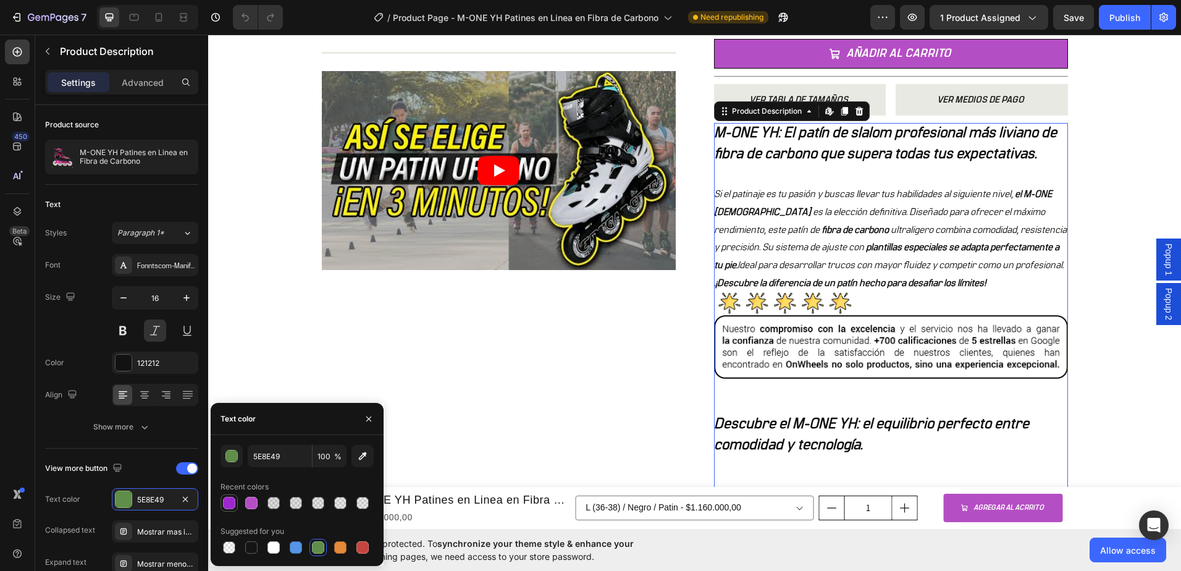
click at [223, 498] on div at bounding box center [229, 503] width 12 height 12
type input "9E28CF"
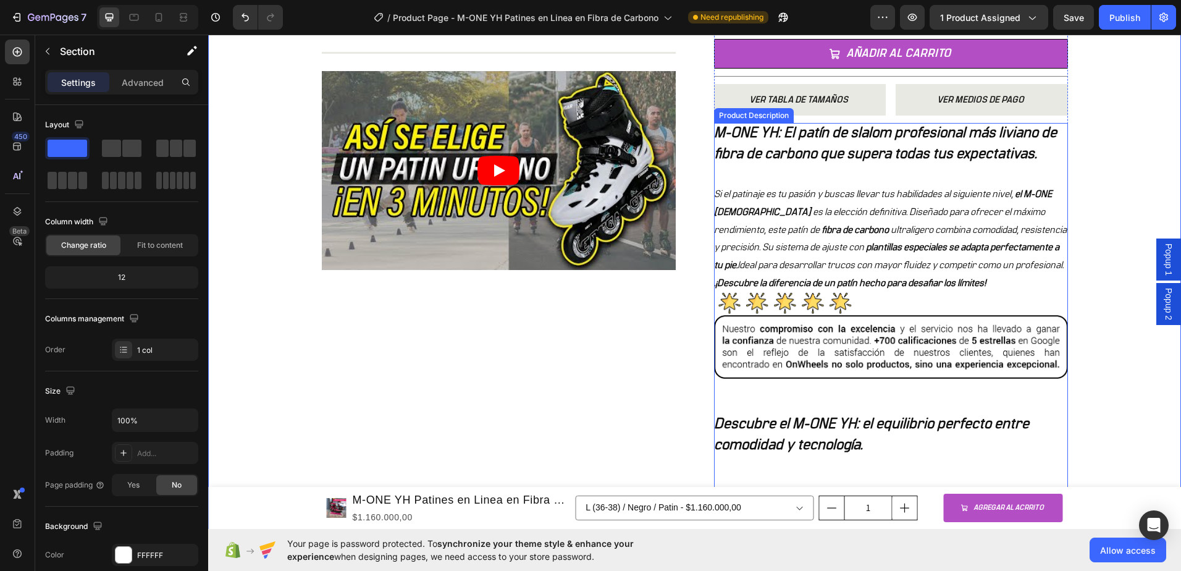
click at [864, 189] on p "Si el patinaje es tu pasión y buscas llevar tus habilidades al siguiente nivel,…" at bounding box center [890, 229] width 353 height 81
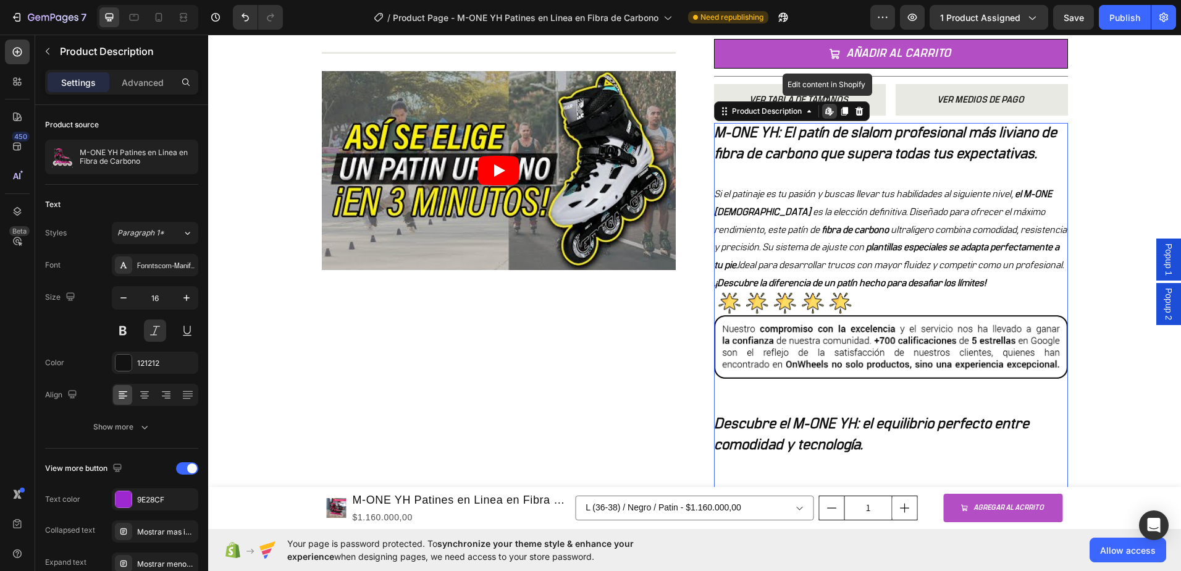
click at [832, 112] on icon at bounding box center [833, 112] width 2 height 2
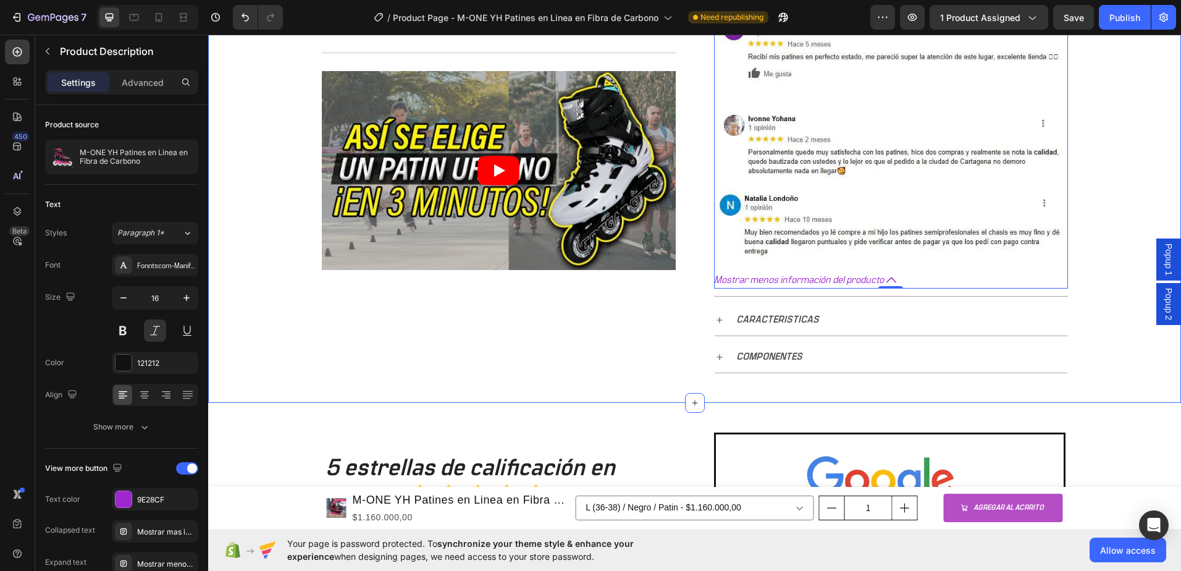
scroll to position [2780, 0]
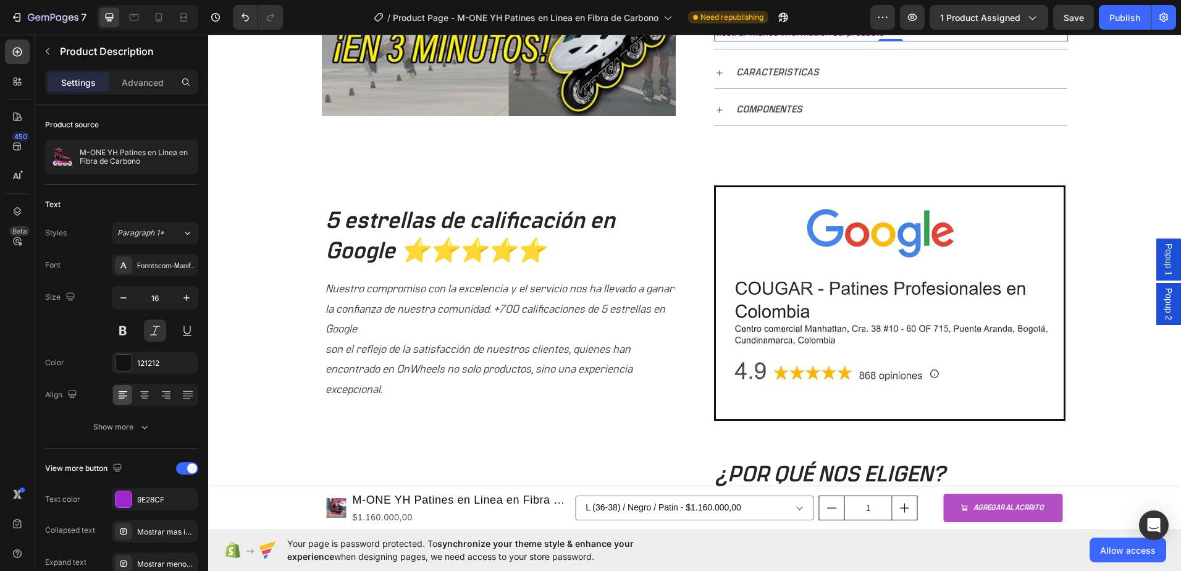
click at [853, 42] on span "Mostrar menos información del producto" at bounding box center [799, 33] width 170 height 18
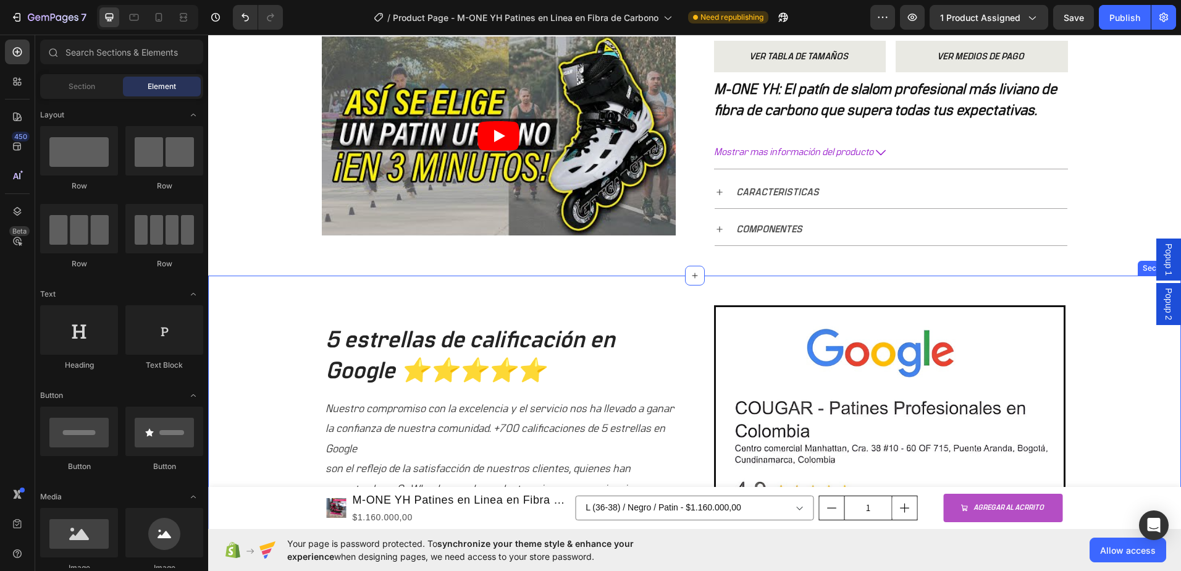
scroll to position [599, 0]
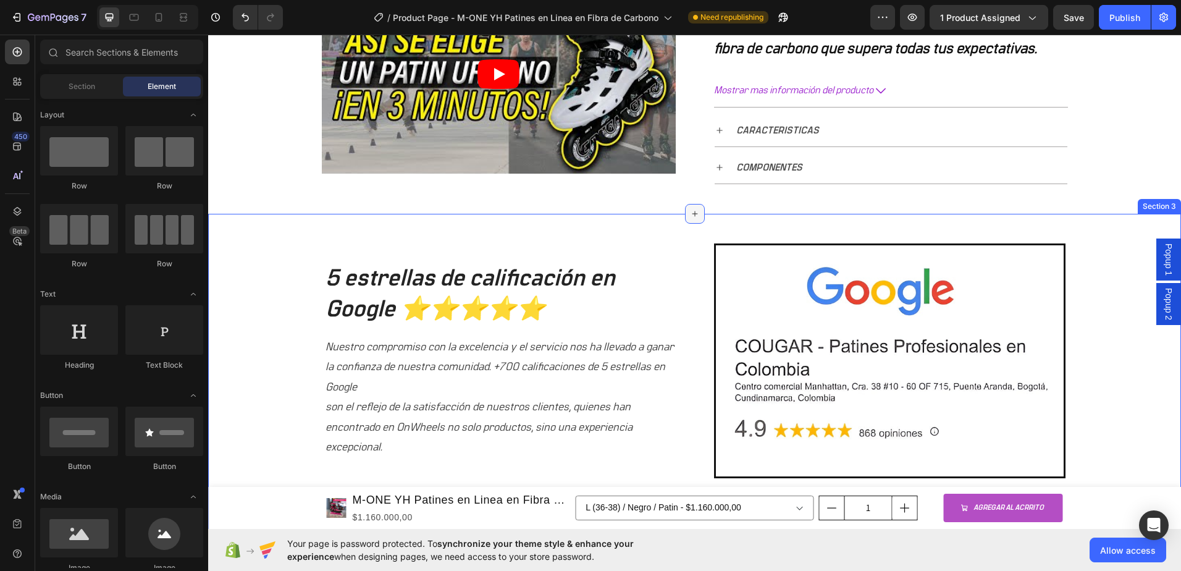
click at [691, 217] on icon at bounding box center [695, 214] width 10 height 10
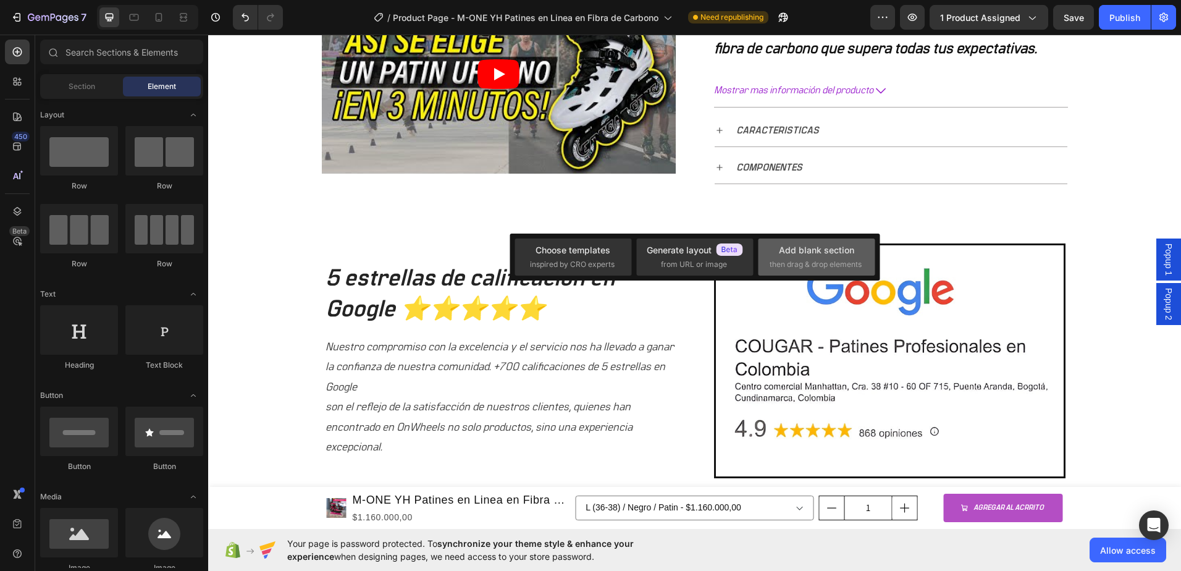
click at [785, 263] on span "then drag & drop elements" at bounding box center [816, 264] width 92 height 11
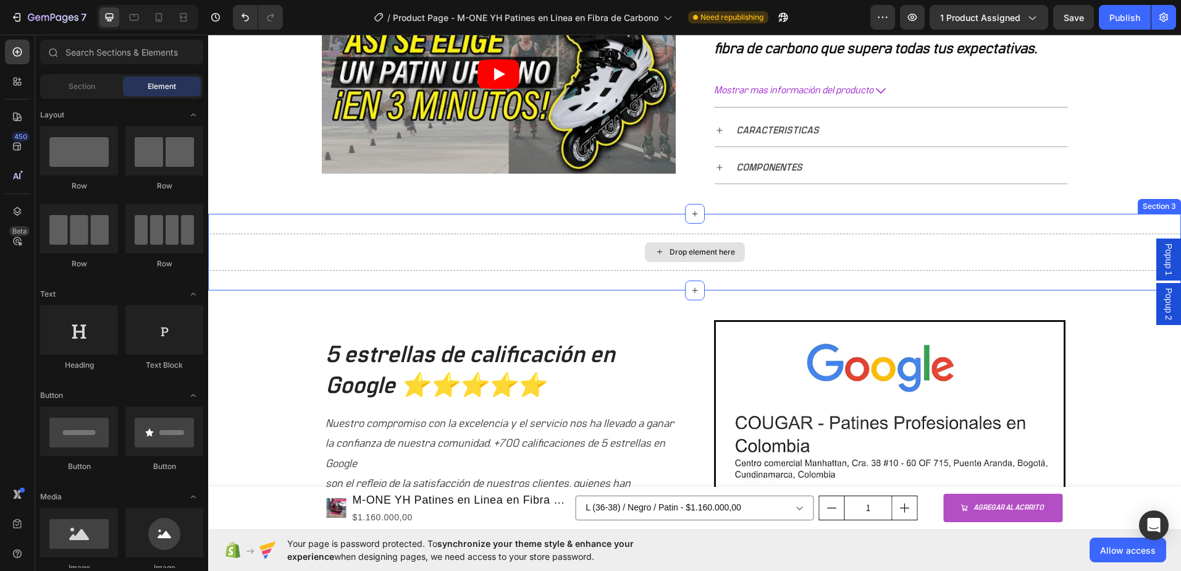
click at [700, 255] on div "Drop element here" at bounding box center [702, 252] width 65 height 10
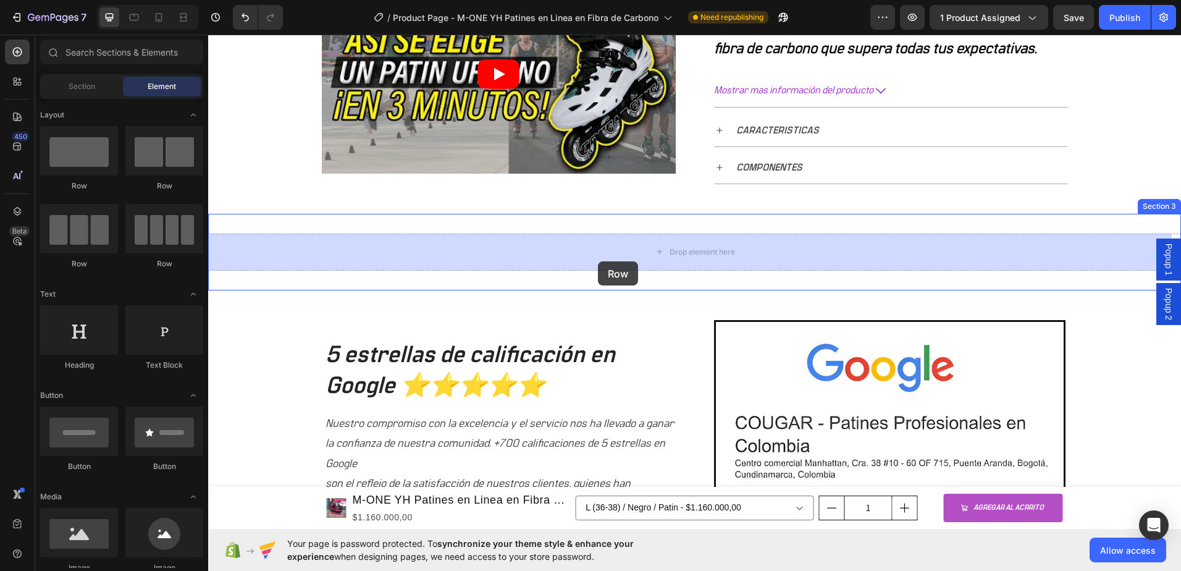
drag, startPoint x: 504, startPoint y: 260, endPoint x: 598, endPoint y: 261, distance: 94.5
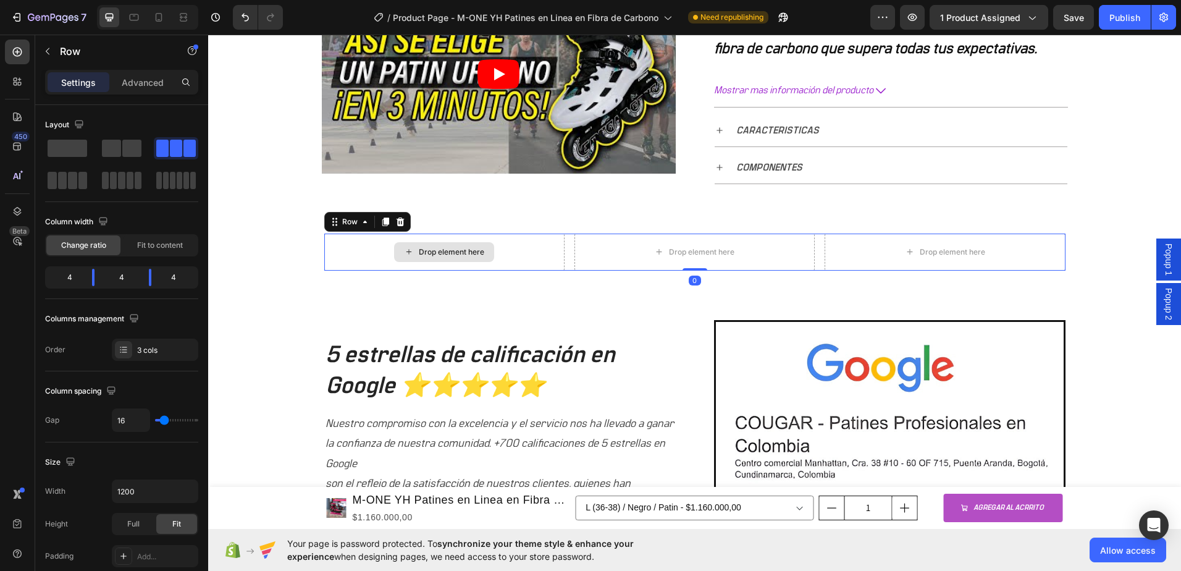
click at [429, 253] on div "Drop element here" at bounding box center [451, 252] width 65 height 10
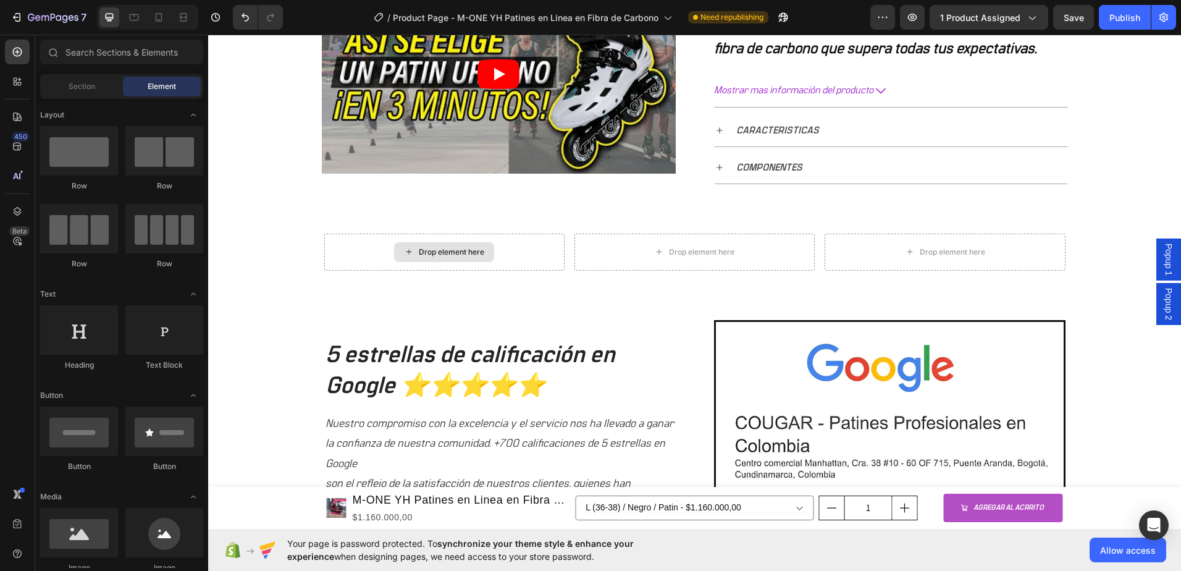
click at [429, 253] on div "Drop element here" at bounding box center [451, 252] width 65 height 10
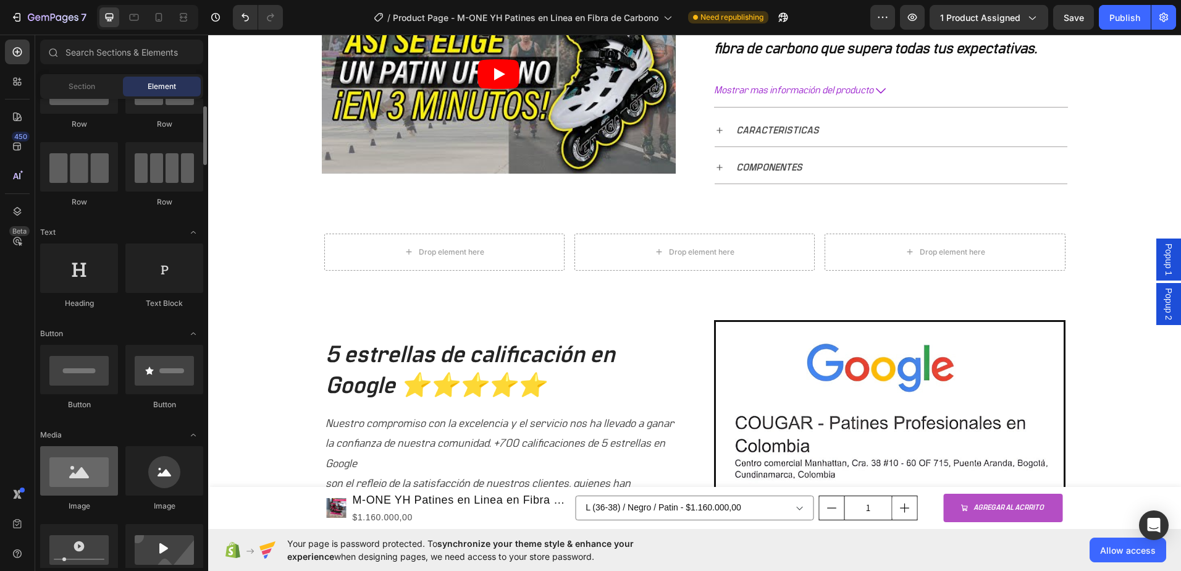
scroll to position [124, 0]
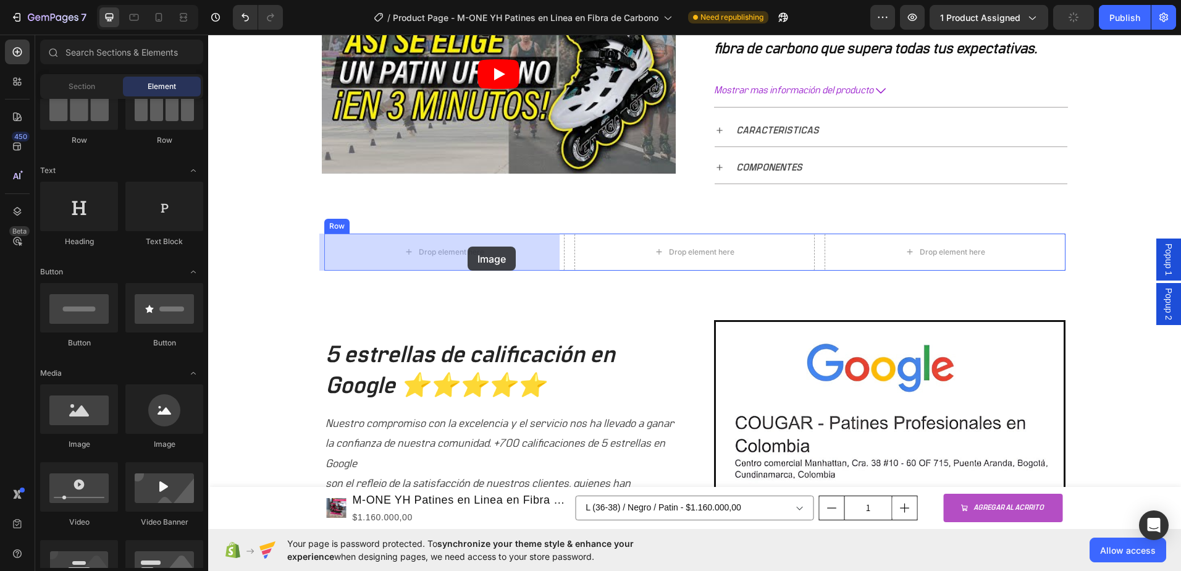
drag, startPoint x: 277, startPoint y: 454, endPoint x: 453, endPoint y: 255, distance: 265.7
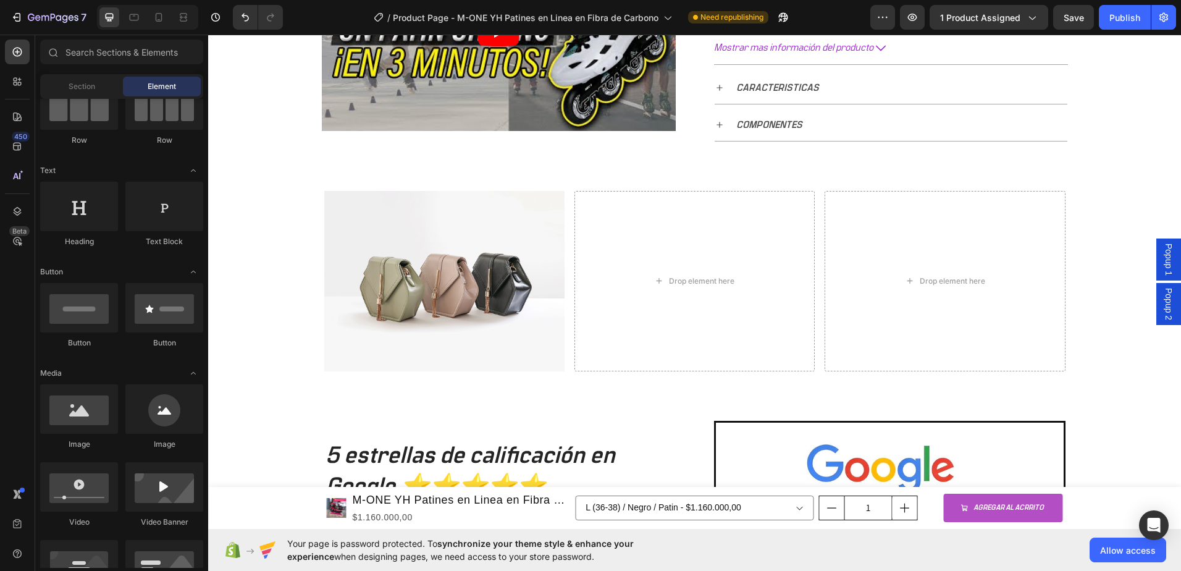
scroll to position [693, 0]
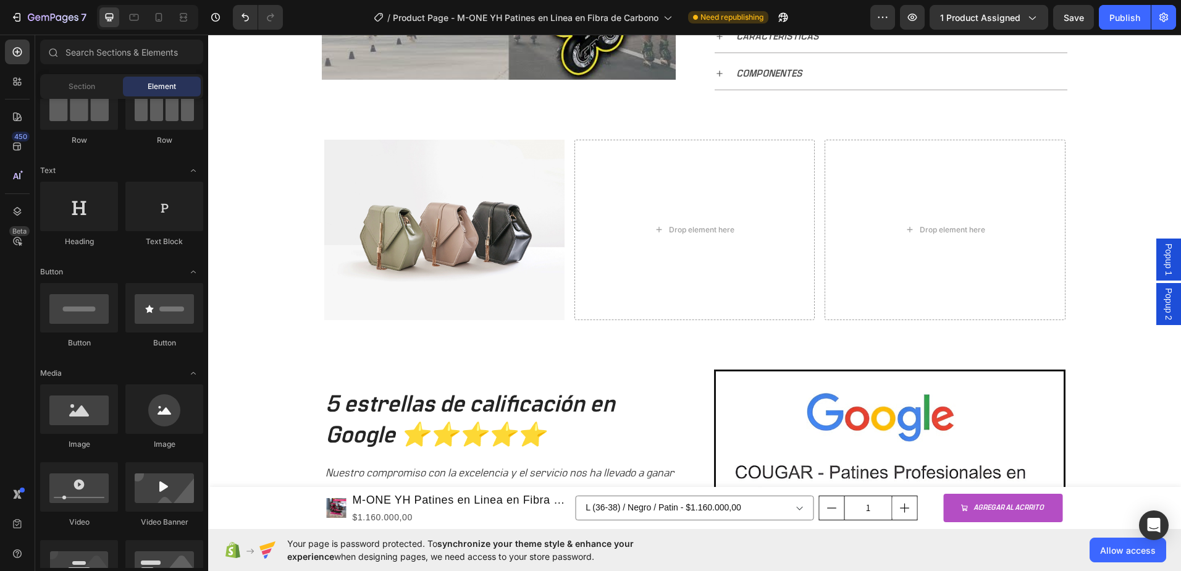
click at [399, 192] on img at bounding box center [444, 230] width 240 height 180
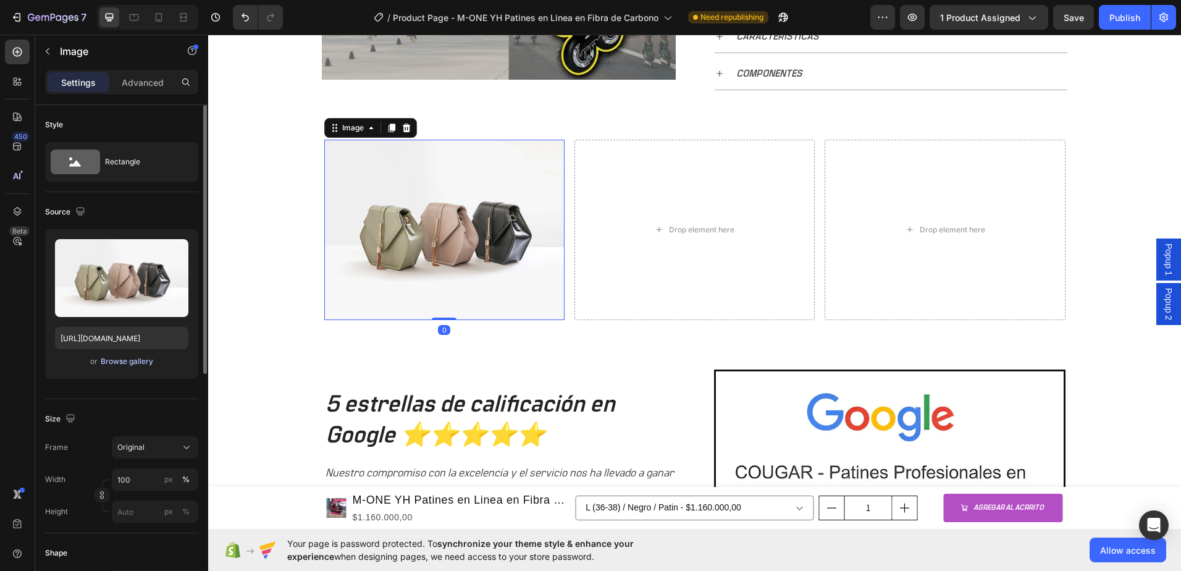
click at [129, 362] on div "Browse gallery" at bounding box center [127, 361] width 53 height 11
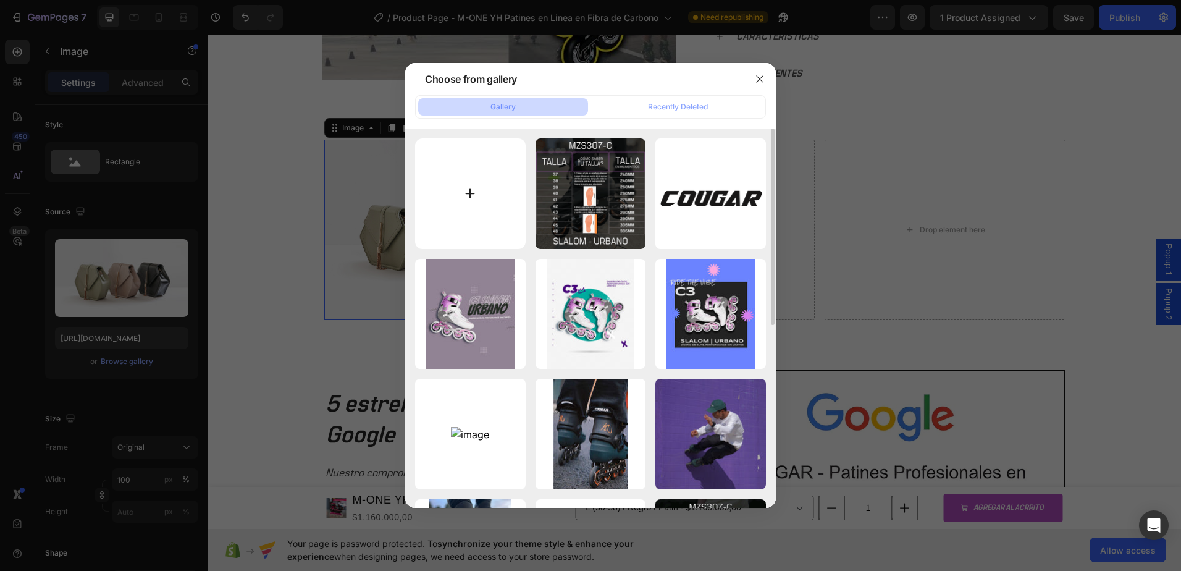
click at [476, 212] on input "file" at bounding box center [470, 193] width 111 height 111
type input "C:\fakepath\IMG_2007.jpg"
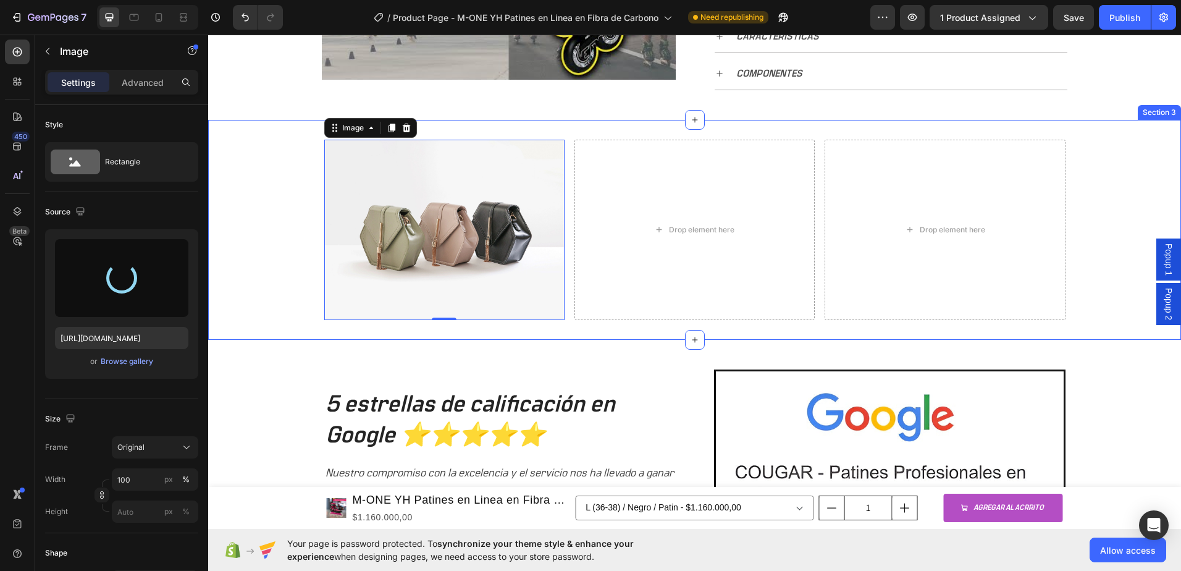
type input "[URL][DOMAIN_NAME]"
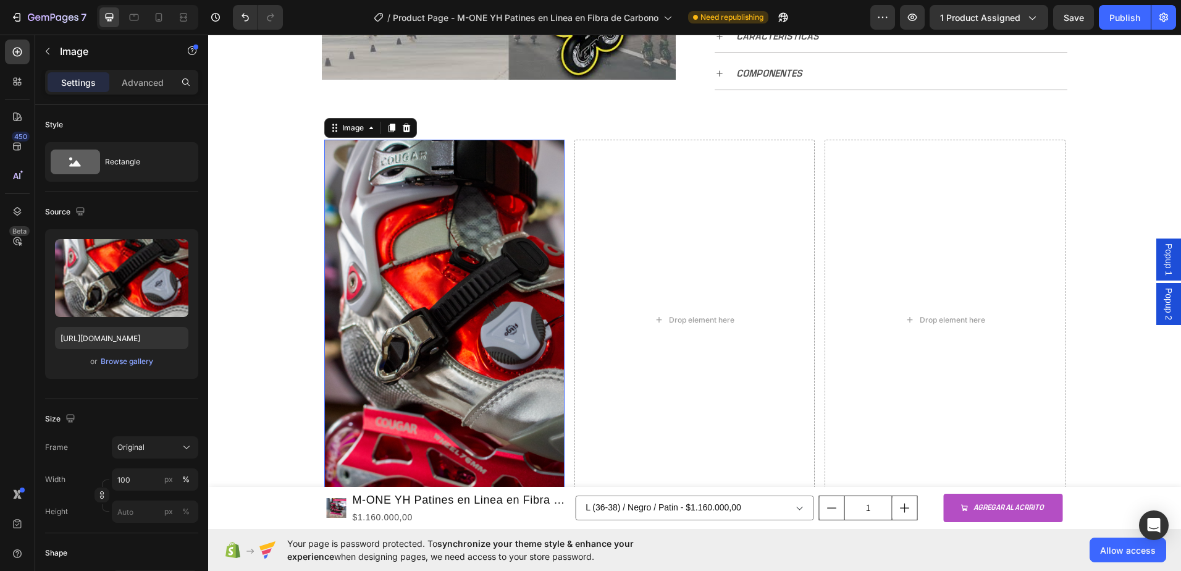
click at [396, 336] on img at bounding box center [444, 320] width 240 height 361
click at [185, 448] on icon at bounding box center [186, 447] width 12 height 12
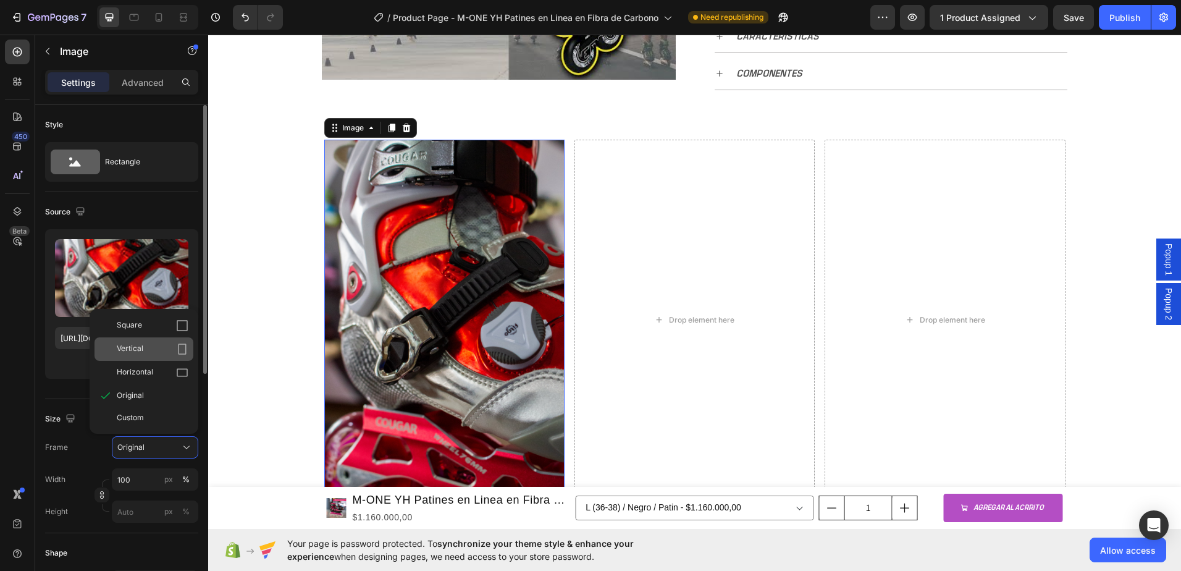
click at [150, 344] on div "Vertical" at bounding box center [153, 349] width 72 height 12
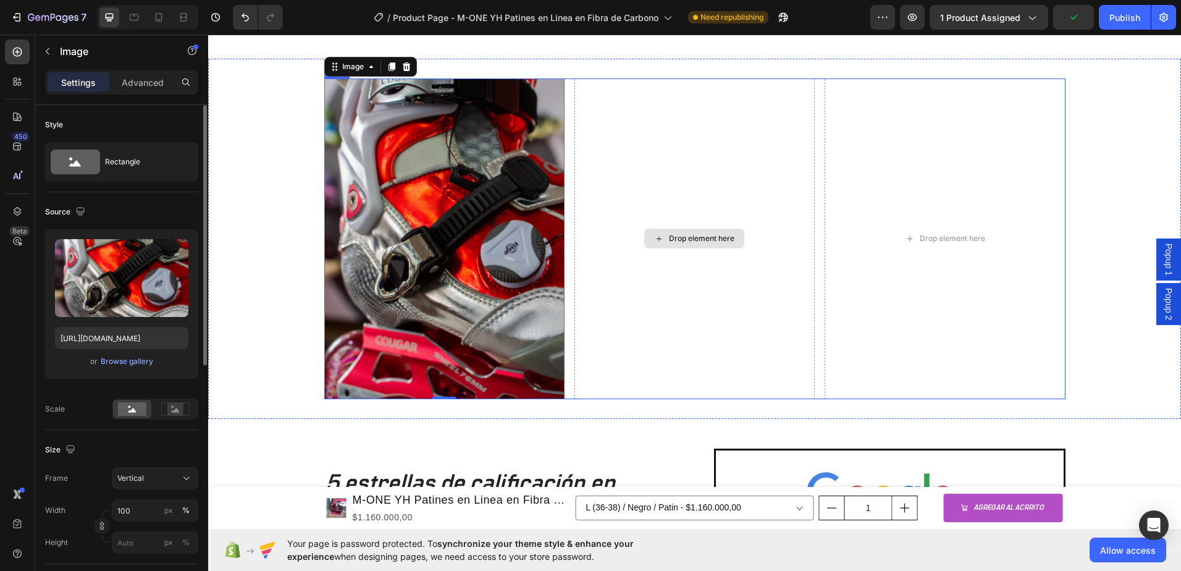
scroll to position [755, 0]
click at [713, 239] on div "Drop element here" at bounding box center [701, 238] width 65 height 10
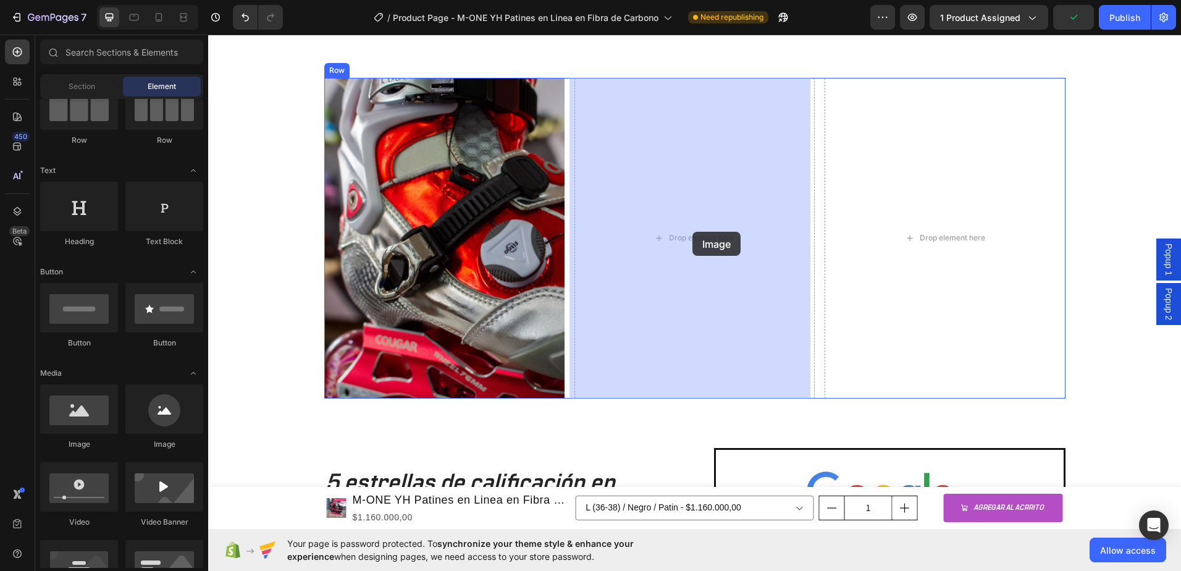
drag, startPoint x: 297, startPoint y: 434, endPoint x: 693, endPoint y: 232, distance: 444.6
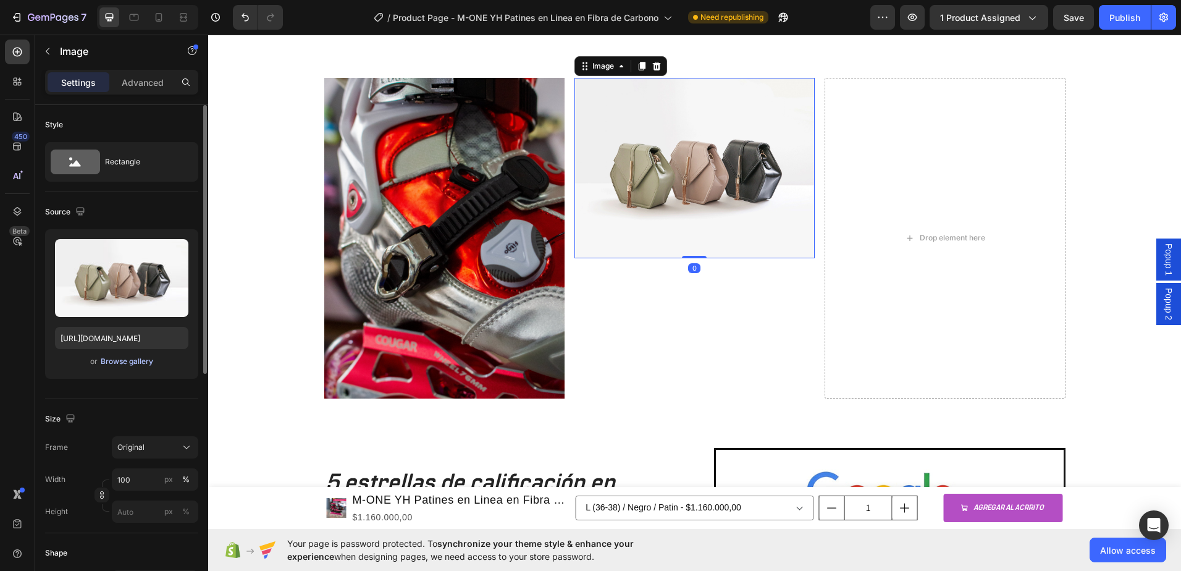
click at [111, 366] on div "Browse gallery" at bounding box center [127, 361] width 53 height 11
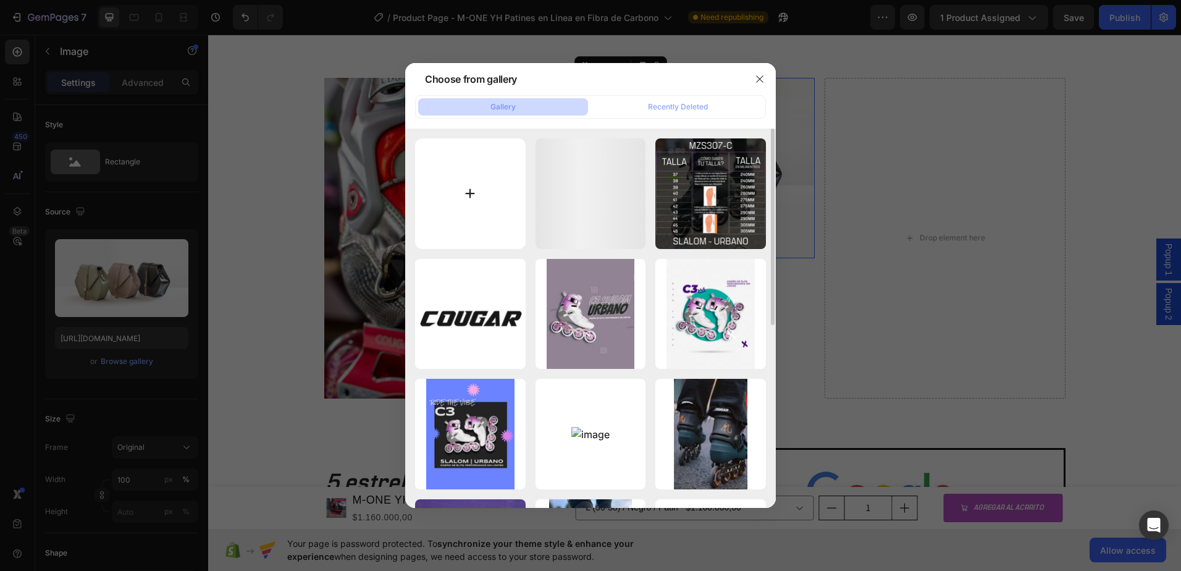
click at [506, 195] on input "file" at bounding box center [470, 193] width 111 height 111
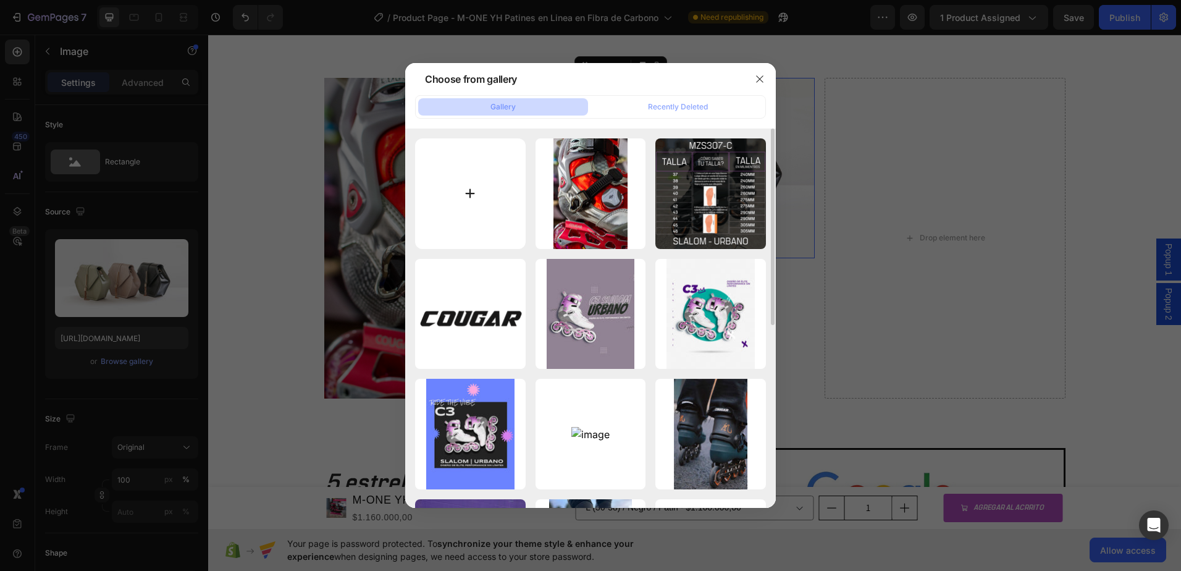
type input "C:\fakepath\IMG_2015.jpg"
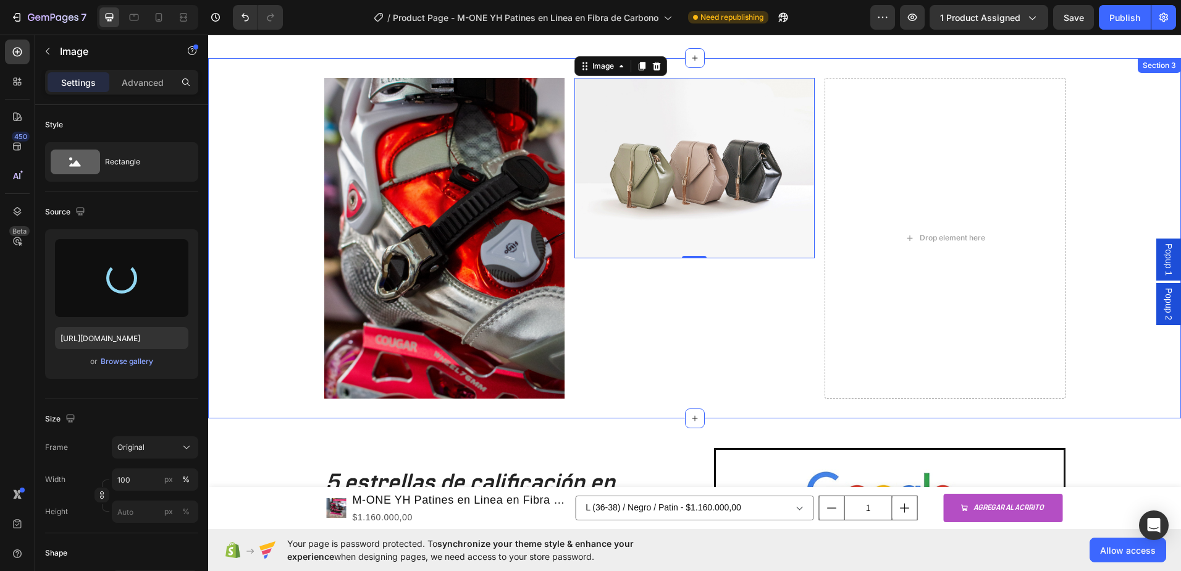
type input "[URL][DOMAIN_NAME]"
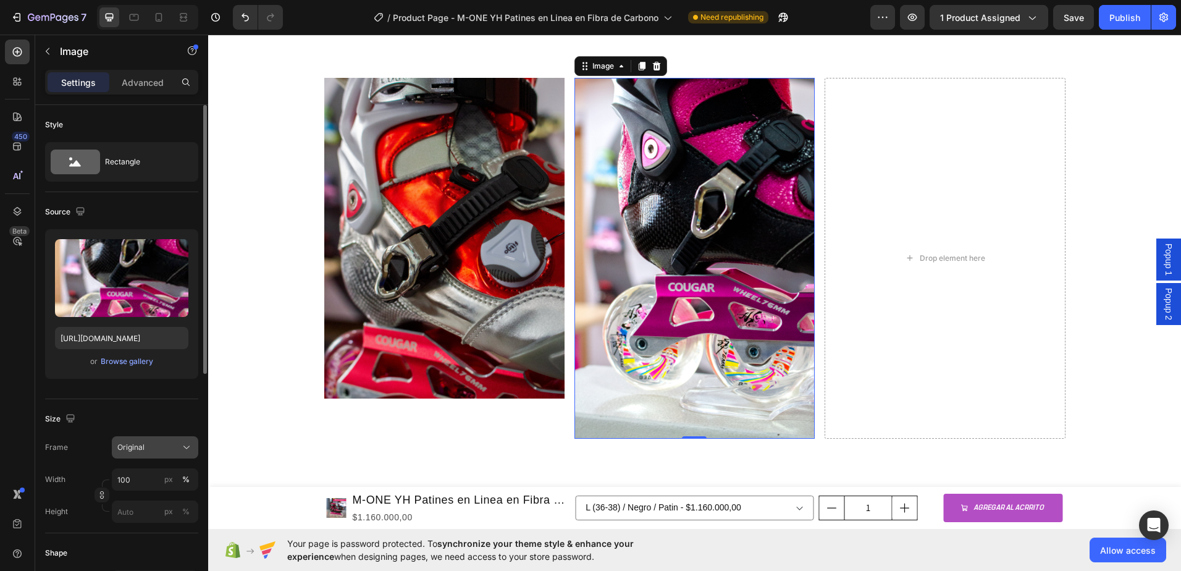
click at [179, 447] on div "Original" at bounding box center [154, 447] width 75 height 12
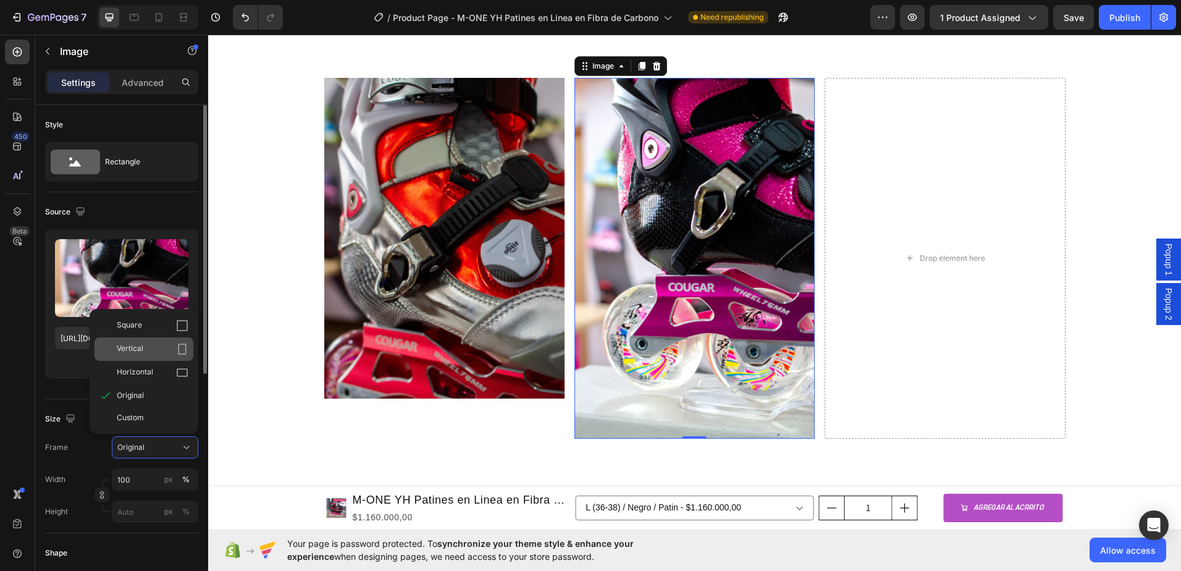
click at [145, 348] on div "Vertical" at bounding box center [153, 349] width 72 height 12
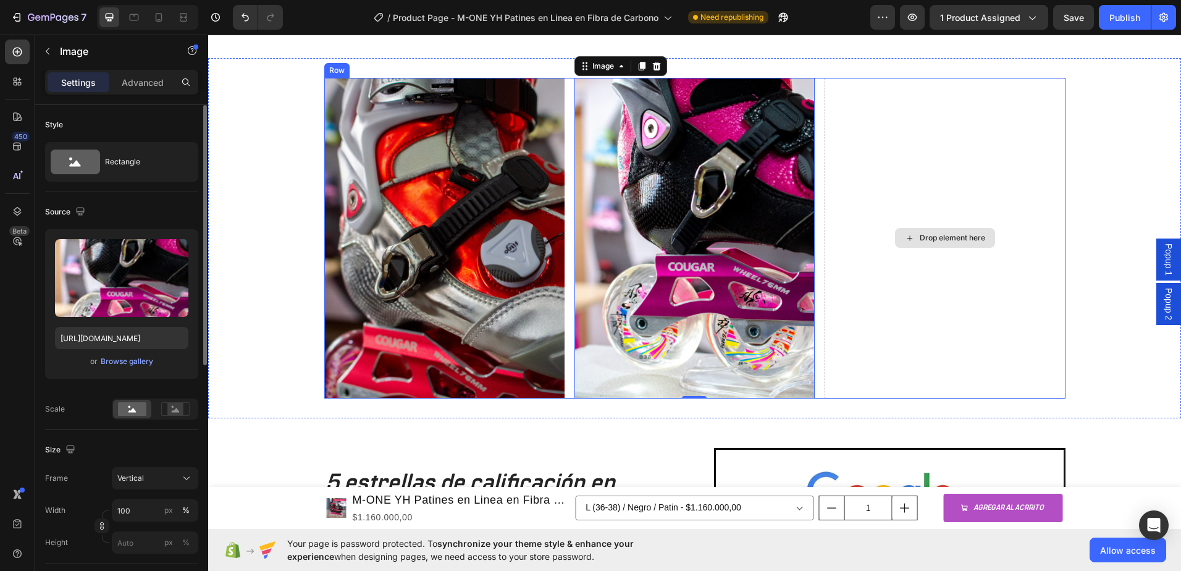
click at [967, 307] on div "Drop element here" at bounding box center [945, 238] width 240 height 321
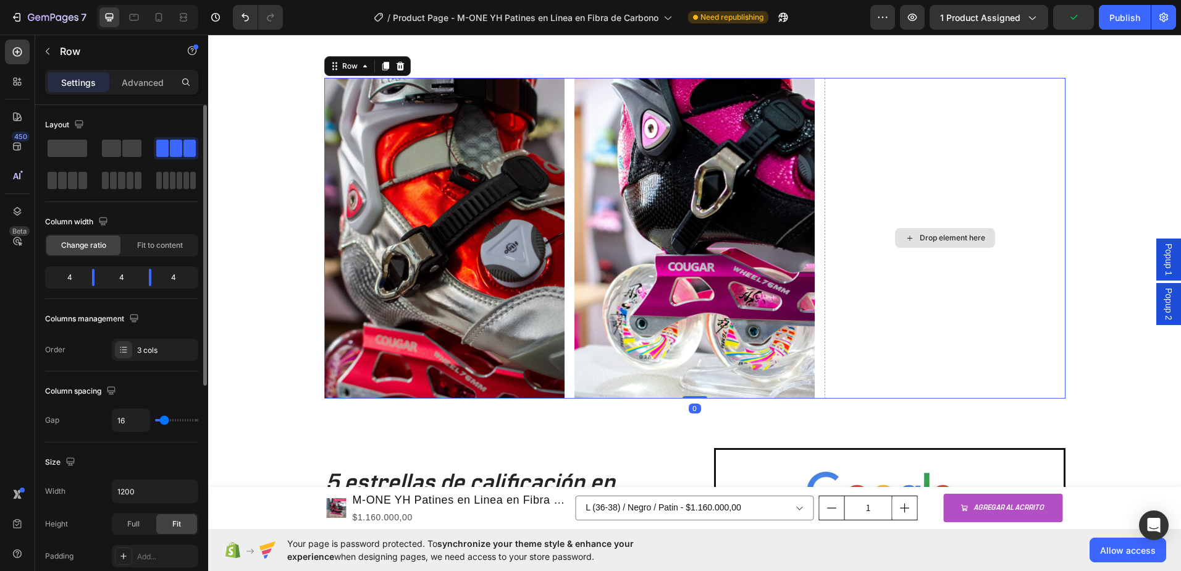
click at [957, 246] on div "Drop element here" at bounding box center [945, 238] width 100 height 20
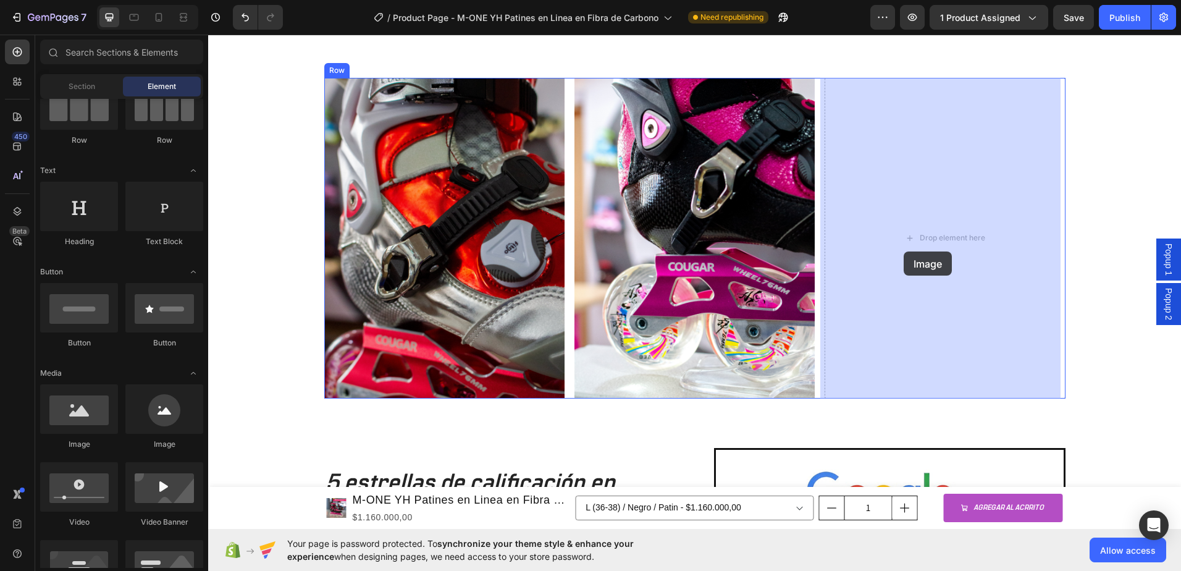
drag, startPoint x: 282, startPoint y: 461, endPoint x: 904, endPoint y: 251, distance: 656.4
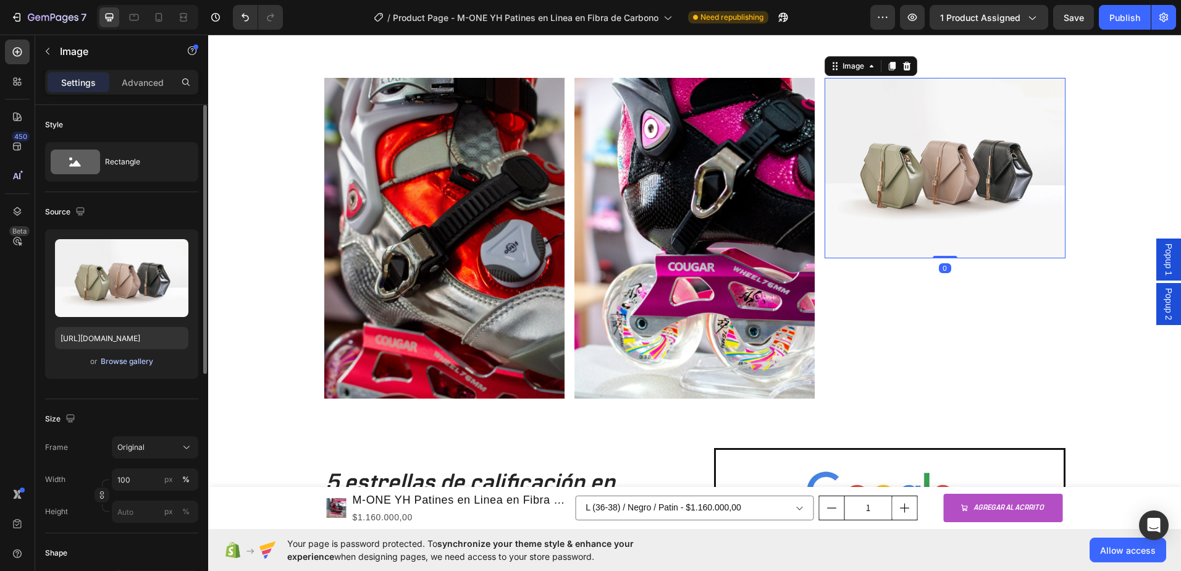
click at [115, 358] on div "Browse gallery" at bounding box center [127, 361] width 53 height 11
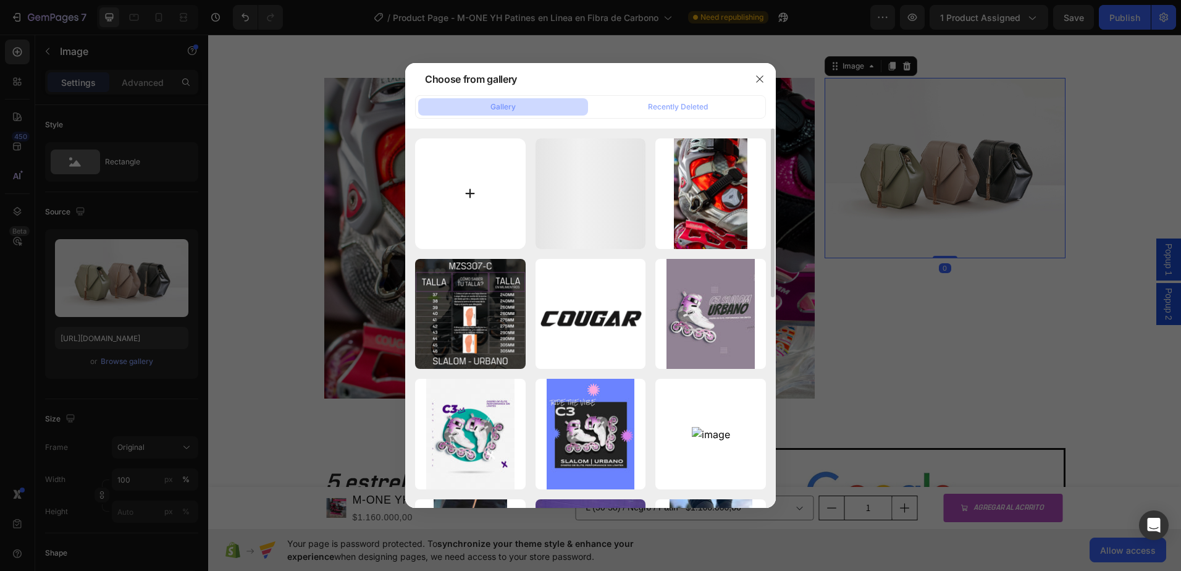
click at [489, 192] on input "file" at bounding box center [470, 193] width 111 height 111
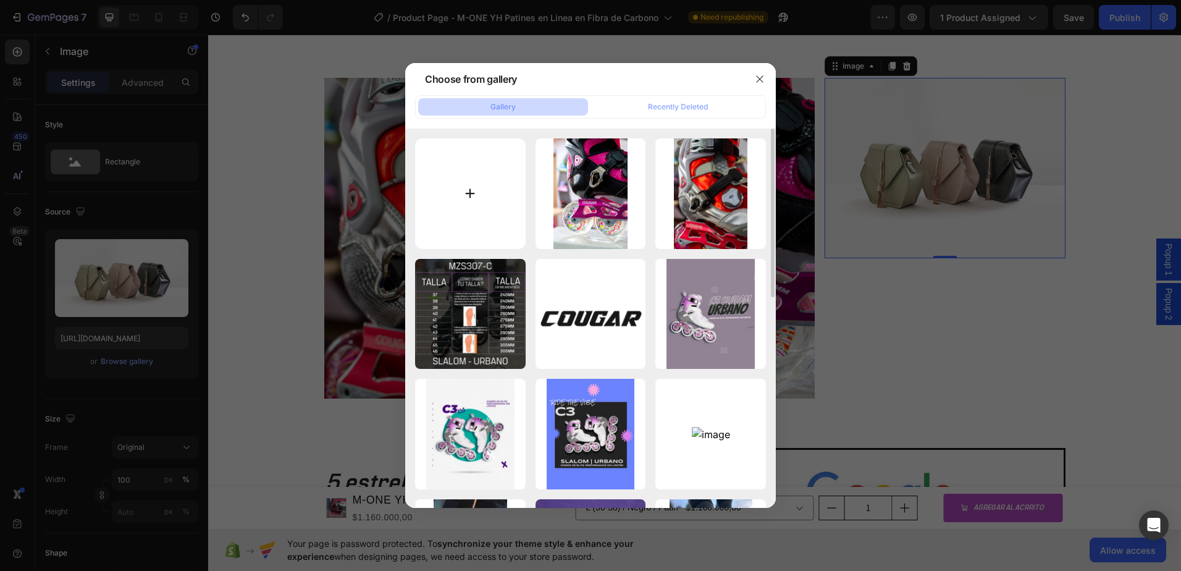
type input "C:\fakepath\IMG_1989.jpg"
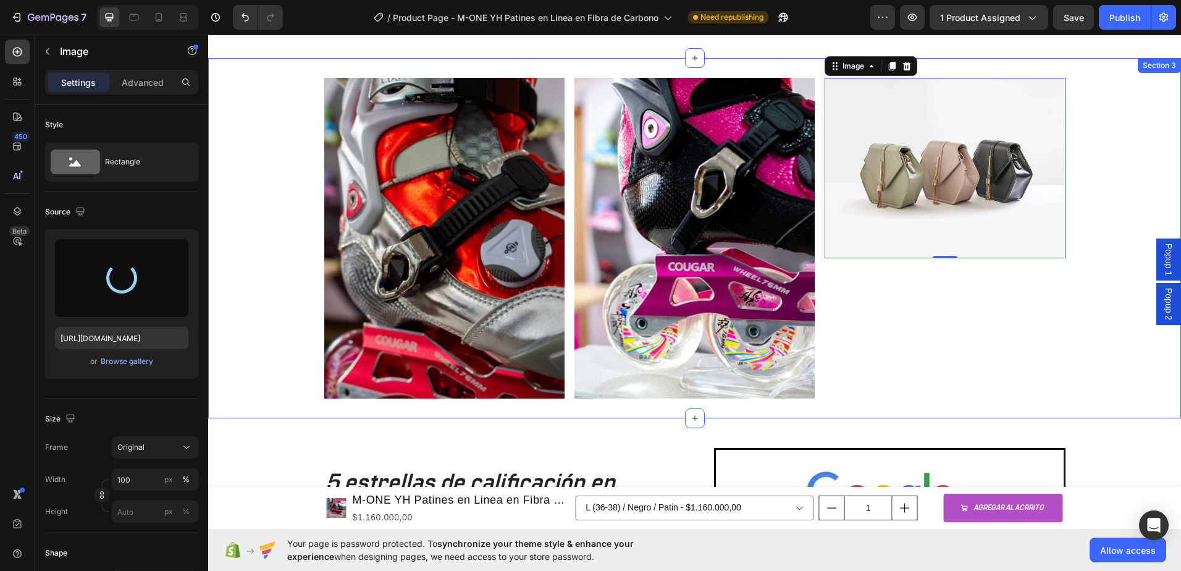
type input "[URL][DOMAIN_NAME]"
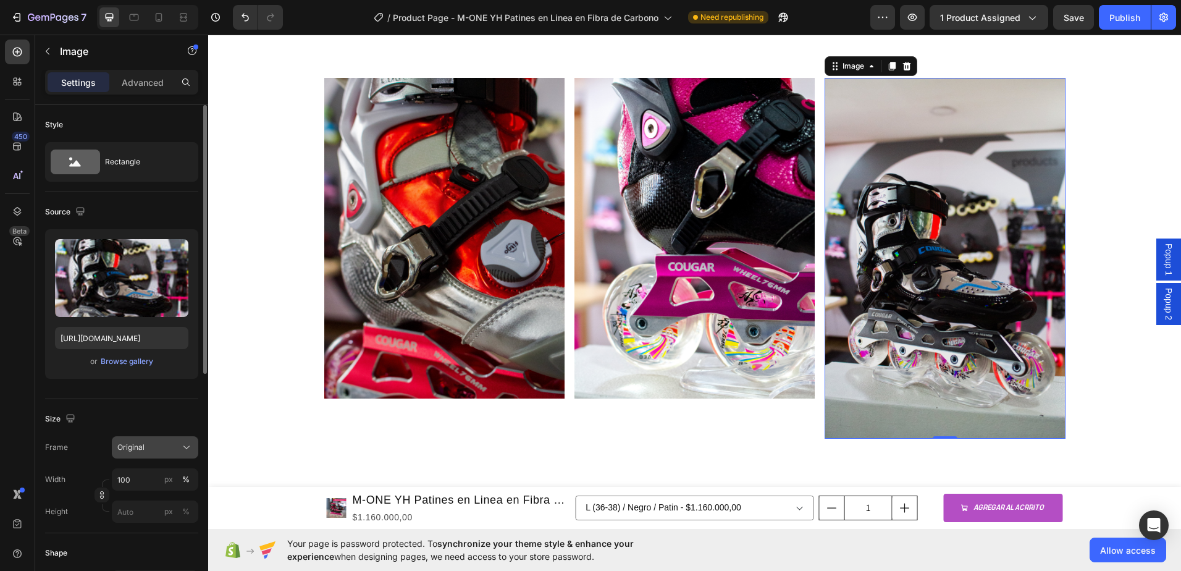
click at [158, 447] on div "Original" at bounding box center [147, 447] width 61 height 11
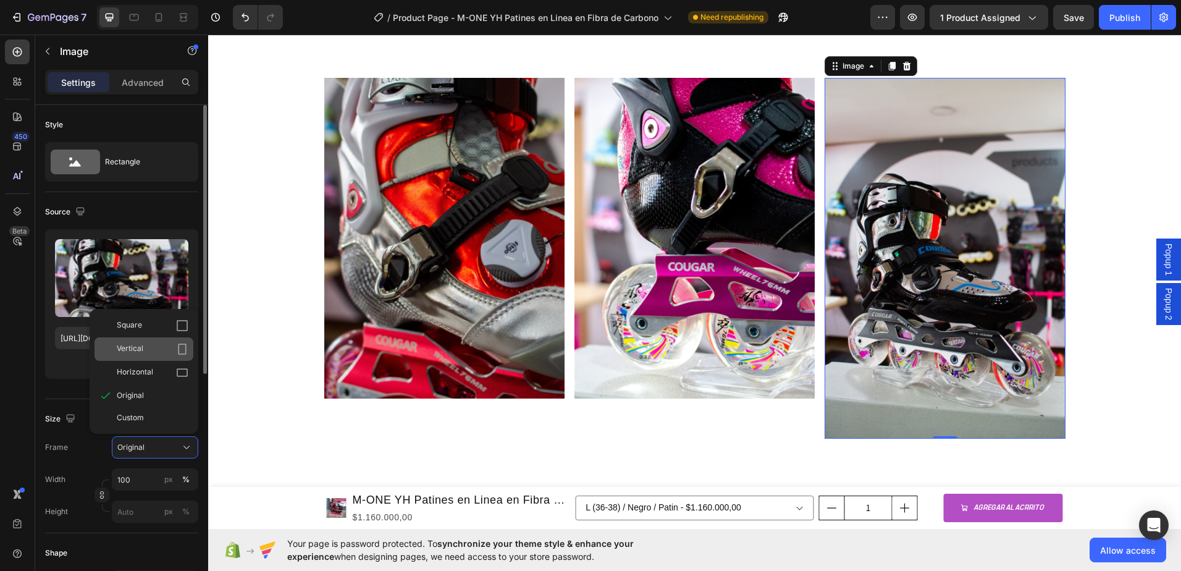
click at [145, 355] on div "Vertical" at bounding box center [153, 349] width 72 height 12
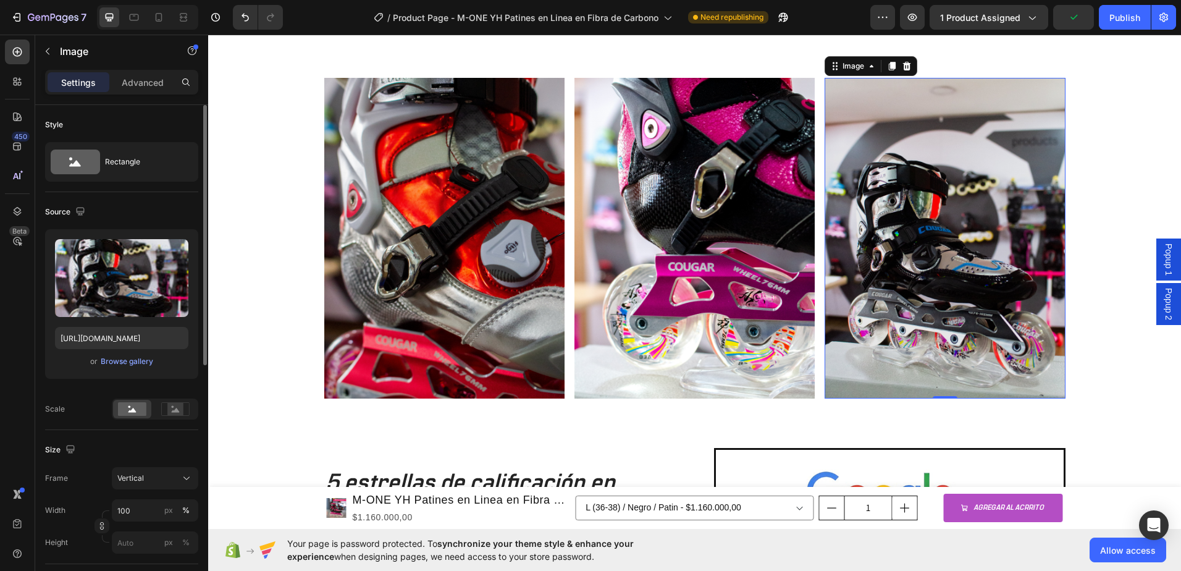
click at [1150, 181] on div "Image Image Image 0 Row" at bounding box center [694, 238] width 973 height 321
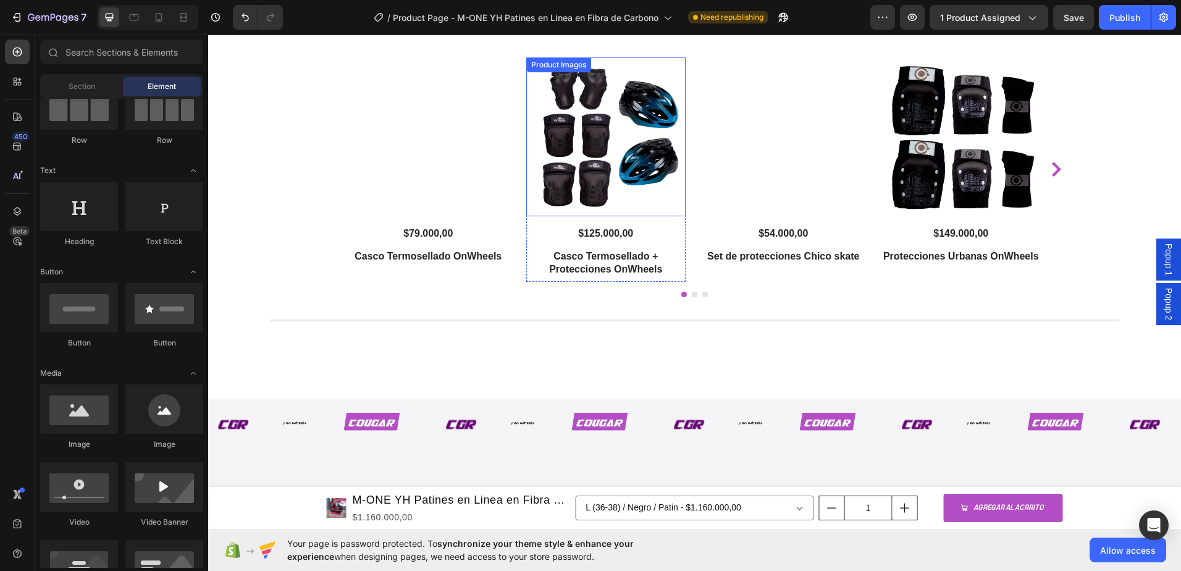
scroll to position [2608, 0]
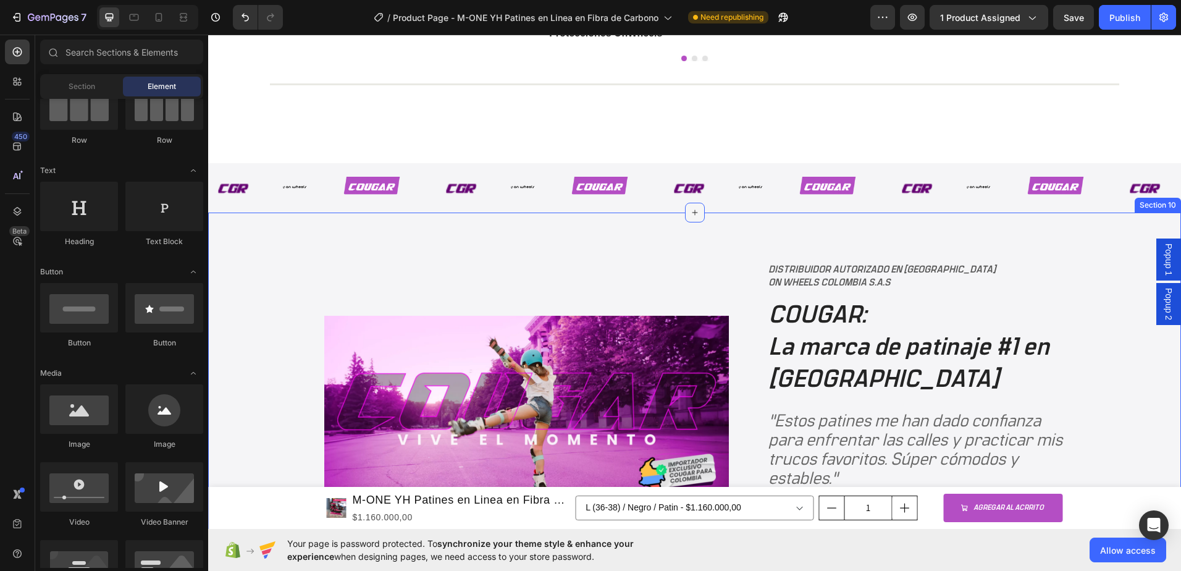
click at [690, 217] on icon at bounding box center [695, 213] width 10 height 10
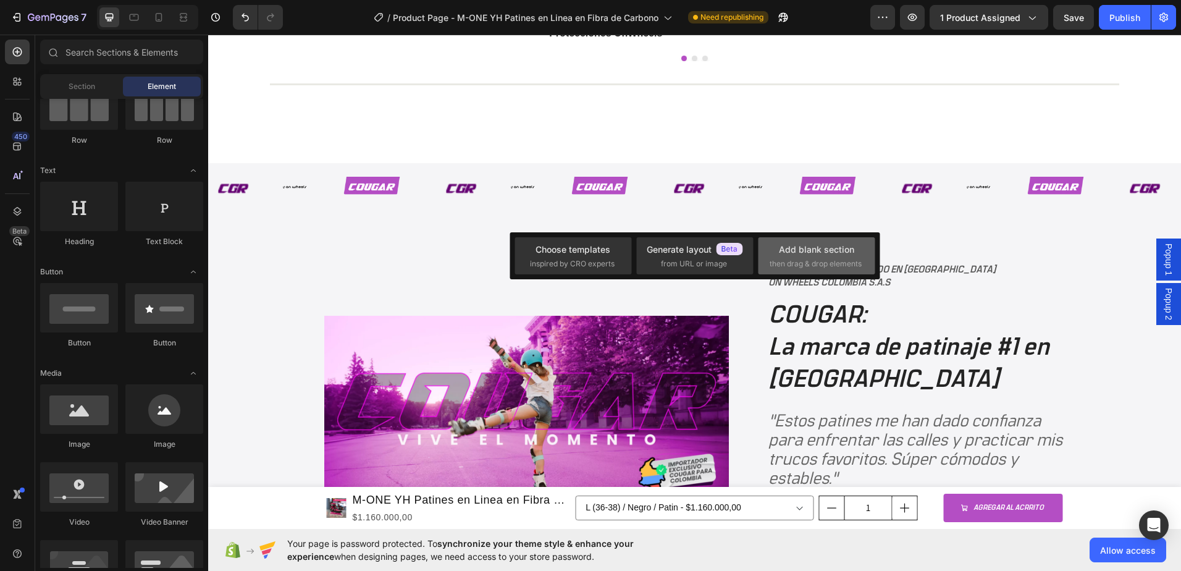
click at [817, 243] on div "Add blank section" at bounding box center [816, 249] width 75 height 13
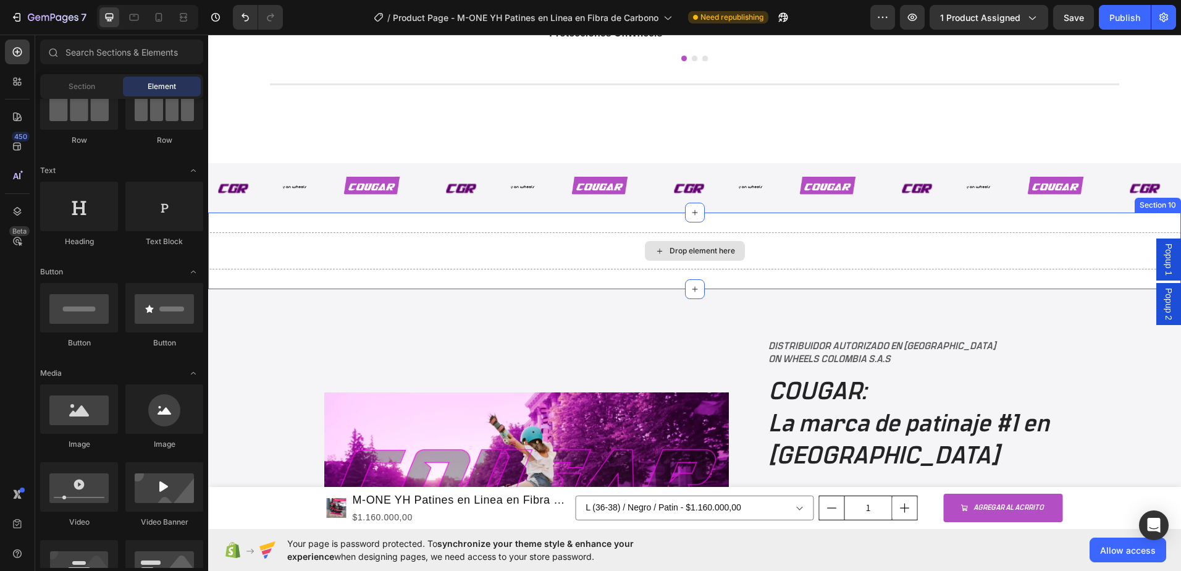
click at [695, 251] on div "Drop element here" at bounding box center [702, 251] width 65 height 10
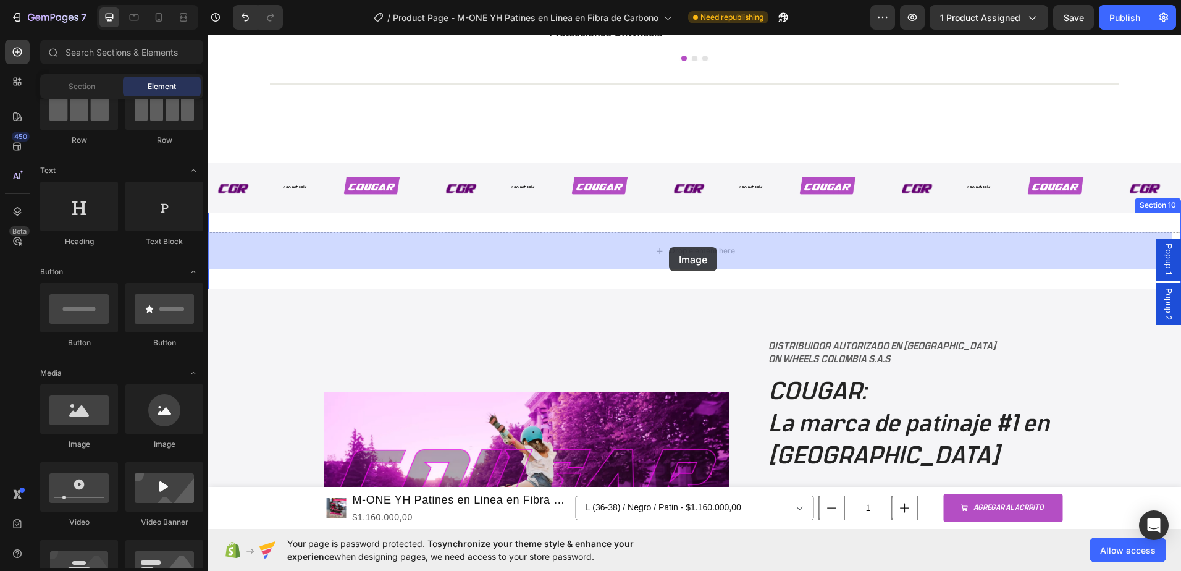
drag, startPoint x: 269, startPoint y: 452, endPoint x: 669, endPoint y: 247, distance: 449.5
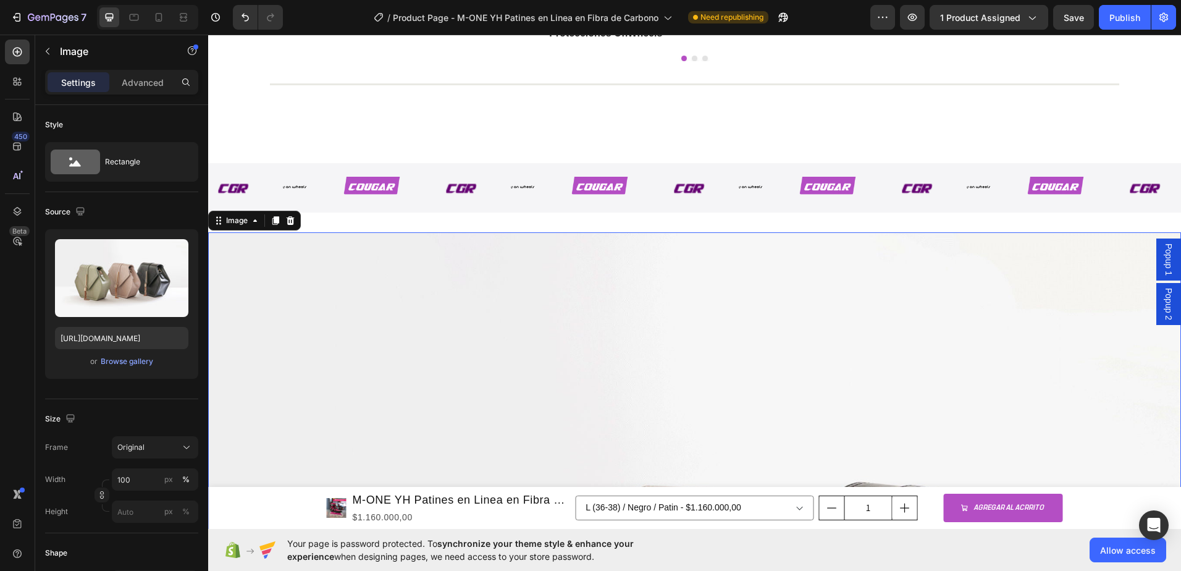
scroll to position [2731, 0]
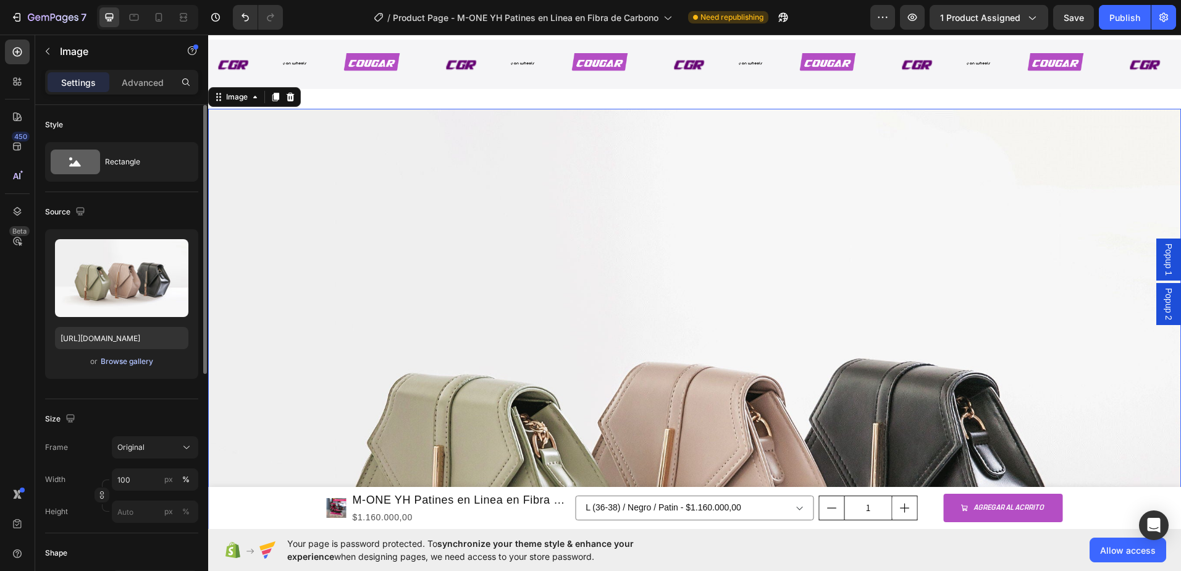
click at [128, 358] on div "Browse gallery" at bounding box center [127, 361] width 53 height 11
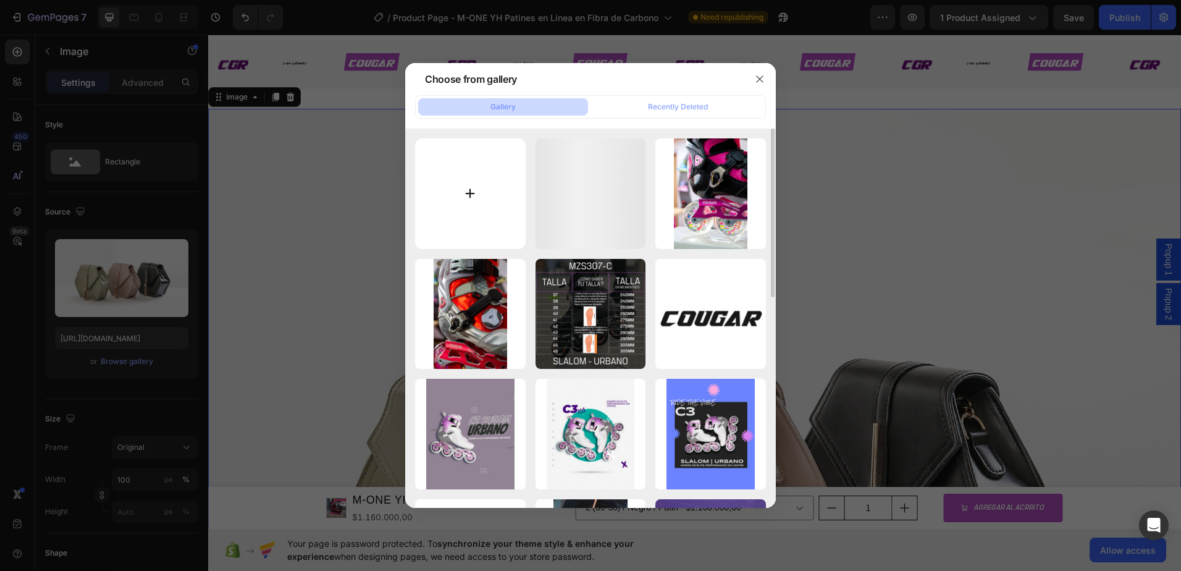
click at [491, 183] on input "file" at bounding box center [470, 193] width 111 height 111
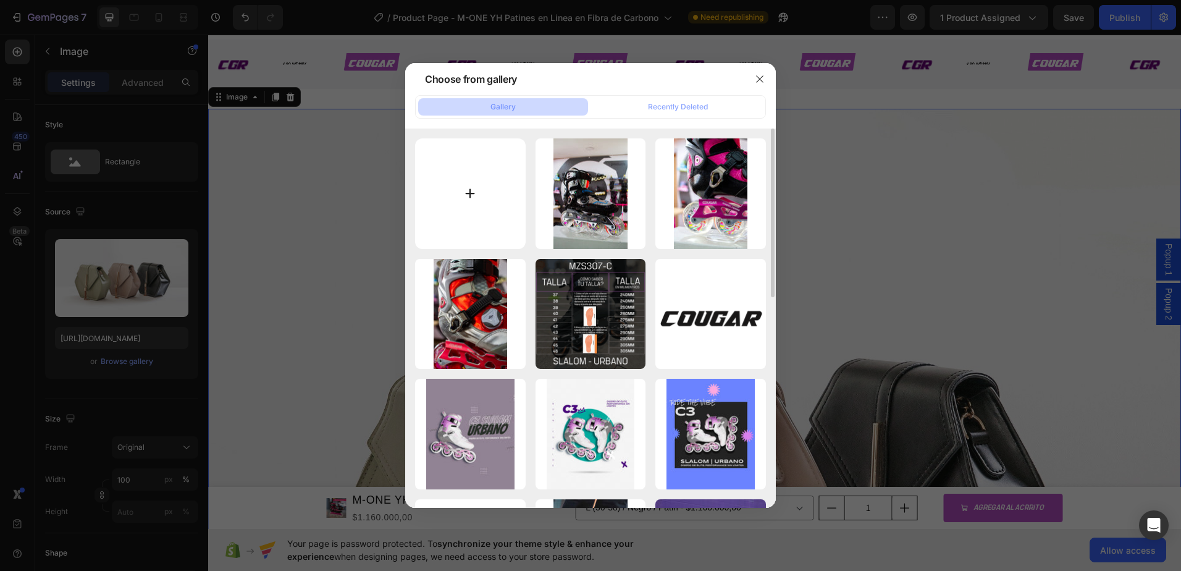
type input "C:\fakepath\IMG_0802.GIF"
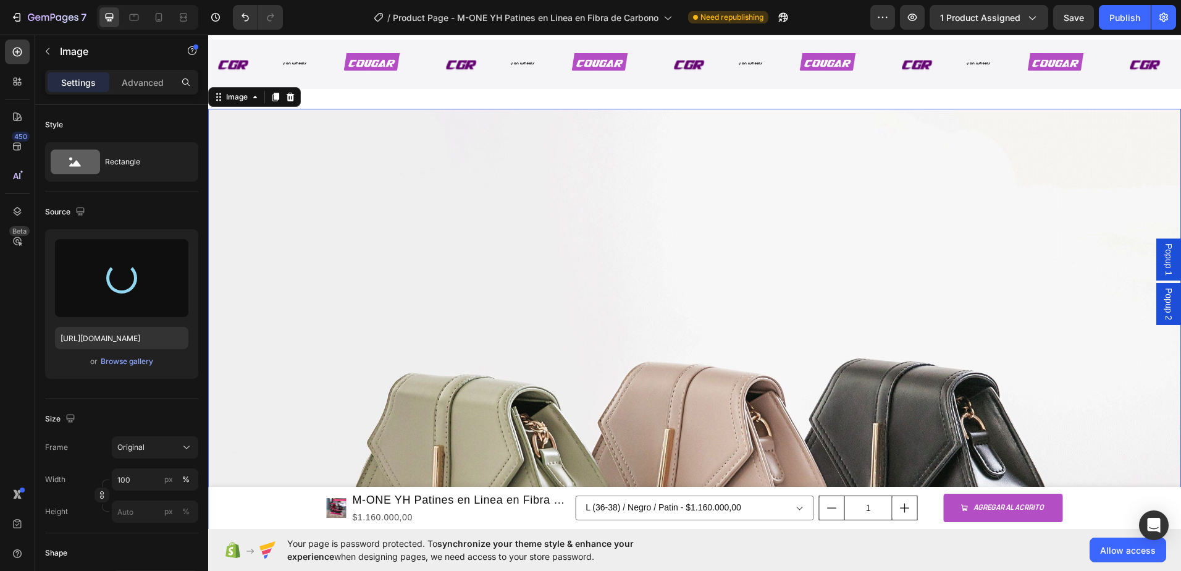
type input "[URL][DOMAIN_NAME]"
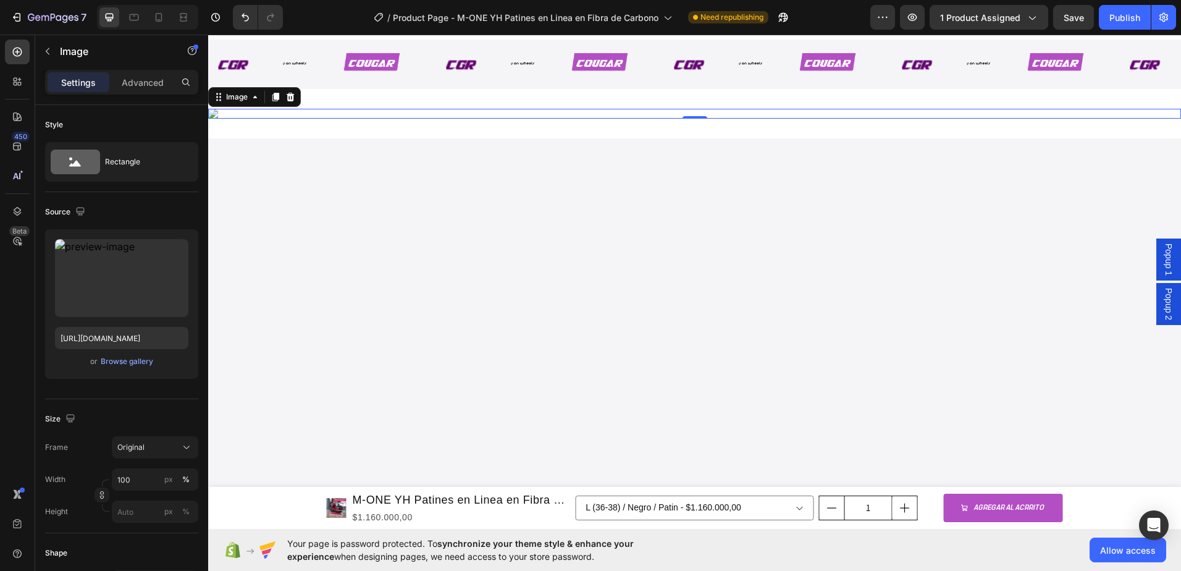
click at [824, 119] on img at bounding box center [694, 114] width 973 height 10
click at [147, 475] on input "100" at bounding box center [155, 479] width 86 height 22
type input "60"
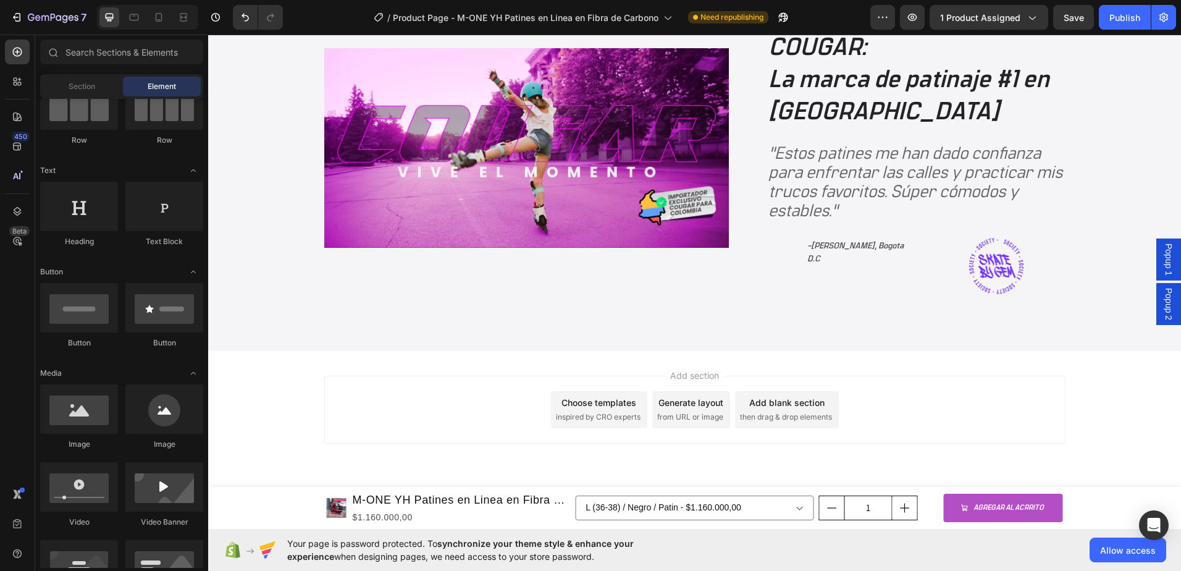
scroll to position [3108, 0]
click at [991, 294] on img at bounding box center [996, 266] width 54 height 56
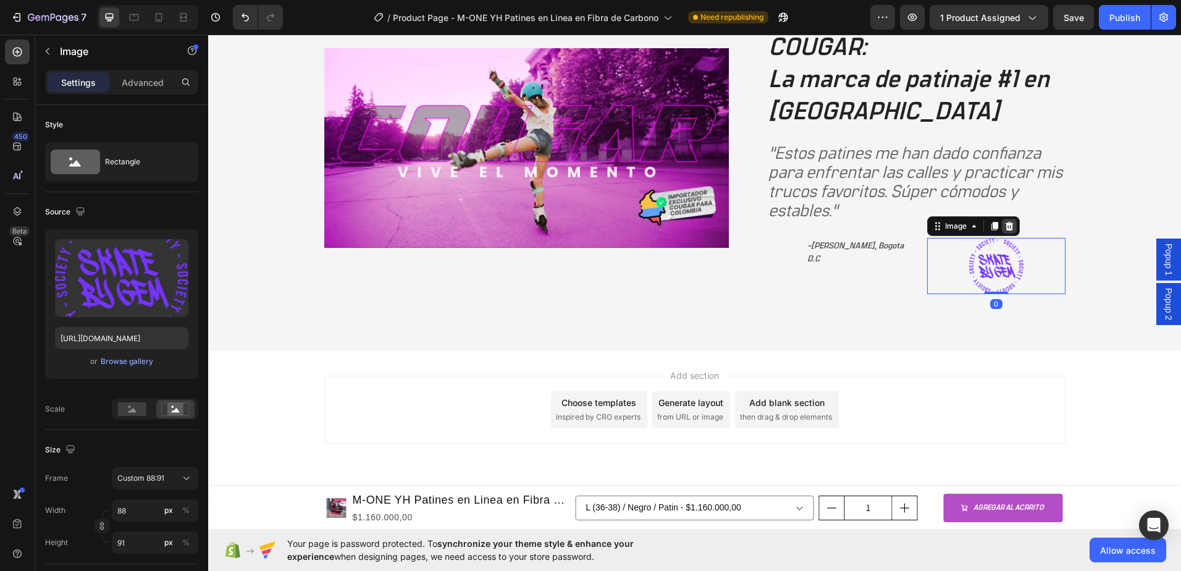
click at [1008, 231] on icon at bounding box center [1010, 226] width 10 height 10
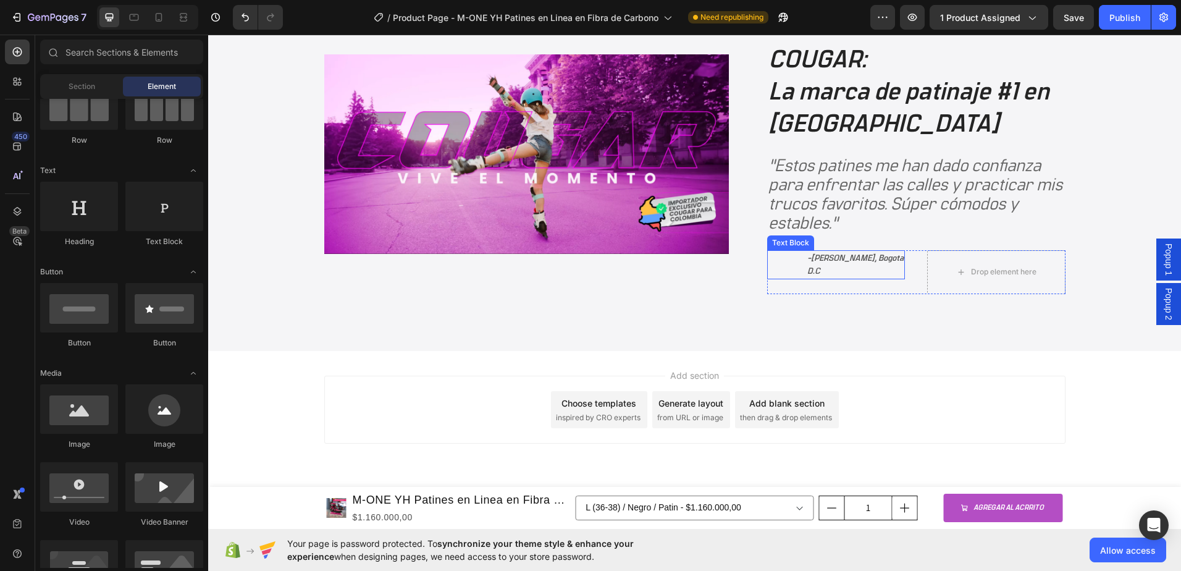
click at [868, 279] on p "- [PERSON_NAME], Bogota D.C" at bounding box center [855, 264] width 97 height 27
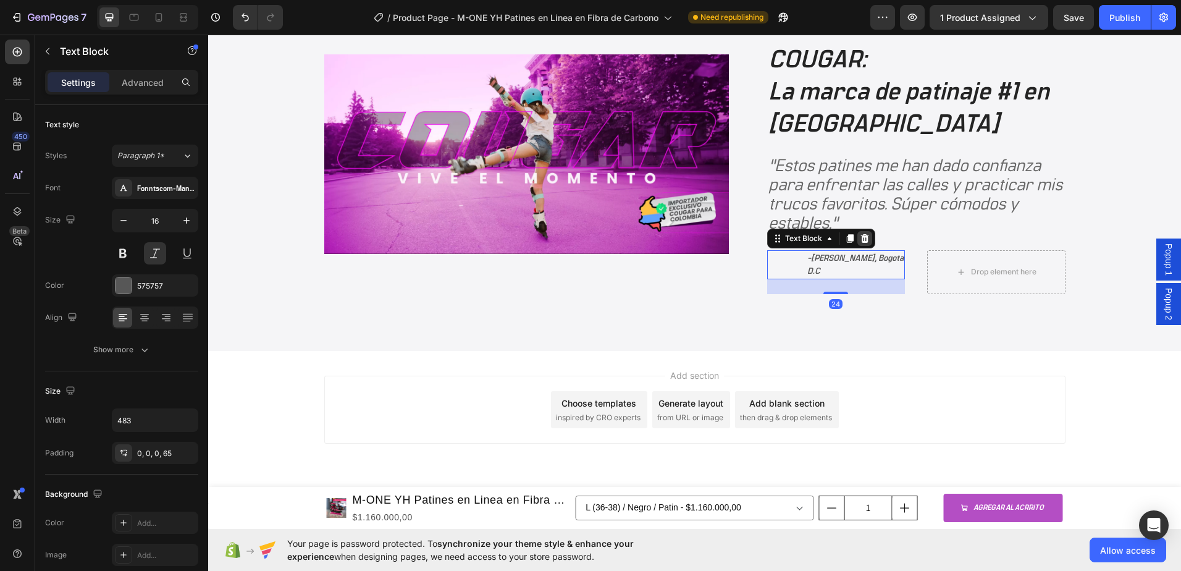
click at [861, 243] on icon at bounding box center [865, 238] width 8 height 9
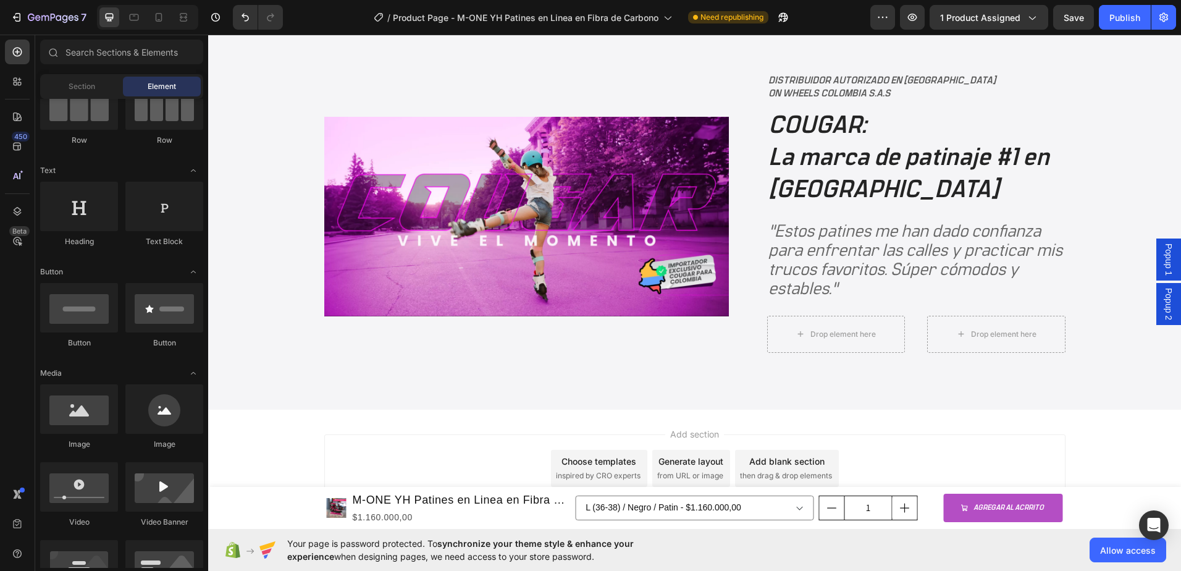
scroll to position [3221, 0]
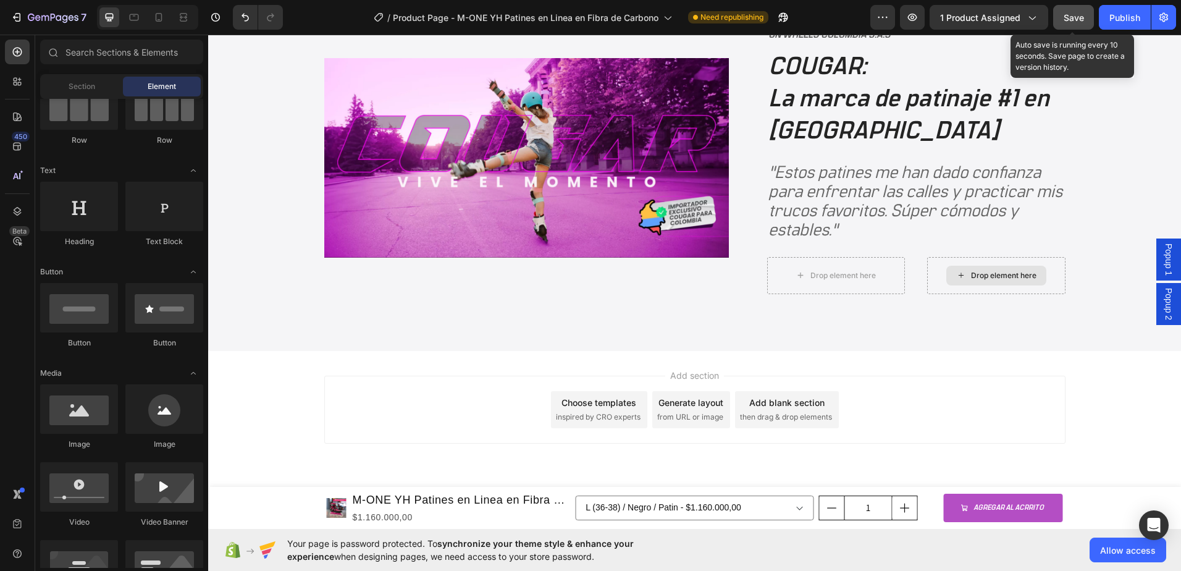
click at [1068, 23] on div "Save" at bounding box center [1074, 17] width 20 height 13
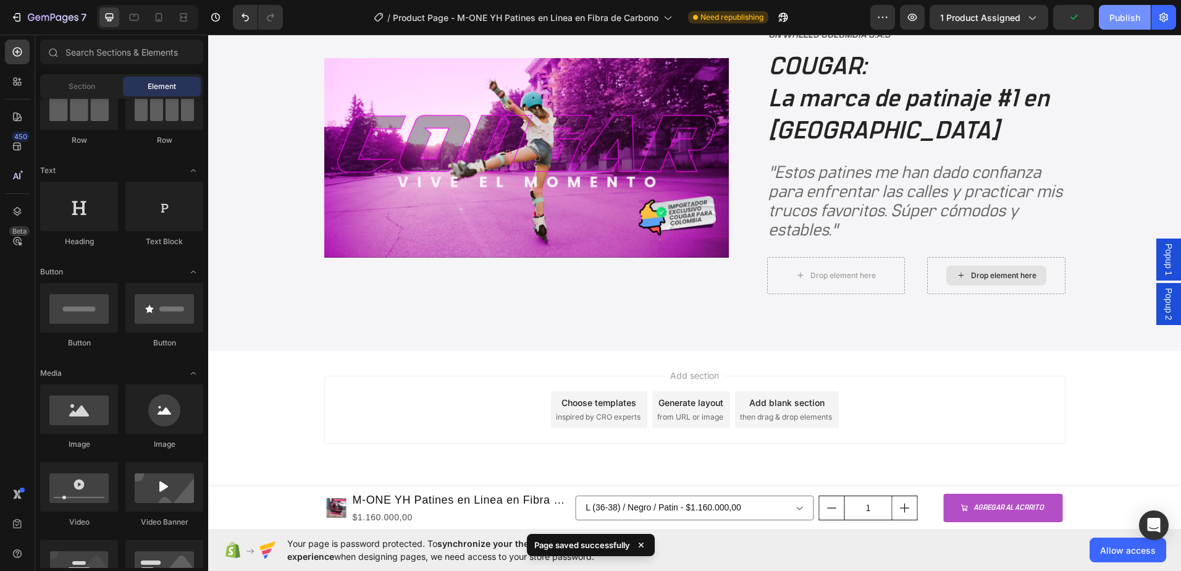
click at [1111, 21] on div "Publish" at bounding box center [1125, 17] width 31 height 13
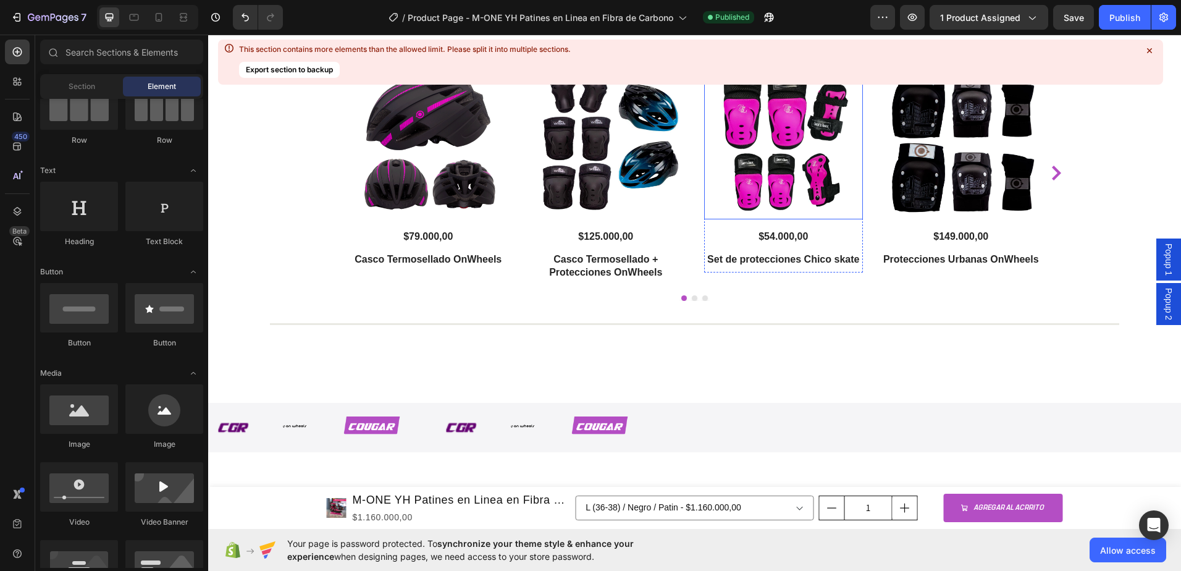
scroll to position [2259, 0]
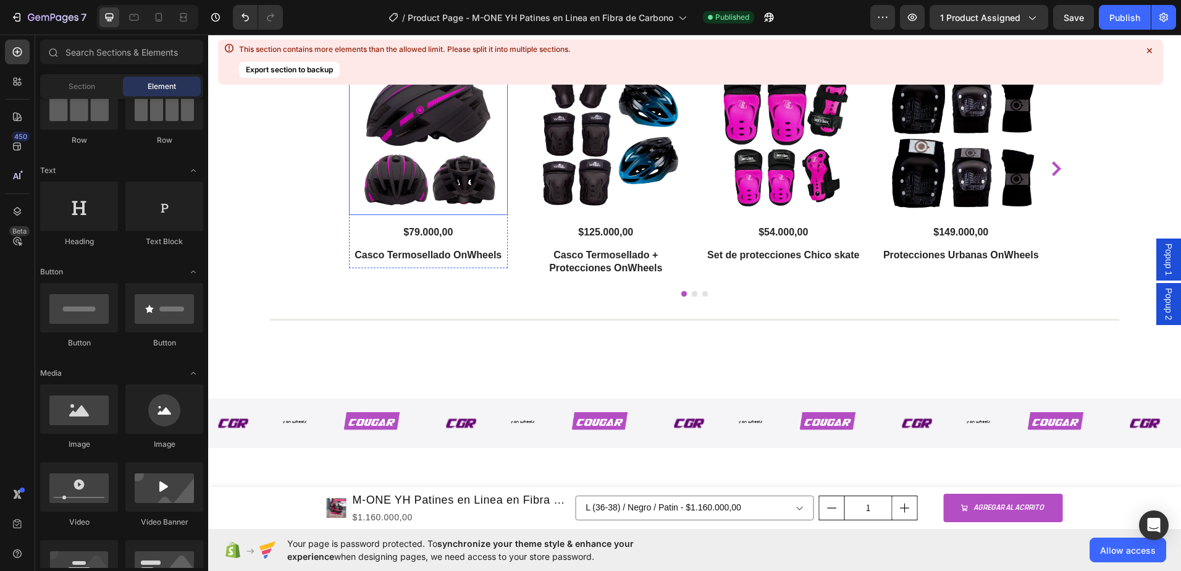
click at [394, 216] on img at bounding box center [428, 135] width 159 height 159
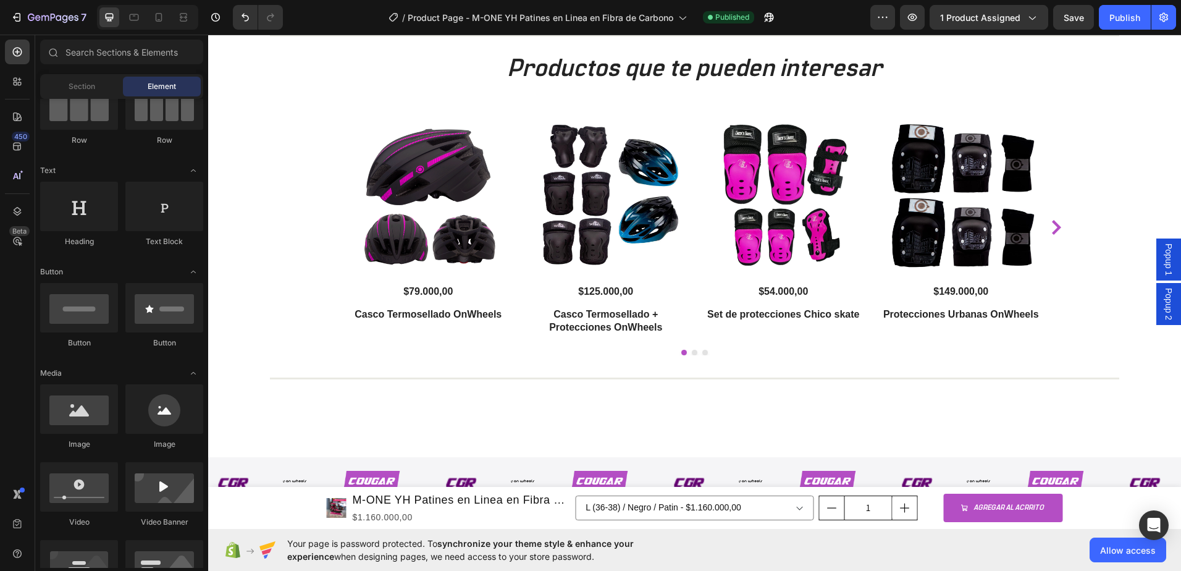
scroll to position [2304, 0]
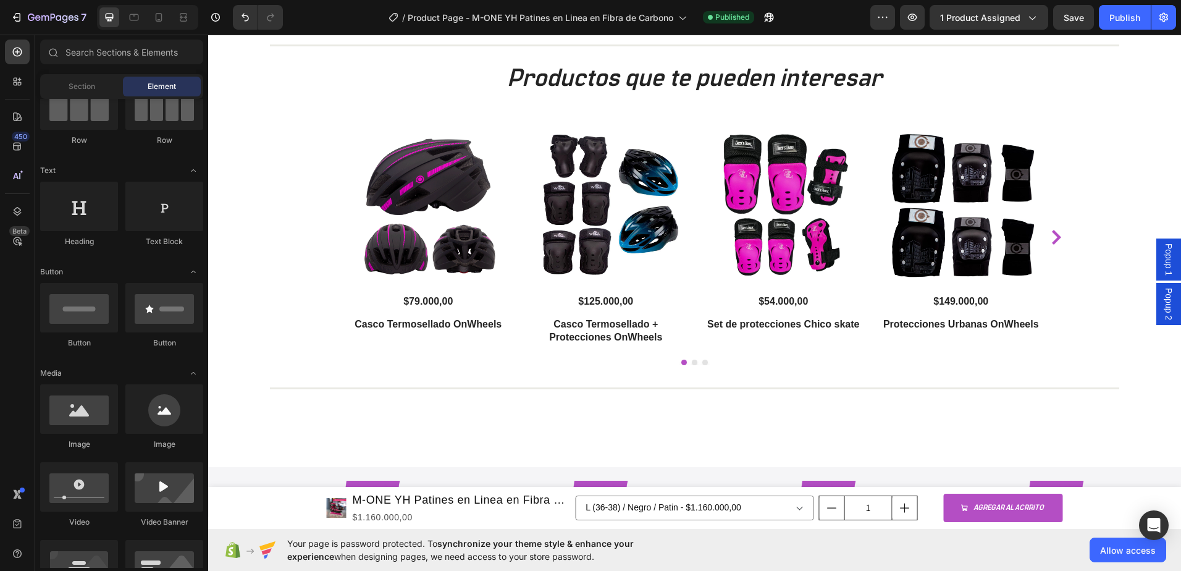
click at [1163, 298] on span "Popup 2" at bounding box center [1169, 304] width 12 height 32
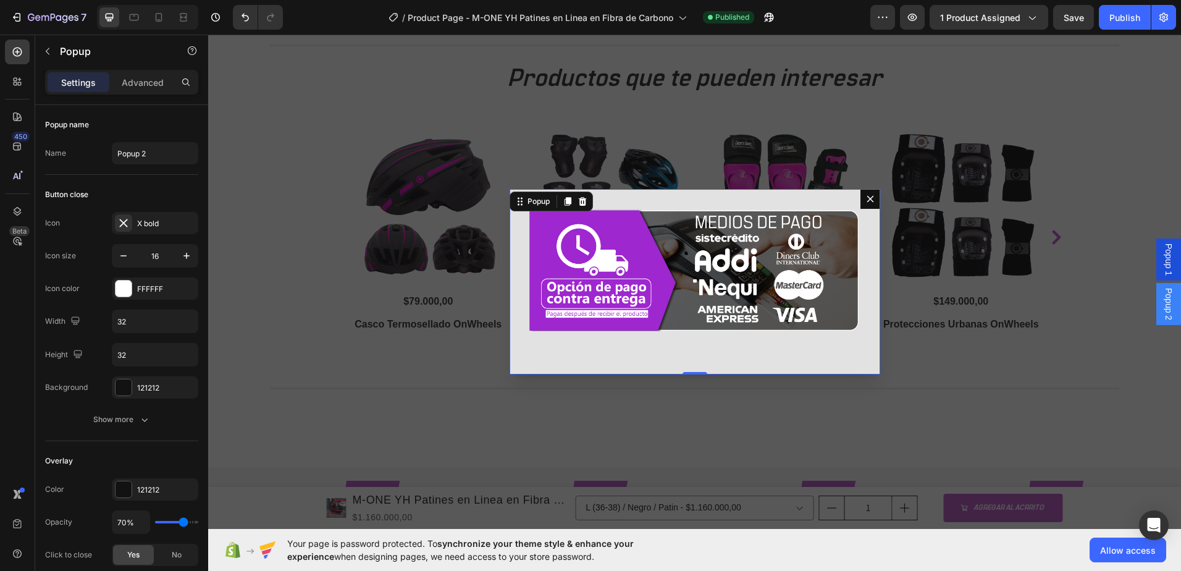
click at [866, 270] on div "Image" at bounding box center [695, 281] width 371 height 185
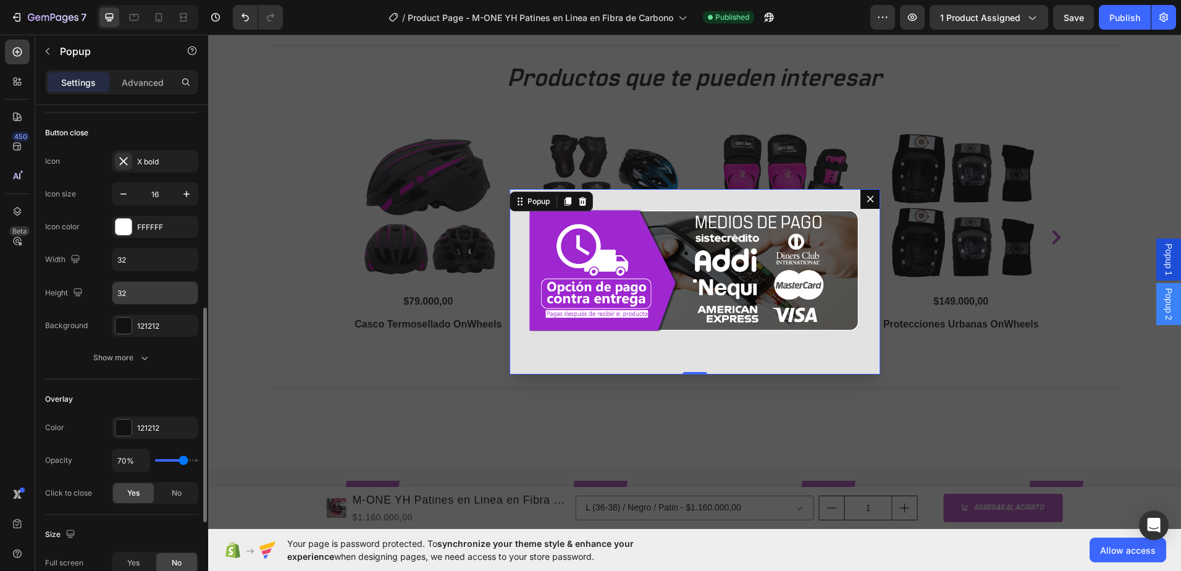
scroll to position [185, 0]
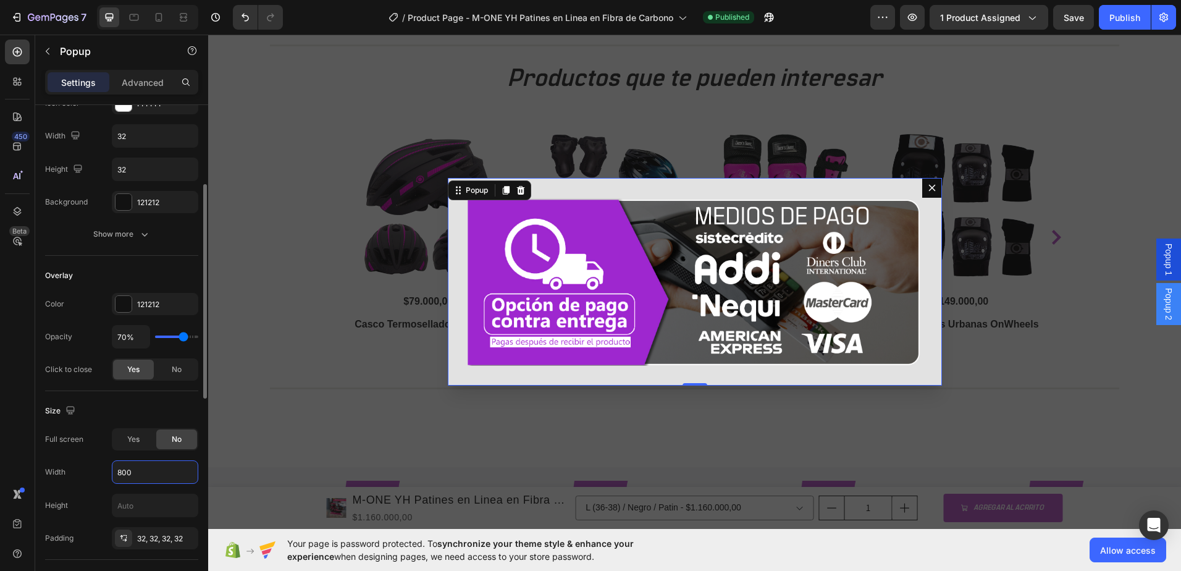
type input "800"
click at [126, 411] on div "Size" at bounding box center [121, 411] width 153 height 20
drag, startPoint x: 691, startPoint y: 385, endPoint x: 415, endPoint y: 437, distance: 281.1
click at [696, 361] on div "Image Popup 0" at bounding box center [695, 282] width 494 height 208
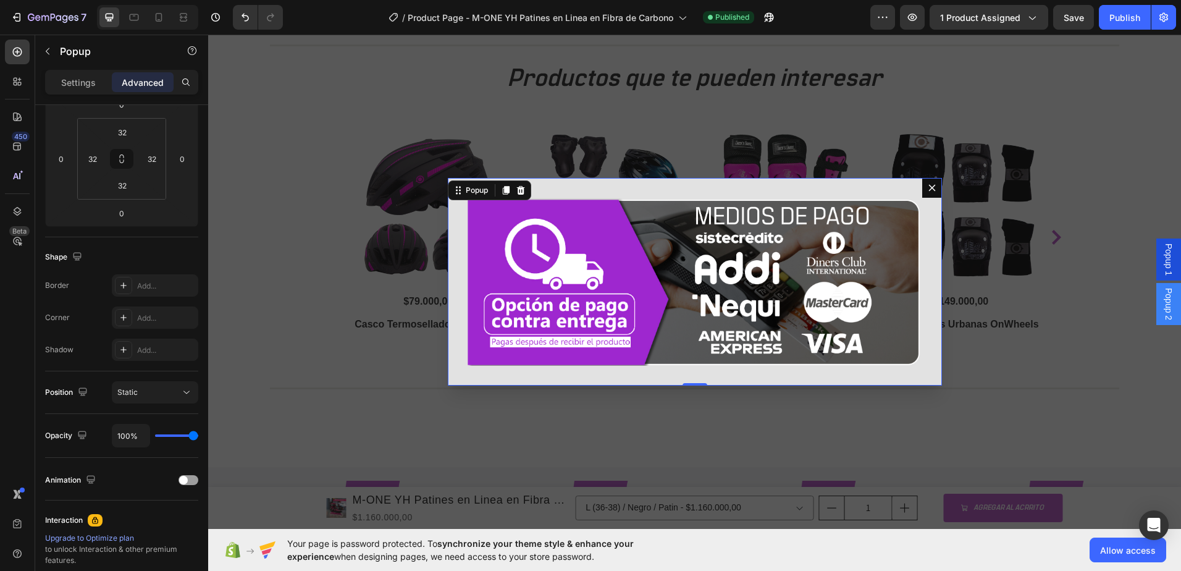
click at [449, 236] on div "Image" at bounding box center [695, 282] width 494 height 208
click at [486, 233] on img "Dialog body" at bounding box center [695, 282] width 455 height 168
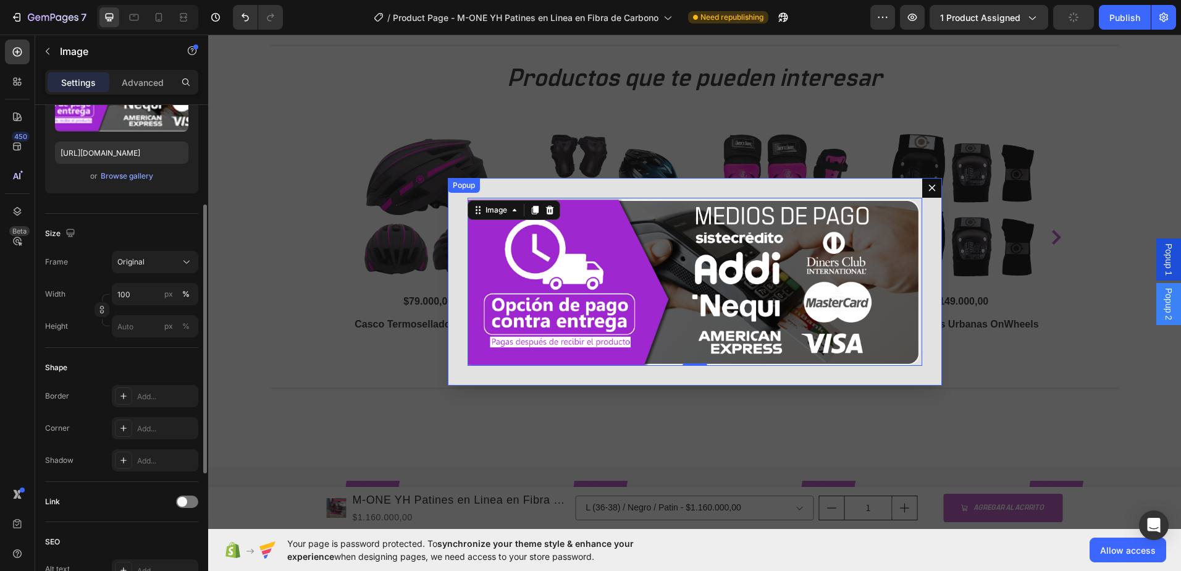
click at [455, 308] on div "Image 0" at bounding box center [695, 282] width 494 height 208
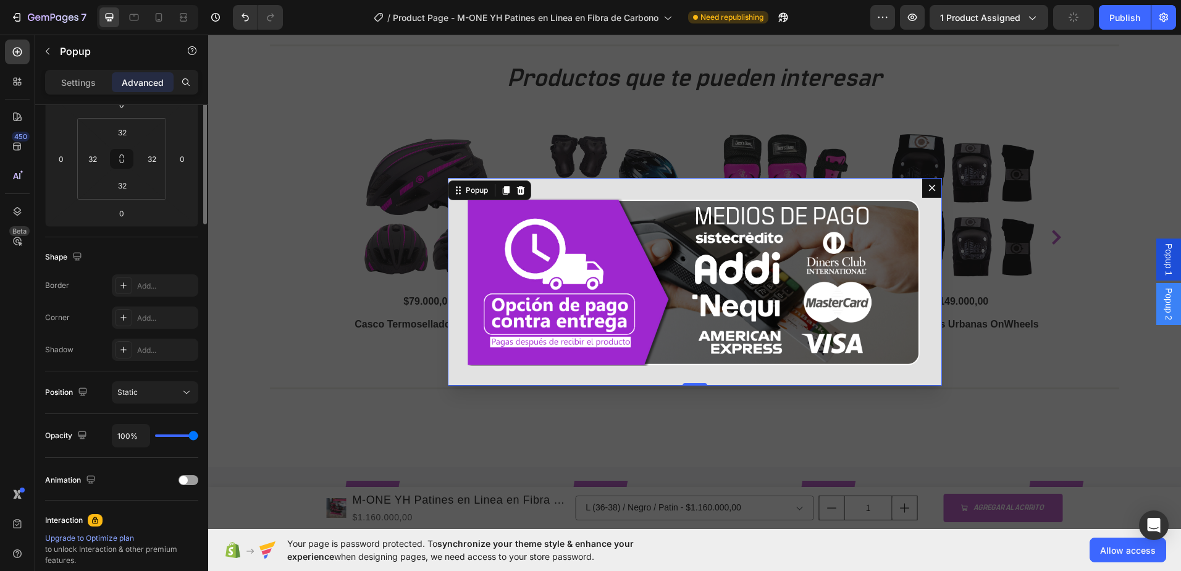
scroll to position [0, 0]
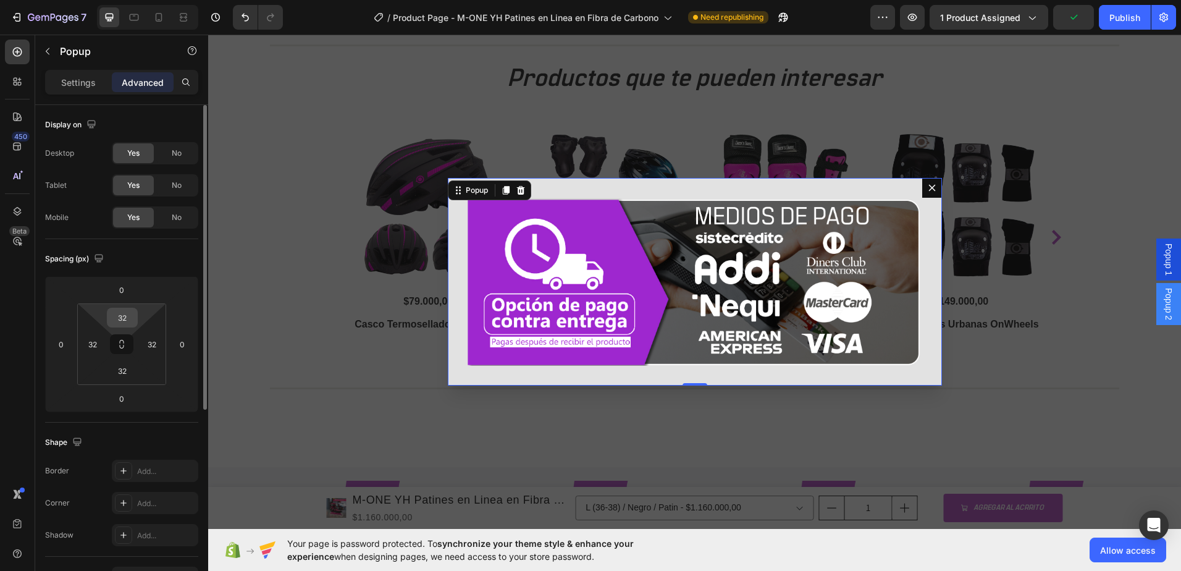
click at [127, 321] on input "32" at bounding box center [122, 317] width 25 height 19
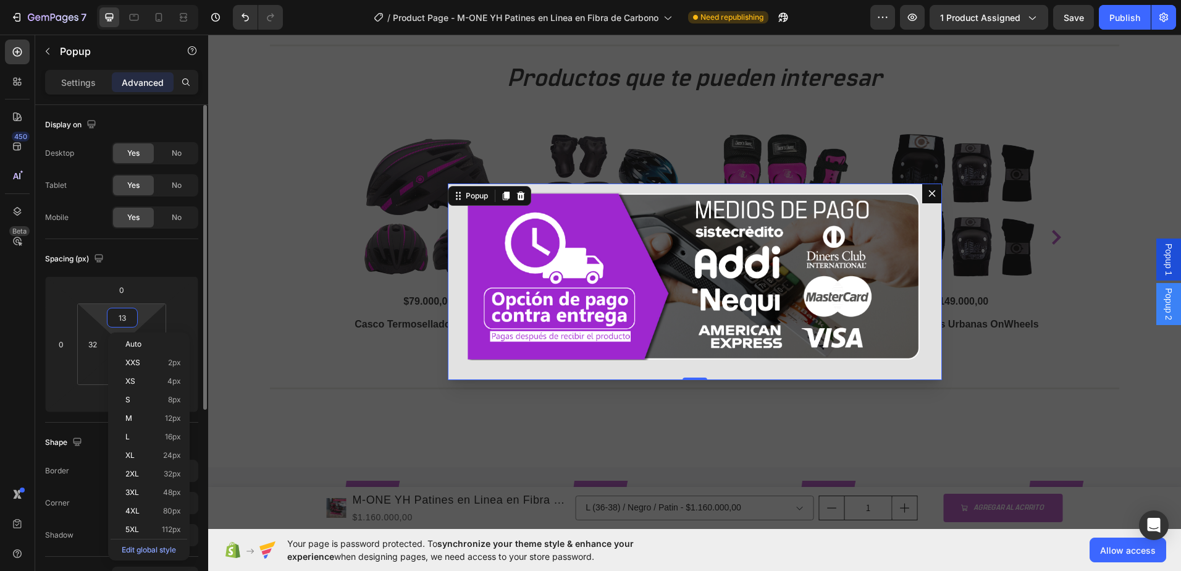
type input "1"
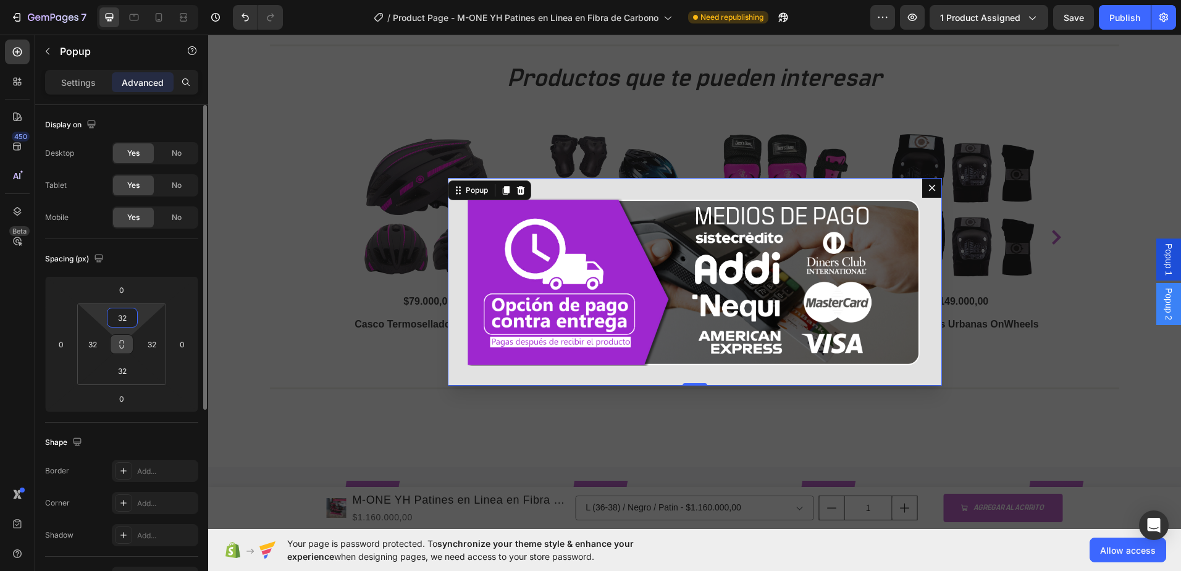
click at [124, 349] on button at bounding box center [121, 344] width 23 height 20
click at [133, 316] on input "32" at bounding box center [122, 317] width 25 height 19
type input "31"
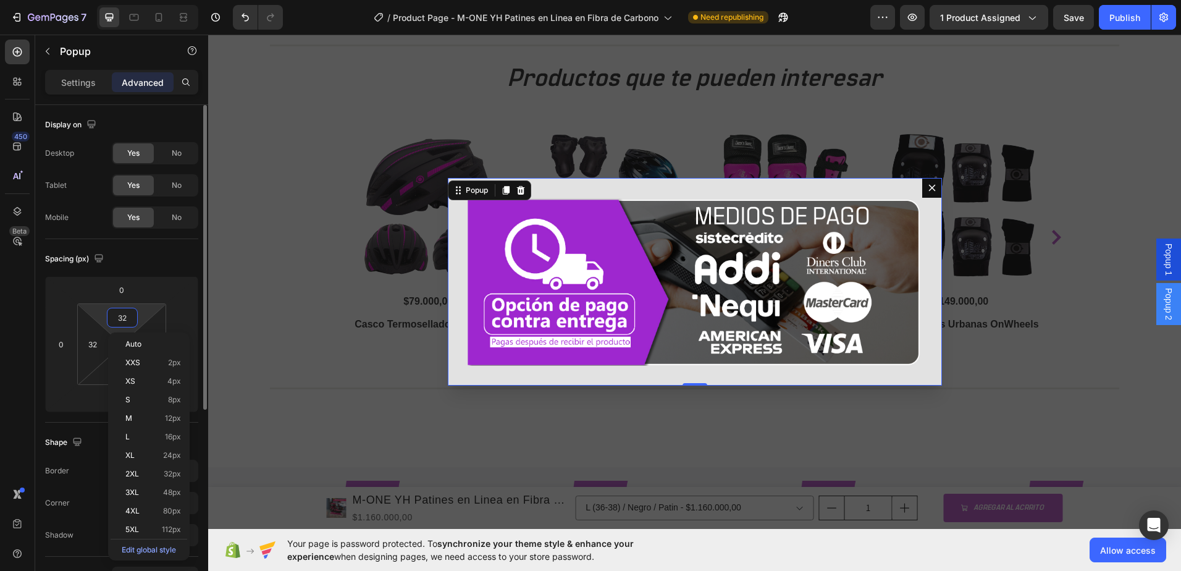
type input "31"
type input "30"
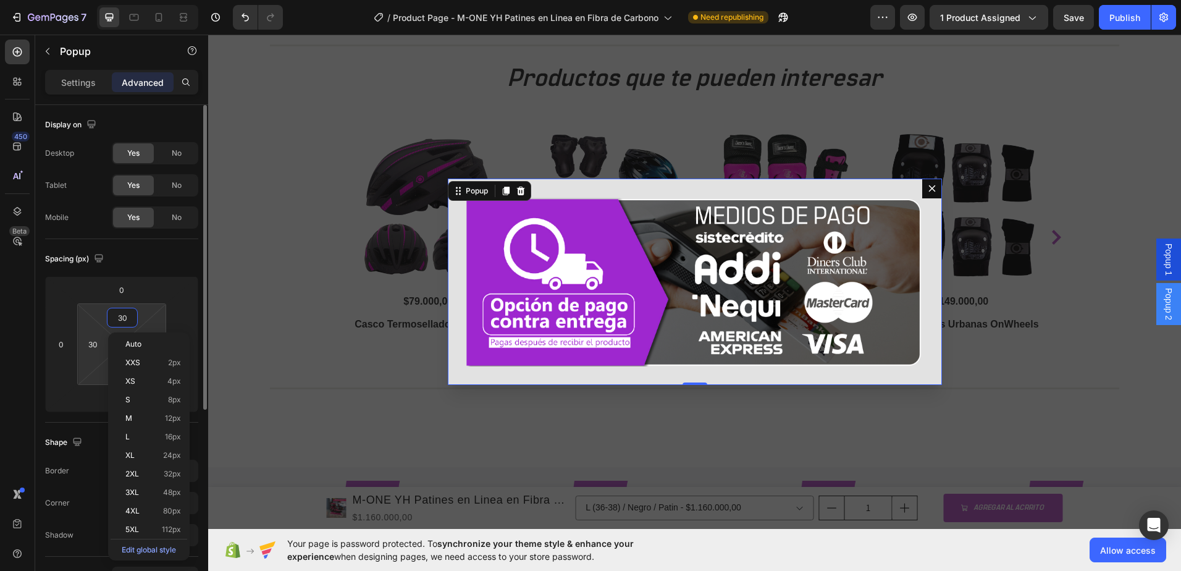
type input "29"
type input "28"
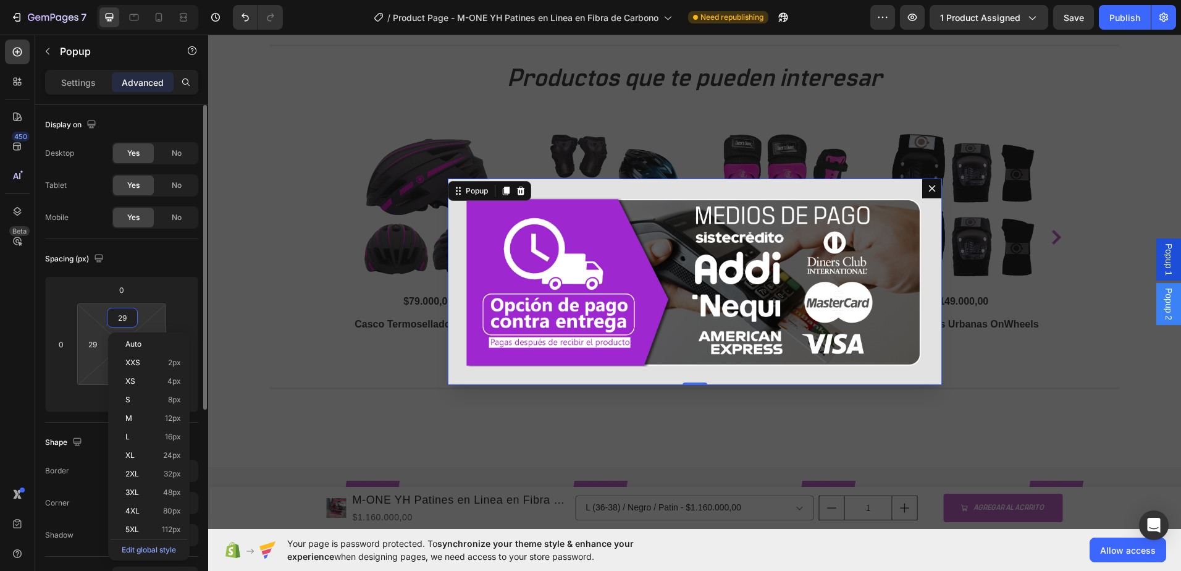
type input "28"
type input "27"
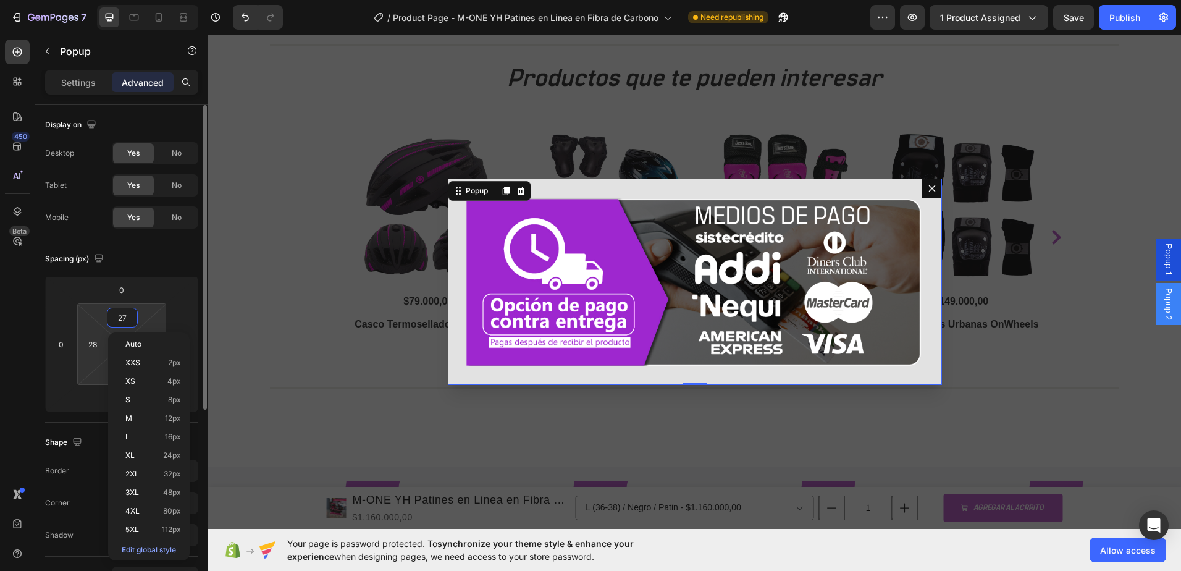
type input "27"
type input "26"
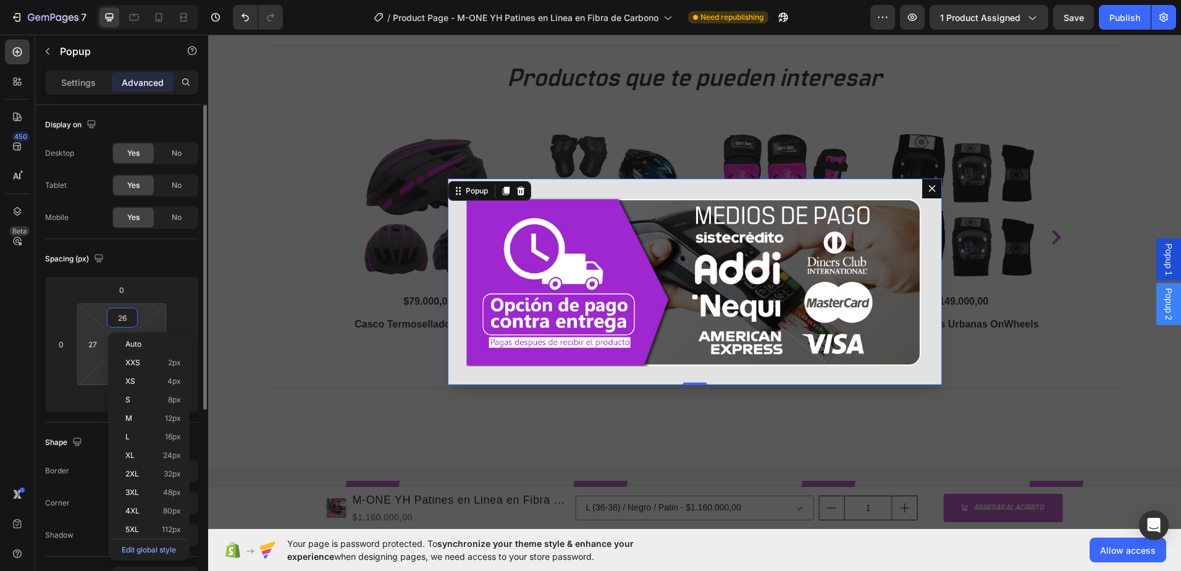
type input "26"
type input "25"
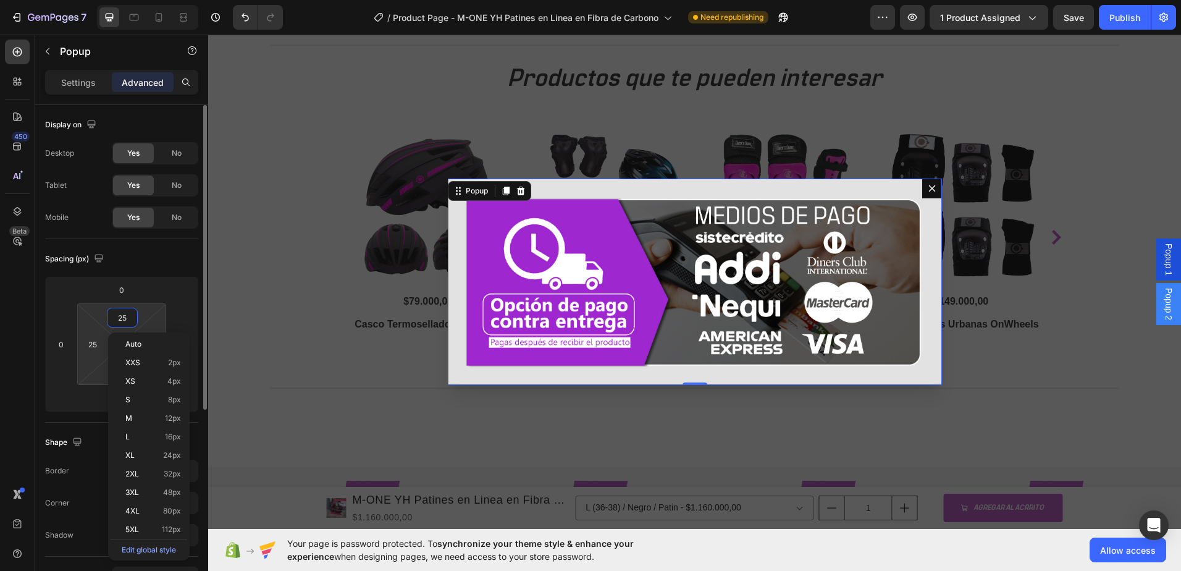
type input "24"
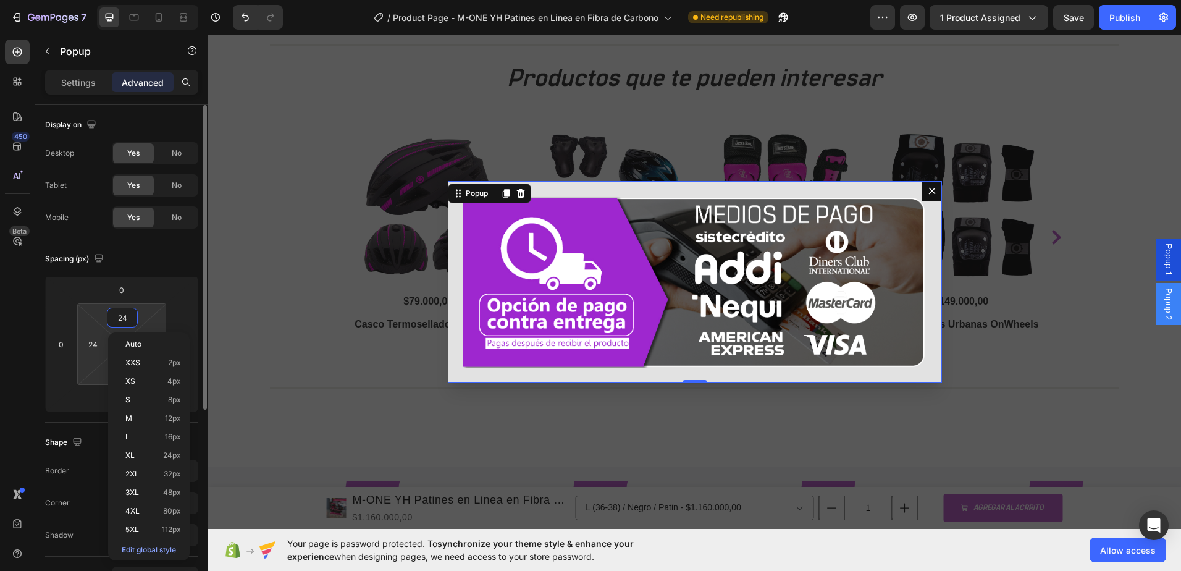
type input "23"
type input "22"
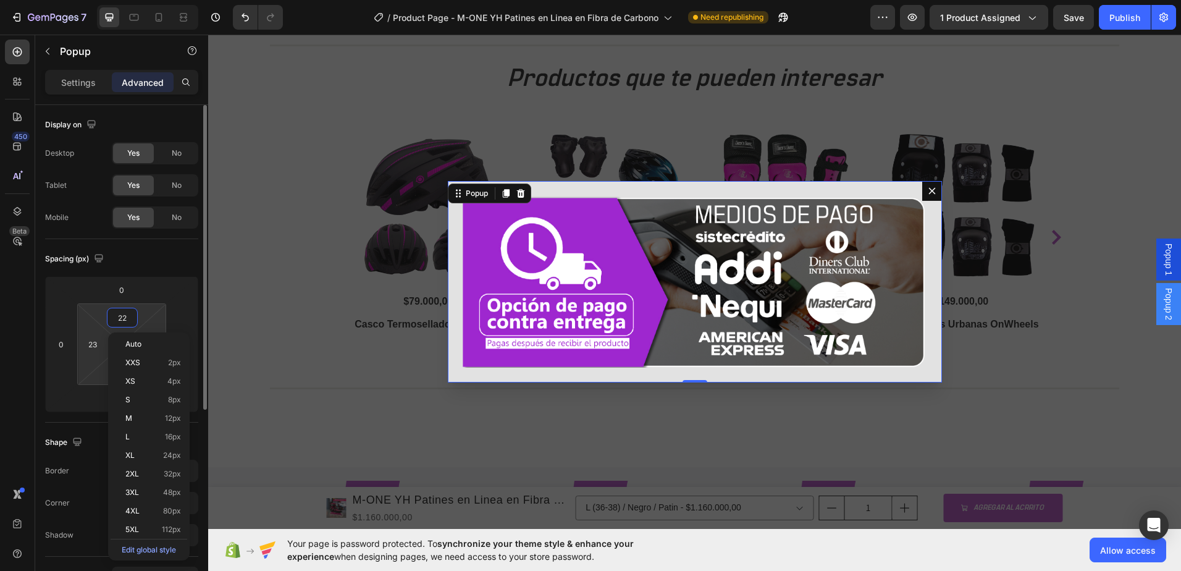
type input "22"
type input "21"
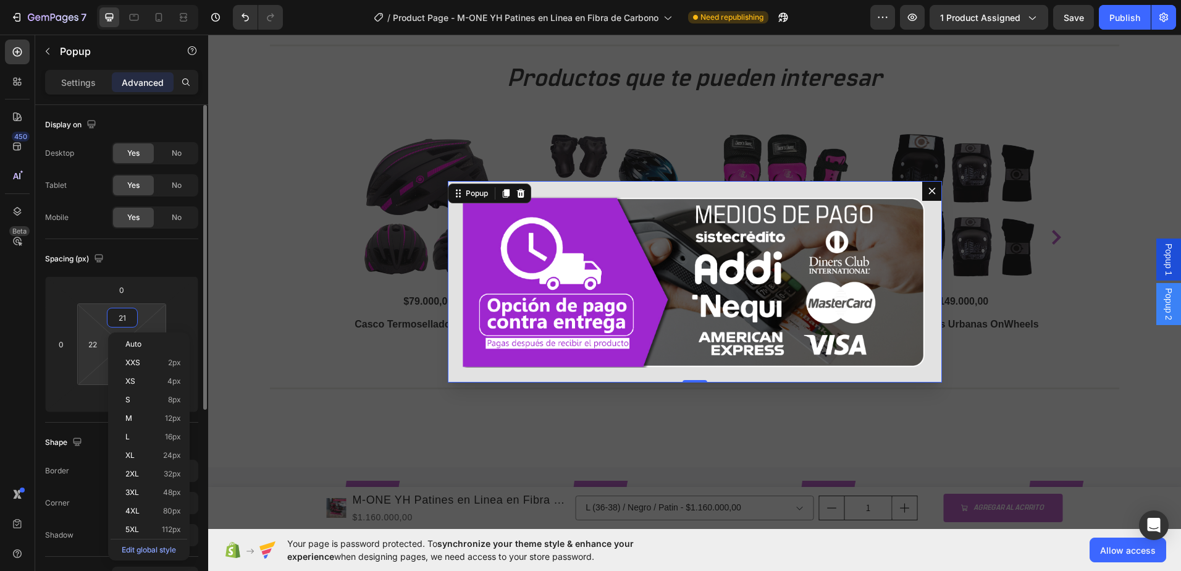
type input "21"
type input "20"
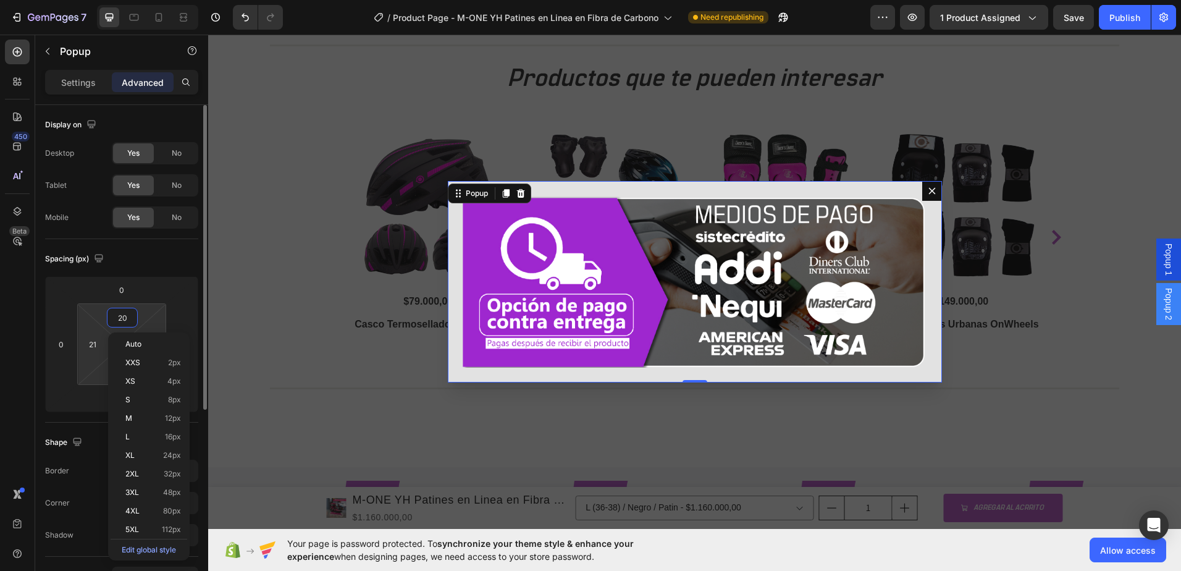
type input "20"
type input "19"
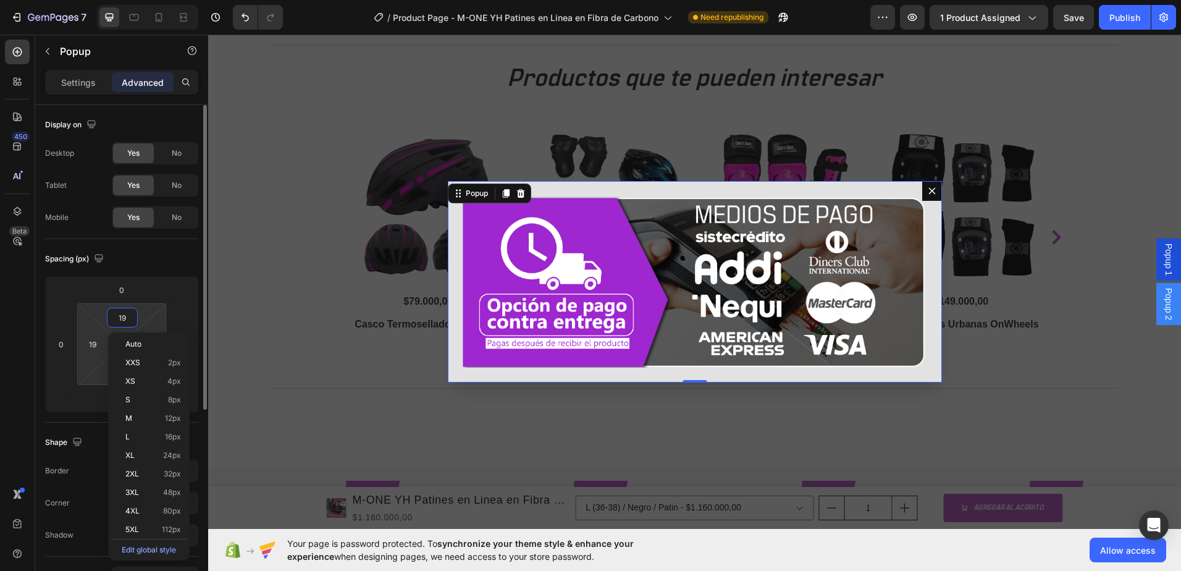
type input "18"
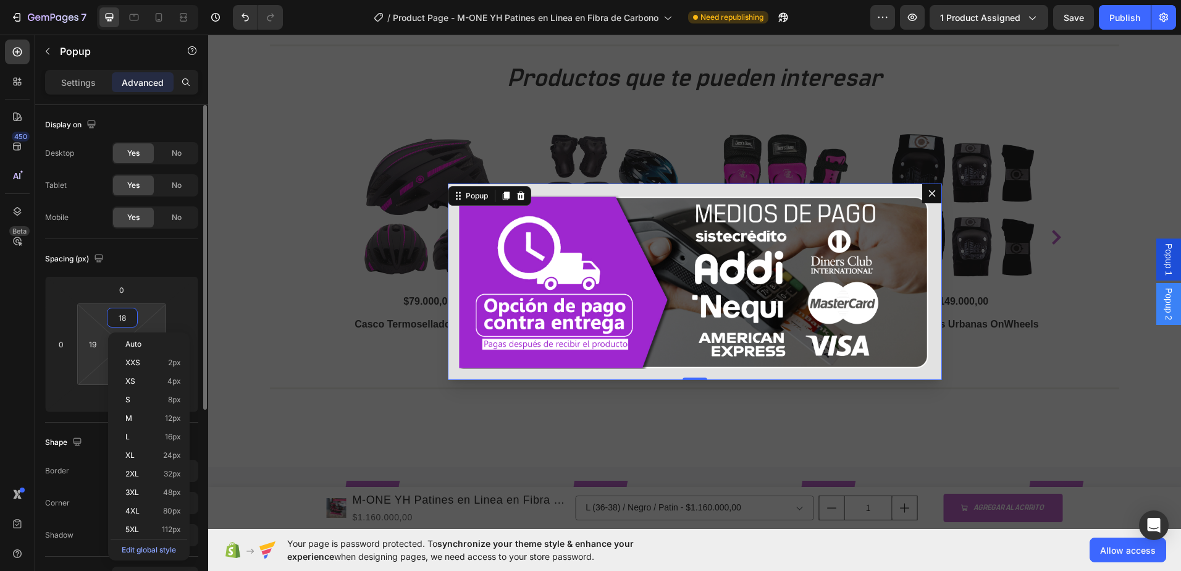
type input "18"
type input "17"
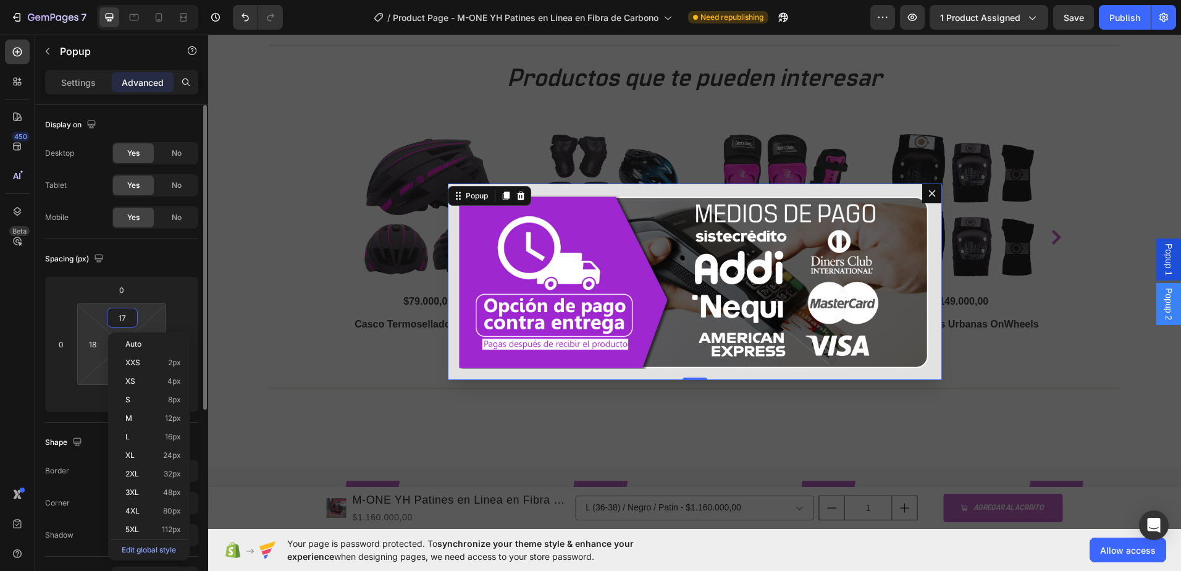
type input "17"
type input "16"
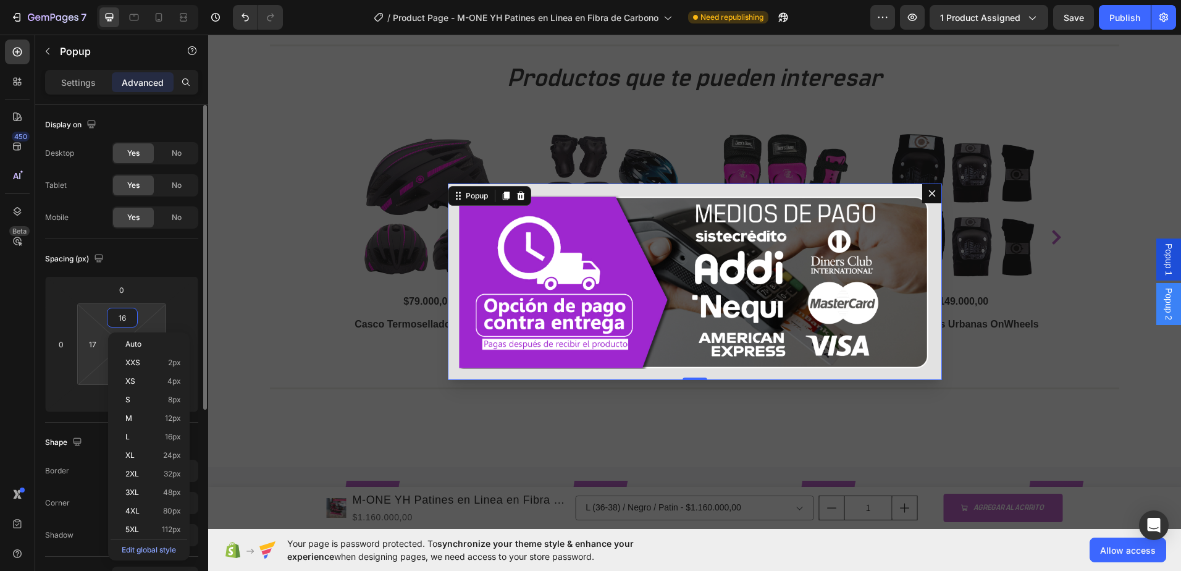
type input "16"
type input "15"
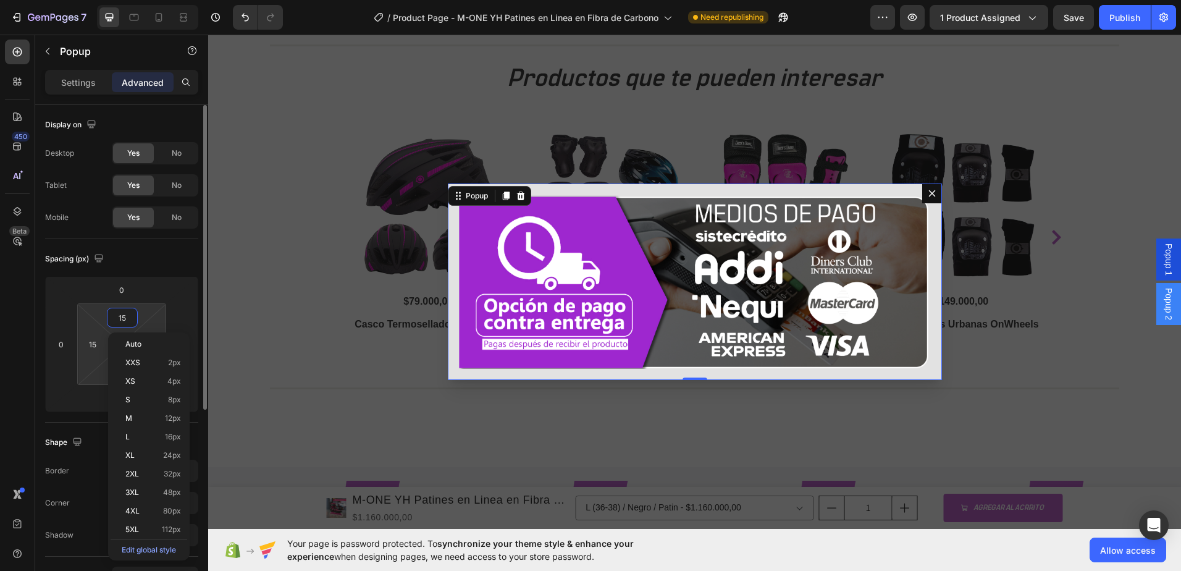
type input "14"
type input "13"
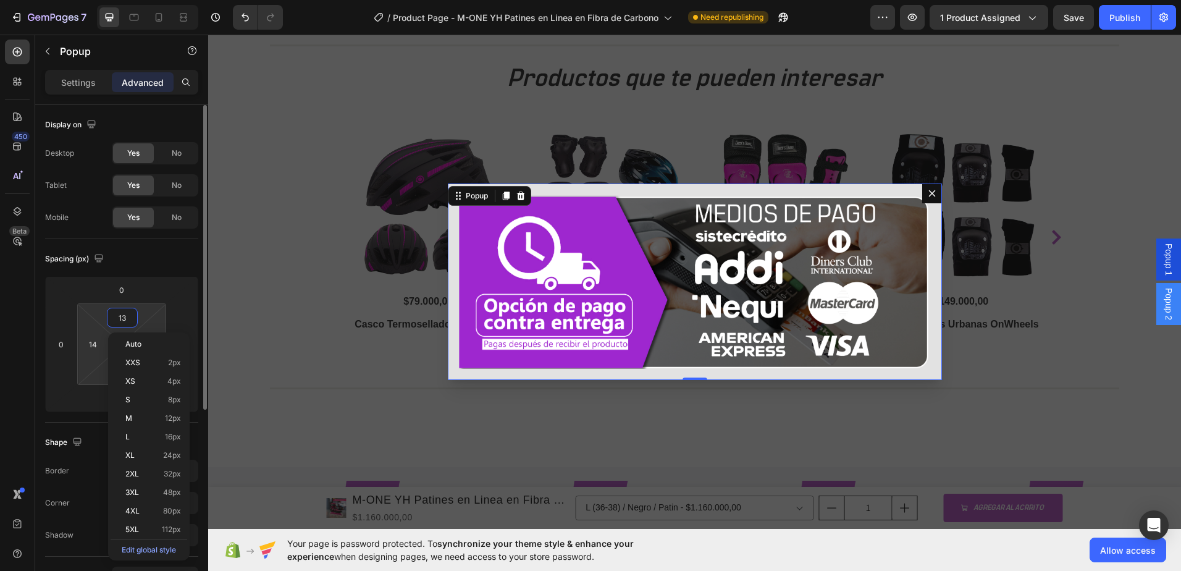
type input "13"
type input "12"
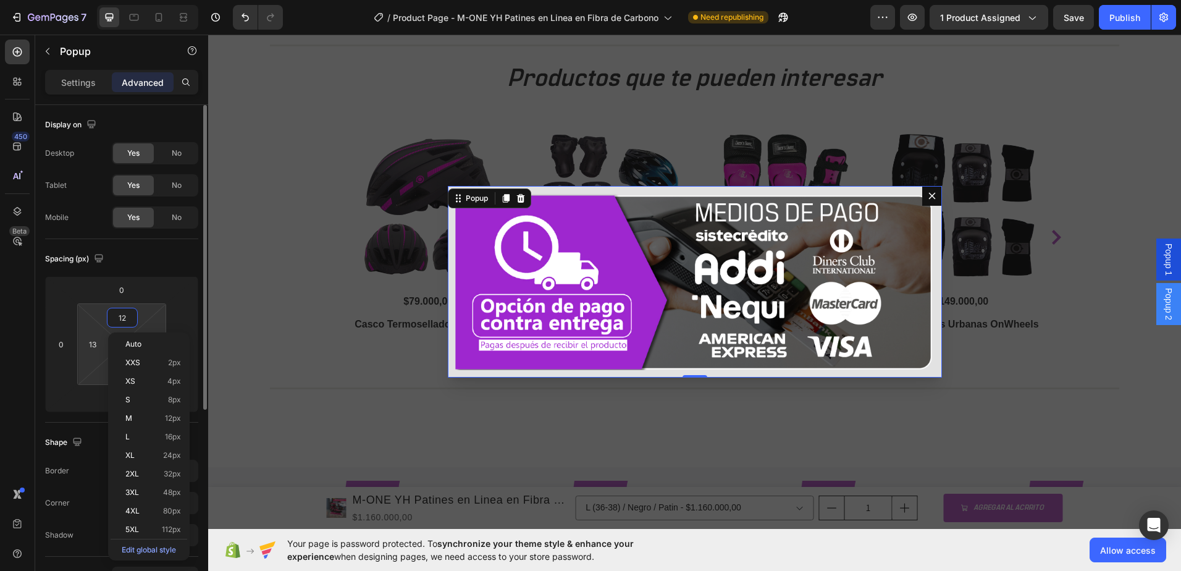
type input "12"
type input "11"
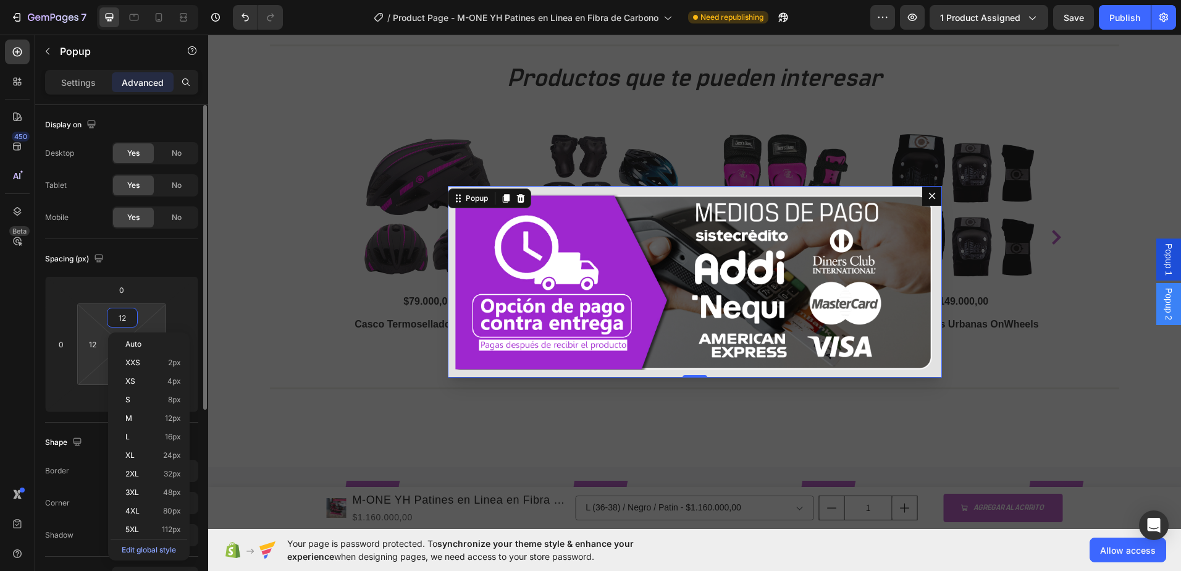
type input "11"
type input "10"
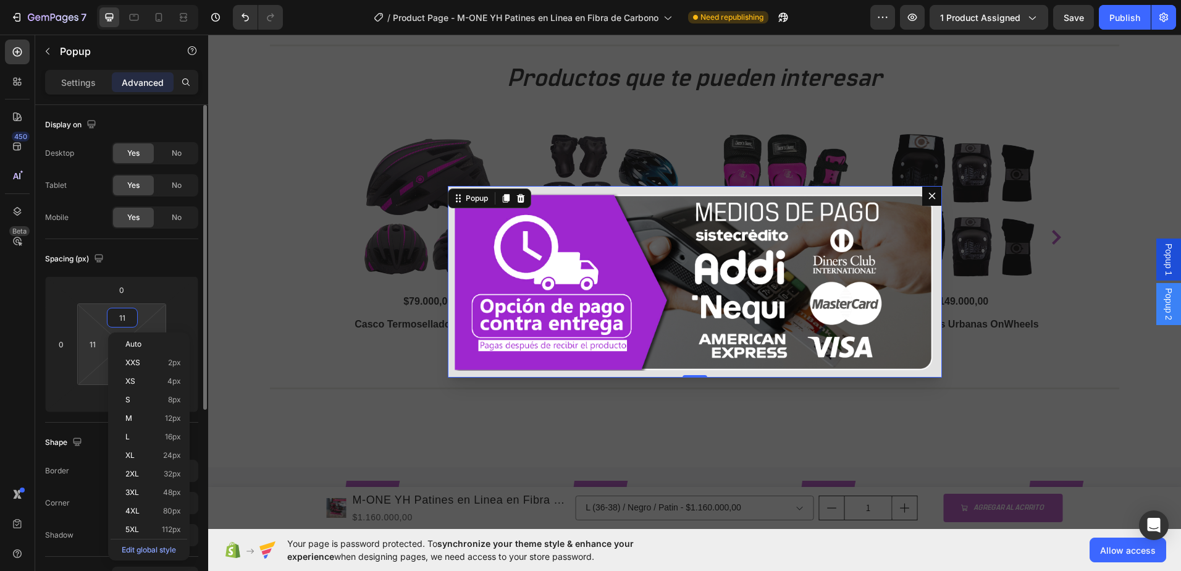
type input "10"
type input "9"
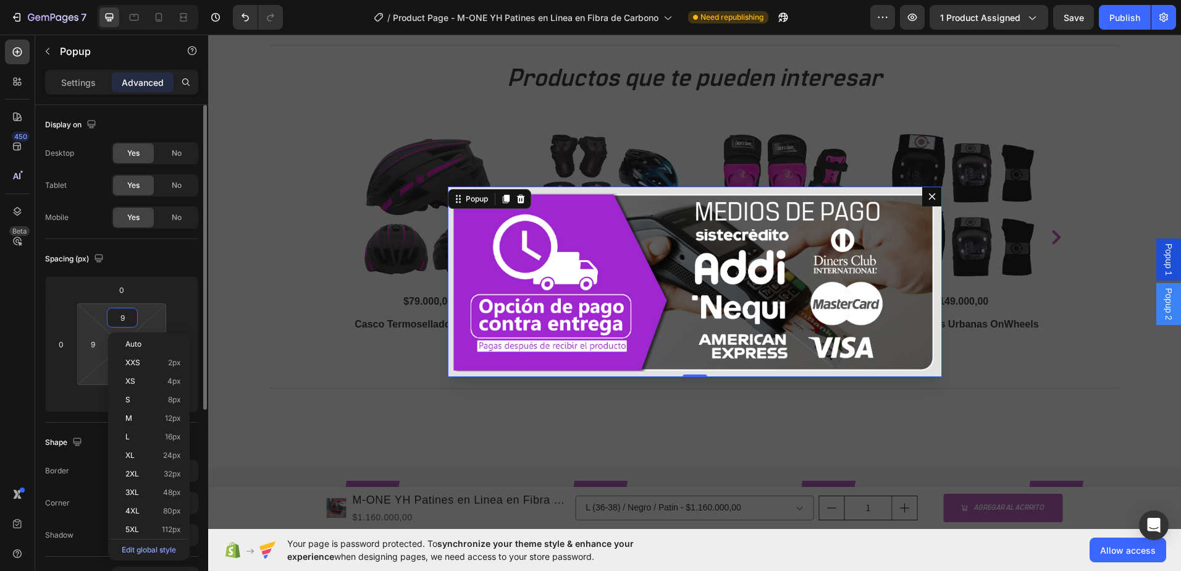
type input "8"
type input "9"
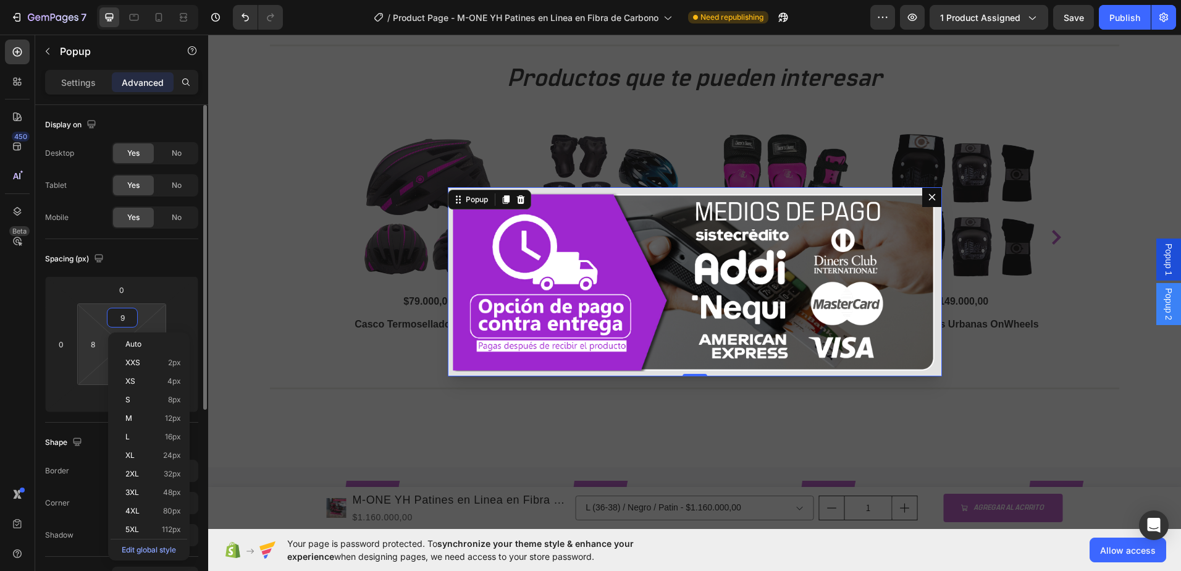
type input "9"
type input "10"
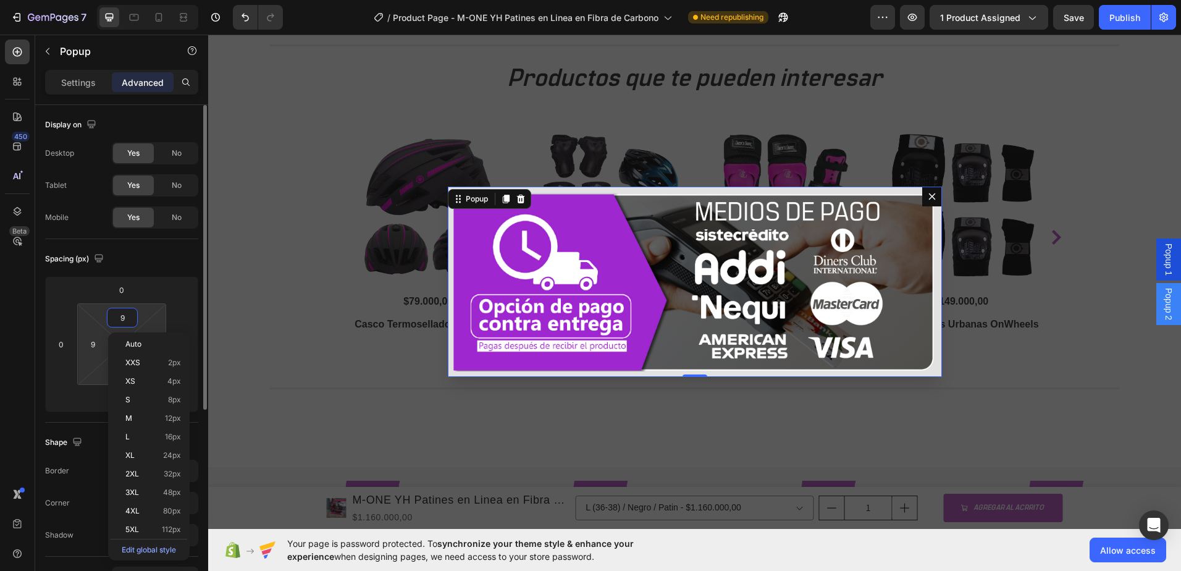
type input "10"
type input "11"
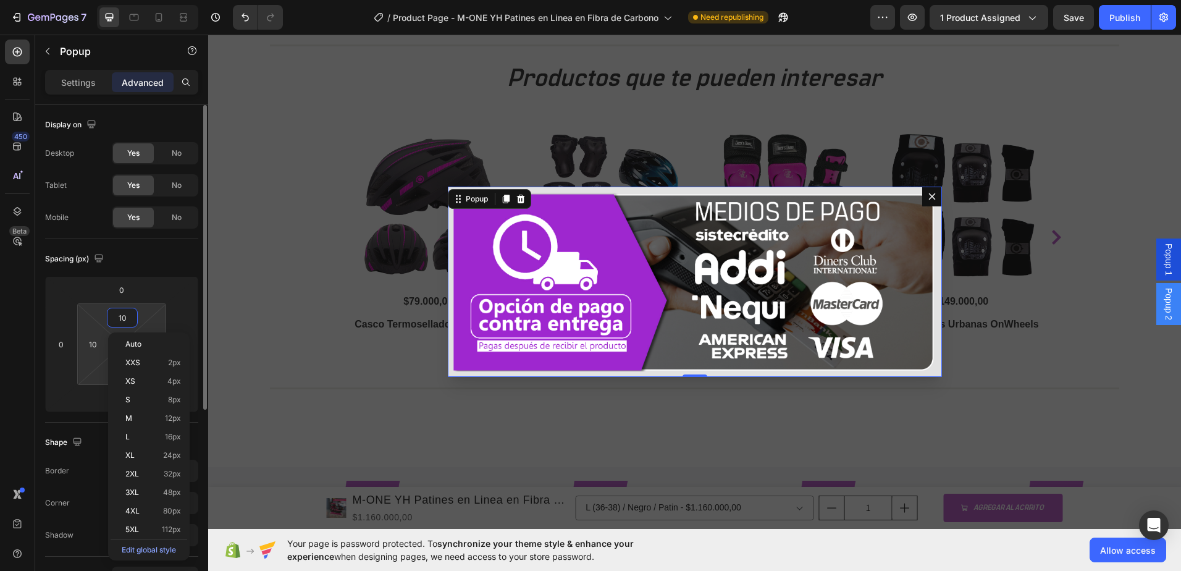
type input "11"
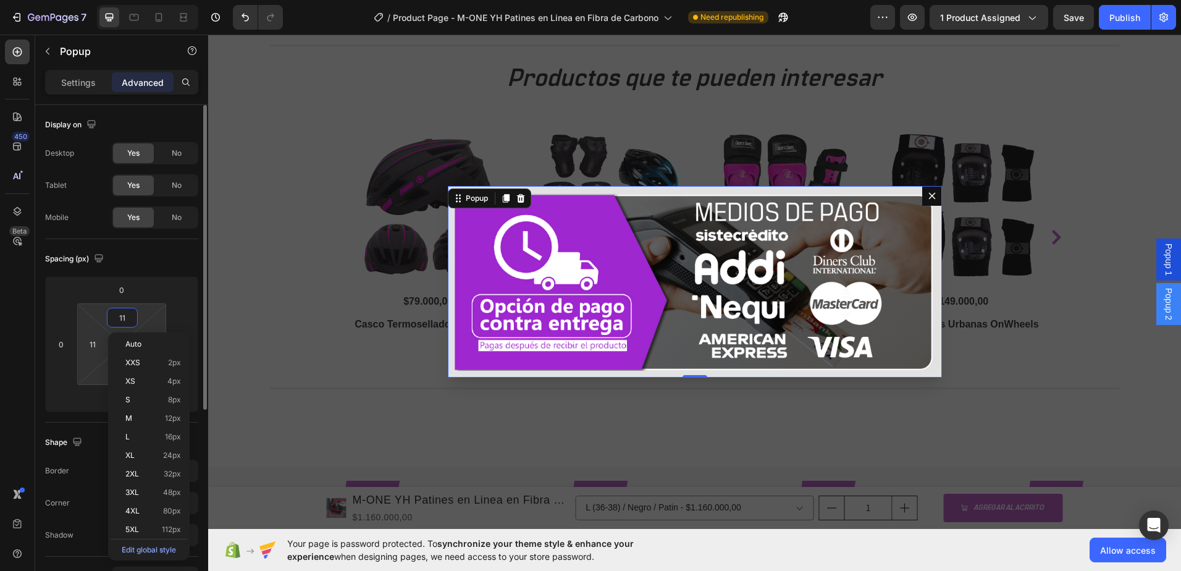
type input "12"
type input "13"
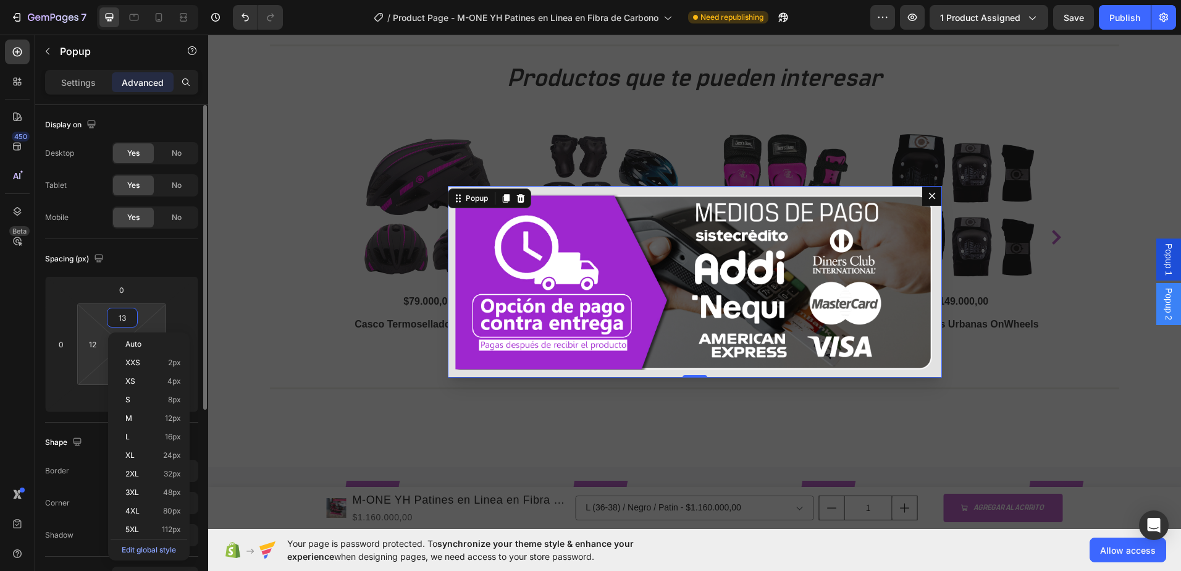
type input "13"
click at [243, 281] on div "Backdrop" at bounding box center [694, 282] width 973 height 494
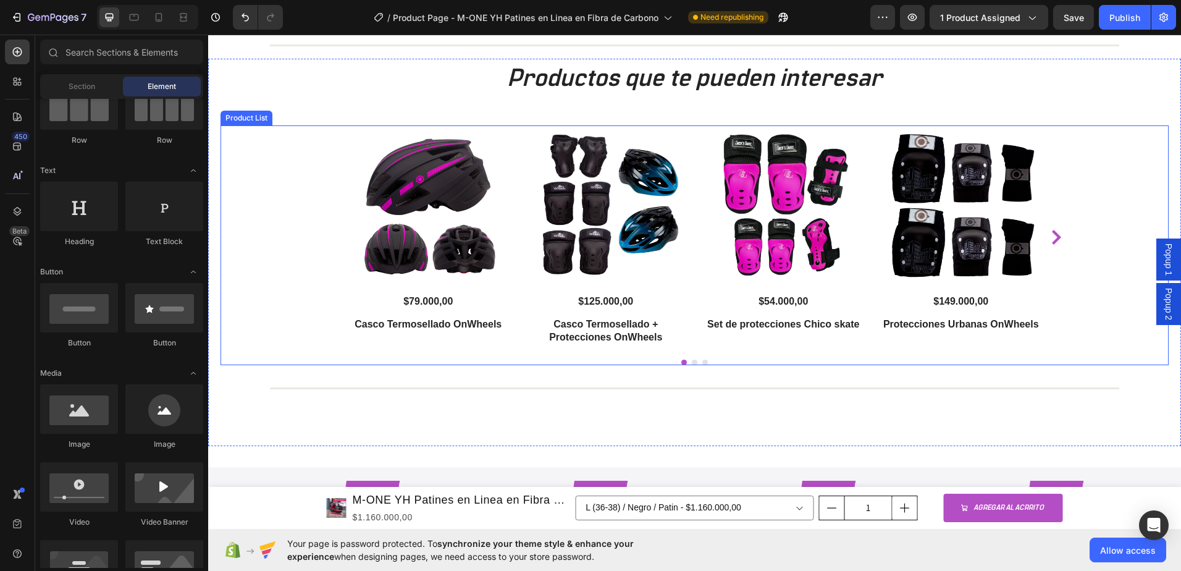
click at [1163, 318] on span "Popup 2" at bounding box center [1169, 304] width 12 height 32
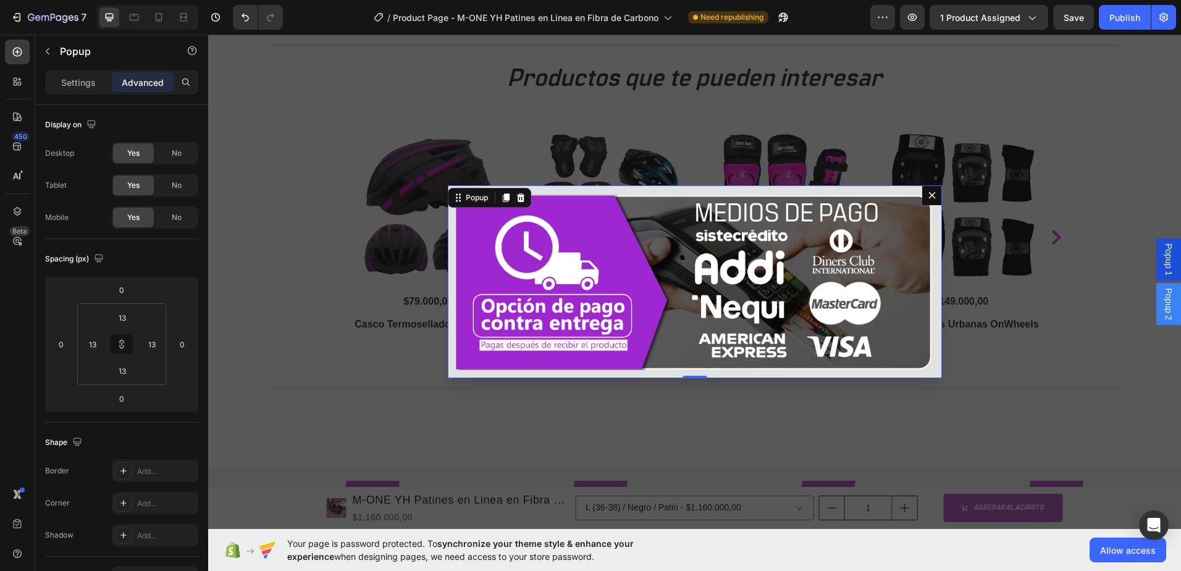
click at [1163, 318] on span "Popup 2" at bounding box center [1169, 304] width 12 height 32
click at [1163, 263] on span "Popup 1" at bounding box center [1169, 259] width 12 height 32
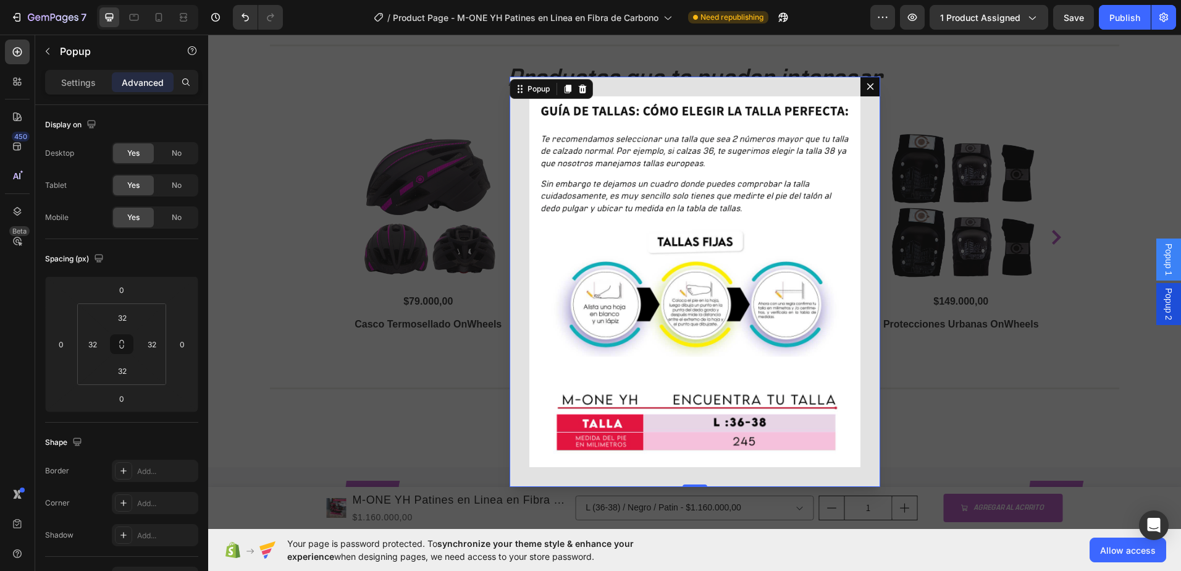
click at [866, 85] on icon "Dialog content" at bounding box center [871, 87] width 10 height 10
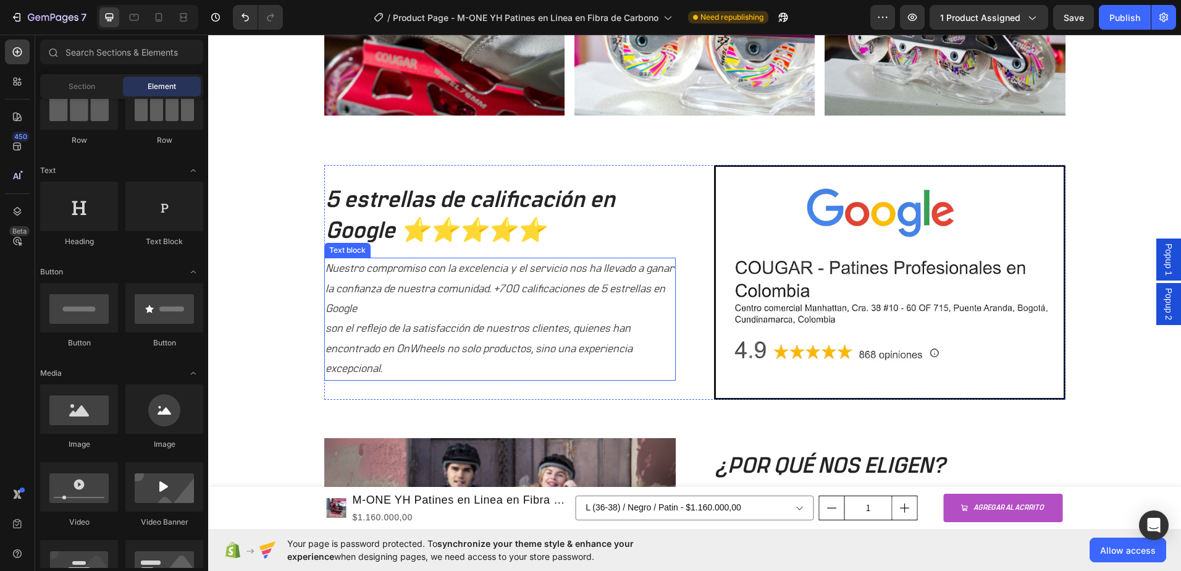
scroll to position [1024, 0]
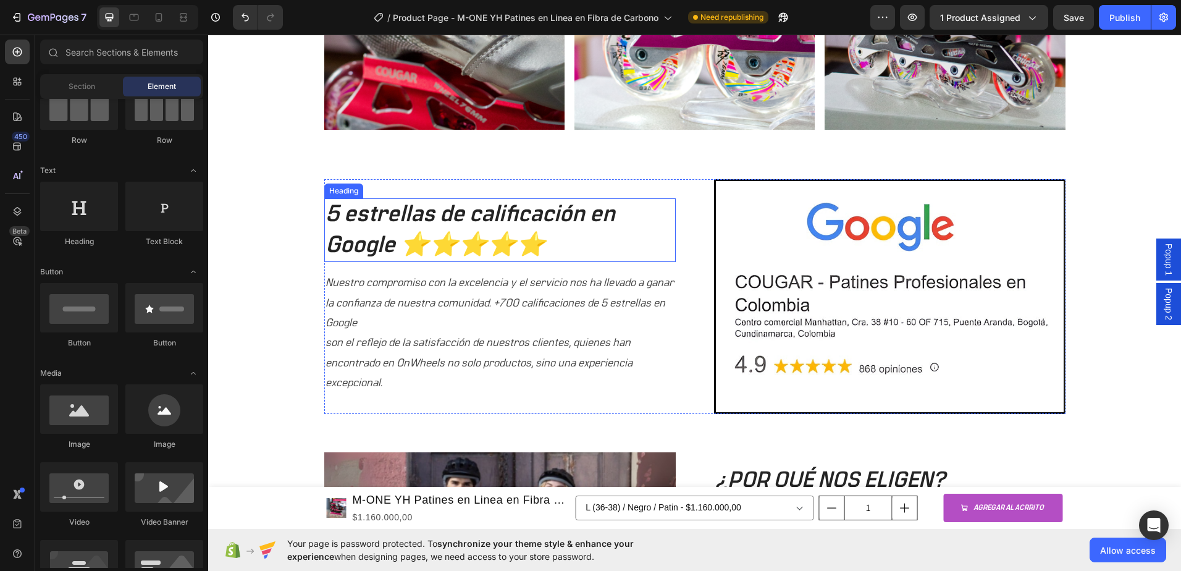
click at [467, 217] on h2 "5 estrellas de calificación en Google ⭐⭐⭐⭐⭐" at bounding box center [500, 230] width 352 height 64
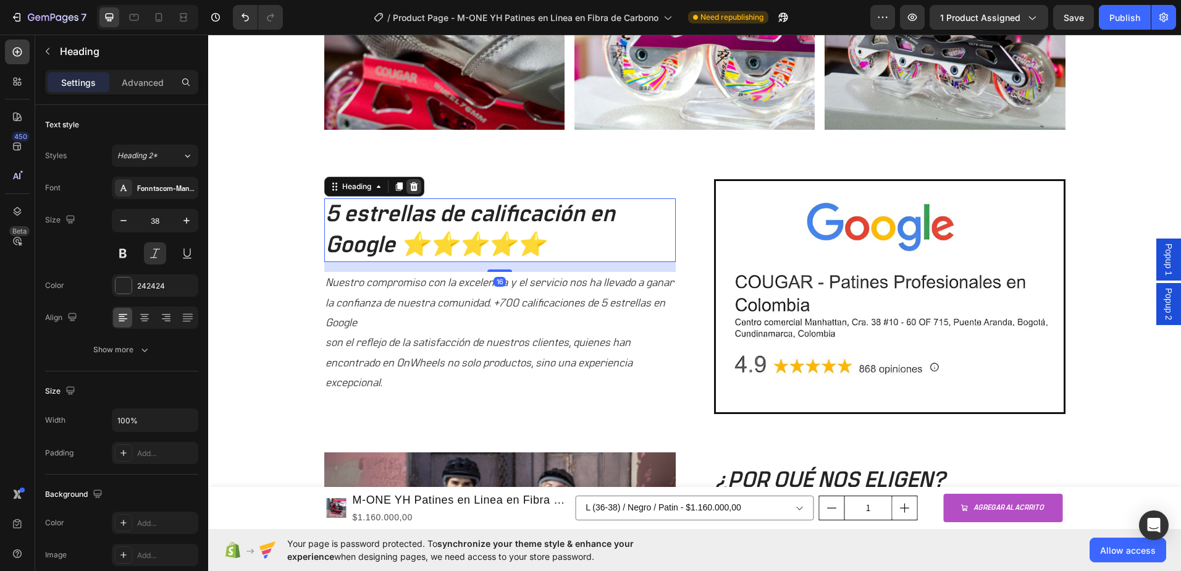
click at [410, 183] on icon at bounding box center [414, 186] width 8 height 9
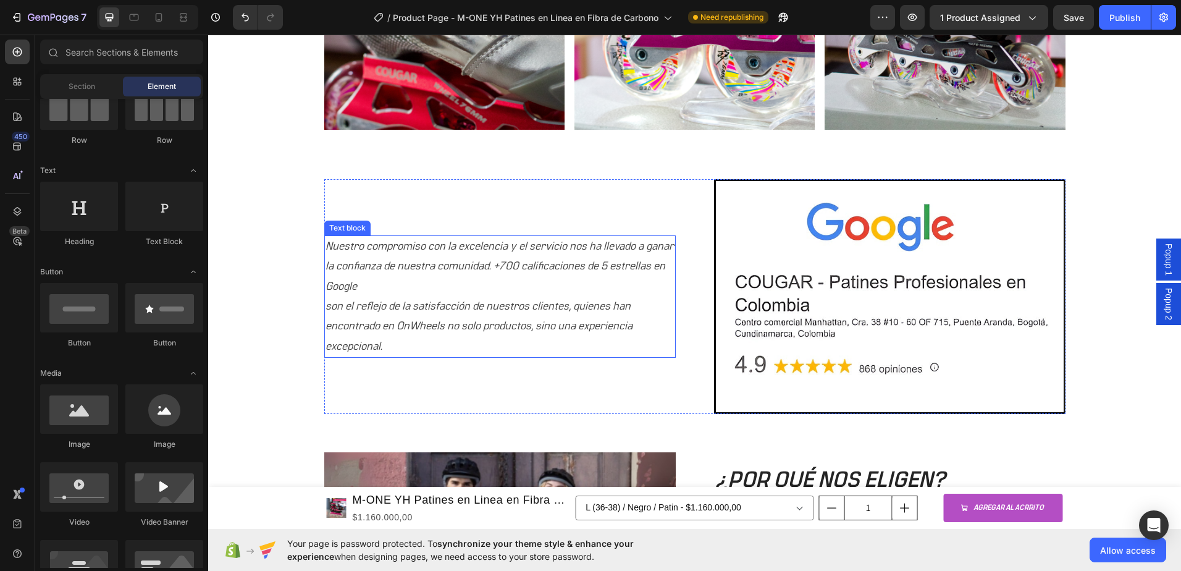
click at [439, 296] on p "Nuestro compromiso con la excelencia y el servicio nos ha llevado a ganar la co…" at bounding box center [500, 297] width 349 height 120
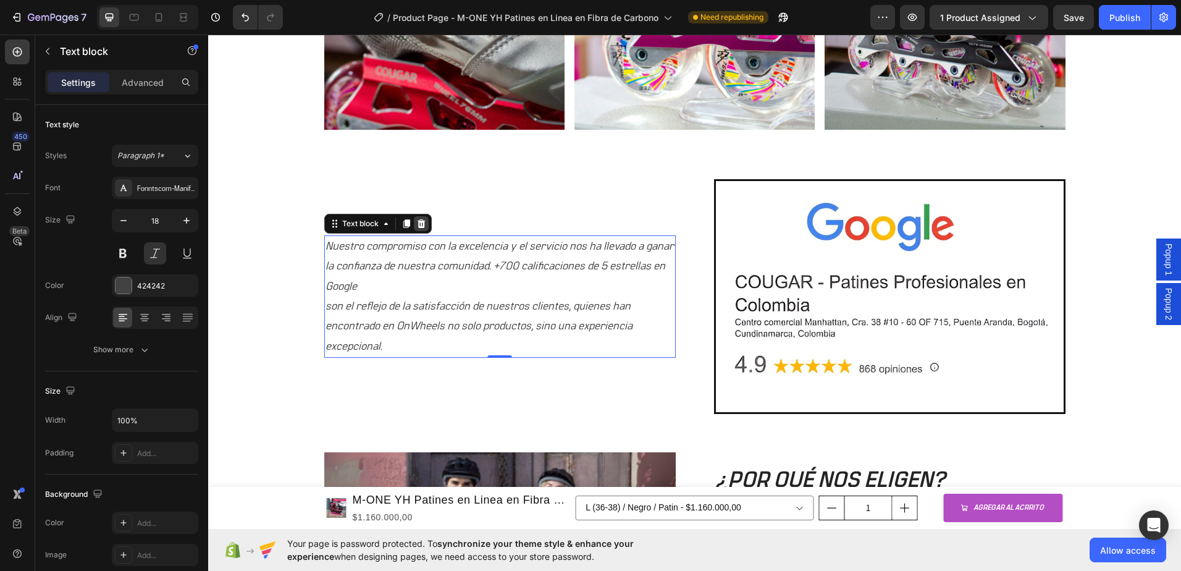
click at [419, 225] on icon at bounding box center [421, 223] width 8 height 9
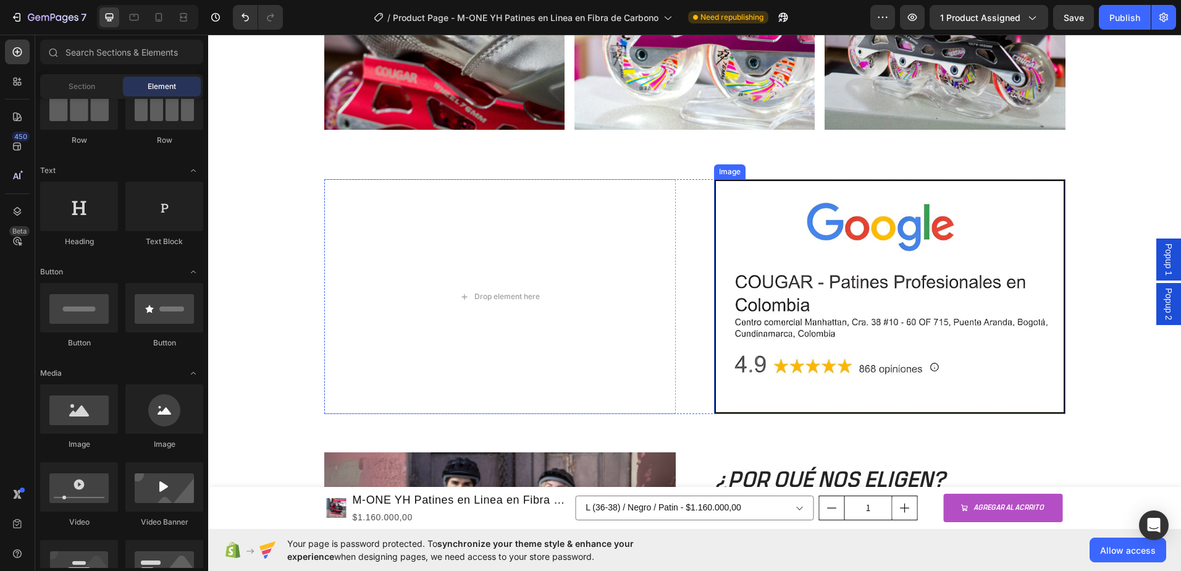
click at [846, 251] on img at bounding box center [890, 296] width 352 height 235
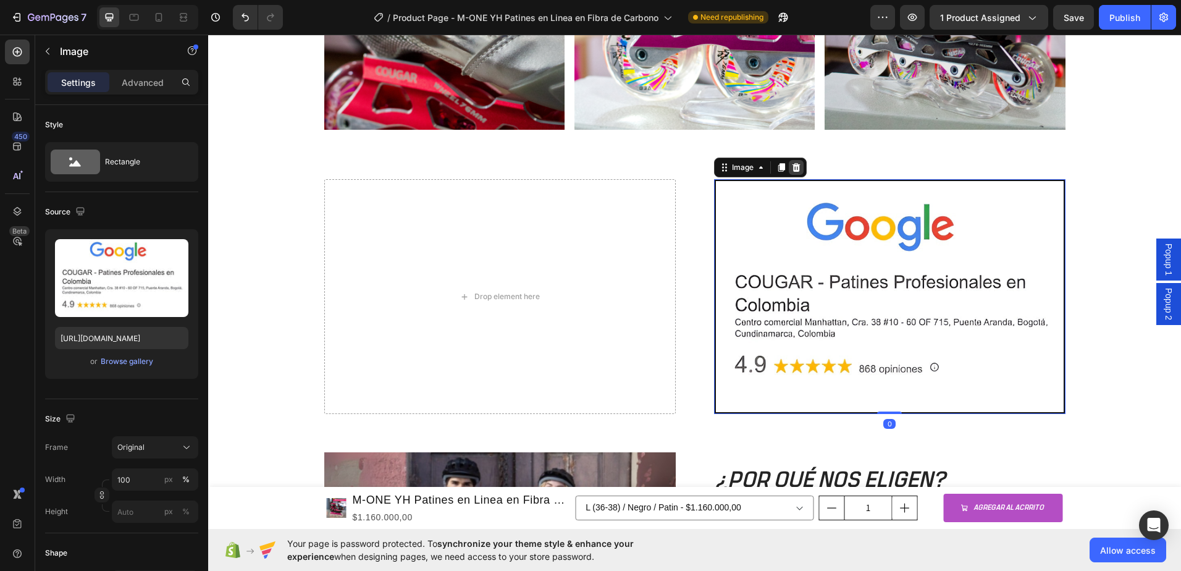
click at [793, 166] on icon at bounding box center [796, 167] width 8 height 9
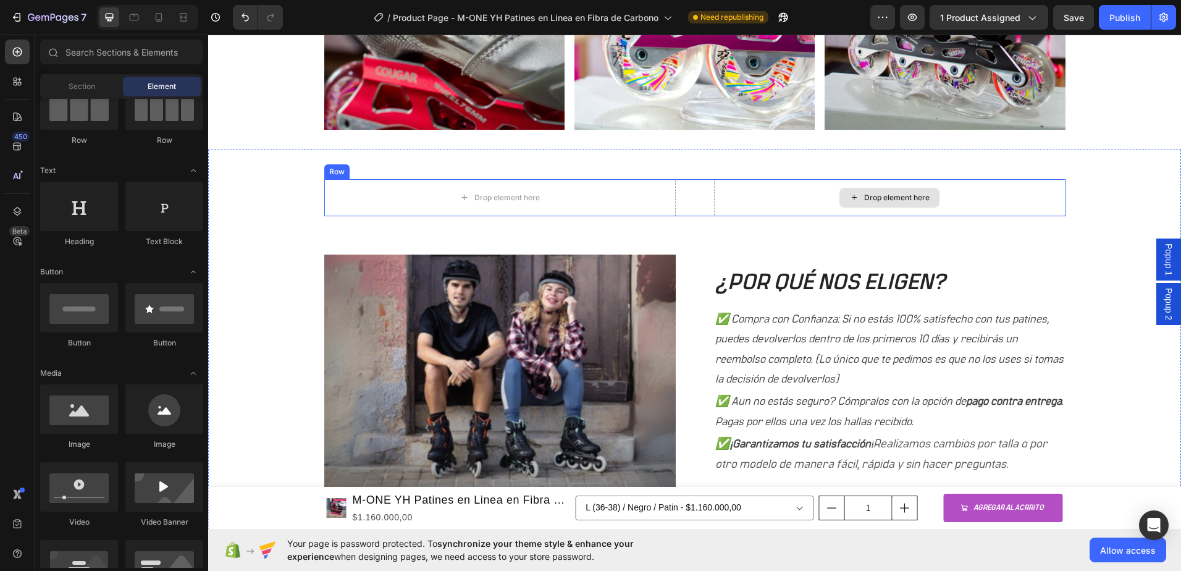
click at [699, 201] on div "Drop element here Drop element here Row" at bounding box center [694, 197] width 741 height 37
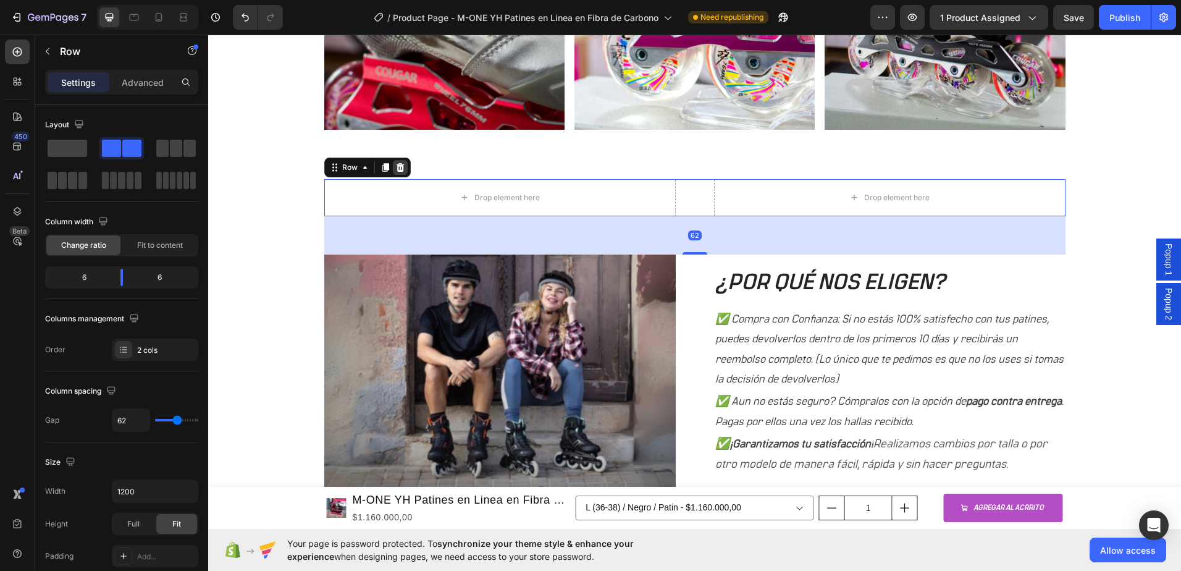
click at [398, 170] on icon at bounding box center [400, 167] width 10 height 10
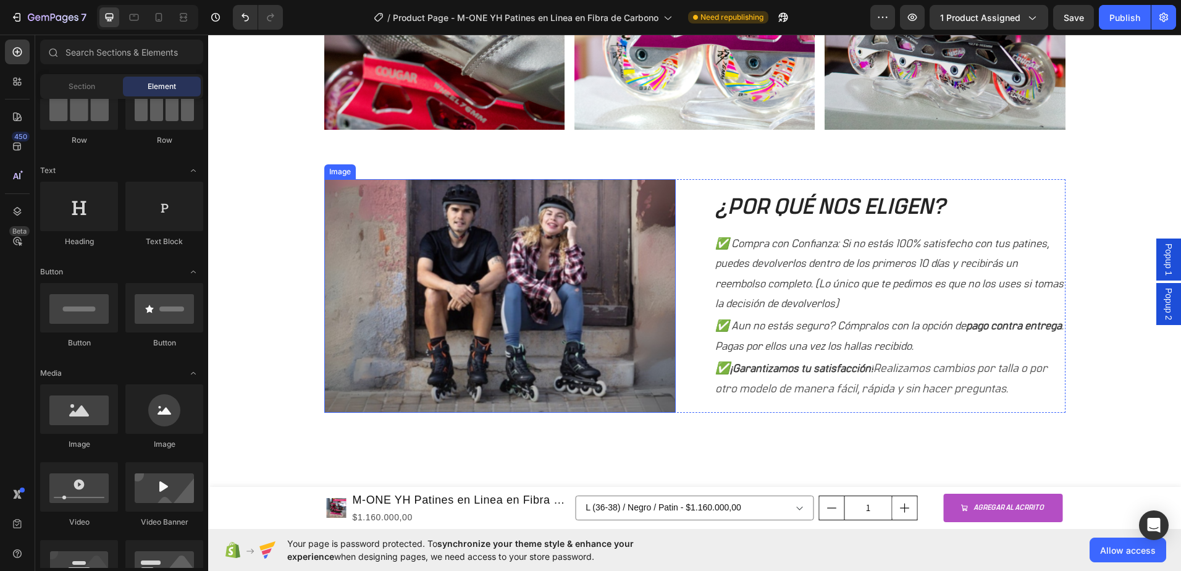
click at [446, 237] on img at bounding box center [500, 296] width 352 height 234
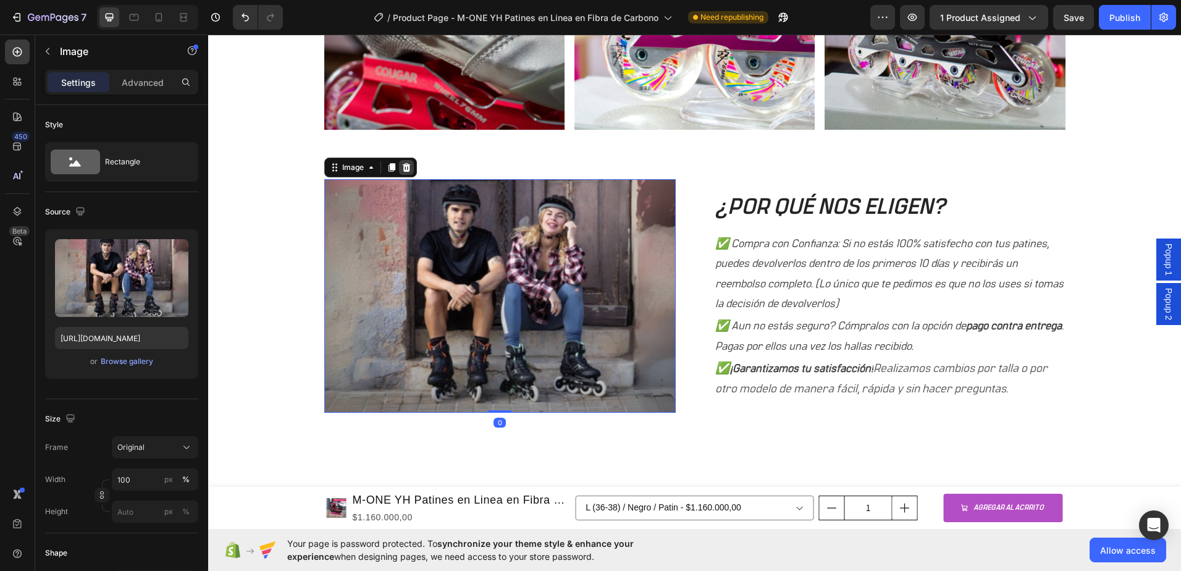
click at [406, 165] on icon at bounding box center [407, 167] width 10 height 10
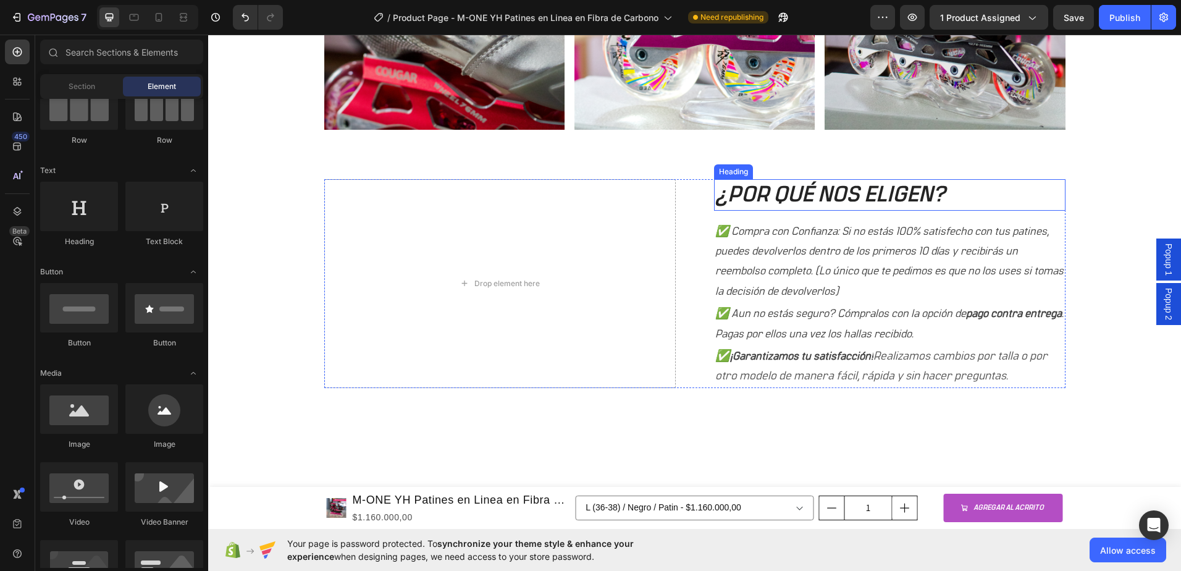
click at [824, 196] on h2 "¿POR QUÉ NOS ELIGEN?" at bounding box center [890, 195] width 352 height 32
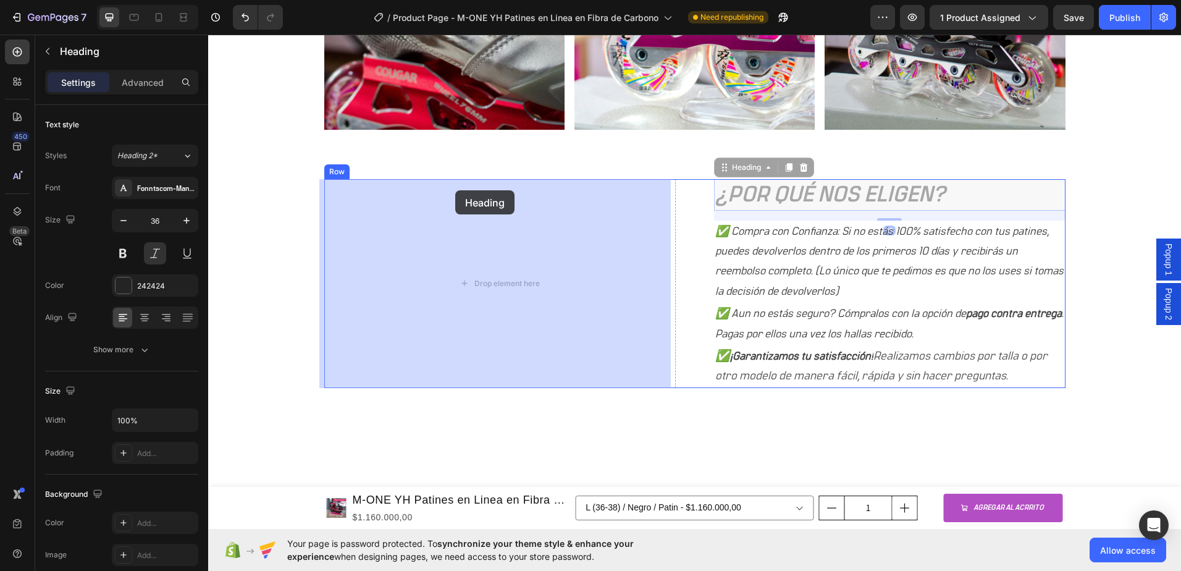
drag, startPoint x: 950, startPoint y: 180, endPoint x: 455, endPoint y: 190, distance: 495.0
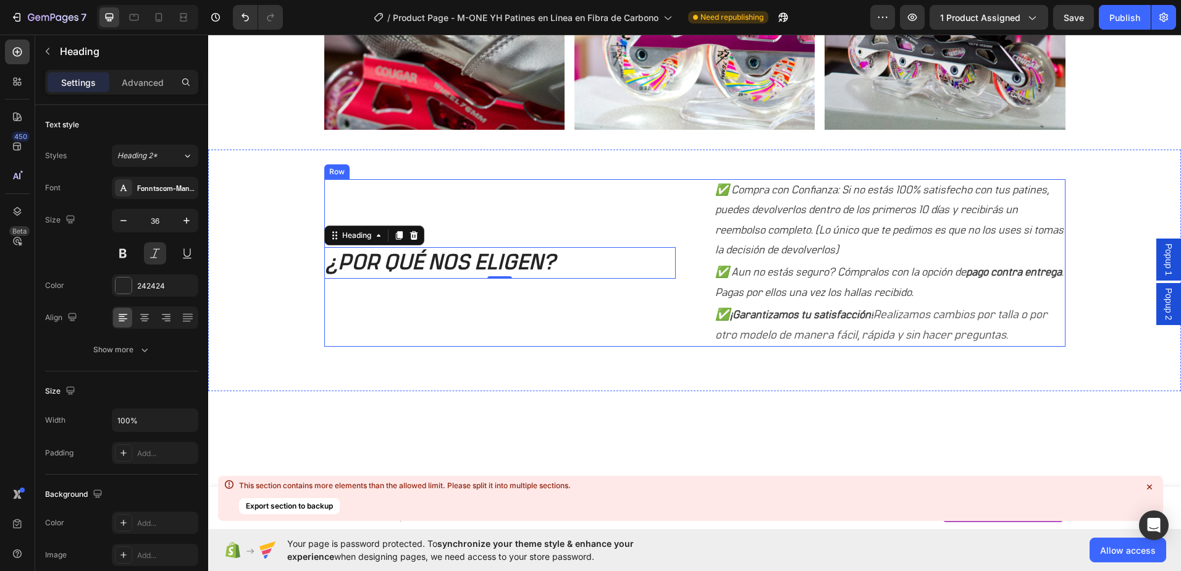
click at [800, 209] on p "✅ Compra con Confianza: Si no estás 100% satisfecho con tus patines, puedes dev…" at bounding box center [889, 220] width 349 height 80
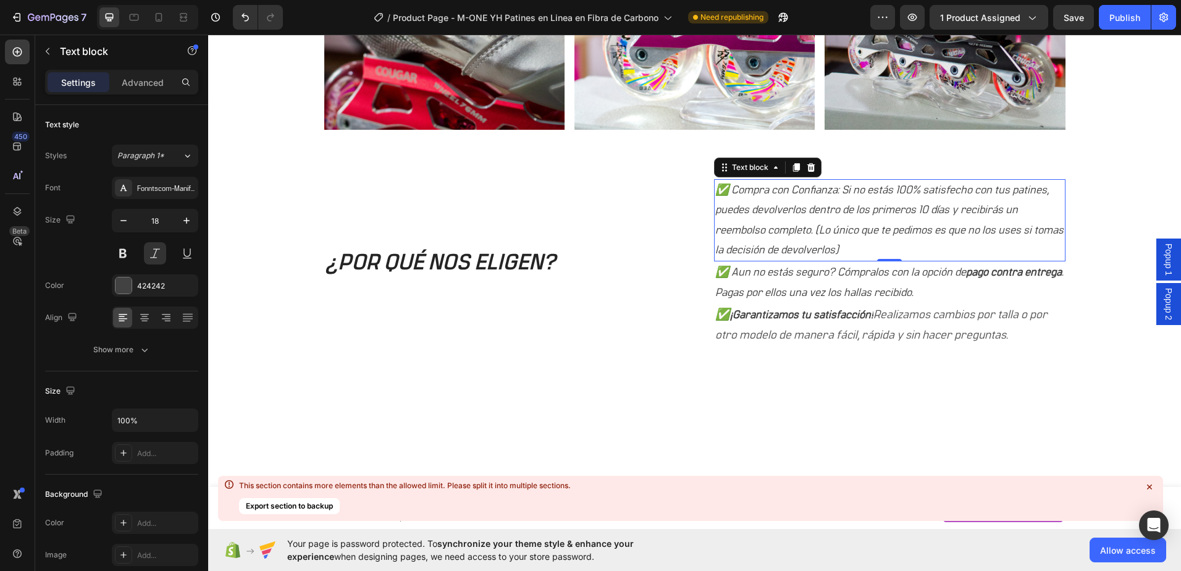
click at [804, 188] on p "✅ Compra con Confianza: Si no estás 100% satisfecho con tus patines, puedes dev…" at bounding box center [889, 220] width 349 height 80
click at [830, 180] on p "✅ Compra con Confianza: Si no estás 100% satisfecho con tus patines, puedes dev…" at bounding box center [889, 220] width 349 height 80
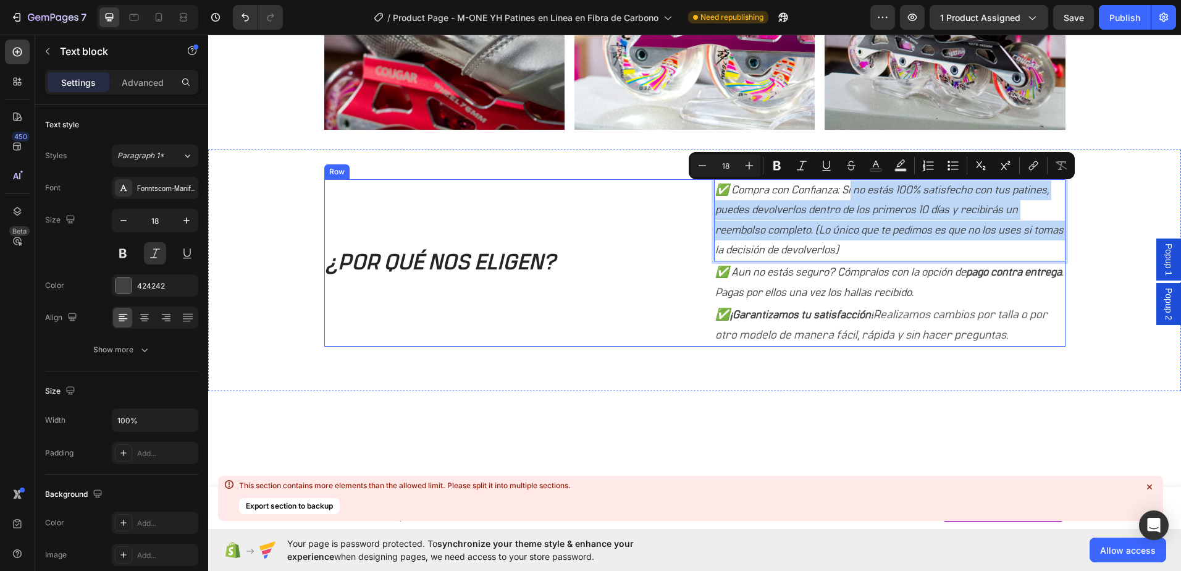
drag, startPoint x: 847, startPoint y: 180, endPoint x: 535, endPoint y: 277, distance: 326.7
click at [534, 282] on div "¿POR QUÉ NOS ELIGEN? Heading ✅ Compra con Confianza: Si no estás 100% satisfech…" at bounding box center [694, 262] width 741 height 167
click at [829, 204] on p "✅ Compra con Confianza: Si no estás 100% satisfecho con tus patines, puedes dev…" at bounding box center [889, 220] width 349 height 80
drag, startPoint x: 860, startPoint y: 180, endPoint x: 513, endPoint y: 277, distance: 359.9
click at [513, 277] on div "¿POR QUÉ NOS ELIGEN? Heading ✅ Compra con Confianza: Si no estás 100% satisfech…" at bounding box center [694, 262] width 741 height 167
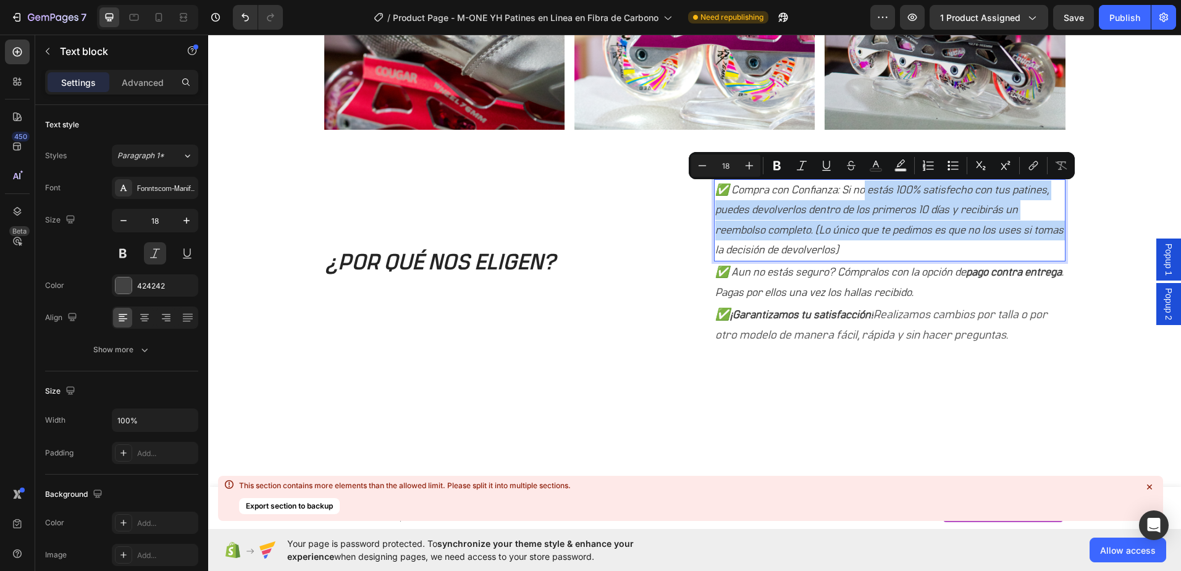
click at [824, 211] on p "✅ Compra con Confianza: Si no estás 100% satisfecho con tus patines, puedes dev…" at bounding box center [889, 220] width 349 height 80
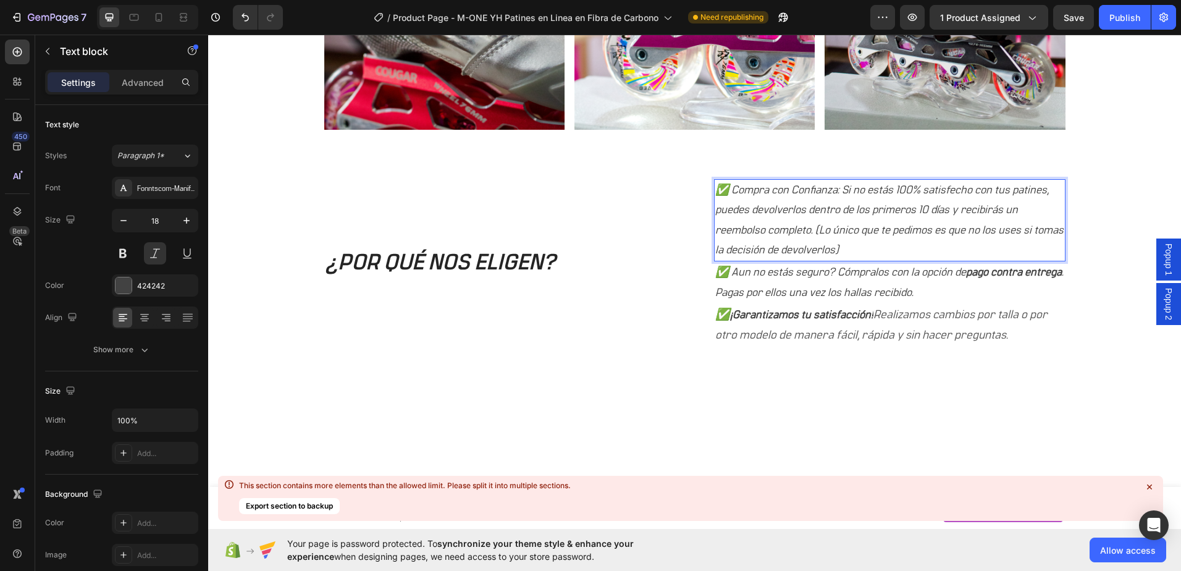
click at [851, 179] on div "✅ Compra con Confianza: Si no estás 100% satisfecho con tus patines, puedes dev…" at bounding box center [890, 220] width 352 height 83
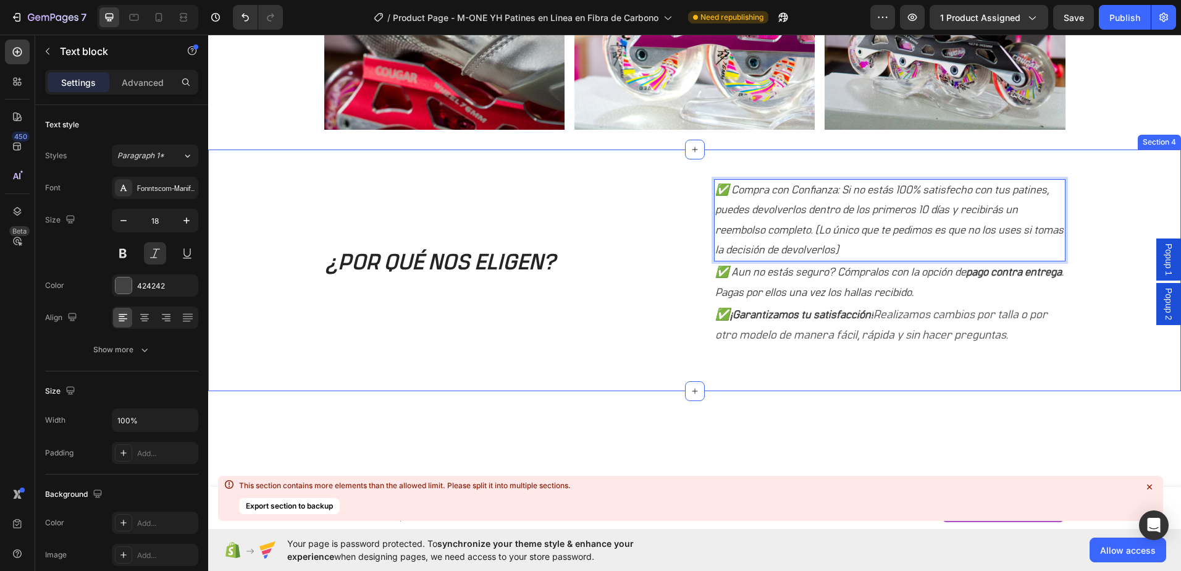
click at [1009, 306] on p "✅ ¡Garantizamos tu satisfacción! Realizamos cambios por talla o por otro modelo…" at bounding box center [889, 325] width 349 height 40
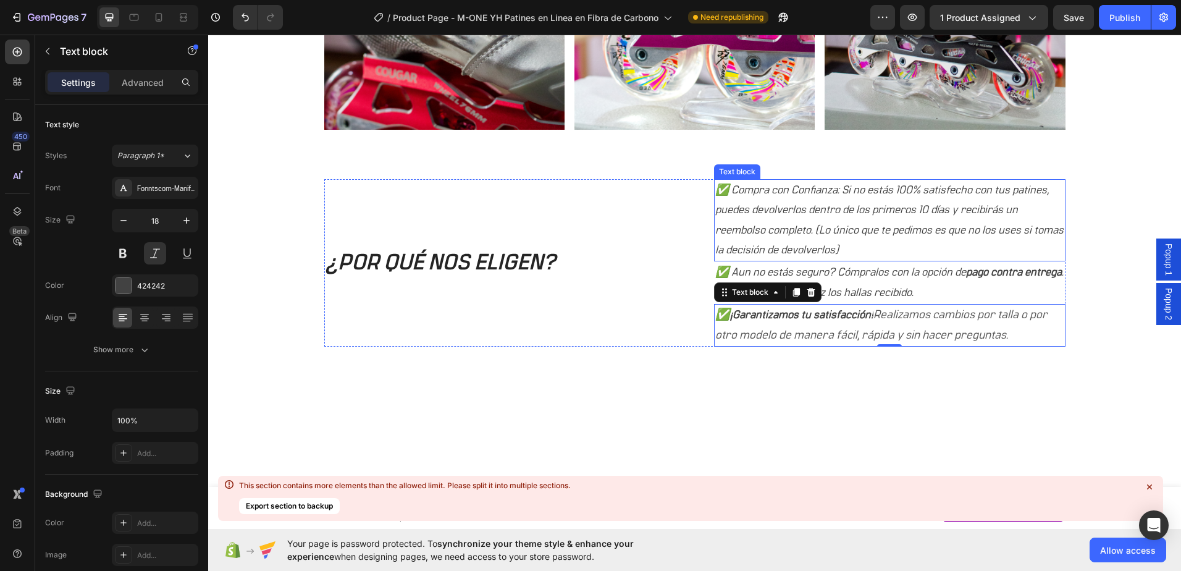
click at [878, 218] on p "✅ Compra con Confianza: Si no estás 100% satisfecho con tus patines, puedes dev…" at bounding box center [889, 220] width 349 height 80
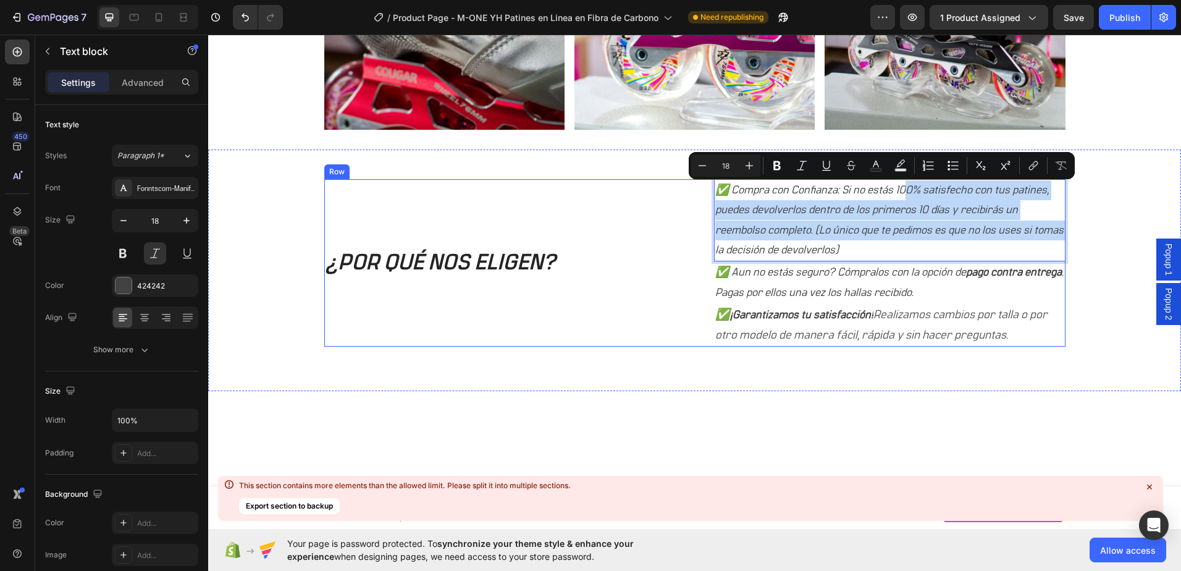
drag, startPoint x: 898, startPoint y: 180, endPoint x: 492, endPoint y: 292, distance: 421.2
click at [867, 208] on p "✅ Compra con Confianza: Si no estás 100% satisfecho con tus patines, puedes dev…" at bounding box center [889, 220] width 349 height 80
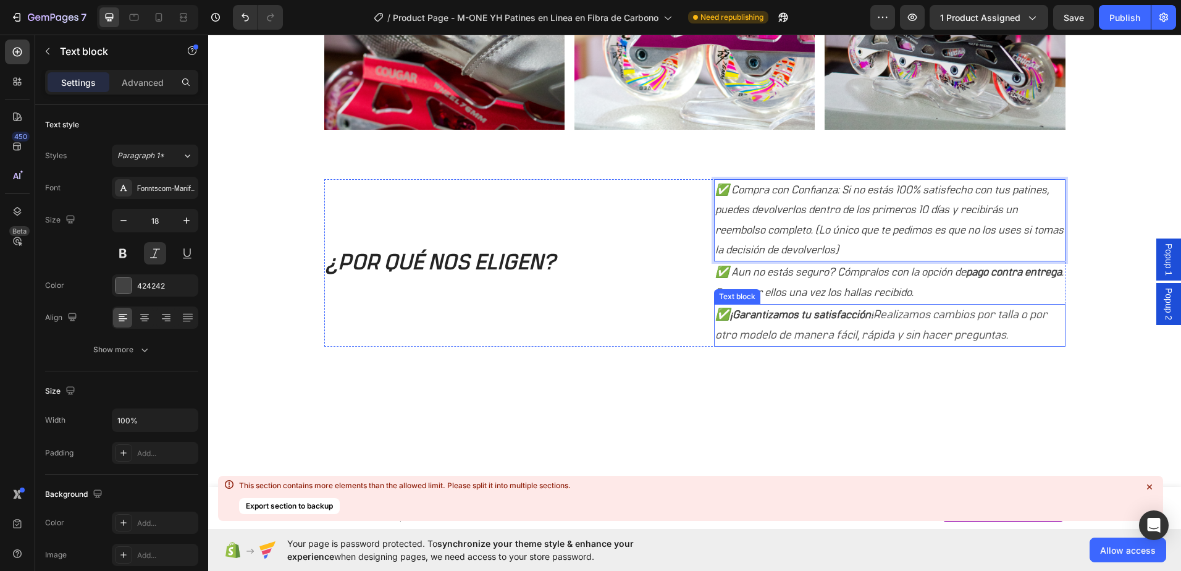
click at [890, 311] on icon "Realizamos cambios por talla o por otro modelo de manera fácil, rápida y sin ha…" at bounding box center [881, 325] width 332 height 32
click at [784, 201] on p "✅ Compra con Confianza: Si no estás 100% satisfecho con tus patines, puedes dev…" at bounding box center [889, 220] width 349 height 80
drag, startPoint x: 788, startPoint y: 188, endPoint x: 480, endPoint y: 311, distance: 331.3
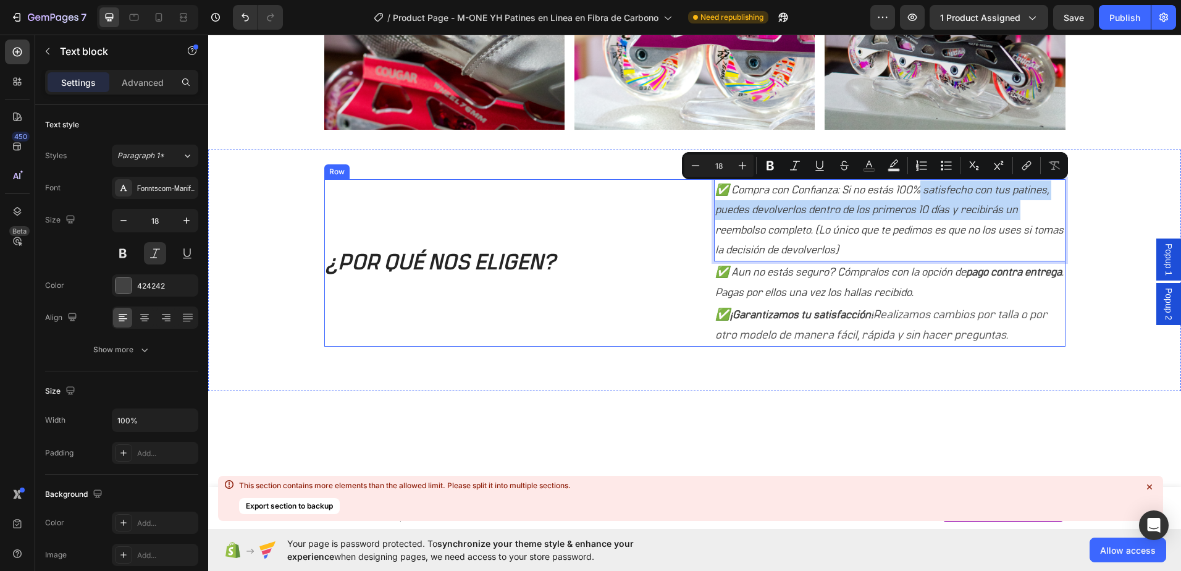
drag, startPoint x: 911, startPoint y: 180, endPoint x: 498, endPoint y: 230, distance: 416.3
click at [498, 230] on div "¿POR QUÉ NOS ELIGEN? Heading ✅ Compra con Confianza: Si no estás 100% satisfech…" at bounding box center [694, 262] width 741 height 167
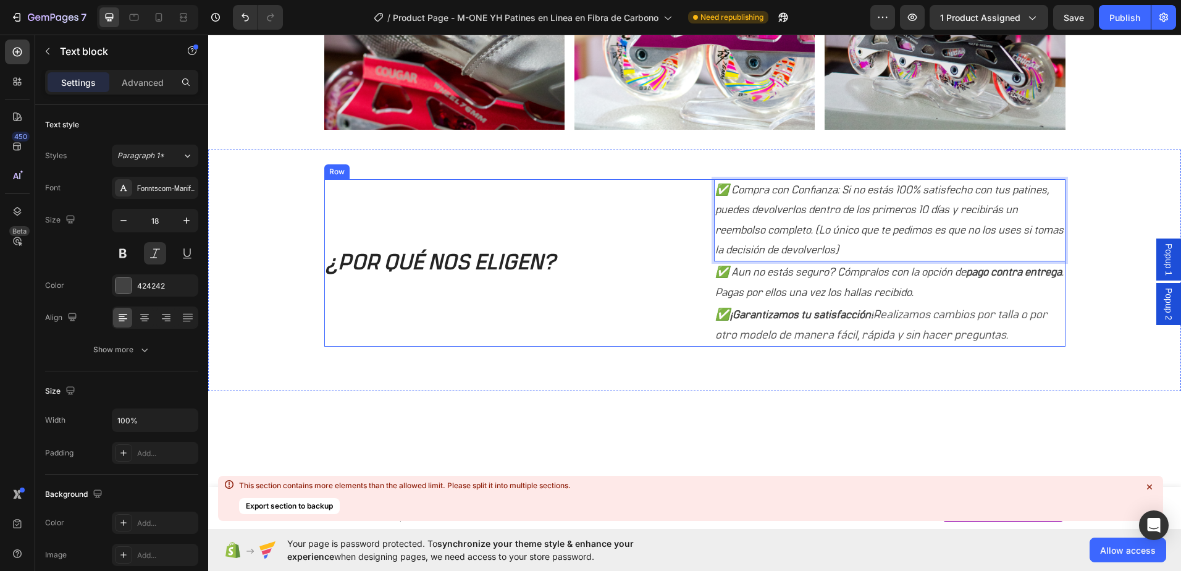
click at [806, 228] on p "✅ Compra con Confianza: Si no estás 100% satisfecho con tus patines, puedes dev…" at bounding box center [889, 220] width 349 height 80
click at [788, 178] on div "¿POR QUÉ NOS ELIGEN? Heading ✅ Compra con Confianza: Si no estás 100% satisfech…" at bounding box center [694, 271] width 973 height 242
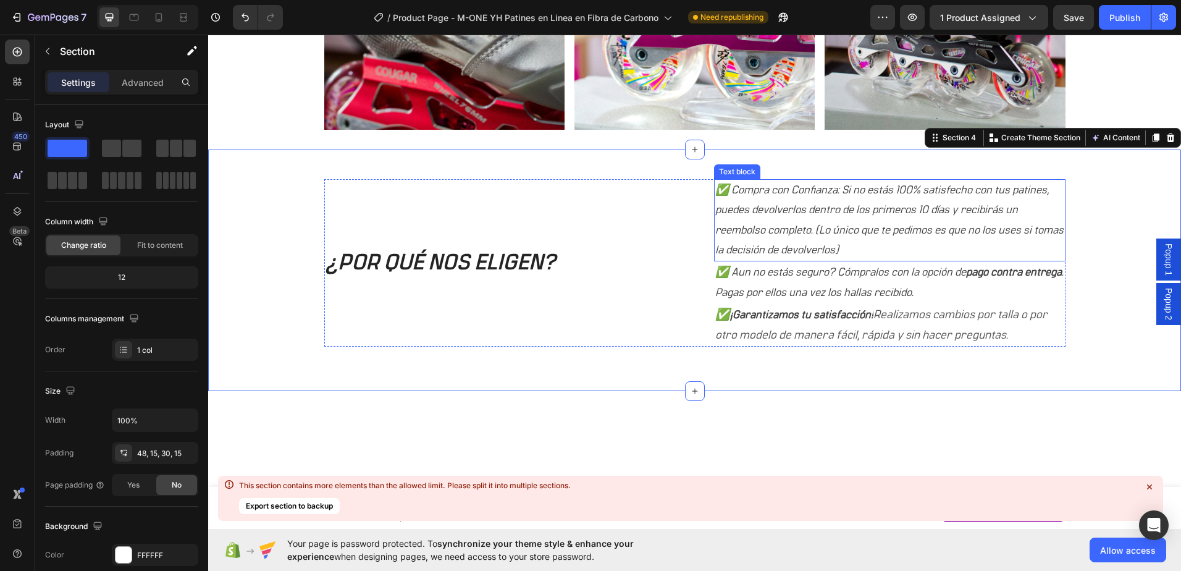
click at [789, 187] on p "✅ Compra con Confianza: Si no estás 100% satisfecho con tus patines, puedes dev…" at bounding box center [889, 220] width 349 height 80
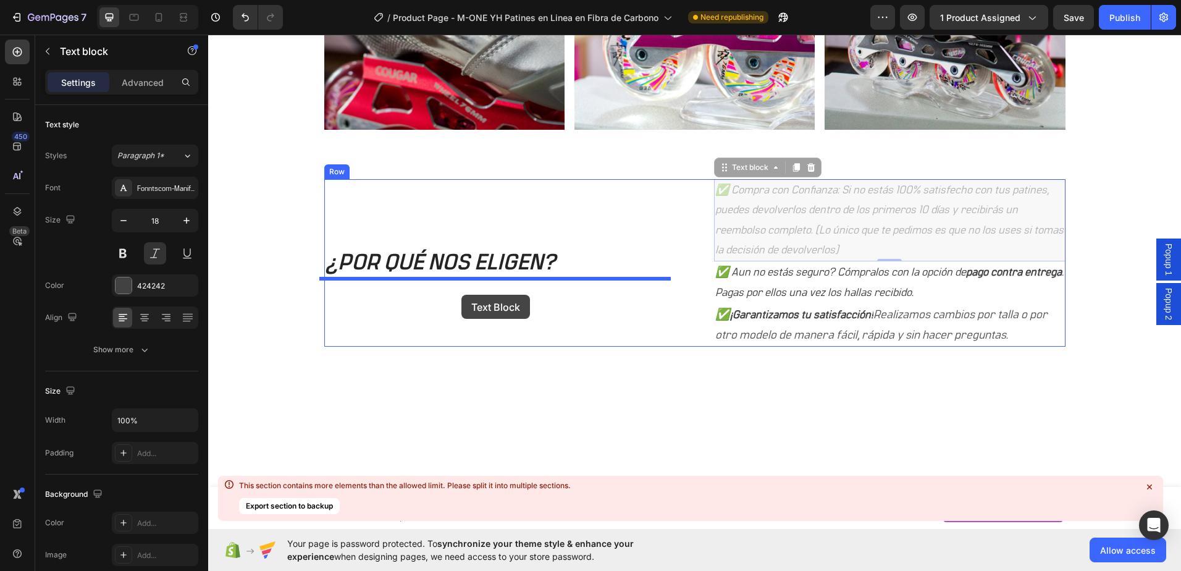
drag, startPoint x: 756, startPoint y: 170, endPoint x: 461, endPoint y: 295, distance: 320.0
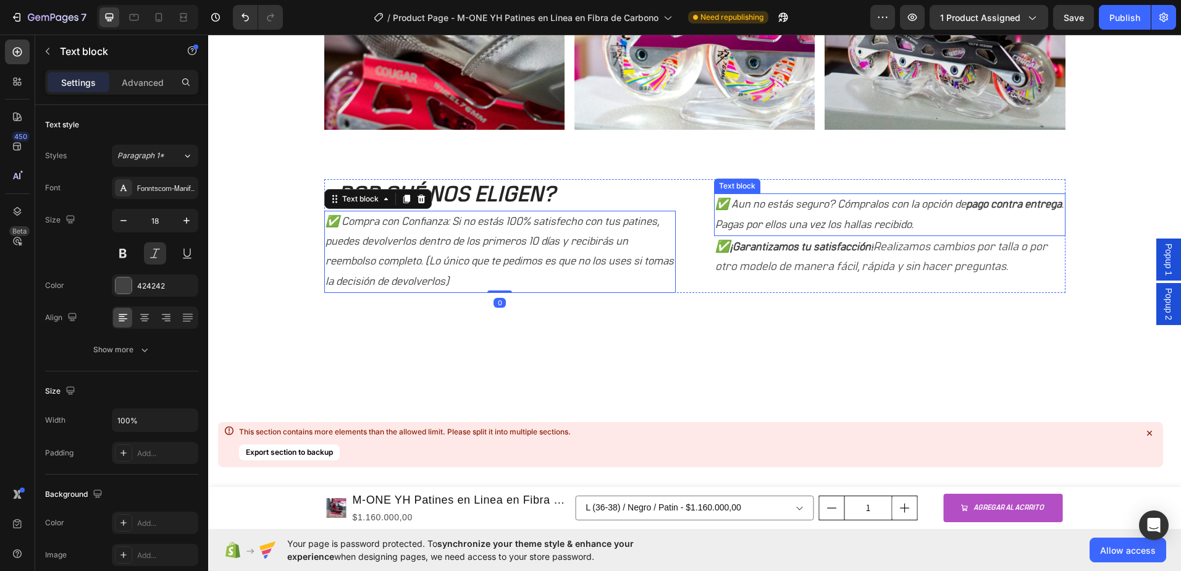
click at [754, 219] on p "✅ Aun no estás seguro? Cómpralos con la opción de pago contra entrega . Pagas p…" at bounding box center [889, 215] width 349 height 40
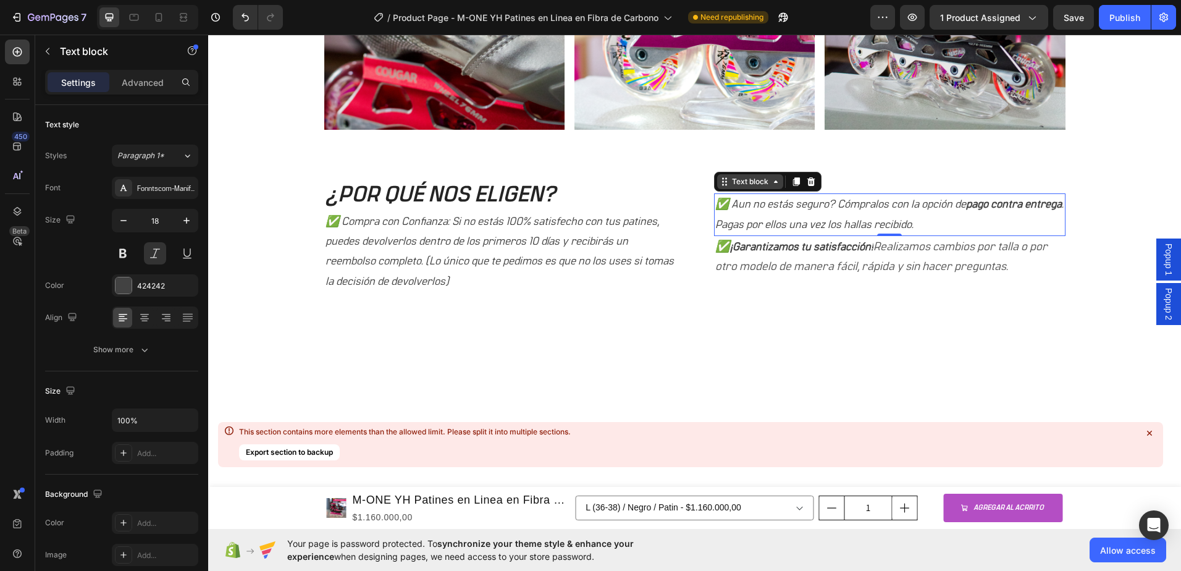
click at [741, 187] on div "Text block" at bounding box center [750, 181] width 41 height 11
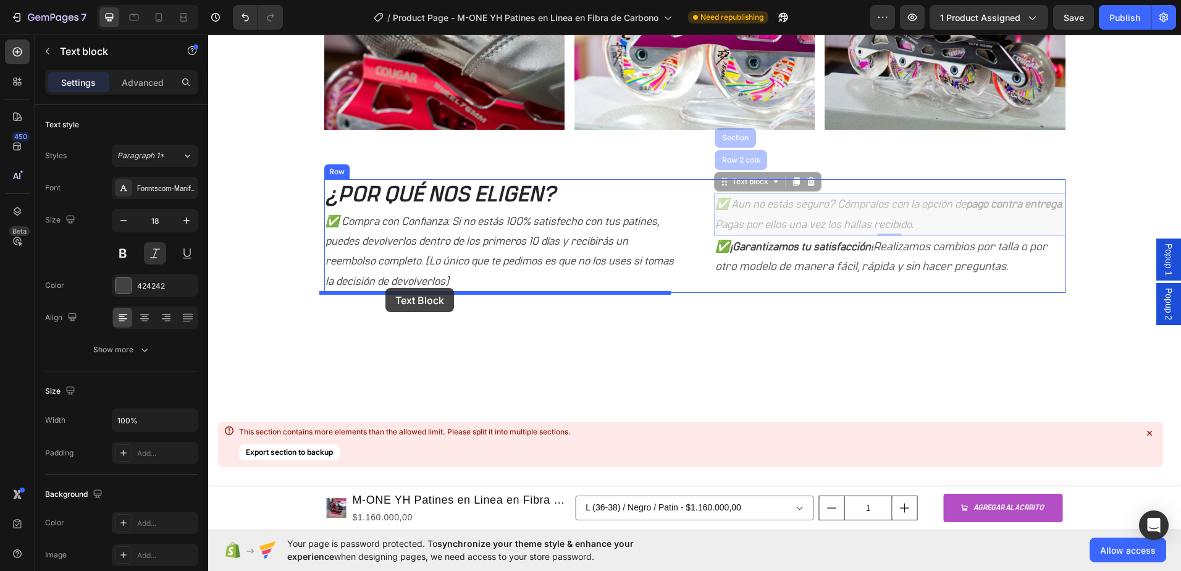
drag, startPoint x: 749, startPoint y: 186, endPoint x: 387, endPoint y: 286, distance: 375.6
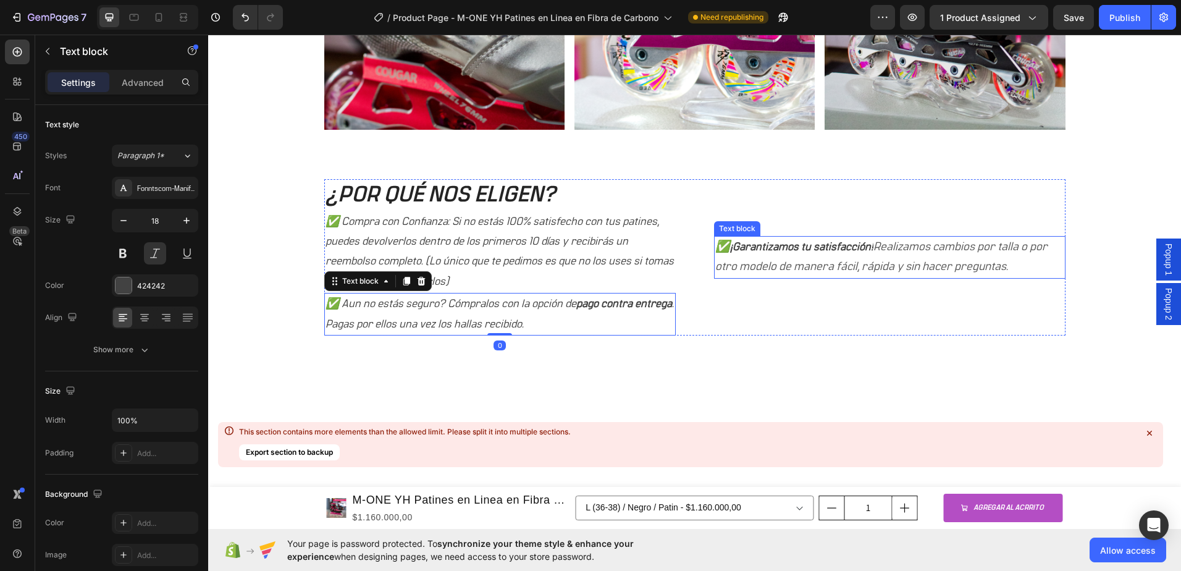
click at [791, 260] on p "✅ ¡Garantizamos tu satisfacción! Realizamos cambios por talla o por otro modelo…" at bounding box center [889, 257] width 349 height 40
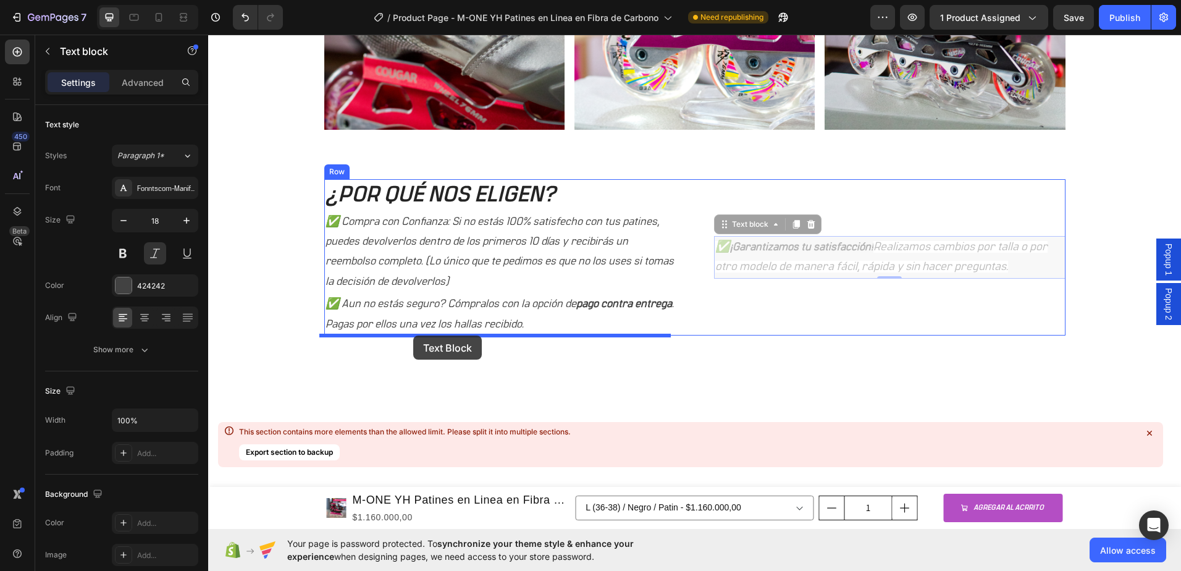
drag, startPoint x: 736, startPoint y: 229, endPoint x: 413, endPoint y: 335, distance: 339.7
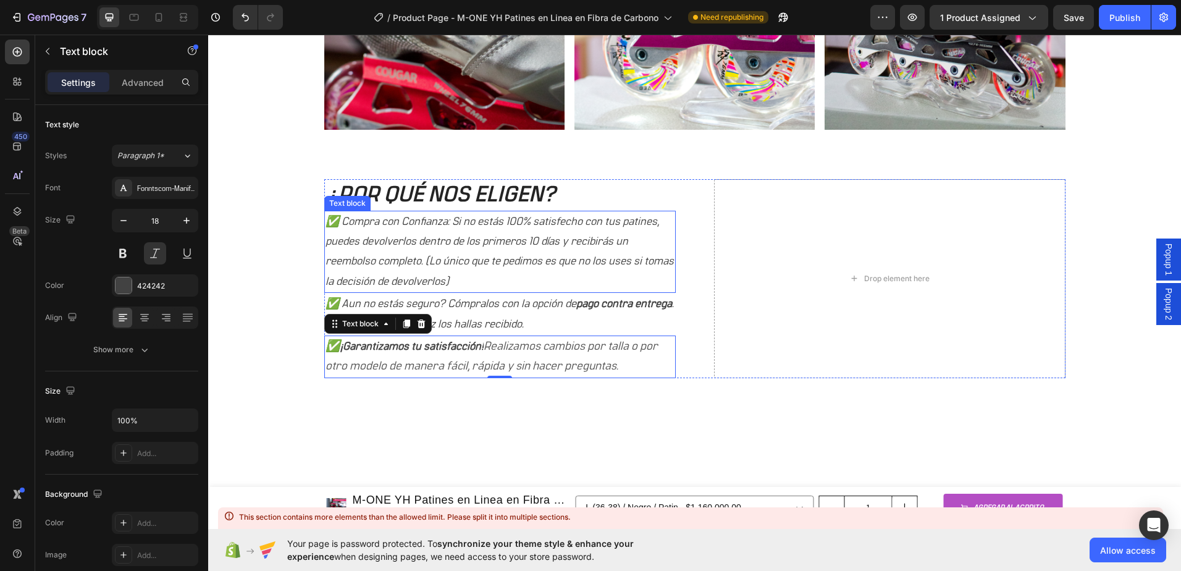
click at [482, 256] on p "✅ Compra con Confianza: Si no estás 100% satisfecho con tus patines, puedes dev…" at bounding box center [500, 252] width 349 height 80
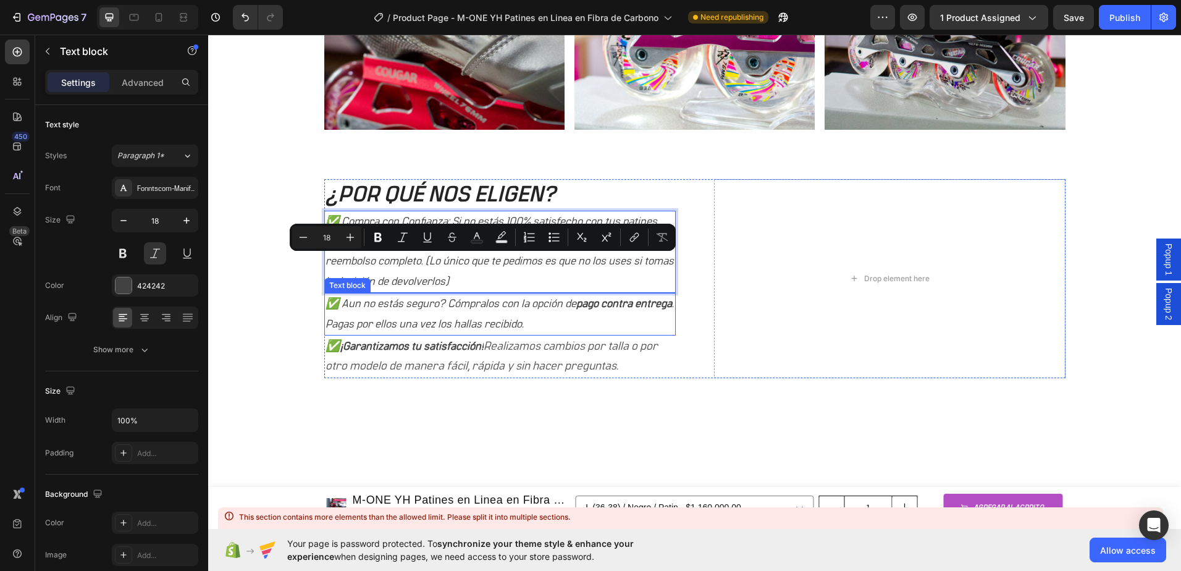
click at [455, 290] on p "✅ Compra con Confianza: Si no estás 100% satisfecho con tus patines, puedes dev…" at bounding box center [500, 252] width 349 height 80
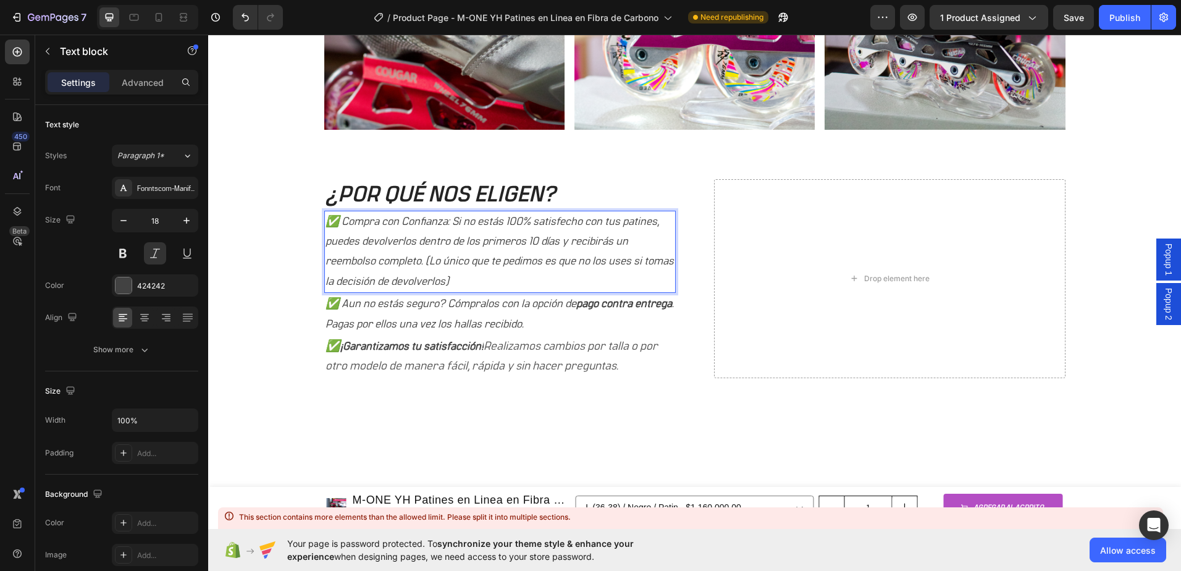
drag, startPoint x: 445, startPoint y: 281, endPoint x: 339, endPoint y: 225, distance: 119.4
click at [339, 225] on p "✅ Compra con Confianza: Si no estás 100% satisfecho con tus patines, puedes dev…" at bounding box center [500, 252] width 349 height 80
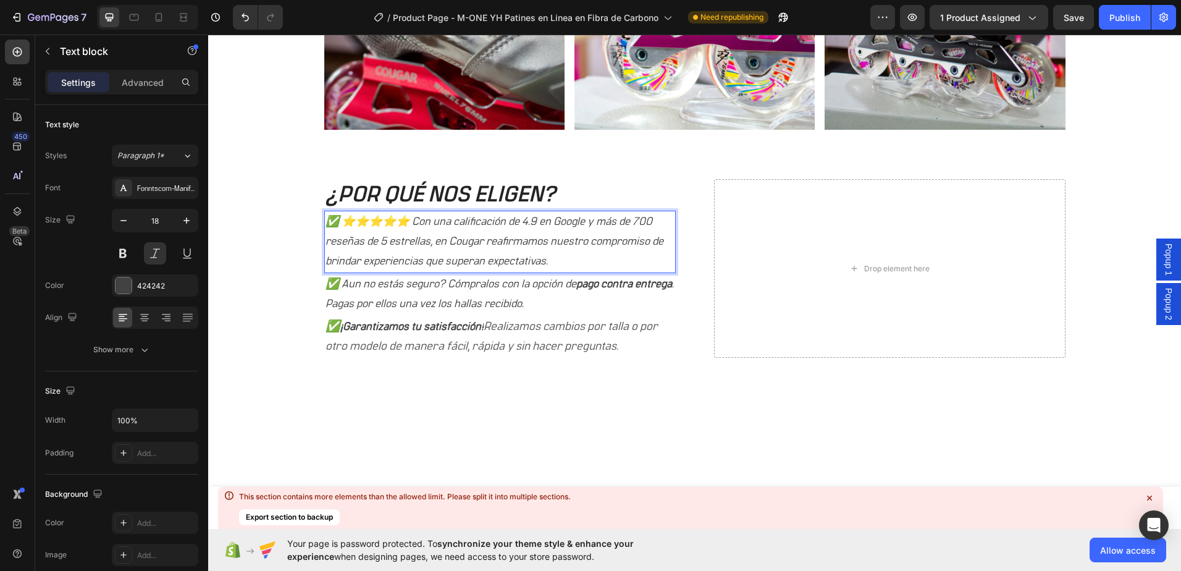
click at [762, 402] on div at bounding box center [694, 442] width 973 height 80
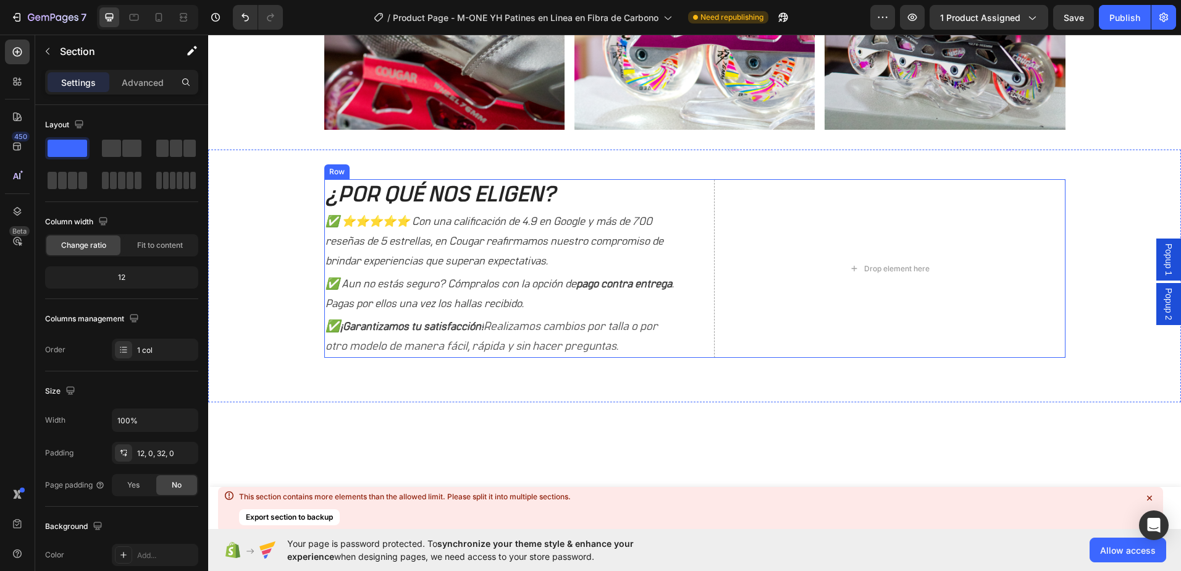
click at [860, 249] on div "Drop element here" at bounding box center [890, 268] width 352 height 179
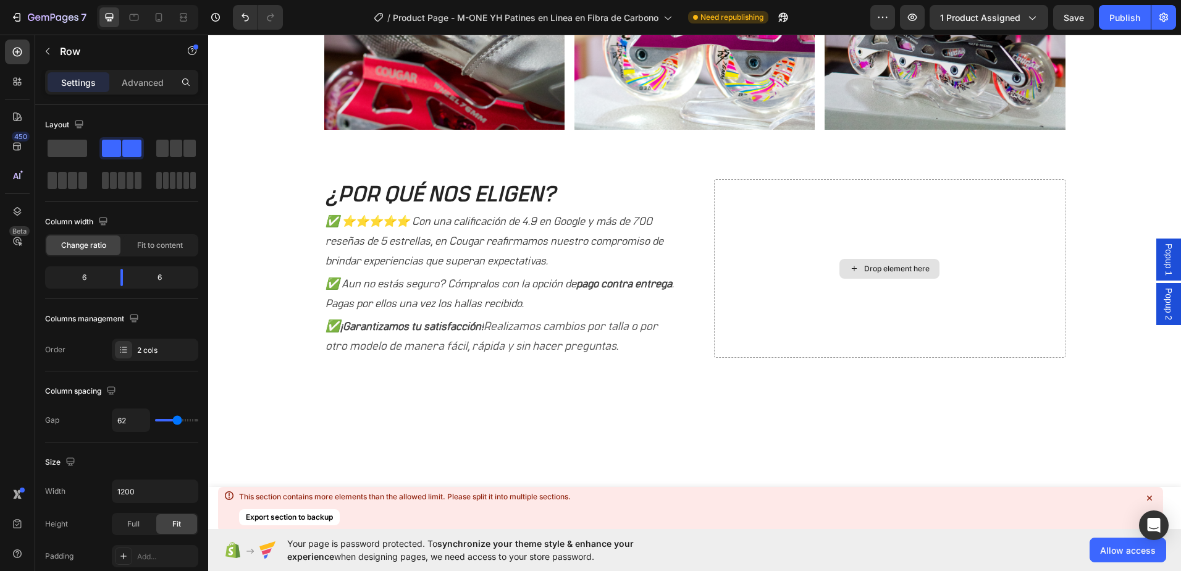
click at [871, 272] on div "Drop element here" at bounding box center [896, 269] width 65 height 10
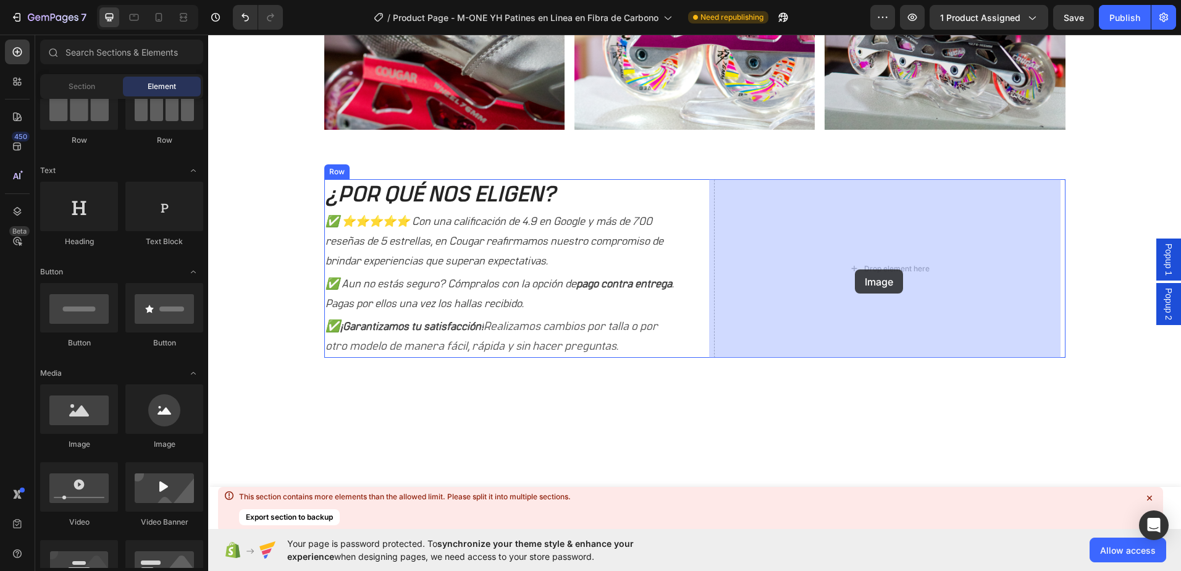
drag, startPoint x: 300, startPoint y: 452, endPoint x: 855, endPoint y: 269, distance: 584.1
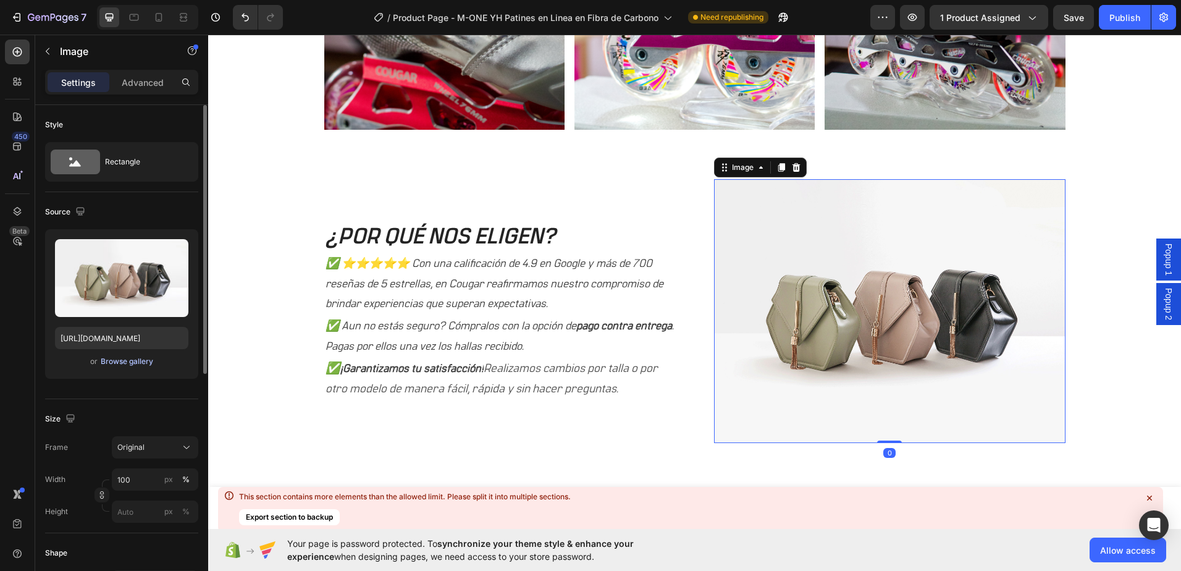
click at [117, 360] on div "Browse gallery" at bounding box center [127, 361] width 53 height 11
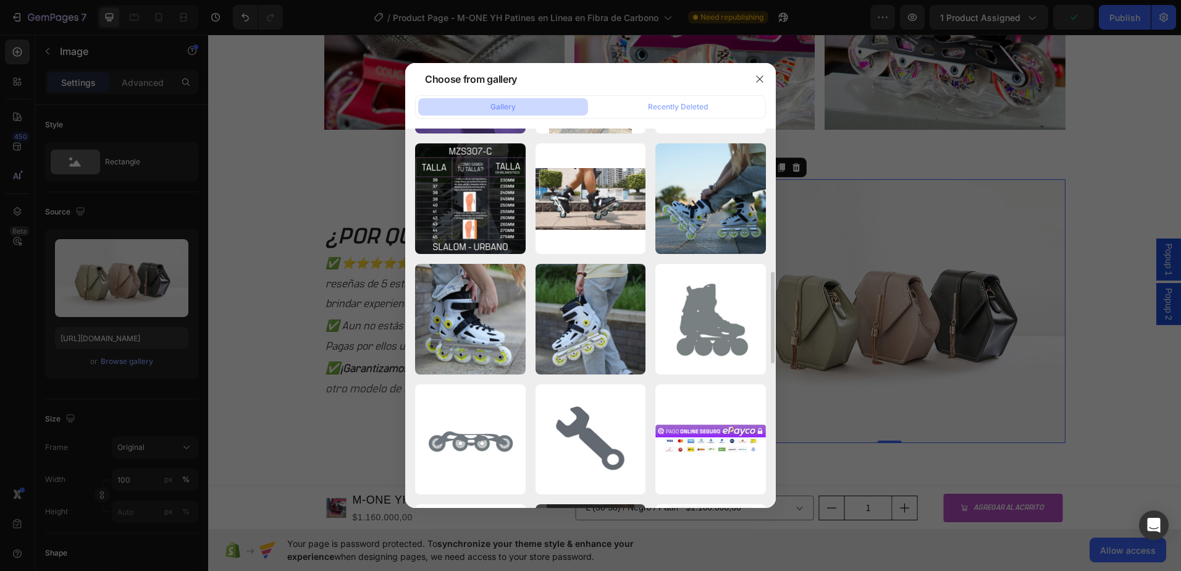
scroll to position [782, 0]
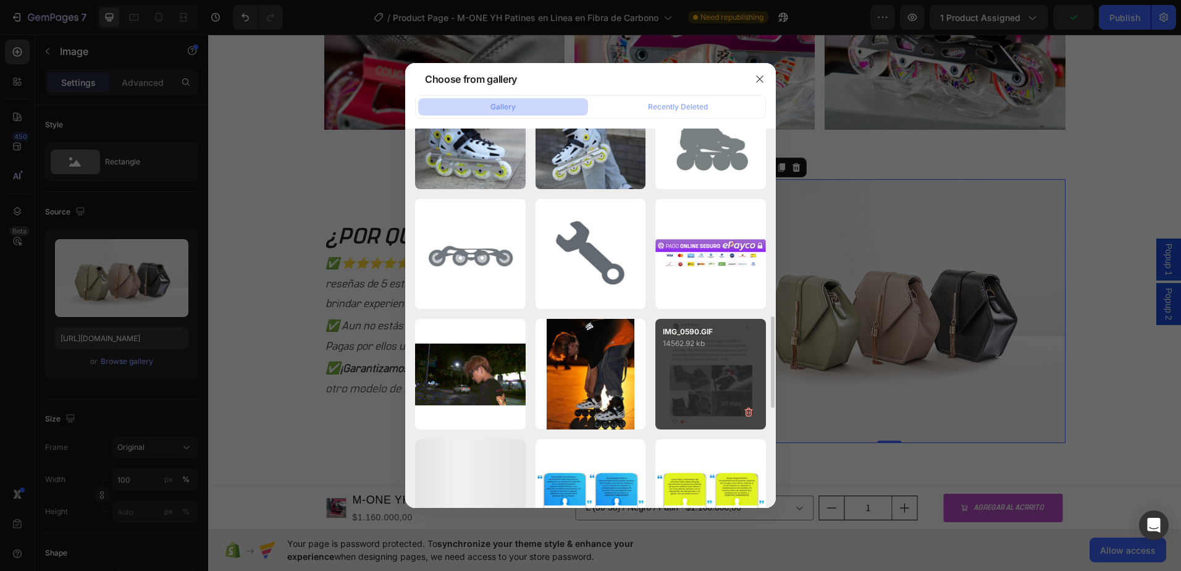
click at [711, 363] on div "IMG_0590.GIF 14562.92 kb" at bounding box center [710, 374] width 111 height 111
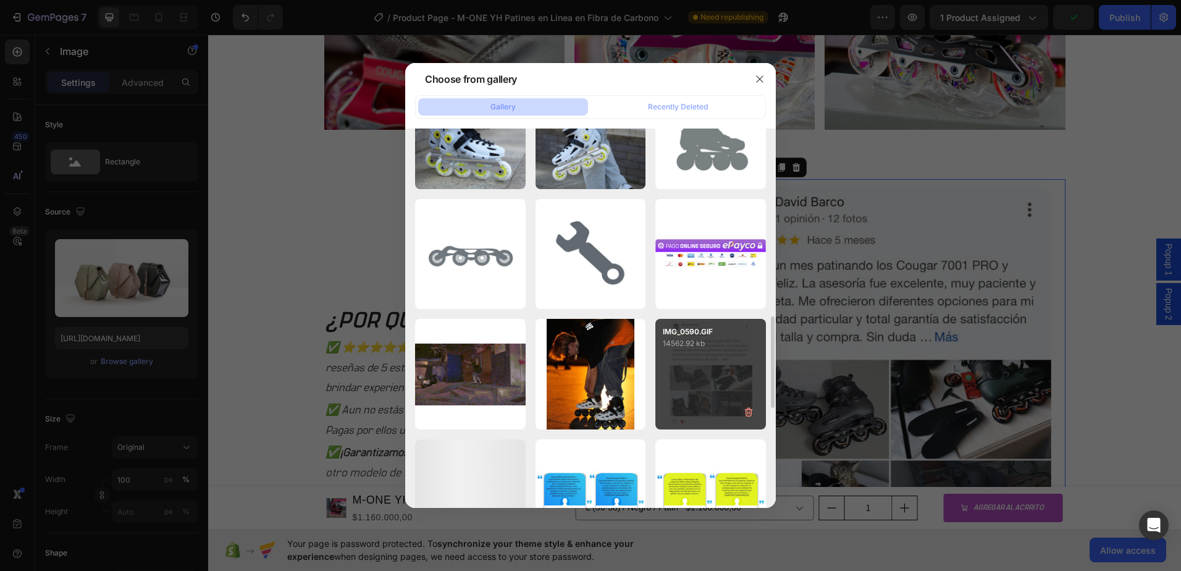
type input "[URL][DOMAIN_NAME]"
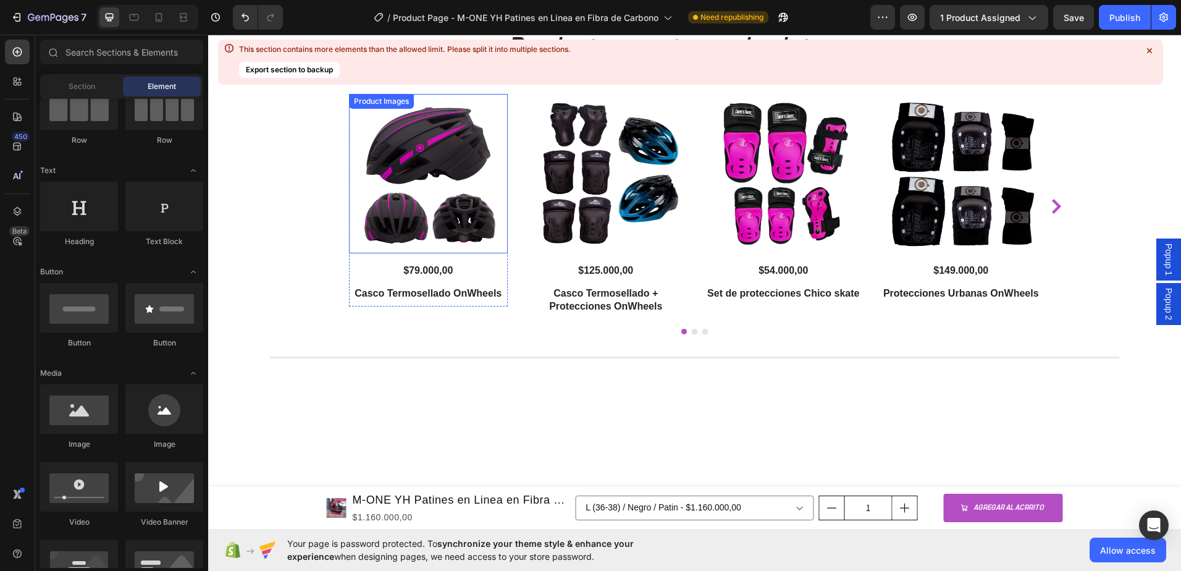
scroll to position [2139, 0]
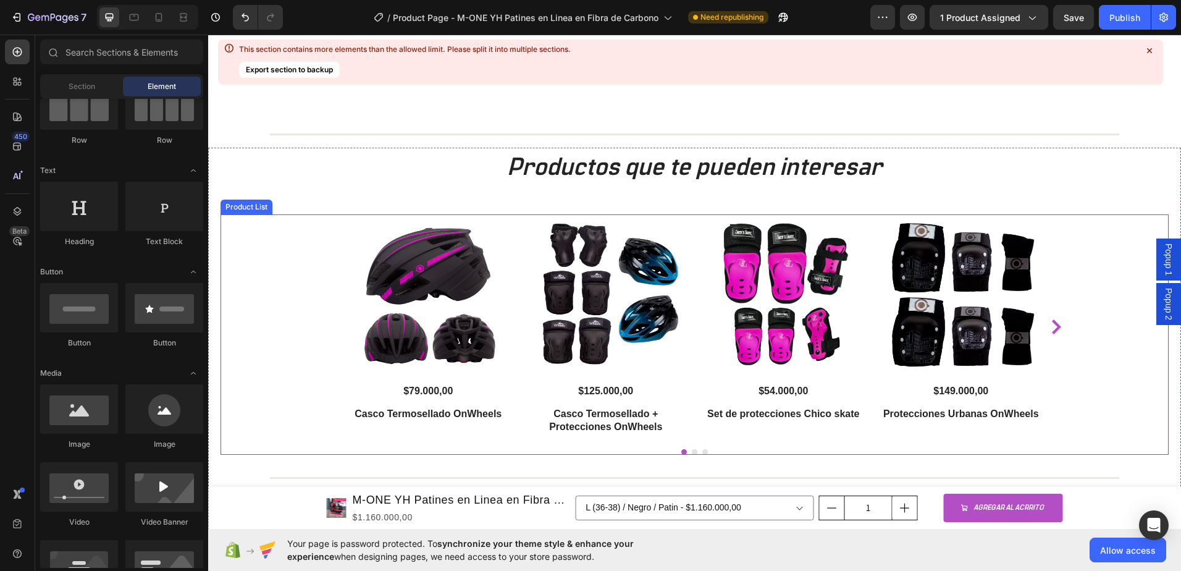
click at [376, 348] on img at bounding box center [428, 293] width 159 height 159
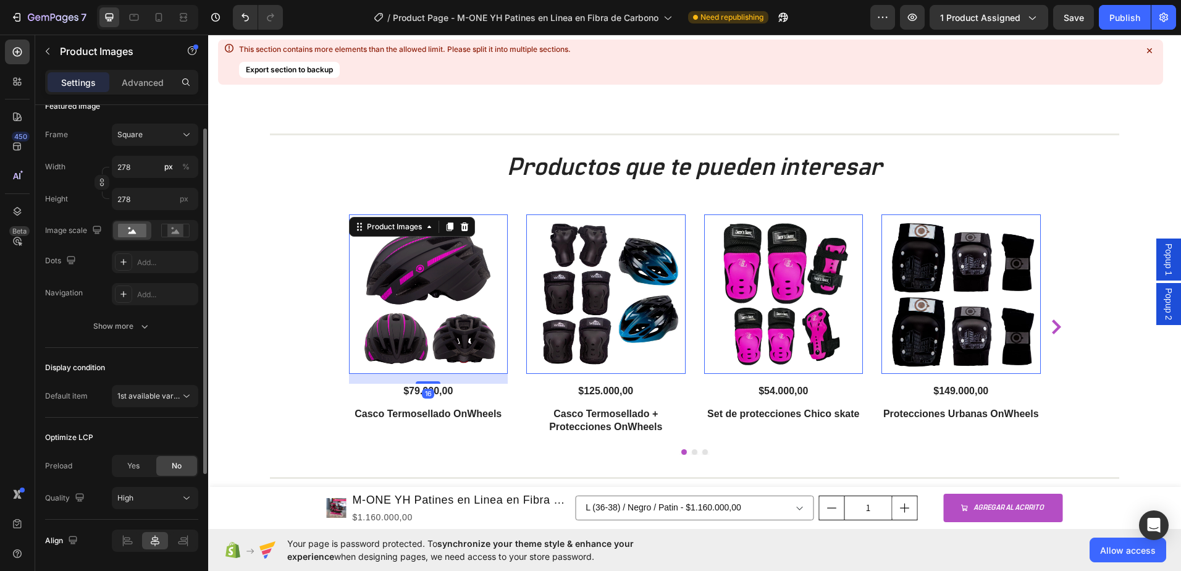
scroll to position [124, 0]
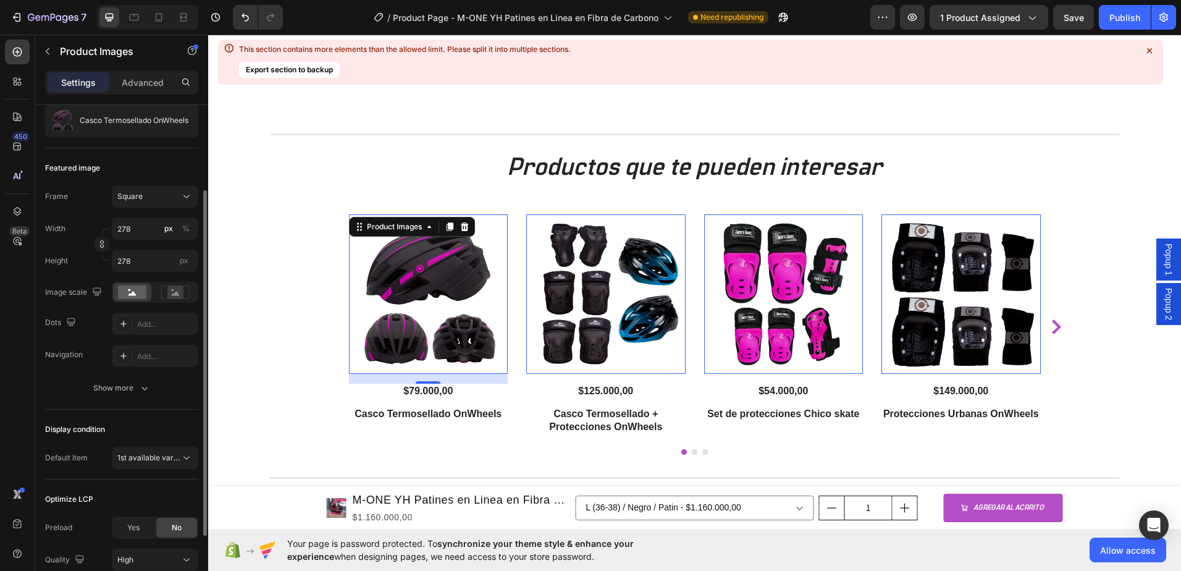
click at [121, 138] on div "Product source Casco Termosellado OnWheels" at bounding box center [121, 109] width 153 height 80
click at [121, 123] on p "Casco Termosellado OnWheels" at bounding box center [134, 120] width 109 height 9
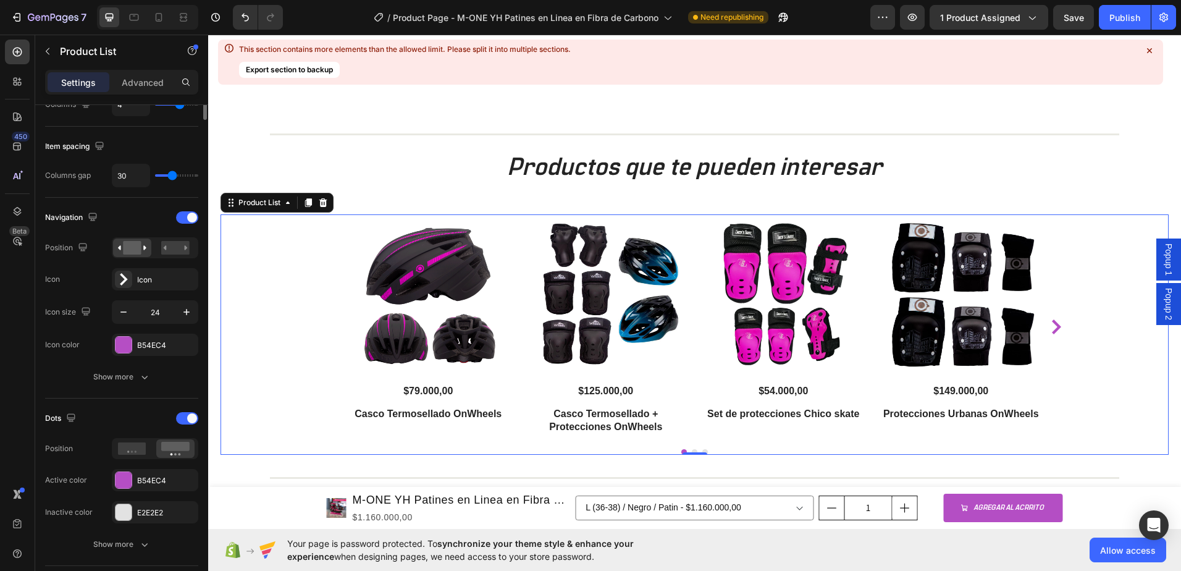
scroll to position [62, 0]
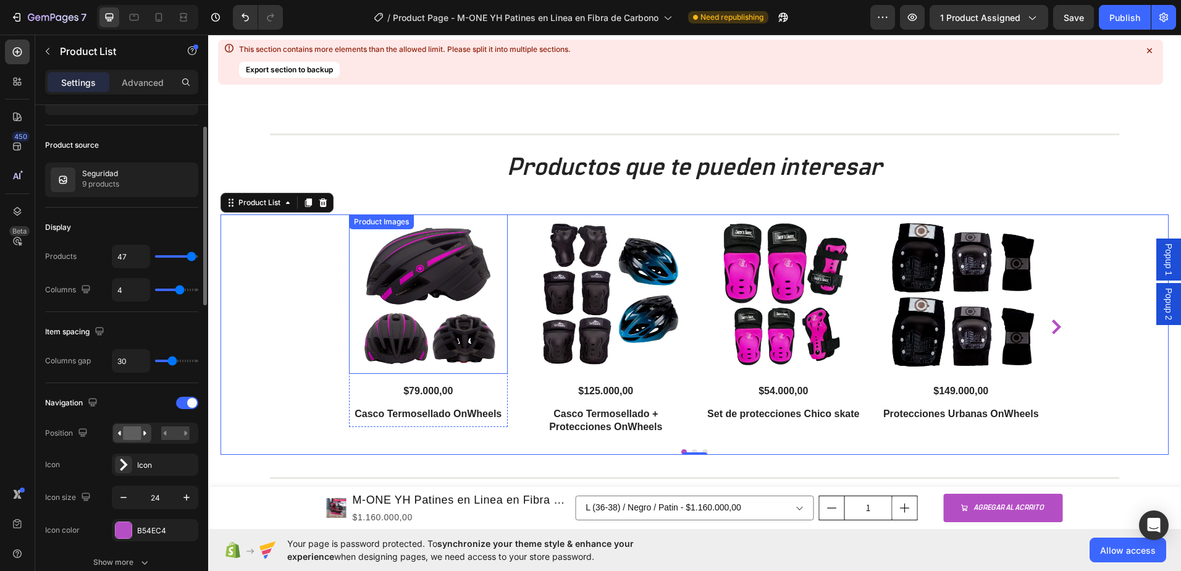
click at [447, 297] on img at bounding box center [428, 293] width 159 height 159
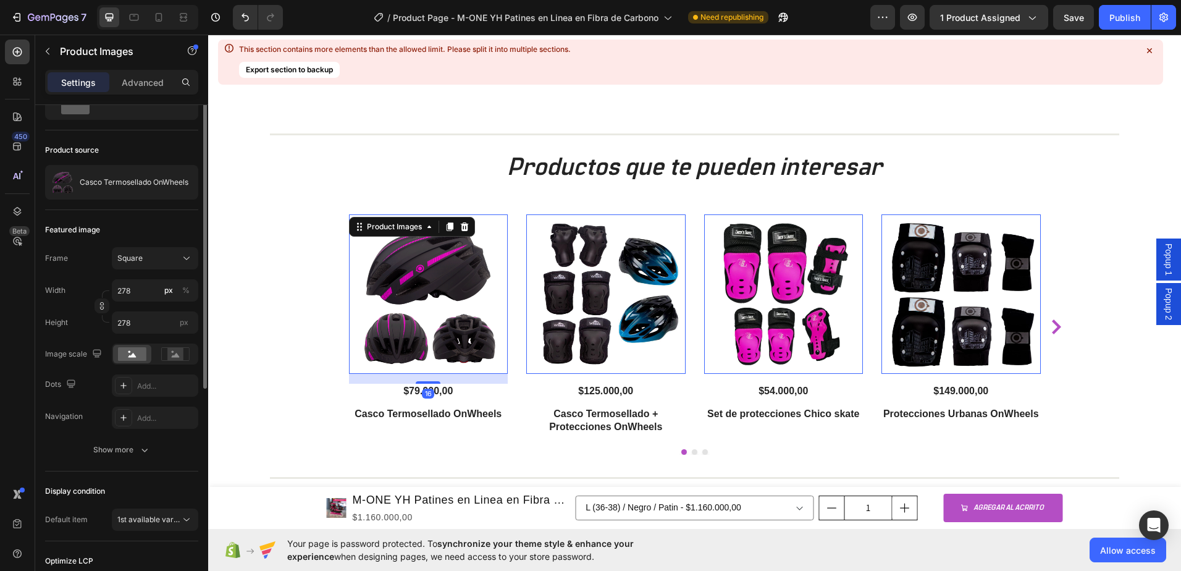
scroll to position [0, 0]
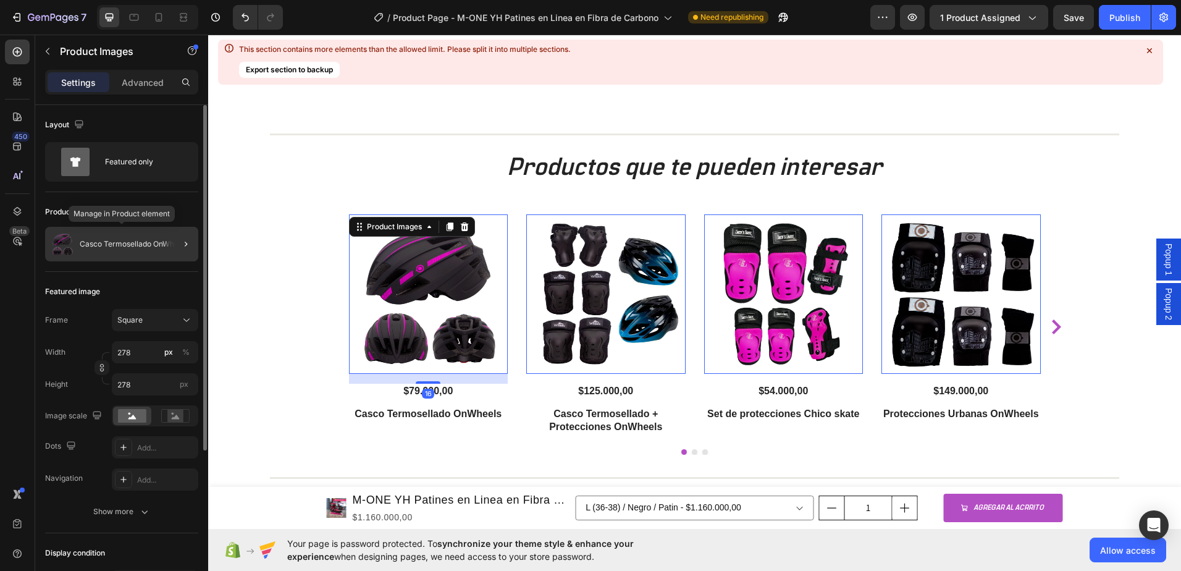
click at [146, 247] on p "Casco Termosellado OnWheels" at bounding box center [134, 244] width 109 height 9
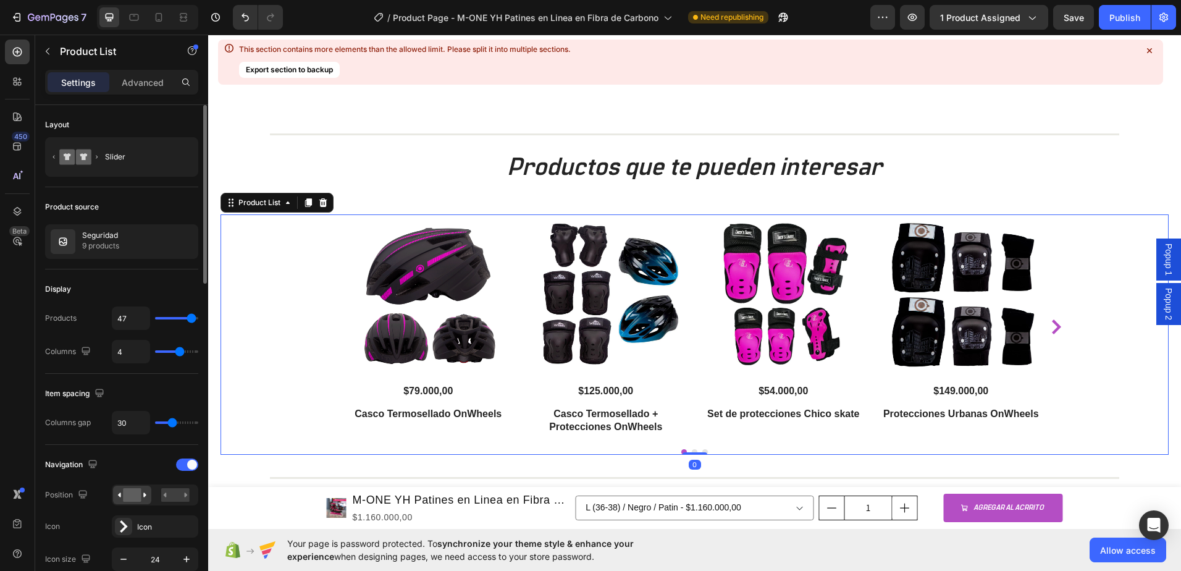
click at [0, 0] on div at bounding box center [0, 0] width 0 height 0
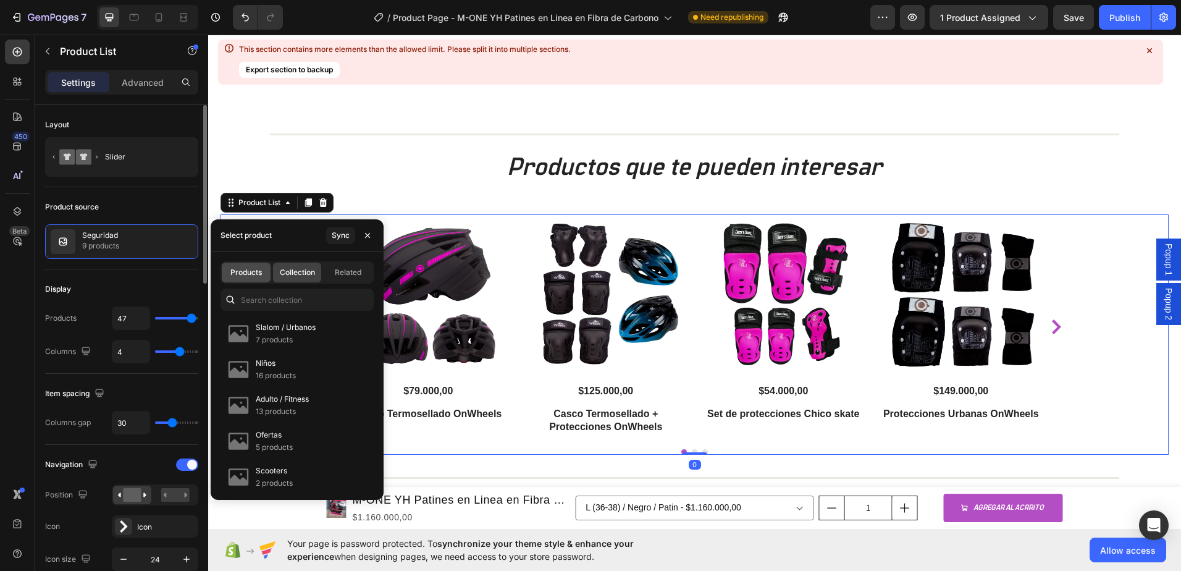
click at [235, 269] on span "Products" at bounding box center [246, 272] width 32 height 11
type input "4"
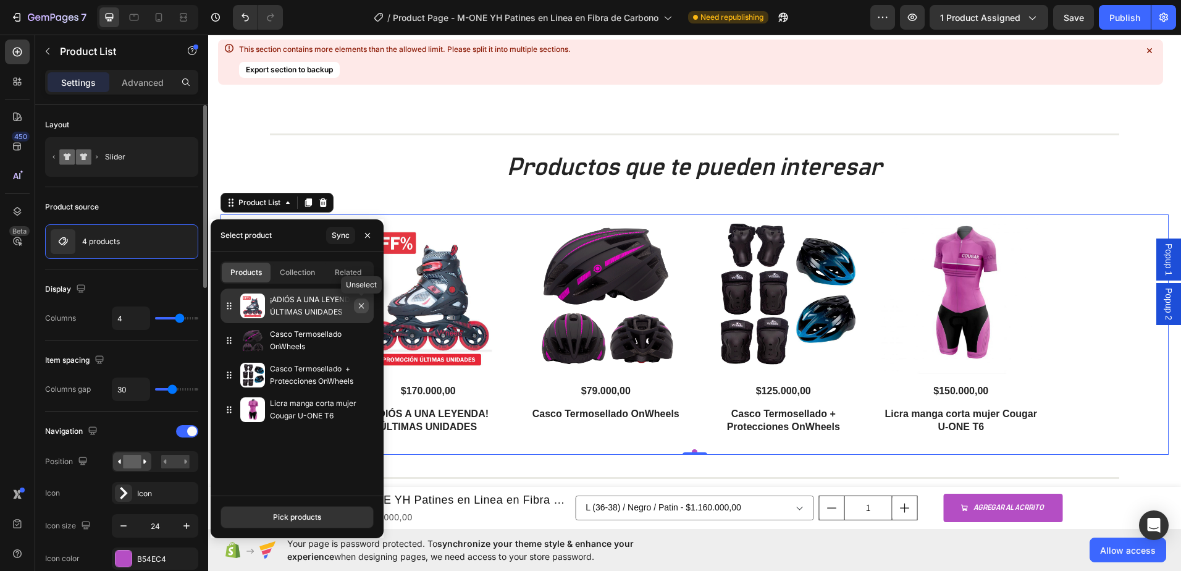
click at [363, 307] on icon "button" at bounding box center [361, 306] width 10 height 10
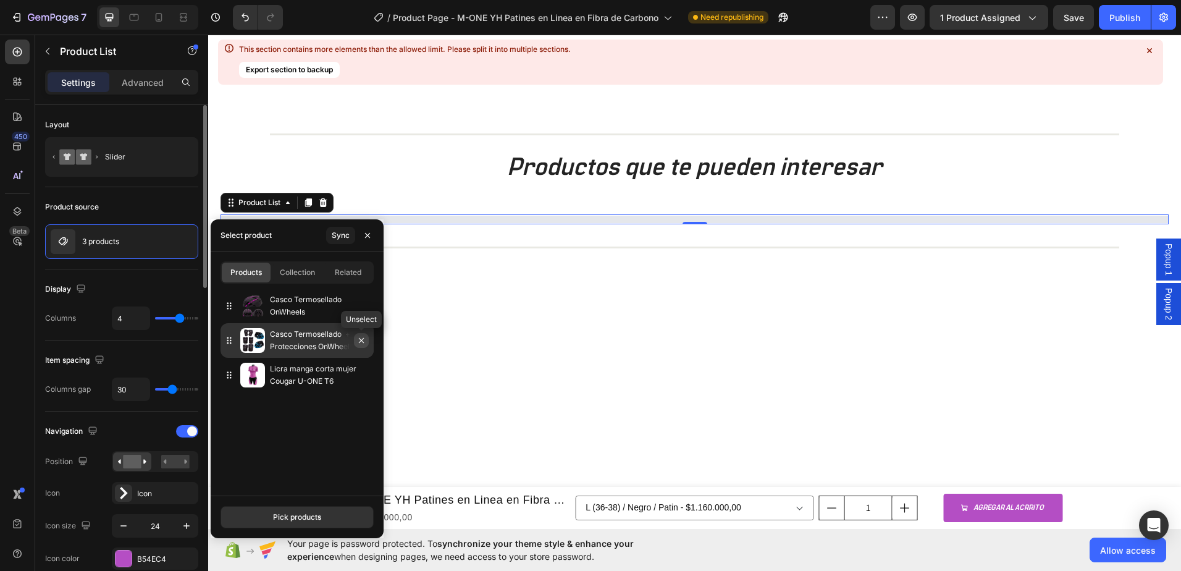
click at [363, 343] on icon "button" at bounding box center [361, 340] width 10 height 10
click at [0, 0] on icon "button" at bounding box center [0, 0] width 0 height 0
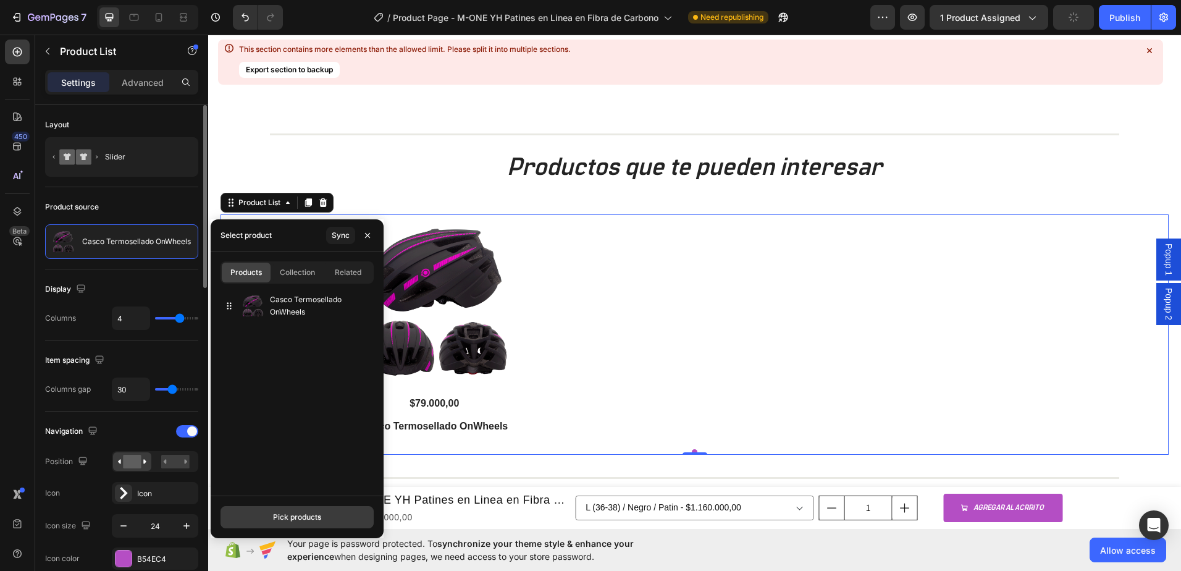
click at [308, 523] on button "Pick products" at bounding box center [297, 517] width 153 height 22
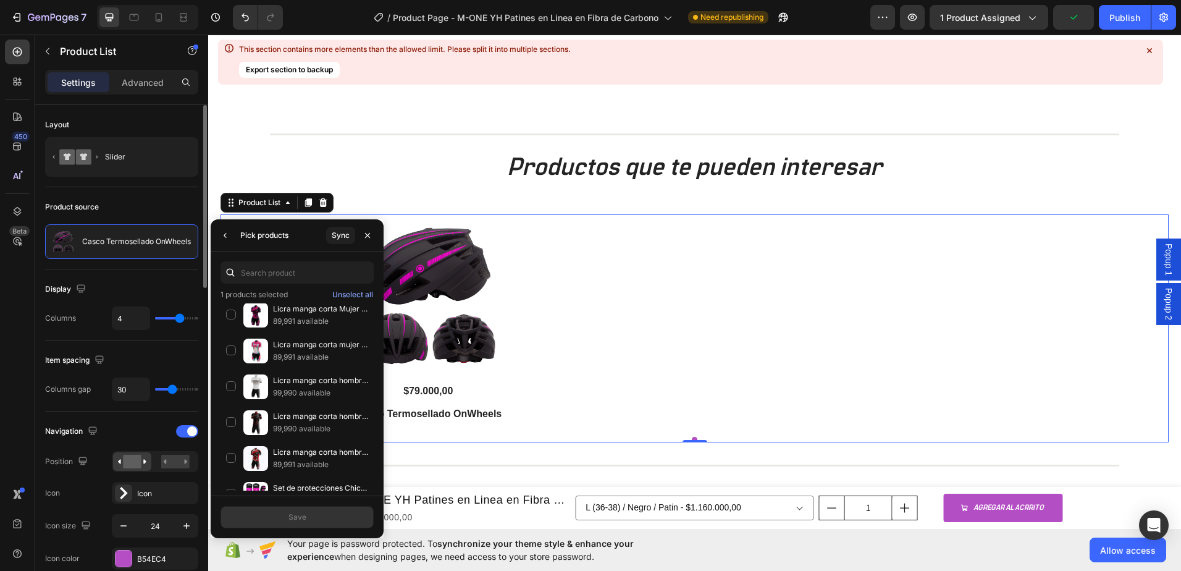
scroll to position [309, 0]
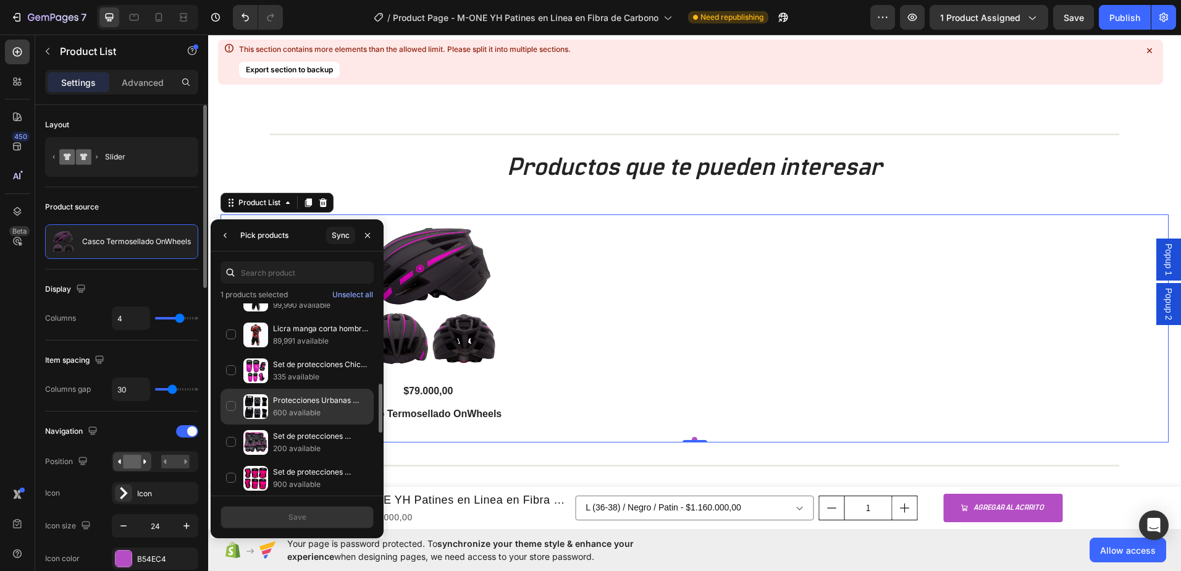
click at [232, 424] on div "Protecciones Urbanas OnWheels 600 available" at bounding box center [297, 442] width 153 height 36
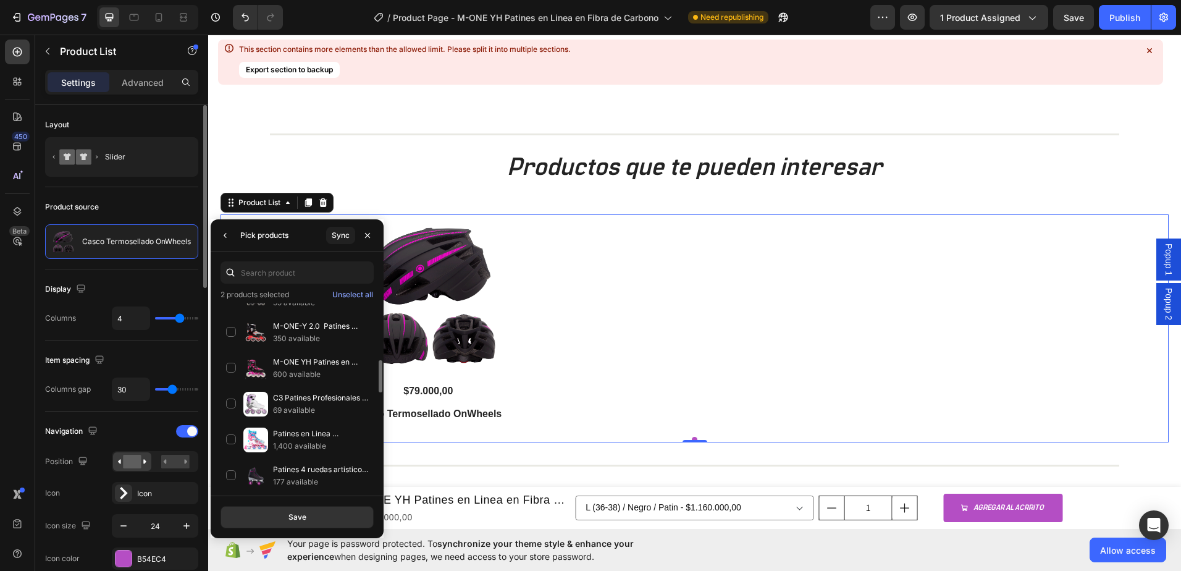
scroll to position [680, 0]
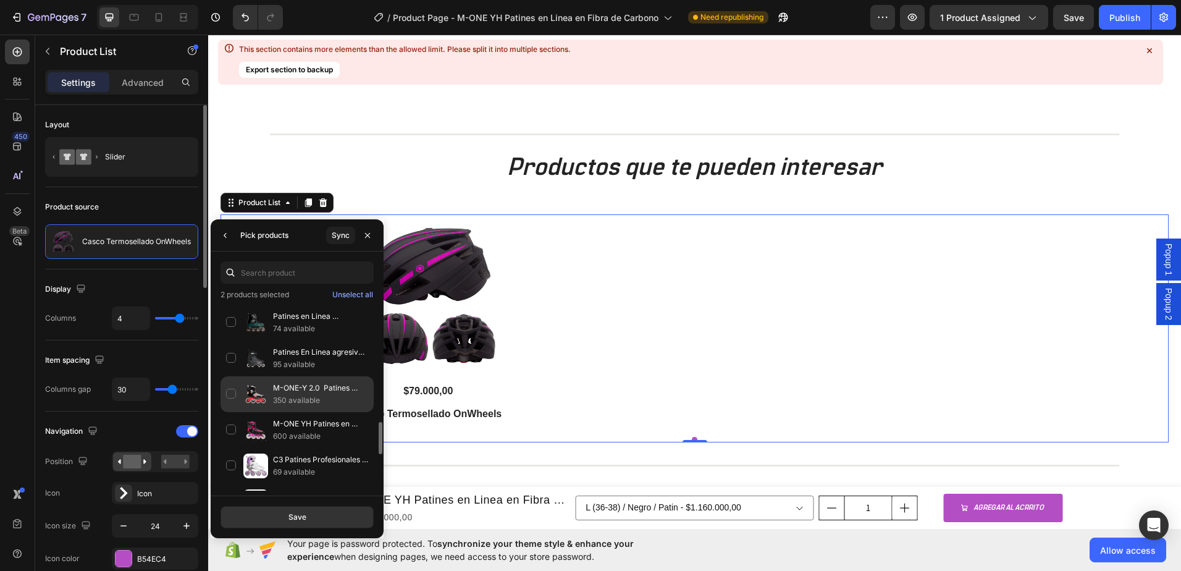
click at [228, 412] on div "M-ONE-Y 2.0 Patines Profesionales Slalom en Fibra de Carbono 350 available" at bounding box center [297, 430] width 153 height 36
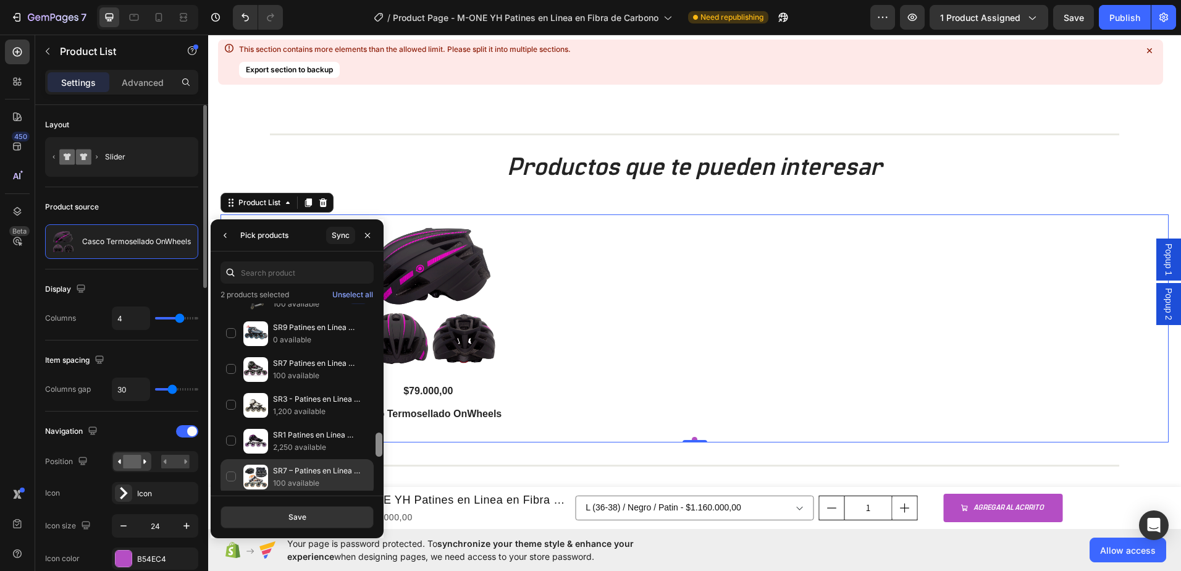
drag, startPoint x: 379, startPoint y: 413, endPoint x: 366, endPoint y: 490, distance: 78.3
click at [366, 490] on div "¡ADIÓS A UNA LEYENDA! ÚLTIMAS UNIDADES 196 available Casco Termosellado OnWheel…" at bounding box center [297, 396] width 173 height 187
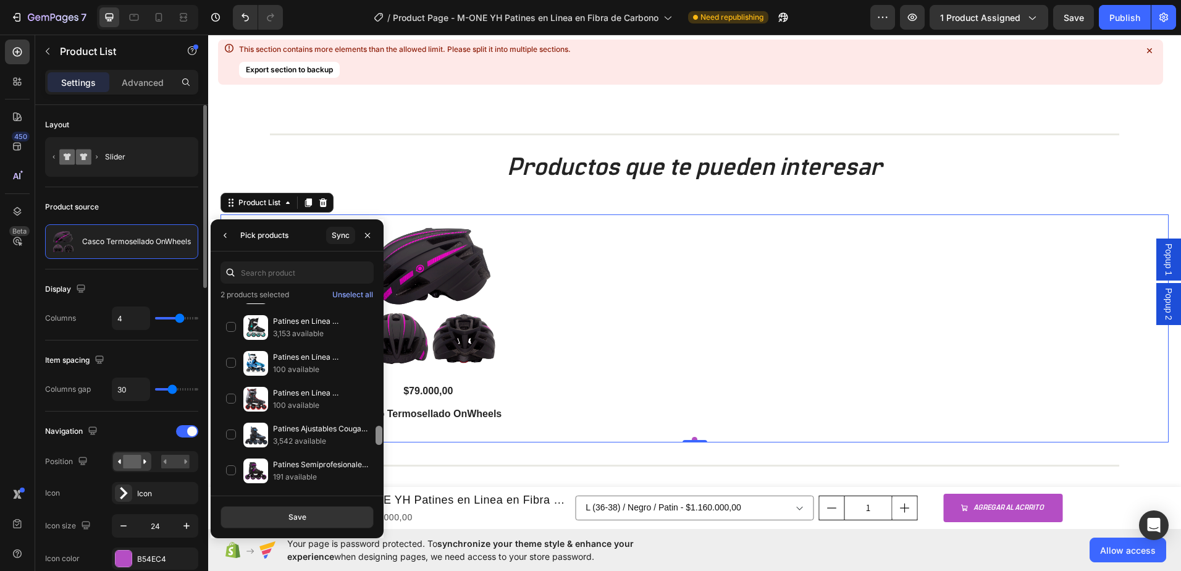
drag, startPoint x: 377, startPoint y: 450, endPoint x: 380, endPoint y: 481, distance: 31.0
click at [380, 476] on div at bounding box center [378, 382] width 9 height 187
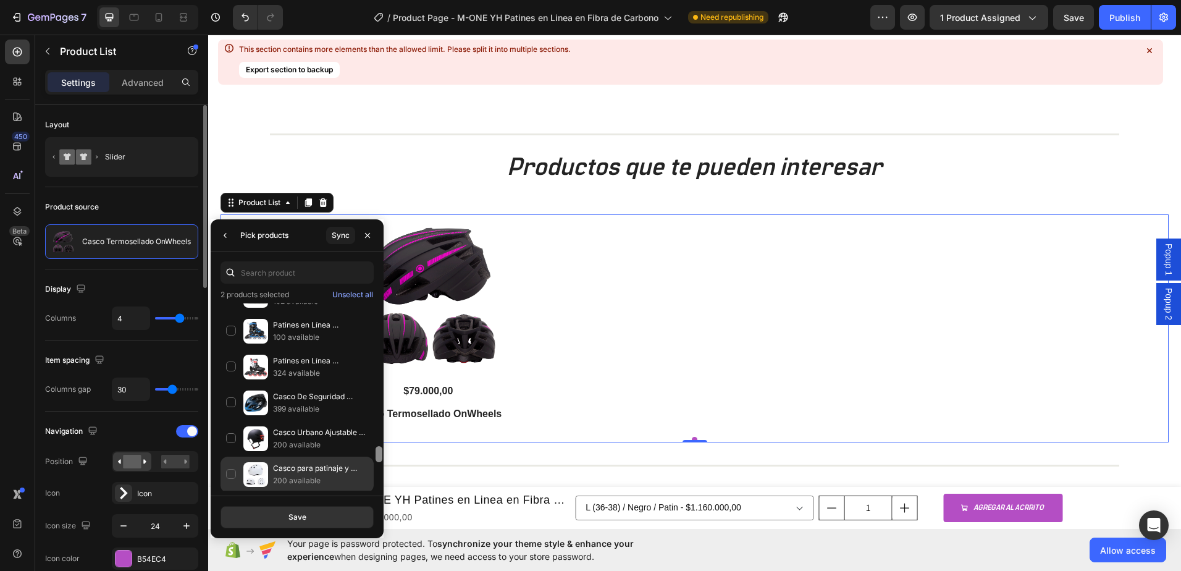
drag, startPoint x: 377, startPoint y: 445, endPoint x: 337, endPoint y: 473, distance: 49.4
click at [381, 479] on div at bounding box center [378, 396] width 9 height 187
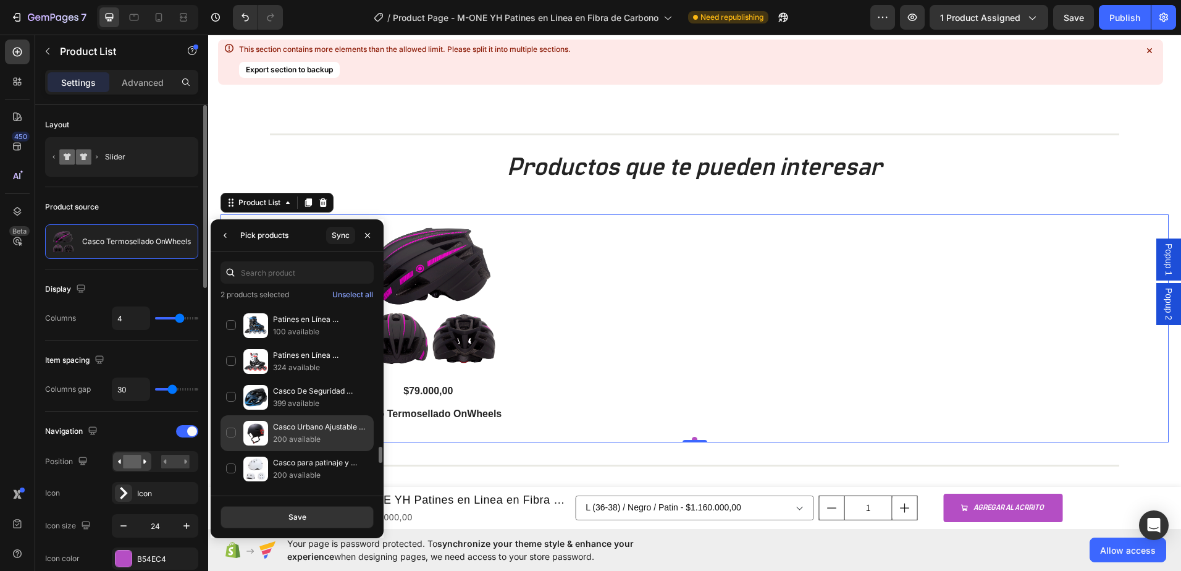
click at [230, 451] on div "Casco Urbano Ajustable Equipado Con Luz Led 200 available" at bounding box center [297, 469] width 153 height 36
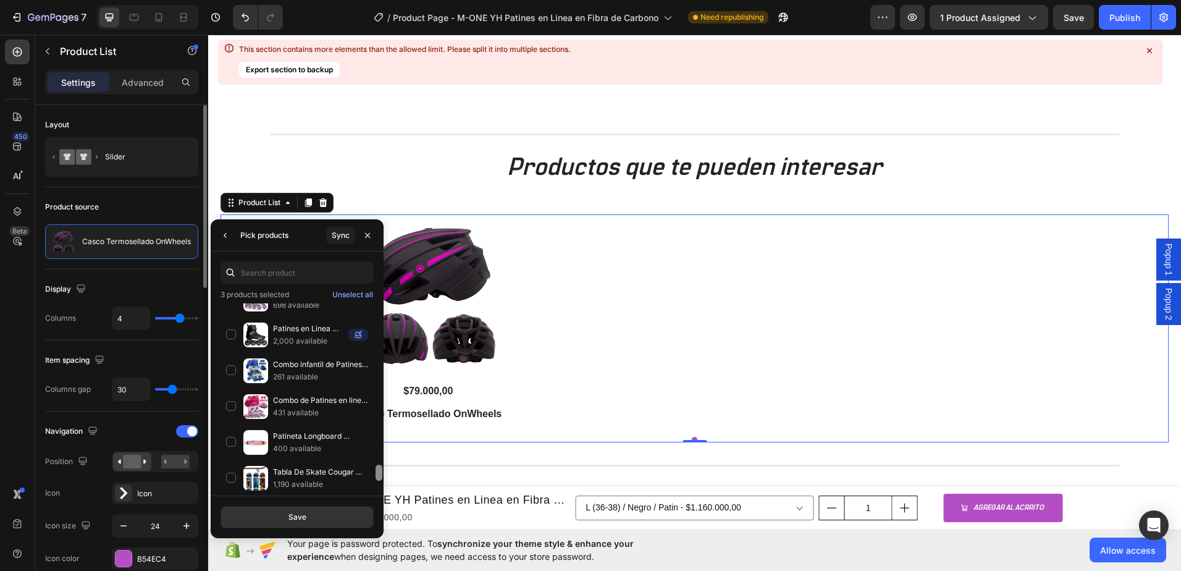
scroll to position [1842, 0]
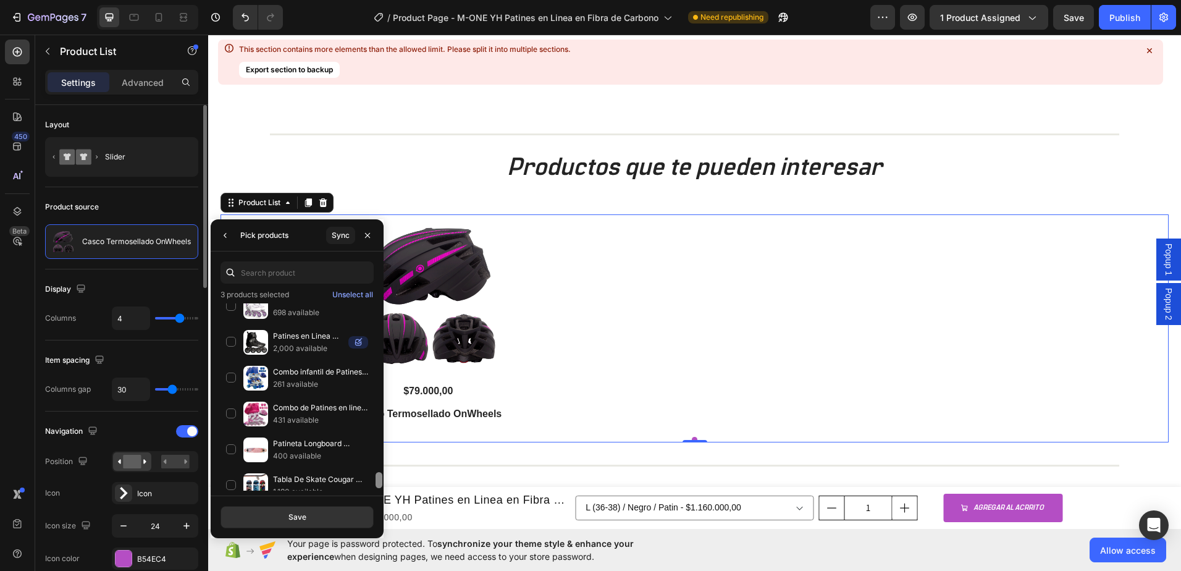
drag, startPoint x: 379, startPoint y: 453, endPoint x: 379, endPoint y: 470, distance: 17.3
click at [379, 472] on div at bounding box center [379, 480] width 7 height 16
click at [230, 360] on div "Patines en Linea Semiprofesionales Slalom MZS7001 2,000 available" at bounding box center [297, 378] width 153 height 36
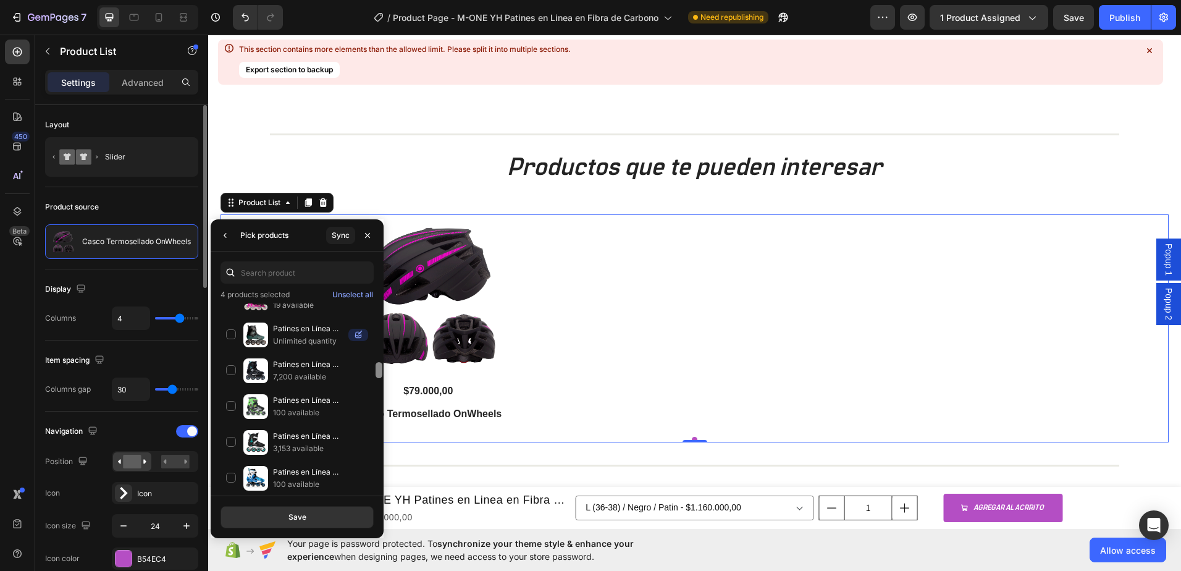
drag, startPoint x: 381, startPoint y: 470, endPoint x: 379, endPoint y: 415, distance: 55.6
click at [379, 378] on div at bounding box center [379, 370] width 7 height 16
click at [233, 460] on div "Patines en Línea Semiprofesionales Slalom MZS307-C 3,153 available" at bounding box center [297, 478] width 153 height 36
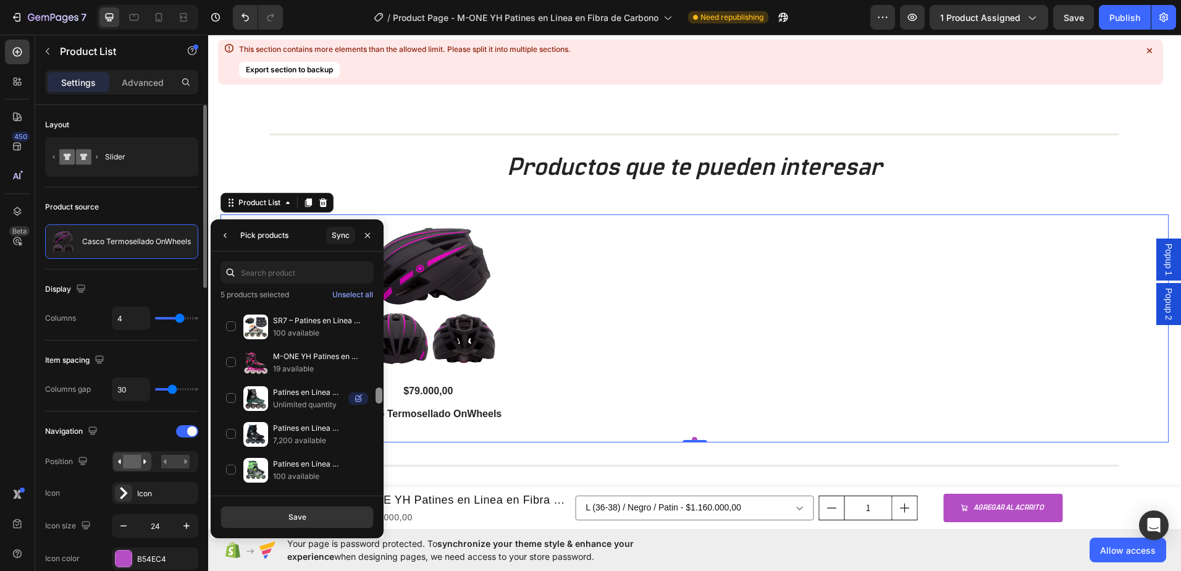
scroll to position [1127, 0]
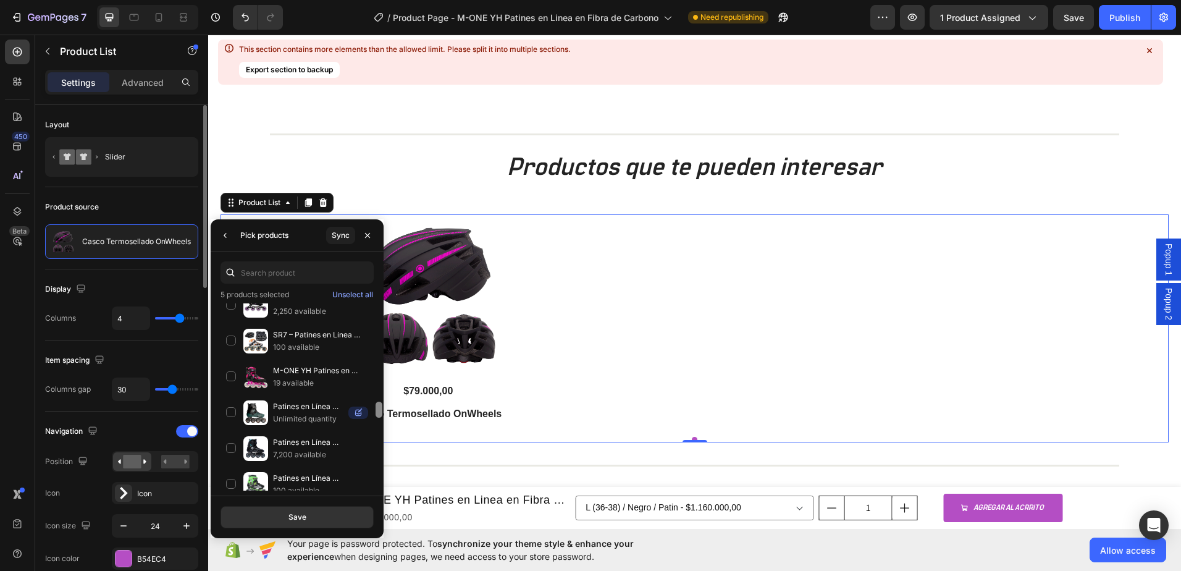
drag, startPoint x: 377, startPoint y: 418, endPoint x: 376, endPoint y: 411, distance: 6.9
click at [376, 411] on div at bounding box center [379, 410] width 7 height 16
click at [229, 466] on div "Patines en Línea Semiprofesionales Slalom MZS509 7,200 available" at bounding box center [297, 484] width 153 height 36
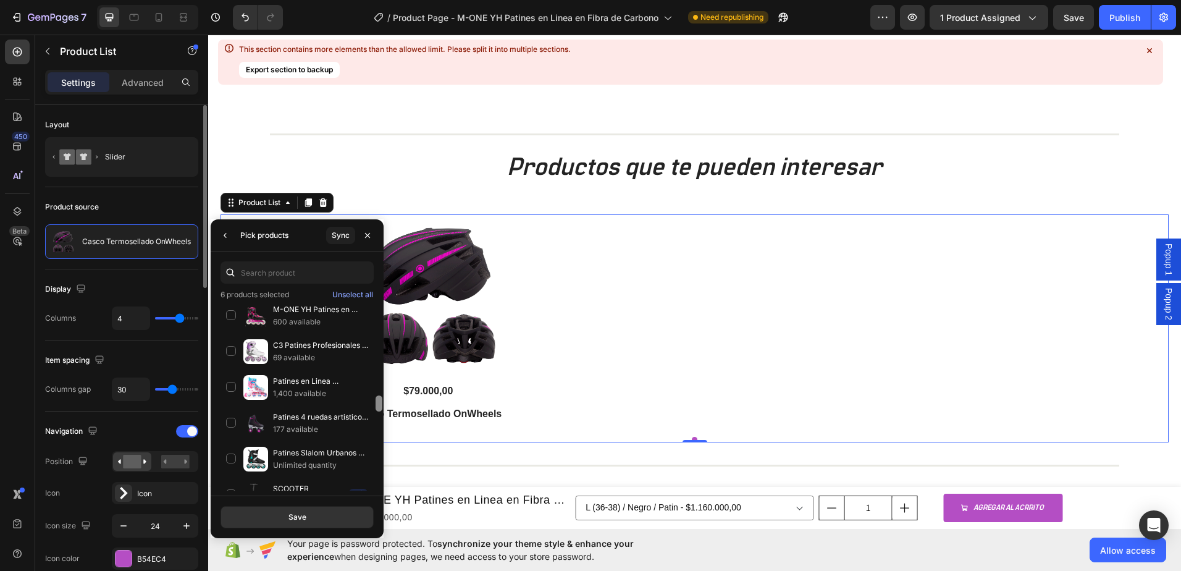
scroll to position [786, 0]
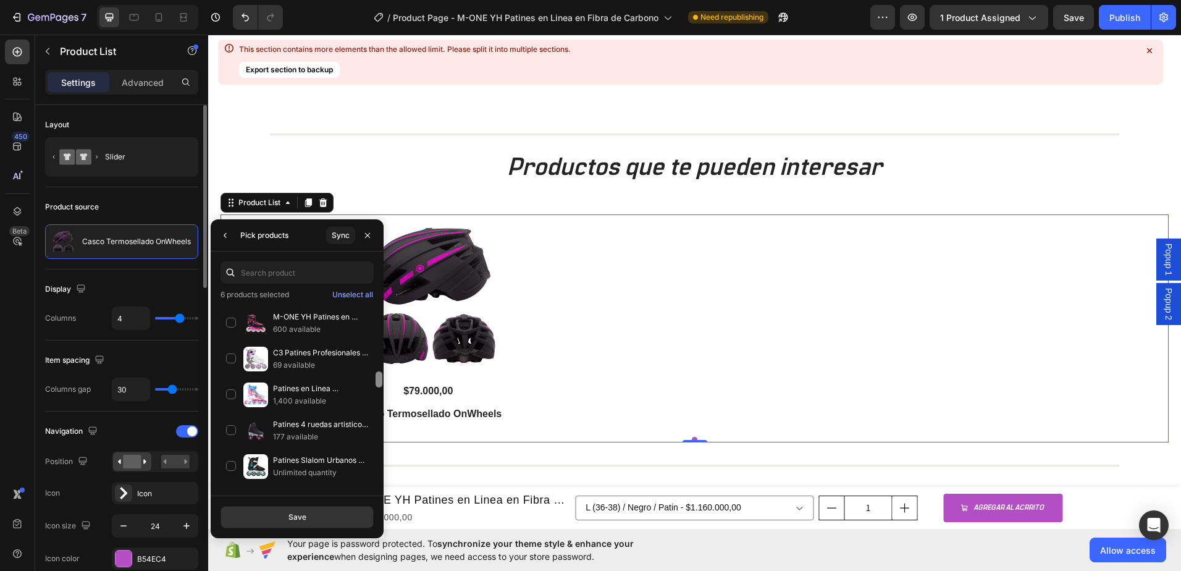
drag, startPoint x: 380, startPoint y: 410, endPoint x: 377, endPoint y: 381, distance: 29.8
click at [377, 381] on div at bounding box center [379, 379] width 7 height 16
click at [227, 484] on div "Patines Slalom Urbanos COUGAR 307C Unlimited quantity" at bounding box center [297, 502] width 153 height 36
click at [304, 513] on div "Save" at bounding box center [298, 517] width 18 height 11
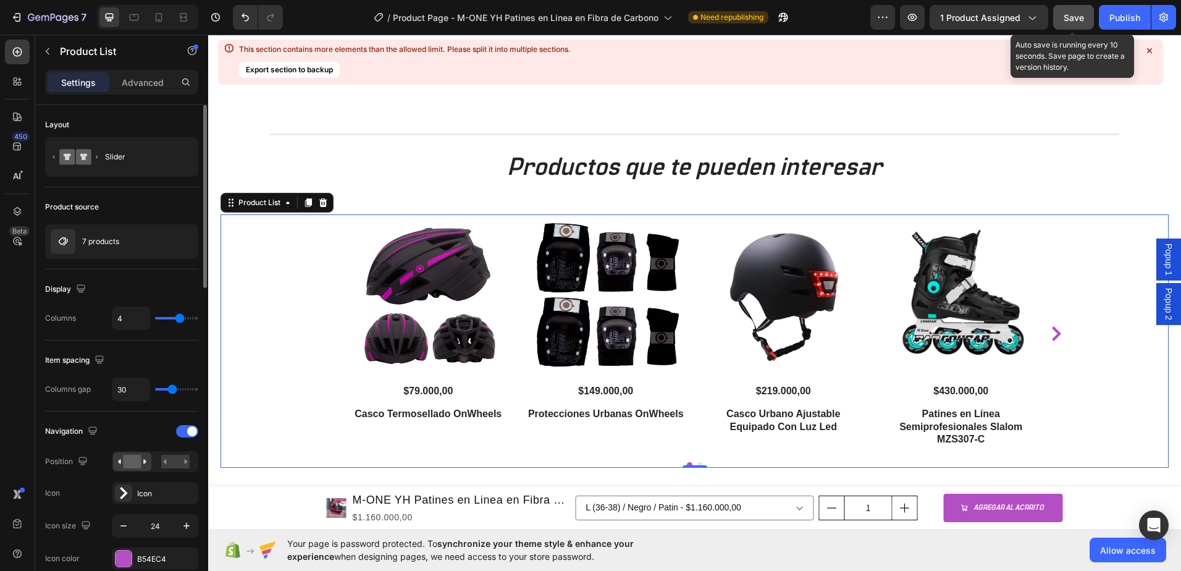
click at [1065, 20] on span "Save" at bounding box center [1074, 17] width 20 height 11
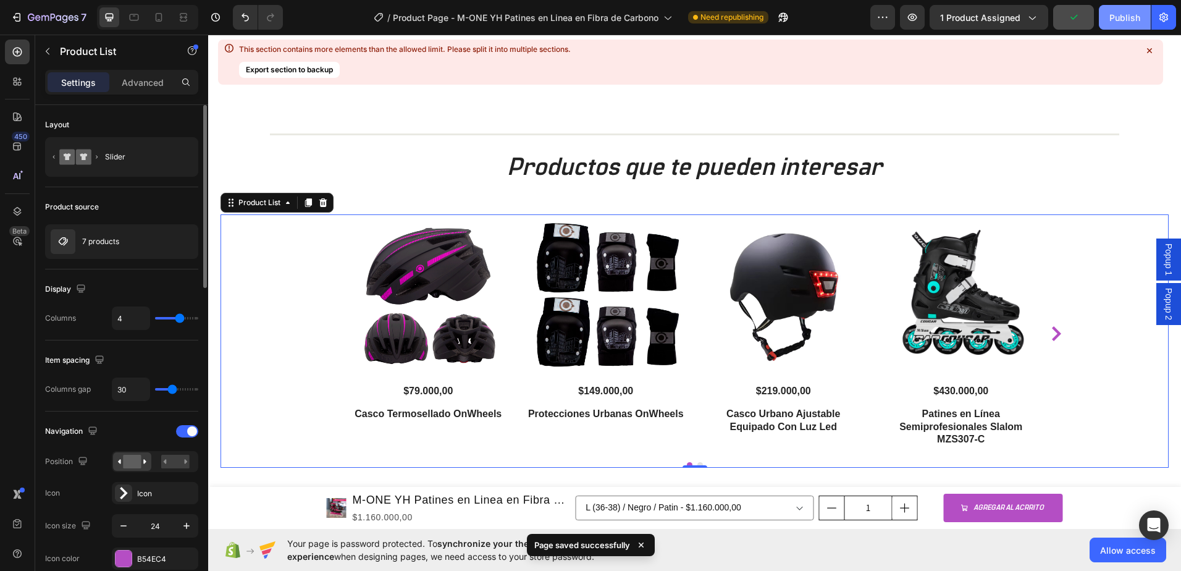
click at [1119, 17] on div "Publish" at bounding box center [1125, 17] width 31 height 13
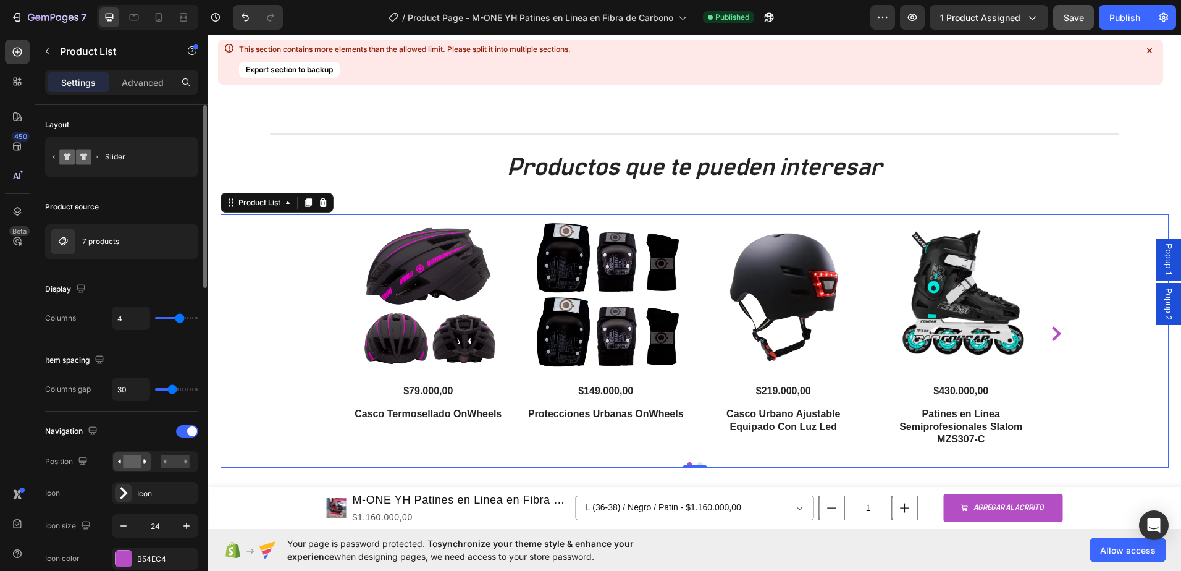
click at [1163, 304] on span "Popup 2" at bounding box center [1169, 304] width 12 height 32
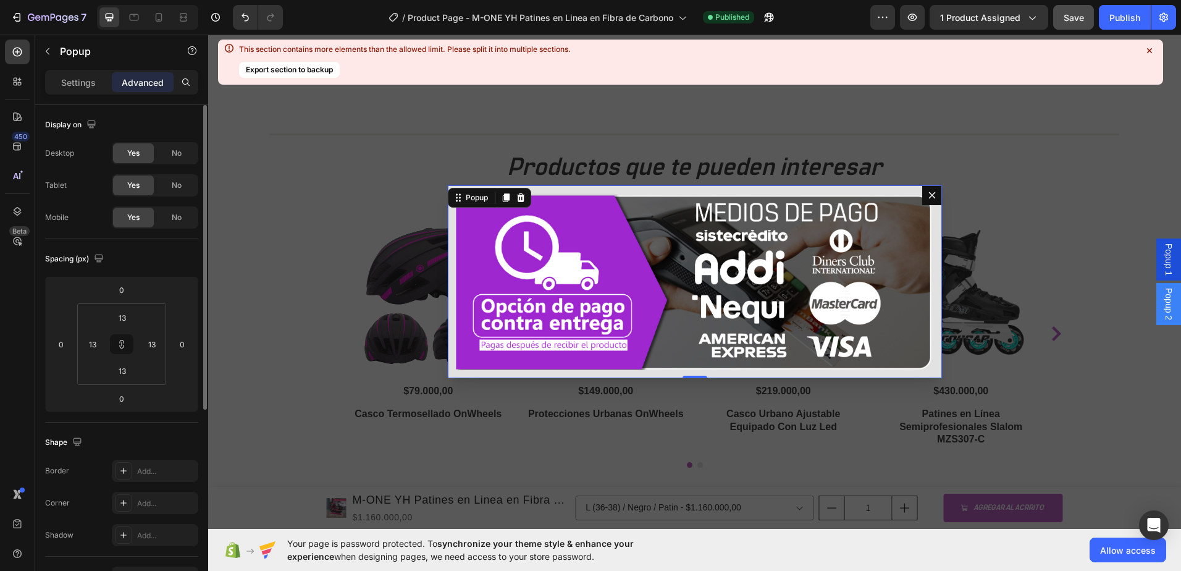
click at [1163, 304] on span "Popup 2" at bounding box center [1169, 304] width 12 height 32
click at [1163, 264] on span "Popup 1" at bounding box center [1169, 259] width 12 height 32
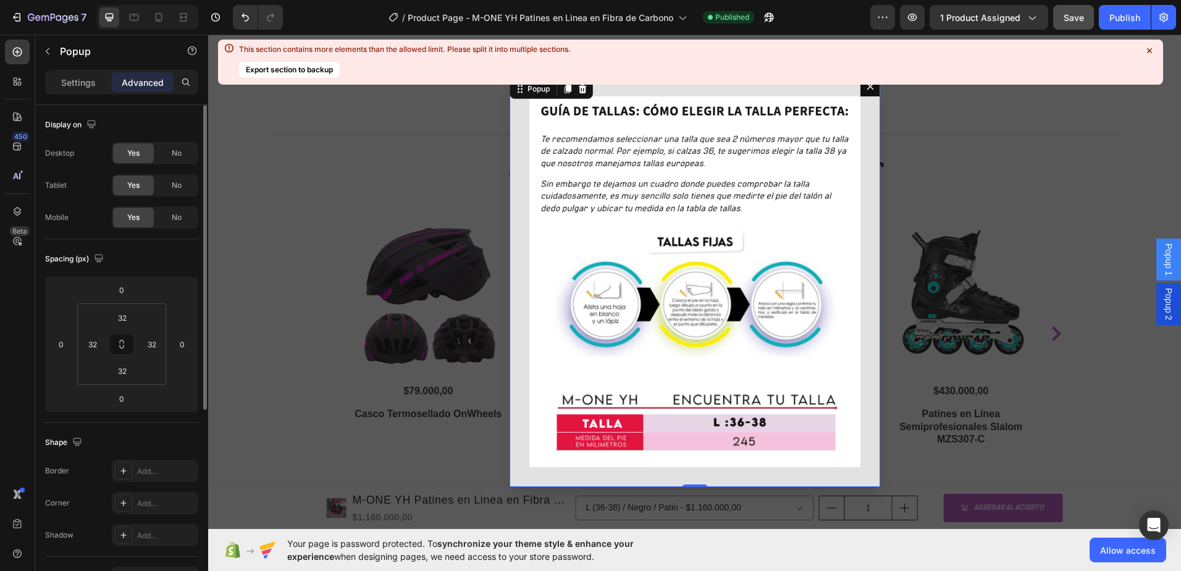
click at [866, 90] on icon "Dialog content" at bounding box center [871, 87] width 10 height 10
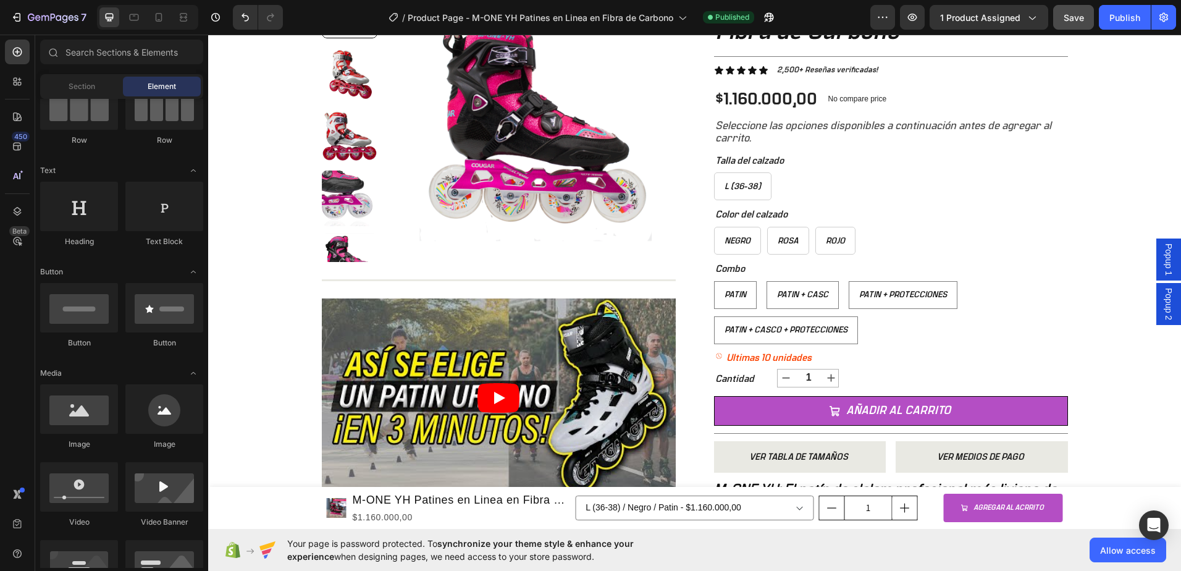
scroll to position [0, 0]
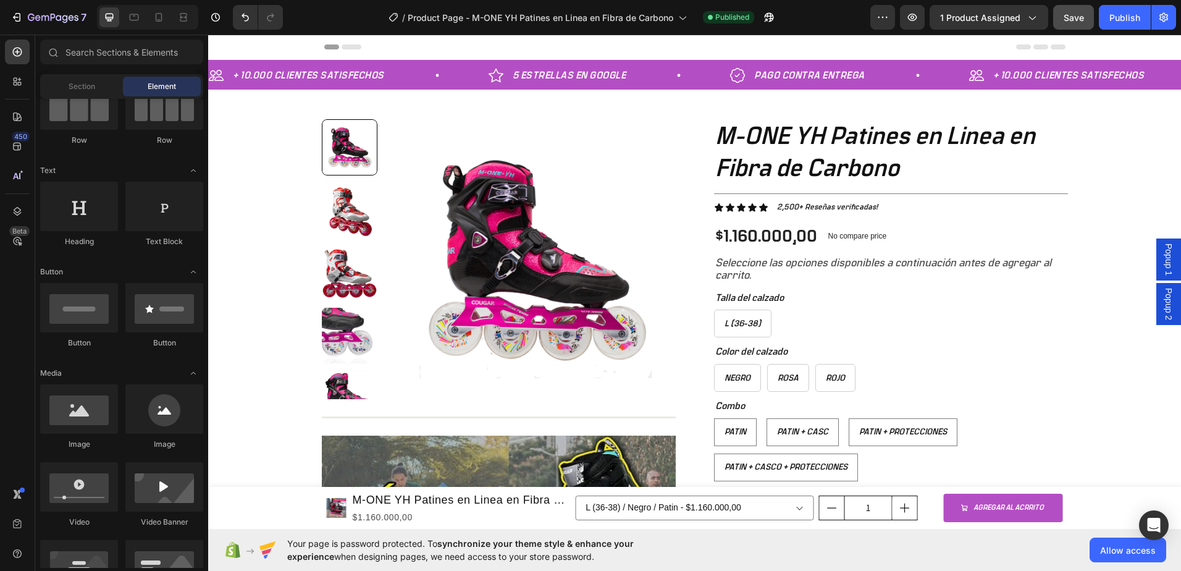
click at [1163, 265] on span "Popup 1" at bounding box center [1169, 259] width 12 height 32
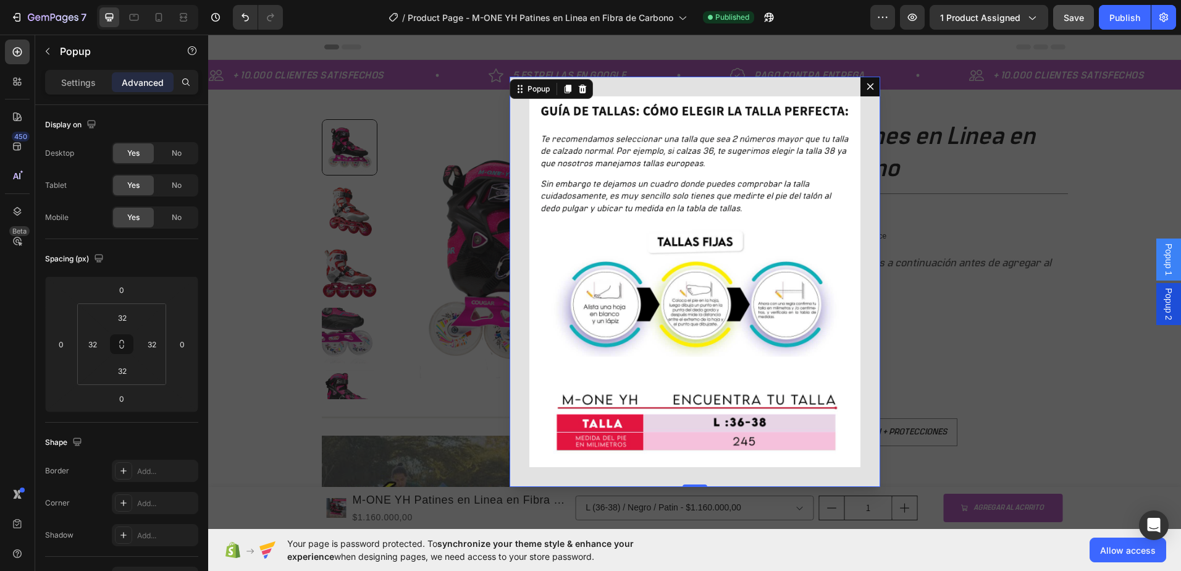
click at [867, 88] on icon "Dialog content" at bounding box center [870, 86] width 7 height 7
